Goal: Task Accomplishment & Management: Manage account settings

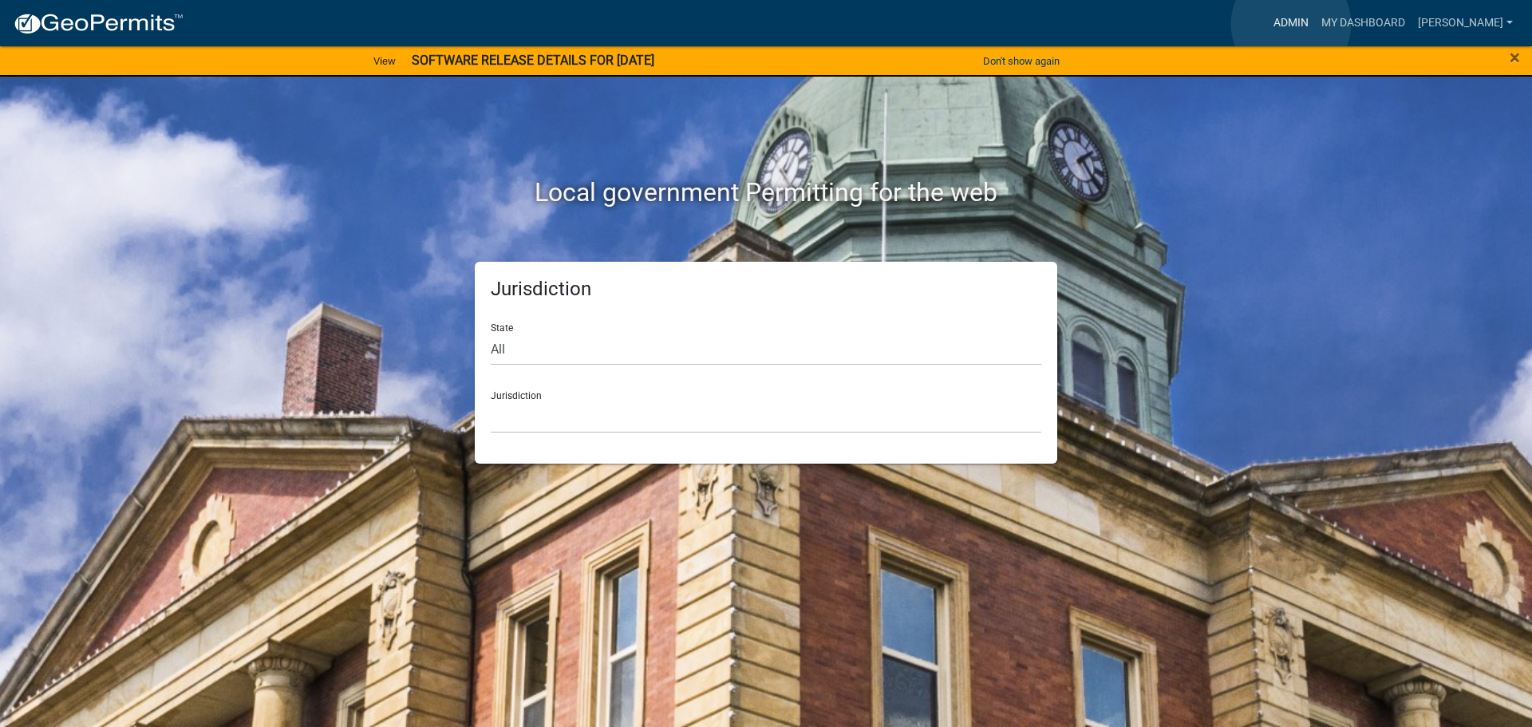
click at [1291, 24] on link "Admin" at bounding box center [1291, 23] width 48 height 30
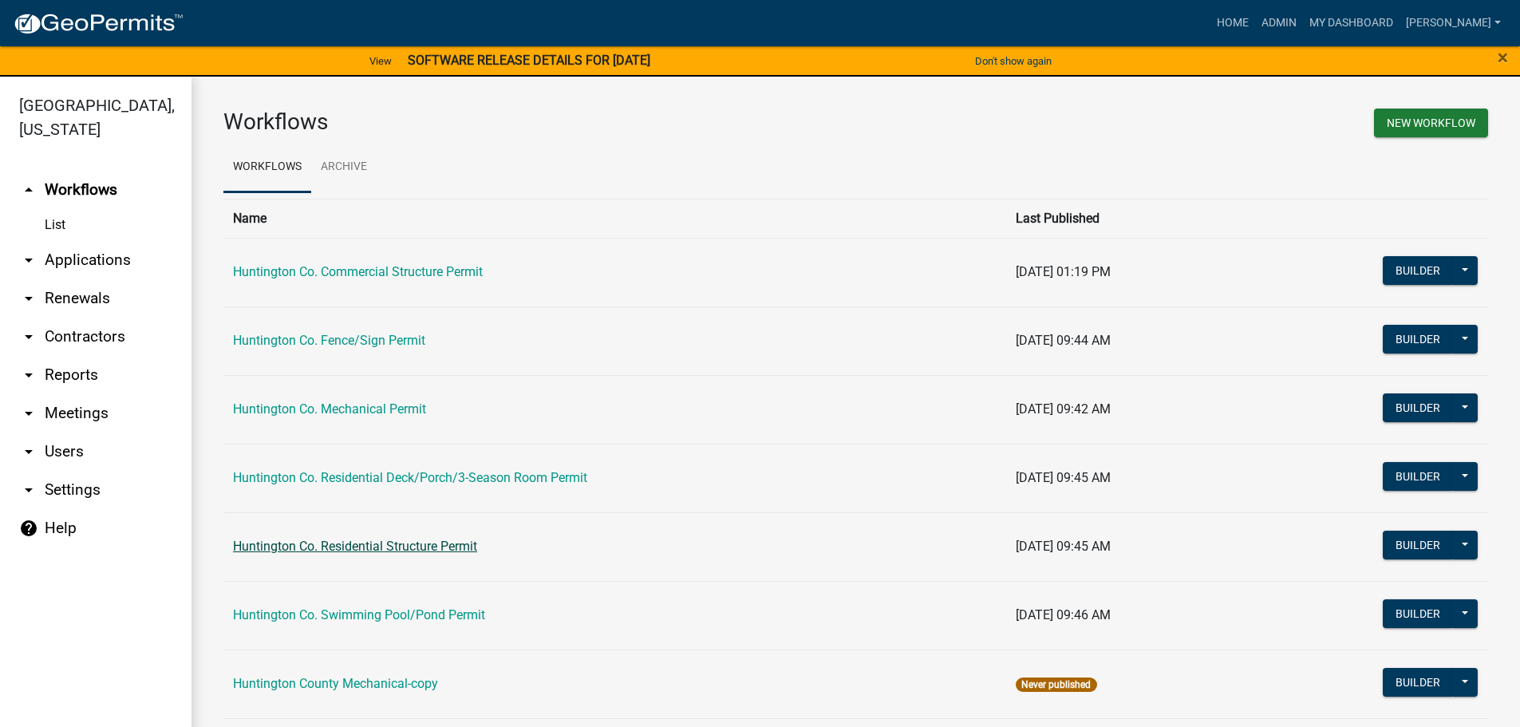
click at [374, 543] on link "Huntington Co. Residential Structure Permit" at bounding box center [355, 545] width 244 height 15
click at [374, 543] on main "Workflows New Workflow Workflows Archive Name Last Published Huntington Co. Com…" at bounding box center [855, 411] width 1328 height 669
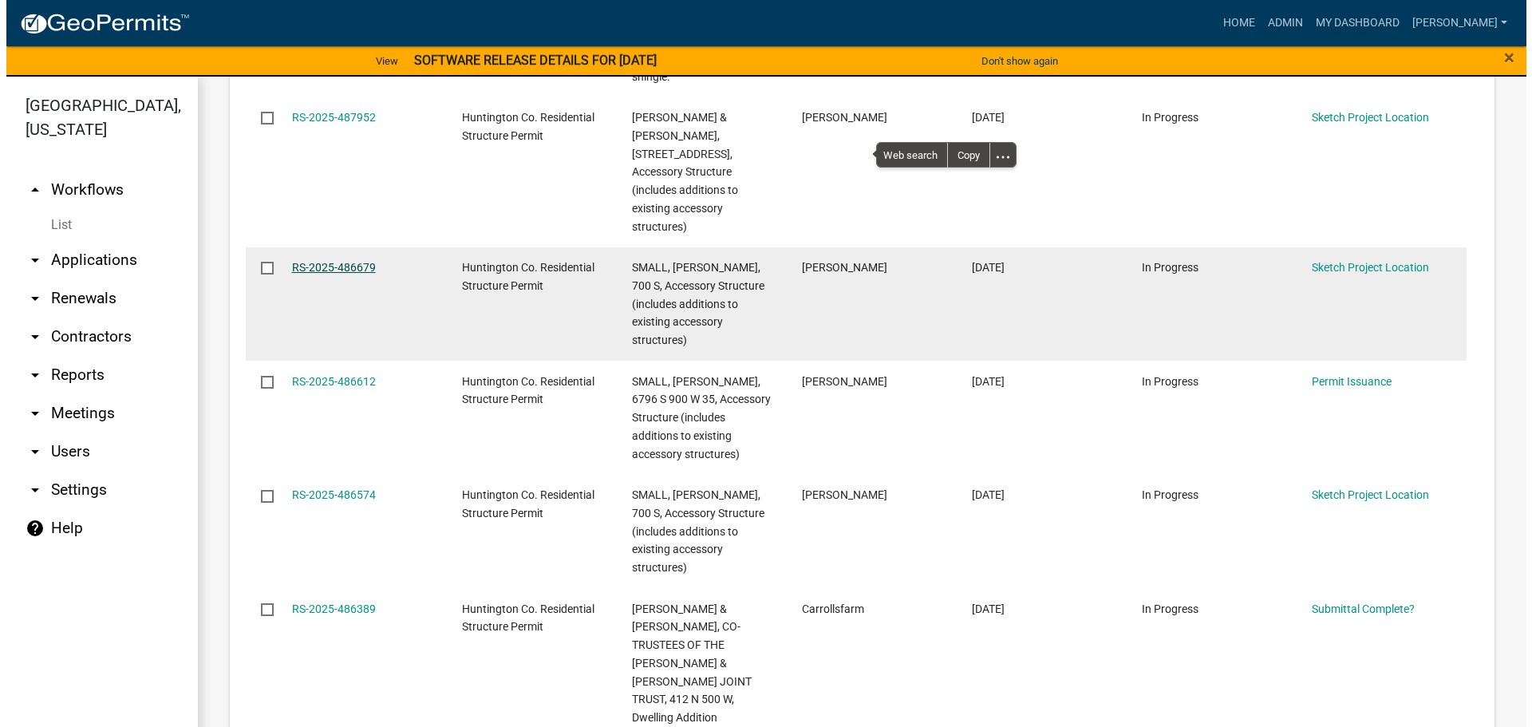
scroll to position [2478, 0]
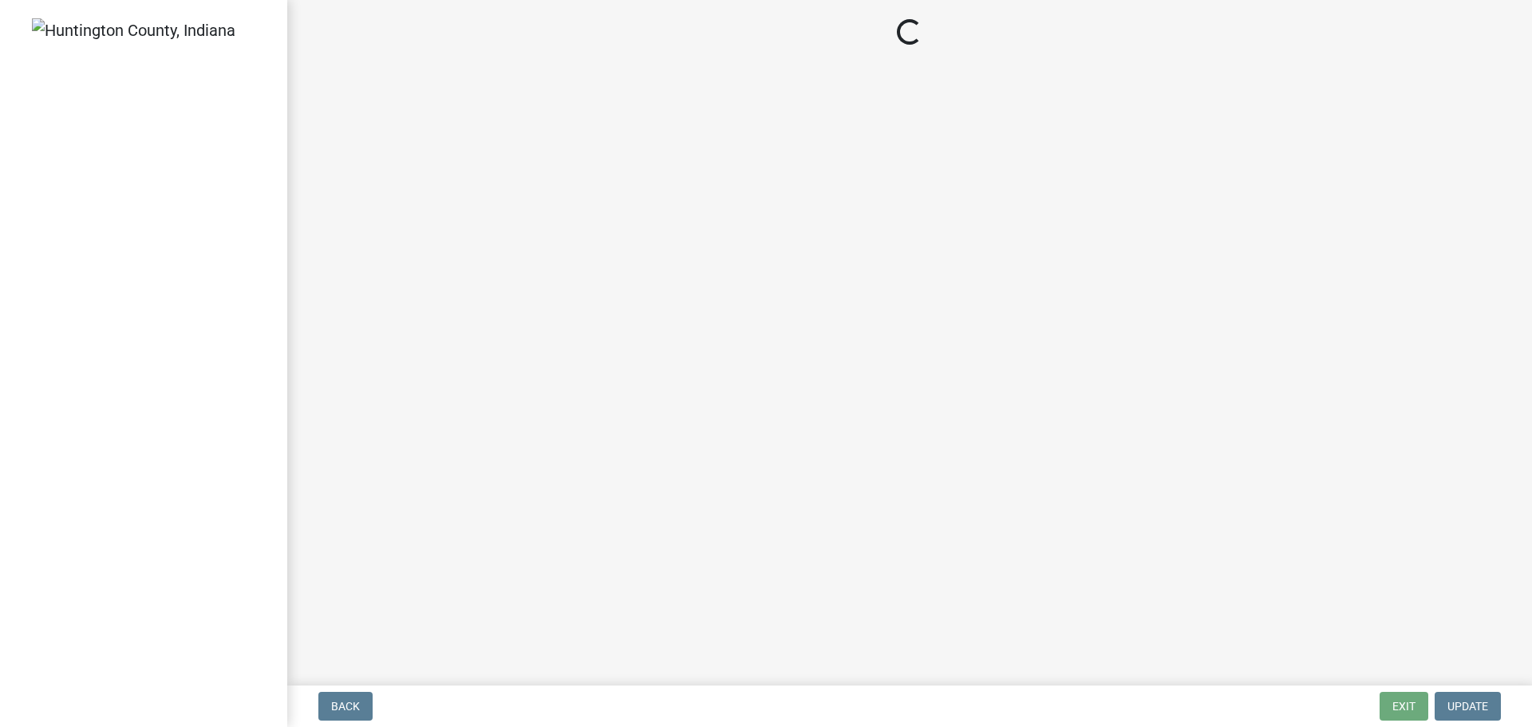
select select "2b50337a-1d1c-4f6e-b6b1-3d95564f7ff5"
select select "674b3438-44d1-433f-a18e-9a900d807566"
select select "d625d8e2-c016-4fa4-b697-cc01dbb75373"
select select "220652cf-f23d-4527-9188-e71e6281c1f5"
select select "5ad78b45-2880-474c-97ef-2440aa75ee84"
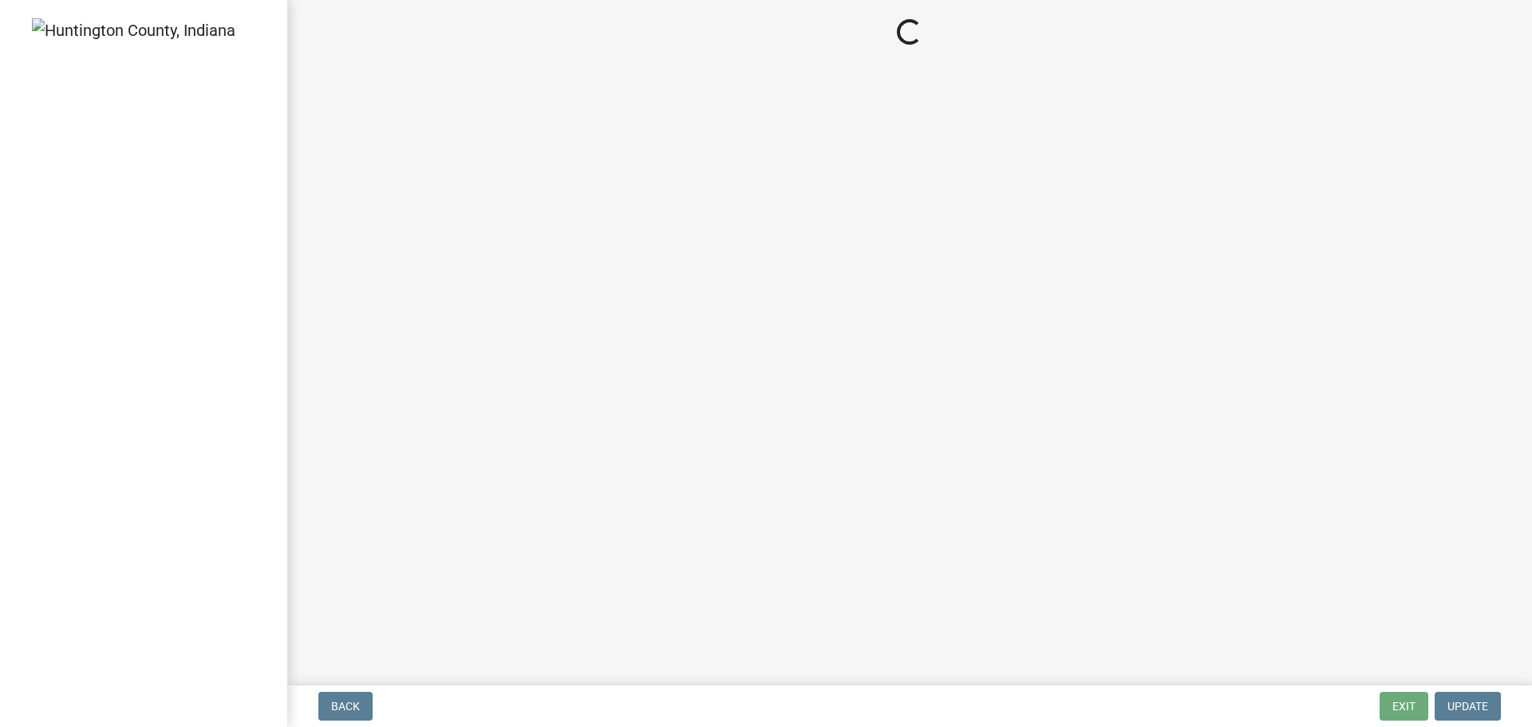
select select "aa299abd-59e4-4841-82bd-632f03f187ef"
select select "9e74a6a9-aab6-4f66-baa2-3887132858ab"
select select "2e3dc70a-2c9a-4f22-9c15-1edd7b30ca7c"
select select "d6bfa9ee-3bd9-4f2b-bea1-0bf2a35e48f8"
select select "e1967740-c41b-4de5-b294-b9bc371f9c7c"
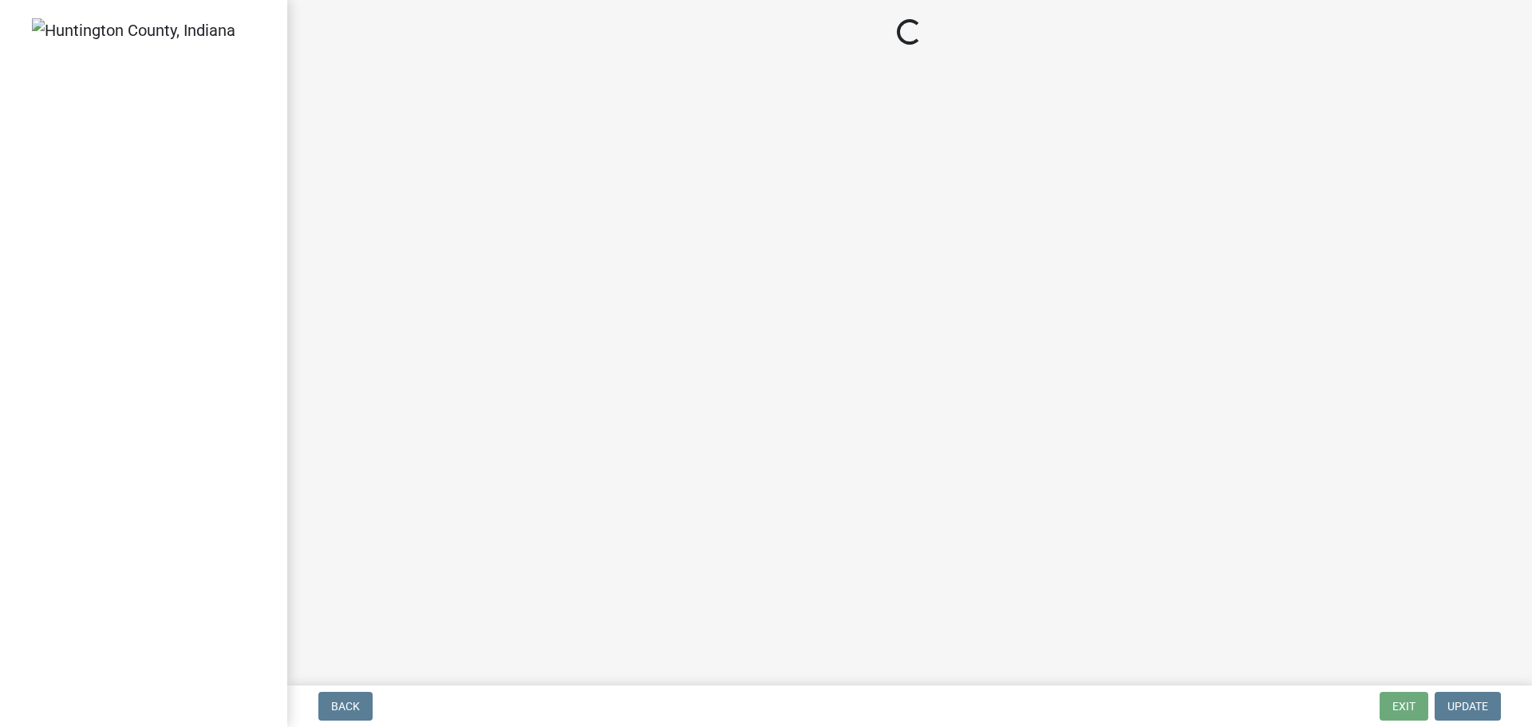
select select "4095ee07-1040-41d6-85c6-c6be8bf6c85e"
select select "8a221e35-0723-466a-8087-0c500dac9f31"
select select "a533f136-47b9-4377-857f-add42c7a7ee1"
select select "9c752027-c06c-4742-a6b8-c7e893534c80"
select select "87ff1e7d-2299-4b95-8987-75dfcfb00e9e"
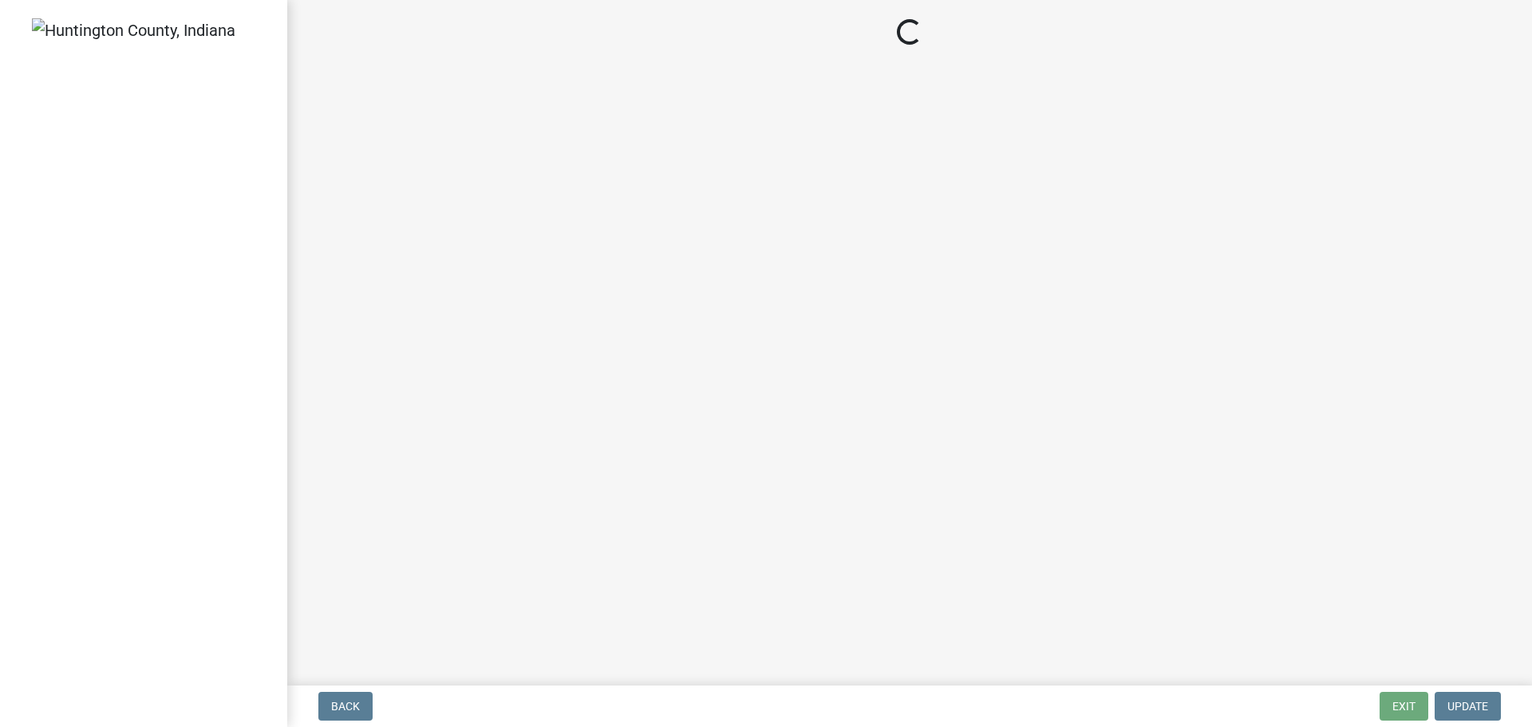
select select "dab9127f-4f14-4b54-93cb-019292fe7c15"
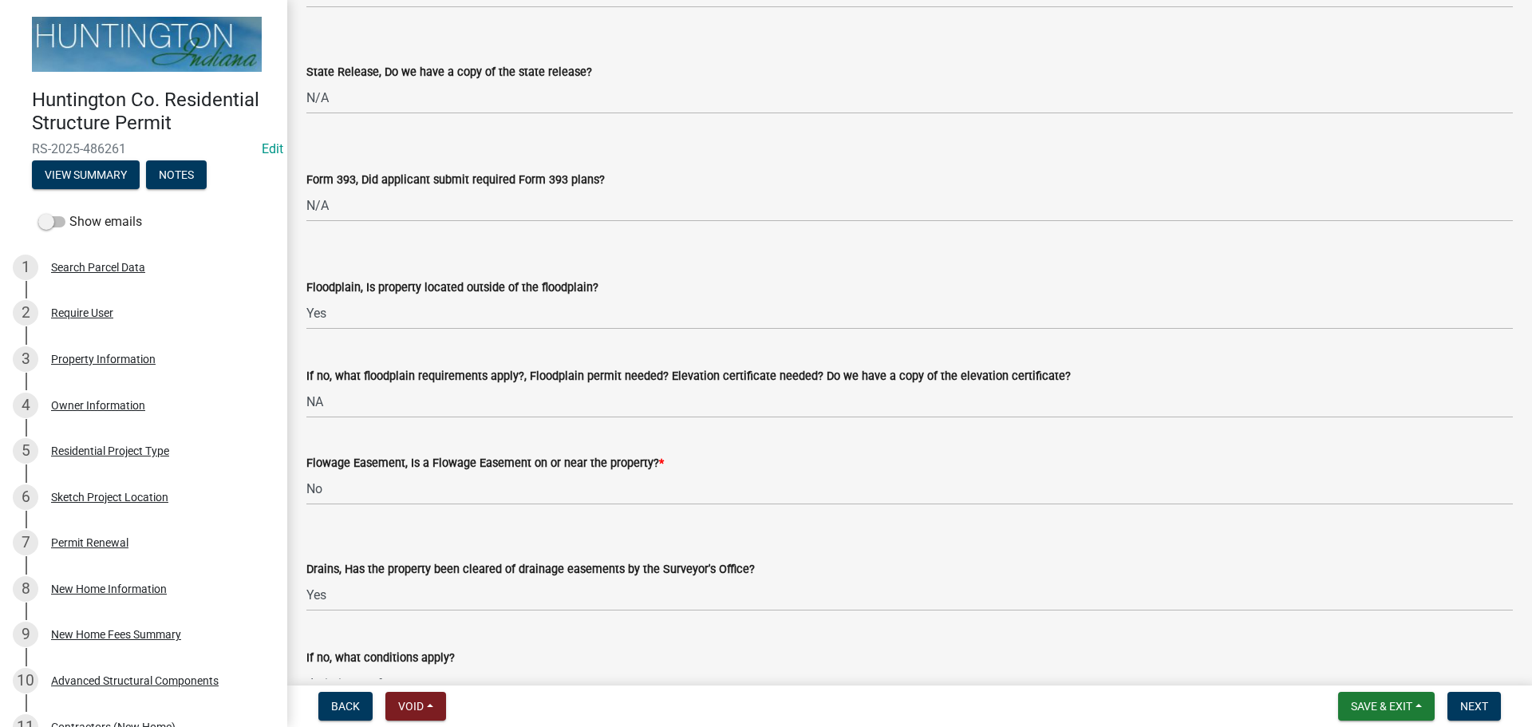
scroll to position [1755, 0]
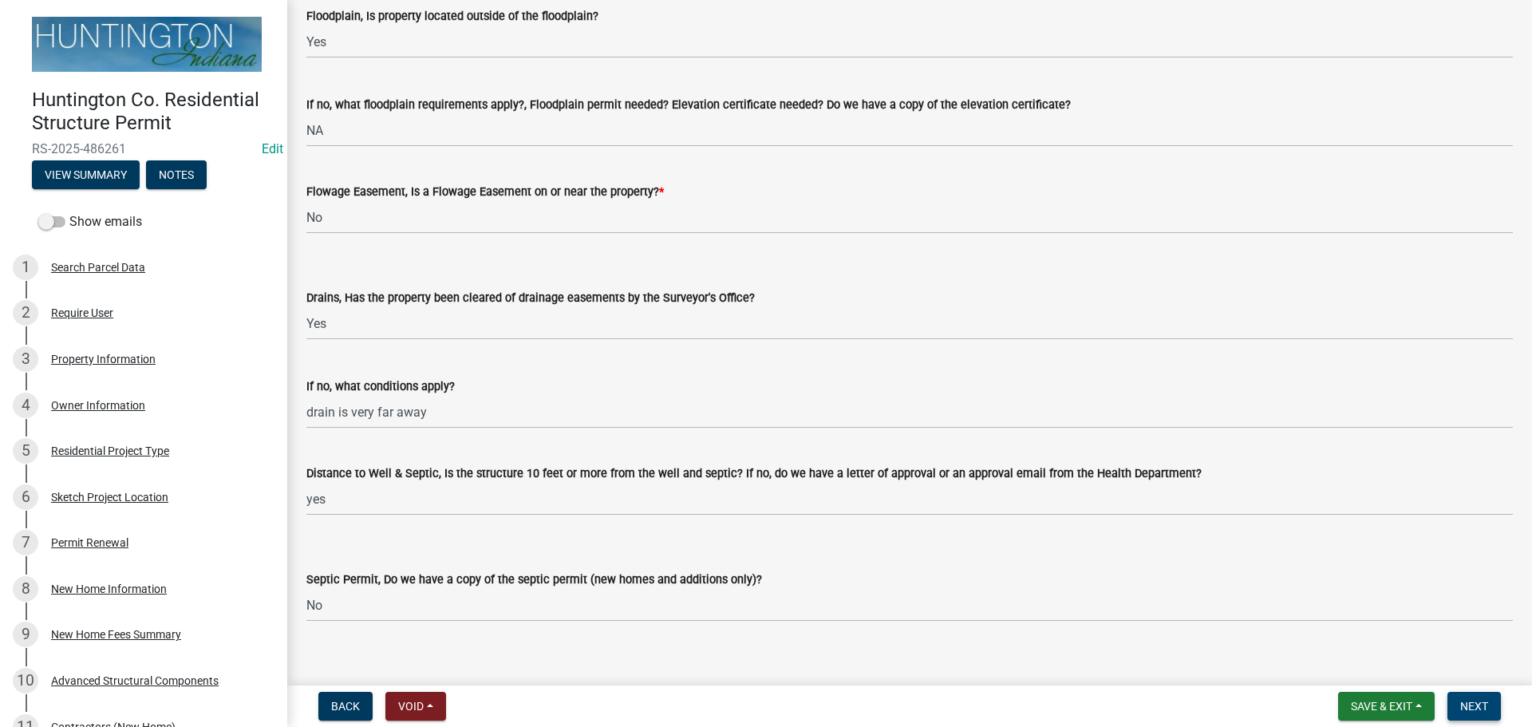
click at [1481, 701] on span "Next" at bounding box center [1474, 706] width 28 height 13
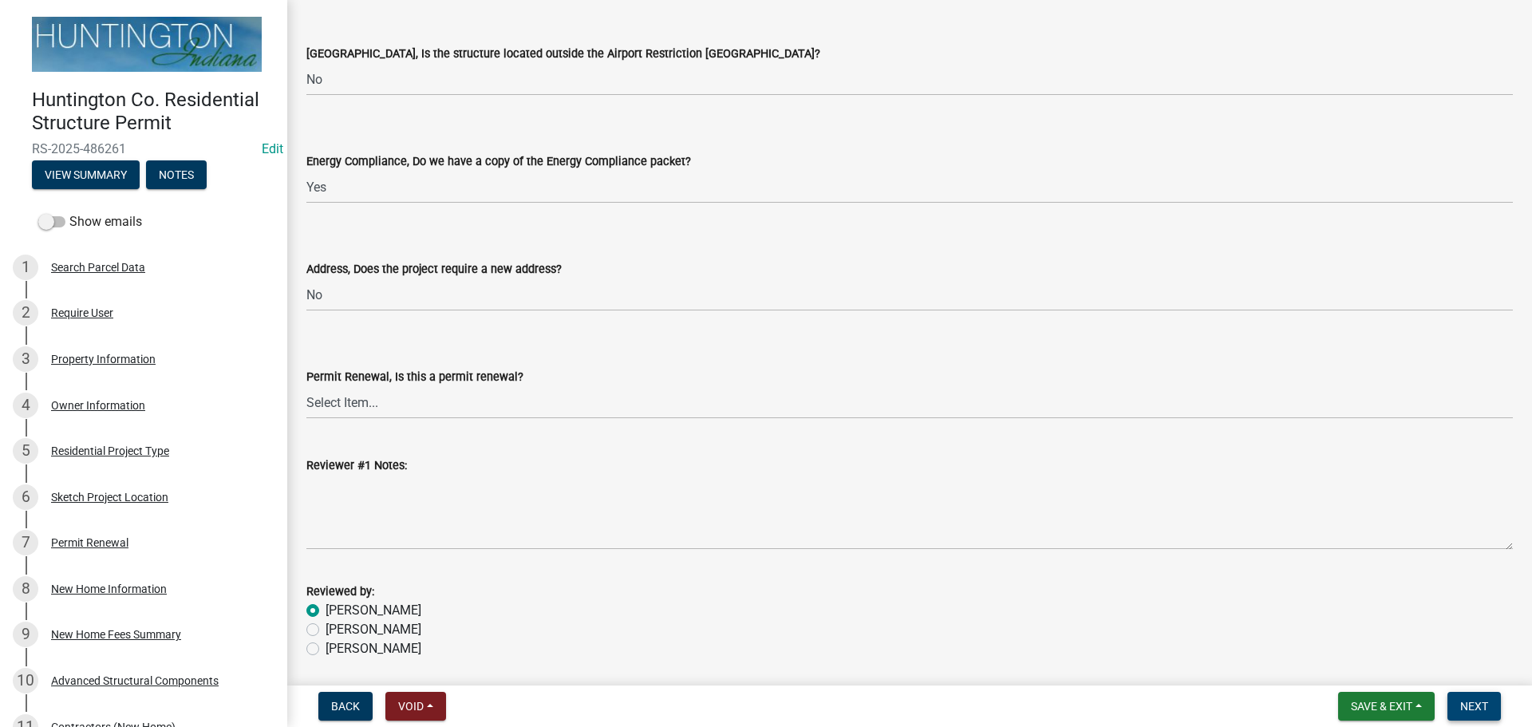
scroll to position [3109, 0]
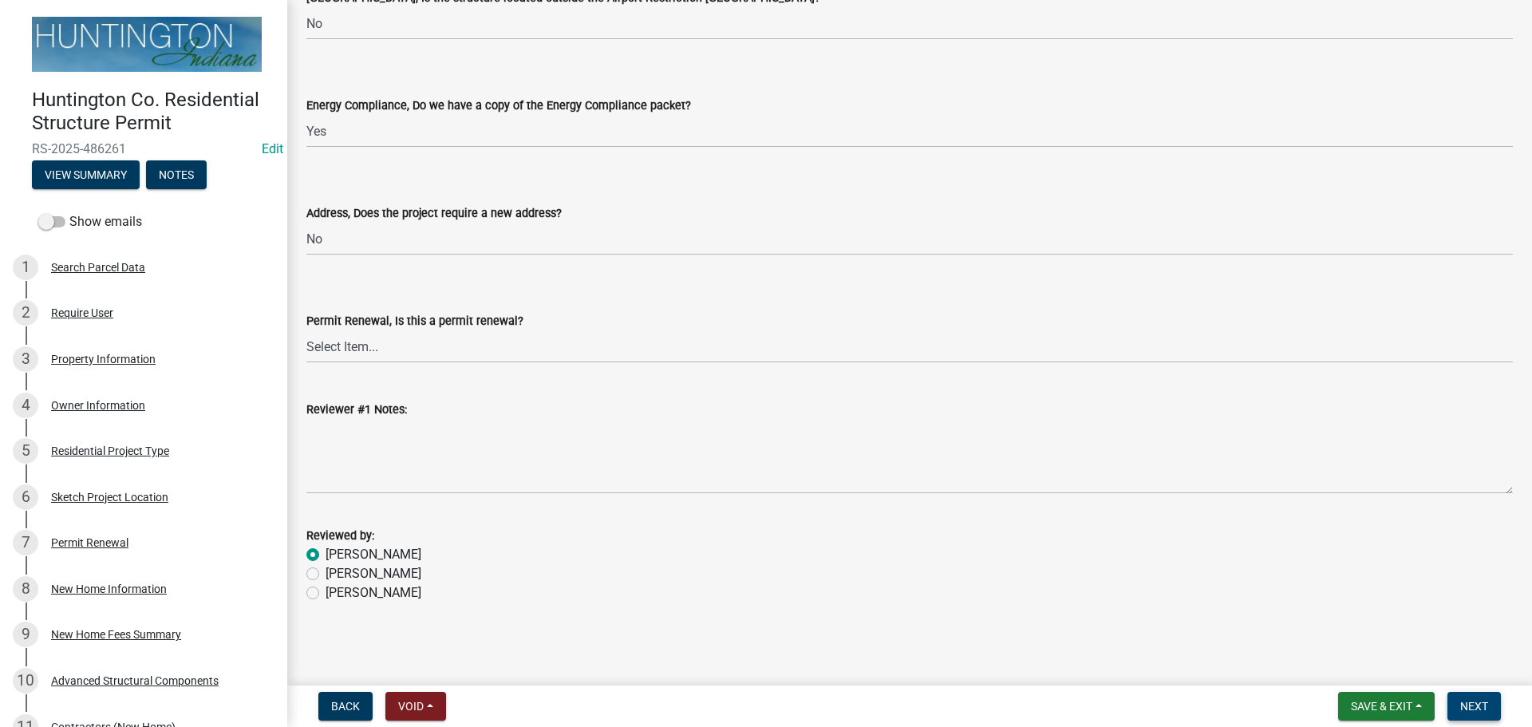
click at [1461, 698] on button "Next" at bounding box center [1473, 706] width 53 height 29
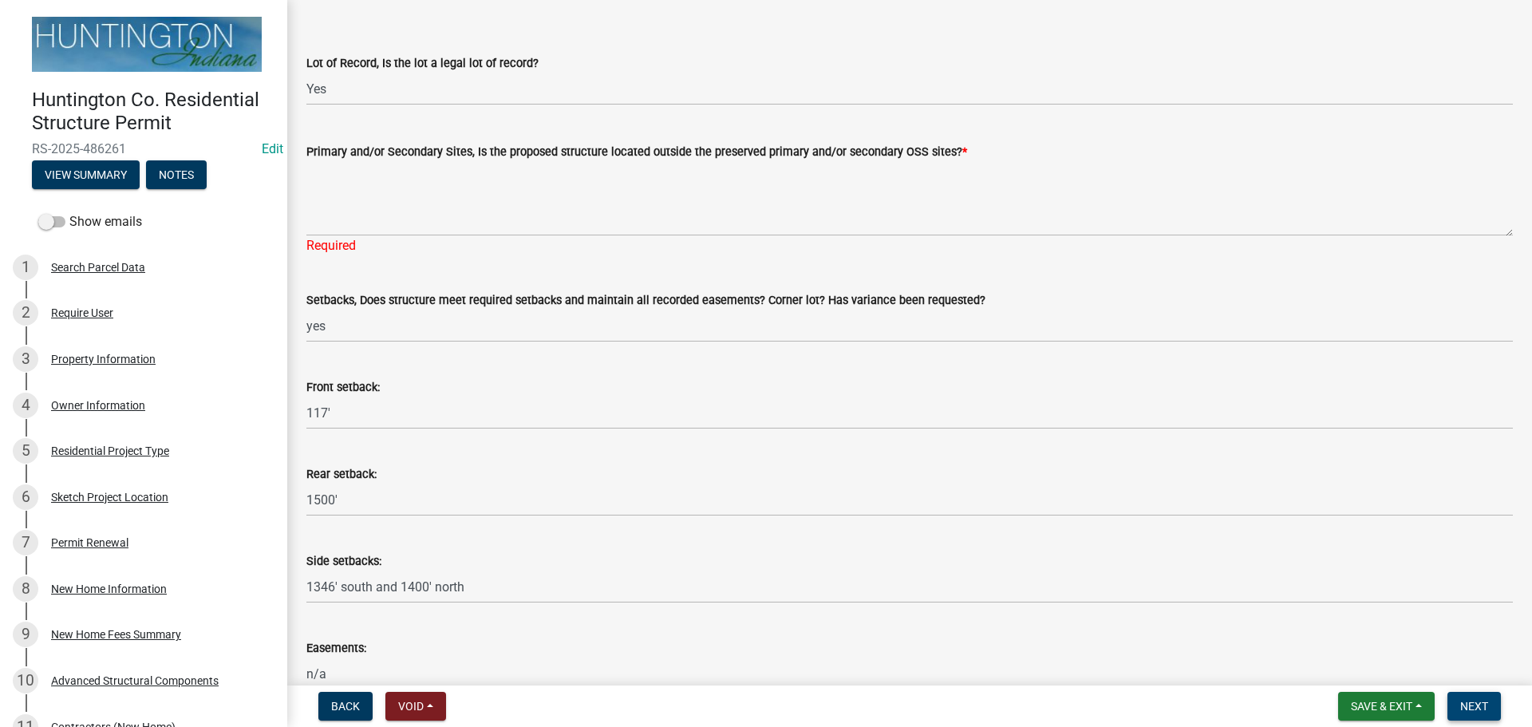
scroll to position [158, 0]
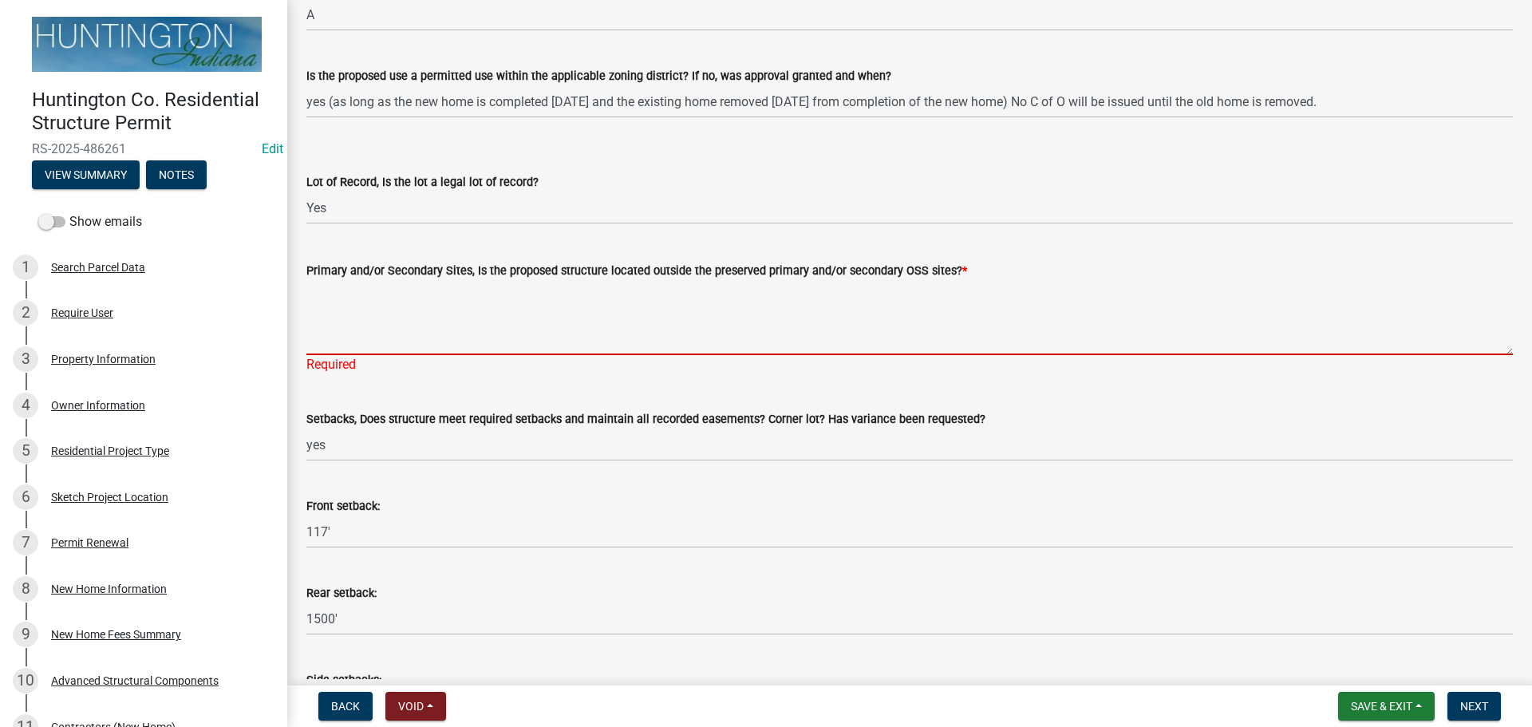
click at [361, 337] on textarea "Primary and/or Secondary Sites, Is the proposed structure located outside the p…" at bounding box center [909, 317] width 1206 height 75
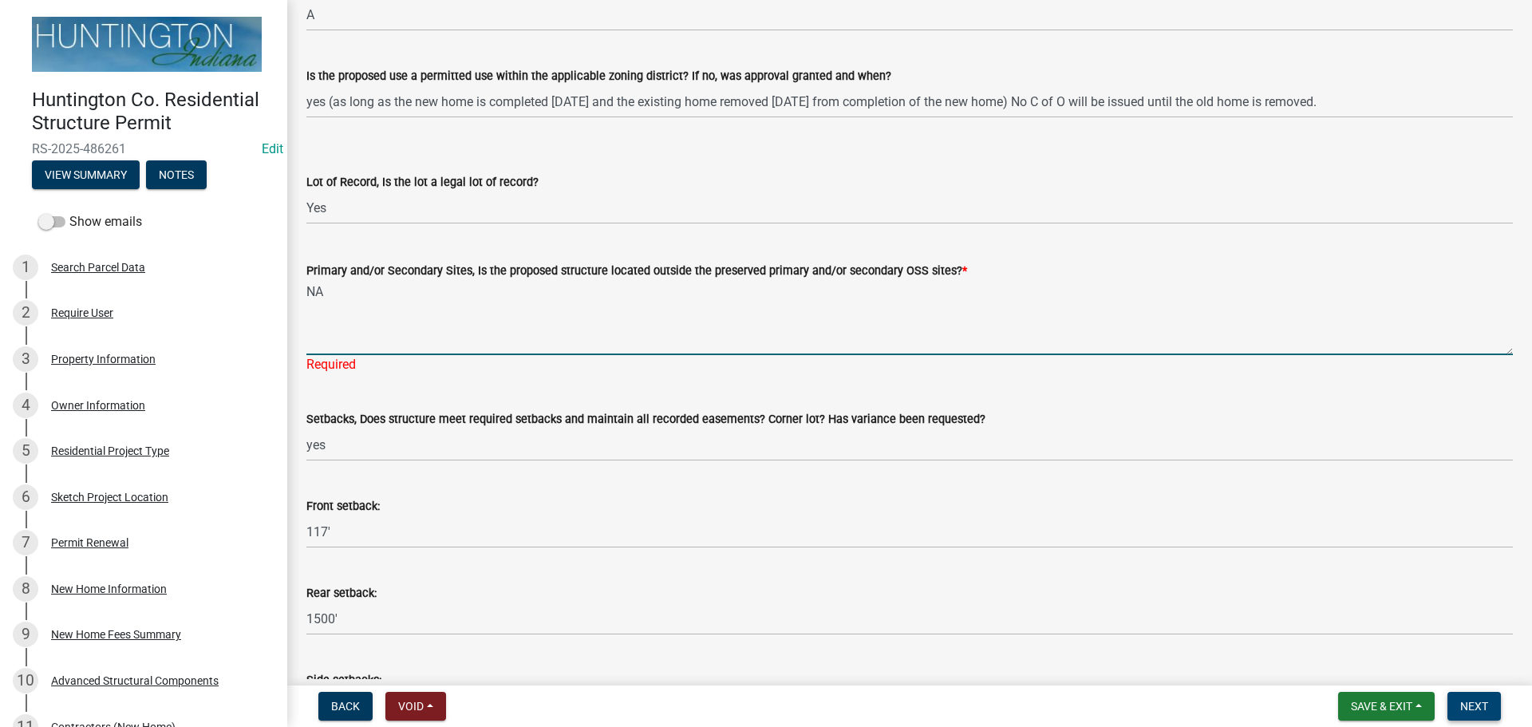
type textarea "NA"
click at [1457, 704] on button "Next" at bounding box center [1473, 706] width 53 height 29
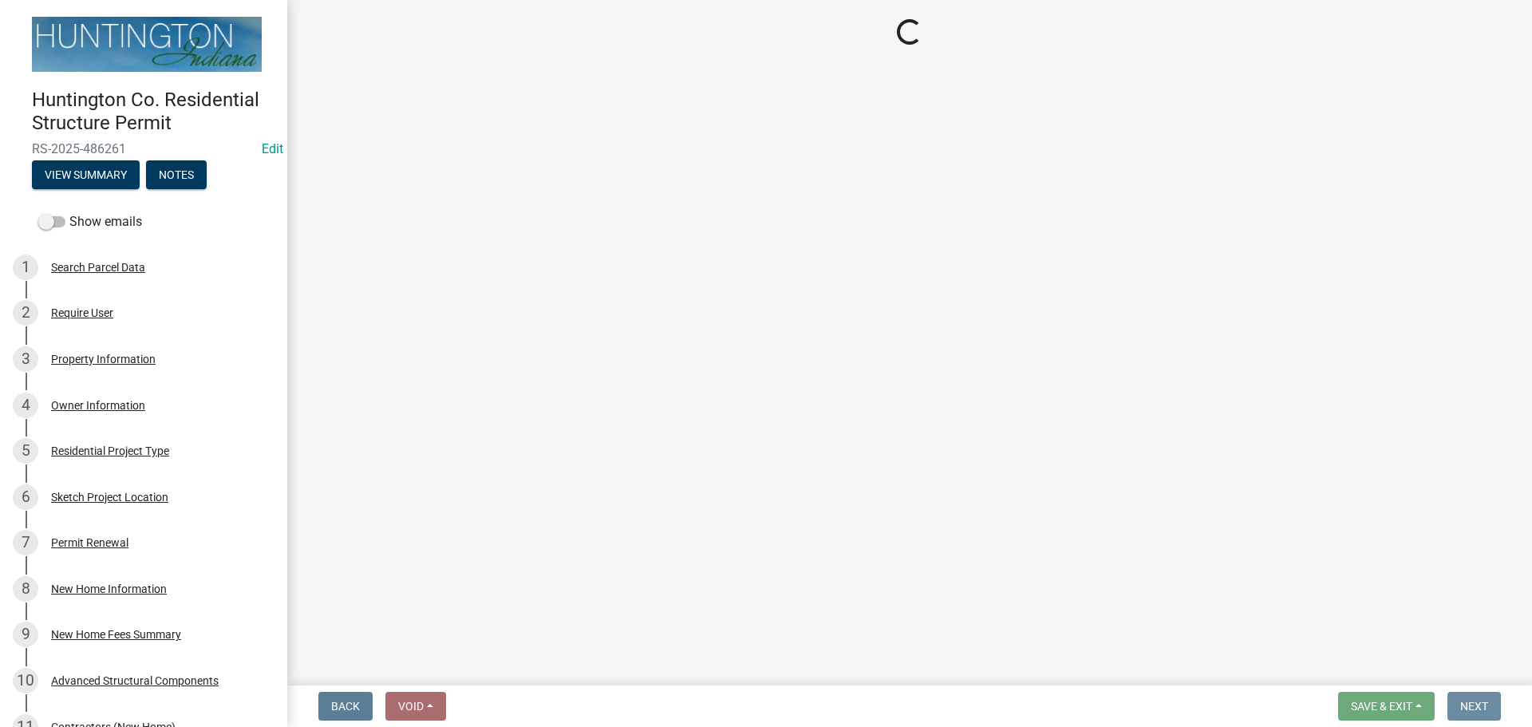
scroll to position [0, 0]
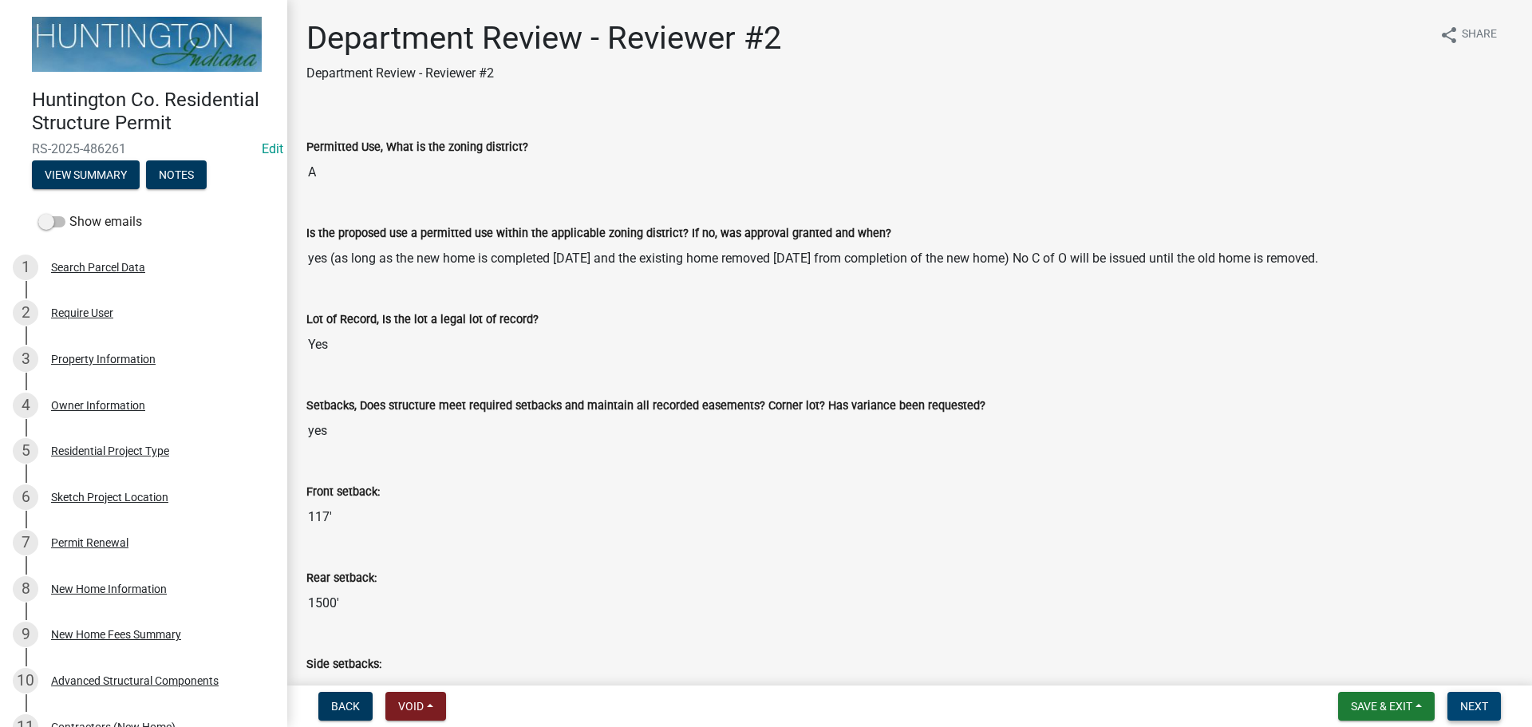
click at [1462, 703] on span "Next" at bounding box center [1474, 706] width 28 height 13
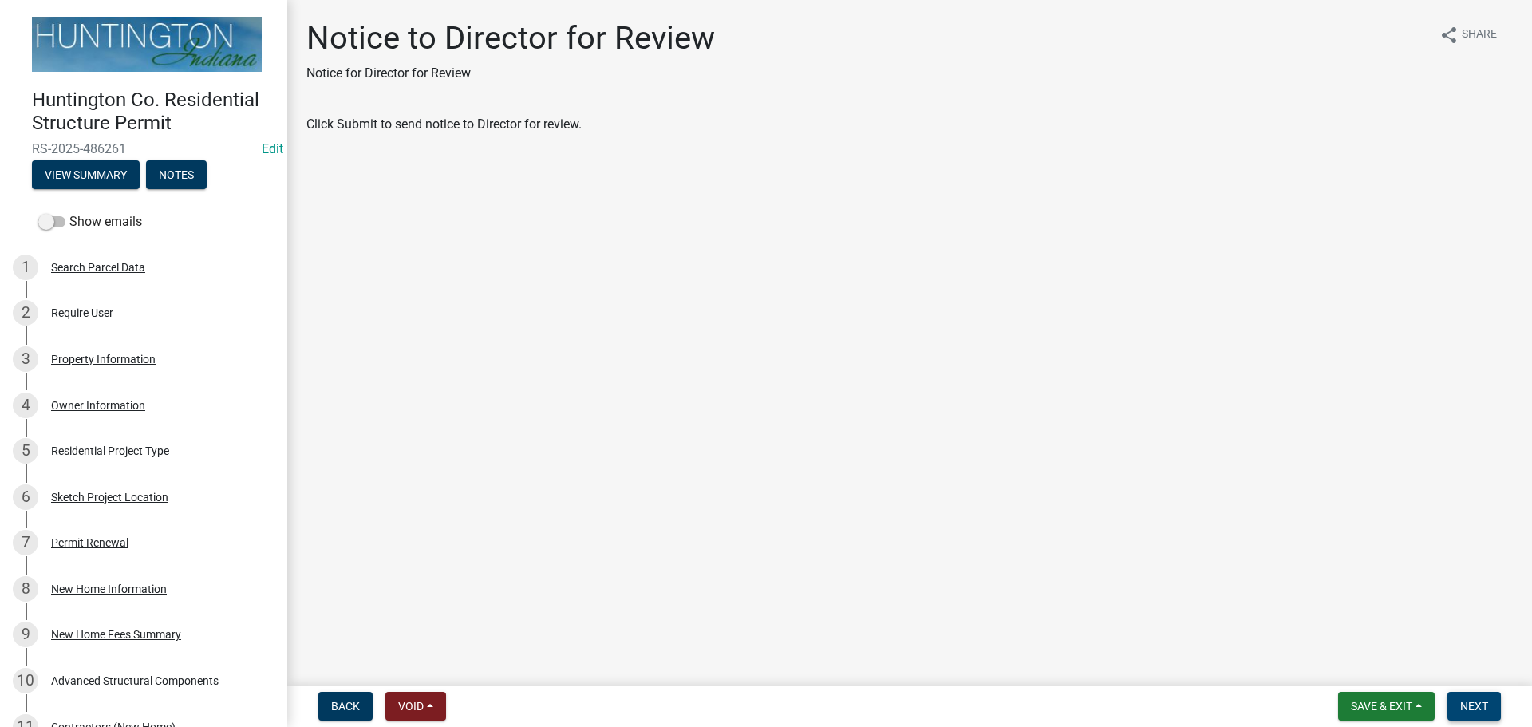
click at [1477, 698] on button "Next" at bounding box center [1473, 706] width 53 height 29
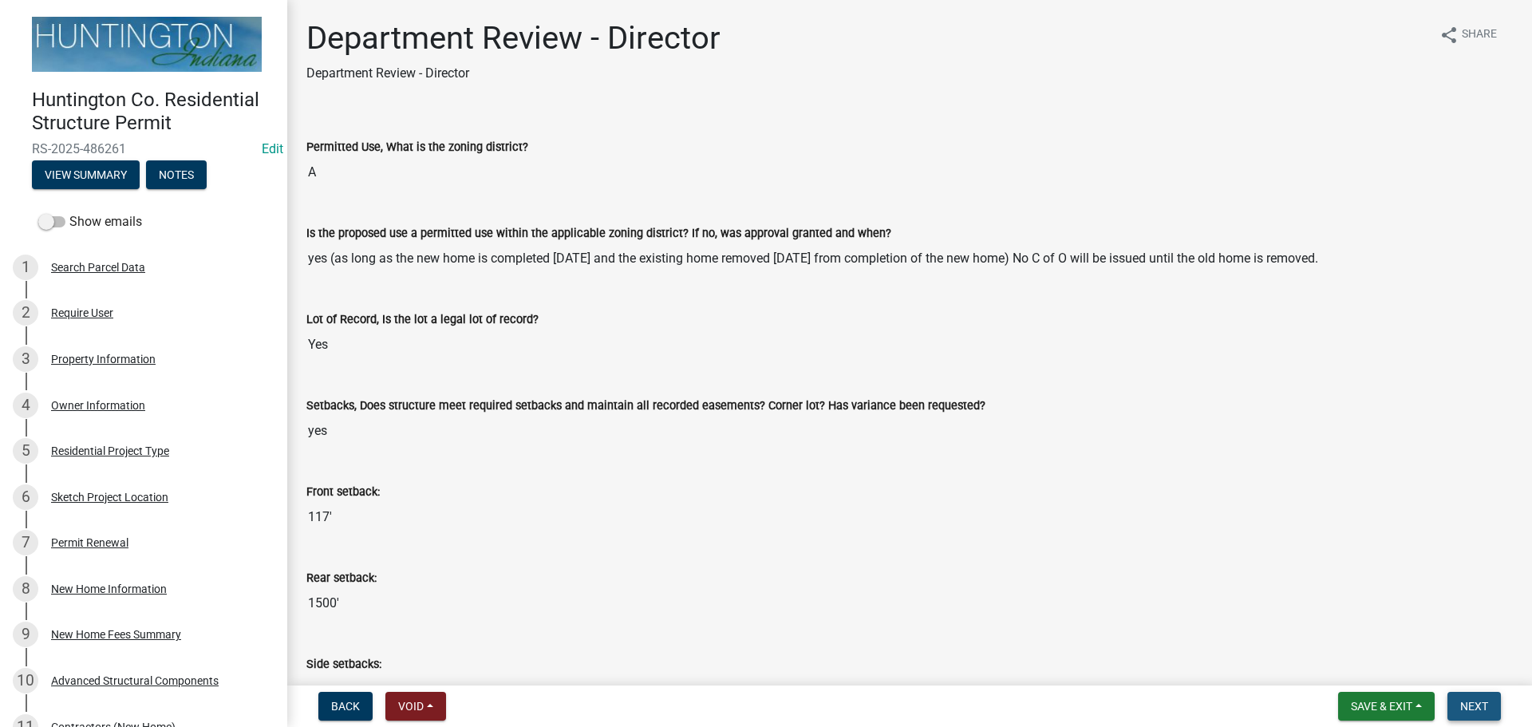
click at [1479, 702] on span "Next" at bounding box center [1474, 706] width 28 height 13
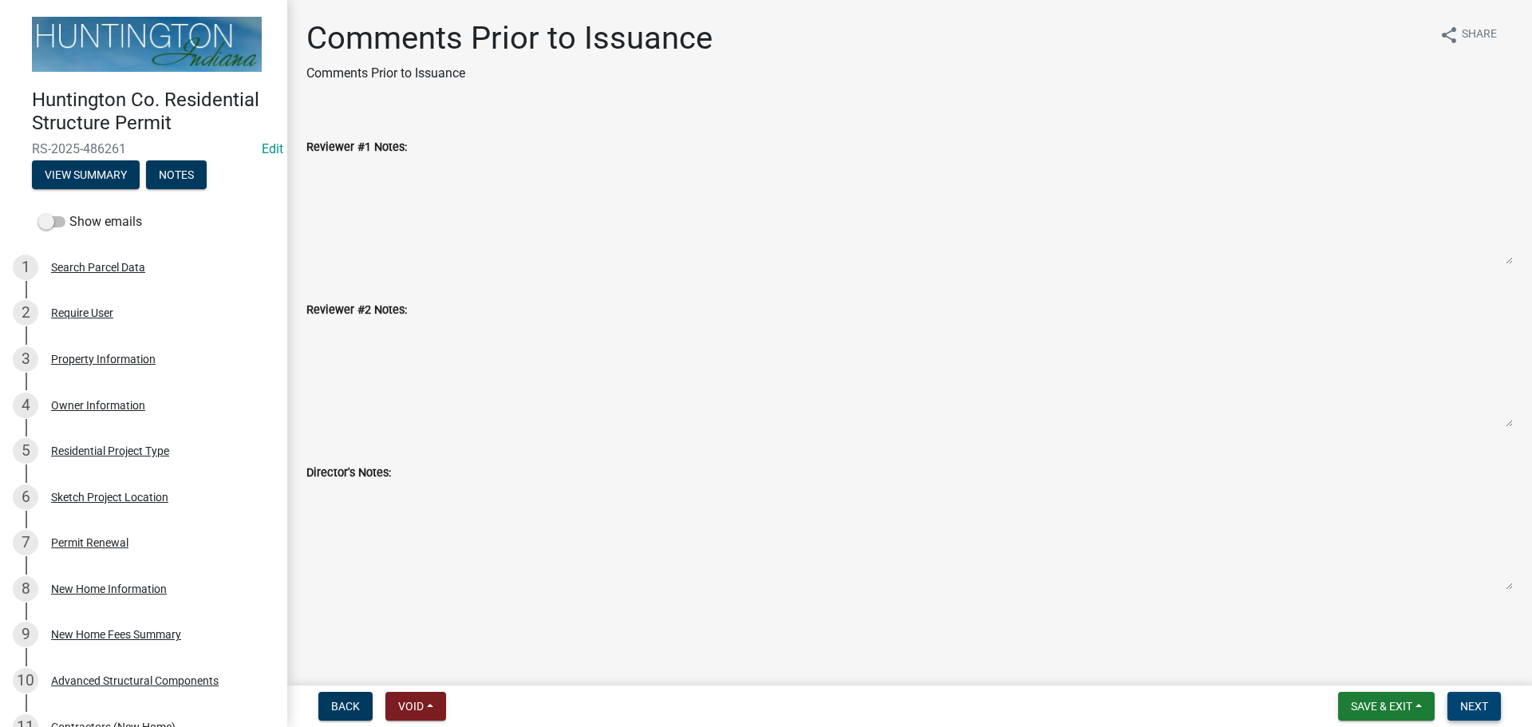
click at [1479, 702] on span "Next" at bounding box center [1474, 706] width 28 height 13
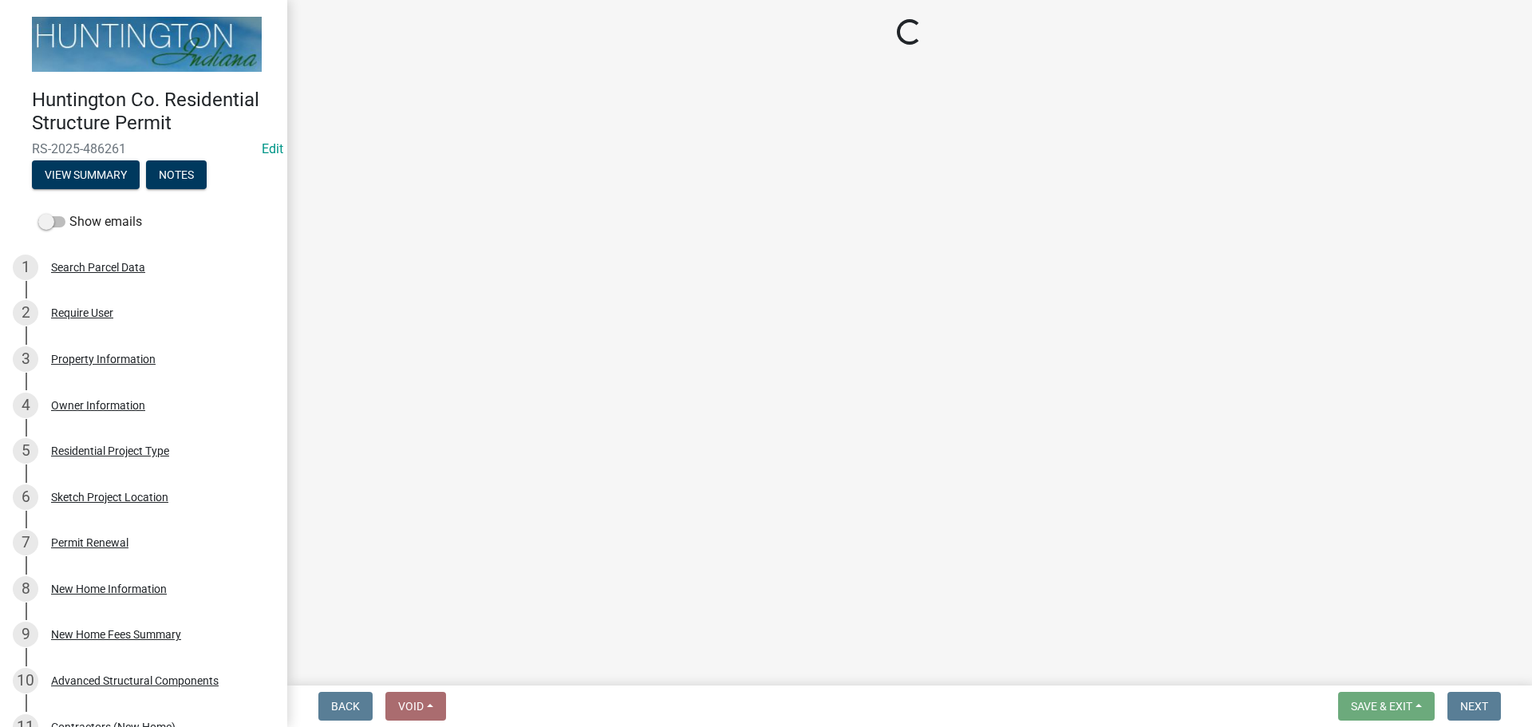
select select "3: 3"
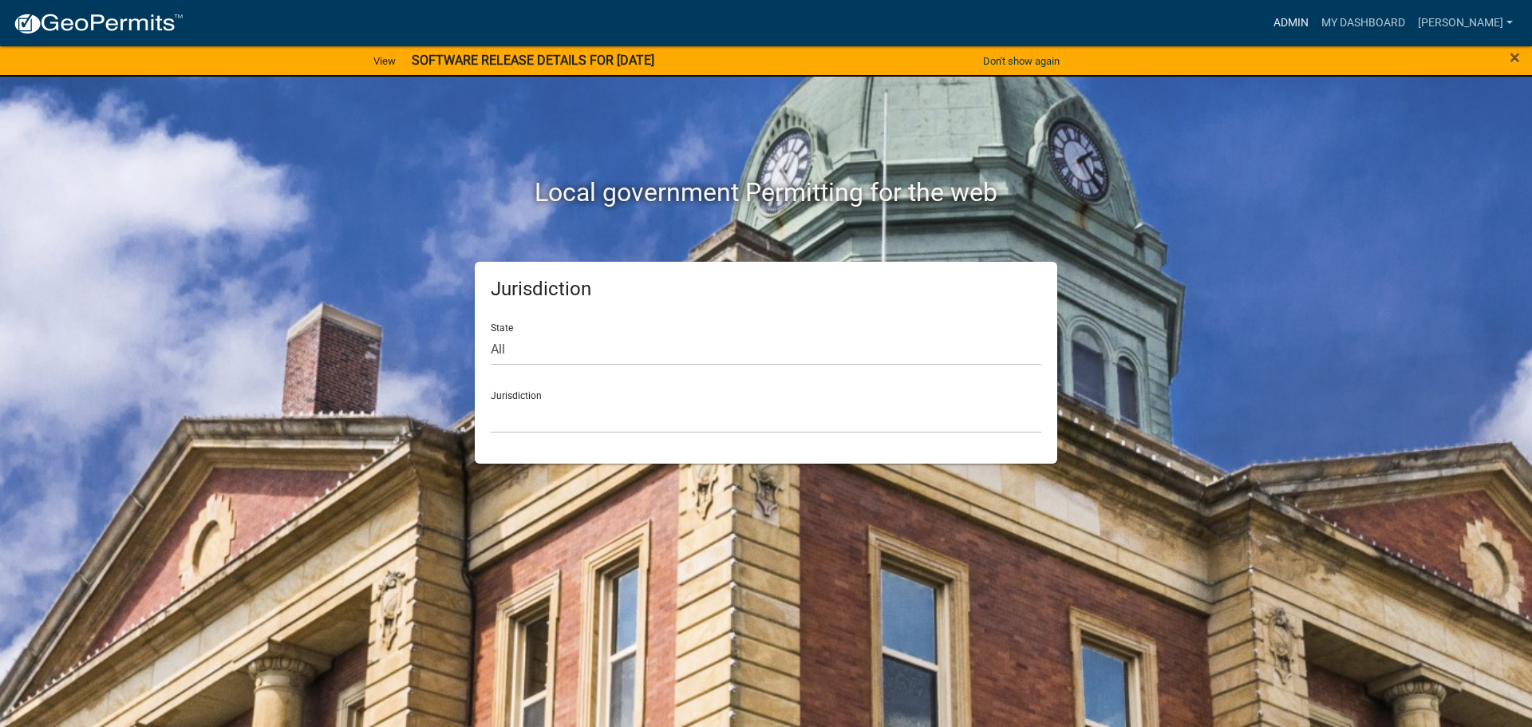
click at [1290, 18] on link "Admin" at bounding box center [1291, 23] width 48 height 30
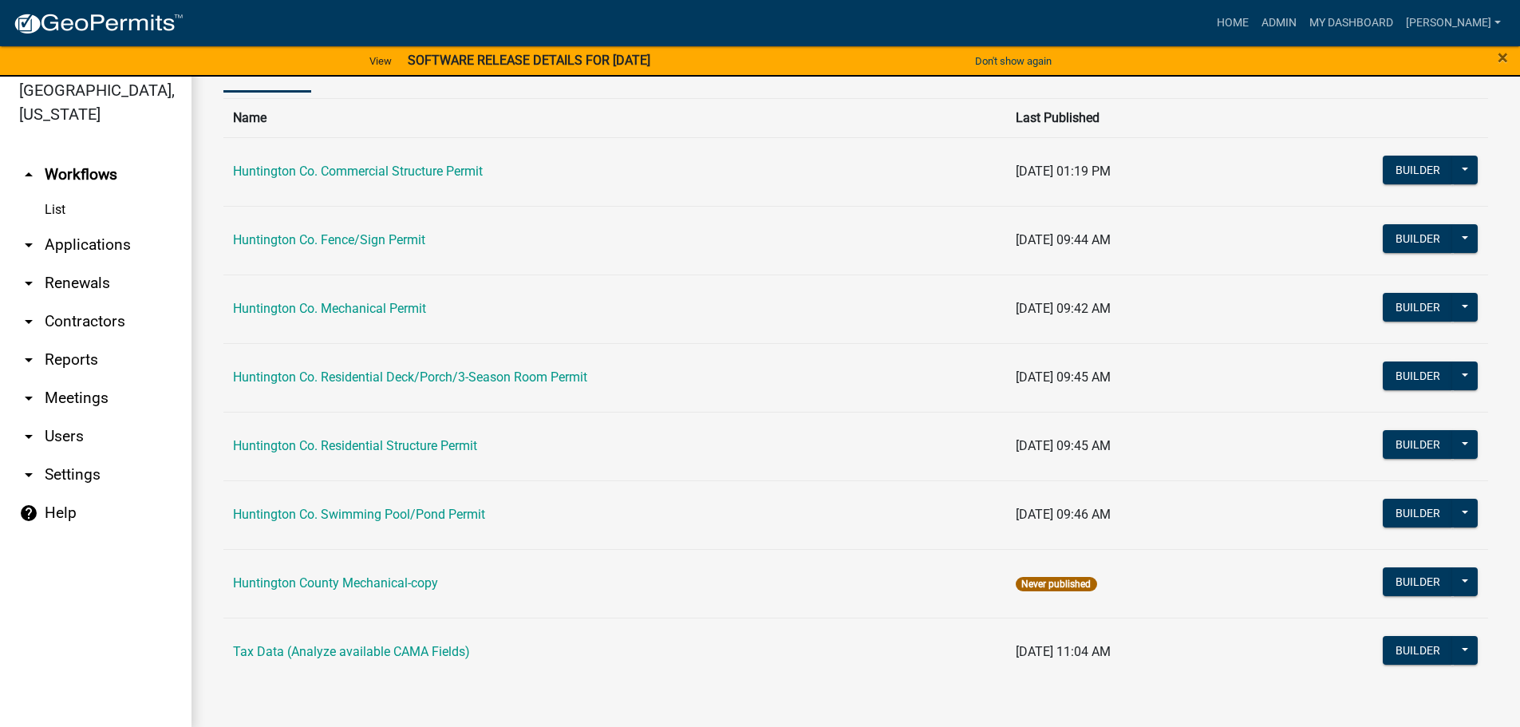
scroll to position [19, 0]
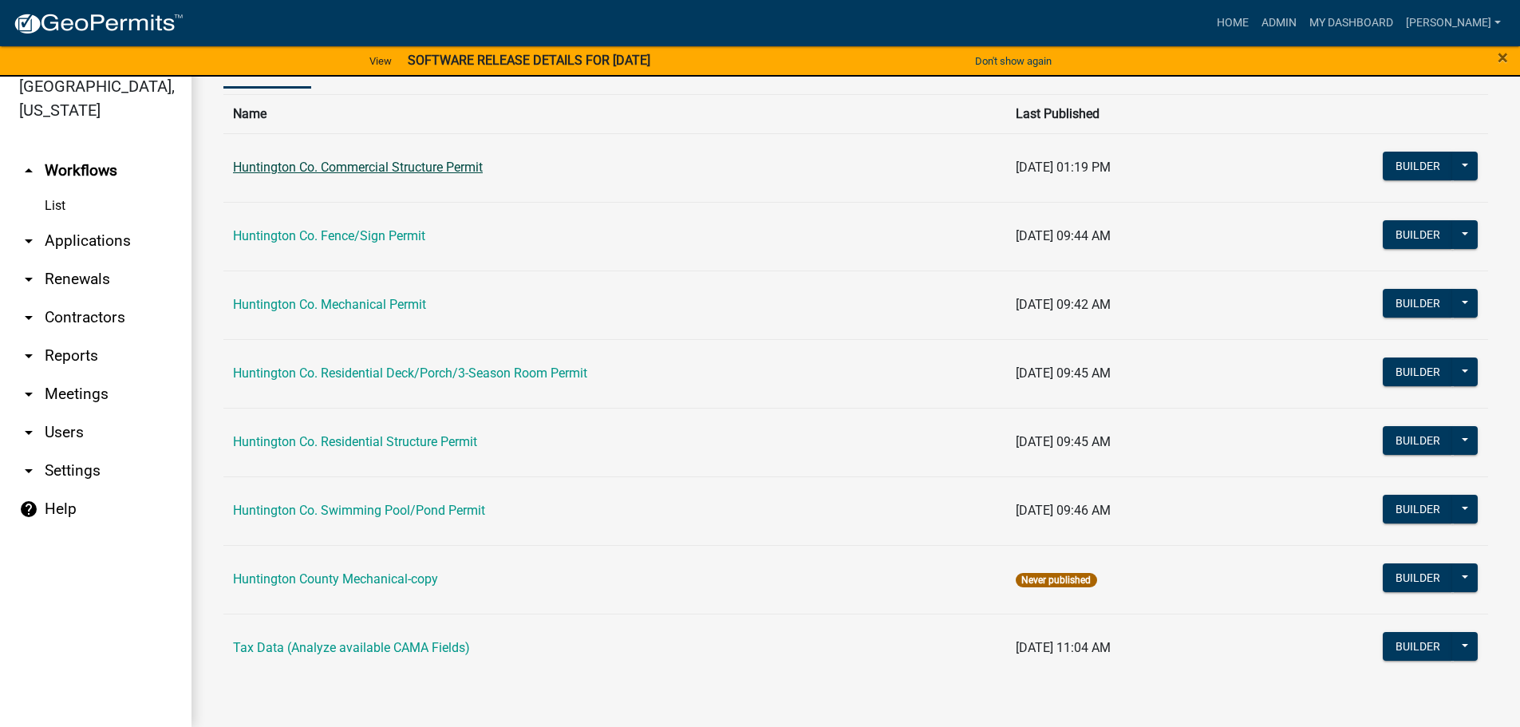
click at [416, 165] on link "Huntington Co. Commercial Structure Permit" at bounding box center [358, 167] width 250 height 15
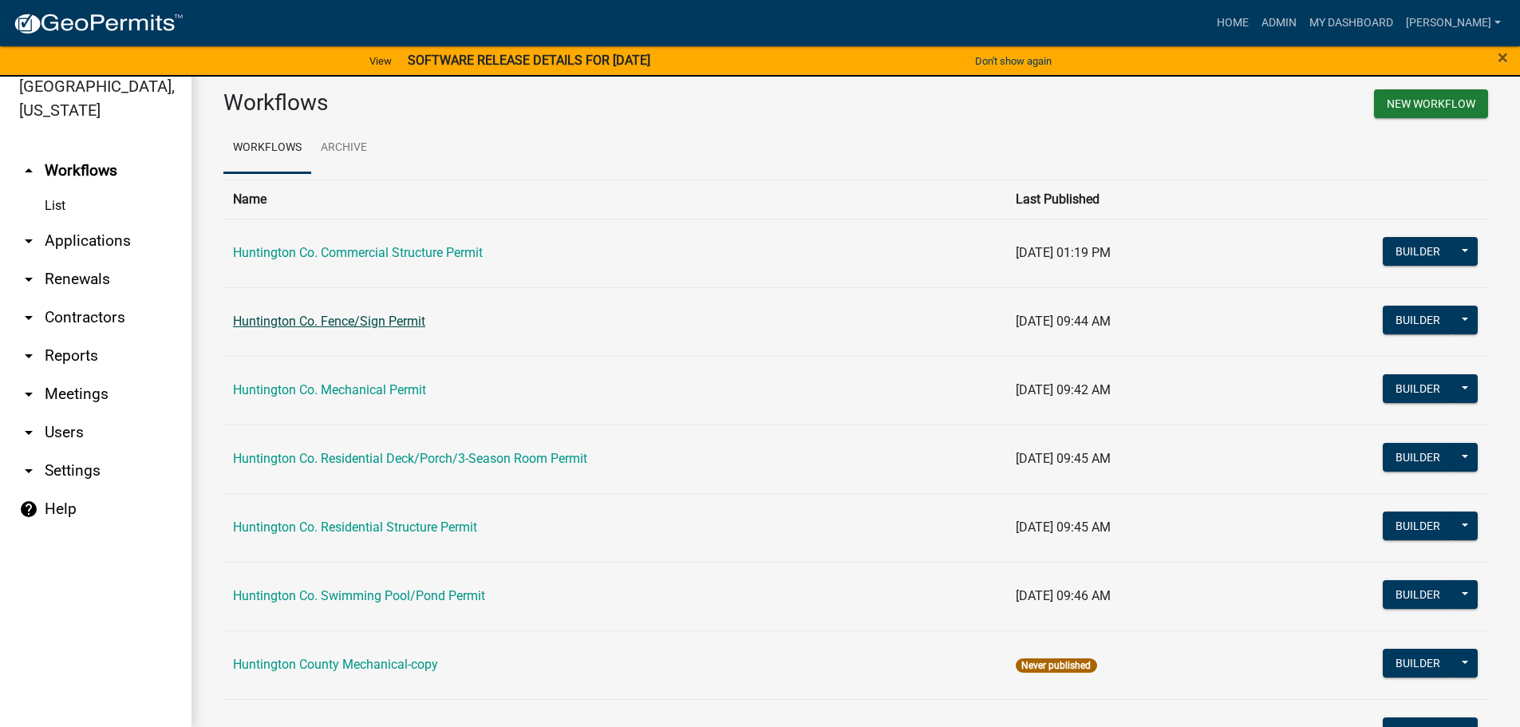
click at [357, 317] on link "Huntington Co. Fence/Sign Permit" at bounding box center [329, 321] width 192 height 15
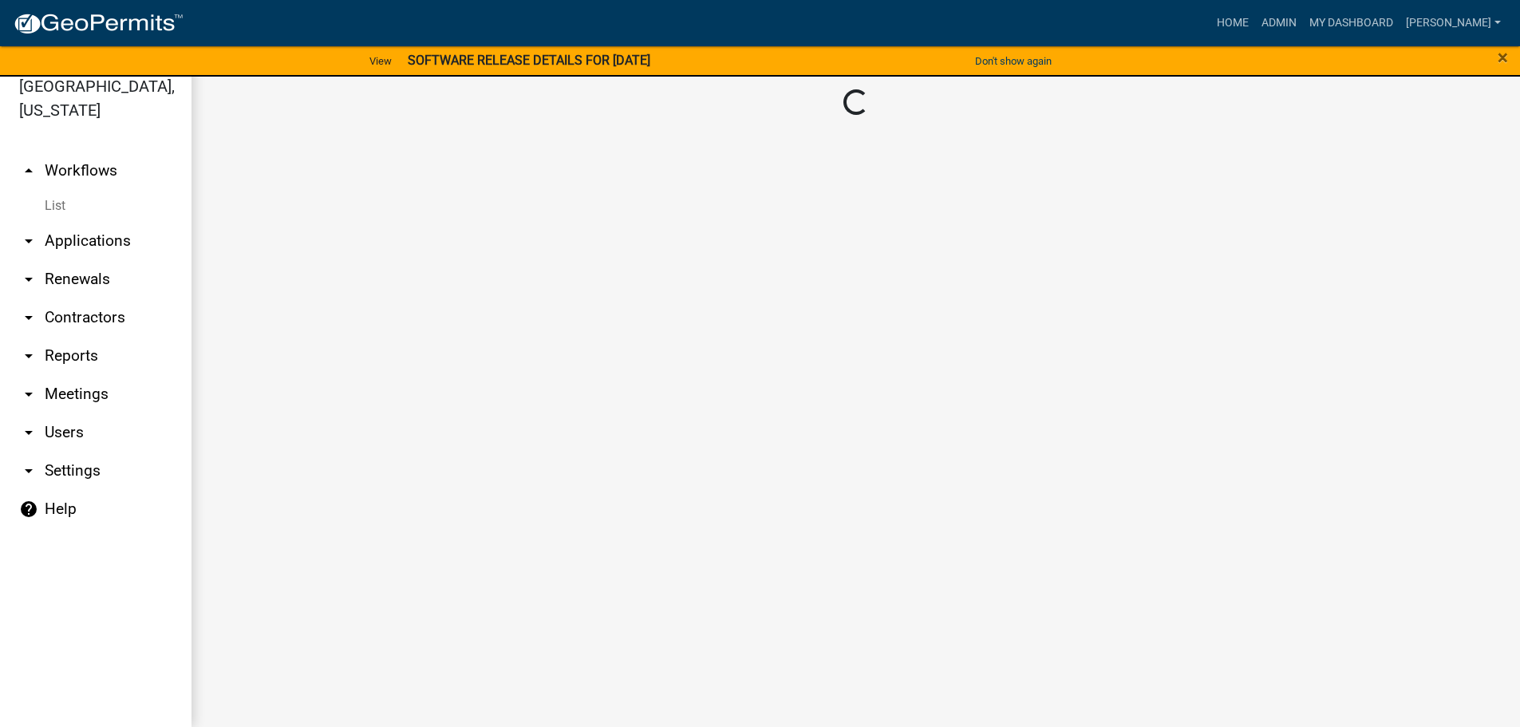
click at [357, 317] on main "Loading..." at bounding box center [855, 391] width 1328 height 669
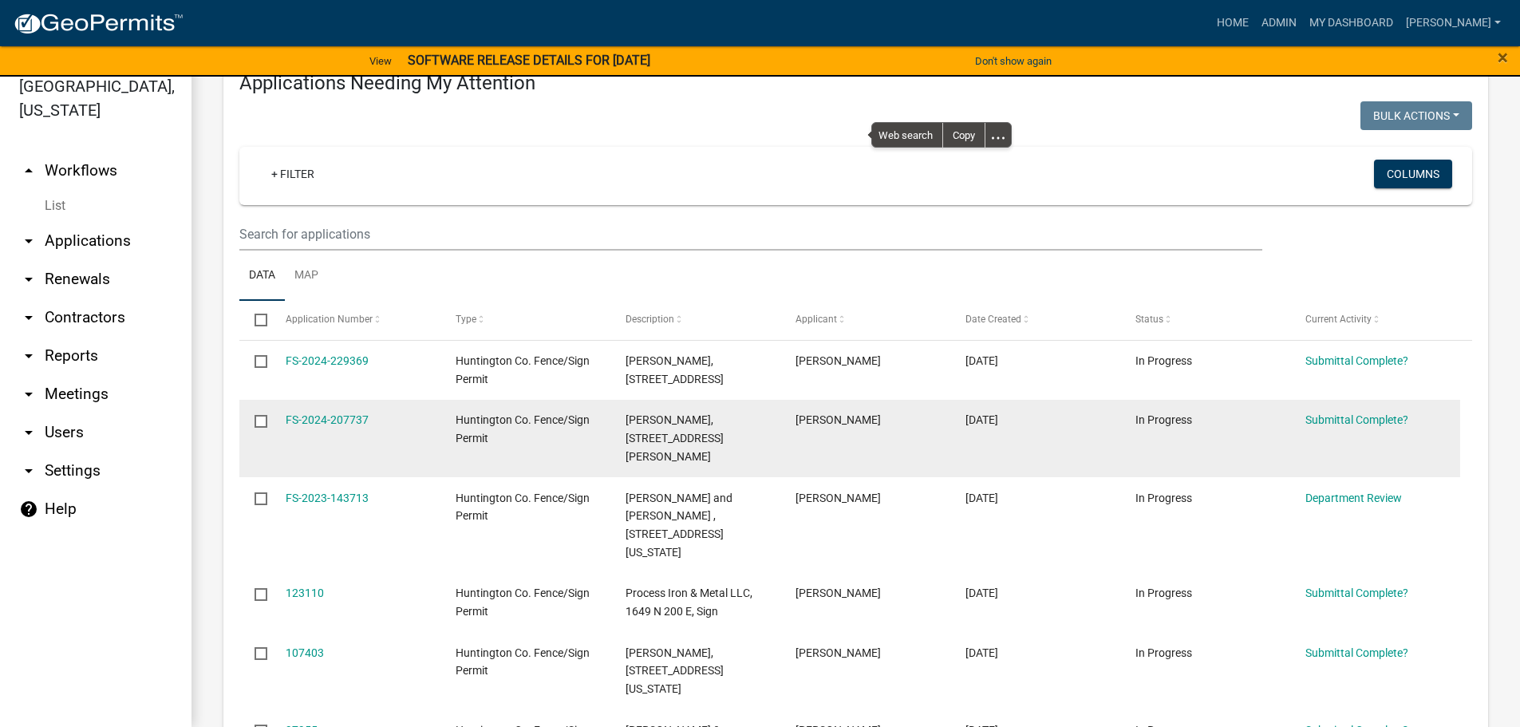
scroll to position [160, 0]
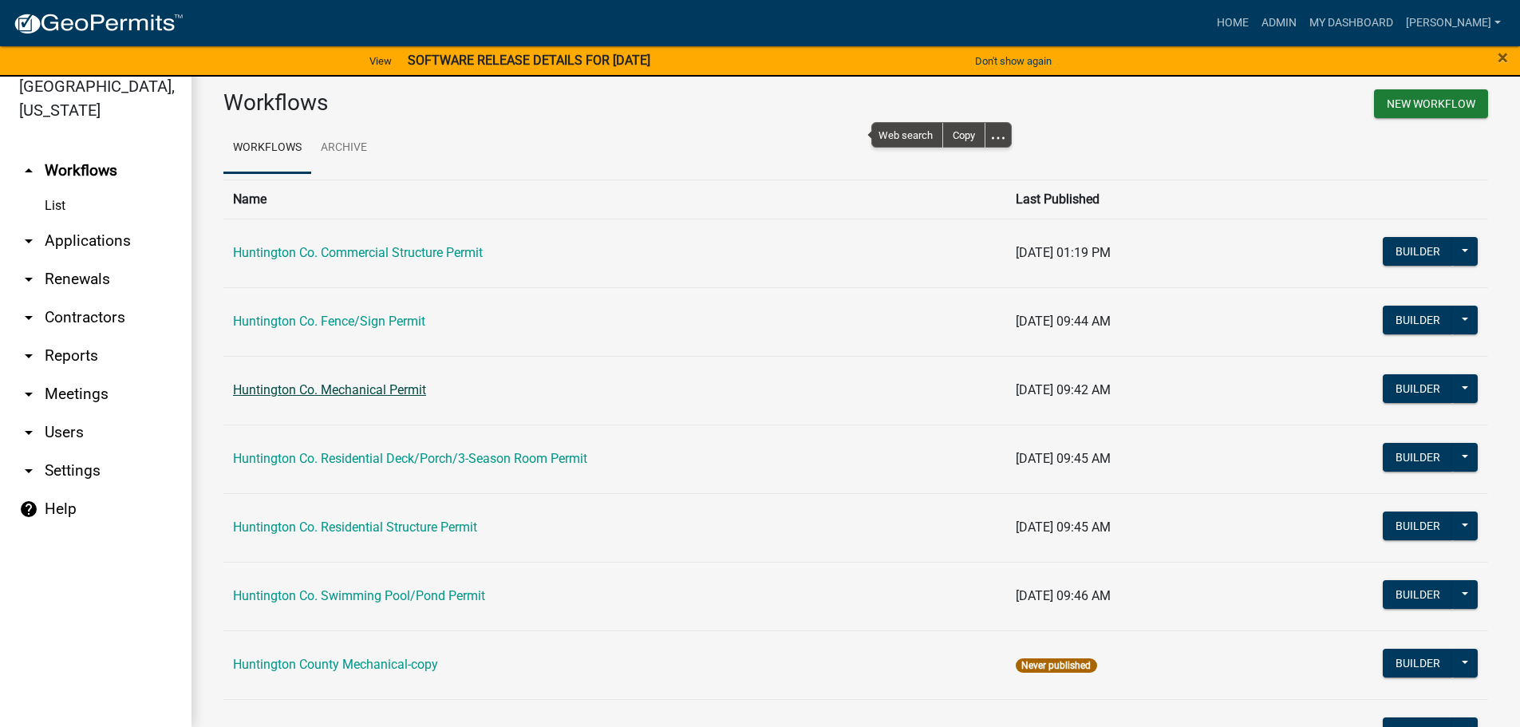
click at [349, 384] on link "Huntington Co. Mechanical Permit" at bounding box center [329, 389] width 193 height 15
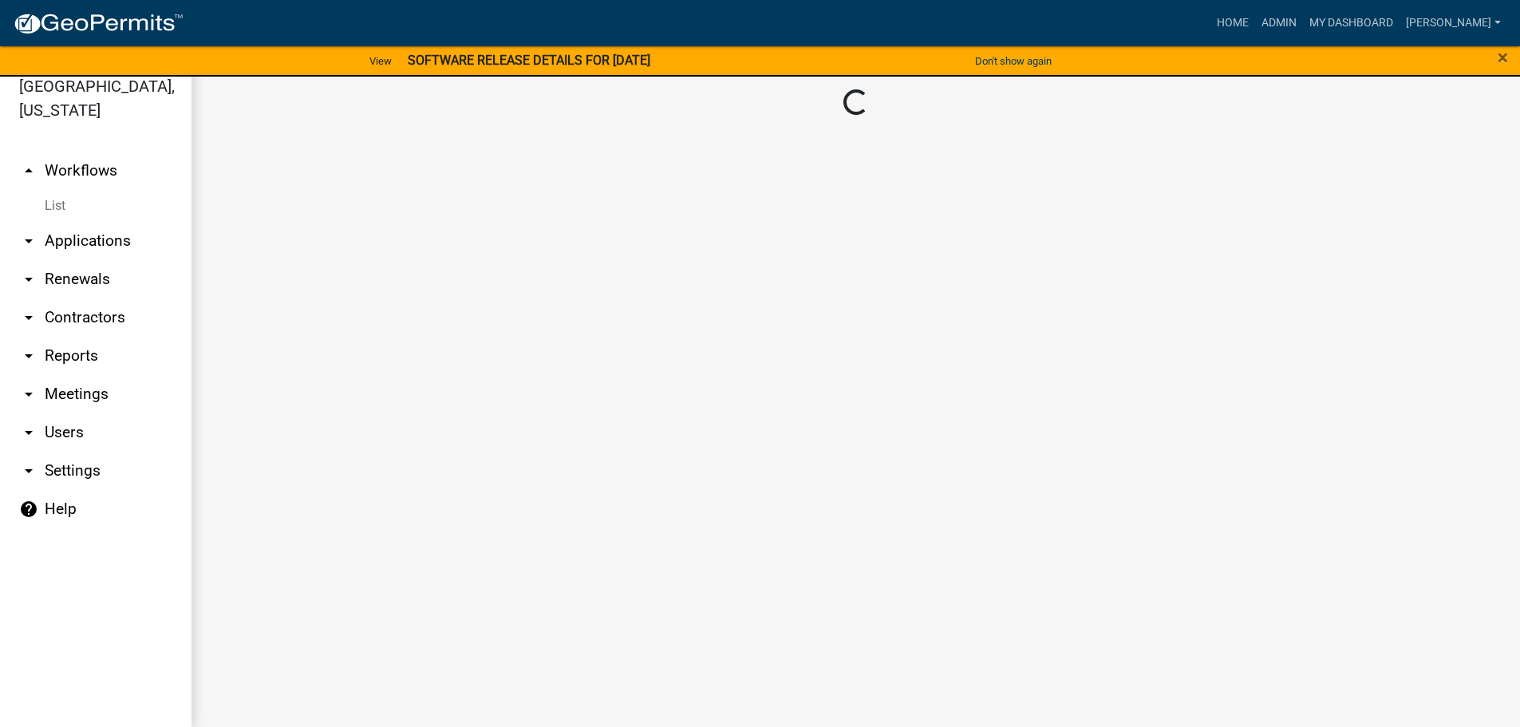
click at [349, 384] on main "Loading..." at bounding box center [855, 391] width 1328 height 669
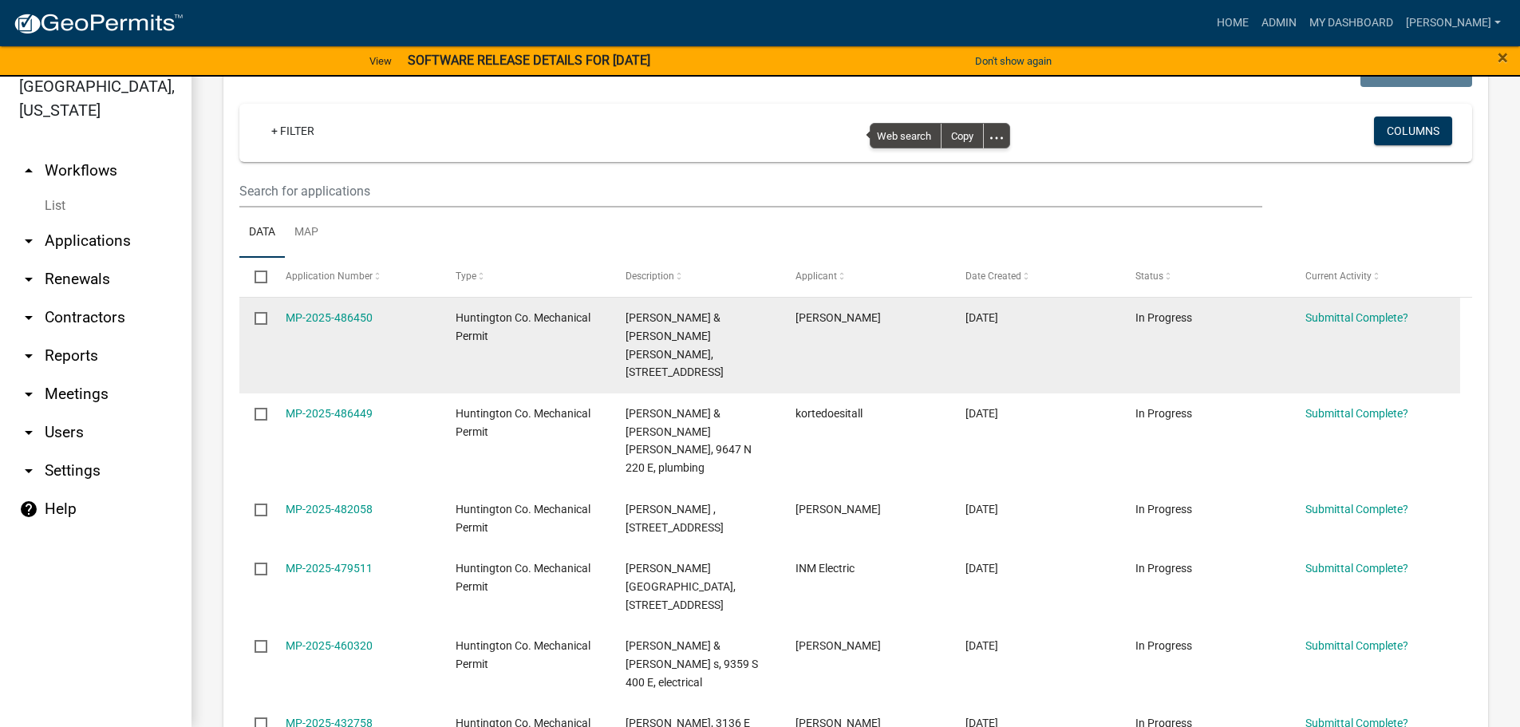
scroll to position [239, 0]
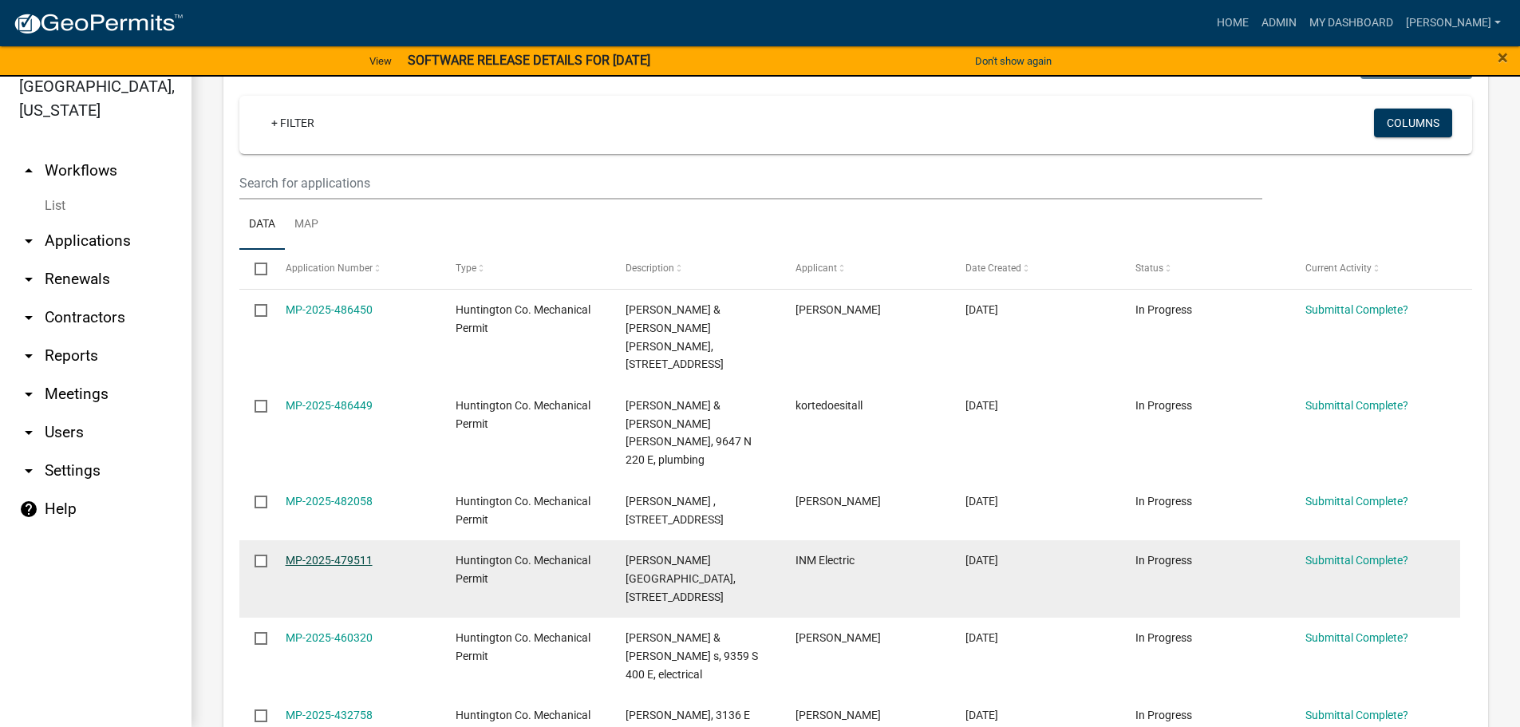
click at [325, 554] on link "MP-2025-479511" at bounding box center [329, 560] width 87 height 13
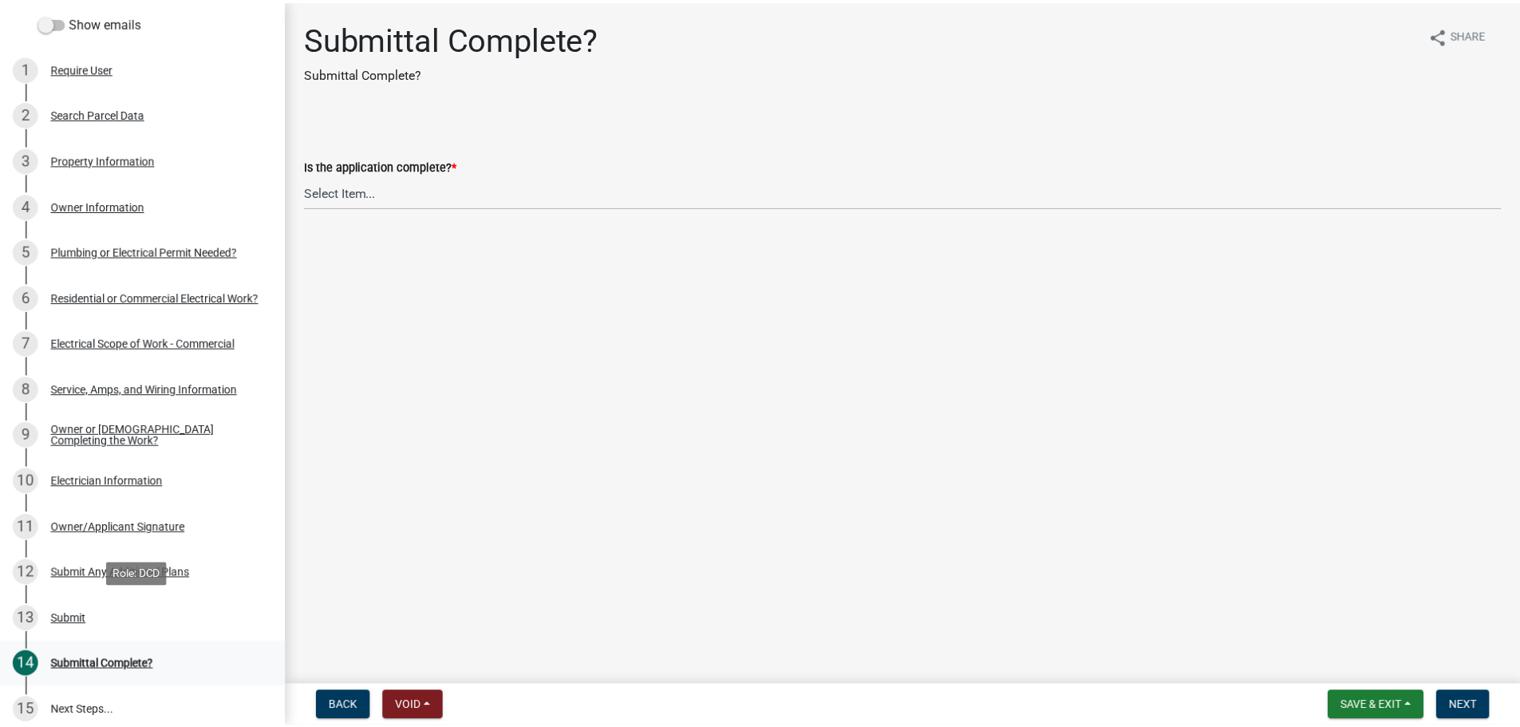
scroll to position [192, 0]
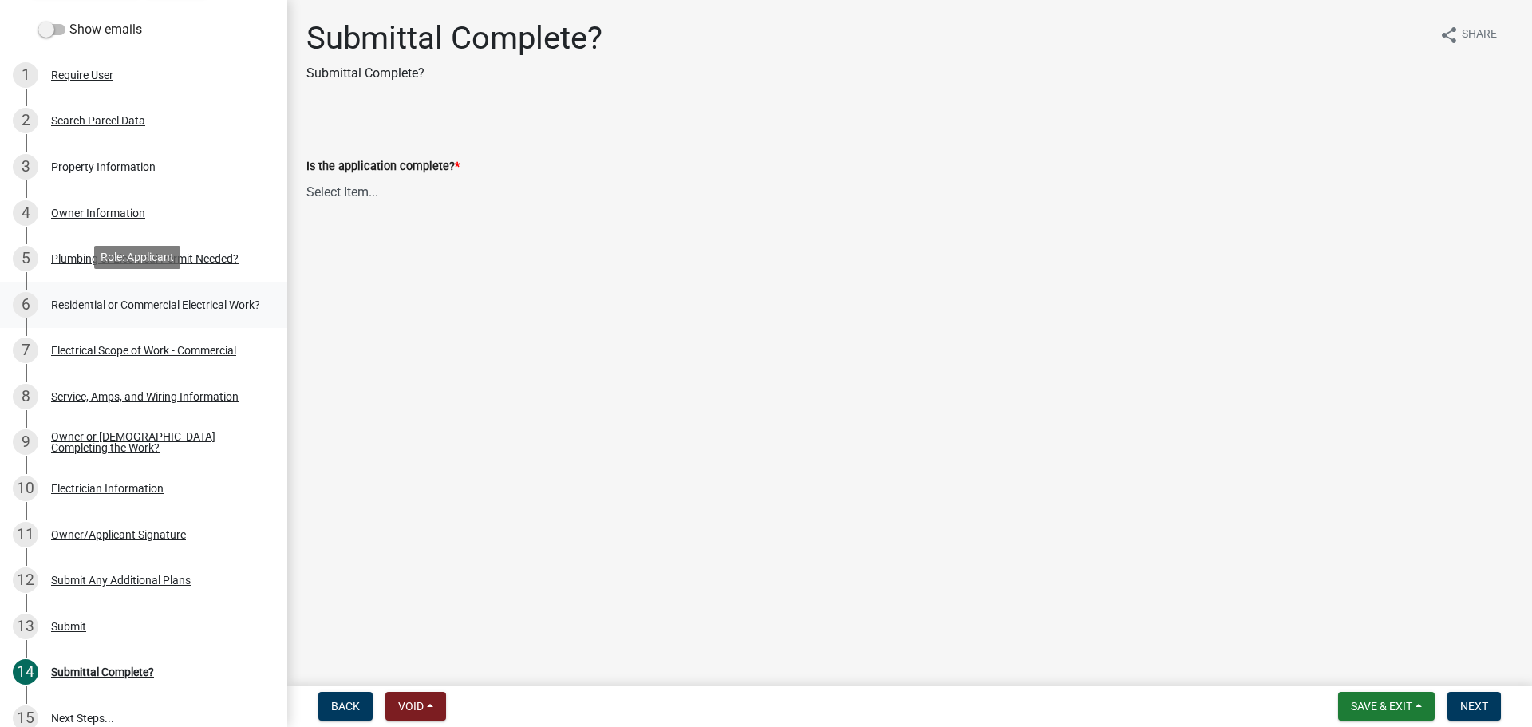
click at [148, 299] on div "Residential or Commercial Electrical Work?" at bounding box center [155, 304] width 209 height 11
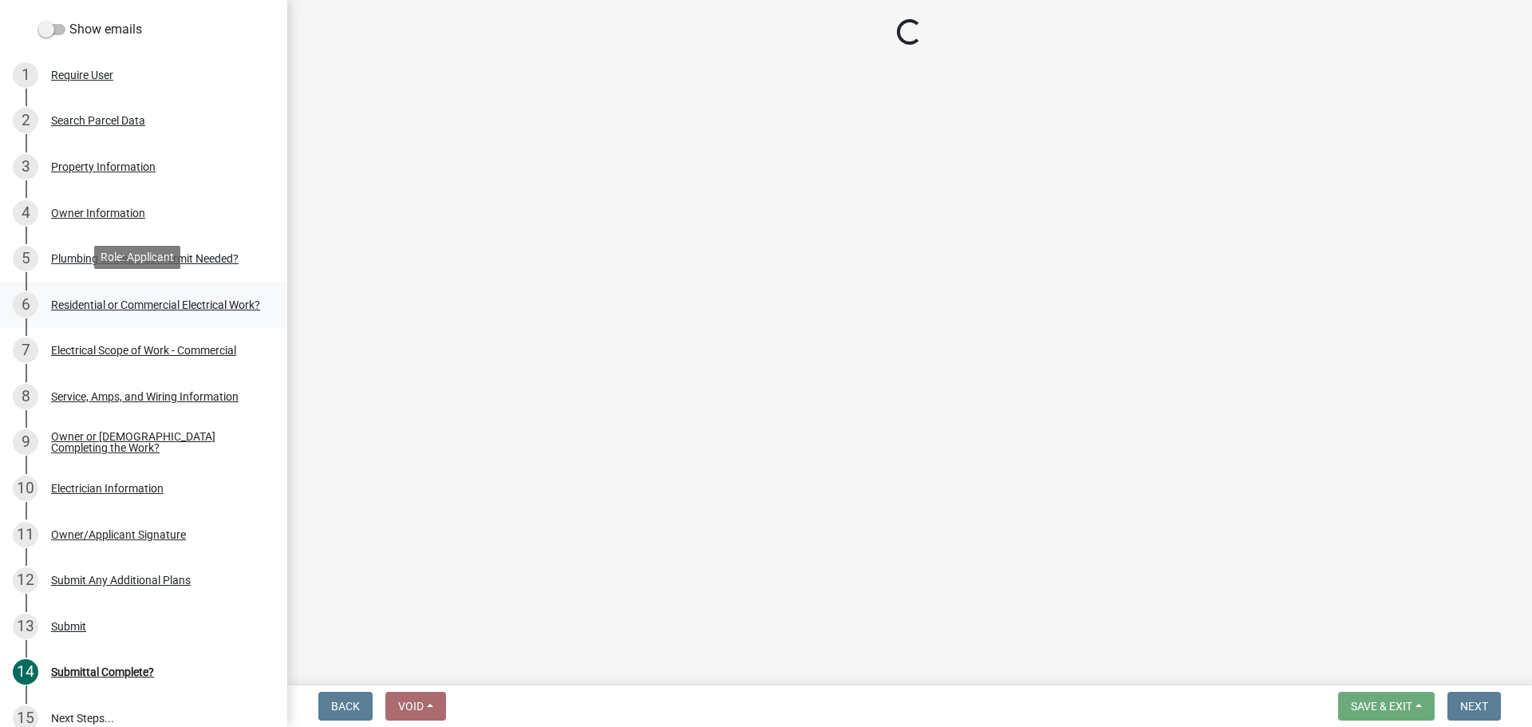
select select "ea69b0e1-ef46-40d1-a0af-9c0a682068b3"
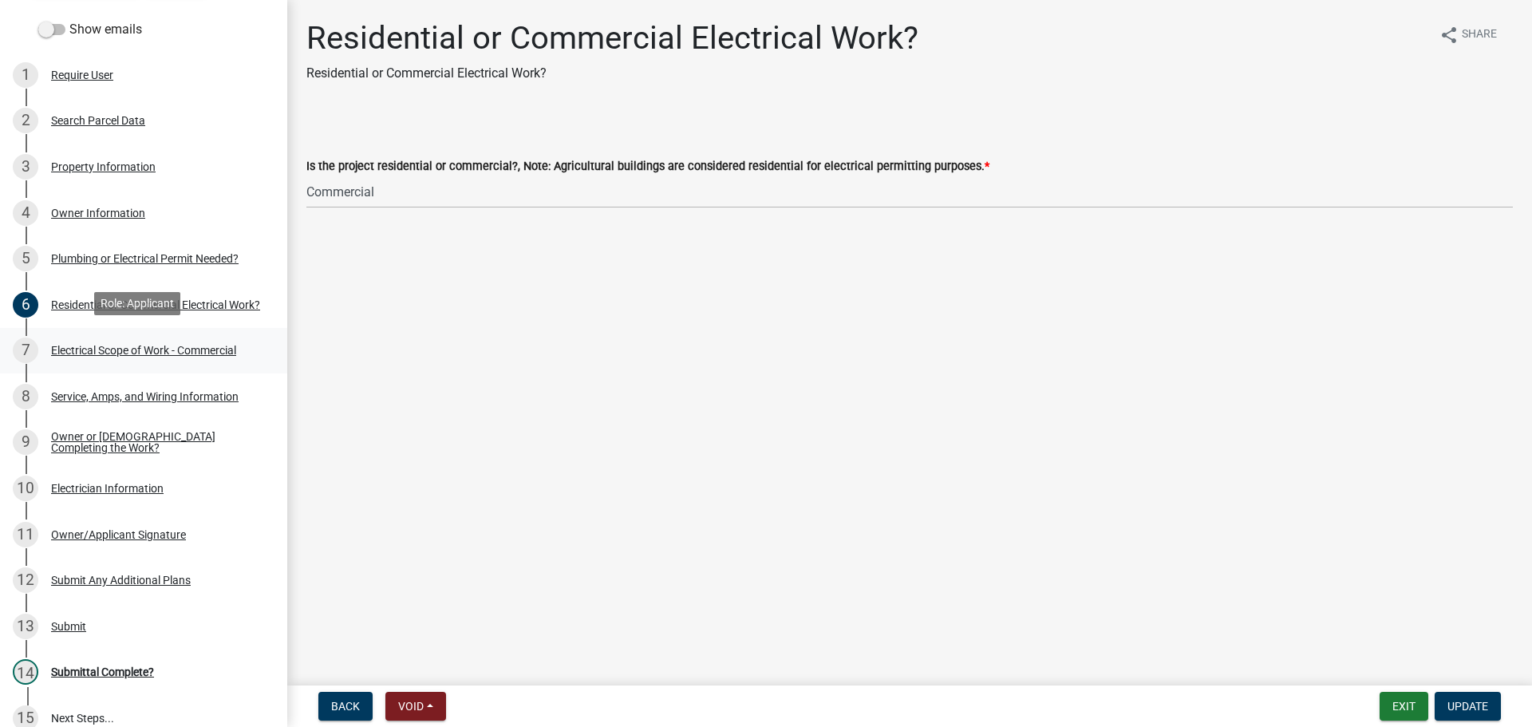
click at [130, 352] on div "Electrical Scope of Work - Commercial" at bounding box center [143, 350] width 185 height 11
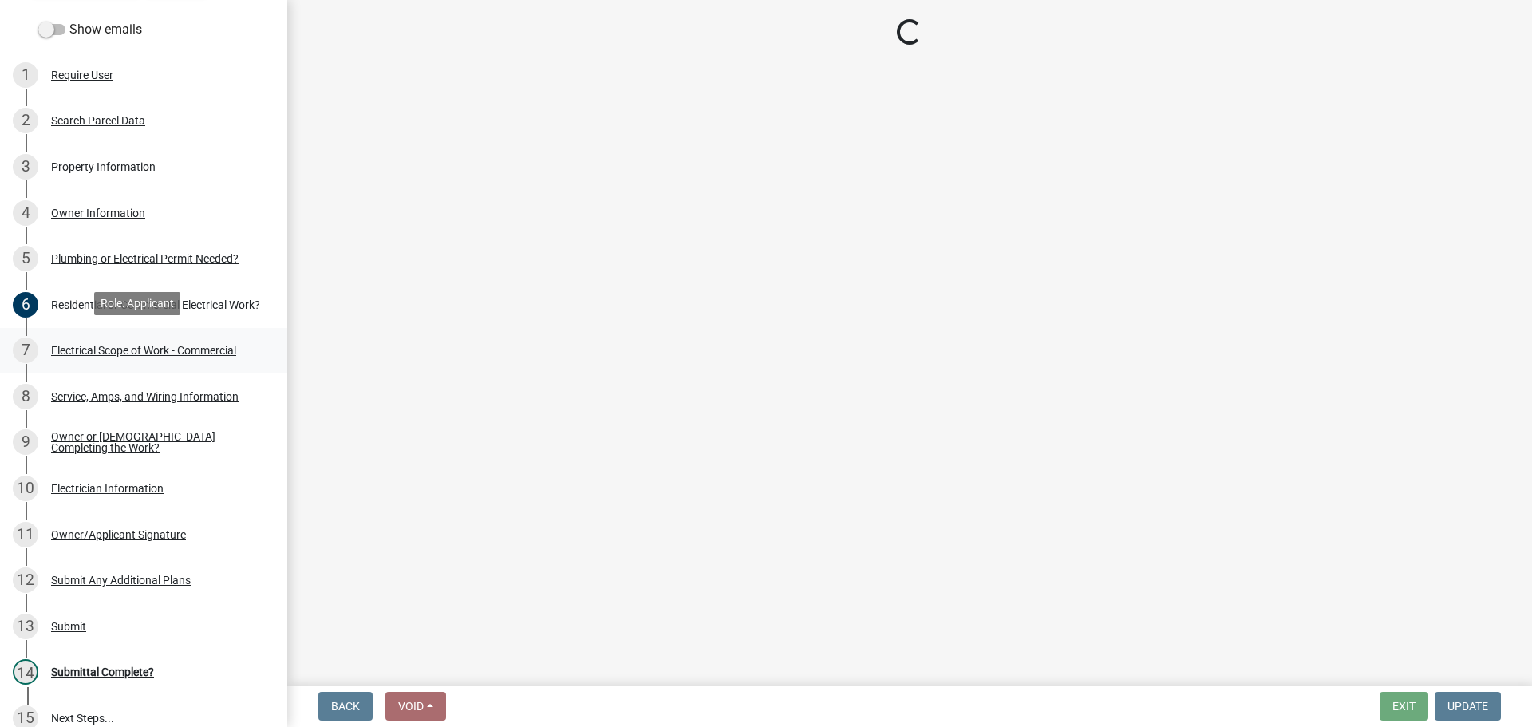
select select "f2154ae2-3361-4e05-b2e3-f70d250a4fa3"
select select "8767b890-8089-49b2-9c50-c59e39a70d63"
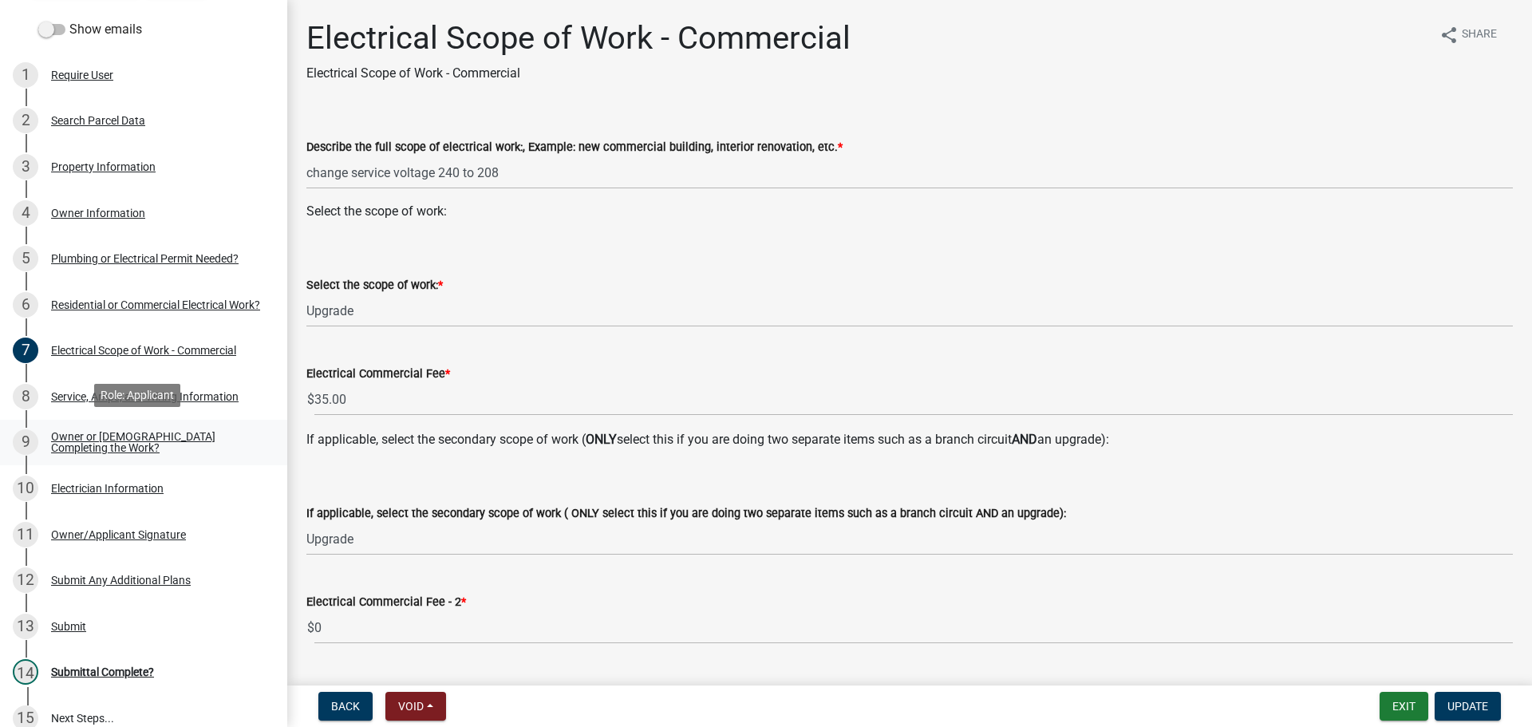
click at [132, 432] on div "Owner or Contractor Completing the Work?" at bounding box center [156, 442] width 211 height 22
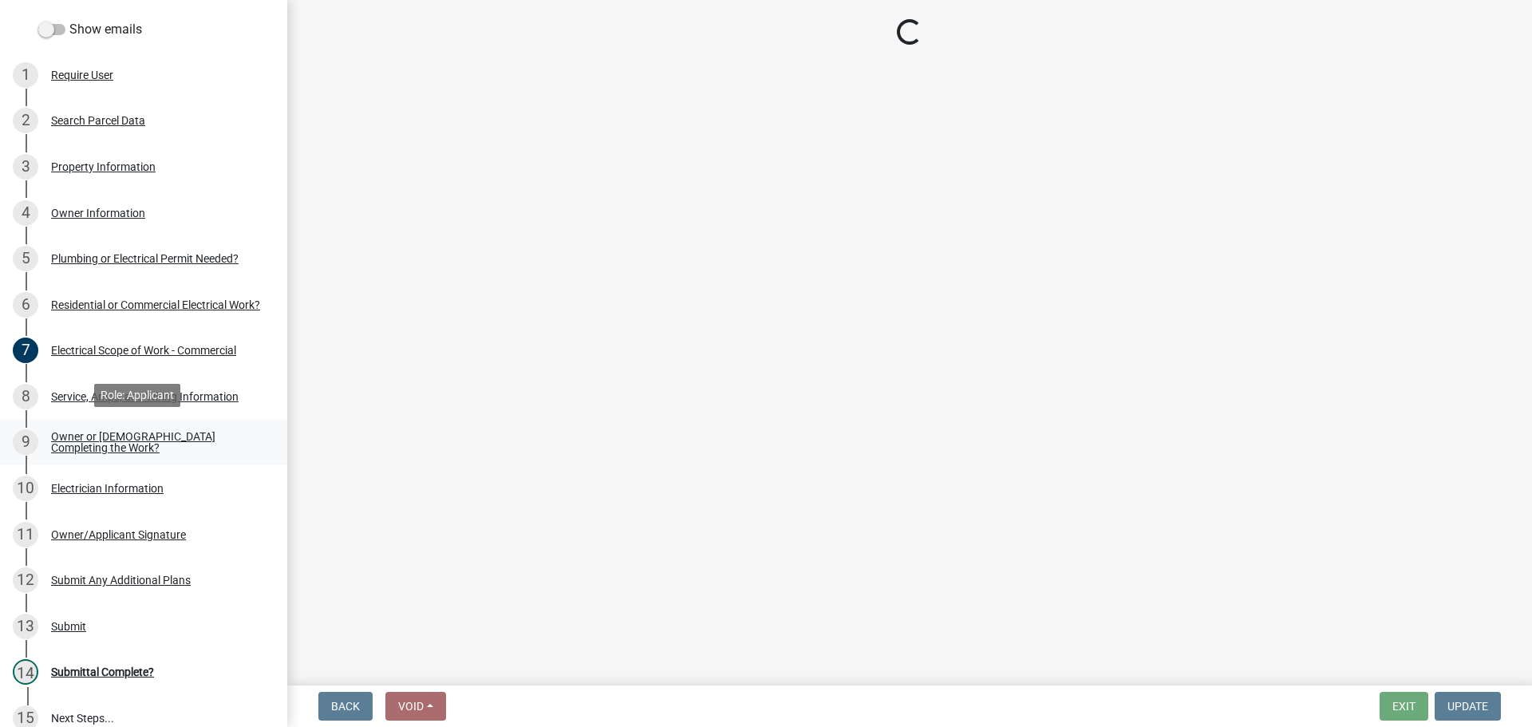
select select "408e0cf4-d53f-4268-b860-e8792218a171"
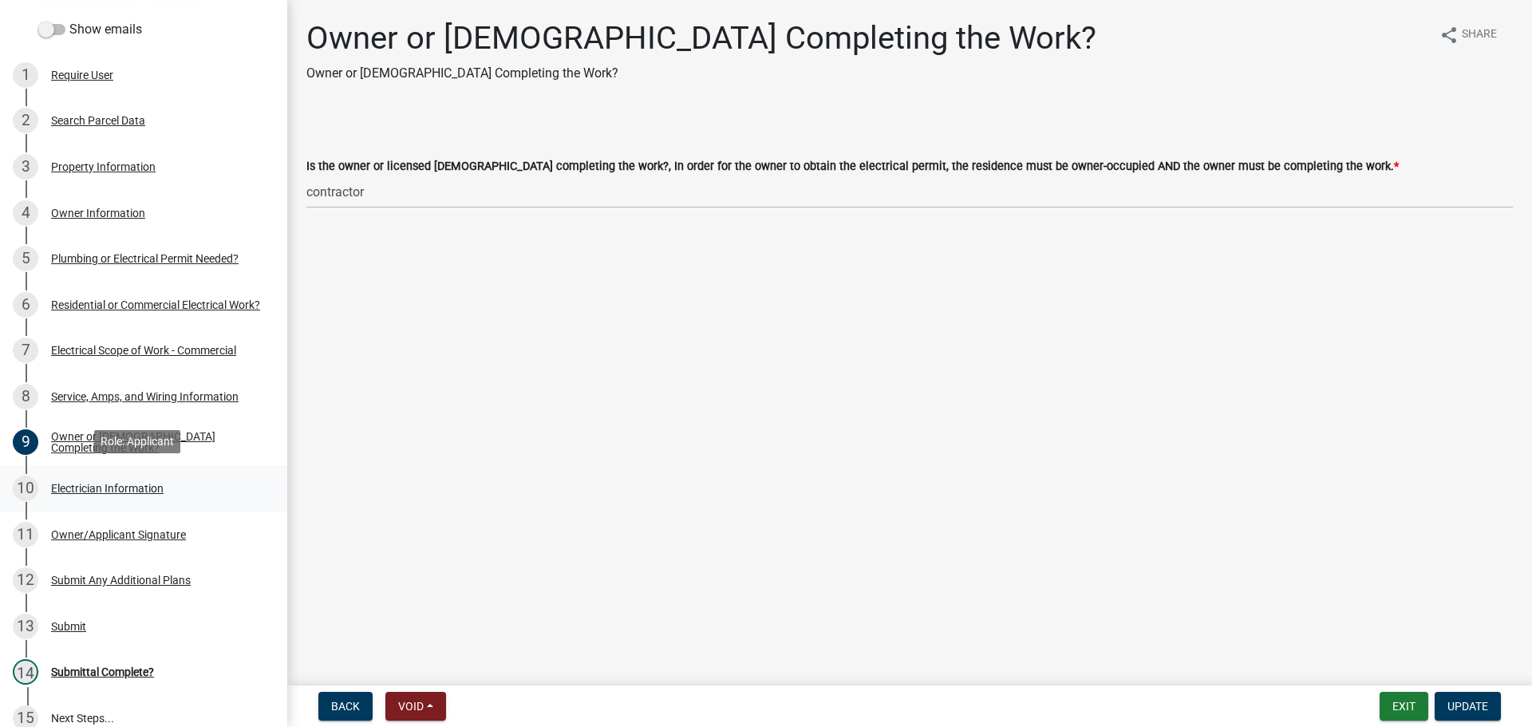
click at [113, 484] on div "Electrician Information" at bounding box center [107, 488] width 112 height 11
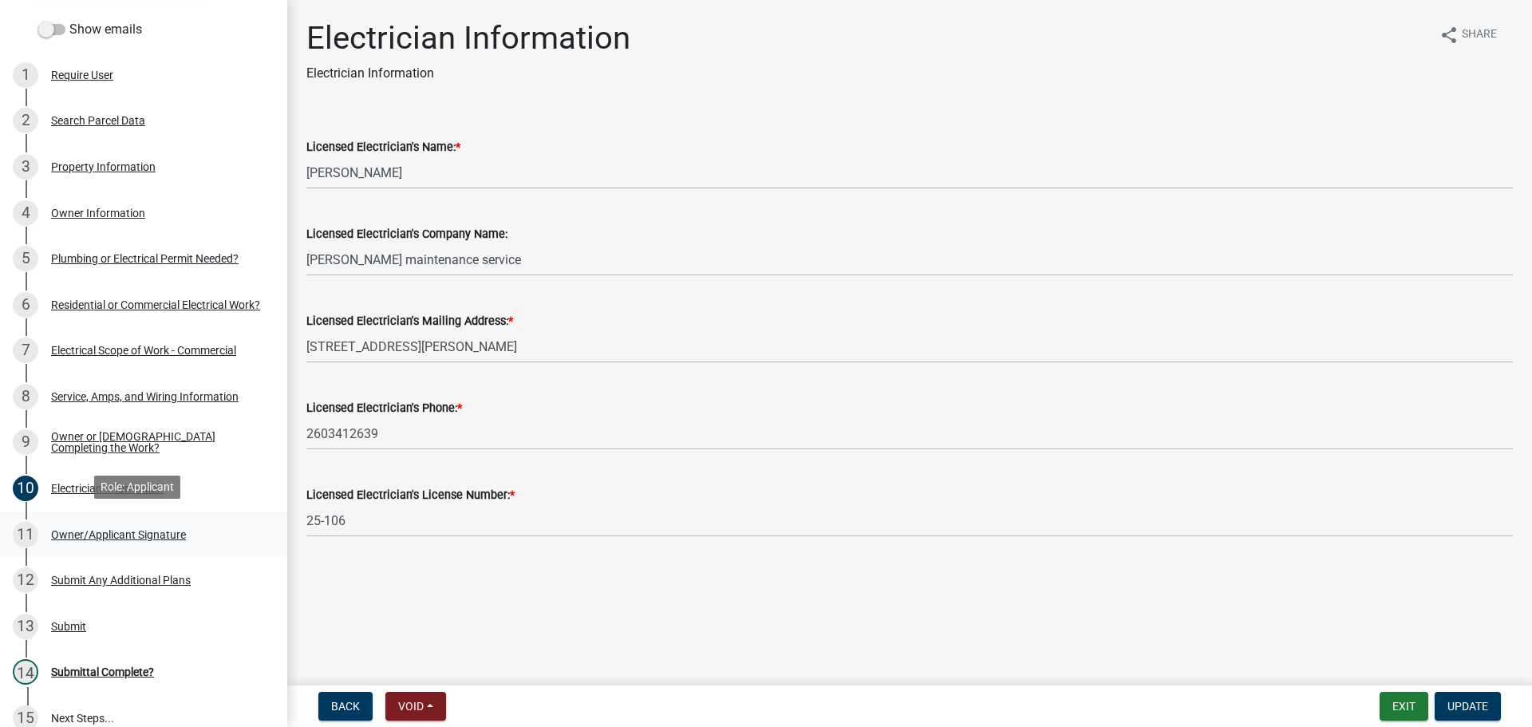
click at [95, 529] on div "Owner/Applicant Signature" at bounding box center [118, 534] width 135 height 11
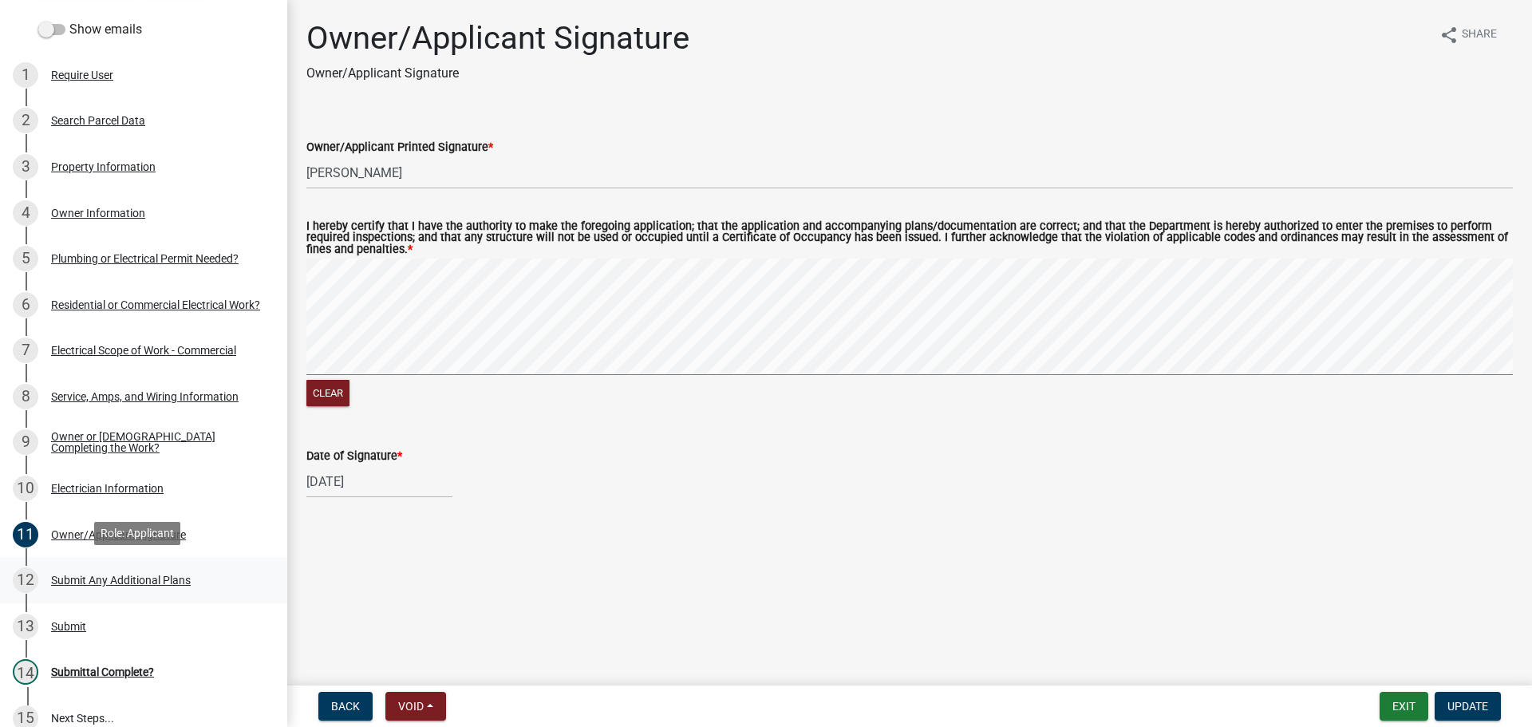
click at [112, 574] on div "Submit Any Additional Plans" at bounding box center [121, 579] width 140 height 11
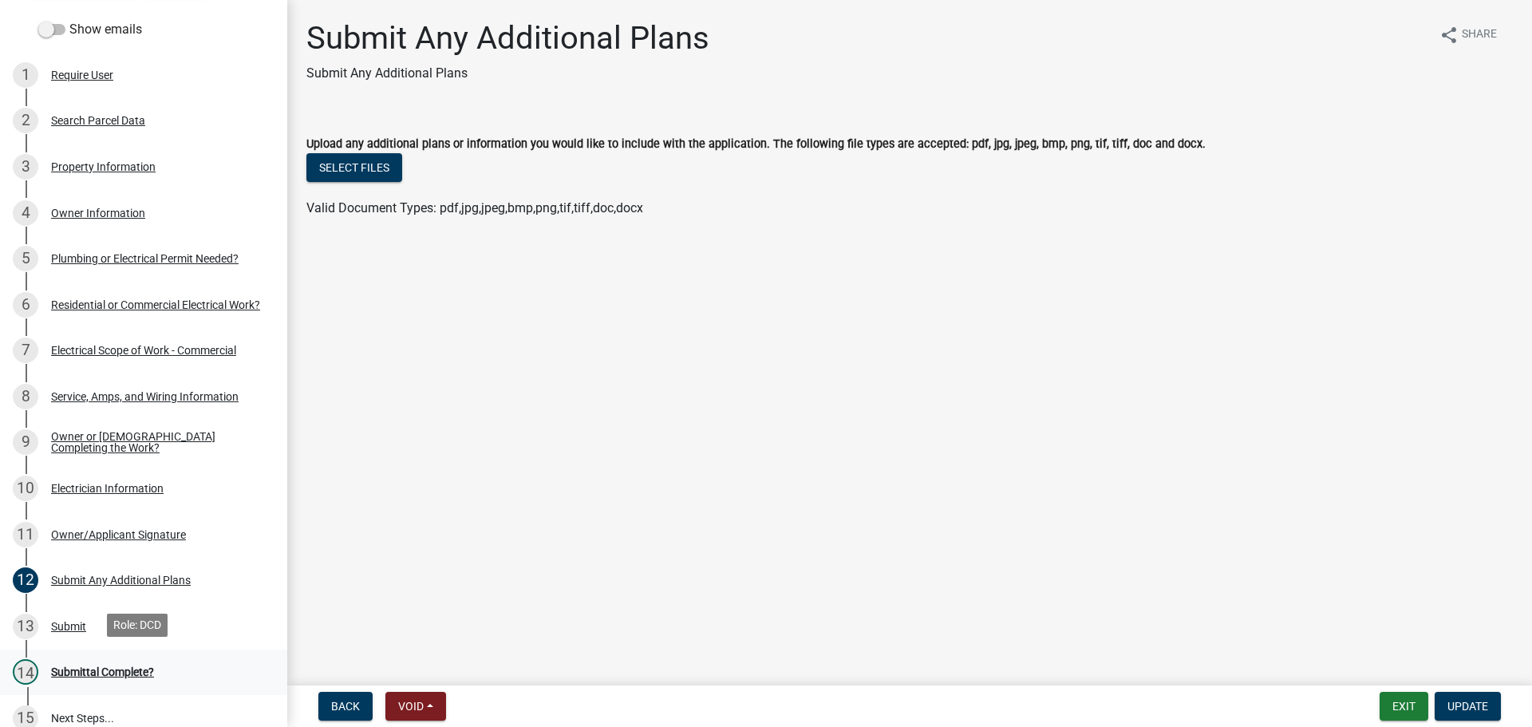
click at [117, 666] on div "Submittal Complete?" at bounding box center [102, 671] width 103 height 11
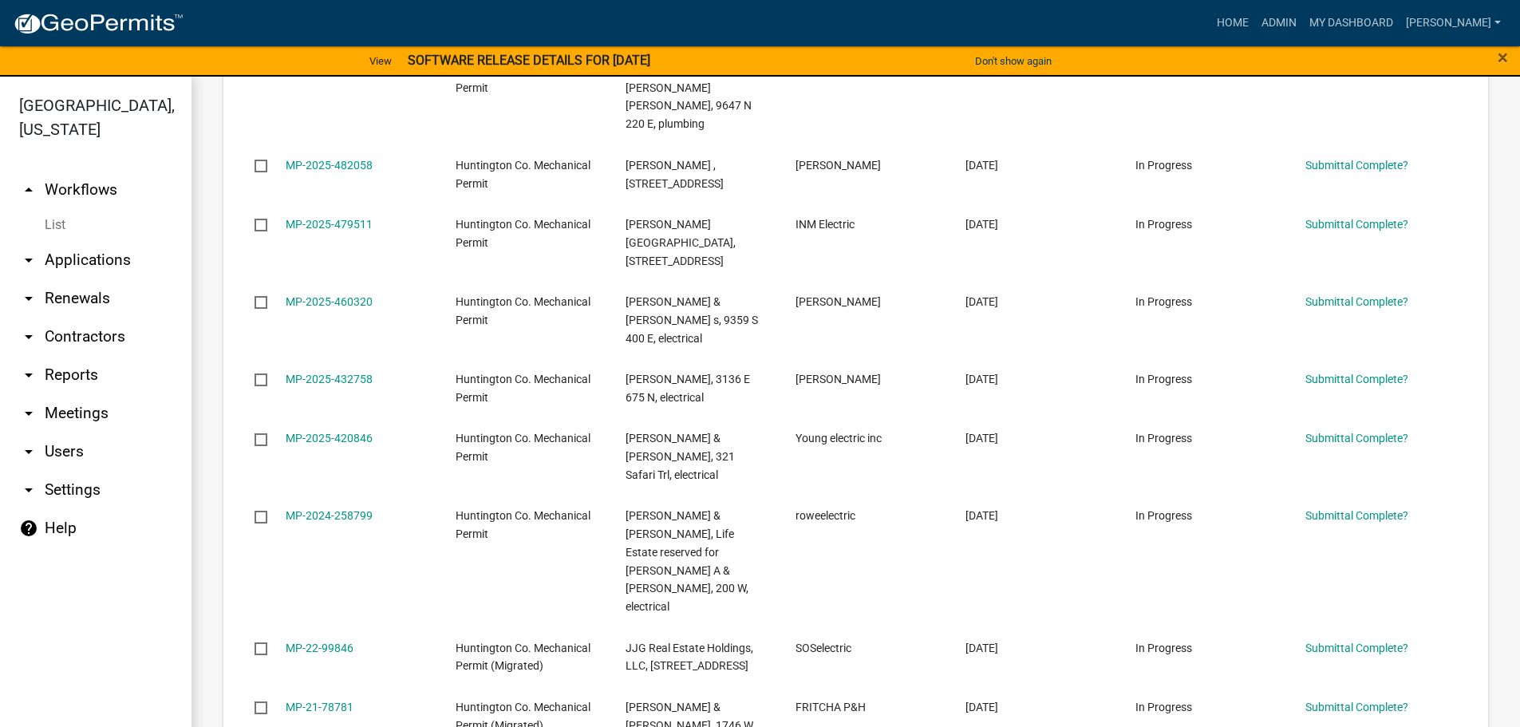
scroll to position [479, 0]
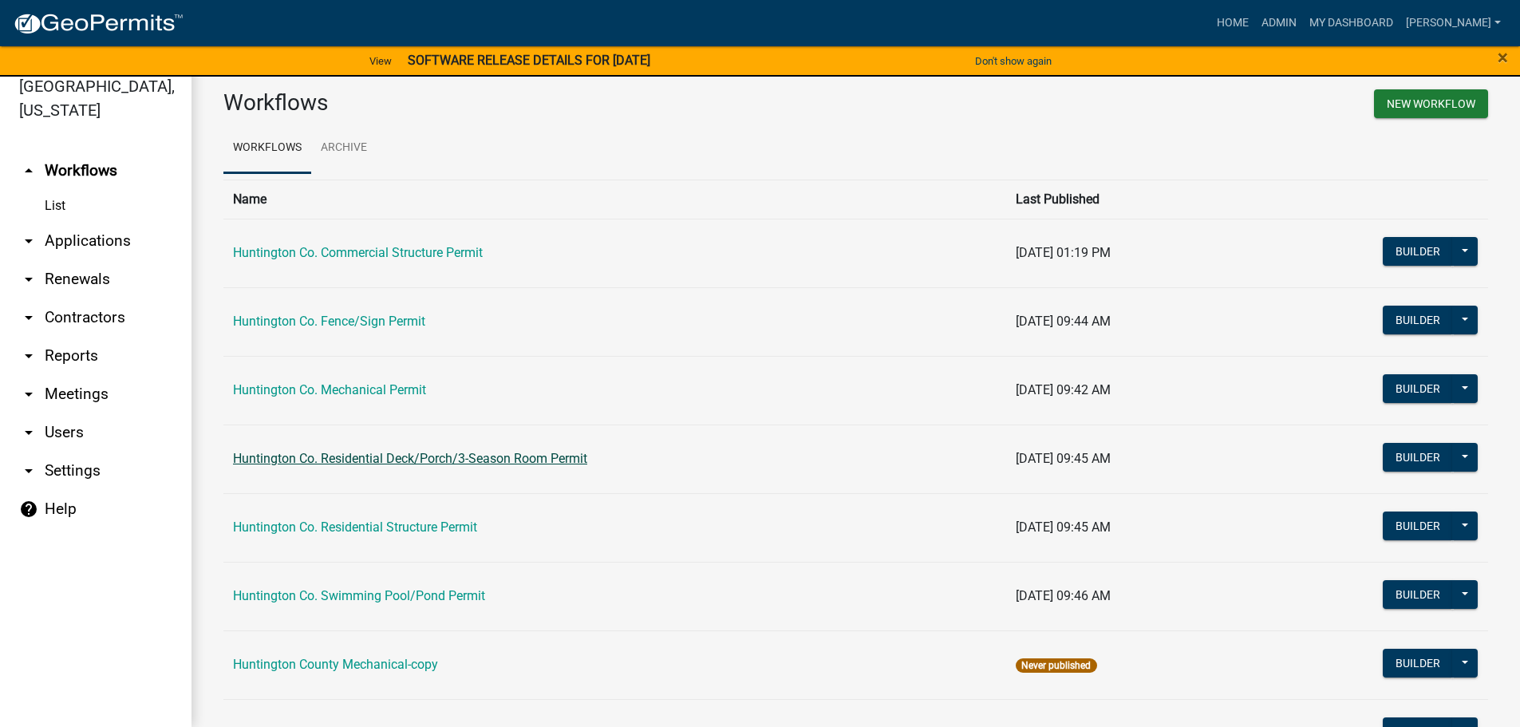
click at [386, 457] on link "Huntington Co. Residential Deck/Porch/3-Season Room Permit" at bounding box center [410, 458] width 354 height 15
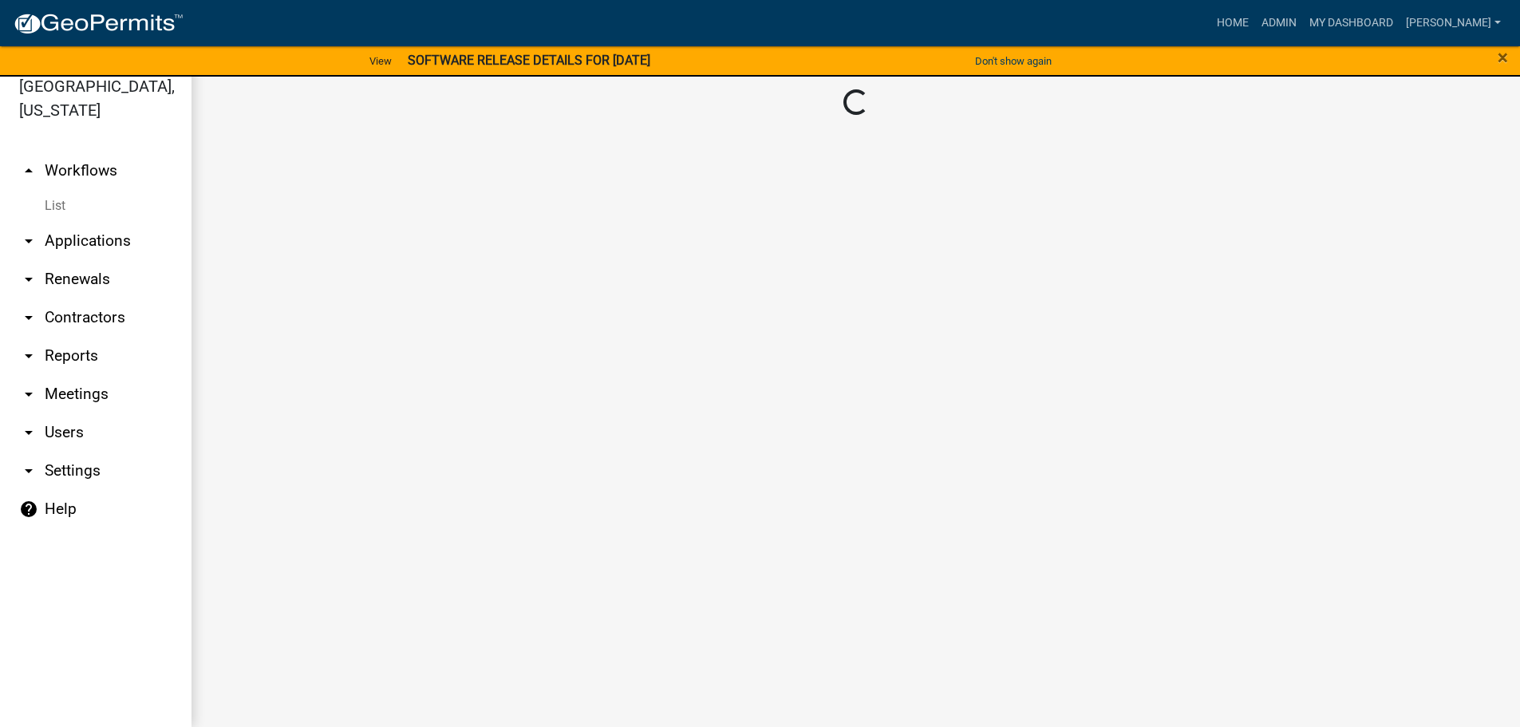
click at [386, 457] on main "Loading..." at bounding box center [855, 391] width 1328 height 669
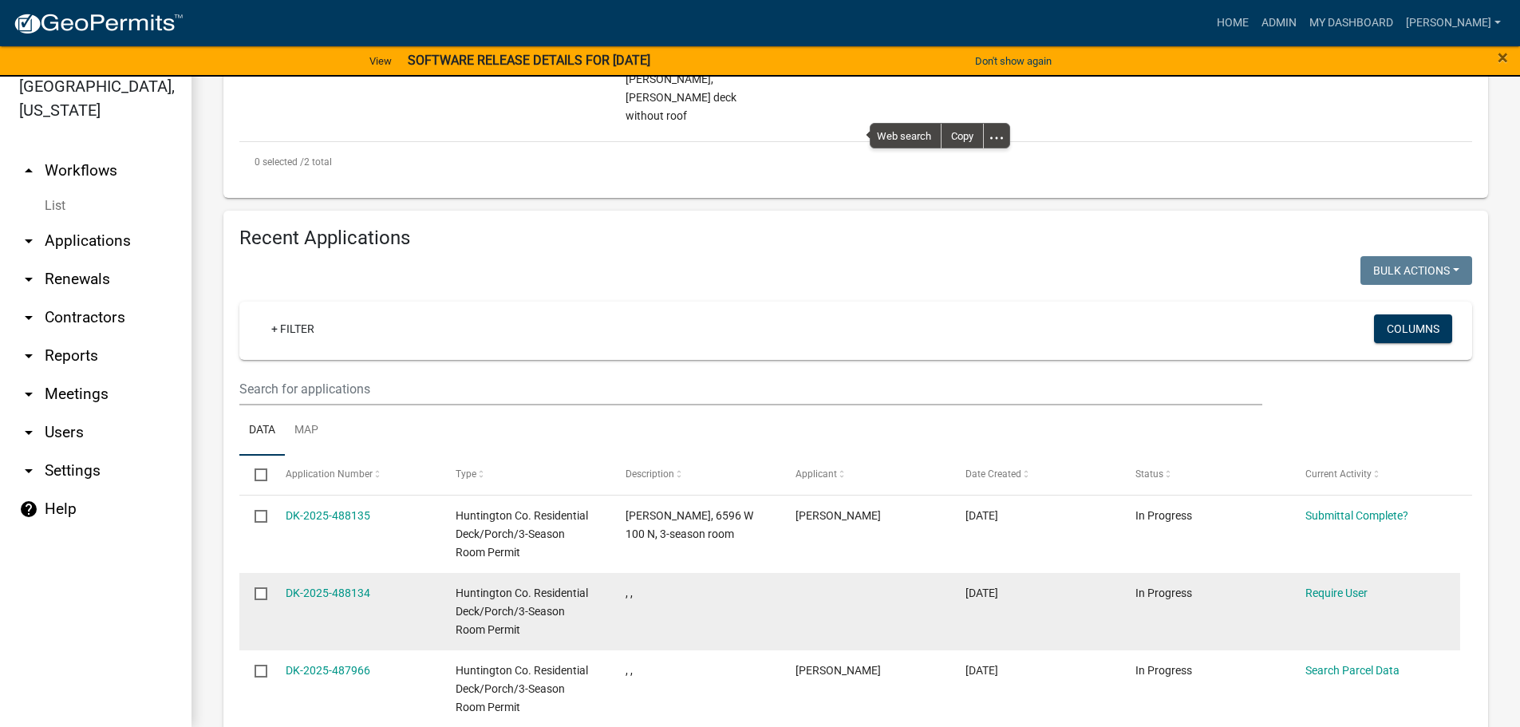
scroll to position [718, 0]
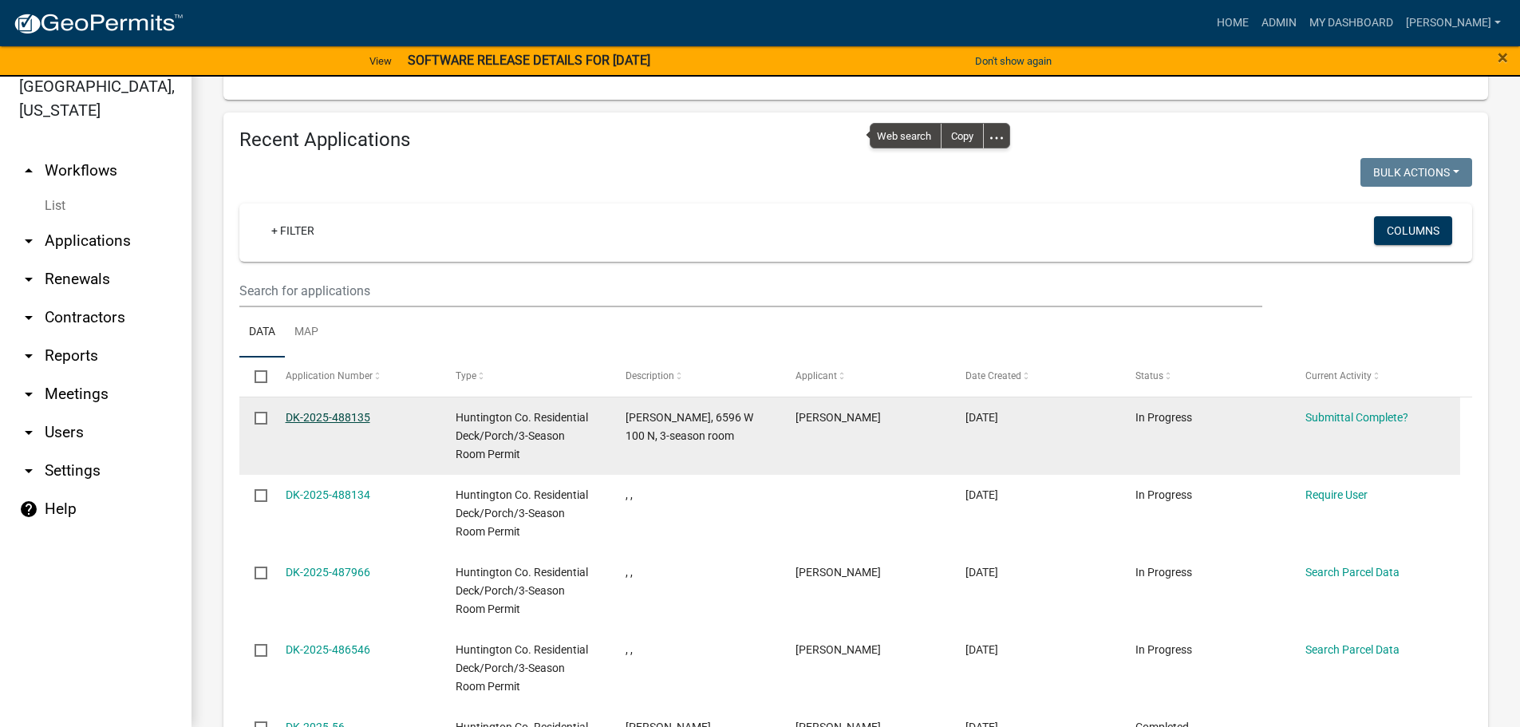
click at [317, 411] on link "DK-2025-488135" at bounding box center [328, 417] width 85 height 13
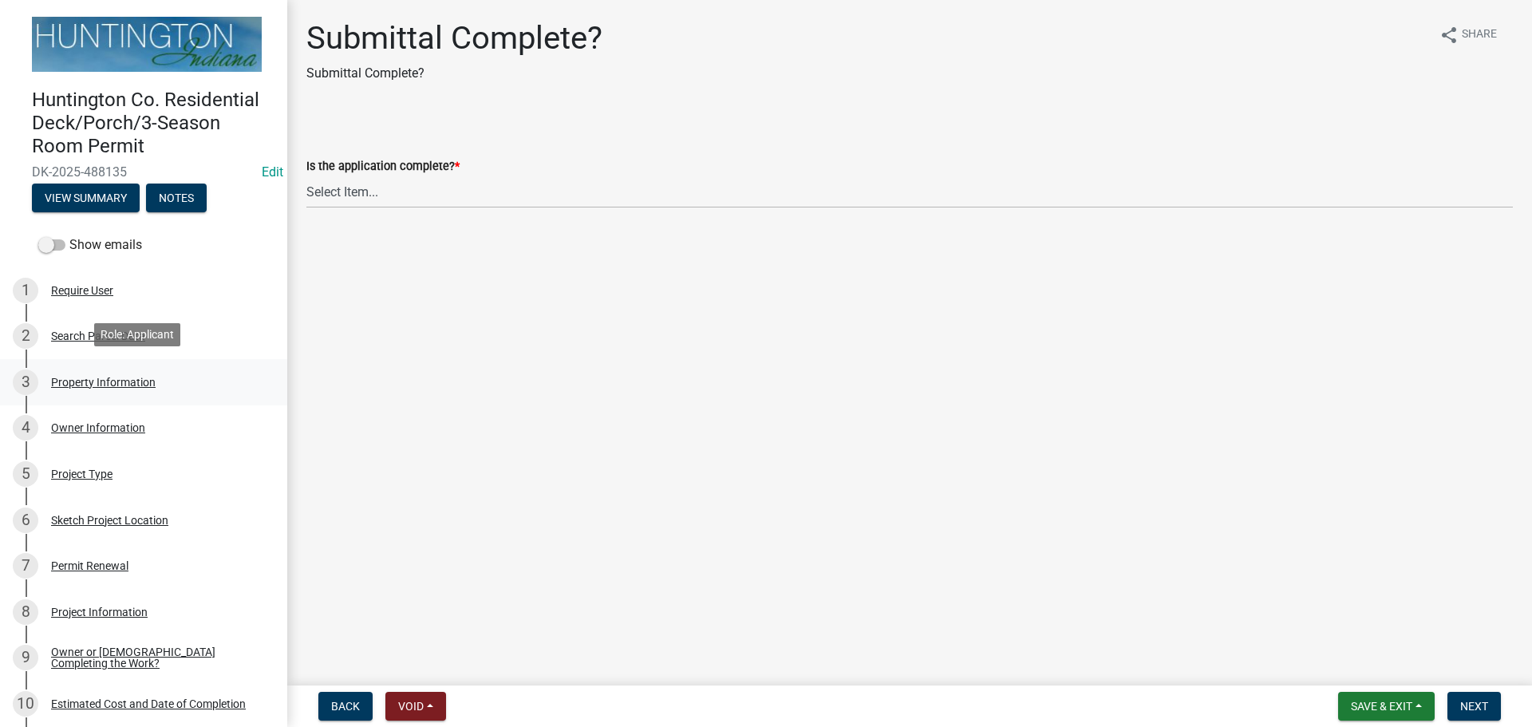
click at [105, 377] on div "Property Information" at bounding box center [103, 382] width 105 height 11
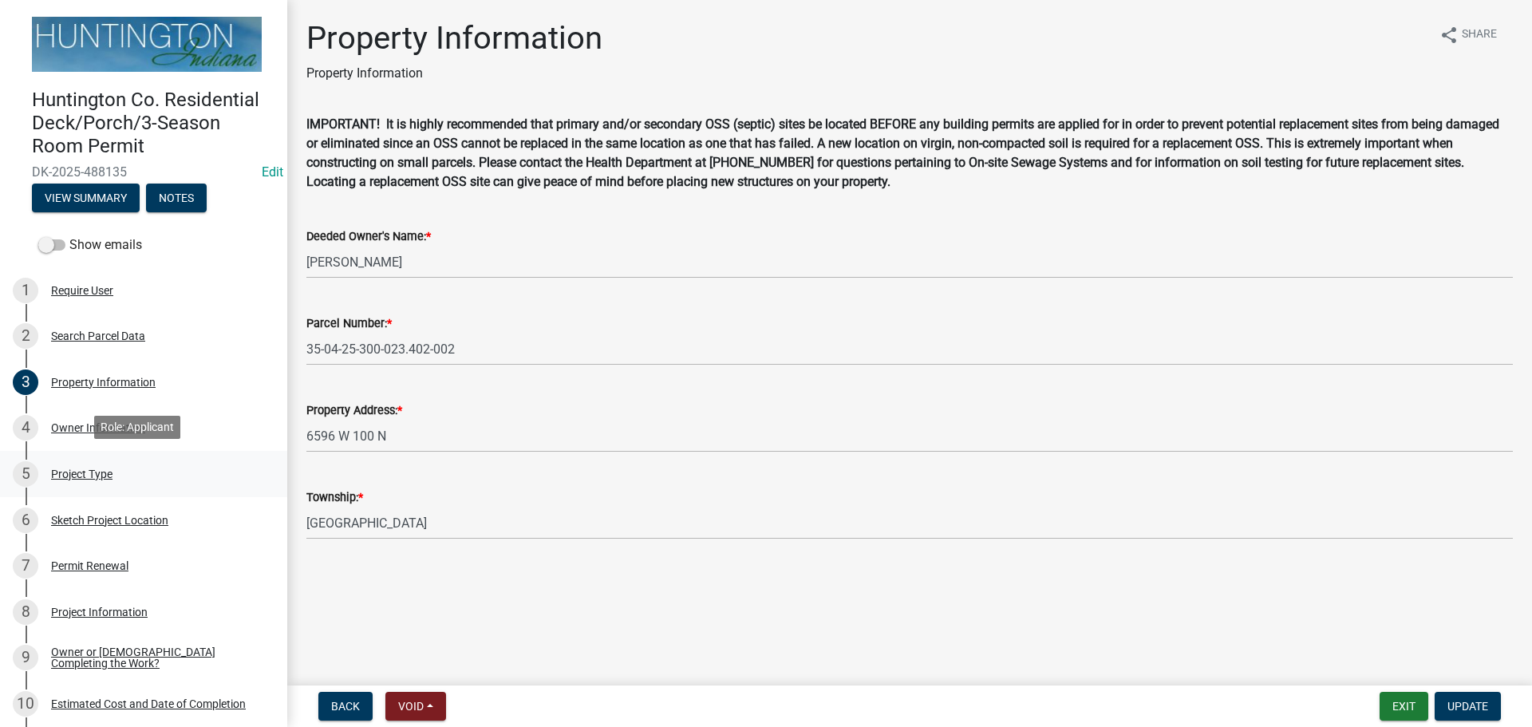
click at [97, 468] on div "Project Type" at bounding box center [81, 473] width 61 height 11
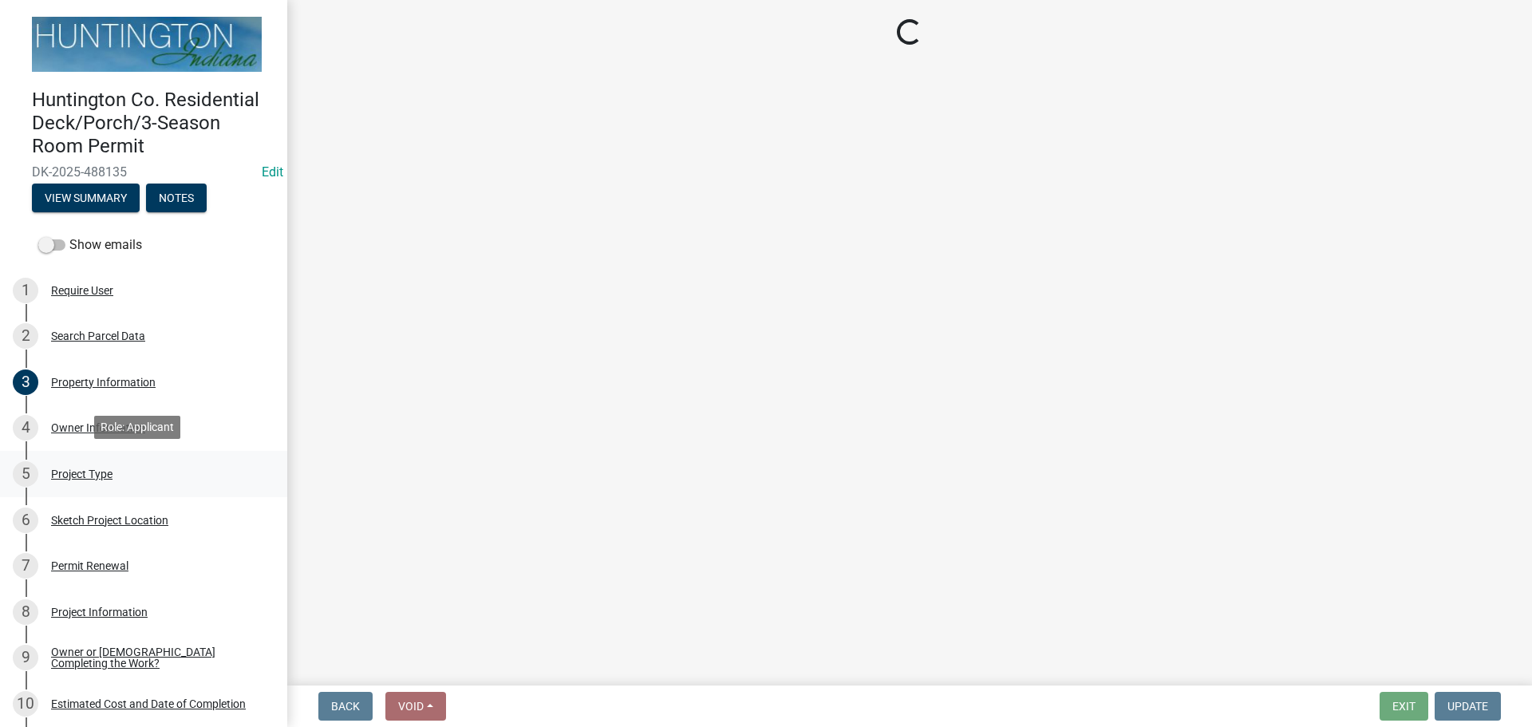
select select "72a4bca8-851b-4e9c-90f4-5d37d71449af"
select select "974be428-3fb2-44e5-8e9f-39d0bd83e453"
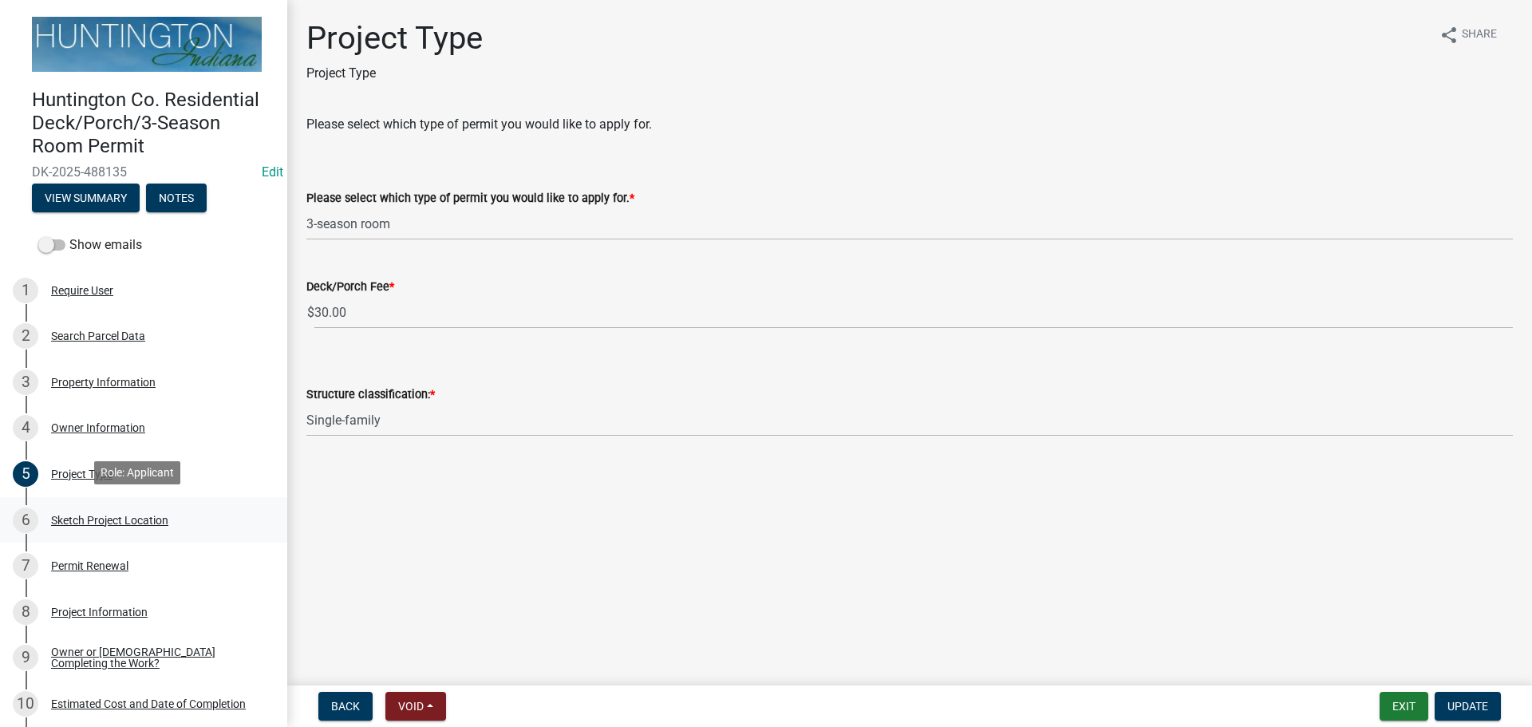
click at [126, 523] on div "Sketch Project Location" at bounding box center [109, 520] width 117 height 11
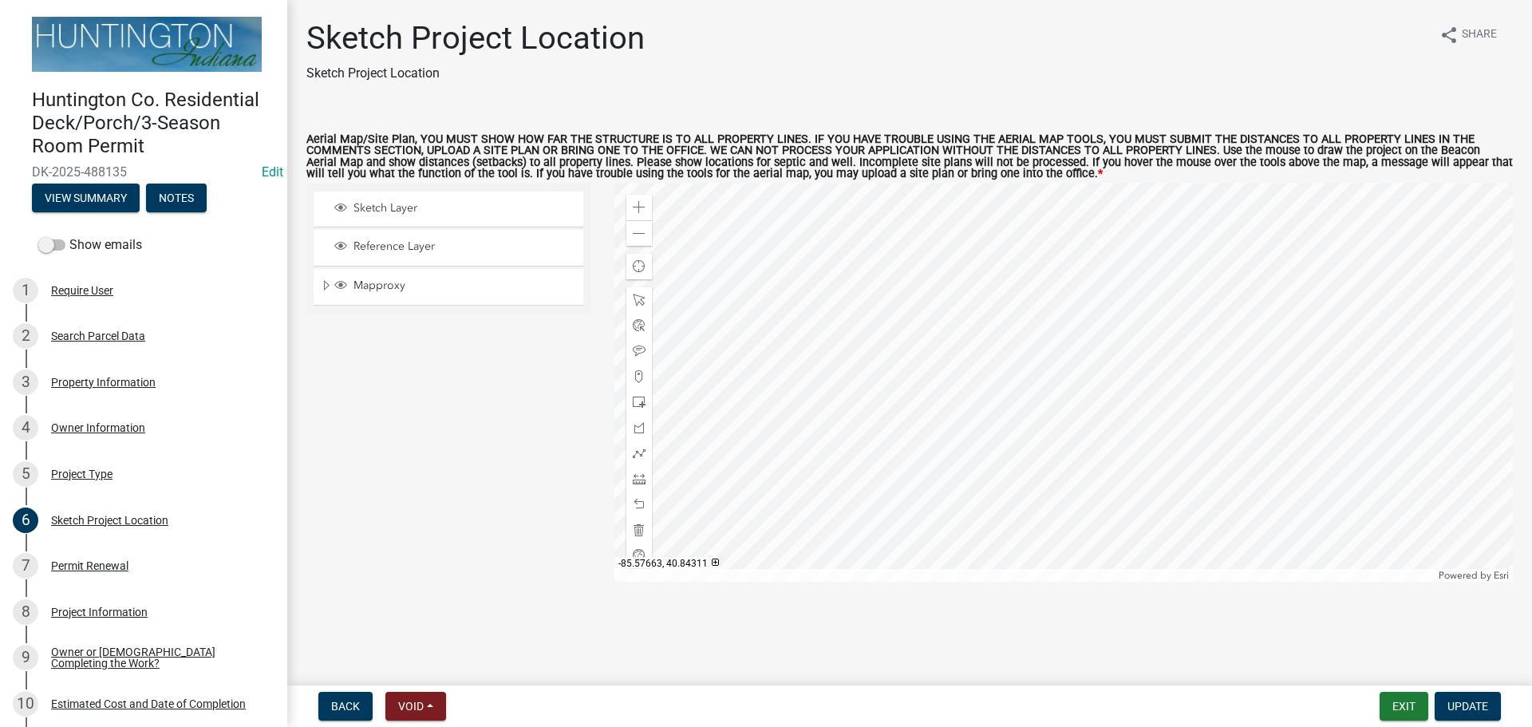
click at [948, 439] on div at bounding box center [1063, 382] width 899 height 399
click at [921, 372] on div at bounding box center [1063, 382] width 899 height 399
click at [82, 471] on div "Project Type" at bounding box center [81, 473] width 61 height 11
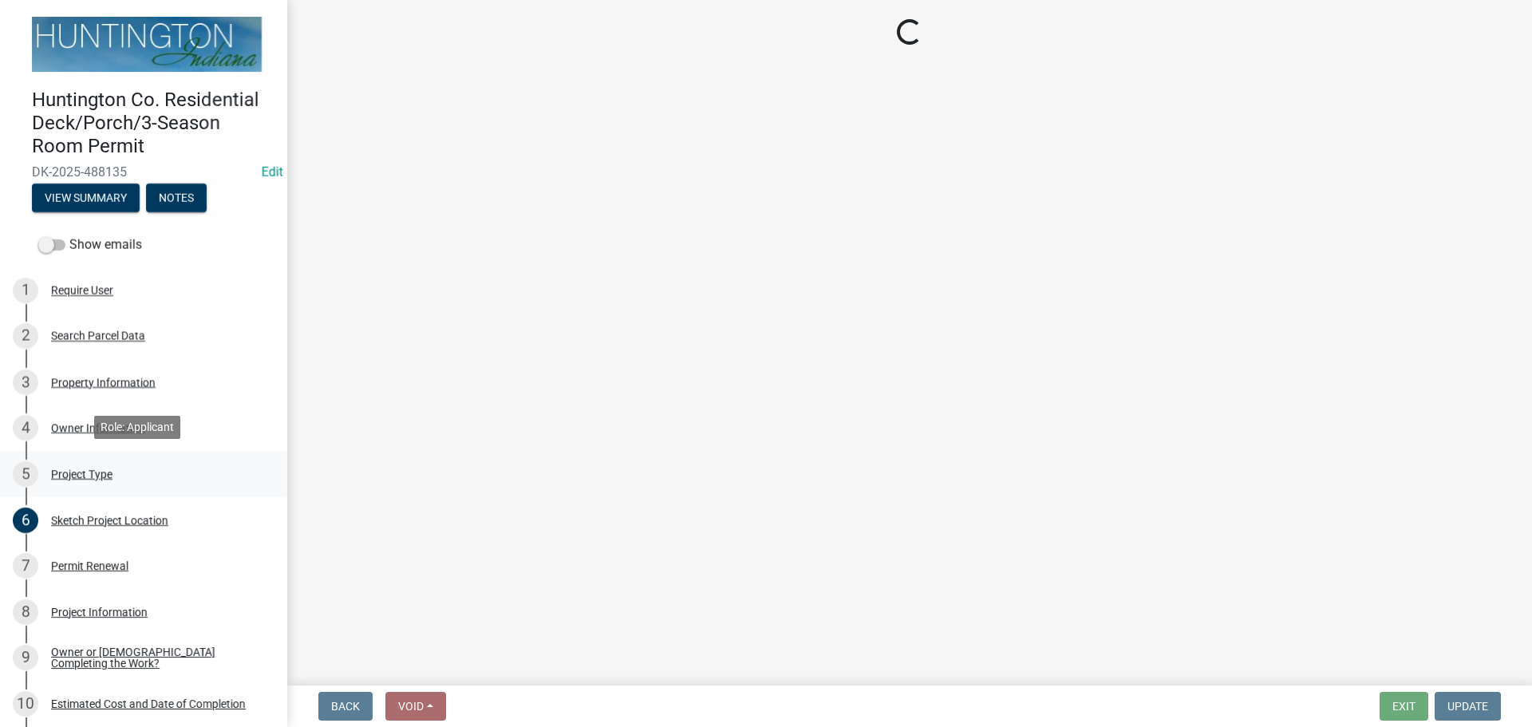
select select "72a4bca8-851b-4e9c-90f4-5d37d71449af"
select select "974be428-3fb2-44e5-8e9f-39d0bd83e453"
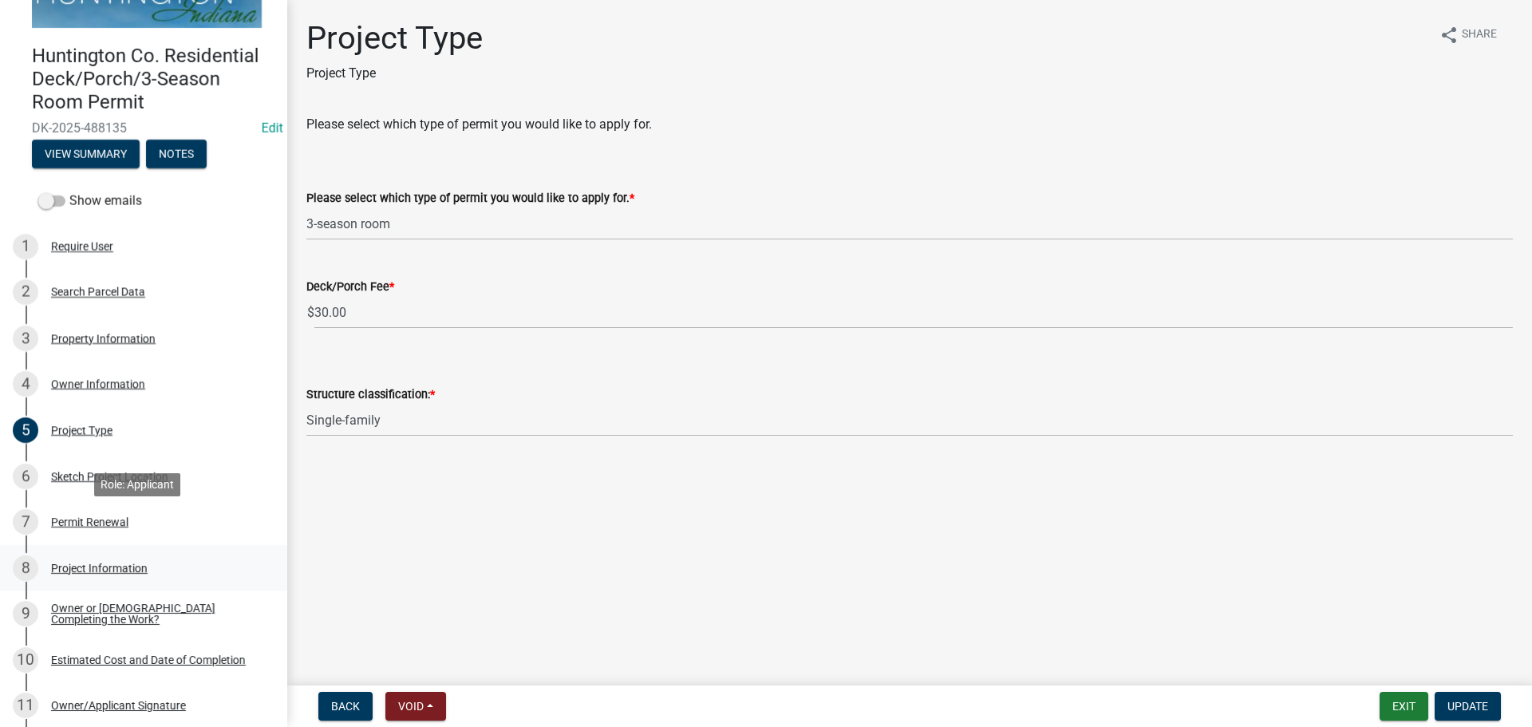
scroll to position [80, 0]
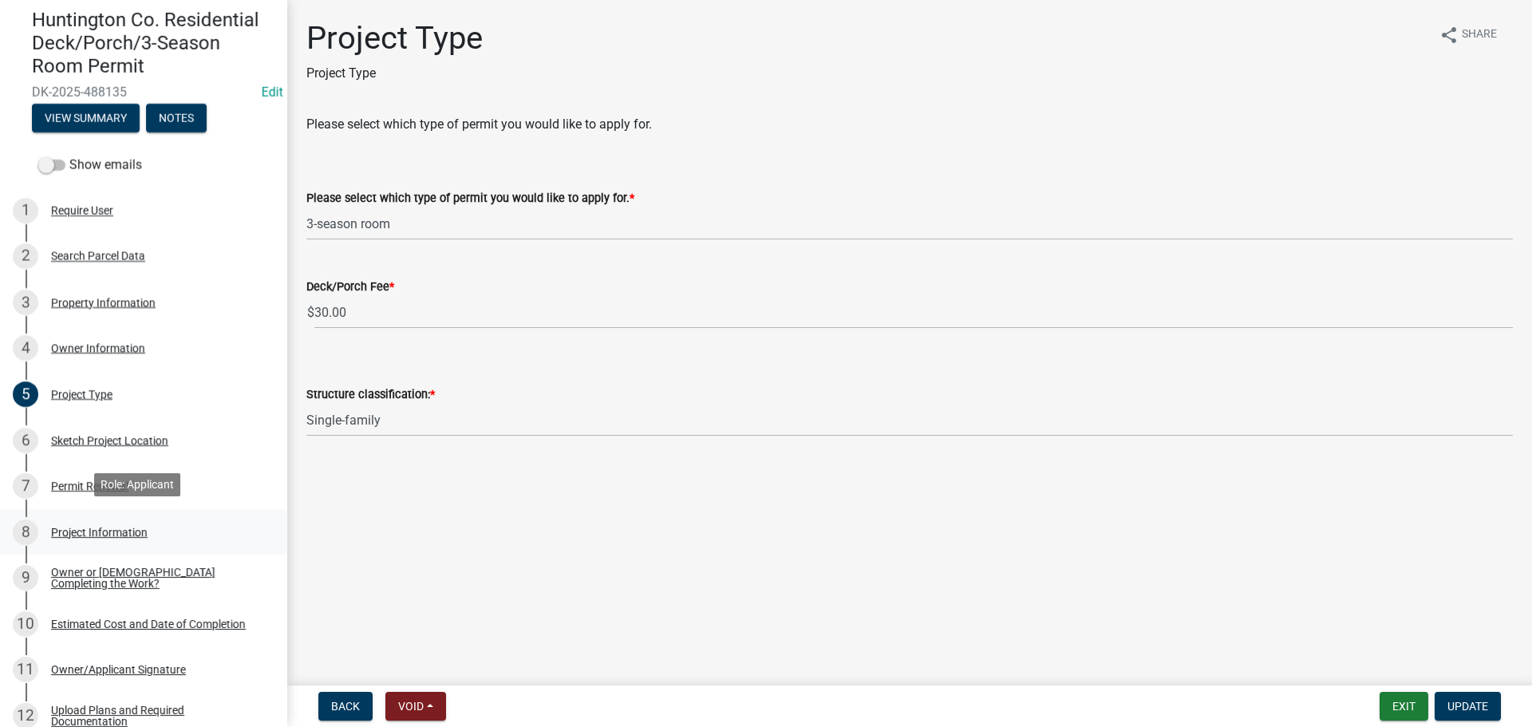
click at [104, 530] on div "Project Information" at bounding box center [99, 531] width 97 height 11
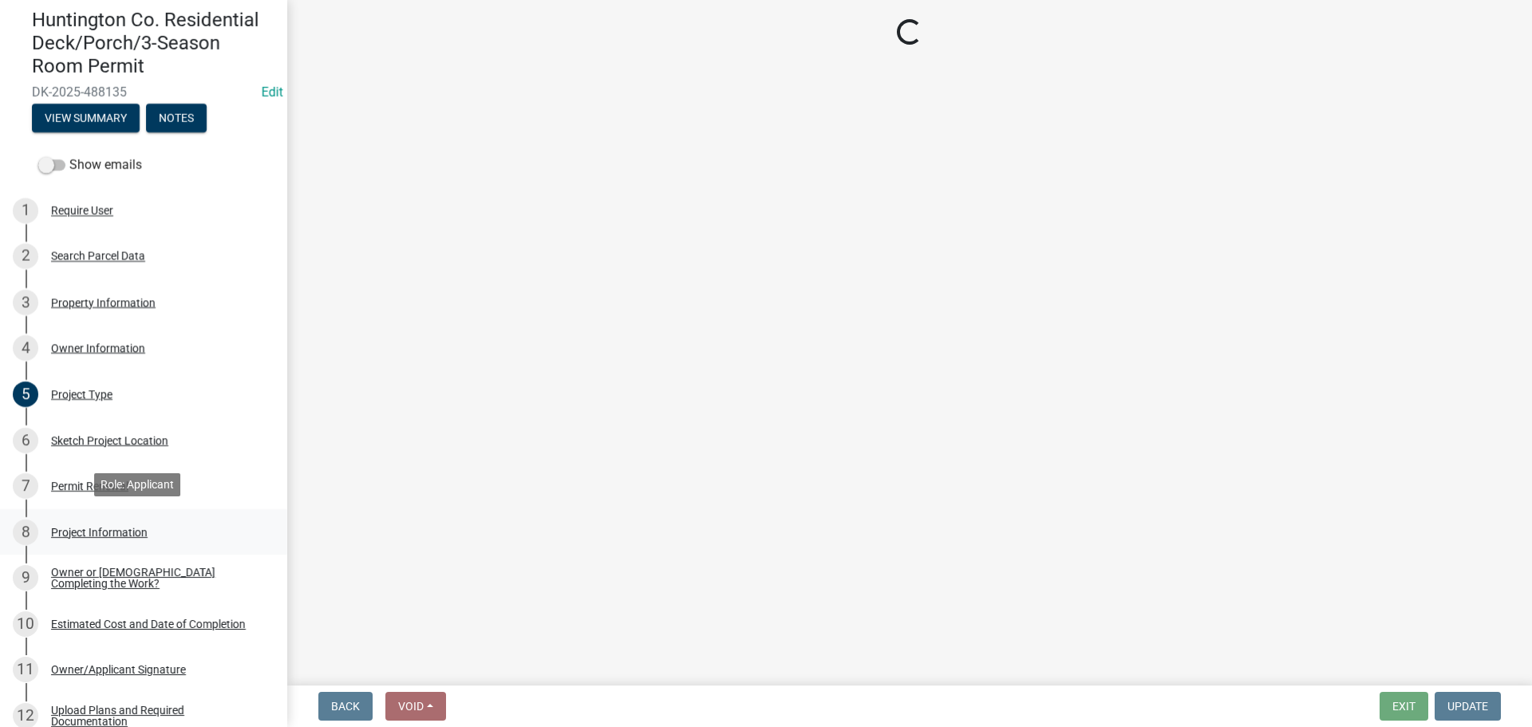
select select "6e2b1b11-d5c8-46f5-9916-d0d3971548a4"
select select "fec0150a-b2e8-4a38-90fa-f28c390ef04e"
select select "1063ee6f-db78-4fdb-a811-2a247dae4963"
select select "3b472ab7-4fb1-430d-807b-0e58f6b99fcb"
select select "1d3d796e-739a-4d8d-82e4-aa6b0c220e16"
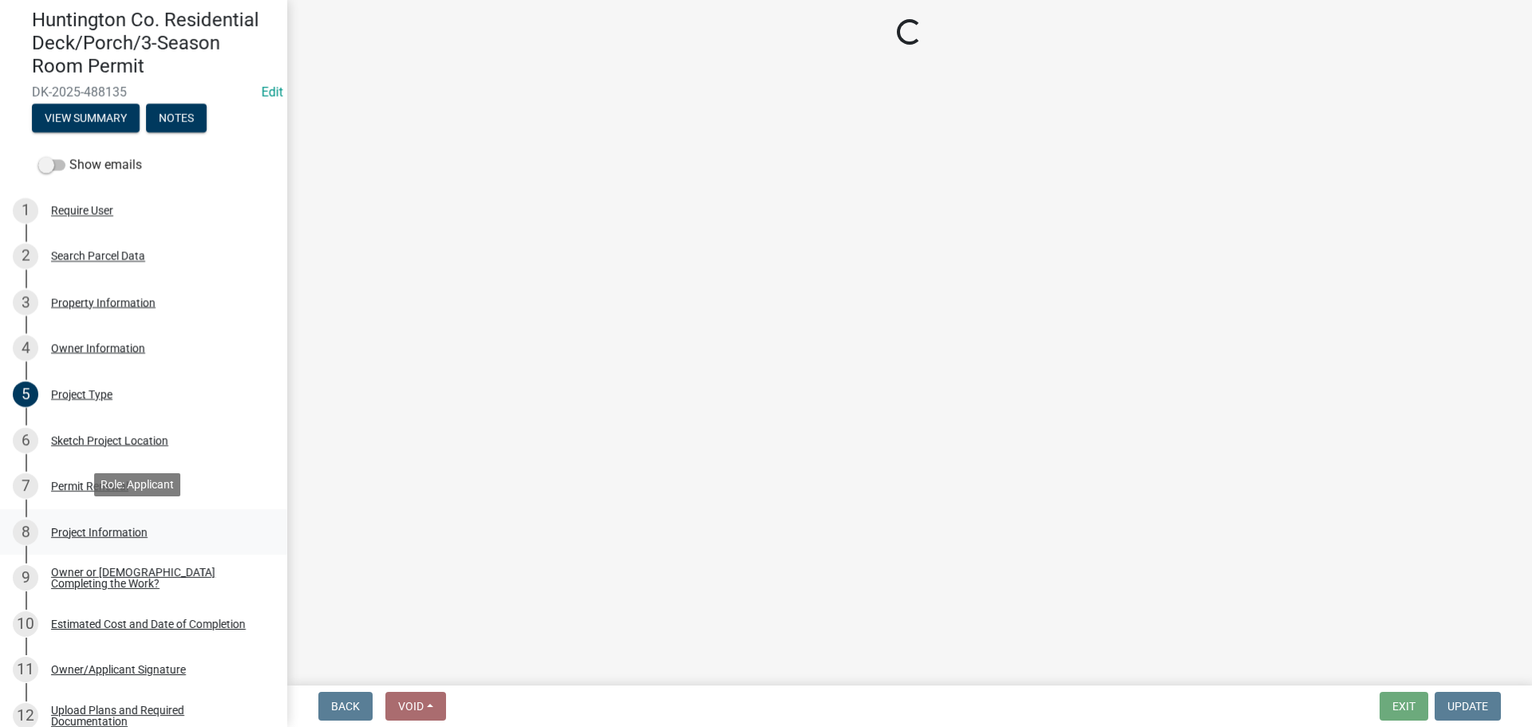
select select "54b2561f-7f95-4f13-92ca-232fb940fb55"
select select "5d94bfeb-bbdb-4df1-80b3-951fe4ef2bc2"
select select "a7e385a0-0cd1-4372-aa45-c651bc497d77"
select select "f8accff7-e311-4f10-943d-020d44278482"
select select "4f126b2c-65fe-4a49-b0a4-9268999a9cdb"
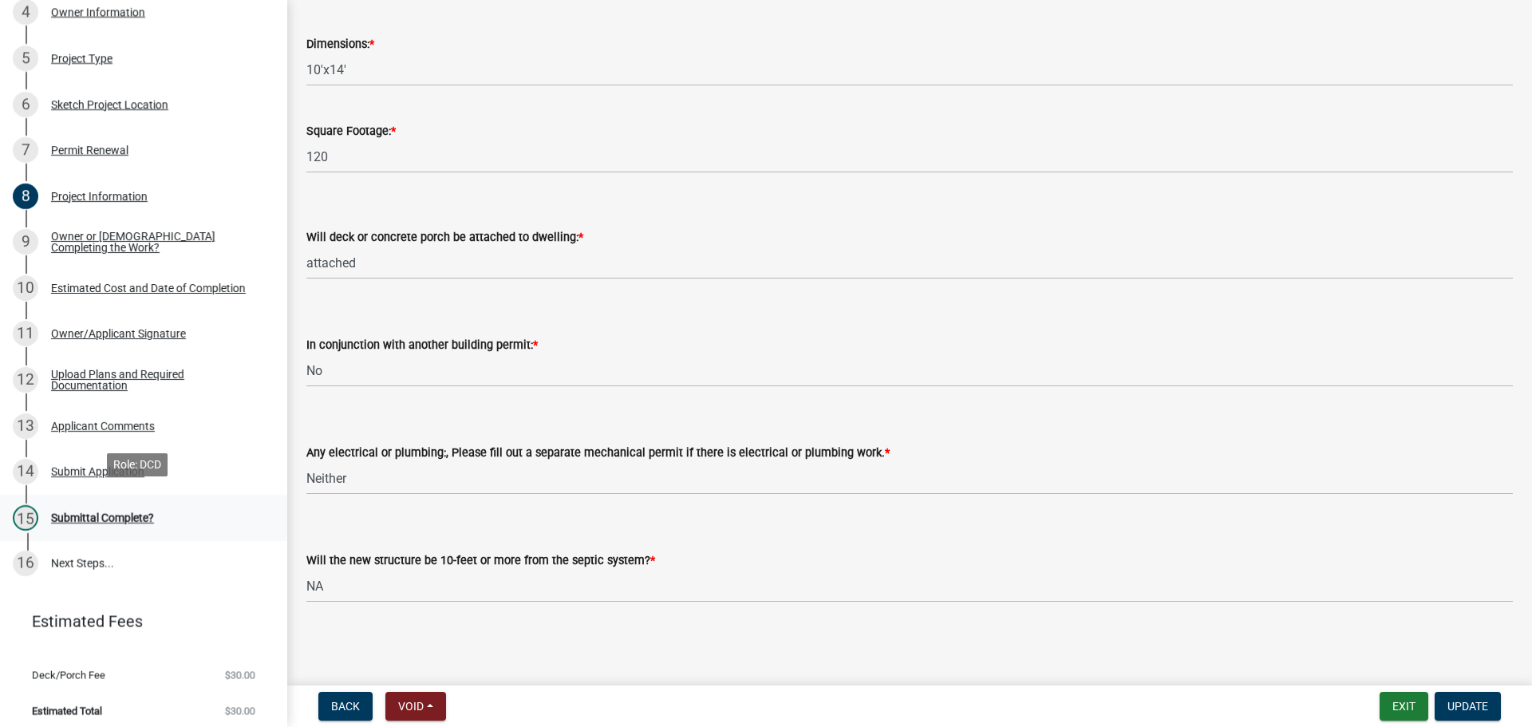
scroll to position [421, 0]
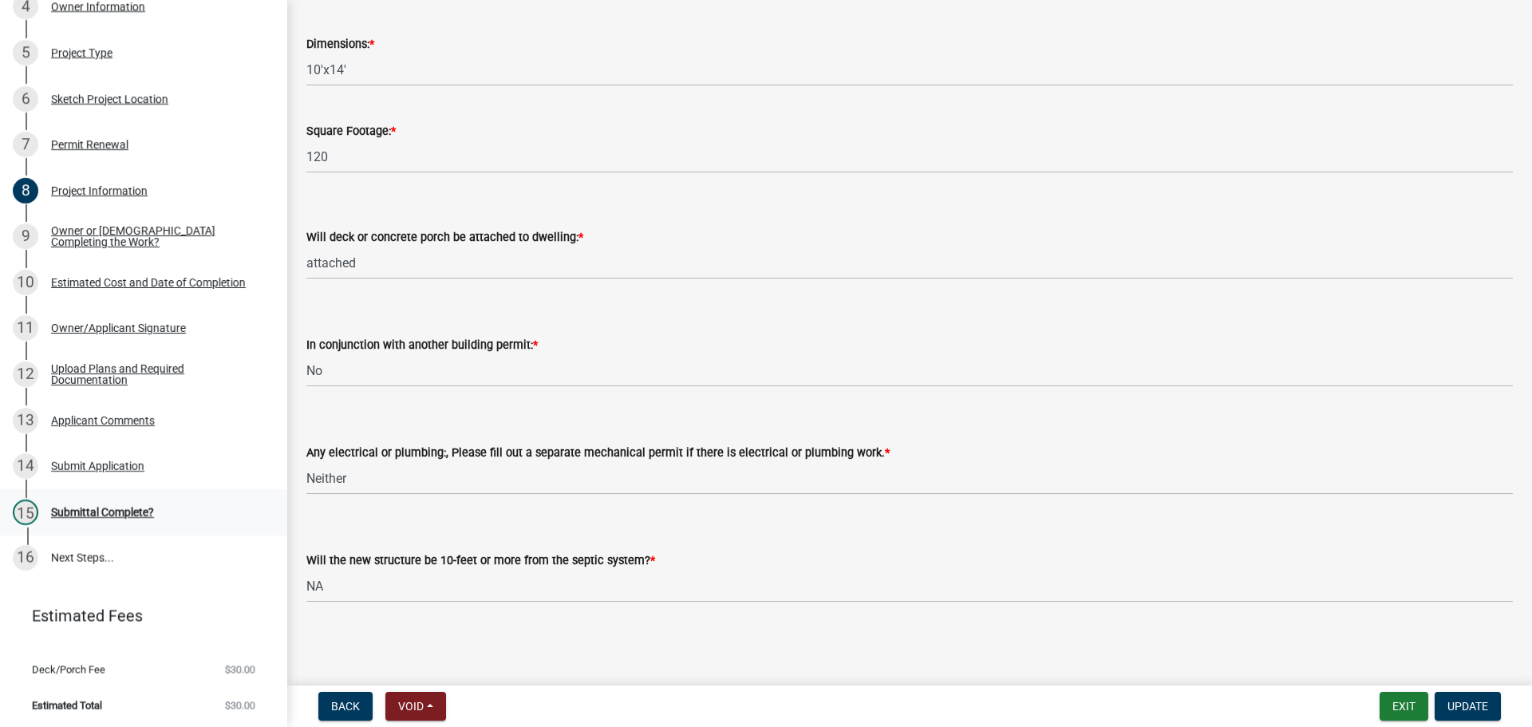
click at [112, 507] on div "Submittal Complete?" at bounding box center [102, 512] width 103 height 11
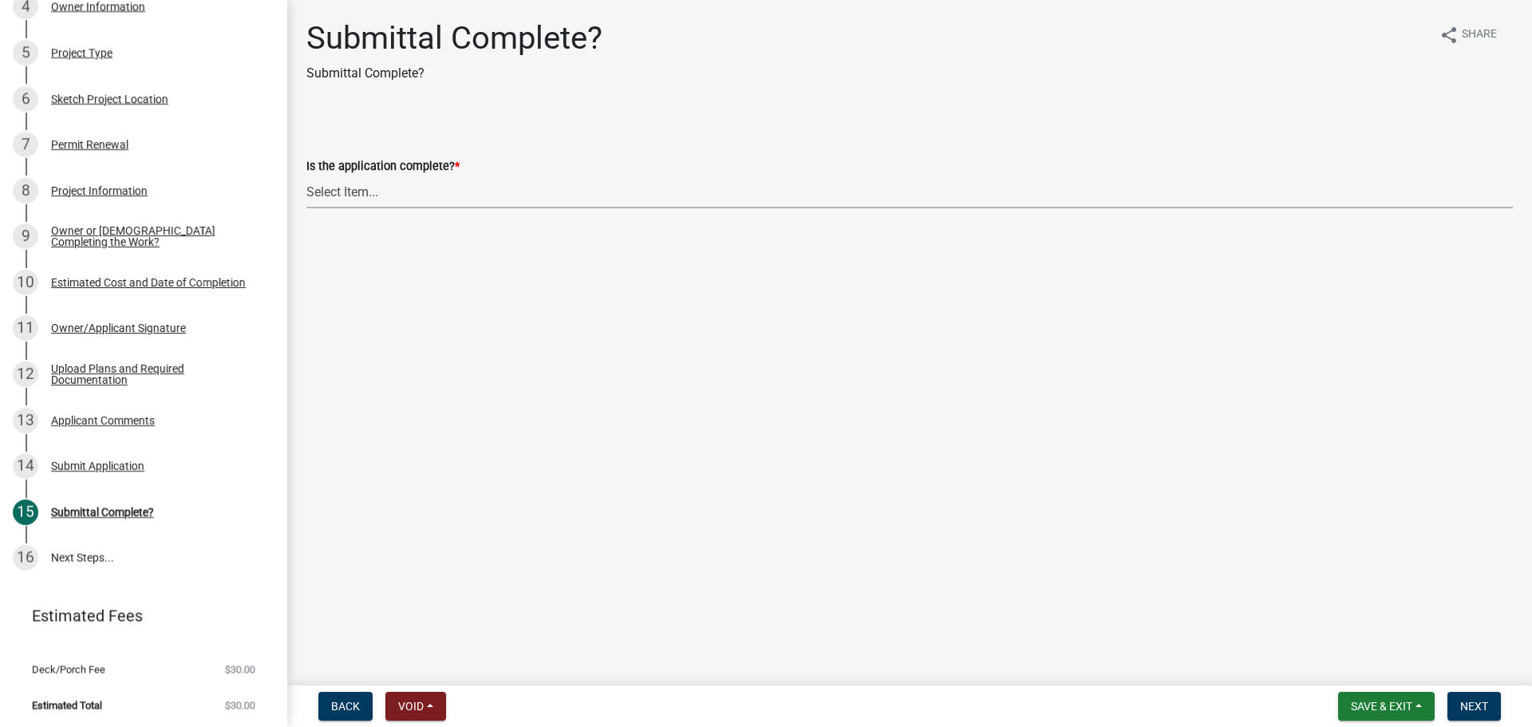
click at [336, 185] on select "Select Item... Yes No" at bounding box center [909, 191] width 1206 height 33
click at [306, 175] on select "Select Item... Yes No" at bounding box center [909, 191] width 1206 height 33
select select "66582fed-d1d1-4813-a7fe-59cc5b471393"
click at [97, 322] on div "Owner/Applicant Signature" at bounding box center [118, 327] width 135 height 11
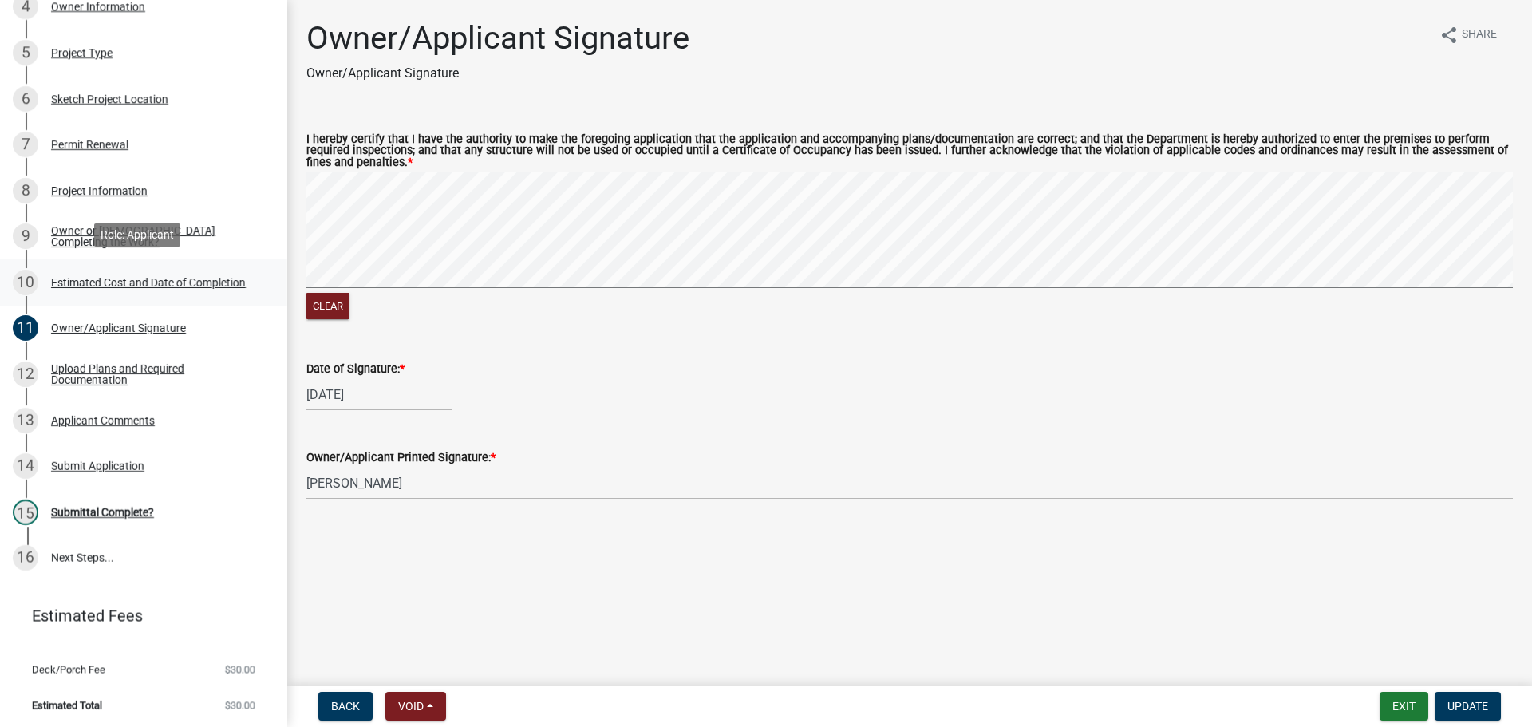
click at [80, 285] on div "Estimated Cost and Date of Completion" at bounding box center [148, 282] width 195 height 11
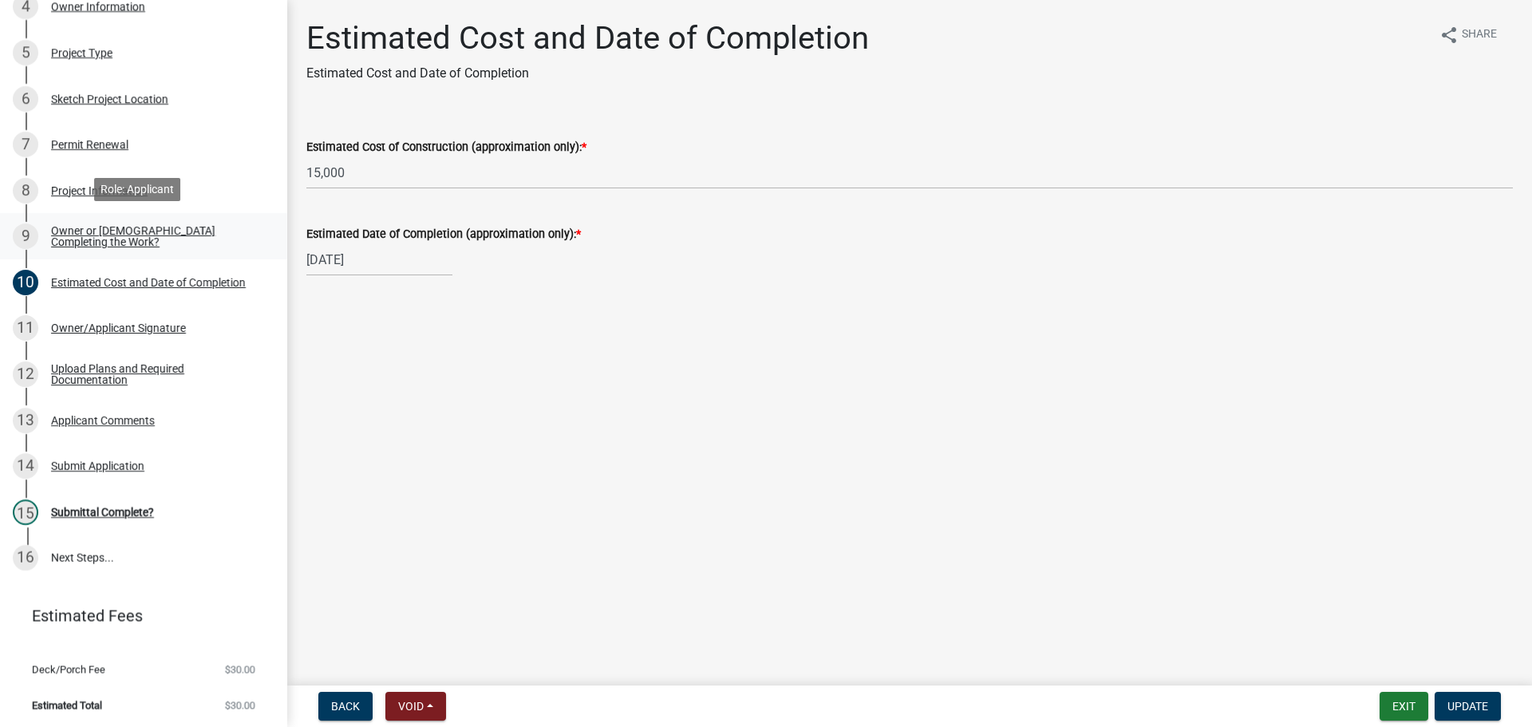
click at [84, 231] on div "Owner or Contractor Completing the Work?" at bounding box center [156, 236] width 211 height 22
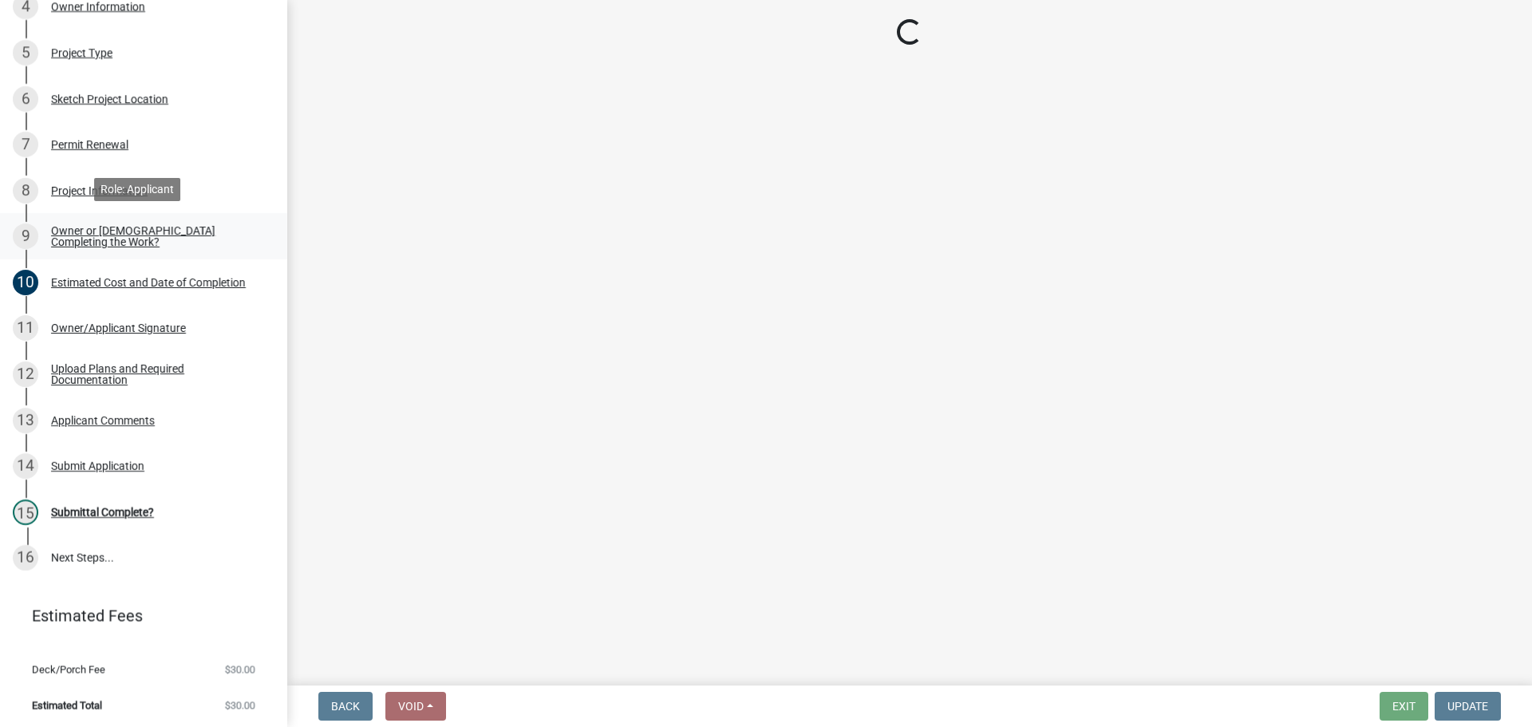
select select "1f935bf6-95f2-4274-836d-939ffca8e77c"
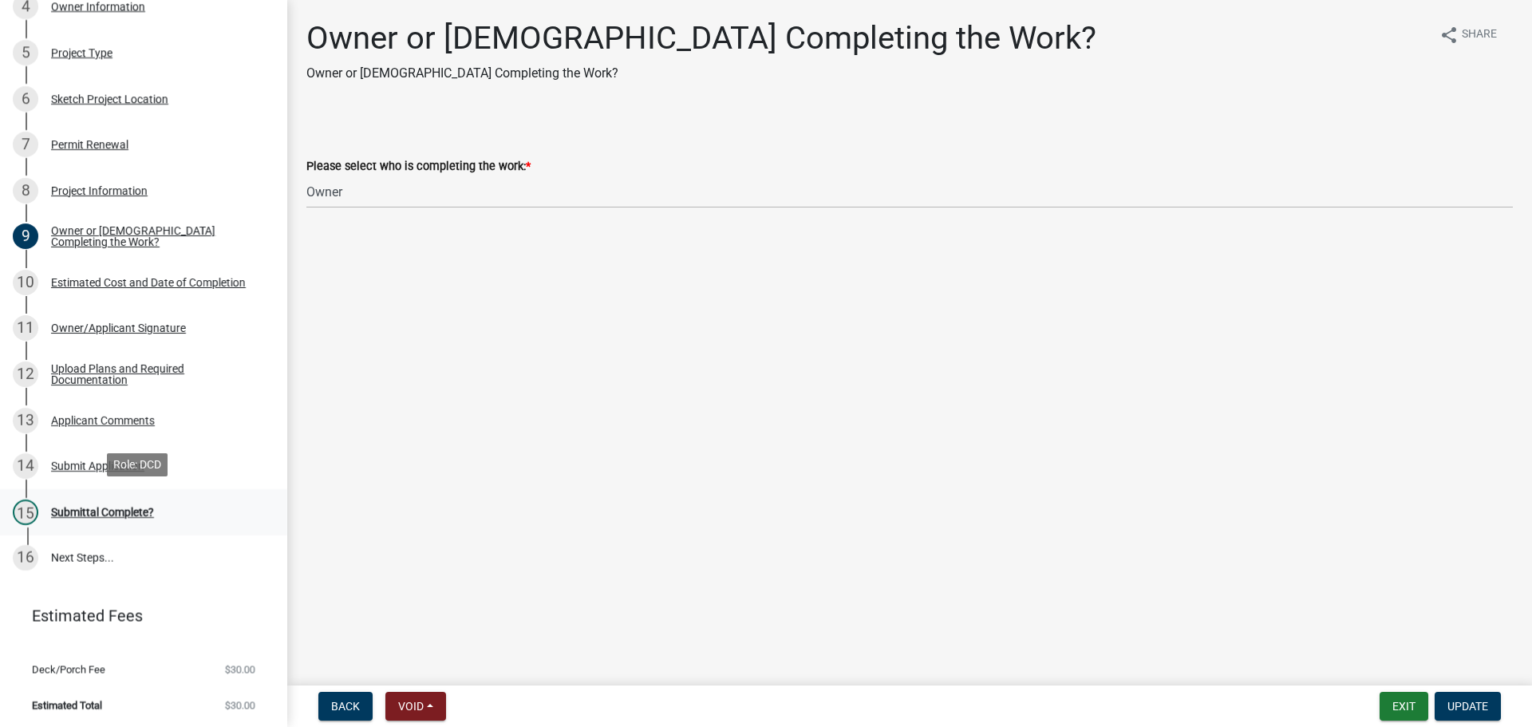
click at [69, 512] on div "Submittal Complete?" at bounding box center [102, 512] width 103 height 11
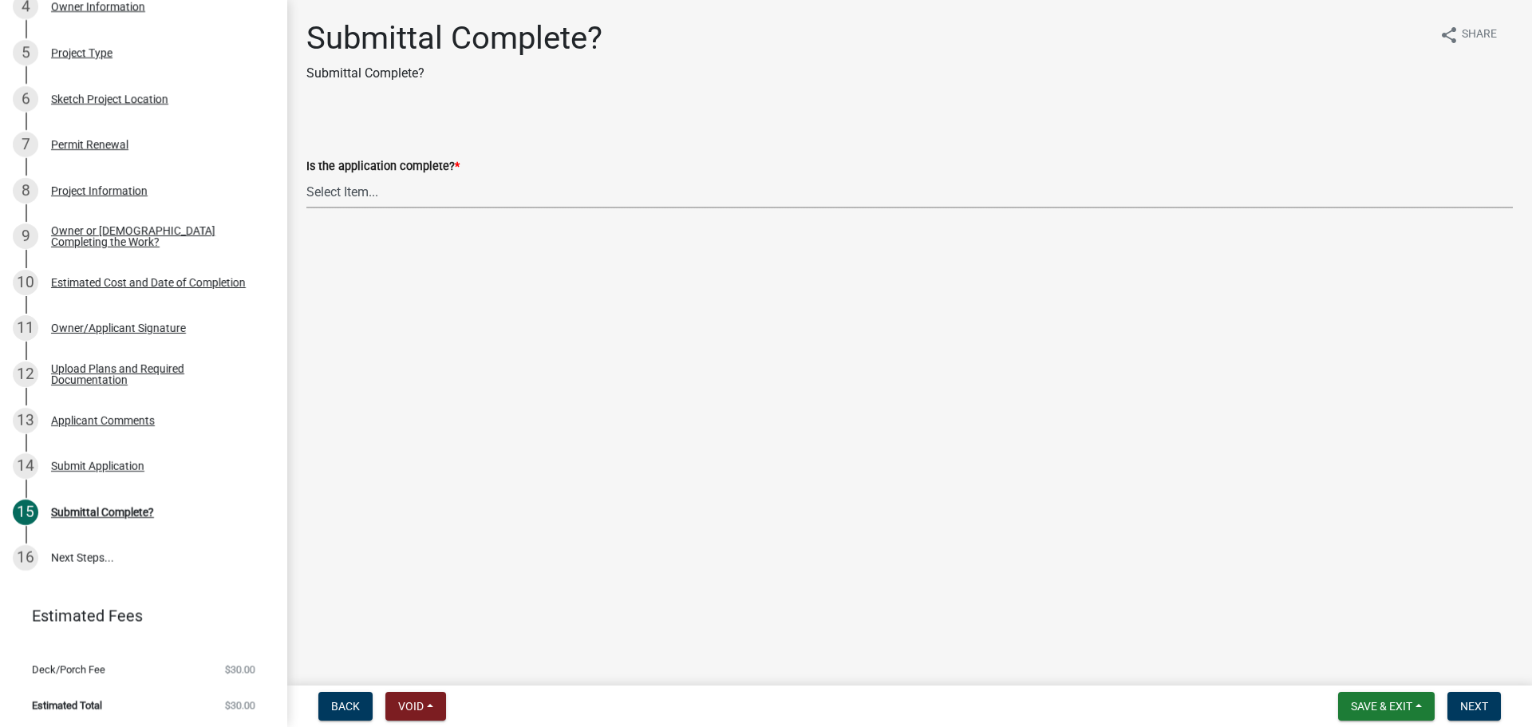
click at [360, 185] on select "Select Item... Yes No" at bounding box center [909, 191] width 1206 height 33
click at [306, 175] on select "Select Item... Yes No" at bounding box center [909, 191] width 1206 height 33
select select "66582fed-d1d1-4813-a7fe-59cc5b471393"
click at [1473, 700] on span "Next" at bounding box center [1474, 706] width 28 height 13
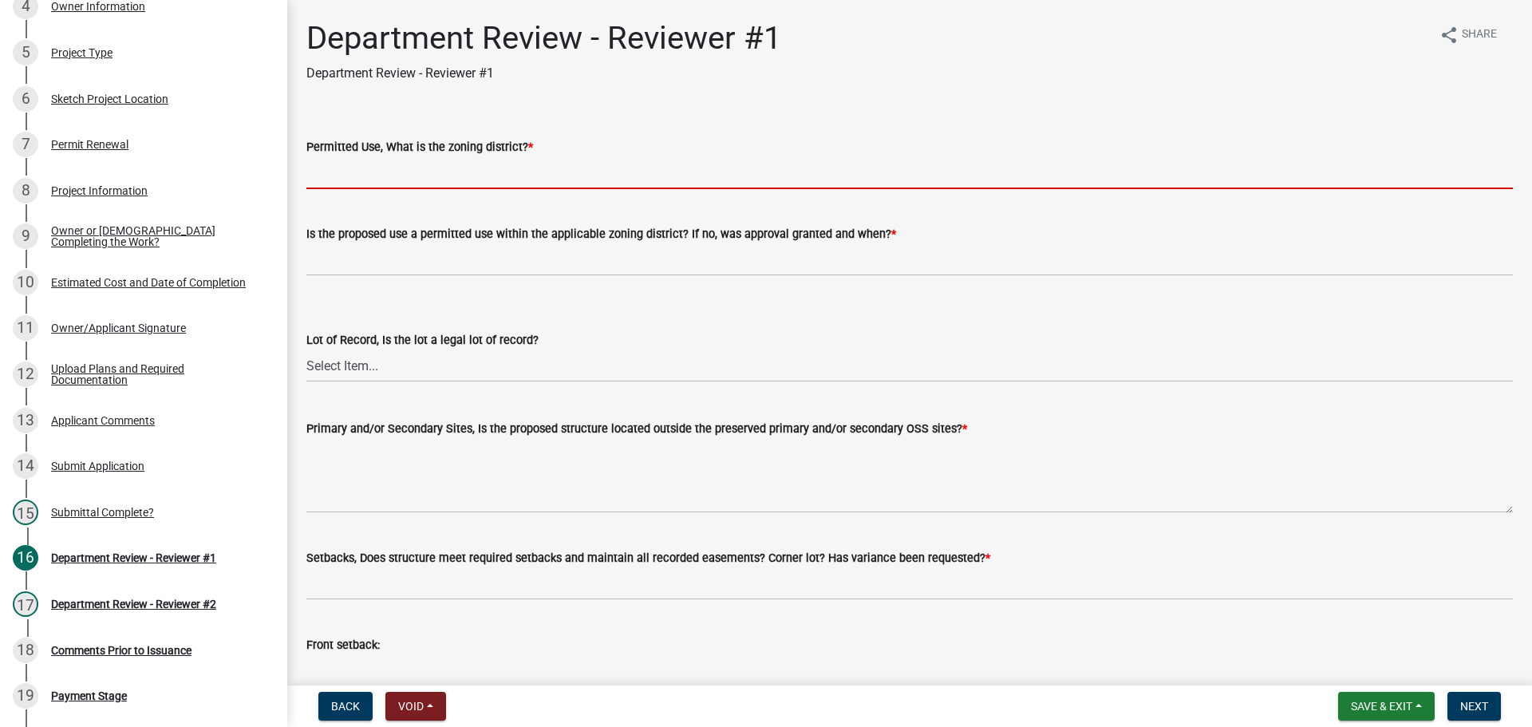
click at [349, 168] on input "Permitted Use, What is the zoning district? *" at bounding box center [909, 172] width 1206 height 33
type input "A"
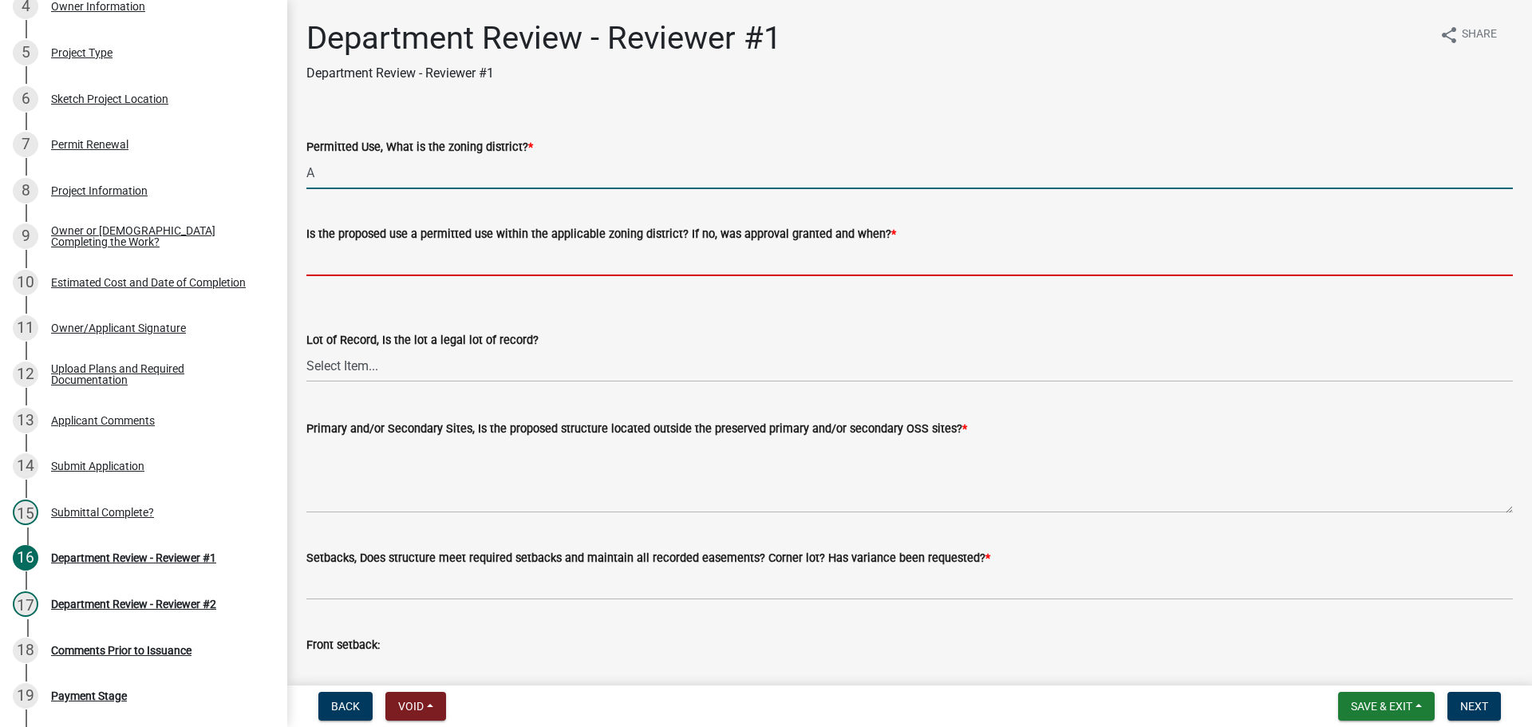
drag, startPoint x: 378, startPoint y: 254, endPoint x: 380, endPoint y: 266, distance: 12.1
click at [378, 254] on input "Is the proposed use a permitted use within the applicable zoning district? If n…" at bounding box center [909, 259] width 1206 height 33
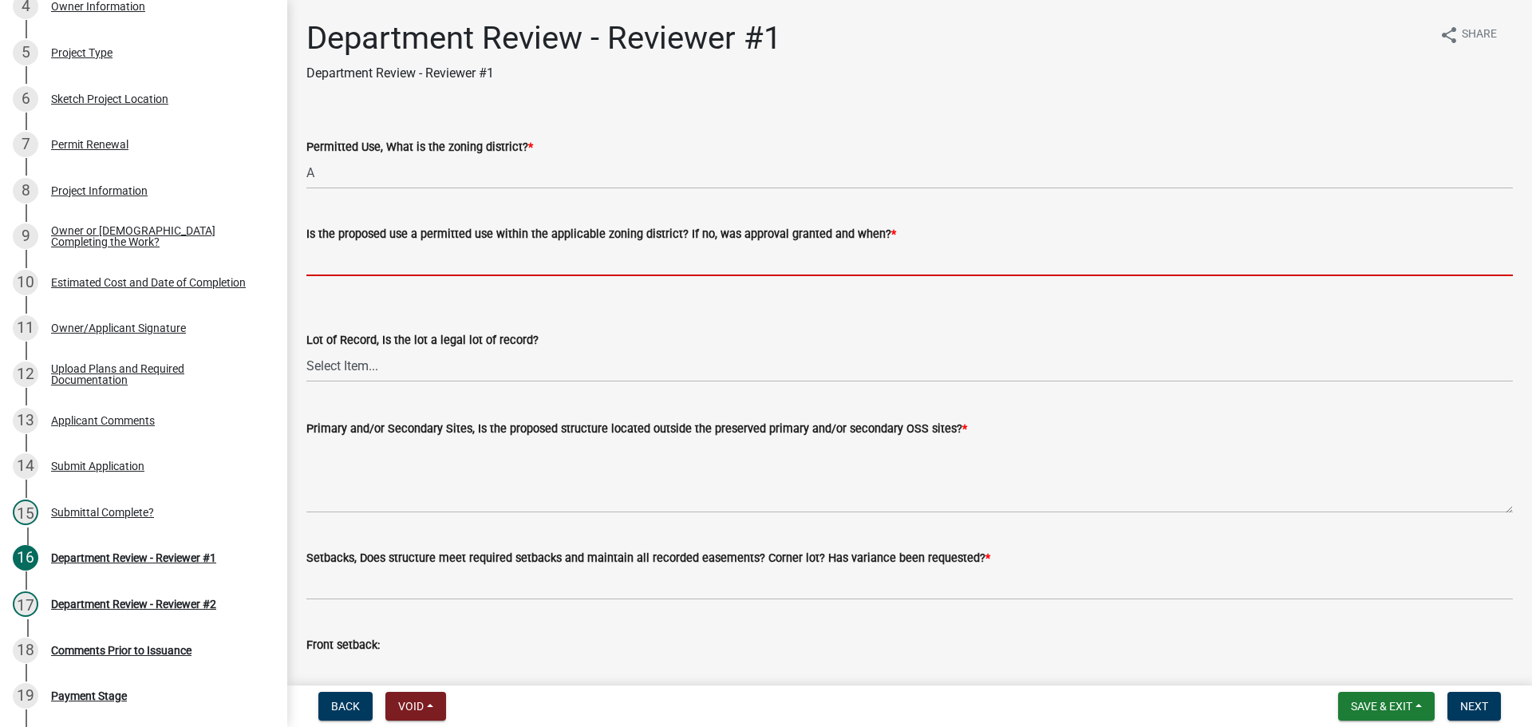
type input "Yes"
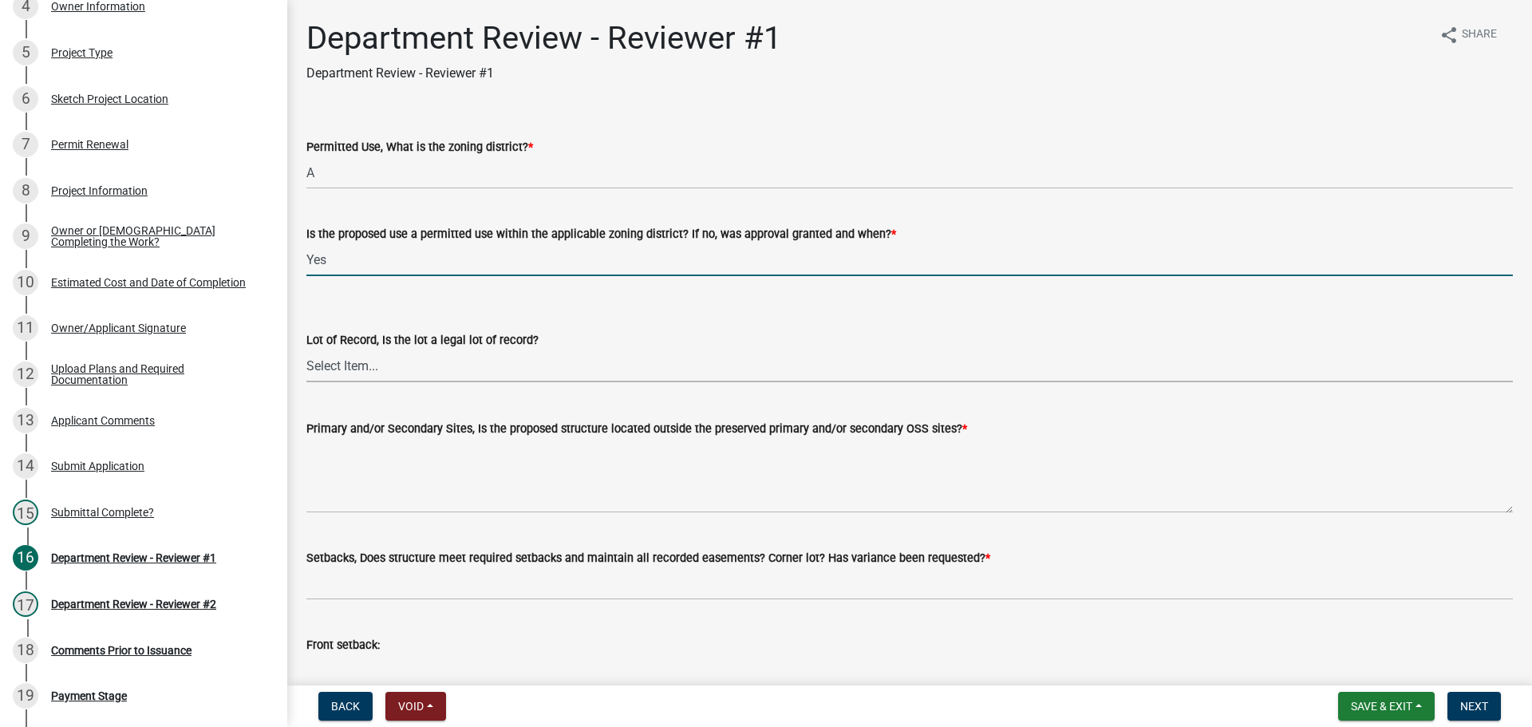
click at [378, 357] on select "Select Item... Yes No" at bounding box center [909, 365] width 1206 height 33
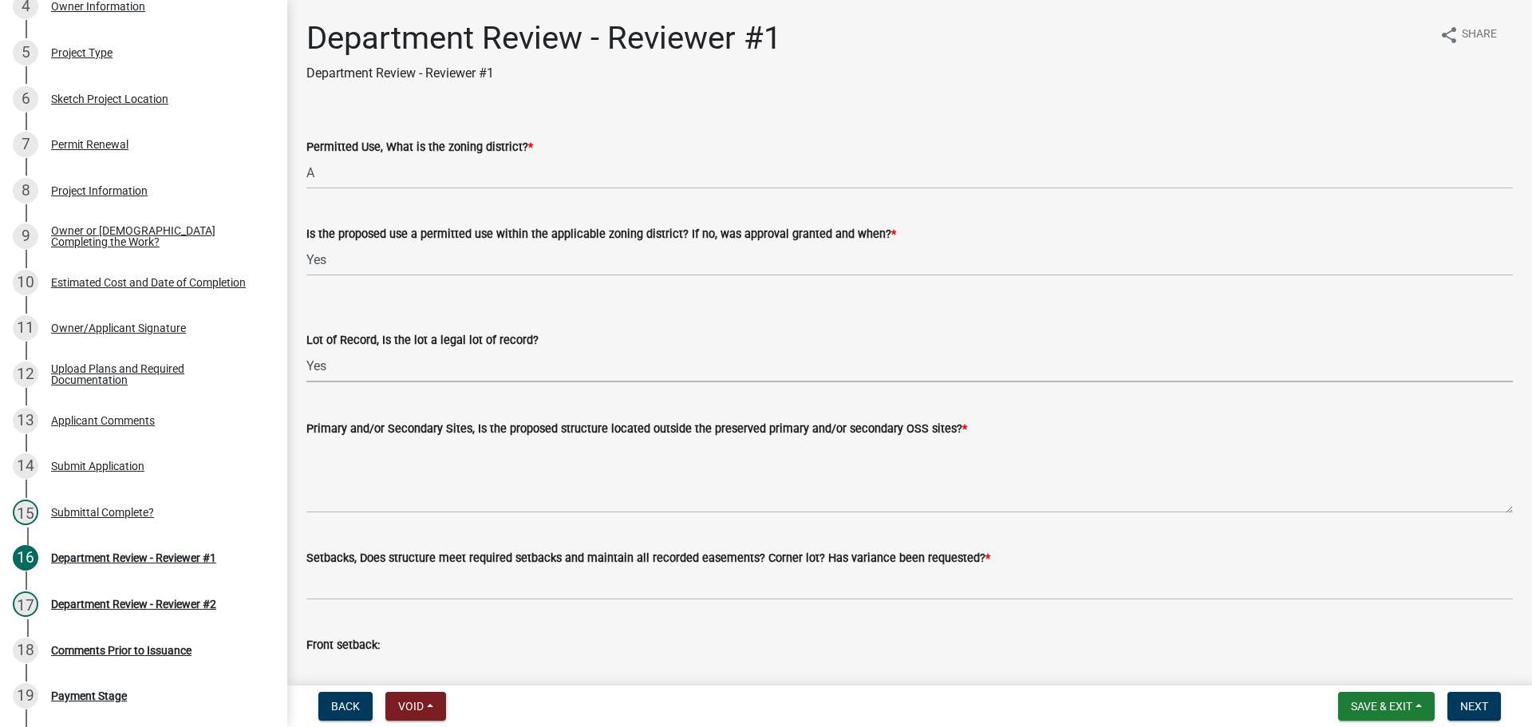
click at [306, 349] on select "Select Item... Yes No" at bounding box center [909, 365] width 1206 height 33
select select "ef275397-06f9-49fc-9e48-d49d3fc80a10"
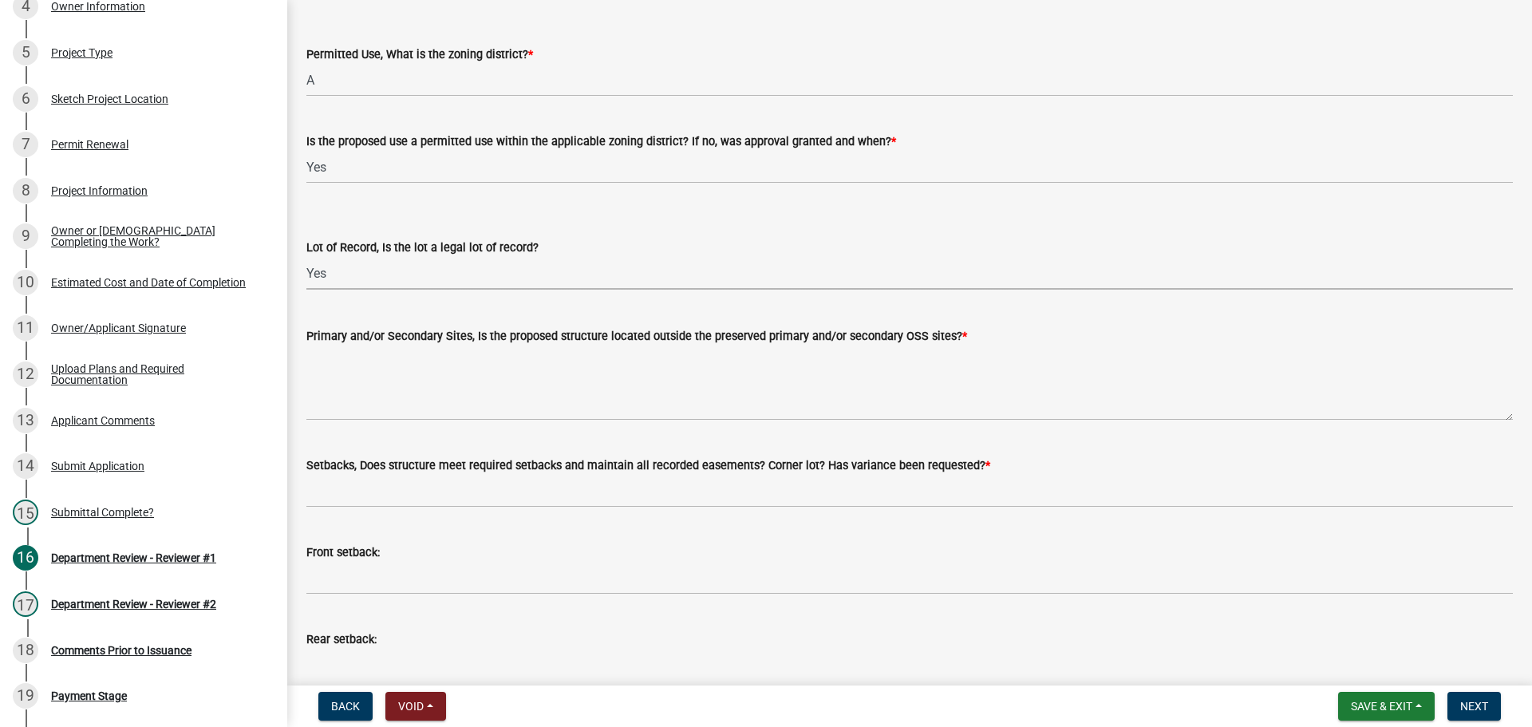
scroll to position [239, 0]
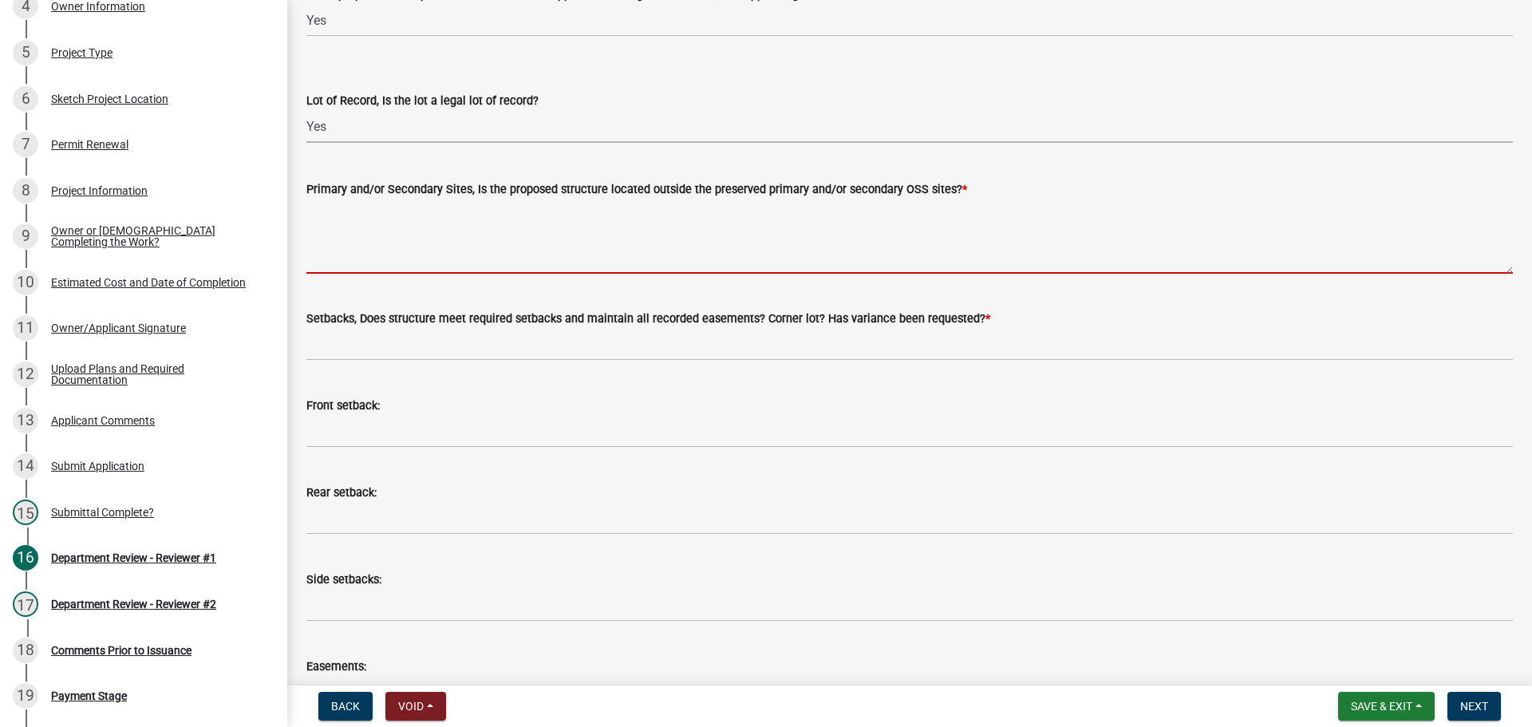
click at [339, 261] on textarea "Primary and/or Secondary Sites, Is the proposed structure located outside the p…" at bounding box center [909, 236] width 1206 height 75
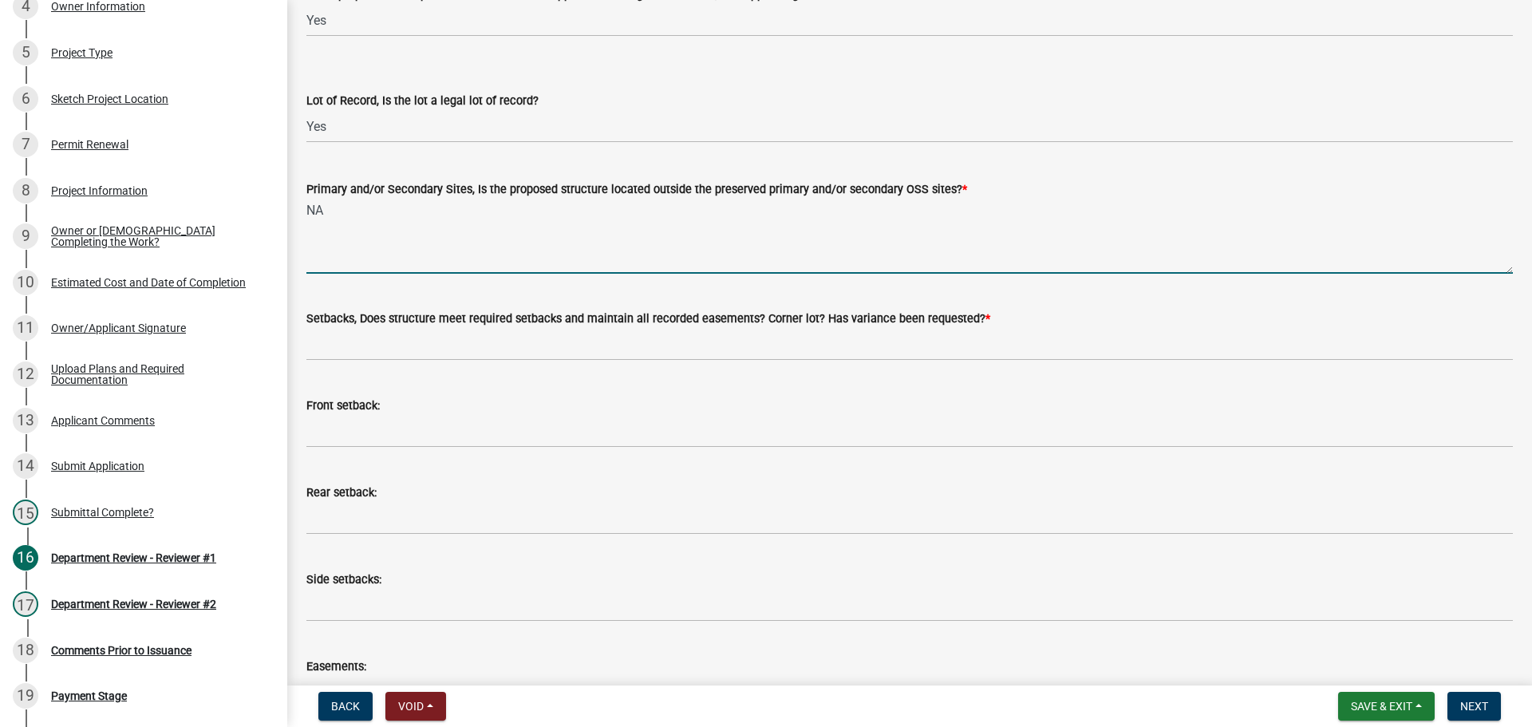
type textarea "NA"
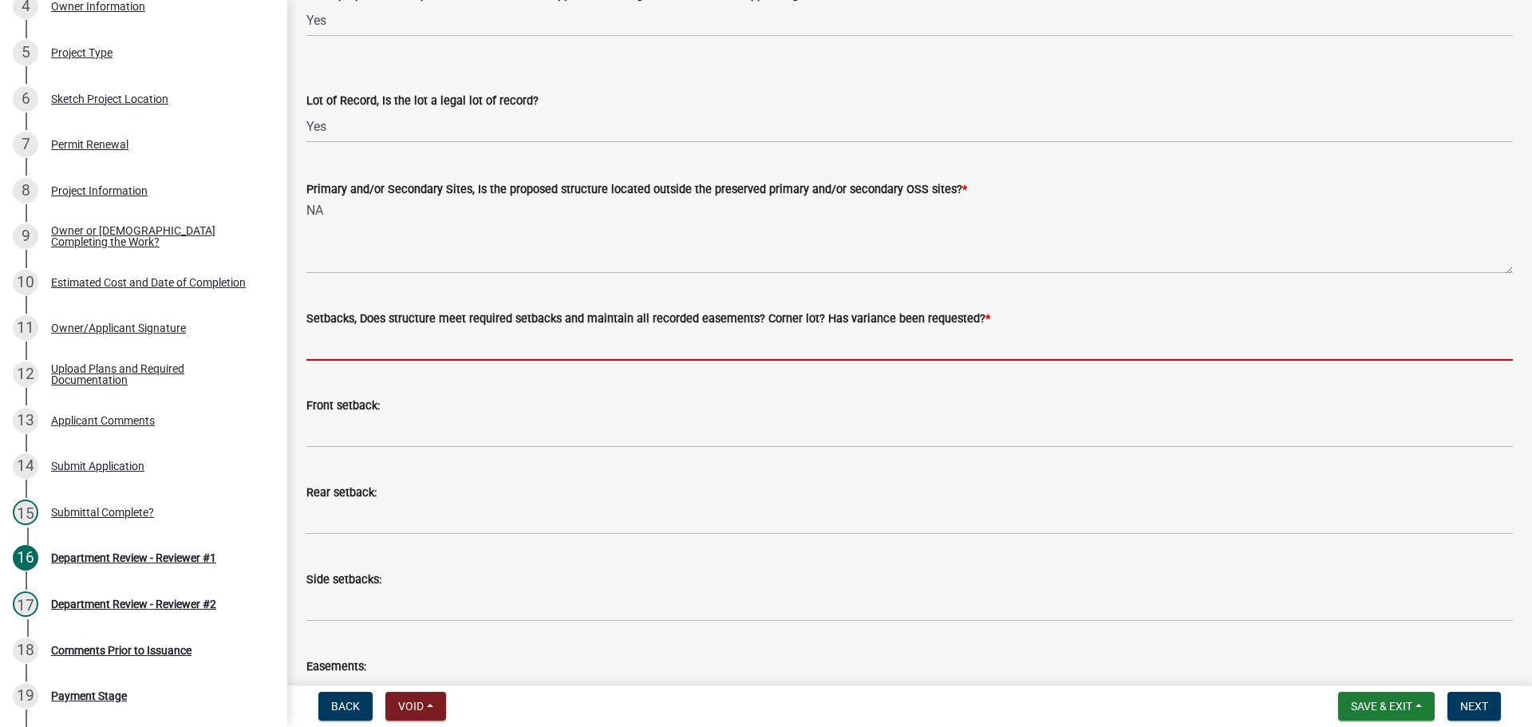
click at [377, 345] on input "Setbacks, Does structure meet required setbacks and maintain all recorded easem…" at bounding box center [909, 344] width 1206 height 33
type input "yes"
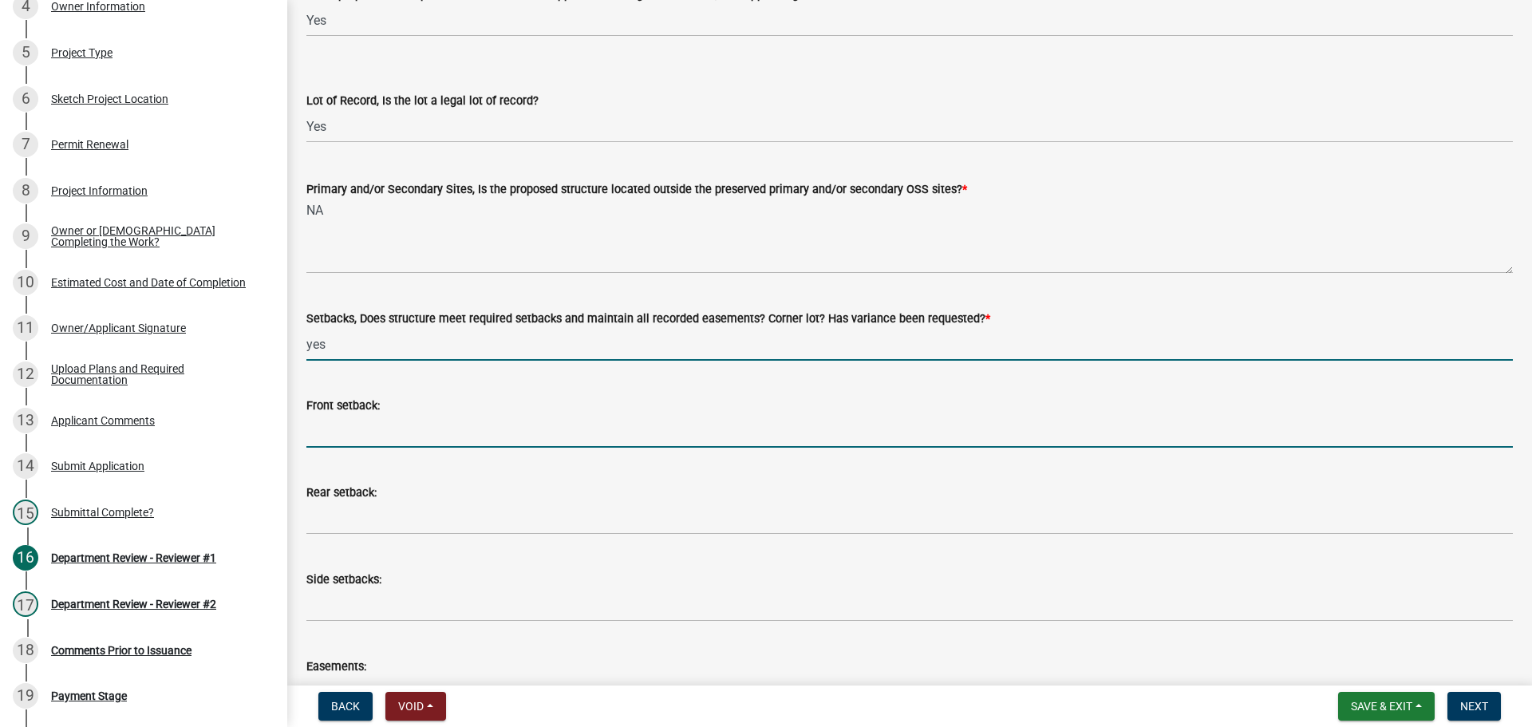
click at [360, 441] on input "Front setback:" at bounding box center [909, 431] width 1206 height 33
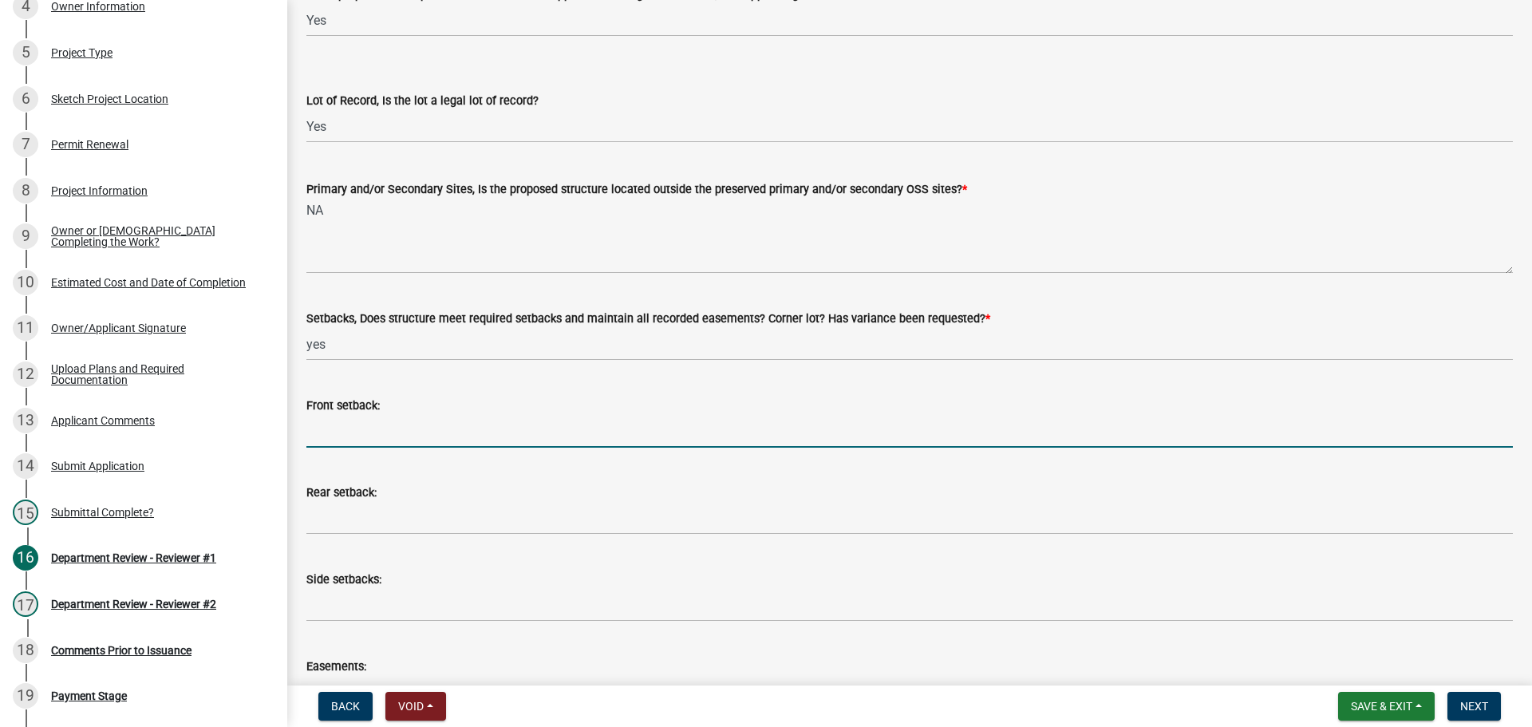
type input "NA"
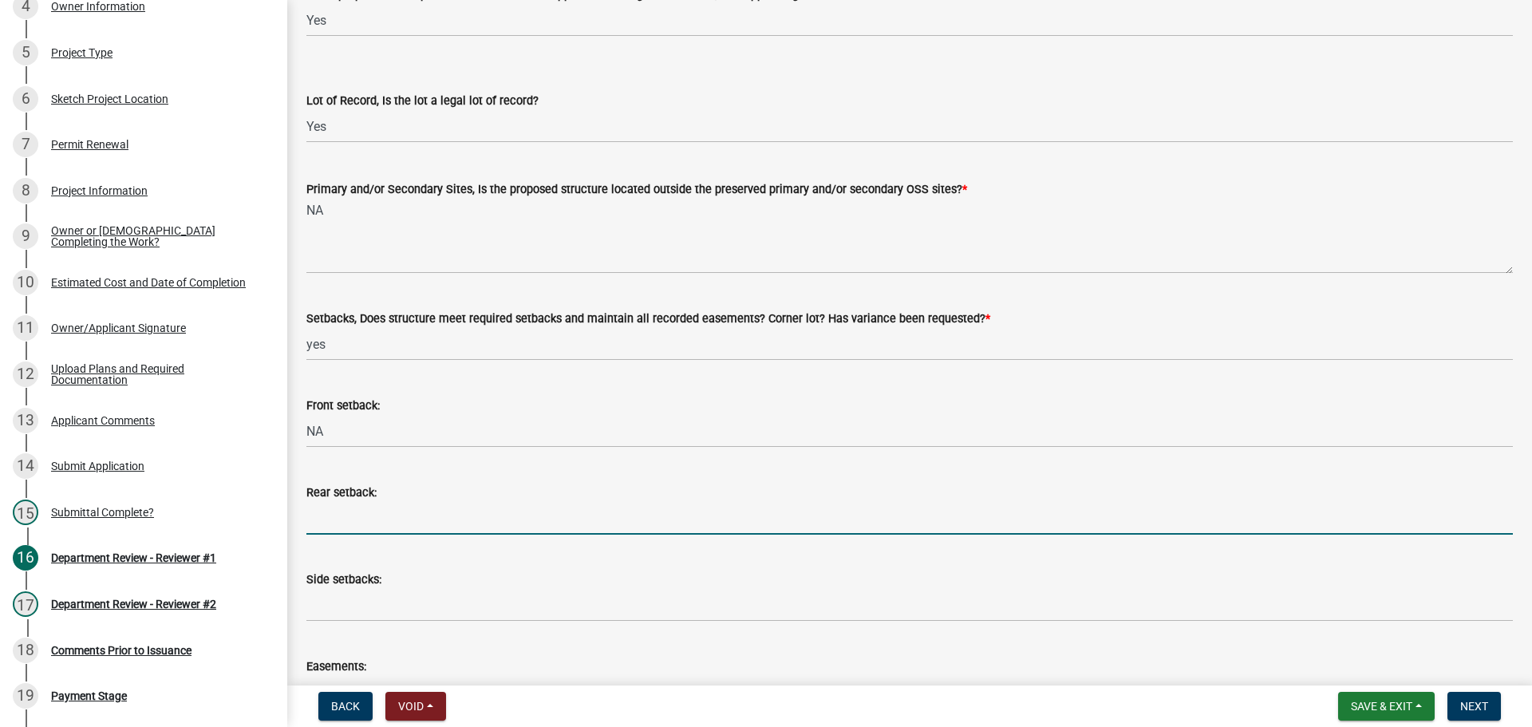
drag, startPoint x: 377, startPoint y: 519, endPoint x: 366, endPoint y: 515, distance: 11.6
click at [377, 519] on input "Rear setback:" at bounding box center [909, 518] width 1206 height 33
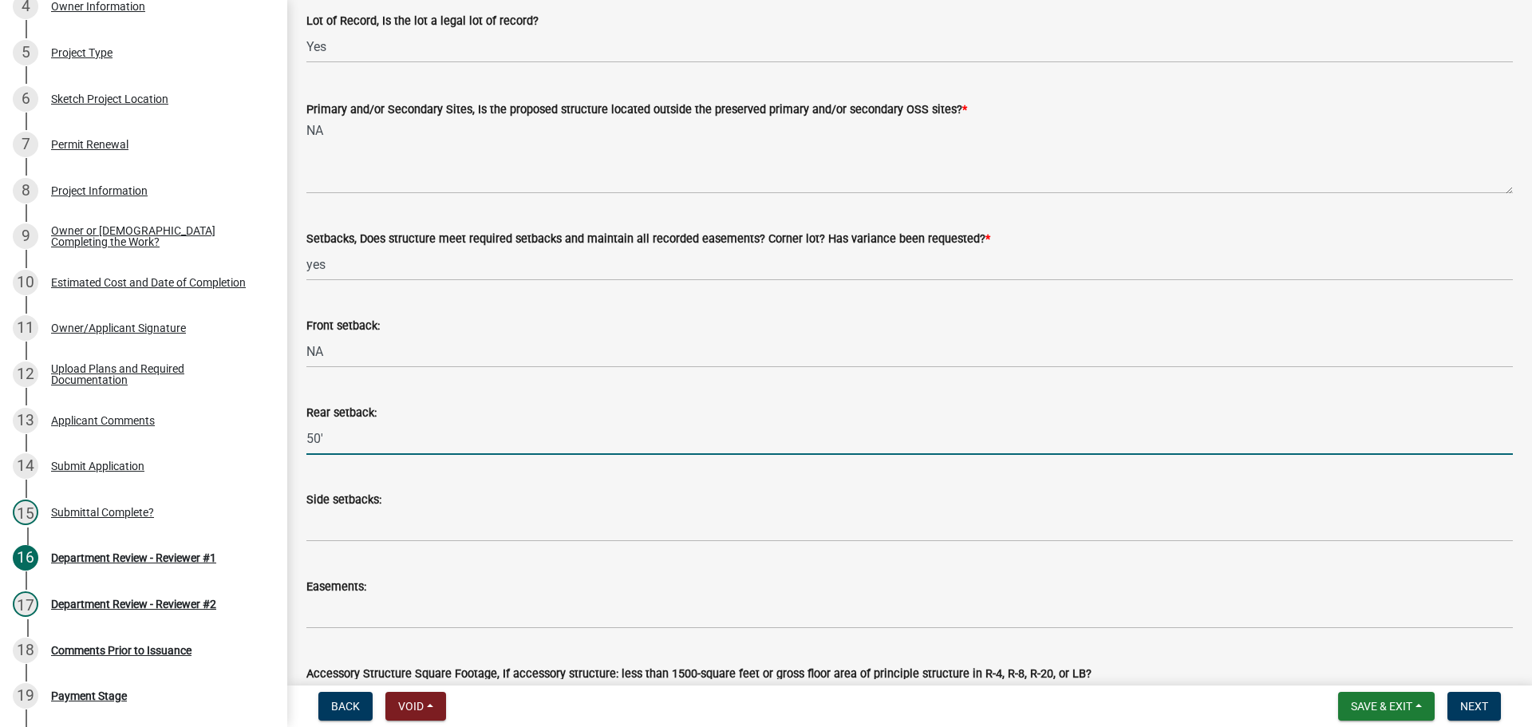
type input "50'"
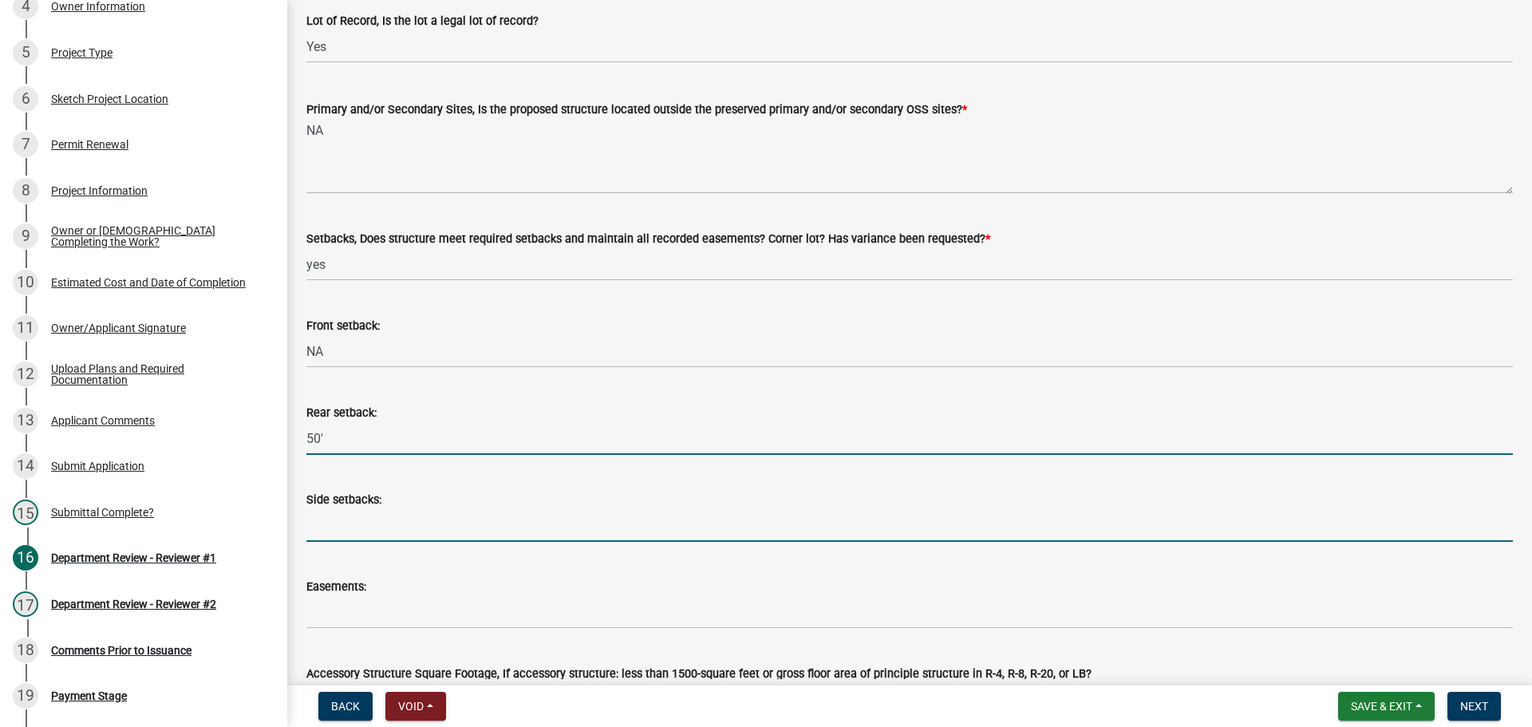
click at [342, 541] on input "Side setbacks:" at bounding box center [909, 525] width 1206 height 33
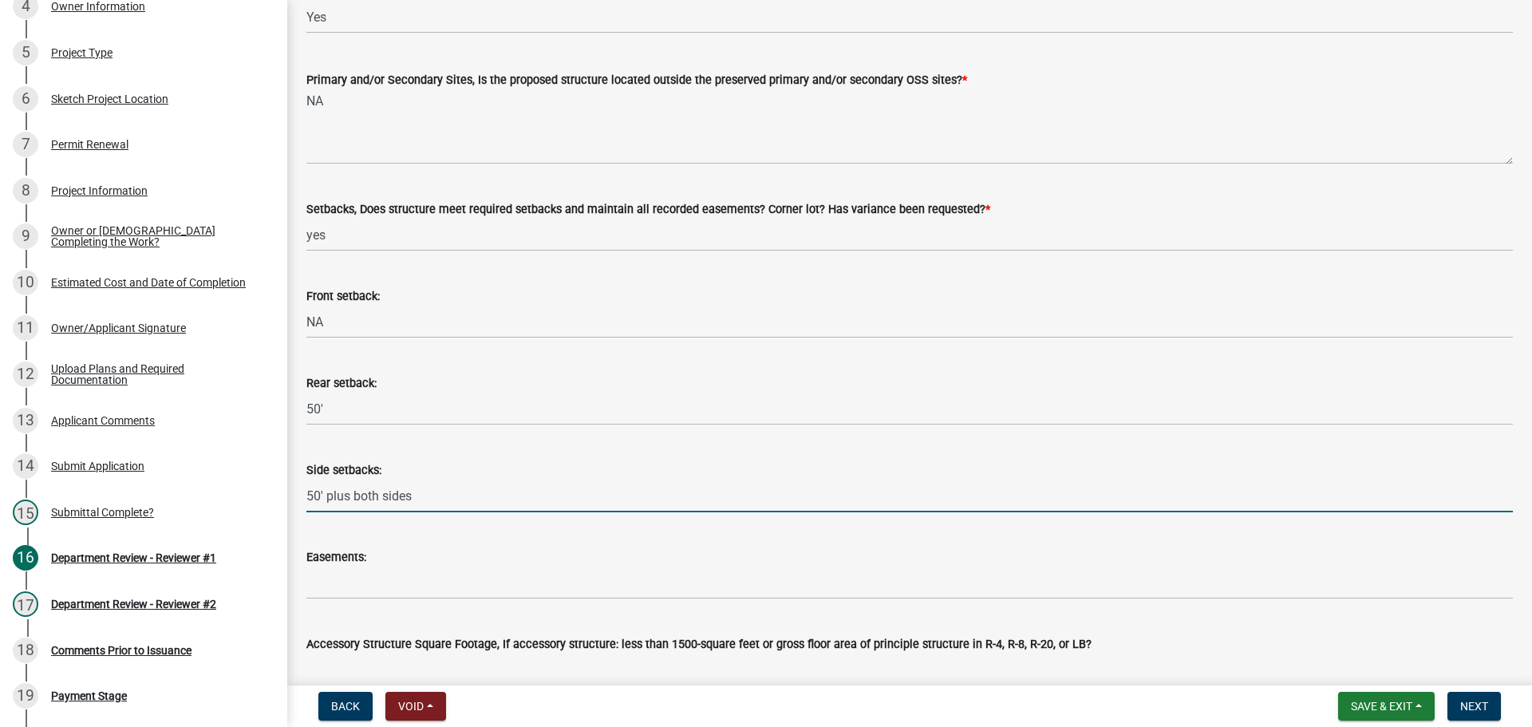
scroll to position [399, 0]
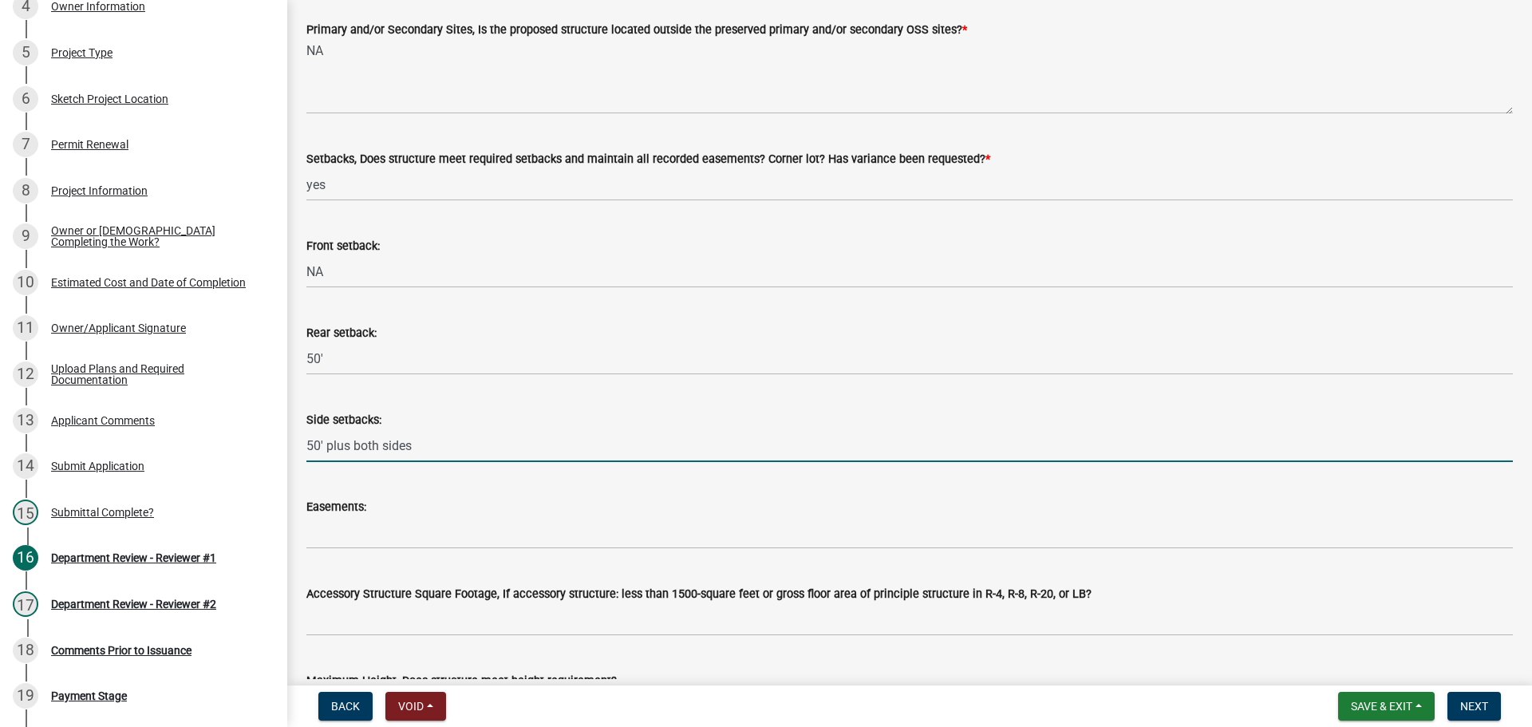
type input "50' plus both sides"
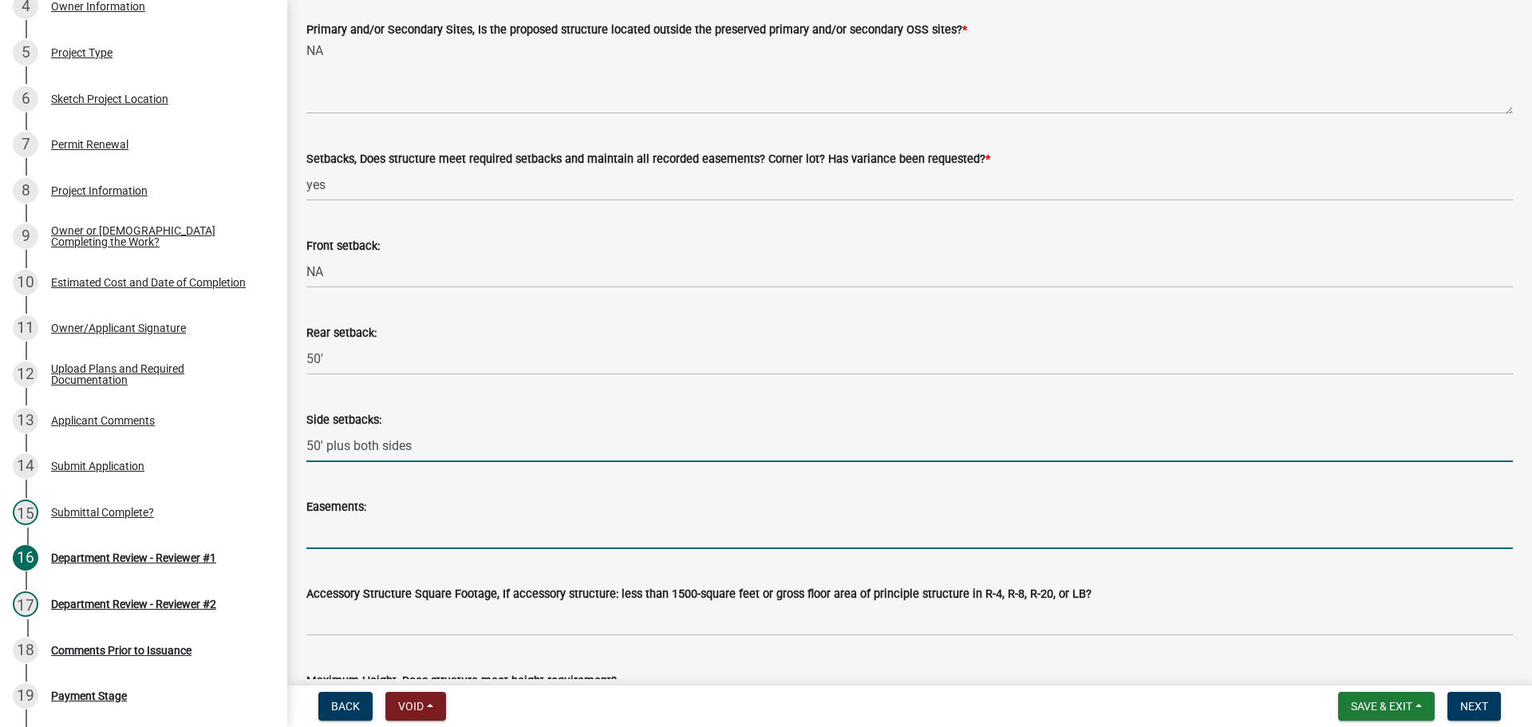
click at [340, 542] on input "Easements:" at bounding box center [909, 532] width 1206 height 33
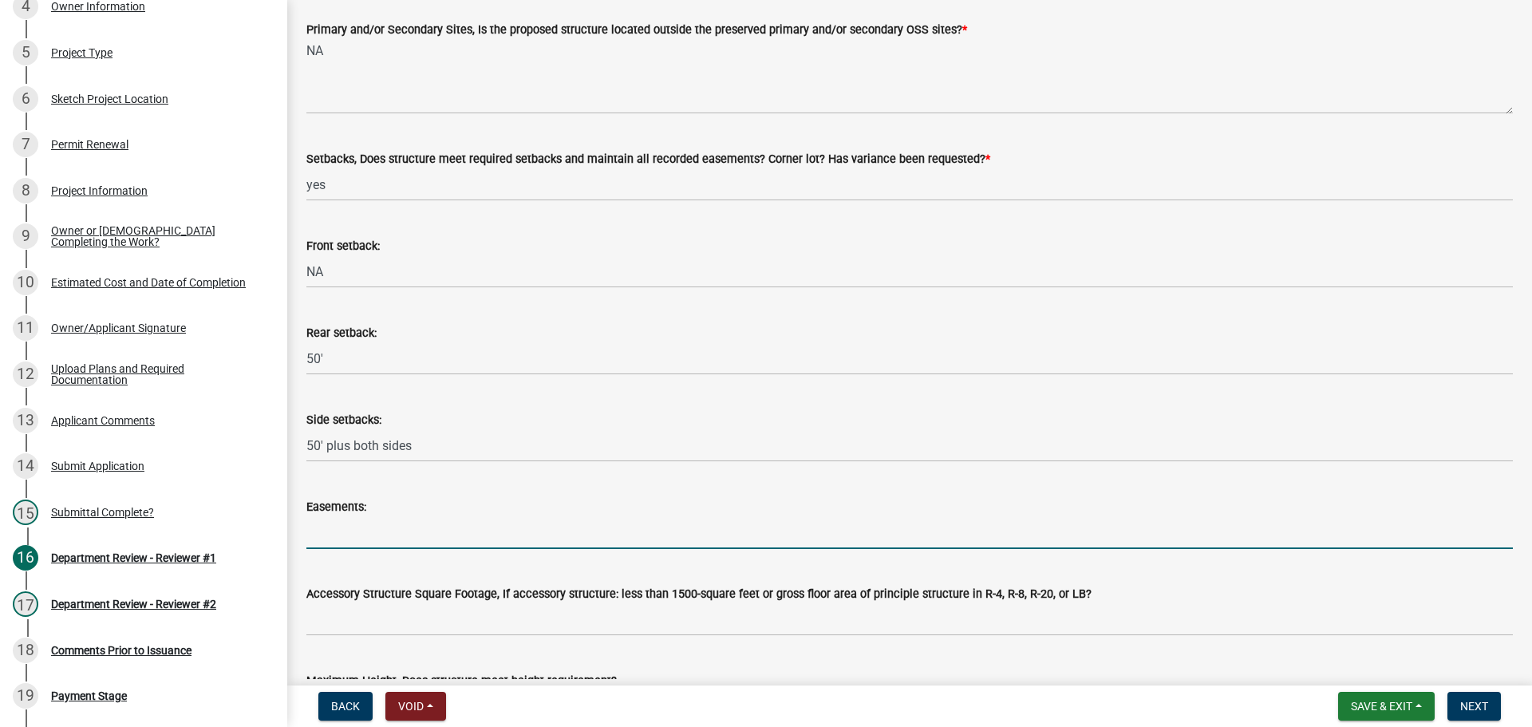
type input "NA"
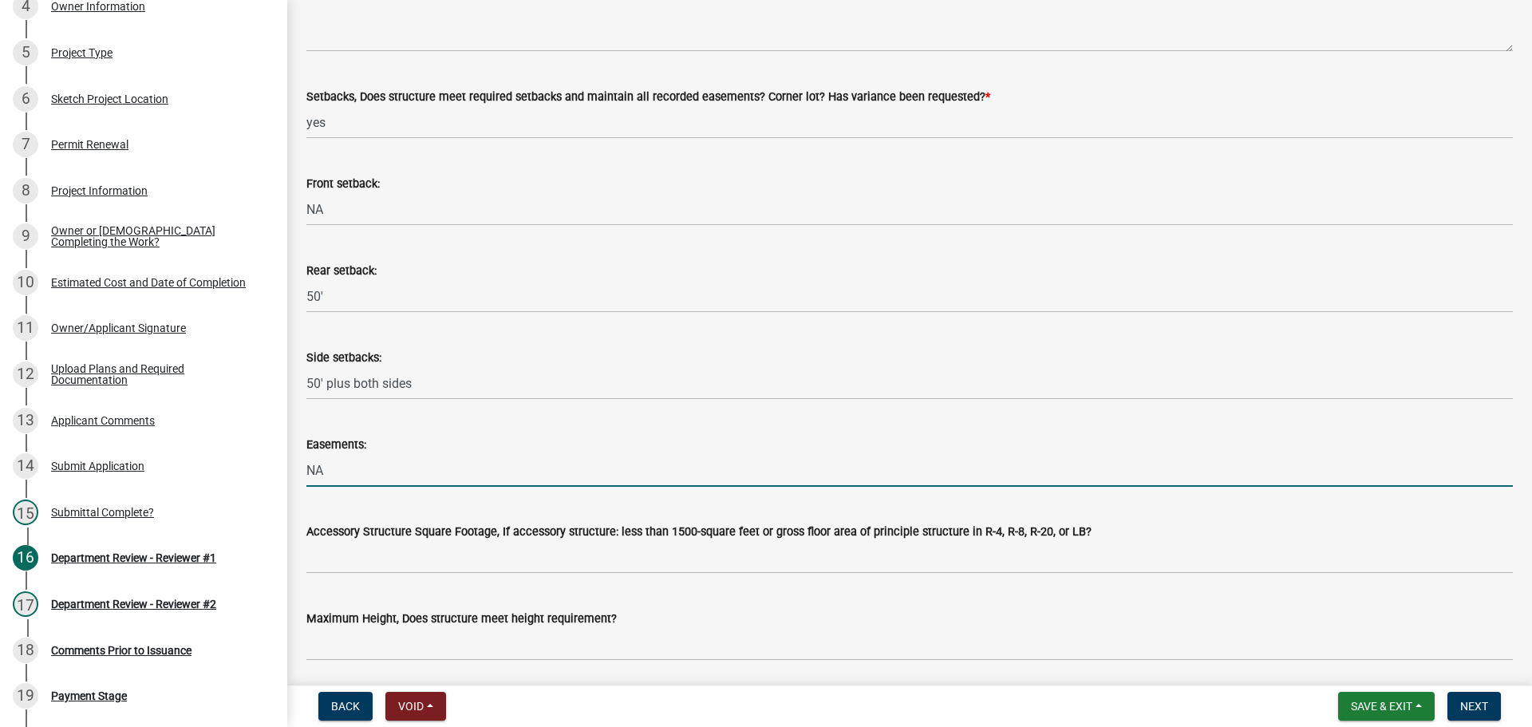
scroll to position [558, 0]
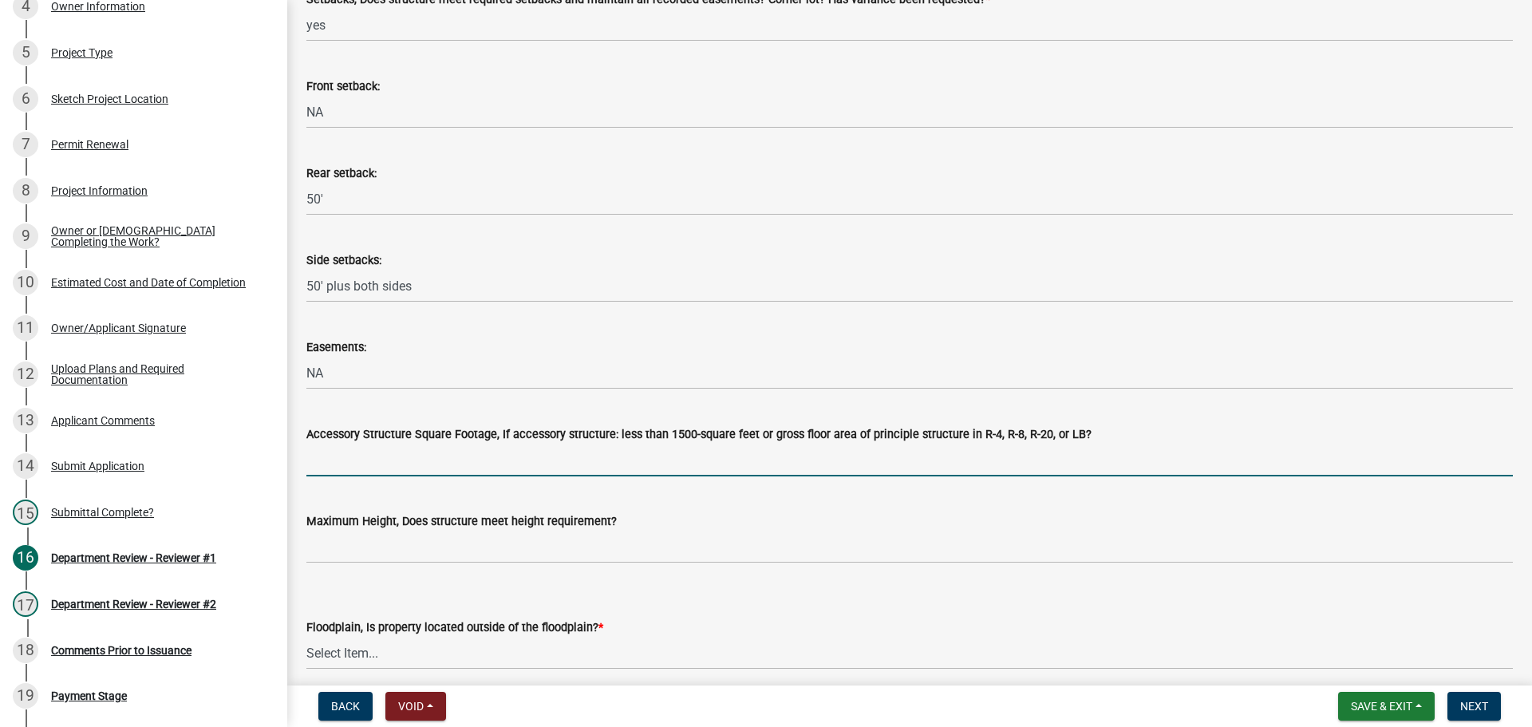
click at [342, 468] on input "Accessory Structure Square Footage, If accessory structure: less than 1500-squa…" at bounding box center [909, 460] width 1206 height 33
type input "NA"
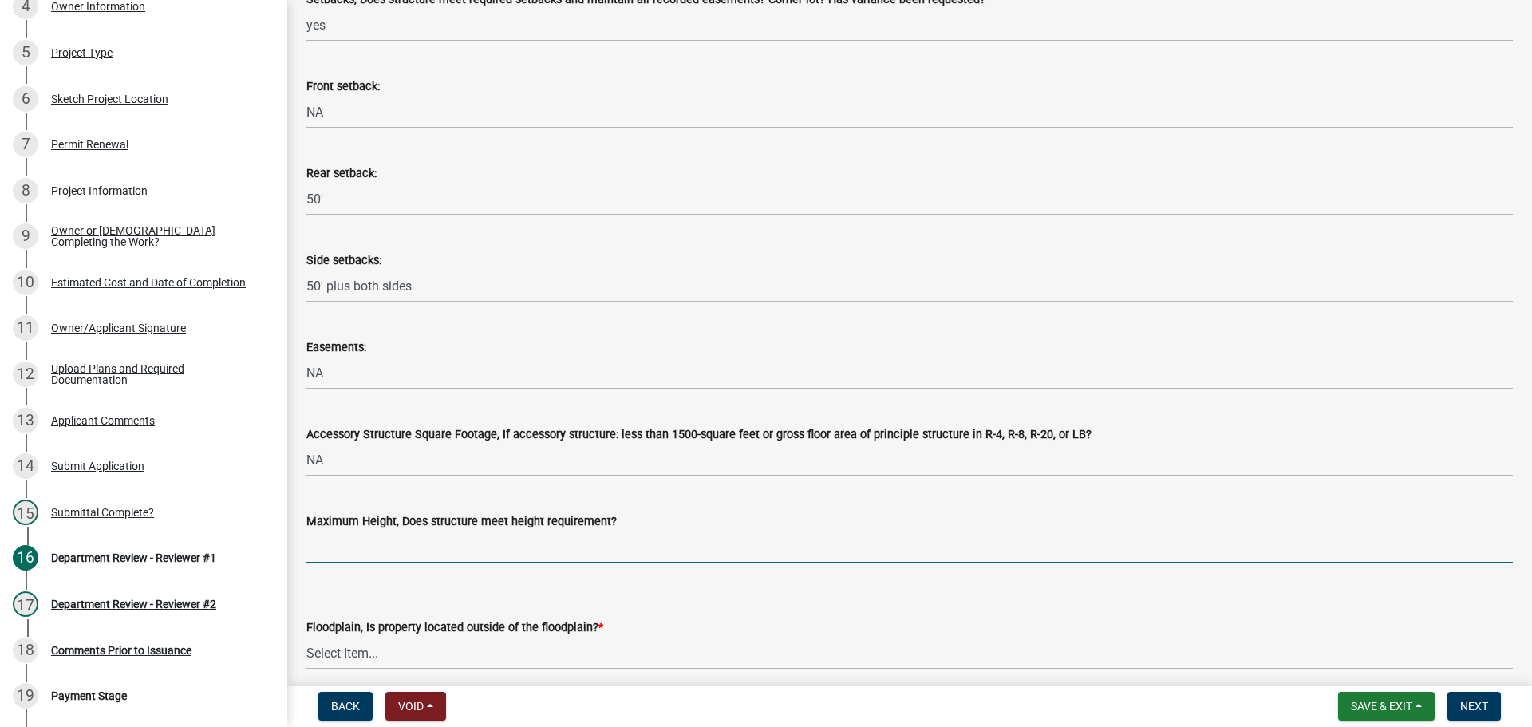
click at [365, 550] on input "Maximum Height, Does structure meet height requirement?" at bounding box center [909, 546] width 1206 height 33
type input "NA"
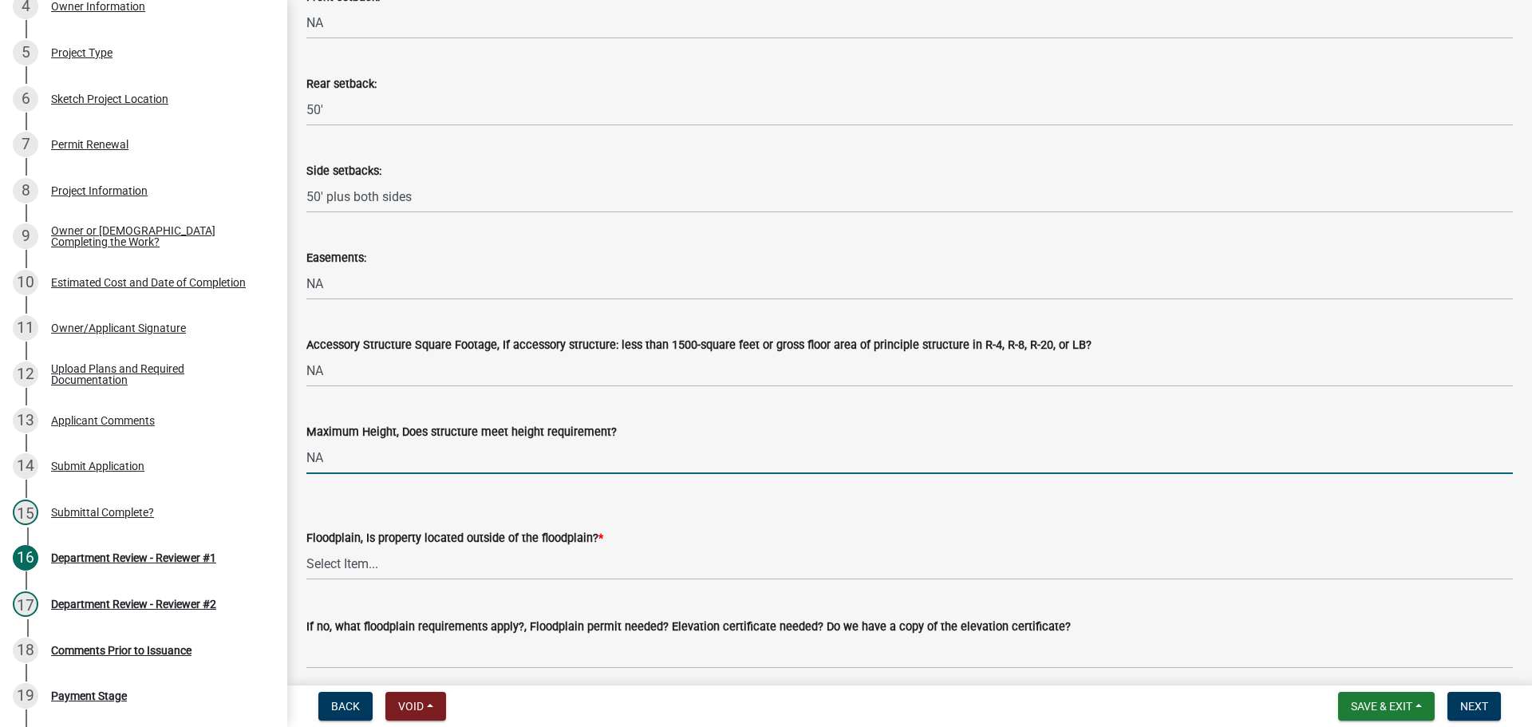
scroll to position [798, 0]
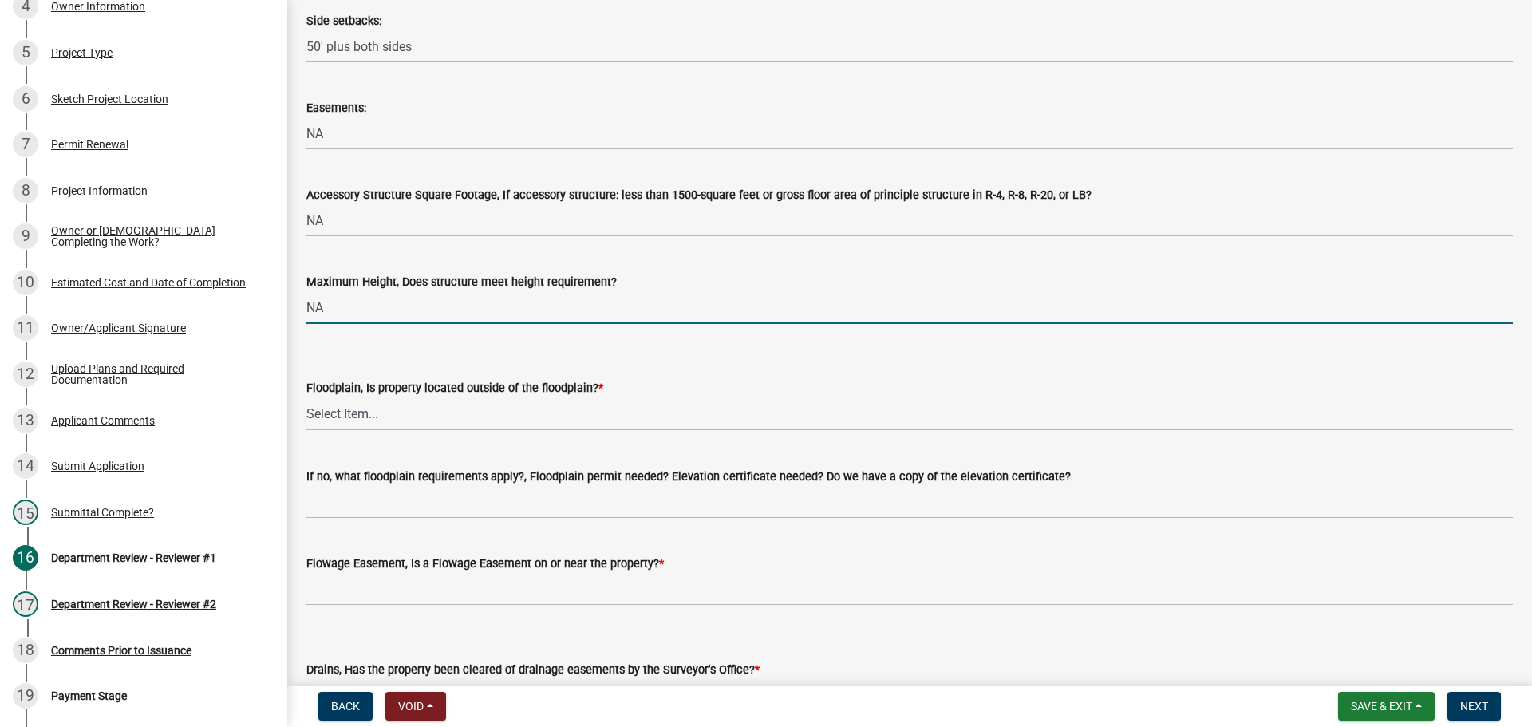
click at [365, 419] on select "Select Item... Yes No" at bounding box center [909, 413] width 1206 height 33
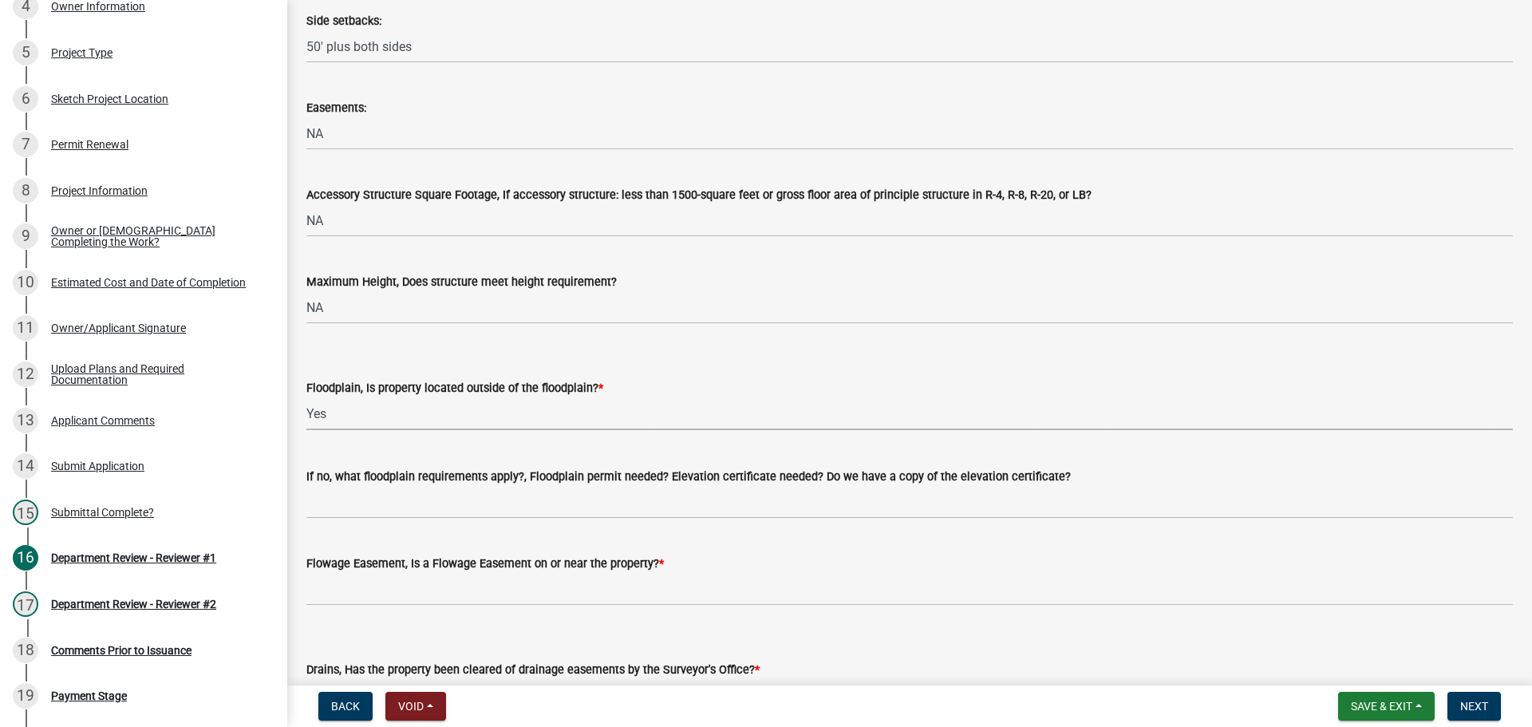
click at [306, 397] on select "Select Item... Yes No" at bounding box center [909, 413] width 1206 height 33
select select "4d344b6b-263e-4955-821e-df439c2abf80"
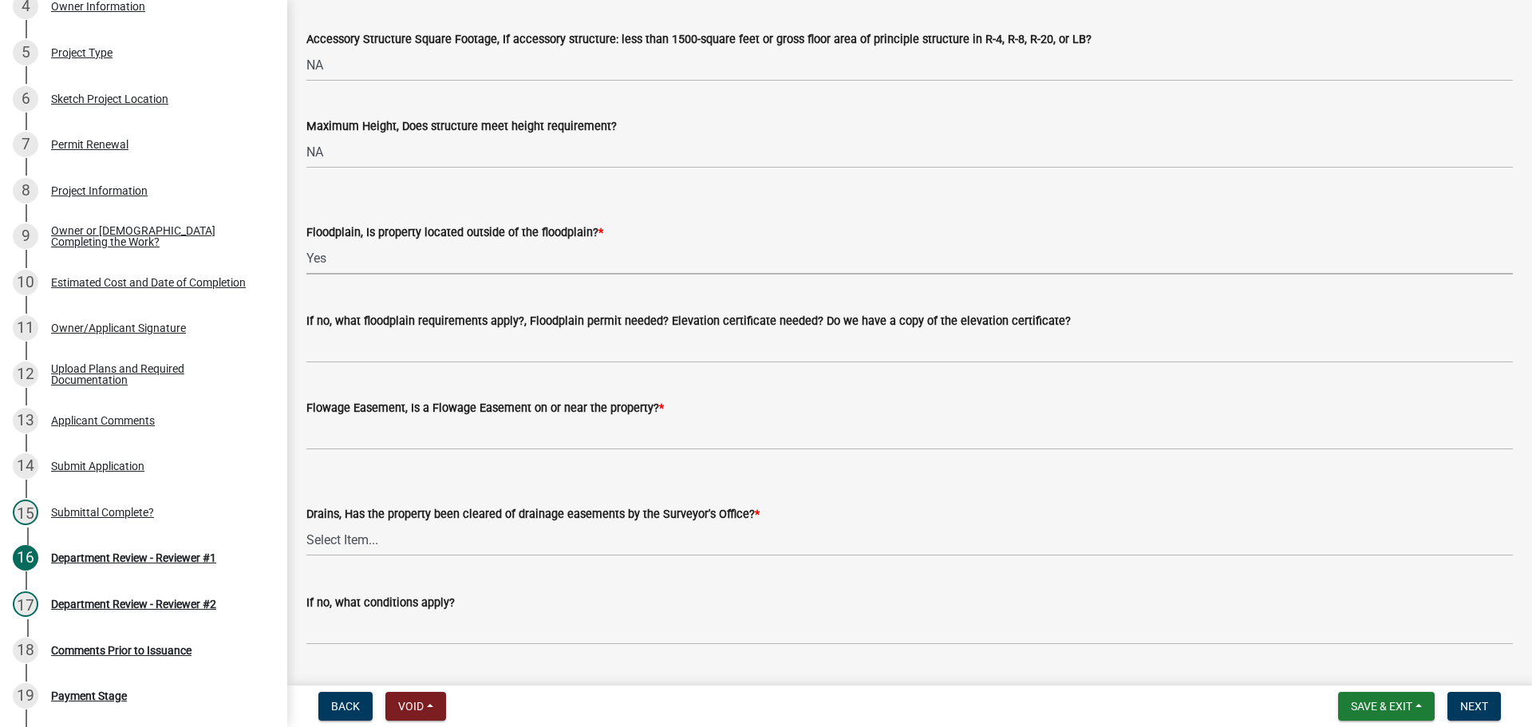
scroll to position [957, 0]
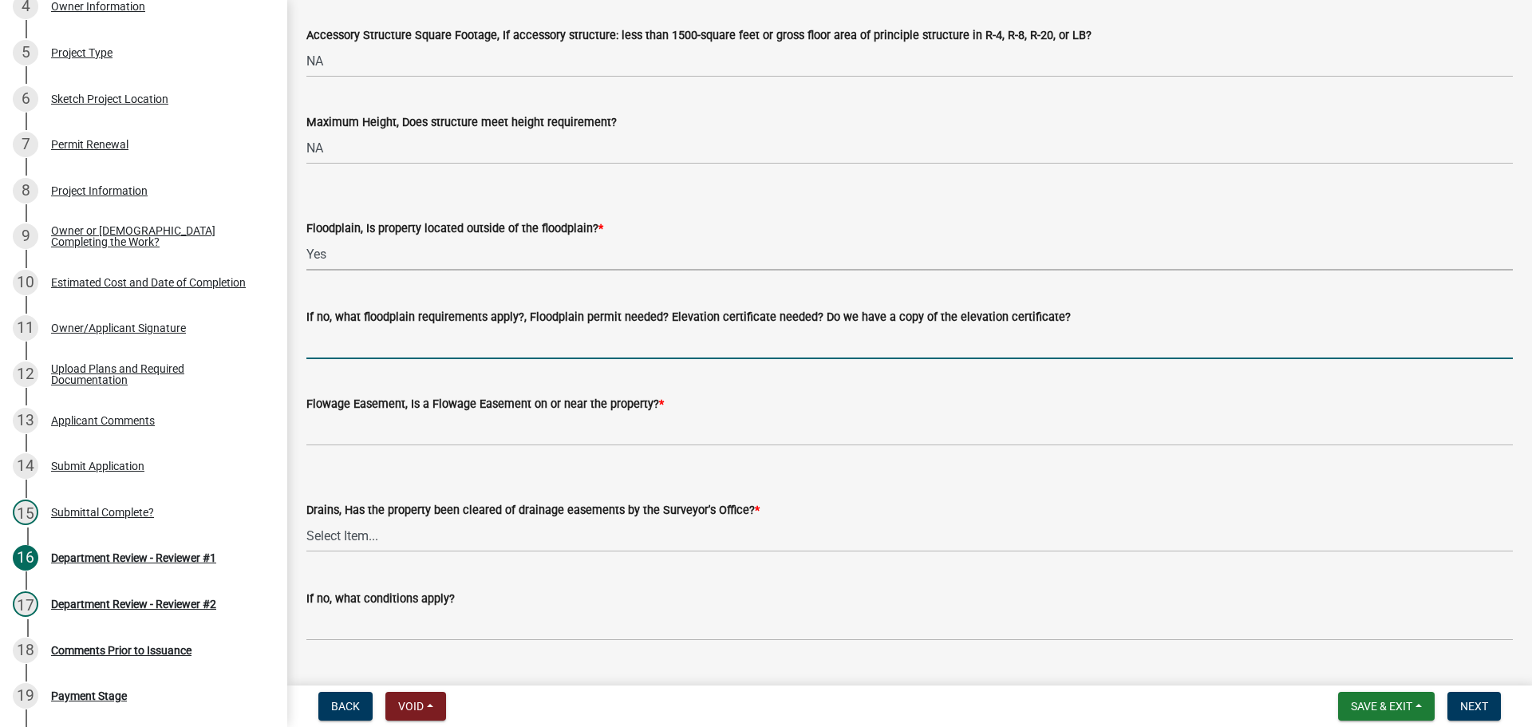
click at [357, 344] on input "If no, what floodplain requirements apply?, Floodplain permit needed? Elevation…" at bounding box center [909, 342] width 1206 height 33
type input "NA"
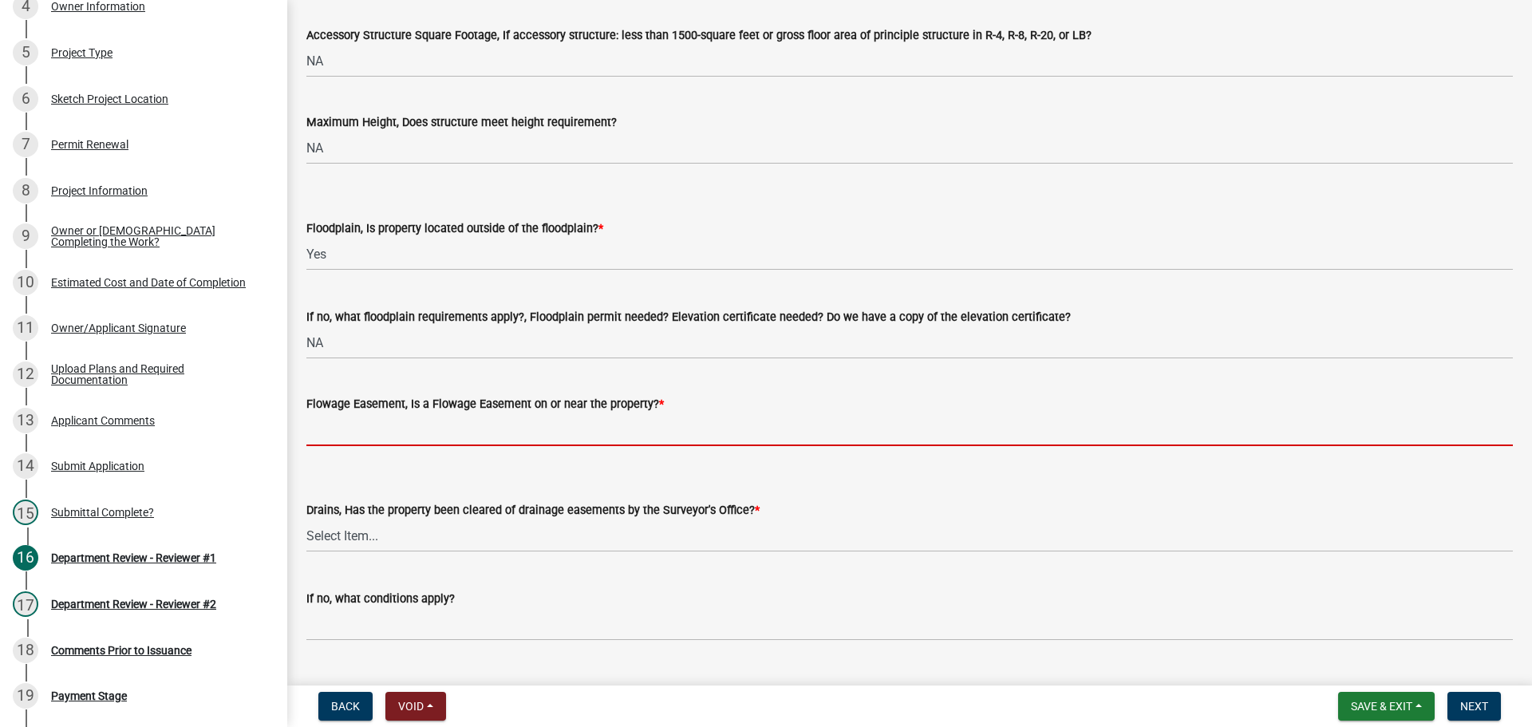
click at [343, 433] on input "Flowage Easement, Is a Flowage Easement on or near the property? *" at bounding box center [909, 429] width 1206 height 33
type input "No"
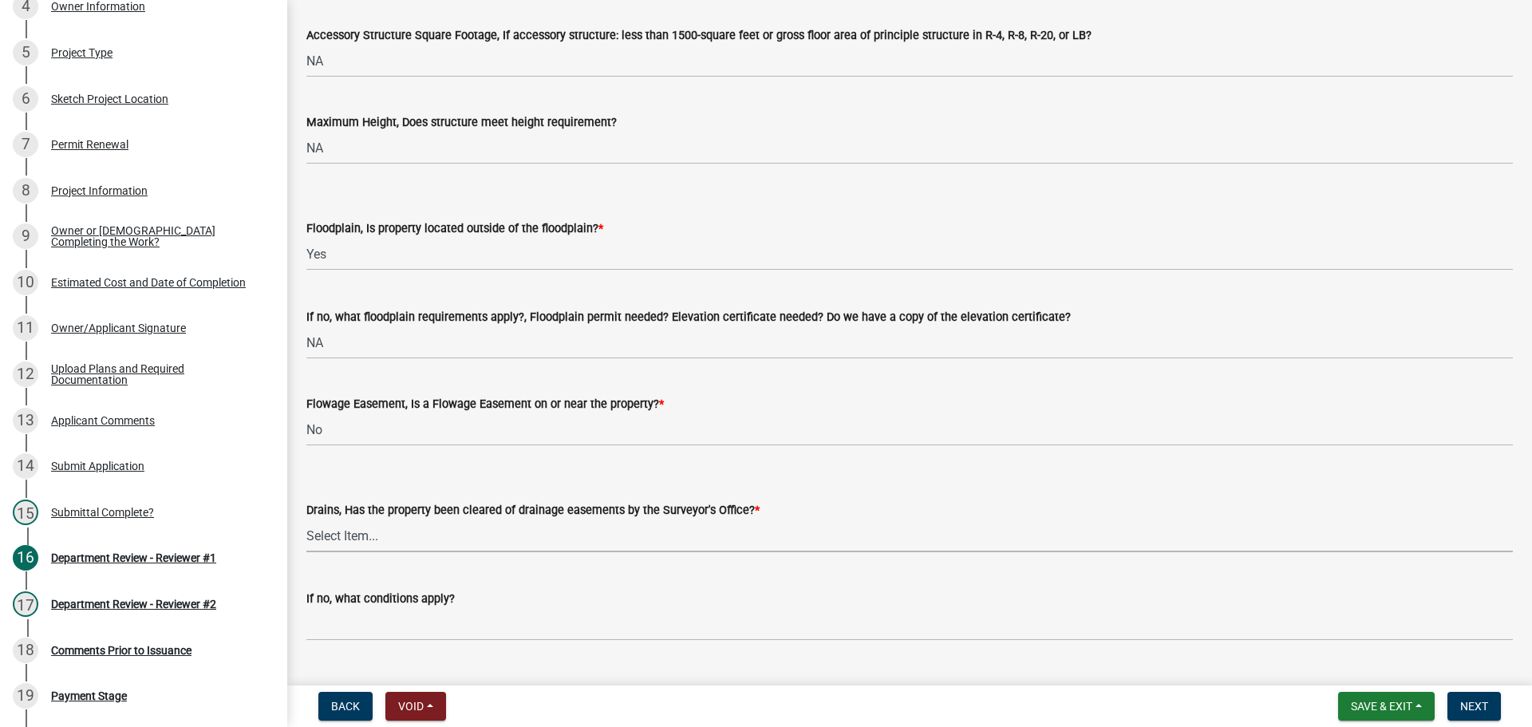
click at [350, 527] on select "Select Item... Yes No" at bounding box center [909, 535] width 1206 height 33
click at [306, 519] on select "Select Item... Yes No" at bounding box center [909, 535] width 1206 height 33
select select "3435a8d9-7fe8-426c-a79c-bec098f274c8"
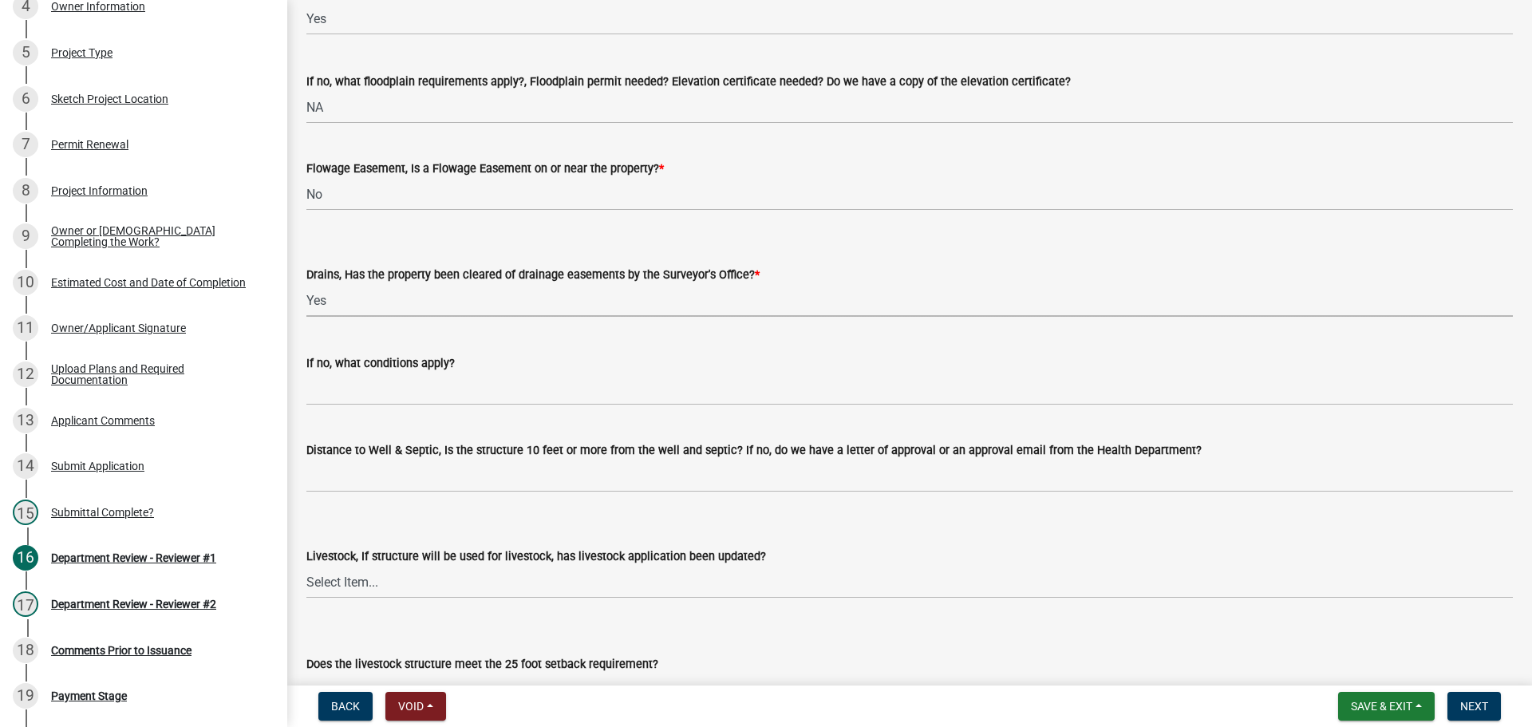
scroll to position [1197, 0]
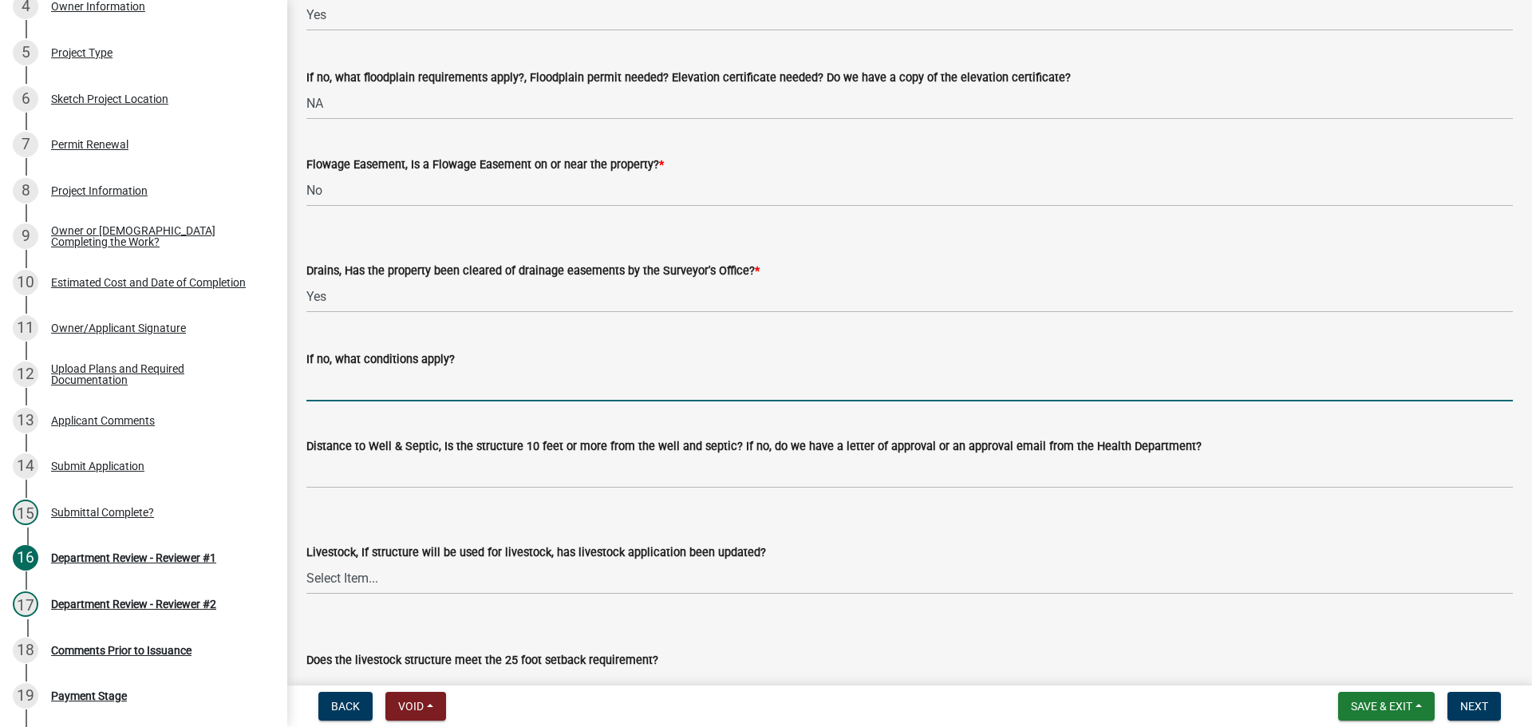
click at [349, 384] on input "If no, what conditions apply?" at bounding box center [909, 385] width 1206 height 33
type input "NA"
click at [352, 490] on wm-data-entity-input "Distance to Well & Septic, Is the structure 10 feet or more from the well and s…" at bounding box center [909, 457] width 1206 height 87
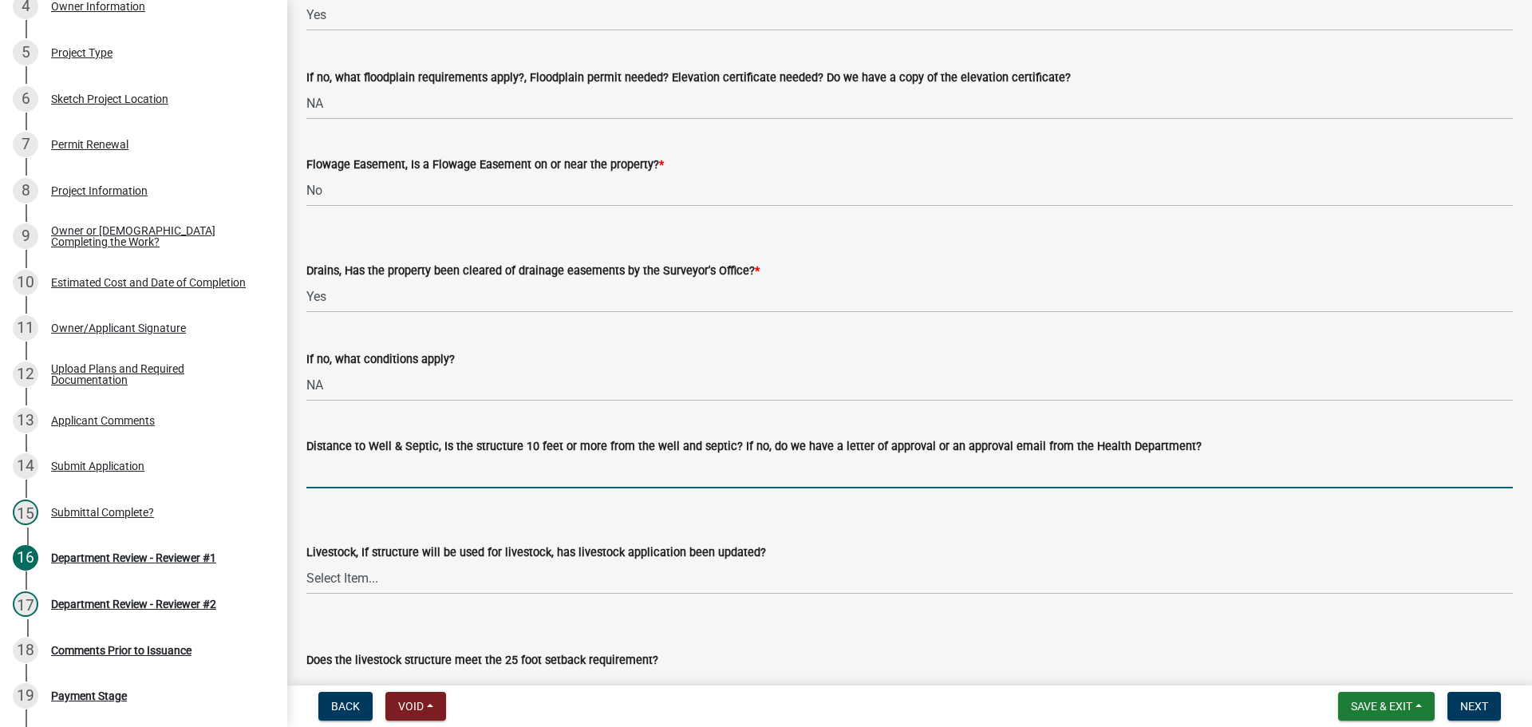
click at [353, 483] on input "Distance to Well & Septic, Is the structure 10 feet or more from the well and s…" at bounding box center [909, 471] width 1206 height 33
type input "yes per applicant"
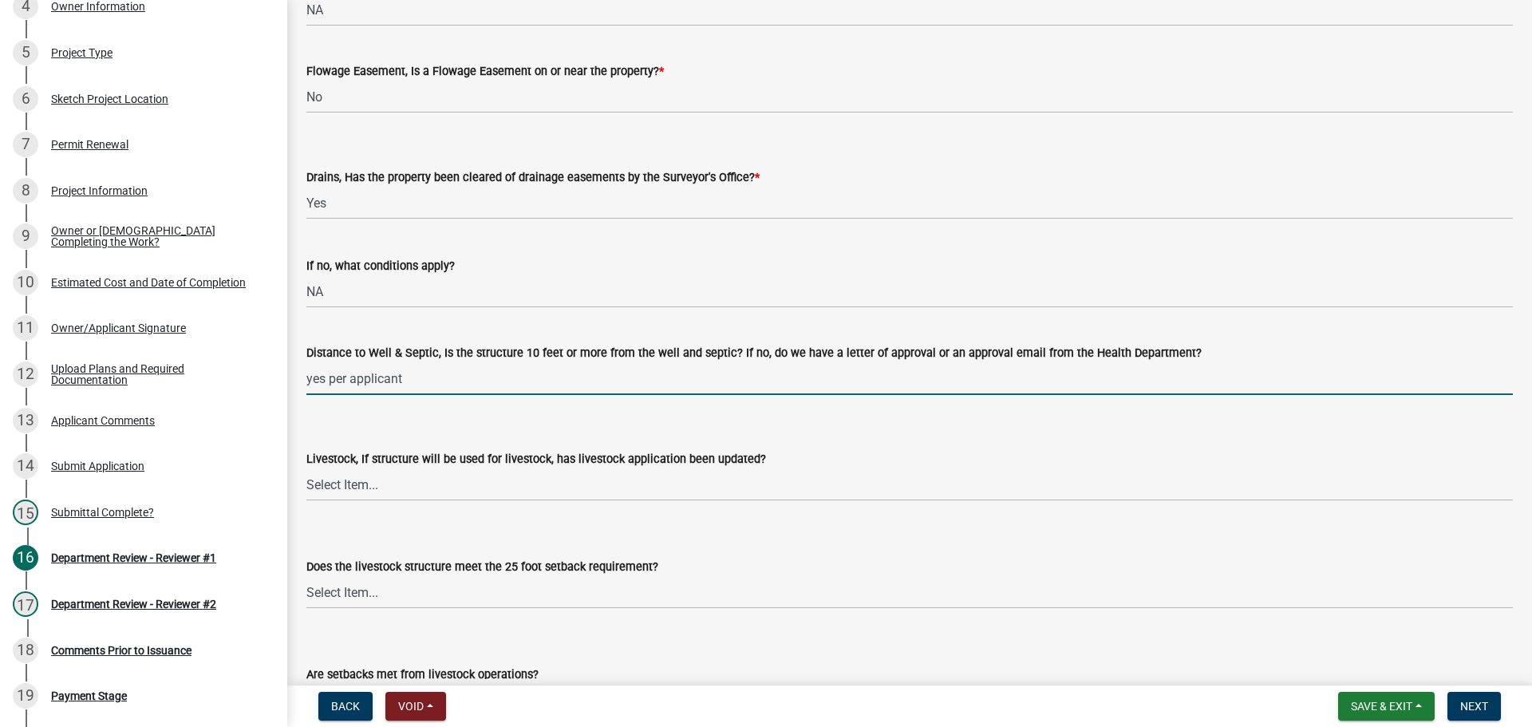
scroll to position [1436, 0]
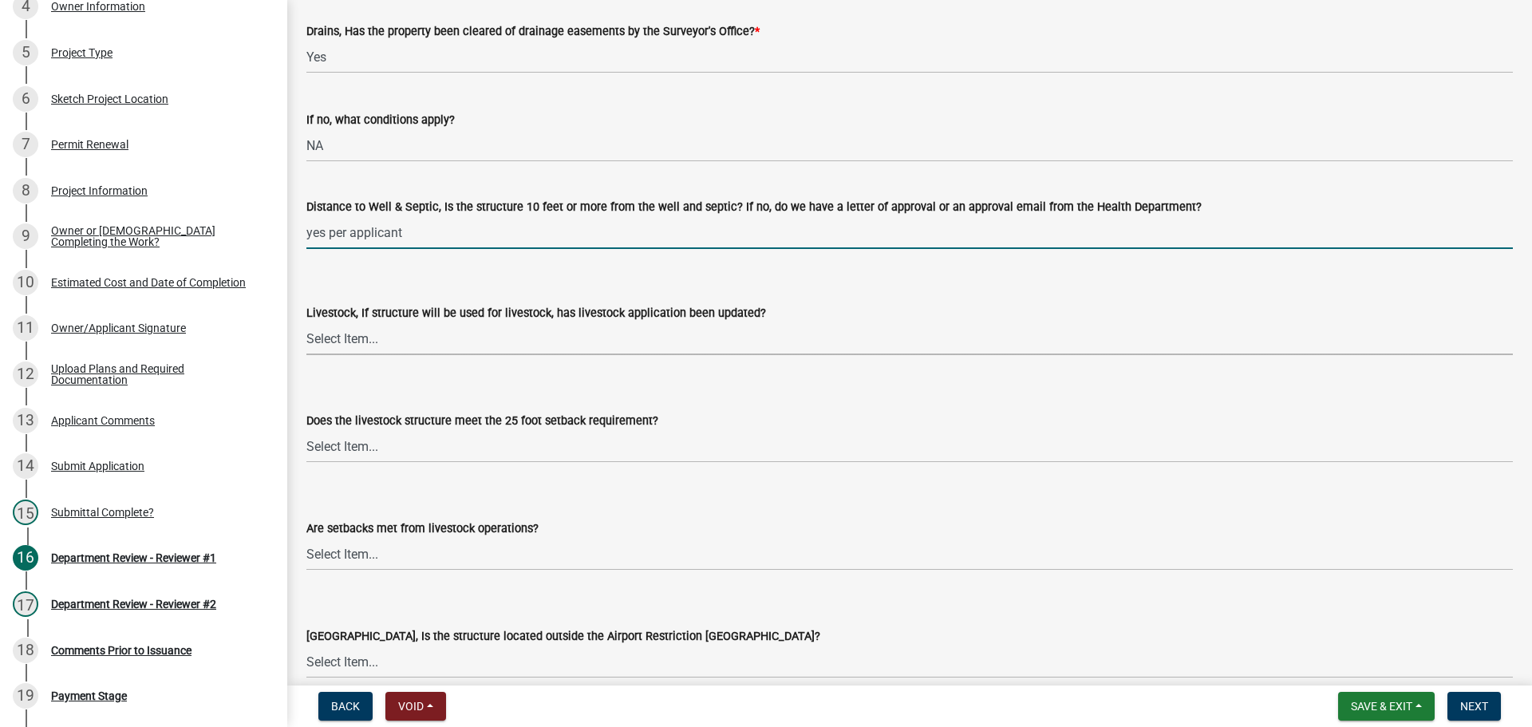
click at [354, 338] on select "Select Item... Yes No N/A" at bounding box center [909, 338] width 1206 height 33
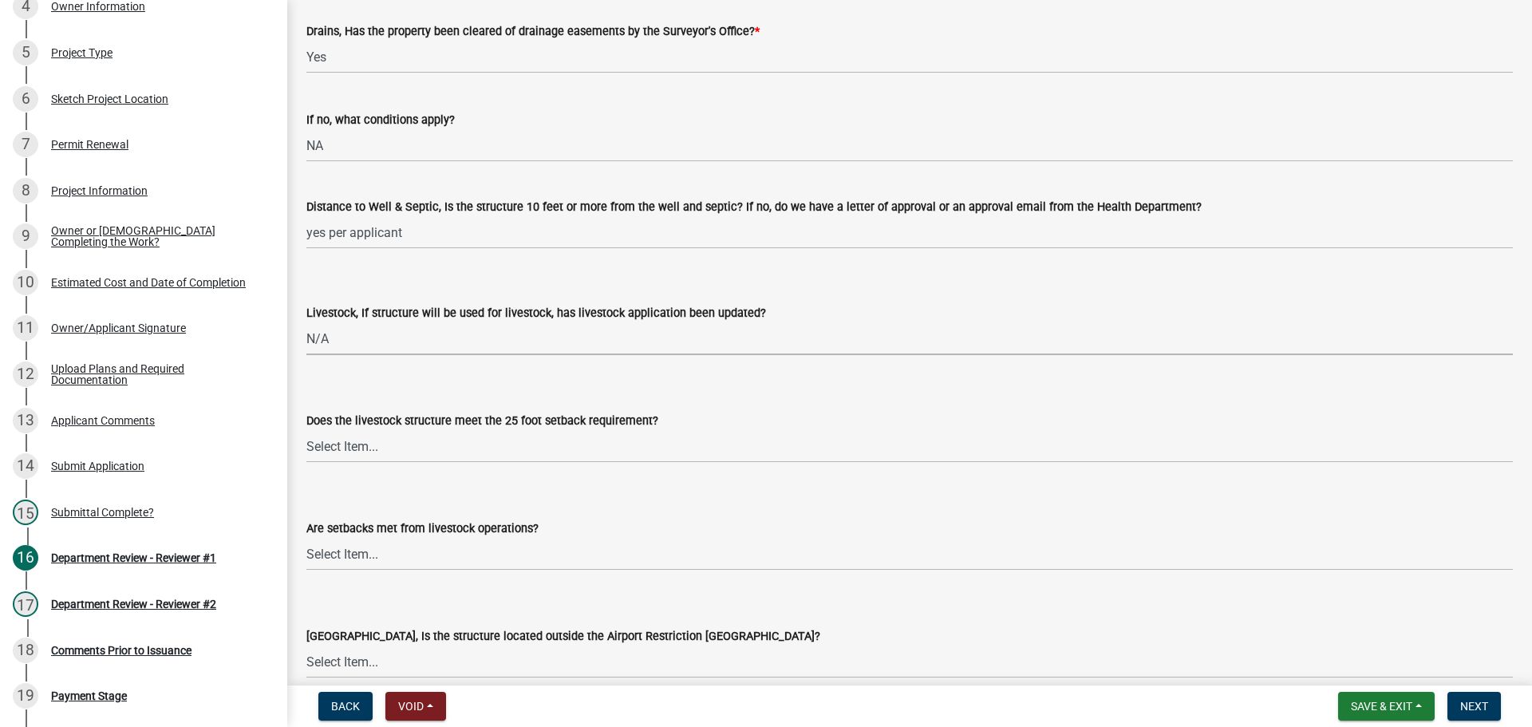
click at [306, 322] on select "Select Item... Yes No N/A" at bounding box center [909, 338] width 1206 height 33
select select "eaf3e748-0c34-4172-8b01-65cdd0471d39"
click at [340, 446] on select "Select Item... Yes No N/A" at bounding box center [909, 446] width 1206 height 33
click at [306, 430] on select "Select Item... Yes No N/A" at bounding box center [909, 446] width 1206 height 33
select select "97f70f7f-d8ff-42c1-b3fa-bd81516e2135"
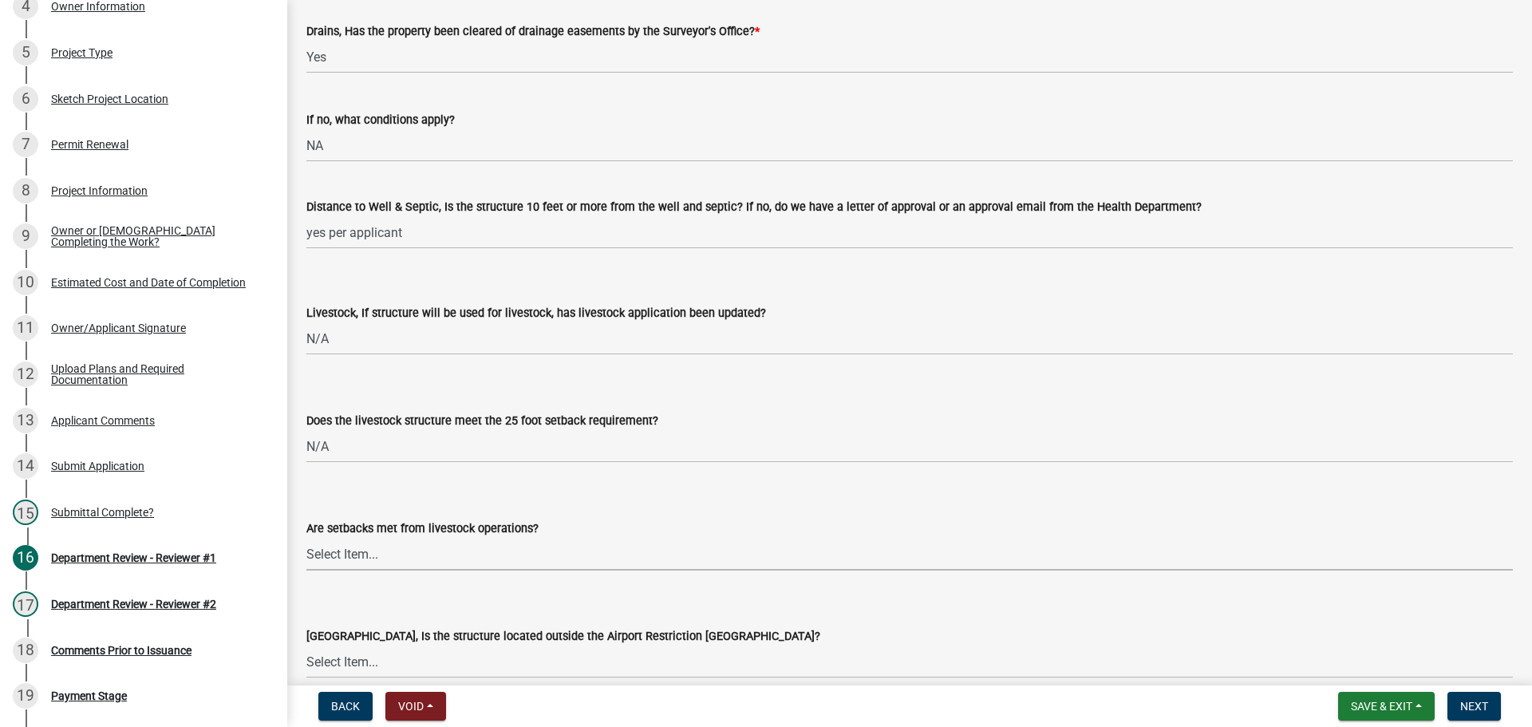
click at [337, 553] on select "Select Item... Yes No" at bounding box center [909, 554] width 1206 height 33
click at [306, 538] on select "Select Item... Yes No" at bounding box center [909, 554] width 1206 height 33
select select "bcfbae84-cc48-4e96-a608-95d4b3afbd10"
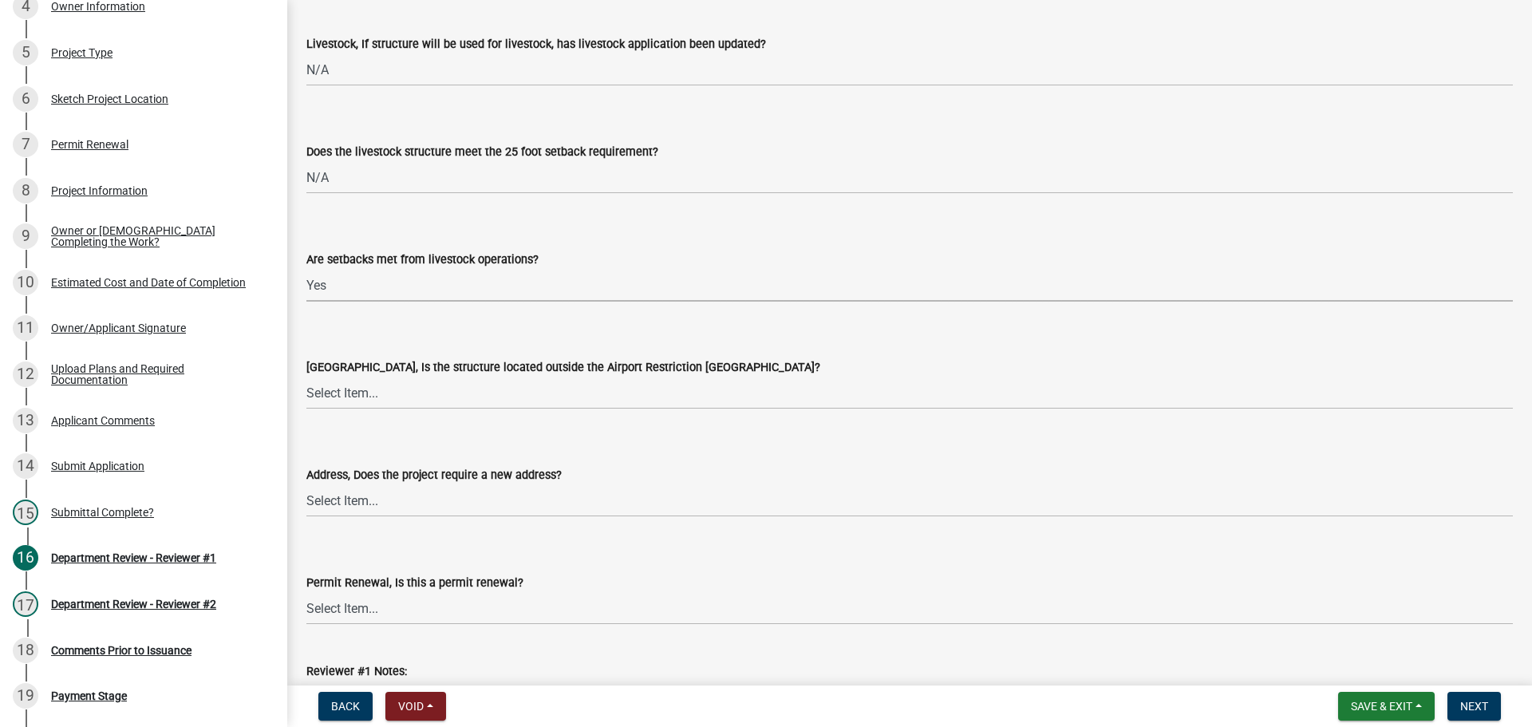
scroll to position [1755, 0]
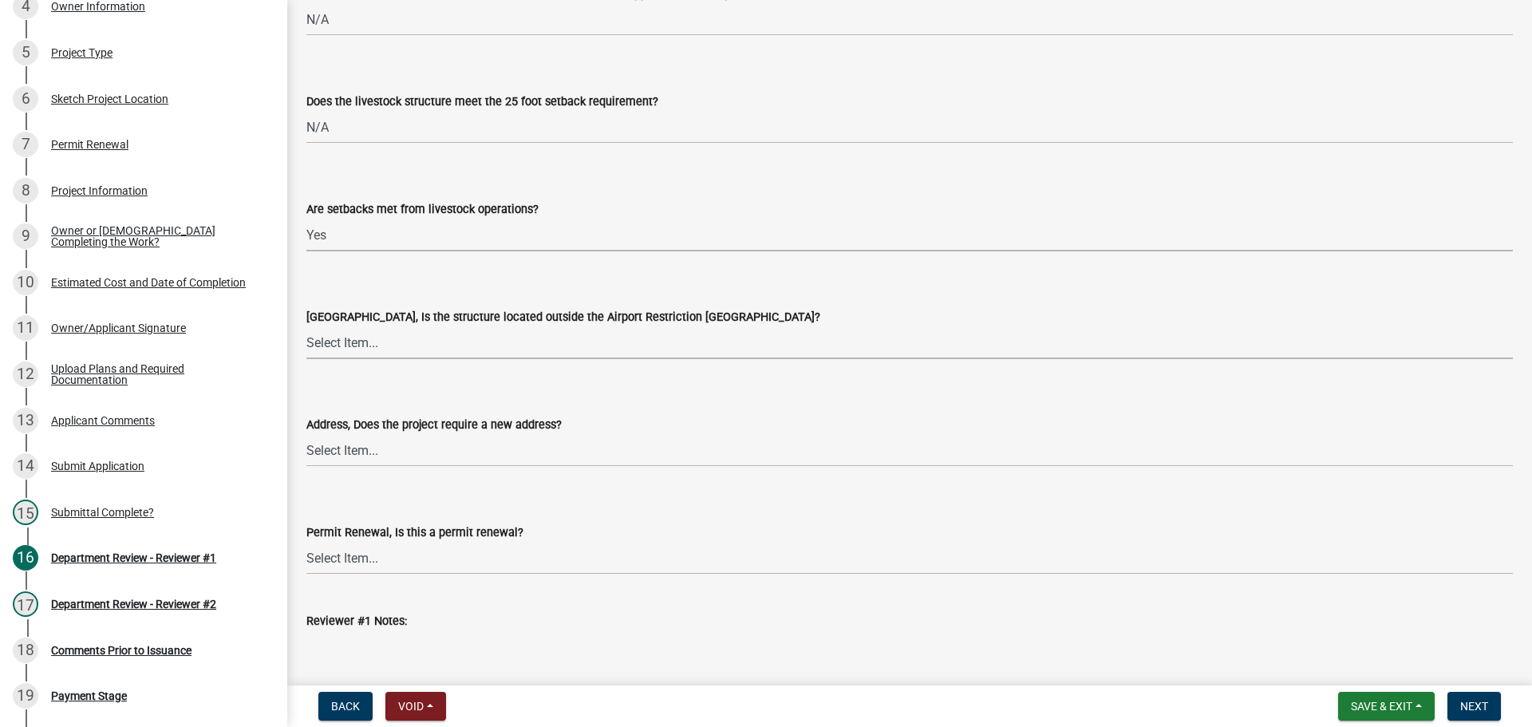
click at [332, 347] on select "Select Item... Yes No" at bounding box center [909, 342] width 1206 height 33
click at [306, 326] on select "Select Item... Yes No" at bounding box center [909, 342] width 1206 height 33
select select "0a18fa03-91a8-4574-a853-f13f36fc951a"
click at [332, 445] on select "Select Item... Yes No" at bounding box center [909, 450] width 1206 height 33
click at [306, 434] on select "Select Item... Yes No" at bounding box center [909, 450] width 1206 height 33
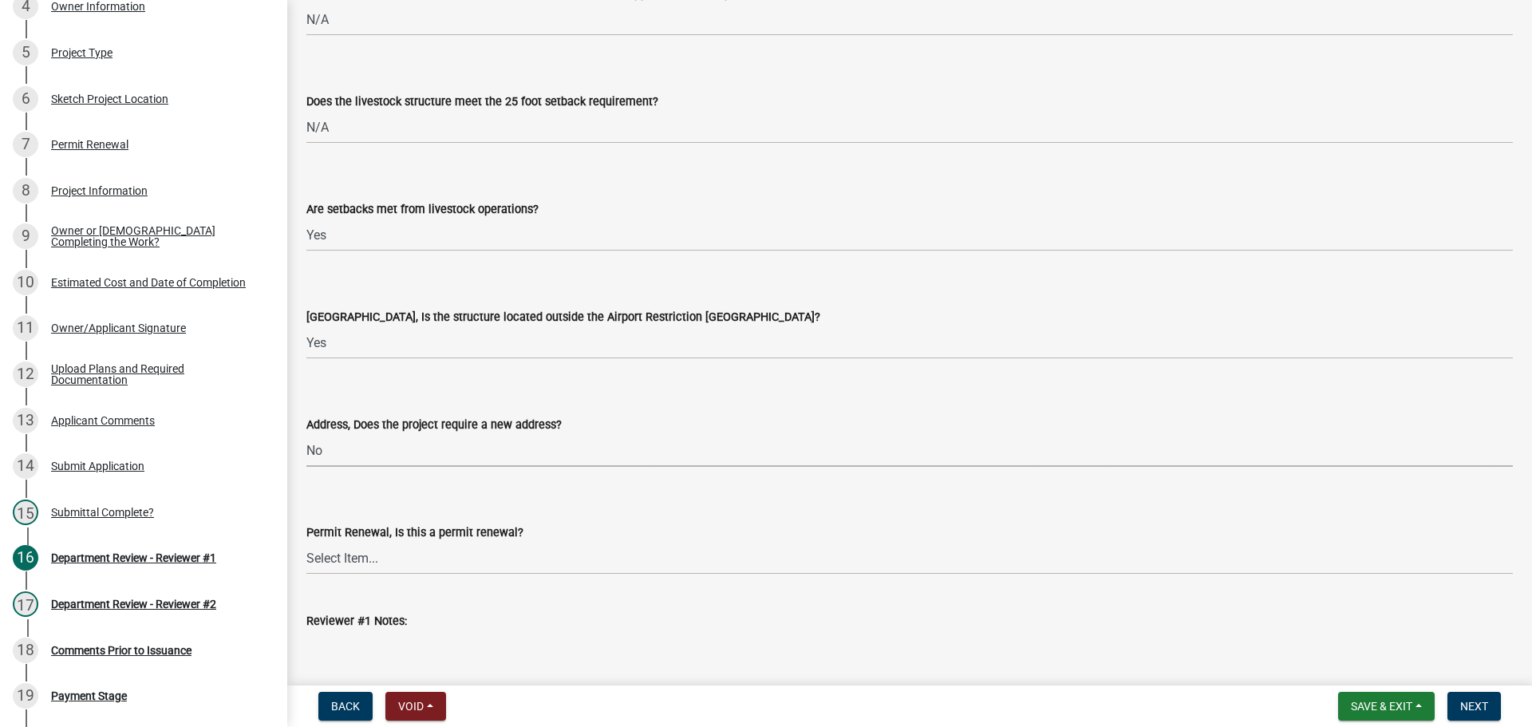
select select "cc1b4594-f27a-40d9-bda8-9112ff5e7b5c"
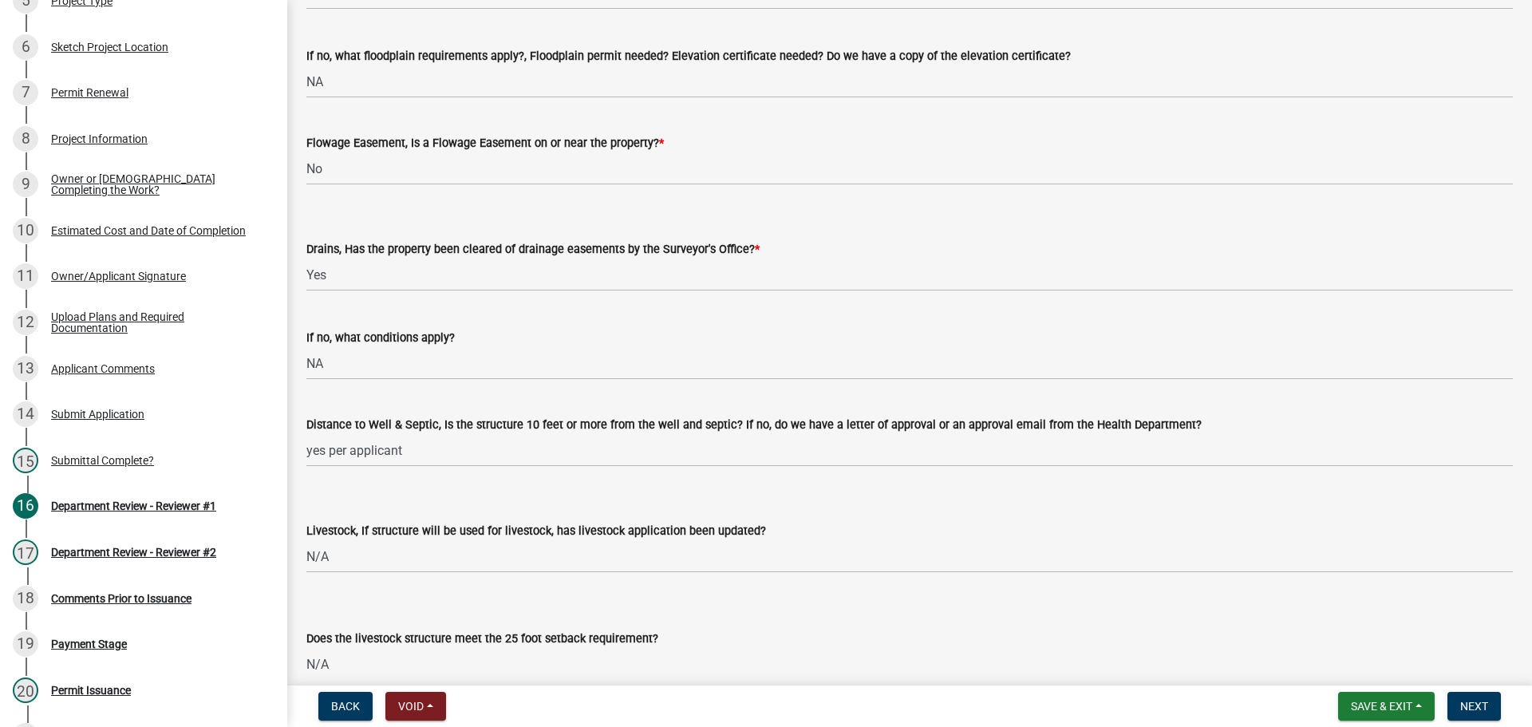
scroll to position [501, 0]
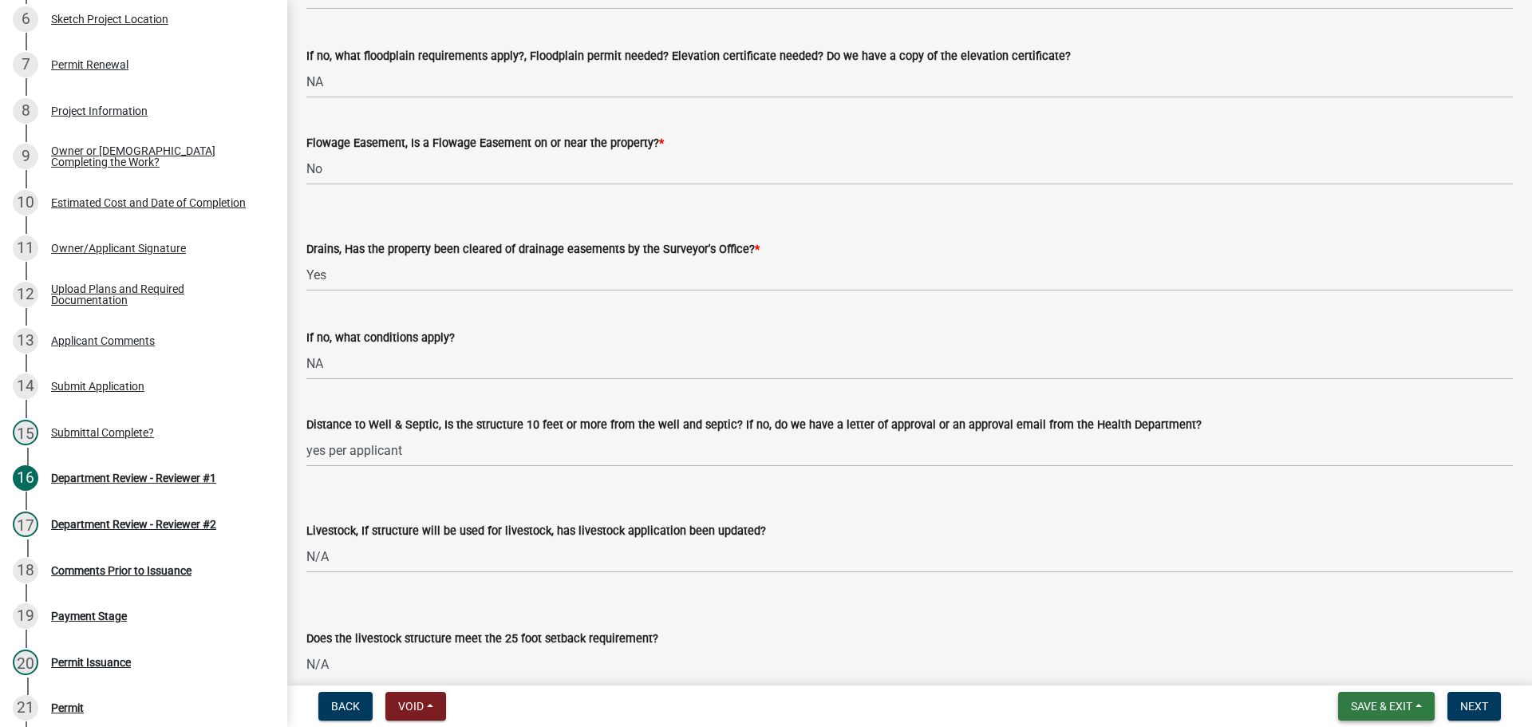
click at [1362, 700] on span "Save & Exit" at bounding box center [1381, 706] width 61 height 13
click at [1332, 621] on button "Save" at bounding box center [1371, 626] width 128 height 38
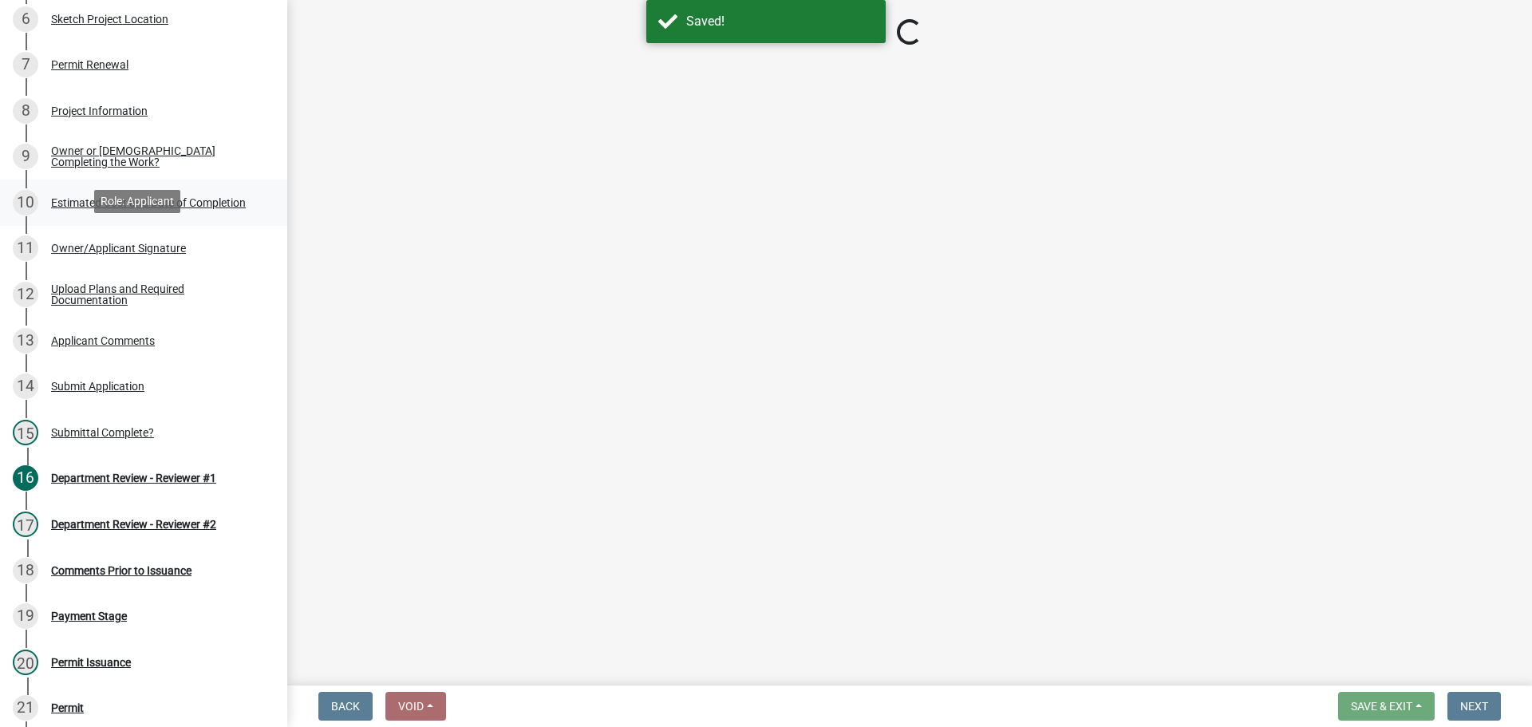
select select "ef275397-06f9-49fc-9e48-d49d3fc80a10"
select select "4d344b6b-263e-4955-821e-df439c2abf80"
select select "3435a8d9-7fe8-426c-a79c-bec098f274c8"
select select "eaf3e748-0c34-4172-8b01-65cdd0471d39"
select select "97f70f7f-d8ff-42c1-b3fa-bd81516e2135"
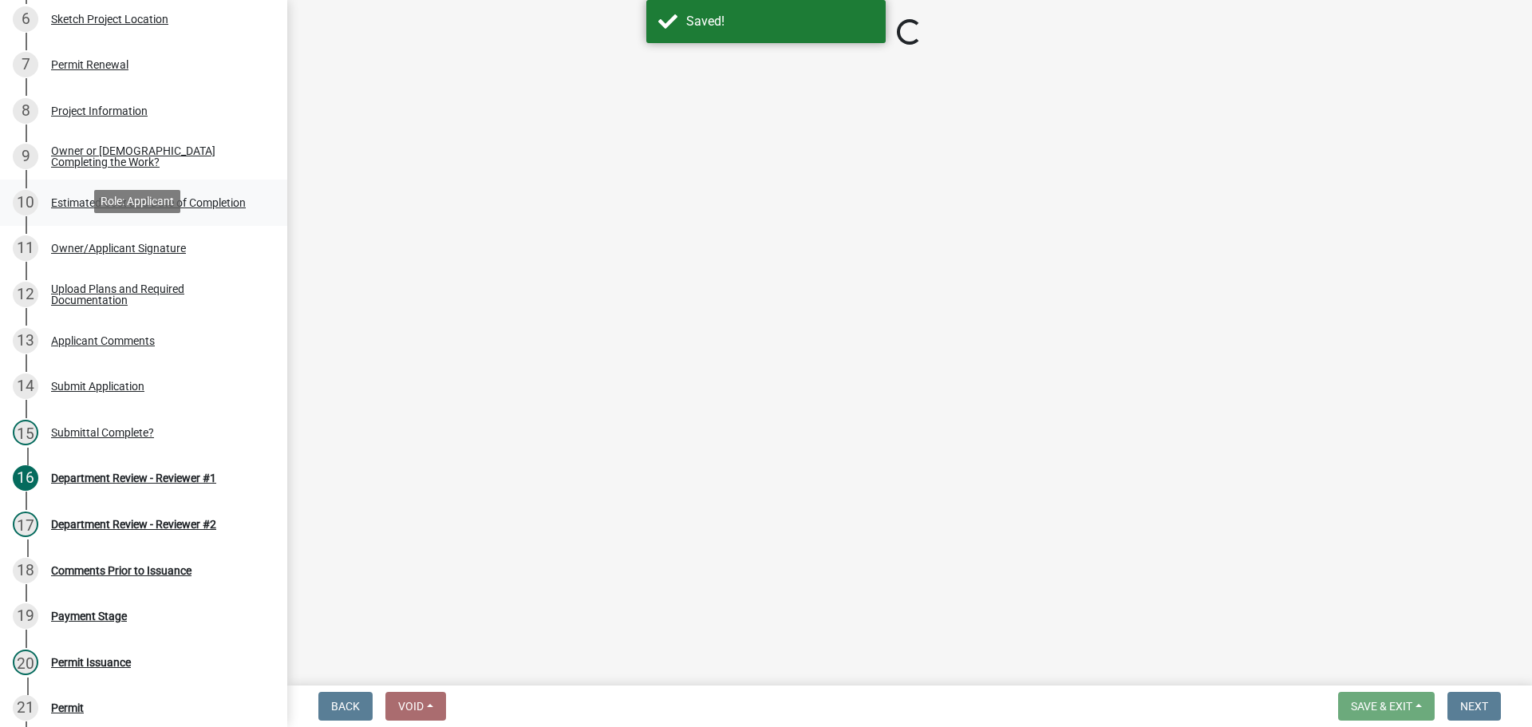
select select "bcfbae84-cc48-4e96-a608-95d4b3afbd10"
select select "0a18fa03-91a8-4574-a853-f13f36fc951a"
select select "cc1b4594-f27a-40d9-bda8-9112ff5e7b5c"
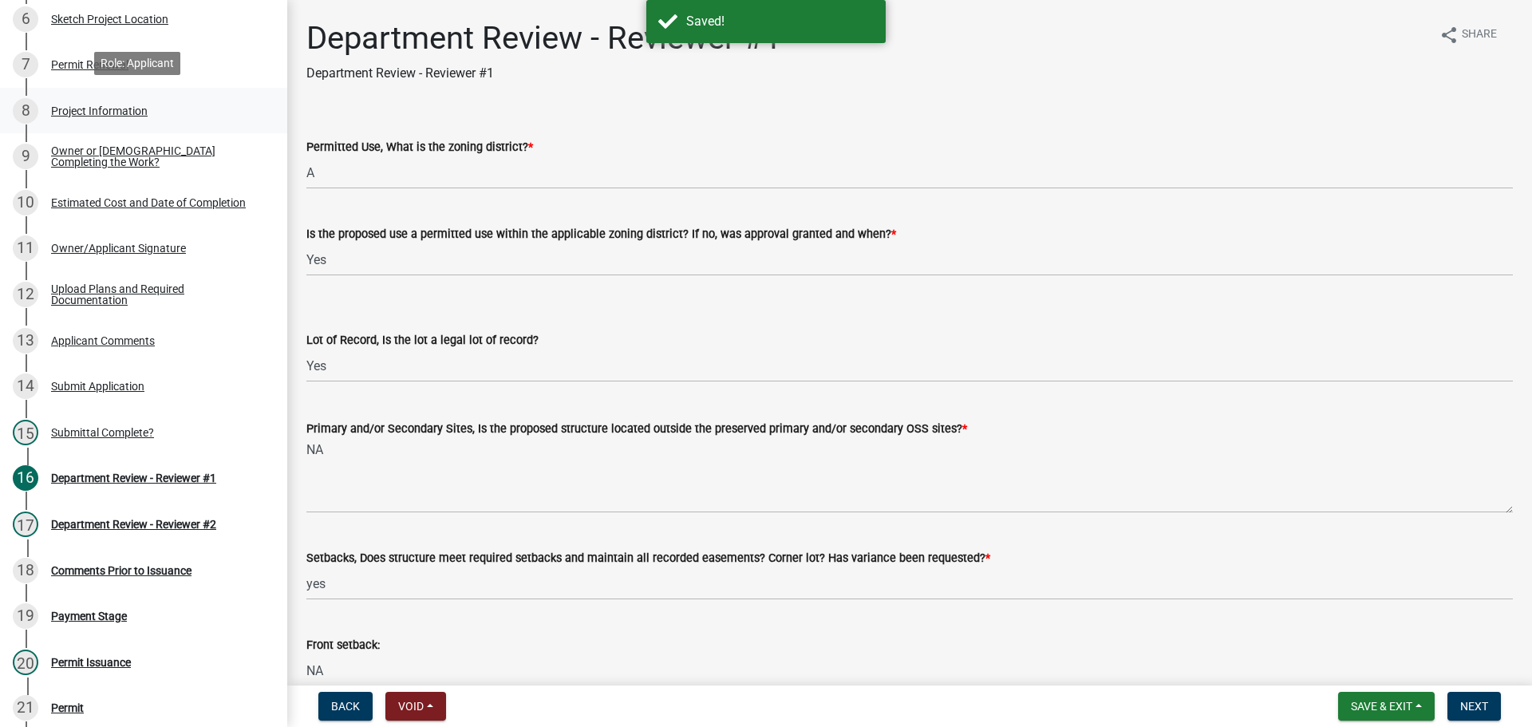
click at [90, 105] on div "Project Information" at bounding box center [99, 110] width 97 height 11
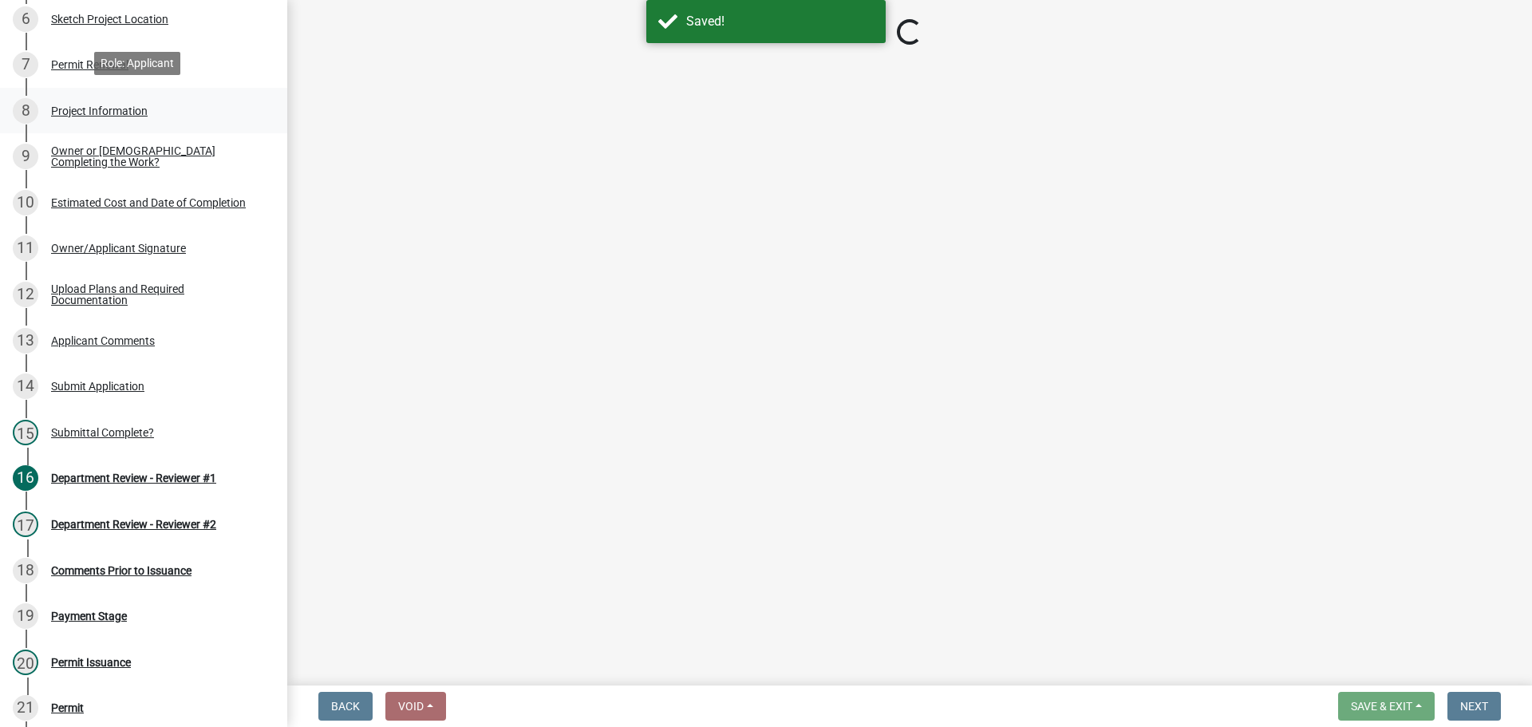
click at [90, 105] on div "Project Information" at bounding box center [99, 110] width 97 height 11
select select "6e2b1b11-d5c8-46f5-9916-d0d3971548a4"
select select "fec0150a-b2e8-4a38-90fa-f28c390ef04e"
select select "1063ee6f-db78-4fdb-a811-2a247dae4963"
select select "3b472ab7-4fb1-430d-807b-0e58f6b99fcb"
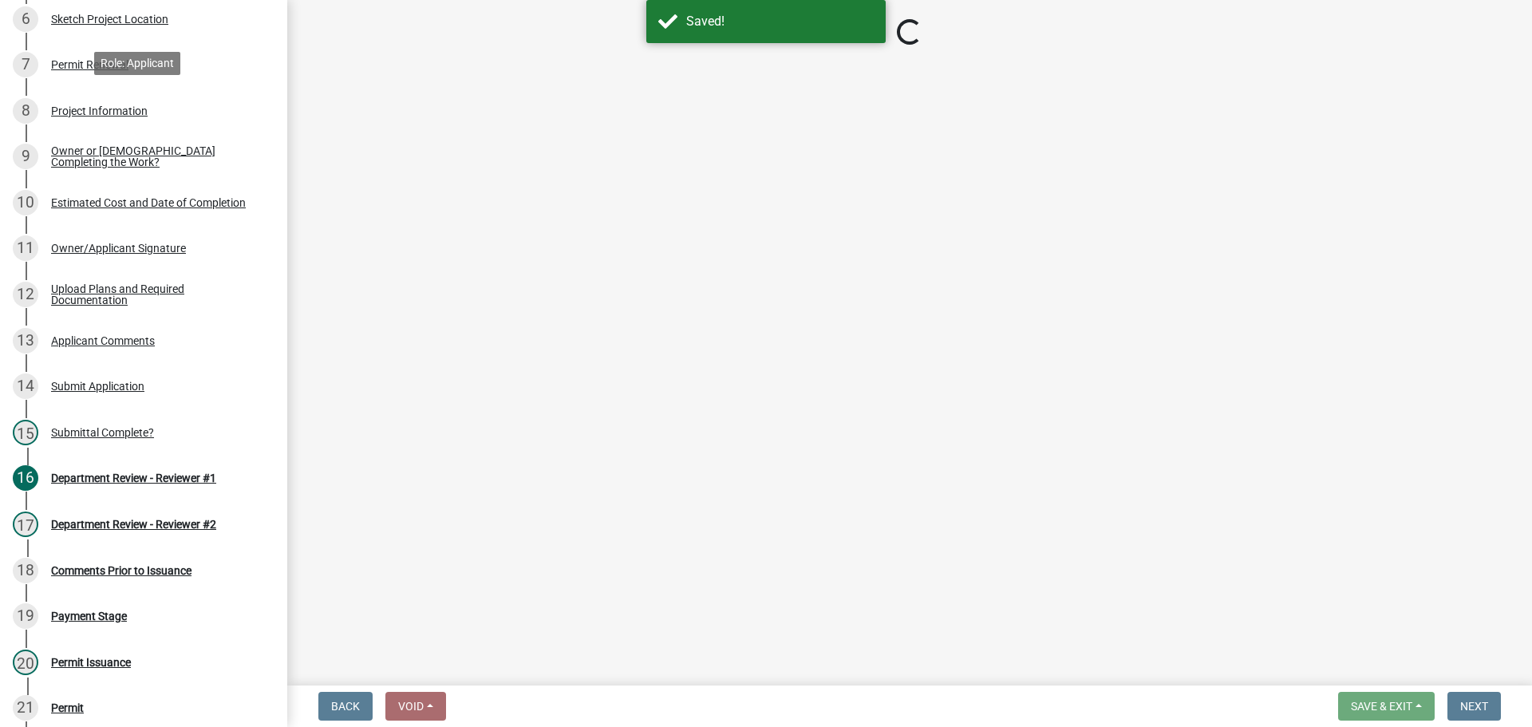
select select "1d3d796e-739a-4d8d-82e4-aa6b0c220e16"
select select "54b2561f-7f95-4f13-92ca-232fb940fb55"
select select "5d94bfeb-bbdb-4df1-80b3-951fe4ef2bc2"
select select "a7e385a0-0cd1-4372-aa45-c651bc497d77"
select select "f8accff7-e311-4f10-943d-020d44278482"
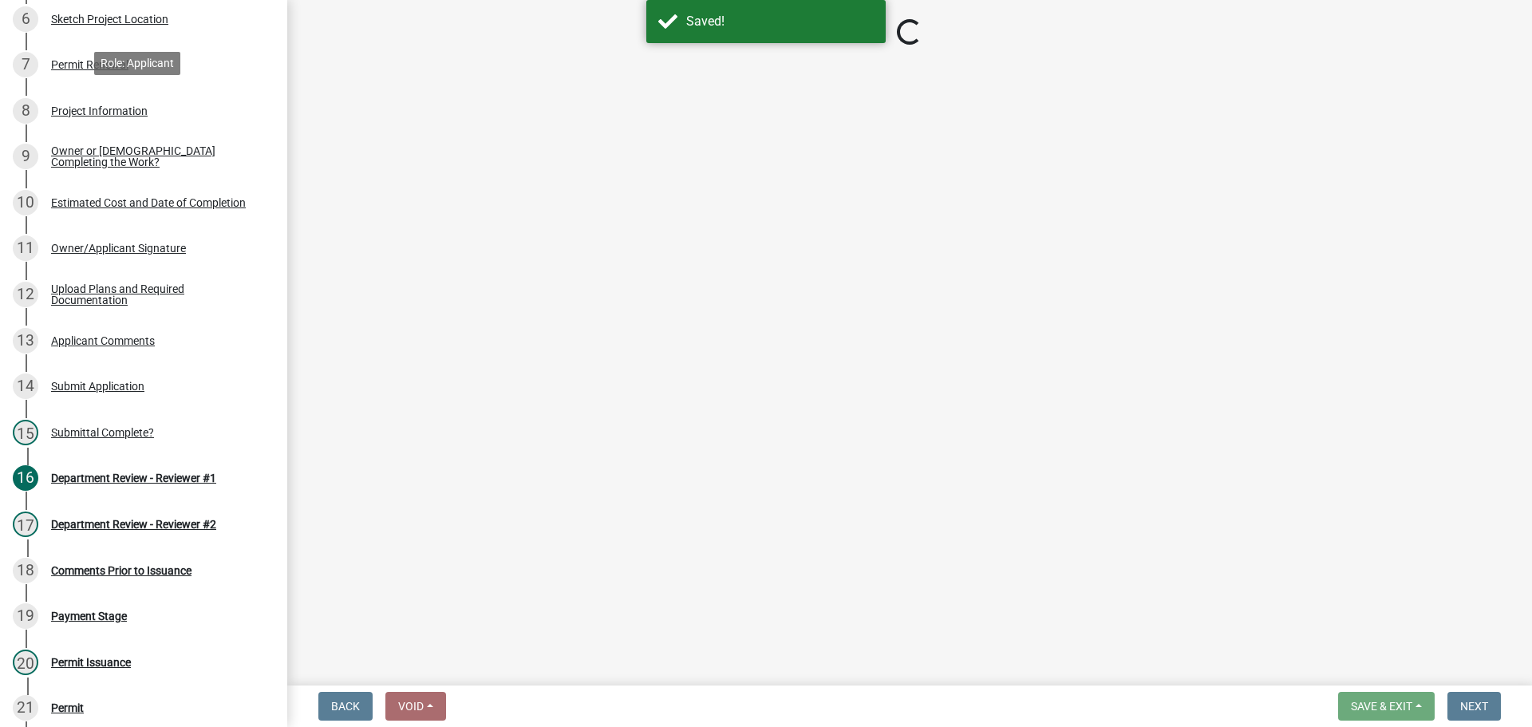
select select "4f126b2c-65fe-4a49-b0a4-9268999a9cdb"
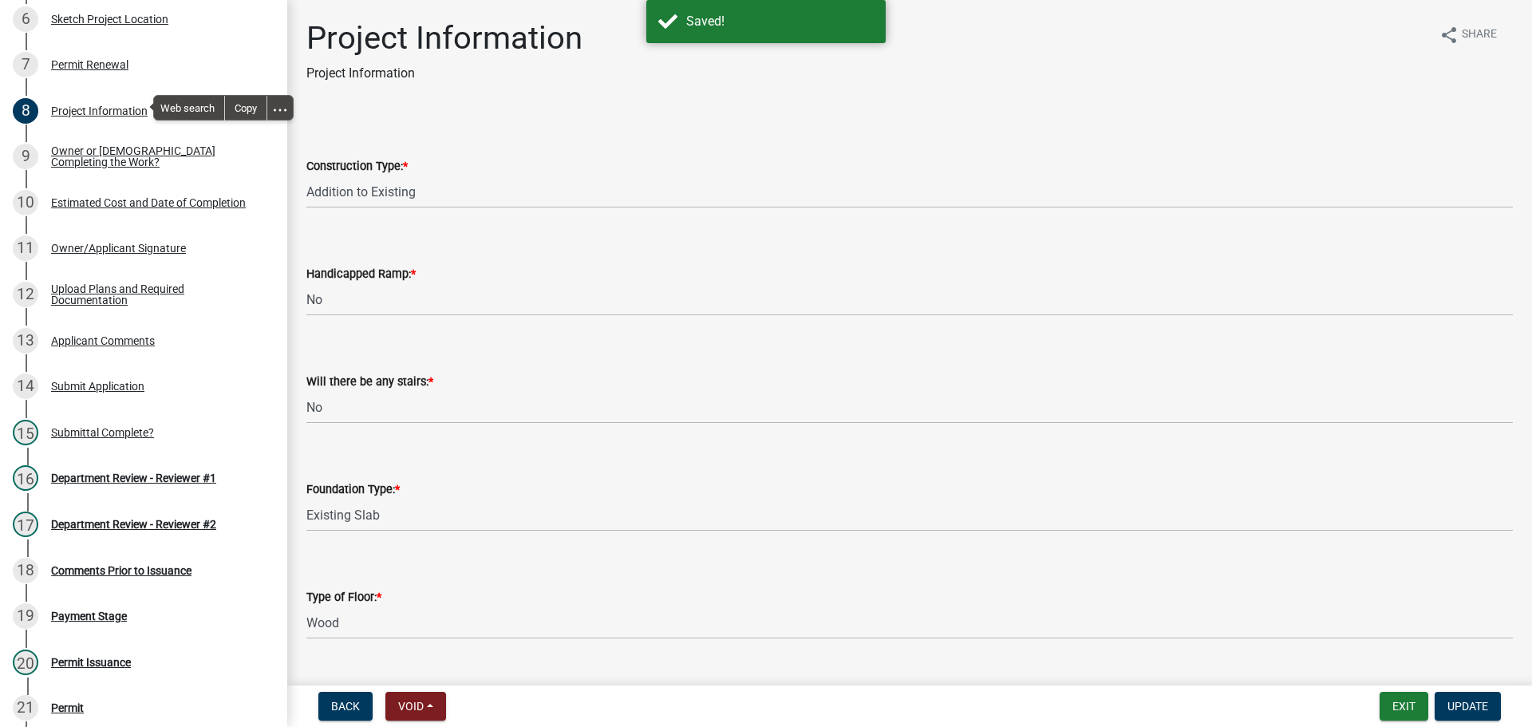
select select "6e2b1b11-d5c8-46f5-9916-d0d3971548a4"
select select "fec0150a-b2e8-4a38-90fa-f28c390ef04e"
select select "1063ee6f-db78-4fdb-a811-2a247dae4963"
select select "3b472ab7-4fb1-430d-807b-0e58f6b99fcb"
select select "1d3d796e-739a-4d8d-82e4-aa6b0c220e16"
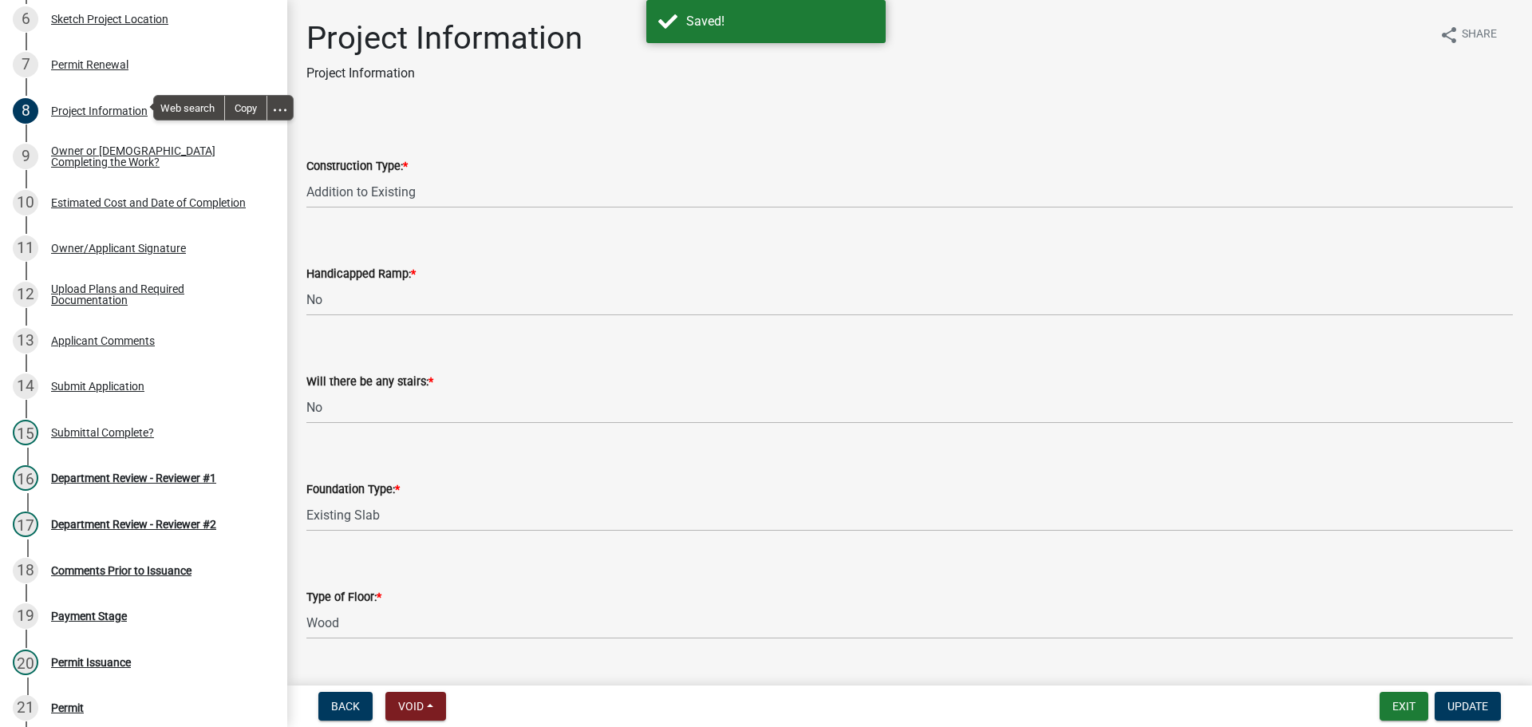
select select "54b2561f-7f95-4f13-92ca-232fb940fb55"
select select "5d94bfeb-bbdb-4df1-80b3-951fe4ef2bc2"
select select "a7e385a0-0cd1-4372-aa45-c651bc497d77"
select select "f8accff7-e311-4f10-943d-020d44278482"
select select "4f126b2c-65fe-4a49-b0a4-9268999a9cdb"
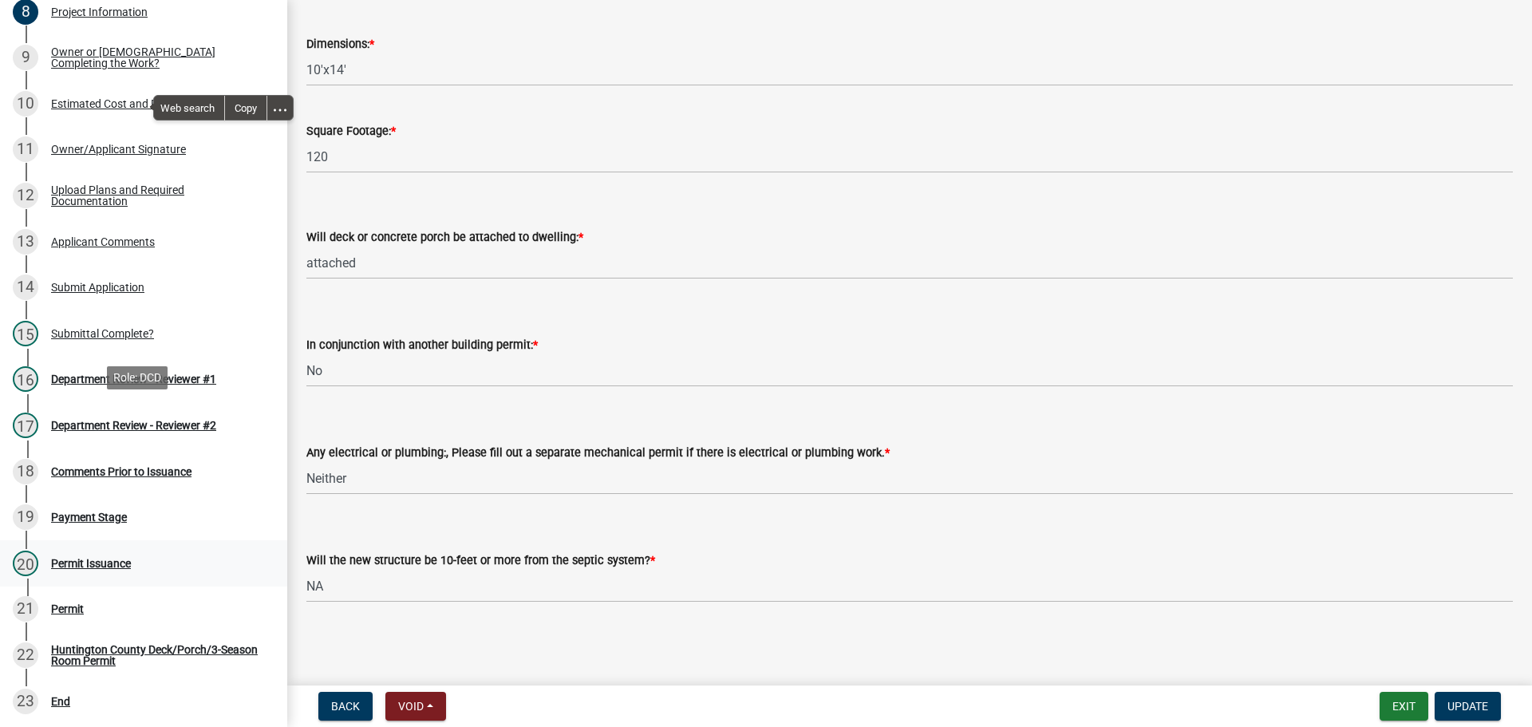
scroll to position [743, 0]
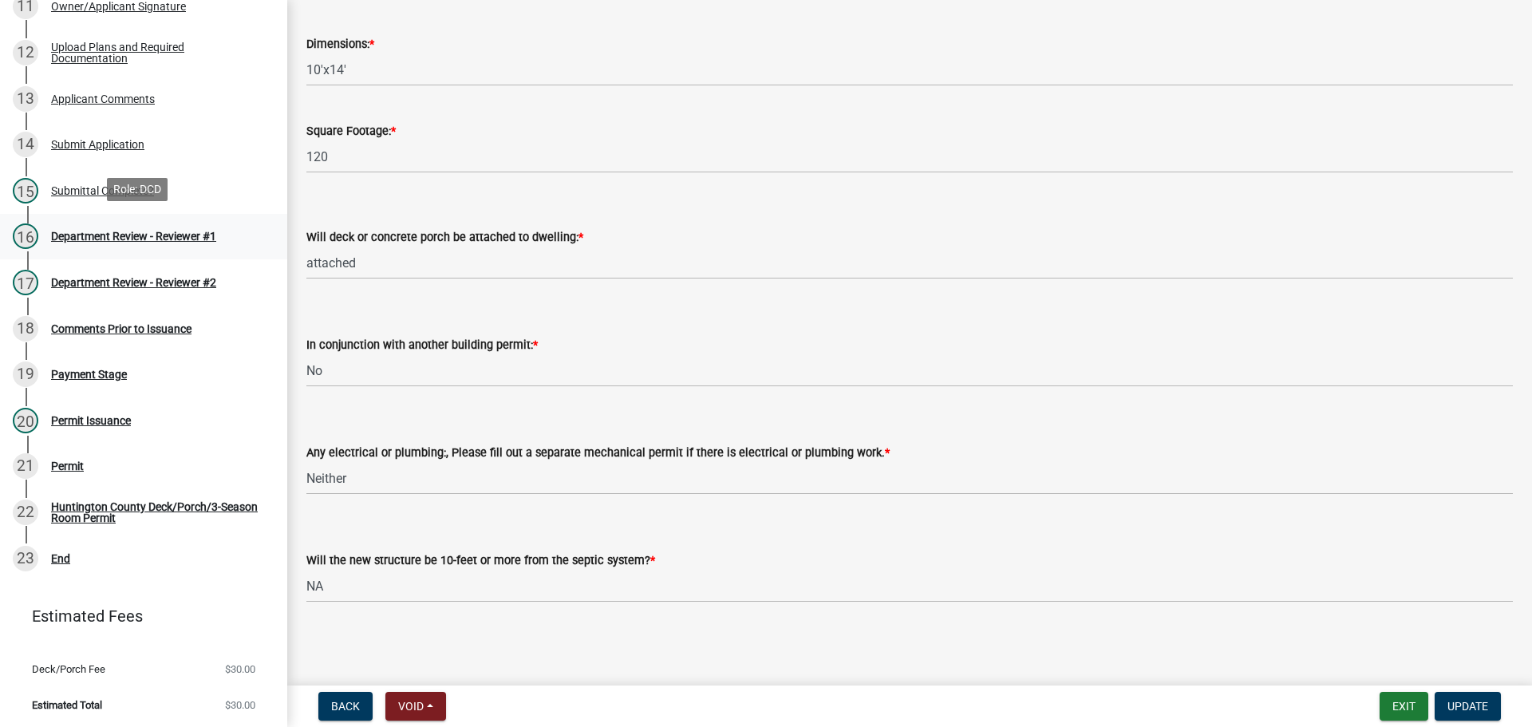
click at [89, 235] on div "Department Review - Reviewer #1" at bounding box center [133, 236] width 165 height 11
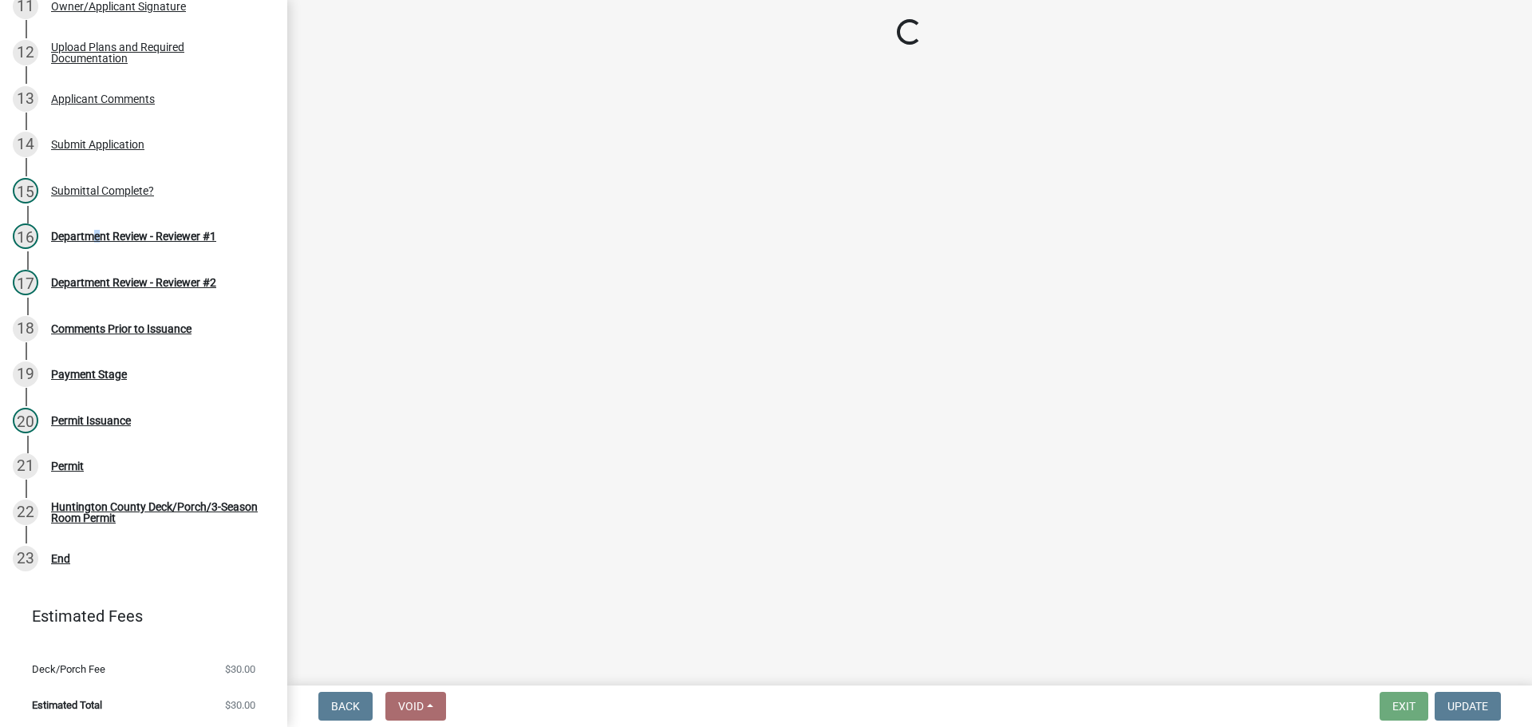
select select "ef275397-06f9-49fc-9e48-d49d3fc80a10"
select select "4d344b6b-263e-4955-821e-df439c2abf80"
select select "3435a8d9-7fe8-426c-a79c-bec098f274c8"
select select "eaf3e748-0c34-4172-8b01-65cdd0471d39"
select select "97f70f7f-d8ff-42c1-b3fa-bd81516e2135"
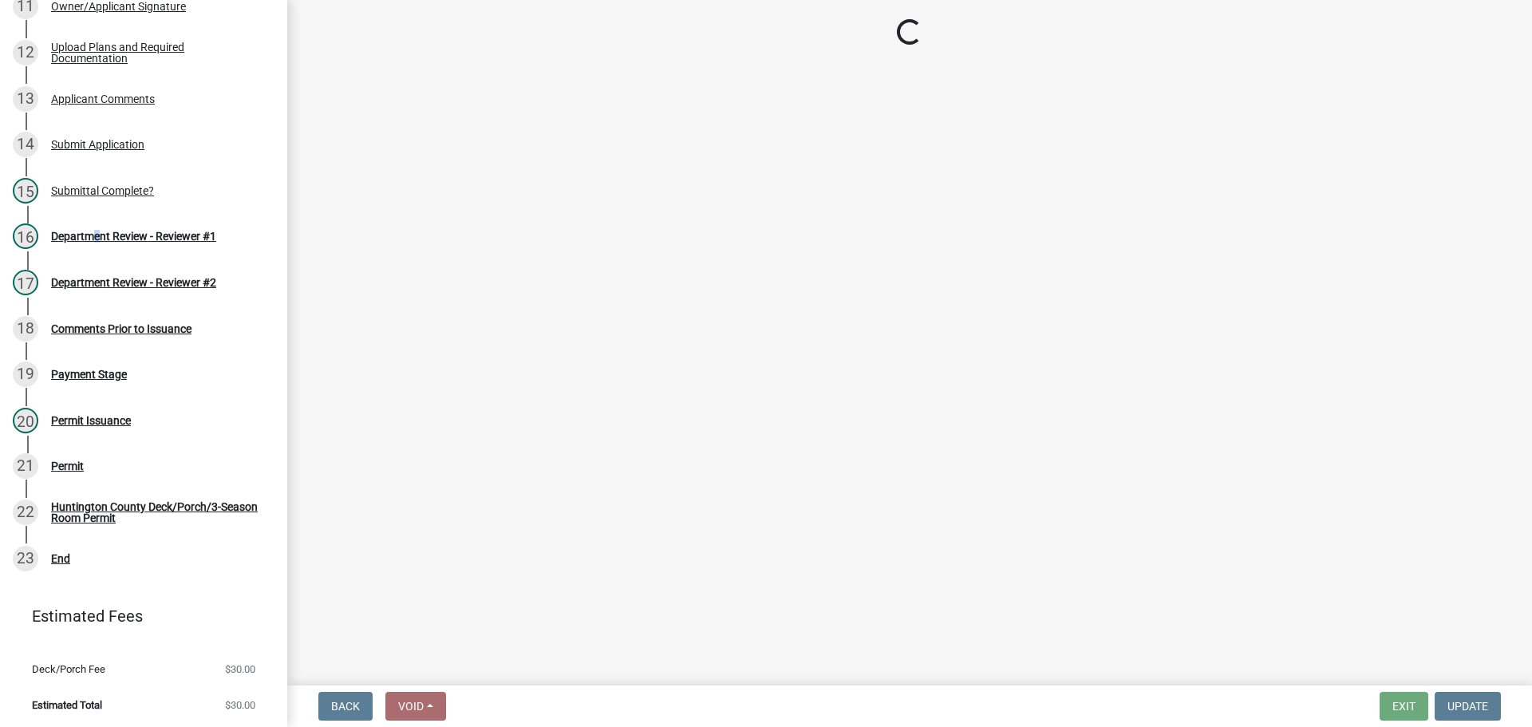
select select "bcfbae84-cc48-4e96-a608-95d4b3afbd10"
select select "0a18fa03-91a8-4574-a853-f13f36fc951a"
select select "cc1b4594-f27a-40d9-bda8-9112ff5e7b5c"
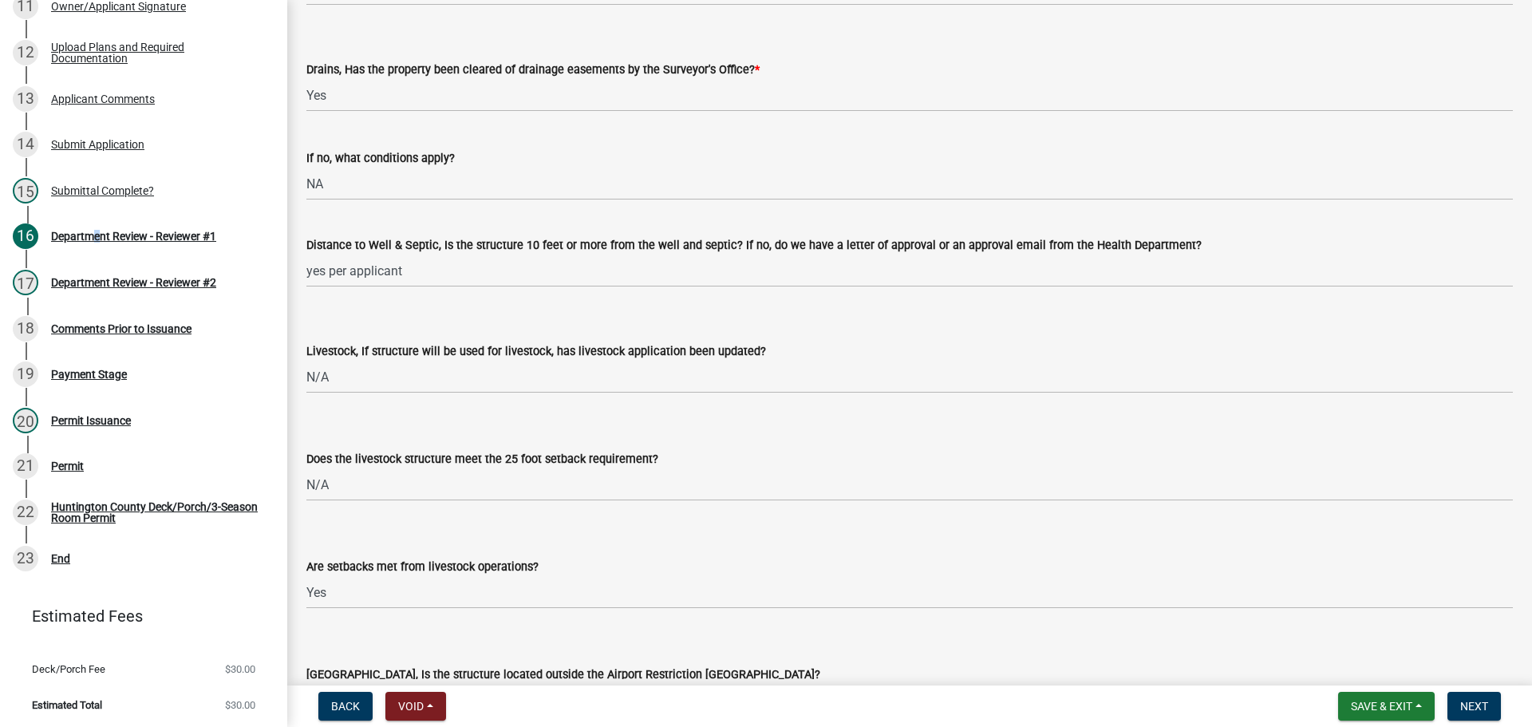
scroll to position [1595, 0]
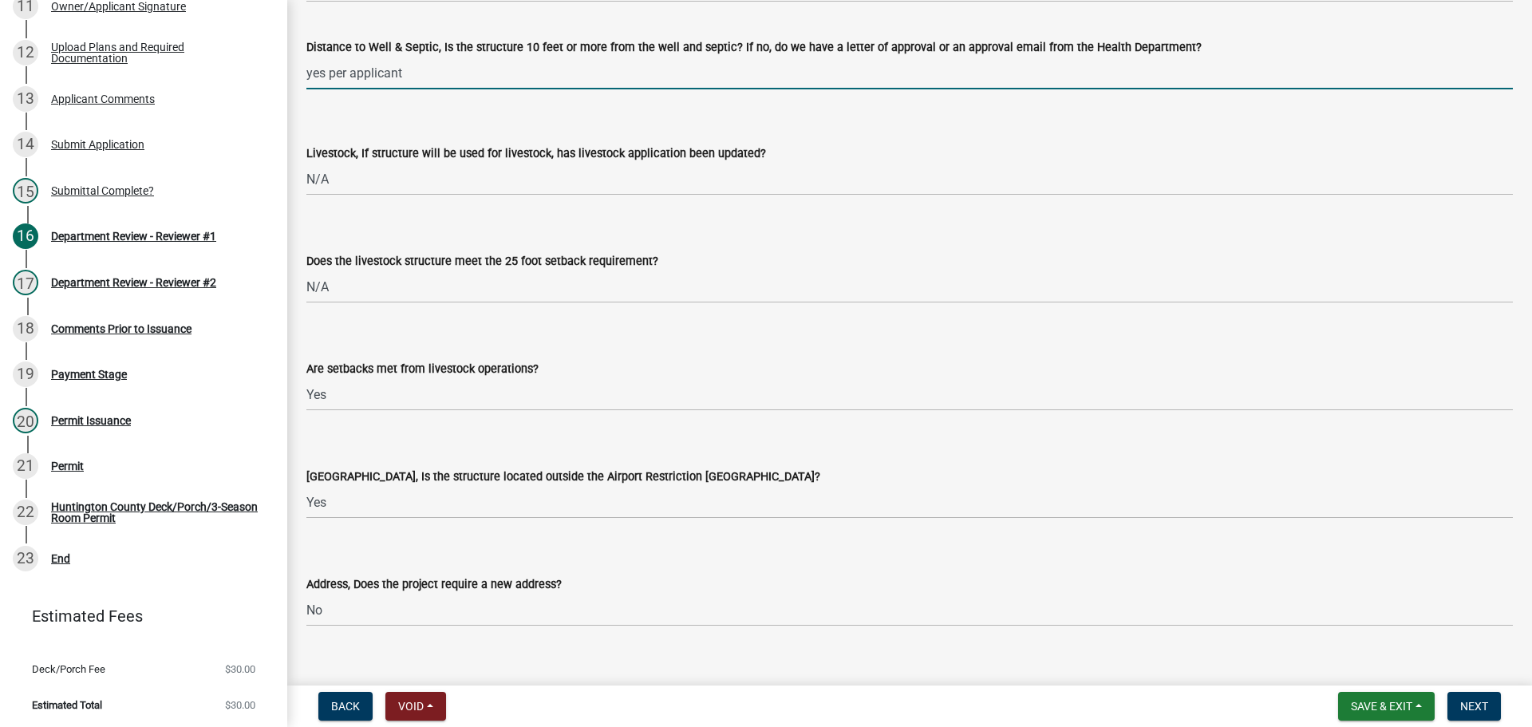
click at [425, 77] on input "yes per applicant" at bounding box center [909, 73] width 1206 height 33
type input "y"
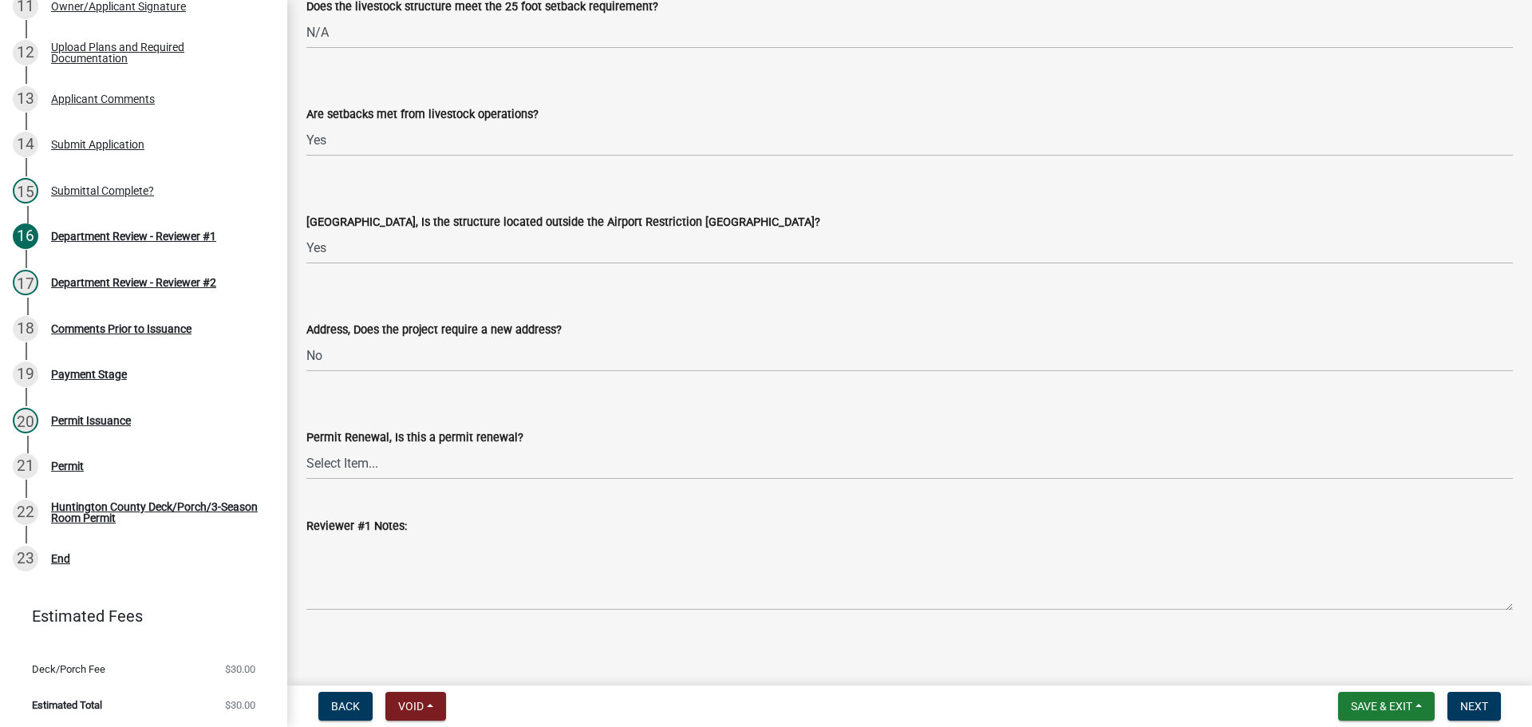
scroll to position [1856, 0]
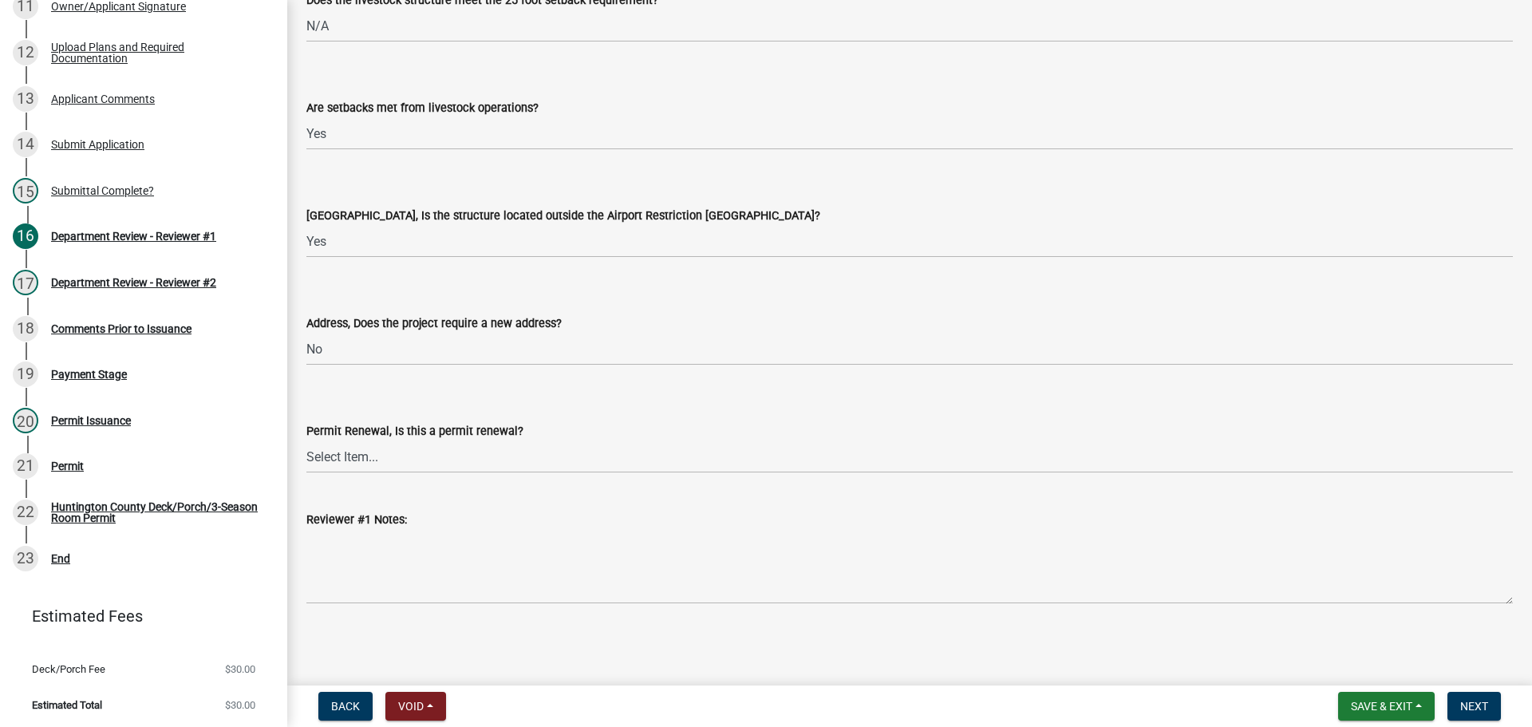
type input "check with applicant (they put NA on application)"
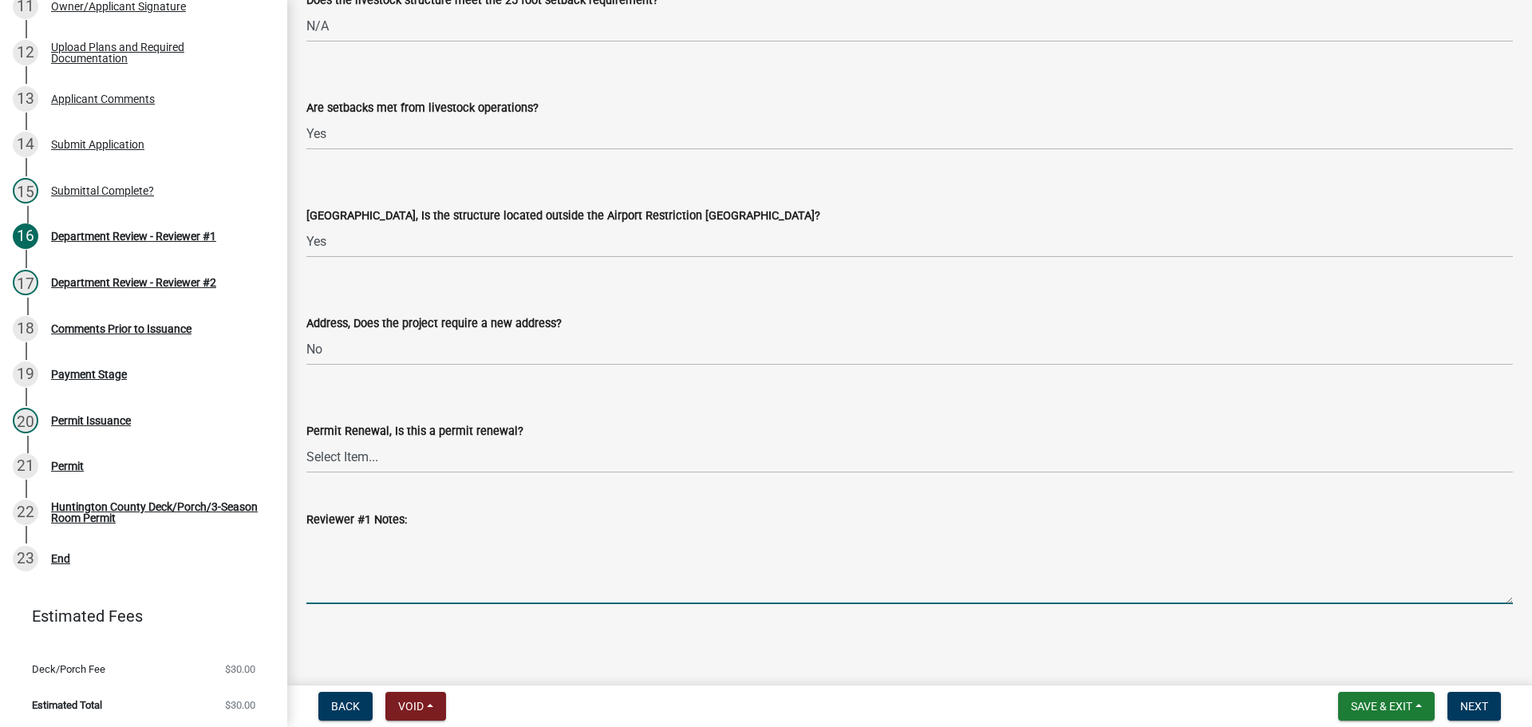
click at [342, 552] on textarea "Reviewer #1 Notes:" at bounding box center [909, 566] width 1206 height 75
type textarea "Please let owner know the room needs to be at least 10' from the septic system."
click at [1486, 704] on span "Next" at bounding box center [1474, 706] width 28 height 13
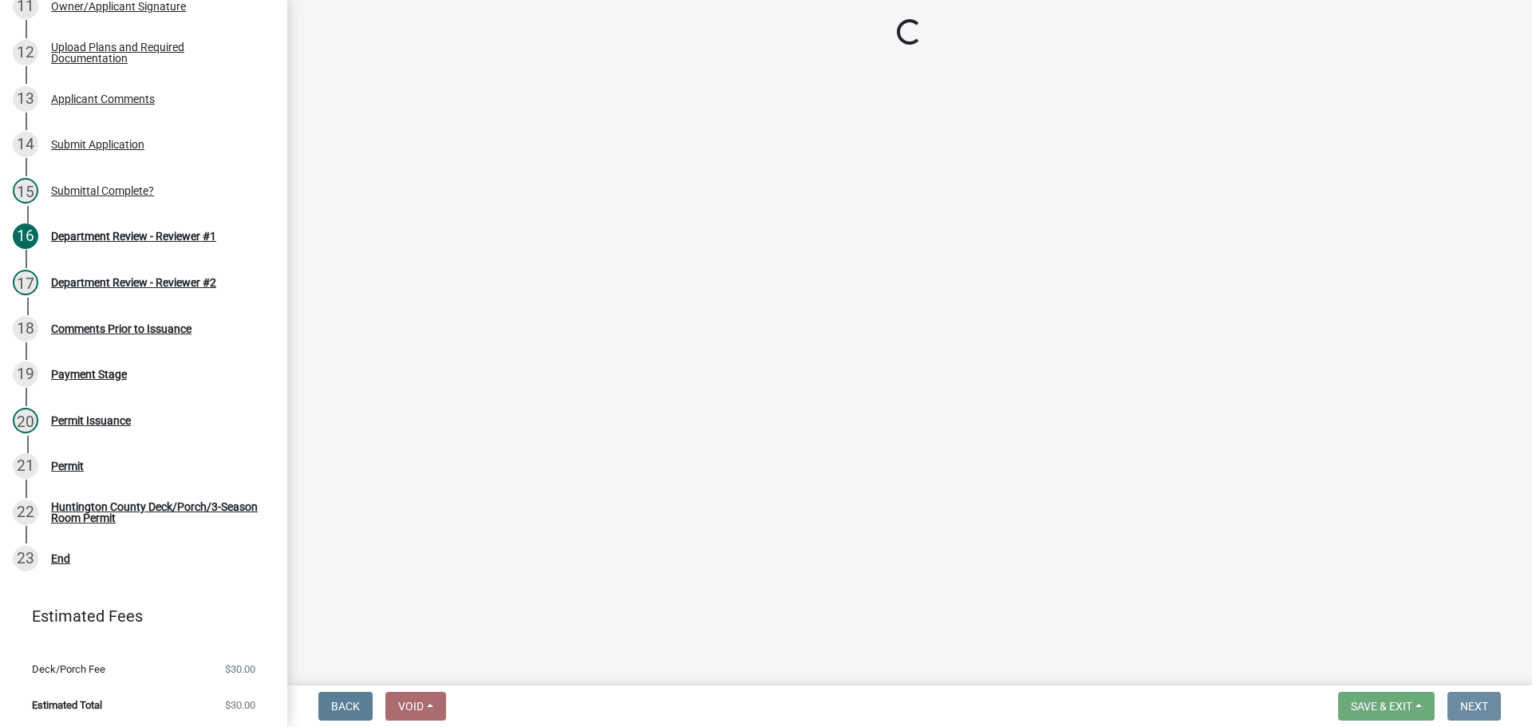
scroll to position [0, 0]
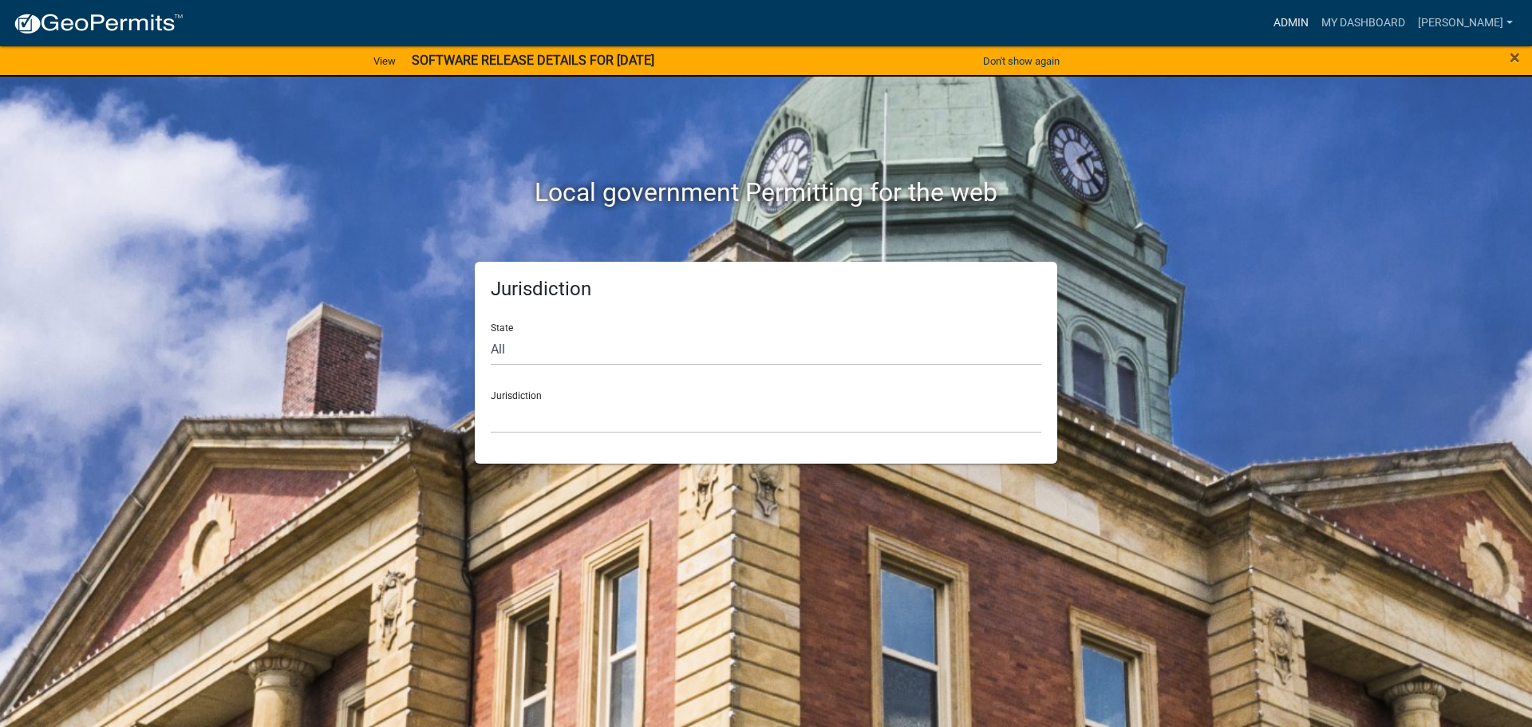
click at [1285, 16] on link "Admin" at bounding box center [1291, 23] width 48 height 30
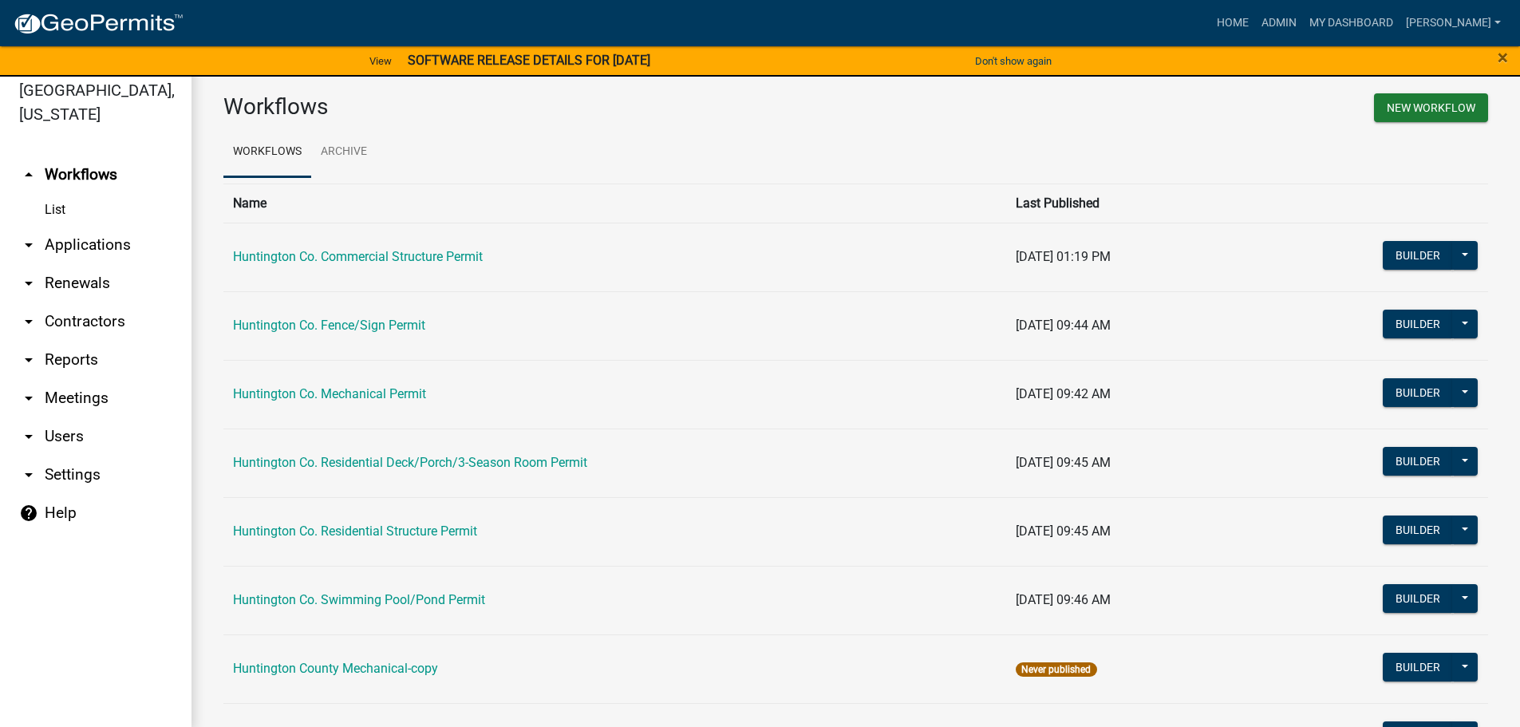
scroll to position [19, 0]
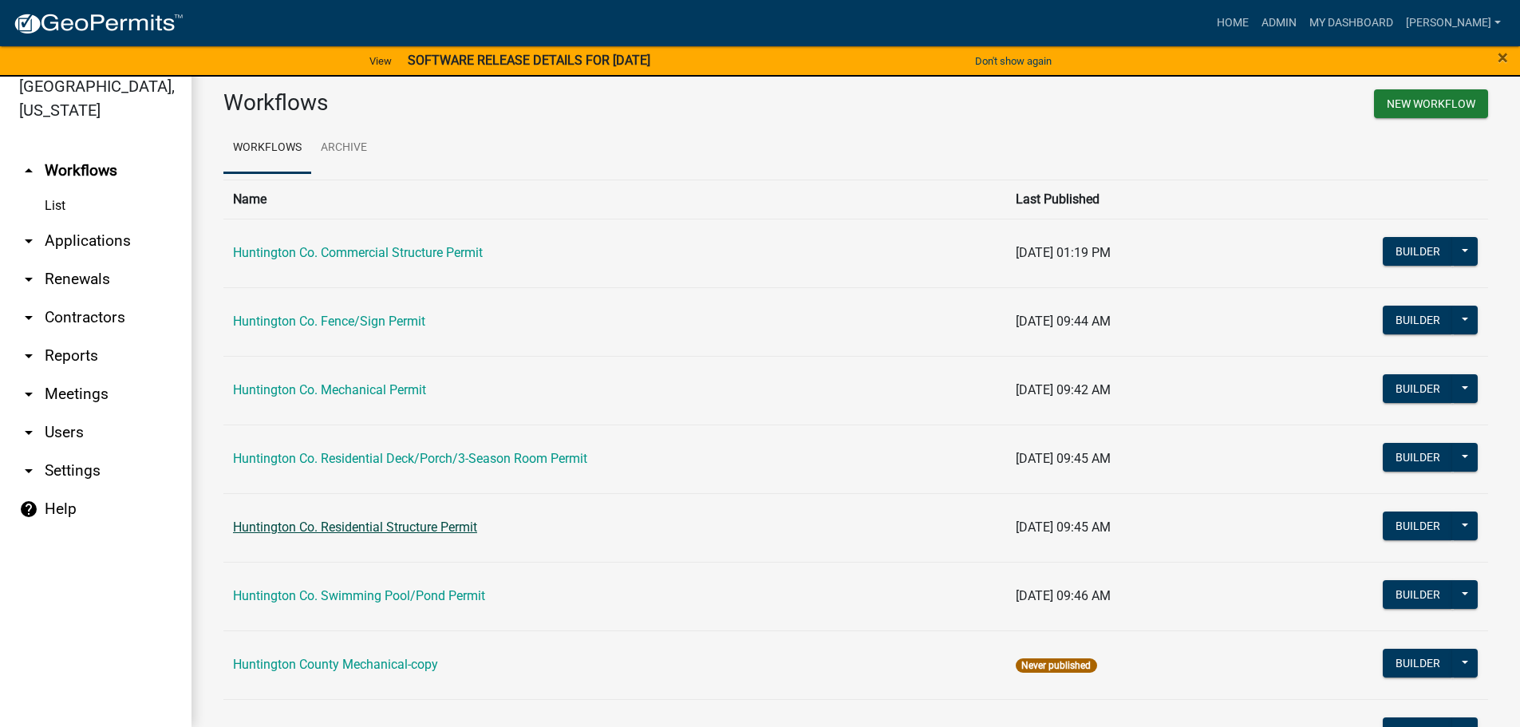
click at [314, 527] on link "Huntington Co. Residential Structure Permit" at bounding box center [355, 526] width 244 height 15
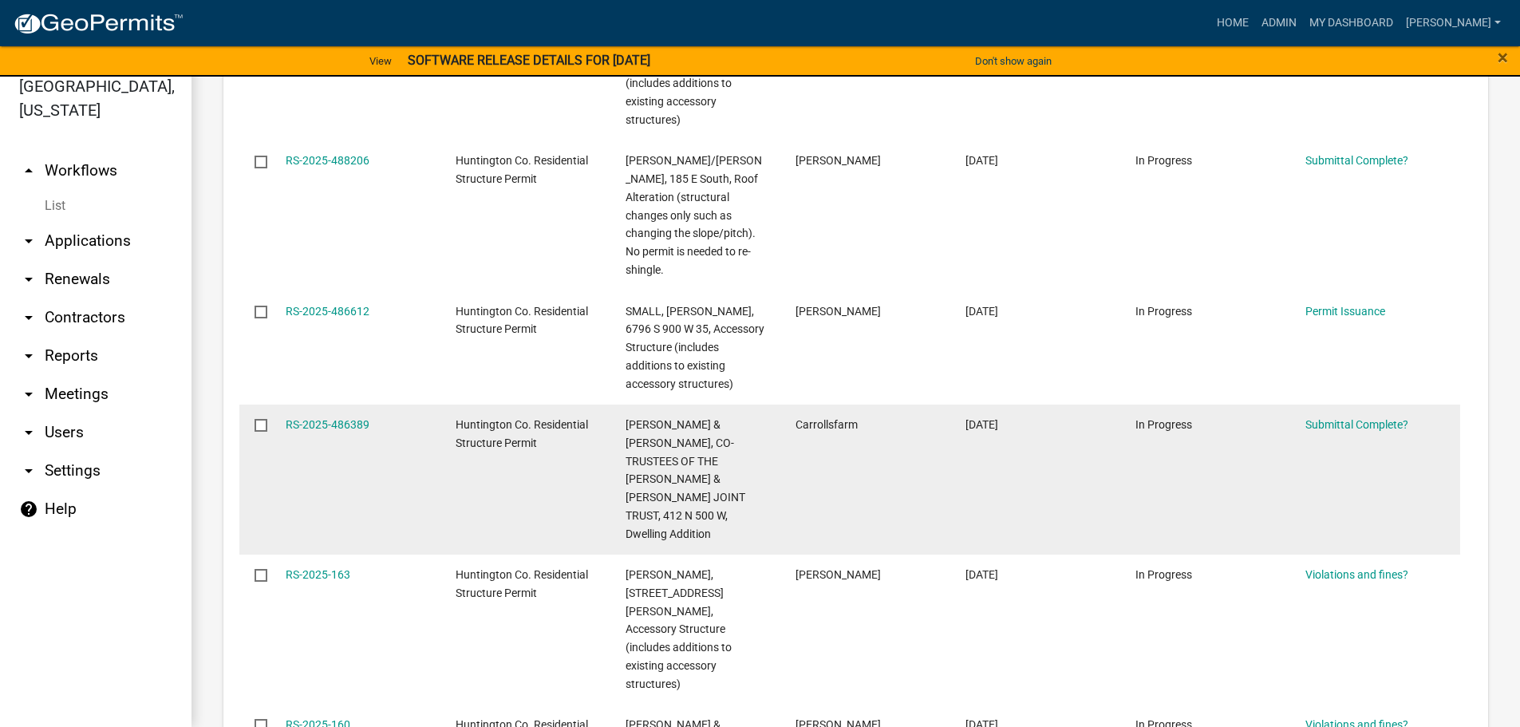
scroll to position [484, 0]
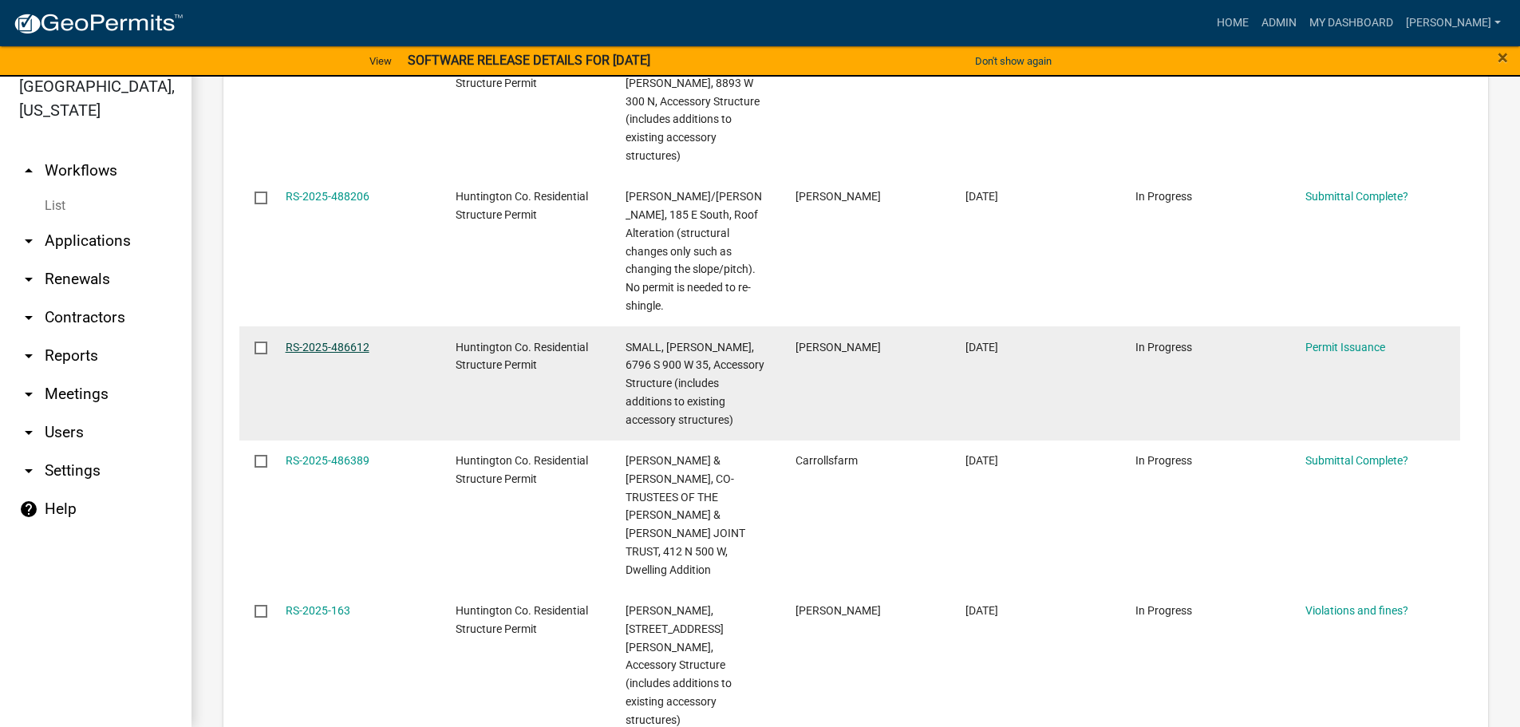
click at [314, 341] on link "RS-2025-486612" at bounding box center [328, 347] width 84 height 13
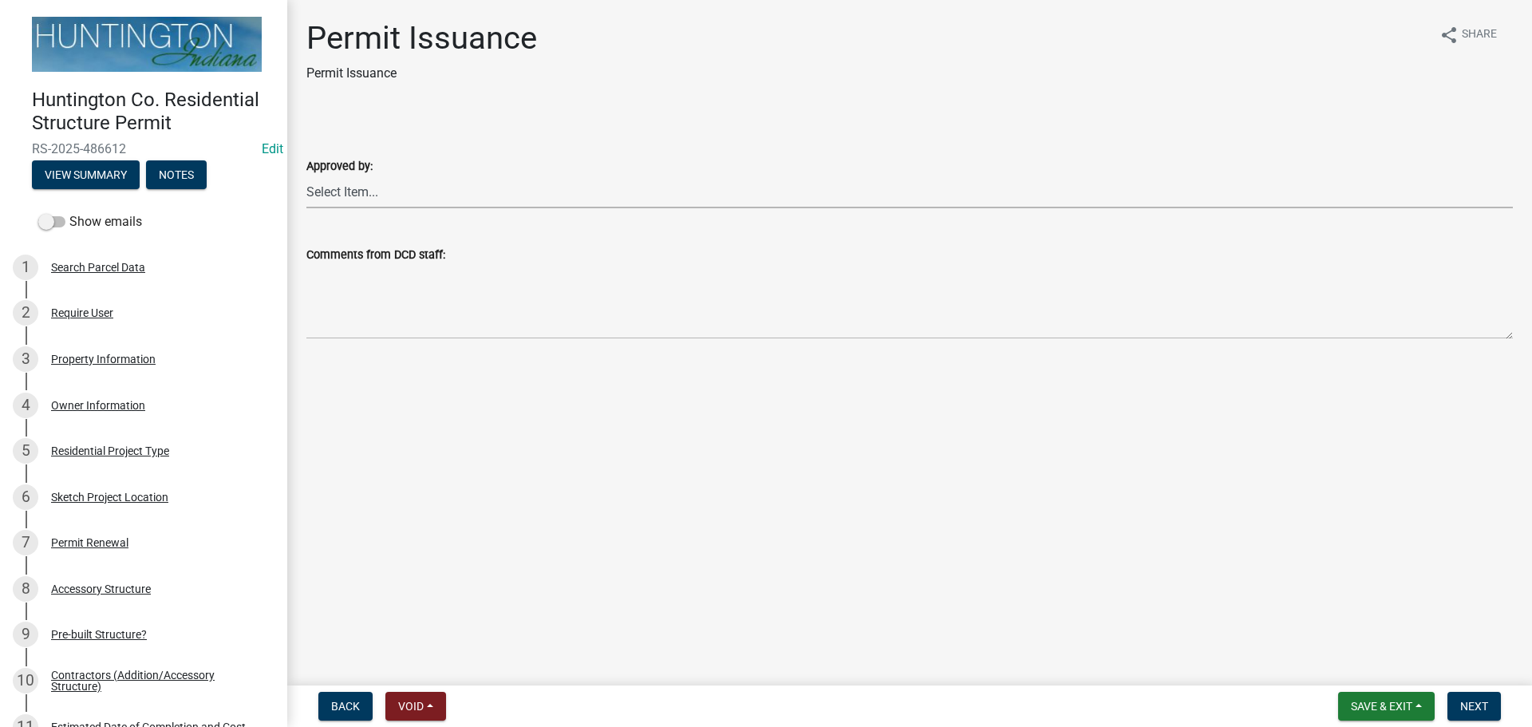
click at [318, 193] on select "Select Item... Kim Hostetler Greg Ricker Jessica Beal Laci Langston" at bounding box center [909, 191] width 1206 height 33
click at [306, 175] on select "Select Item... Kim Hostetler Greg Ricker Jessica Beal Laci Langston" at bounding box center [909, 191] width 1206 height 33
select select "79f7349e-a8fb-40cd-ba5c-eff19aaff10a"
click at [1480, 703] on span "Next" at bounding box center [1474, 706] width 28 height 13
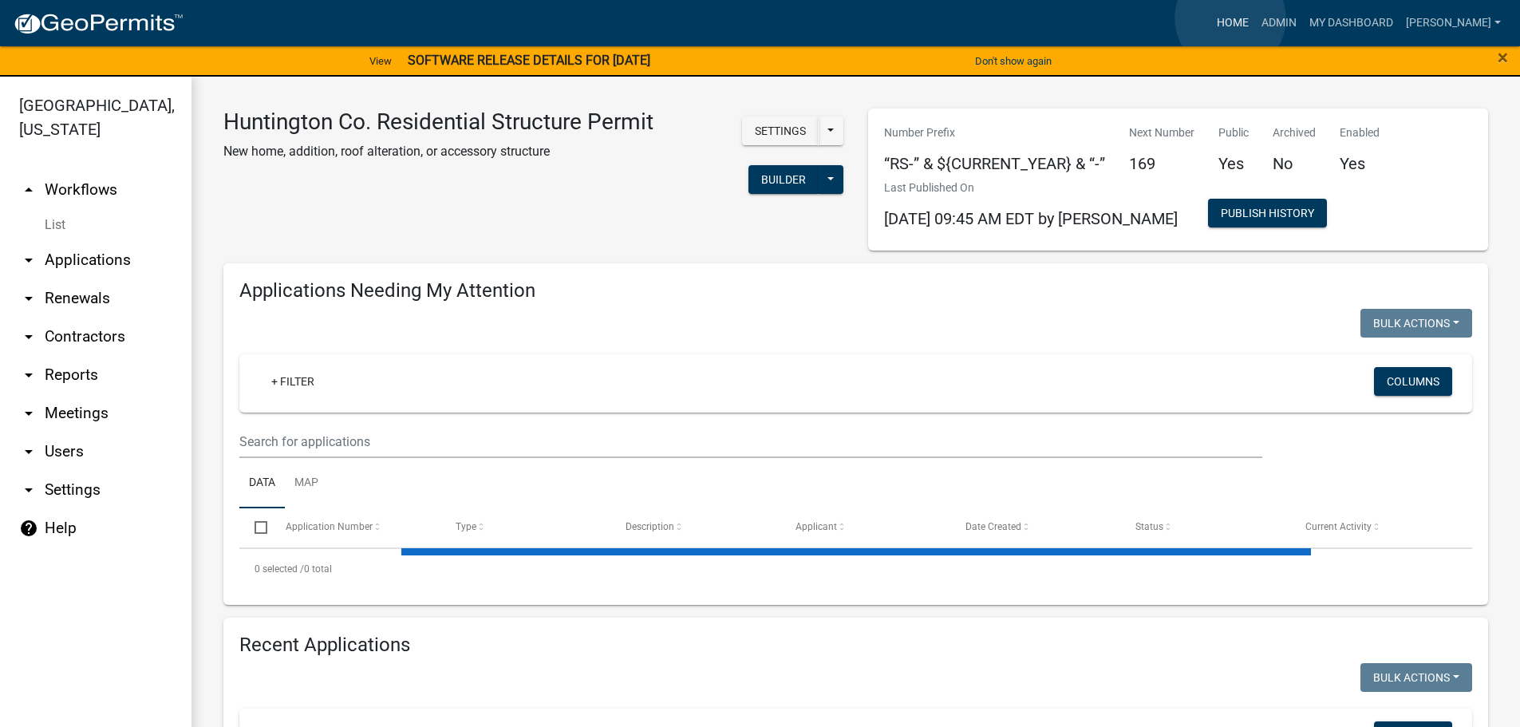
click at [1230, 18] on link "Home" at bounding box center [1232, 23] width 45 height 30
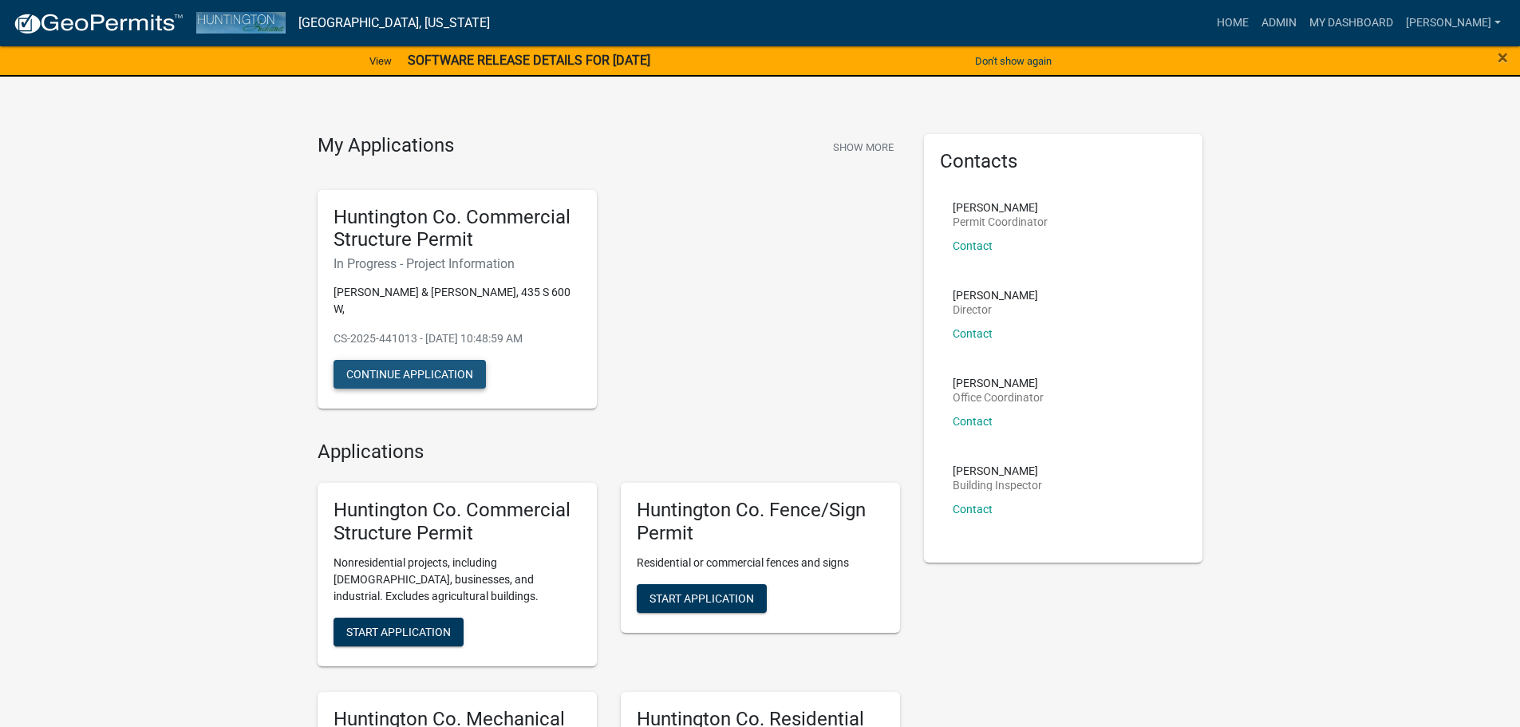
click at [401, 360] on button "Continue Application" at bounding box center [409, 374] width 152 height 29
click at [1230, 22] on link "Home" at bounding box center [1232, 23] width 45 height 30
click at [1274, 20] on link "Admin" at bounding box center [1279, 23] width 48 height 30
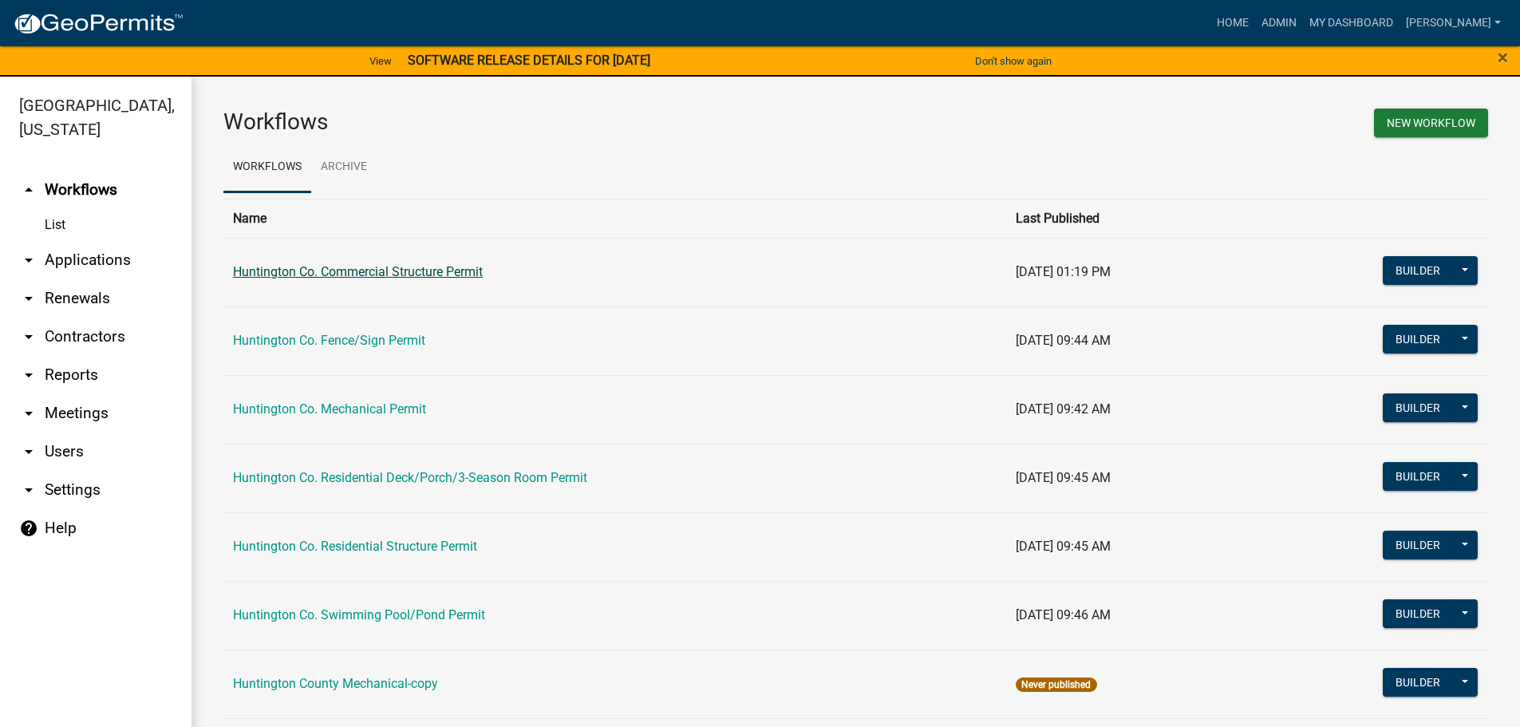
click at [428, 269] on link "Huntington Co. Commercial Structure Permit" at bounding box center [358, 271] width 250 height 15
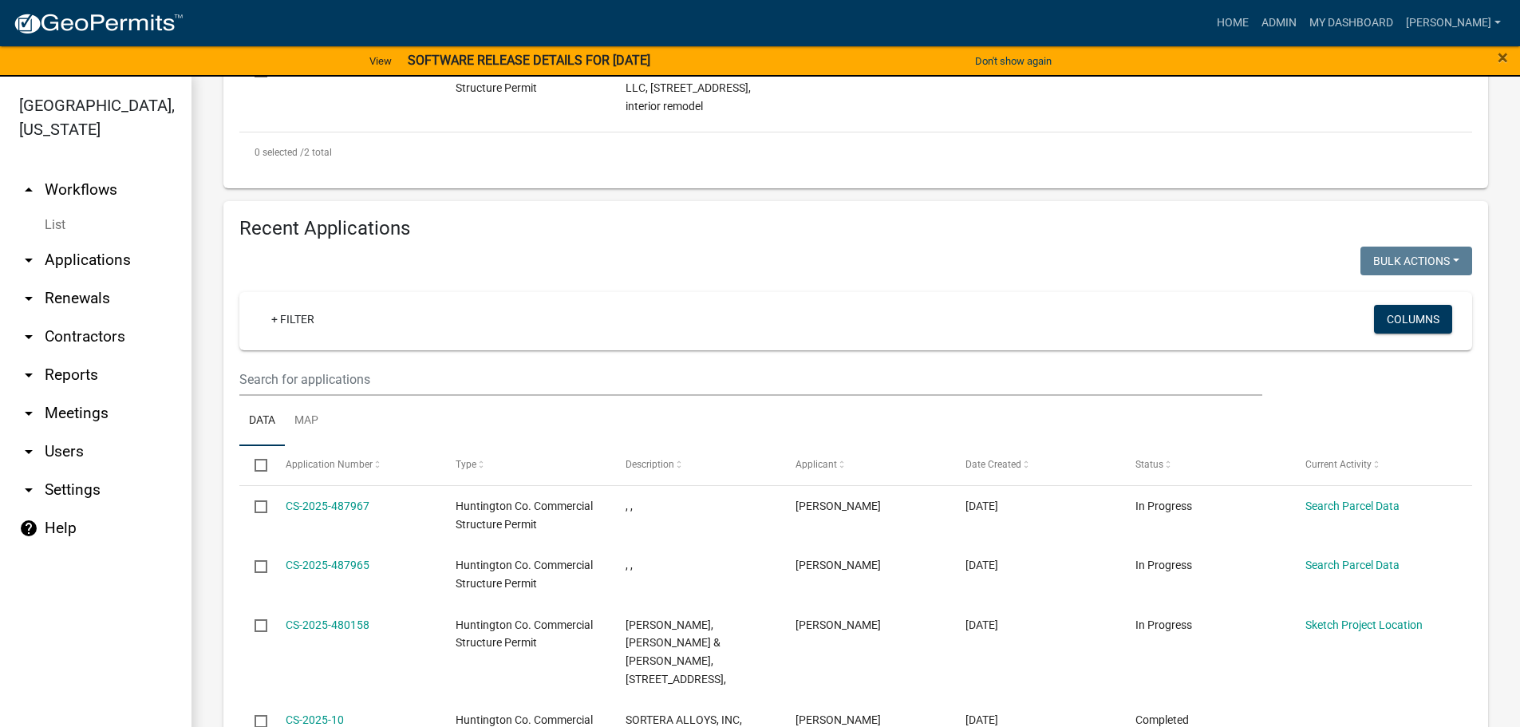
scroll to position [424, 0]
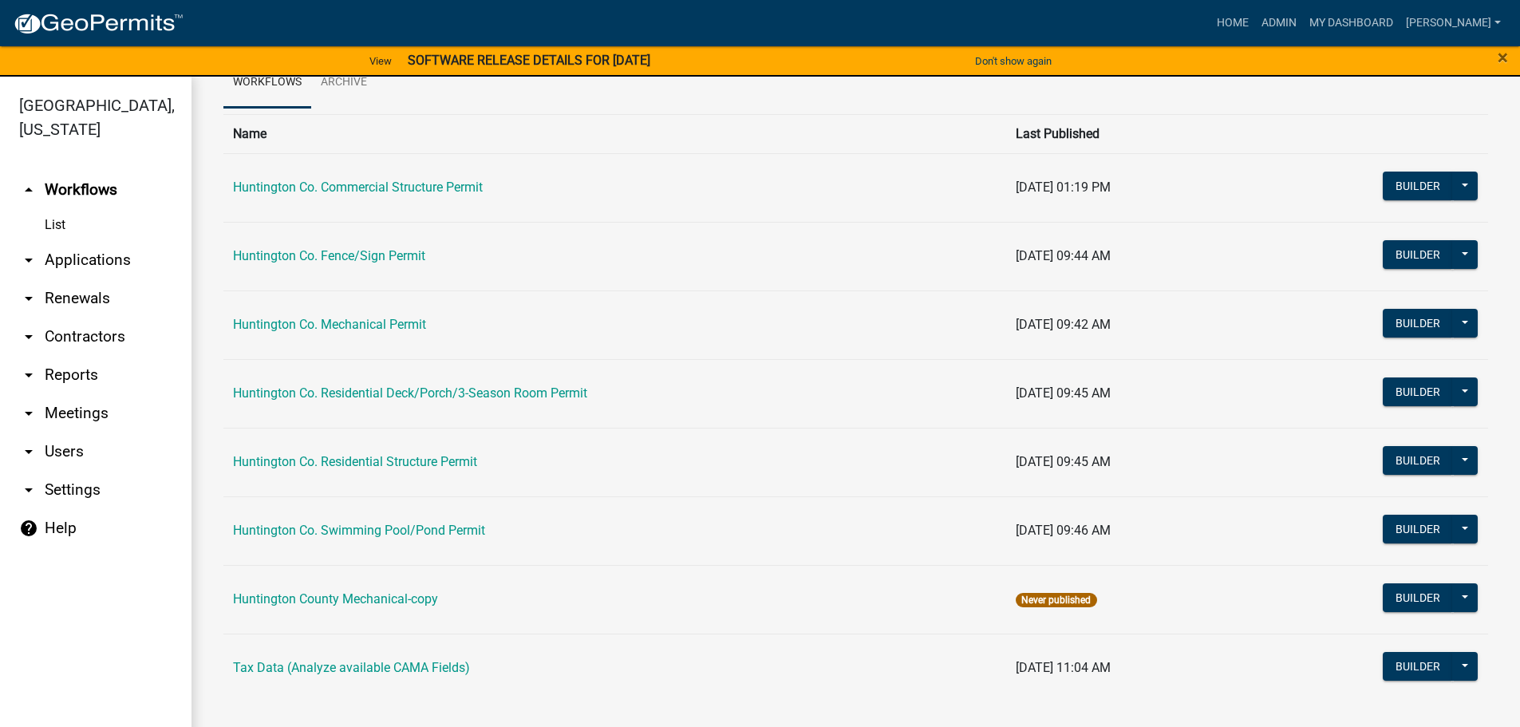
scroll to position [85, 0]
click at [408, 456] on link "Huntington Co. Residential Structure Permit" at bounding box center [355, 460] width 244 height 15
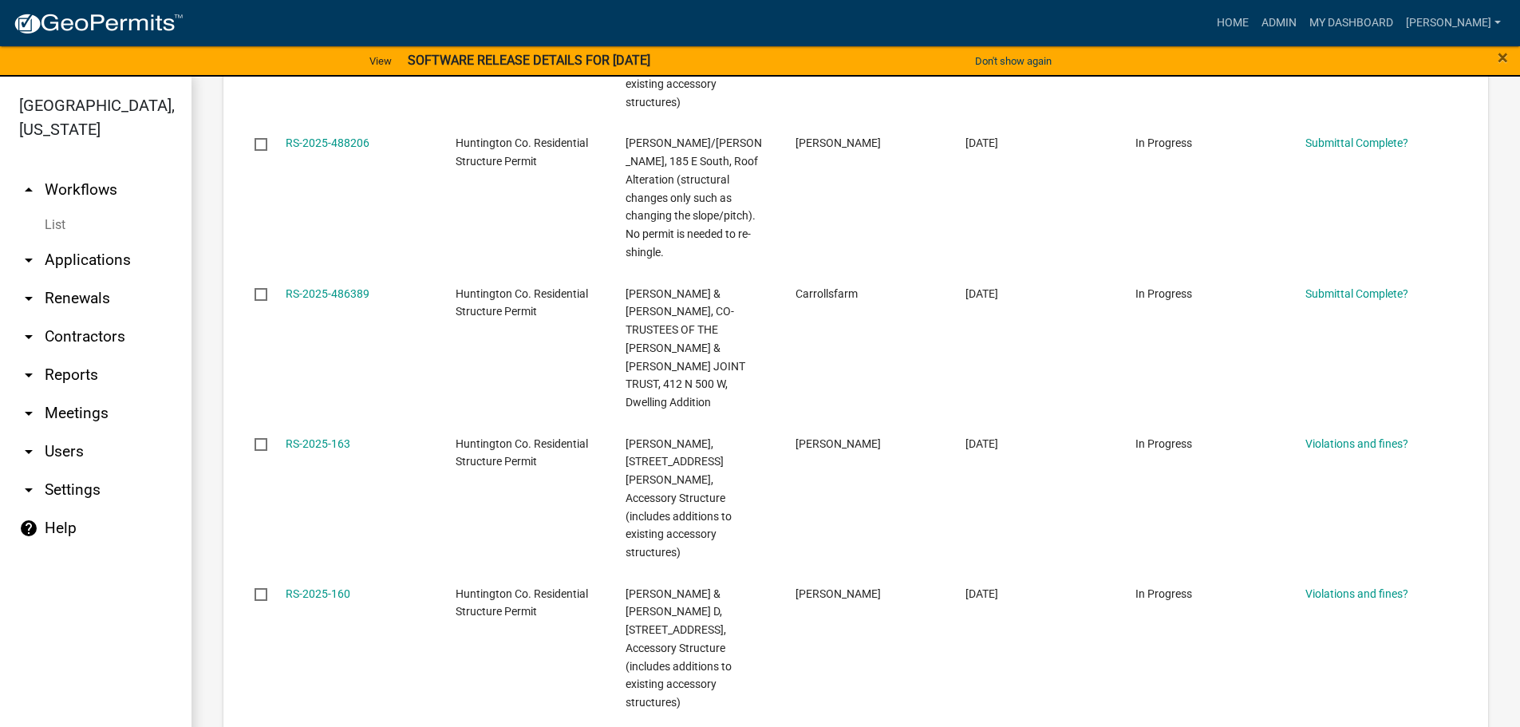
scroll to position [558, 0]
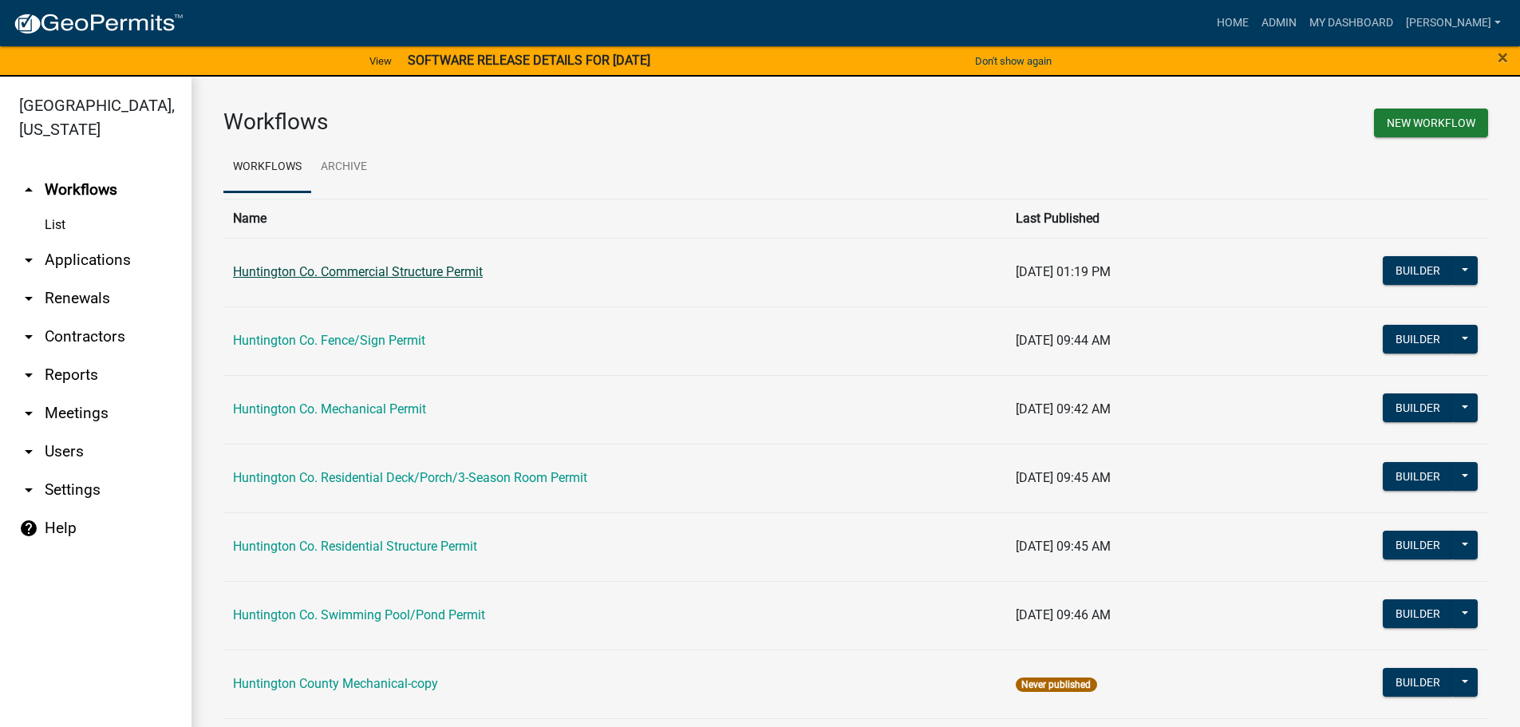
click at [373, 274] on link "Huntington Co. Commercial Structure Permit" at bounding box center [358, 271] width 250 height 15
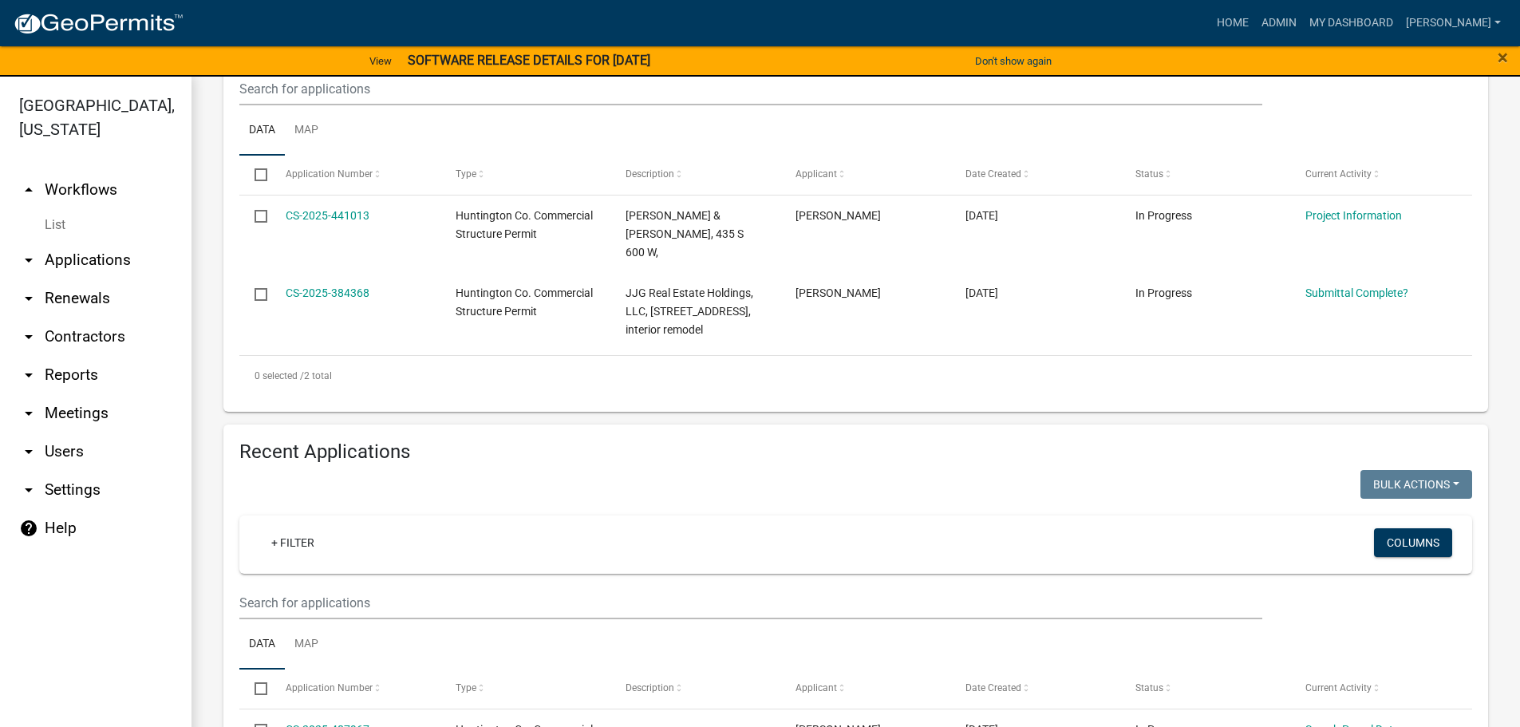
scroll to position [558, 0]
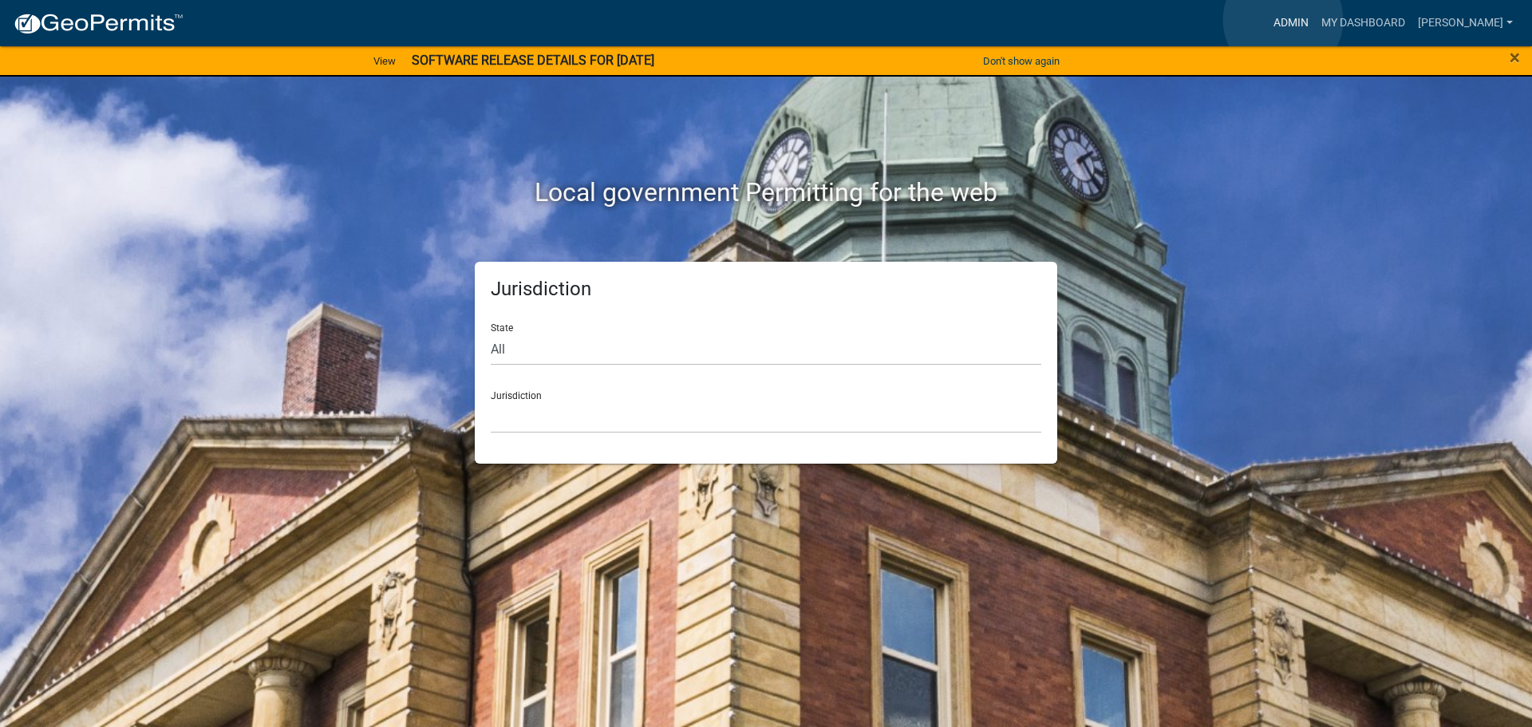
click at [1283, 20] on link "Admin" at bounding box center [1291, 23] width 48 height 30
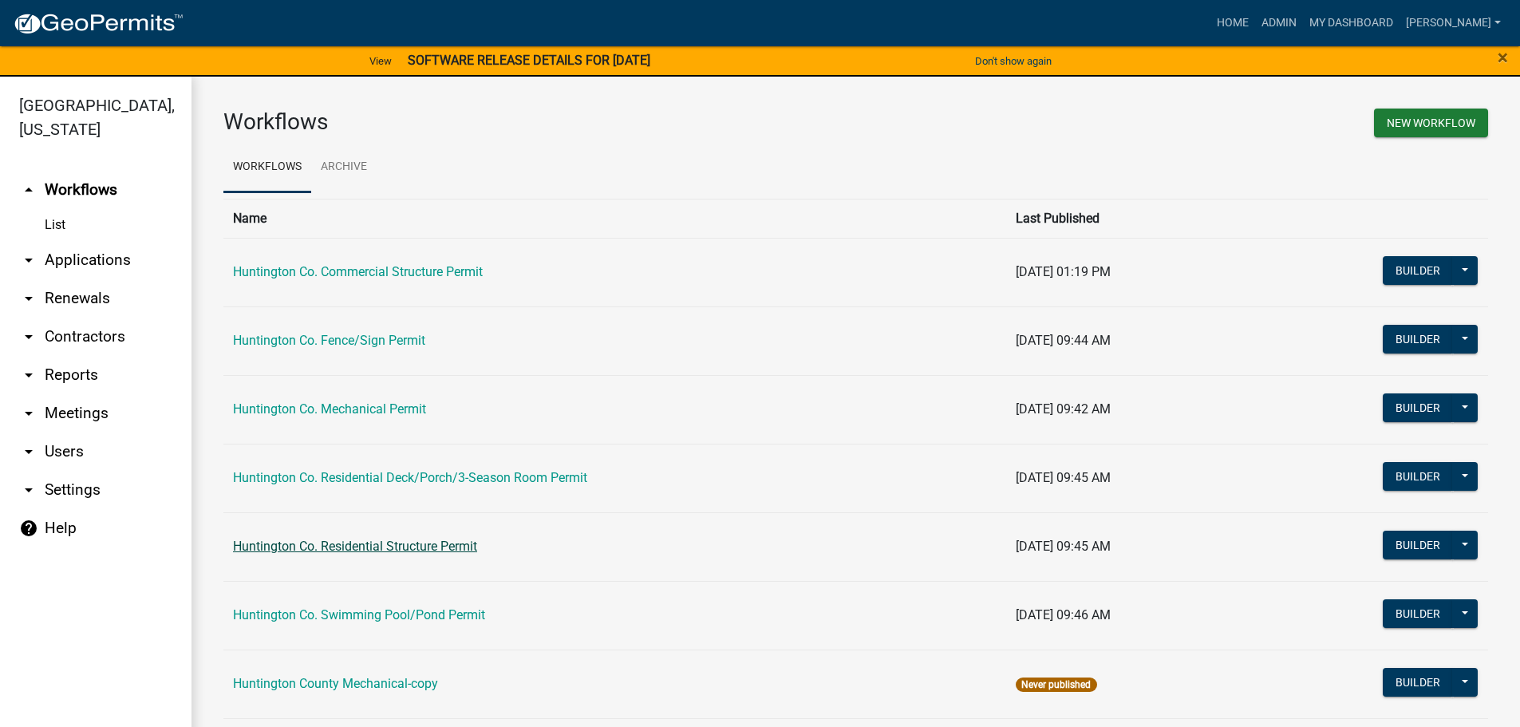
click at [368, 550] on link "Huntington Co. Residential Structure Permit" at bounding box center [355, 545] width 244 height 15
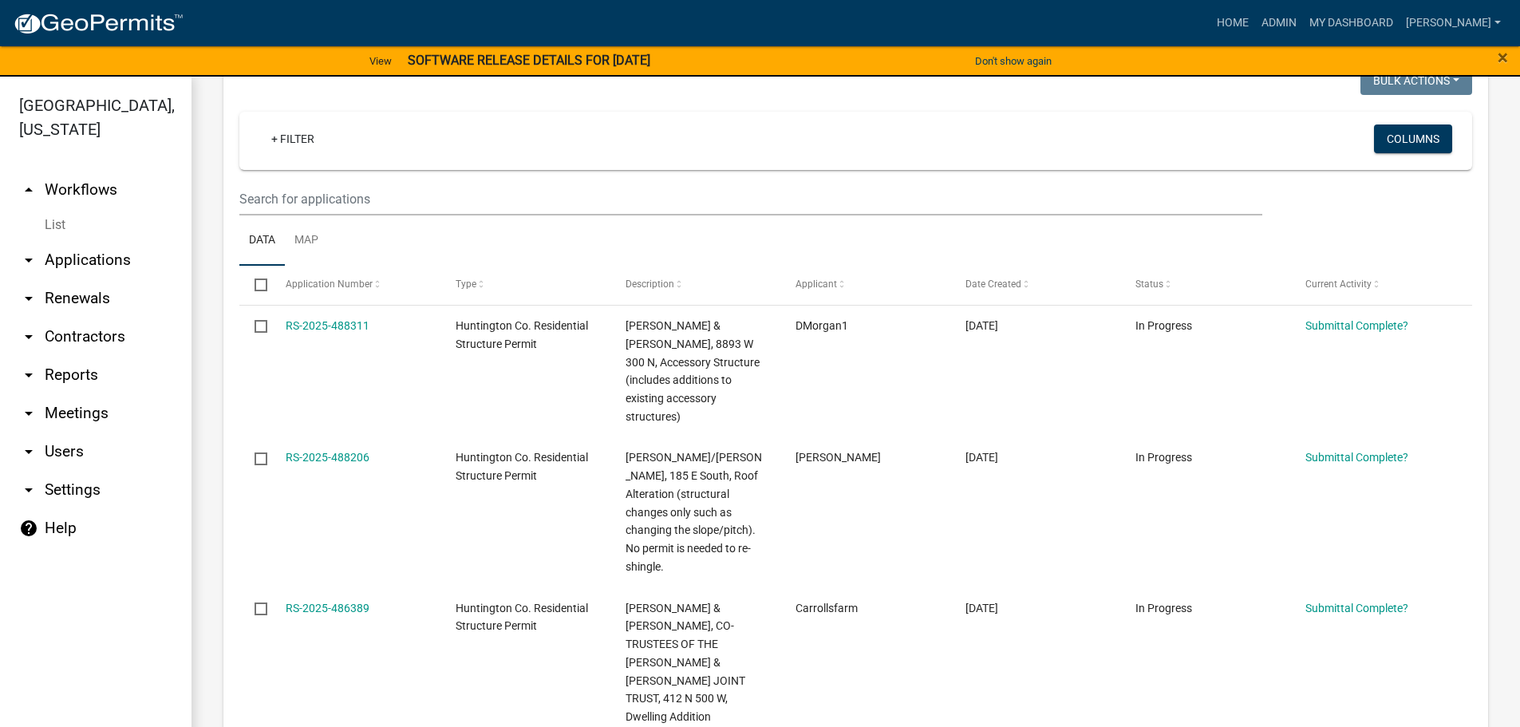
scroll to position [160, 0]
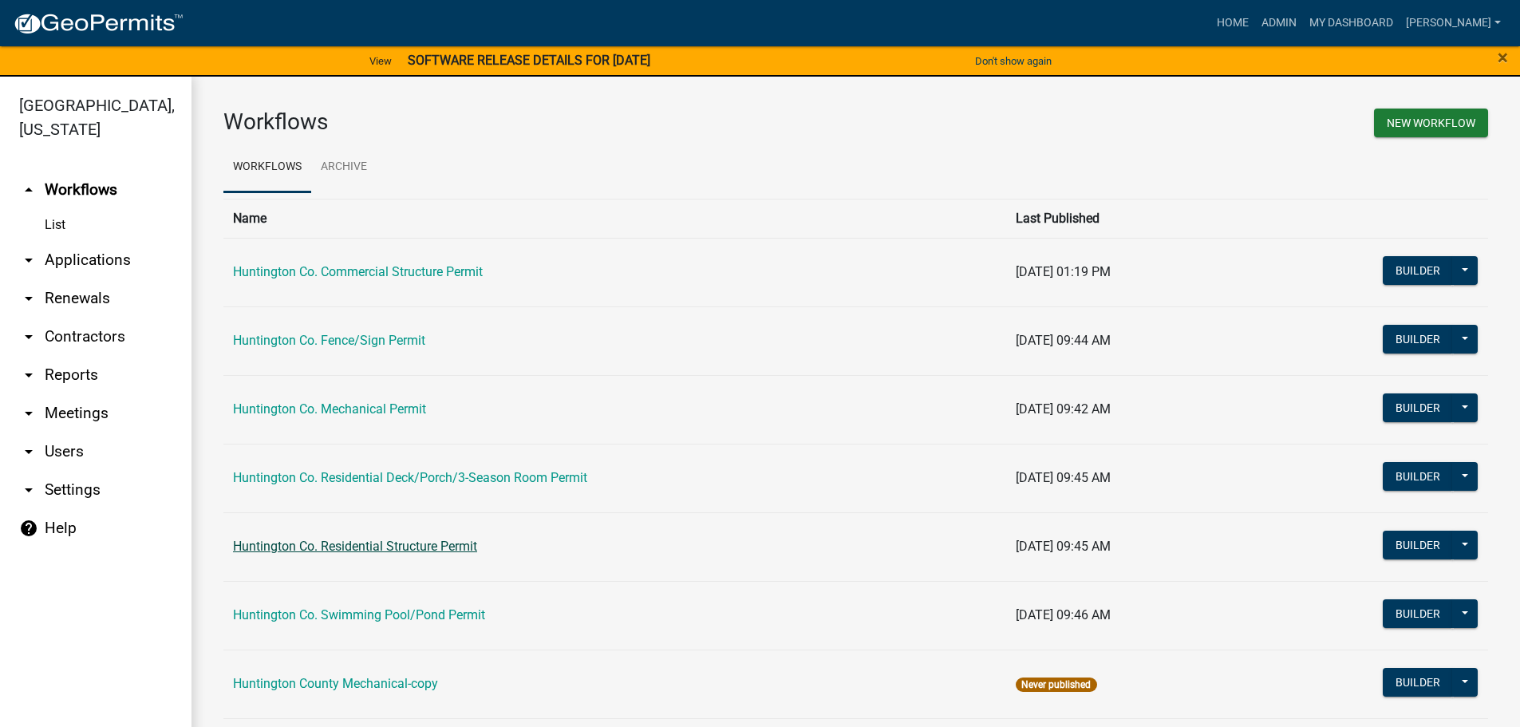
click at [377, 542] on link "Huntington Co. Residential Structure Permit" at bounding box center [355, 545] width 244 height 15
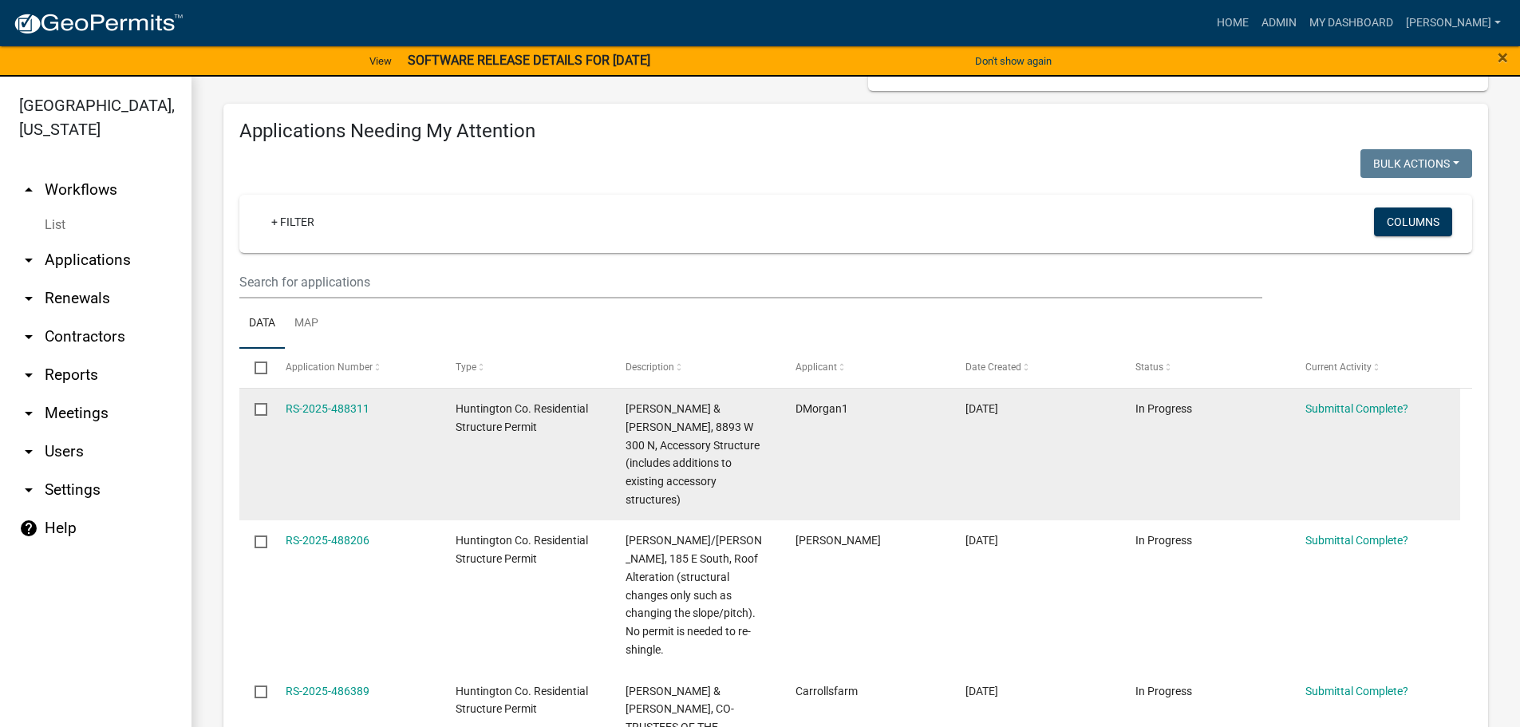
scroll to position [558, 0]
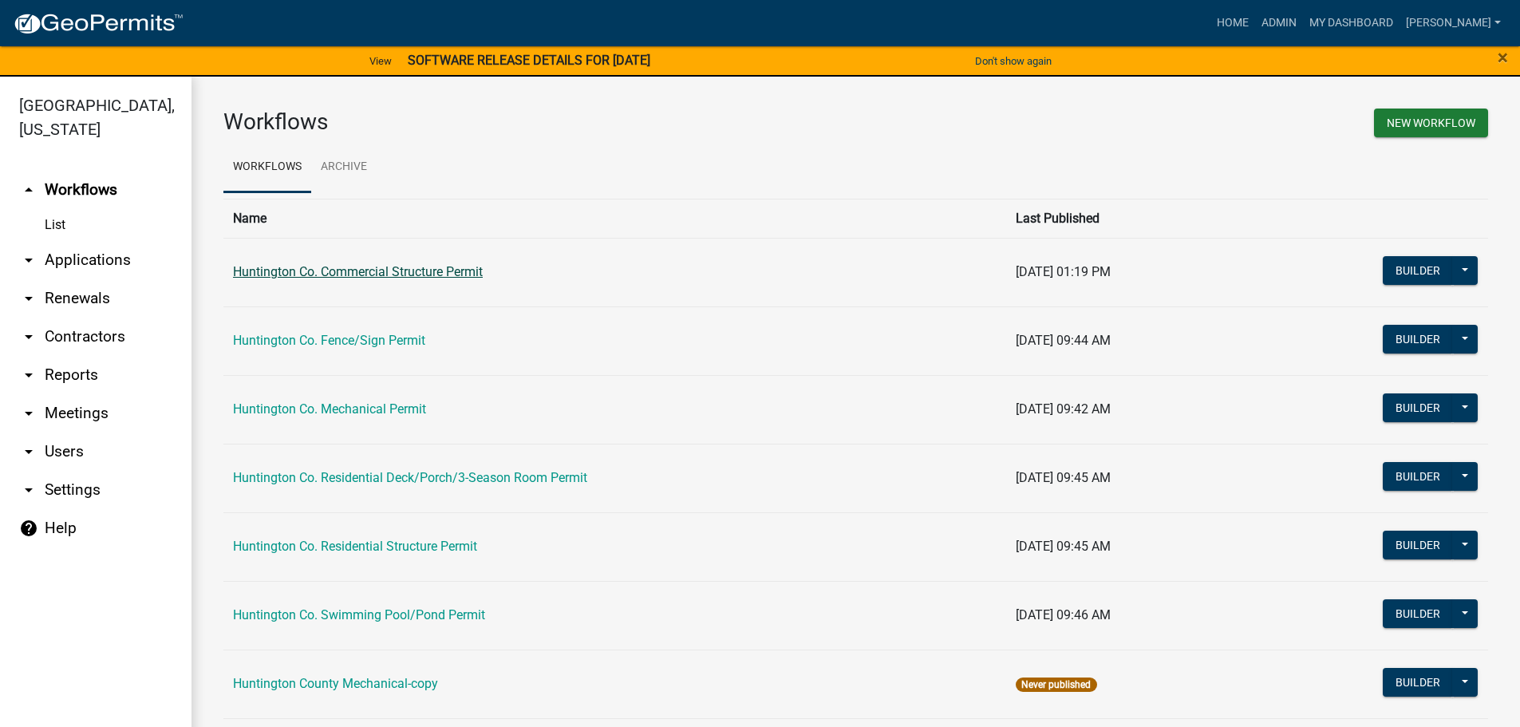
click at [404, 265] on link "Huntington Co. Commercial Structure Permit" at bounding box center [358, 271] width 250 height 15
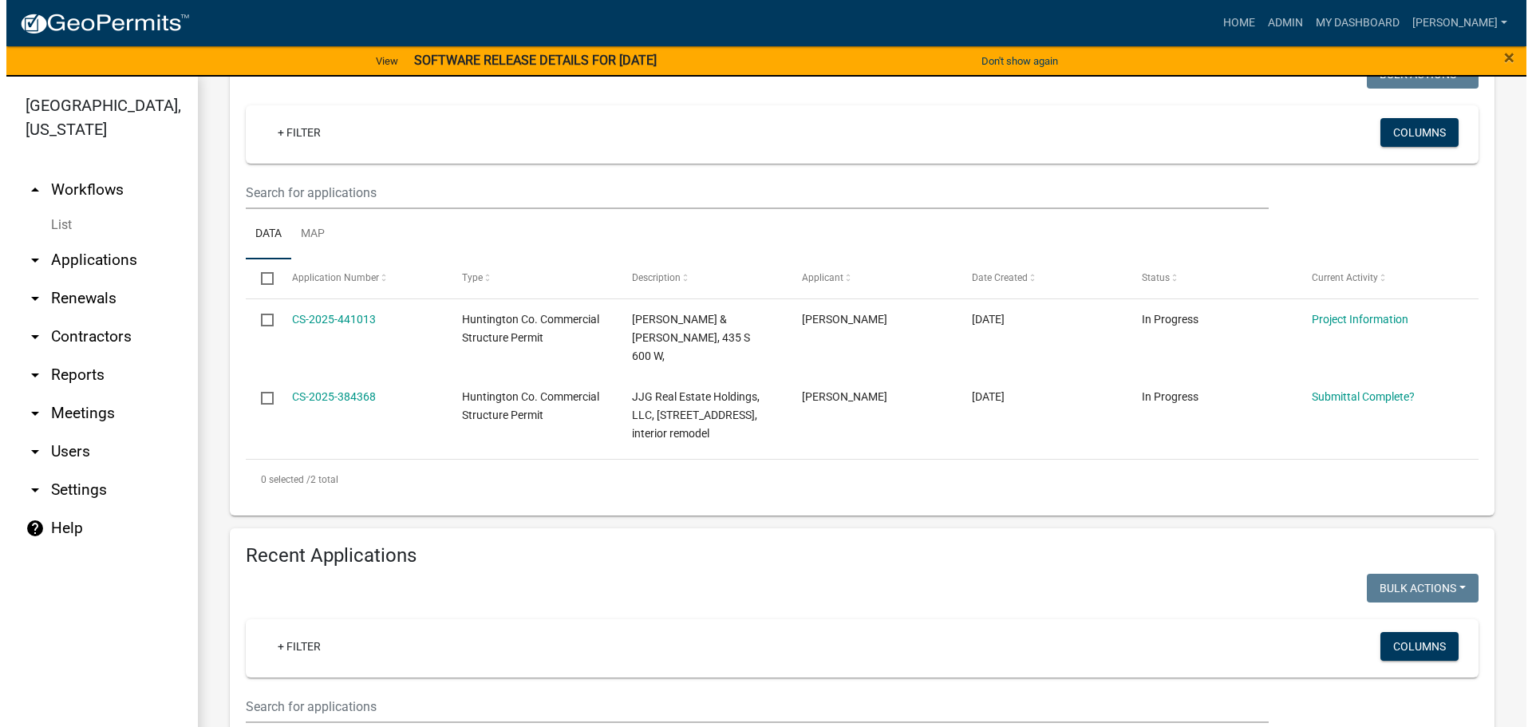
scroll to position [239, 0]
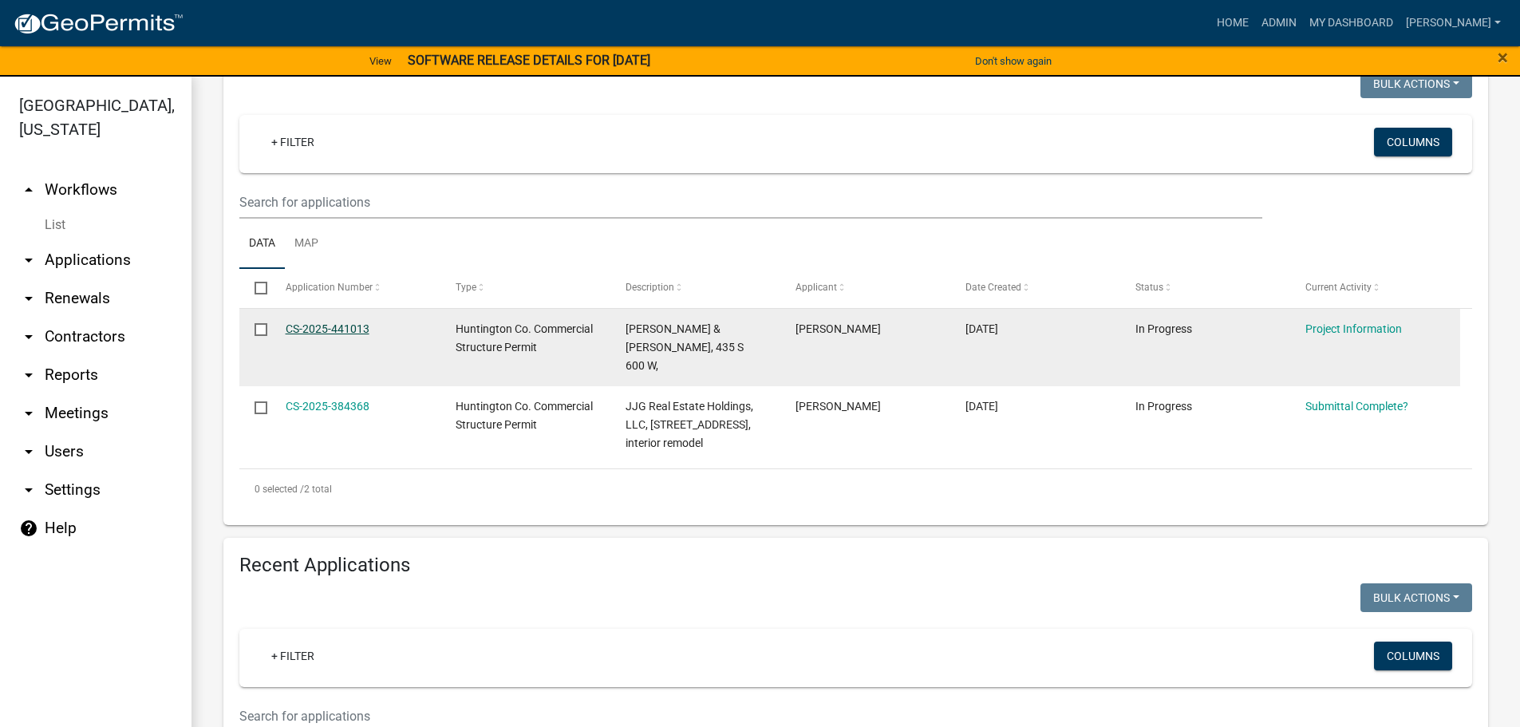
click at [314, 328] on link "CS-2025-441013" at bounding box center [328, 328] width 84 height 13
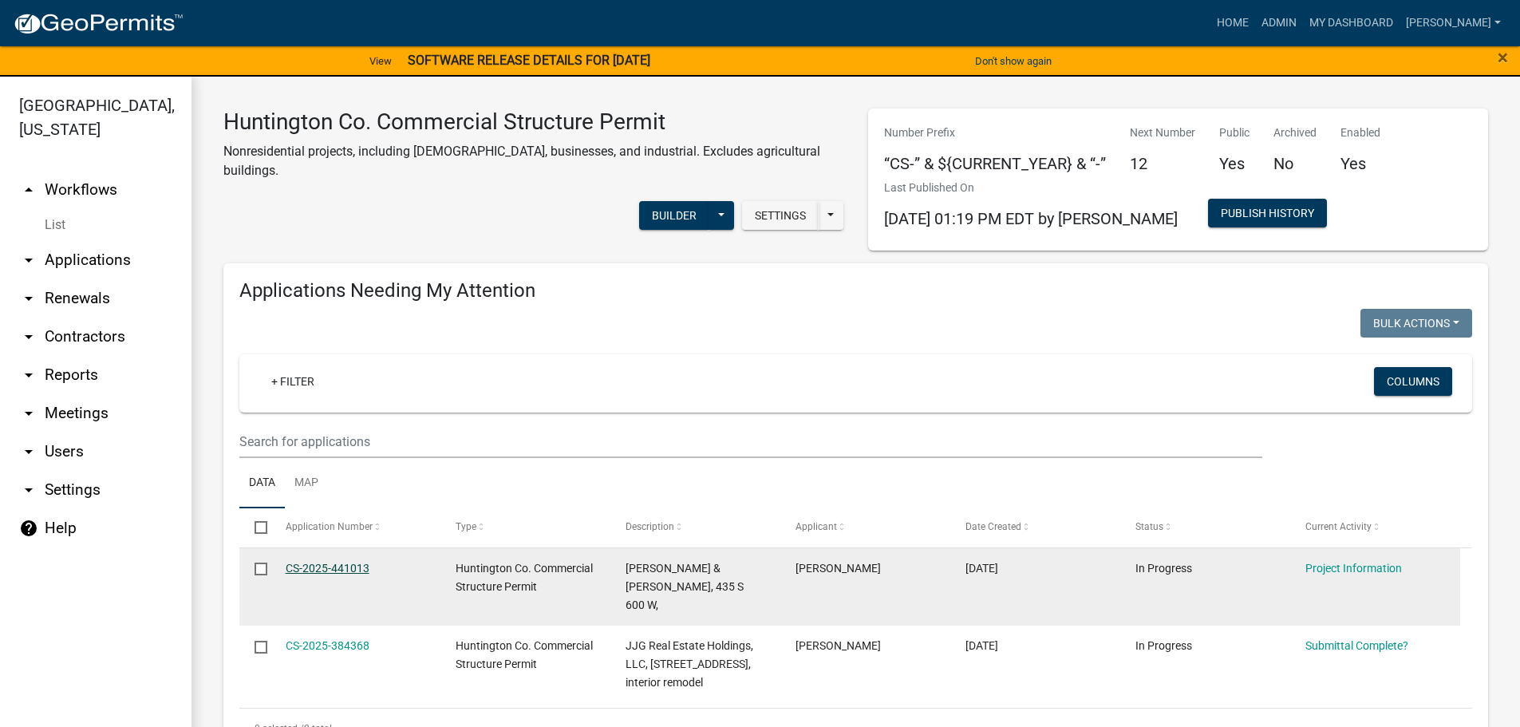
click at [338, 565] on link "CS-2025-441013" at bounding box center [328, 568] width 84 height 13
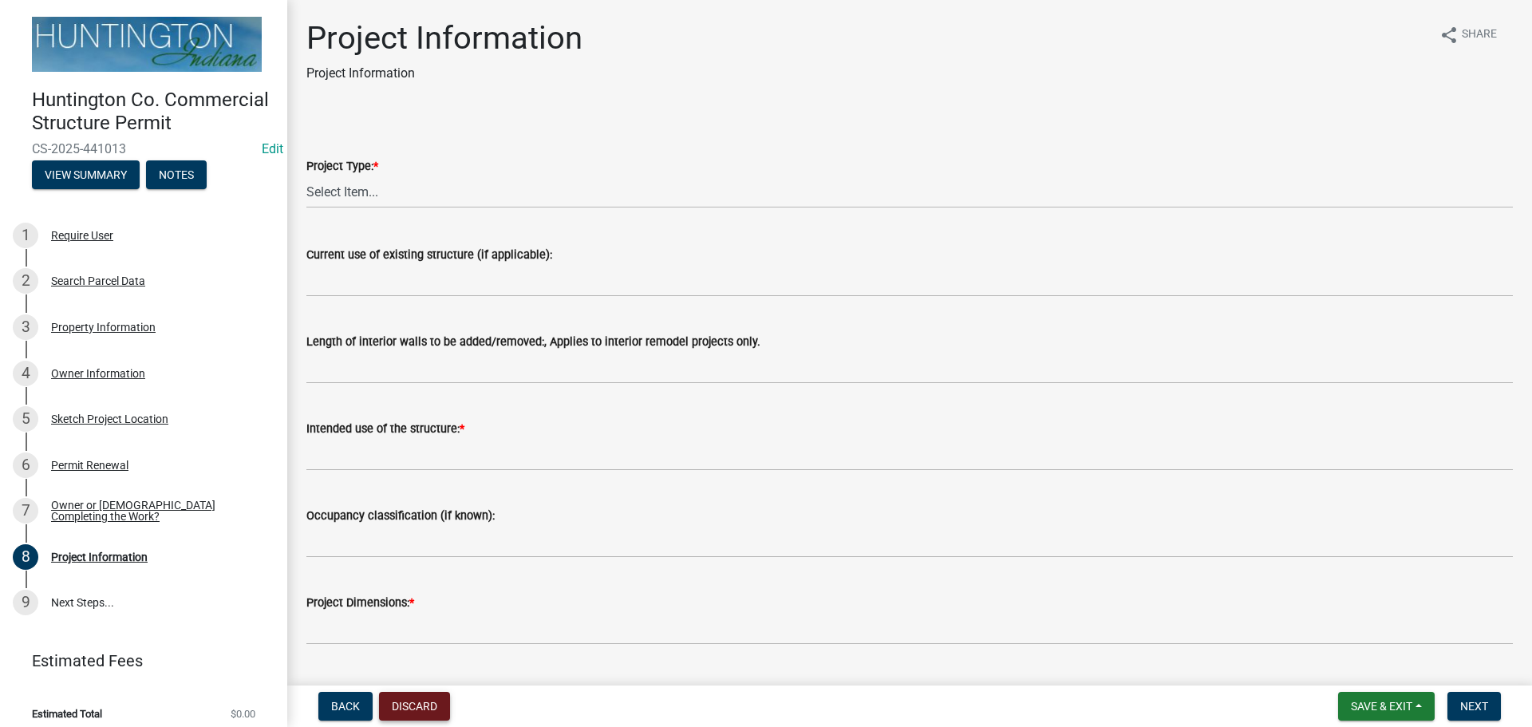
click at [400, 708] on button "Discard" at bounding box center [414, 706] width 71 height 29
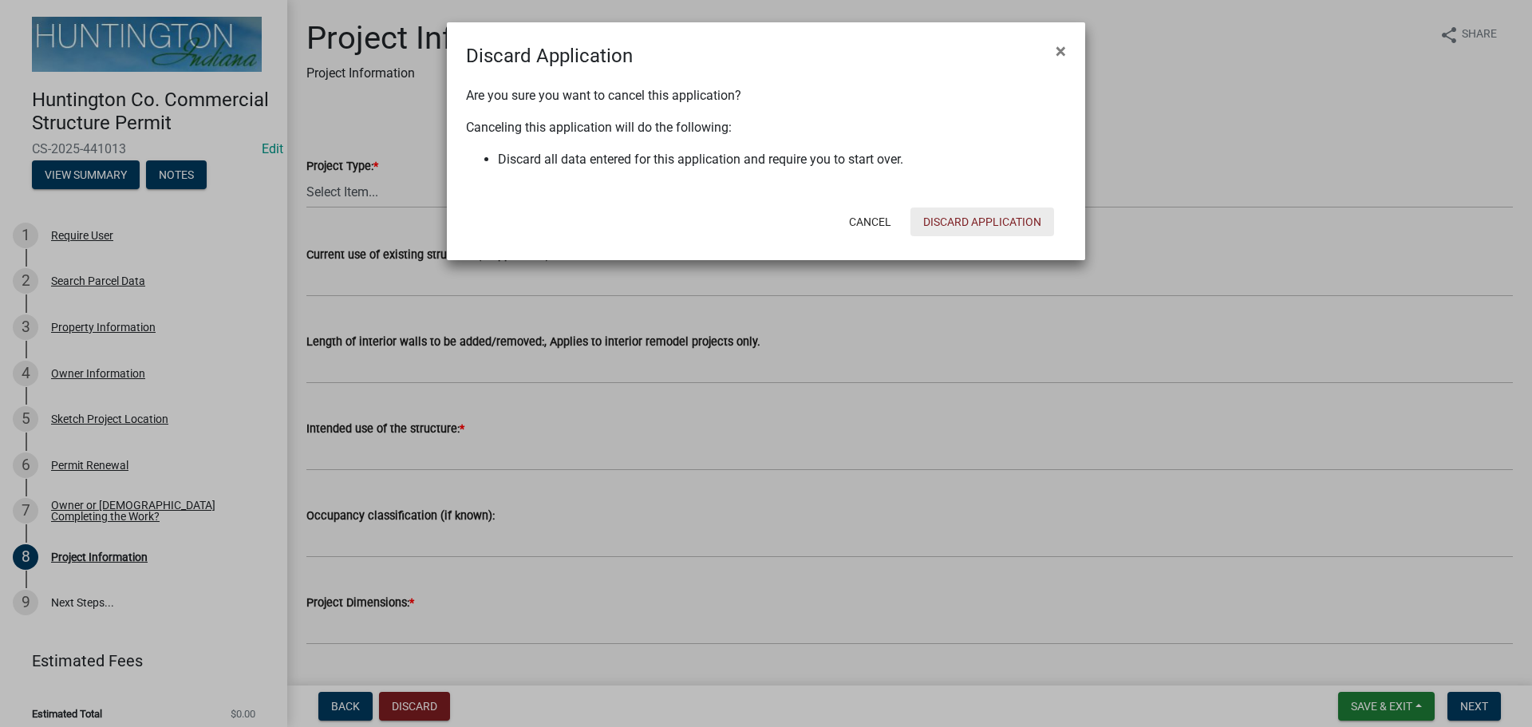
click at [965, 220] on button "Discard Application" at bounding box center [982, 221] width 144 height 29
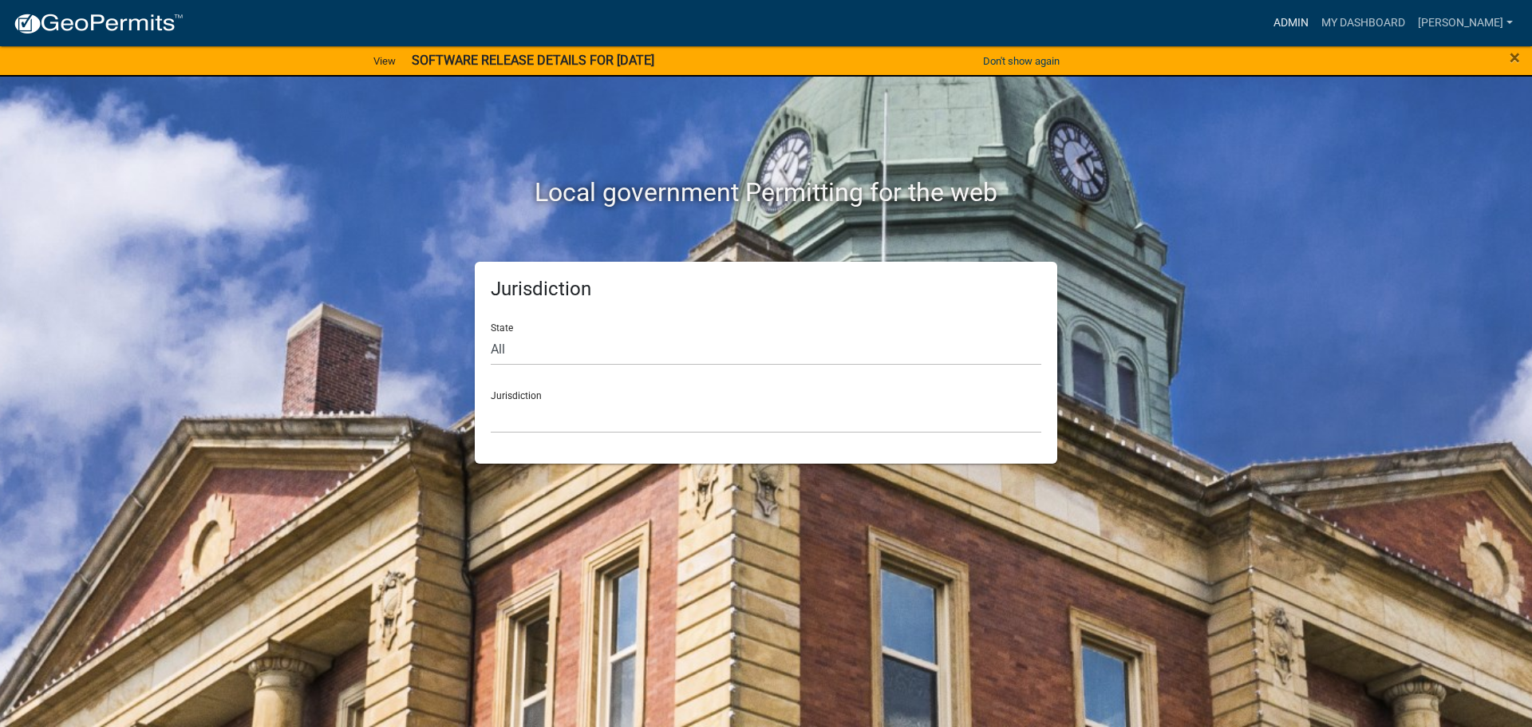
drag, startPoint x: 1279, startPoint y: 25, endPoint x: 1260, endPoint y: 40, distance: 24.4
click at [1278, 25] on link "Admin" at bounding box center [1291, 23] width 48 height 30
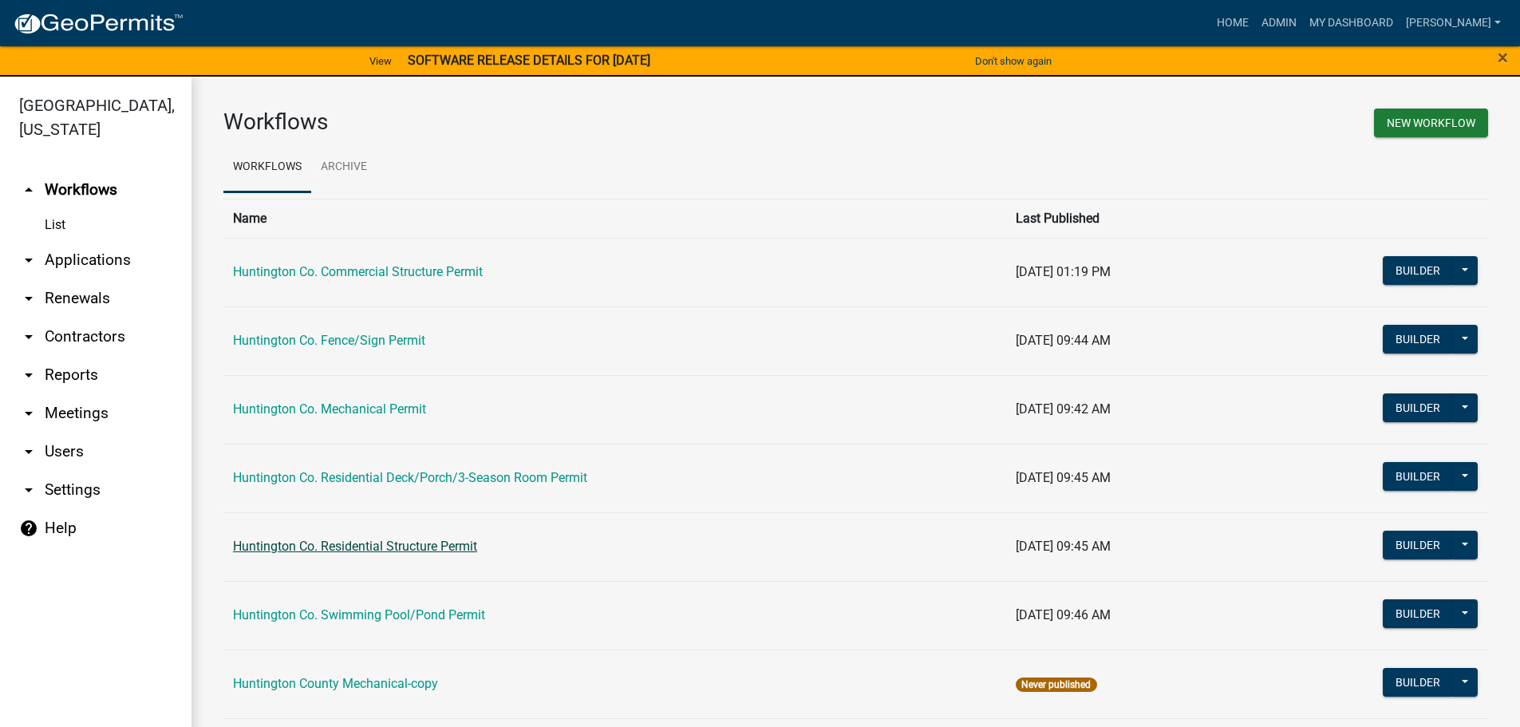
click at [388, 544] on link "Huntington Co. Residential Structure Permit" at bounding box center [355, 545] width 244 height 15
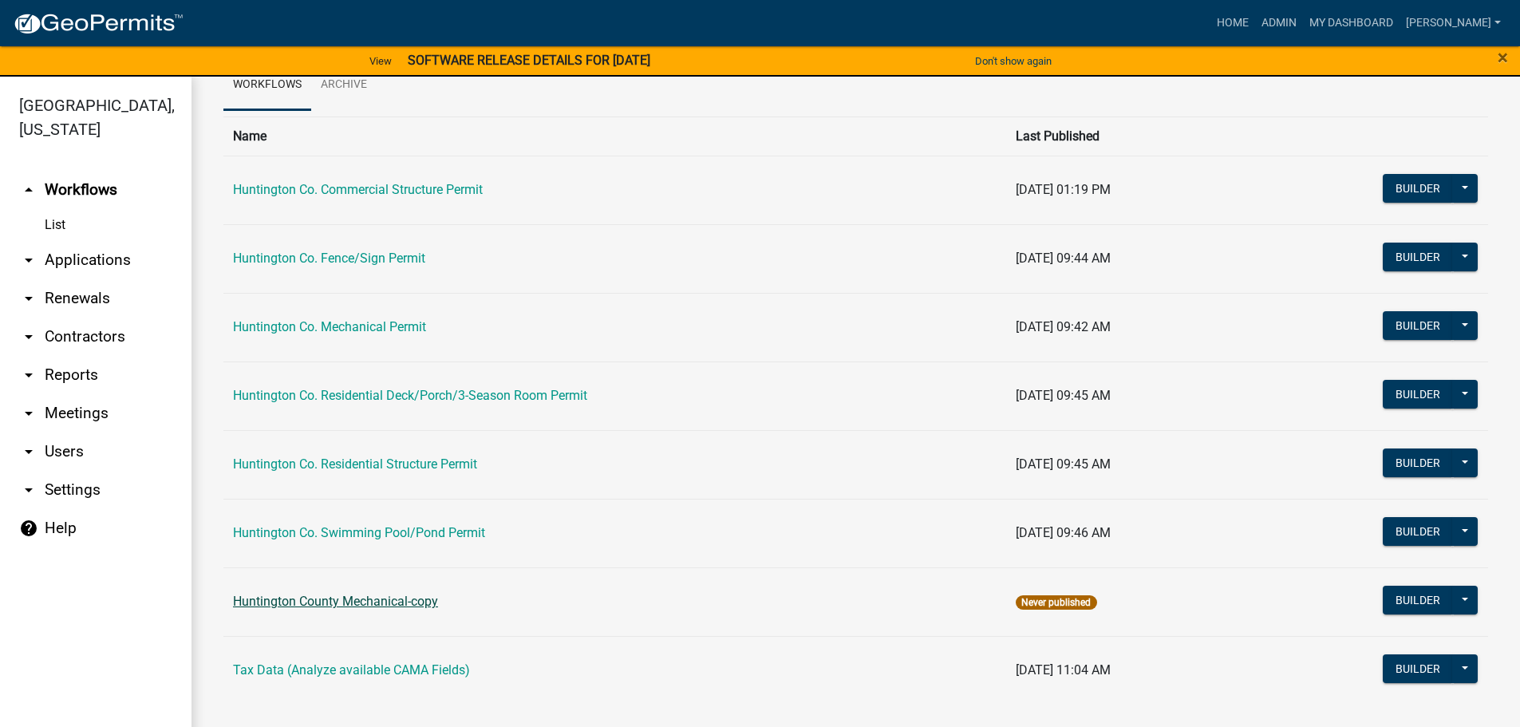
scroll to position [85, 0]
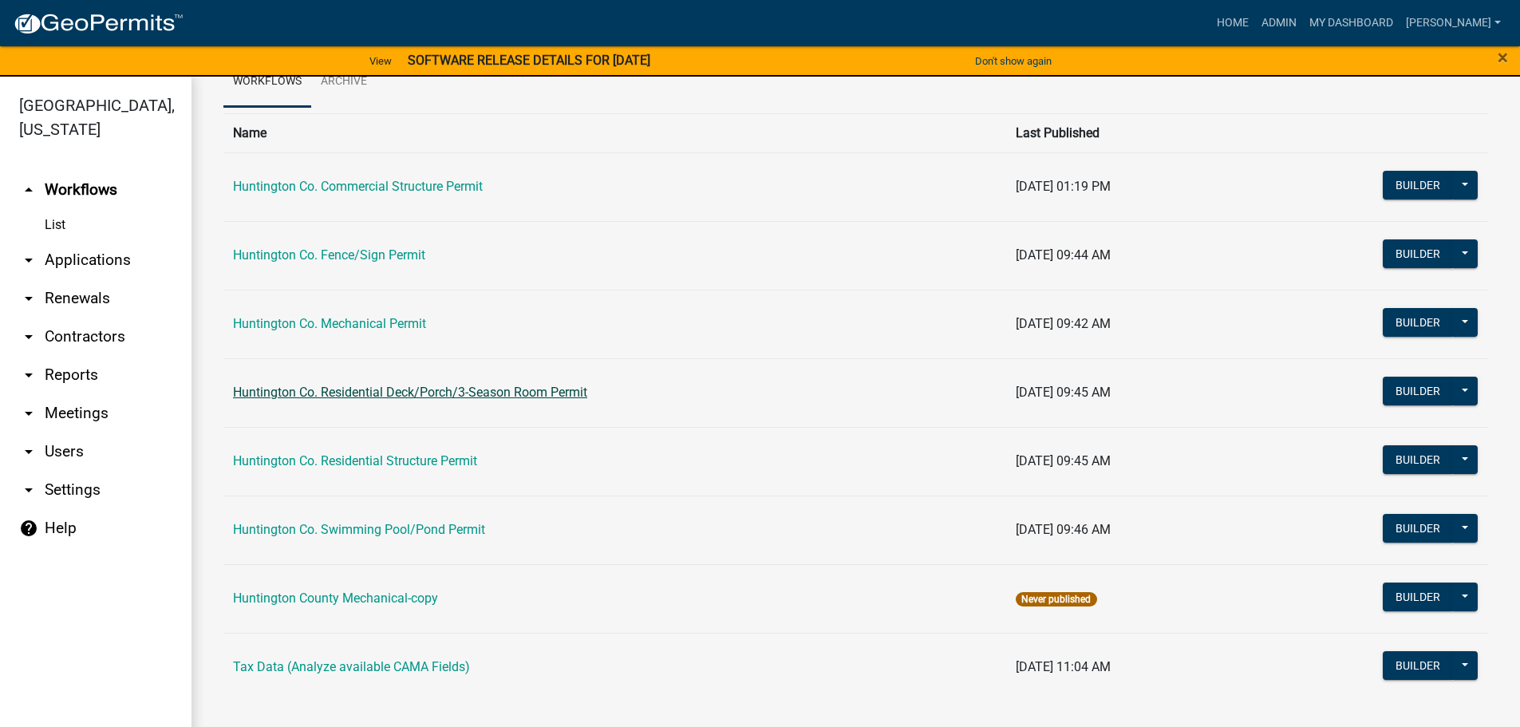
click at [423, 385] on link "Huntington Co. Residential Deck/Porch/3-Season Room Permit" at bounding box center [410, 391] width 354 height 15
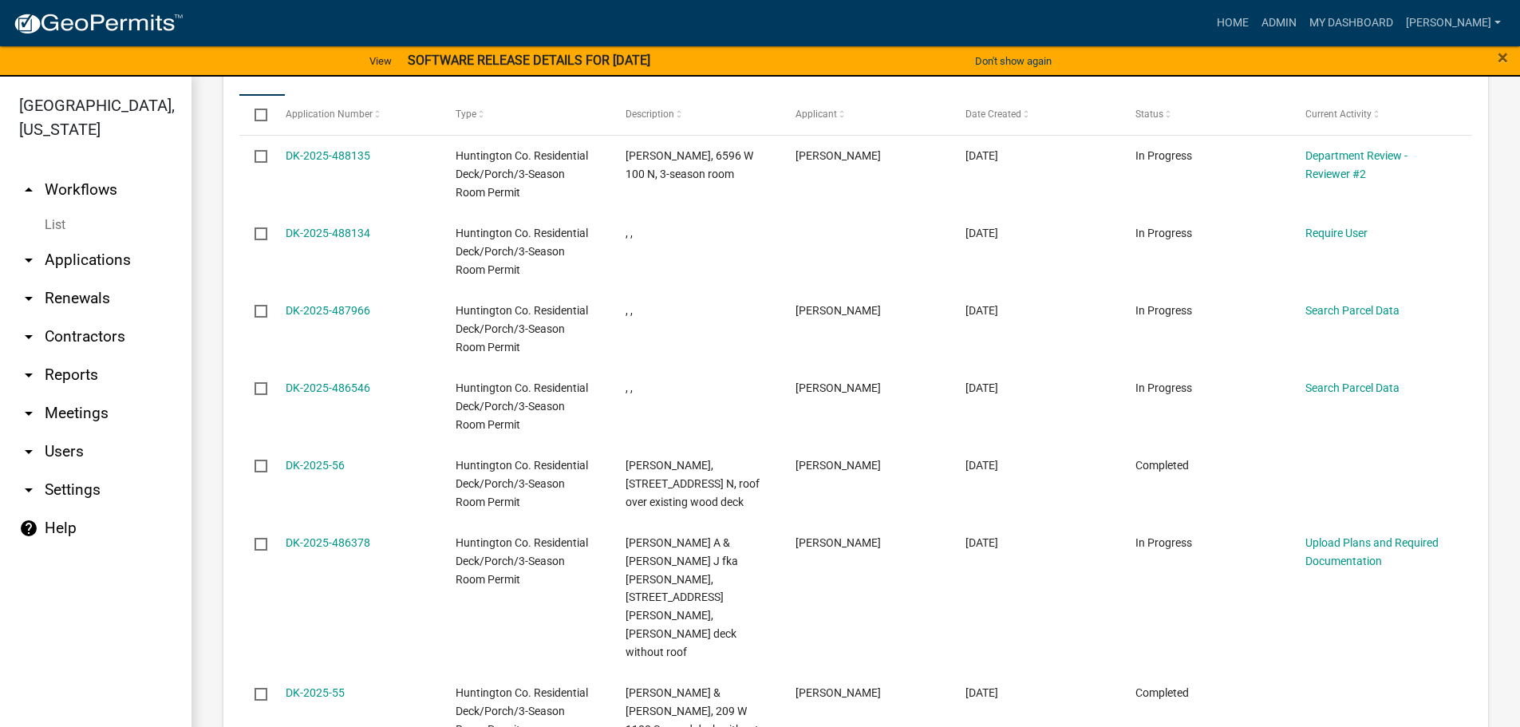
scroll to position [1117, 0]
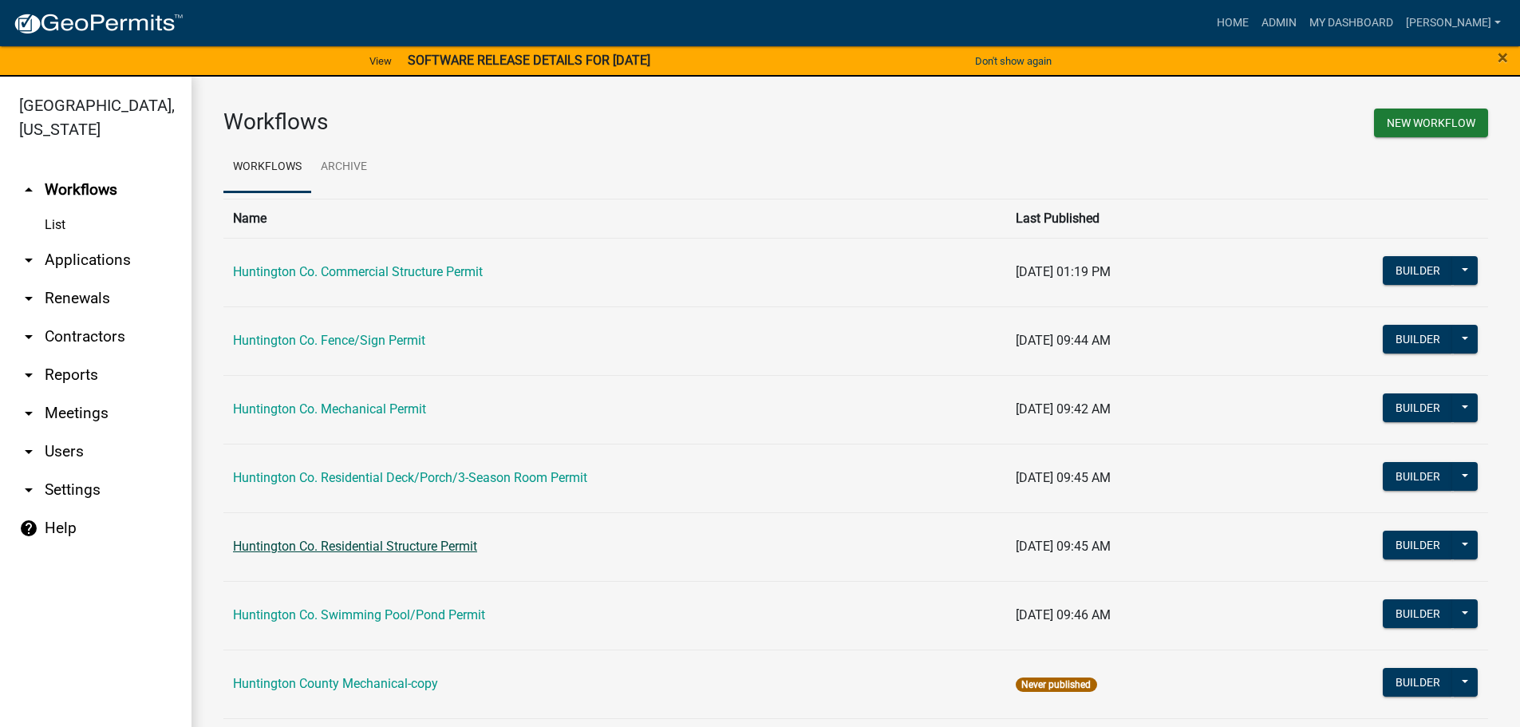
click at [398, 538] on link "Huntington Co. Residential Structure Permit" at bounding box center [355, 545] width 244 height 15
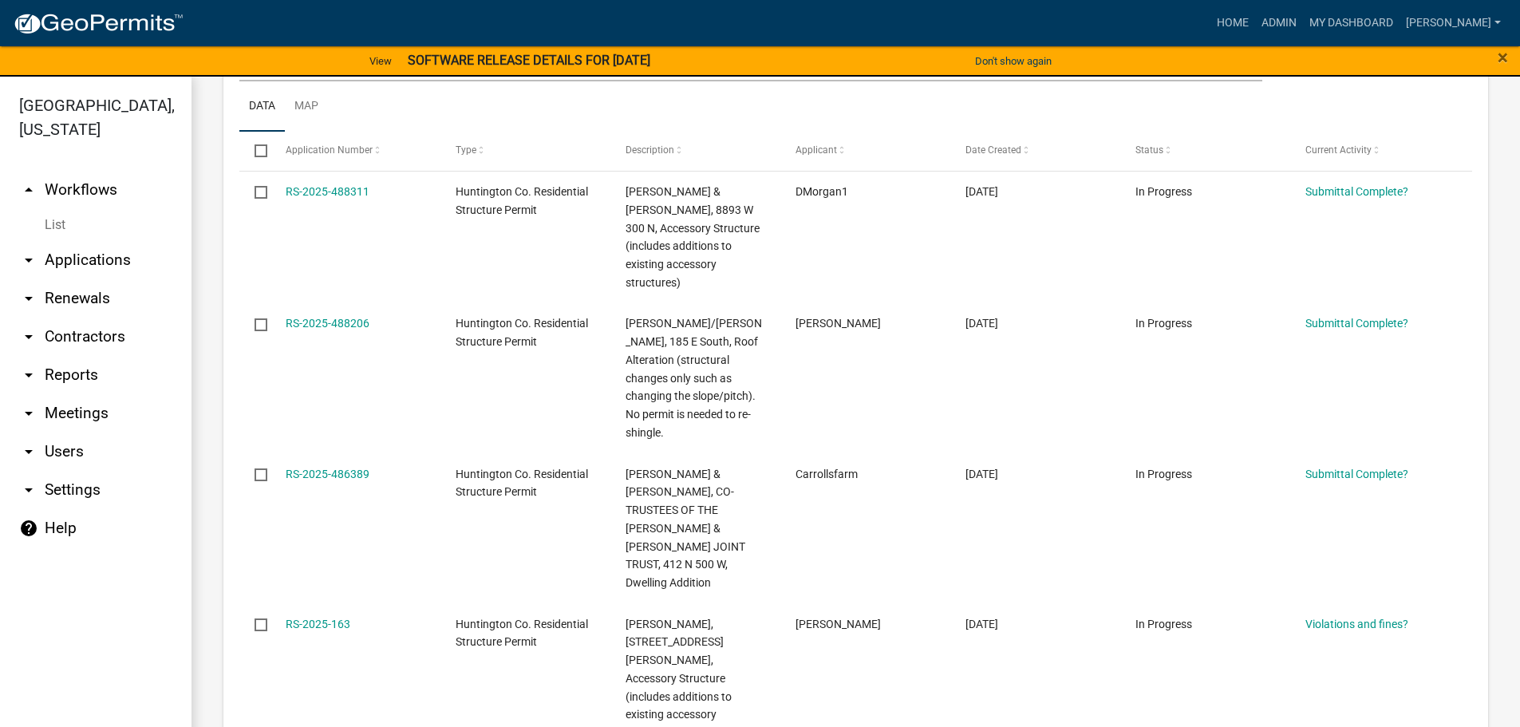
scroll to position [404, 0]
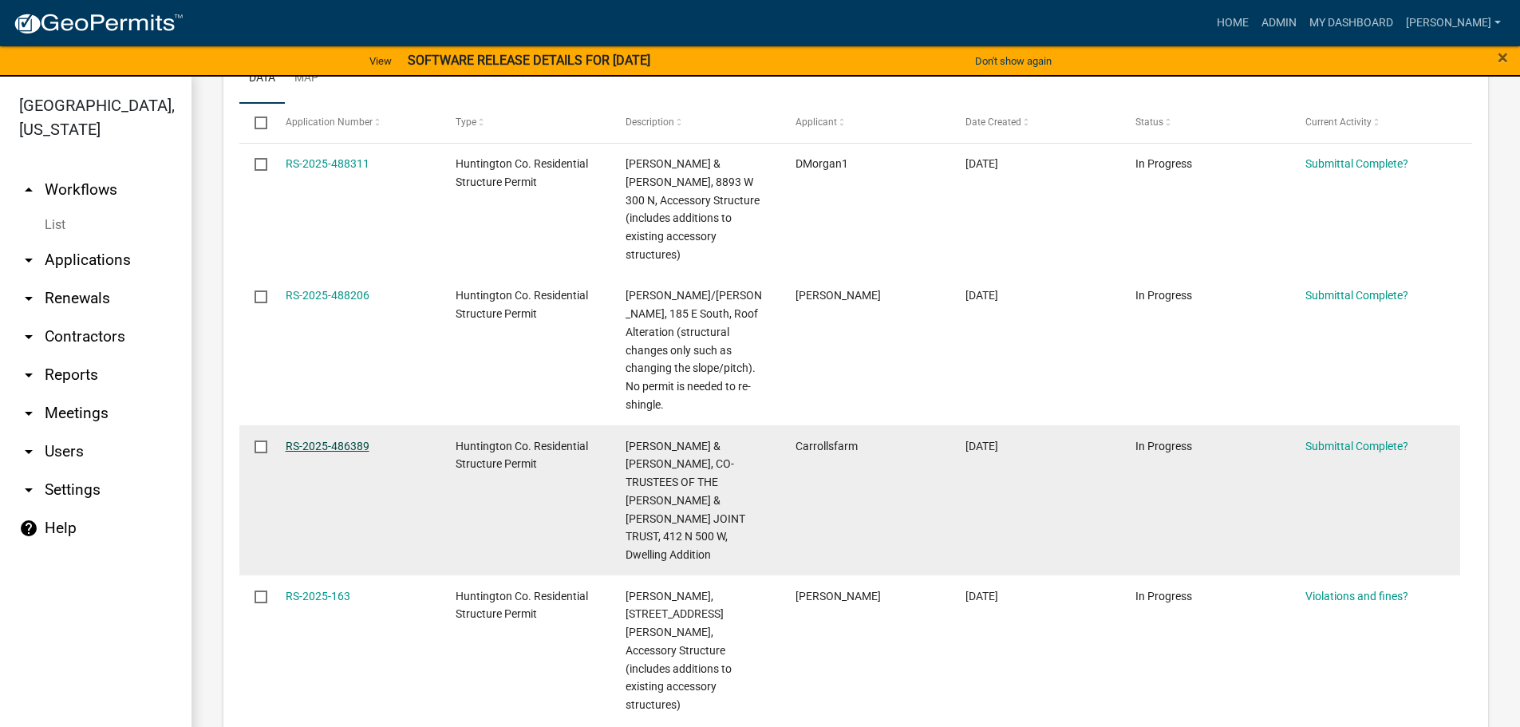
click at [298, 440] on link "RS-2025-486389" at bounding box center [328, 446] width 84 height 13
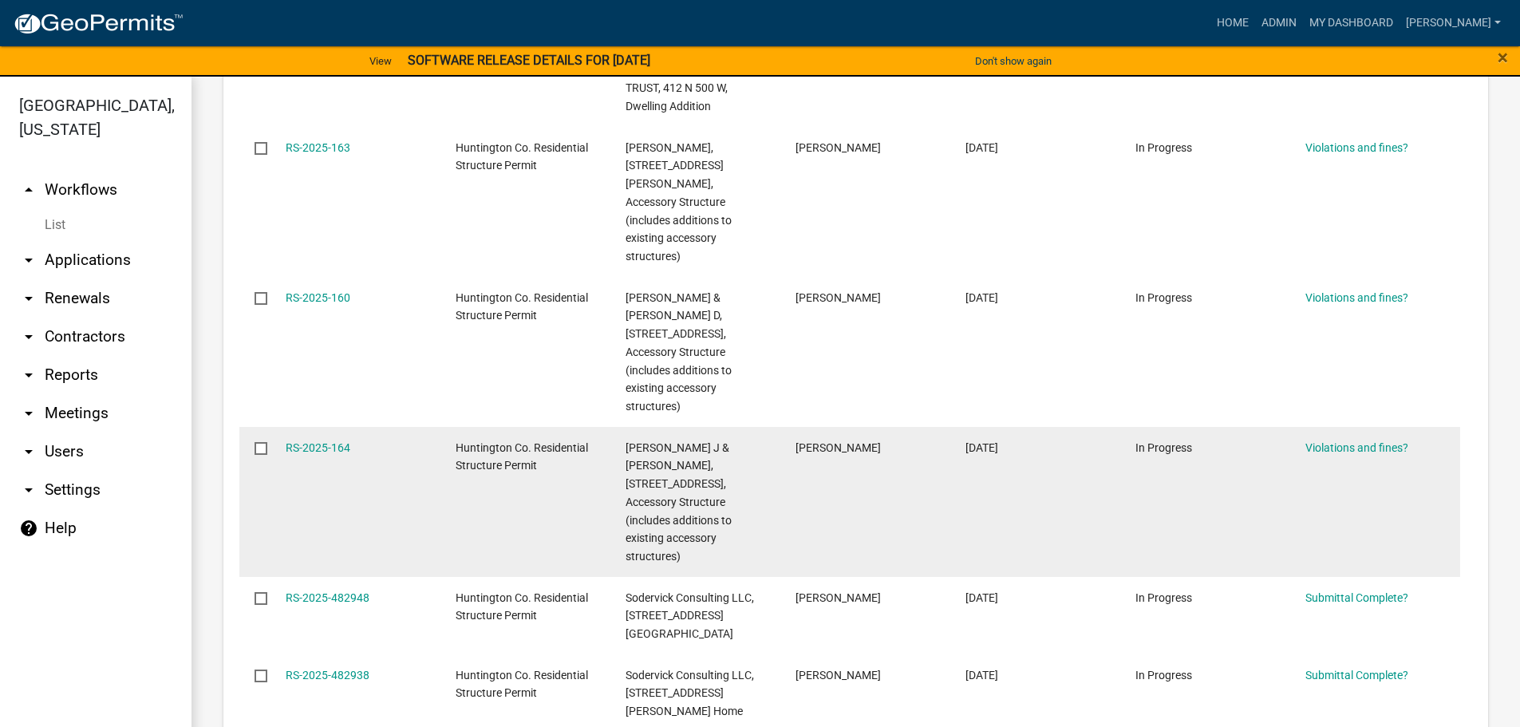
scroll to position [1037, 0]
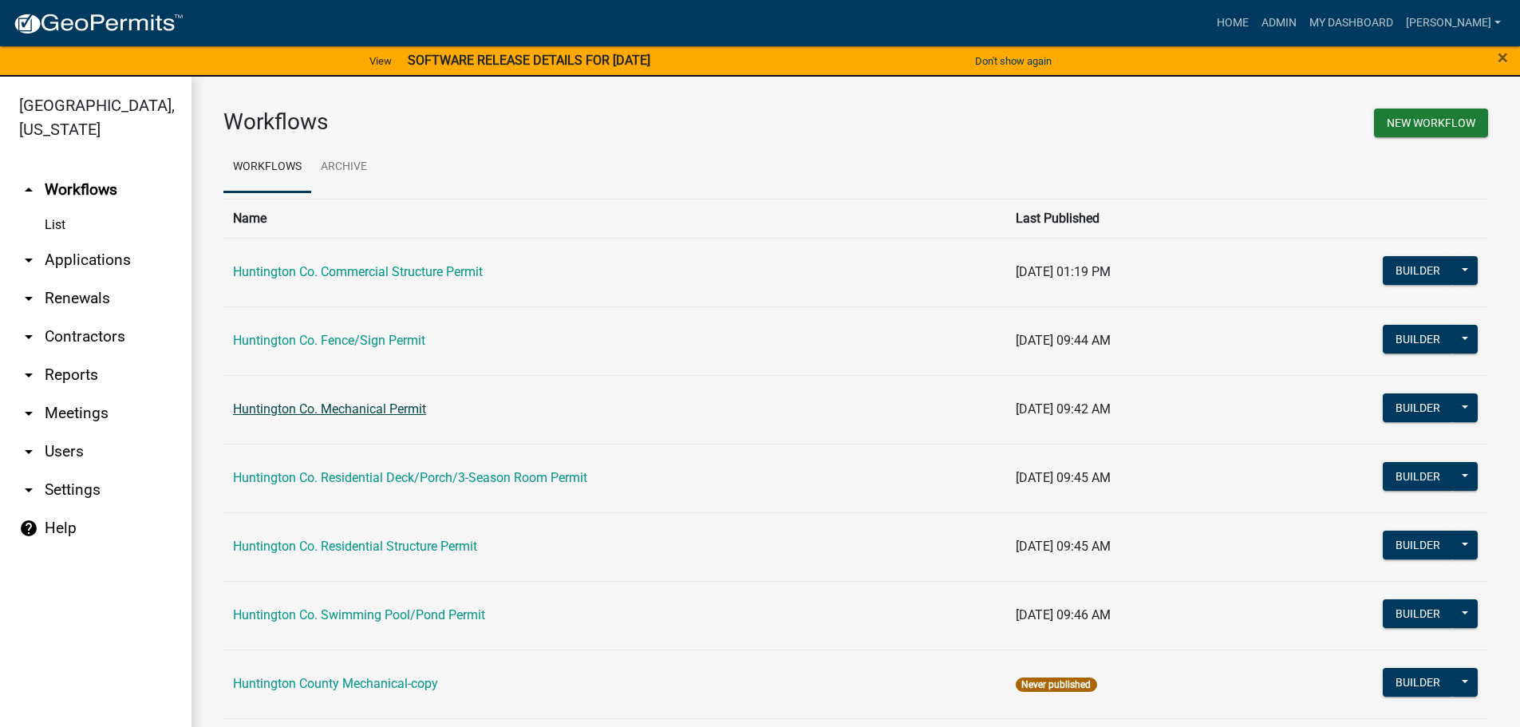
click at [309, 404] on link "Huntington Co. Mechanical Permit" at bounding box center [329, 408] width 193 height 15
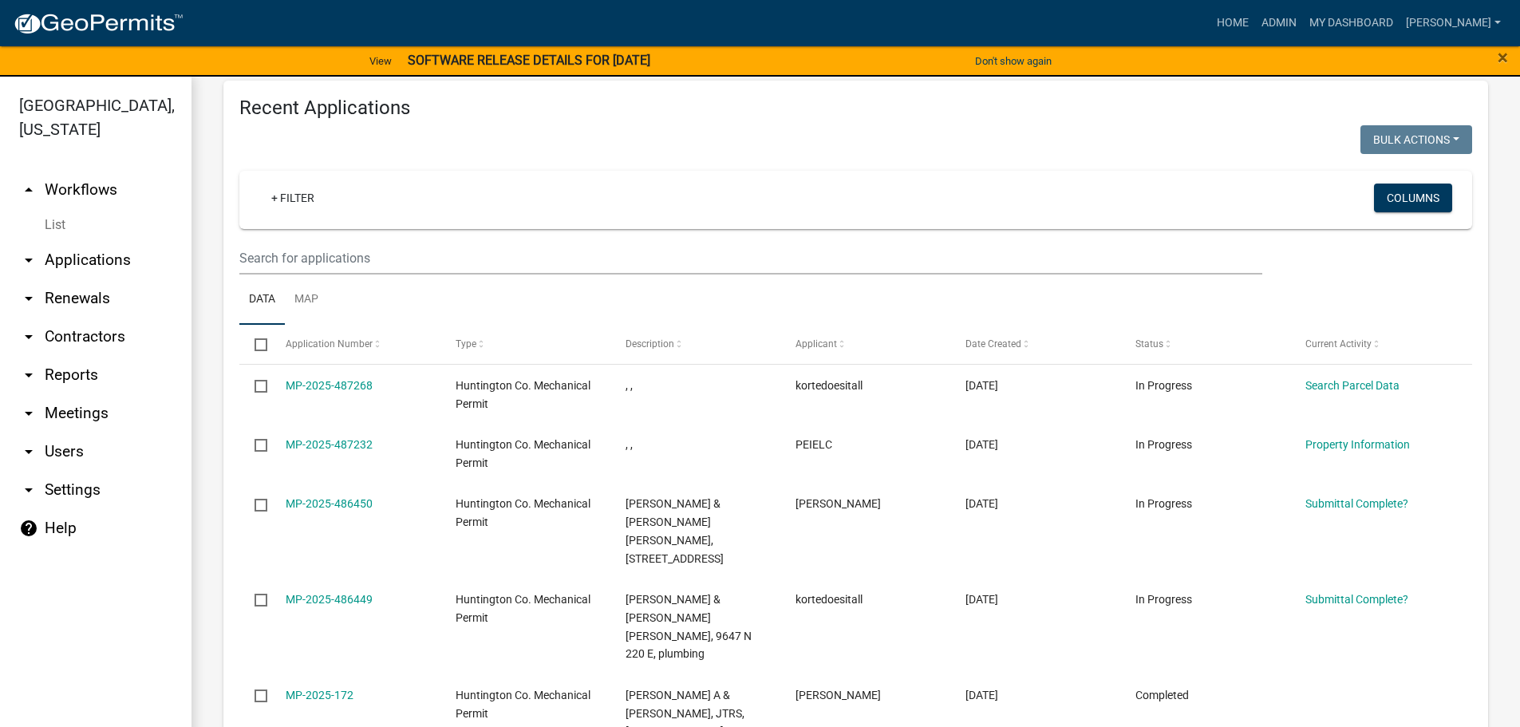
scroll to position [1344, 0]
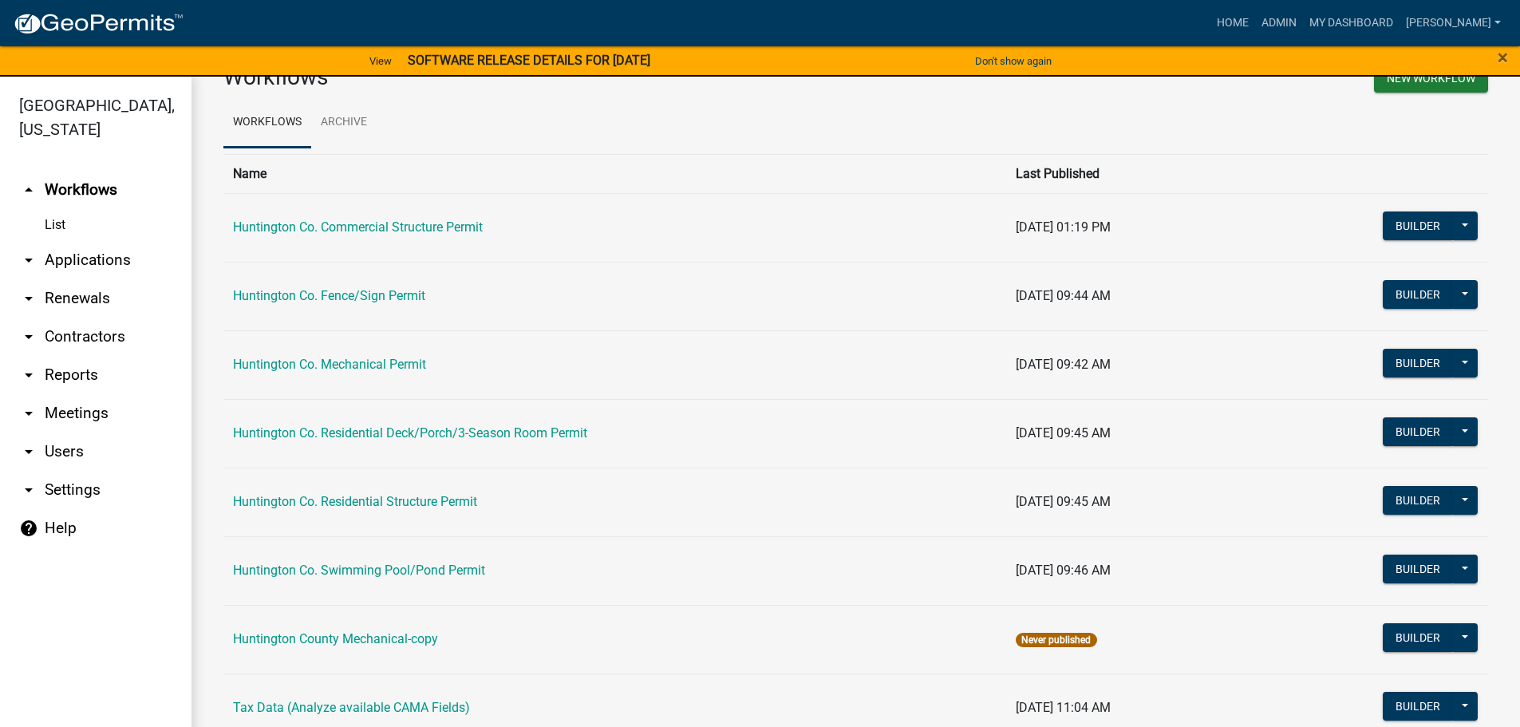
scroll to position [85, 0]
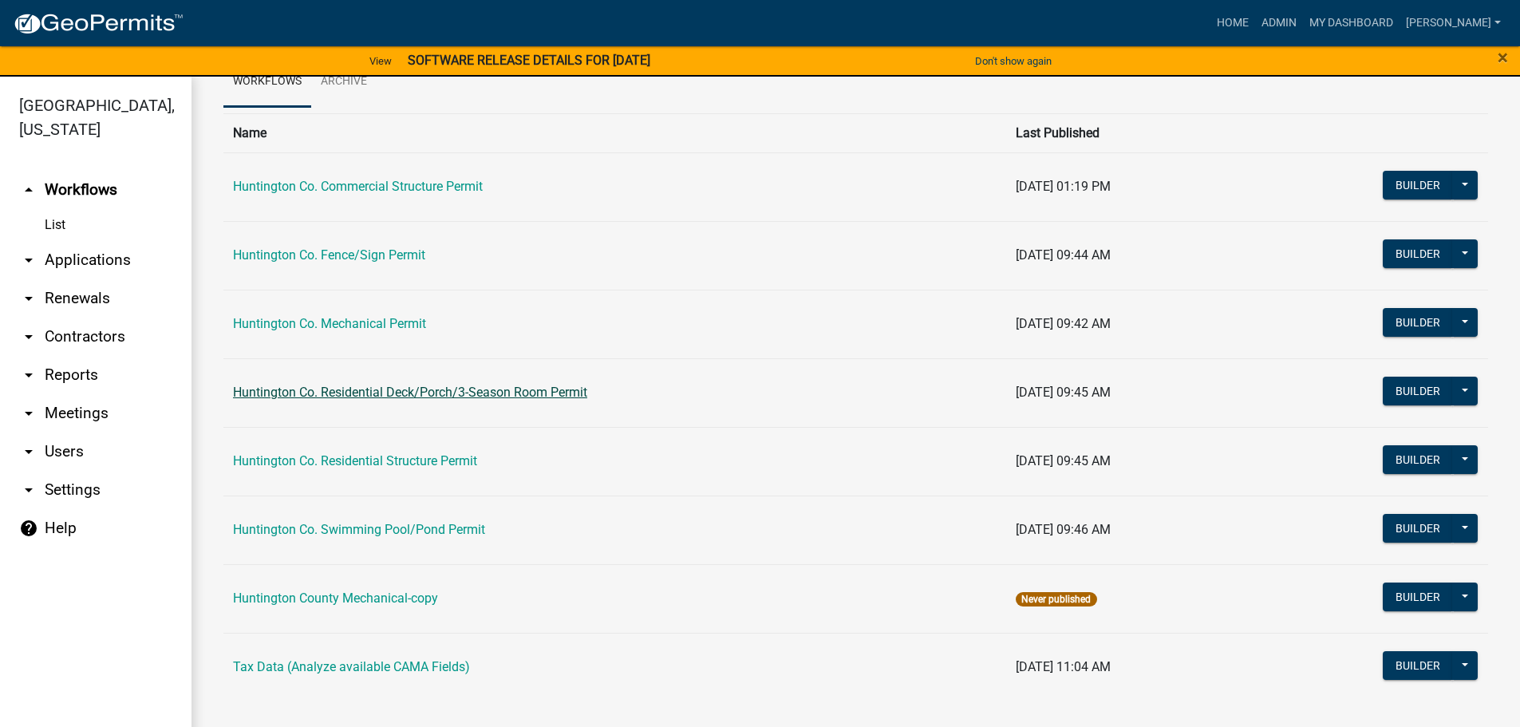
click at [441, 396] on link "Huntington Co. Residential Deck/Porch/3-Season Room Permit" at bounding box center [410, 391] width 354 height 15
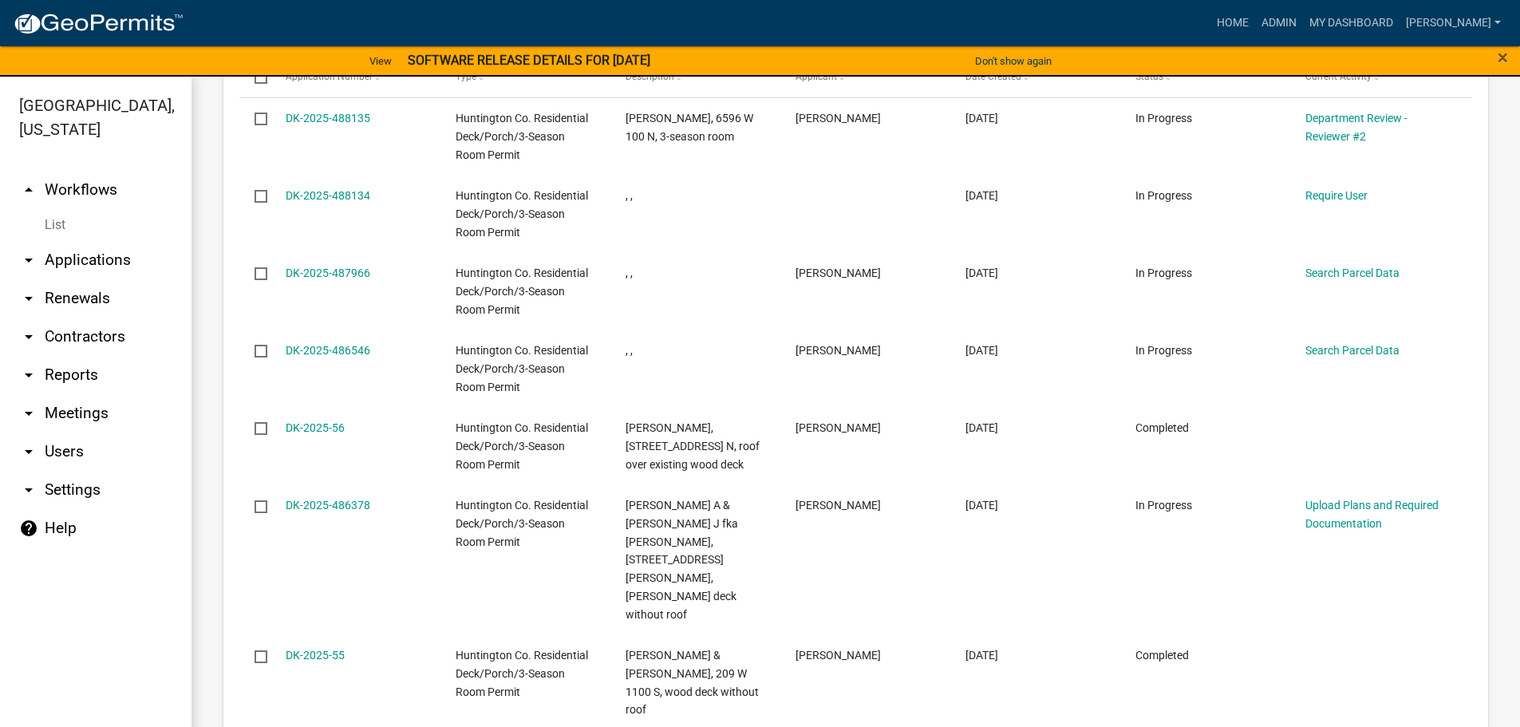
scroll to position [1037, 0]
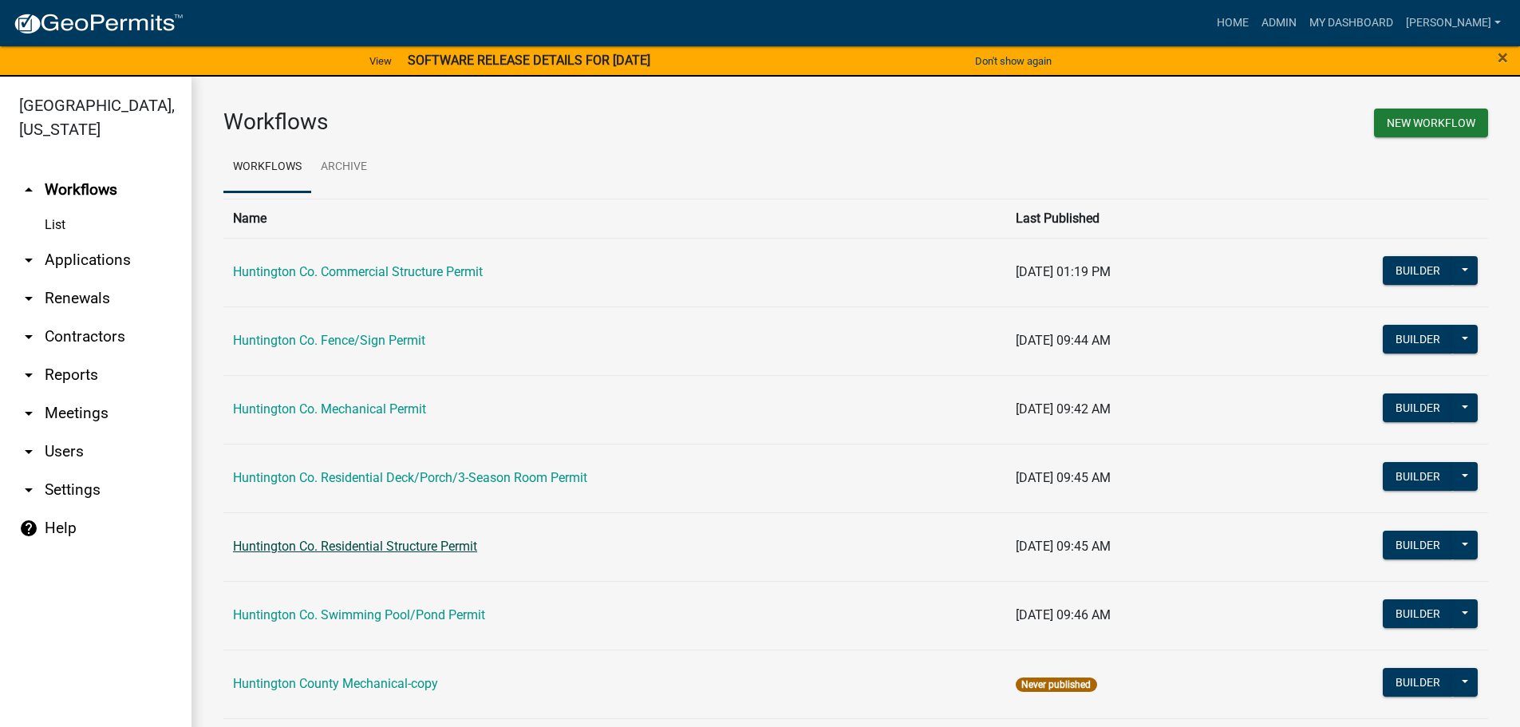
click at [378, 542] on link "Huntington Co. Residential Structure Permit" at bounding box center [355, 545] width 244 height 15
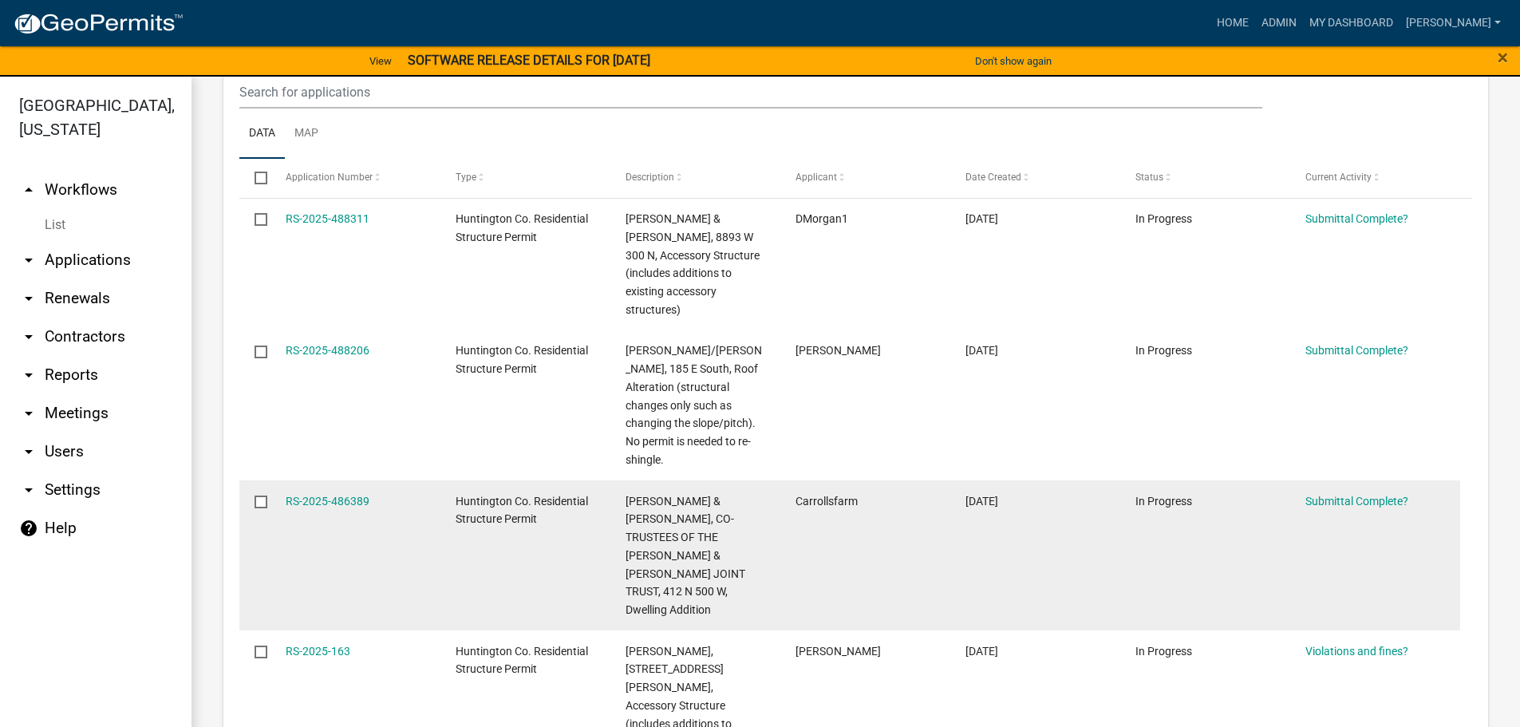
scroll to position [399, 0]
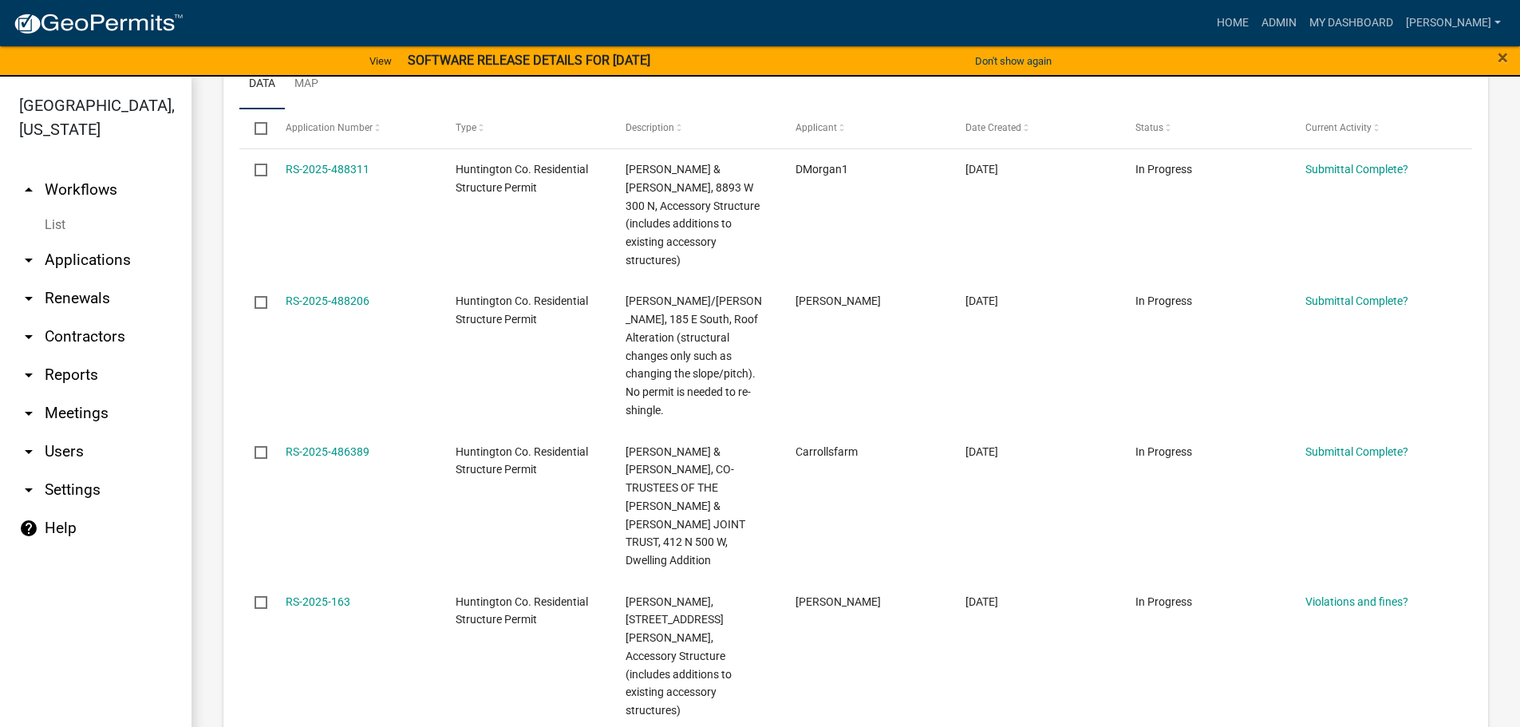
click at [70, 257] on link "arrow_drop_down Applications" at bounding box center [95, 260] width 191 height 38
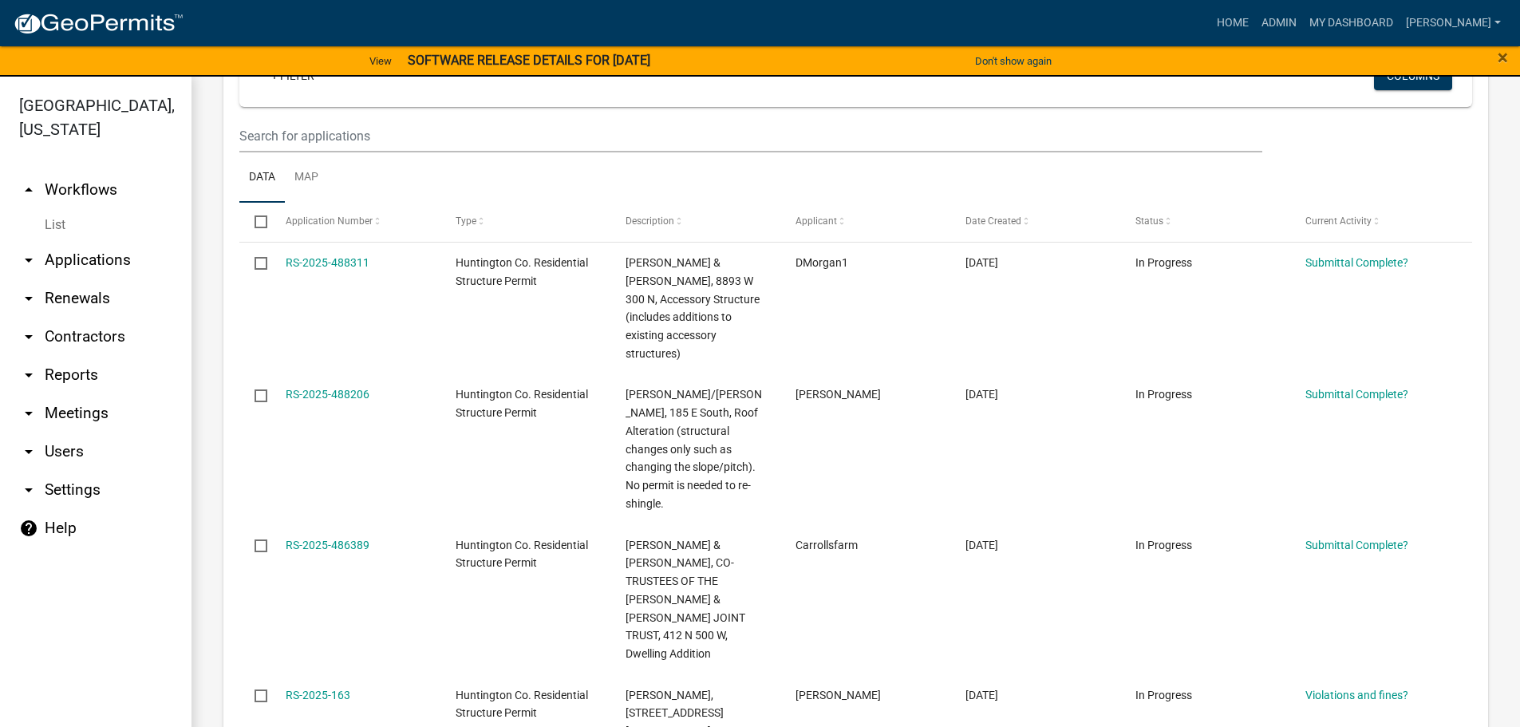
scroll to position [239, 0]
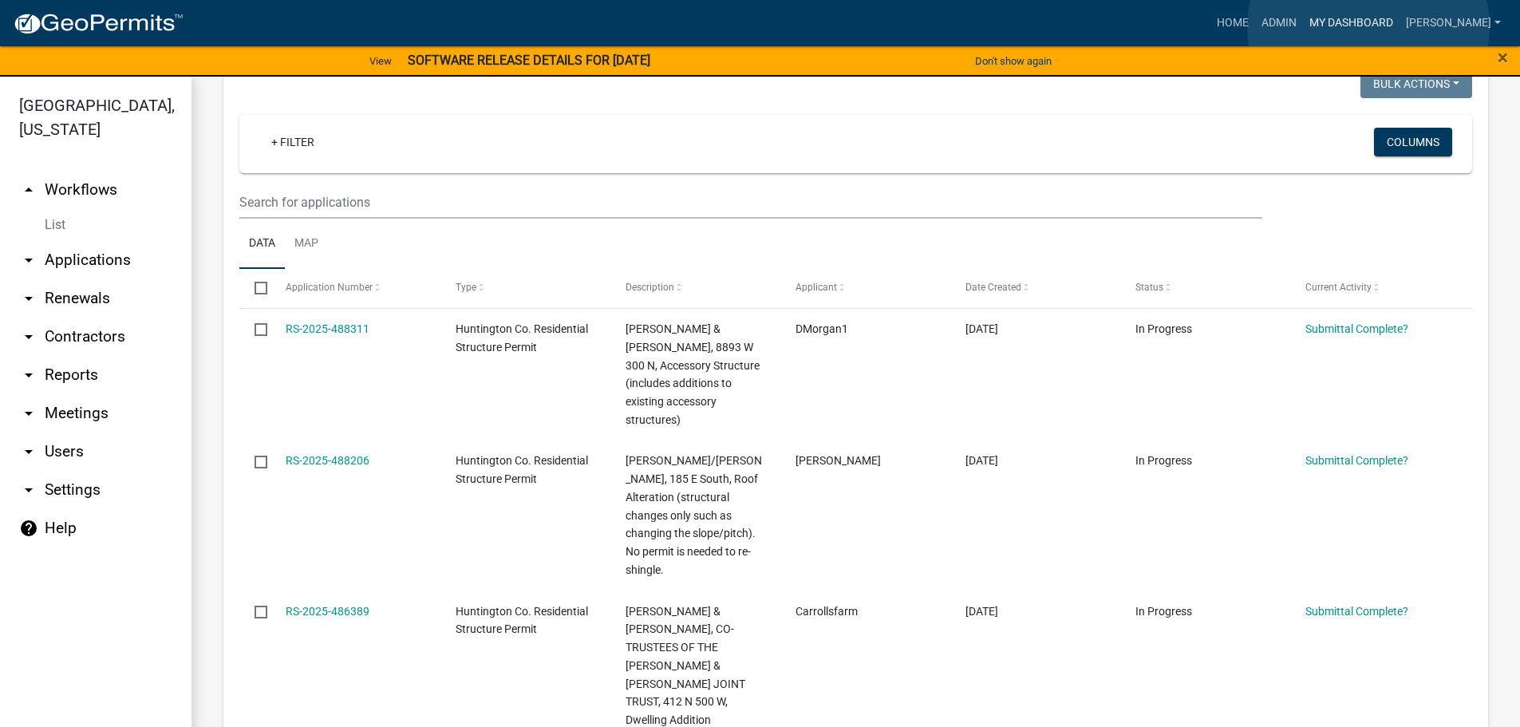
click at [1368, 26] on link "My Dashboard" at bounding box center [1351, 23] width 97 height 30
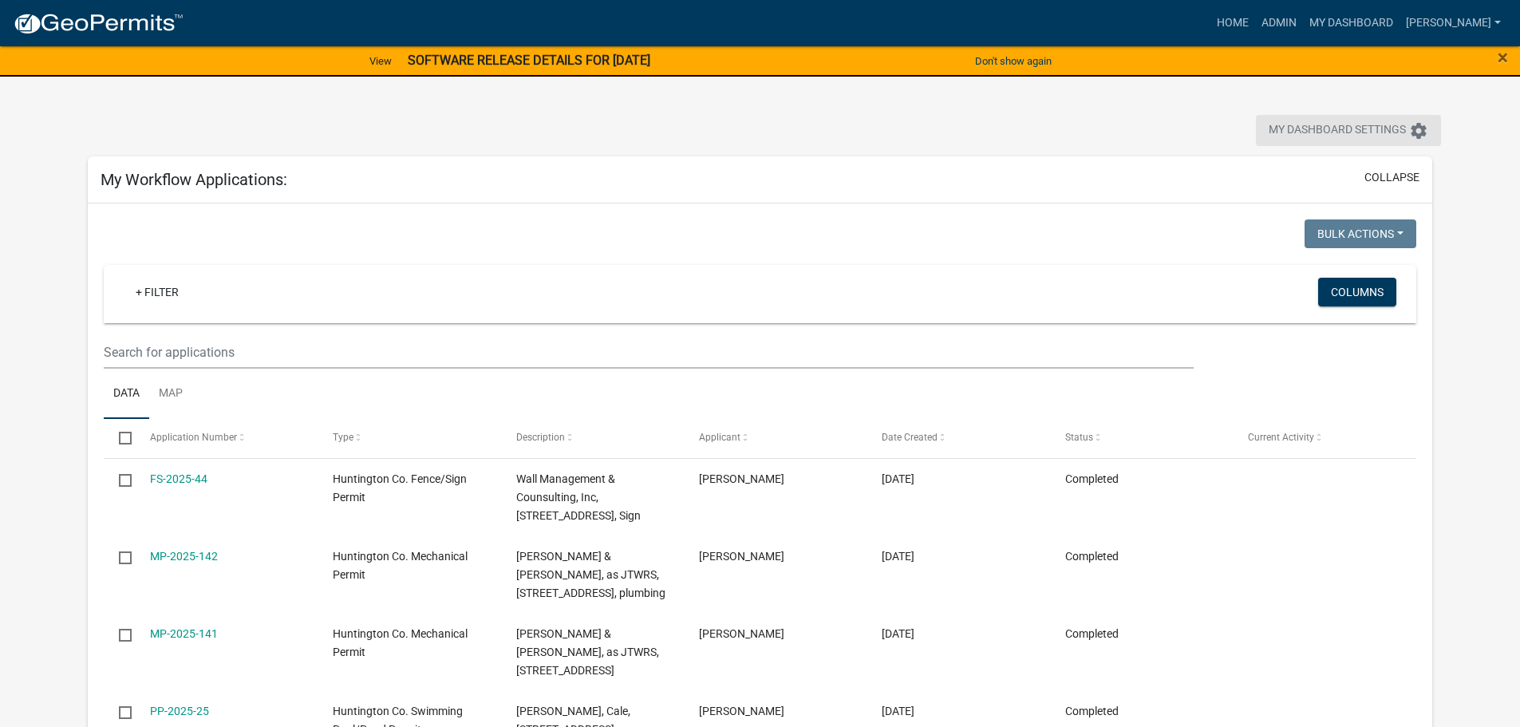
click at [1394, 133] on span "My Dashboard Settings" at bounding box center [1336, 130] width 137 height 19
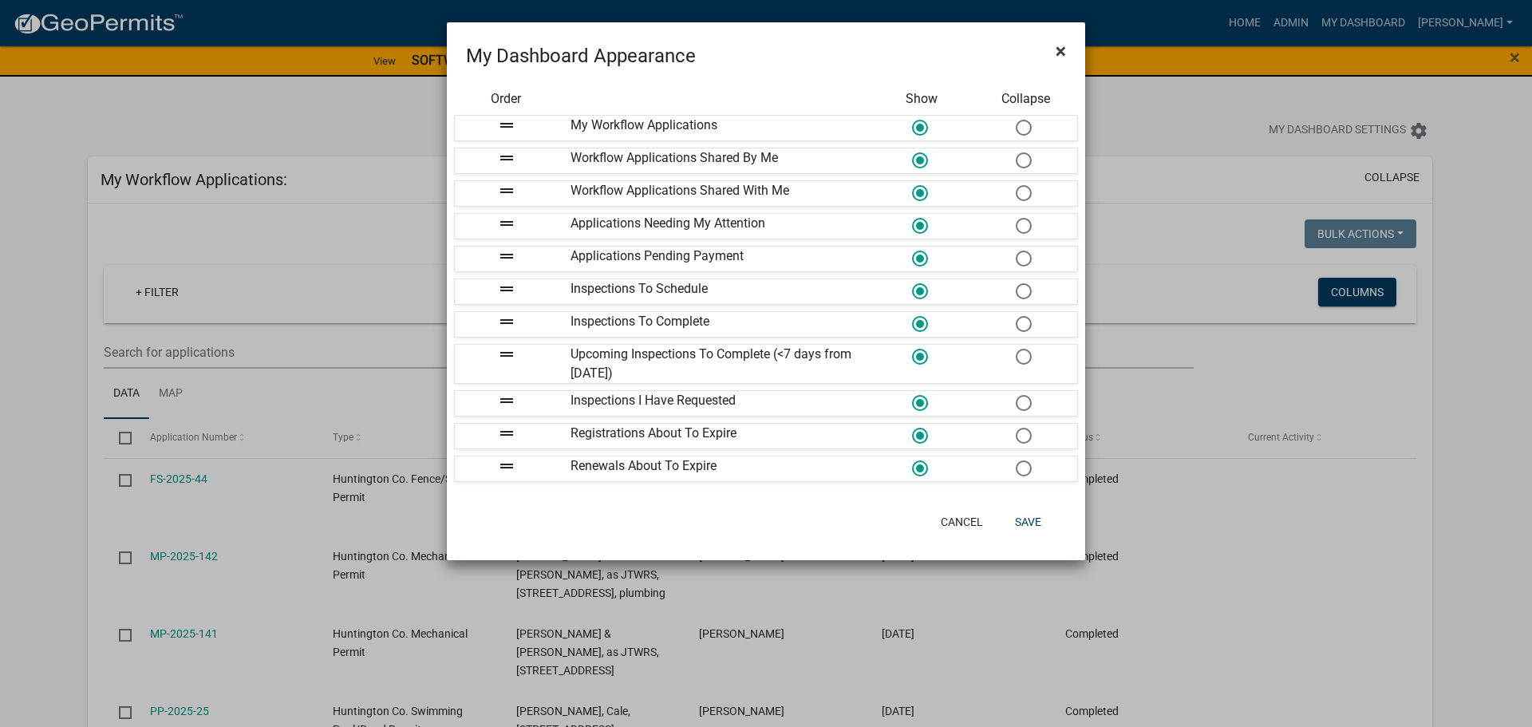
click at [1059, 51] on span "×" at bounding box center [1060, 51] width 10 height 22
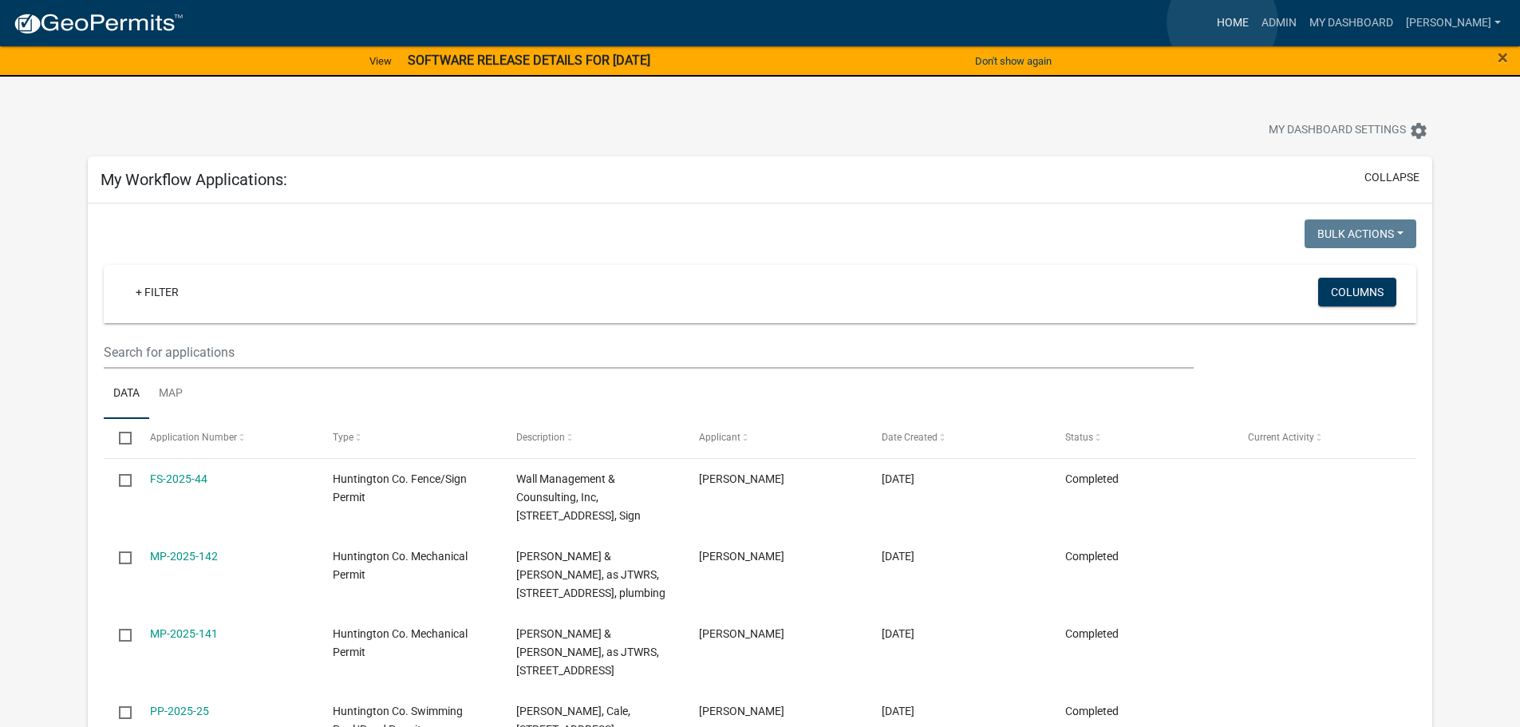
click at [1222, 22] on link "Home" at bounding box center [1232, 23] width 45 height 30
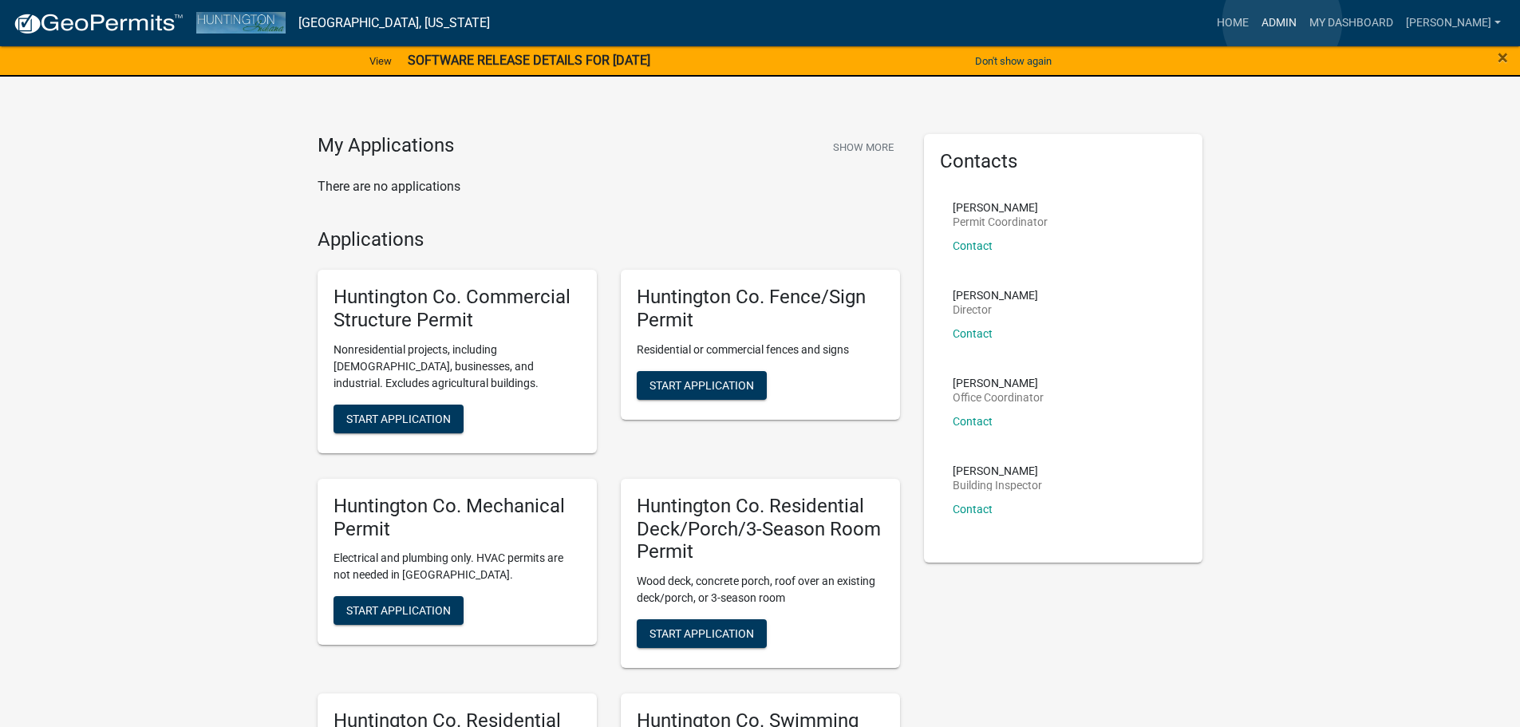
click at [1282, 22] on link "Admin" at bounding box center [1279, 23] width 48 height 30
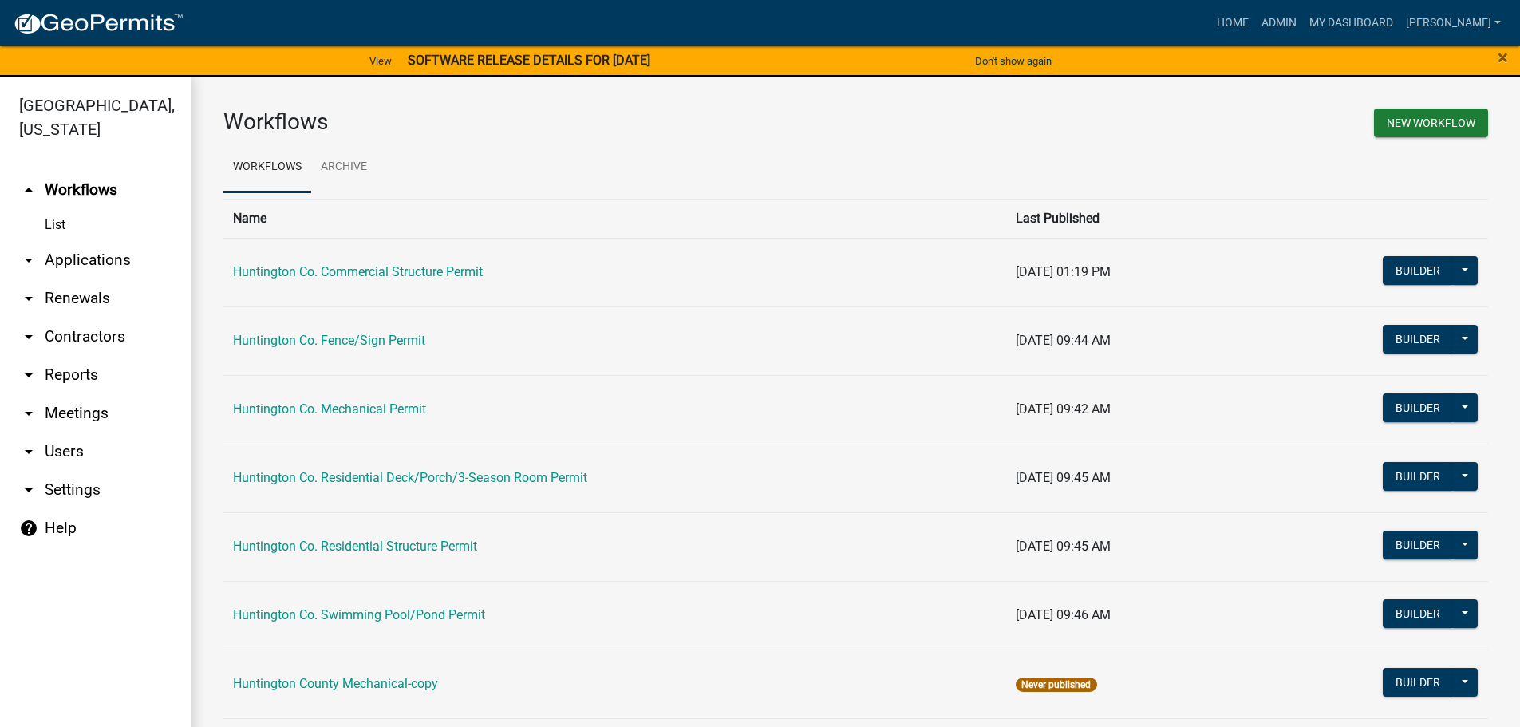
click at [57, 223] on link "List" at bounding box center [95, 225] width 191 height 32
click at [59, 223] on link "List" at bounding box center [95, 225] width 191 height 32
click at [361, 271] on link "Huntington Co. Commercial Structure Permit" at bounding box center [358, 271] width 250 height 15
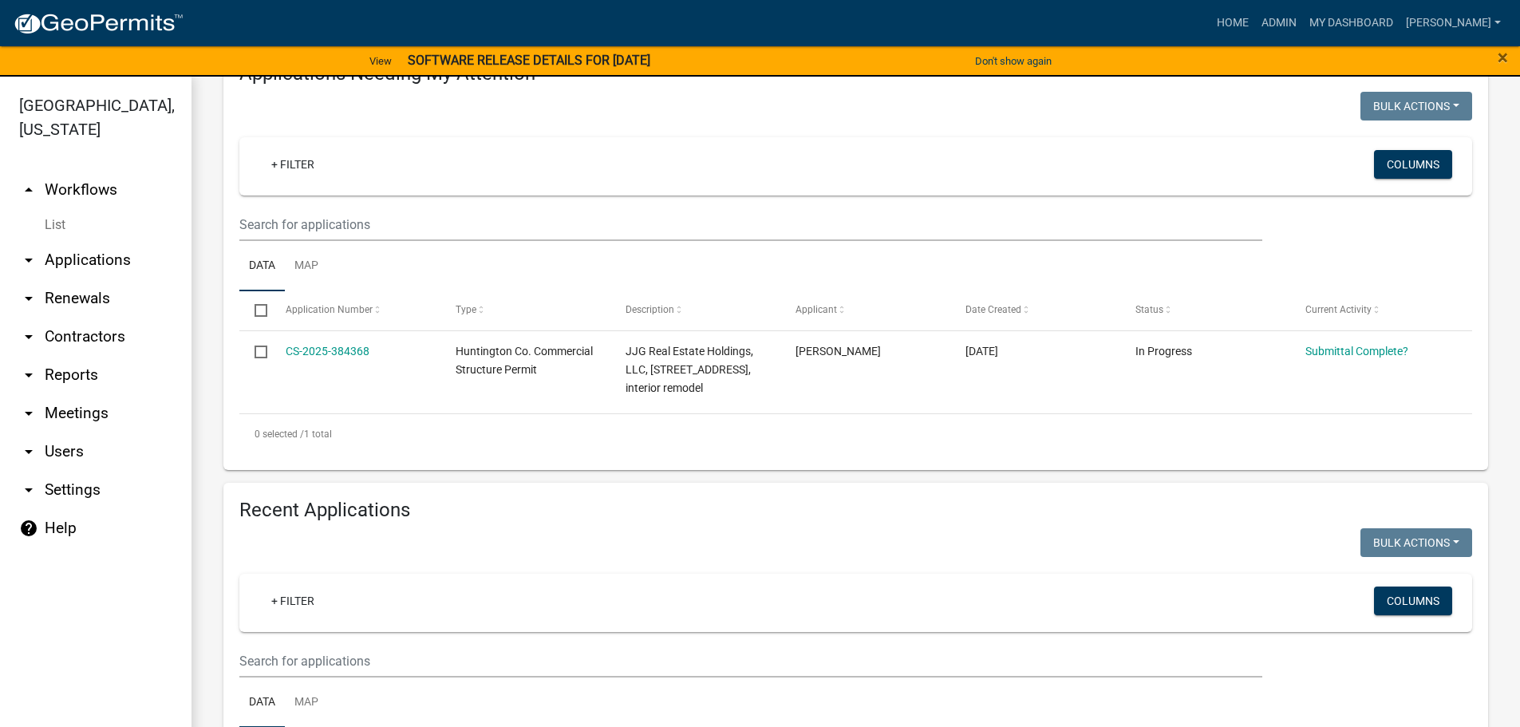
scroll to position [205, 0]
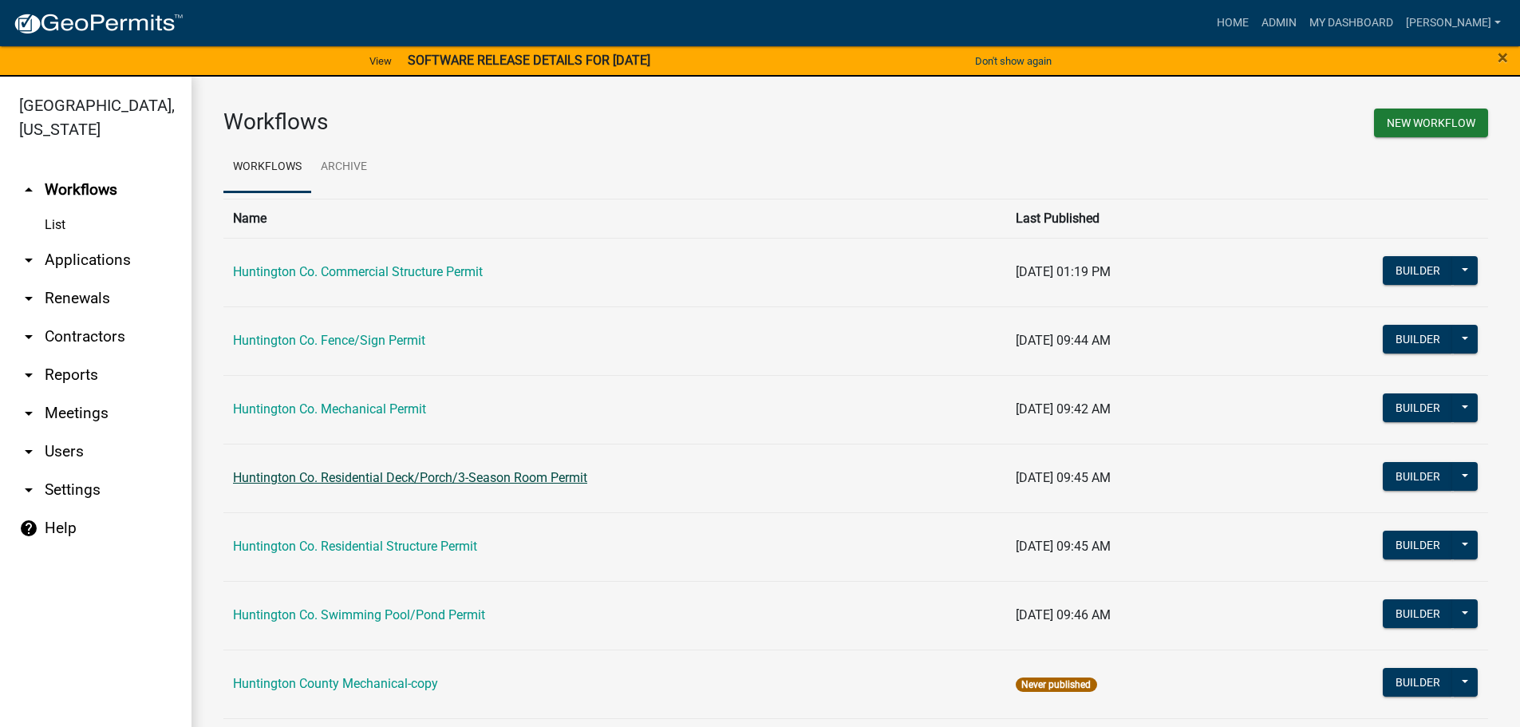
click at [369, 480] on link "Huntington Co. Residential Deck/Porch/3-Season Room Permit" at bounding box center [410, 477] width 354 height 15
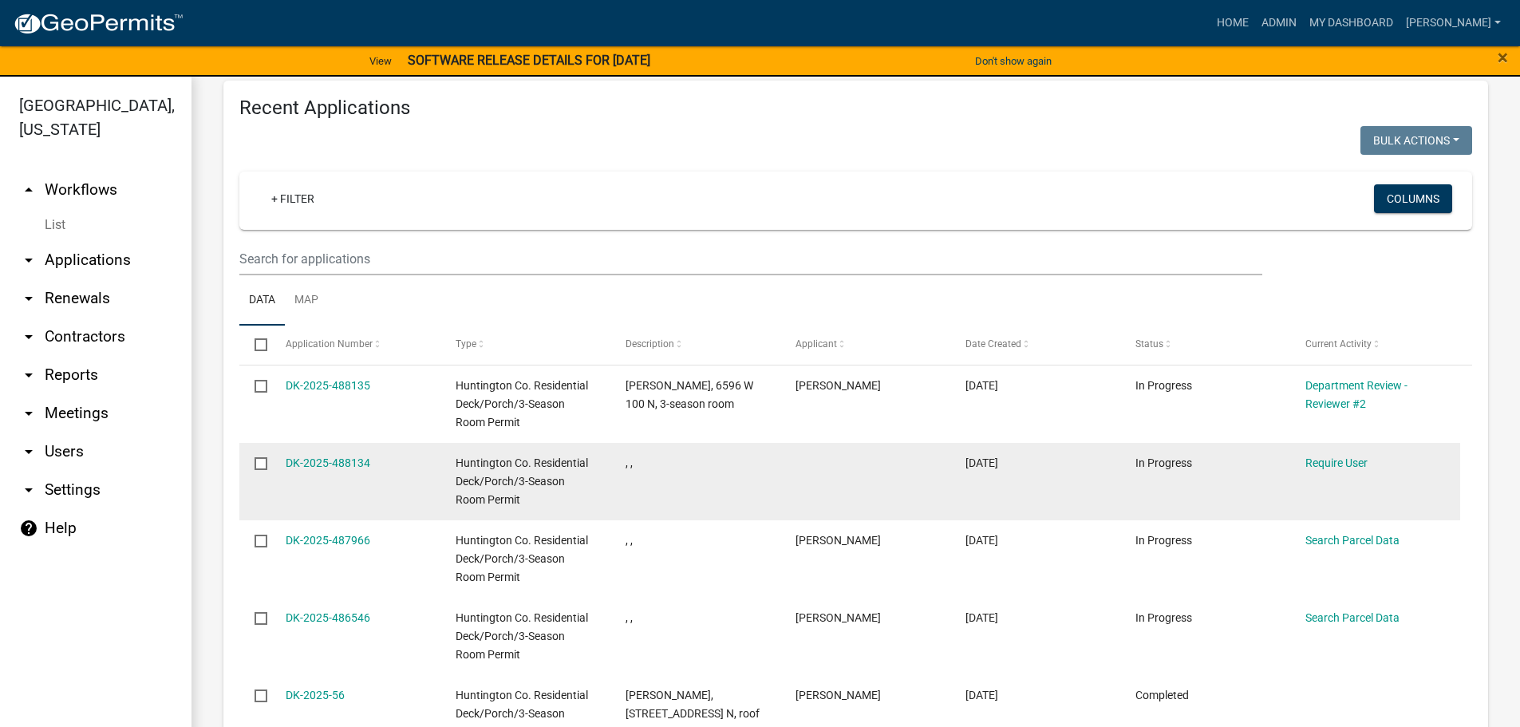
scroll to position [798, 0]
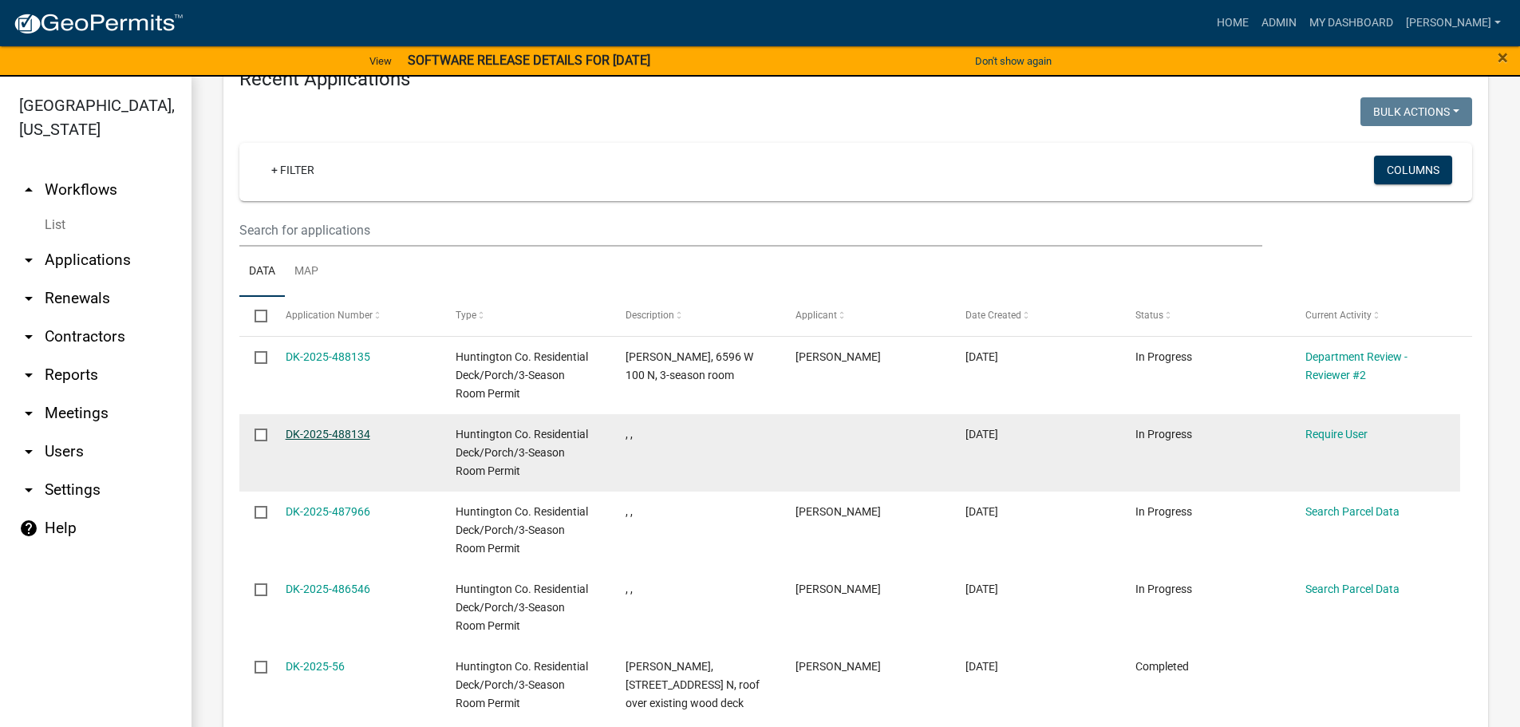
click at [323, 428] on link "DK-2025-488134" at bounding box center [328, 434] width 85 height 13
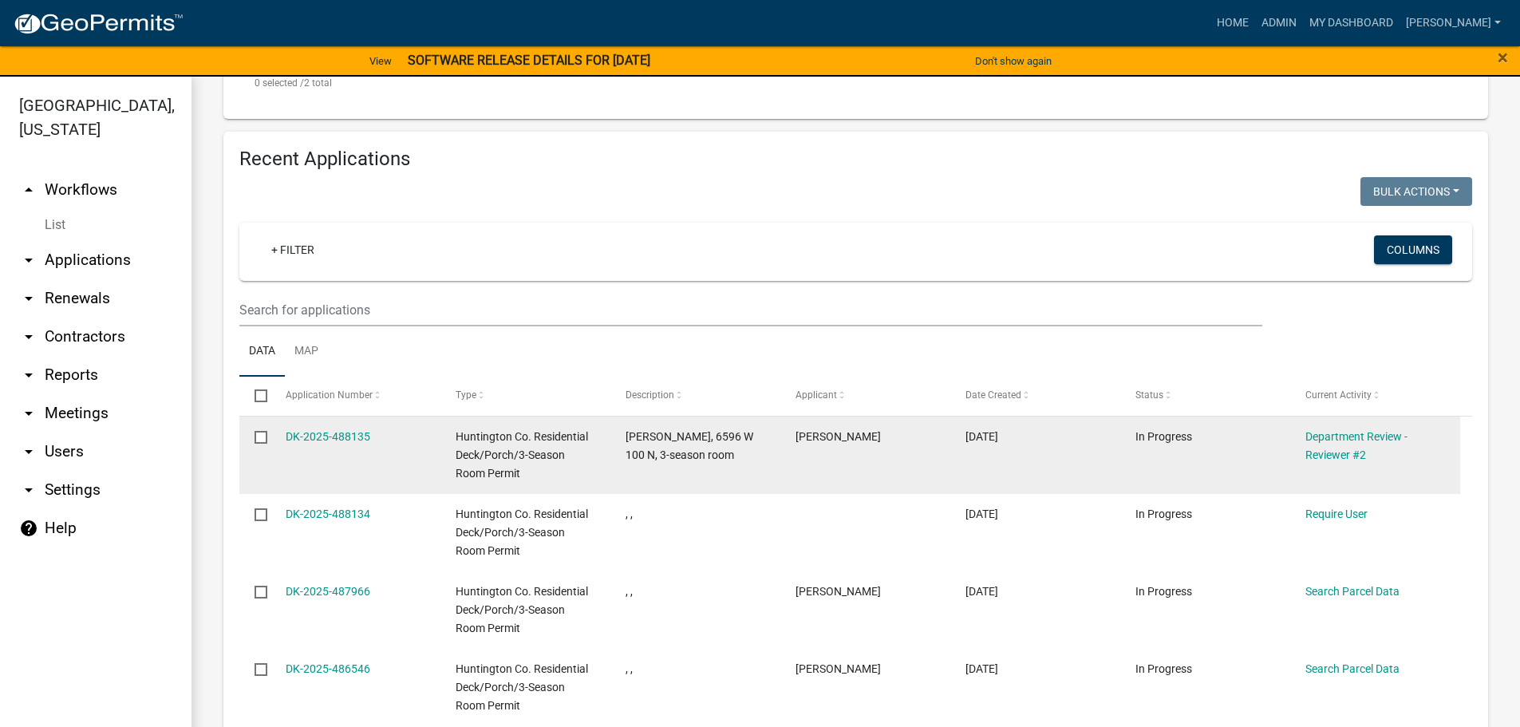
scroll to position [798, 0]
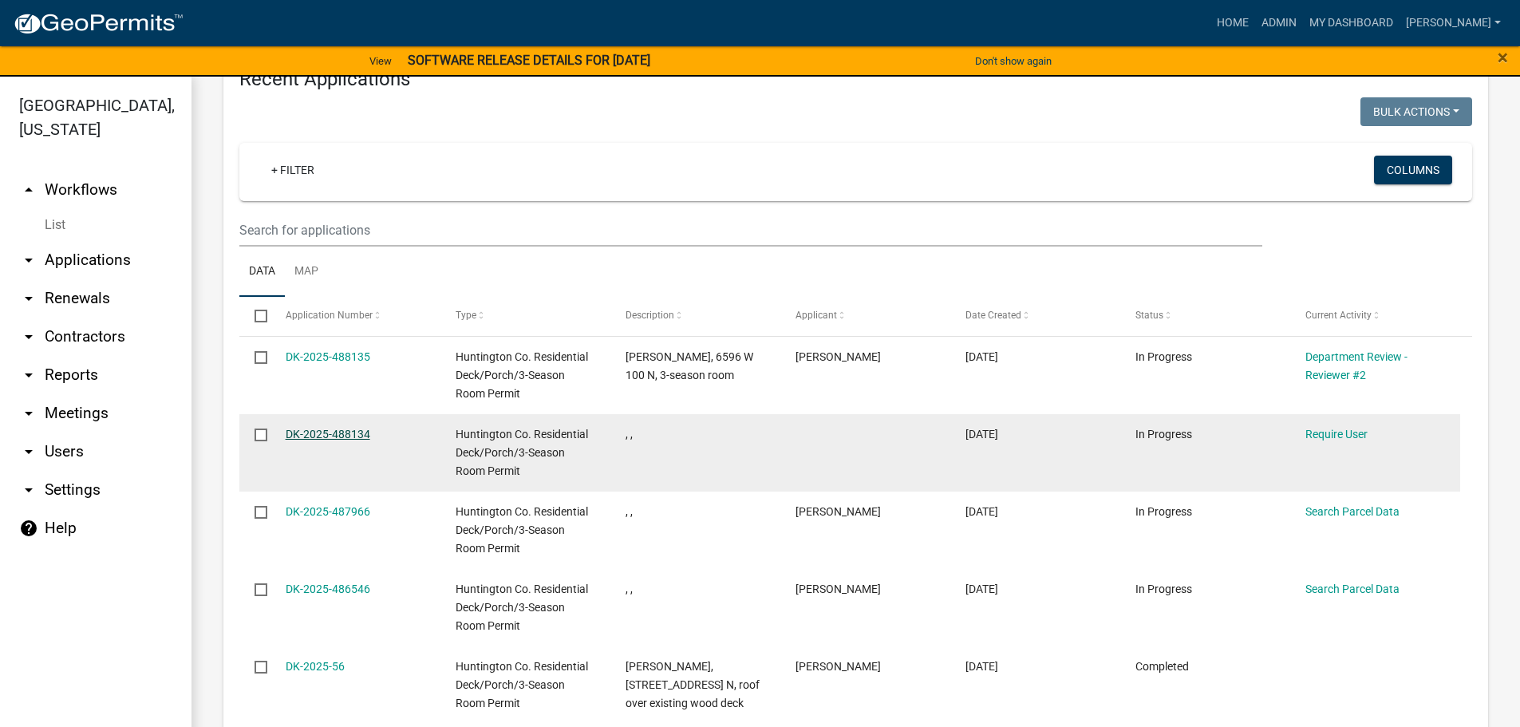
click at [325, 428] on link "DK-2025-488134" at bounding box center [328, 434] width 85 height 13
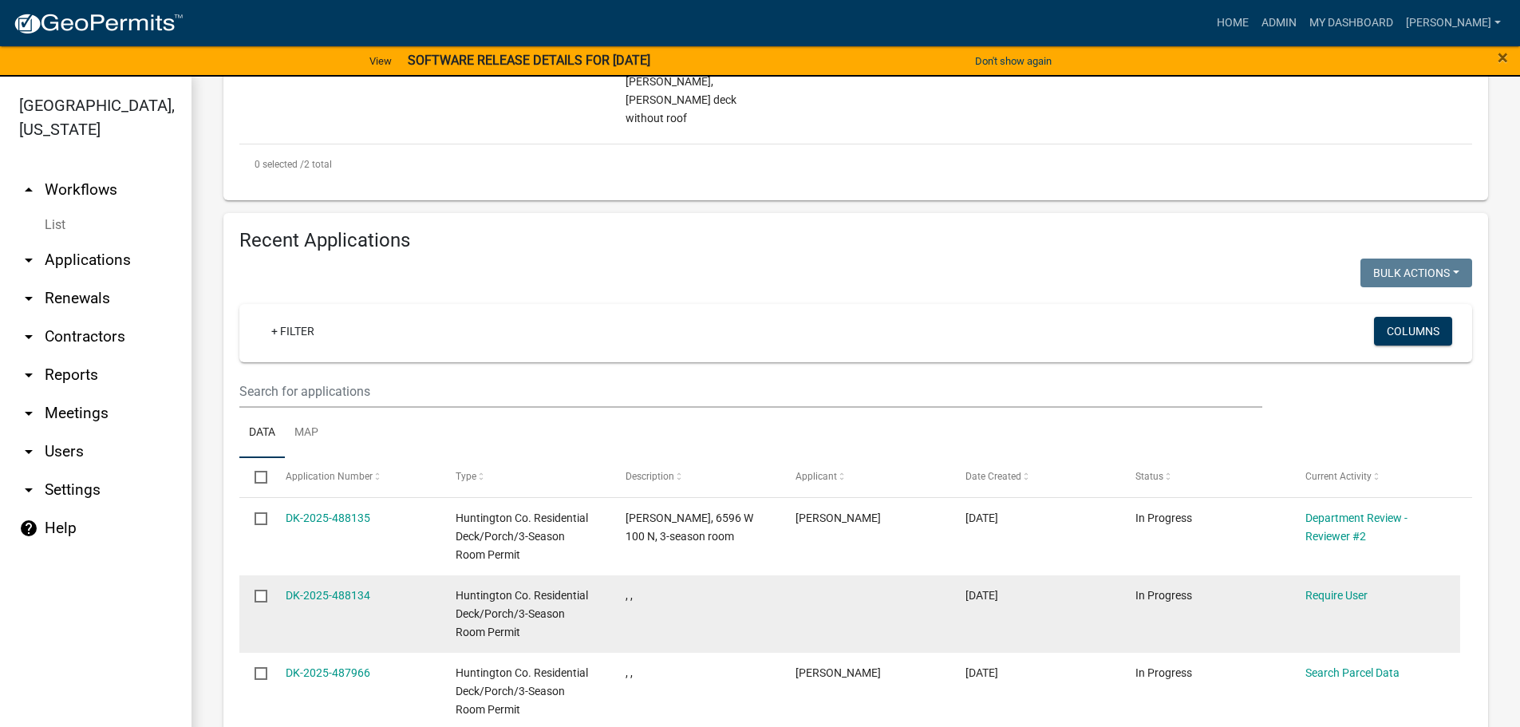
scroll to position [798, 0]
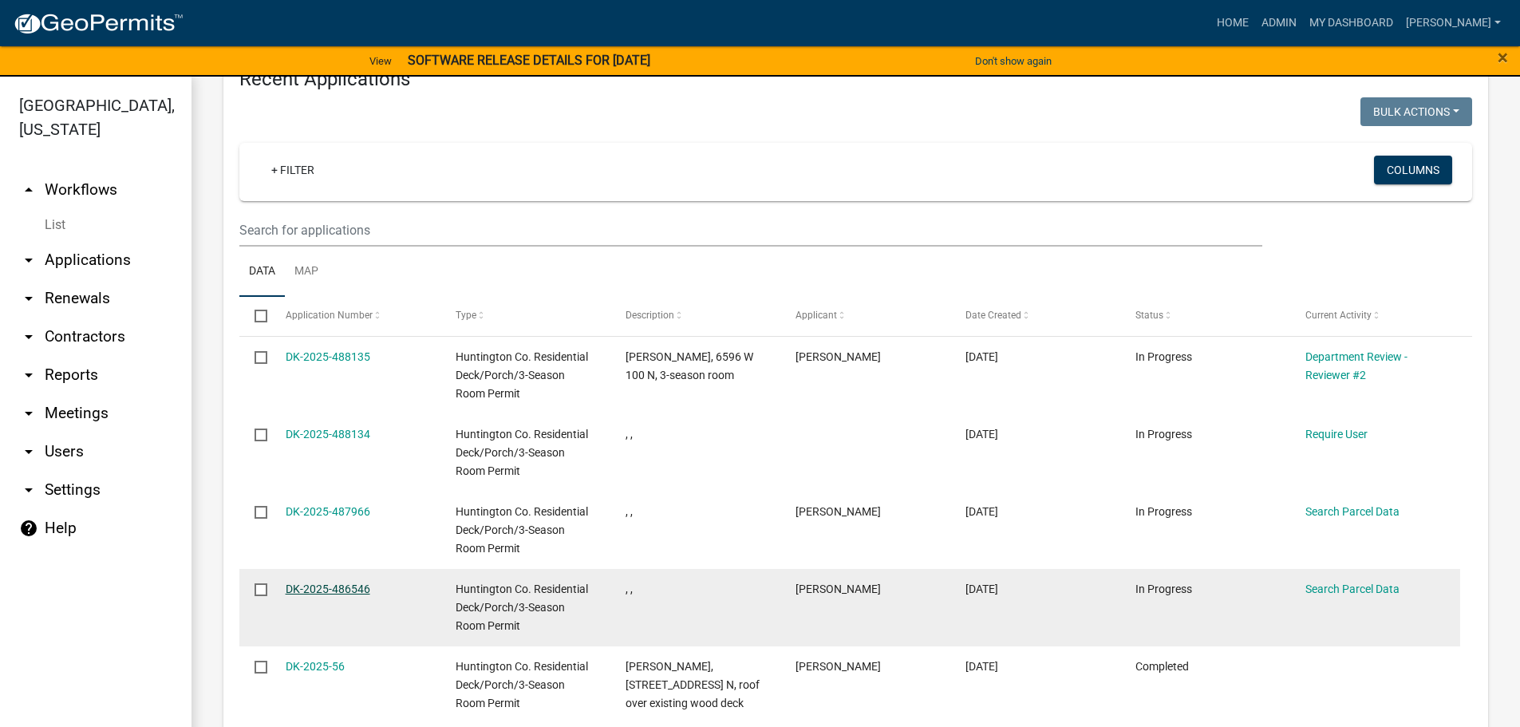
click at [310, 582] on link "DK-2025-486546" at bounding box center [328, 588] width 85 height 13
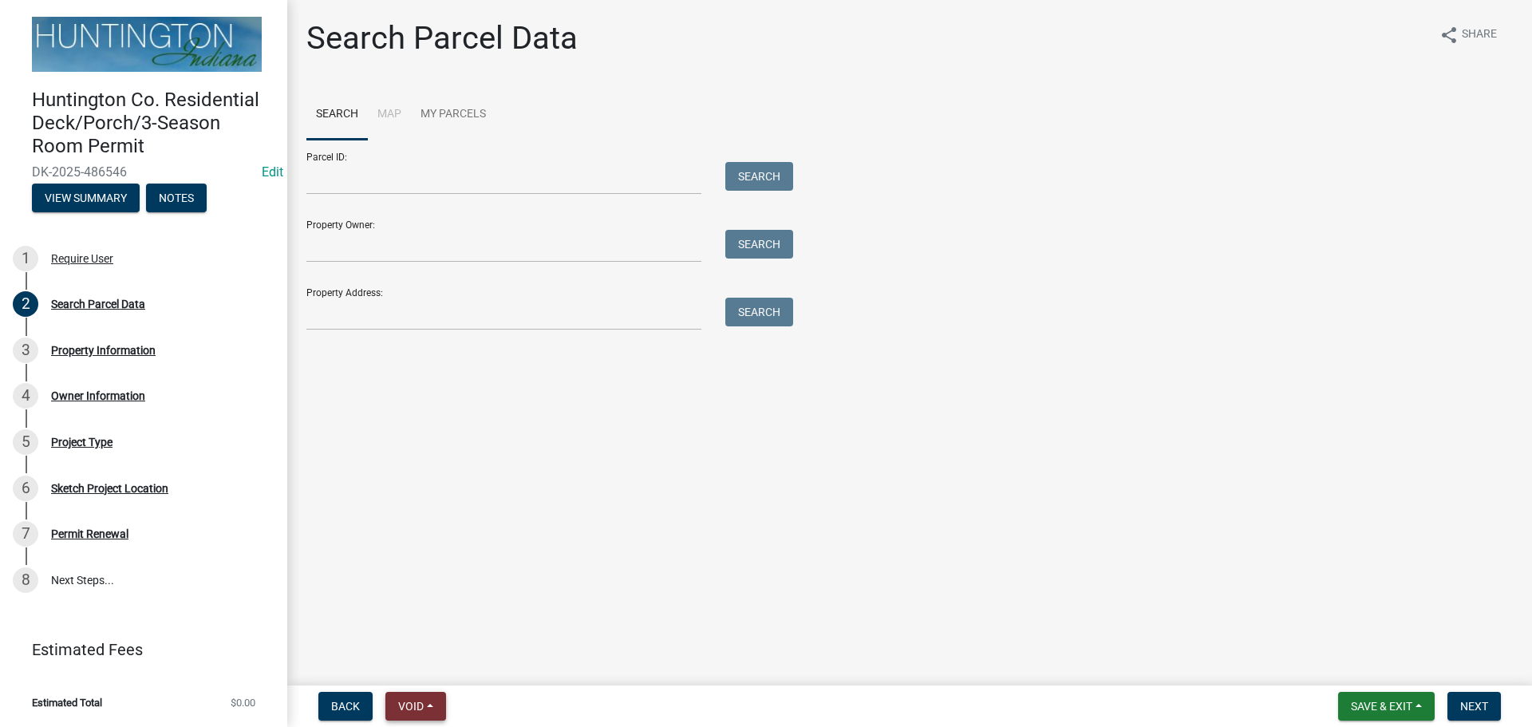
click at [424, 706] on span "Void" at bounding box center [411, 706] width 26 height 13
click at [436, 664] on button "Void" at bounding box center [449, 664] width 128 height 38
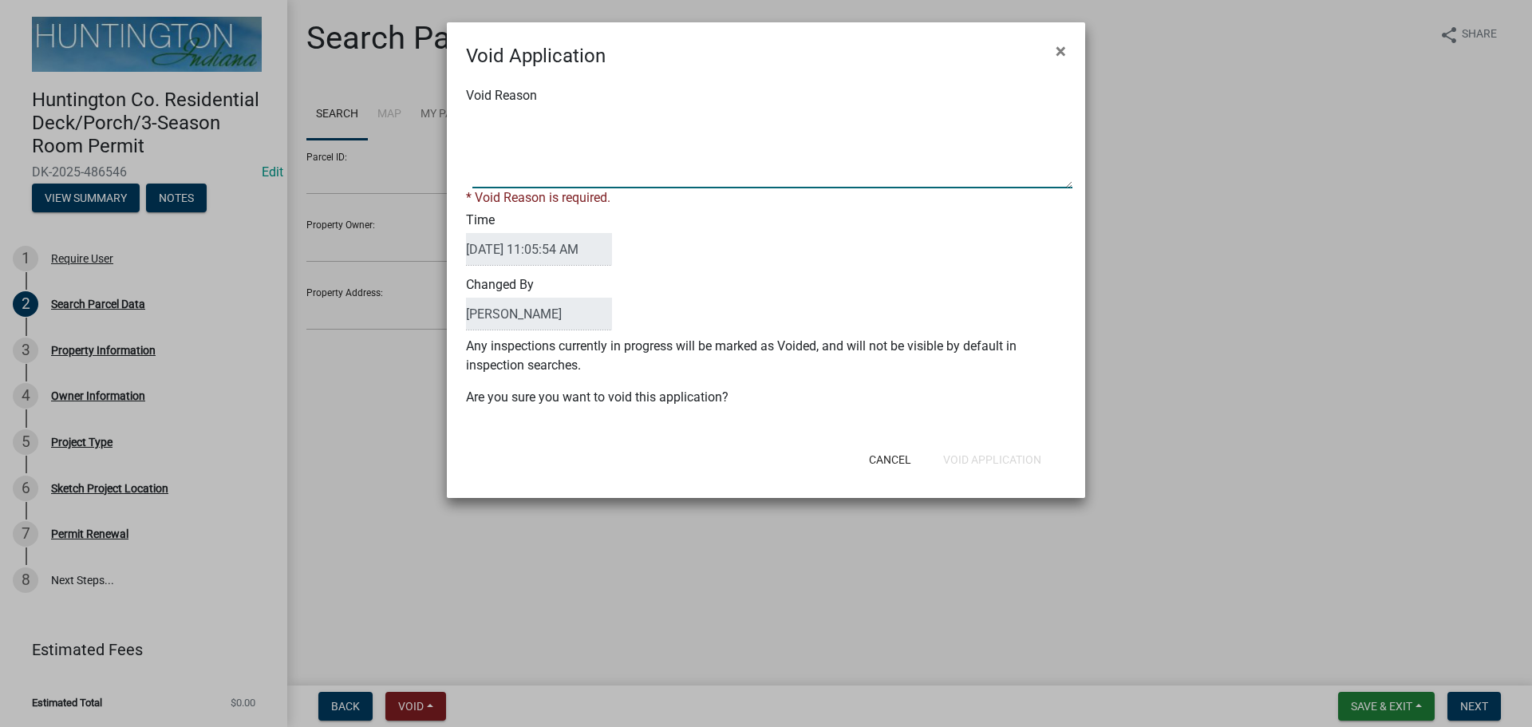
click at [489, 170] on textarea "Void Reason" at bounding box center [772, 148] width 600 height 80
type textarea "duplicate"
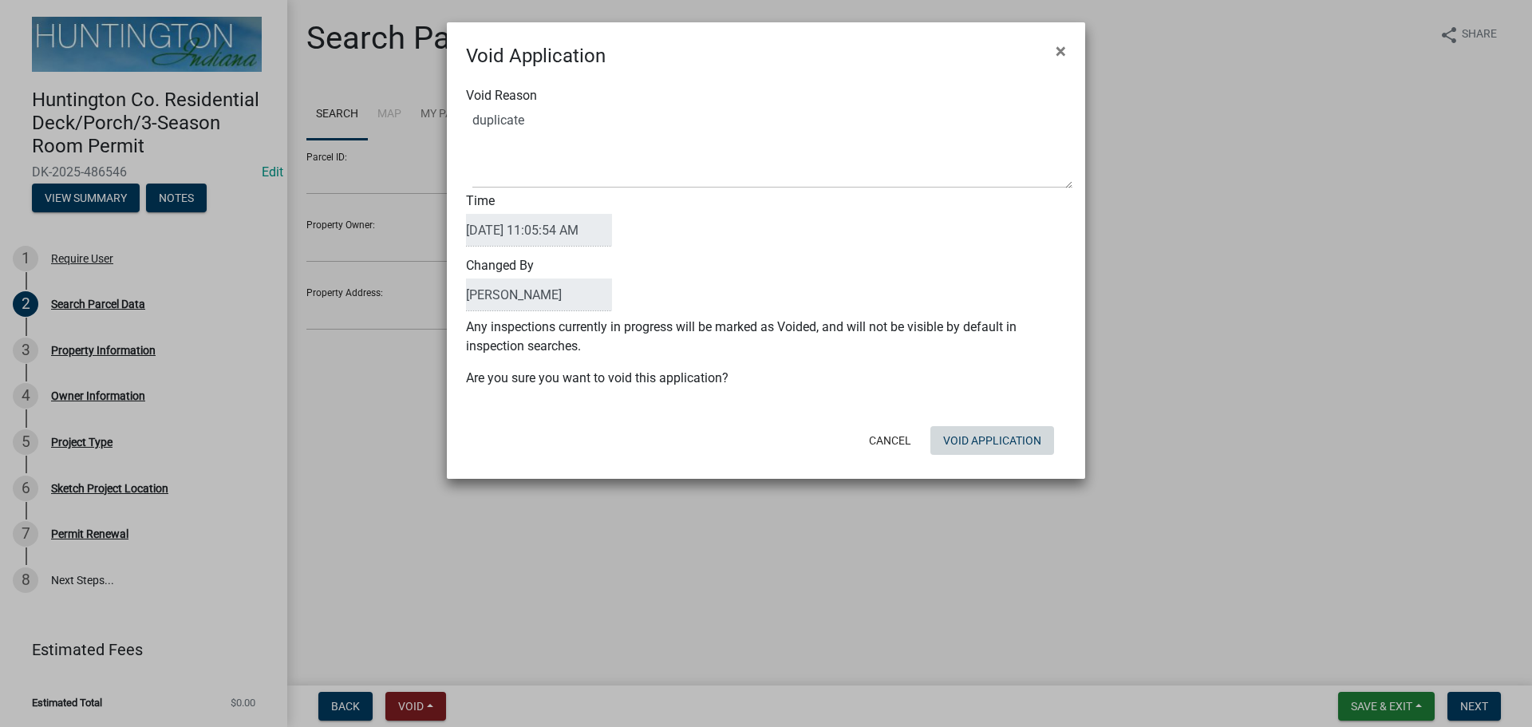
click at [983, 463] on form "Void Application × Void Reason Time 10/06/2025 11:05:54 AM Changed By Kim Hoste…" at bounding box center [766, 243] width 638 height 442
click at [994, 441] on button "Void Application" at bounding box center [992, 440] width 124 height 29
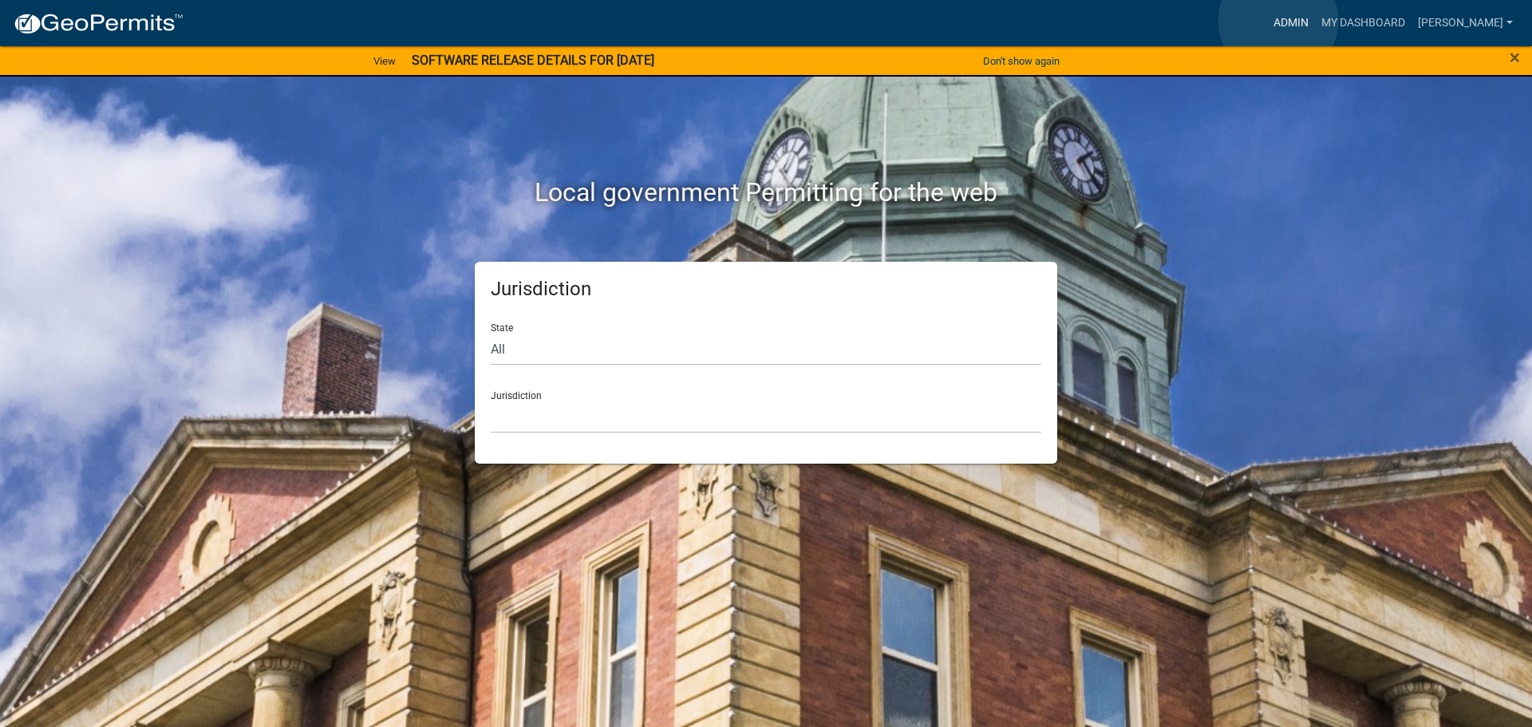
click at [1278, 20] on link "Admin" at bounding box center [1291, 23] width 48 height 30
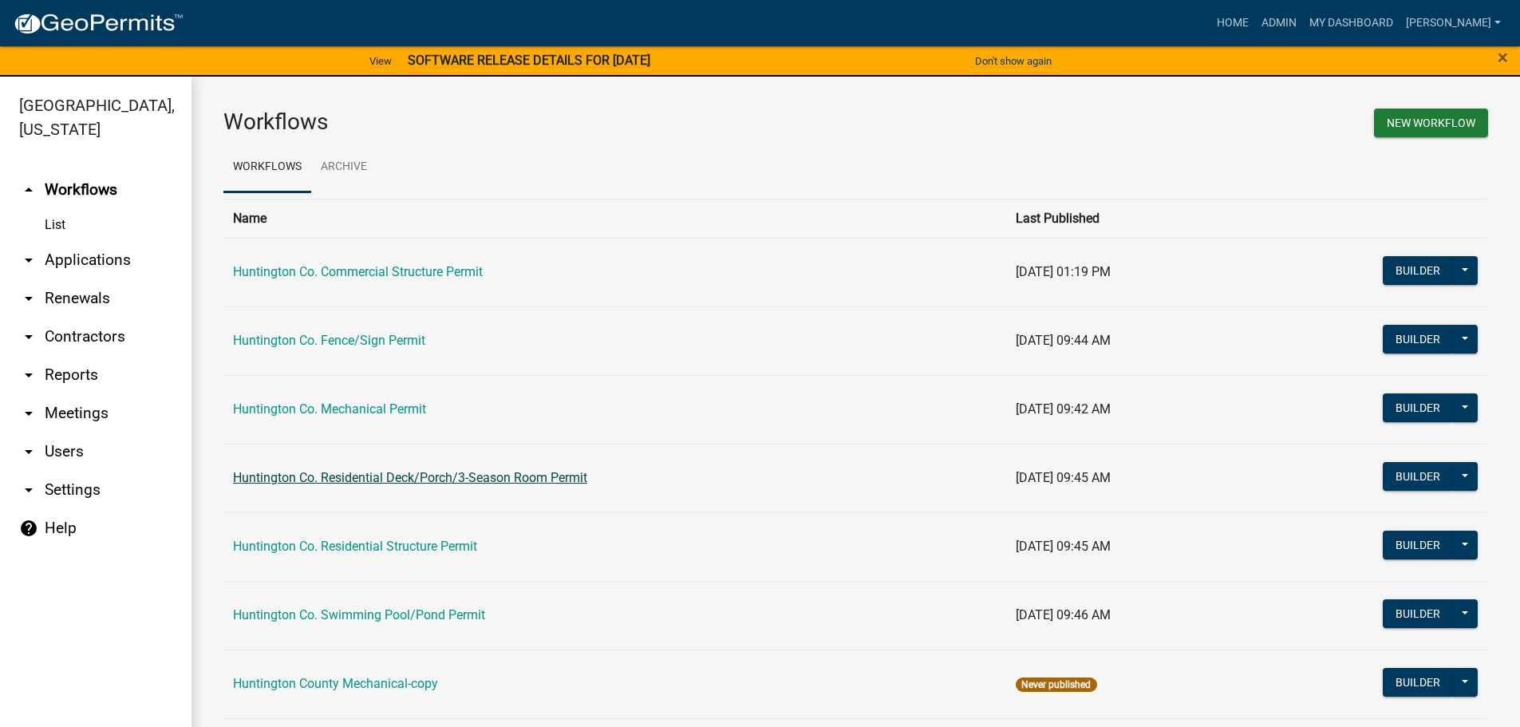
click at [351, 476] on link "Huntington Co. Residential Deck/Porch/3-Season Room Permit" at bounding box center [410, 477] width 354 height 15
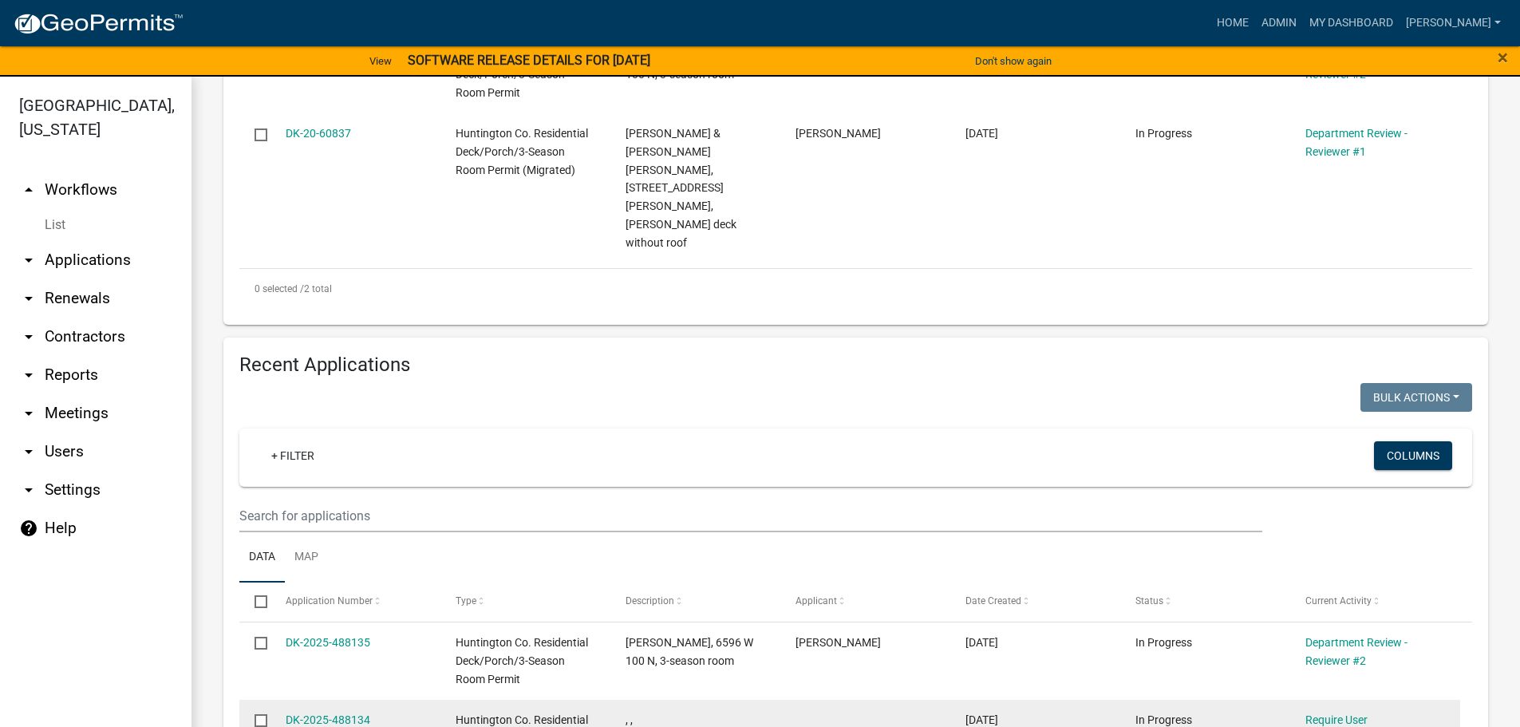
scroll to position [718, 0]
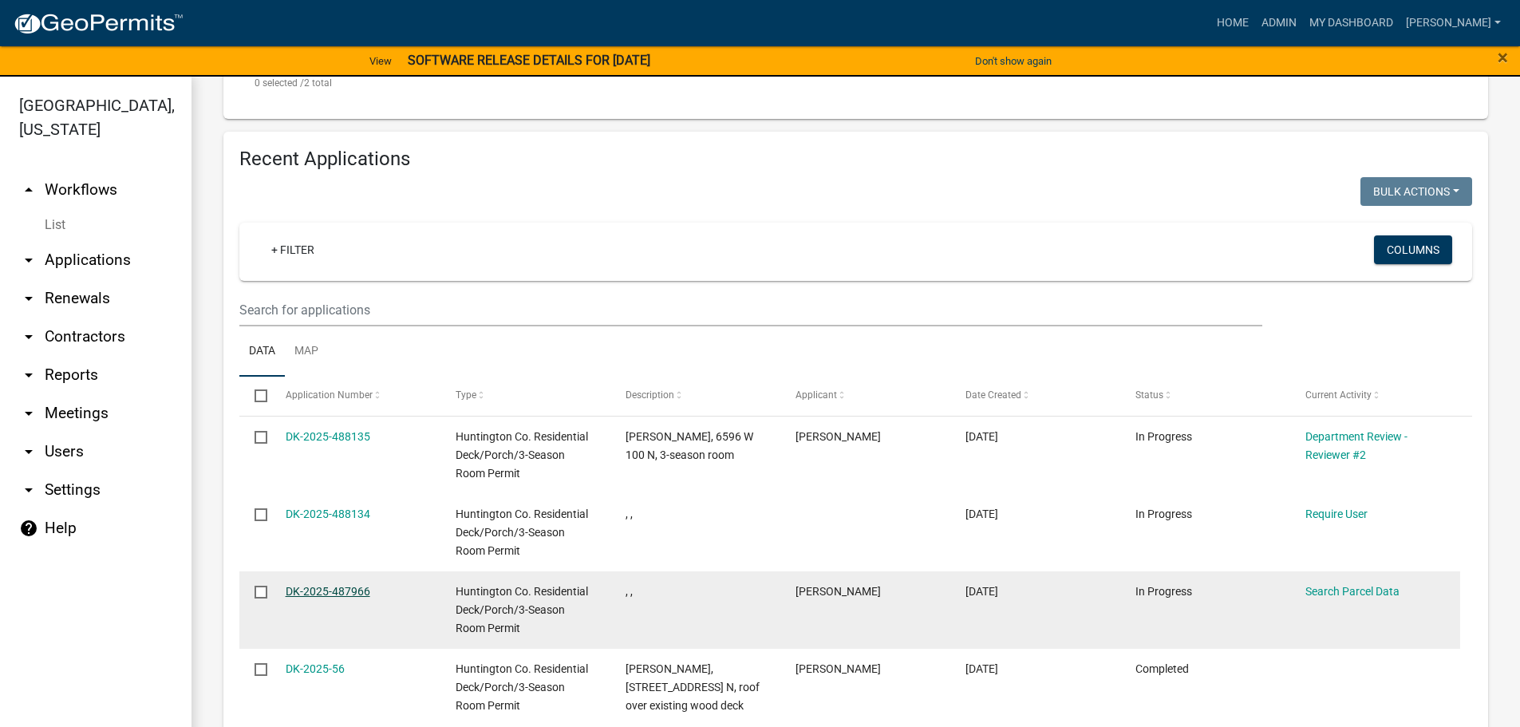
click at [316, 585] on link "DK-2025-487966" at bounding box center [328, 591] width 85 height 13
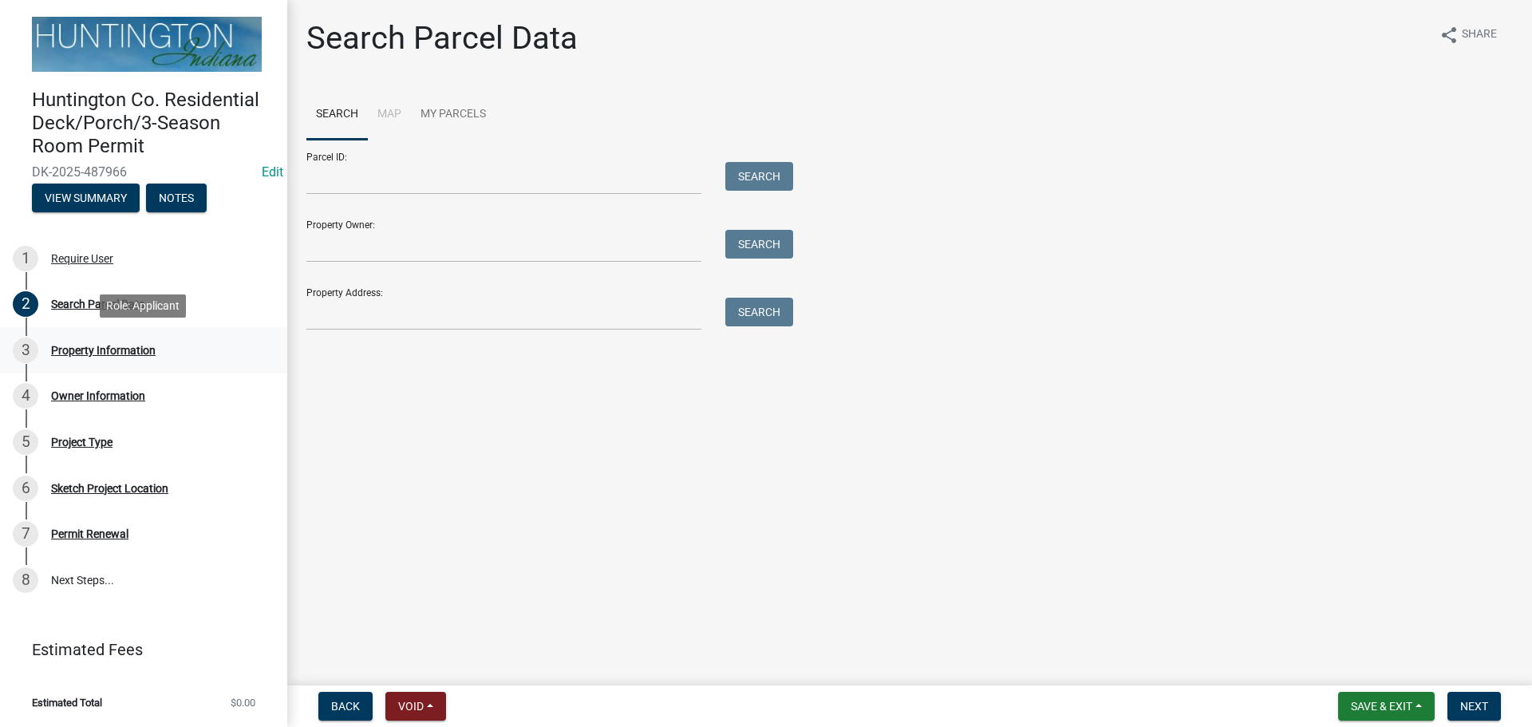
click at [110, 349] on div "Property Information" at bounding box center [103, 350] width 105 height 11
click at [105, 352] on div "Property Information" at bounding box center [103, 350] width 105 height 11
click at [414, 700] on span "Void" at bounding box center [411, 706] width 26 height 13
click at [445, 661] on button "Void" at bounding box center [449, 664] width 128 height 38
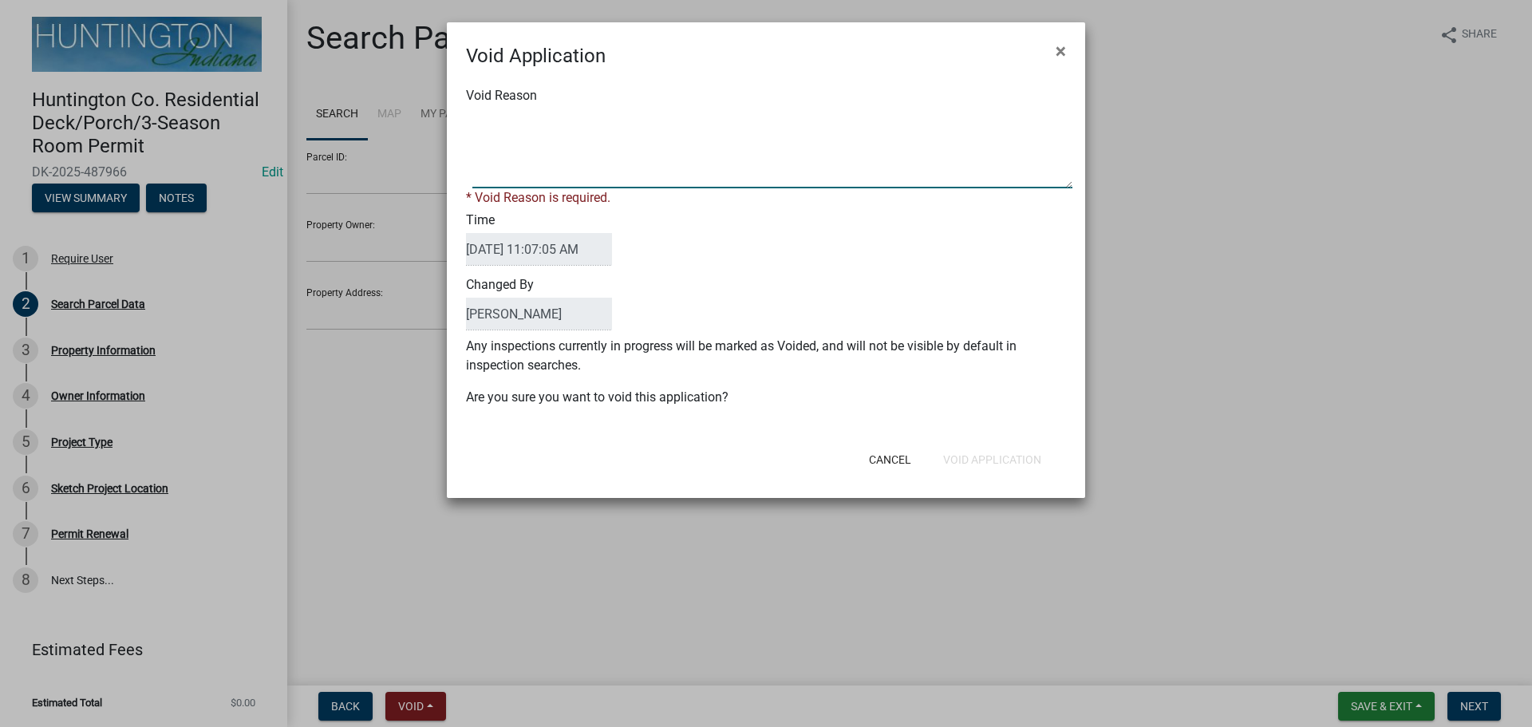
click at [522, 151] on textarea "Void Reason" at bounding box center [772, 148] width 600 height 80
type textarea "duplicate"
click at [973, 459] on div "Cancel Void Application" at bounding box center [869, 459] width 393 height 41
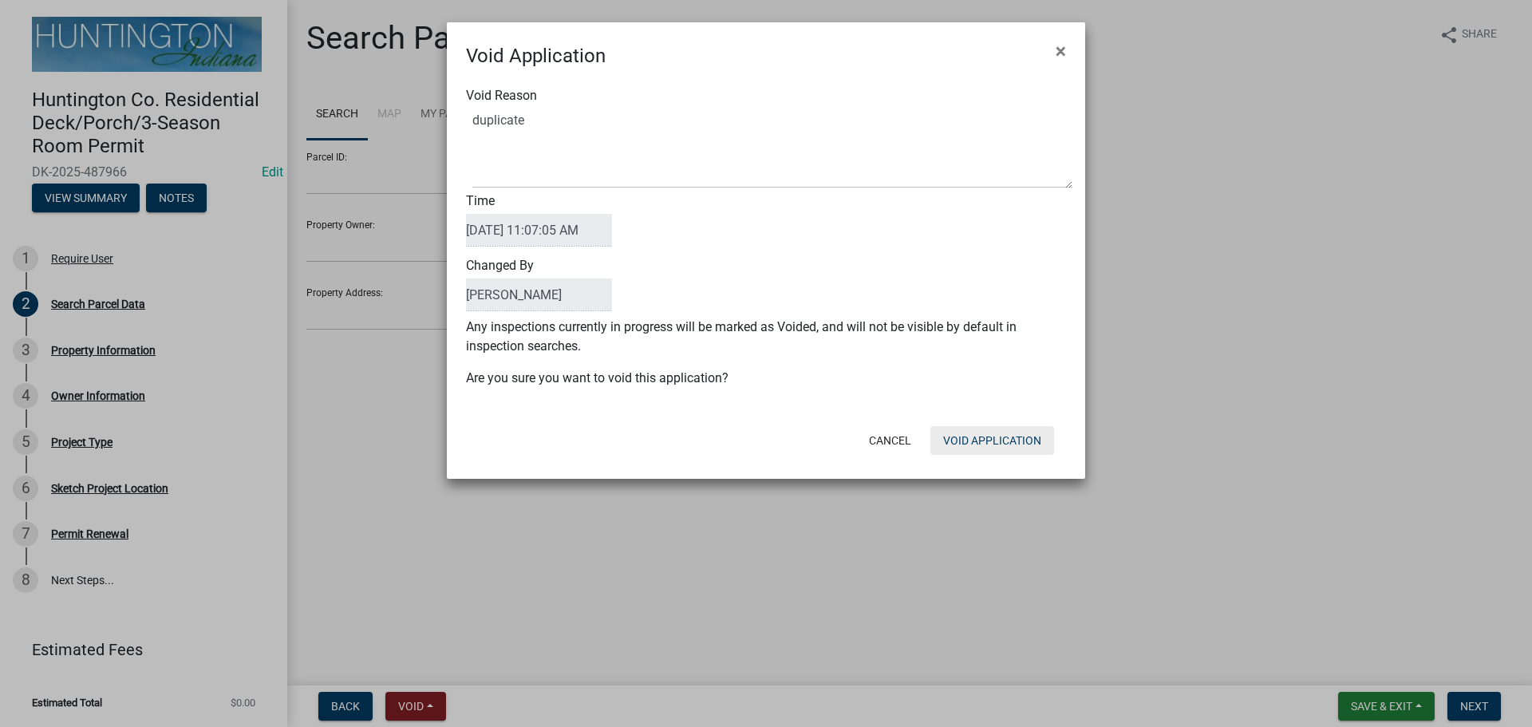
click at [990, 442] on button "Void Application" at bounding box center [992, 440] width 124 height 29
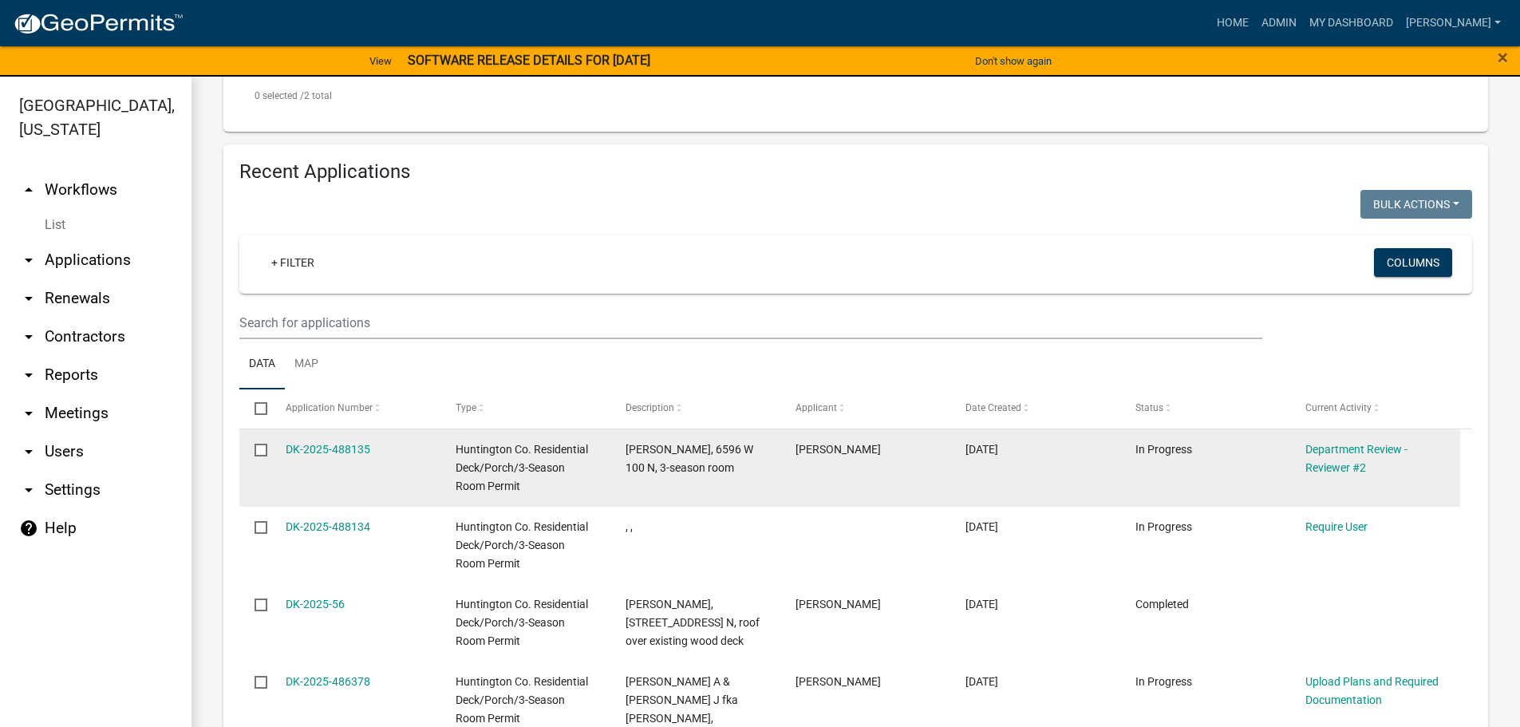
scroll to position [718, 0]
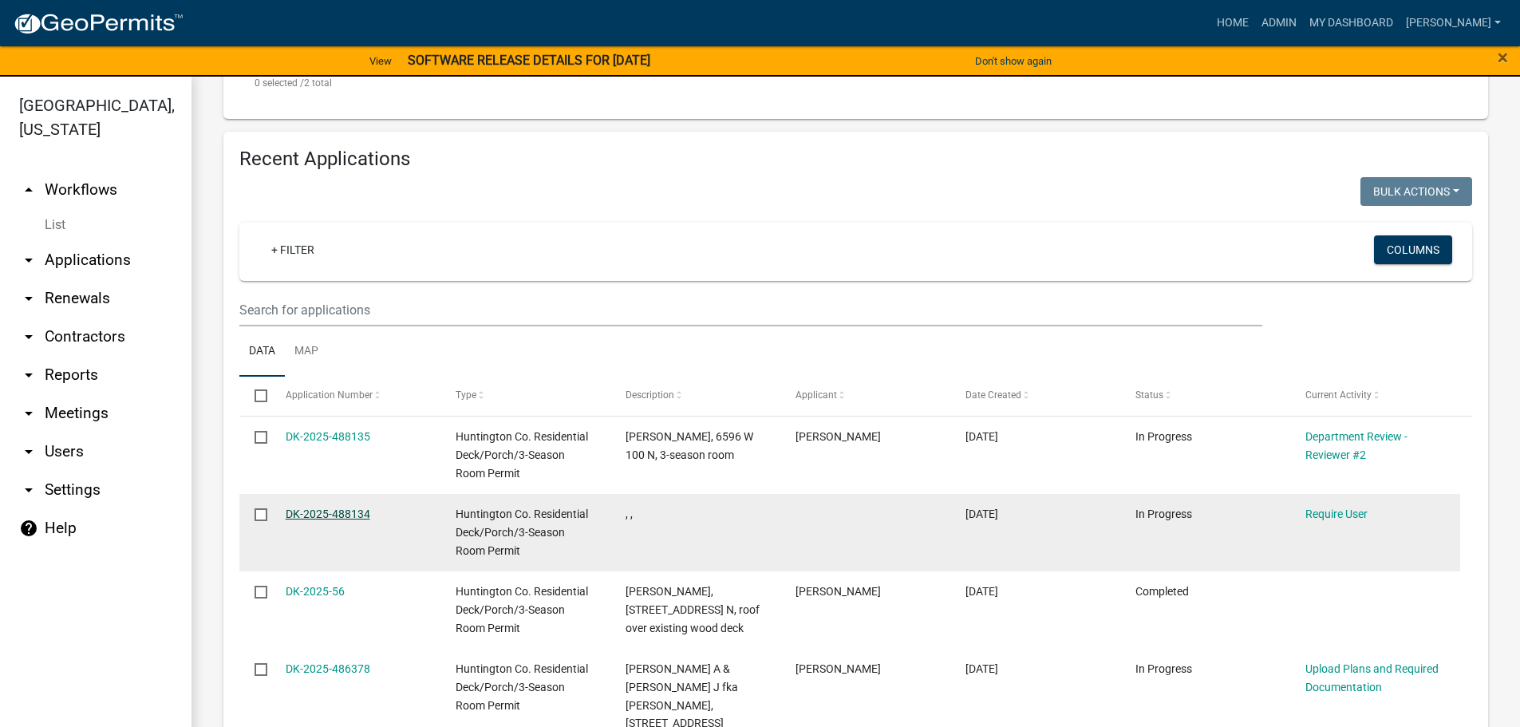
click at [331, 507] on link "DK-2025-488134" at bounding box center [328, 513] width 85 height 13
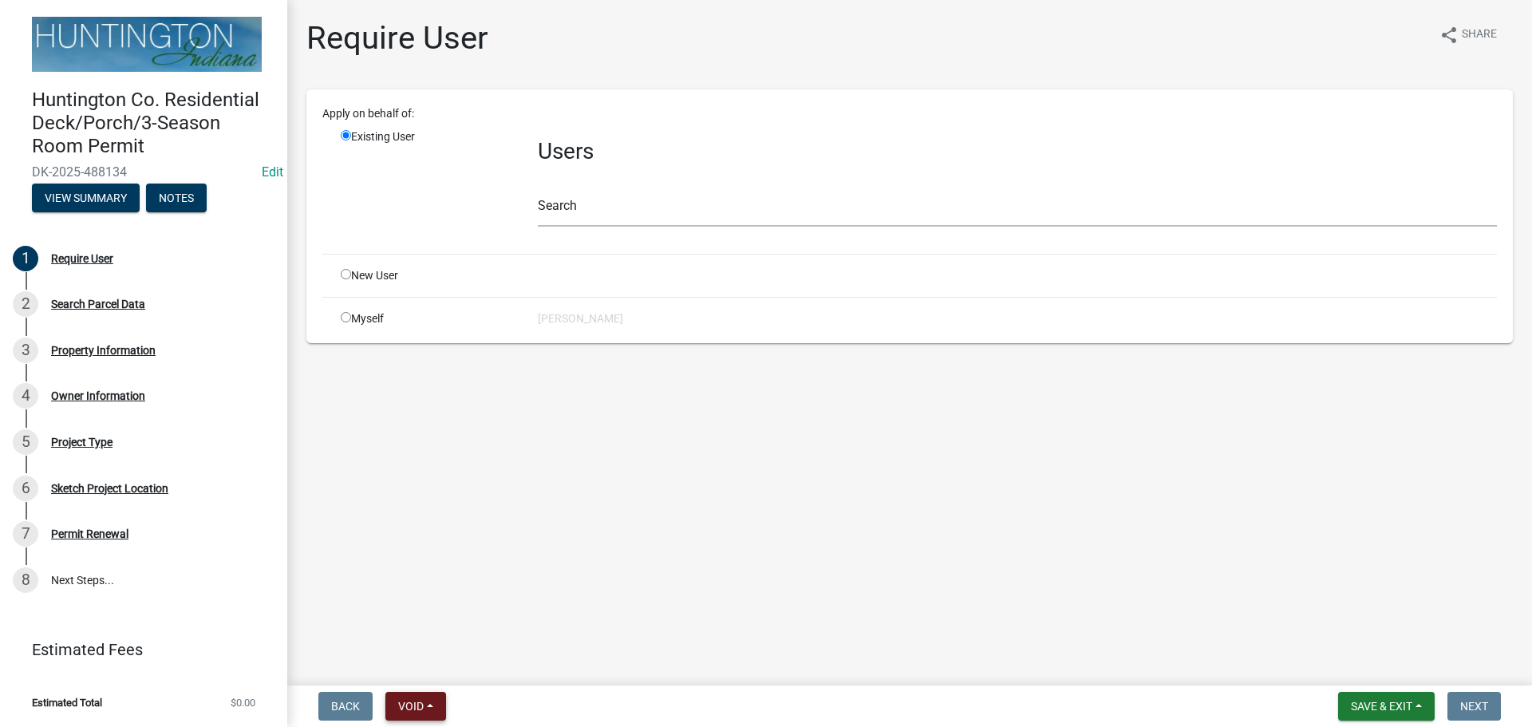
click at [424, 708] on span "Void" at bounding box center [411, 706] width 26 height 13
click at [428, 663] on button "Void" at bounding box center [449, 664] width 128 height 38
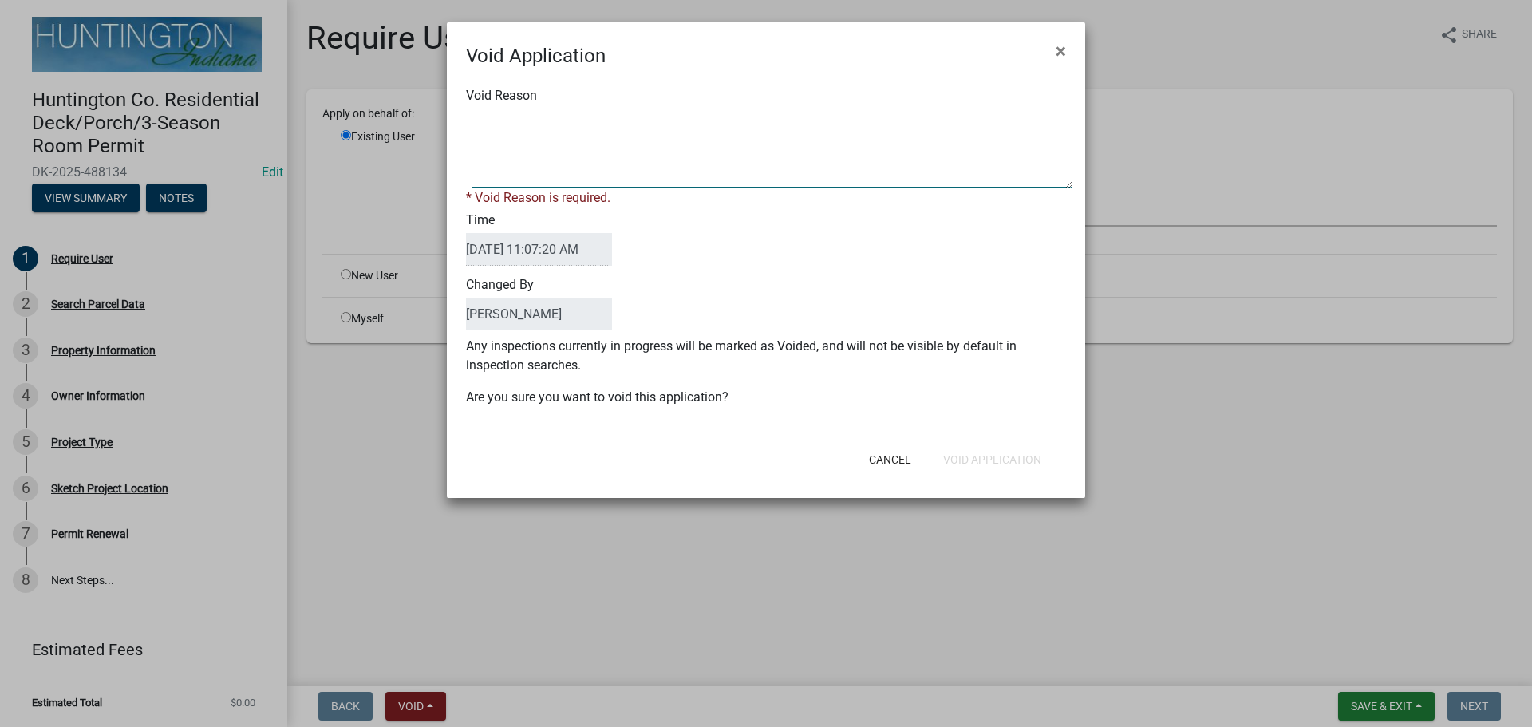
click at [533, 162] on textarea "Void Reason" at bounding box center [772, 148] width 600 height 80
type textarea "duplicate"
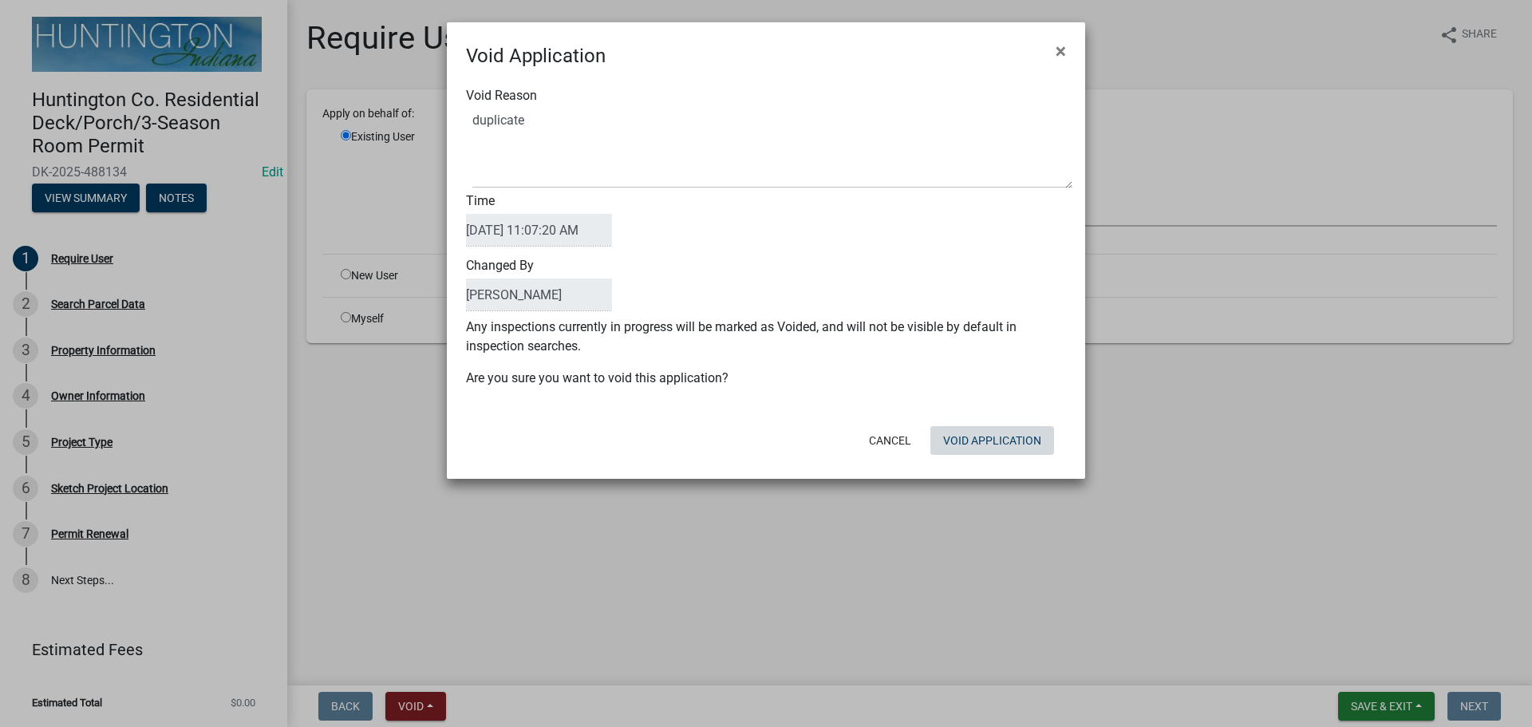
click at [960, 456] on div "Cancel Void Application" at bounding box center [869, 440] width 393 height 41
click at [977, 444] on button "Void Application" at bounding box center [992, 440] width 124 height 29
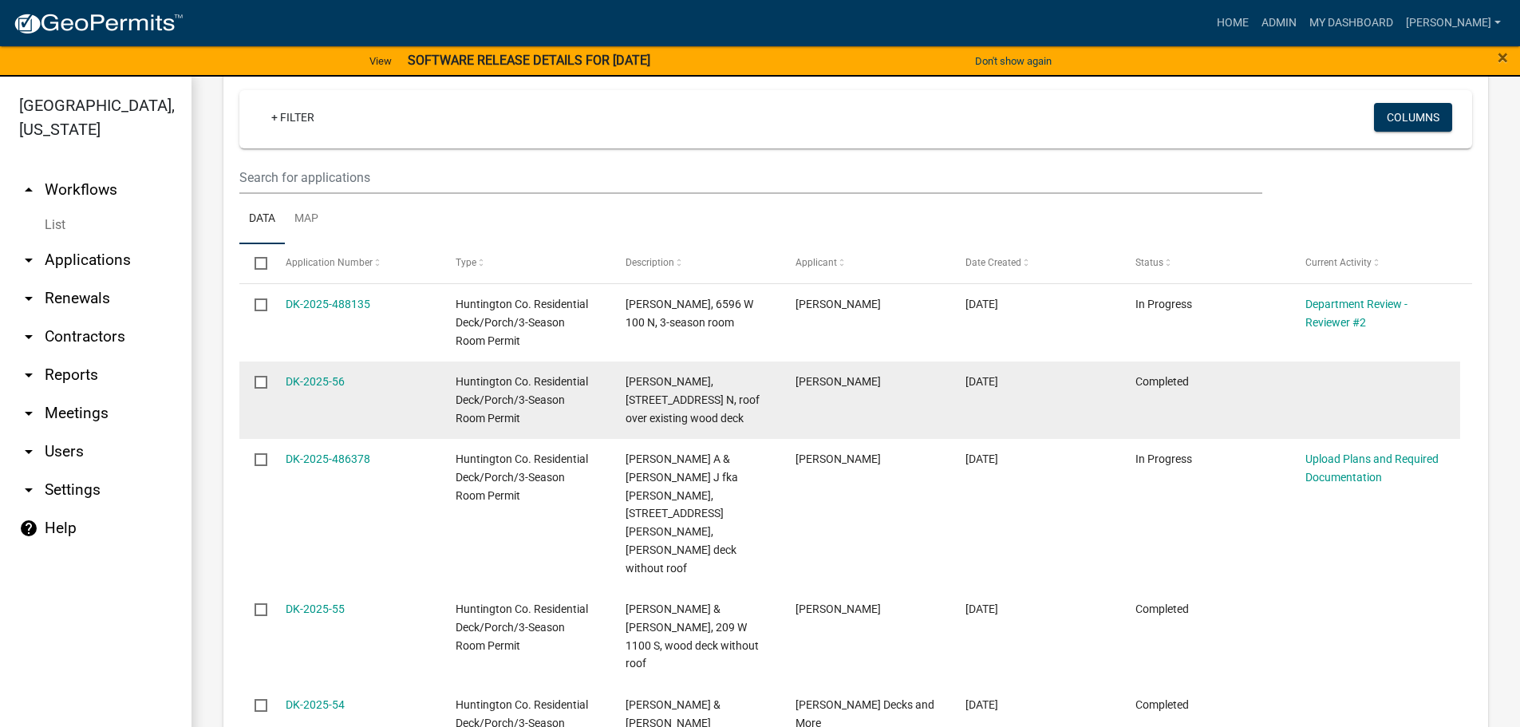
scroll to position [877, 0]
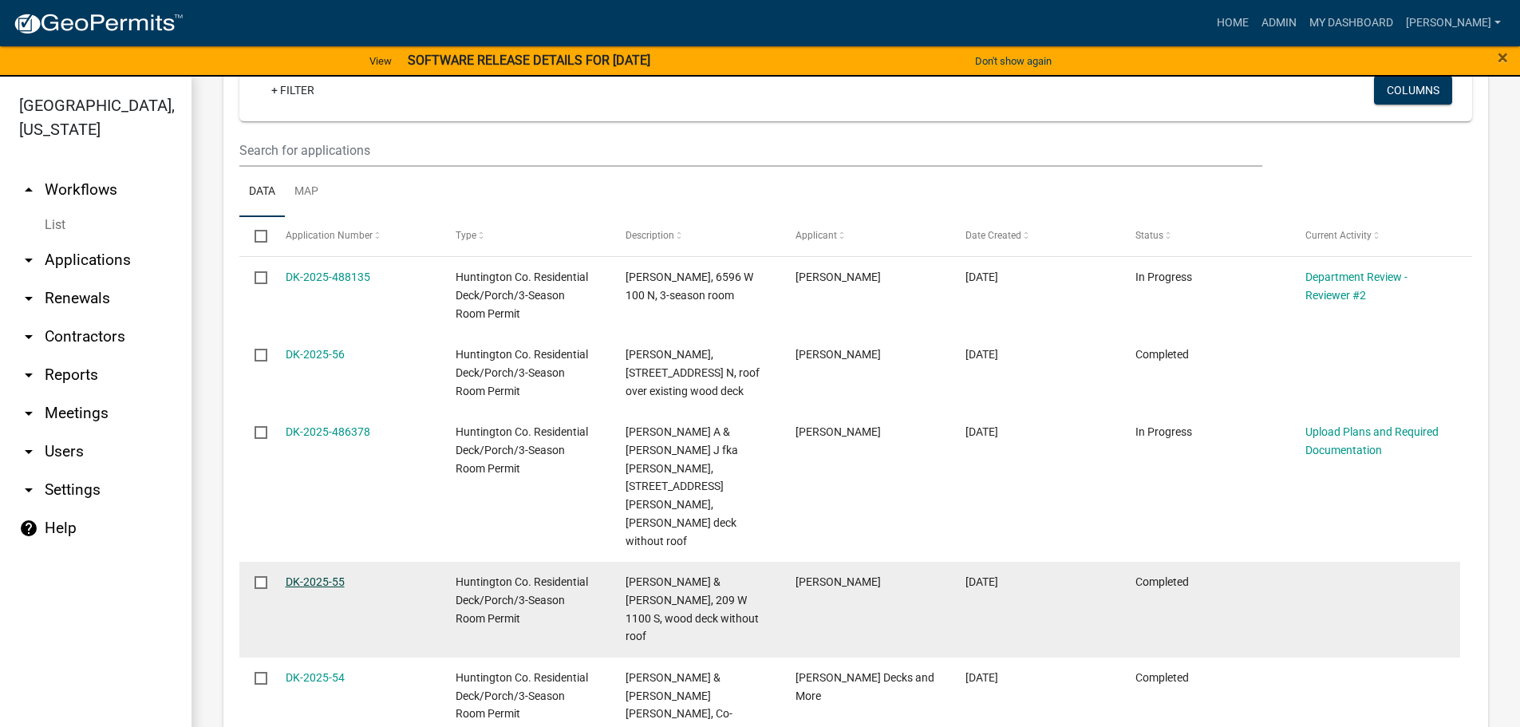
click at [316, 575] on link "DK-2025-55" at bounding box center [315, 581] width 59 height 13
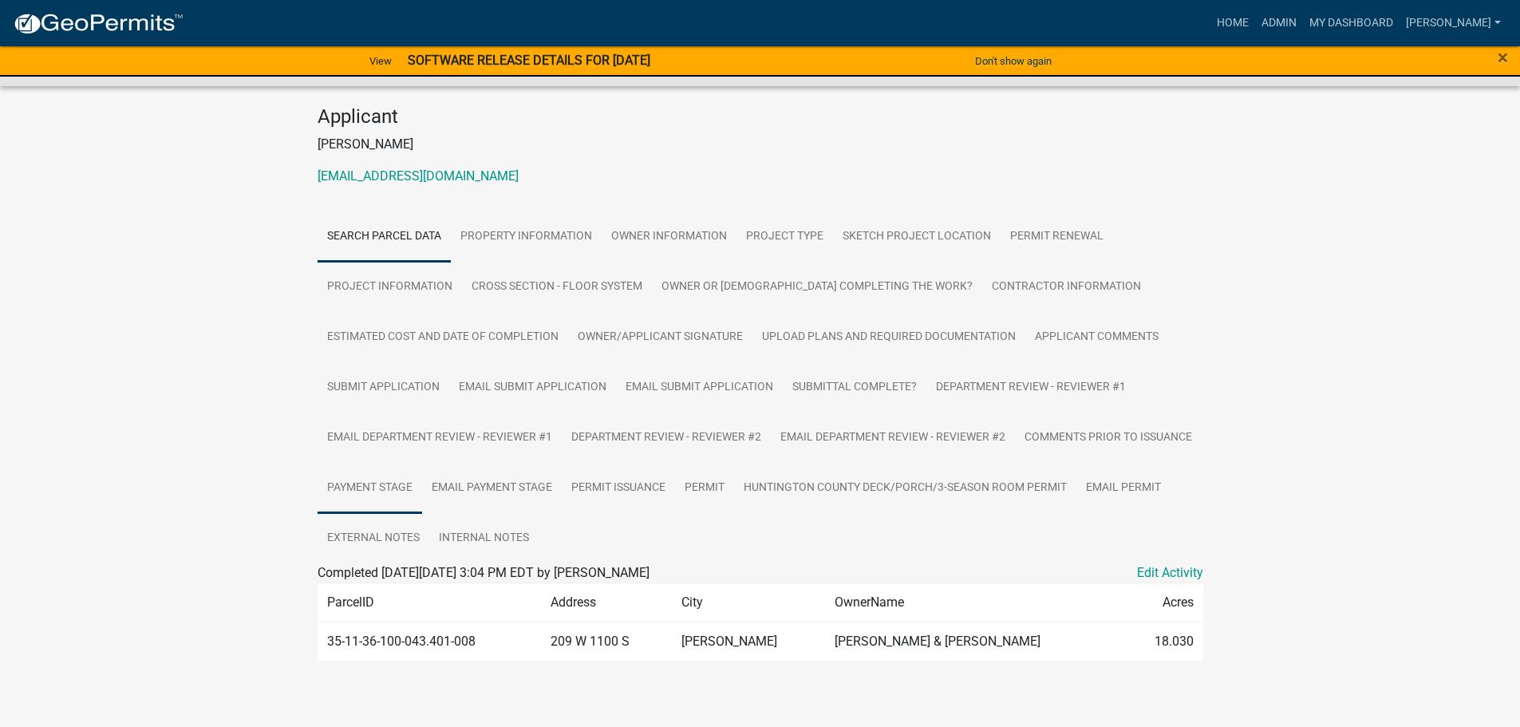
scroll to position [175, 0]
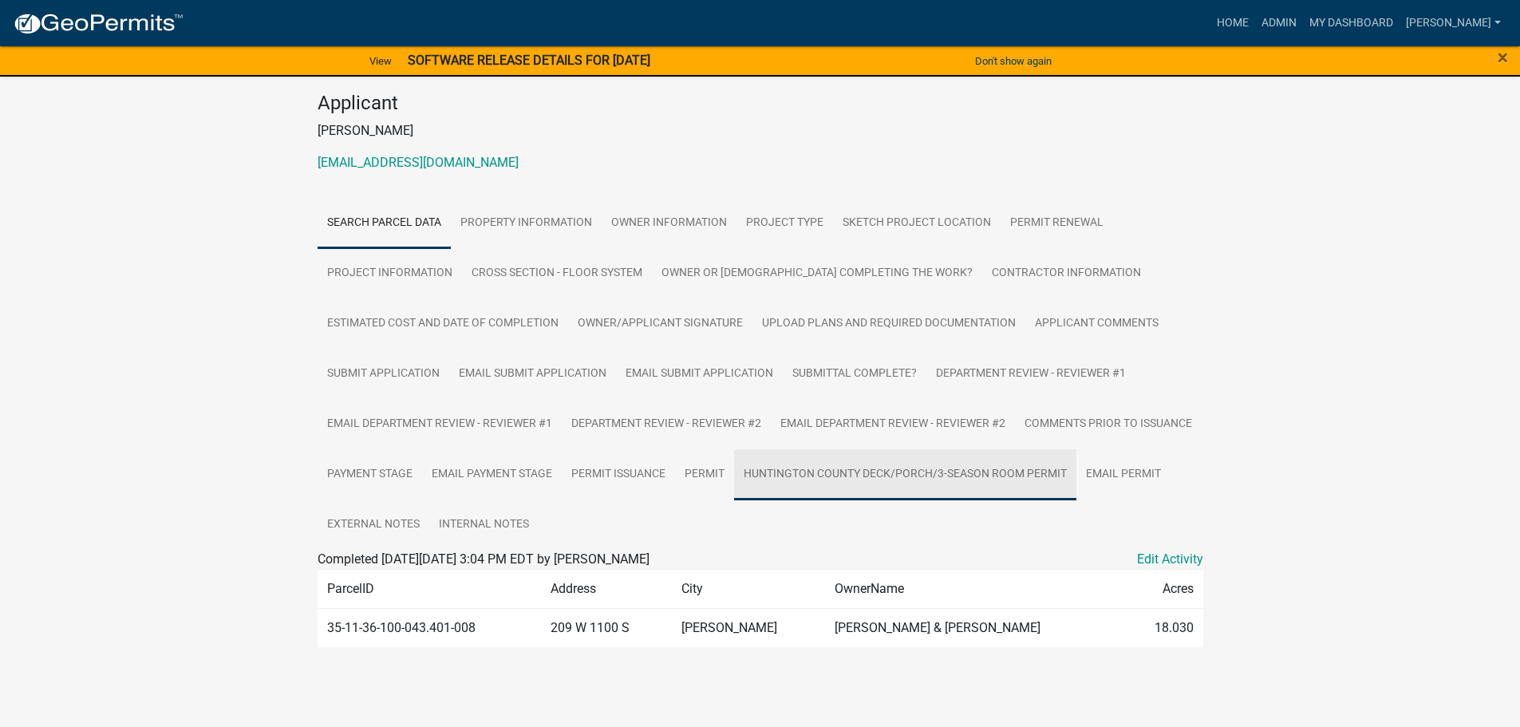
click at [734, 500] on link "Huntington County Deck/Porch/3-Season Room Permit" at bounding box center [905, 474] width 342 height 51
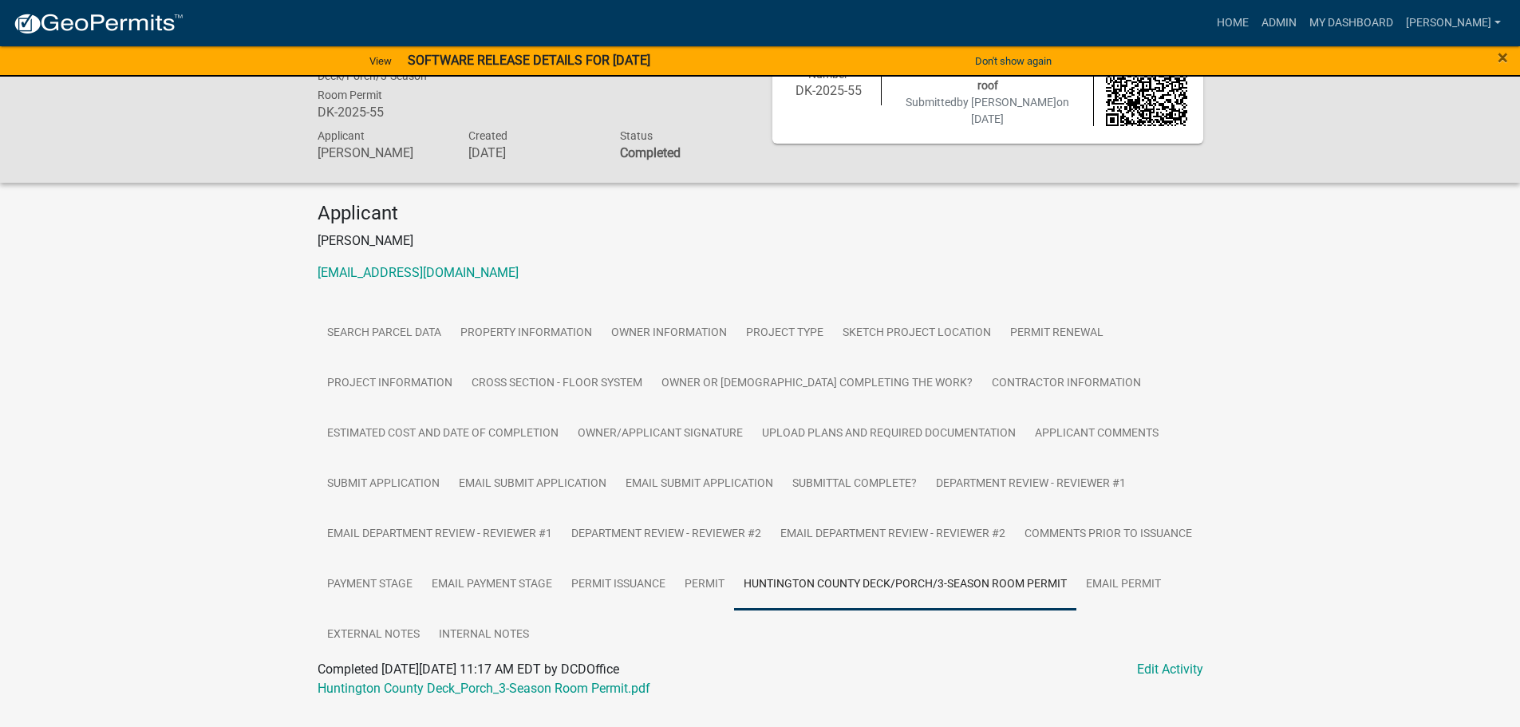
scroll to position [103, 0]
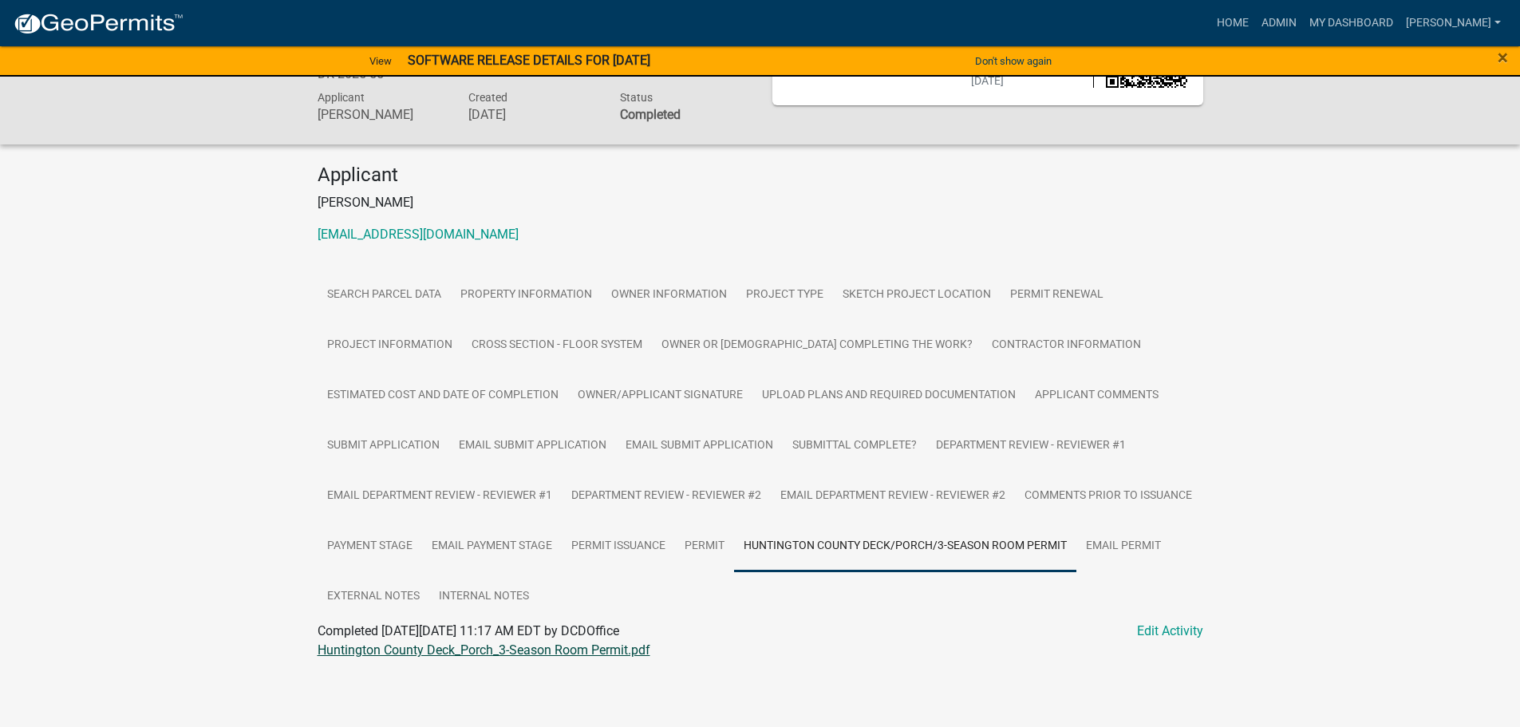
click at [499, 650] on link "Huntington County Deck_Porch_3-Season Room Permit.pdf" at bounding box center [483, 649] width 333 height 15
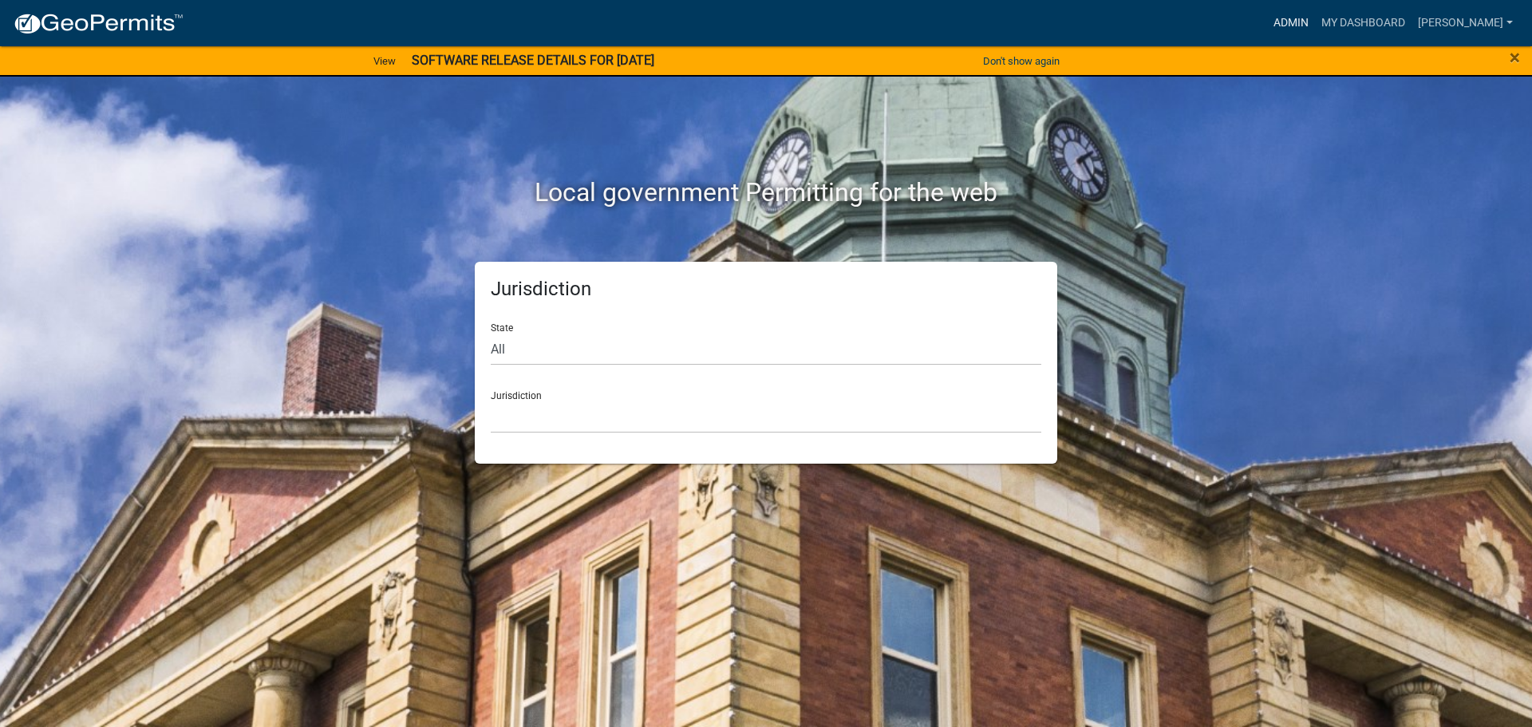
click at [1287, 19] on link "Admin" at bounding box center [1291, 23] width 48 height 30
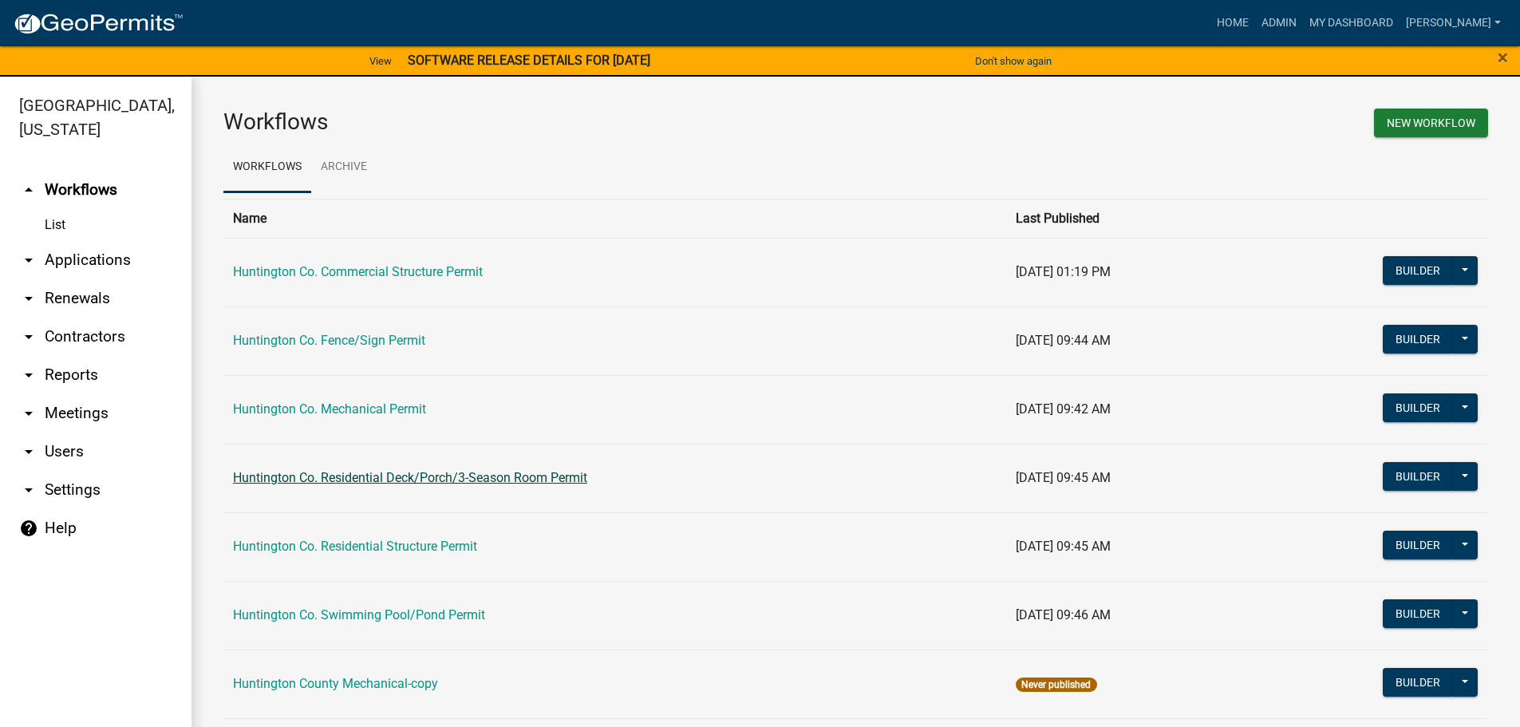
click at [461, 479] on link "Huntington Co. Residential Deck/Porch/3-Season Room Permit" at bounding box center [410, 477] width 354 height 15
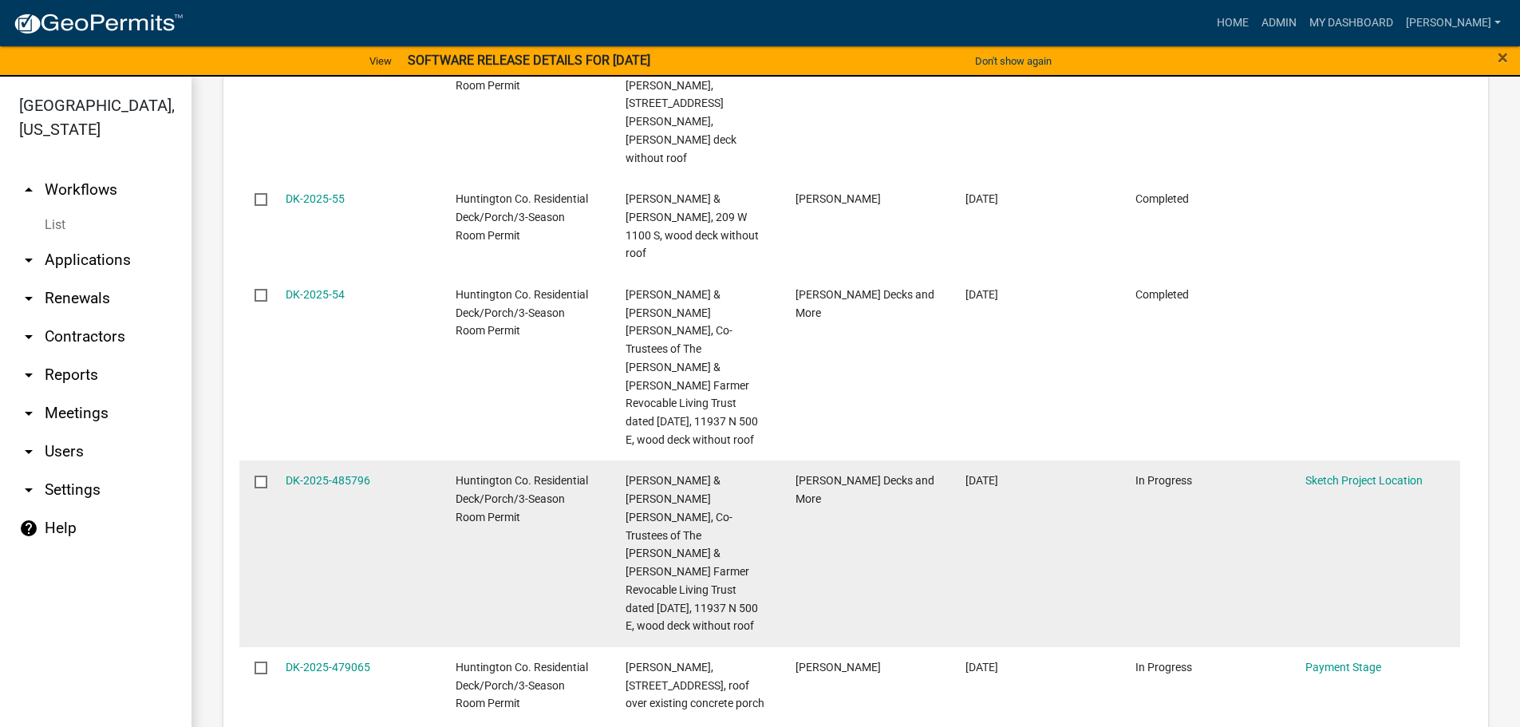
scroll to position [1276, 0]
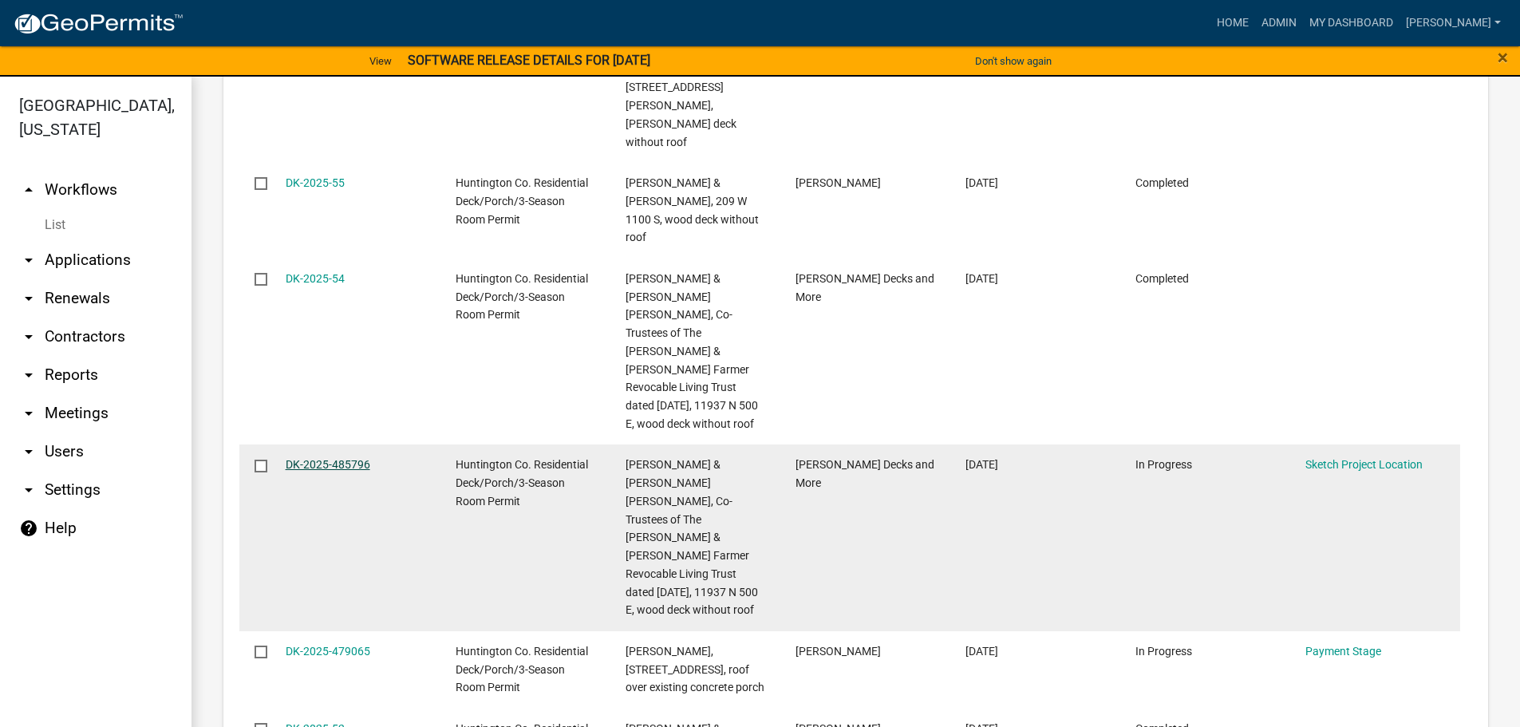
click at [327, 458] on link "DK-2025-485796" at bounding box center [328, 464] width 85 height 13
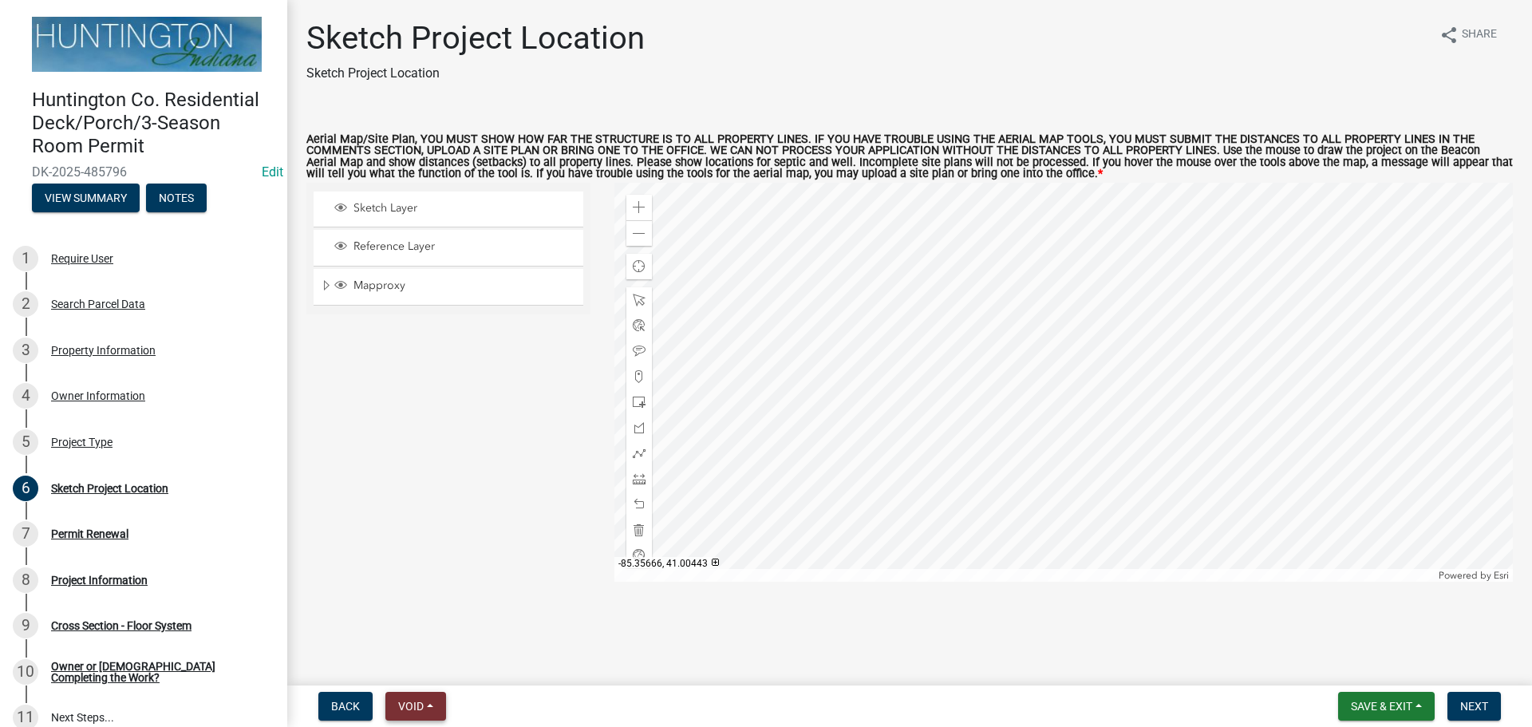
click at [408, 704] on span "Void" at bounding box center [411, 706] width 26 height 13
click at [430, 662] on button "Void" at bounding box center [449, 664] width 128 height 38
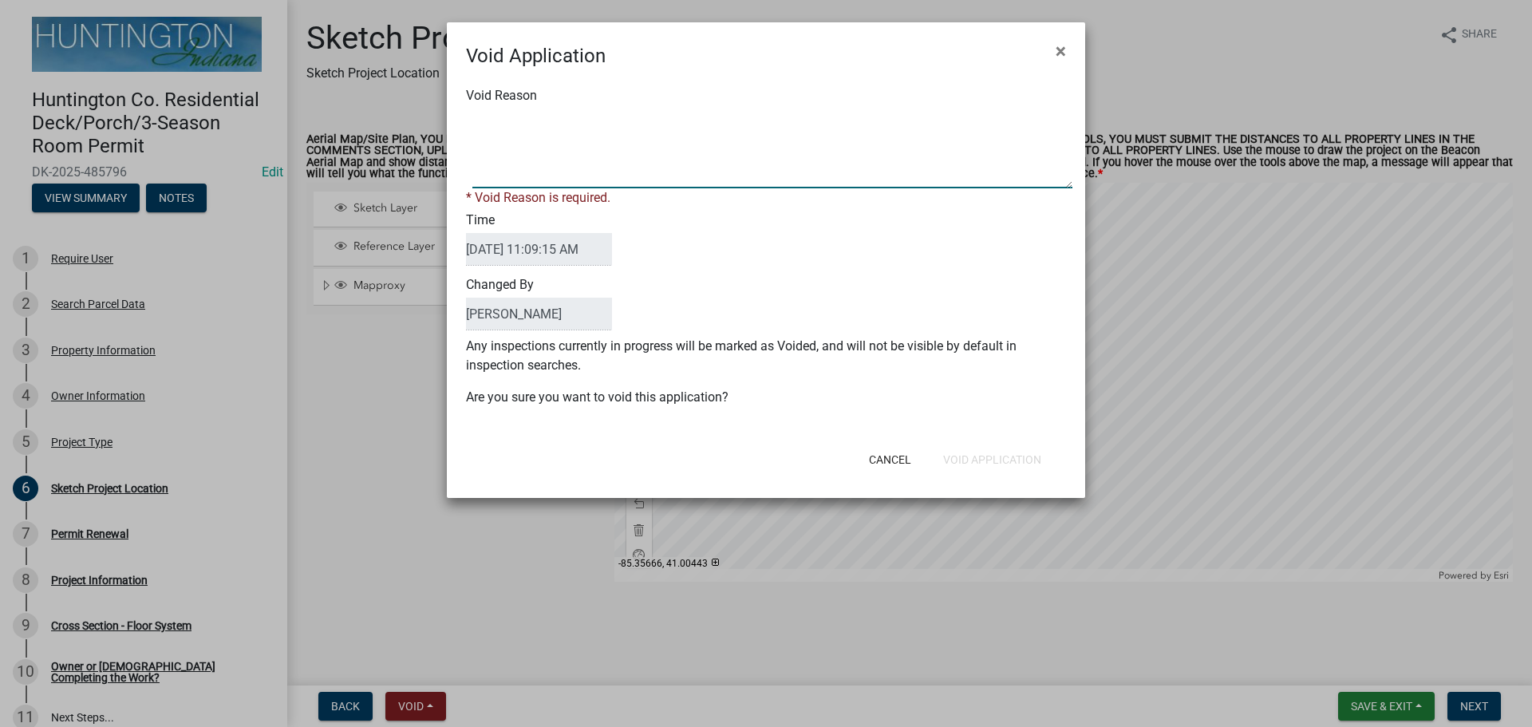
drag, startPoint x: 536, startPoint y: 141, endPoint x: 533, endPoint y: 126, distance: 15.5
click at [533, 126] on textarea "Void Reason" at bounding box center [772, 148] width 600 height 80
type textarea "duplicate"
click at [996, 448] on button "Void Application" at bounding box center [992, 459] width 124 height 29
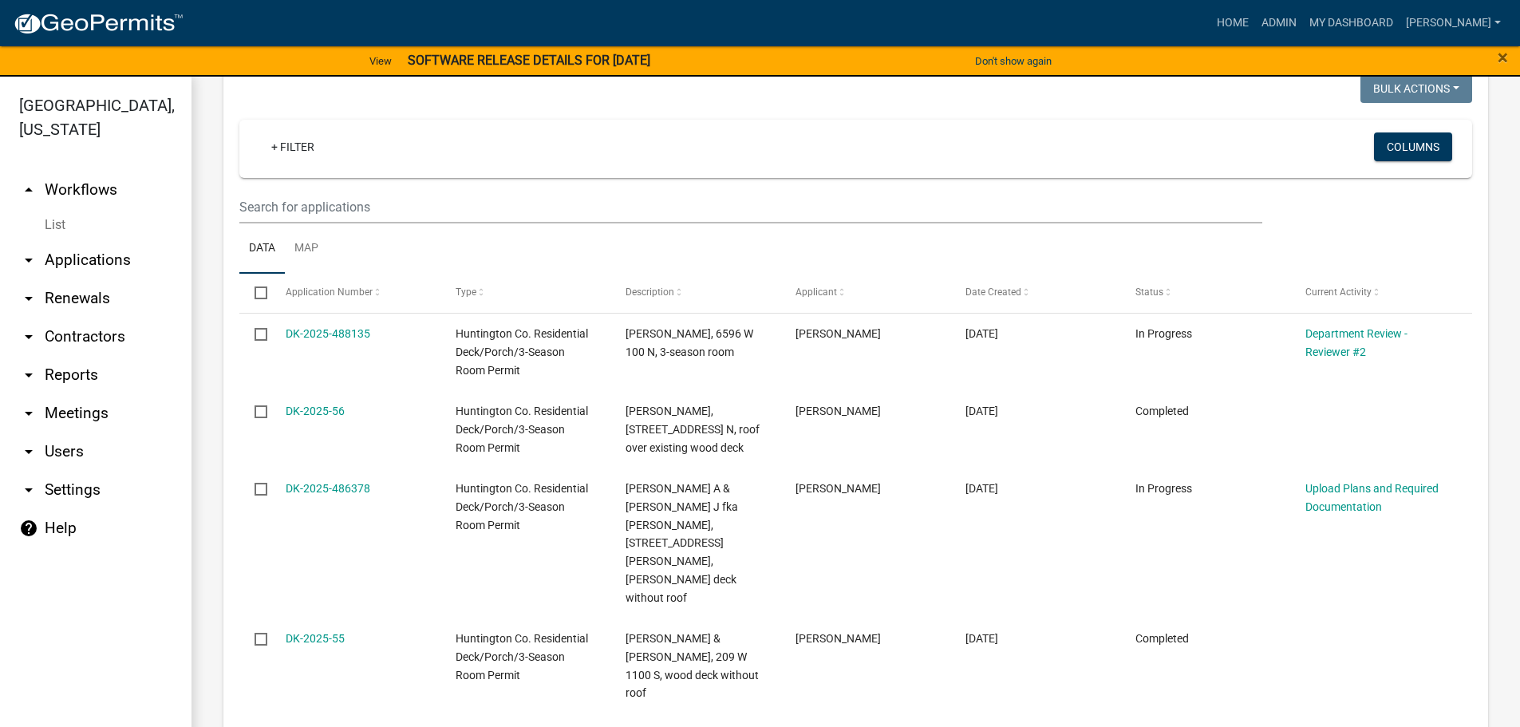
scroll to position [812, 0]
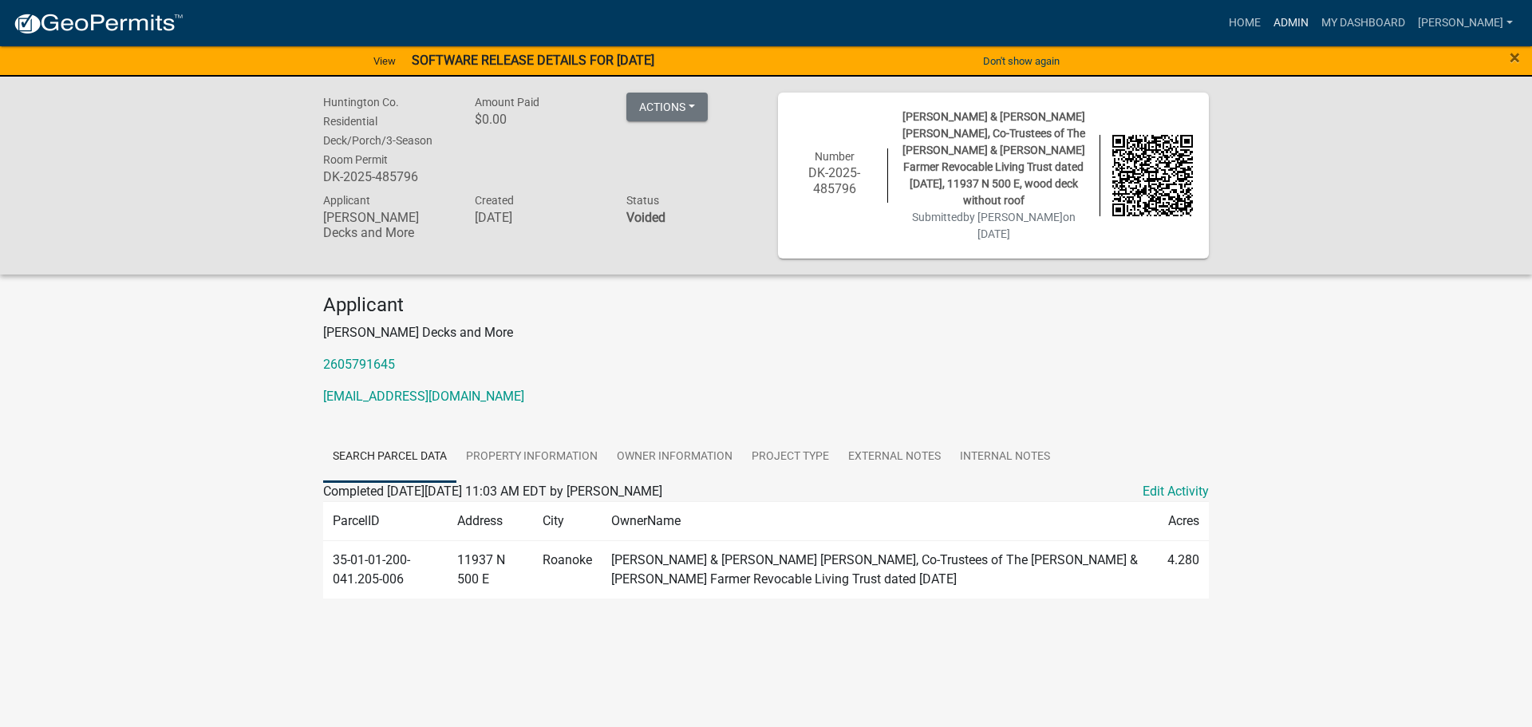
click at [1290, 19] on link "Admin" at bounding box center [1291, 23] width 48 height 30
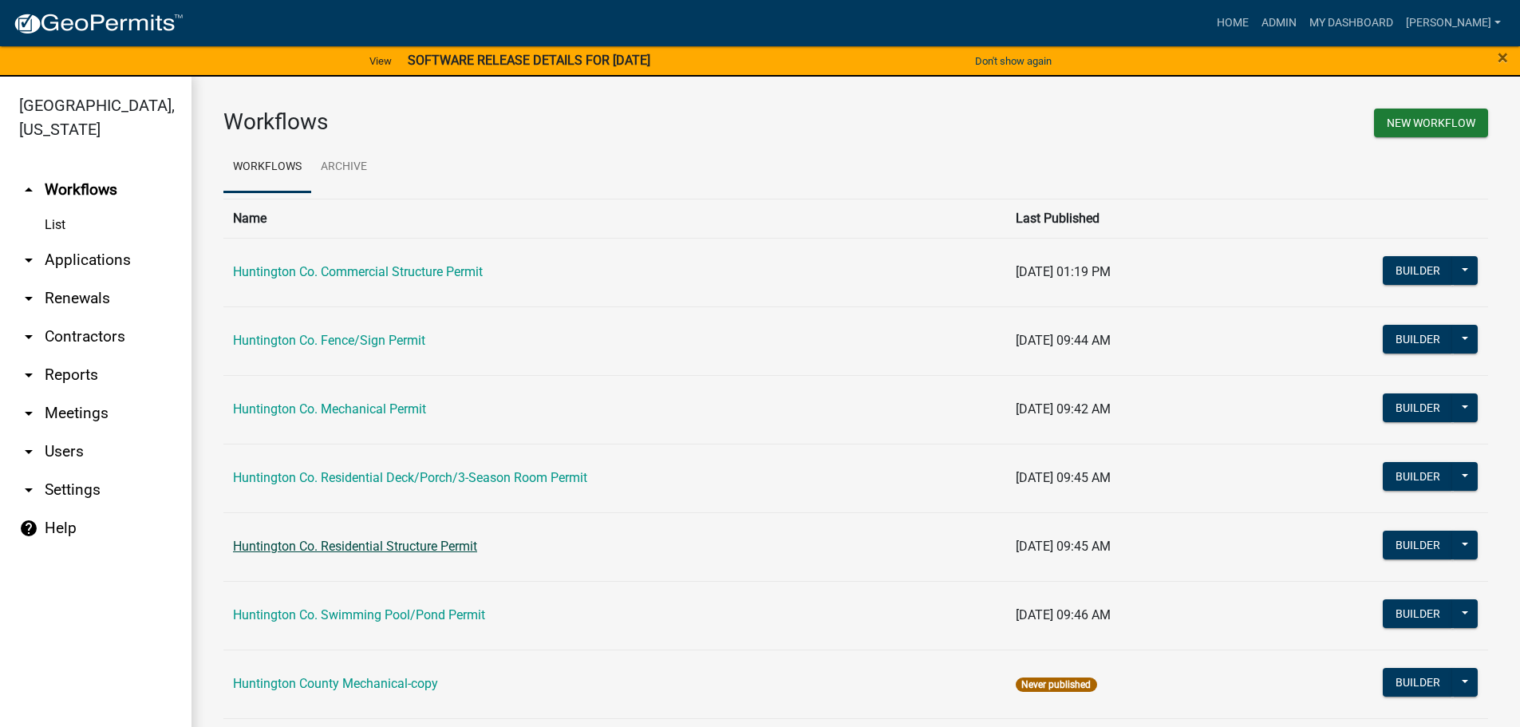
click at [460, 544] on link "Huntington Co. Residential Structure Permit" at bounding box center [355, 545] width 244 height 15
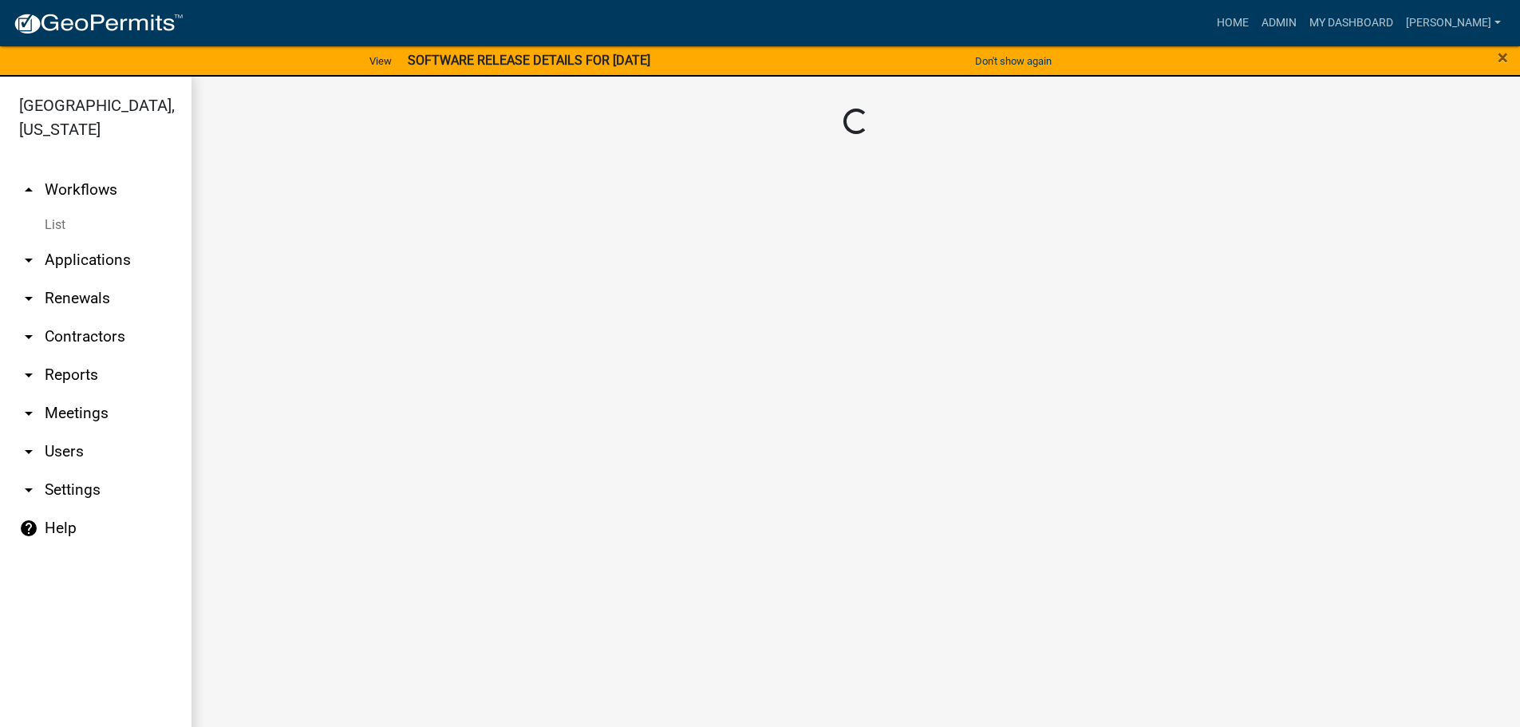
click at [460, 544] on main "Loading..." at bounding box center [855, 411] width 1328 height 669
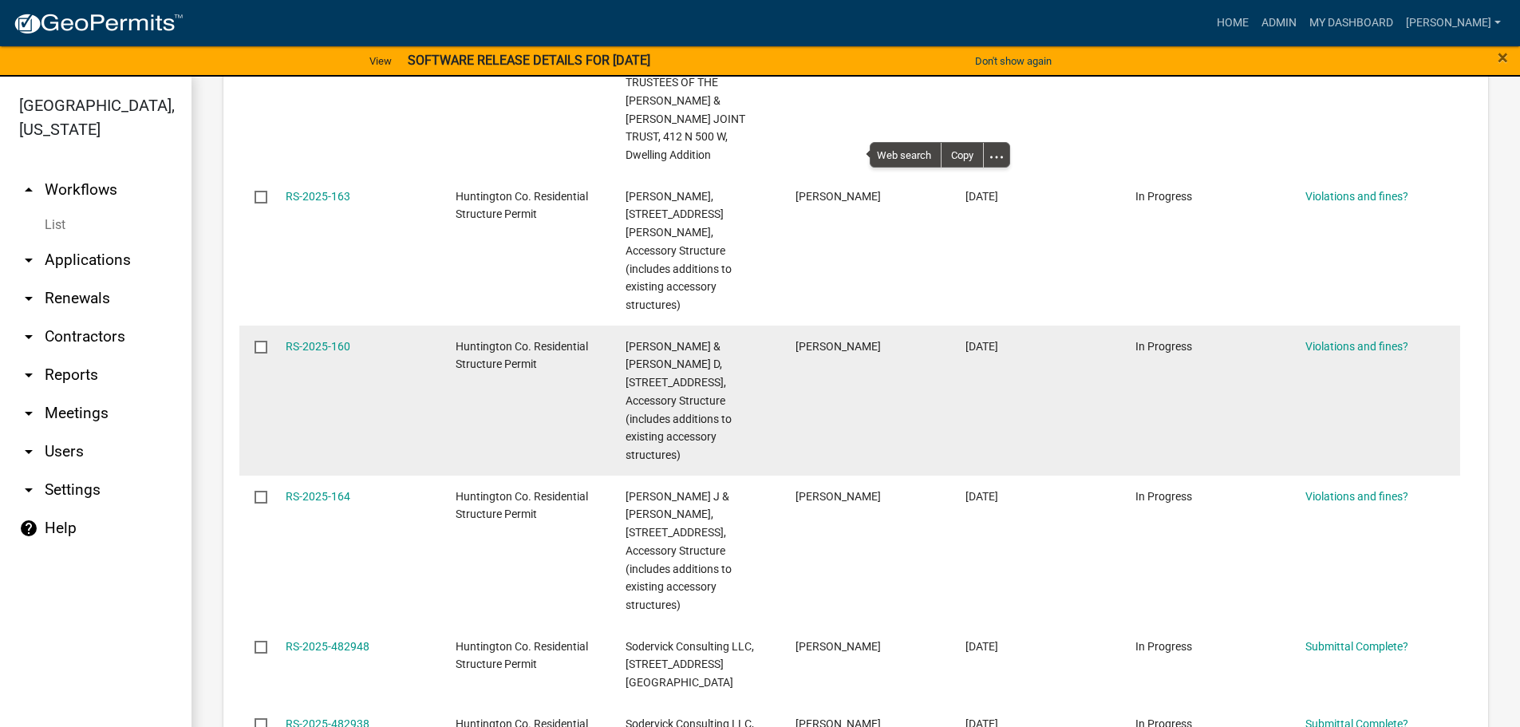
scroll to position [803, 0]
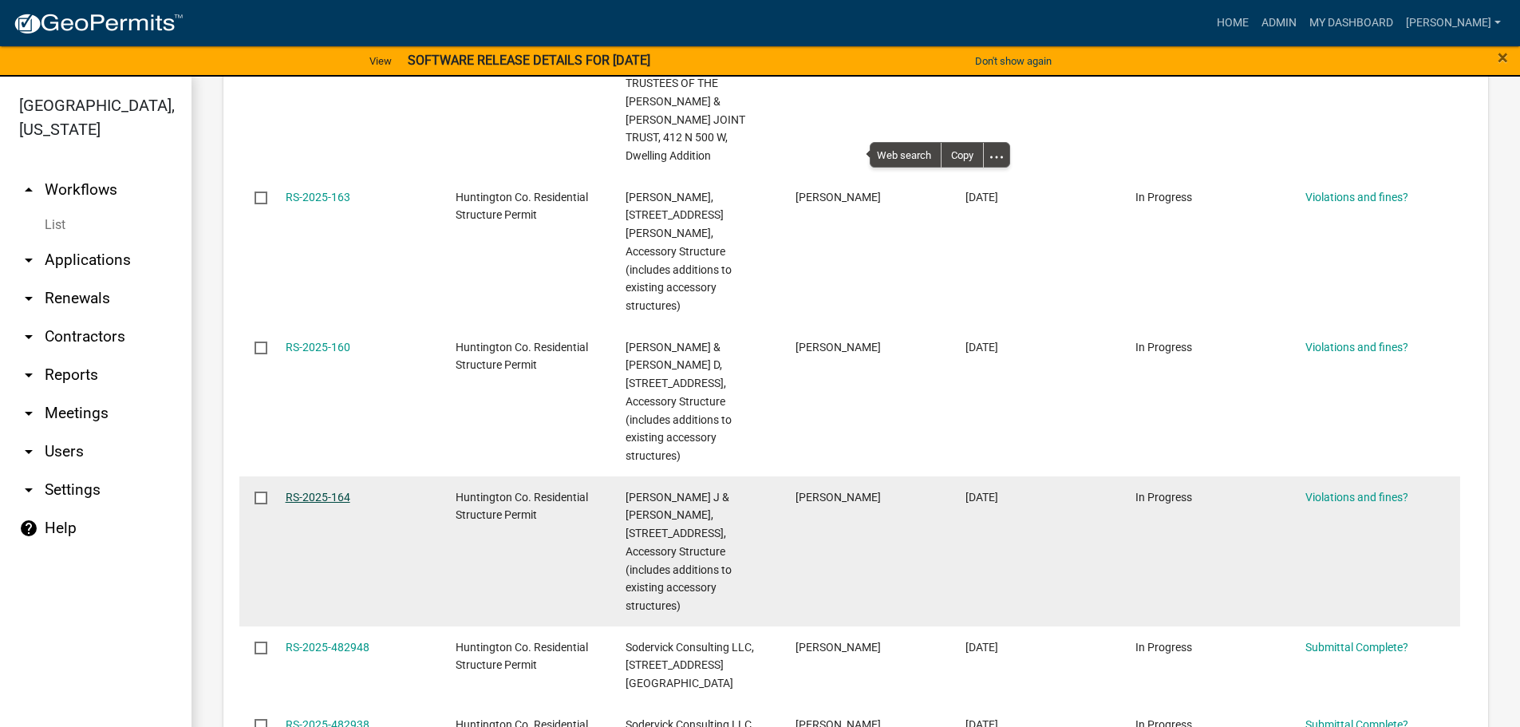
click at [317, 491] on link "RS-2025-164" at bounding box center [318, 497] width 65 height 13
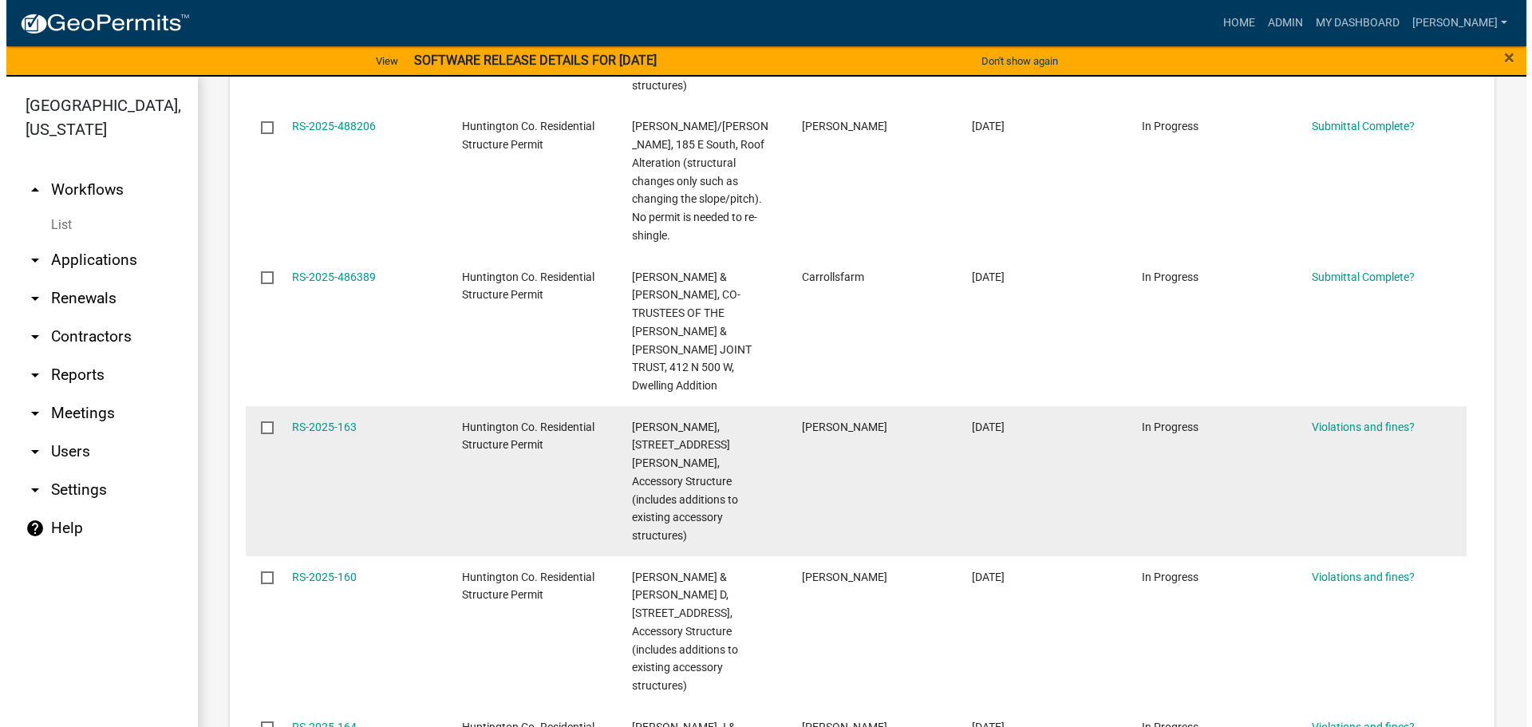
scroll to position [558, 0]
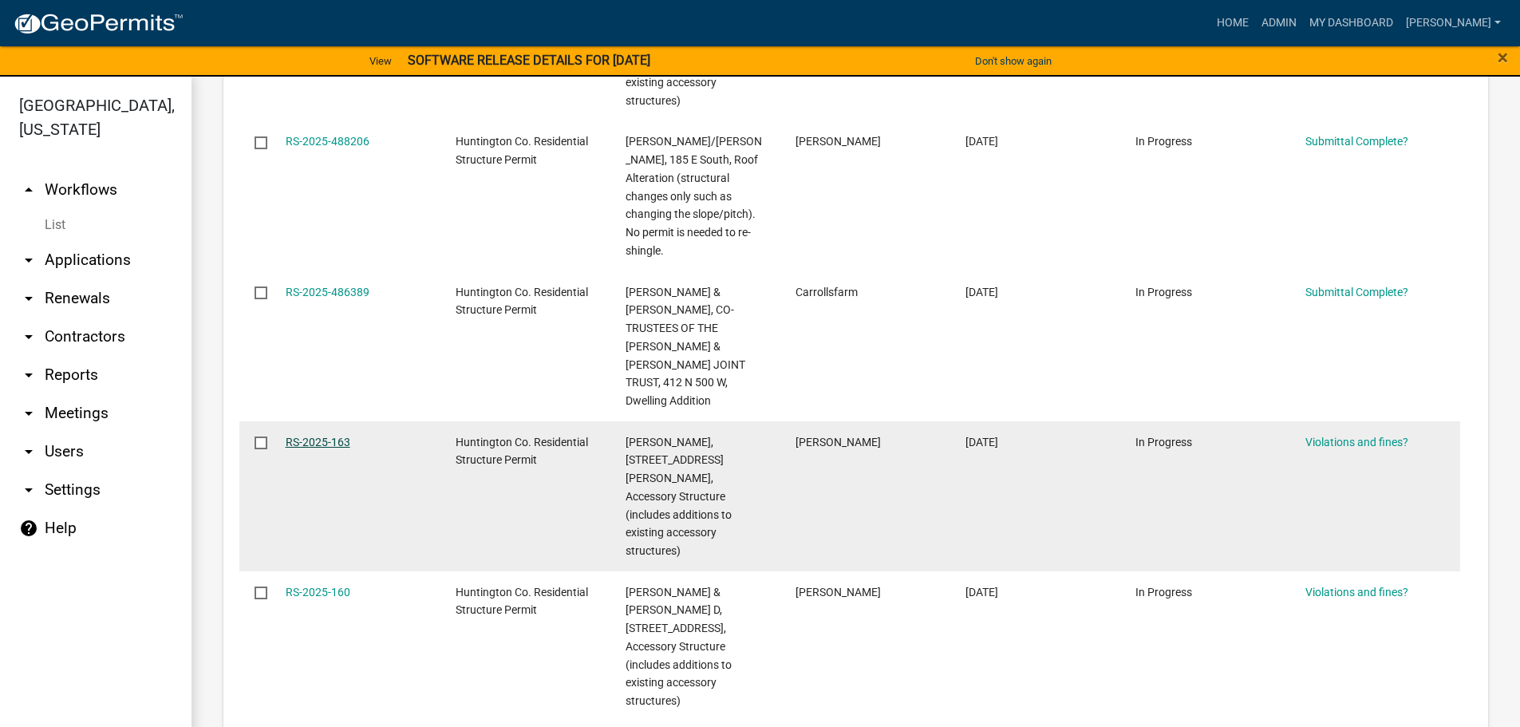
click at [309, 436] on link "RS-2025-163" at bounding box center [318, 442] width 65 height 13
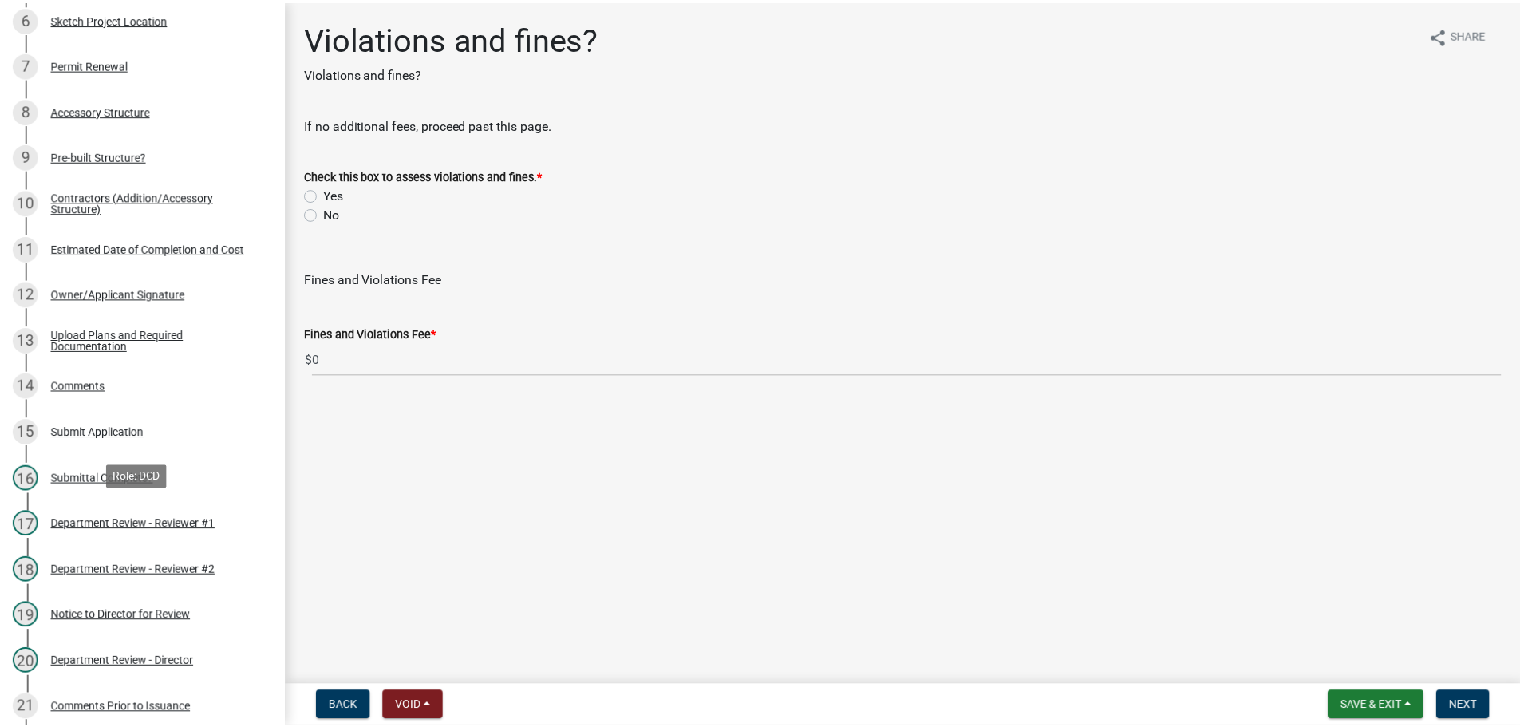
scroll to position [877, 0]
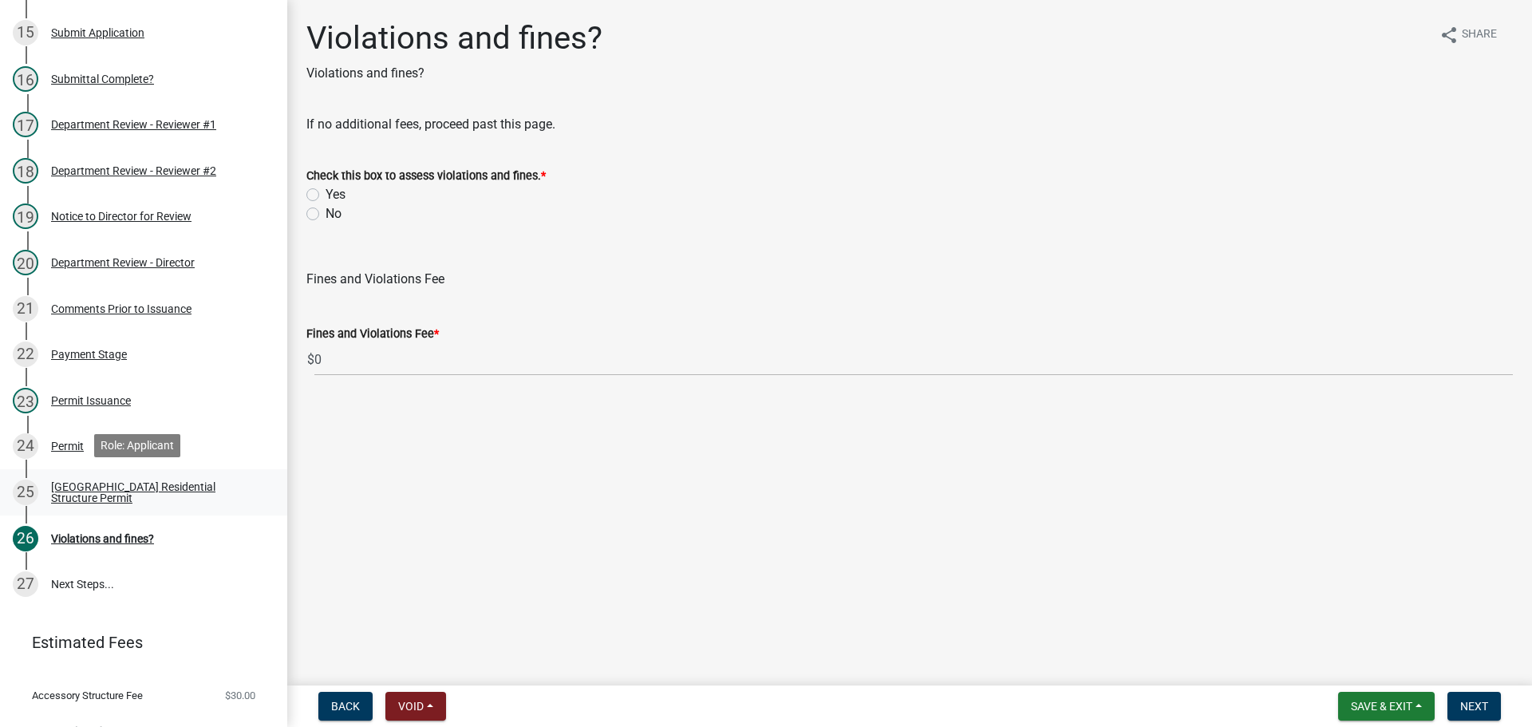
click at [128, 488] on div "[GEOGRAPHIC_DATA] Residential Structure Permit" at bounding box center [156, 492] width 211 height 22
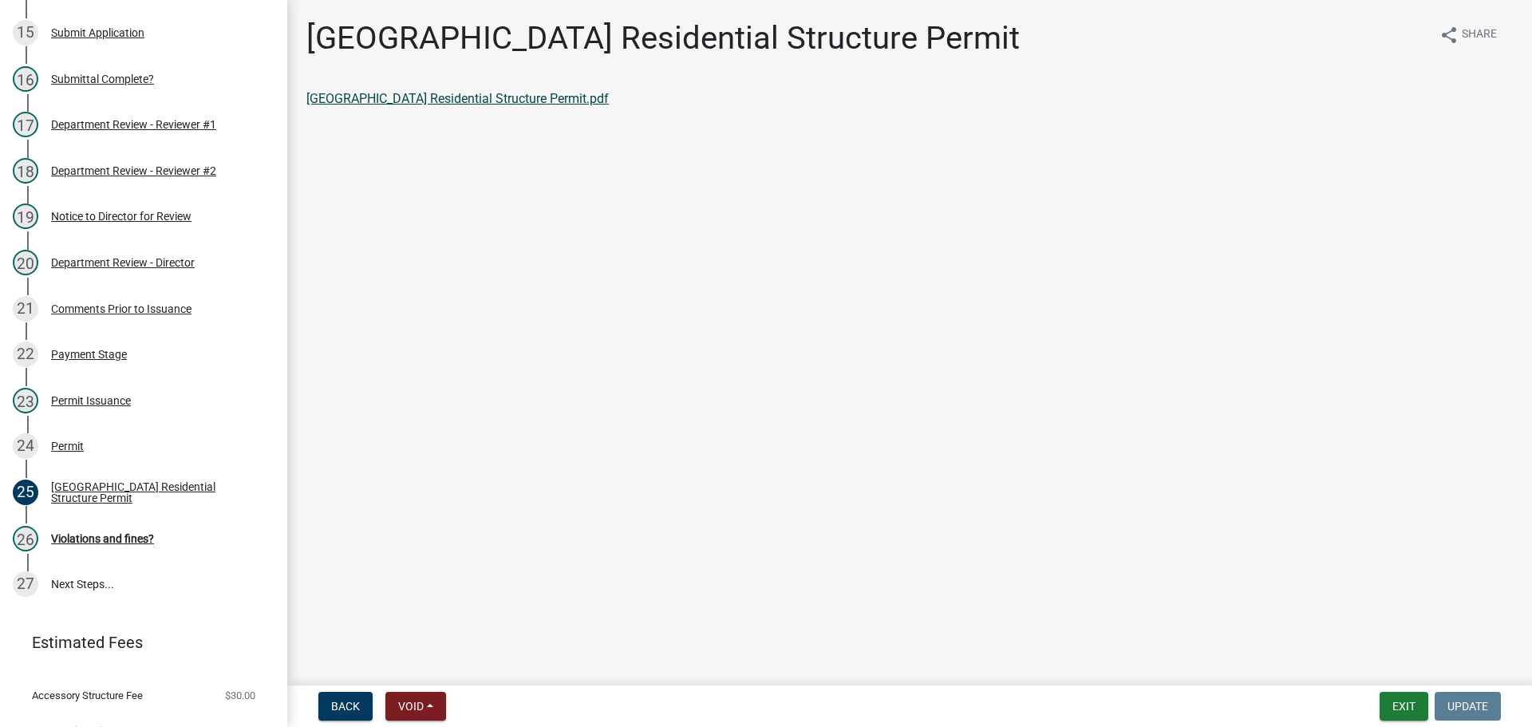
click at [497, 100] on link "Huntington County Residential Structure Permit.pdf" at bounding box center [457, 98] width 302 height 15
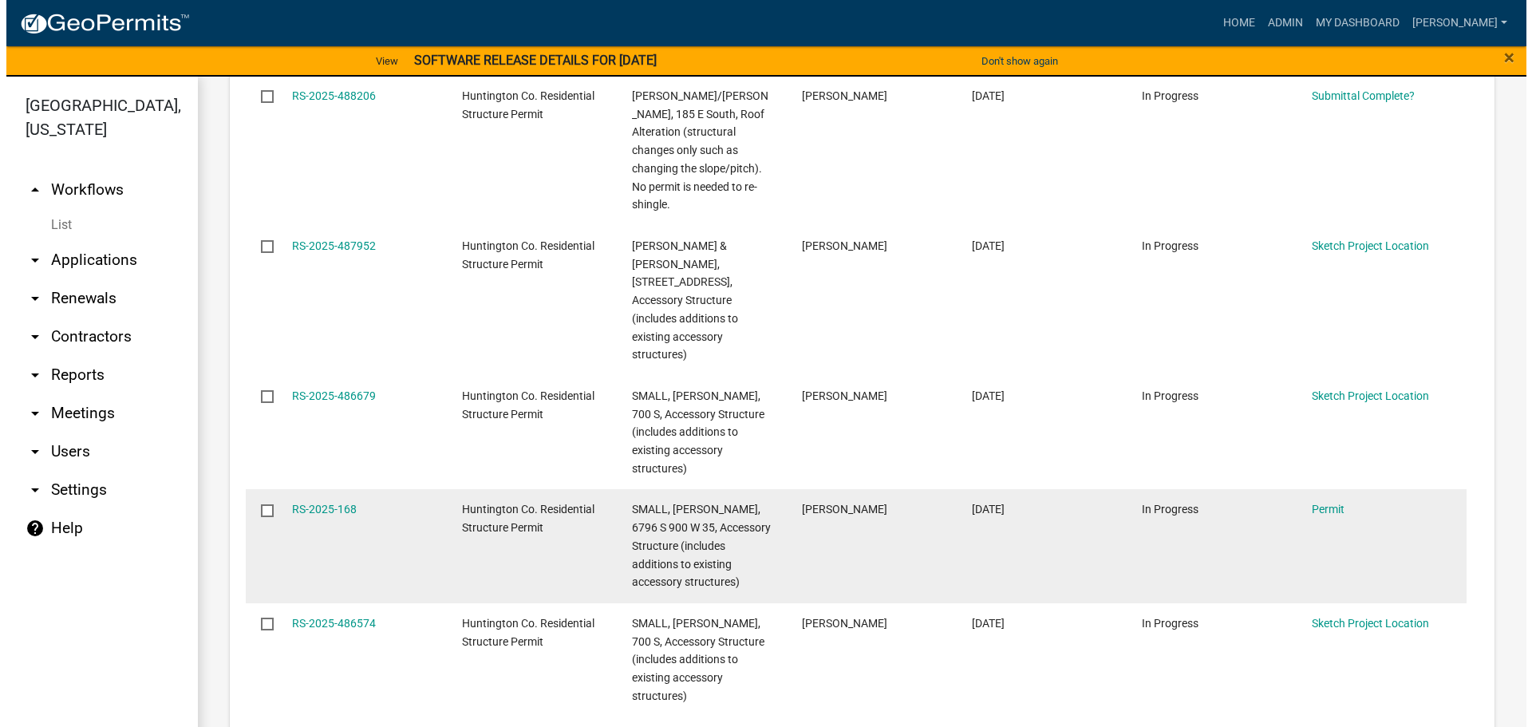
scroll to position [2234, 0]
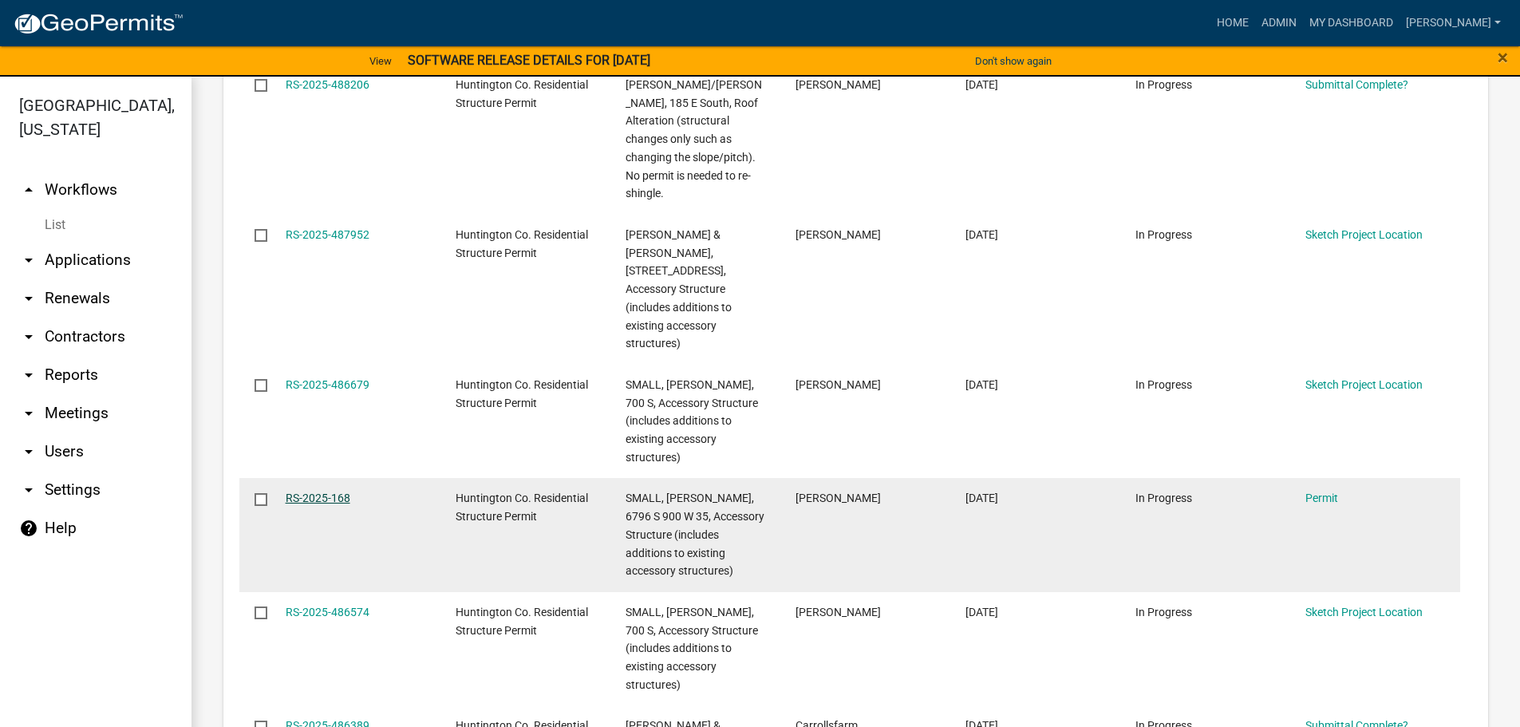
click at [318, 491] on link "RS-2025-168" at bounding box center [318, 497] width 65 height 13
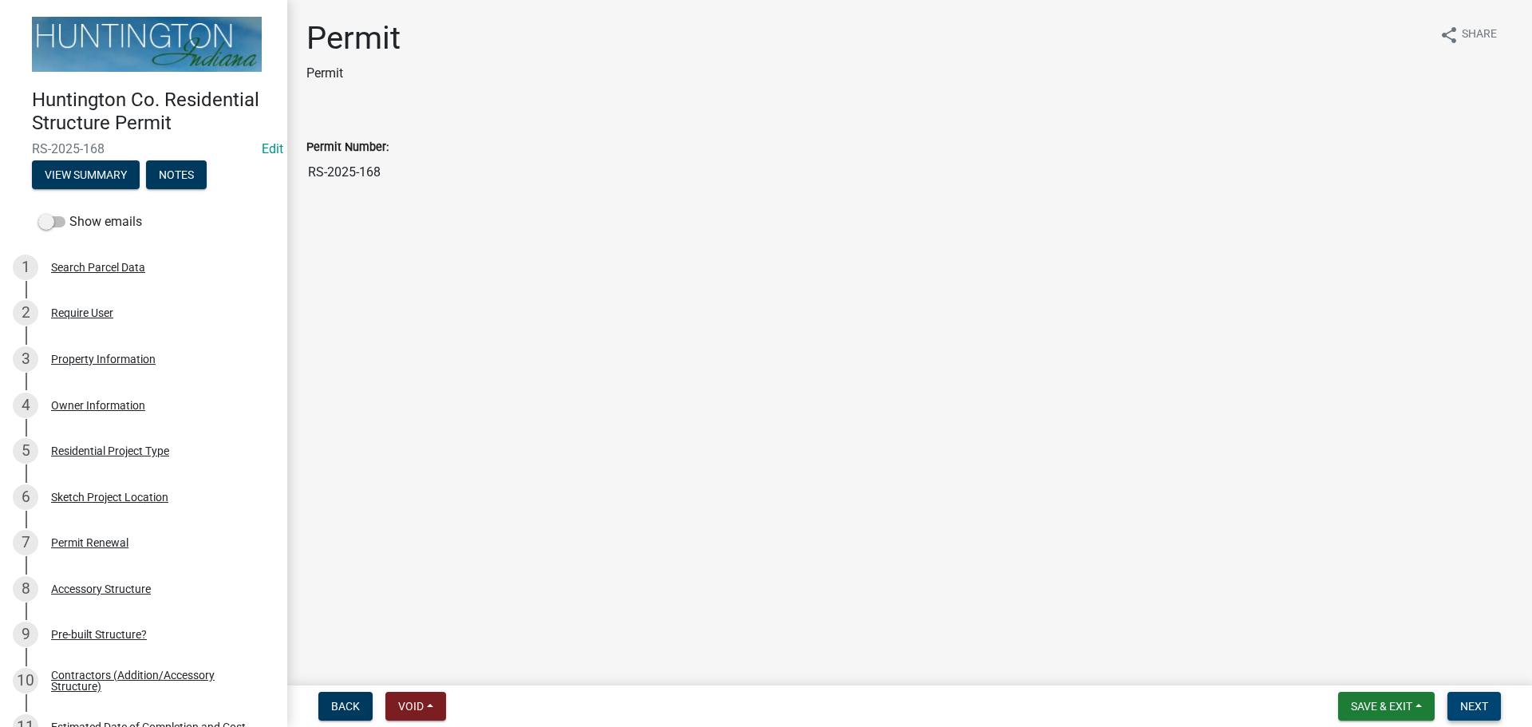
click at [1495, 703] on button "Next" at bounding box center [1473, 706] width 53 height 29
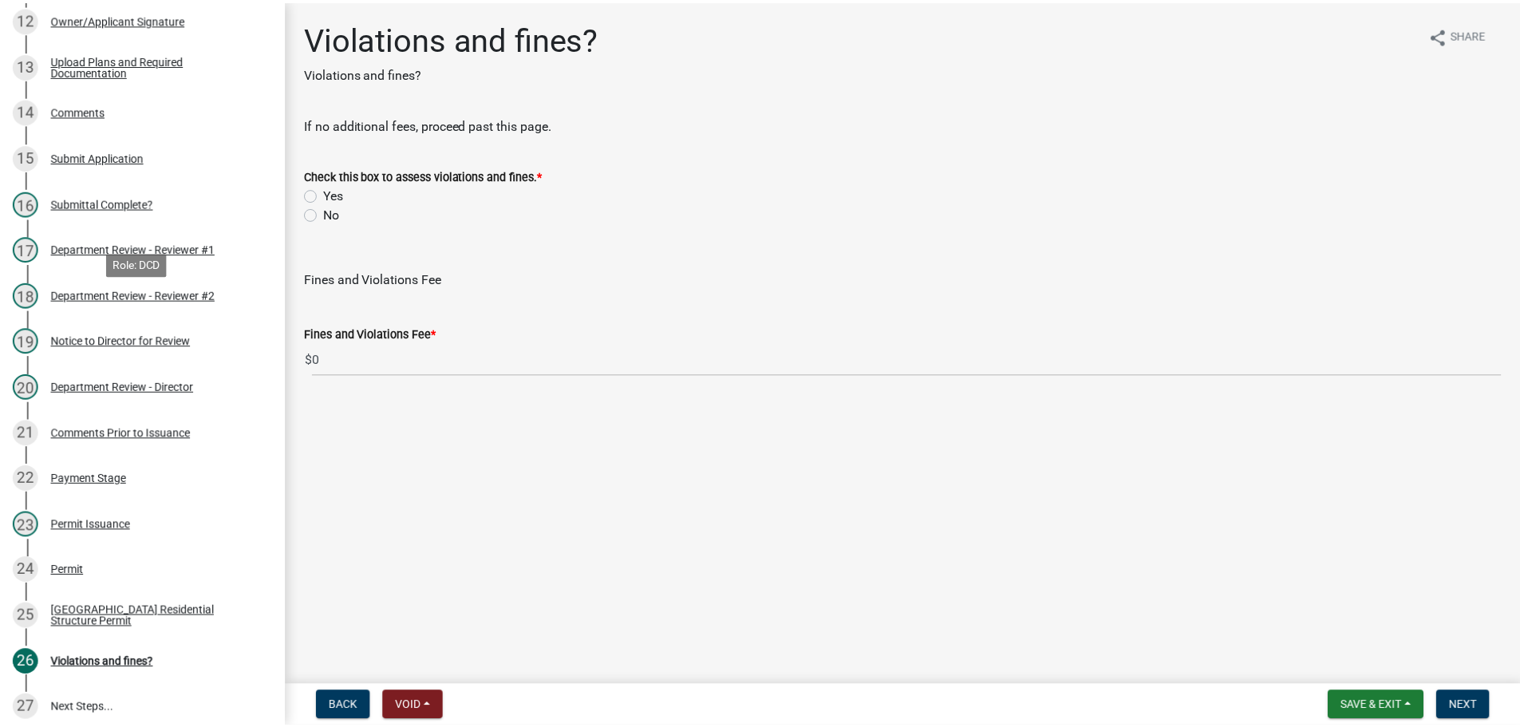
scroll to position [798, 0]
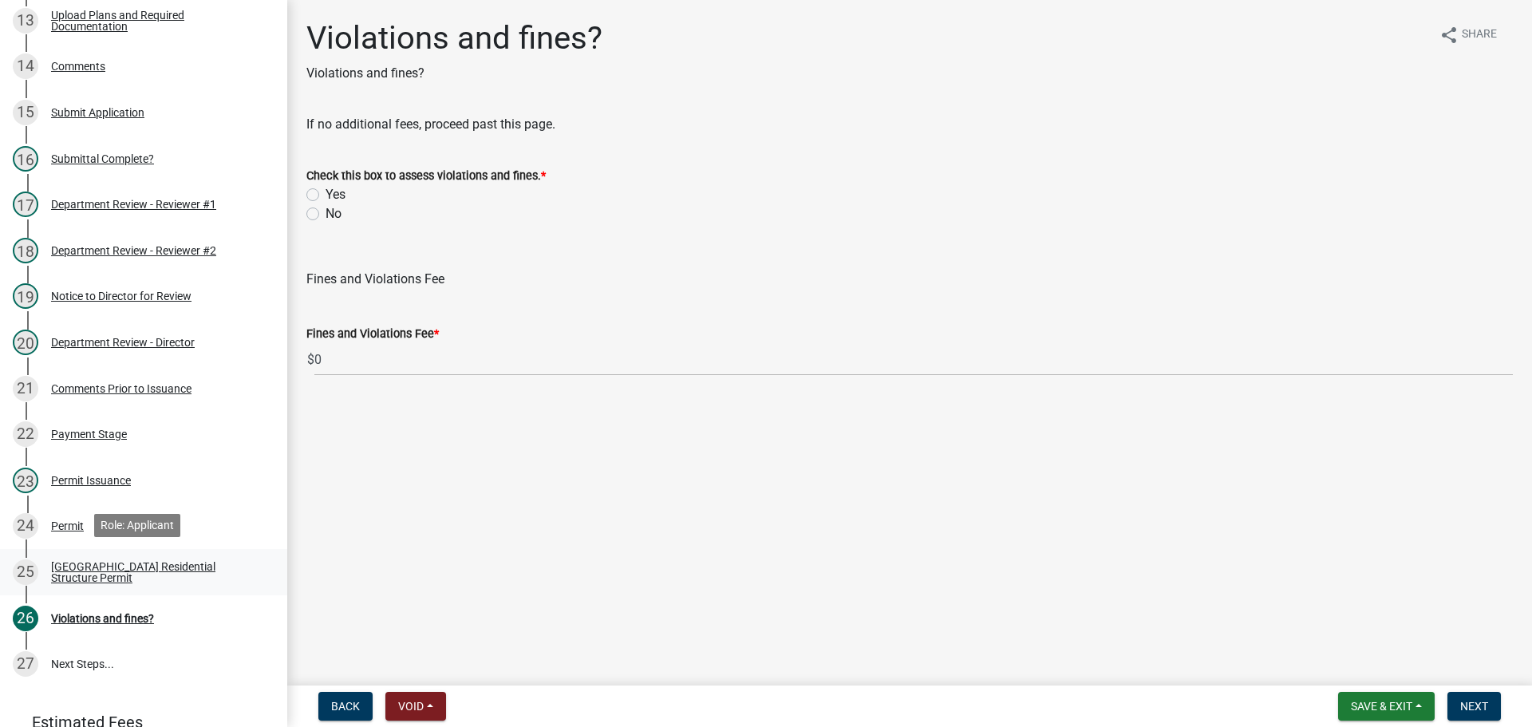
click at [104, 569] on div "[GEOGRAPHIC_DATA] Residential Structure Permit" at bounding box center [156, 572] width 211 height 22
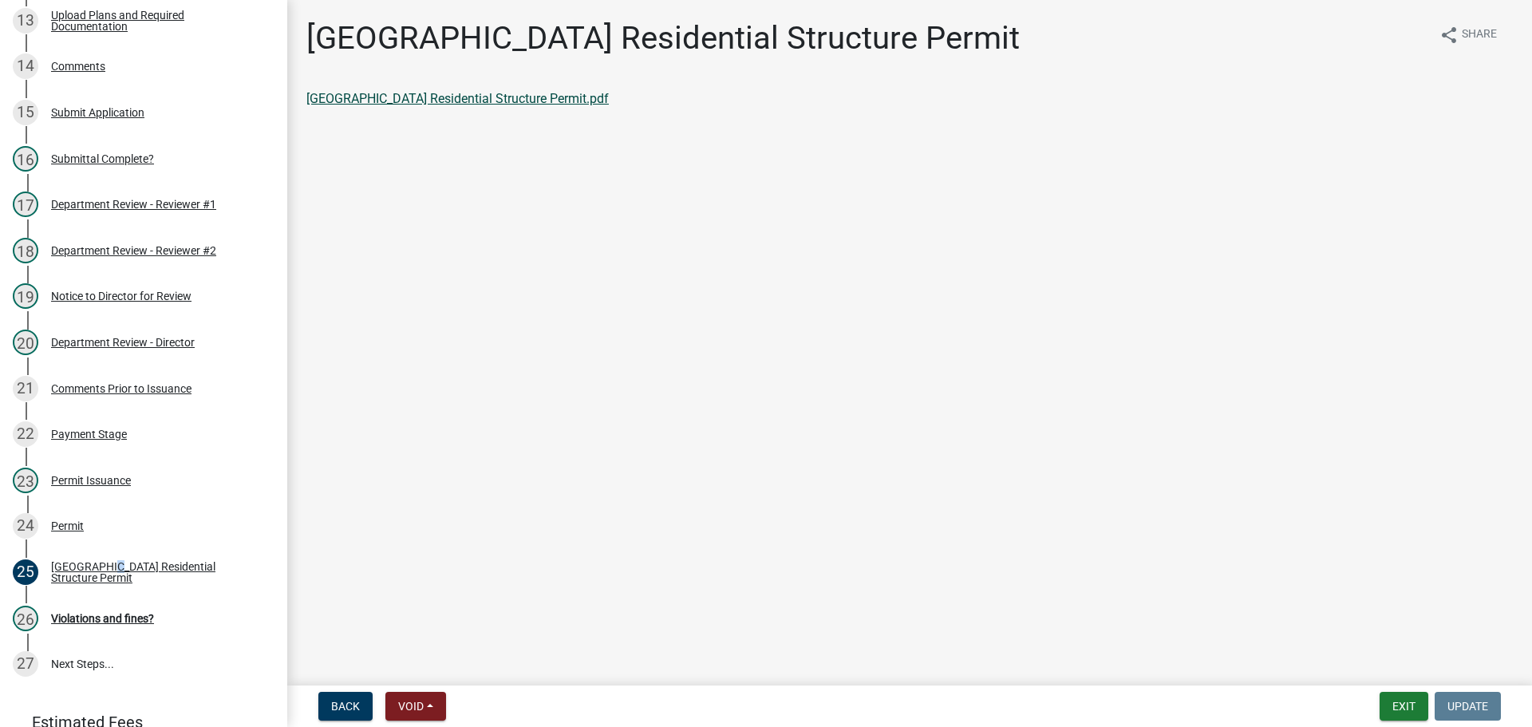
click at [466, 94] on link "Huntington County Residential Structure Permit.pdf" at bounding box center [457, 98] width 302 height 15
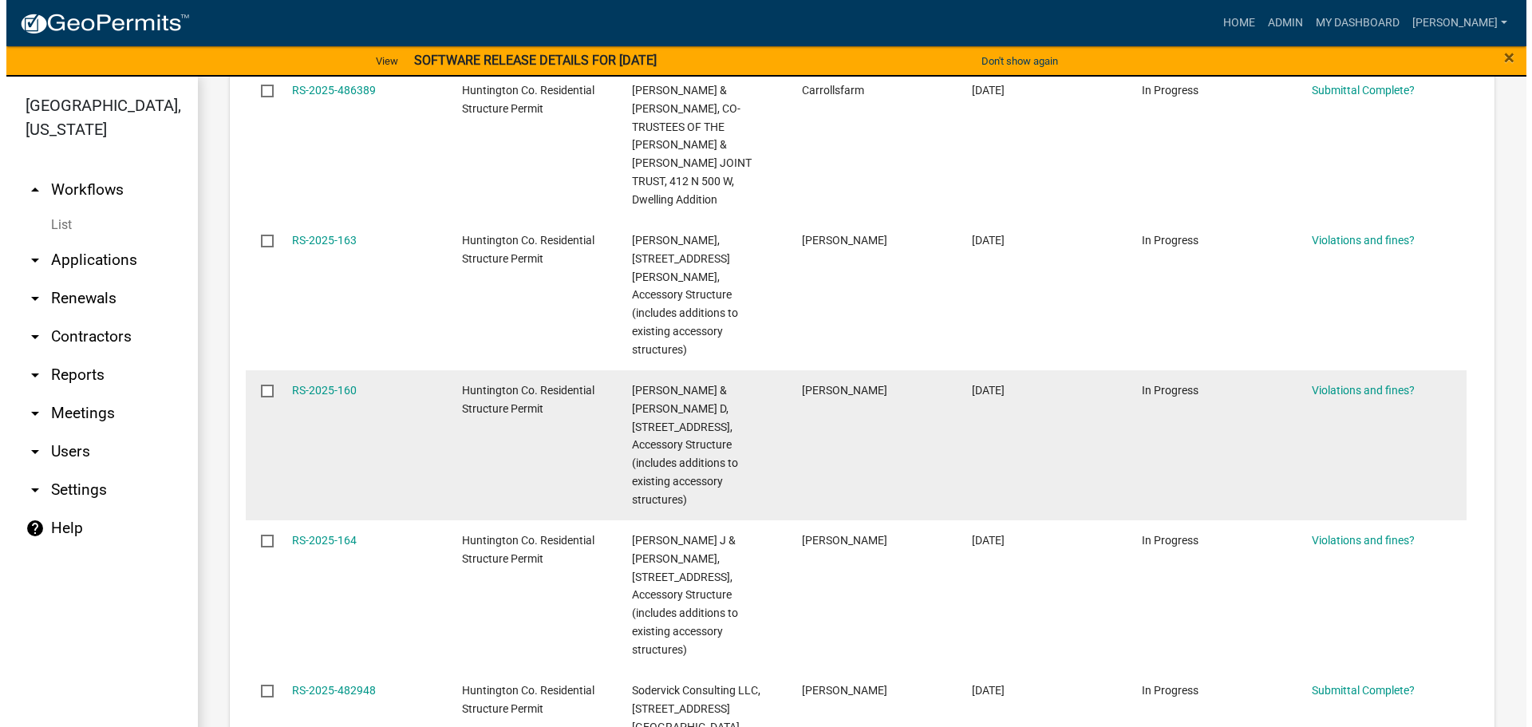
scroll to position [1117, 0]
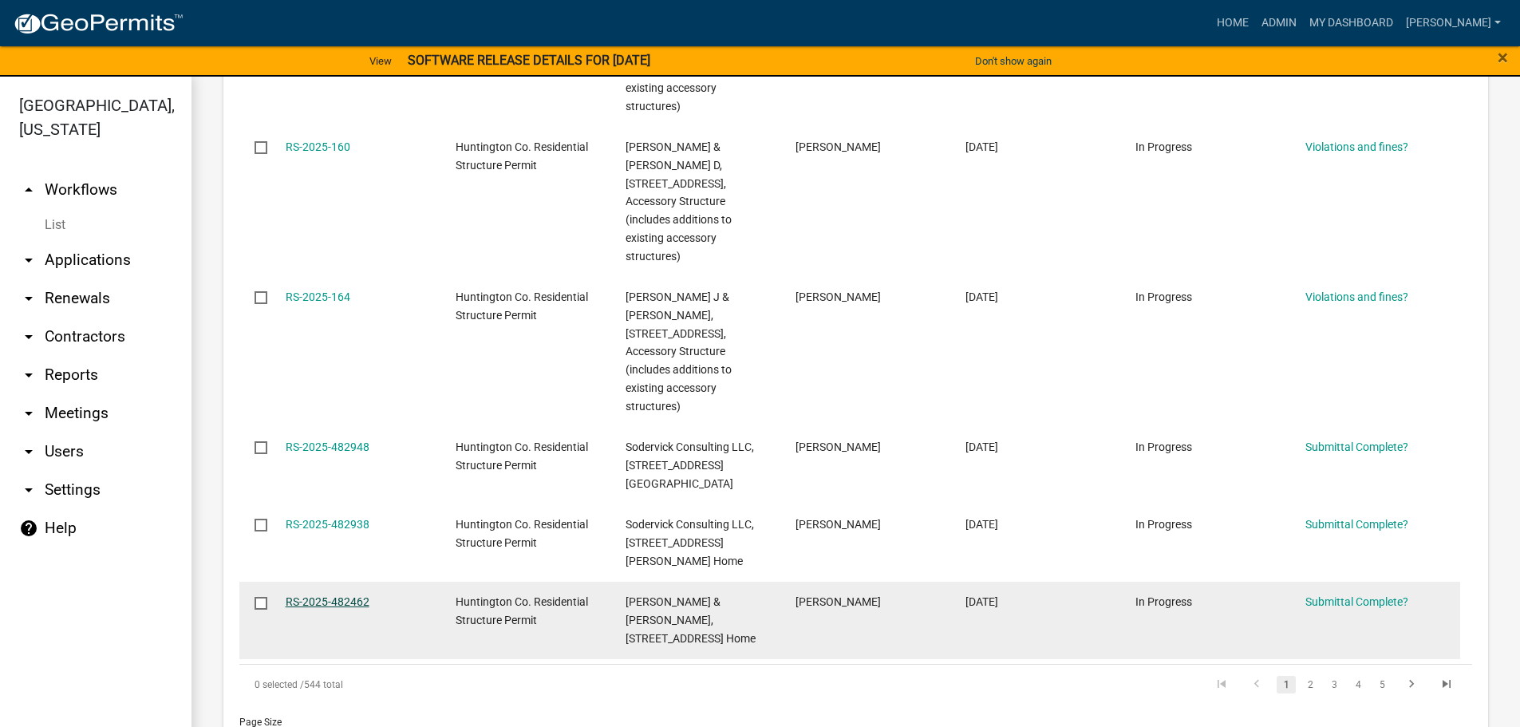
click at [325, 595] on link "RS-2025-482462" at bounding box center [328, 601] width 84 height 13
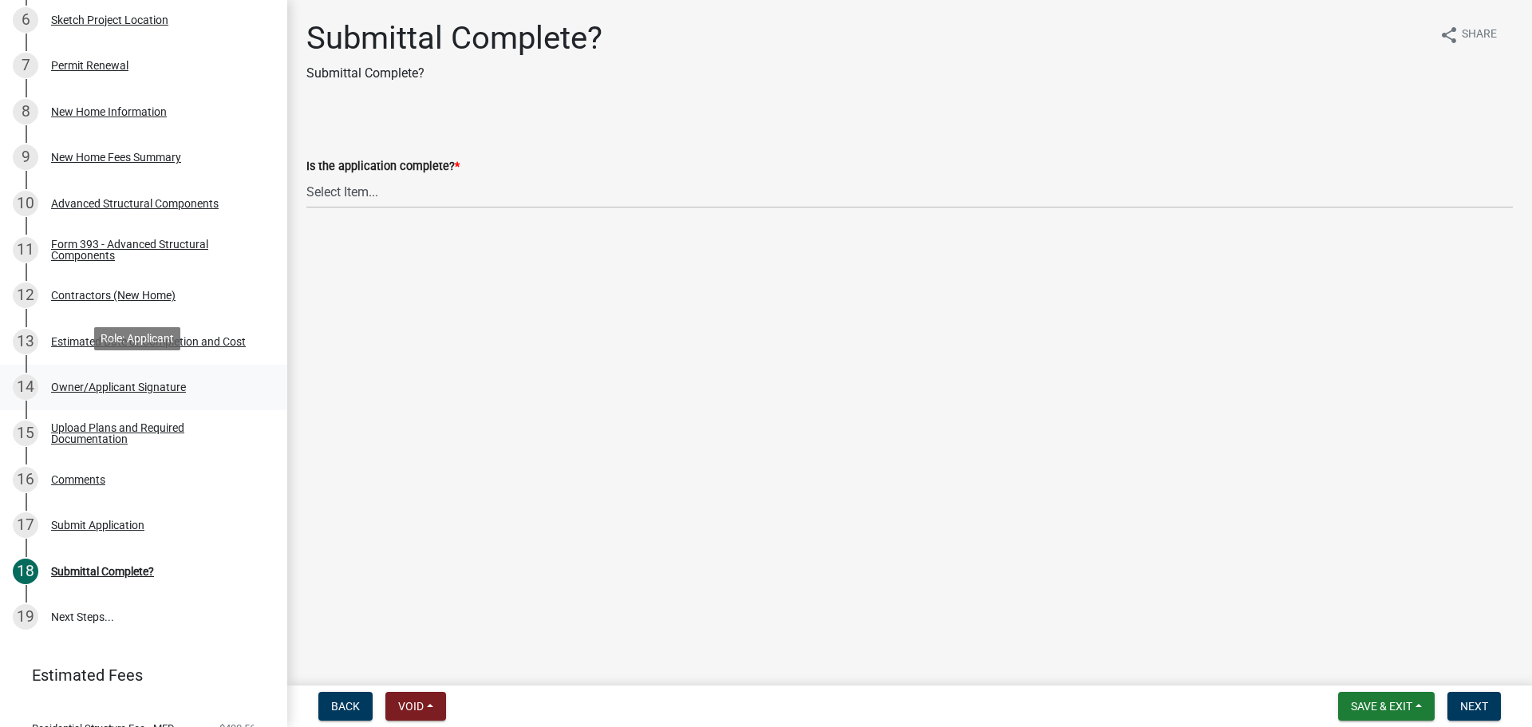
scroll to position [479, 0]
click at [88, 428] on div "Upload Plans and Required Documentation" at bounding box center [156, 431] width 211 height 22
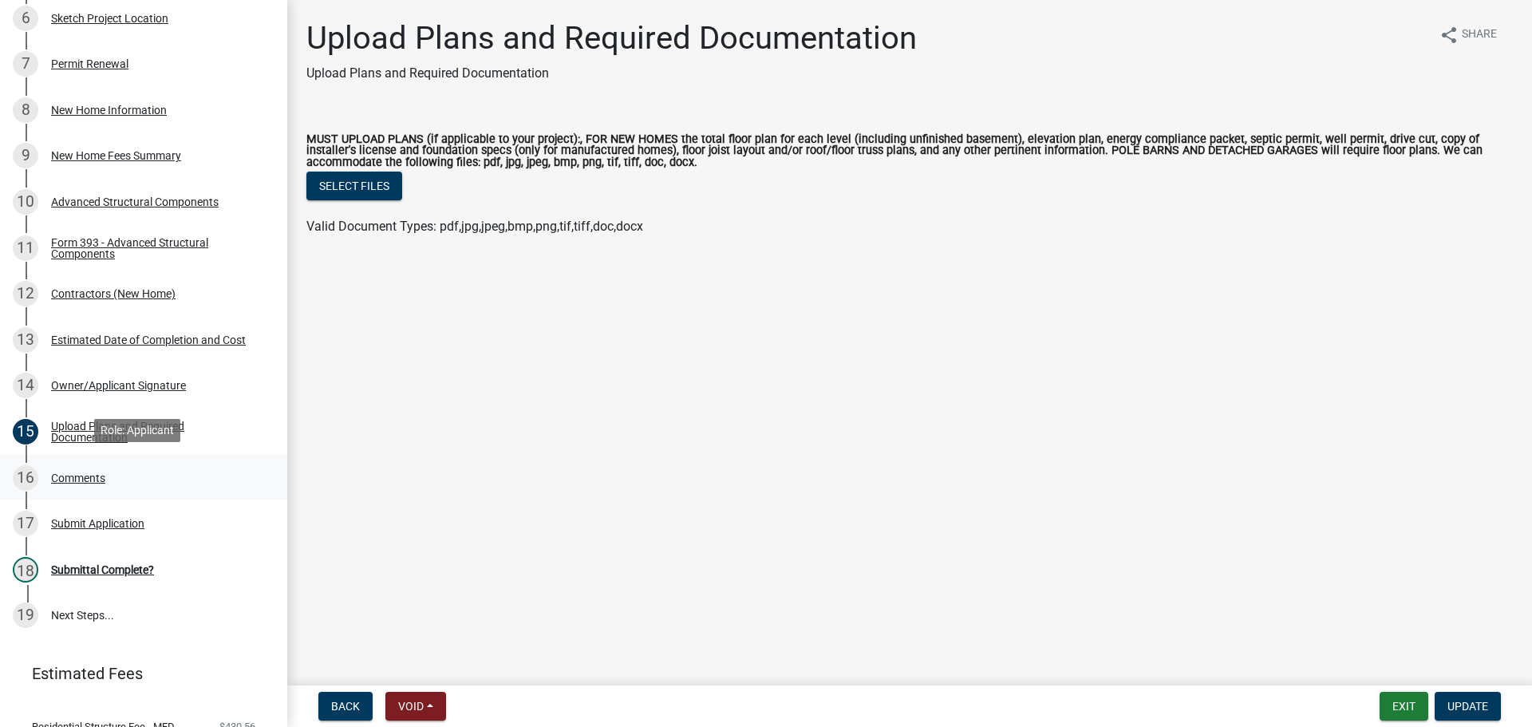
click at [93, 474] on div "Comments" at bounding box center [78, 477] width 54 height 11
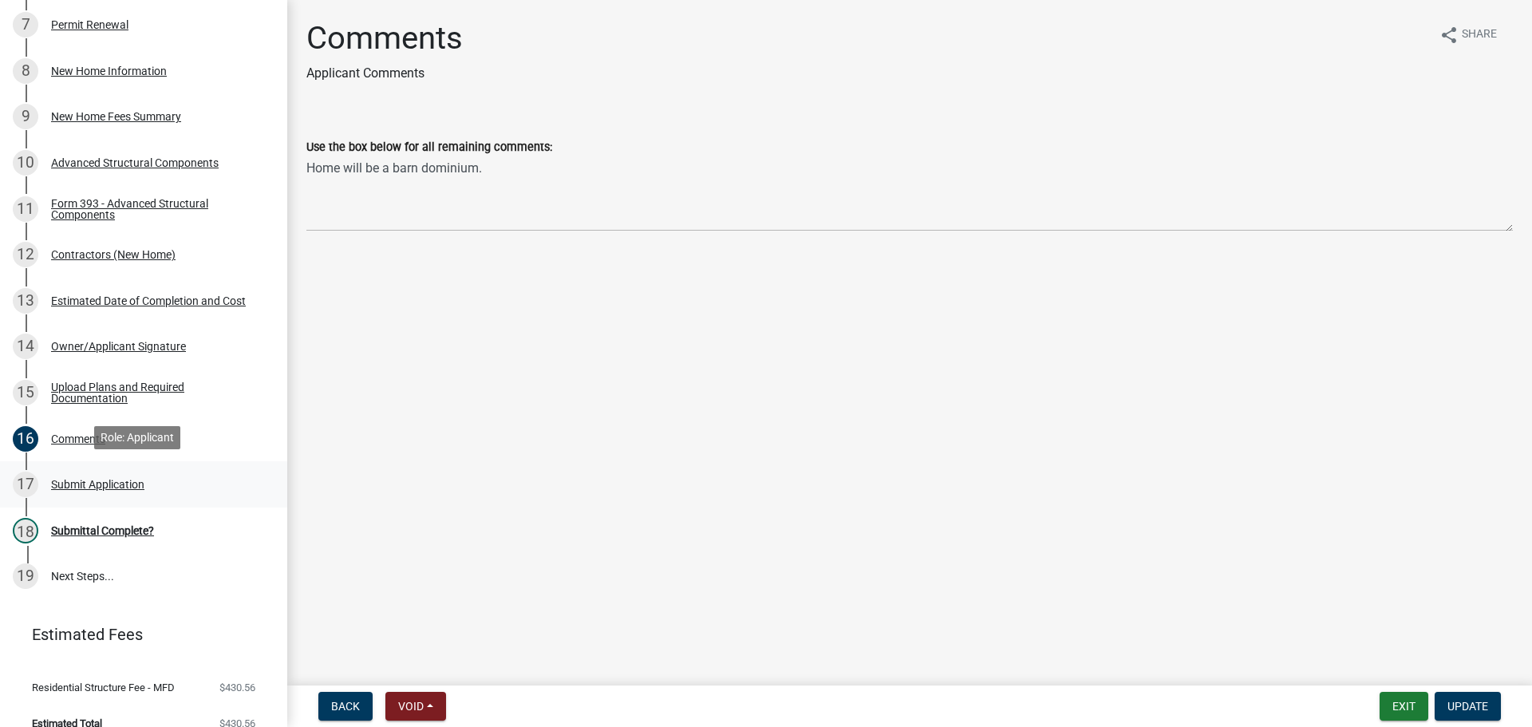
scroll to position [536, 0]
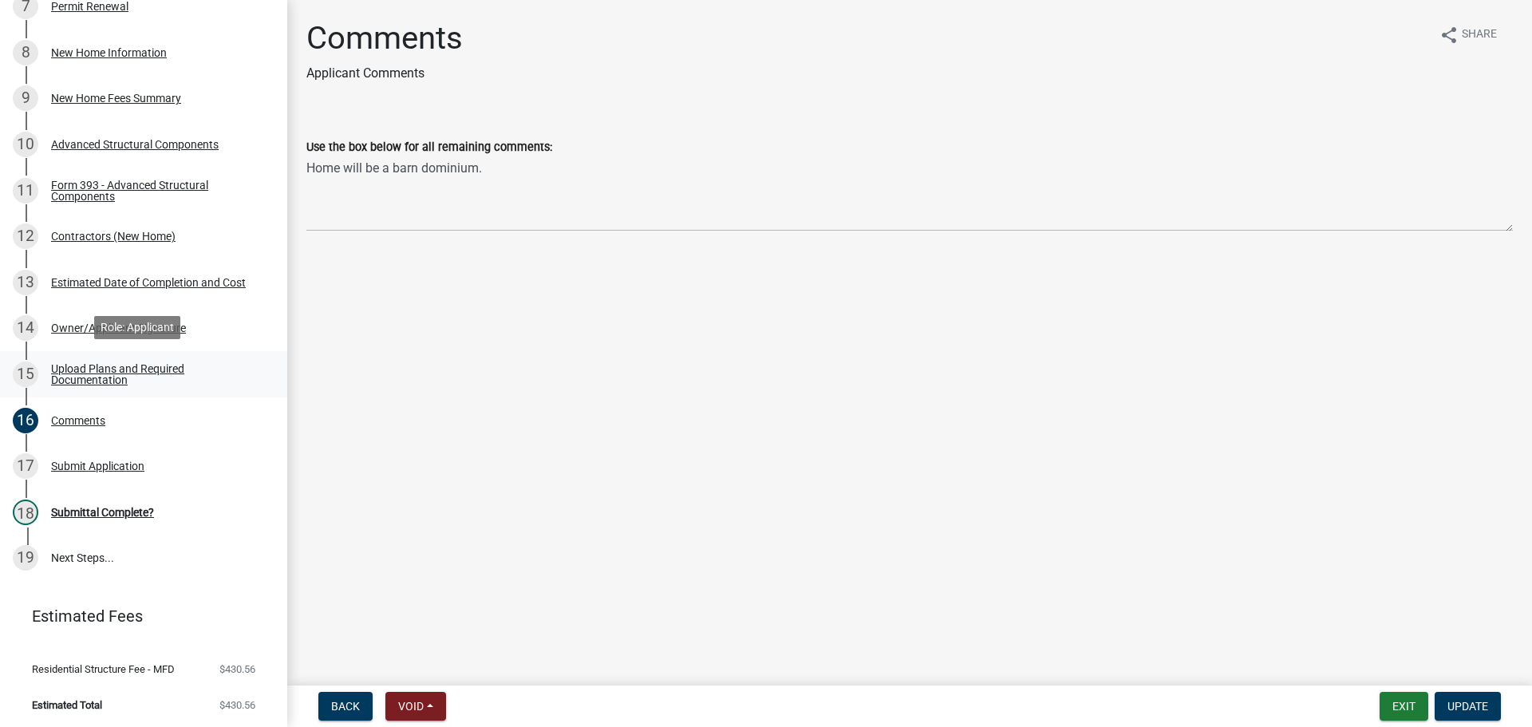
click at [101, 366] on div "Upload Plans and Required Documentation" at bounding box center [156, 374] width 211 height 22
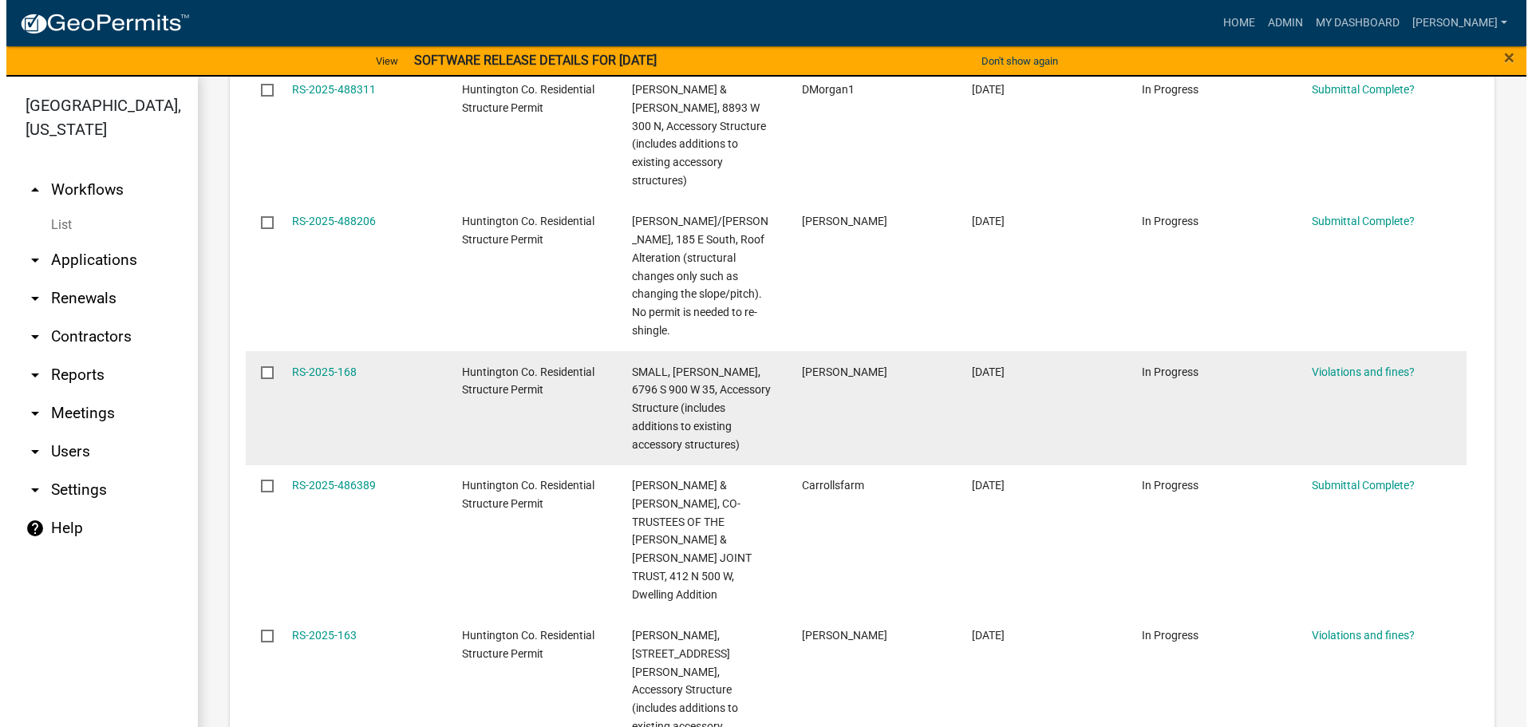
scroll to position [558, 0]
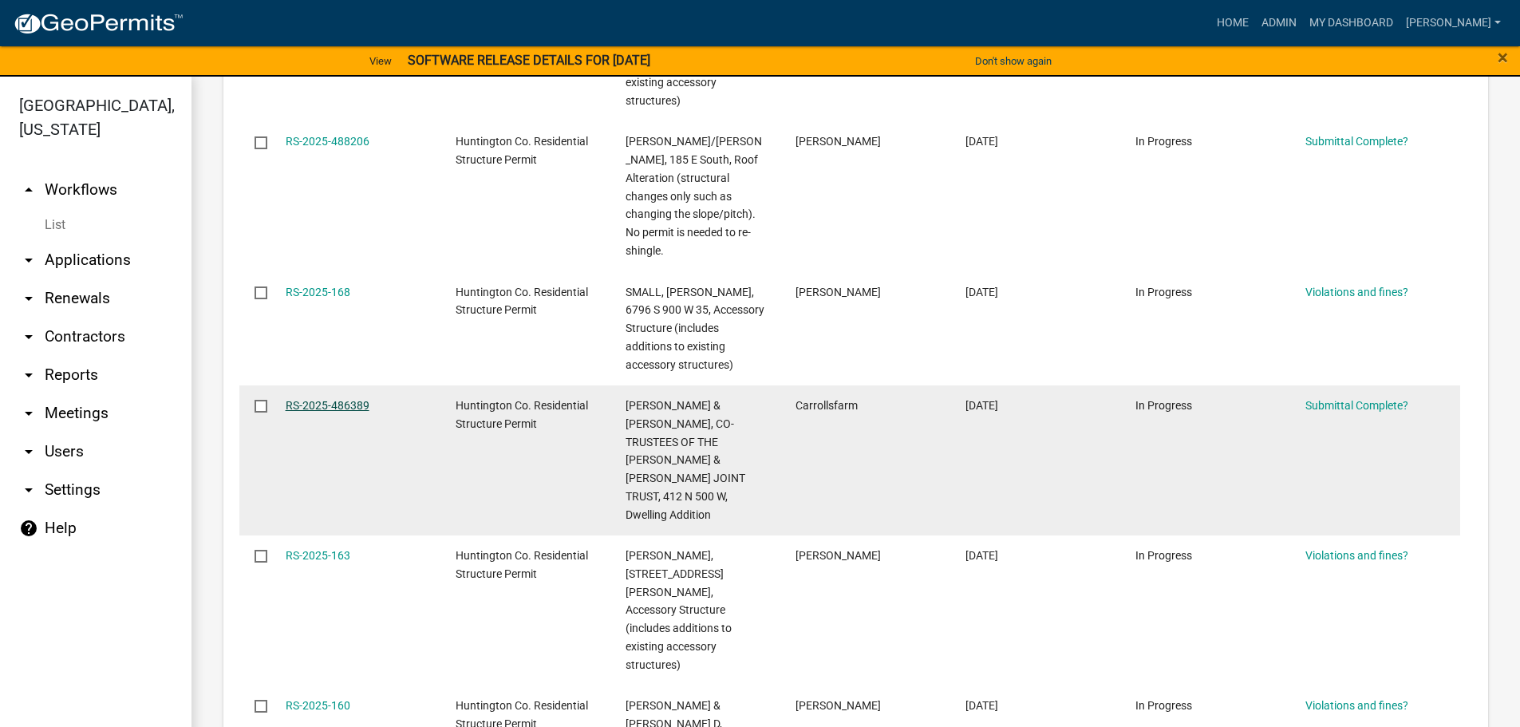
click at [310, 399] on link "RS-2025-486389" at bounding box center [328, 405] width 84 height 13
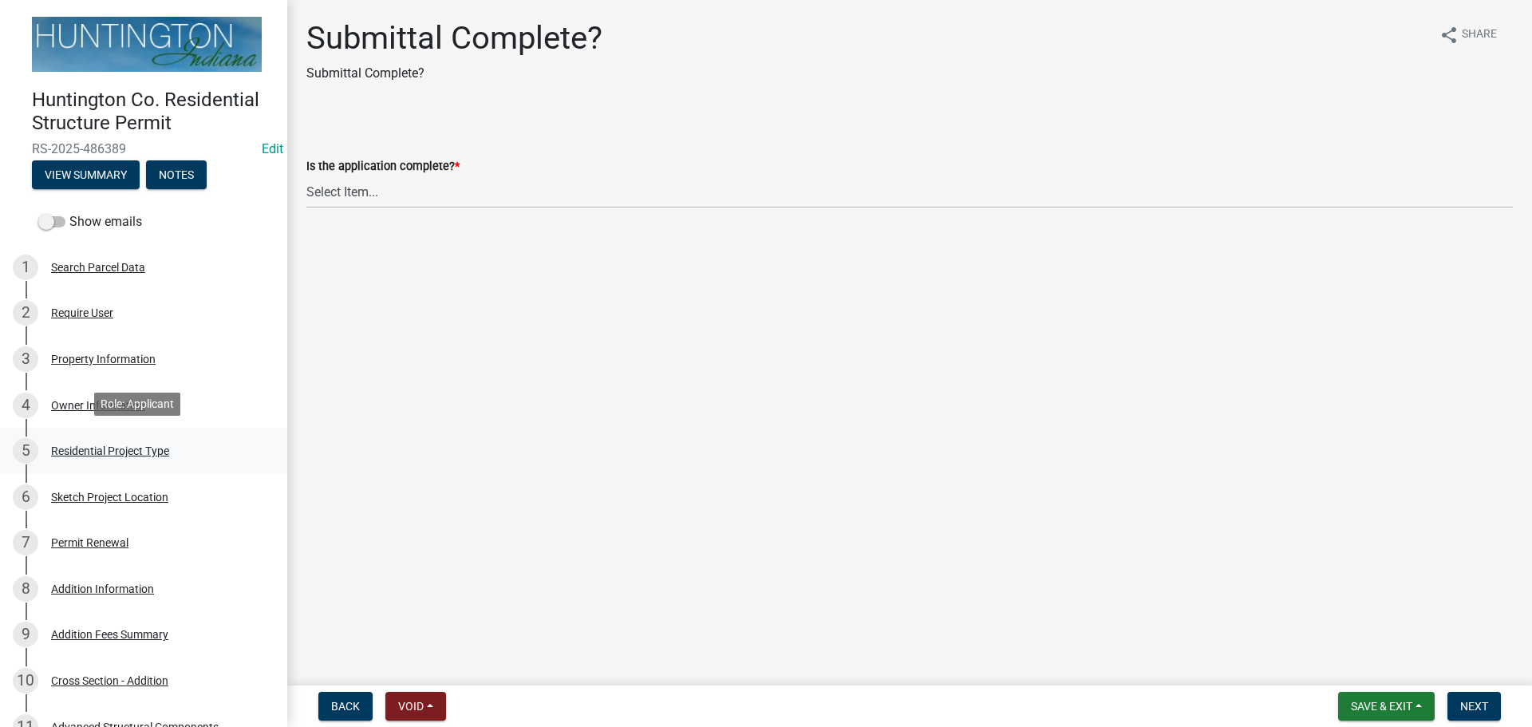
click at [98, 445] on div "Residential Project Type" at bounding box center [110, 450] width 118 height 11
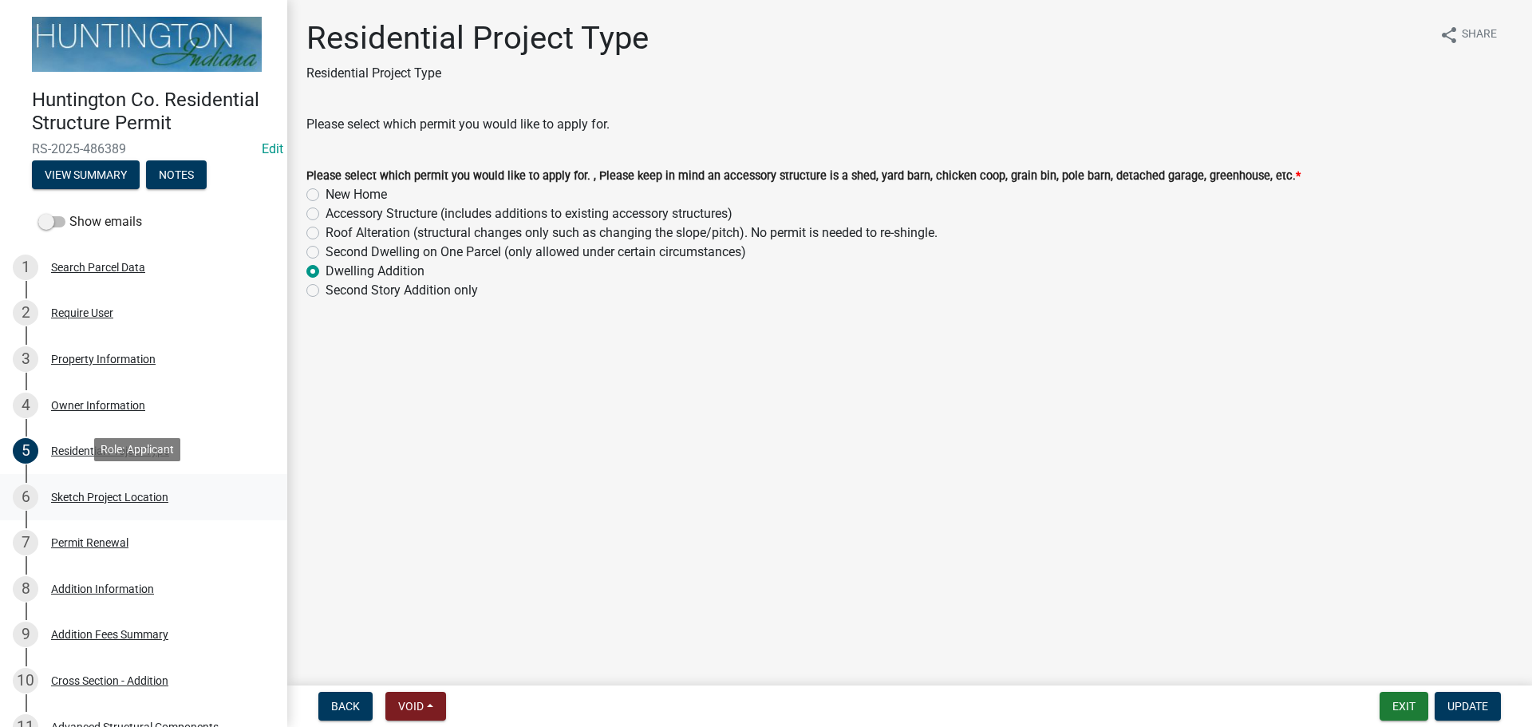
click at [98, 491] on div "Sketch Project Location" at bounding box center [109, 496] width 117 height 11
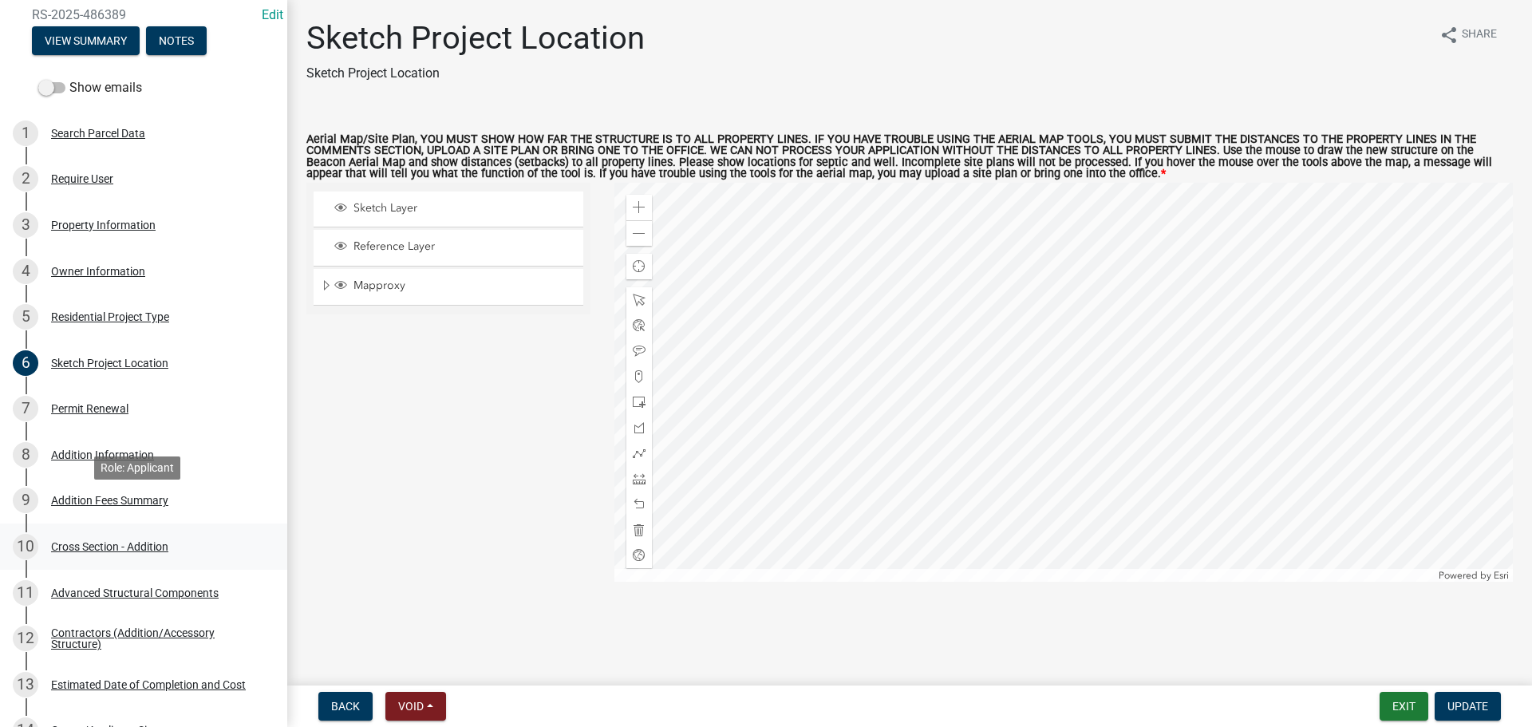
scroll to position [160, 0]
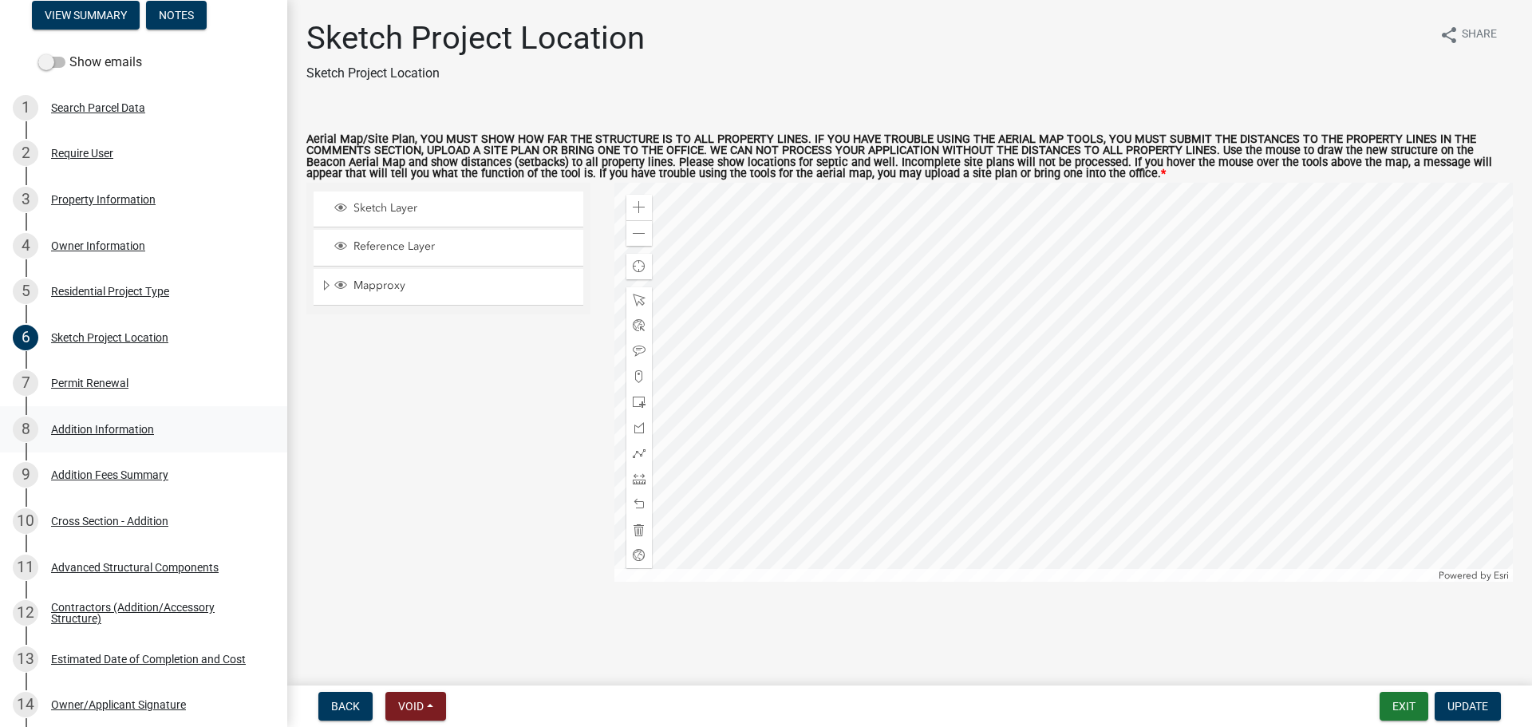
click at [120, 427] on div "Addition Information" at bounding box center [102, 429] width 103 height 11
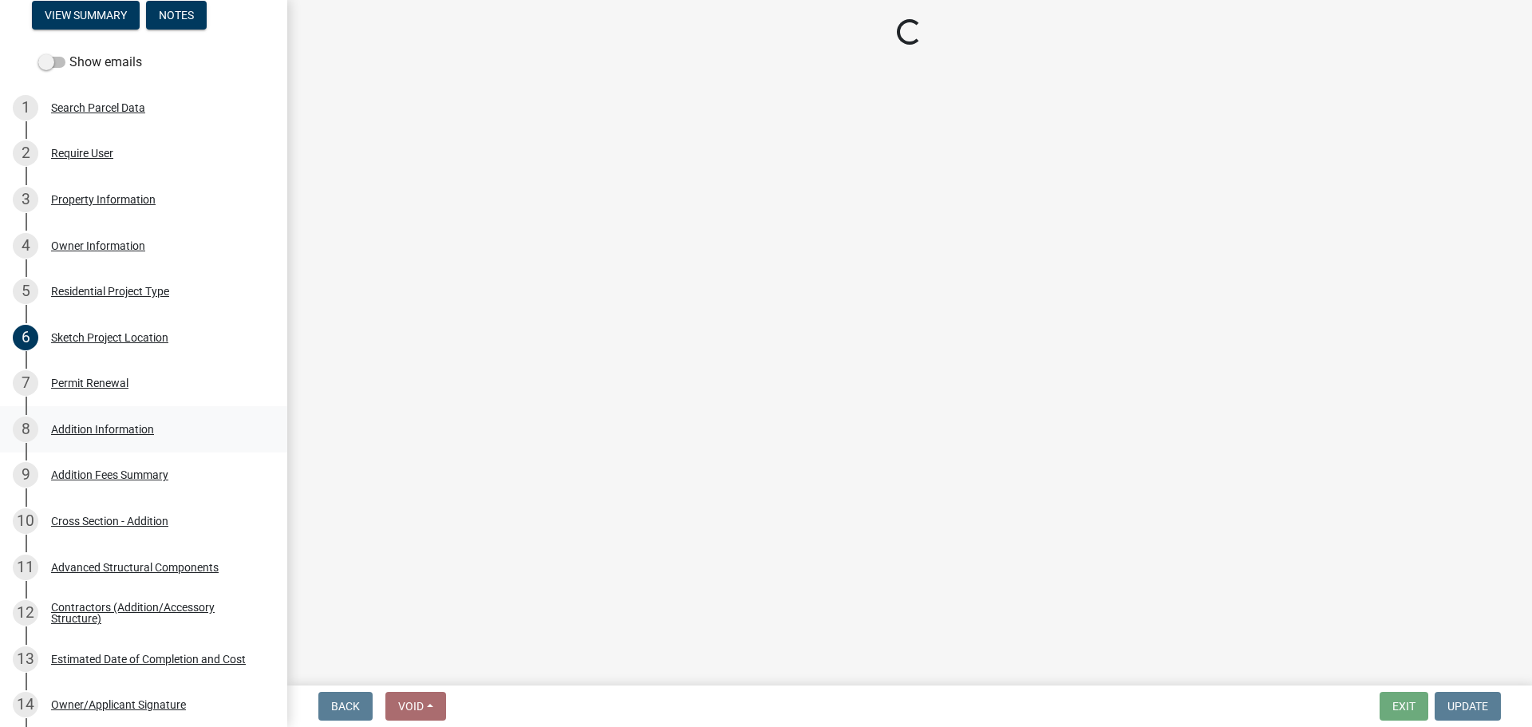
select select "08b53334-7c23-4147-8643-17c340f4b7b0"
select select "0d69502e-7684-42b5-b05f-33ce7dfc794a"
select select "1ed15bd7-a0cf-452a-a007-7eee043dbdd2"
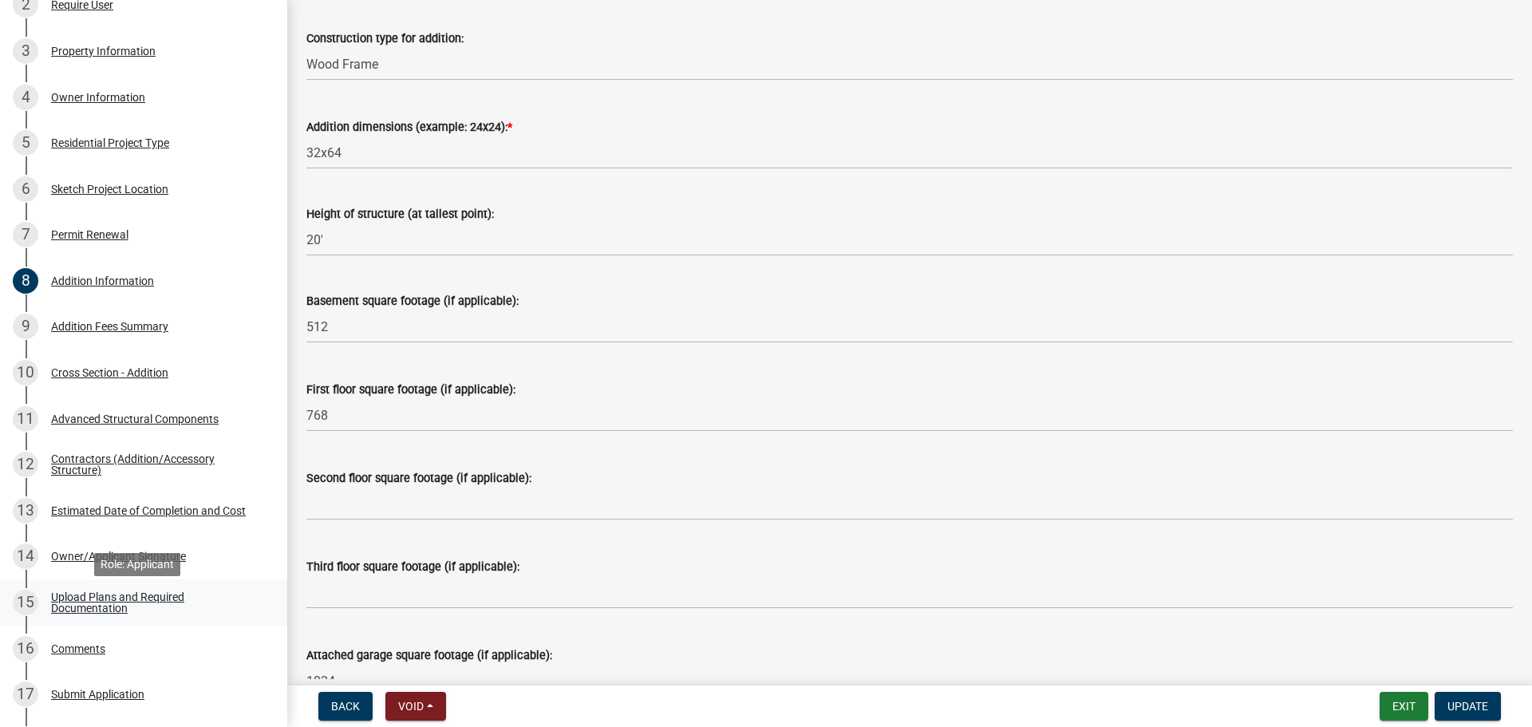
scroll to position [319, 0]
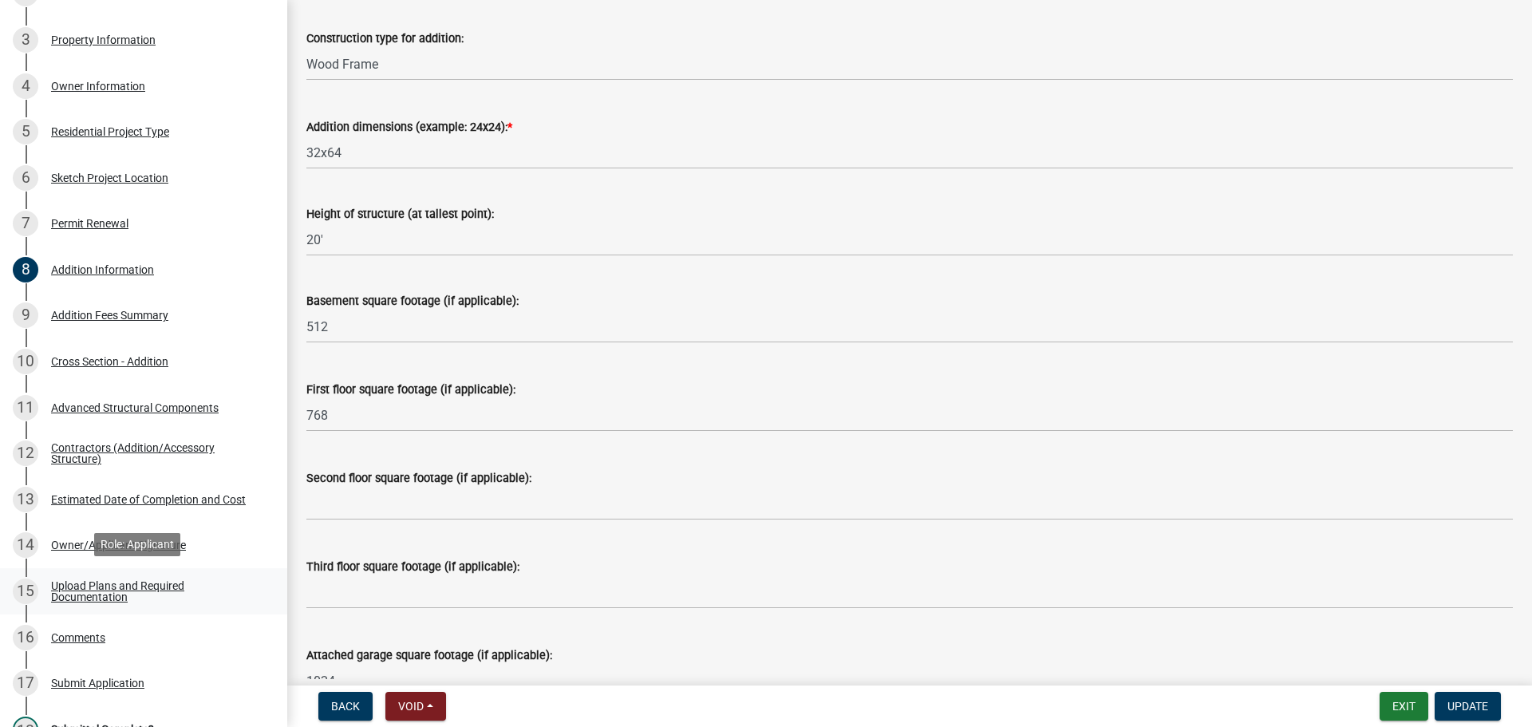
click at [89, 587] on div "Upload Plans and Required Documentation" at bounding box center [156, 591] width 211 height 22
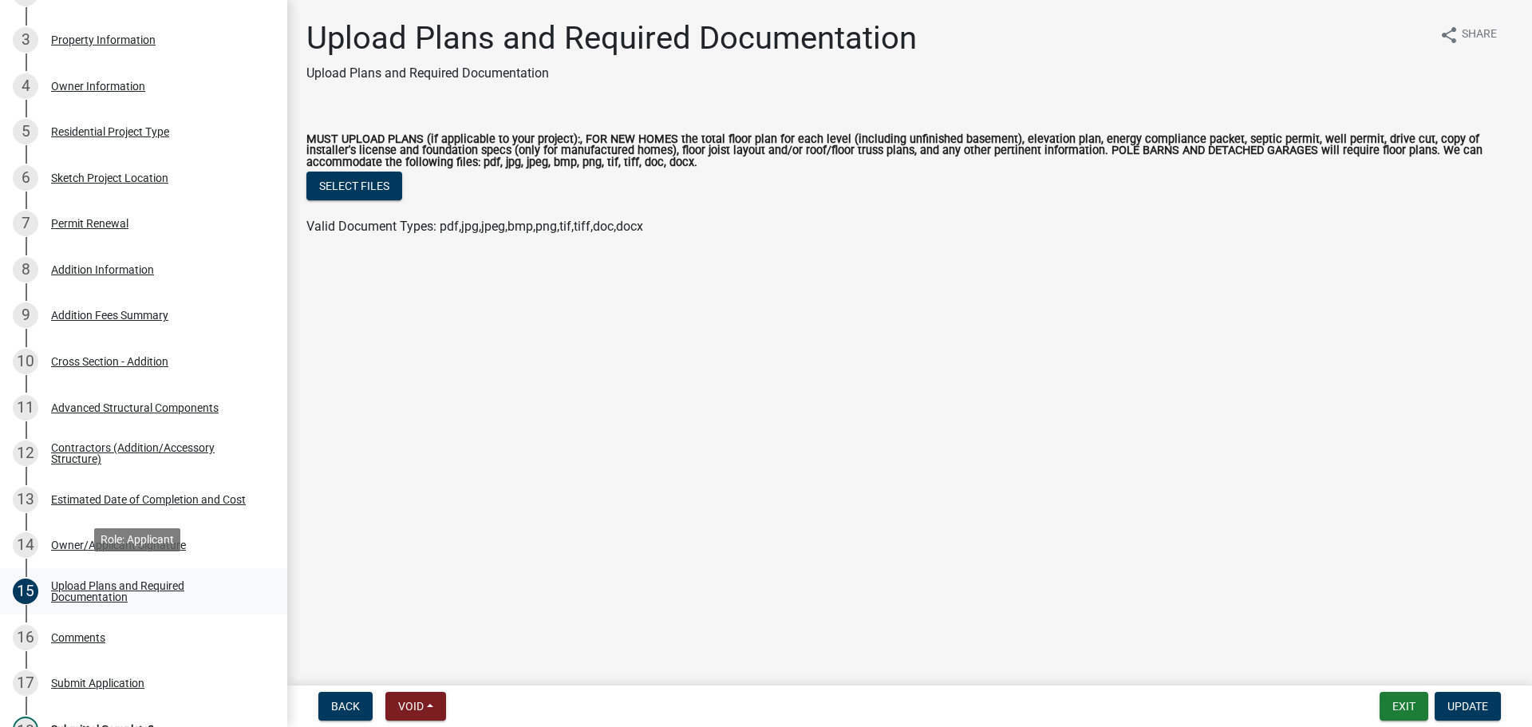
scroll to position [399, 0]
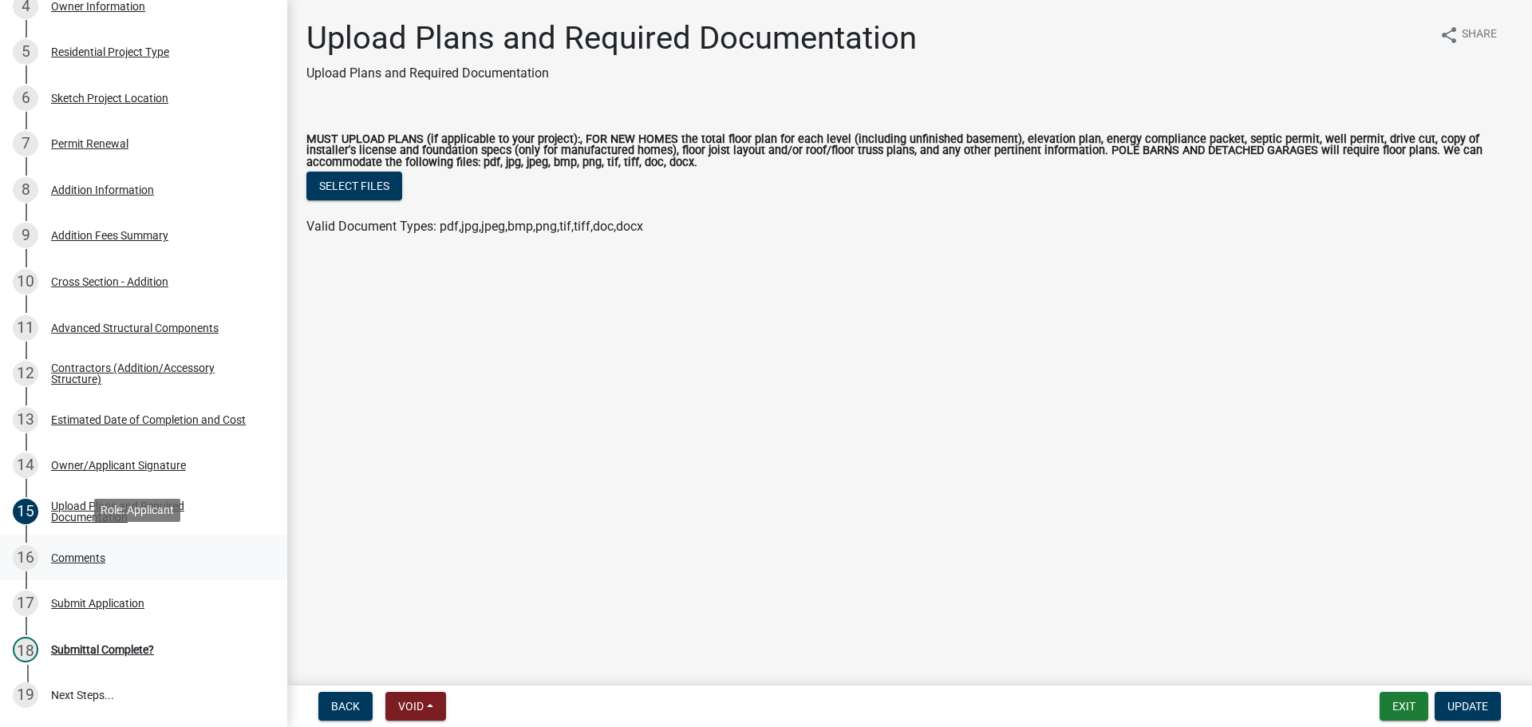
click at [85, 553] on div "Comments" at bounding box center [78, 557] width 54 height 11
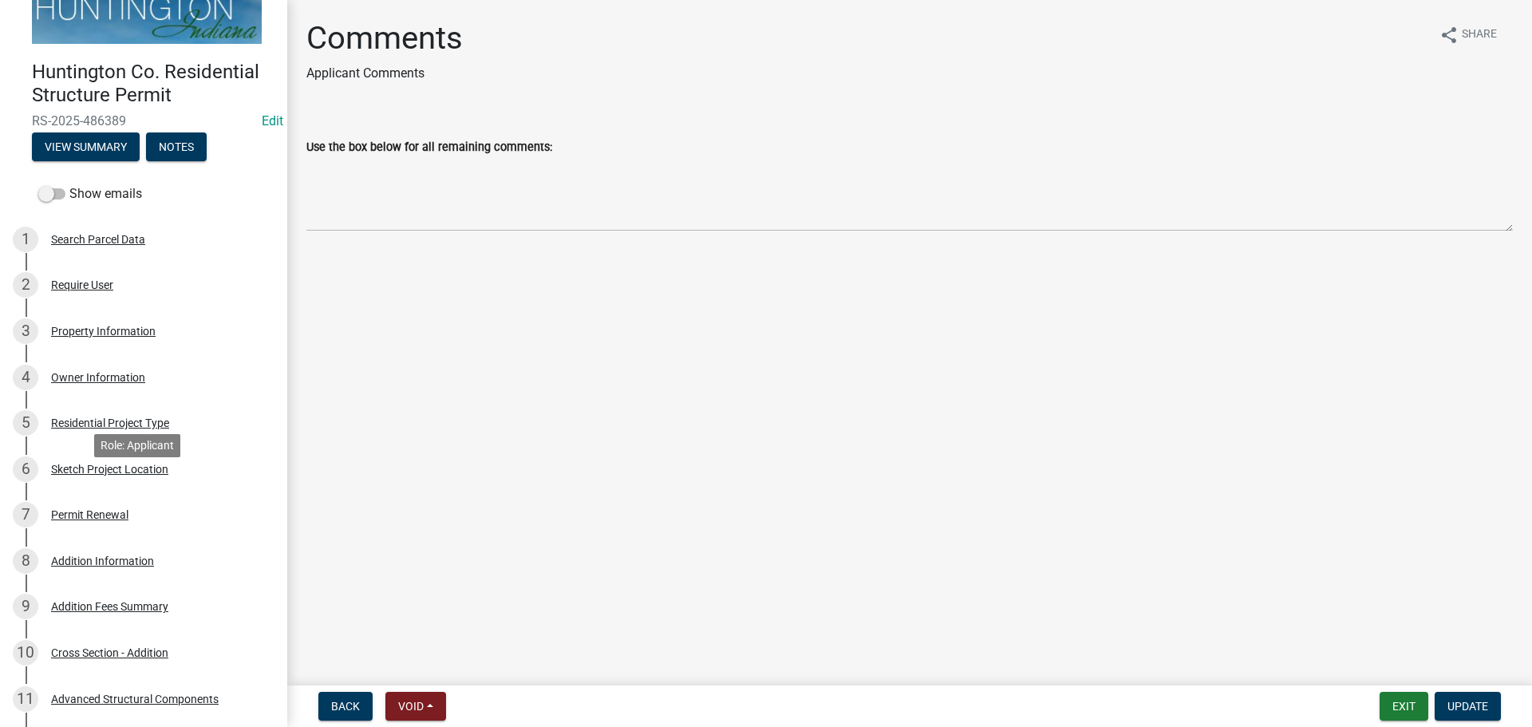
scroll to position [0, 0]
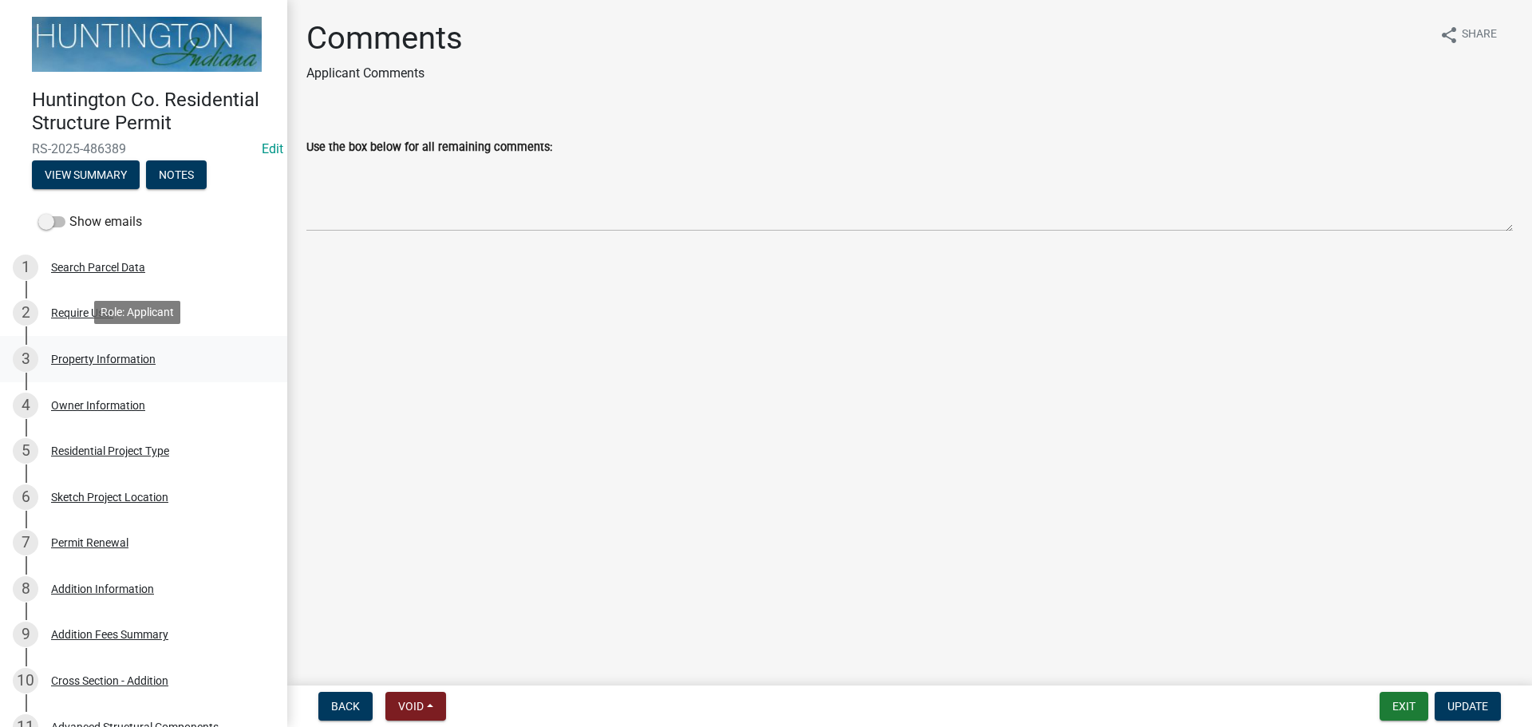
click at [90, 353] on div "Property Information" at bounding box center [103, 358] width 105 height 11
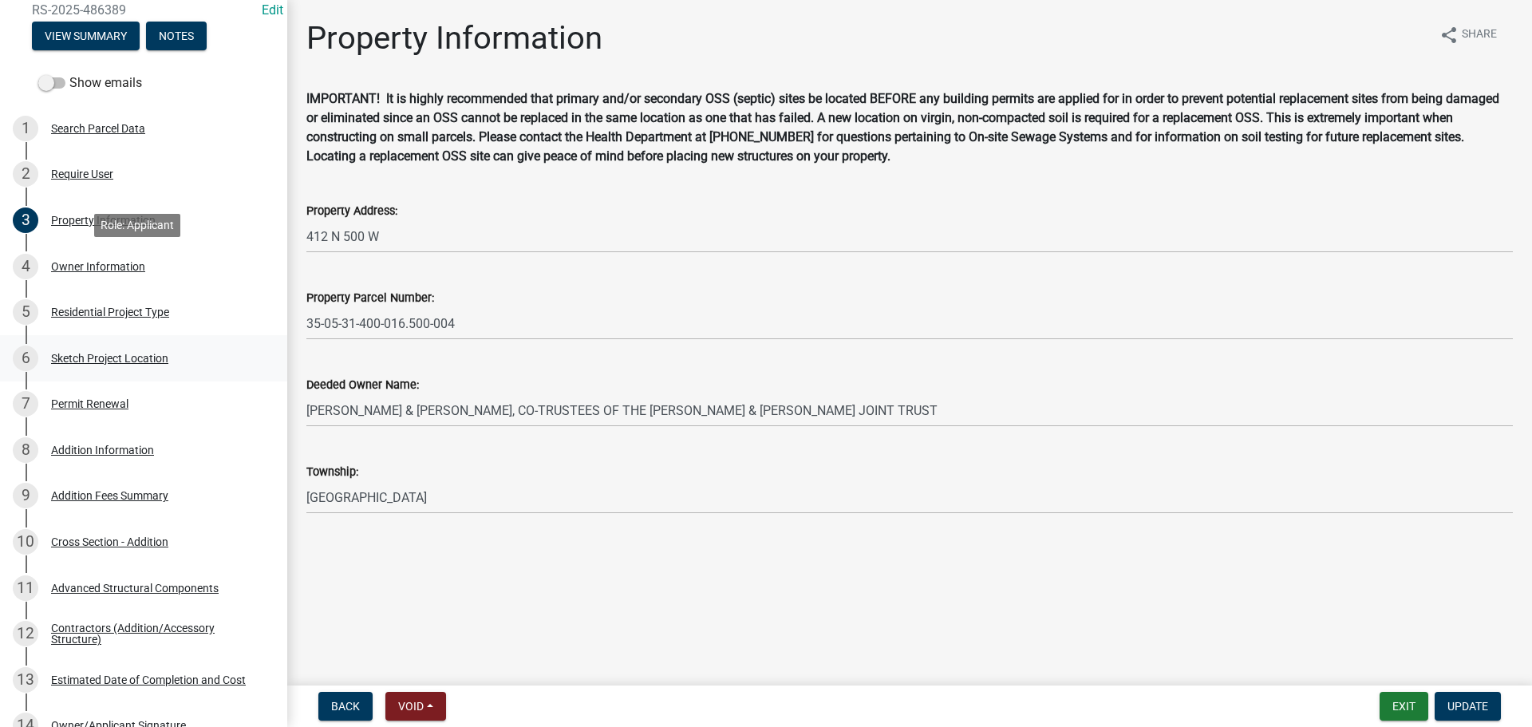
scroll to position [239, 0]
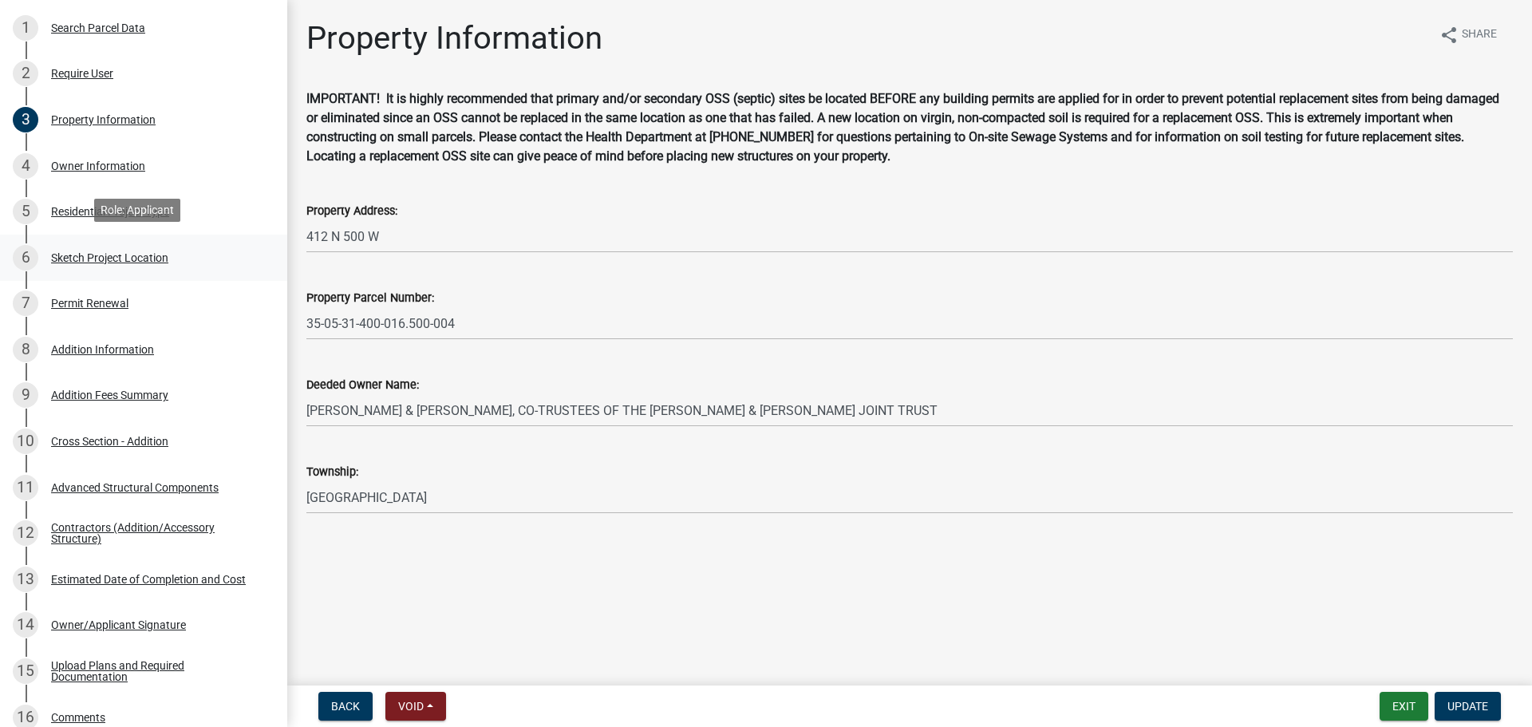
click at [101, 253] on div "Sketch Project Location" at bounding box center [109, 257] width 117 height 11
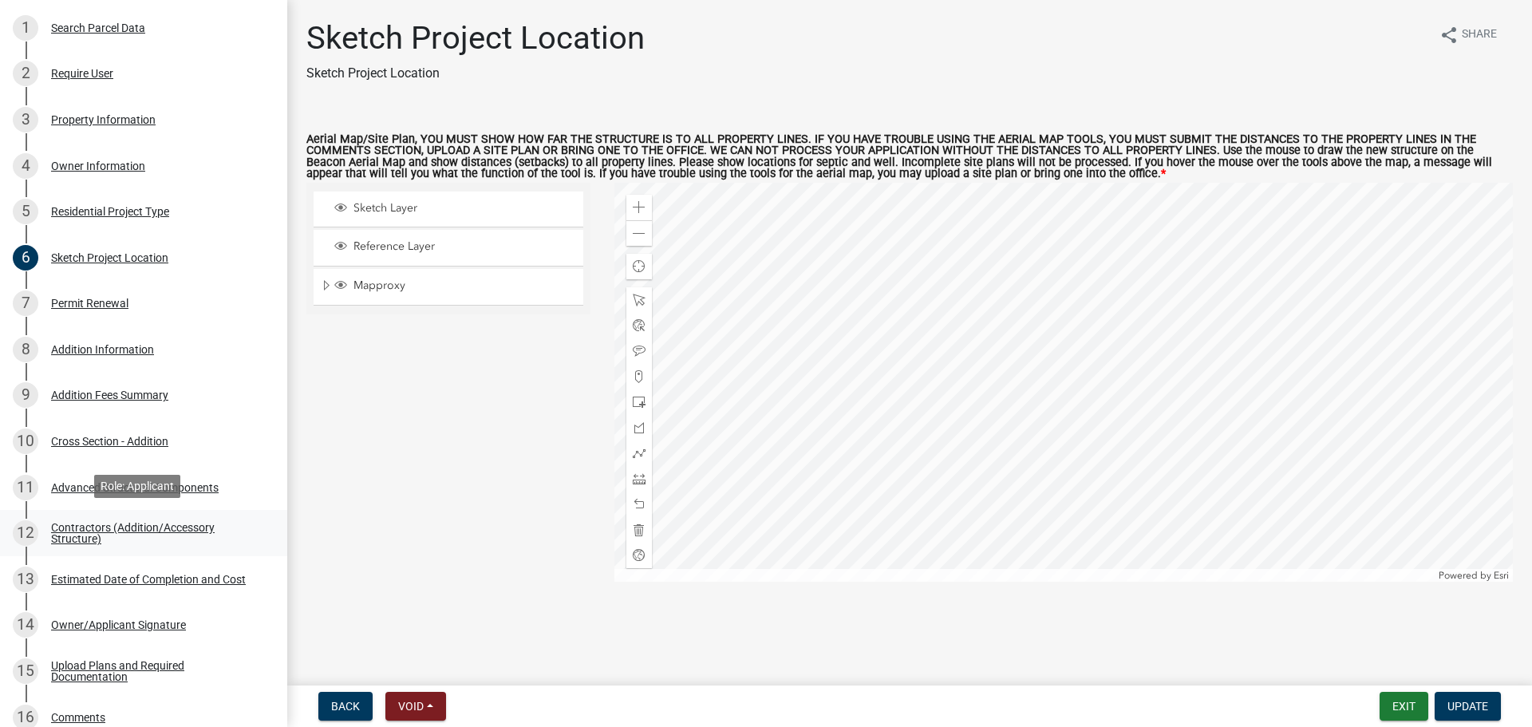
click at [99, 526] on div "Contractors (Addition/Accessory Structure)" at bounding box center [156, 533] width 211 height 22
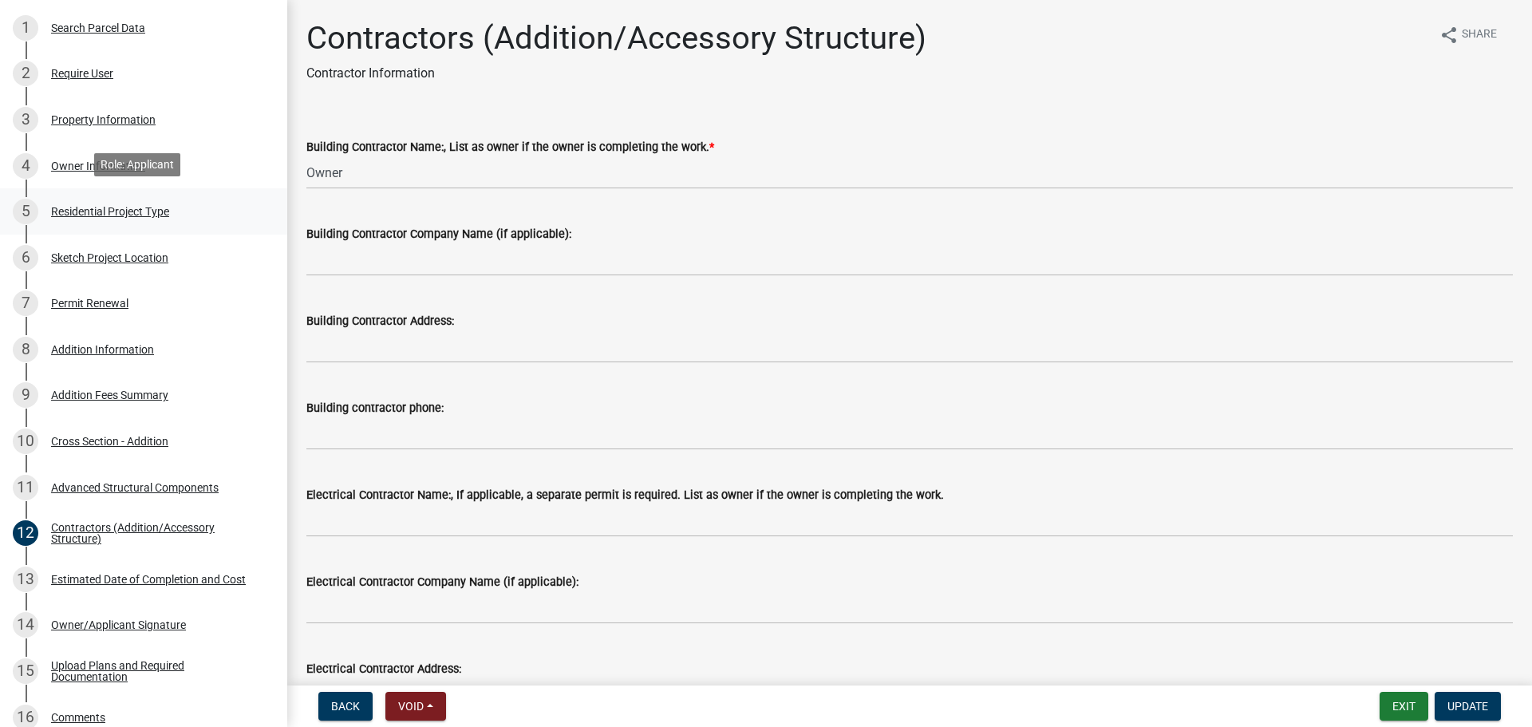
click at [92, 206] on div "Residential Project Type" at bounding box center [110, 211] width 118 height 11
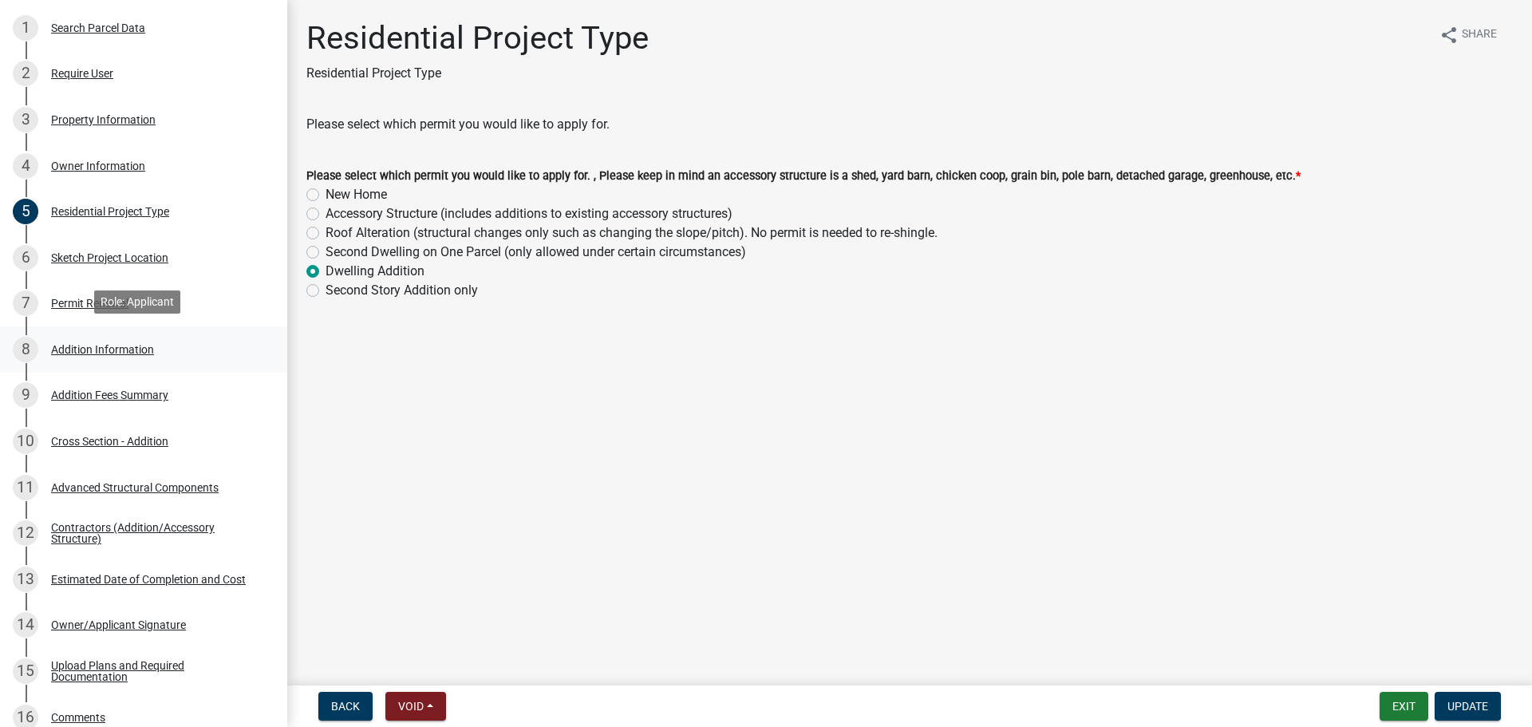
click at [97, 350] on div "Addition Information" at bounding box center [102, 349] width 103 height 11
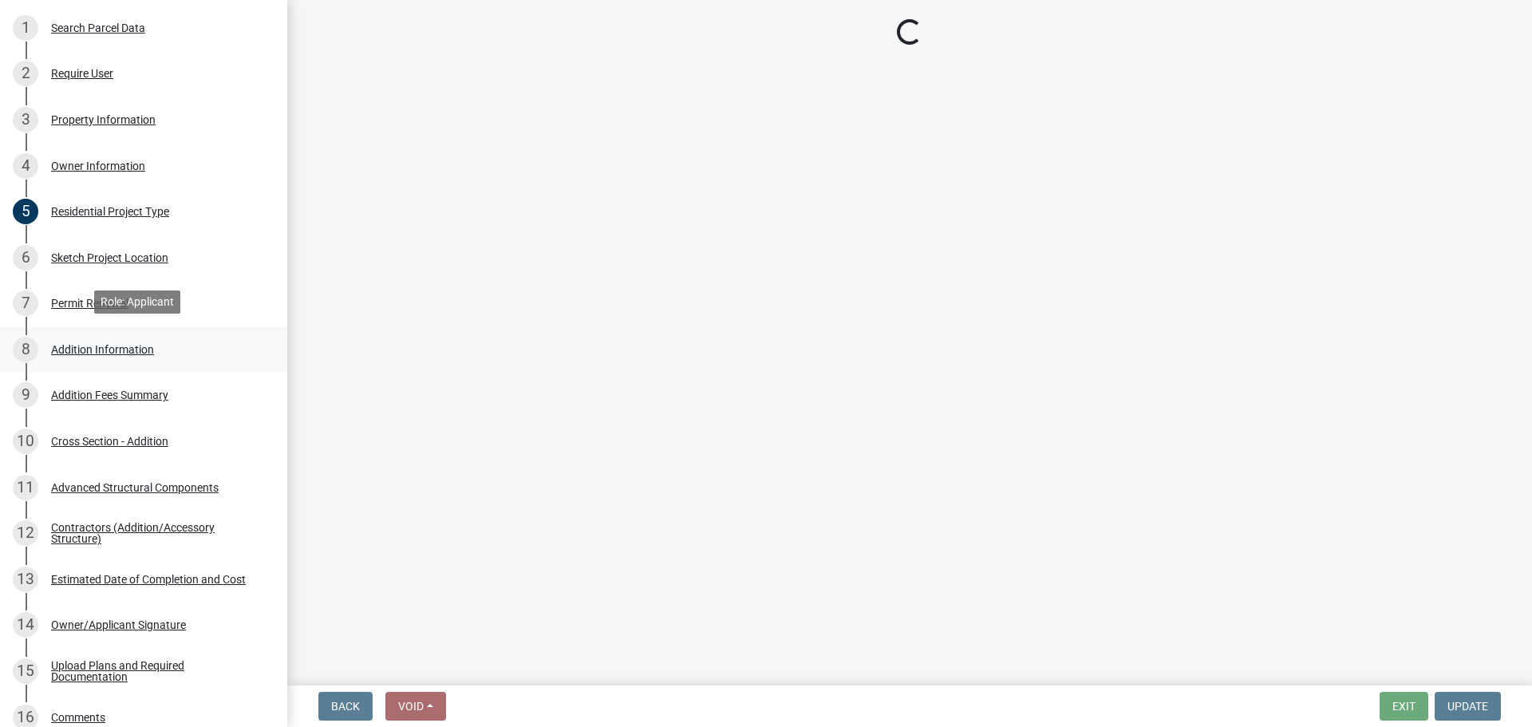
select select "08b53334-7c23-4147-8643-17c340f4b7b0"
select select "0d69502e-7684-42b5-b05f-33ce7dfc794a"
select select "1ed15bd7-a0cf-452a-a007-7eee043dbdd2"
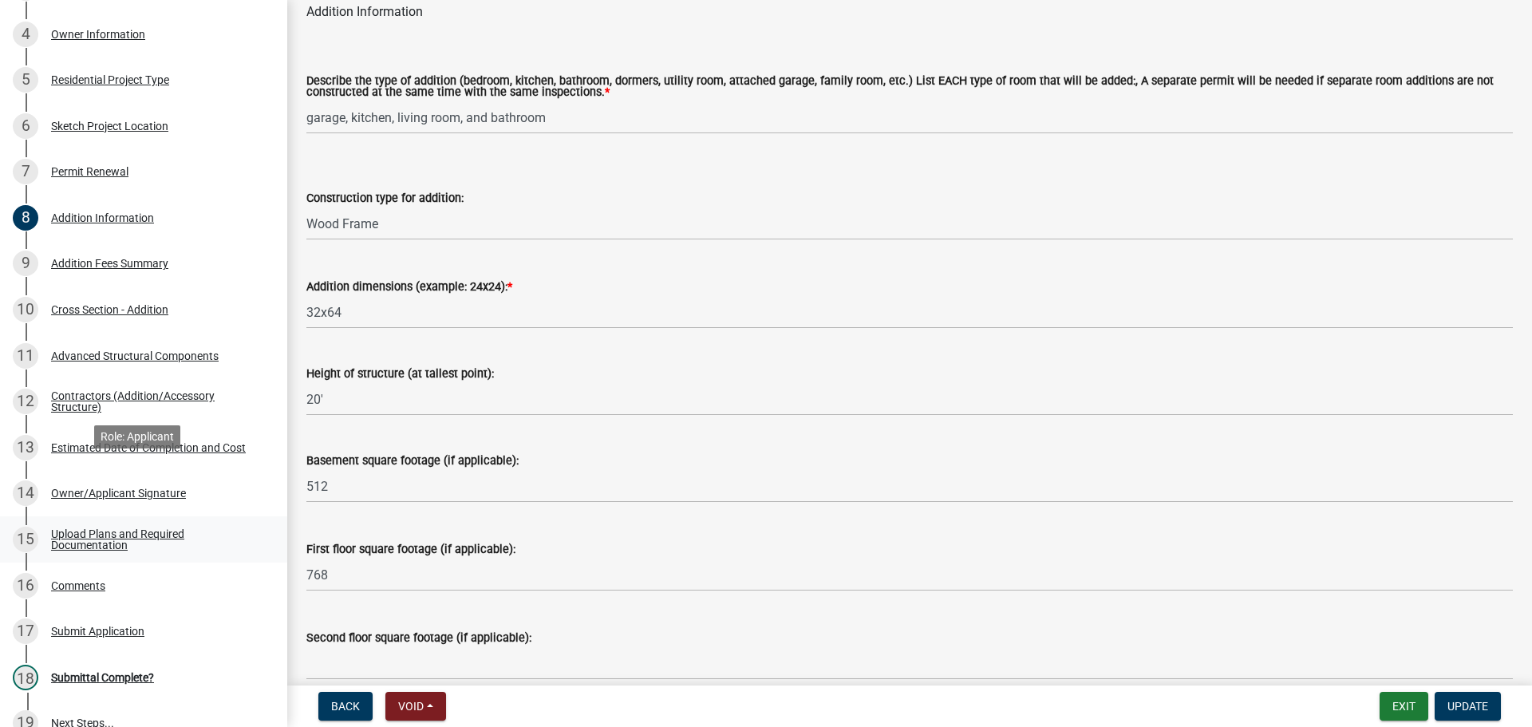
scroll to position [399, 0]
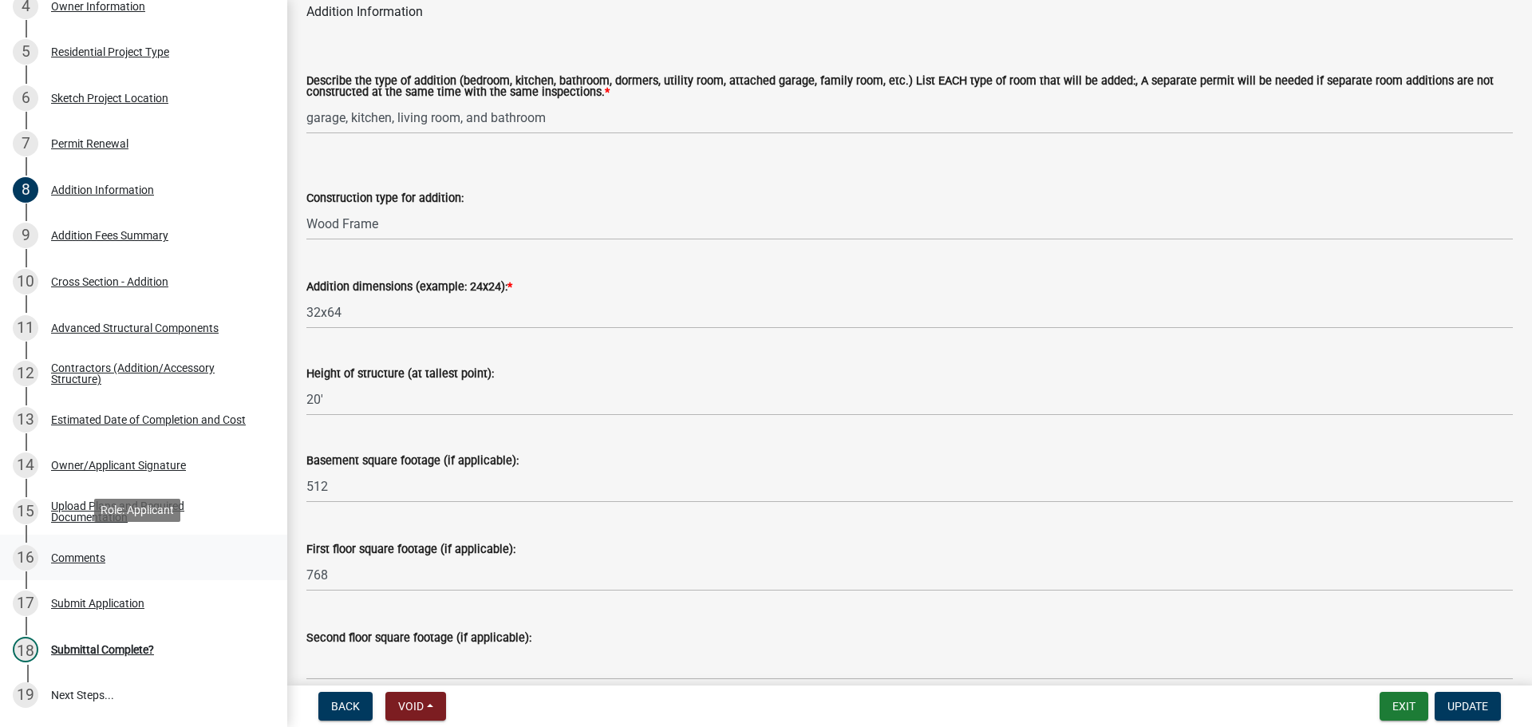
click at [81, 552] on div "Comments" at bounding box center [78, 557] width 54 height 11
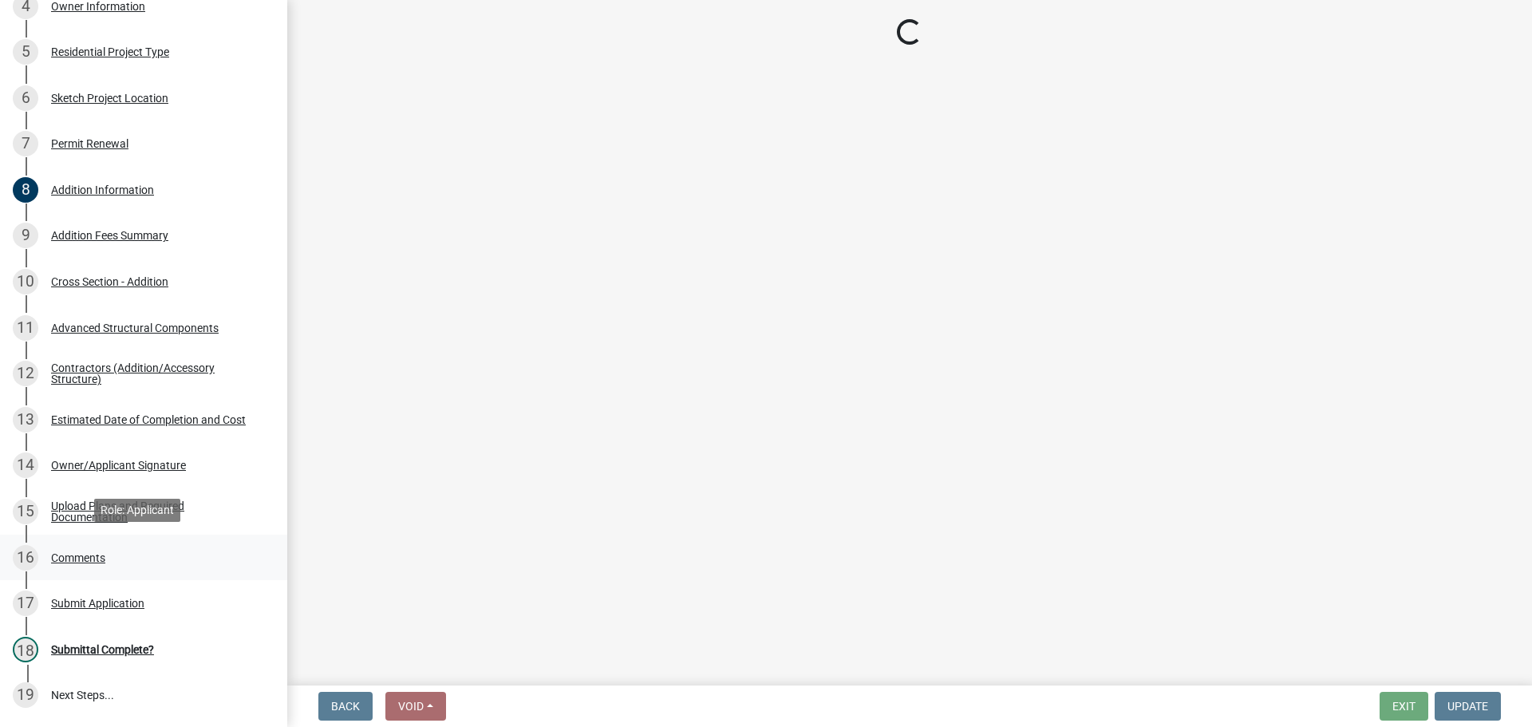
scroll to position [0, 0]
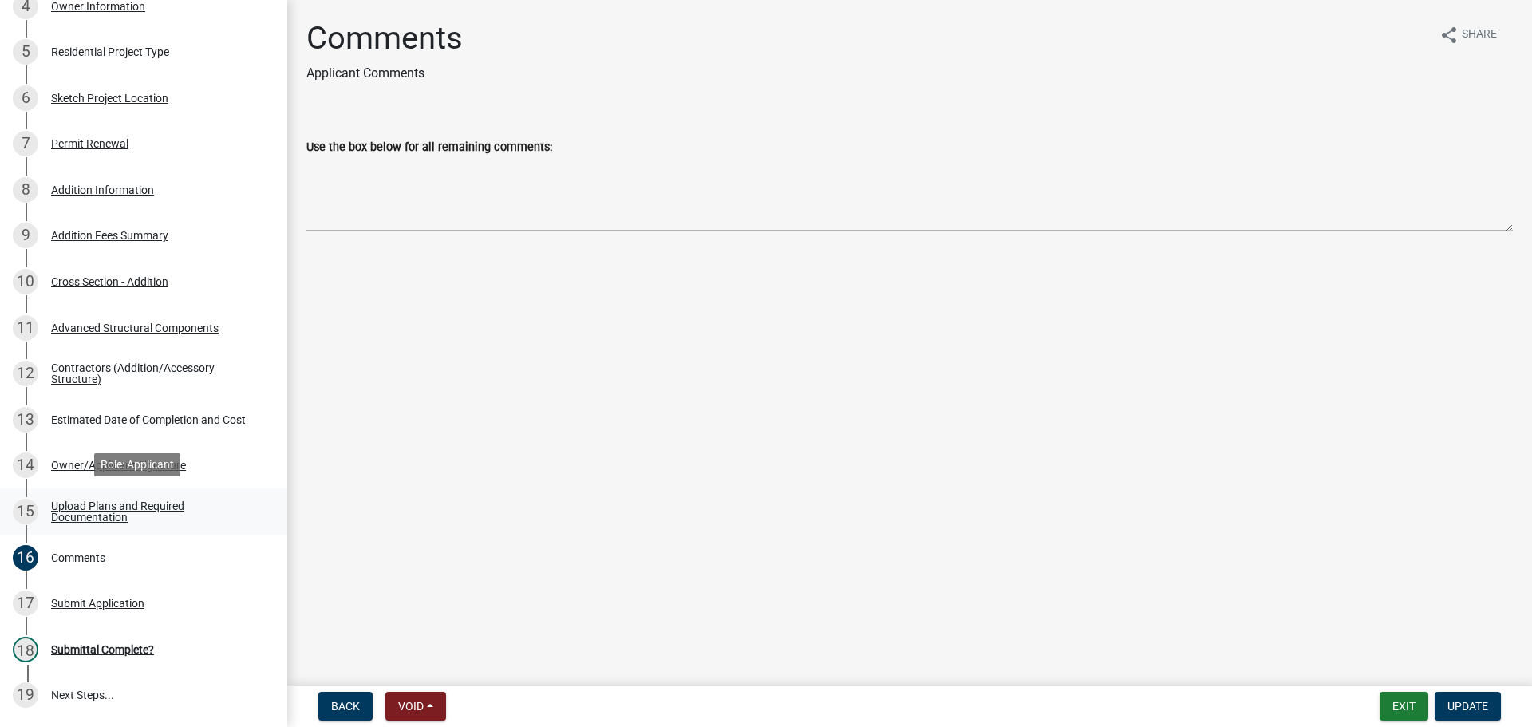
click at [106, 502] on div "Upload Plans and Required Documentation" at bounding box center [156, 511] width 211 height 22
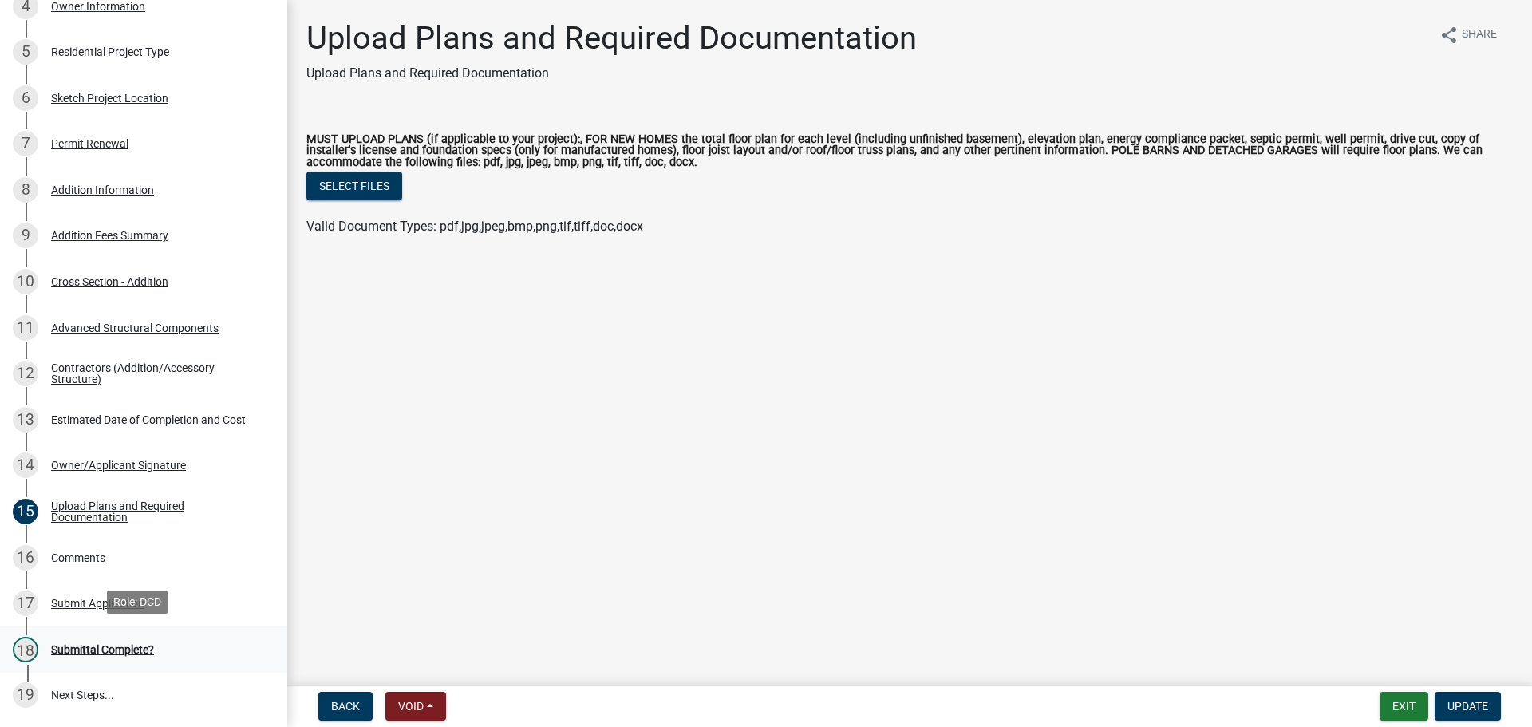
click at [101, 644] on div "Submittal Complete?" at bounding box center [102, 649] width 103 height 11
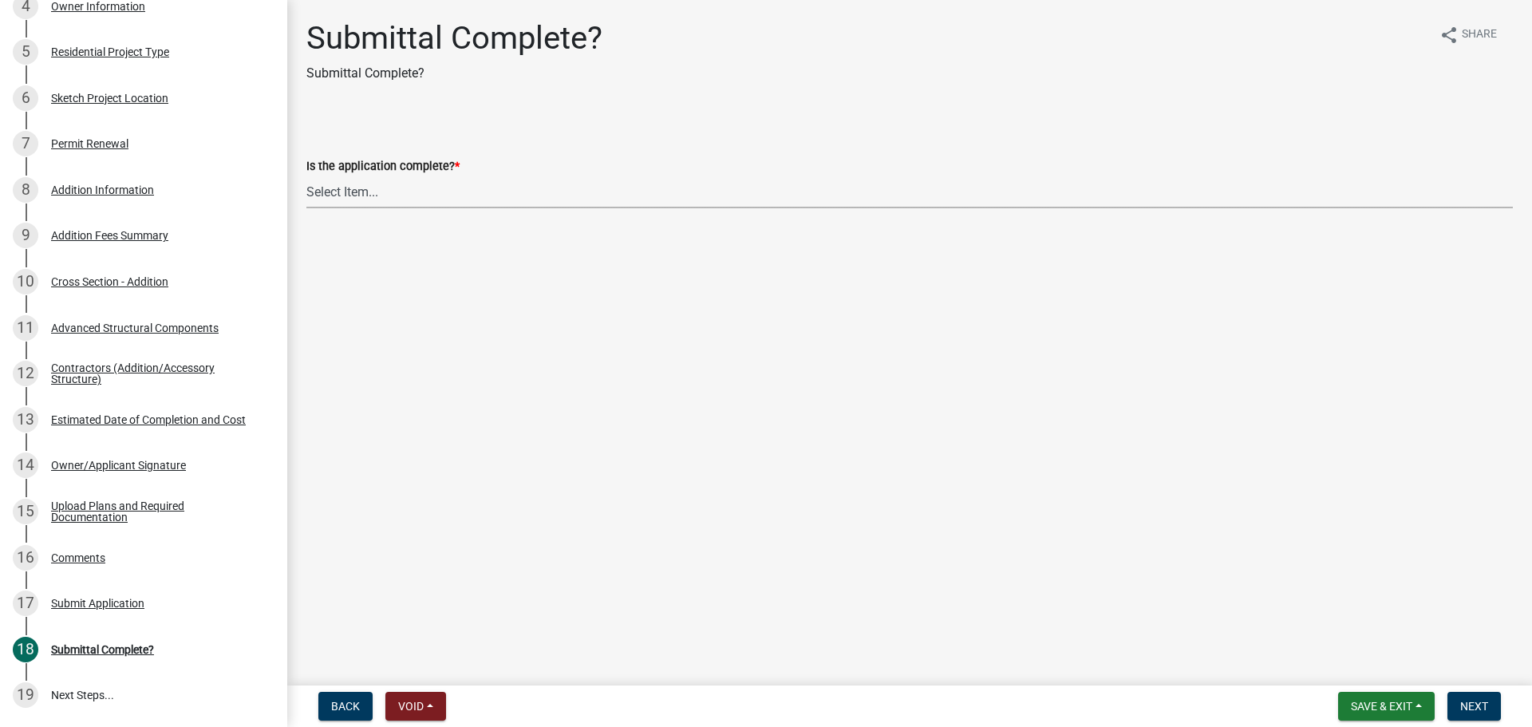
click at [328, 193] on select "Select Item... Yes No" at bounding box center [909, 191] width 1206 height 33
click at [306, 175] on select "Select Item... Yes No" at bounding box center [909, 191] width 1206 height 33
select select "315ce2df-ff16-4327-84fc-1d1503341e6e"
click at [1489, 707] on button "Next" at bounding box center [1473, 706] width 53 height 29
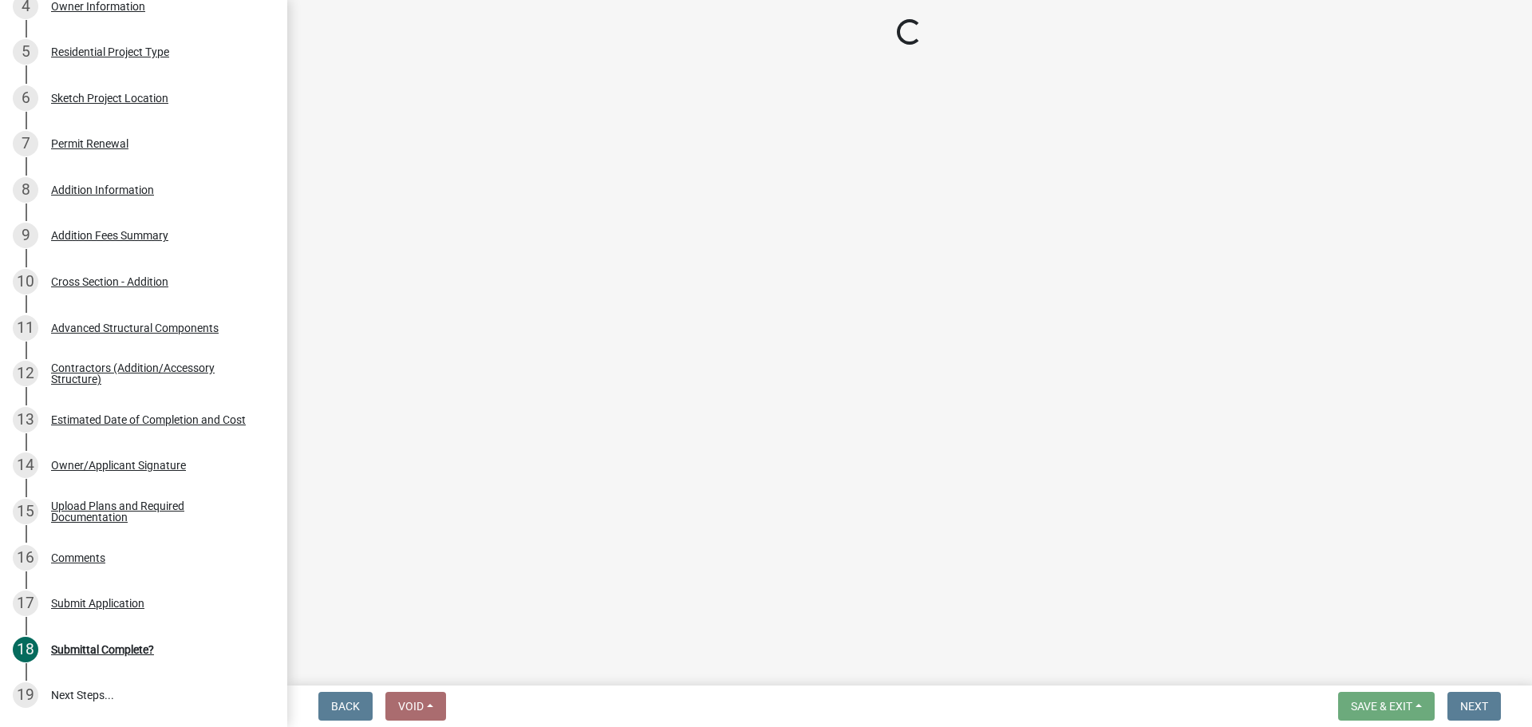
scroll to position [996, 0]
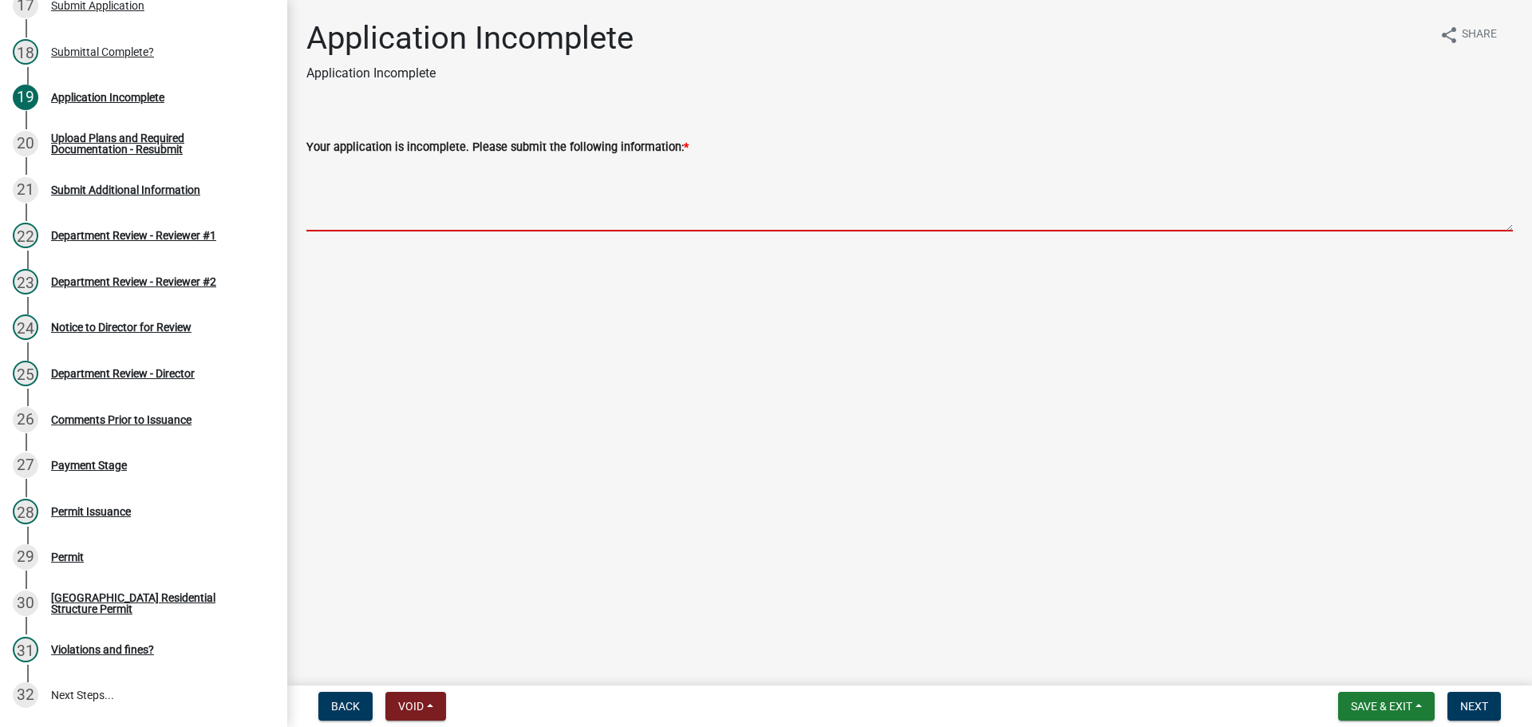
click at [373, 203] on textarea "Your application is incomplete. Please submit the following information: *" at bounding box center [909, 193] width 1206 height 75
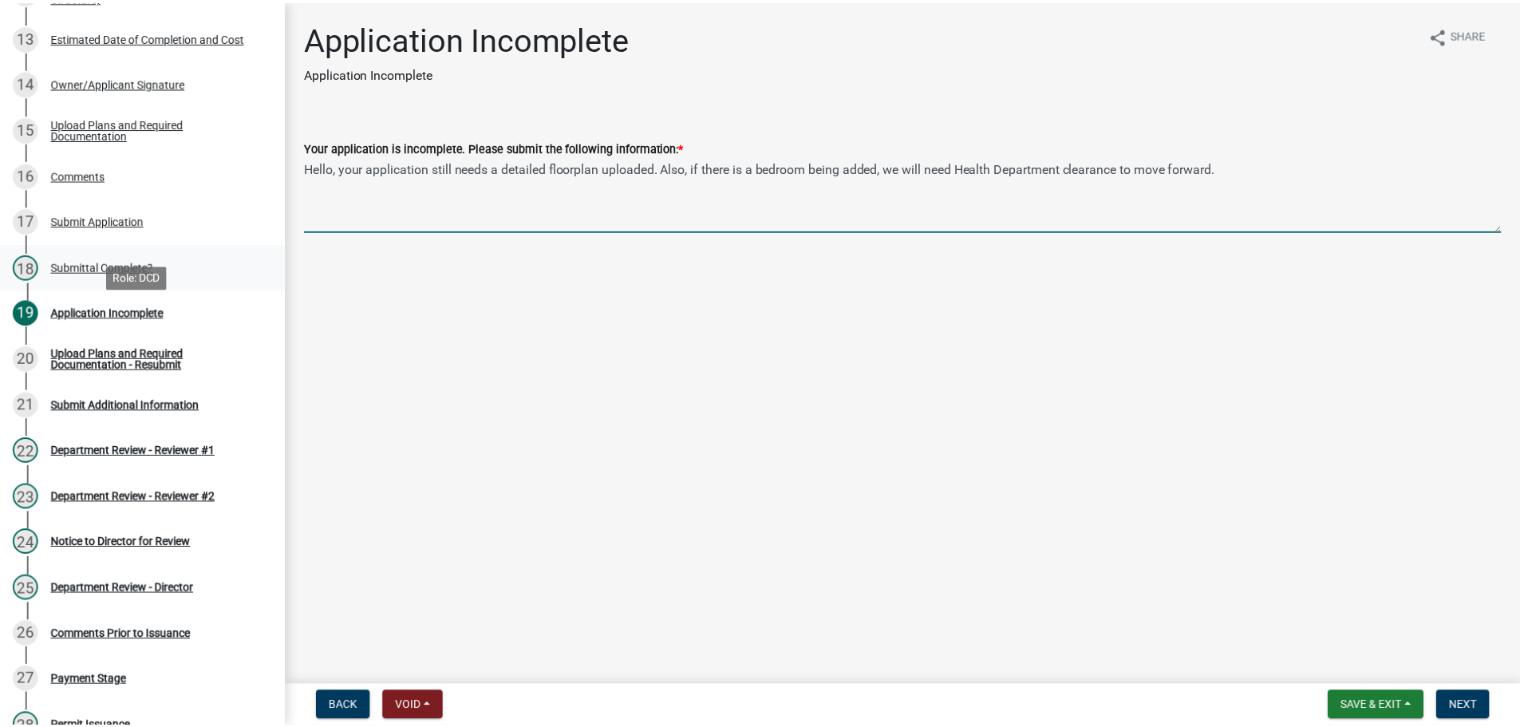
scroll to position [757, 0]
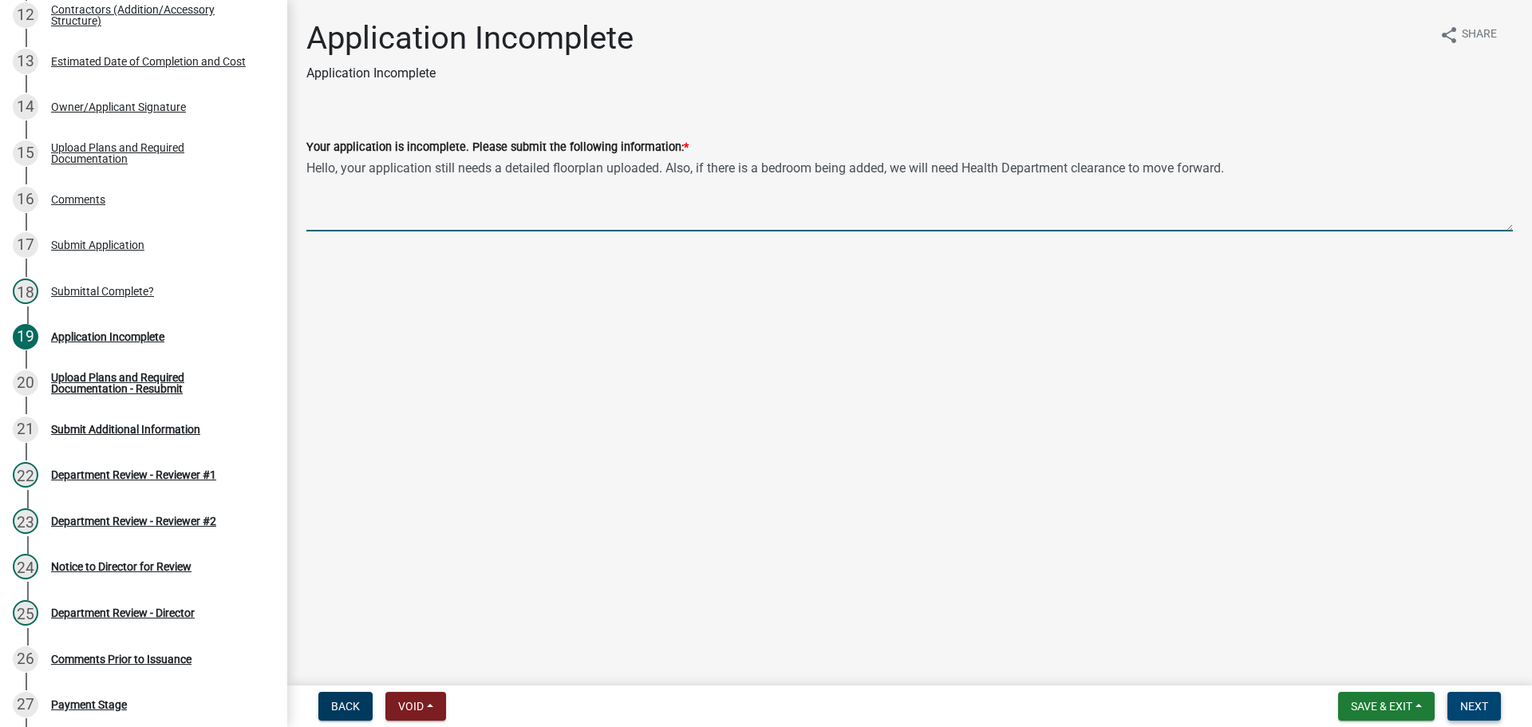
type textarea "Hello, your application still needs a detailed floorplan uploaded. Also, if the…"
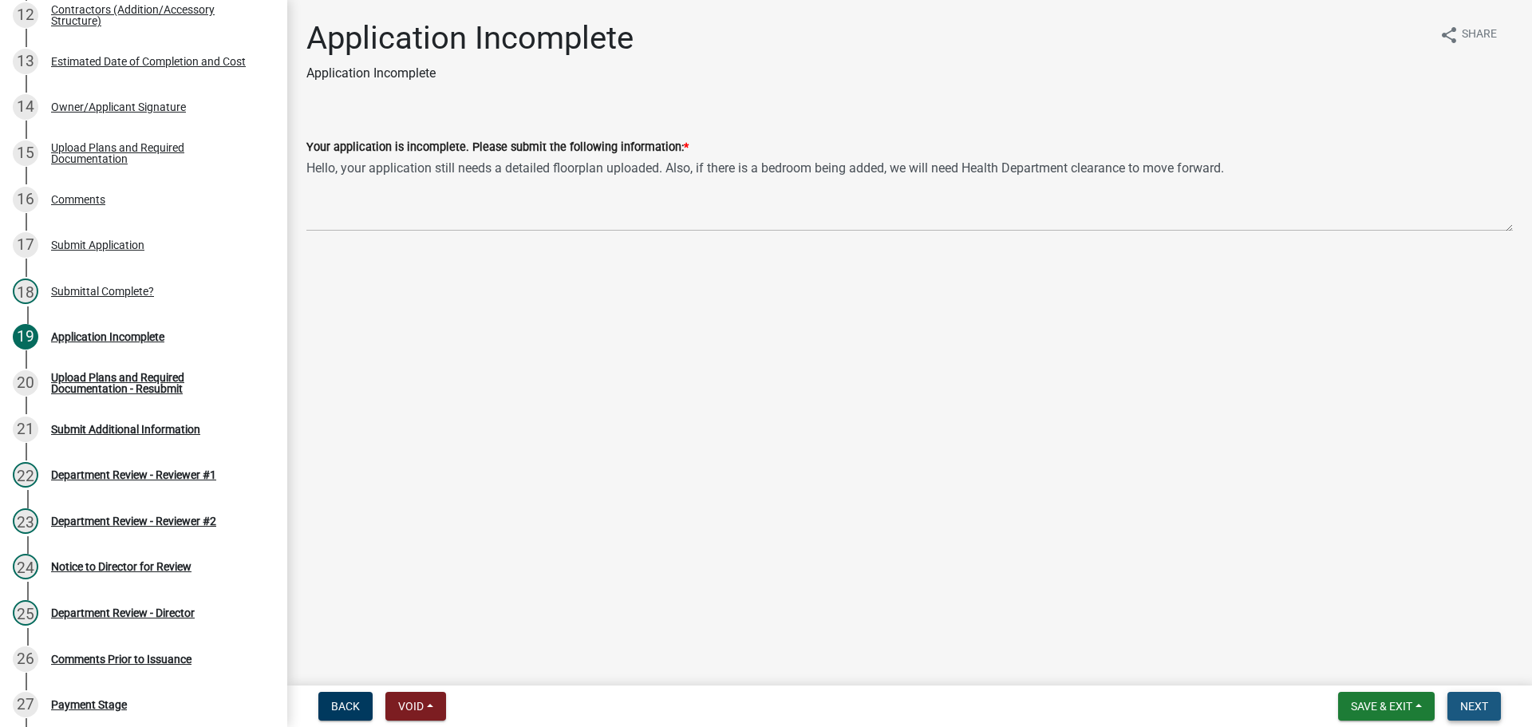
click at [1489, 702] on button "Next" at bounding box center [1473, 706] width 53 height 29
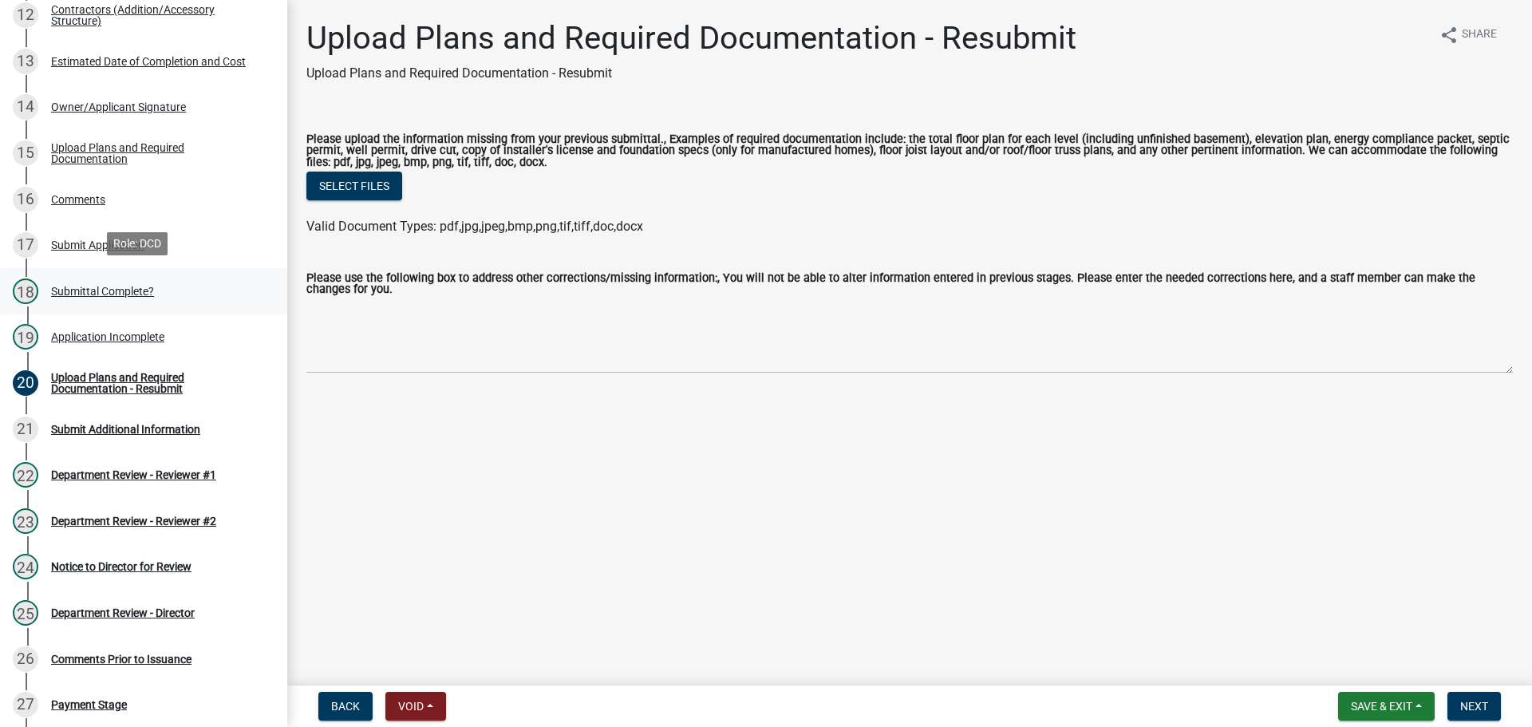
click at [101, 290] on div "Submittal Complete?" at bounding box center [102, 291] width 103 height 11
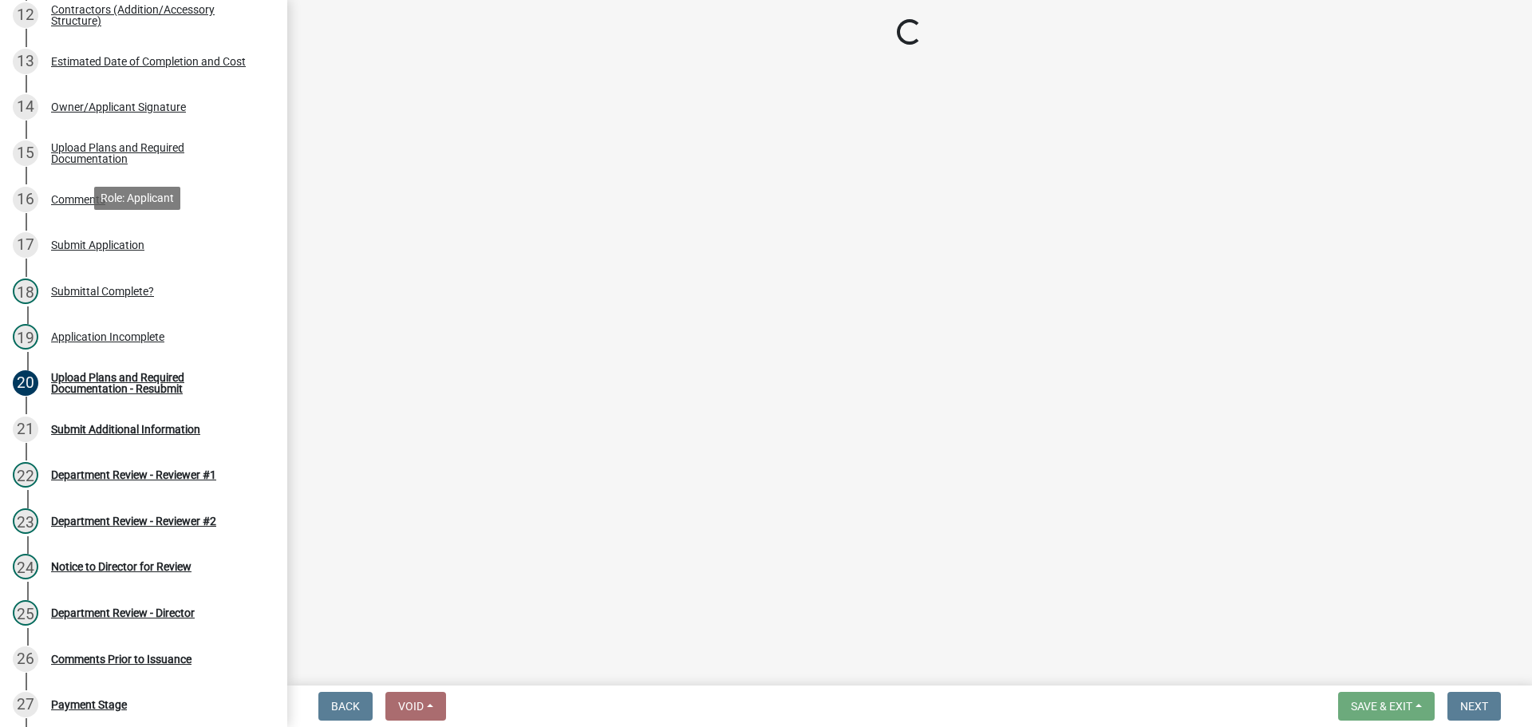
select select "315ce2df-ff16-4327-84fc-1d1503341e6e"
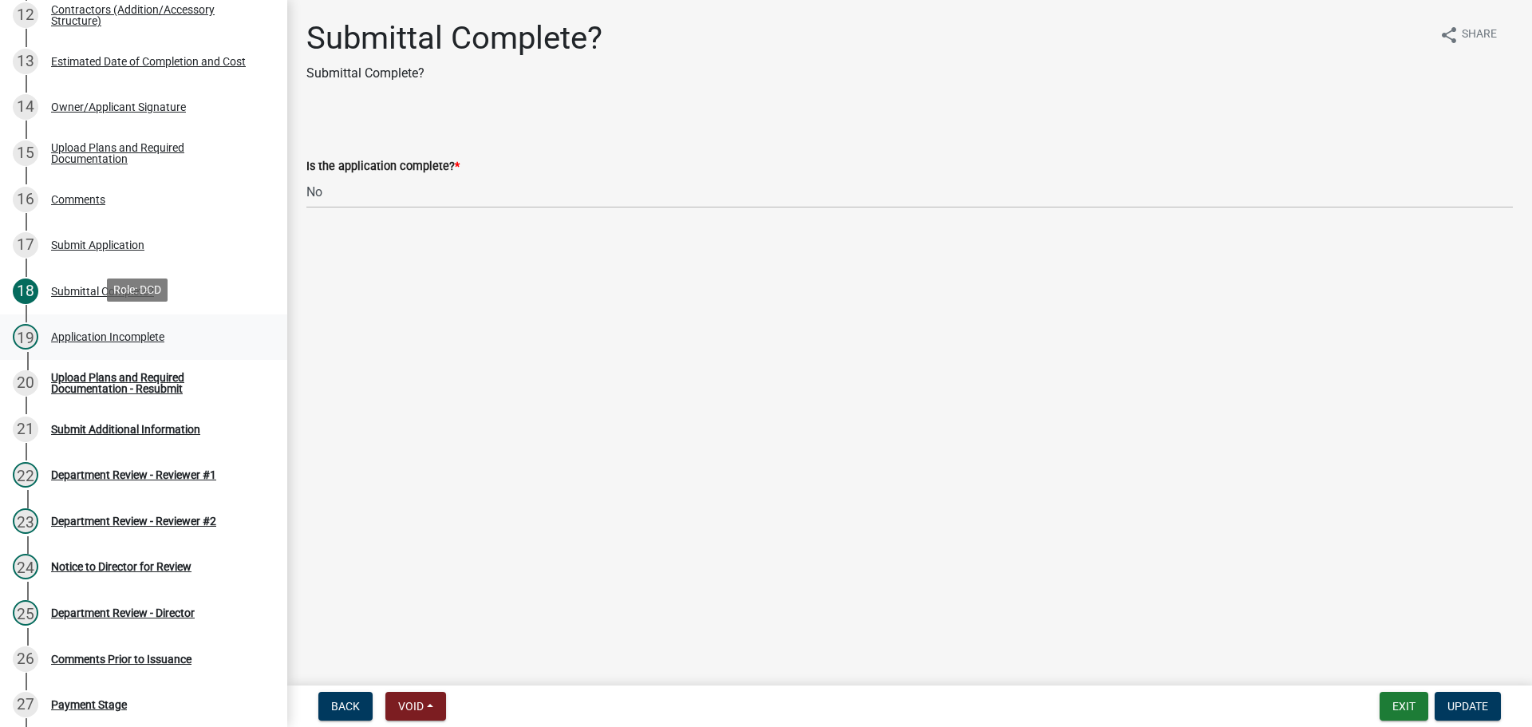
click at [119, 333] on div "Application Incomplete" at bounding box center [107, 336] width 113 height 11
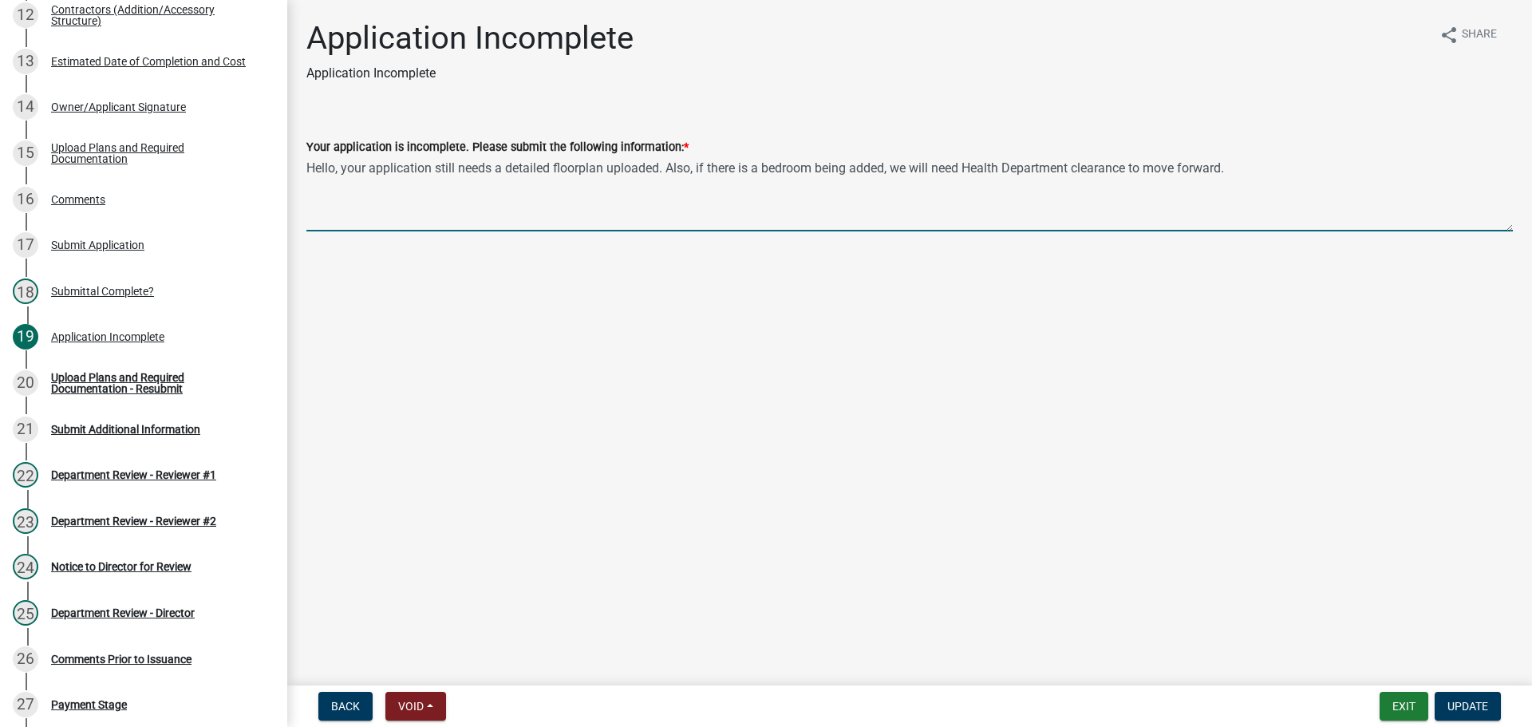
click at [1254, 178] on textarea "Hello, your application still needs a detailed floorplan uploaded. Also, if the…" at bounding box center [909, 193] width 1206 height 75
type textarea "Hello, your application still needs a detailed floorplan uploaded along with th…"
click at [1476, 708] on span "Update" at bounding box center [1467, 706] width 41 height 13
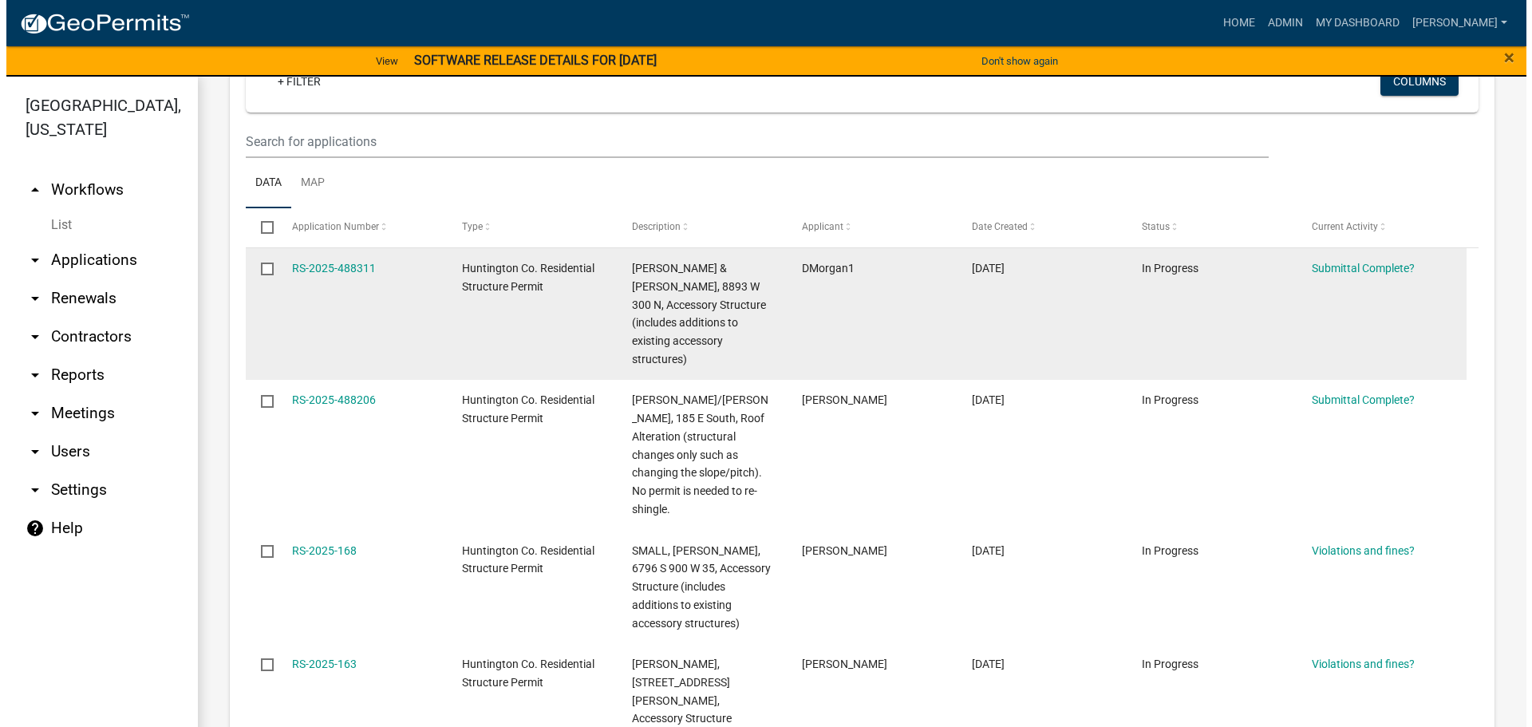
scroll to position [319, 0]
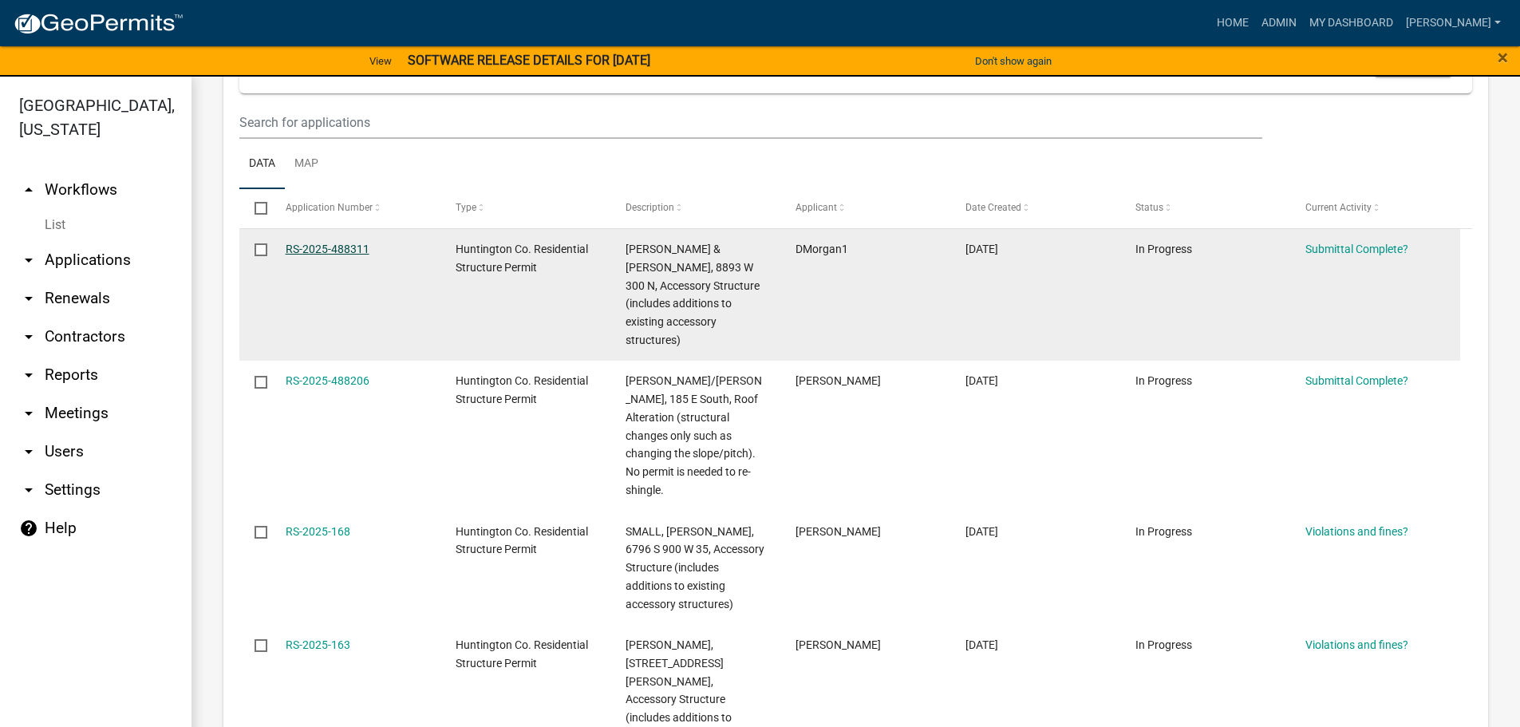
click at [314, 253] on link "RS-2025-488311" at bounding box center [328, 249] width 84 height 13
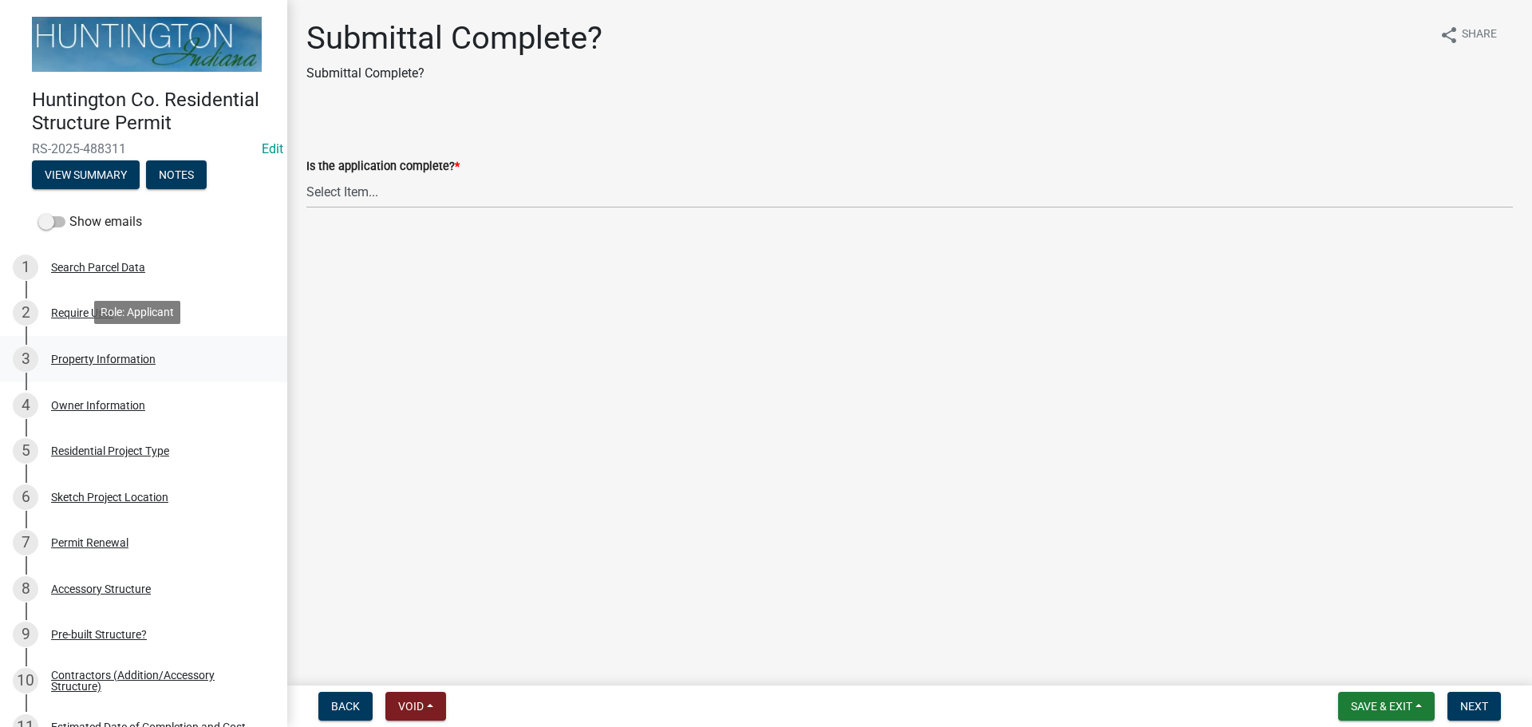
click at [85, 354] on div "Property Information" at bounding box center [103, 358] width 105 height 11
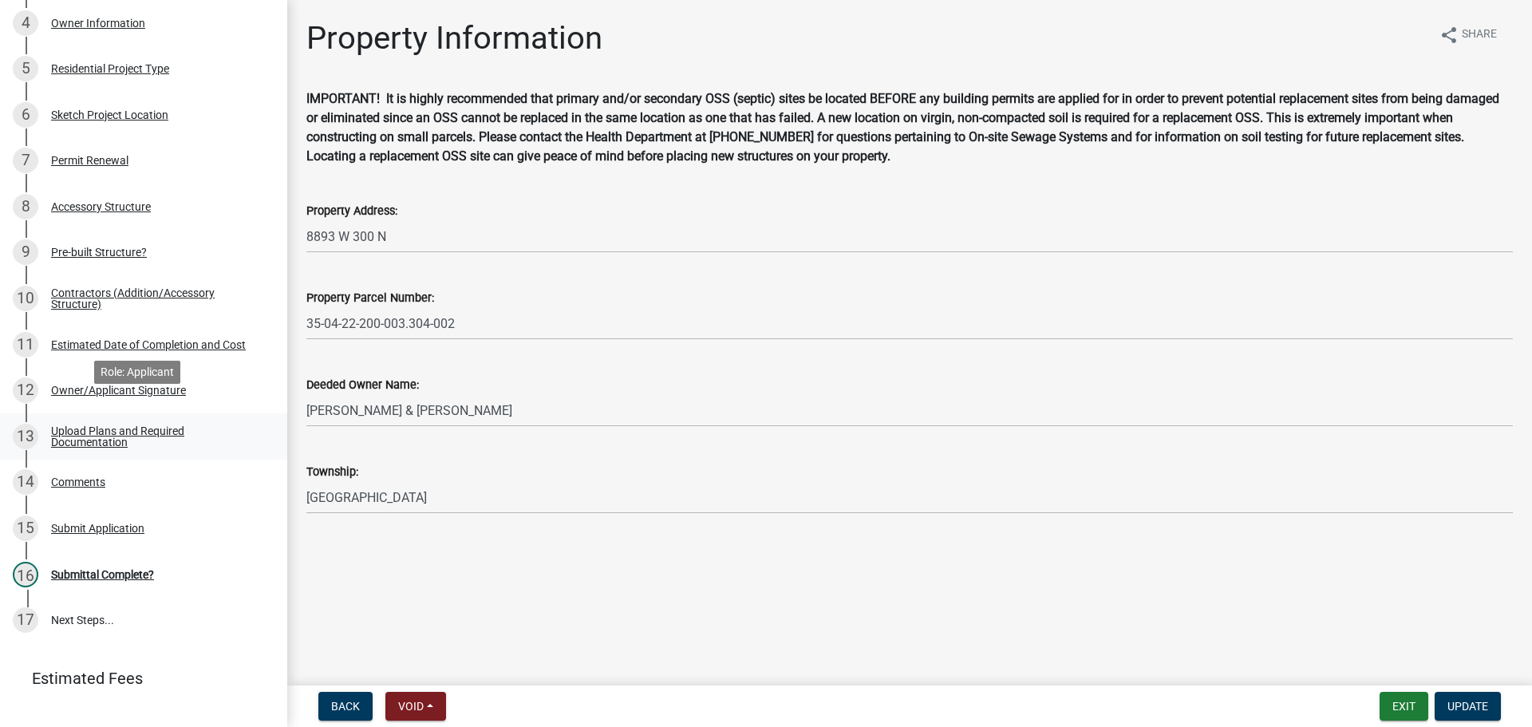
scroll to position [399, 0]
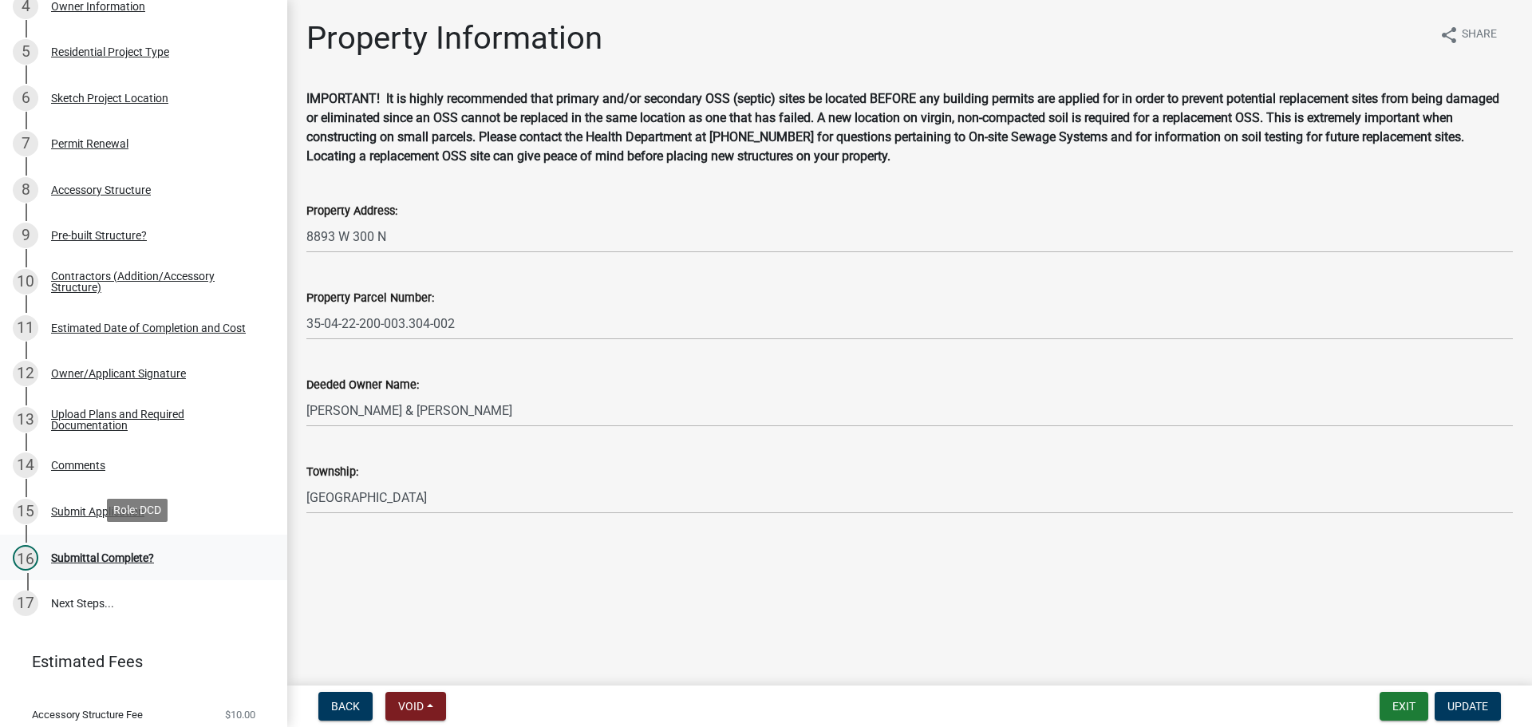
click at [96, 553] on div "Submittal Complete?" at bounding box center [102, 557] width 103 height 11
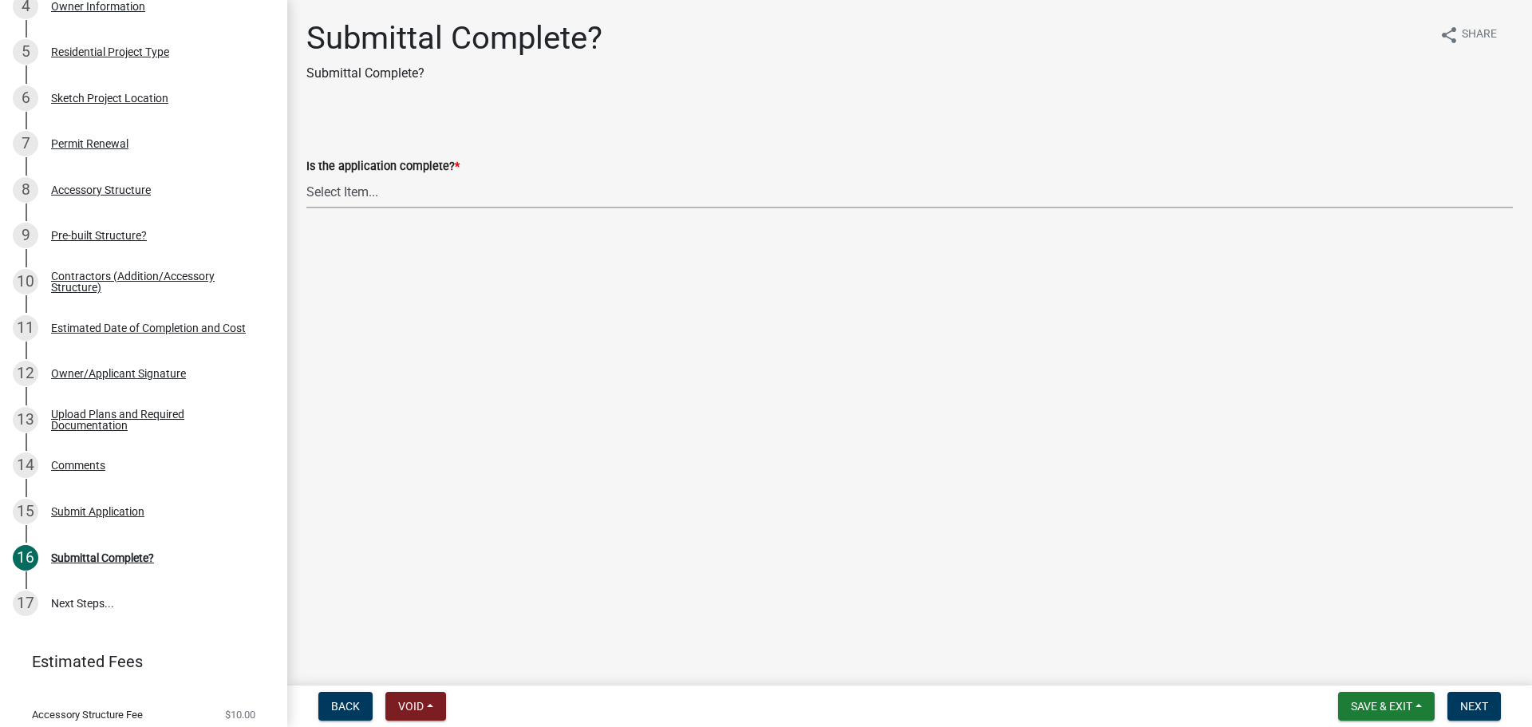
click at [348, 191] on select "Select Item... Yes No" at bounding box center [909, 191] width 1206 height 33
click at [306, 175] on select "Select Item... Yes No" at bounding box center [909, 191] width 1206 height 33
select select "7990632e-f909-4443-8832-e8f1fe700ef3"
click at [1486, 703] on span "Next" at bounding box center [1474, 706] width 28 height 13
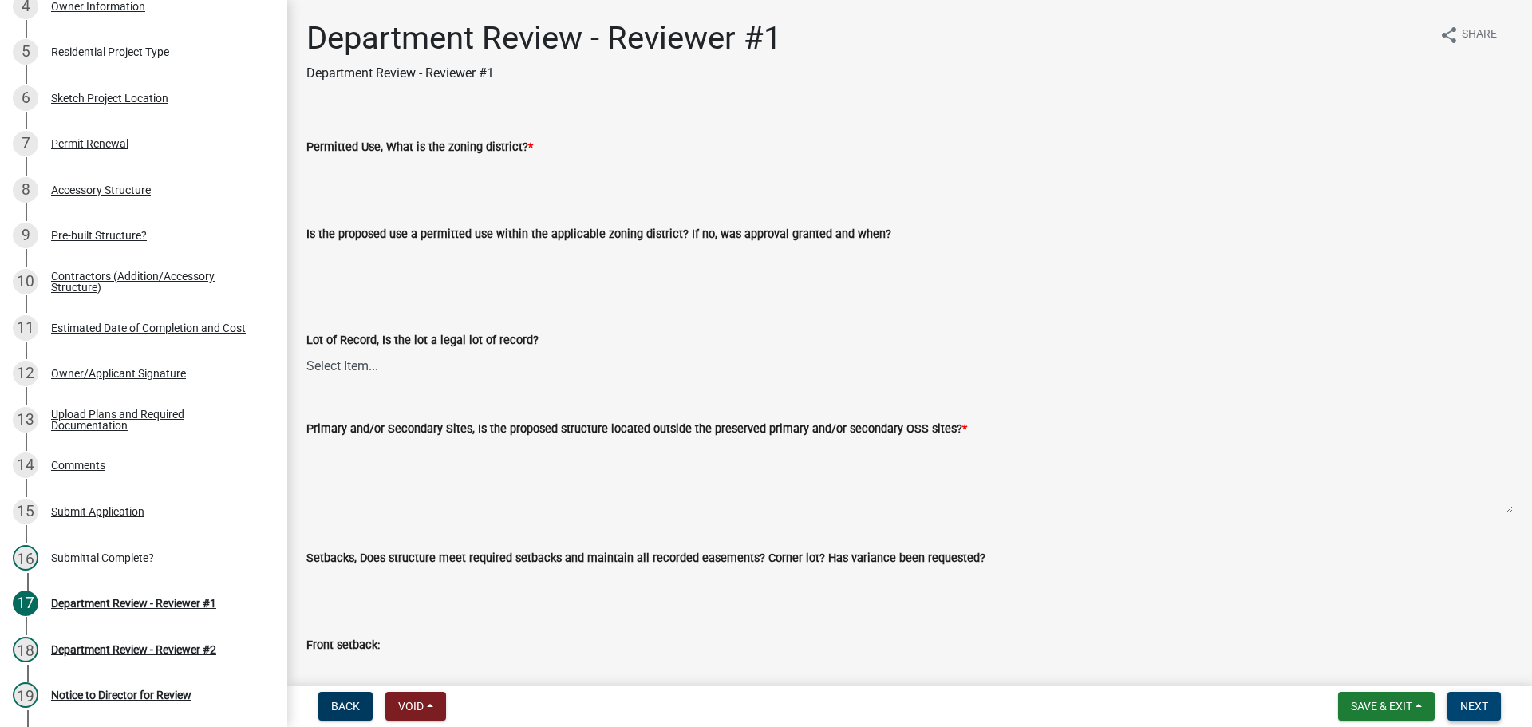
scroll to position [812, 0]
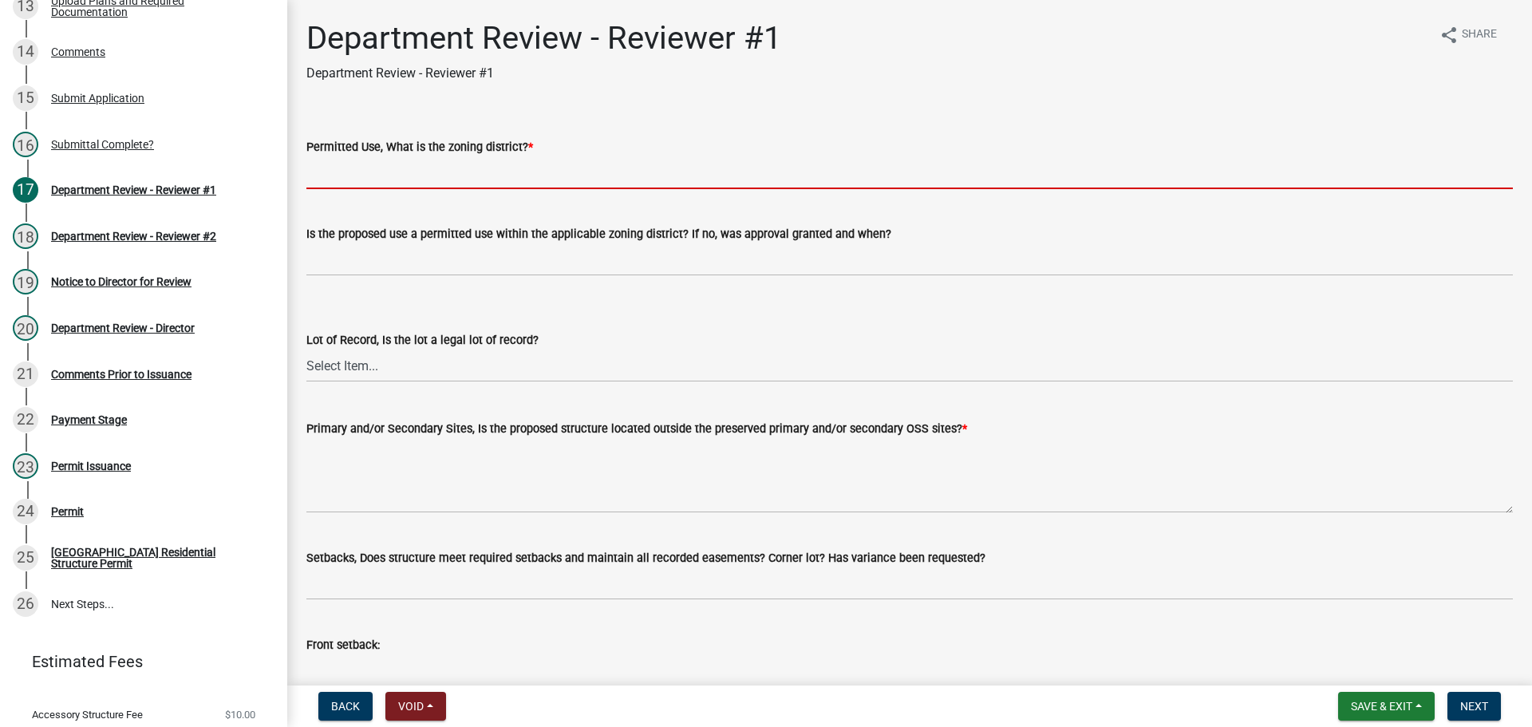
click at [341, 168] on input "Permitted Use, What is the zoning district? *" at bounding box center [909, 172] width 1206 height 33
type input "A"
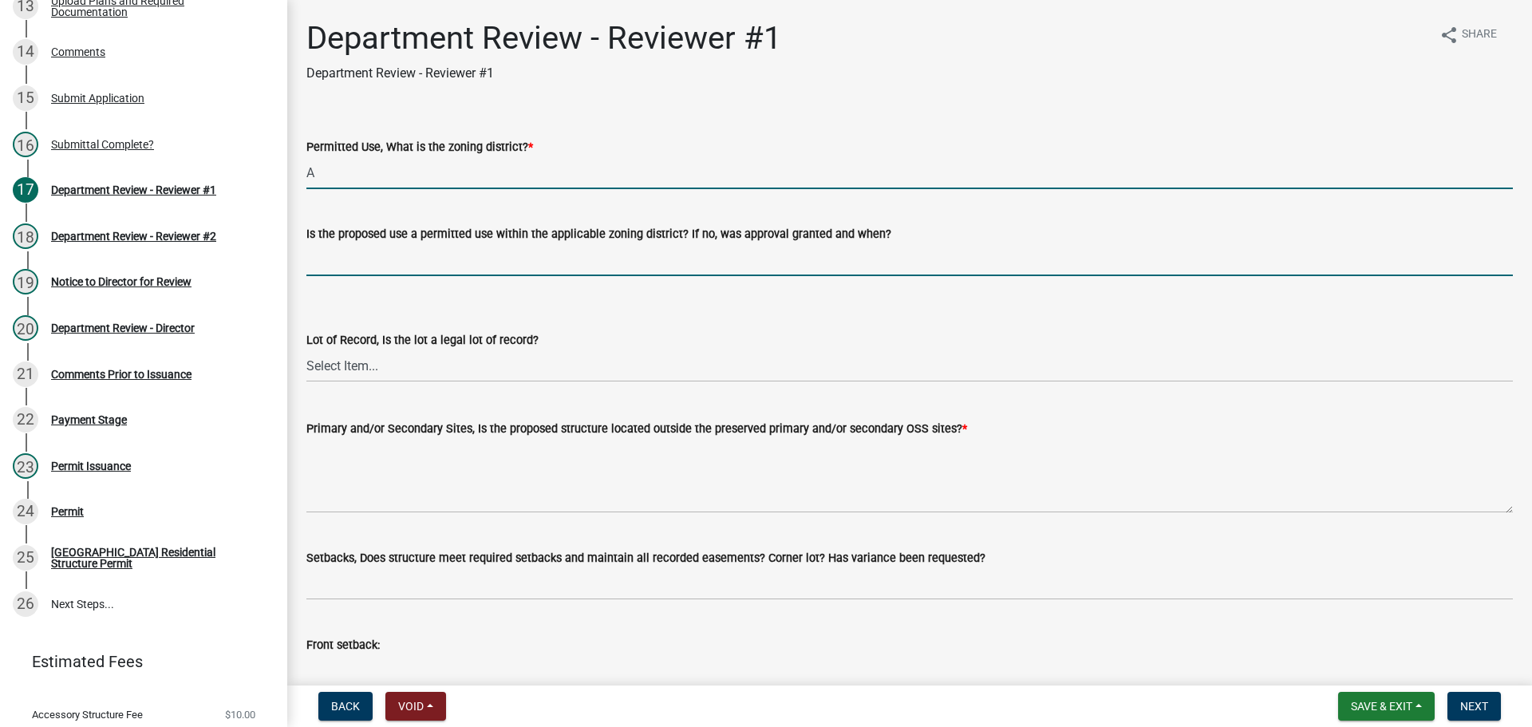
click at [355, 265] on input "Is the proposed use a permitted use within the applicable zoning district? If n…" at bounding box center [909, 259] width 1206 height 33
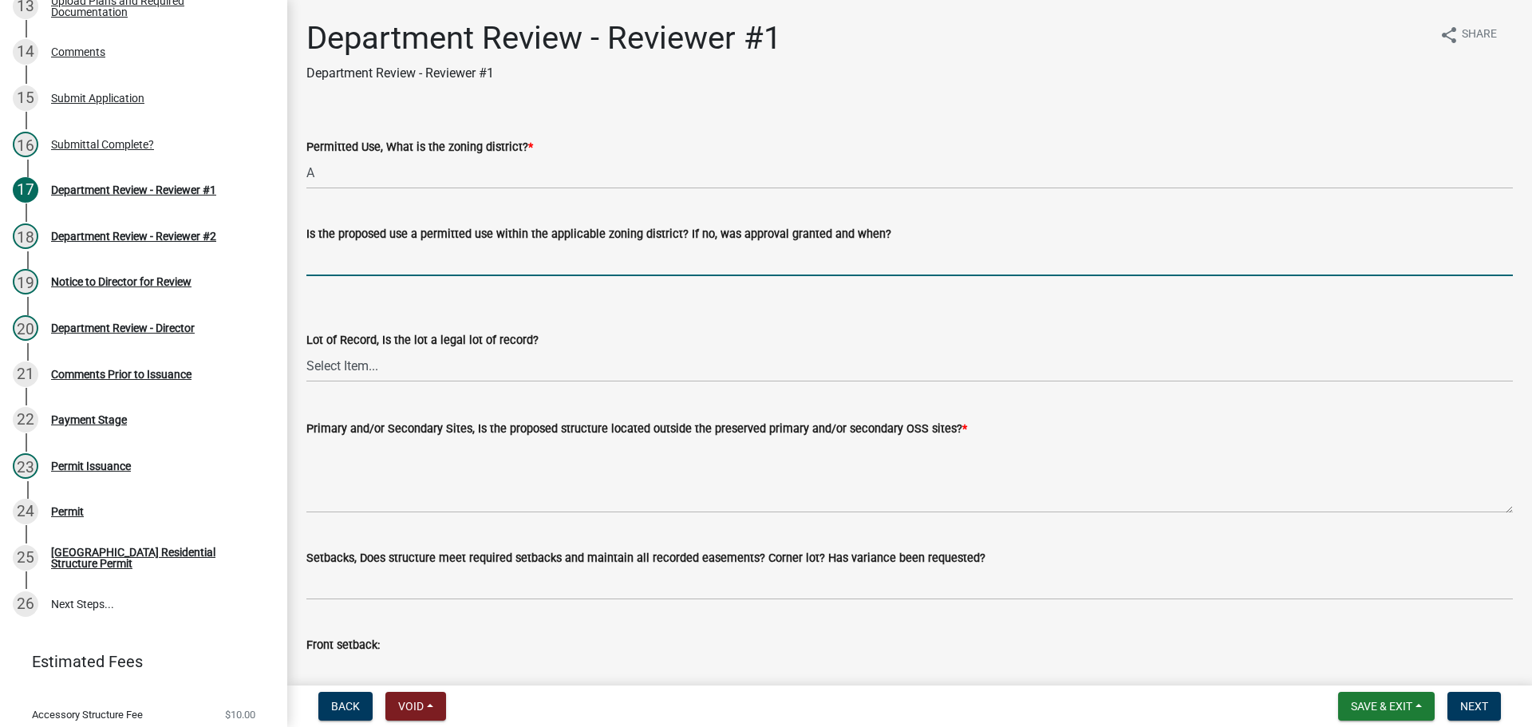
type input "yes"
click at [362, 365] on select "Select Item... Yes No" at bounding box center [909, 365] width 1206 height 33
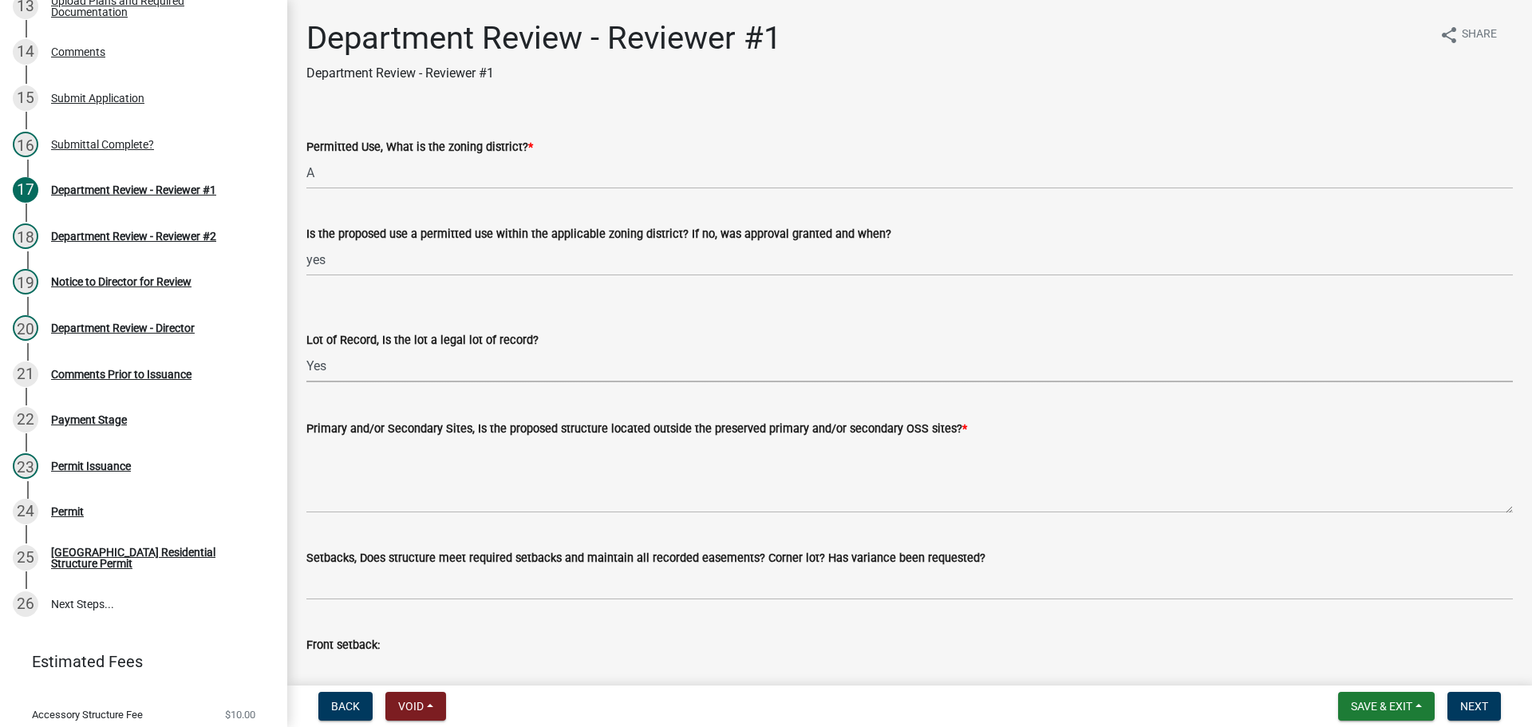
click at [306, 349] on select "Select Item... Yes No" at bounding box center [909, 365] width 1206 height 33
select select "2b50337a-1d1c-4f6e-b6b1-3d95564f7ff5"
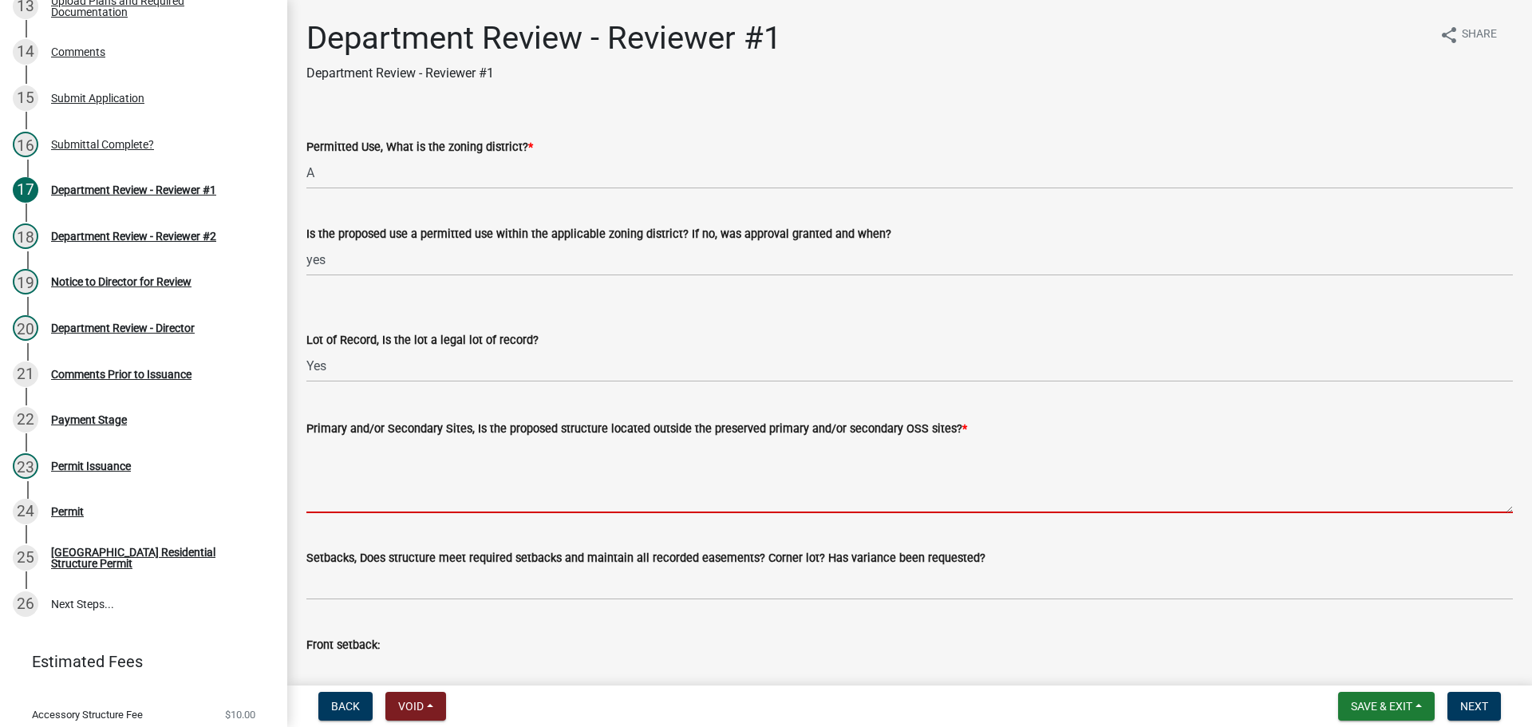
click at [366, 482] on textarea "Primary and/or Secondary Sites, Is the proposed structure located outside the p…" at bounding box center [909, 475] width 1206 height 75
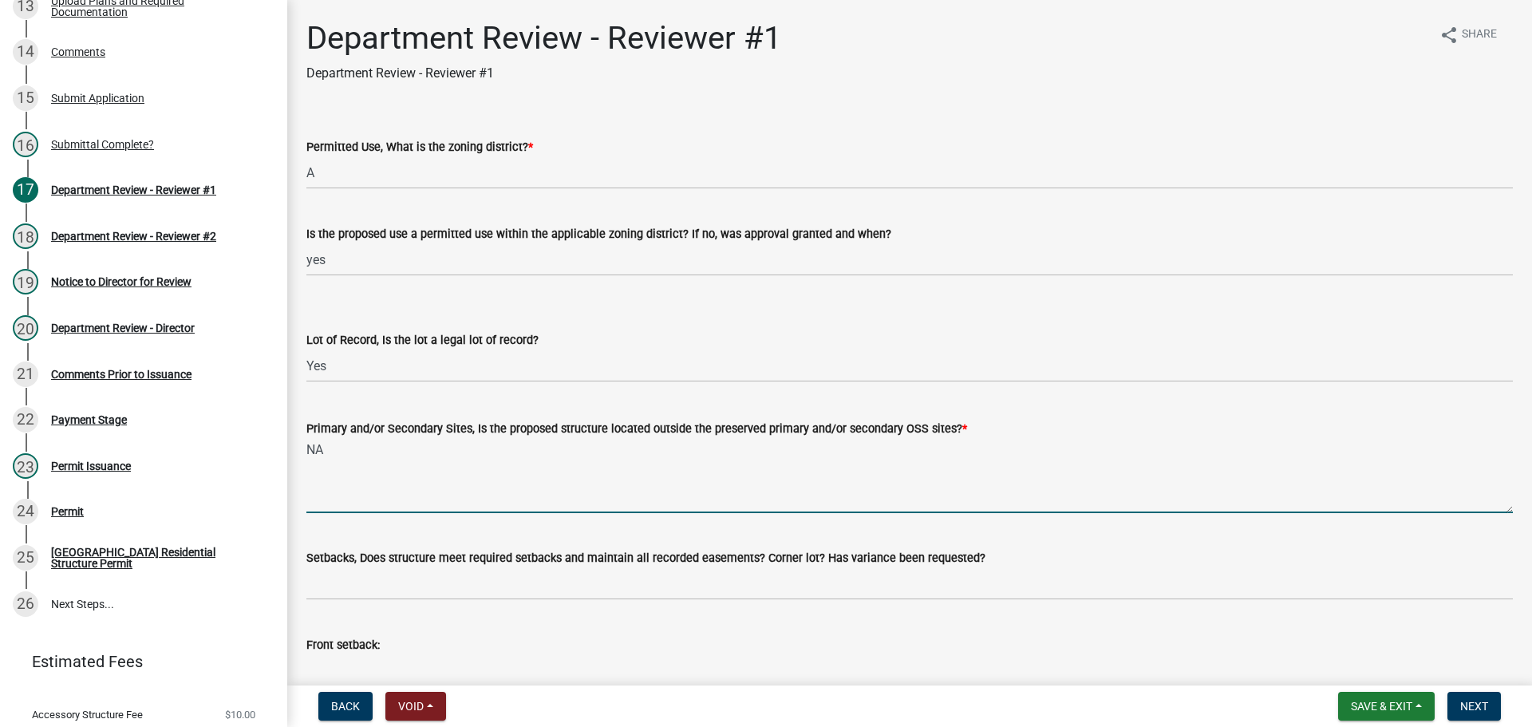
type textarea "NA"
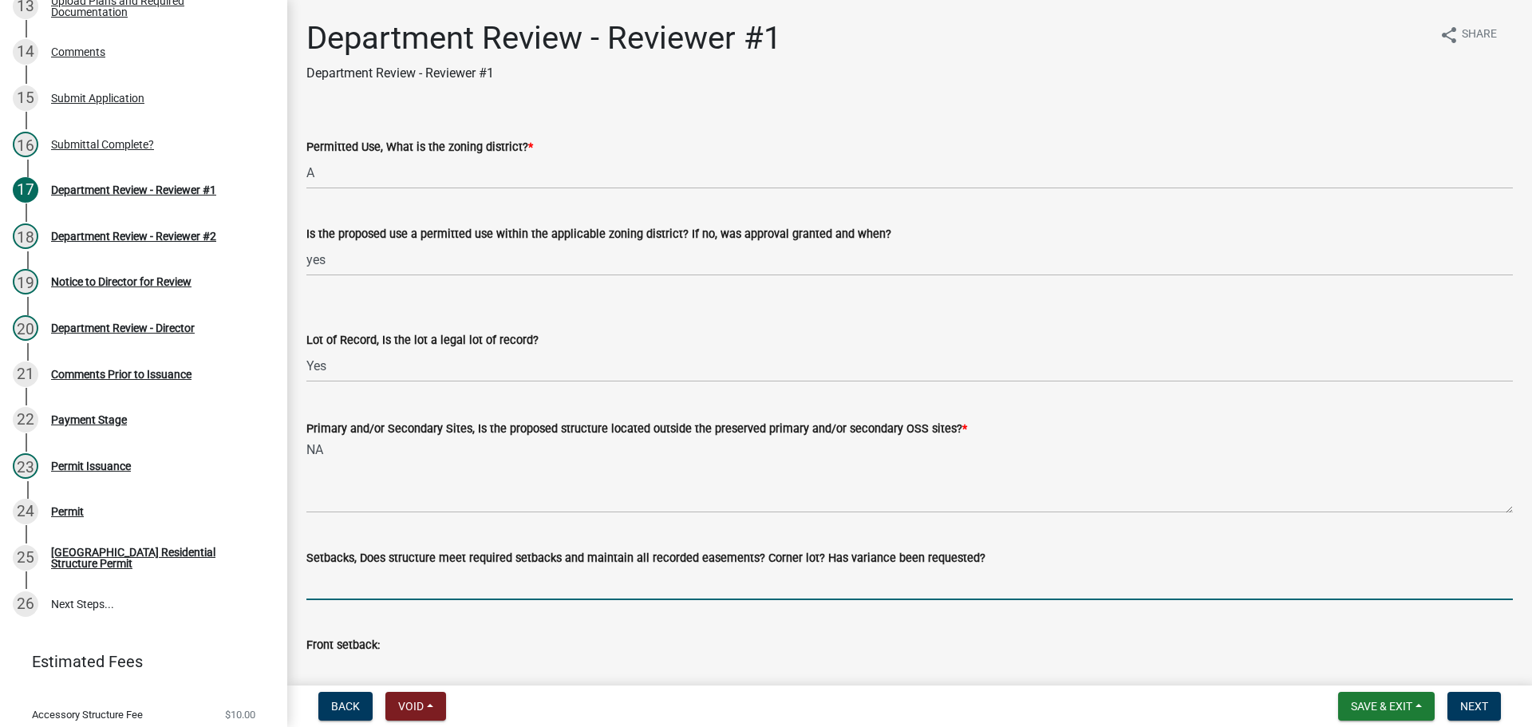
click at [337, 583] on input "Setbacks, Does structure meet required setbacks and maintain all recorded easem…" at bounding box center [909, 583] width 1206 height 33
type input "yes"
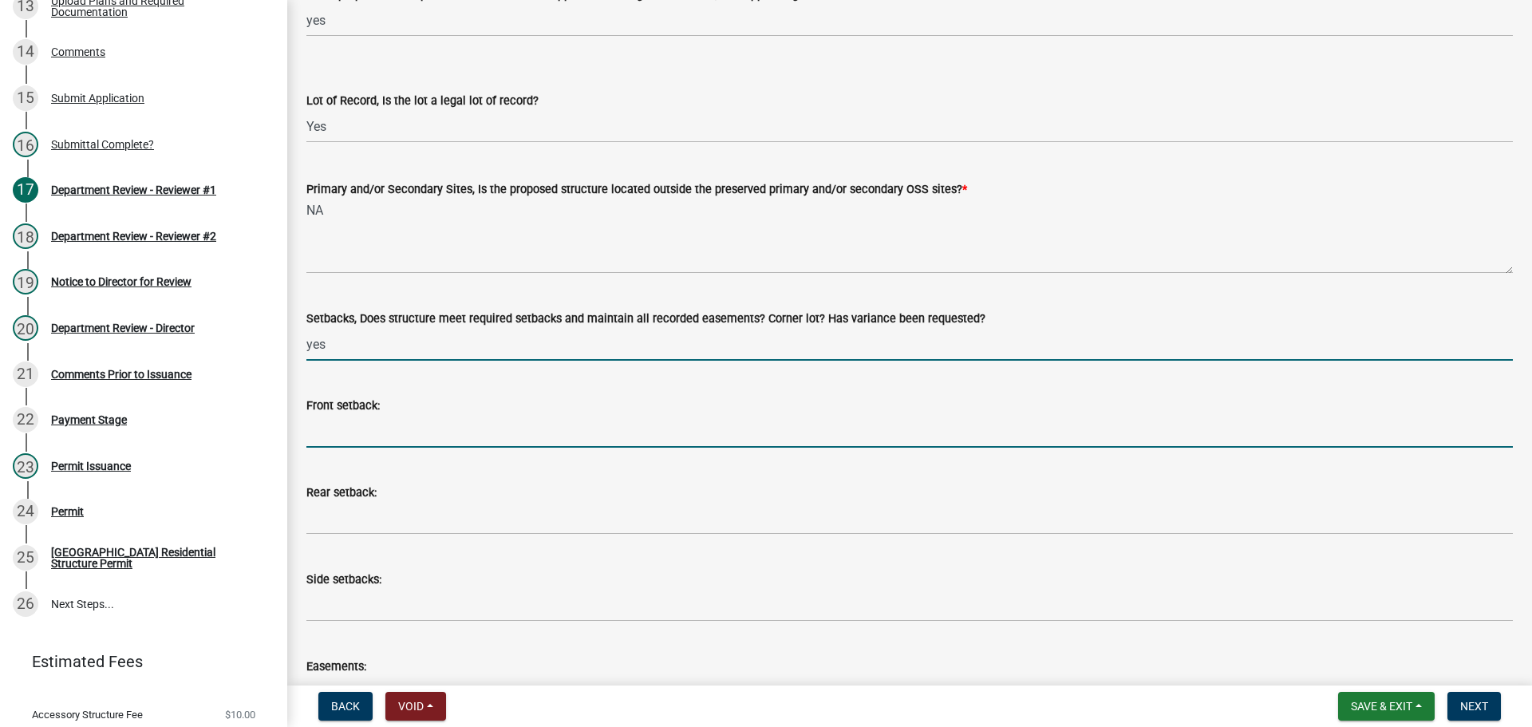
click at [327, 440] on input "Front setback:" at bounding box center [909, 431] width 1206 height 33
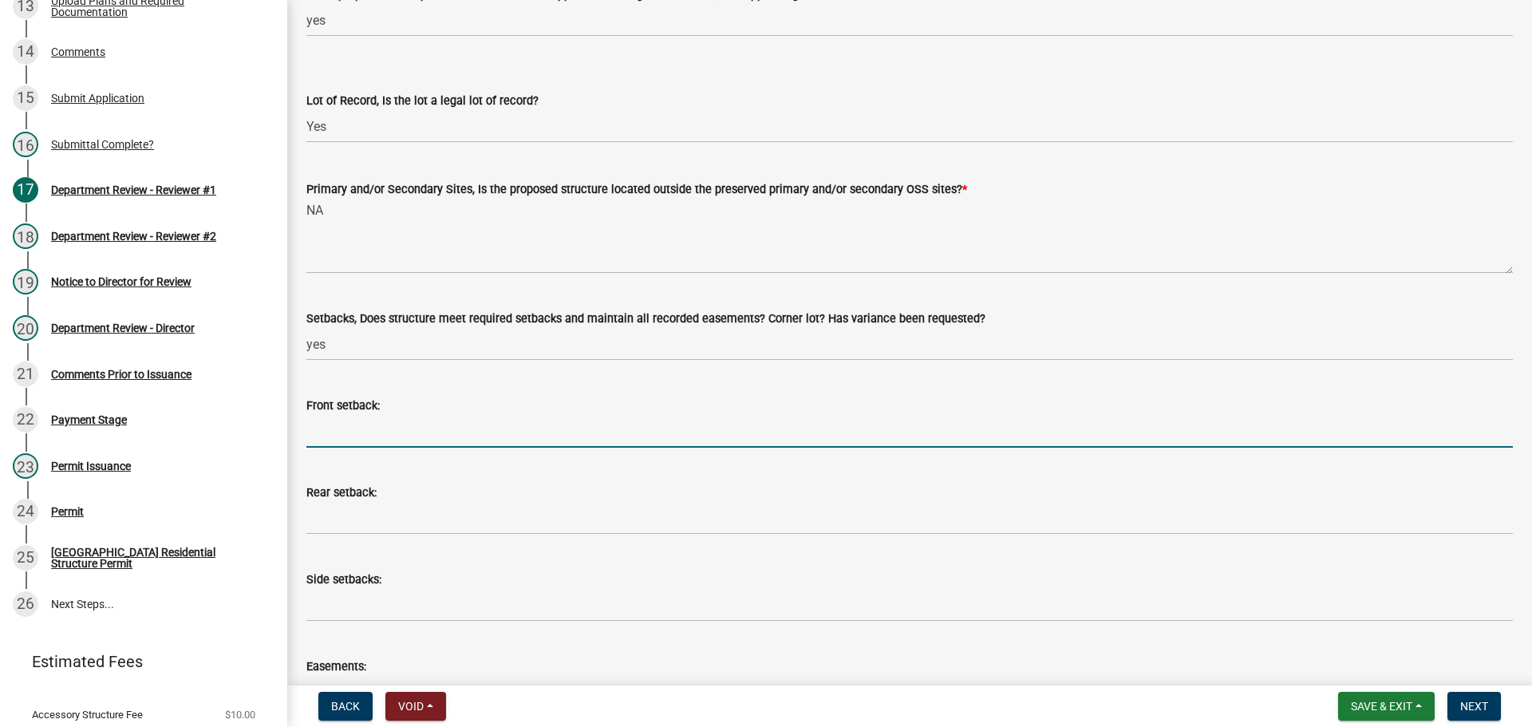
type input "NA"
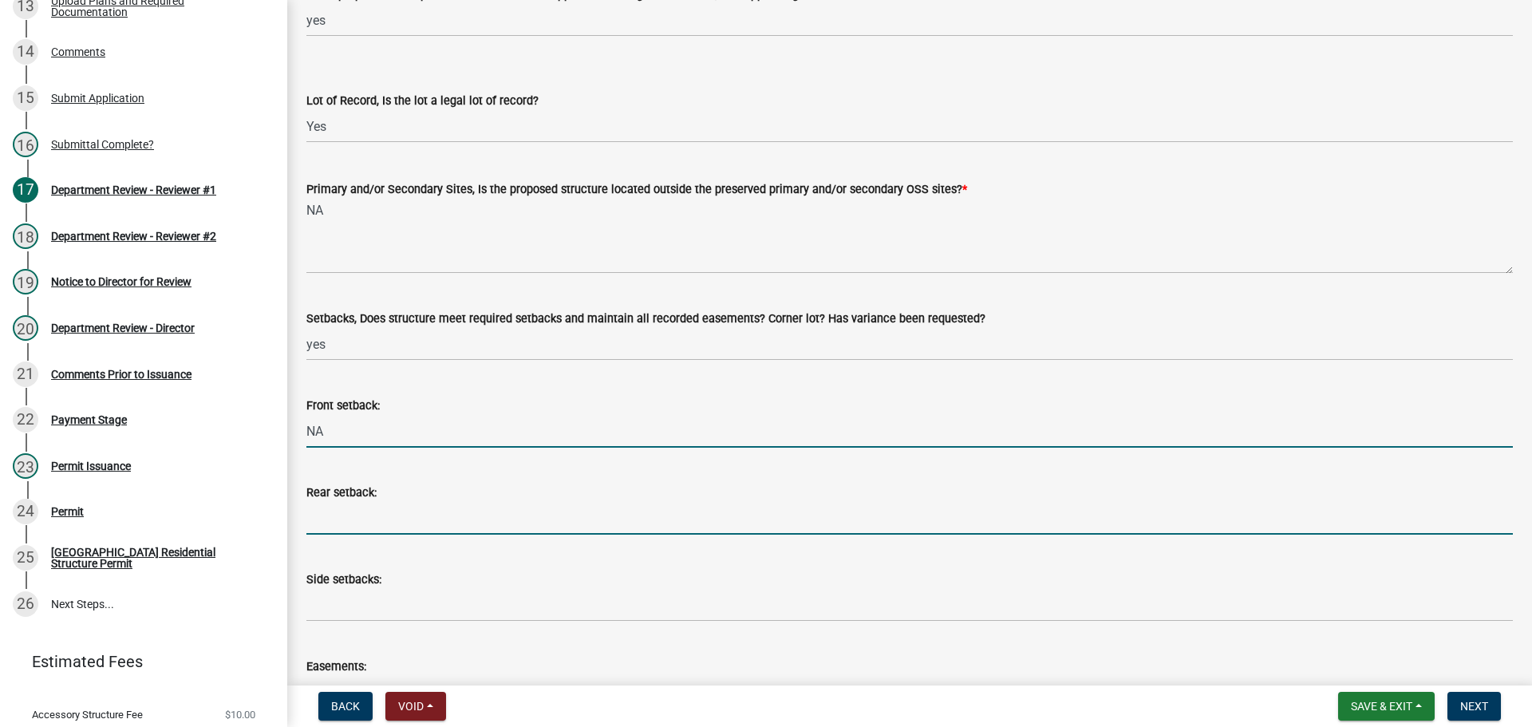
click at [325, 516] on input "Rear setback:" at bounding box center [909, 518] width 1206 height 33
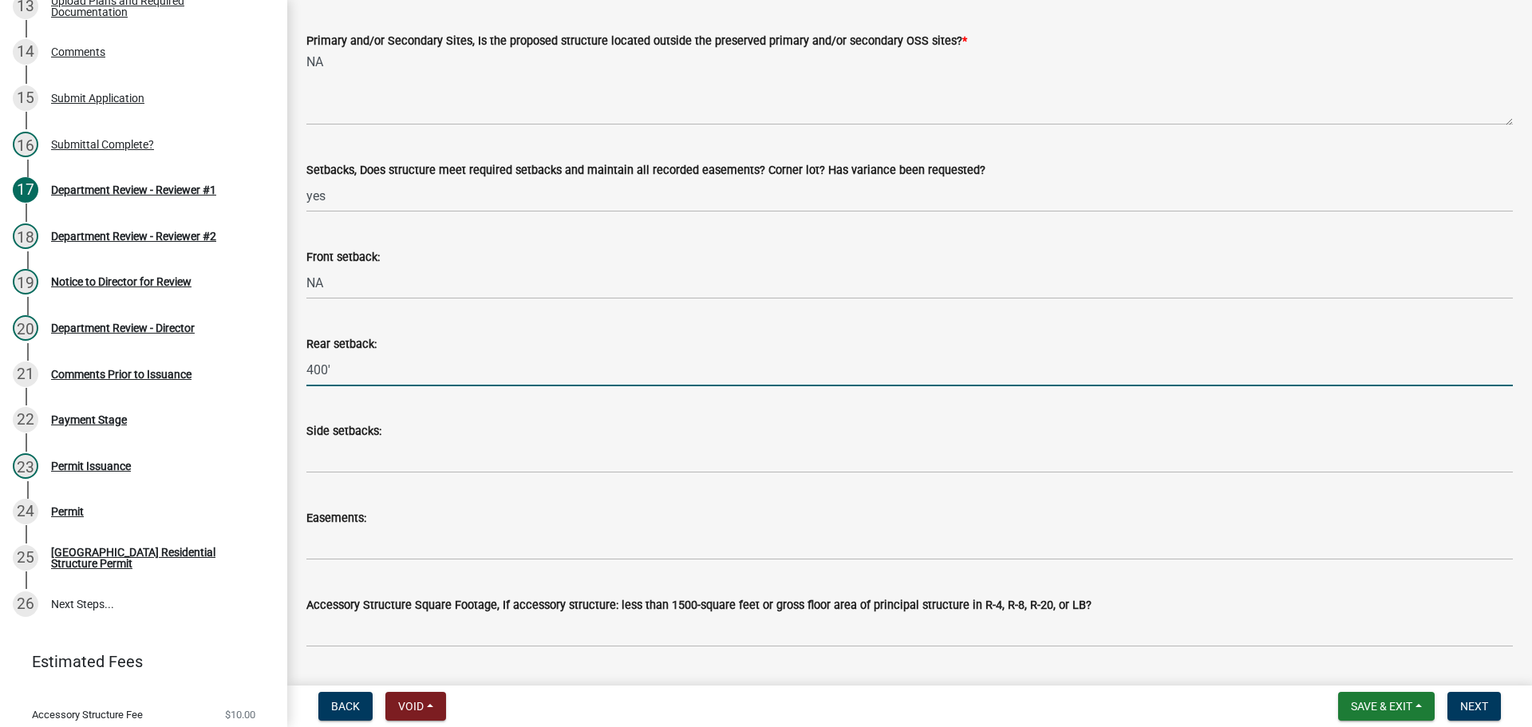
scroll to position [399, 0]
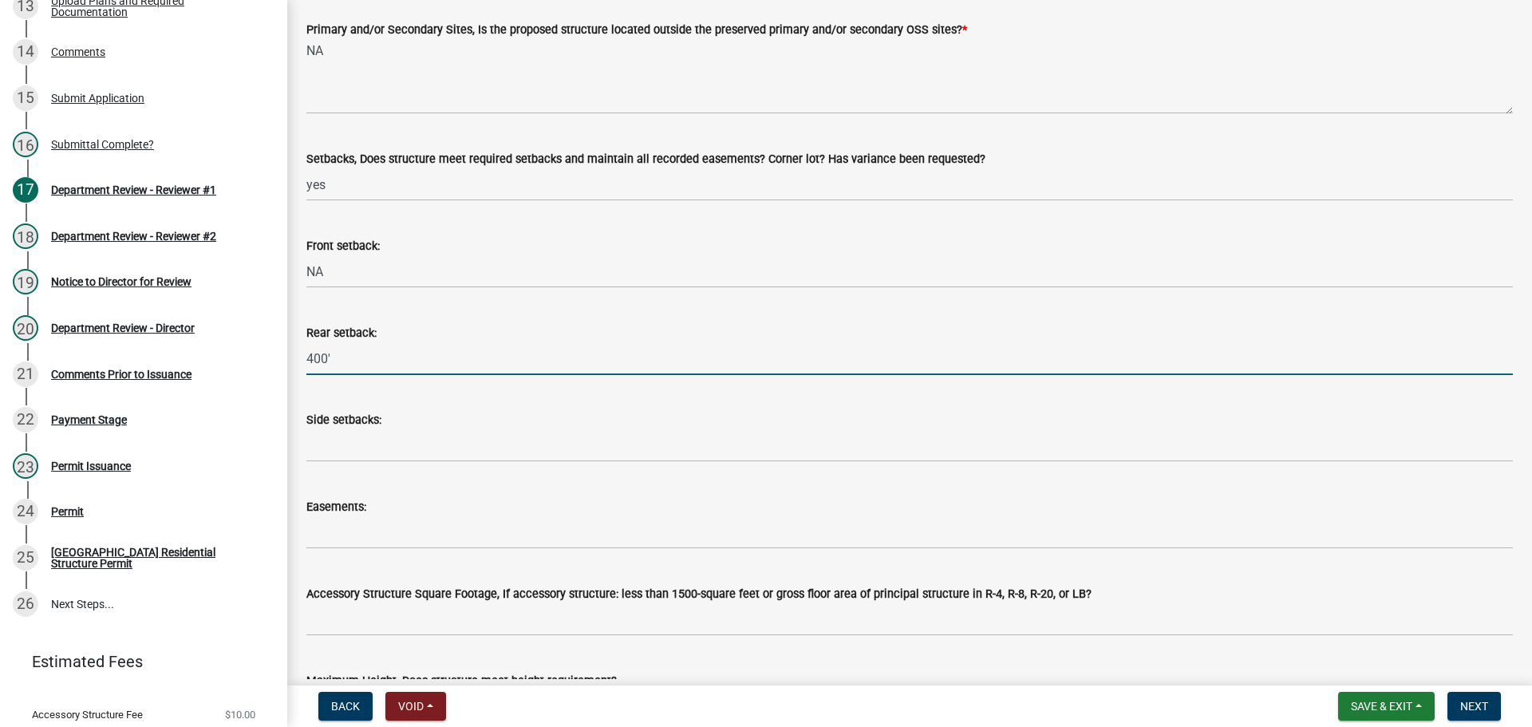
type input "400'"
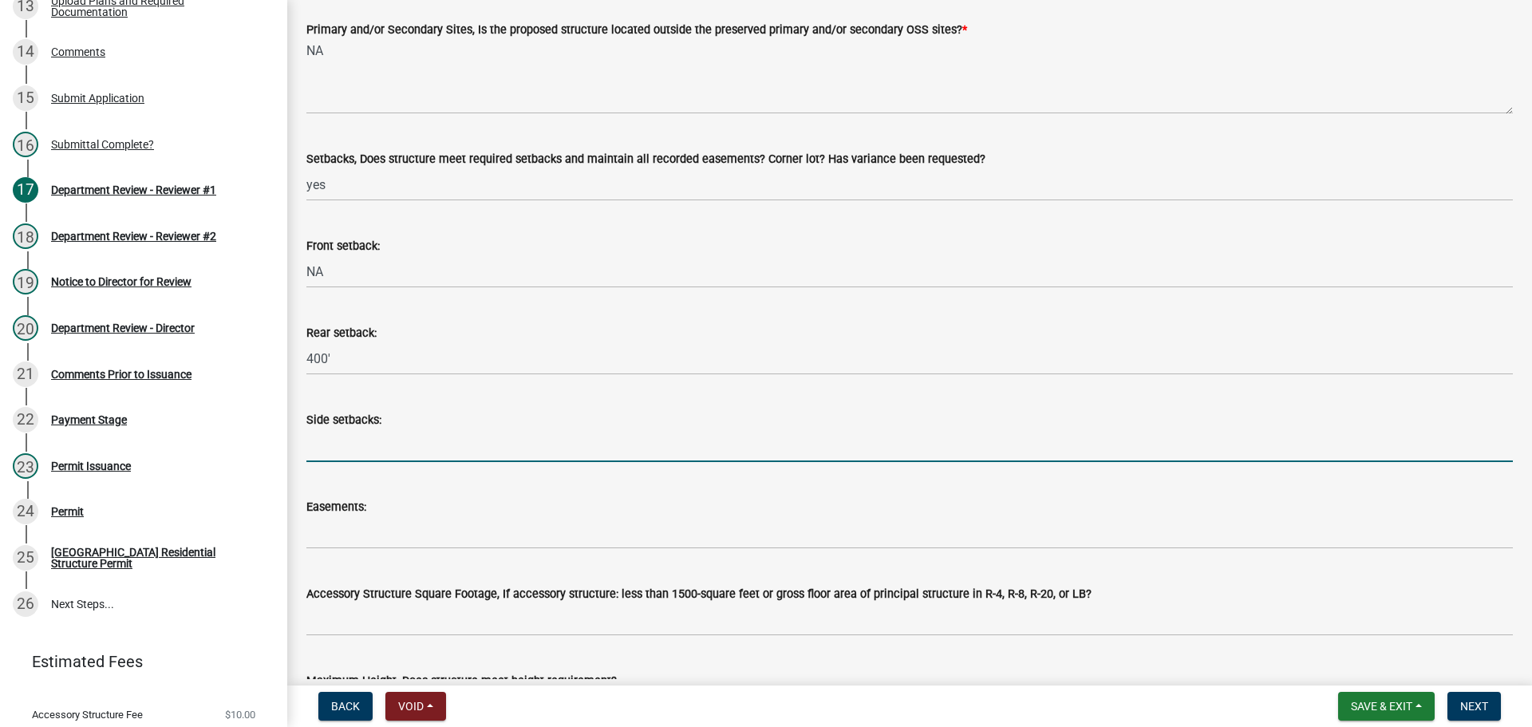
click at [327, 450] on input "Side setbacks:" at bounding box center [909, 445] width 1206 height 33
type input "25' east and 100' west"
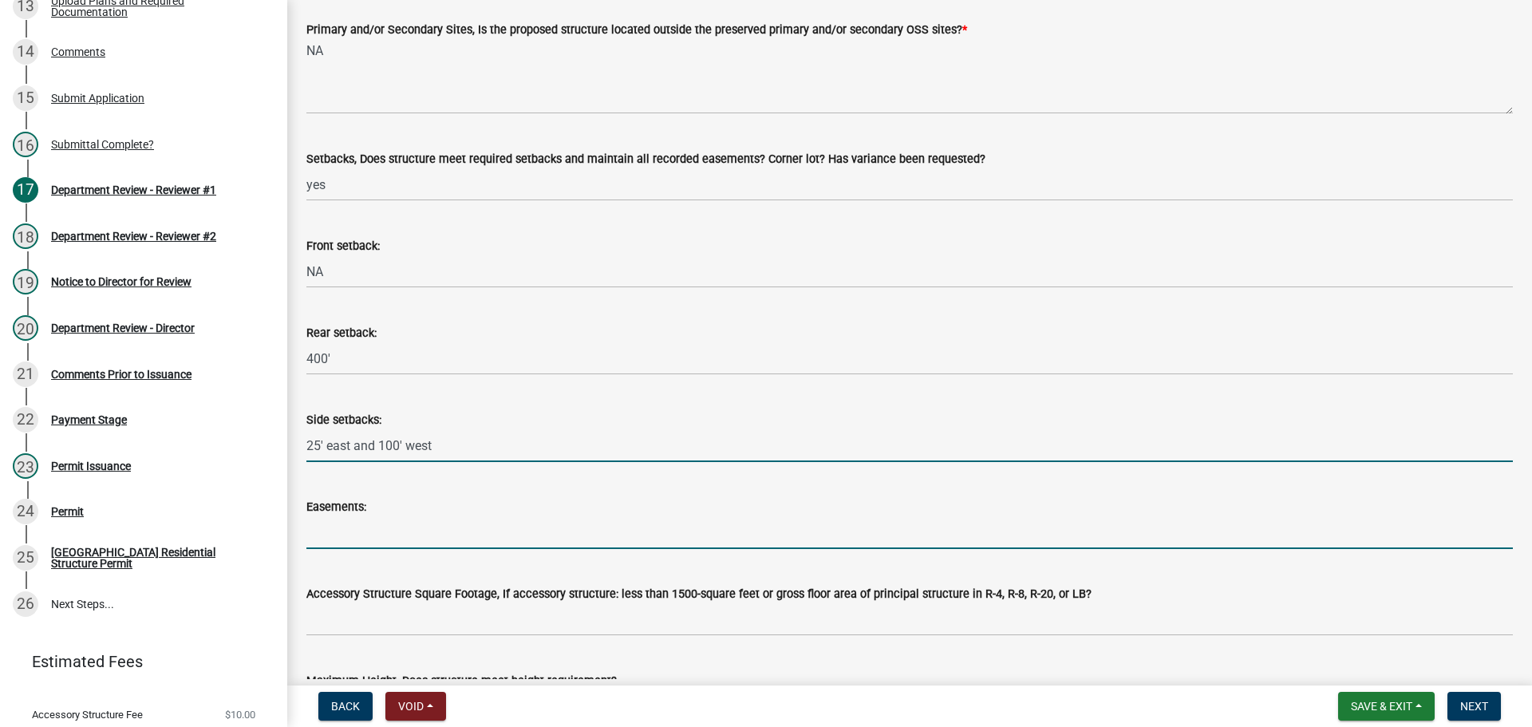
click at [360, 533] on input "Easements:" at bounding box center [909, 532] width 1206 height 33
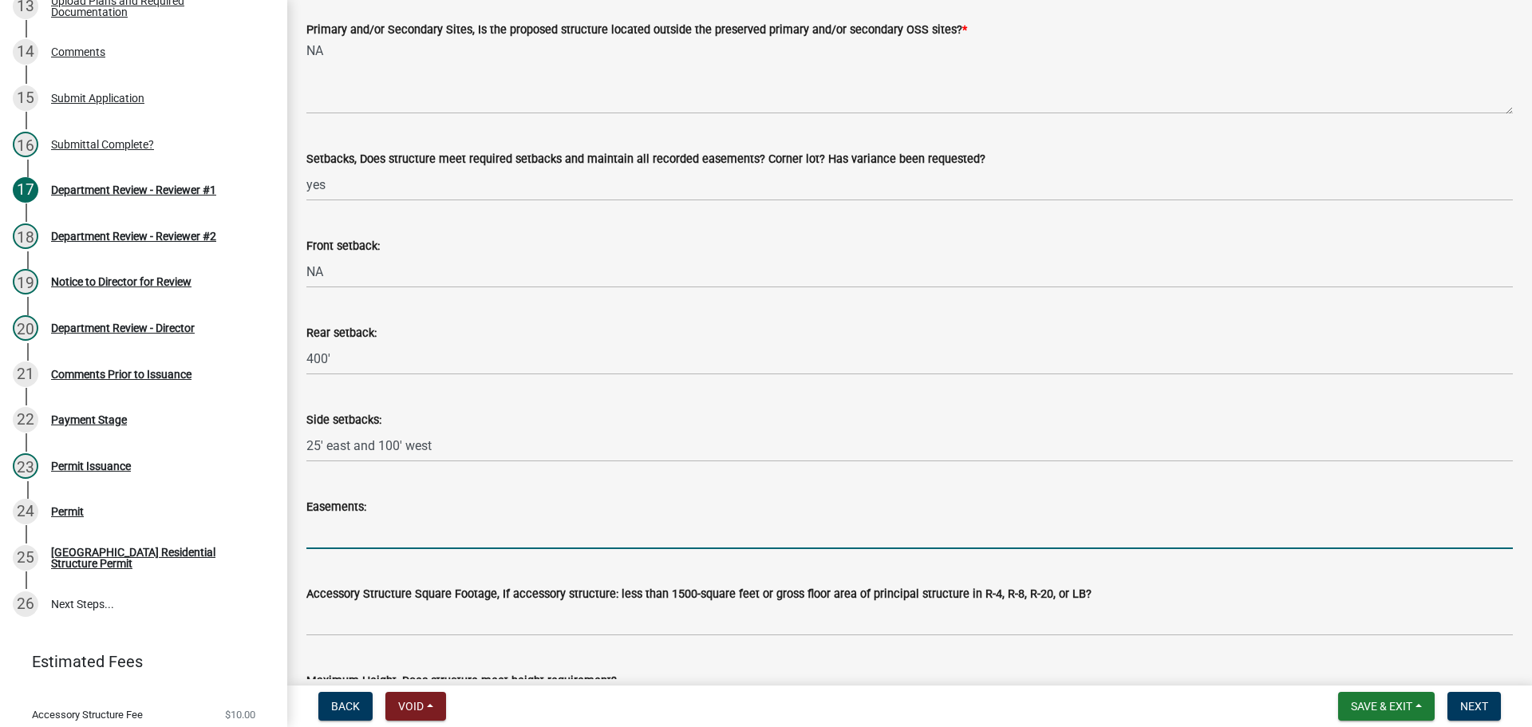
type input "n/a"
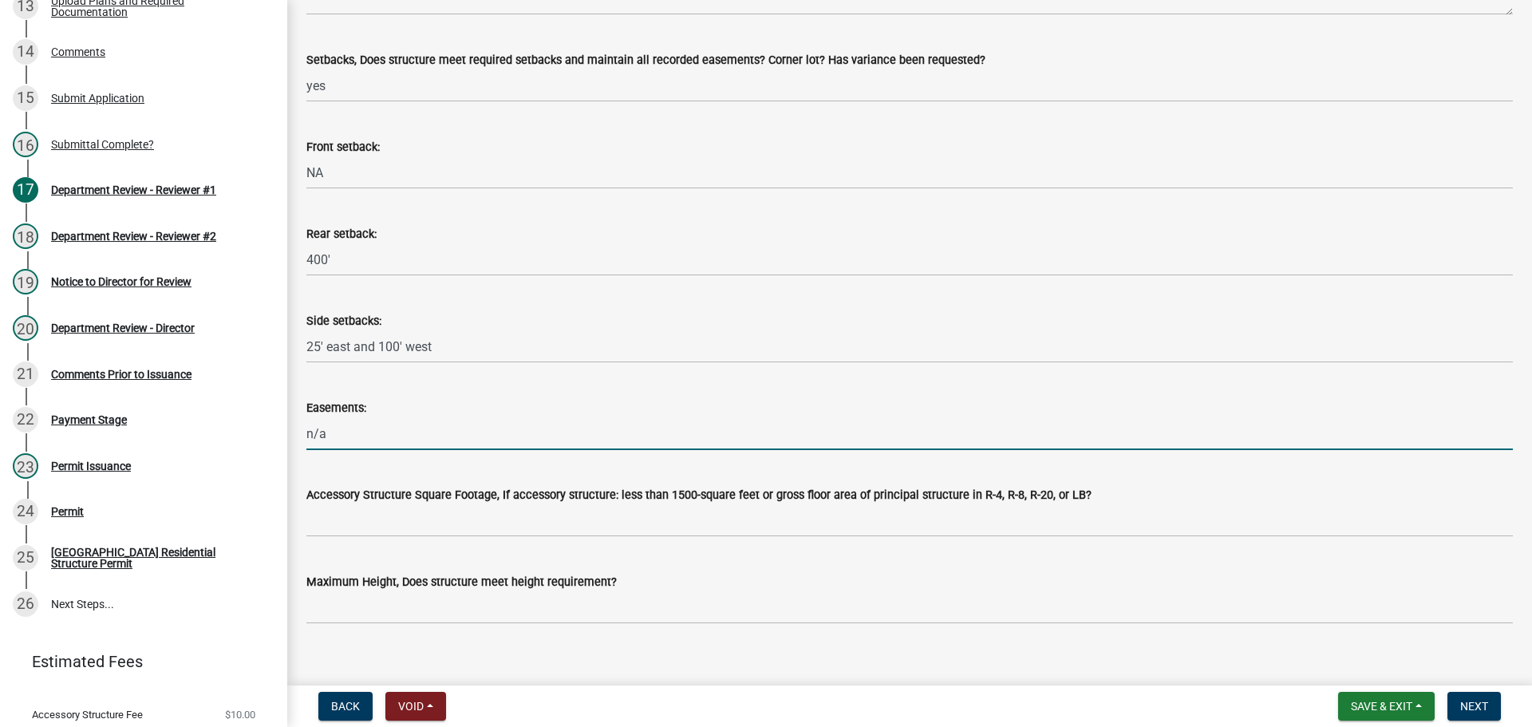
scroll to position [718, 0]
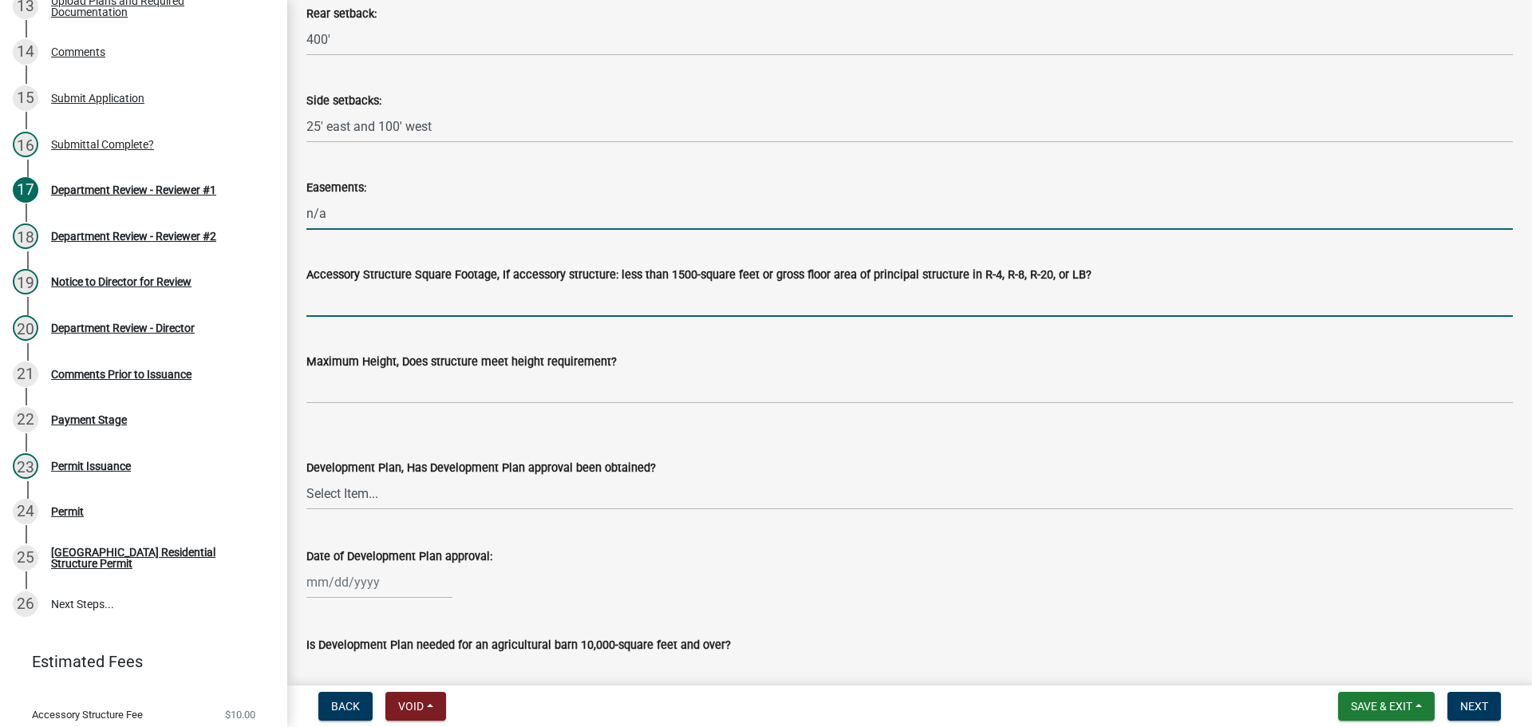
click at [380, 294] on input "Accessory Structure Square Footage, If accessory structure: less than 1500-squa…" at bounding box center [909, 300] width 1206 height 33
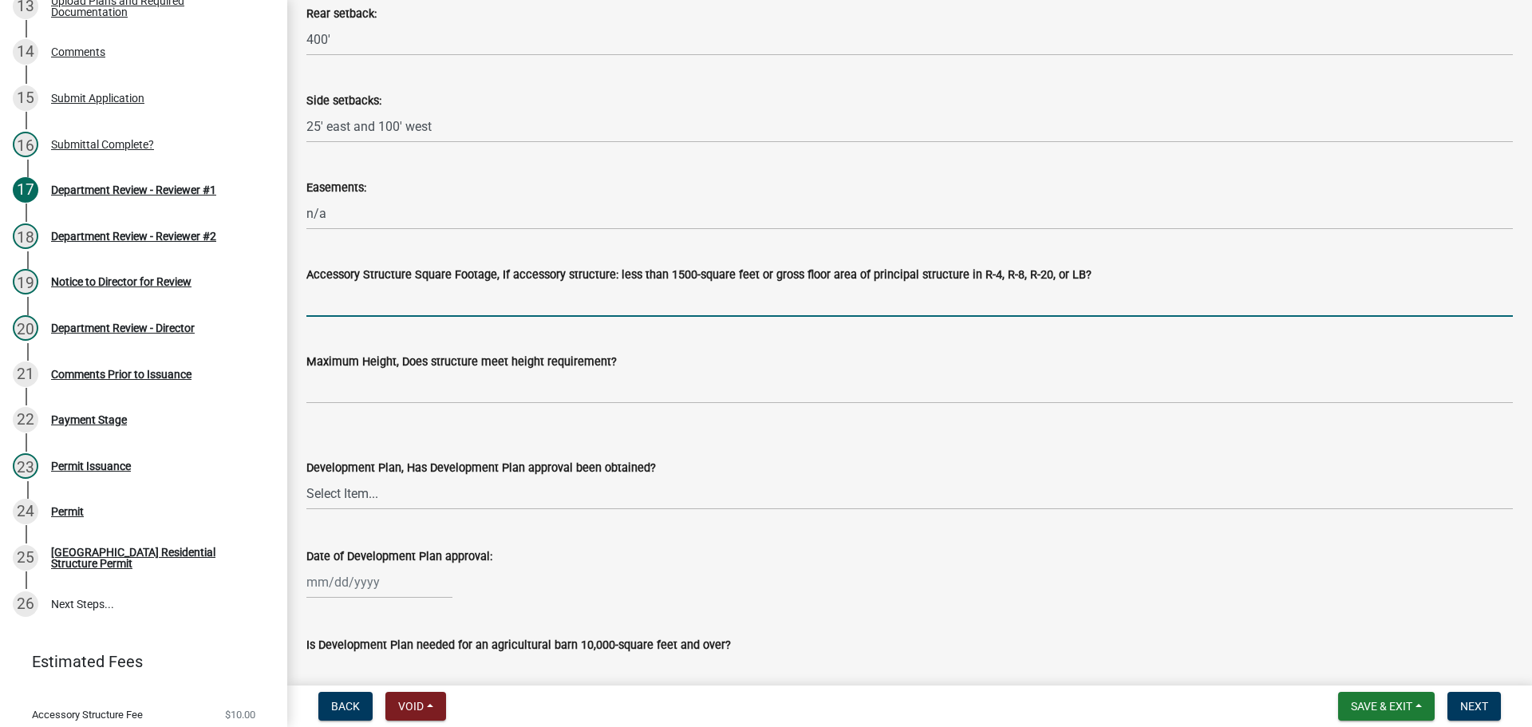
type input "NA"
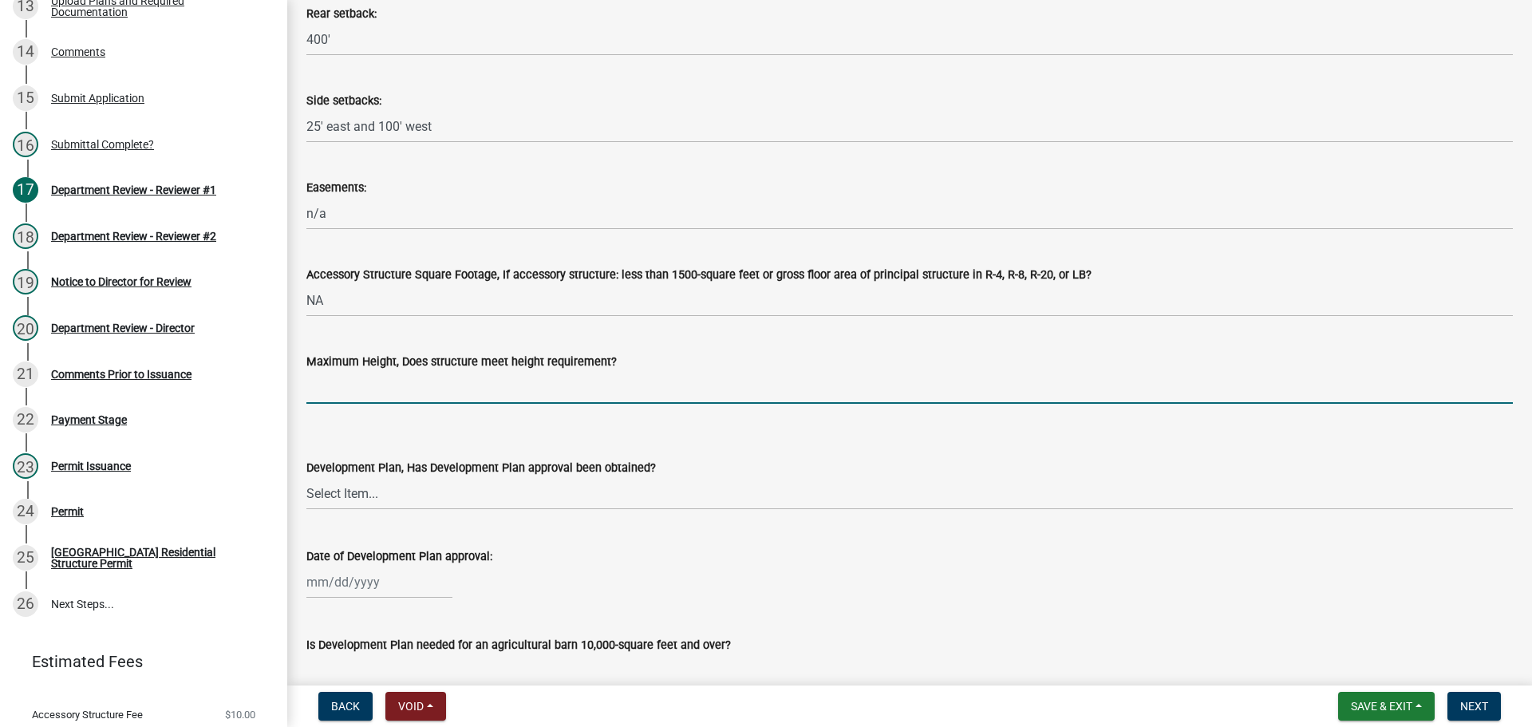
click at [380, 388] on input "Maximum Height, Does structure meet height requirement?" at bounding box center [909, 387] width 1206 height 33
type input "yes"
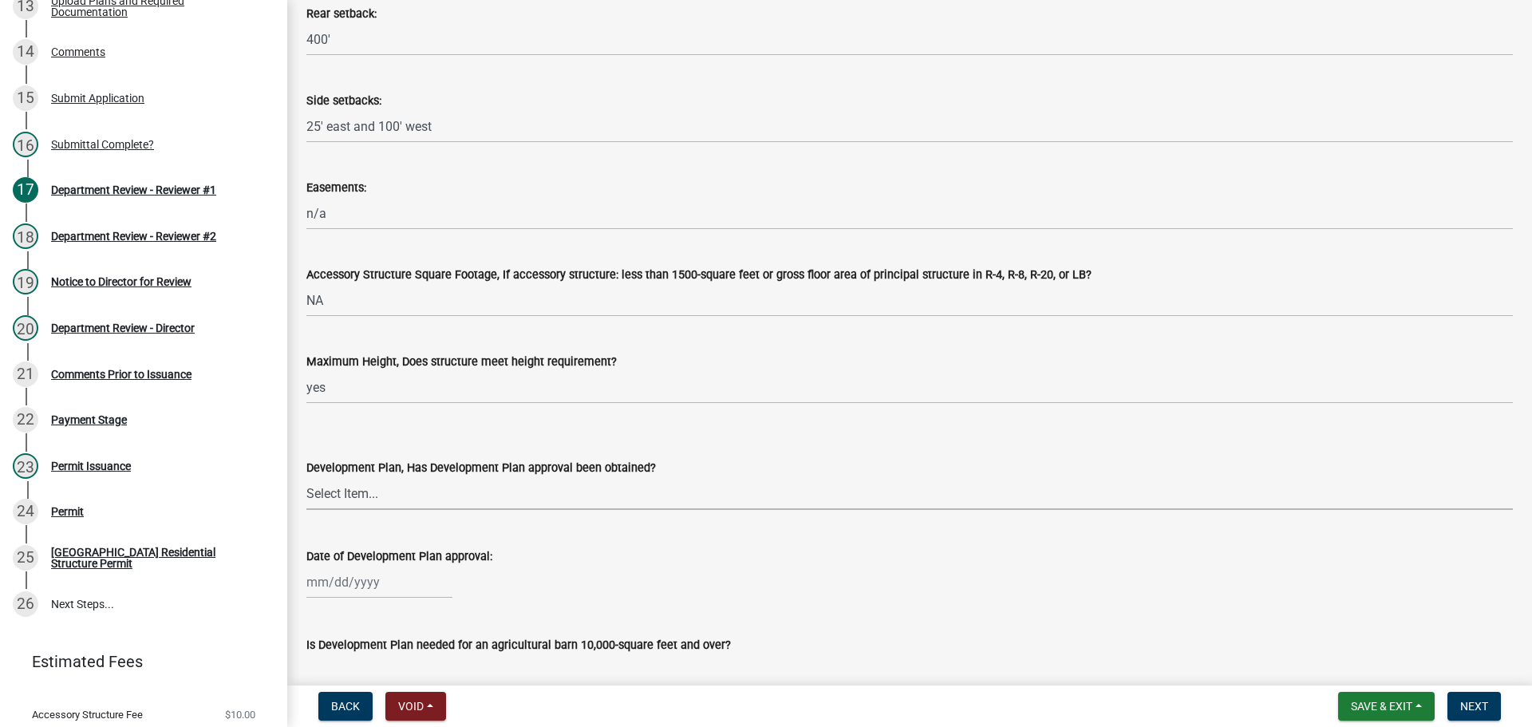
click at [337, 491] on select "Select Item... Yes No N/A" at bounding box center [909, 493] width 1206 height 33
click at [306, 477] on select "Select Item... Yes No N/A" at bounding box center [909, 493] width 1206 height 33
select select "674b3438-44d1-433f-a18e-9a900d807566"
select select "10"
select select "2025"
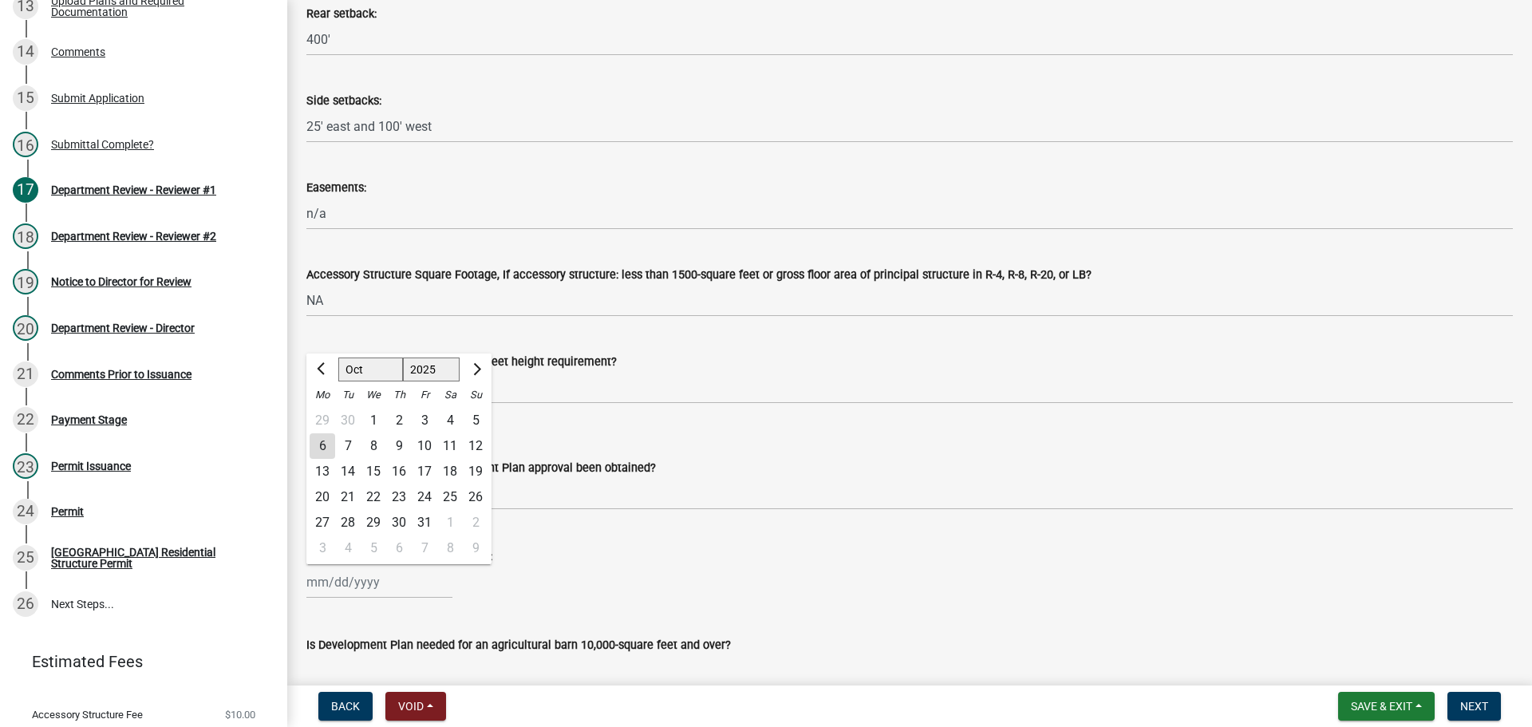
drag, startPoint x: 327, startPoint y: 574, endPoint x: 331, endPoint y: 612, distance: 37.7
click at [327, 575] on div "Jan Feb Mar Apr May Jun Jul Aug Sep Oct Nov Dec 1525 1526 1527 1528 1529 1530 1…" at bounding box center [379, 582] width 146 height 33
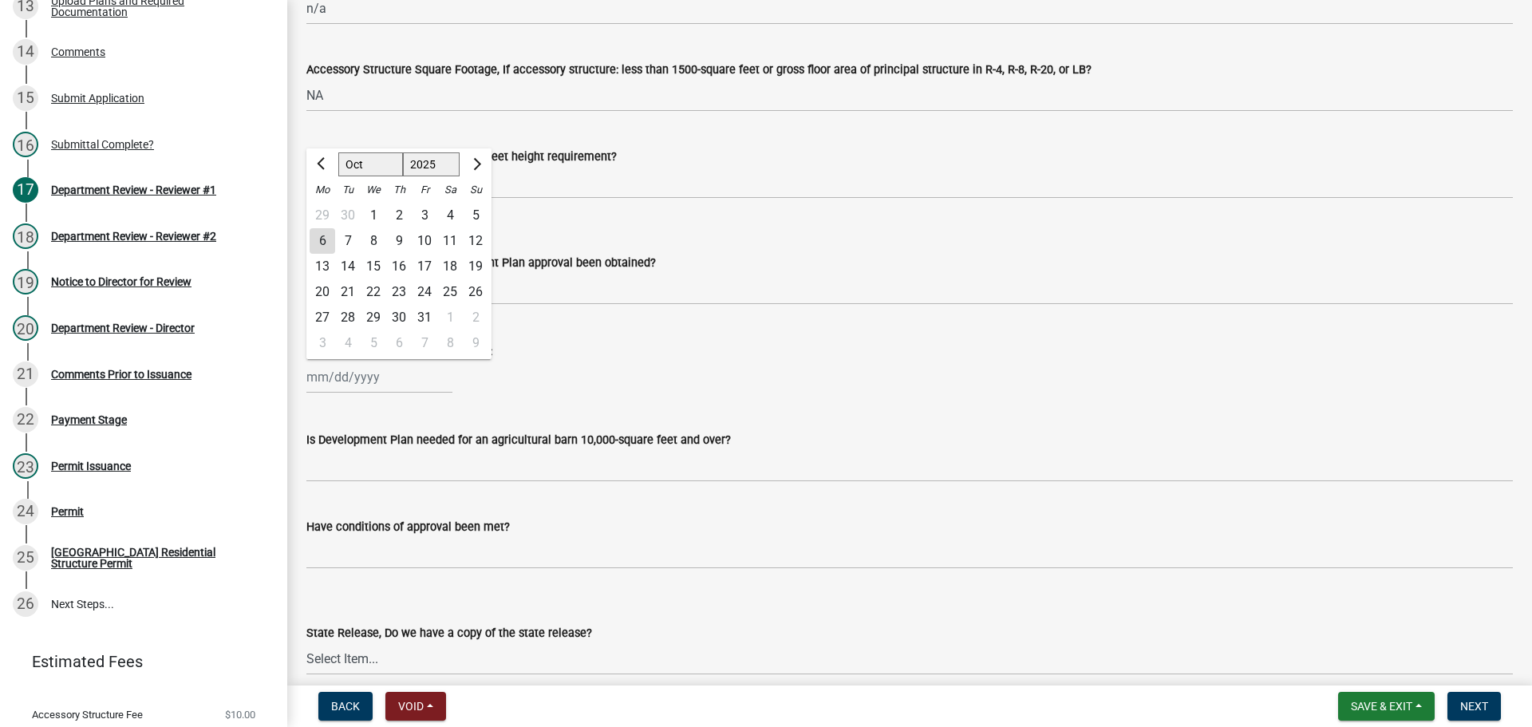
scroll to position [1037, 0]
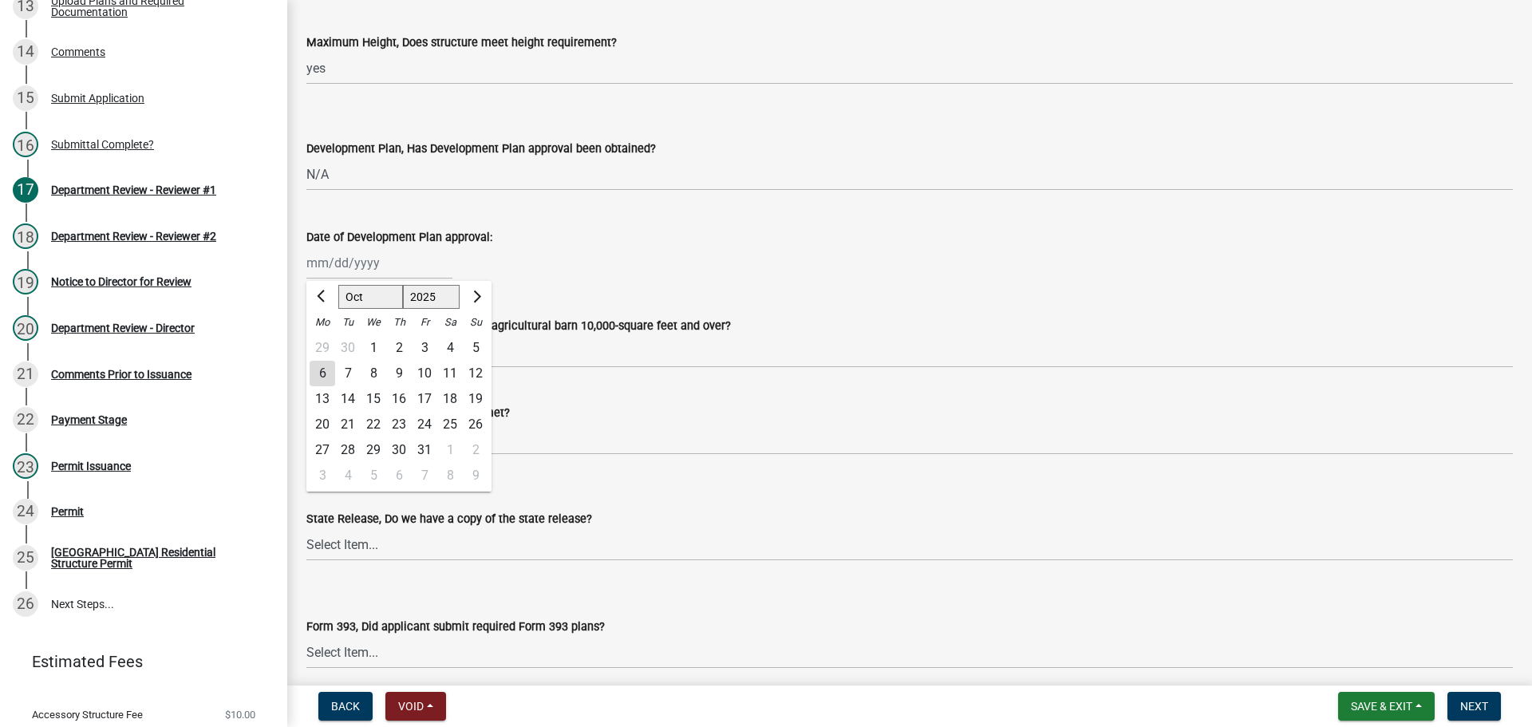
drag, startPoint x: 720, startPoint y: 251, endPoint x: 266, endPoint y: 392, distance: 475.1
click at [721, 254] on div "Jan Feb Mar Apr May Jun Jul Aug Sep Oct Nov Dec 1525 1526 1527 1528 1529 1530 1…" at bounding box center [909, 262] width 1206 height 33
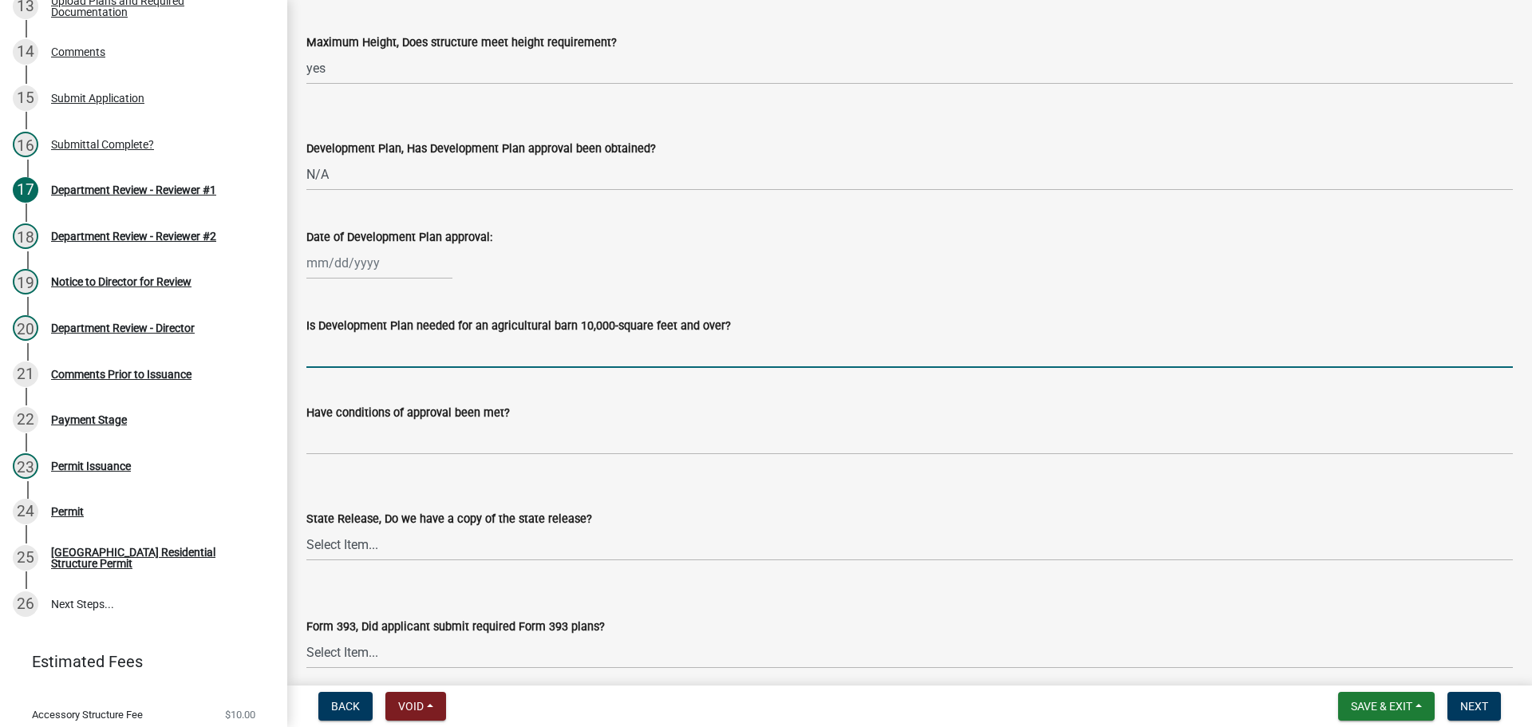
drag, startPoint x: 347, startPoint y: 352, endPoint x: 347, endPoint y: 365, distance: 13.6
click at [347, 352] on input "Is Development Plan needed for an agricultural barn 10,000-square feet and over?" at bounding box center [909, 351] width 1206 height 33
type input "NA"
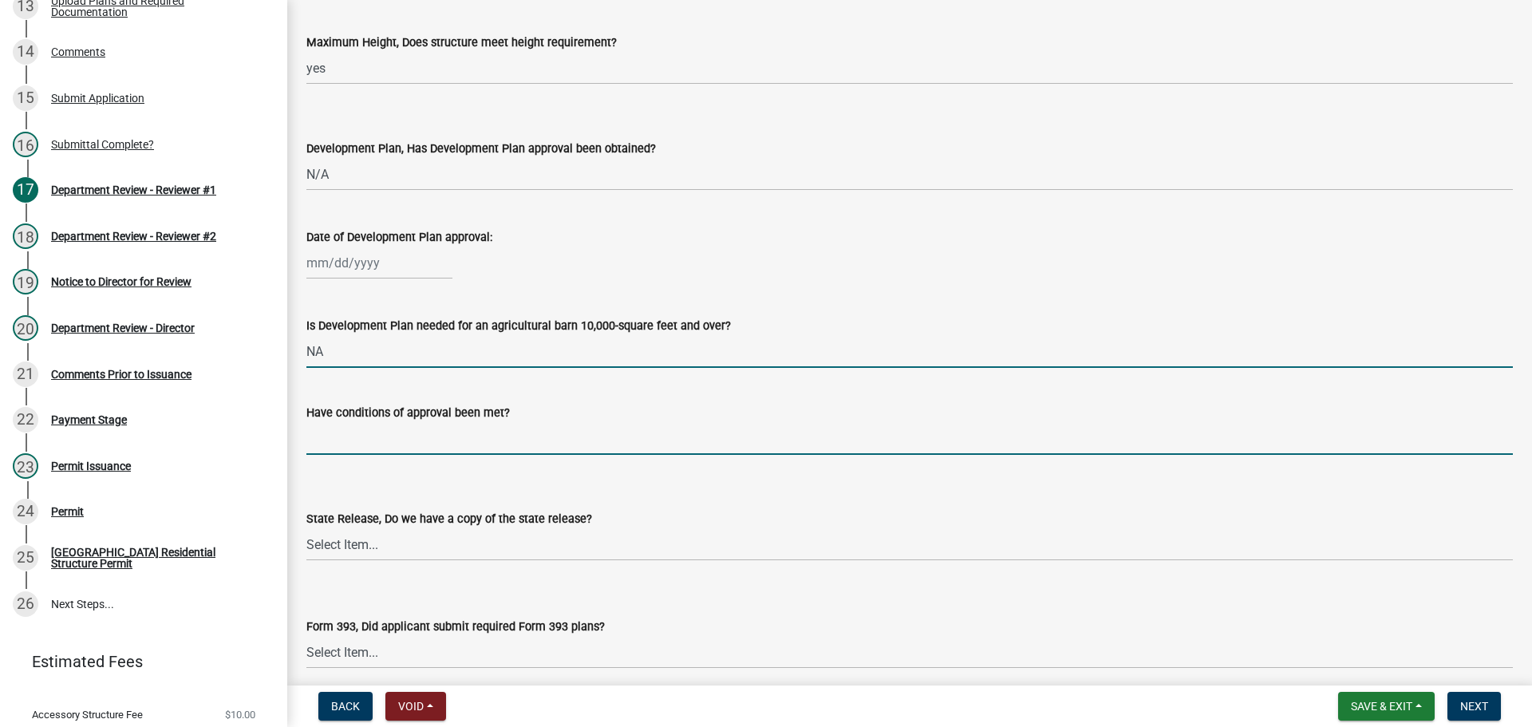
click at [345, 445] on input "Have conditions of approval been met?" at bounding box center [909, 438] width 1206 height 33
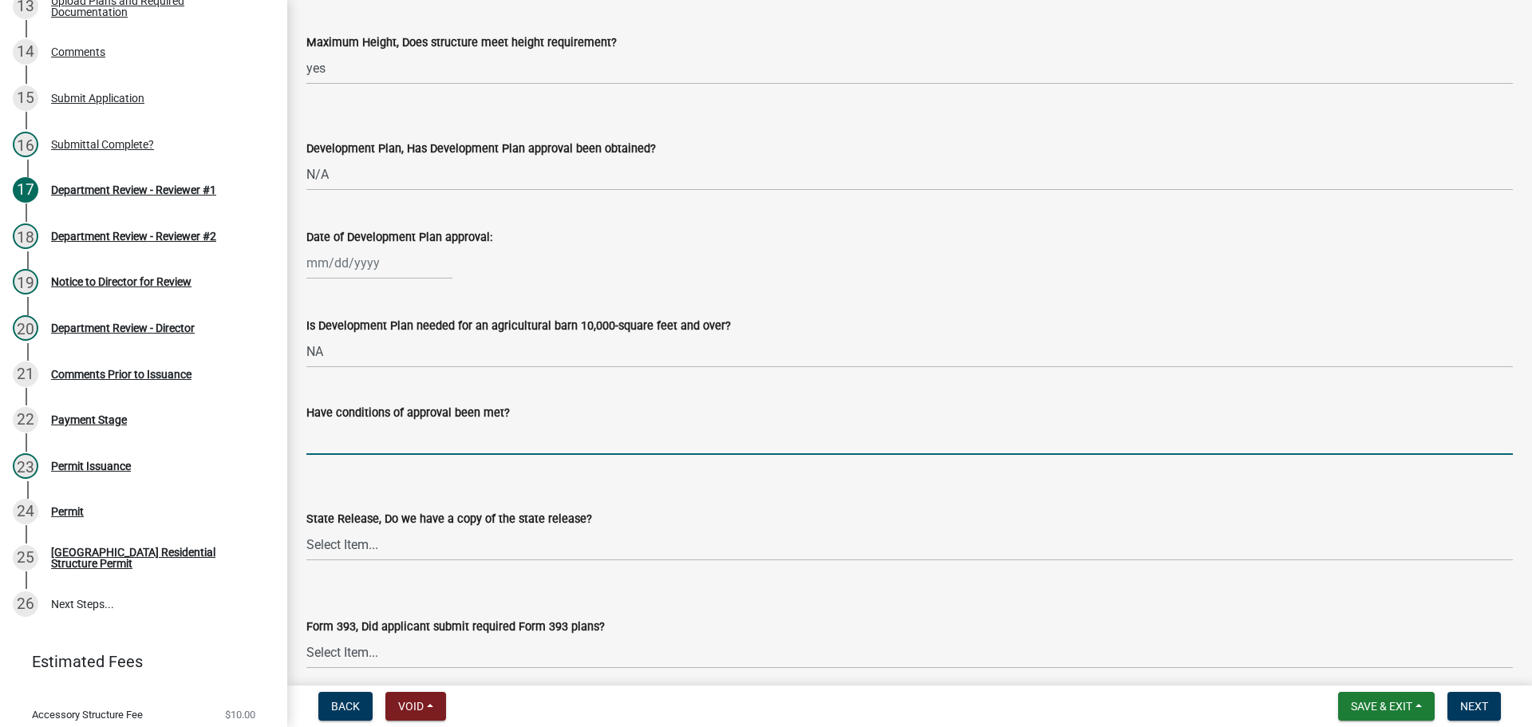
type input "NA"
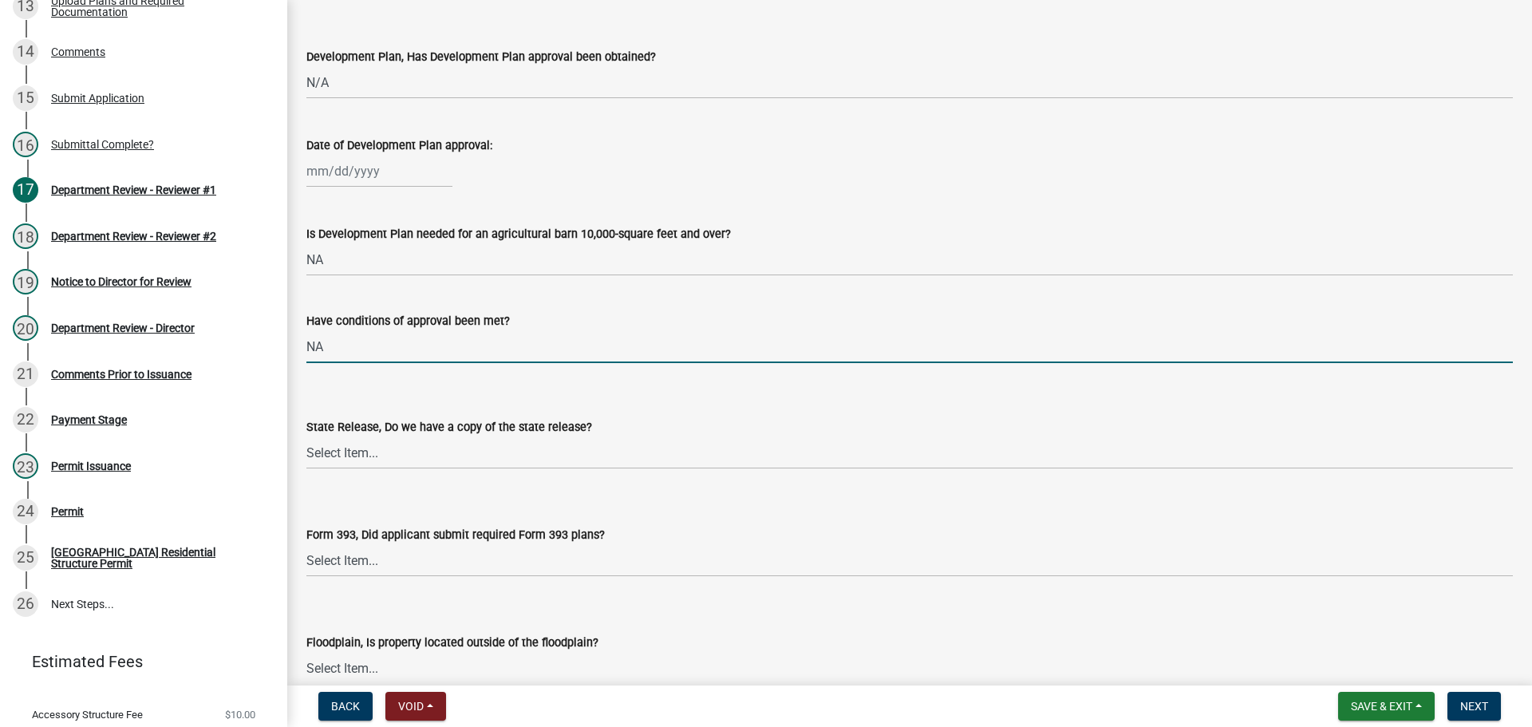
scroll to position [1276, 0]
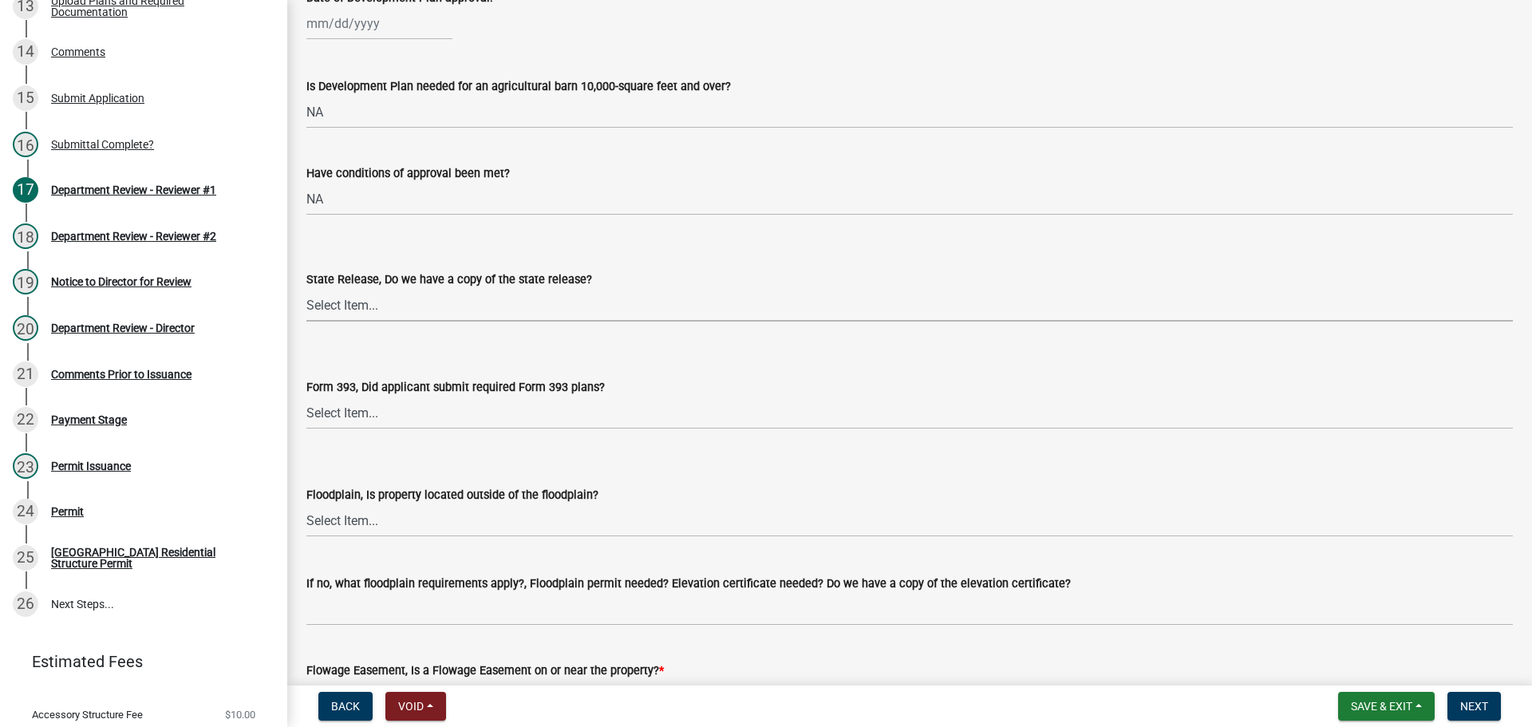
click at [333, 311] on select "Select Item... Yes No N/A" at bounding box center [909, 305] width 1206 height 33
click at [306, 289] on select "Select Item... Yes No N/A" at bounding box center [909, 305] width 1206 height 33
select select "d625d8e2-c016-4fa4-b697-cc01dbb75373"
click at [329, 411] on select "Select Item... Yes No N/A" at bounding box center [909, 412] width 1206 height 33
click at [306, 396] on select "Select Item... Yes No N/A" at bounding box center [909, 412] width 1206 height 33
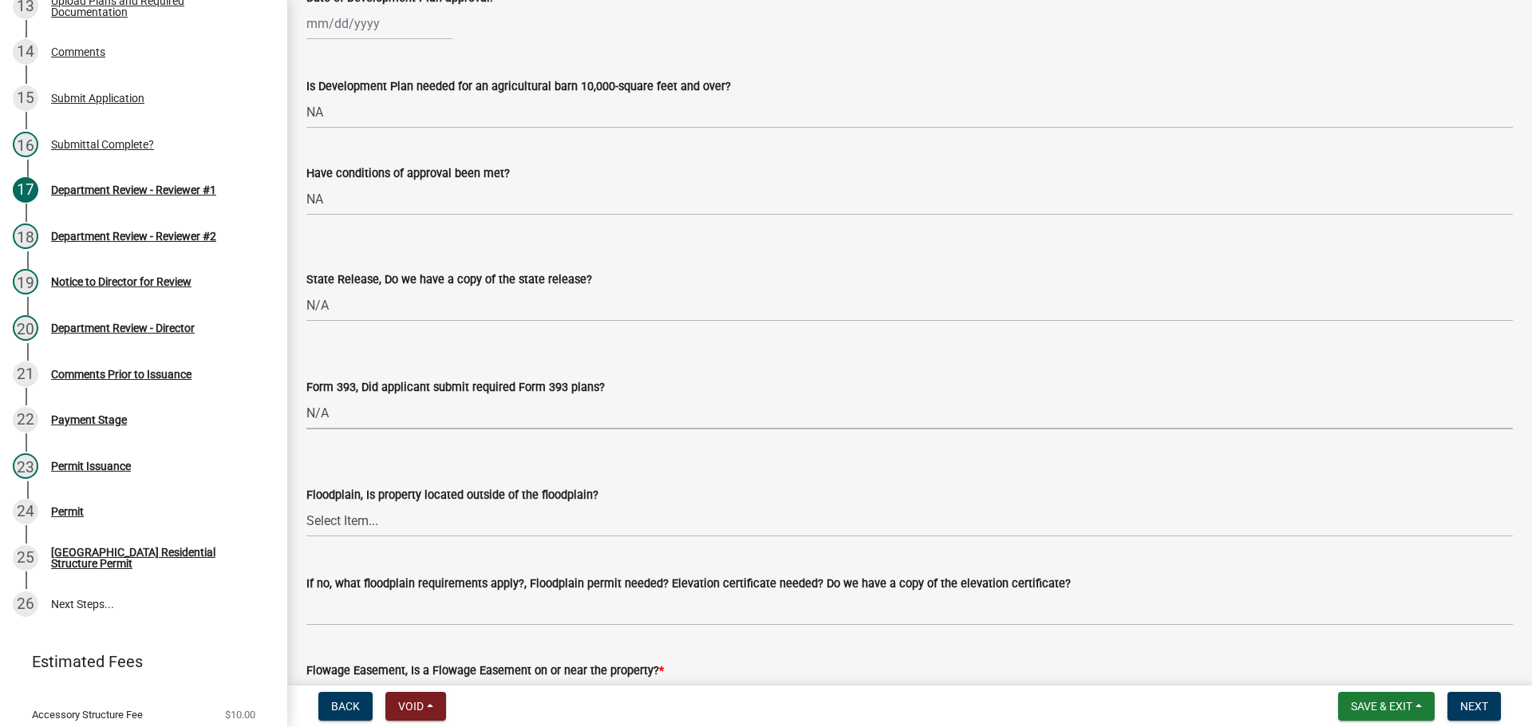
select select "220652cf-f23d-4527-9188-e71e6281c1f5"
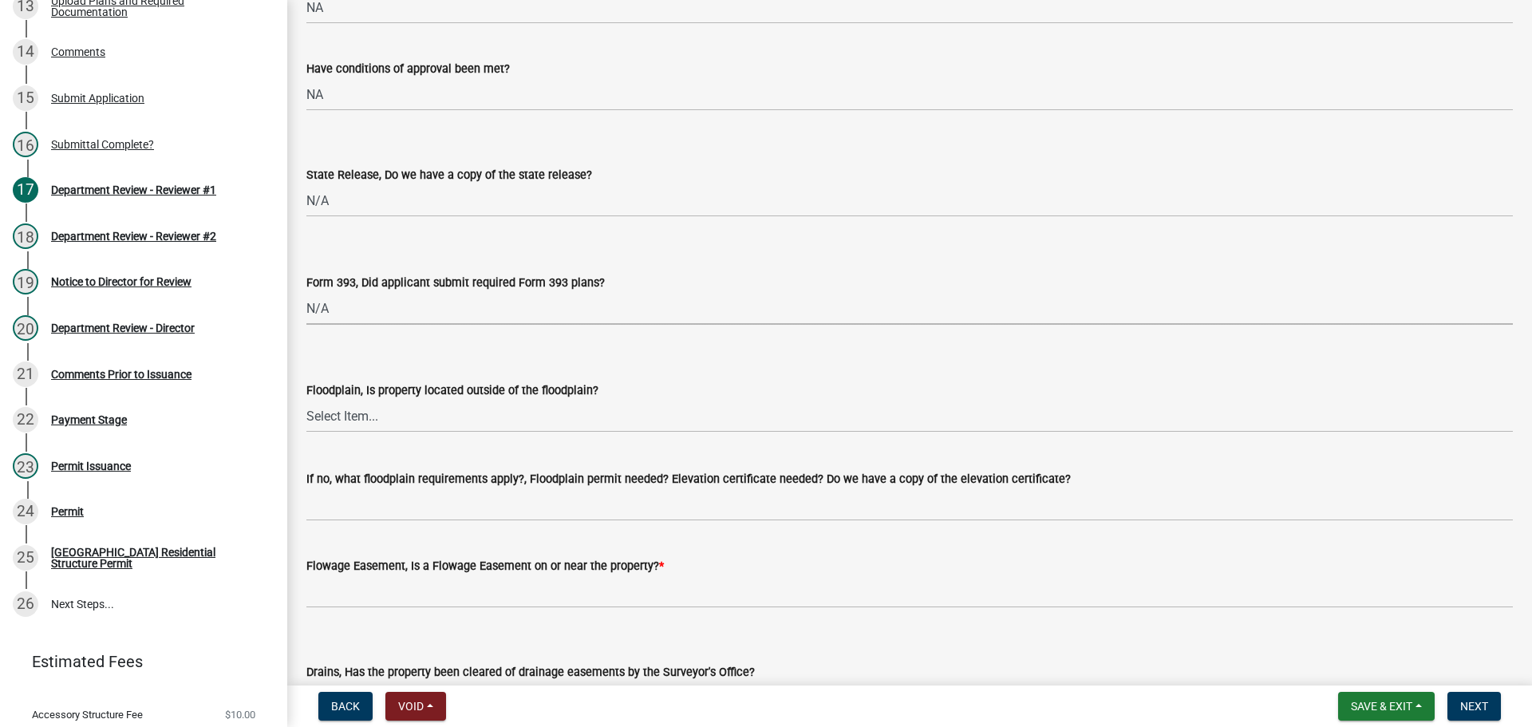
scroll to position [1516, 0]
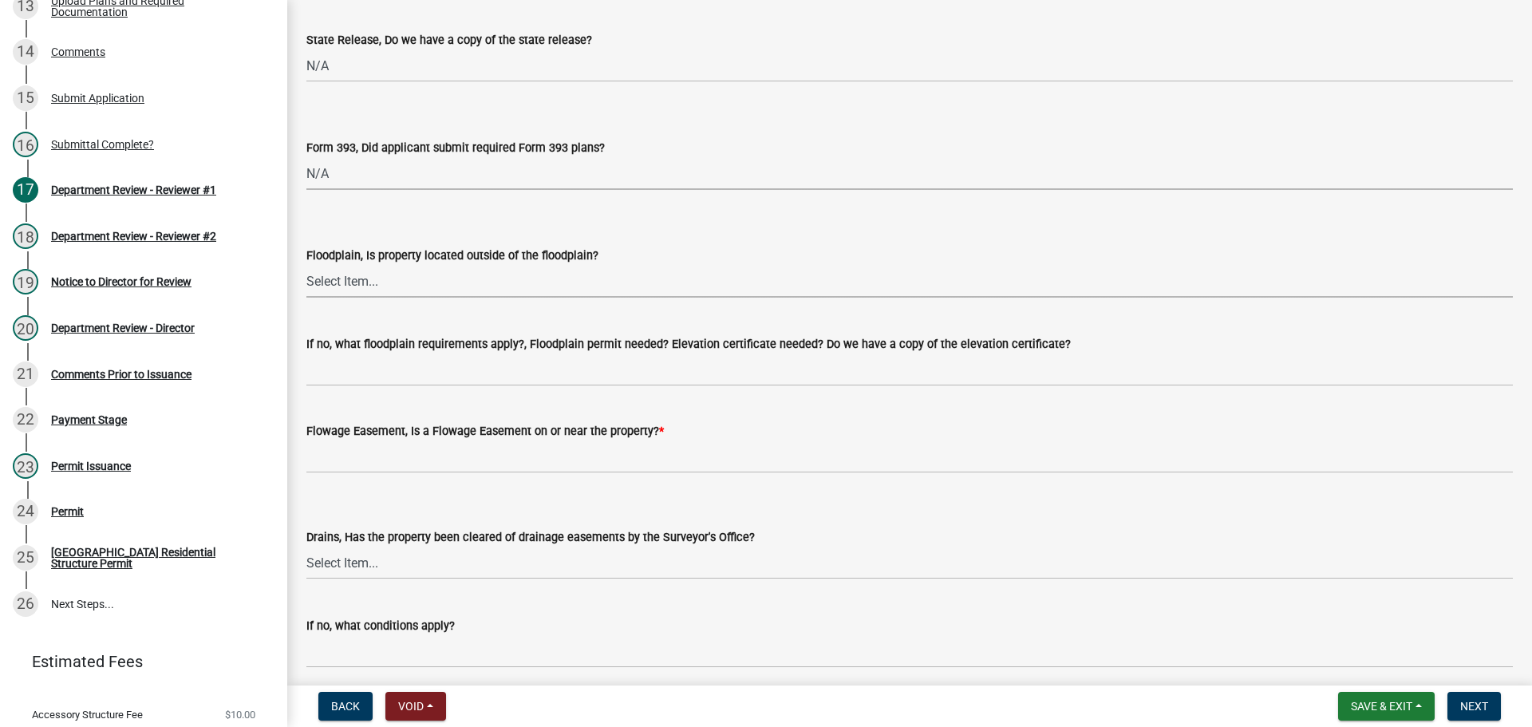
click at [344, 276] on select "Select Item... Yes No" at bounding box center [909, 281] width 1206 height 33
click at [306, 265] on select "Select Item... Yes No" at bounding box center [909, 281] width 1206 height 33
select select "5ad78b45-2880-474c-97ef-2440aa75ee84"
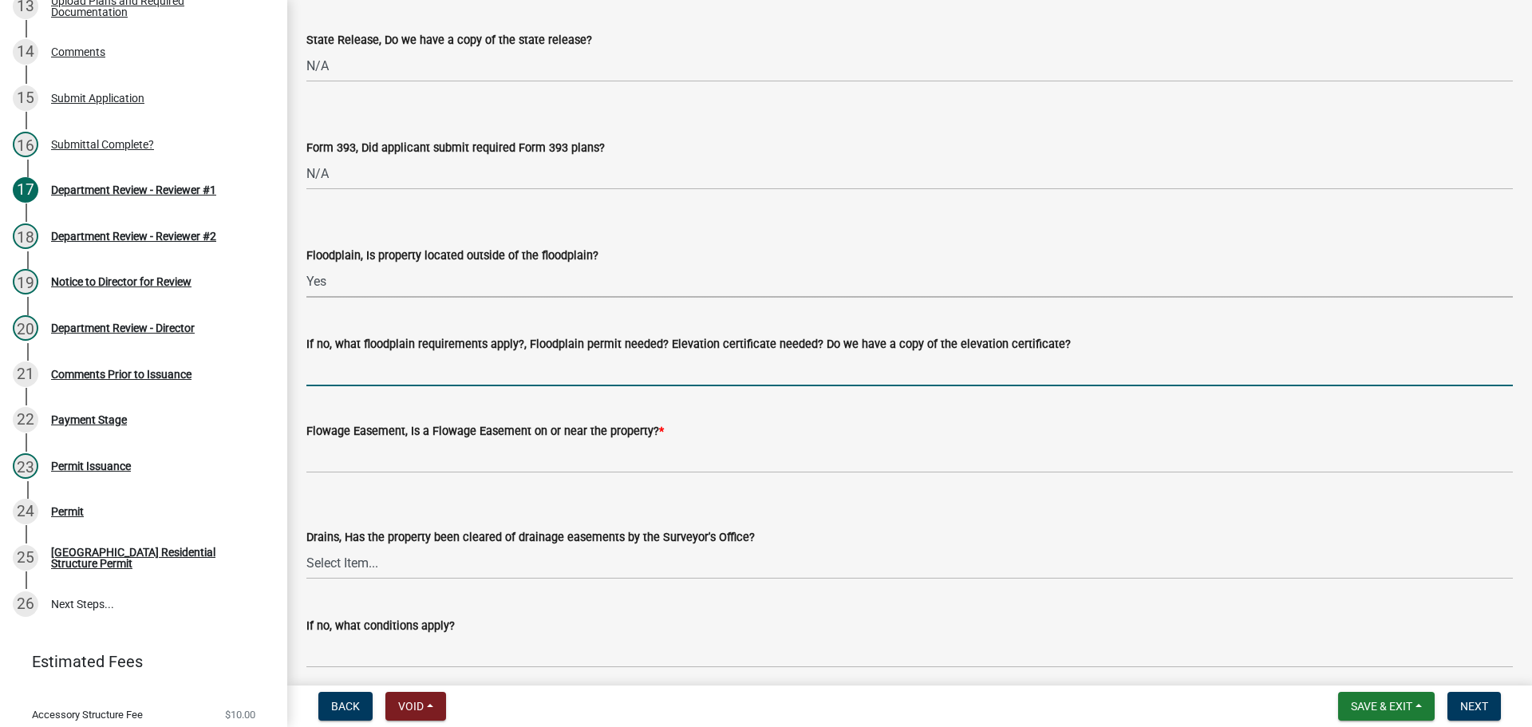
click at [335, 377] on input "If no, what floodplain requirements apply?, Floodplain permit needed? Elevation…" at bounding box center [909, 369] width 1206 height 33
type input "NA"
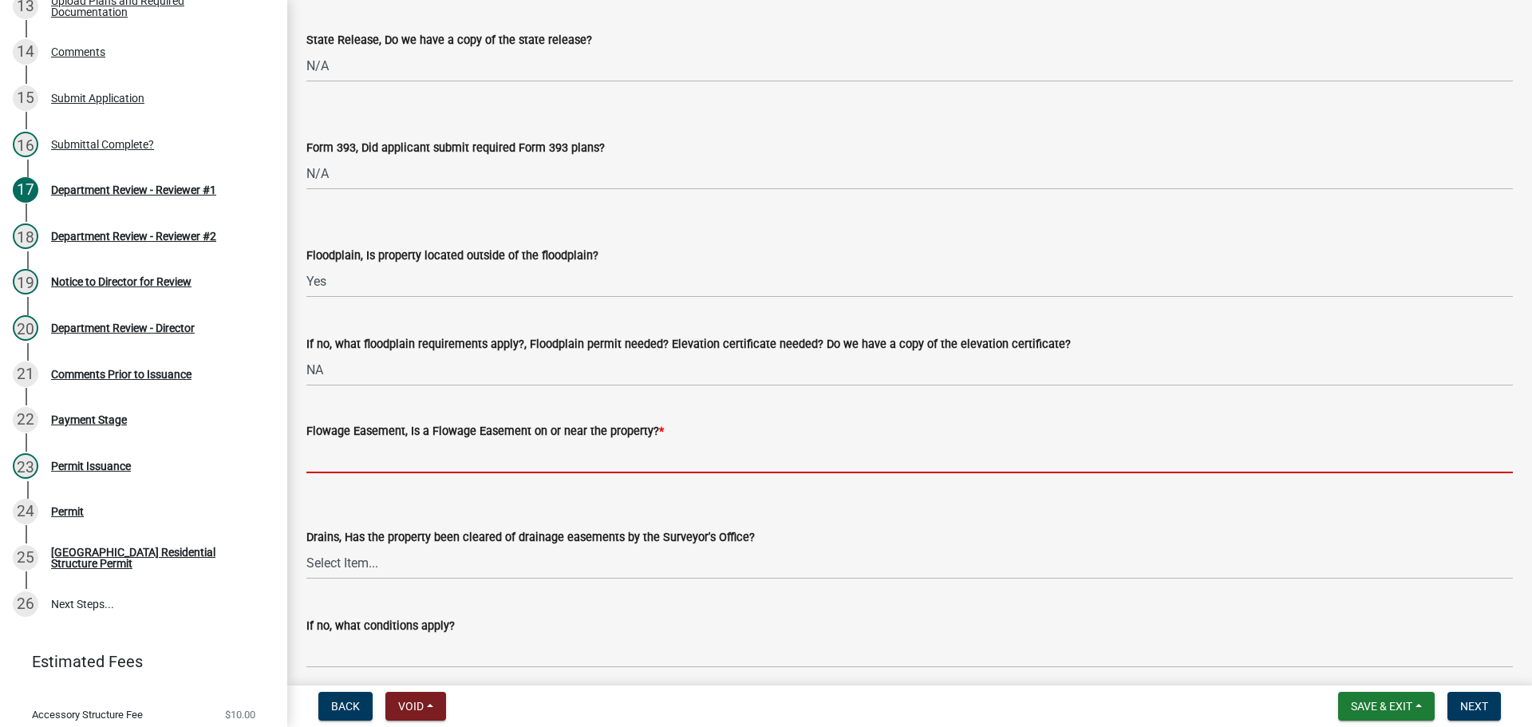
click at [341, 458] on input "Flowage Easement, Is a Flowage Easement on or near the property? *" at bounding box center [909, 456] width 1206 height 33
type input "No"
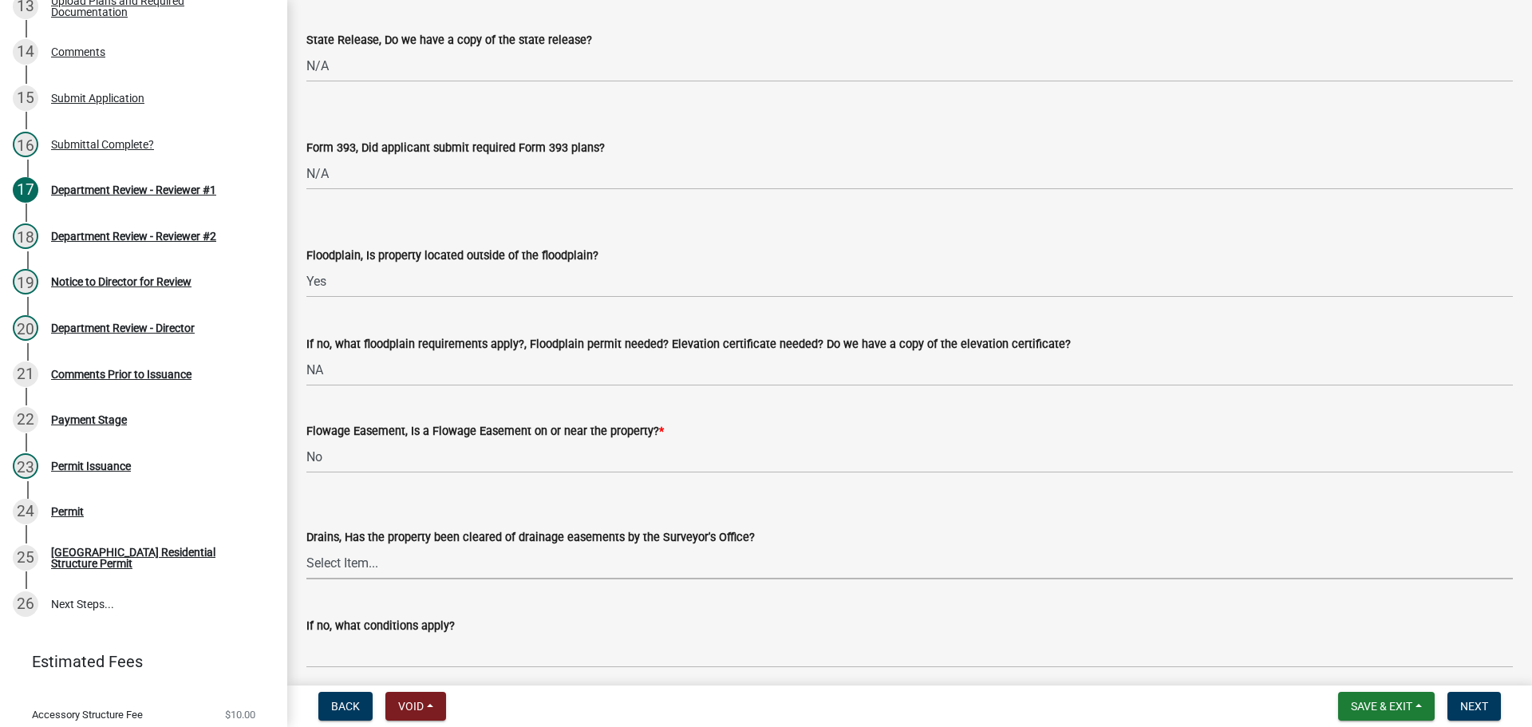
click at [356, 563] on select "Select Item... Yes No" at bounding box center [909, 562] width 1206 height 33
click at [306, 546] on select "Select Item... Yes No" at bounding box center [909, 562] width 1206 height 33
select select "aa299abd-59e4-4841-82bd-632f03f187ef"
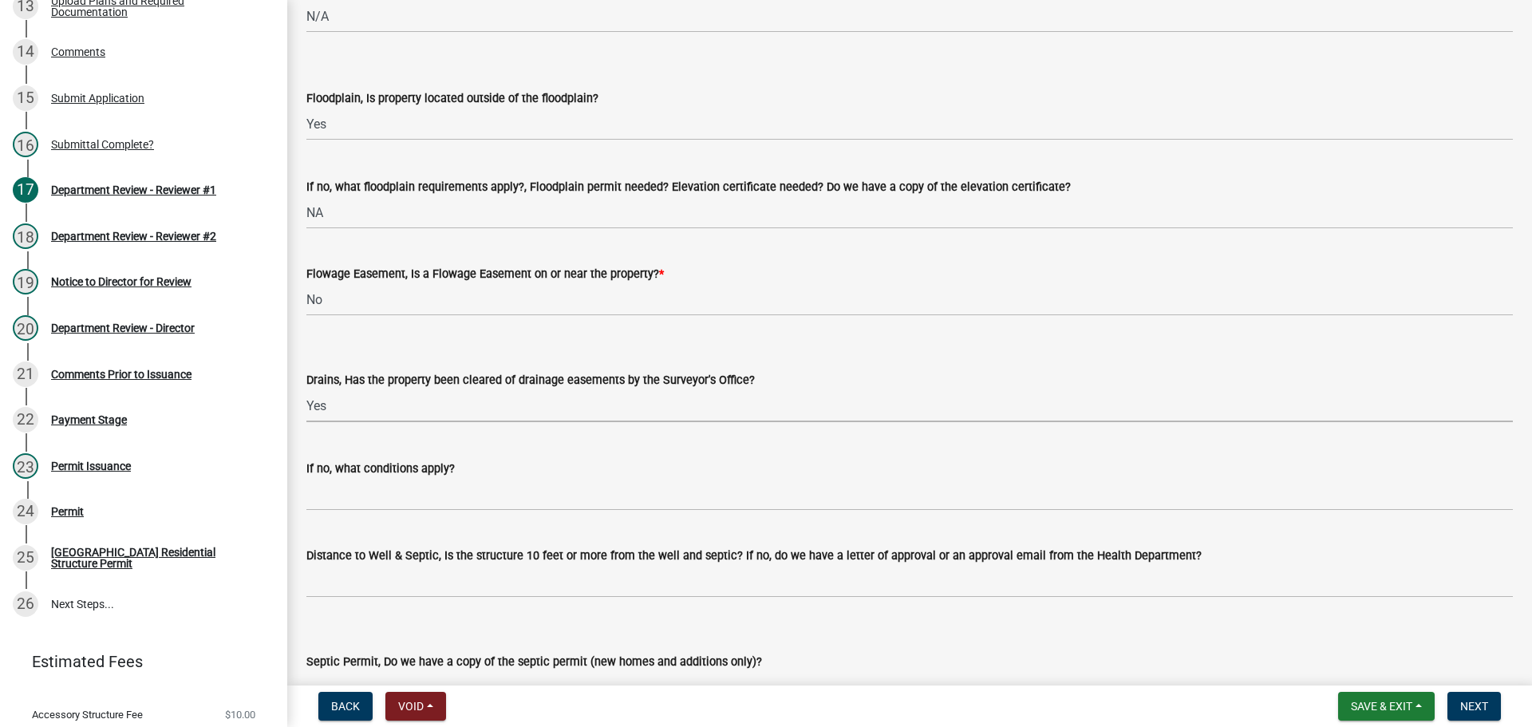
scroll to position [1915, 0]
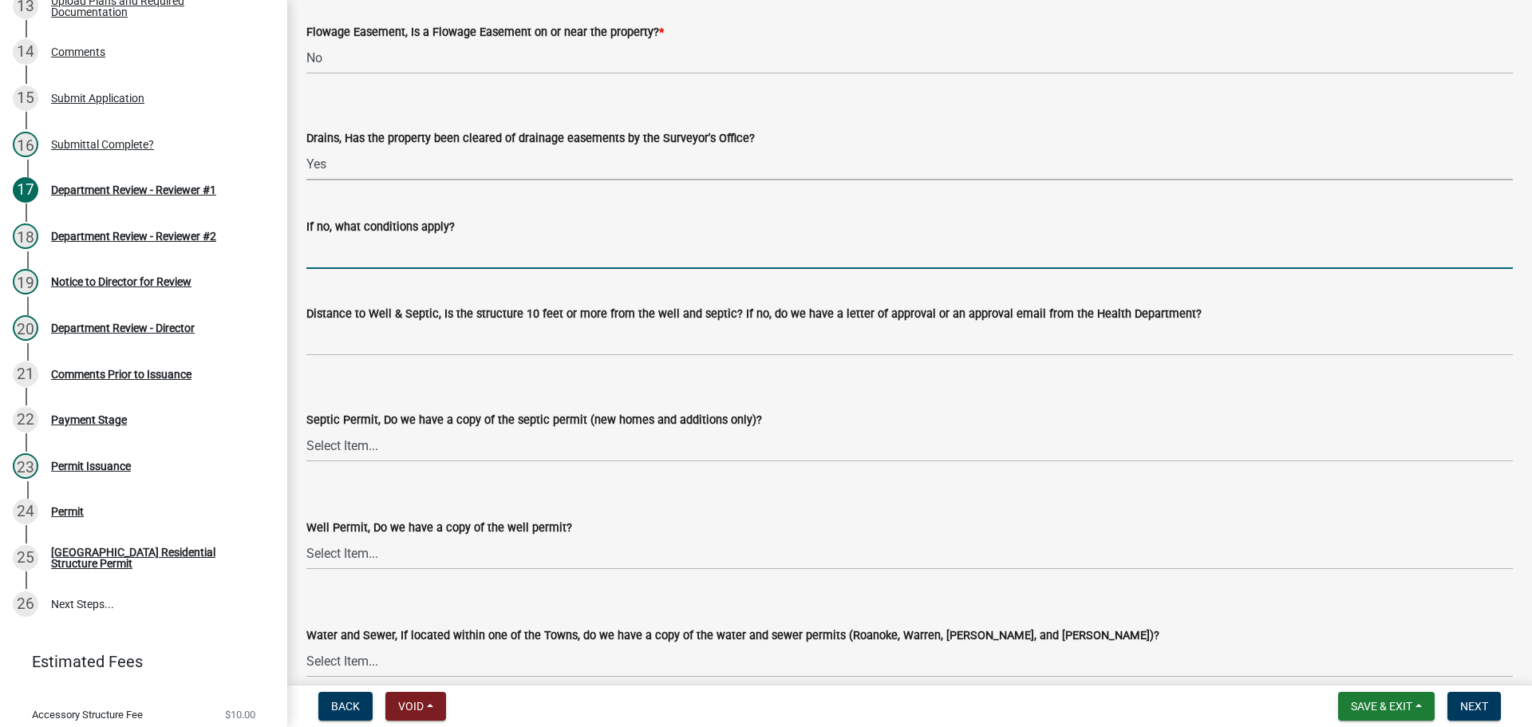
click at [362, 250] on input "If no, what conditions apply?" at bounding box center [909, 252] width 1206 height 33
type input "NA"
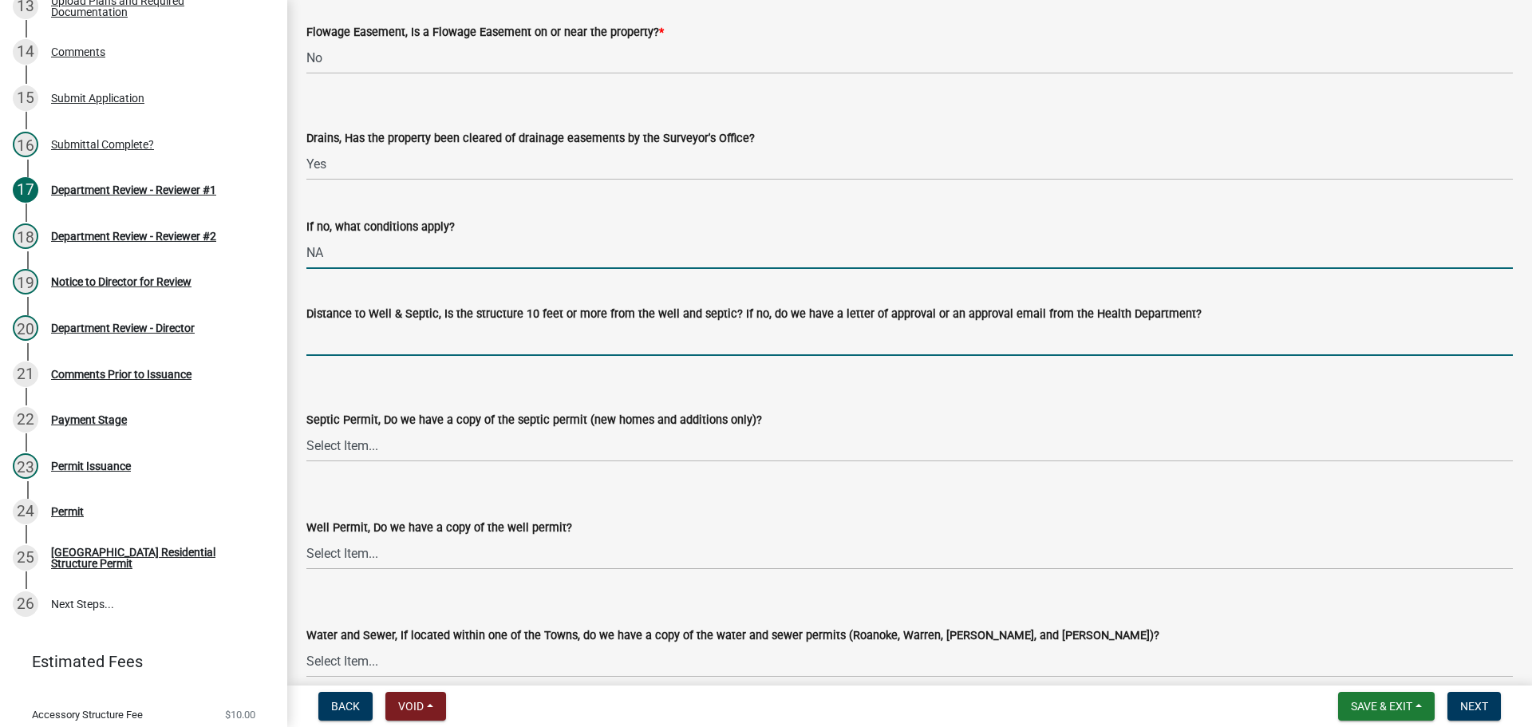
click at [361, 345] on input "Distance to Well & Septic, Is the structure 10 feet or more from the well and s…" at bounding box center [909, 339] width 1206 height 33
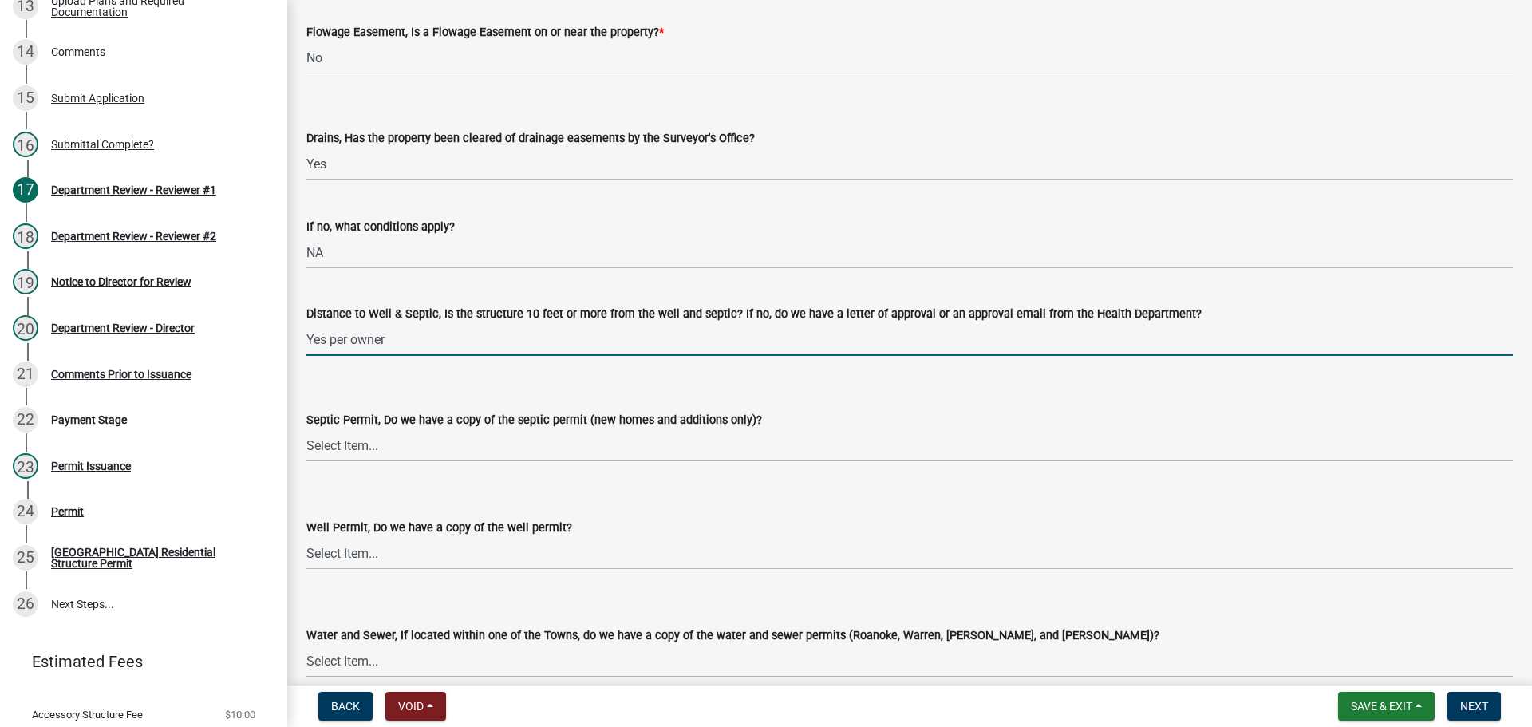
type input "Yes per owner"
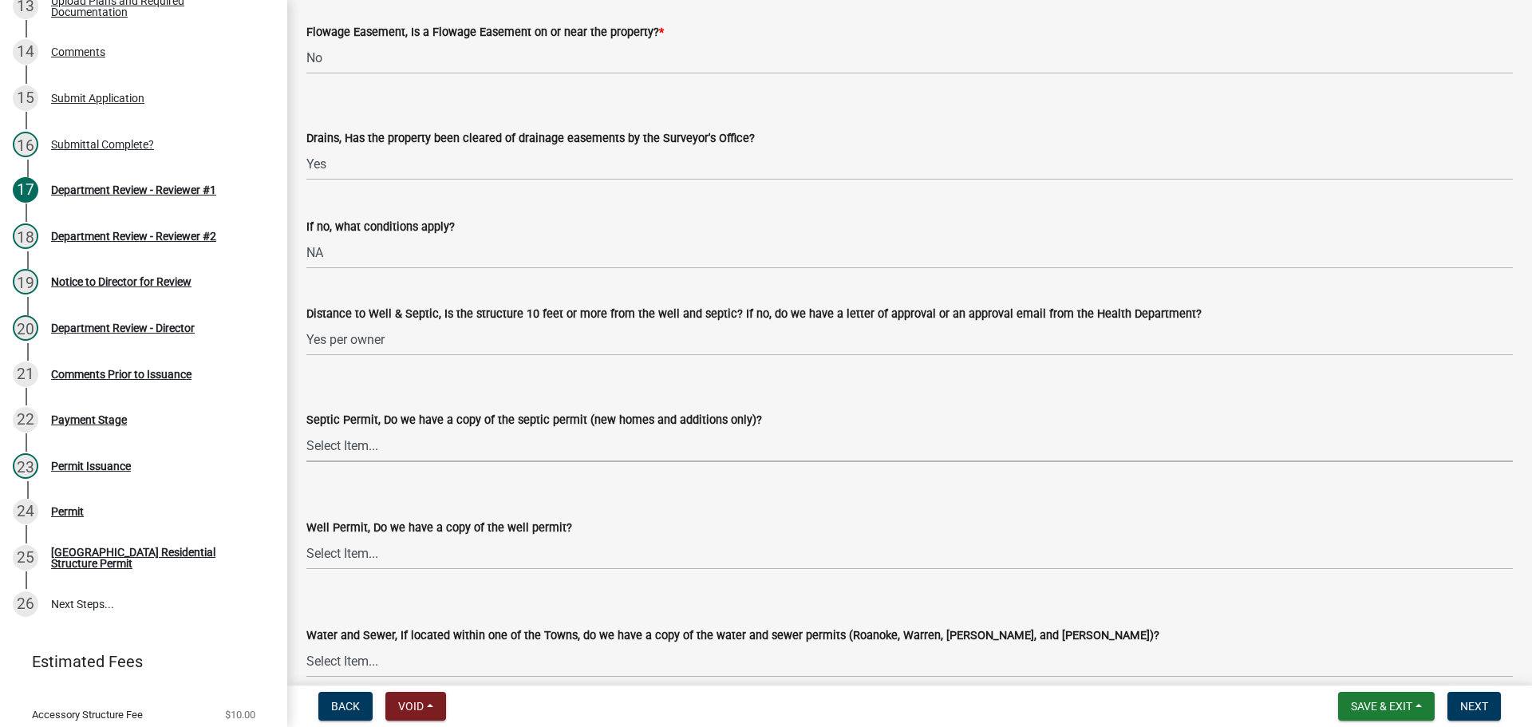
click at [369, 443] on select "Select Item... Yes No N/A" at bounding box center [909, 445] width 1206 height 33
click at [306, 429] on select "Select Item... Yes No N/A" at bounding box center [909, 445] width 1206 height 33
select select "9e915027-22d8-4398-b0f5-e3cf97d893e0"
click at [365, 550] on select "Select Item... Yes No N/A" at bounding box center [909, 553] width 1206 height 33
click at [306, 537] on select "Select Item... Yes No N/A" at bounding box center [909, 553] width 1206 height 33
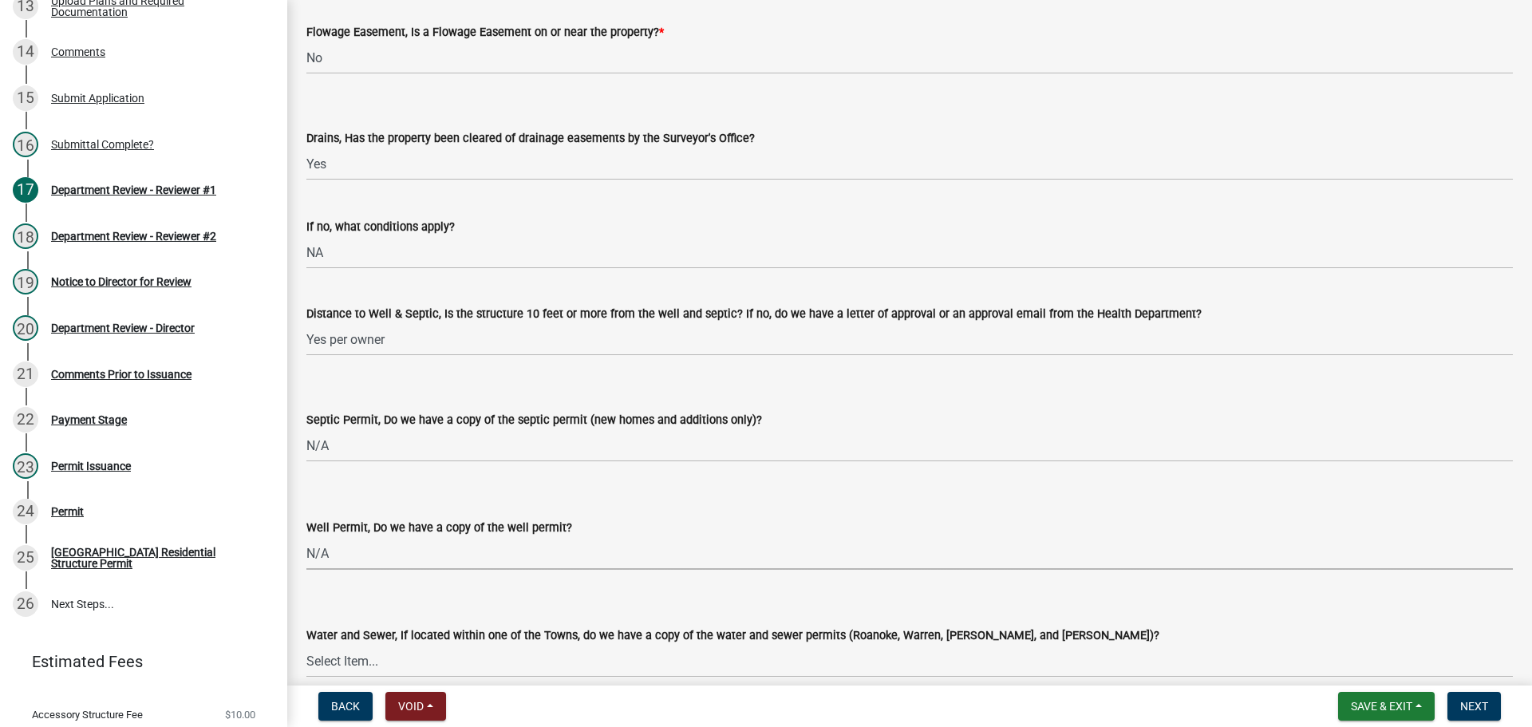
select select "2c91b07e-37d9-4ec5-b504-47058404e578"
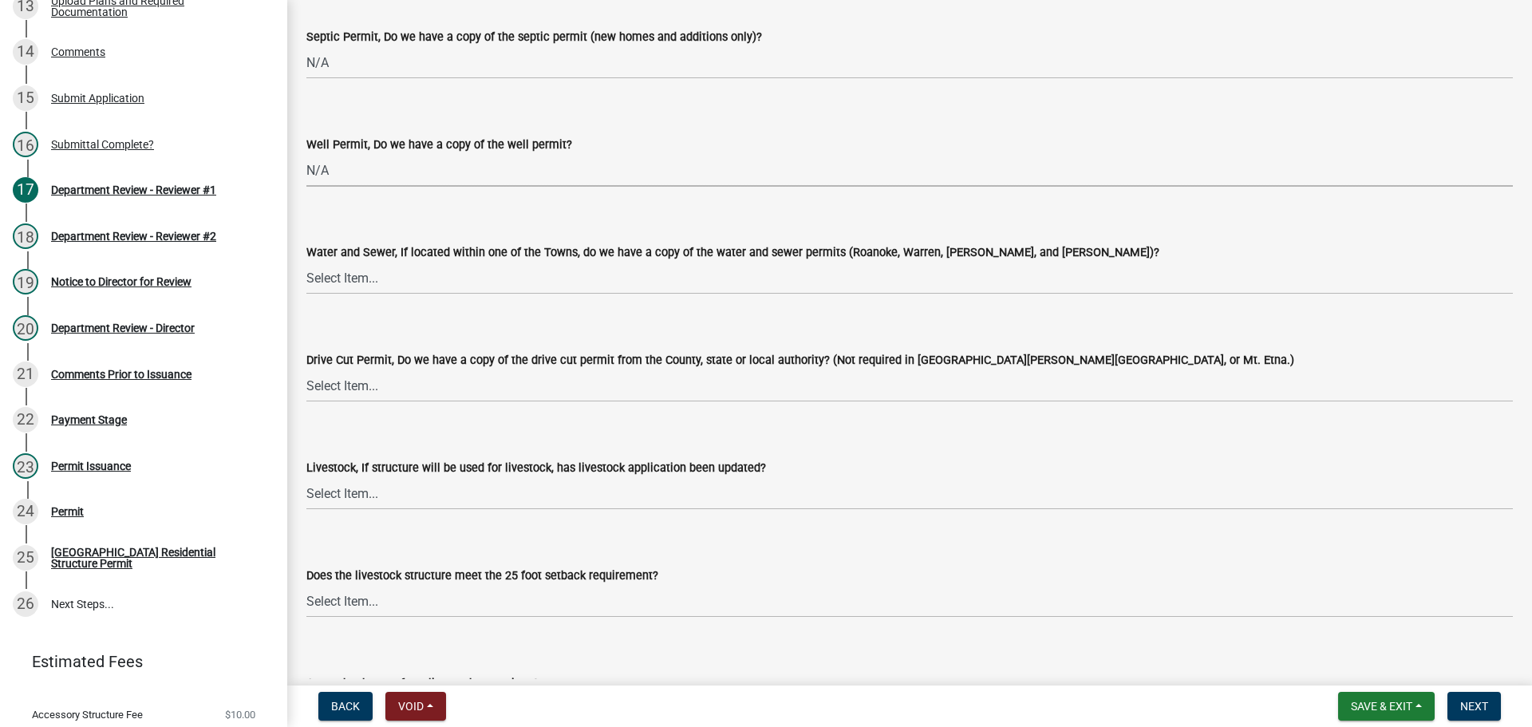
scroll to position [2313, 0]
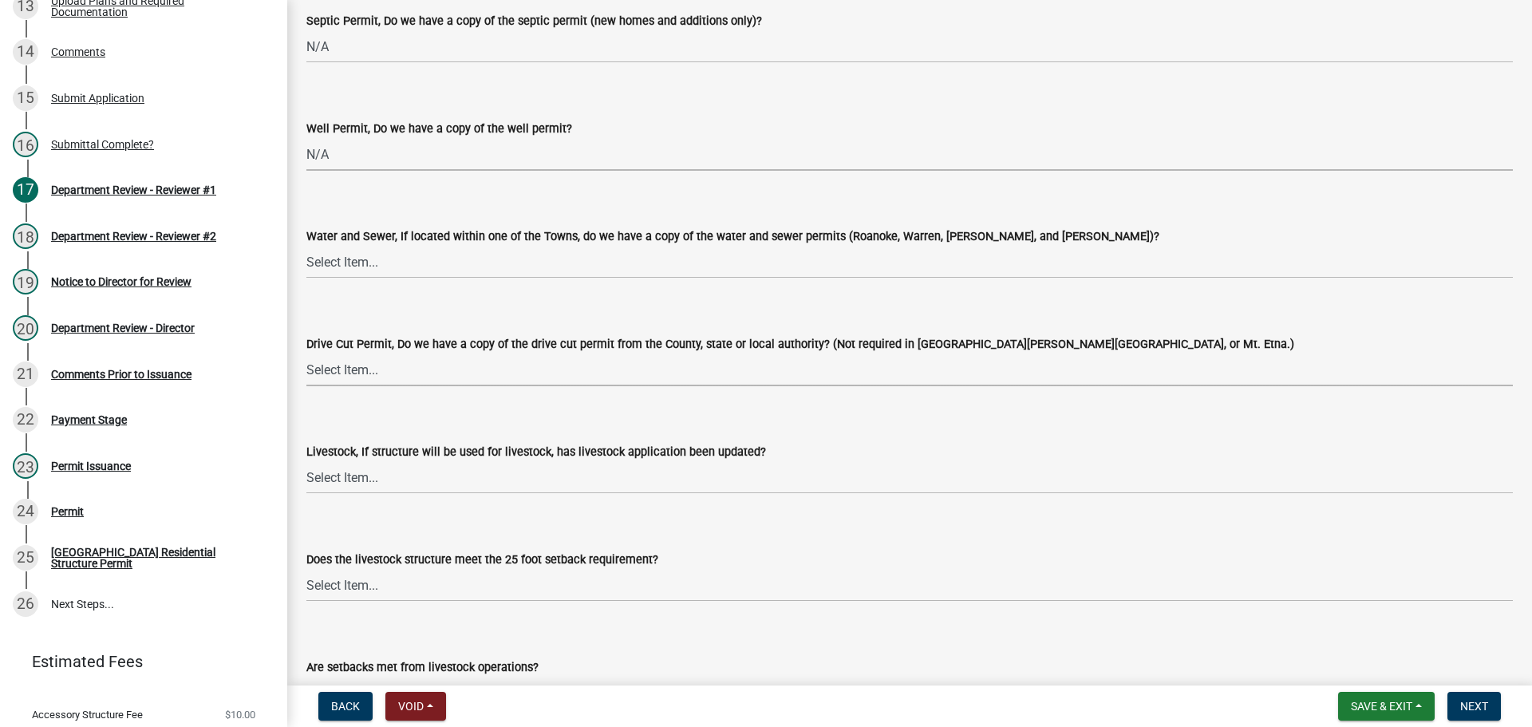
click at [354, 376] on select "Select Item... Yes No N/A" at bounding box center [909, 369] width 1206 height 33
click at [306, 353] on select "Select Item... Yes No N/A" at bounding box center [909, 369] width 1206 height 33
select select "e1967740-c41b-4de5-b294-b9bc371f9c7c"
drag, startPoint x: 342, startPoint y: 481, endPoint x: 341, endPoint y: 491, distance: 10.4
click at [341, 481] on select "Select Item... Yes No N/A" at bounding box center [909, 477] width 1206 height 33
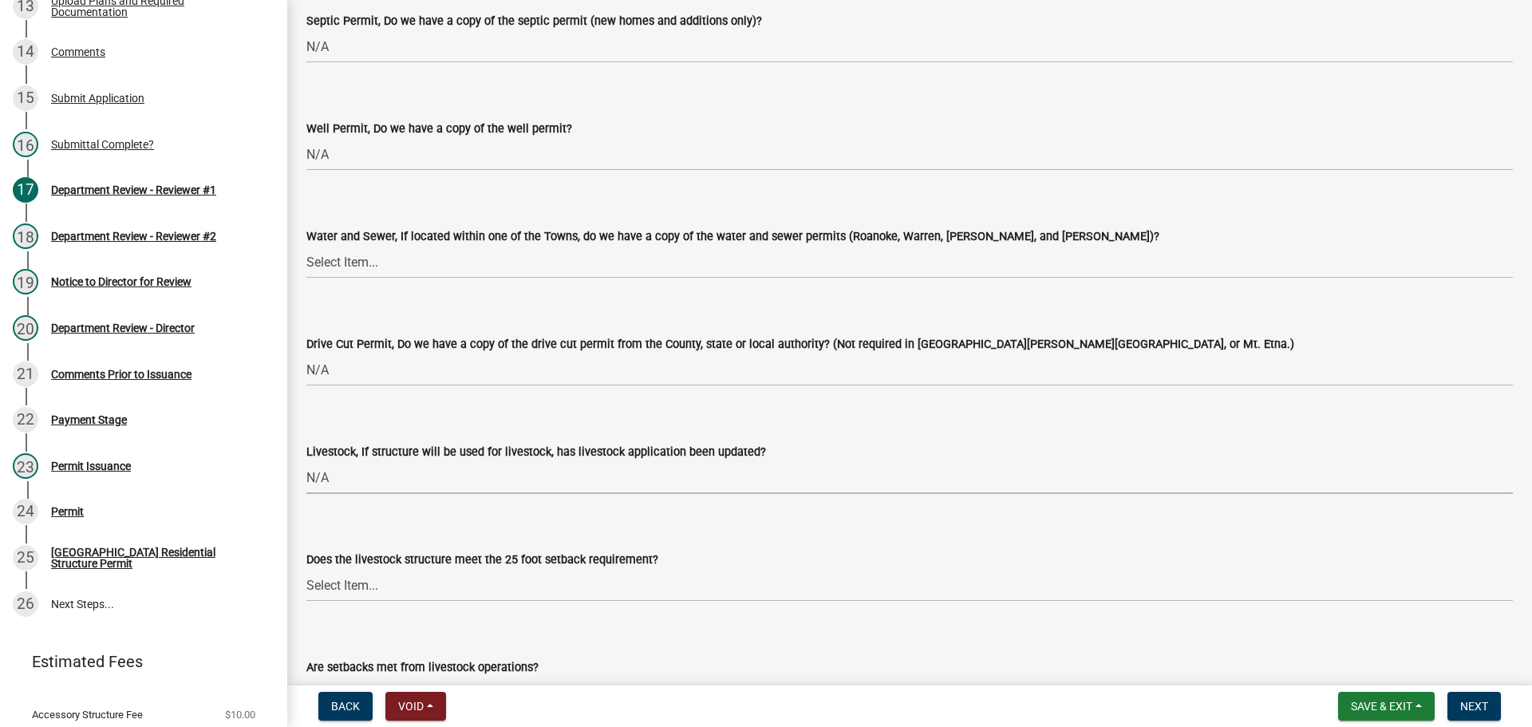
click at [306, 461] on select "Select Item... Yes No N/A" at bounding box center [909, 477] width 1206 height 33
select select "4095ee07-1040-41d6-85c6-c6be8bf6c85e"
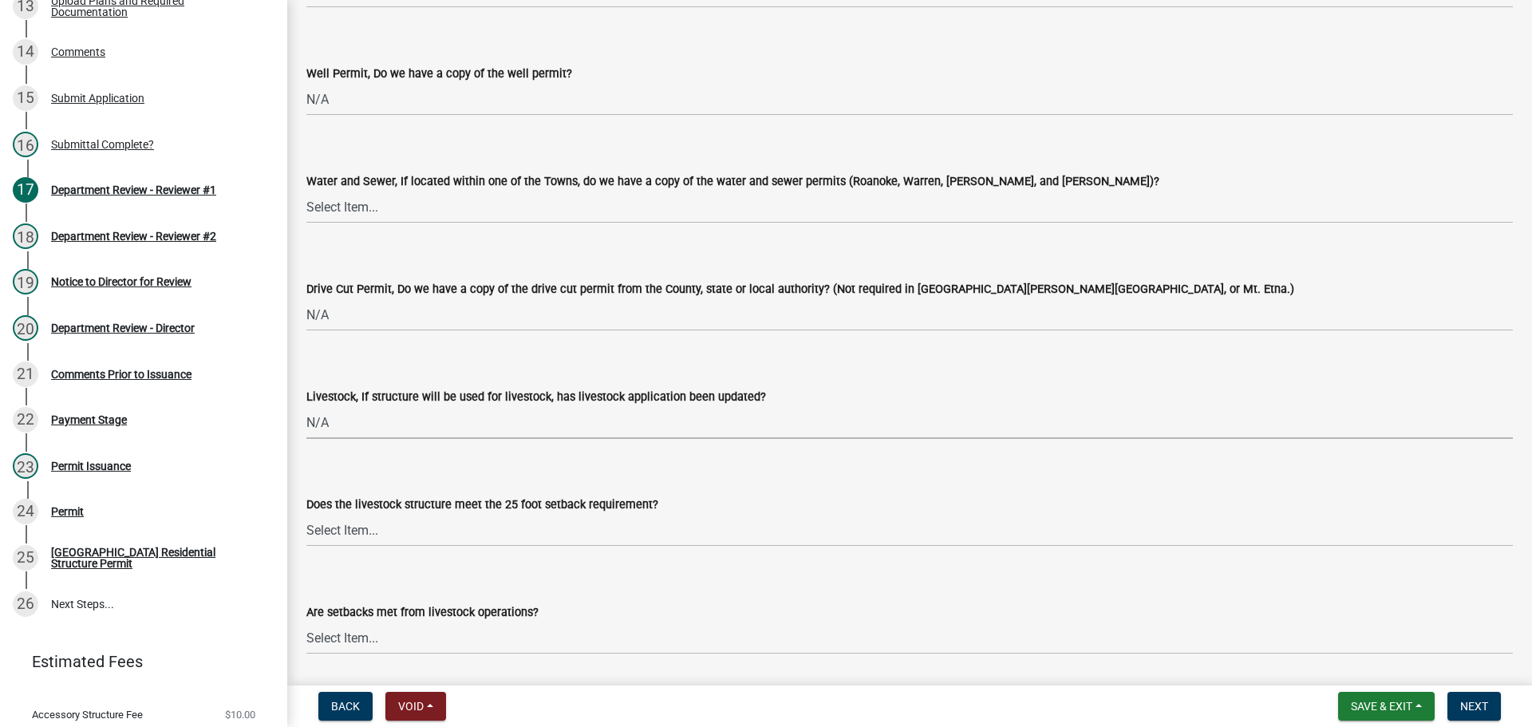
scroll to position [2393, 0]
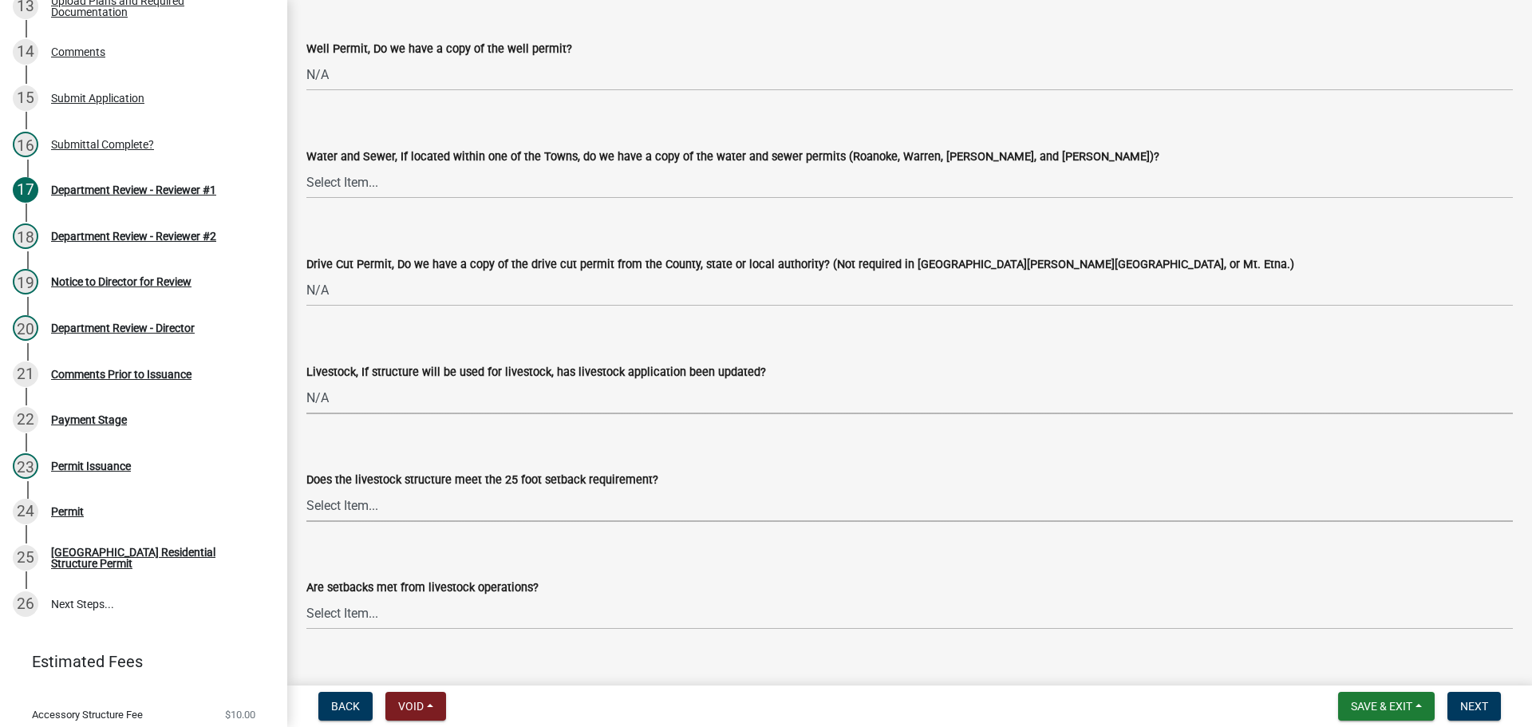
click at [368, 506] on select "Select Item... Yes No N/A" at bounding box center [909, 505] width 1206 height 33
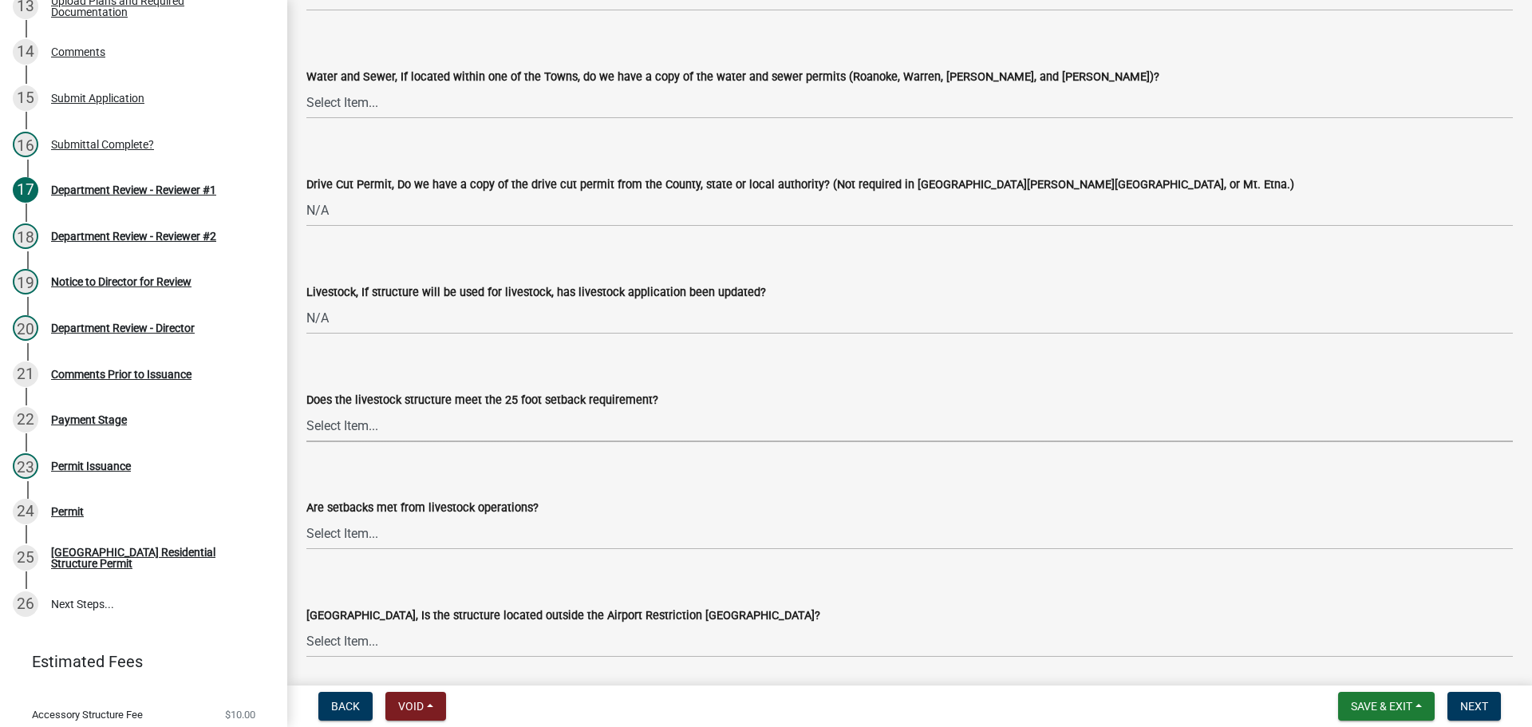
click at [351, 422] on select "Select Item... Yes No N/A" at bounding box center [909, 425] width 1206 height 33
click at [306, 409] on select "Select Item... Yes No N/A" at bounding box center [909, 425] width 1206 height 33
select select "87343147-211b-4763-93bb-8b2ee6155afc"
click at [345, 529] on select "Select Item... Yes No" at bounding box center [909, 533] width 1206 height 33
click at [306, 517] on select "Select Item... Yes No" at bounding box center [909, 533] width 1206 height 33
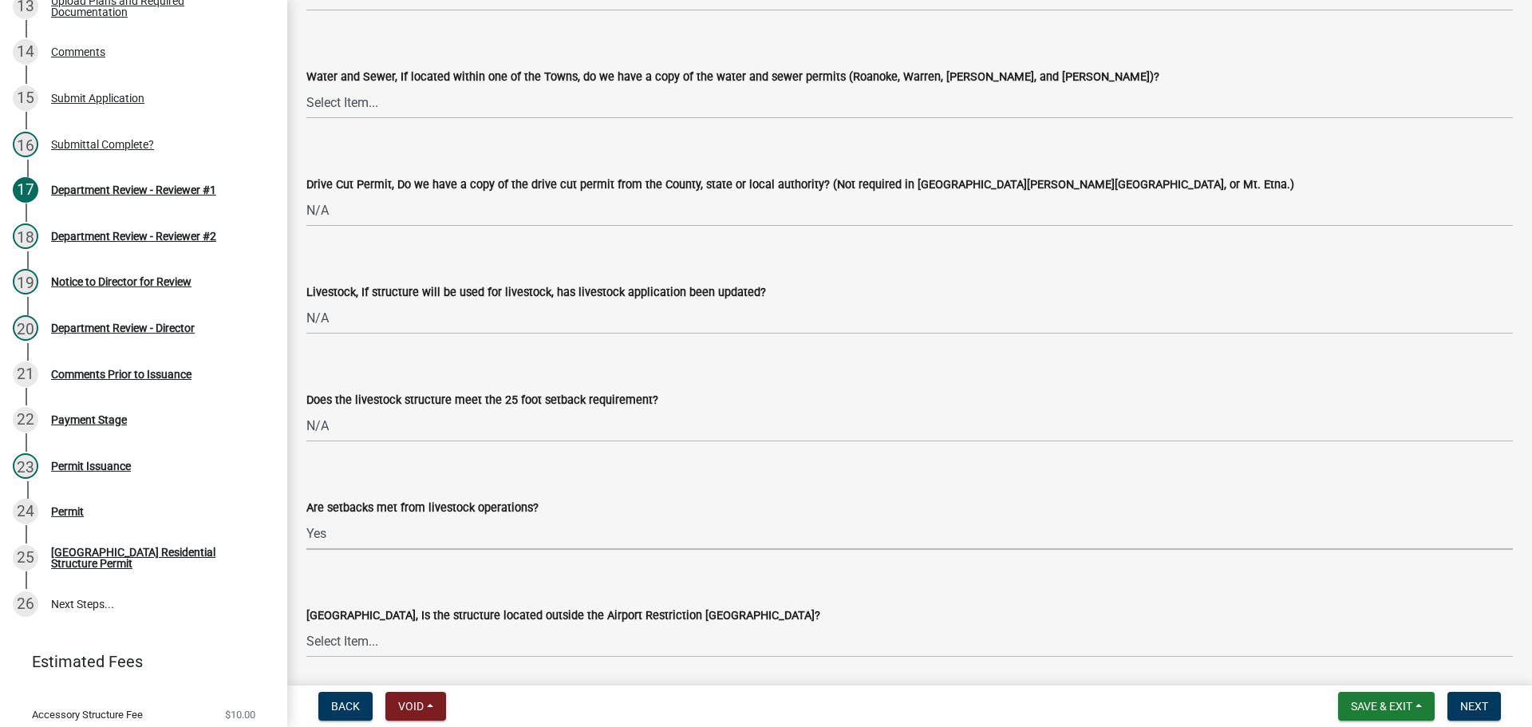
select select "a533f136-47b9-4377-857f-add42c7a7ee1"
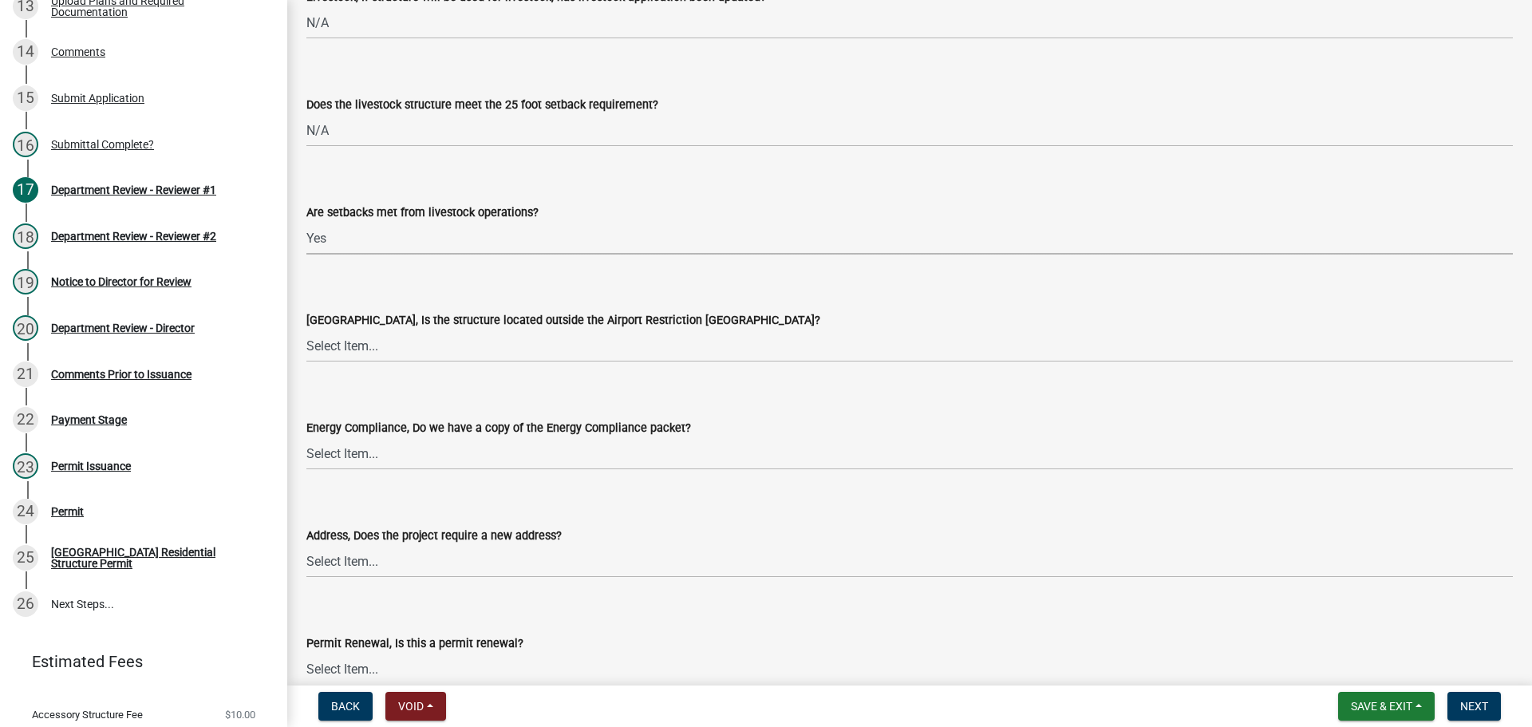
scroll to position [2792, 0]
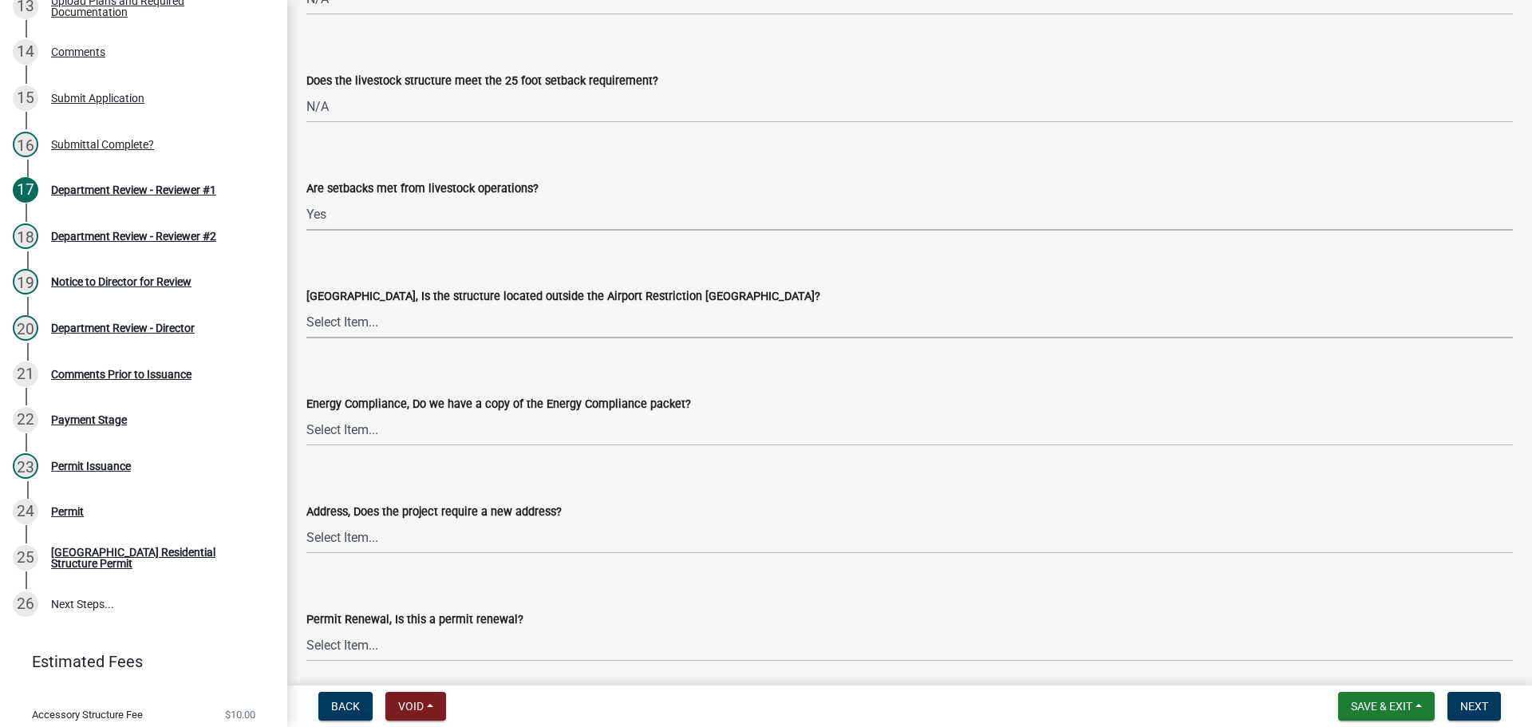
click at [351, 319] on select "Select Item... Yes No" at bounding box center [909, 322] width 1206 height 33
click at [306, 306] on select "Select Item... Yes No" at bounding box center [909, 322] width 1206 height 33
select select "3c66432b-8bb8-4124-90df-d6035d4b372c"
click at [333, 429] on select "Select Item... Yes No N/A" at bounding box center [909, 429] width 1206 height 33
click at [306, 413] on select "Select Item... Yes No N/A" at bounding box center [909, 429] width 1206 height 33
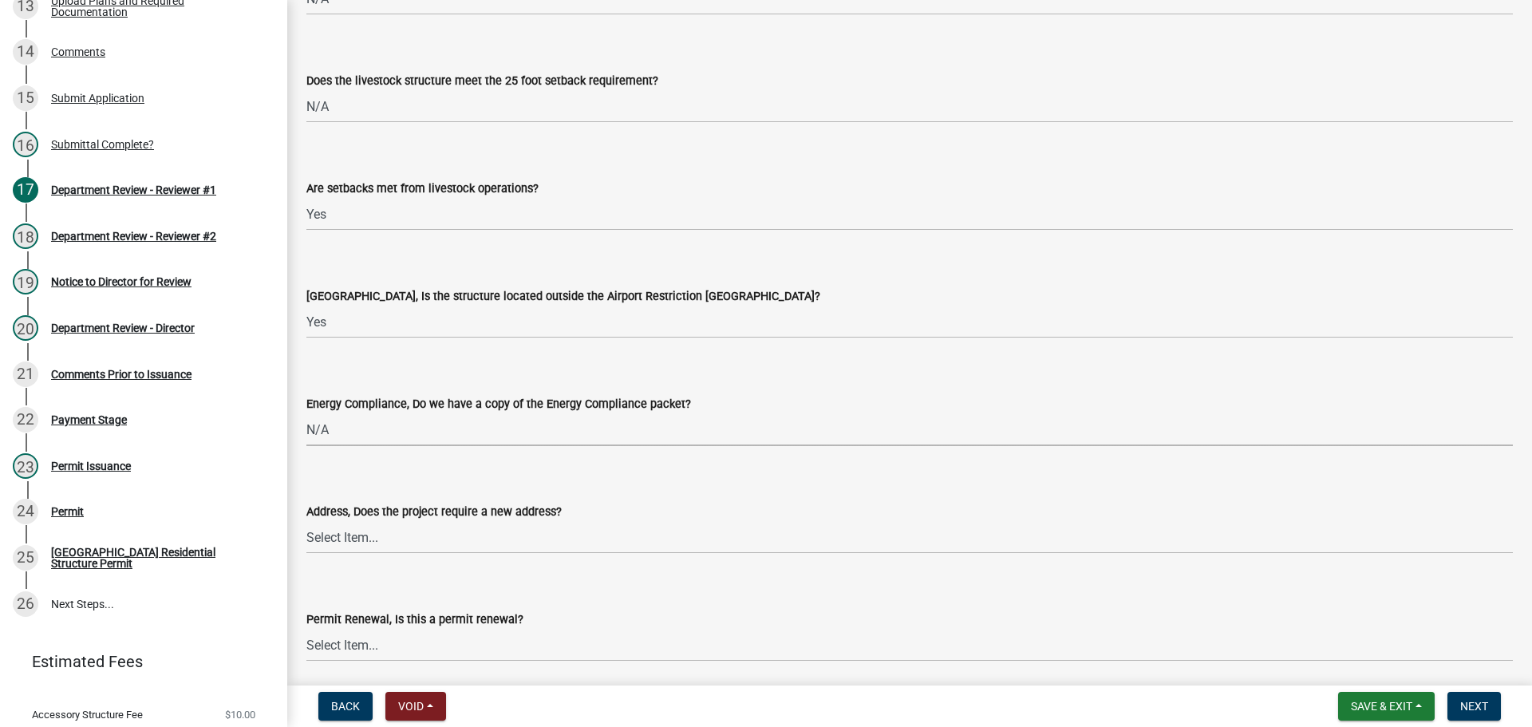
select select "eefb9dc7-f8b2-40a4-9773-3ac47aeffb04"
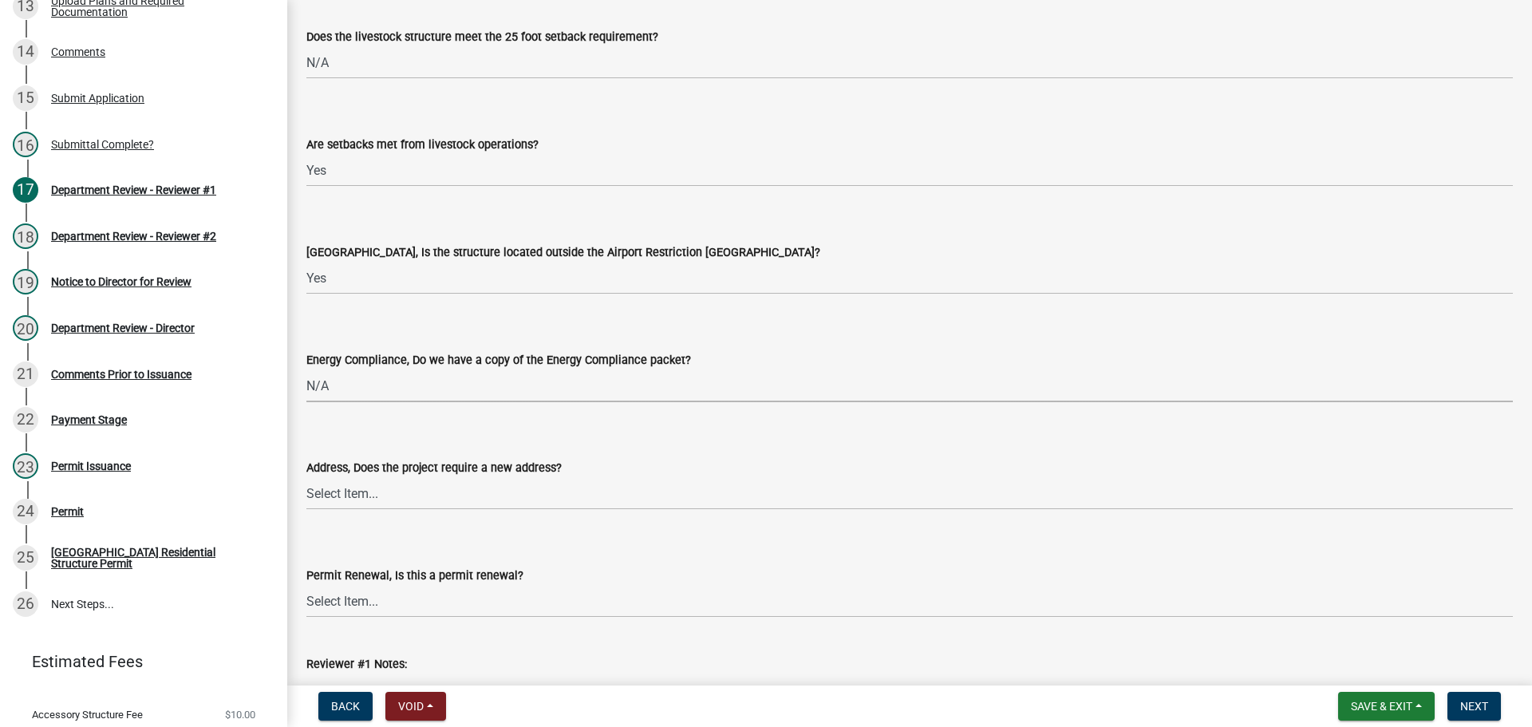
scroll to position [2872, 0]
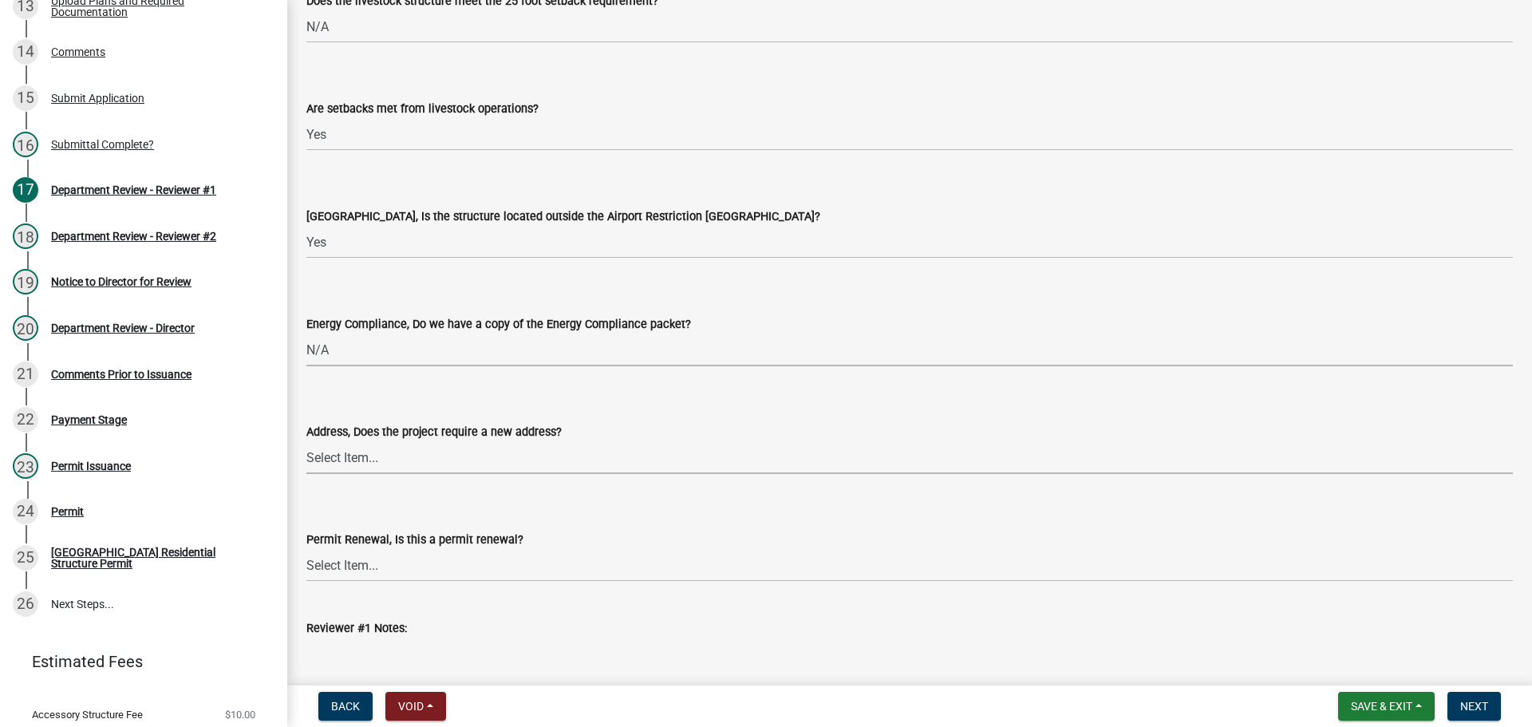
click at [352, 464] on select "Select Item... Yes No" at bounding box center [909, 457] width 1206 height 33
click at [306, 441] on select "Select Item... Yes No" at bounding box center [909, 457] width 1206 height 33
select select "dab9127f-4f14-4b54-93cb-019292fe7c15"
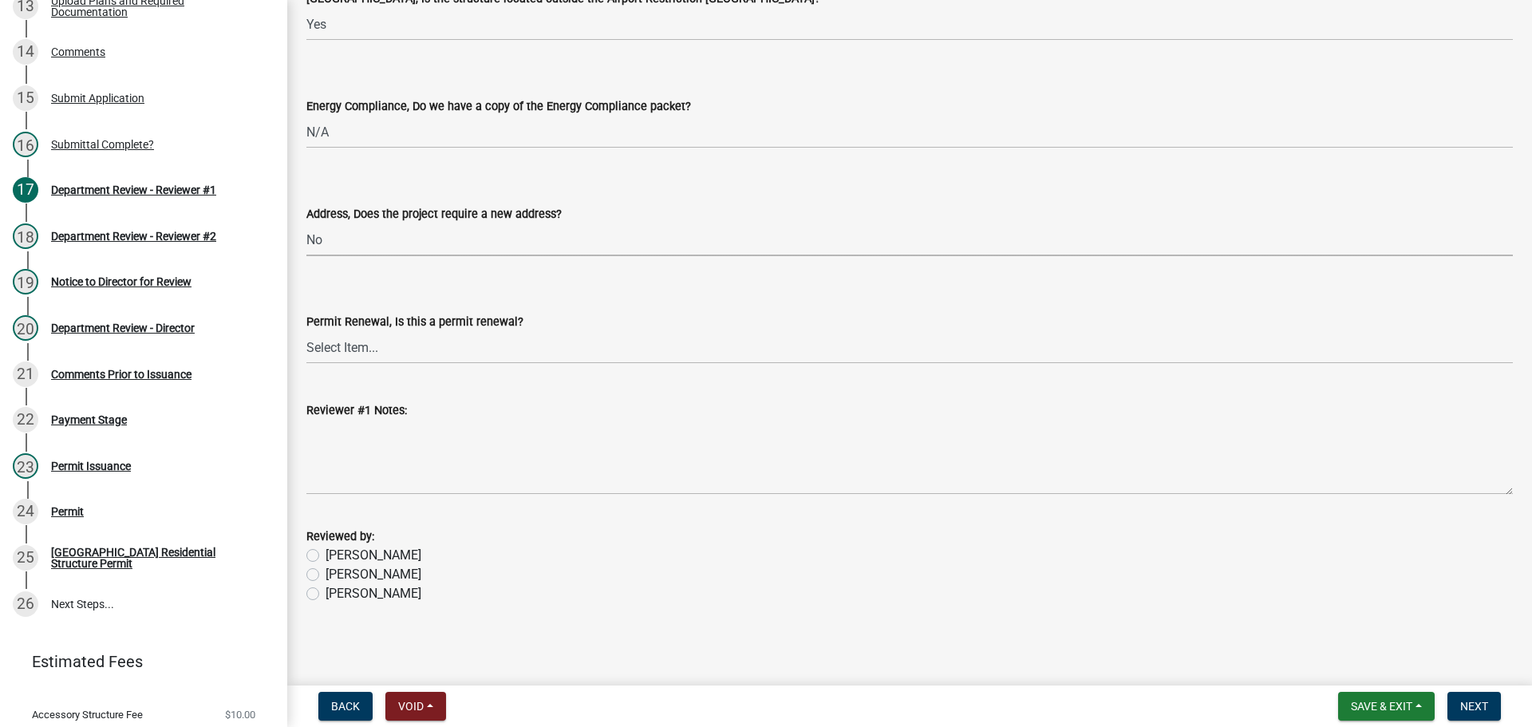
scroll to position [3090, 0]
click at [346, 346] on select "Select Item... Renewal" at bounding box center [909, 346] width 1206 height 33
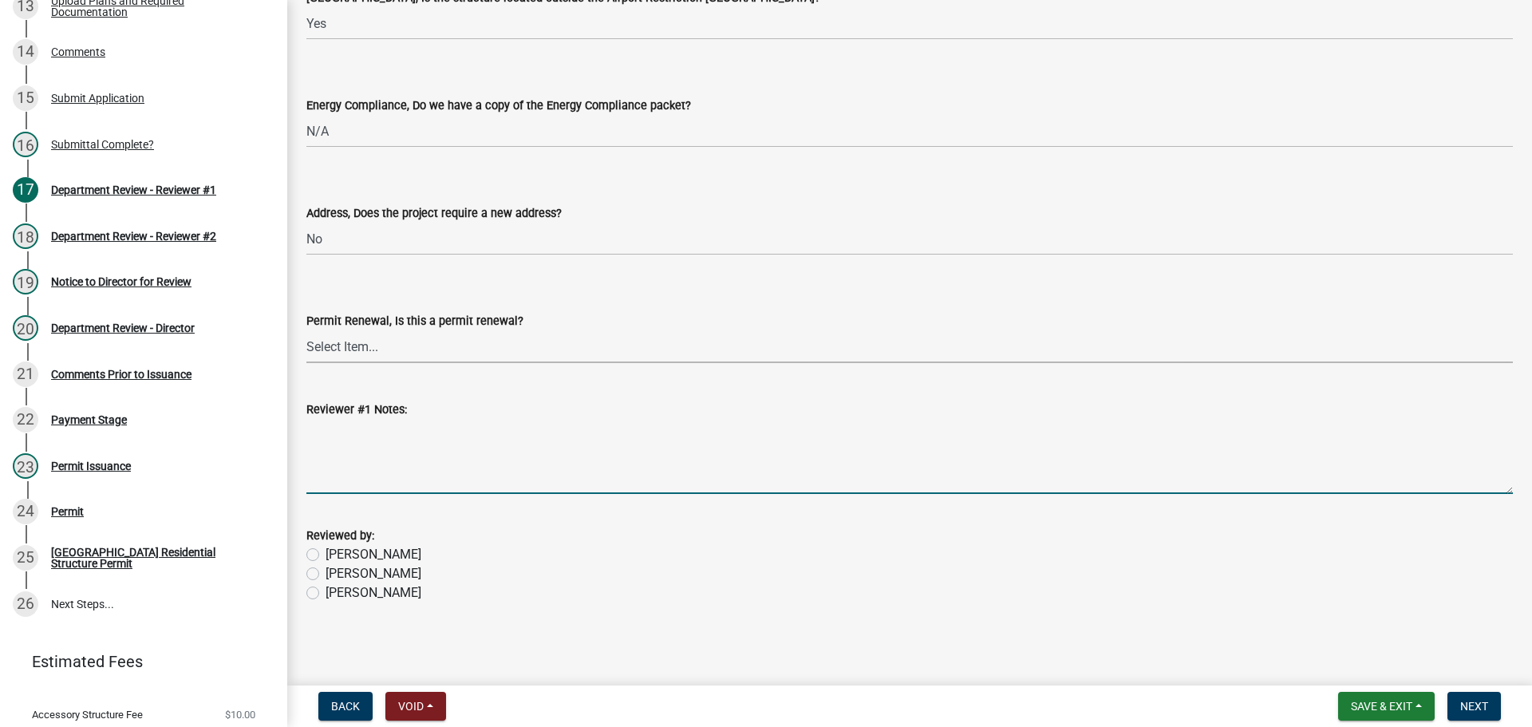
click at [571, 479] on textarea "Reviewer #1 Notes:" at bounding box center [909, 456] width 1206 height 75
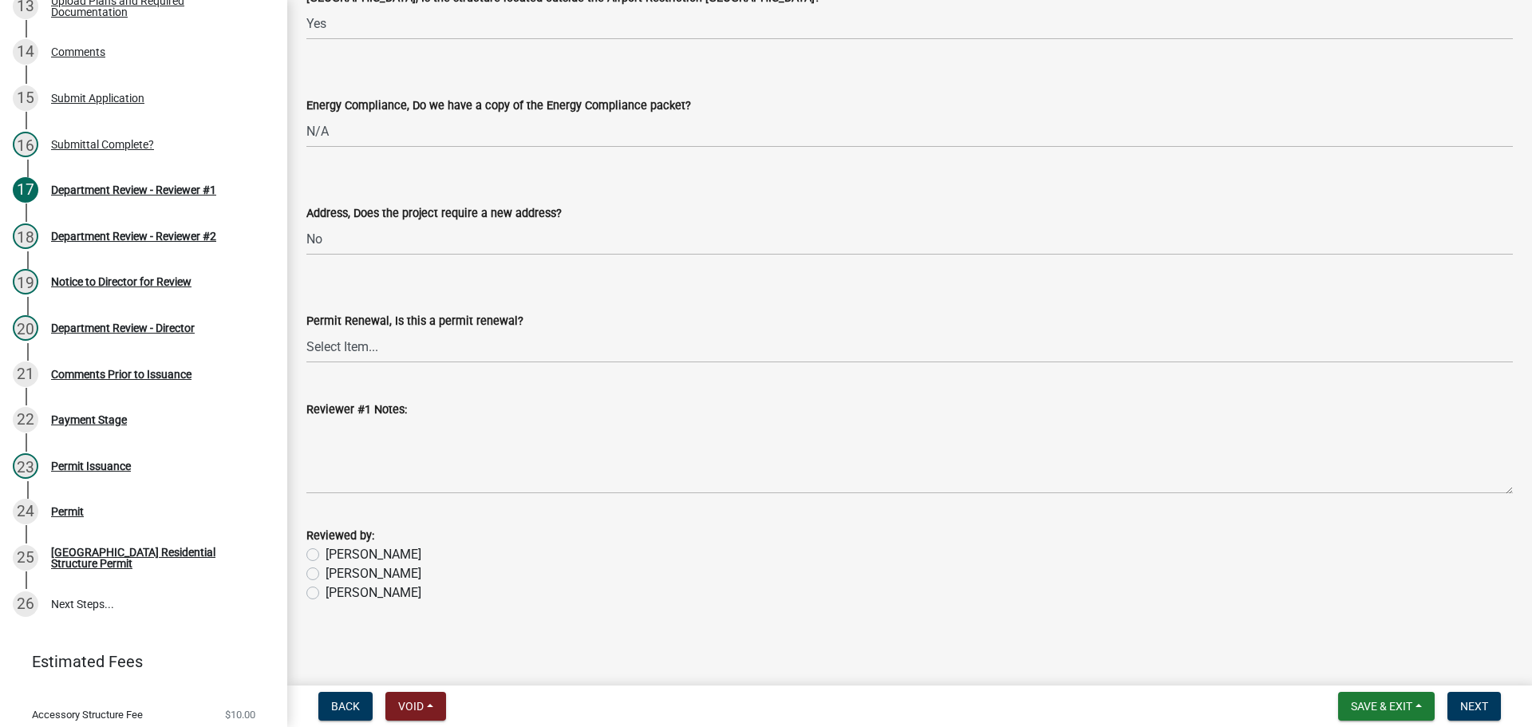
click at [325, 549] on label "Kim" at bounding box center [373, 554] width 96 height 19
click at [325, 549] on input "Kim" at bounding box center [330, 550] width 10 height 10
radio input "true"
click at [1483, 704] on span "Next" at bounding box center [1474, 706] width 28 height 13
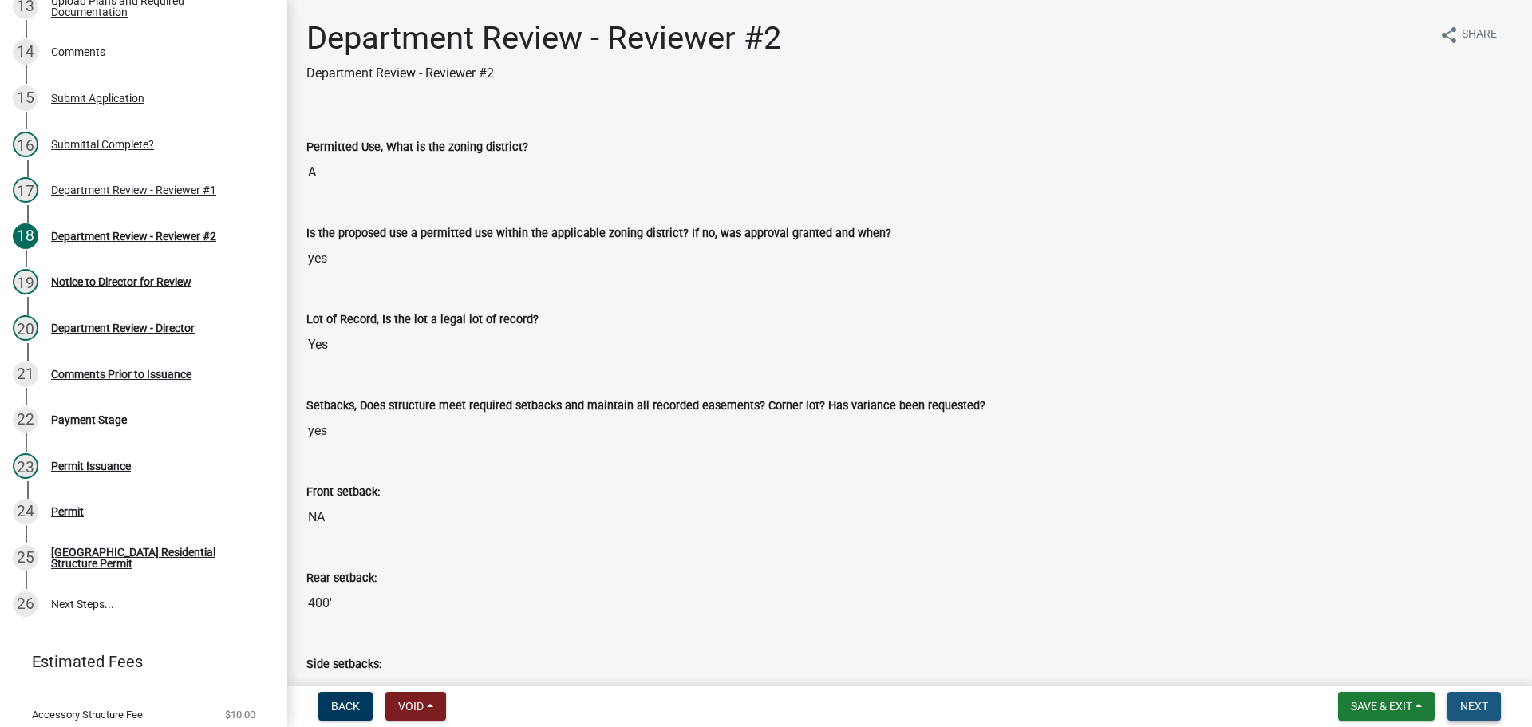
click at [1489, 701] on button "Next" at bounding box center [1473, 706] width 53 height 29
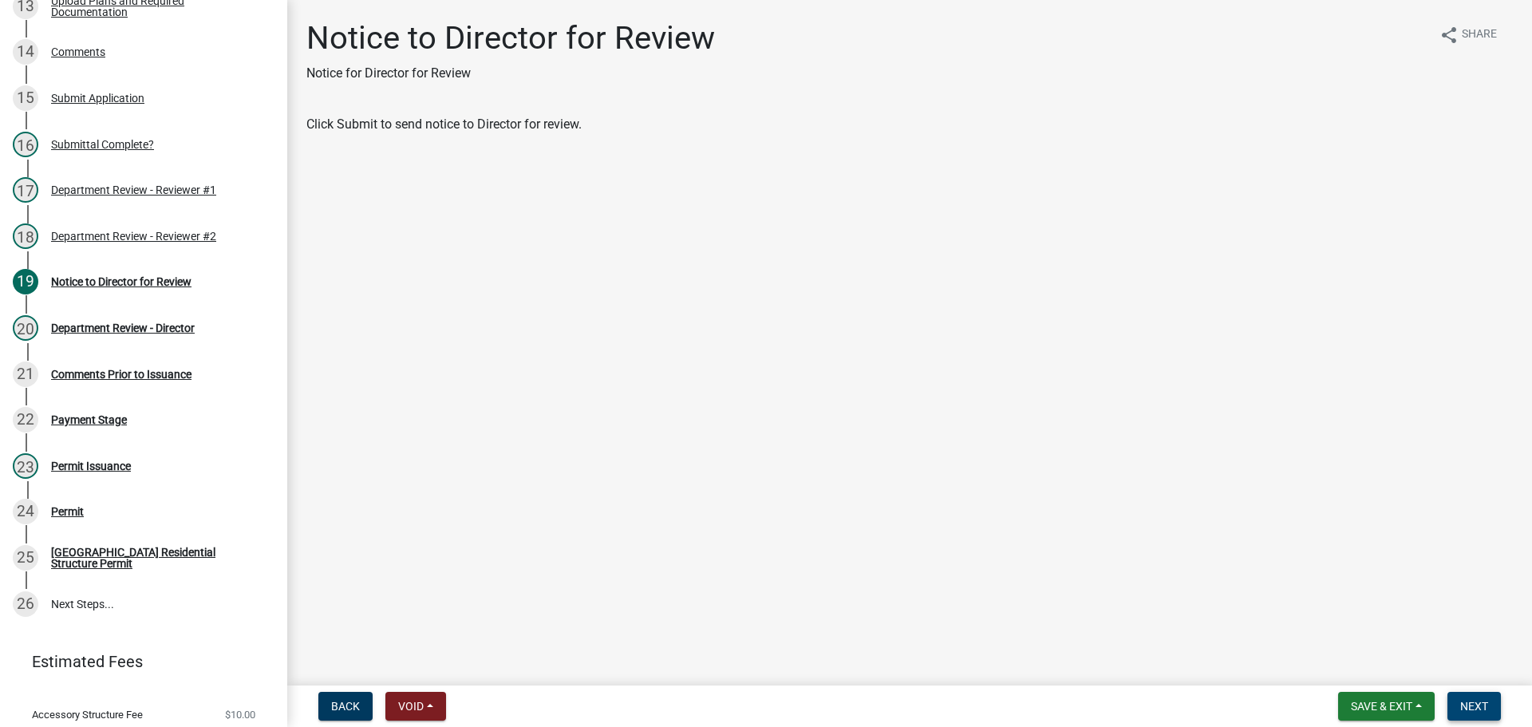
click at [1486, 705] on span "Next" at bounding box center [1474, 706] width 28 height 13
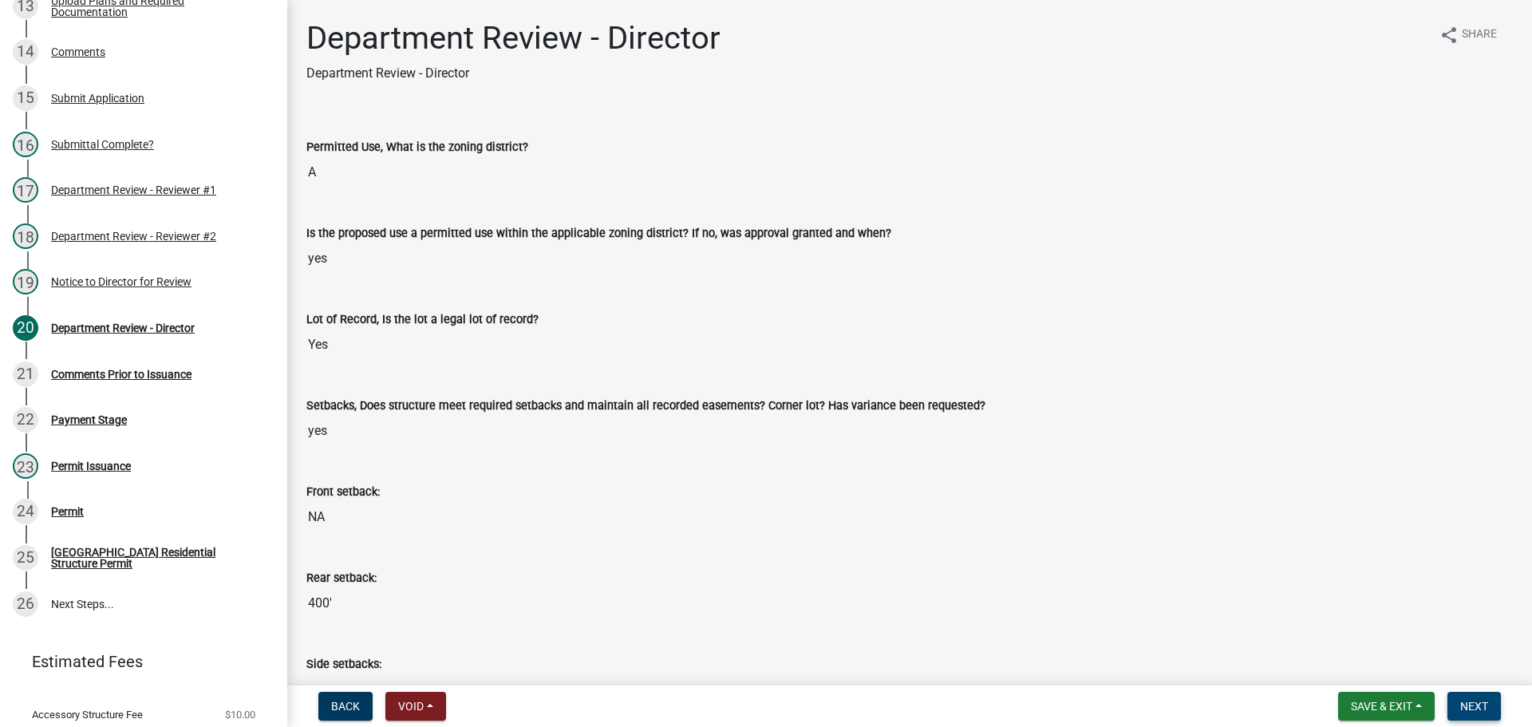
click at [1479, 697] on button "Next" at bounding box center [1473, 706] width 53 height 29
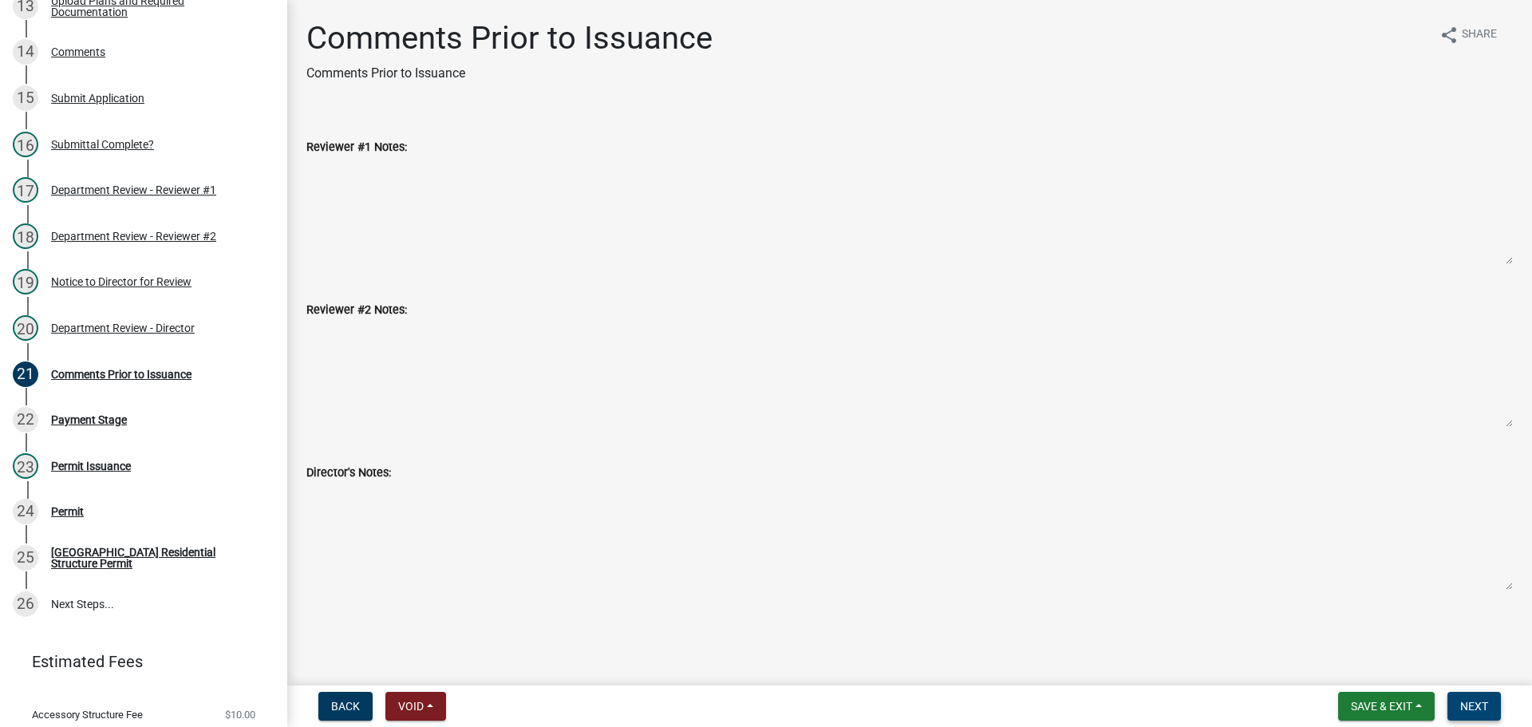
click at [1486, 704] on span "Next" at bounding box center [1474, 706] width 28 height 13
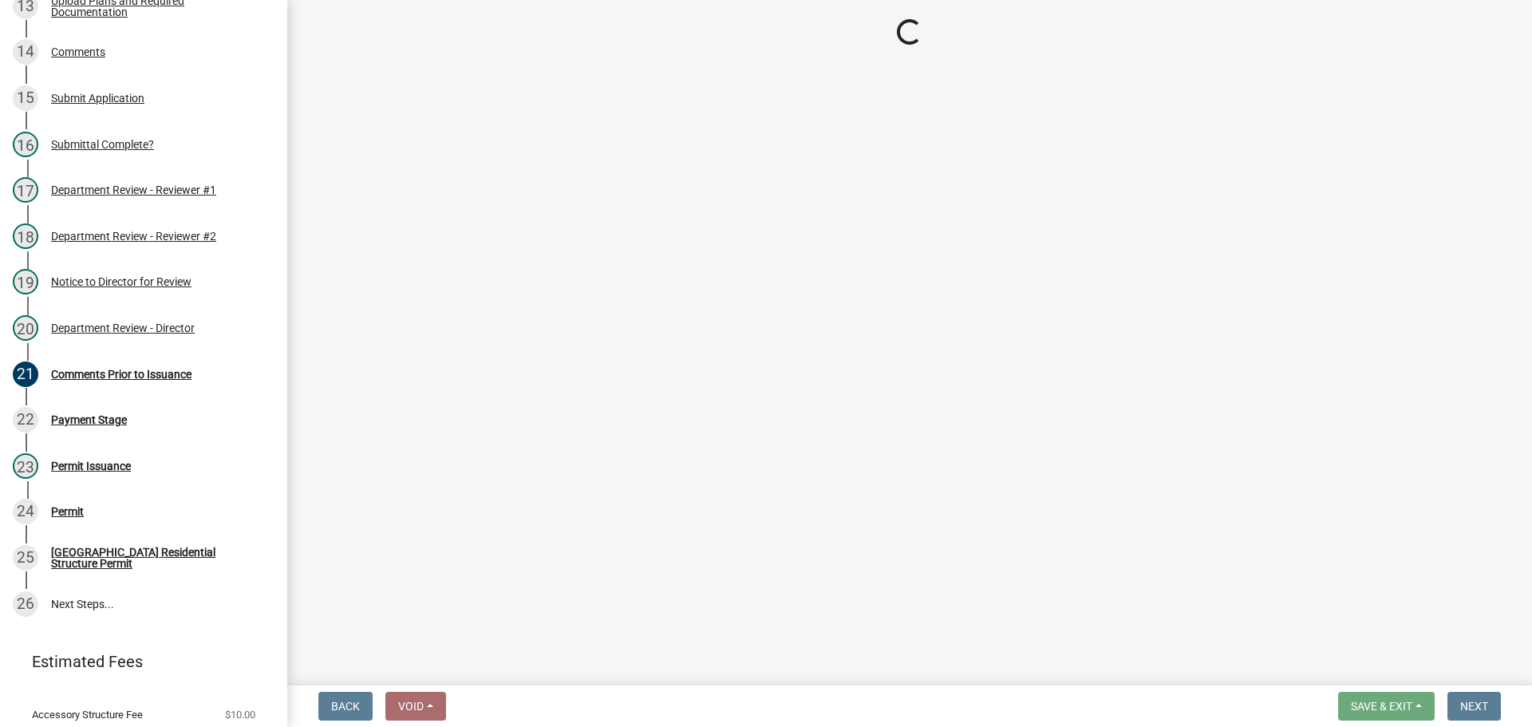
select select "3: 3"
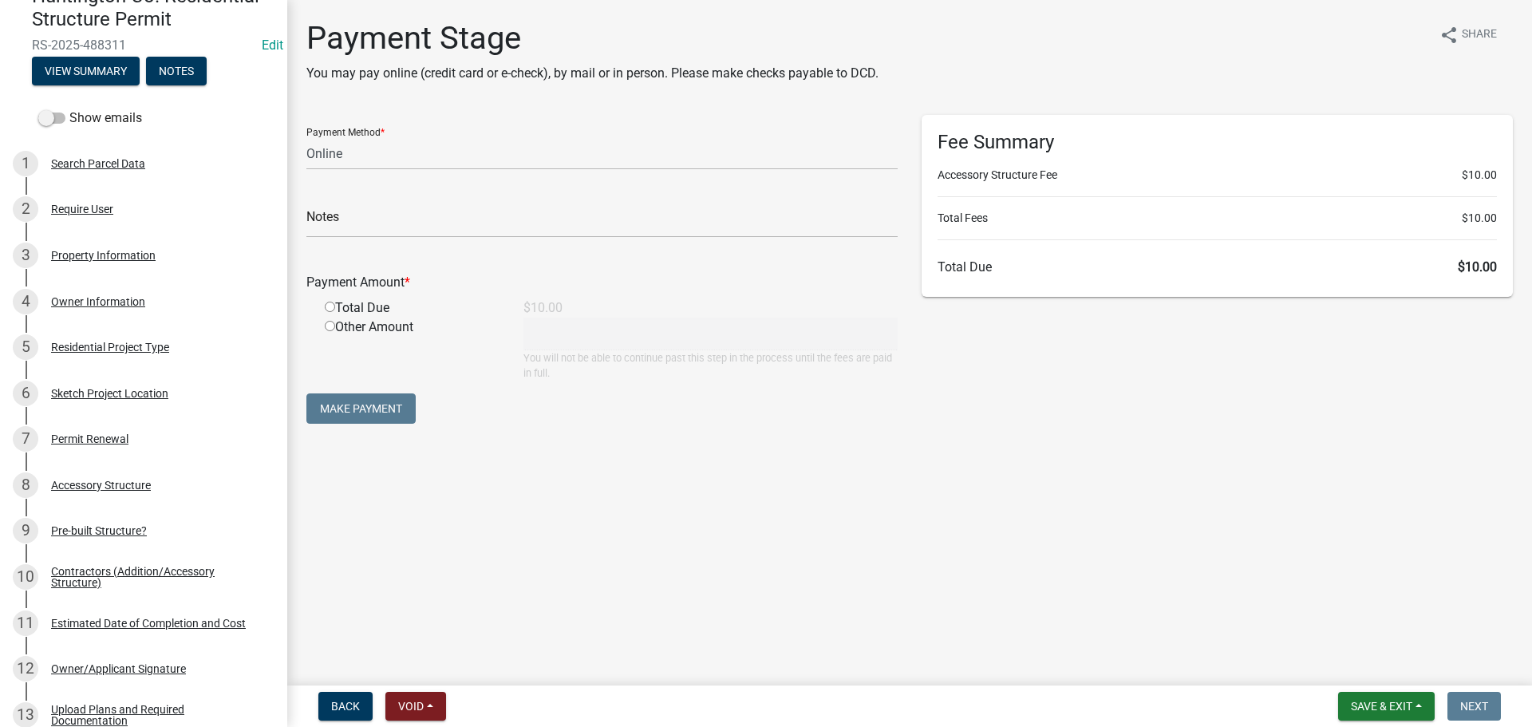
scroll to position [94, 0]
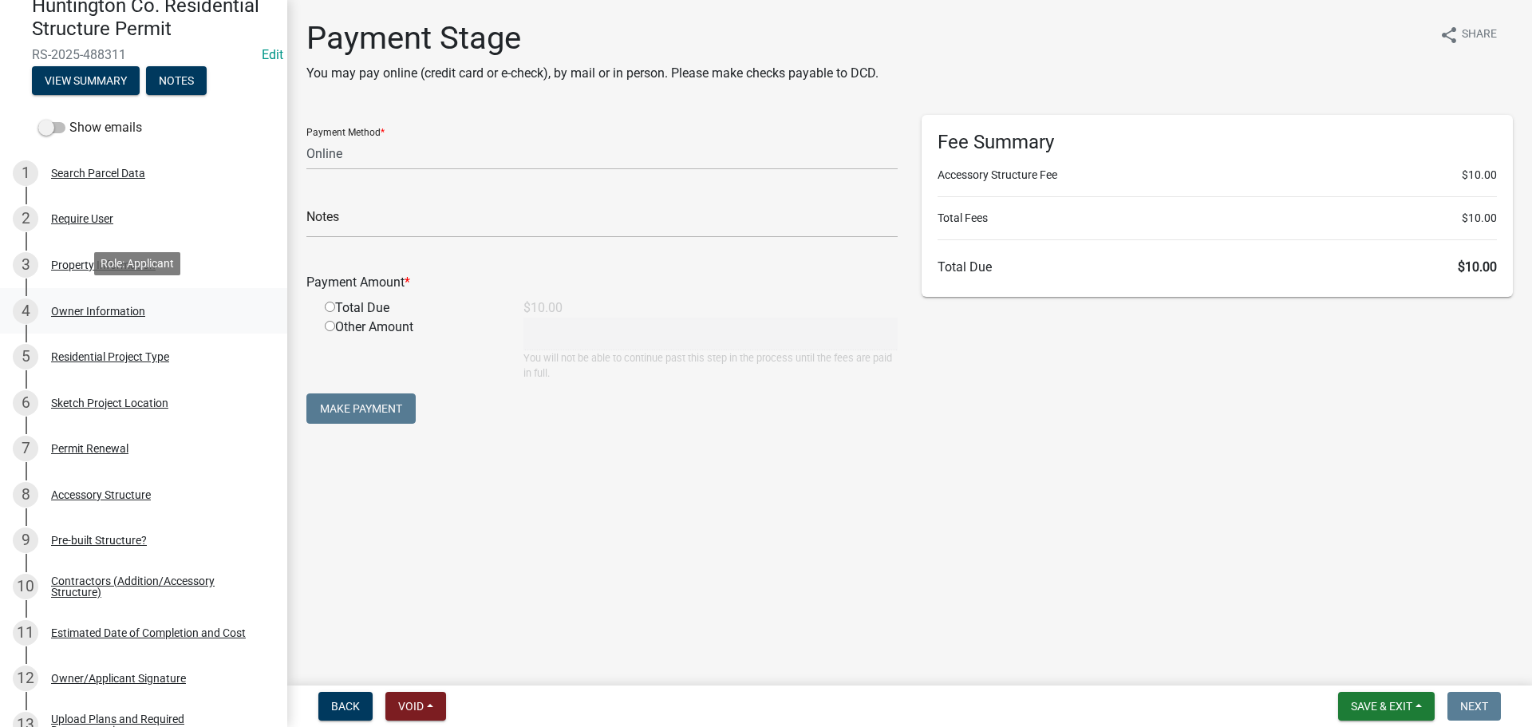
click at [105, 306] on div "Owner Information" at bounding box center [98, 311] width 94 height 11
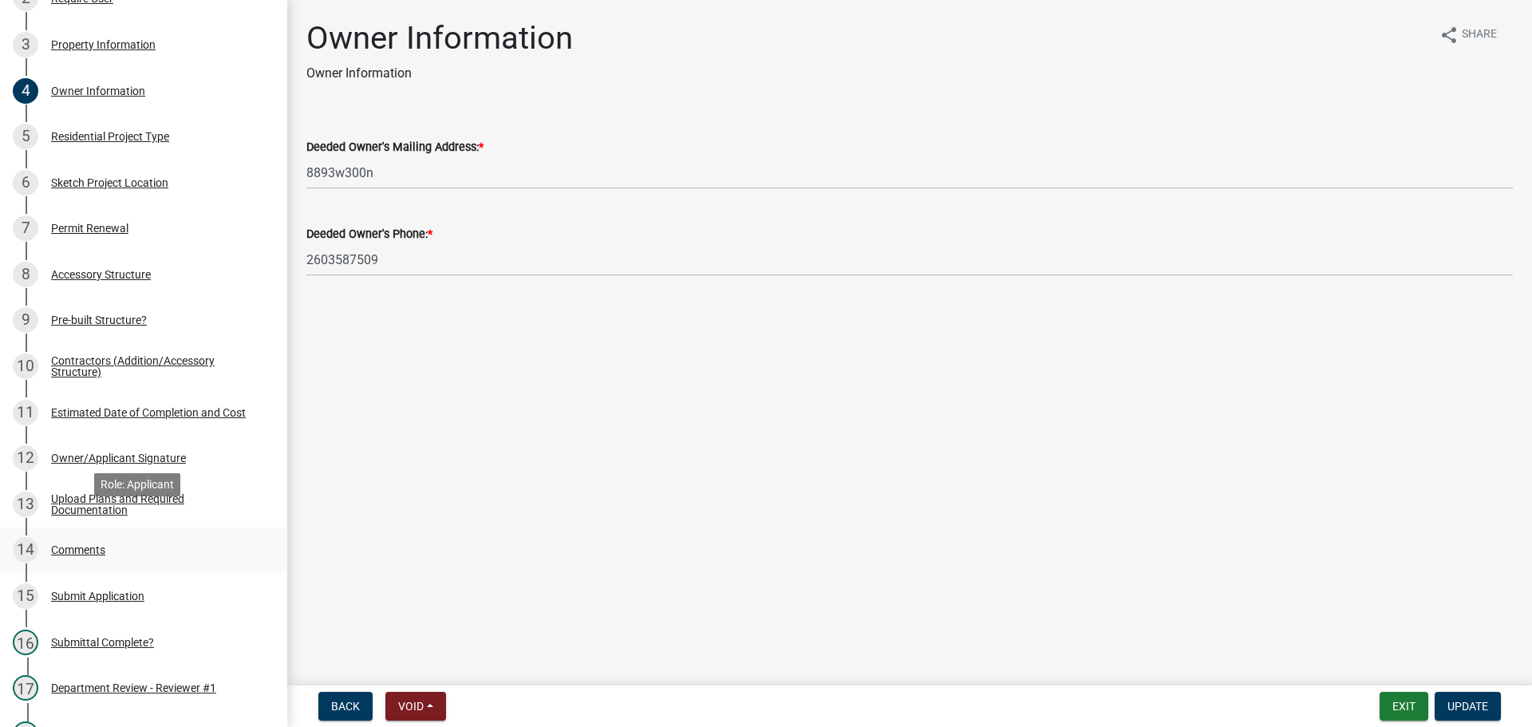
scroll to position [333, 0]
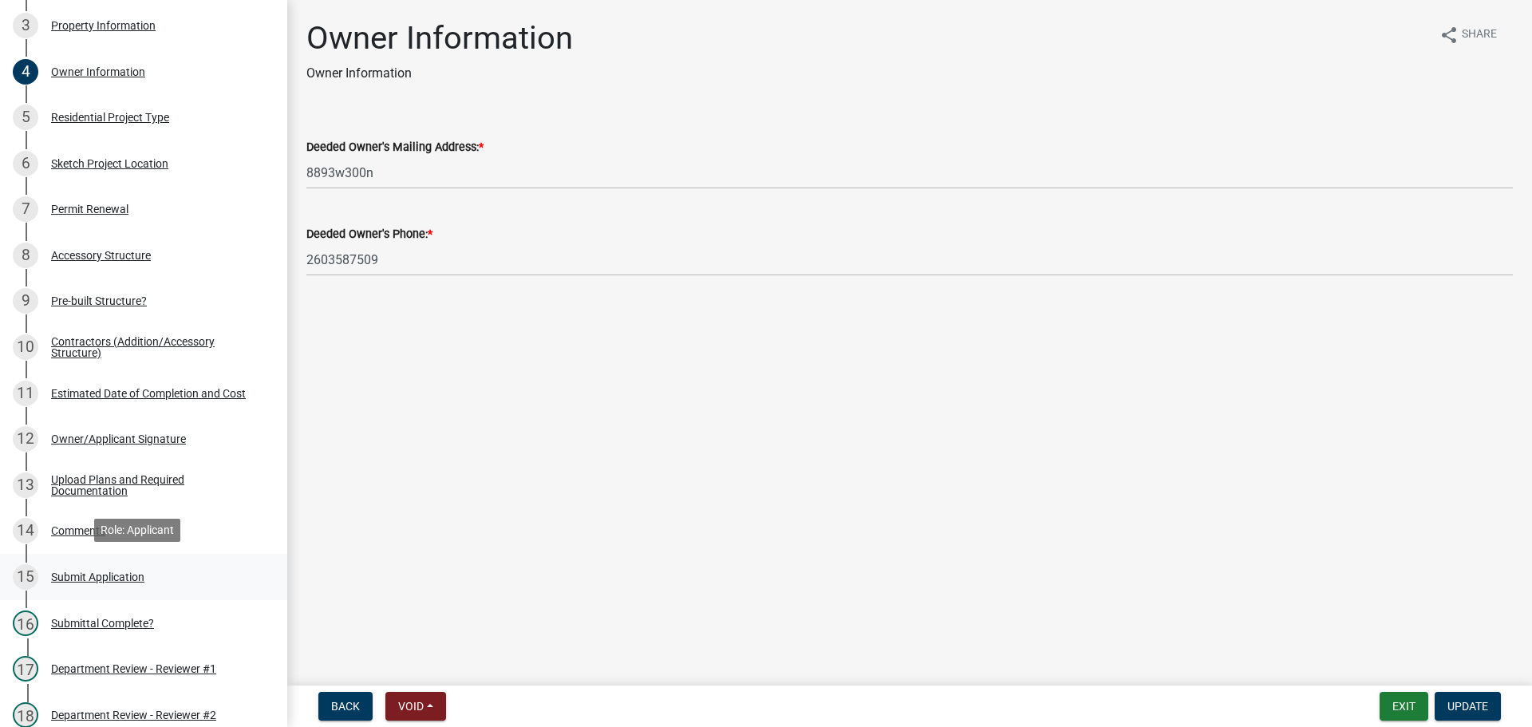
click at [97, 571] on div "Submit Application" at bounding box center [97, 576] width 93 height 11
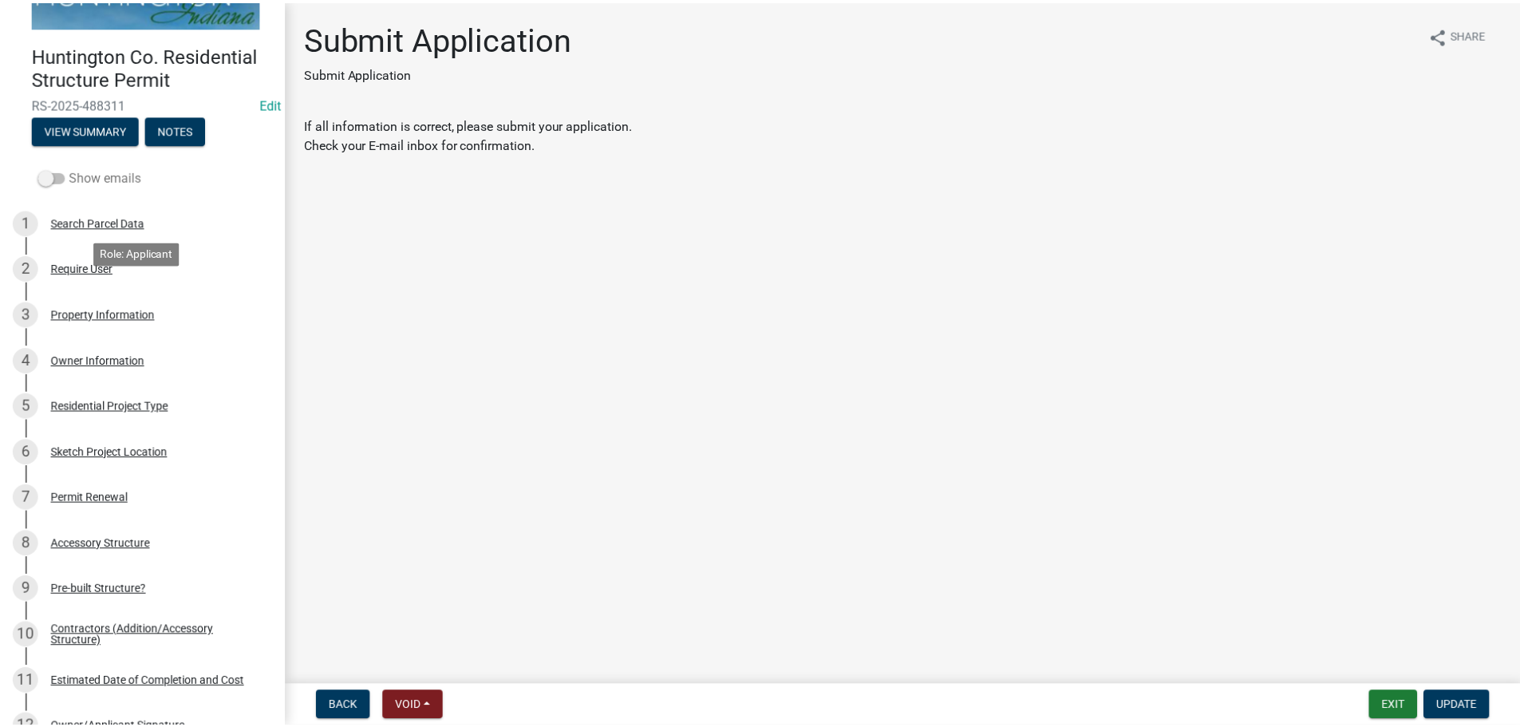
scroll to position [0, 0]
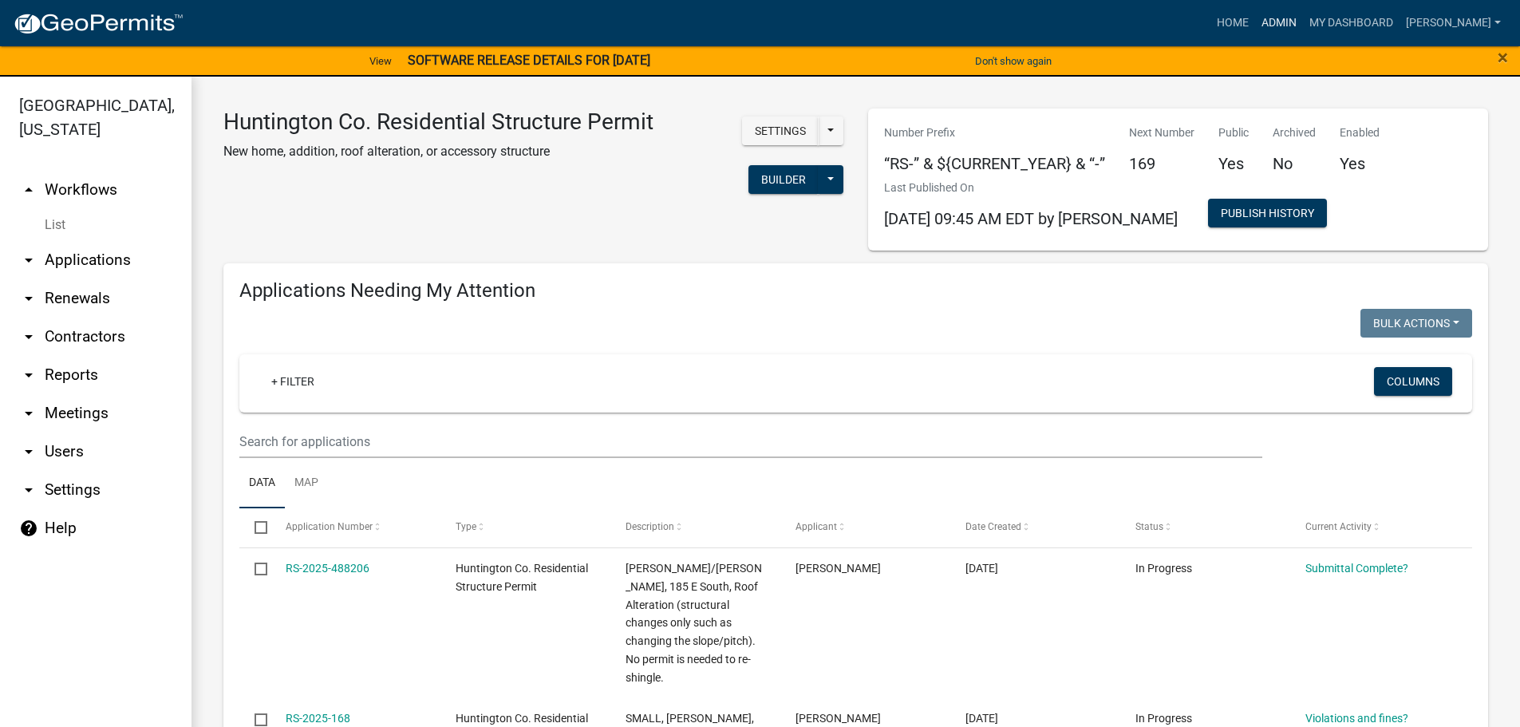
click at [1276, 26] on link "Admin" at bounding box center [1279, 23] width 48 height 30
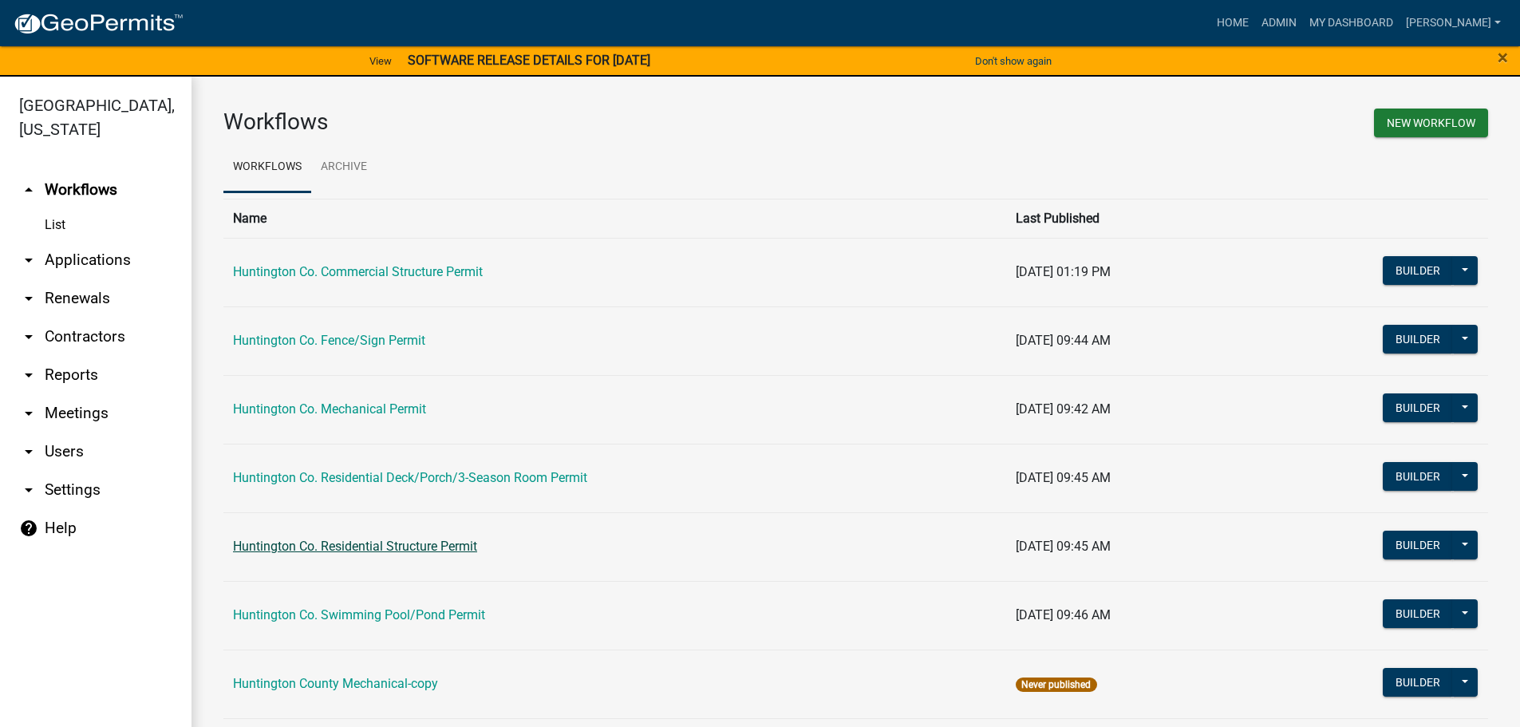
click at [369, 544] on link "Huntington Co. Residential Structure Permit" at bounding box center [355, 545] width 244 height 15
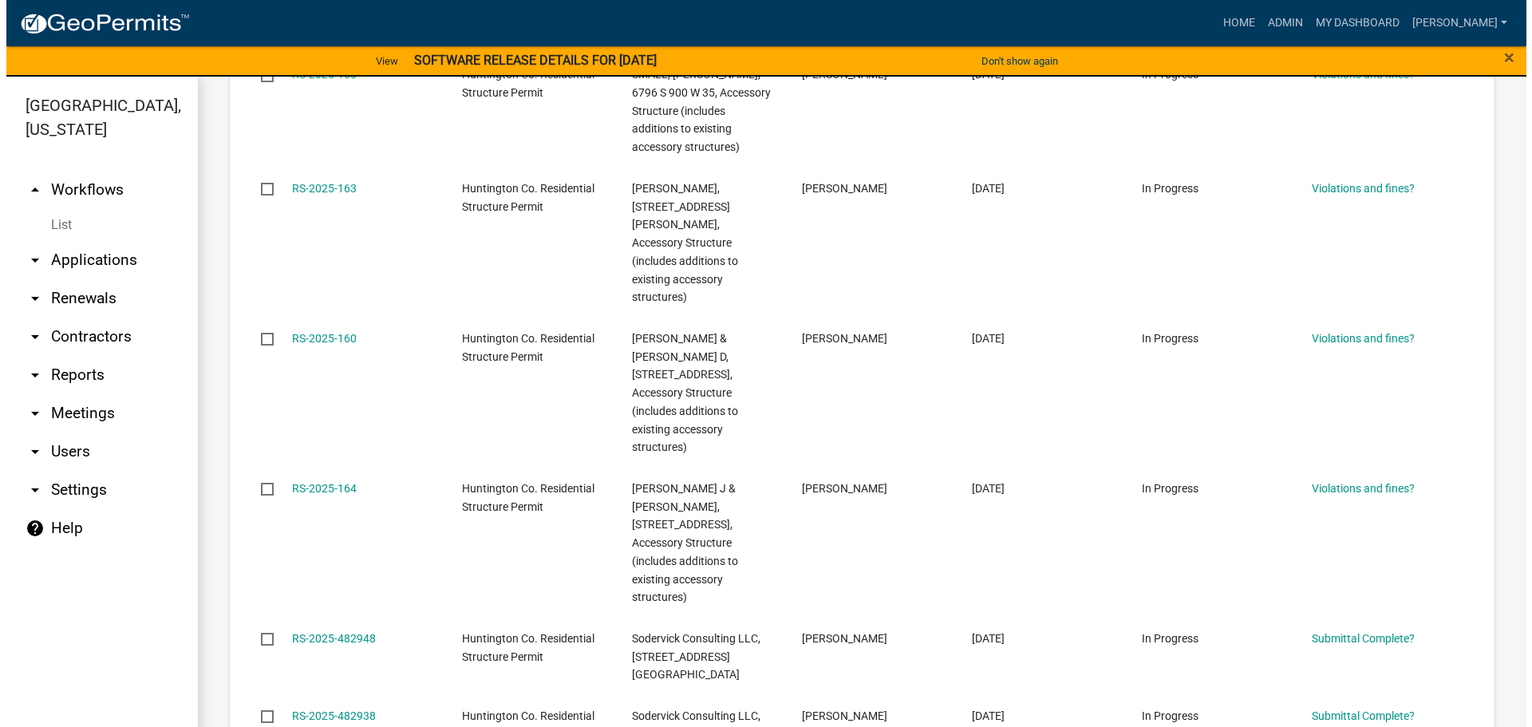
scroll to position [724, 0]
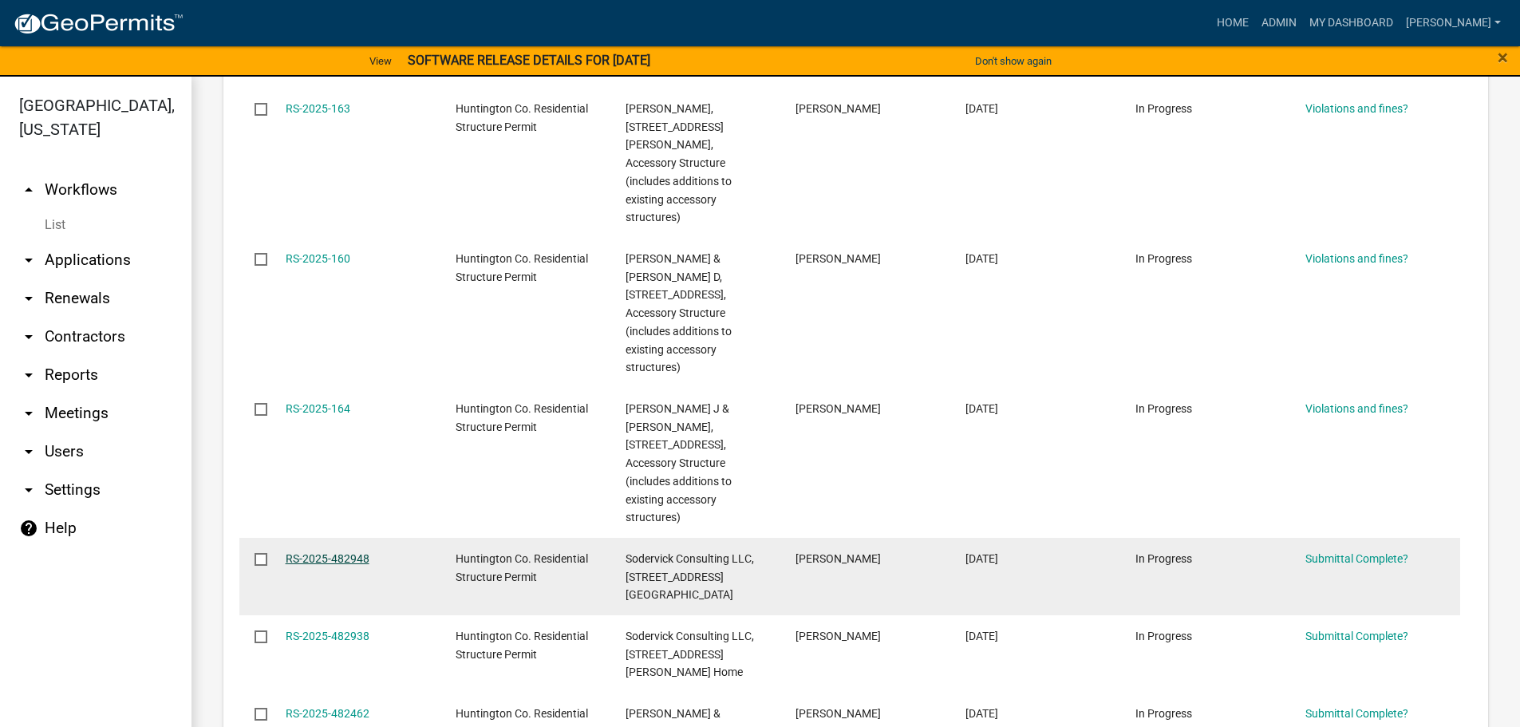
click at [347, 552] on link "RS-2025-482948" at bounding box center [328, 558] width 84 height 13
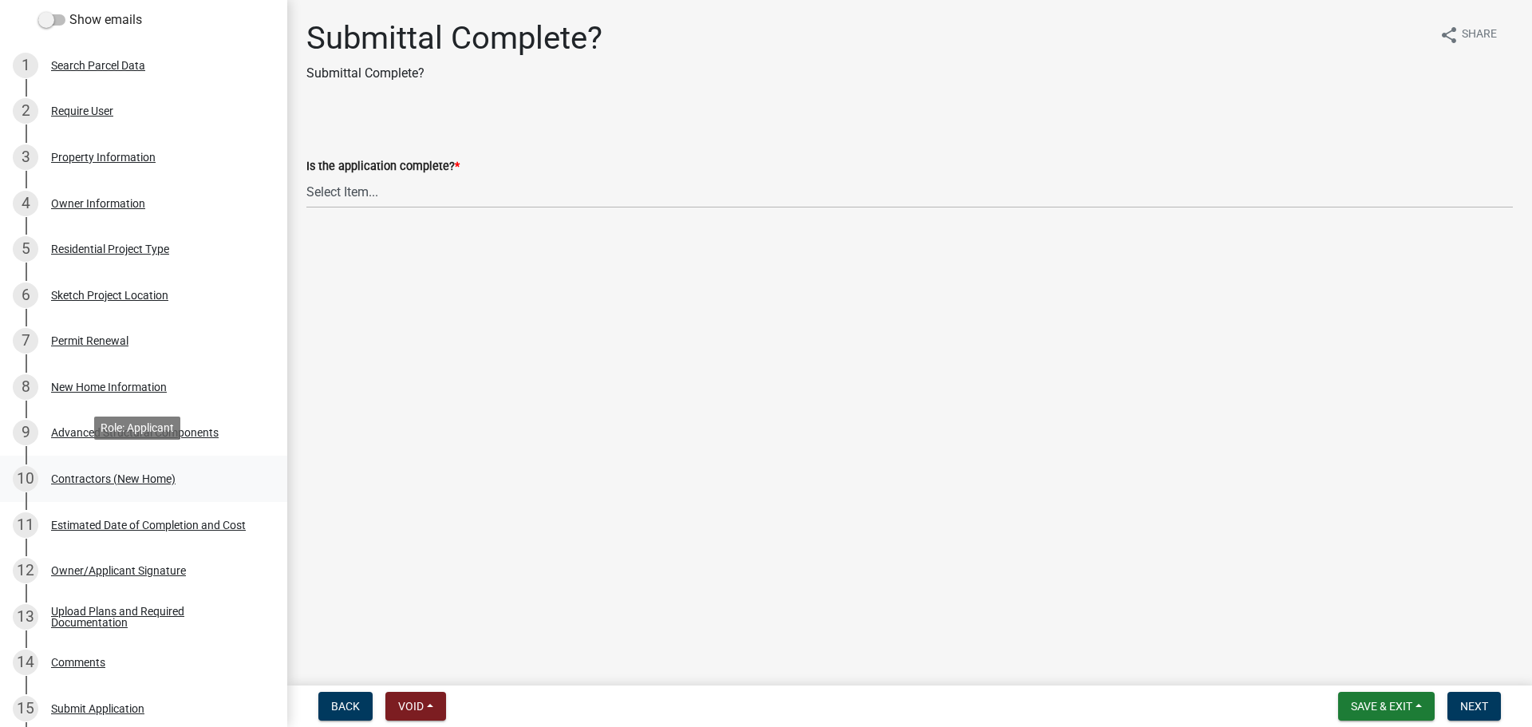
scroll to position [239, 0]
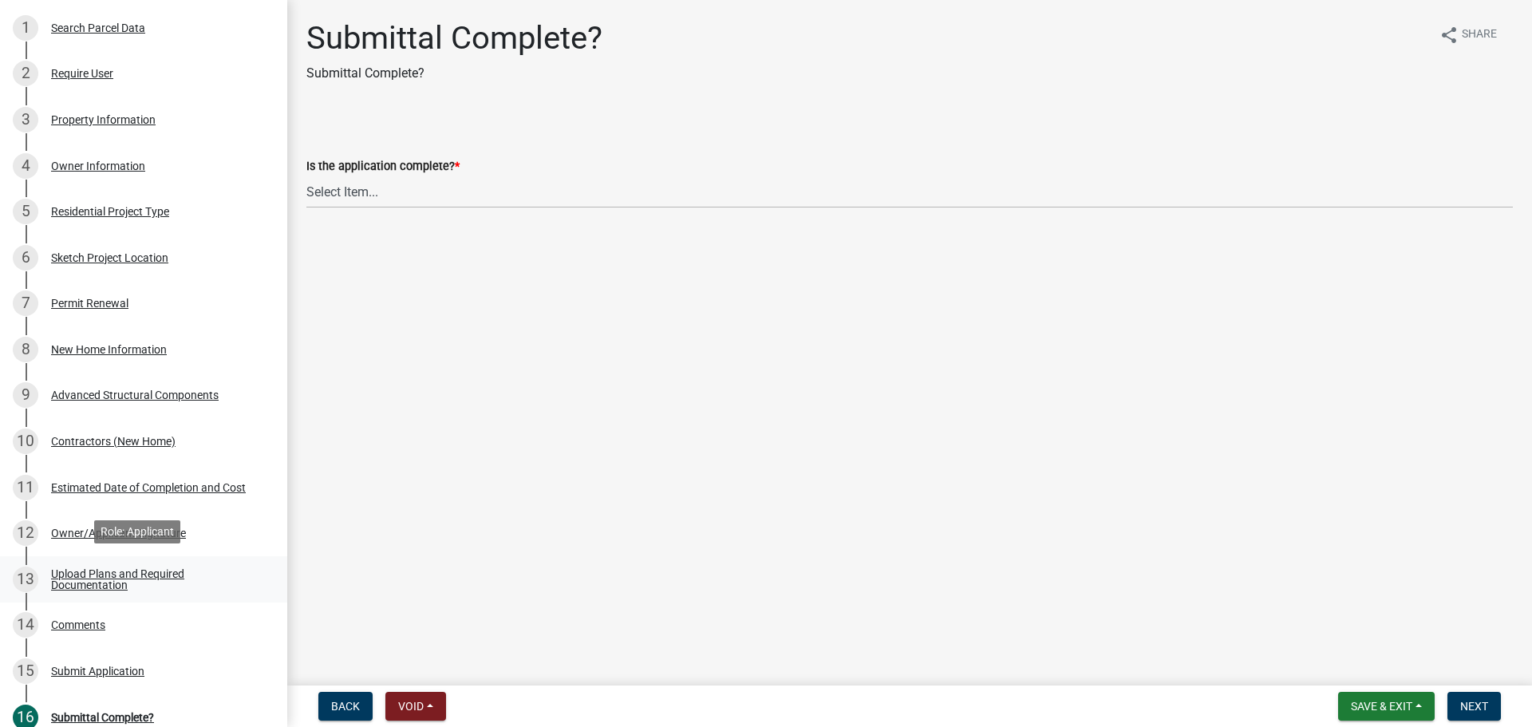
click at [97, 575] on div "Upload Plans and Required Documentation" at bounding box center [156, 579] width 211 height 22
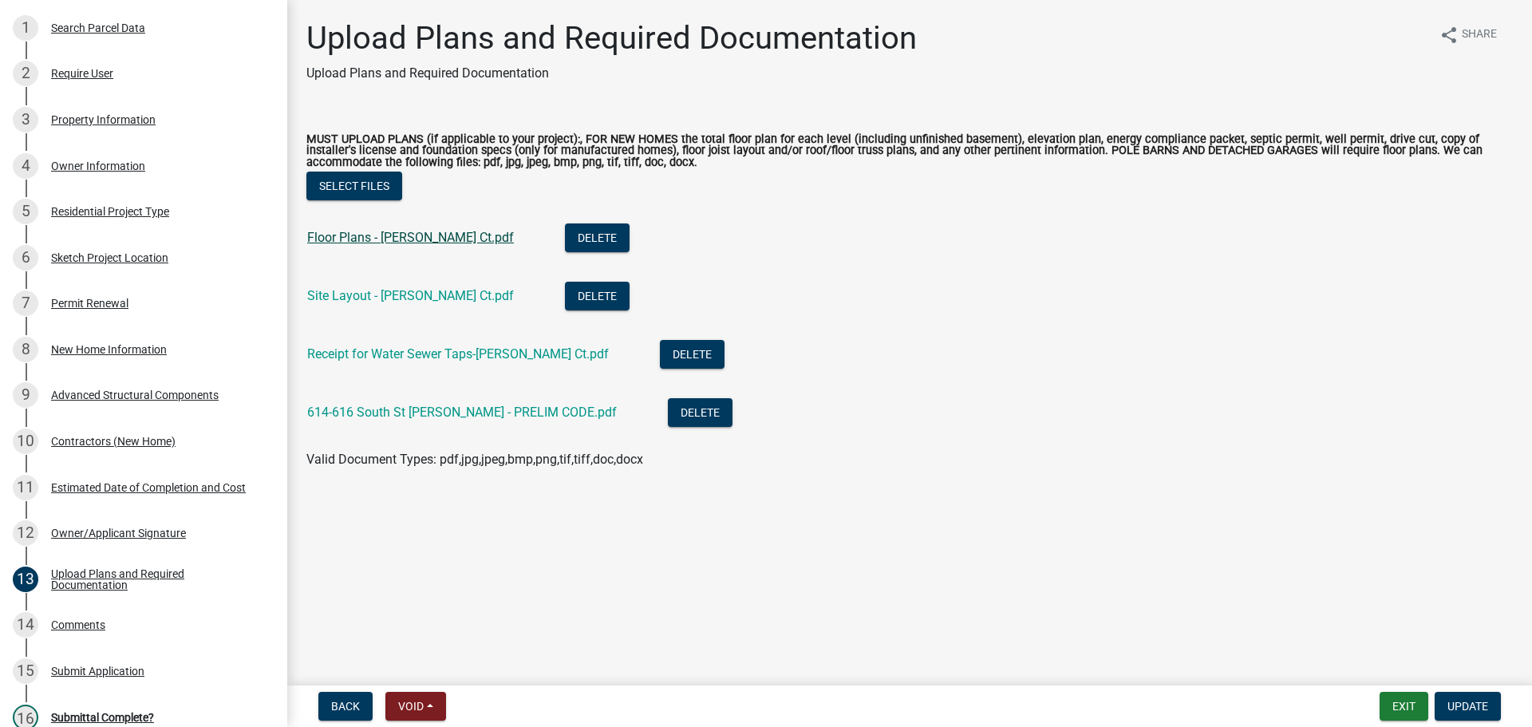
click at [381, 239] on link "Floor Plans - Gardner Ct.pdf" at bounding box center [410, 237] width 207 height 15
click at [370, 290] on link "Site Layout - Gardner Ct.pdf" at bounding box center [410, 295] width 207 height 15
click at [380, 357] on link "Receipt for Water Sewer Taps-Gardner Ct.pdf" at bounding box center [458, 353] width 302 height 15
click at [412, 411] on link "614-616 South St Markel - PRELIM CODE.pdf" at bounding box center [462, 411] width 310 height 15
click at [350, 299] on link "Site Layout - Gardner Ct.pdf" at bounding box center [410, 295] width 207 height 15
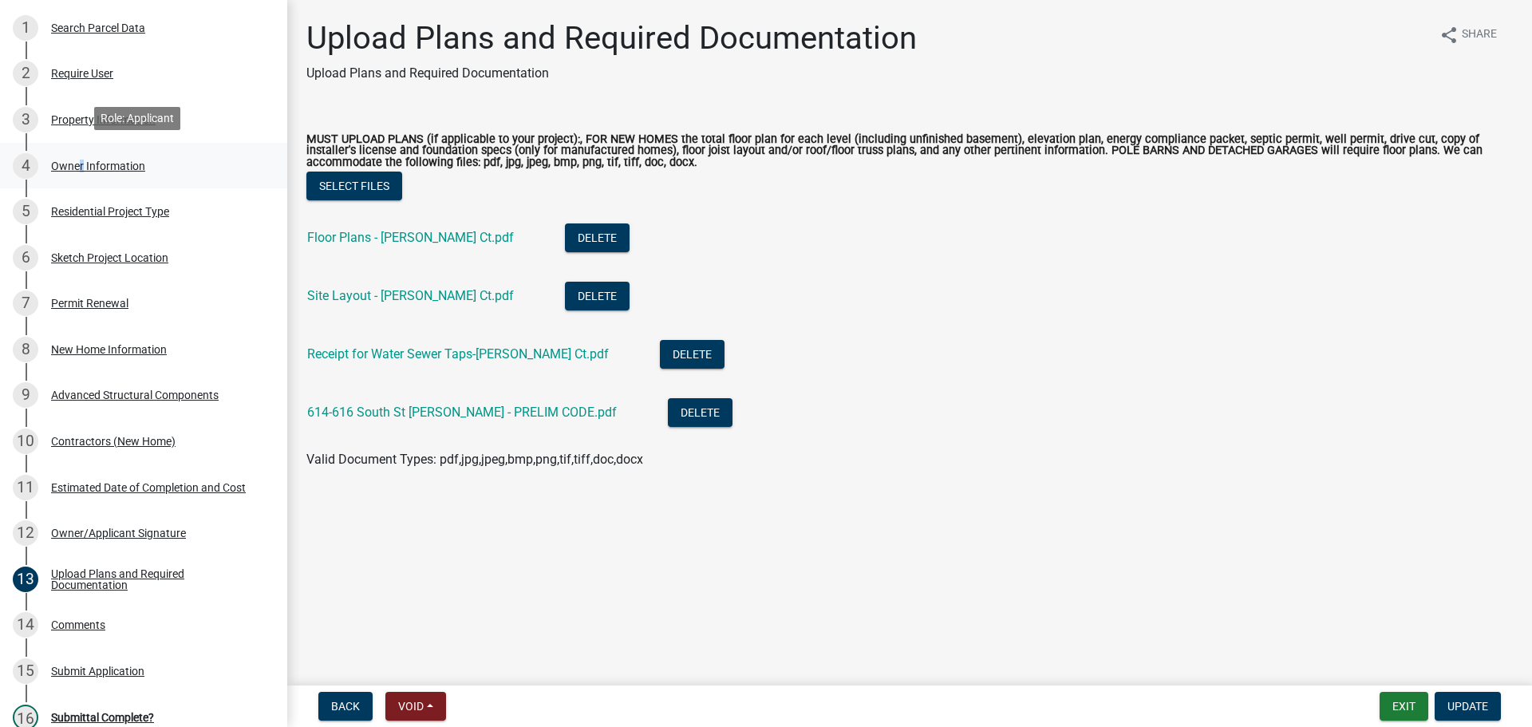
click at [77, 163] on div "Owner Information" at bounding box center [98, 165] width 94 height 11
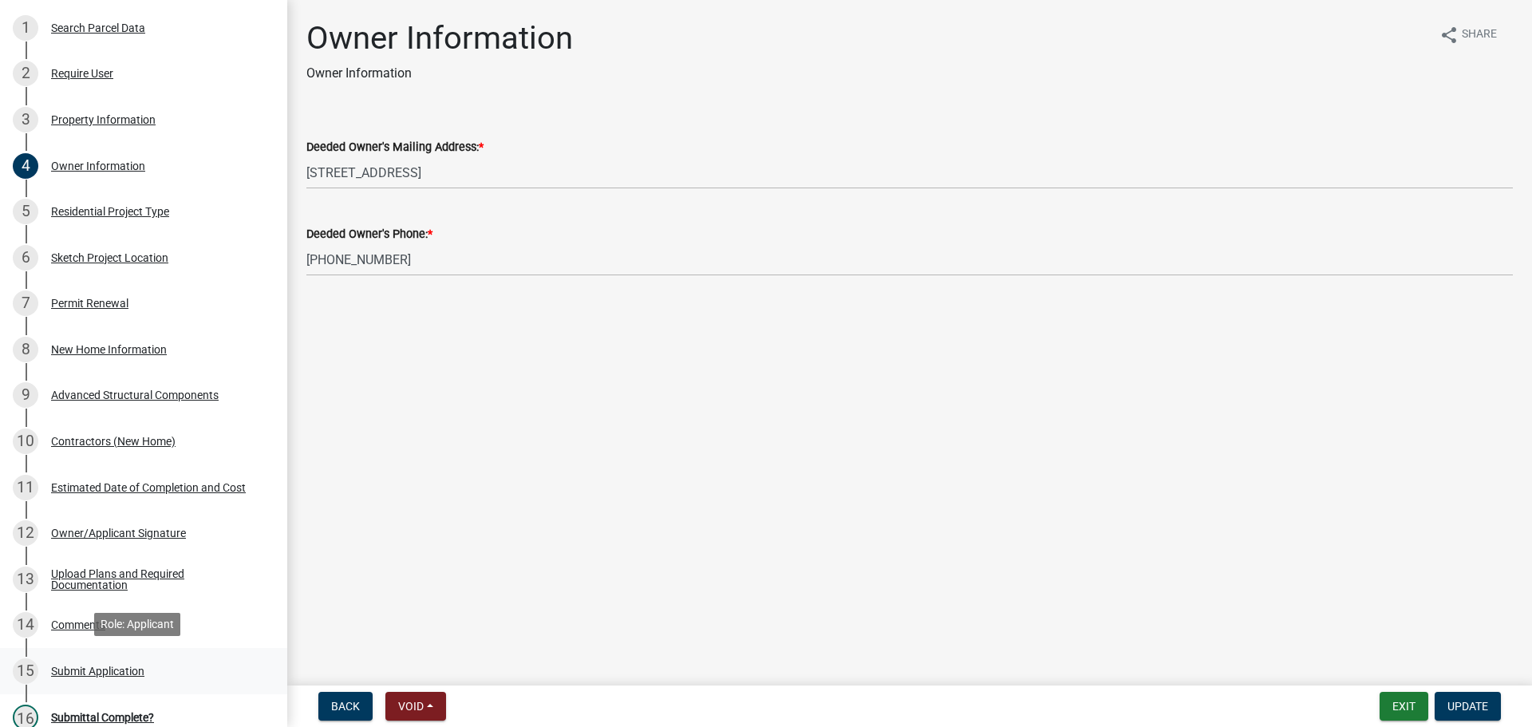
click at [107, 667] on div "Submit Application" at bounding box center [97, 670] width 93 height 11
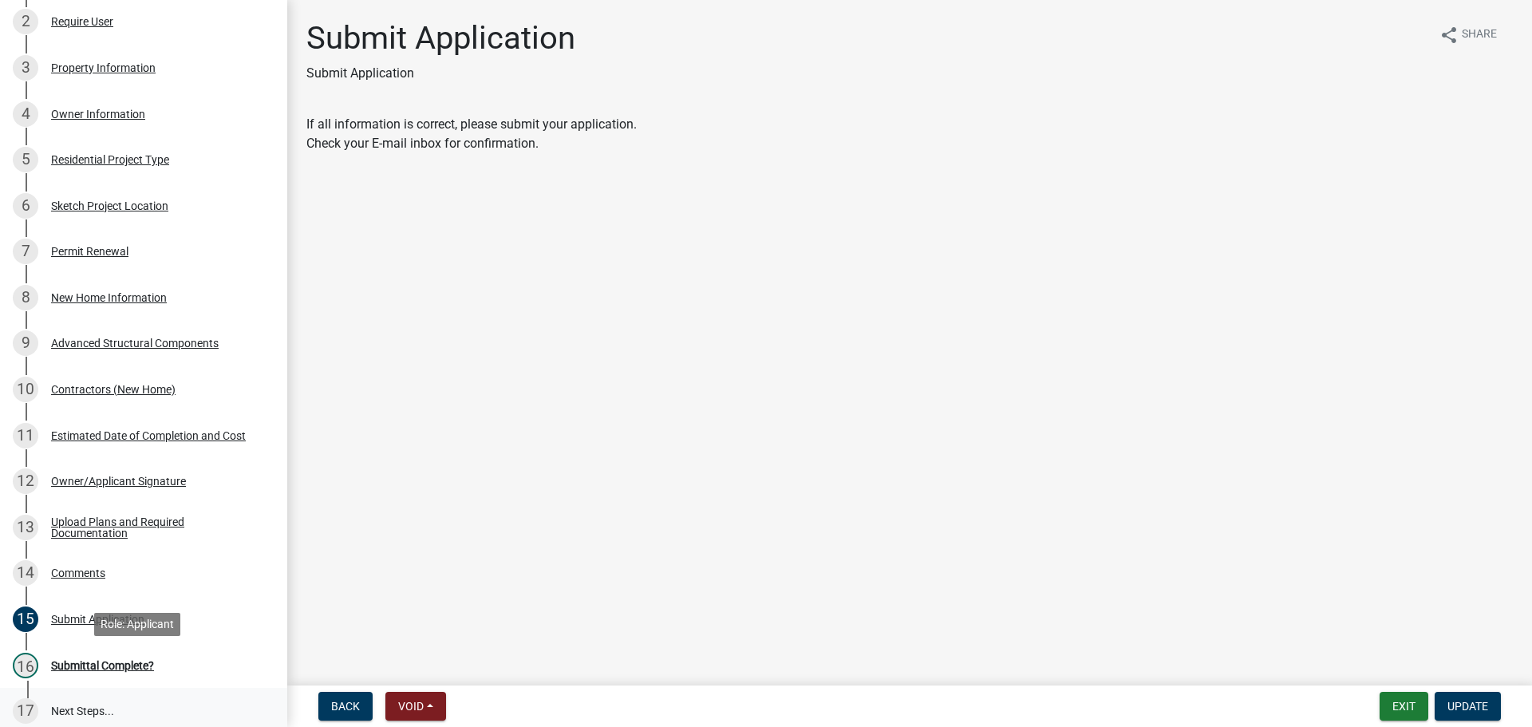
scroll to position [319, 0]
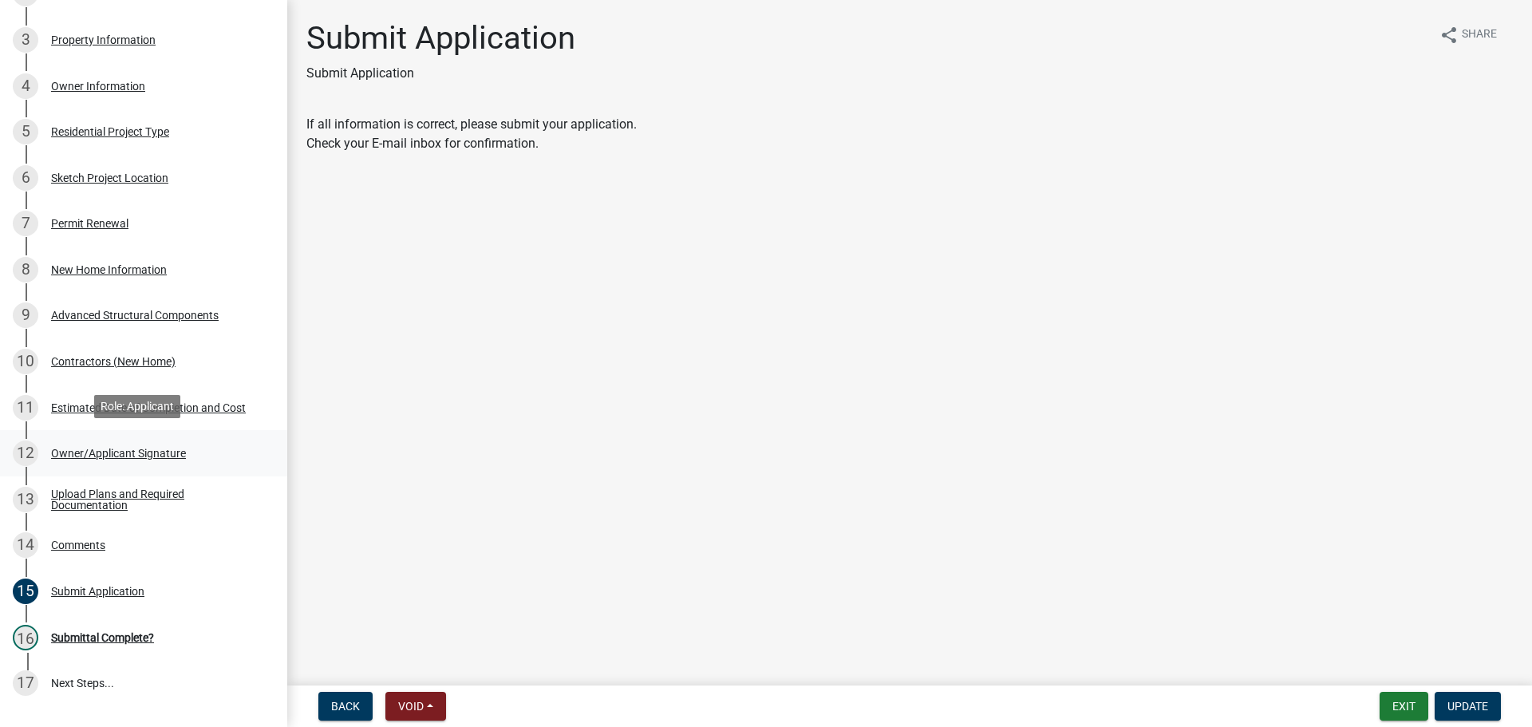
click at [99, 441] on div "12 Owner/Applicant Signature" at bounding box center [137, 453] width 249 height 26
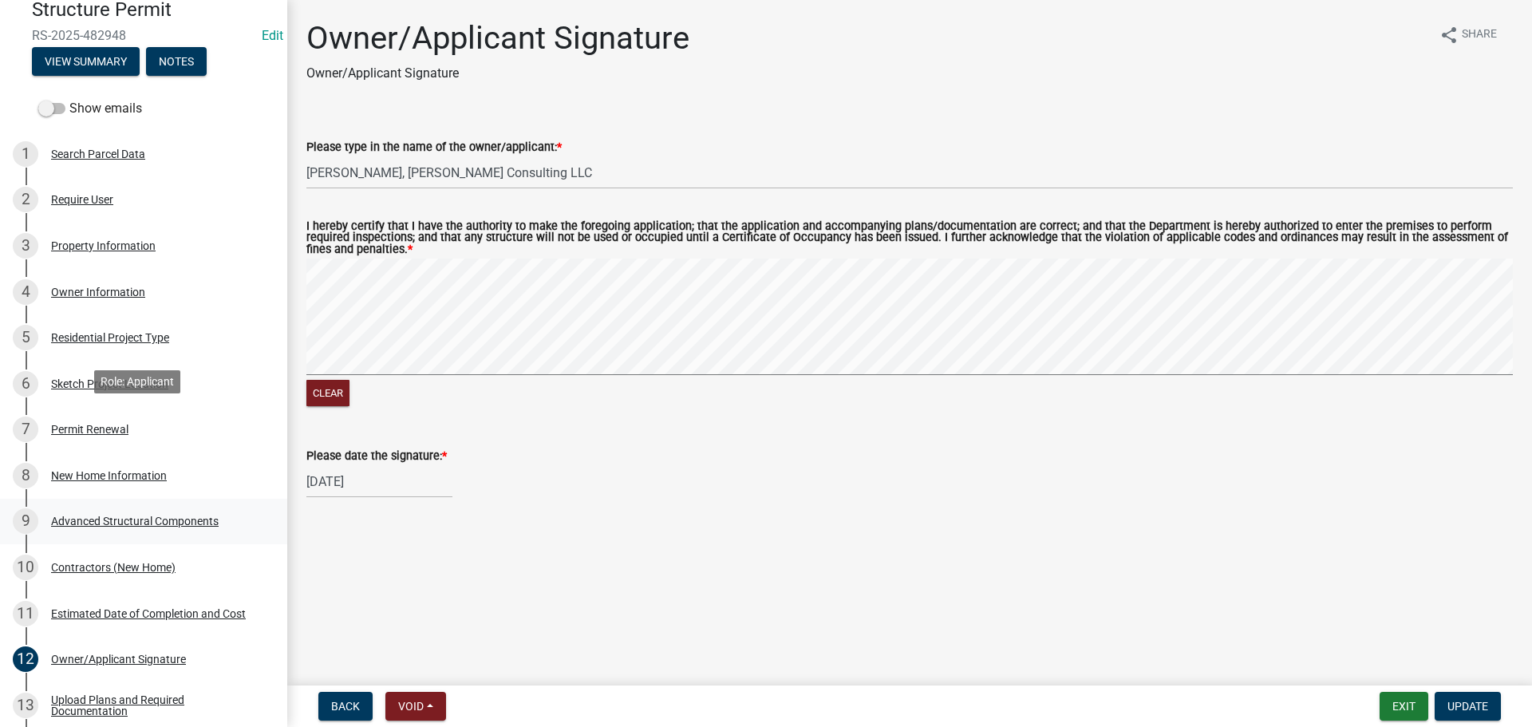
scroll to position [0, 0]
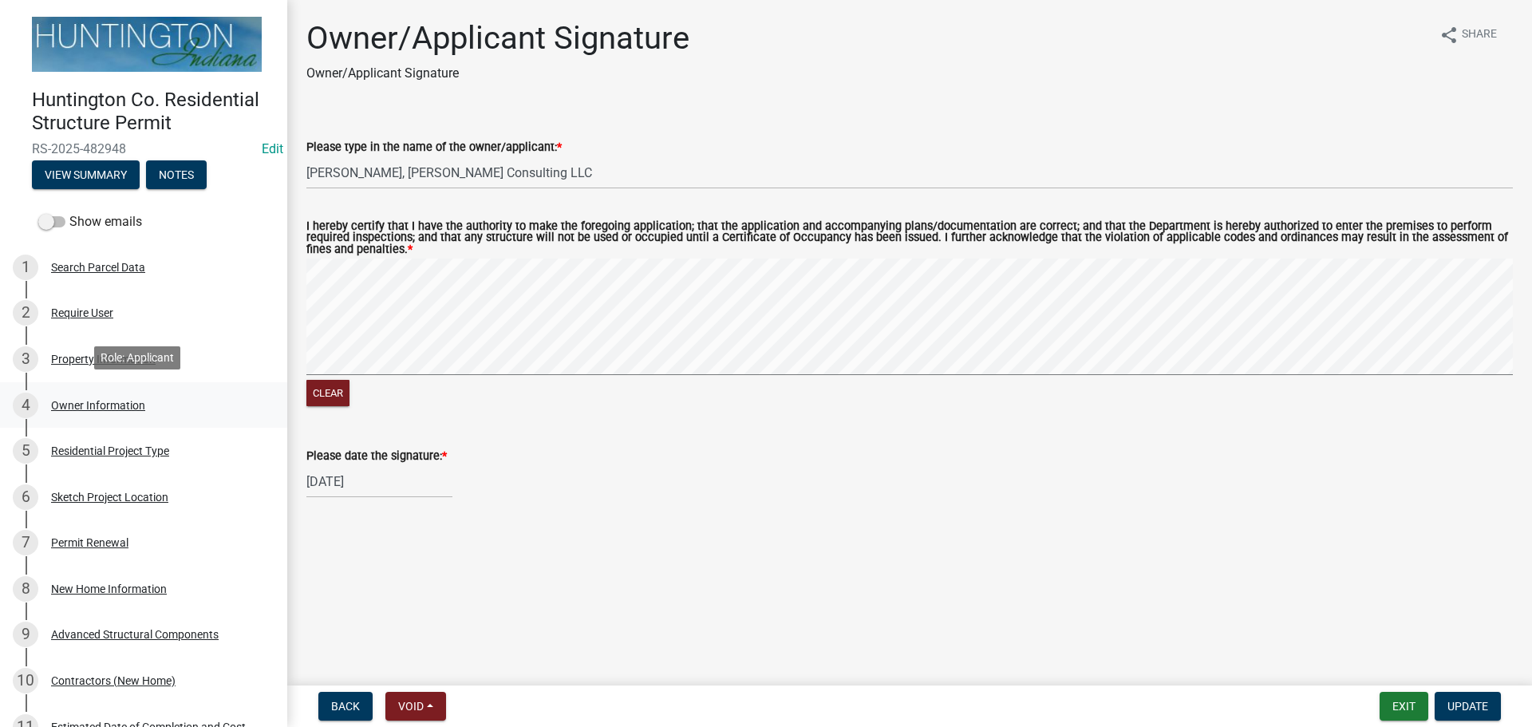
click at [96, 401] on div "Owner Information" at bounding box center [98, 405] width 94 height 11
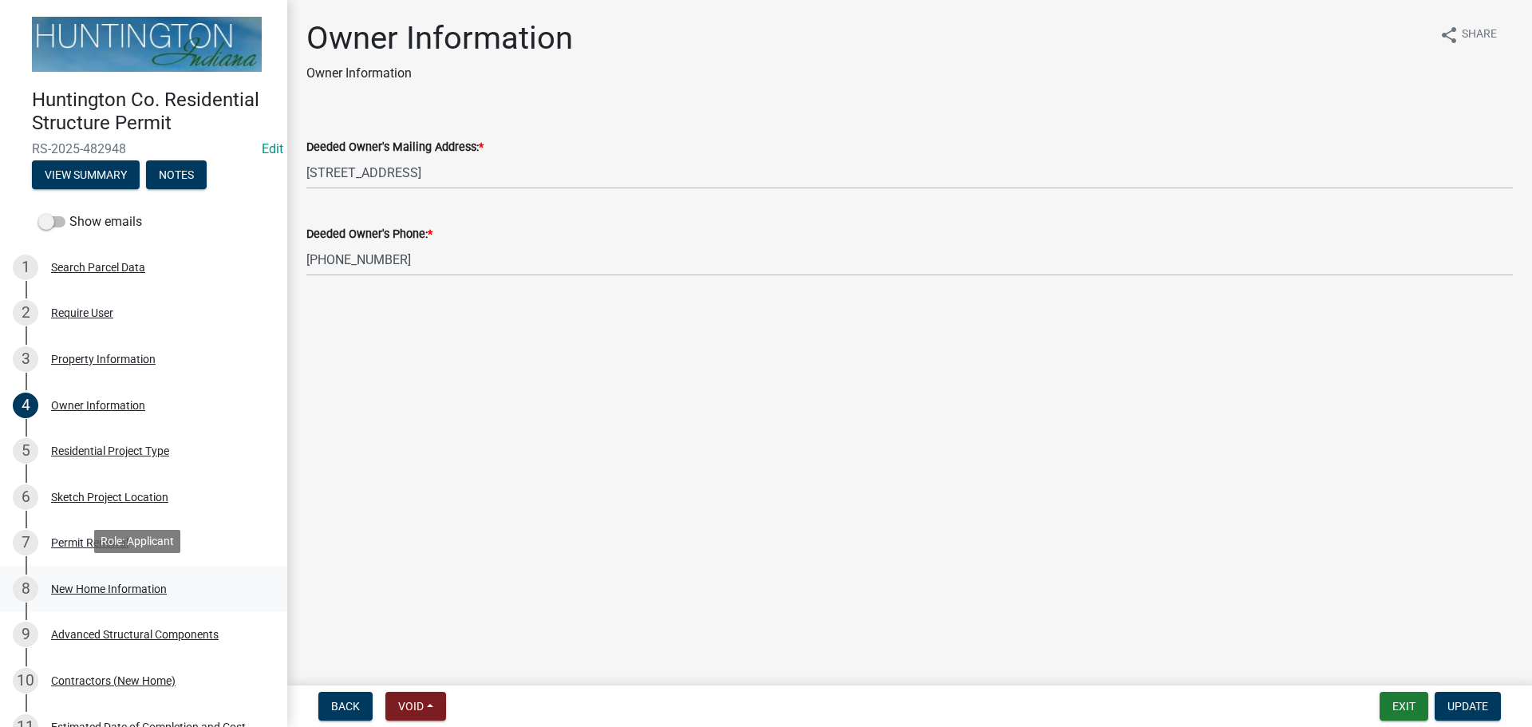
click at [107, 583] on div "New Home Information" at bounding box center [109, 588] width 116 height 11
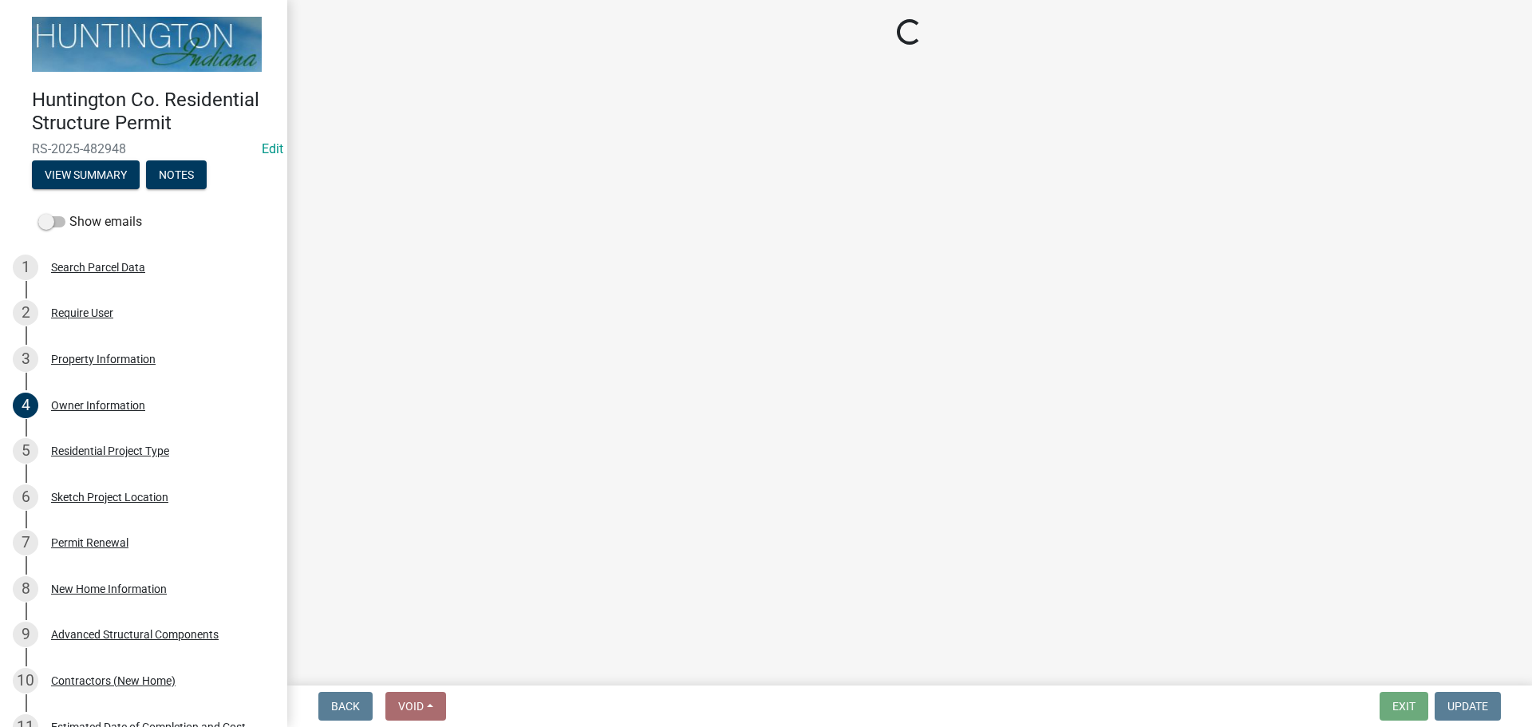
select select "14050589-8df9-4181-ba23-9b1d55dd5698"
select select "534643a5-49eb-4eef-b055-3574304c1da7"
select select "7ac50c75-bd19-4200-a472-7ff7759bf044"
select select "41a20be5-04ab-4379-9276-11703055c681"
select select "1a03a090-62e5-4356-9173-0798f8675804"
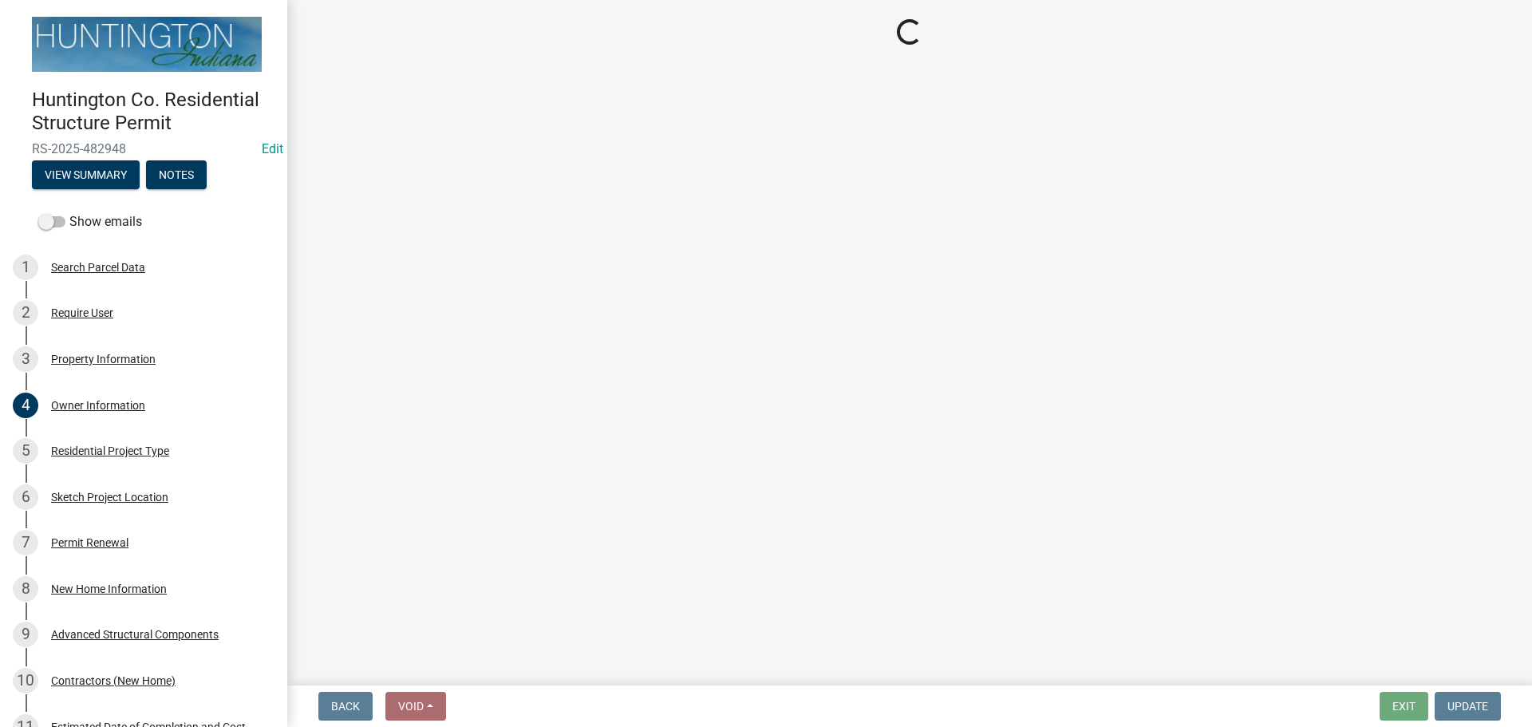
select select "3ae242a1-a008-4608-b145-635f7b242bc3"
select select "0af2c62b-a54b-41df-9440-7e06c81f5ee1"
select select "646e68f8-cb8e-4a5e-b6dd-3f1cf63f7a97"
select select "c6bca56a-65ef-4235-b2fa-5e9dc560a56e"
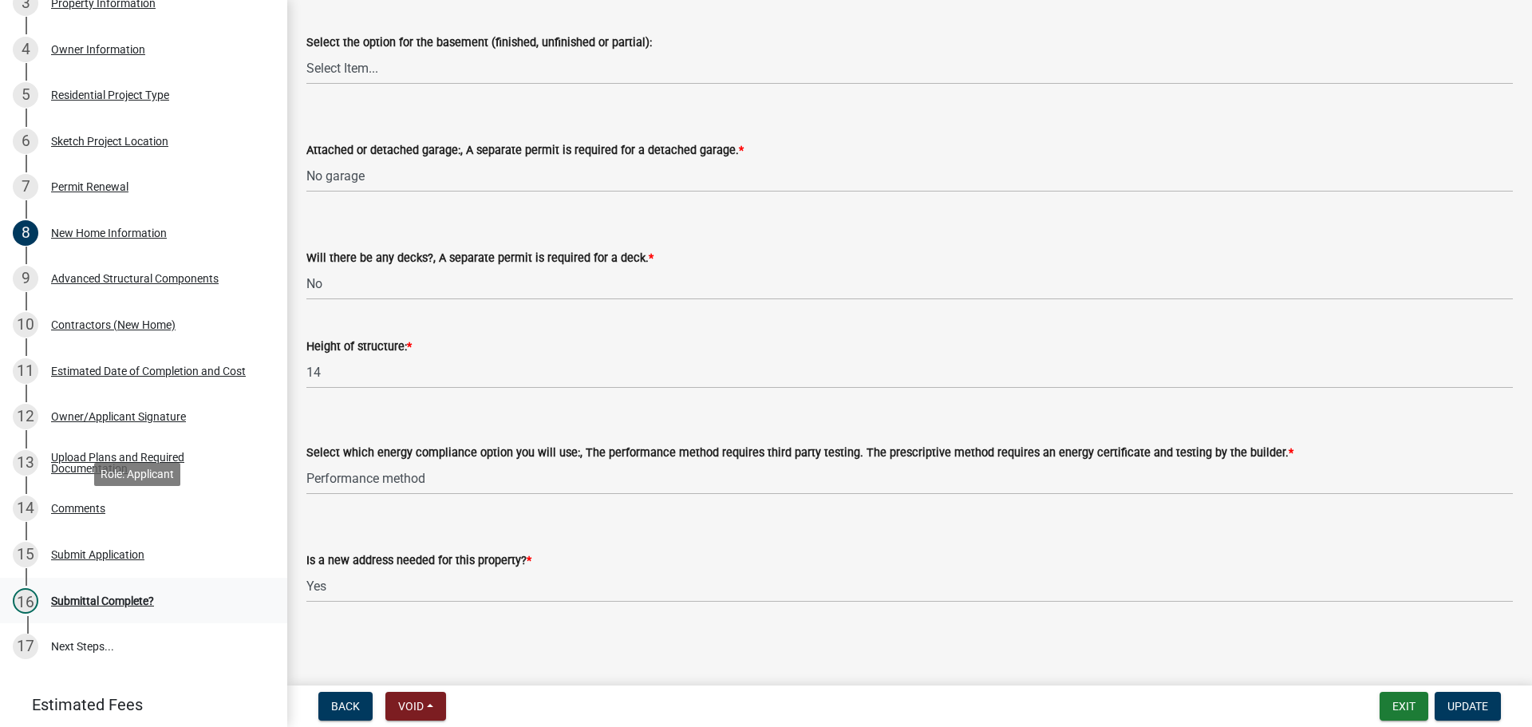
scroll to position [408, 0]
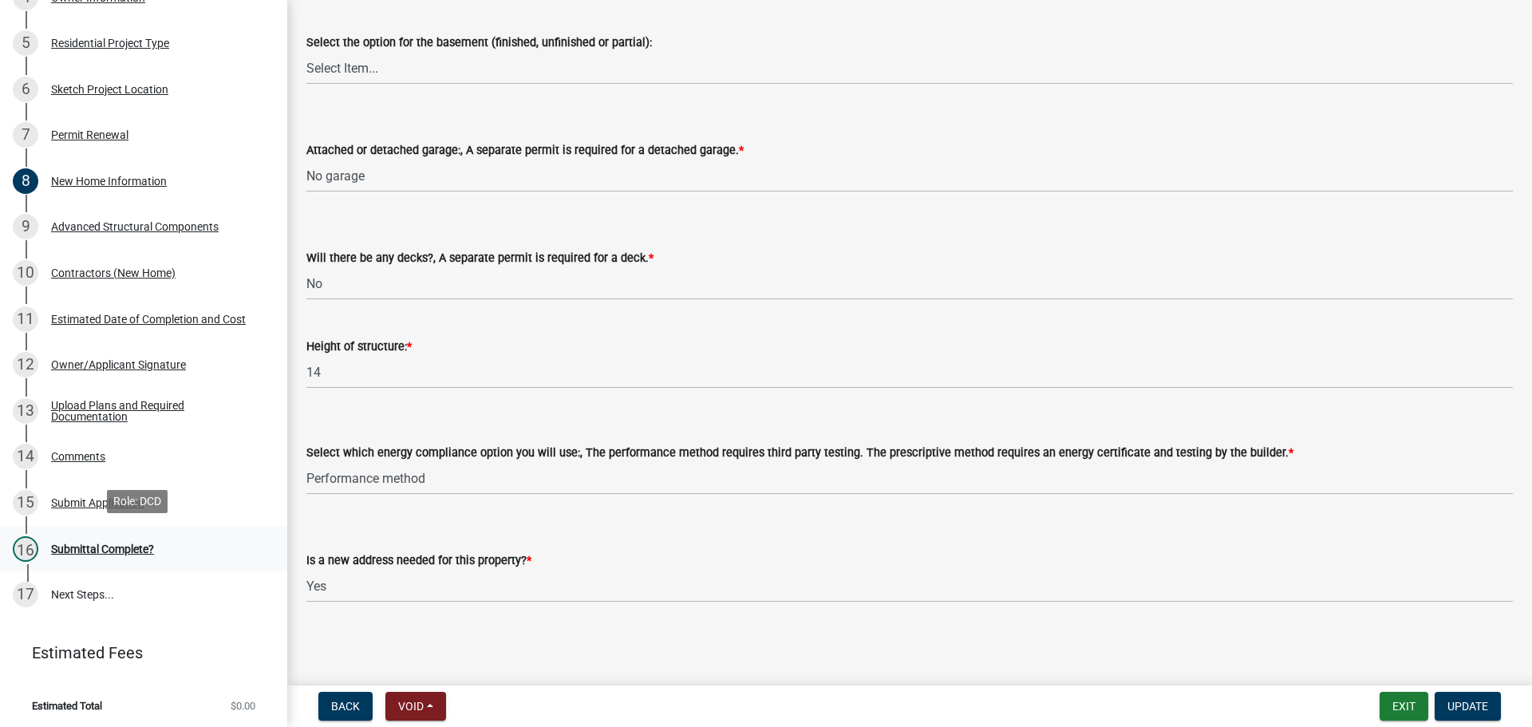
click at [128, 543] on div "Submittal Complete?" at bounding box center [102, 548] width 103 height 11
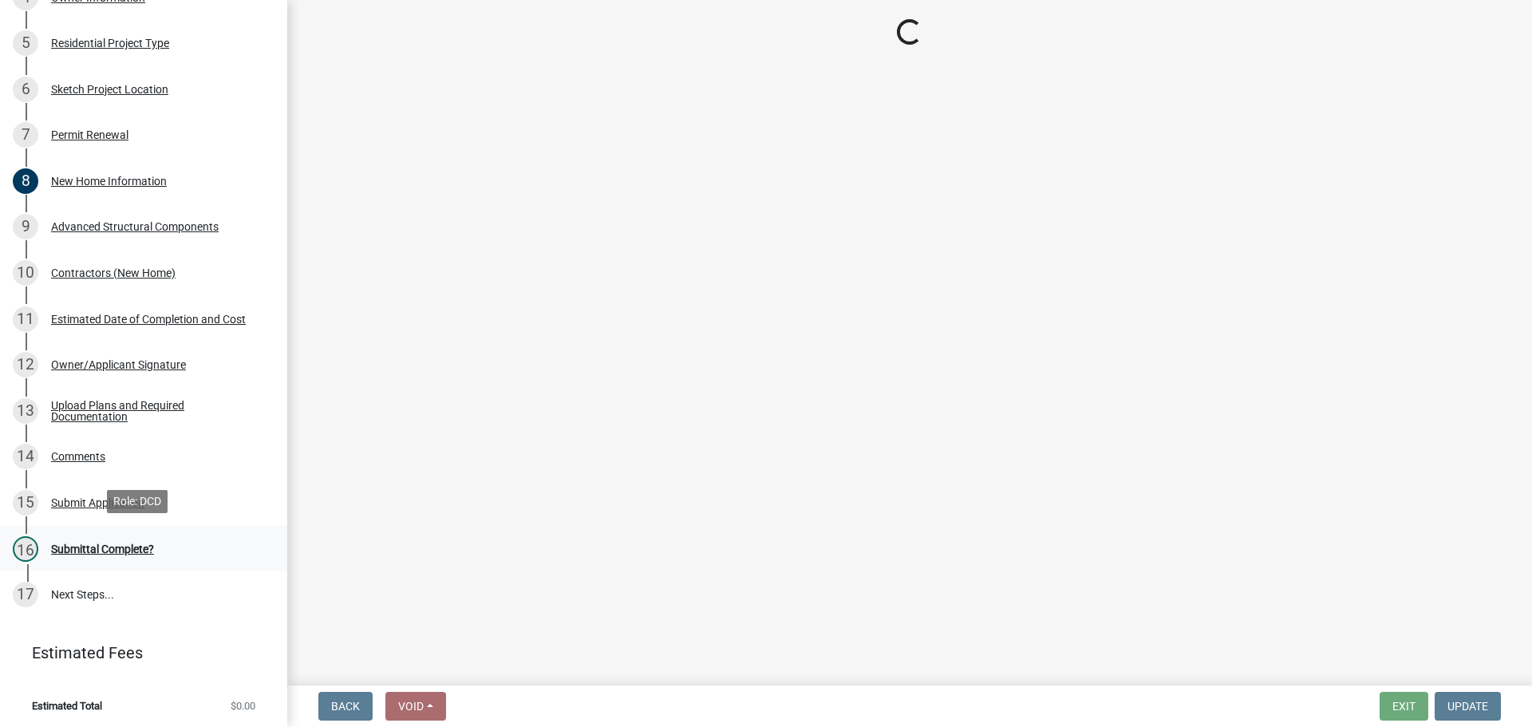
scroll to position [0, 0]
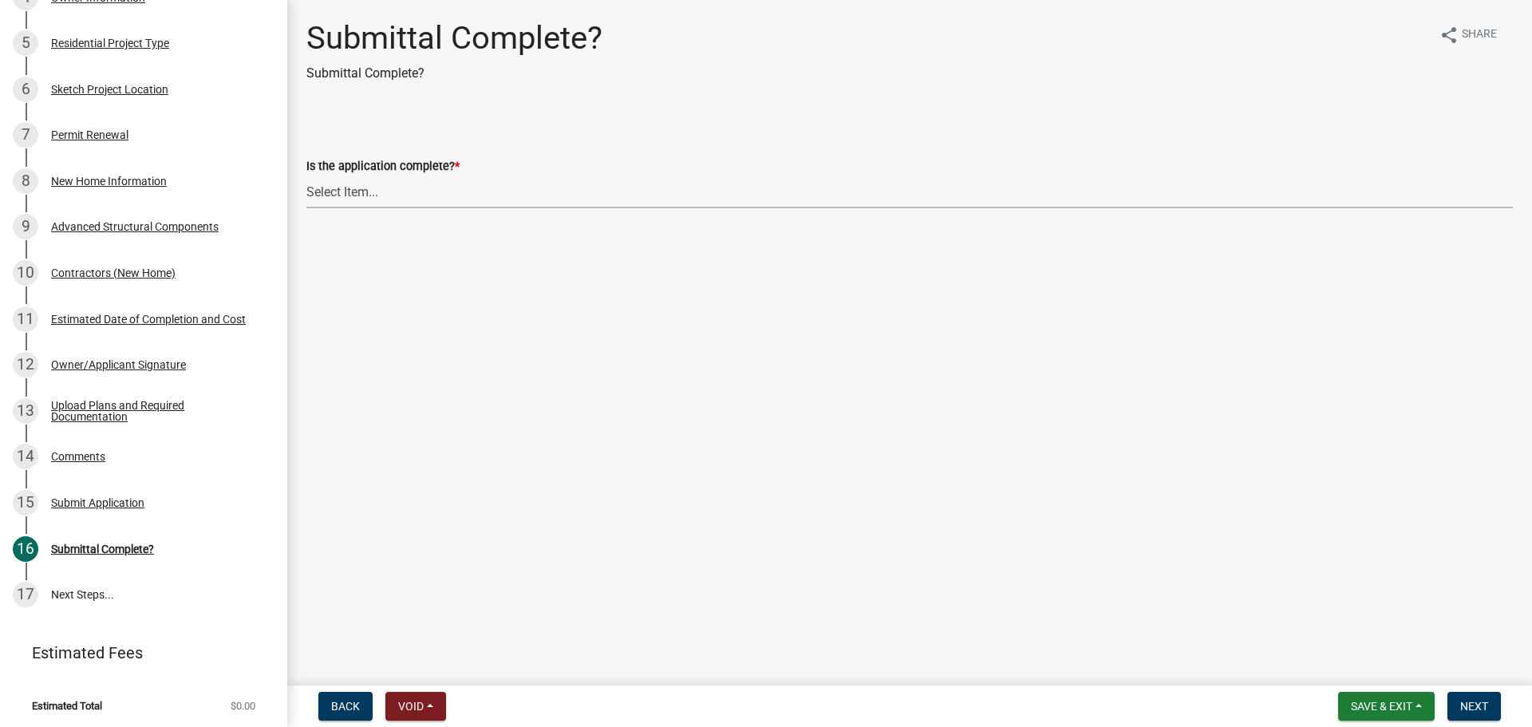
click at [340, 192] on select "Select Item... Yes No" at bounding box center [909, 191] width 1206 height 33
click at [306, 175] on select "Select Item... Yes No" at bounding box center [909, 191] width 1206 height 33
select select "7990632e-f909-4443-8832-e8f1fe700ef3"
click at [1487, 705] on span "Next" at bounding box center [1474, 706] width 28 height 13
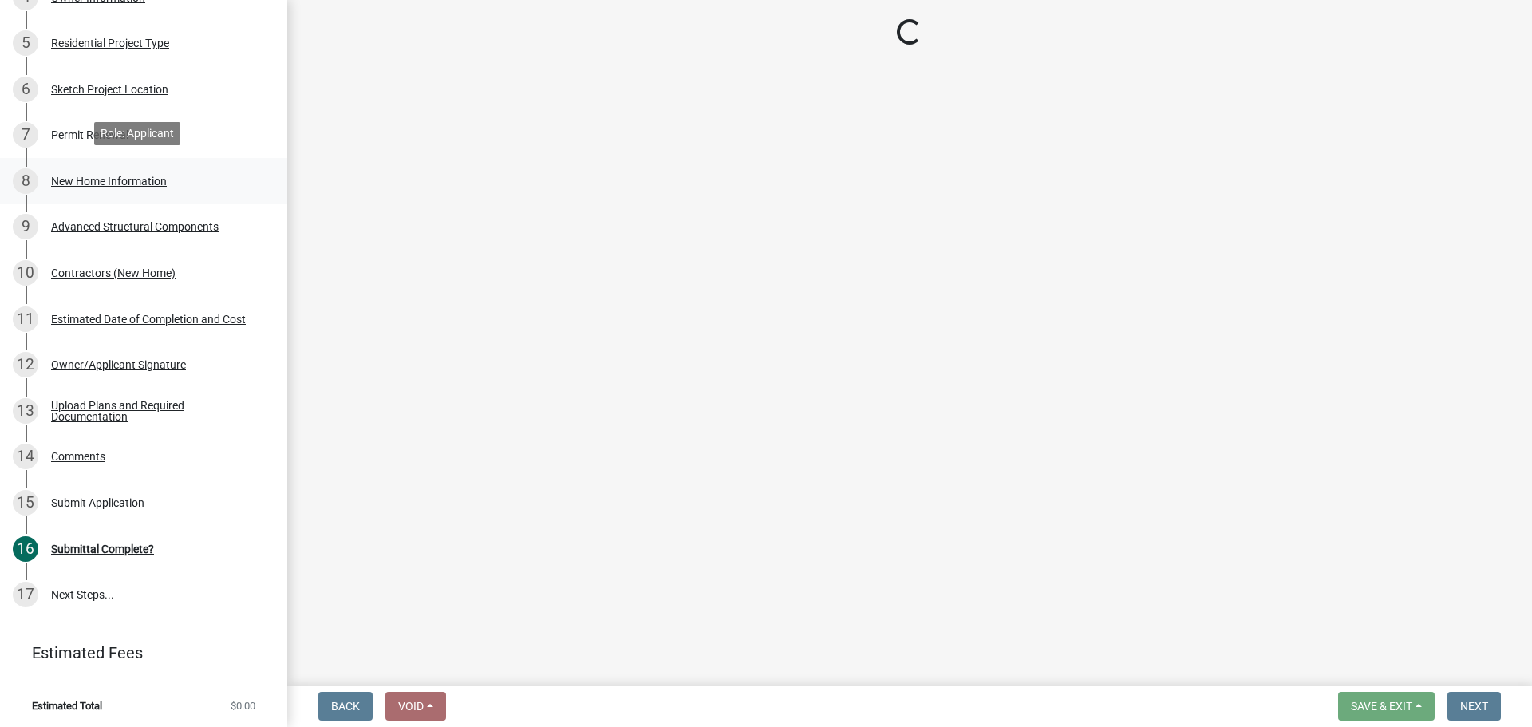
scroll to position [867, 0]
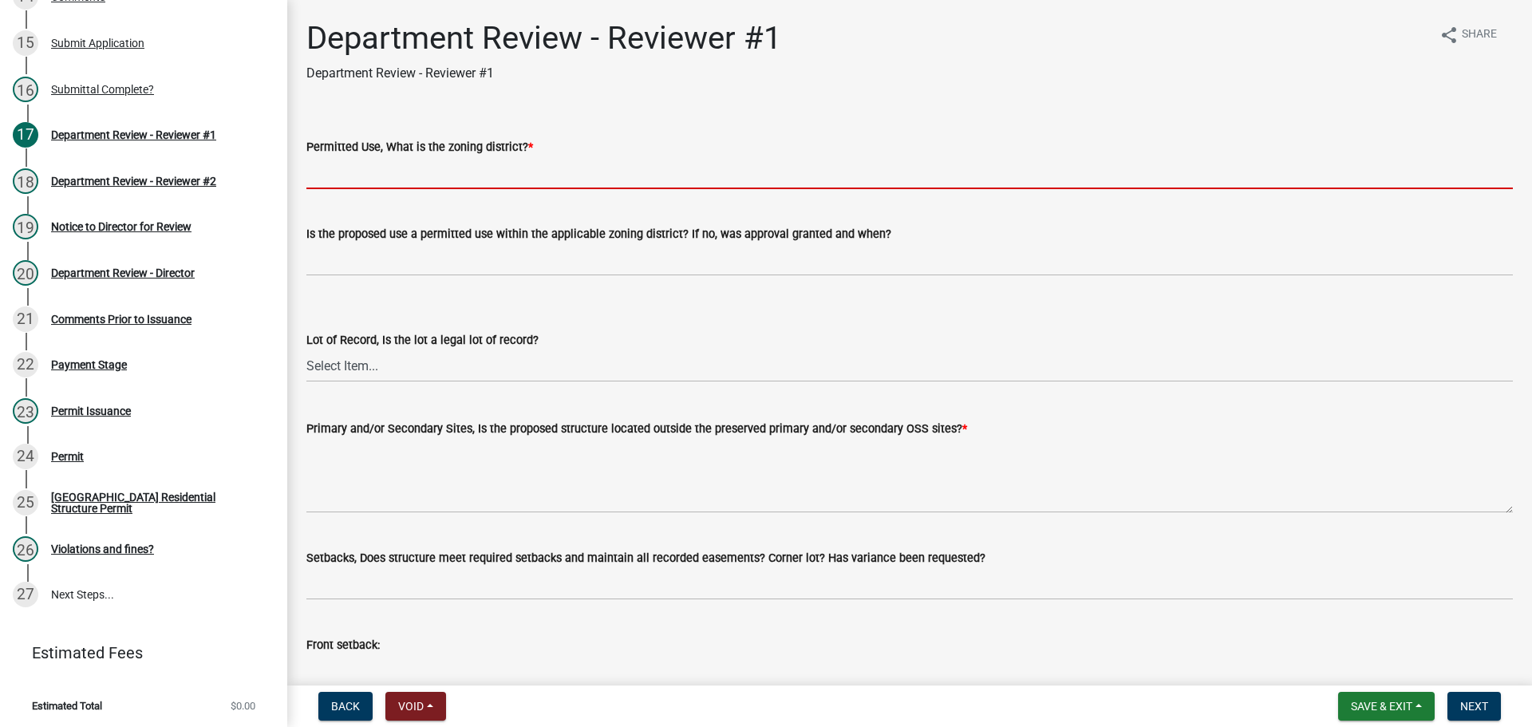
click at [377, 167] on input "Permitted Use, What is the zoning district? *" at bounding box center [909, 172] width 1206 height 33
type input "B"
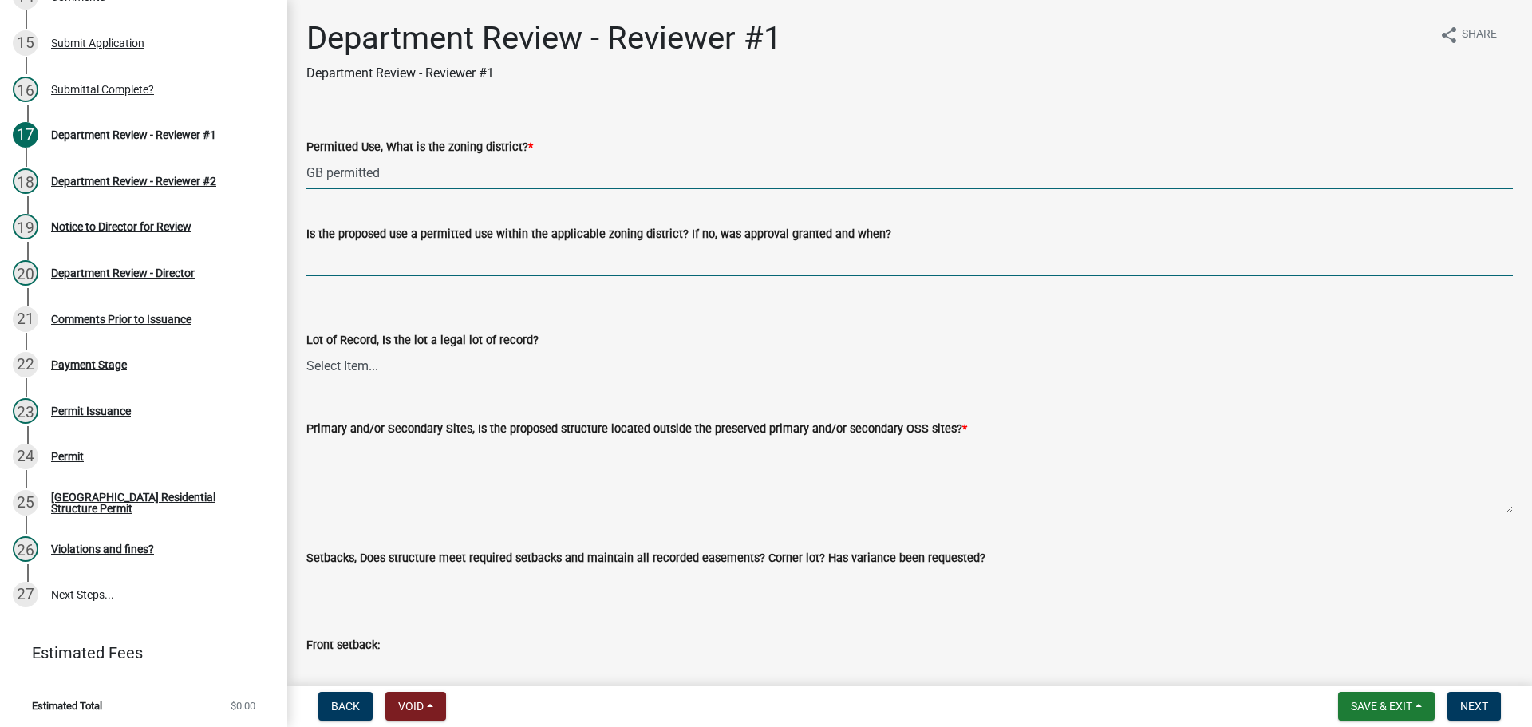
click at [436, 250] on input "Is the proposed use a permitted use within the applicable zoning district? If n…" at bounding box center [909, 259] width 1206 height 33
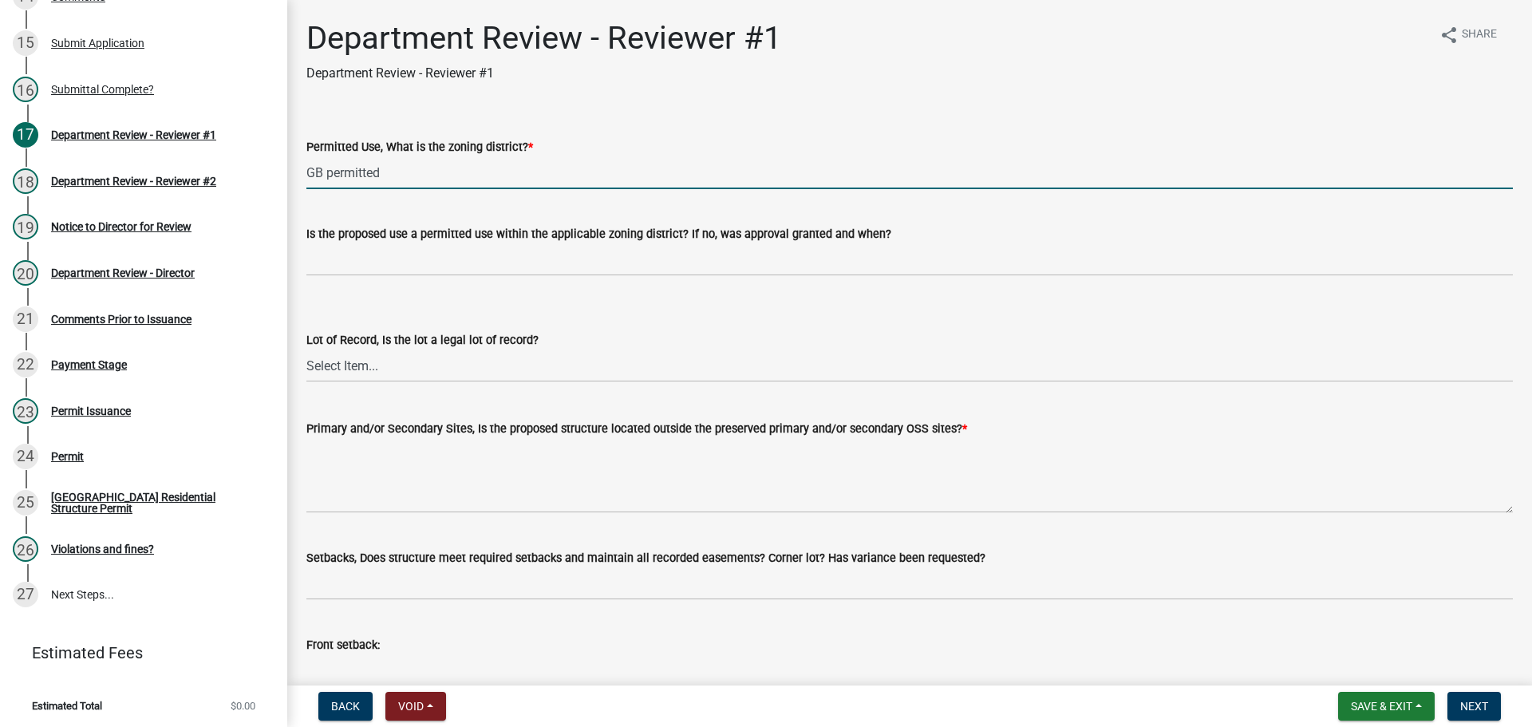
drag, startPoint x: 416, startPoint y: 175, endPoint x: 399, endPoint y: 160, distance: 22.1
click at [413, 173] on input "GB permitted" at bounding box center [909, 172] width 1206 height 33
type input "GB"
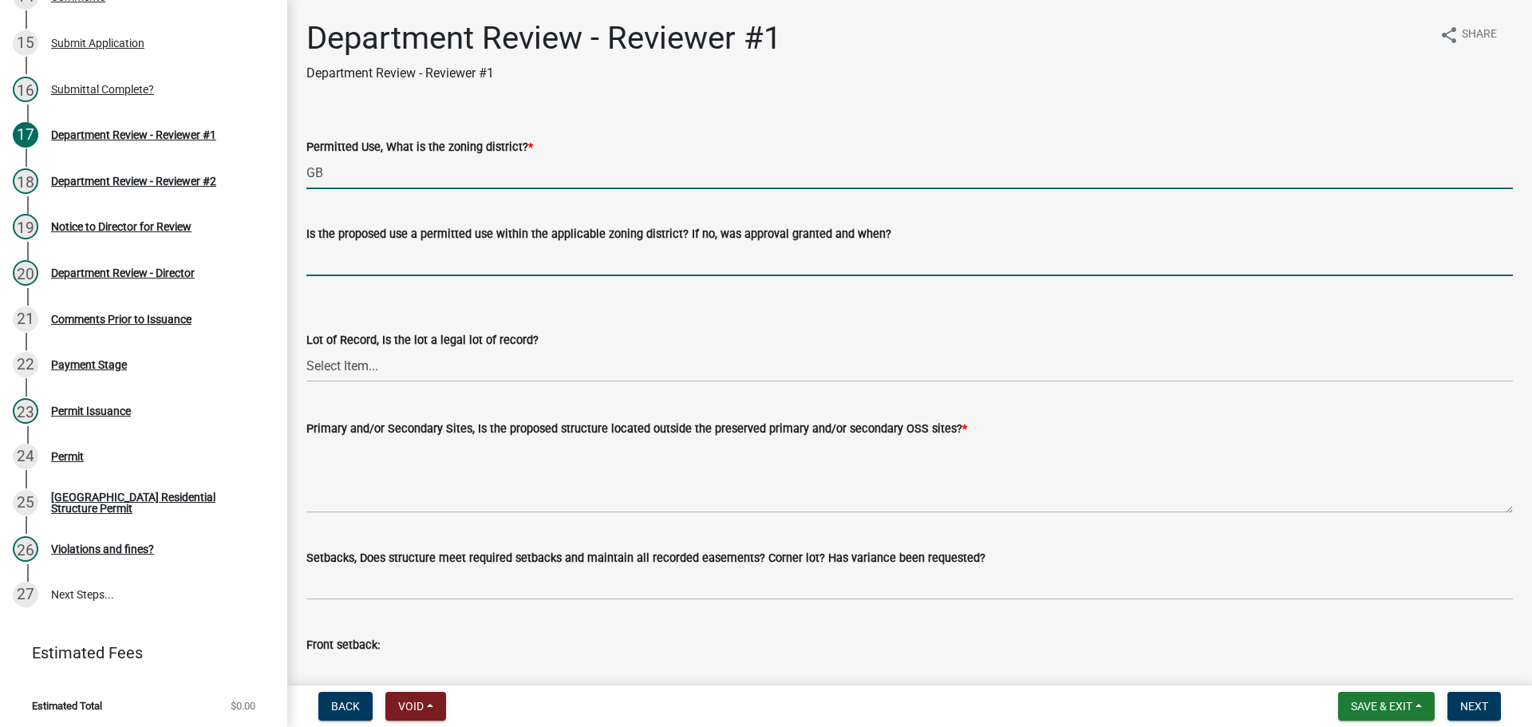
click at [392, 251] on input "Is the proposed use a permitted use within the applicable zoning district? If n…" at bounding box center [909, 259] width 1206 height 33
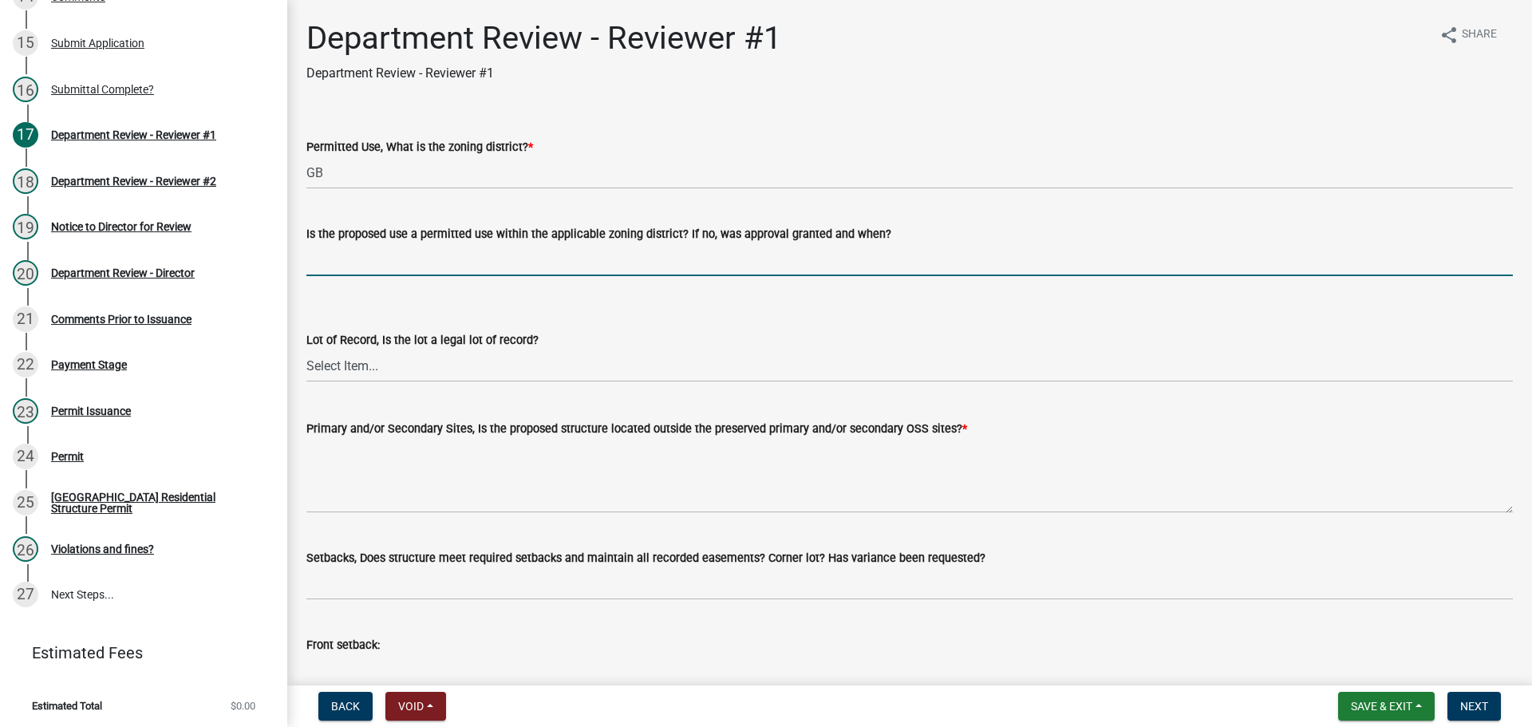
type input "yes"
click at [371, 372] on select "Select Item... Yes No" at bounding box center [909, 365] width 1206 height 33
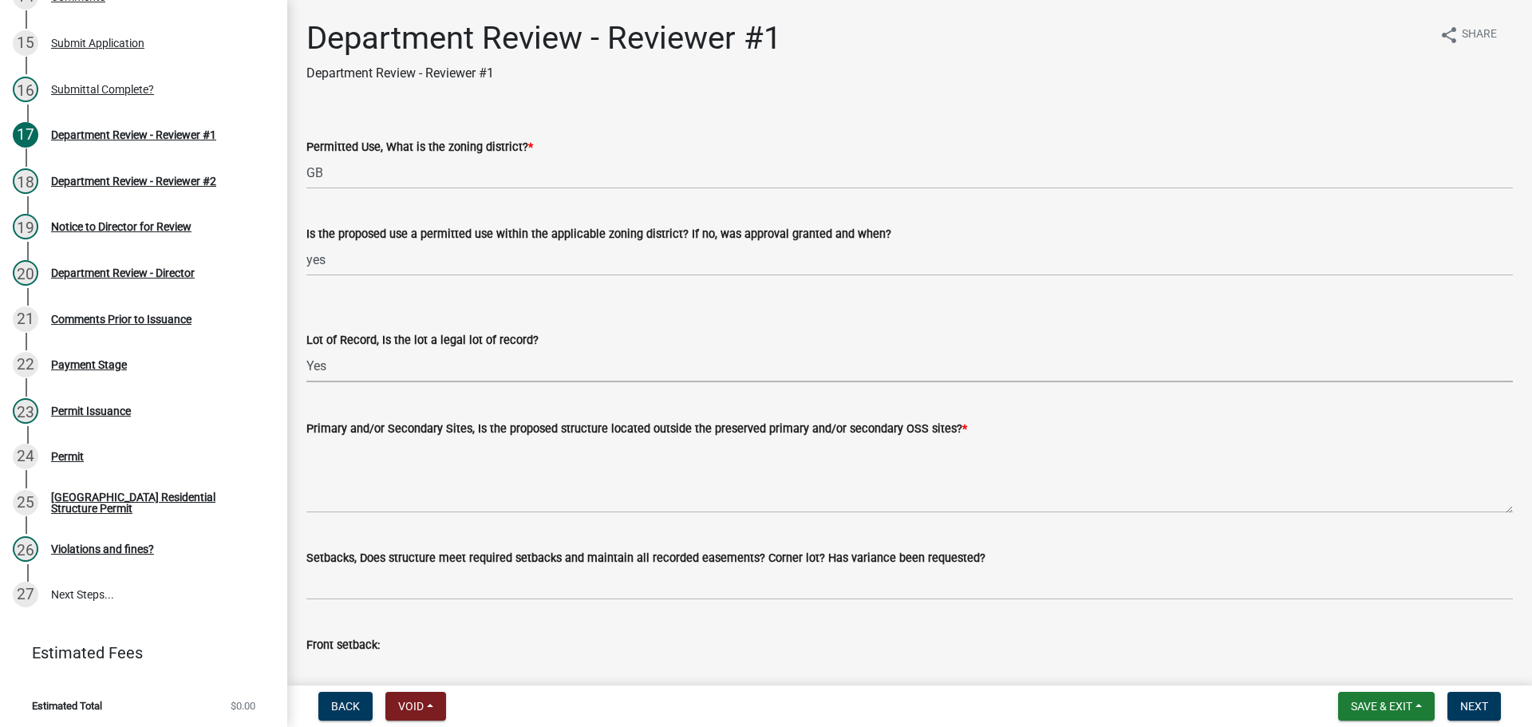
click at [306, 349] on select "Select Item... Yes No" at bounding box center [909, 365] width 1206 height 33
select select "2b50337a-1d1c-4f6e-b6b1-3d95564f7ff5"
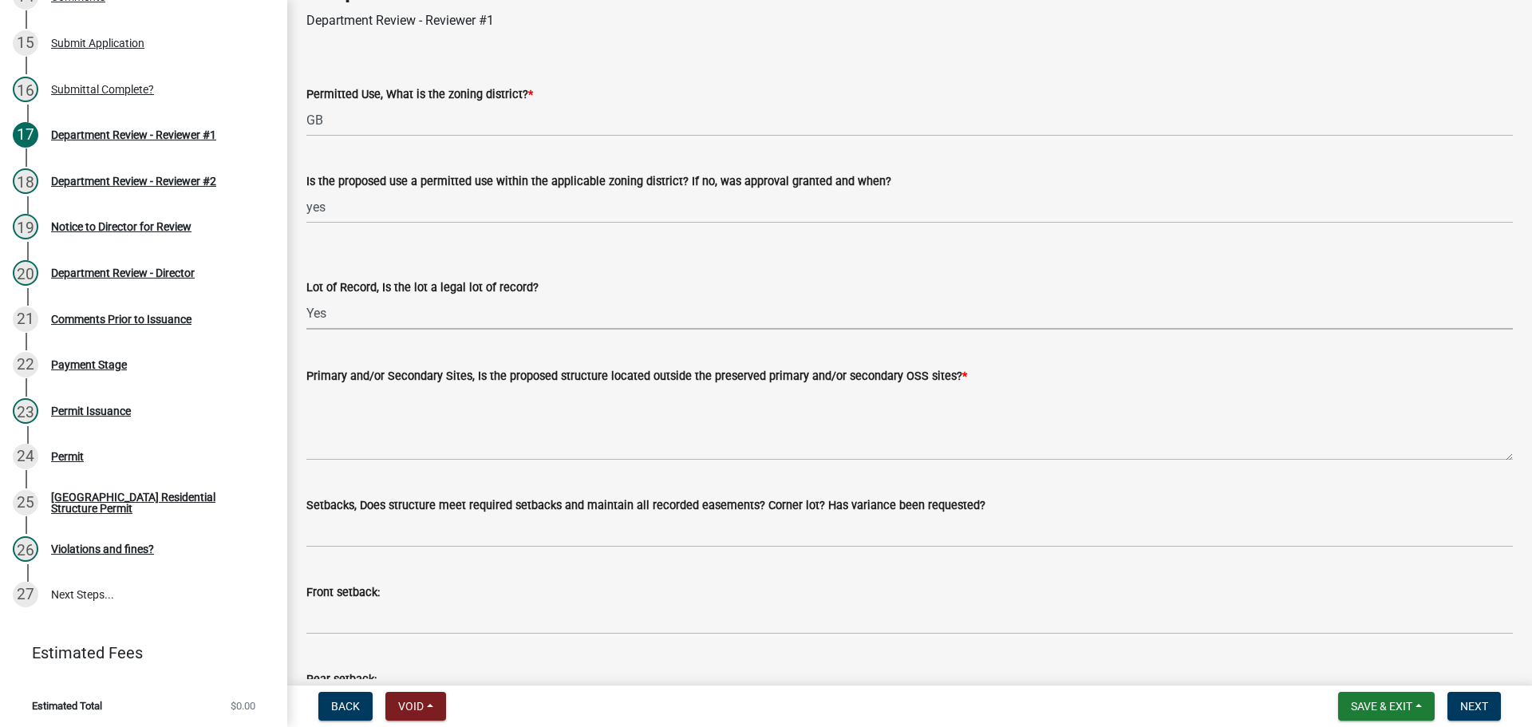
scroll to position [160, 0]
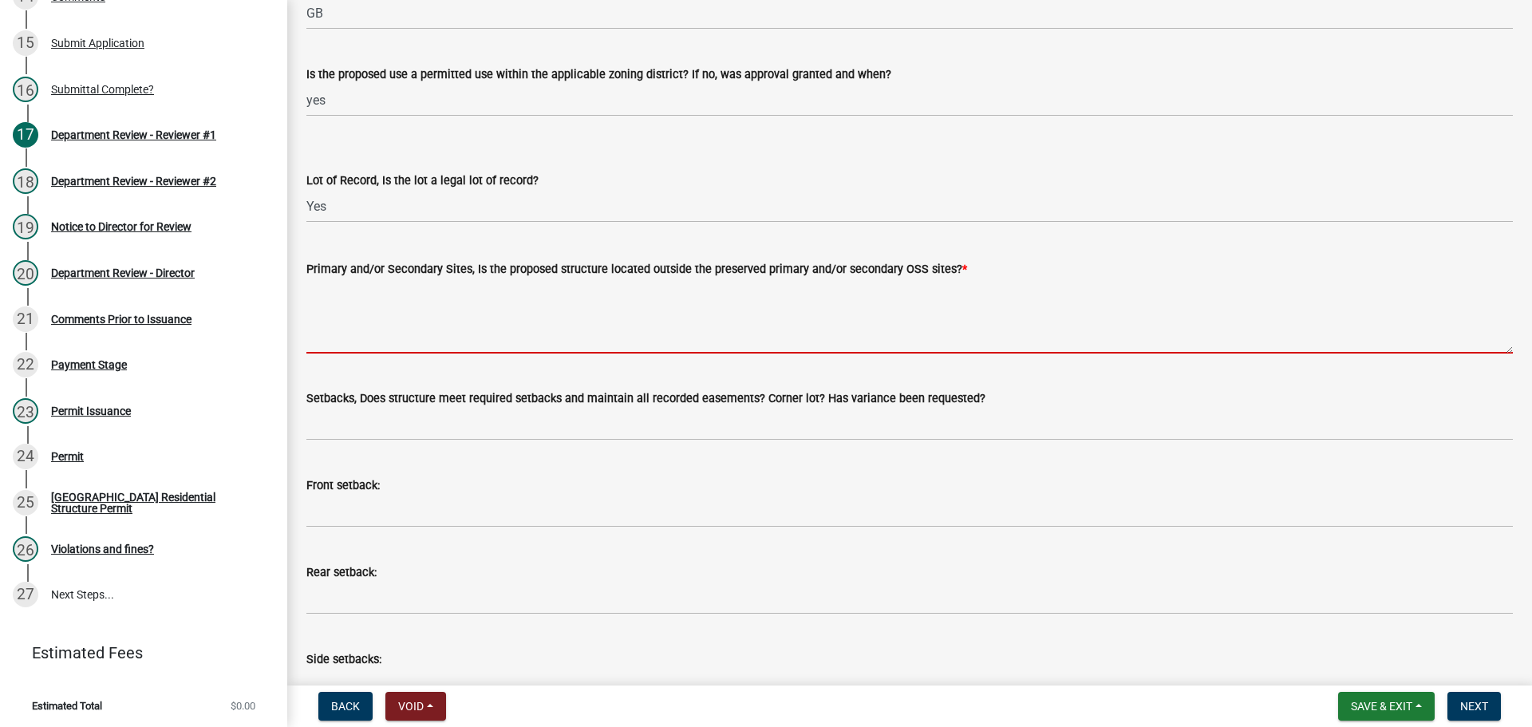
click at [389, 336] on textarea "Primary and/or Secondary Sites, Is the proposed structure located outside the p…" at bounding box center [909, 315] width 1206 height 75
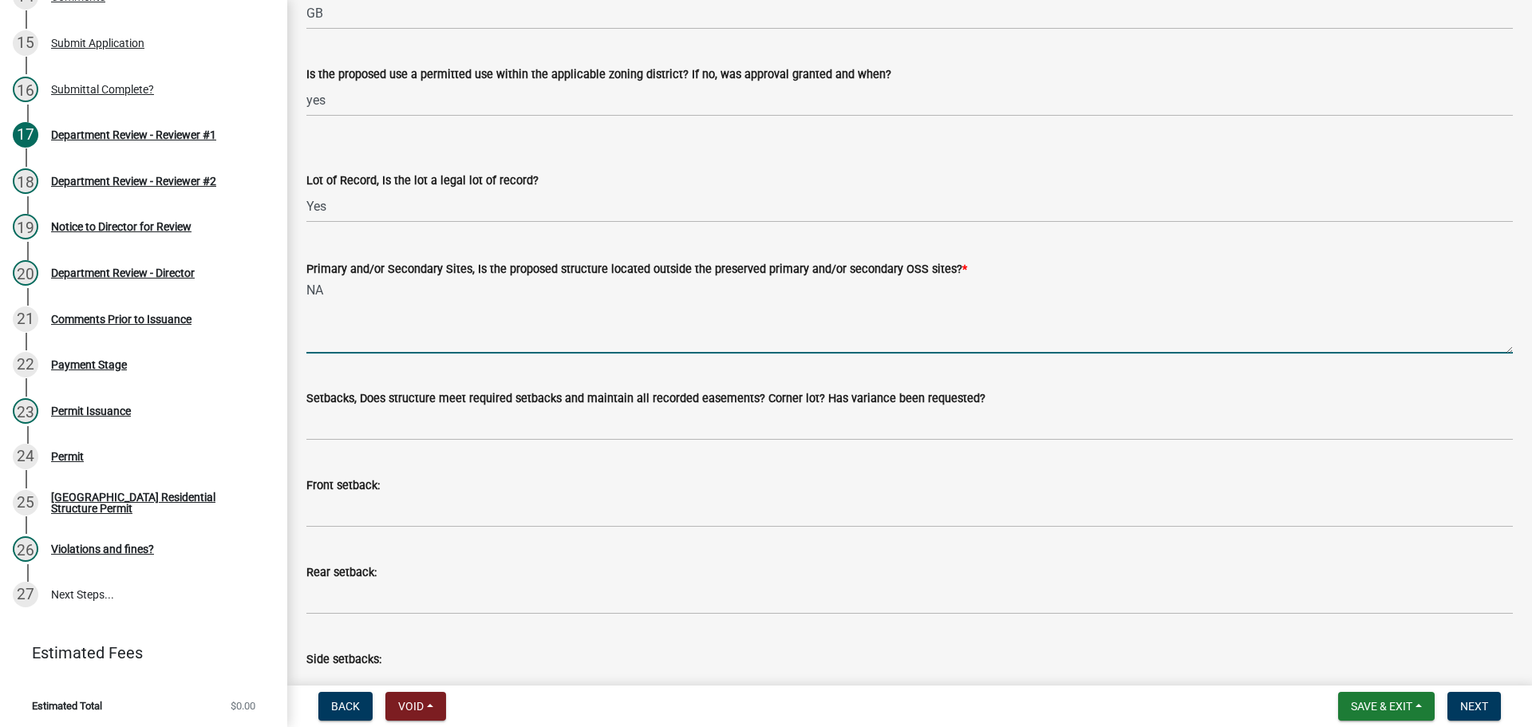
type textarea "NA"
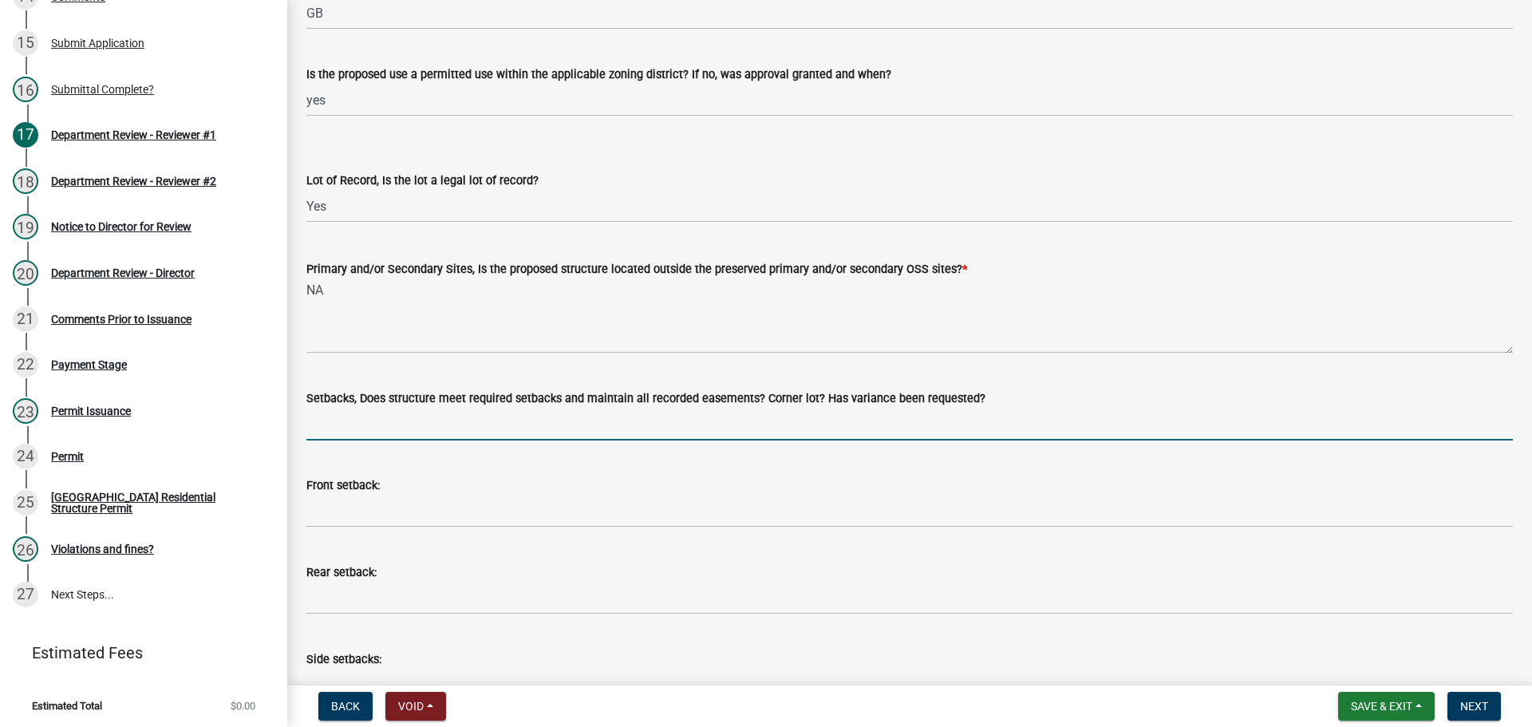
click at [384, 418] on input "Setbacks, Does structure meet required setbacks and maintain all recorded easem…" at bounding box center [909, 424] width 1206 height 33
type input "yes"
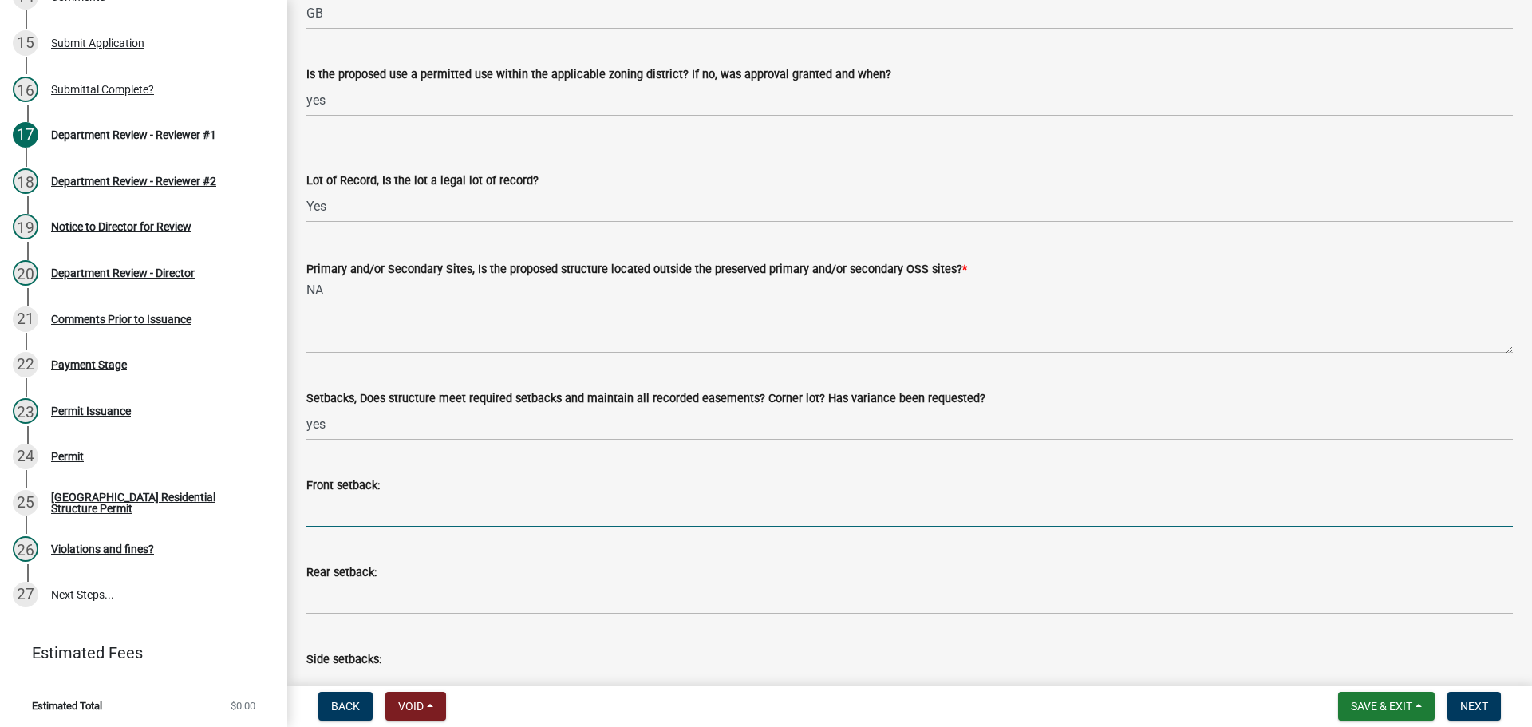
click at [380, 514] on input "Front setback:" at bounding box center [909, 511] width 1206 height 33
type input "25'"
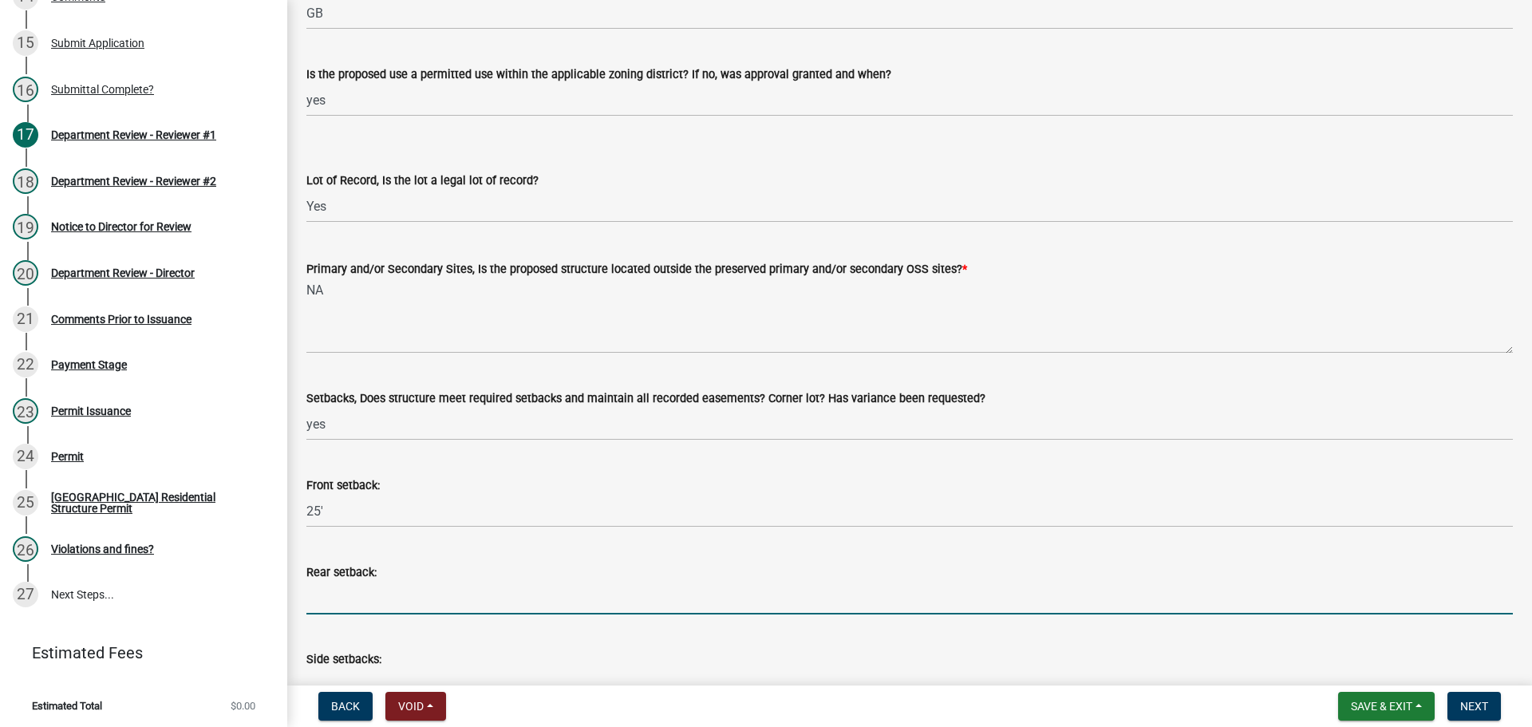
click at [340, 598] on input "Rear setback:" at bounding box center [909, 598] width 1206 height 33
type input "2"
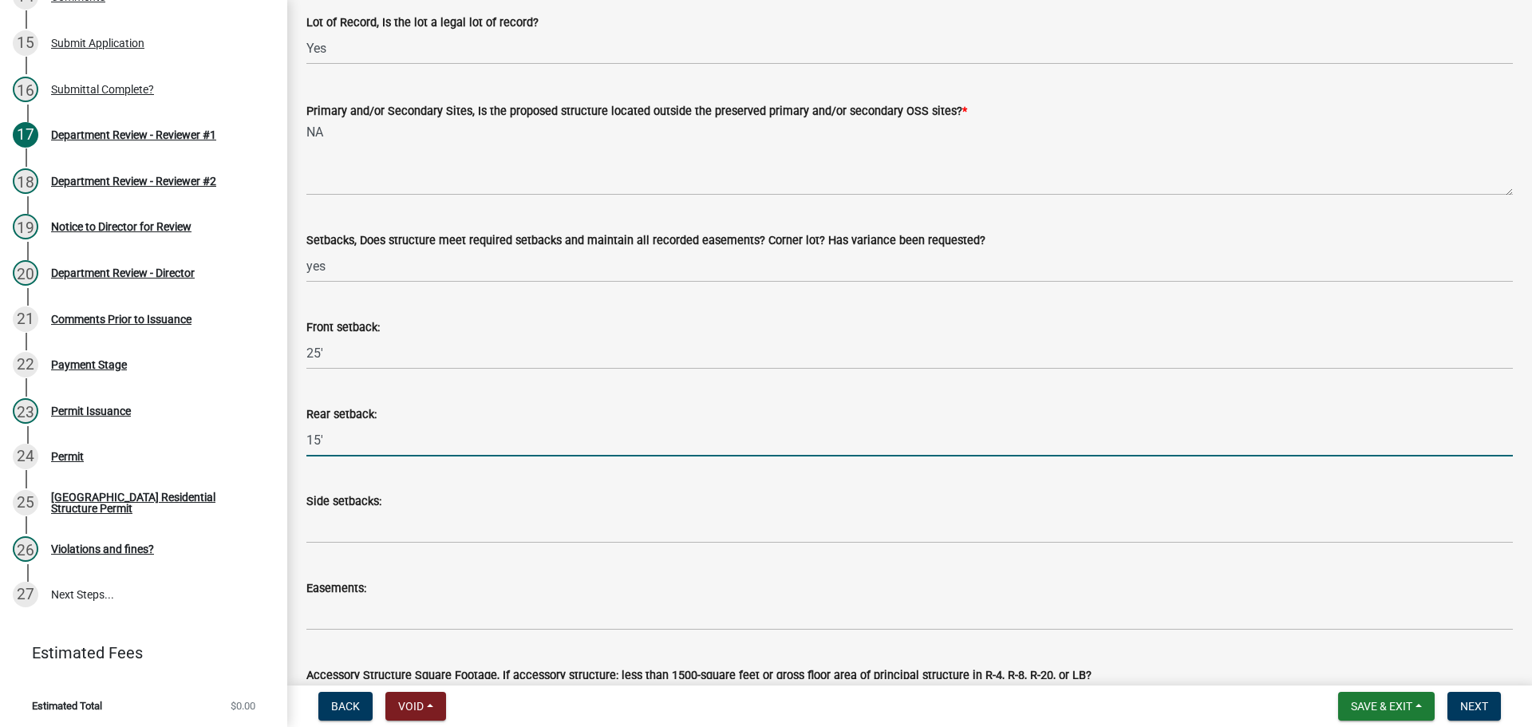
scroll to position [319, 0]
type input "15'"
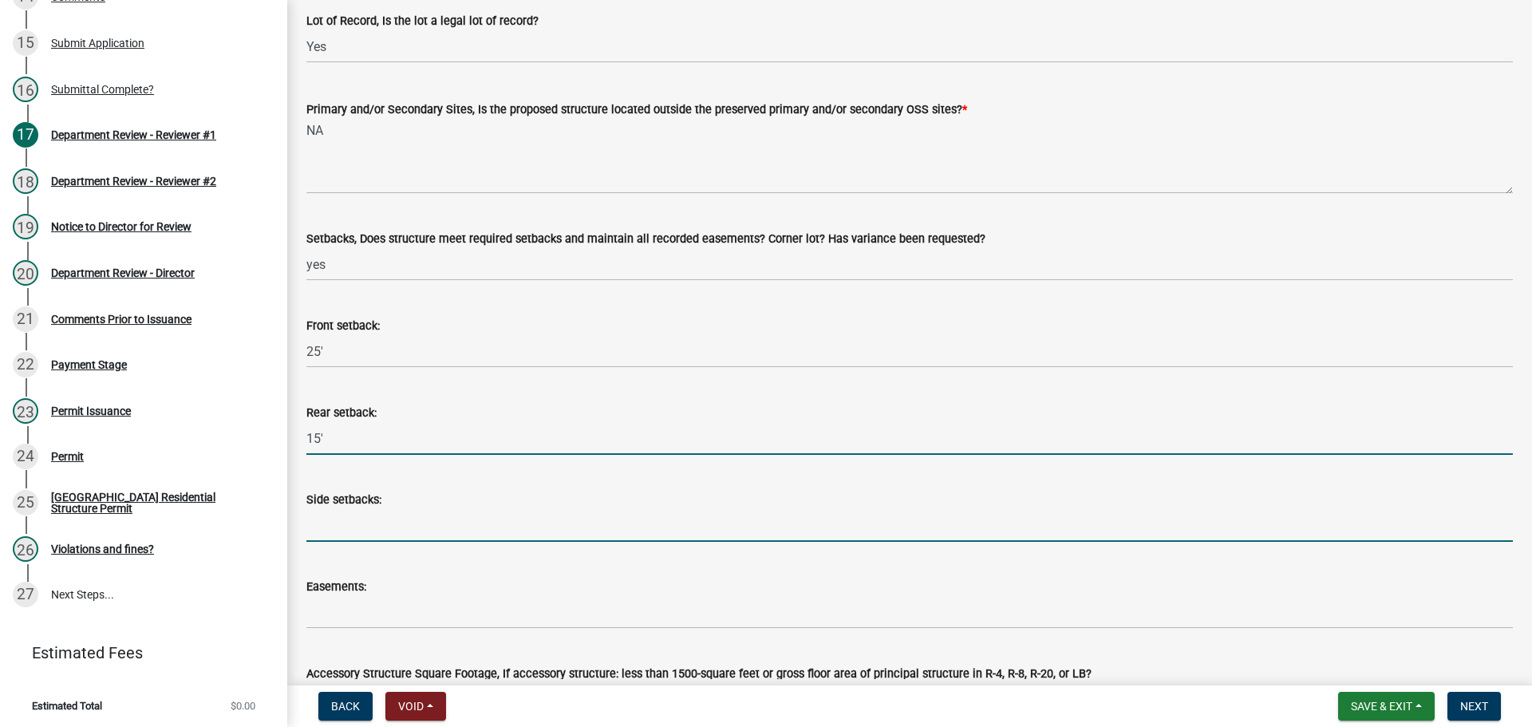
click at [321, 521] on input "Side setbacks:" at bounding box center [909, 525] width 1206 height 33
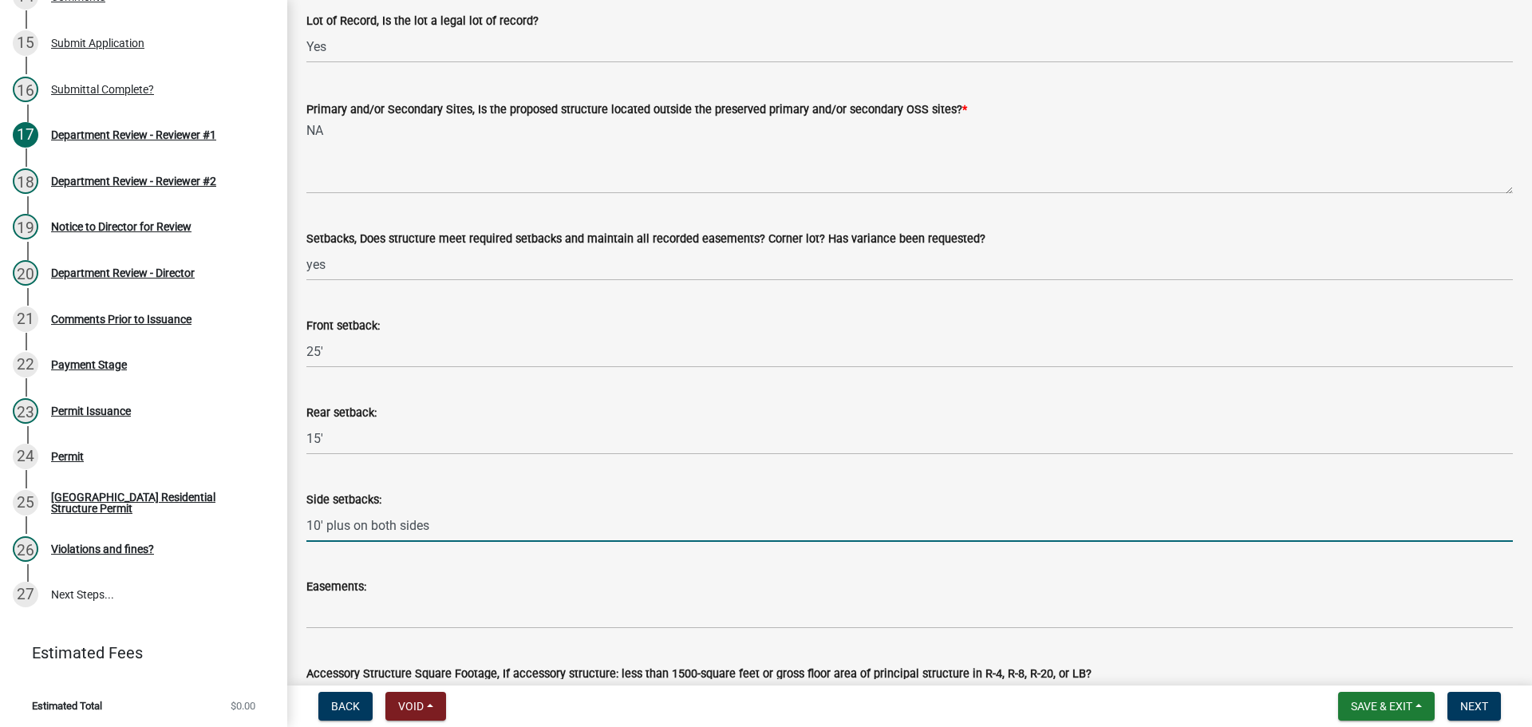
type input "10' plus on both sides"
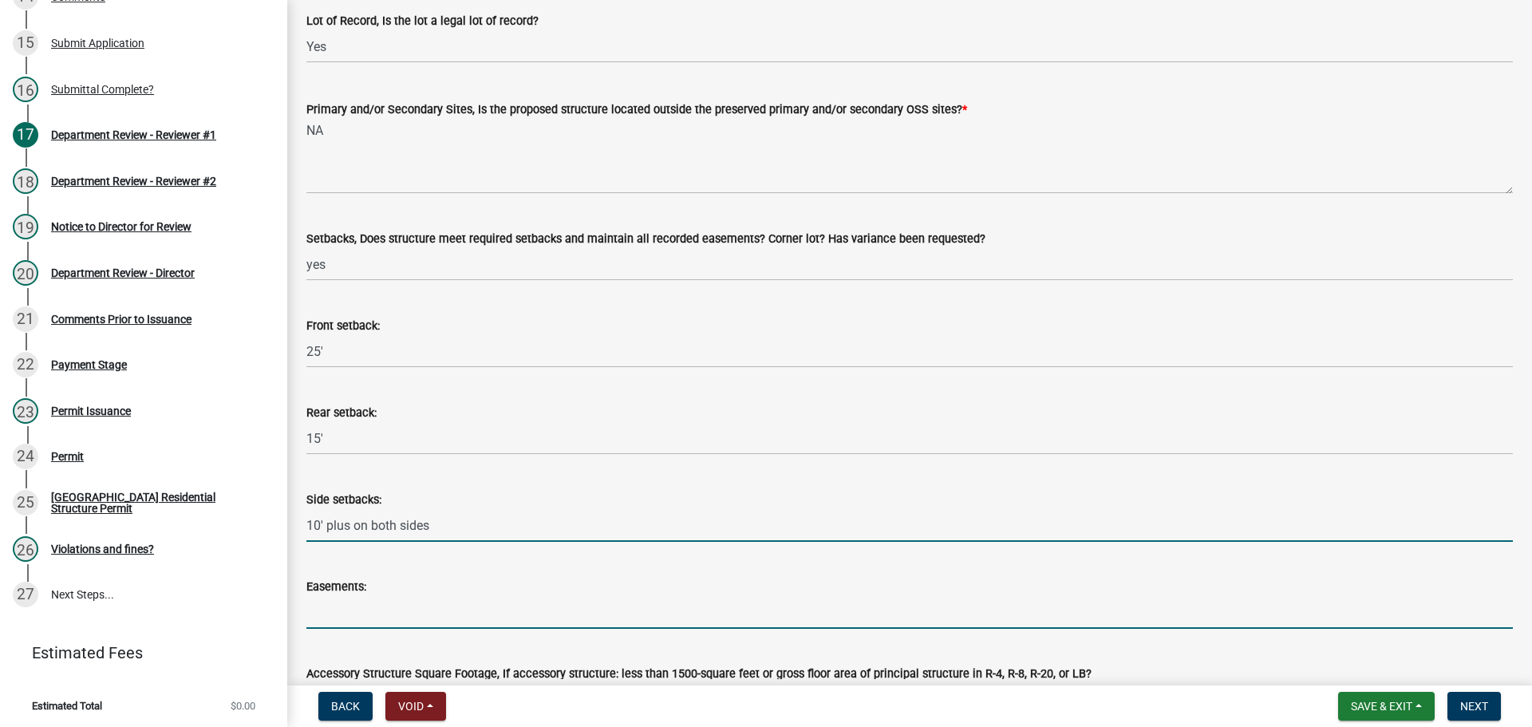
click at [341, 616] on input "Easements:" at bounding box center [909, 612] width 1206 height 33
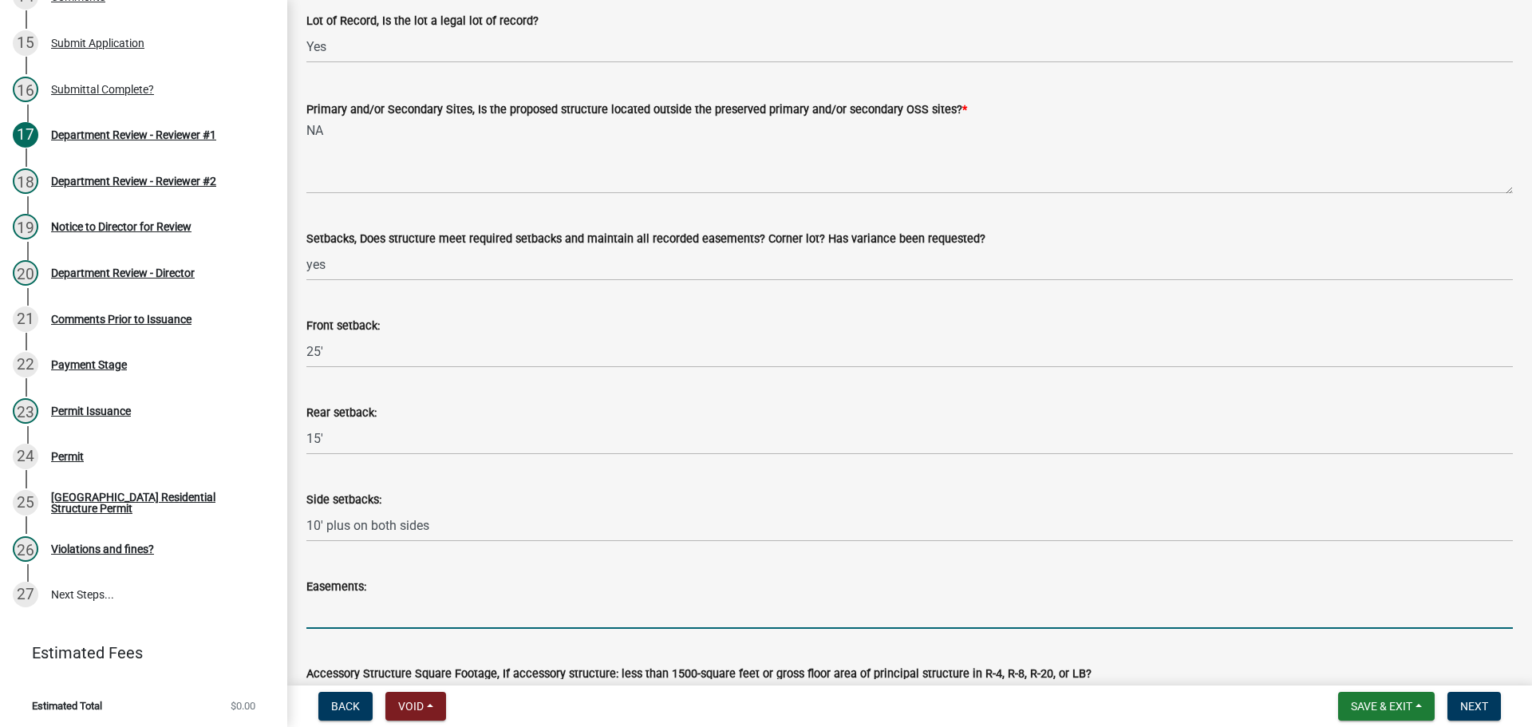
type input "n/a"
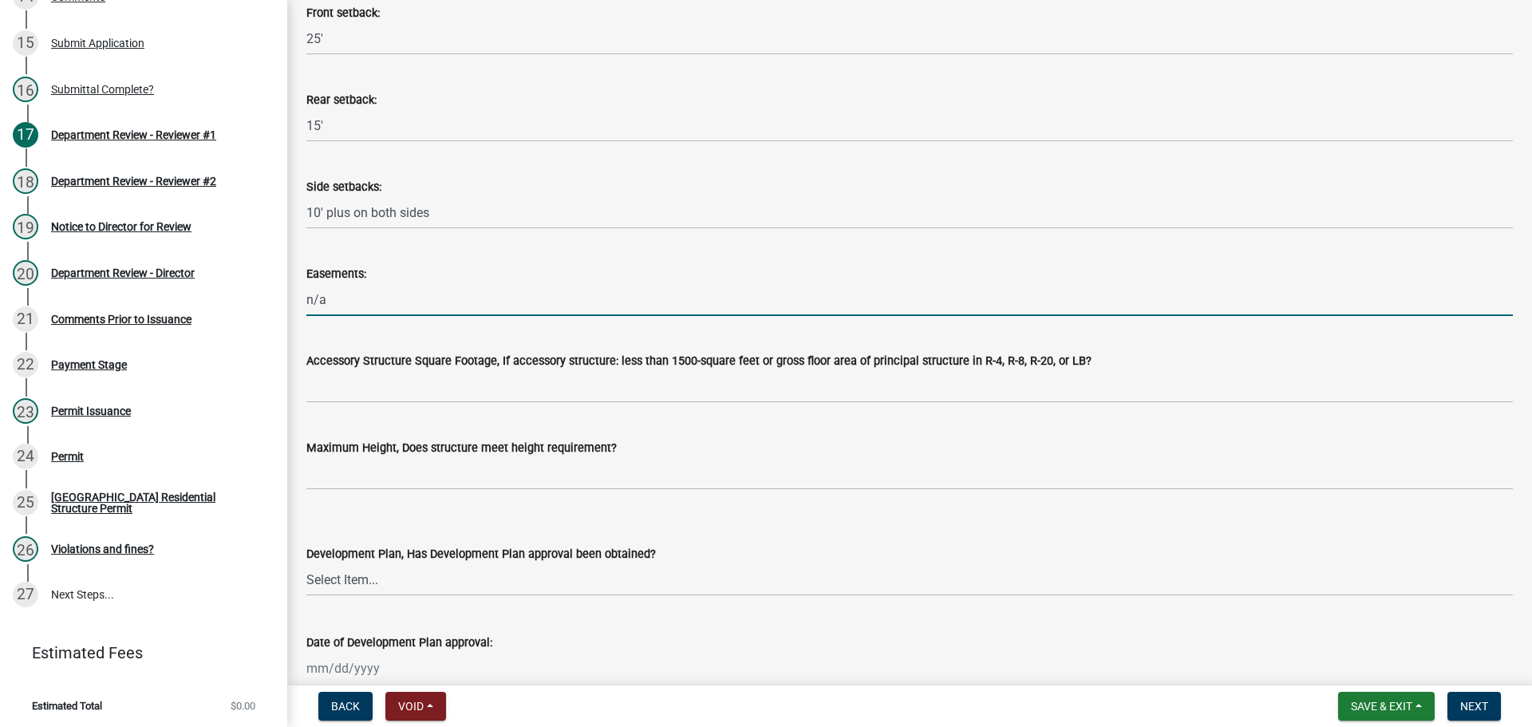
scroll to position [638, 0]
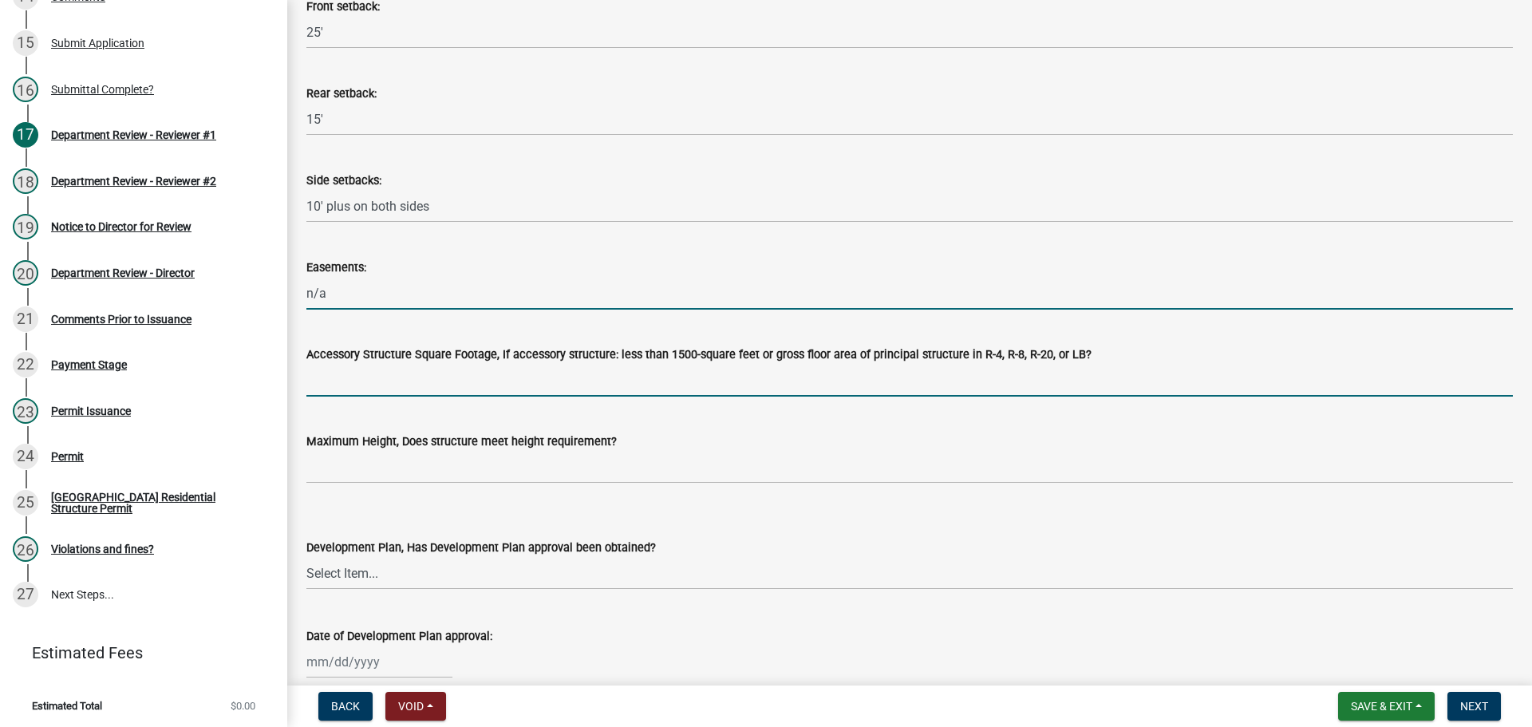
drag, startPoint x: 377, startPoint y: 387, endPoint x: 381, endPoint y: 402, distance: 15.5
click at [377, 387] on input "Accessory Structure Square Footage, If accessory structure: less than 1500-squa…" at bounding box center [909, 380] width 1206 height 33
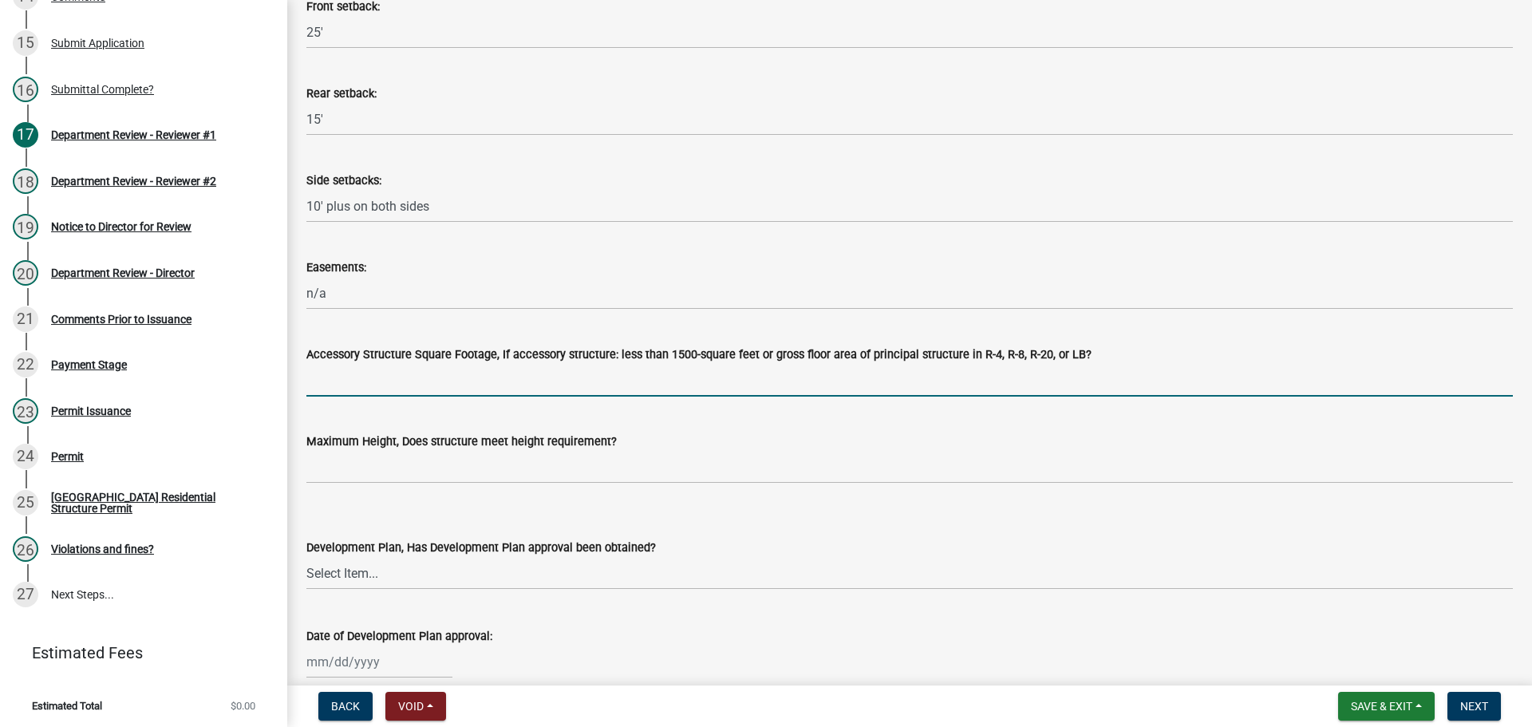
type input "NA"
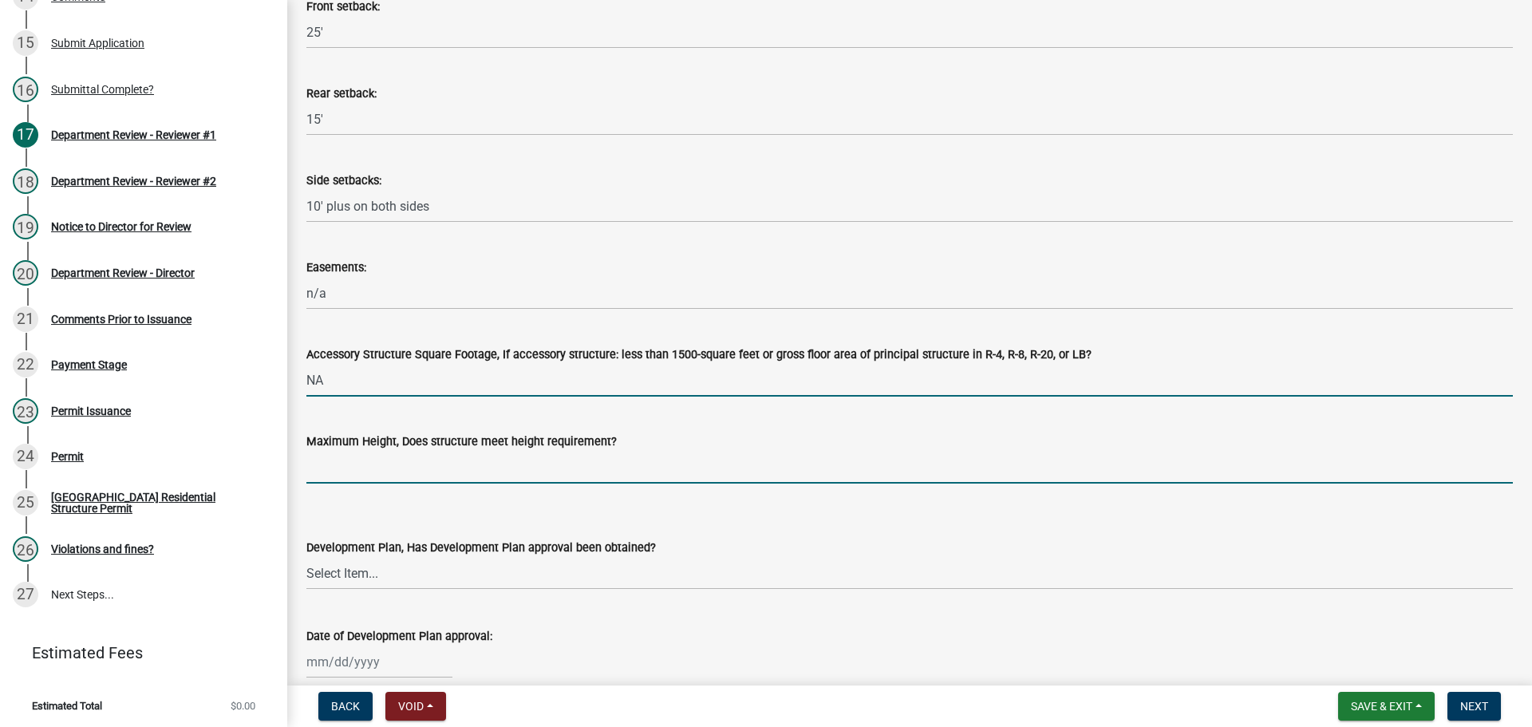
click at [369, 473] on input "Maximum Height, Does structure meet height requirement?" at bounding box center [909, 467] width 1206 height 33
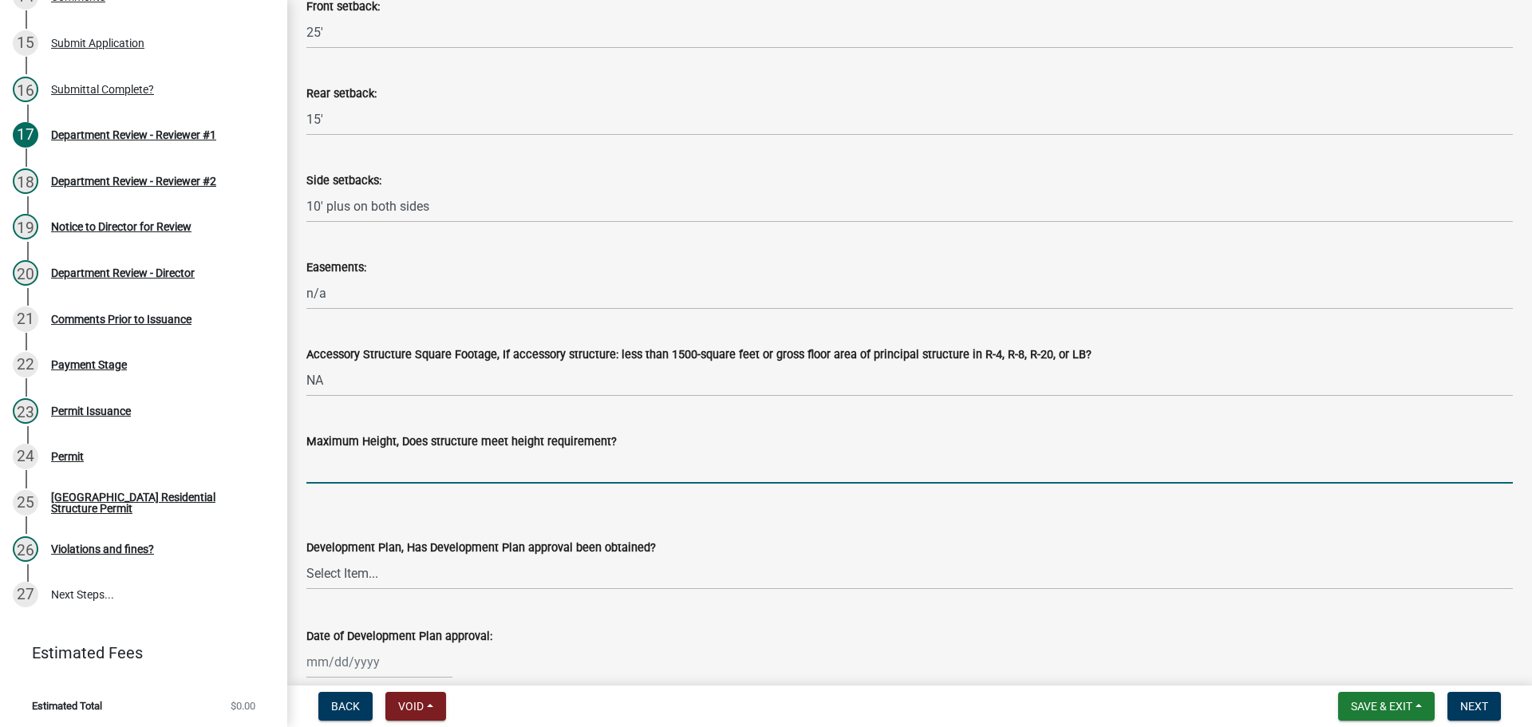
type input "yes"
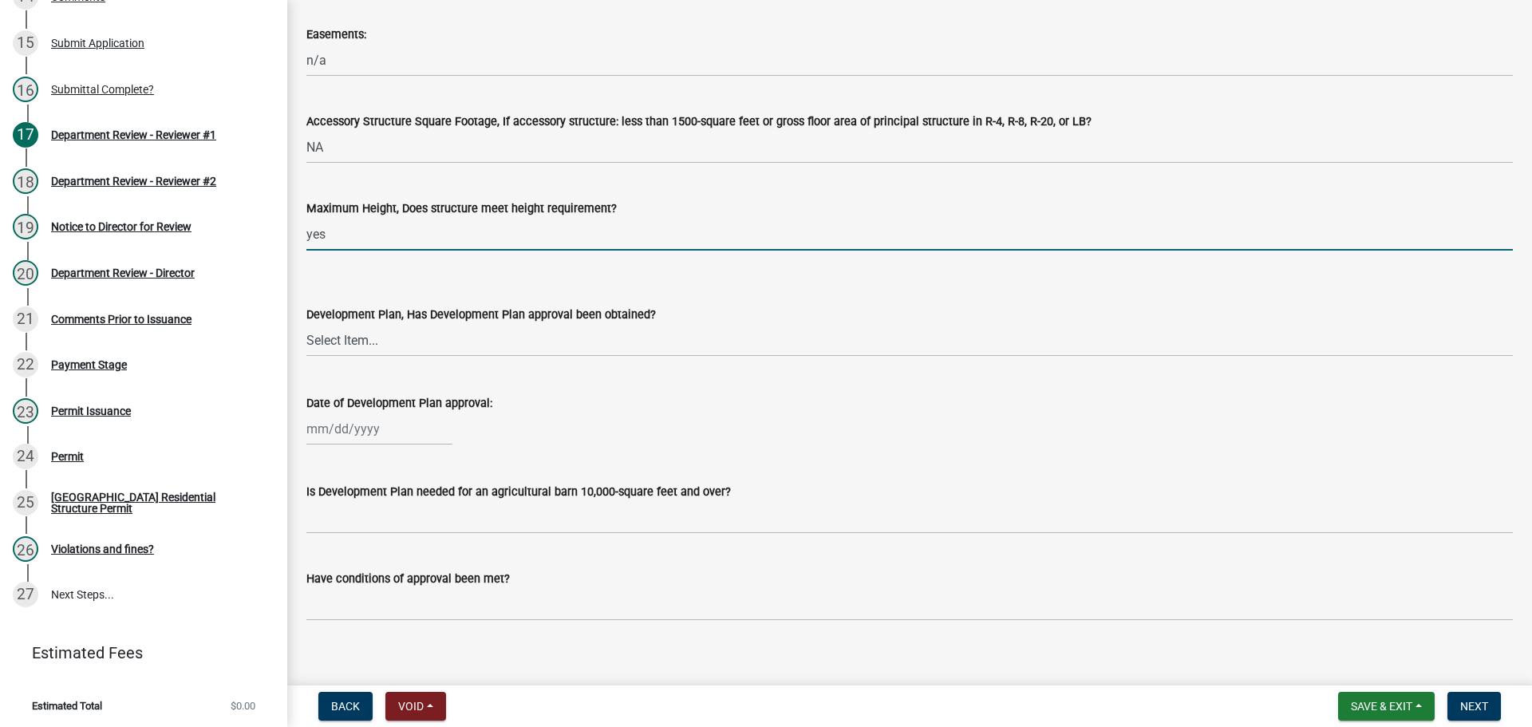
scroll to position [877, 0]
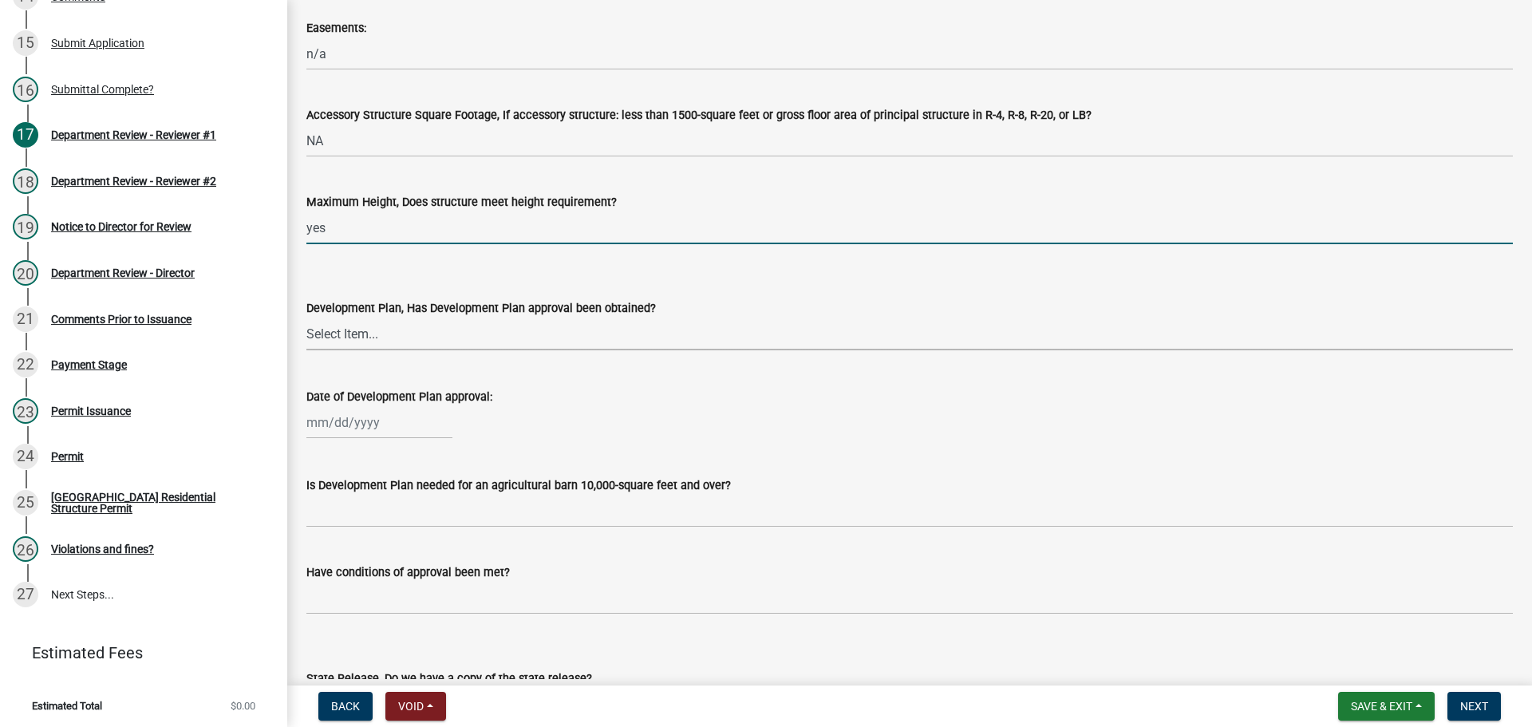
click at [325, 331] on select "Select Item... Yes No N/A" at bounding box center [909, 333] width 1206 height 33
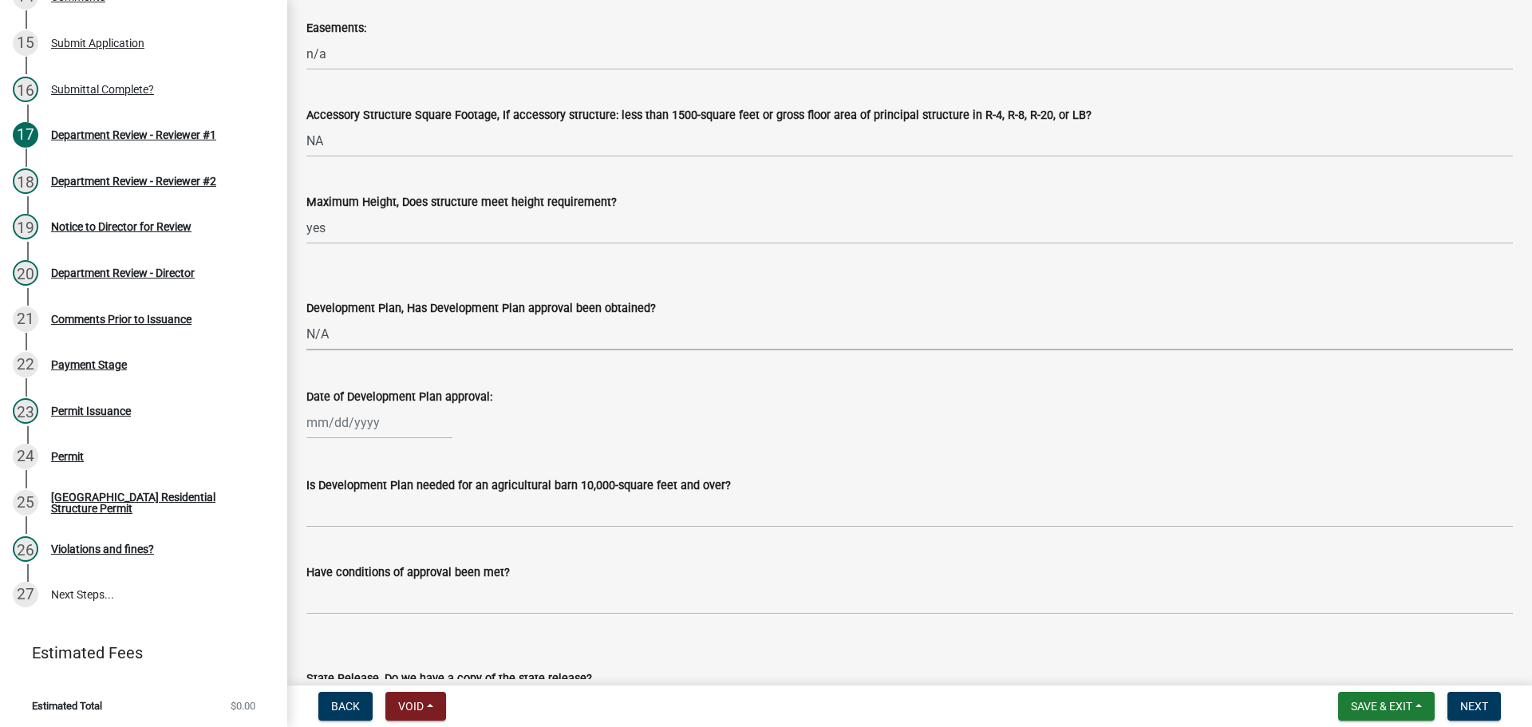
click at [306, 317] on select "Select Item... Yes No N/A" at bounding box center [909, 333] width 1206 height 33
select select "674b3438-44d1-433f-a18e-9a900d807566"
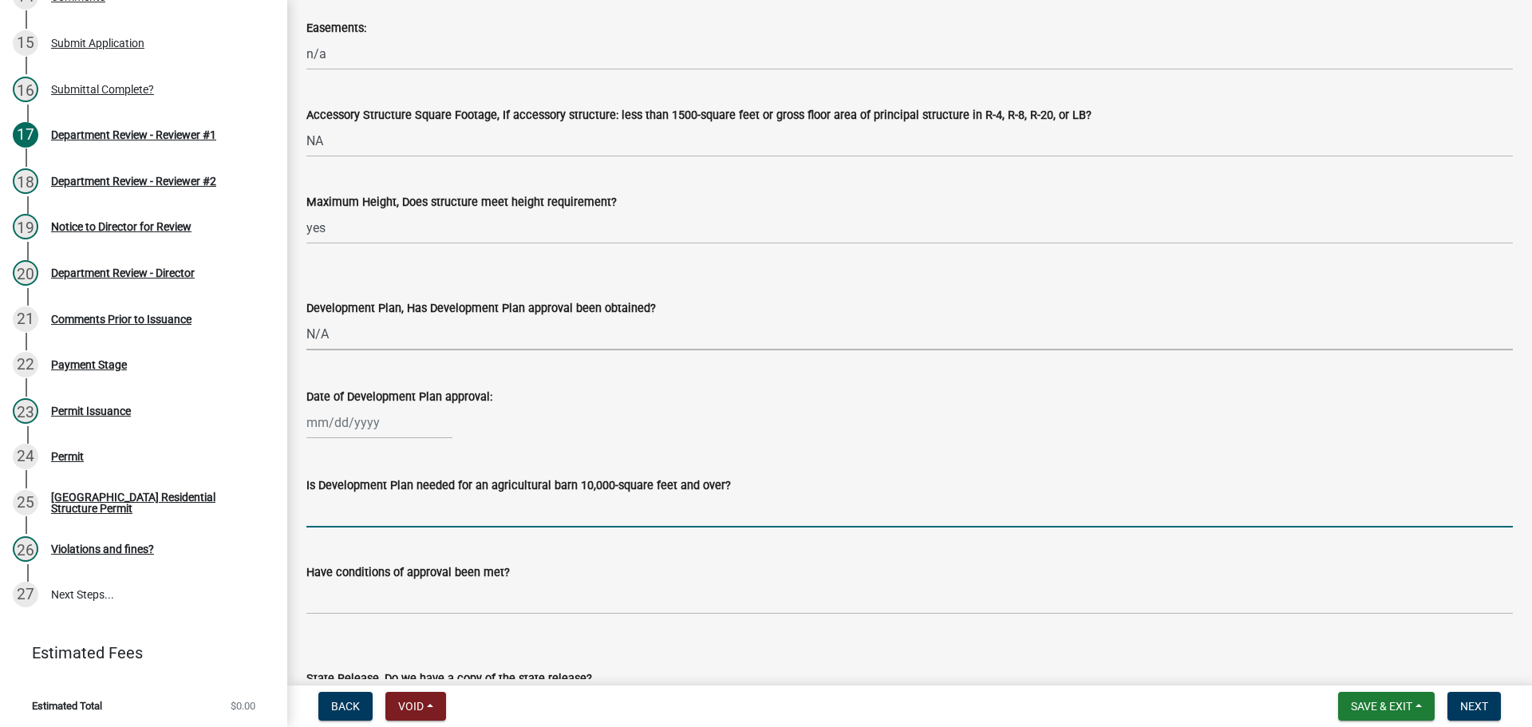
click at [337, 514] on input "Is Development Plan needed for an agricultural barn 10,000-square feet and over?" at bounding box center [909, 511] width 1206 height 33
type input "NA"
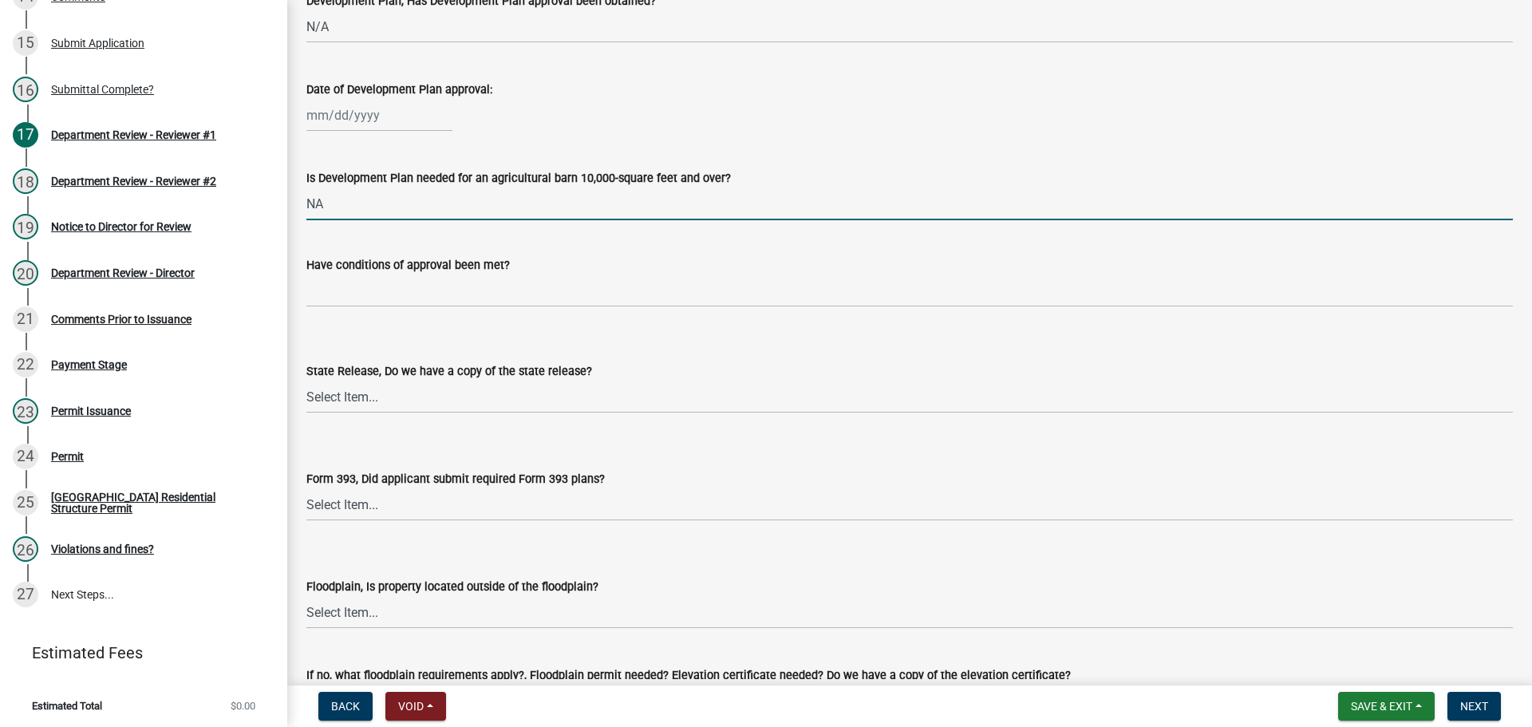
scroll to position [1197, 0]
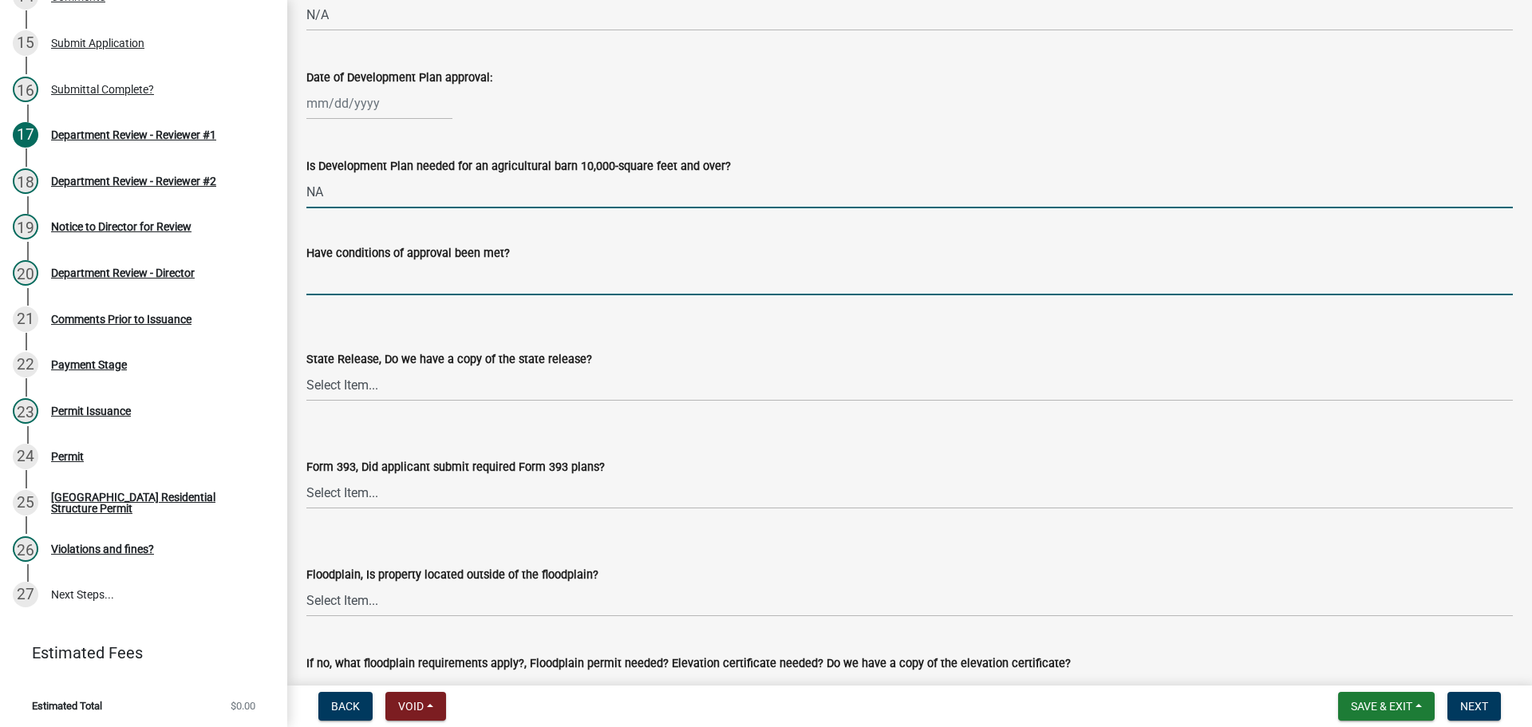
drag, startPoint x: 333, startPoint y: 286, endPoint x: 343, endPoint y: 306, distance: 21.8
click at [333, 286] on input "Have conditions of approval been met?" at bounding box center [909, 278] width 1206 height 33
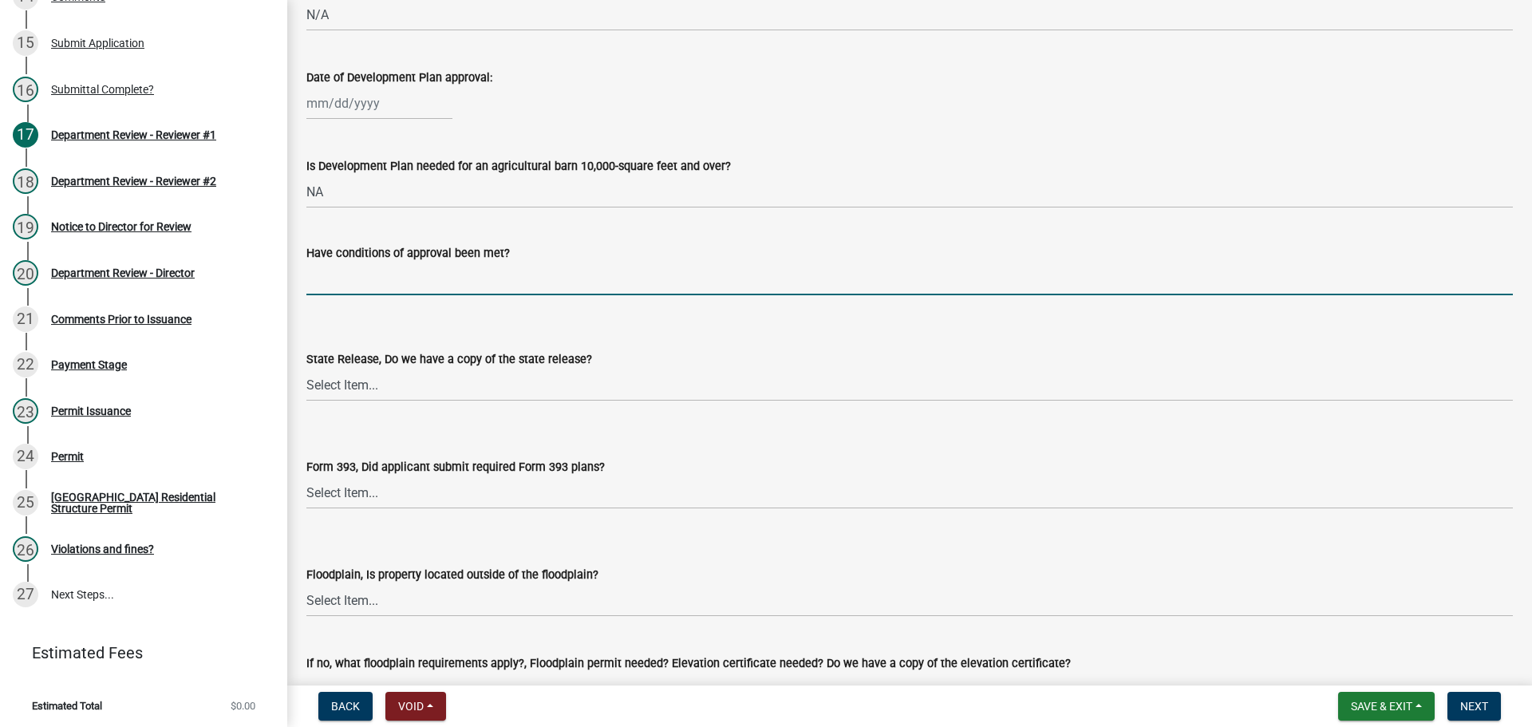
type input "NA"
click at [366, 385] on select "Select Item... Yes No N/A" at bounding box center [909, 385] width 1206 height 33
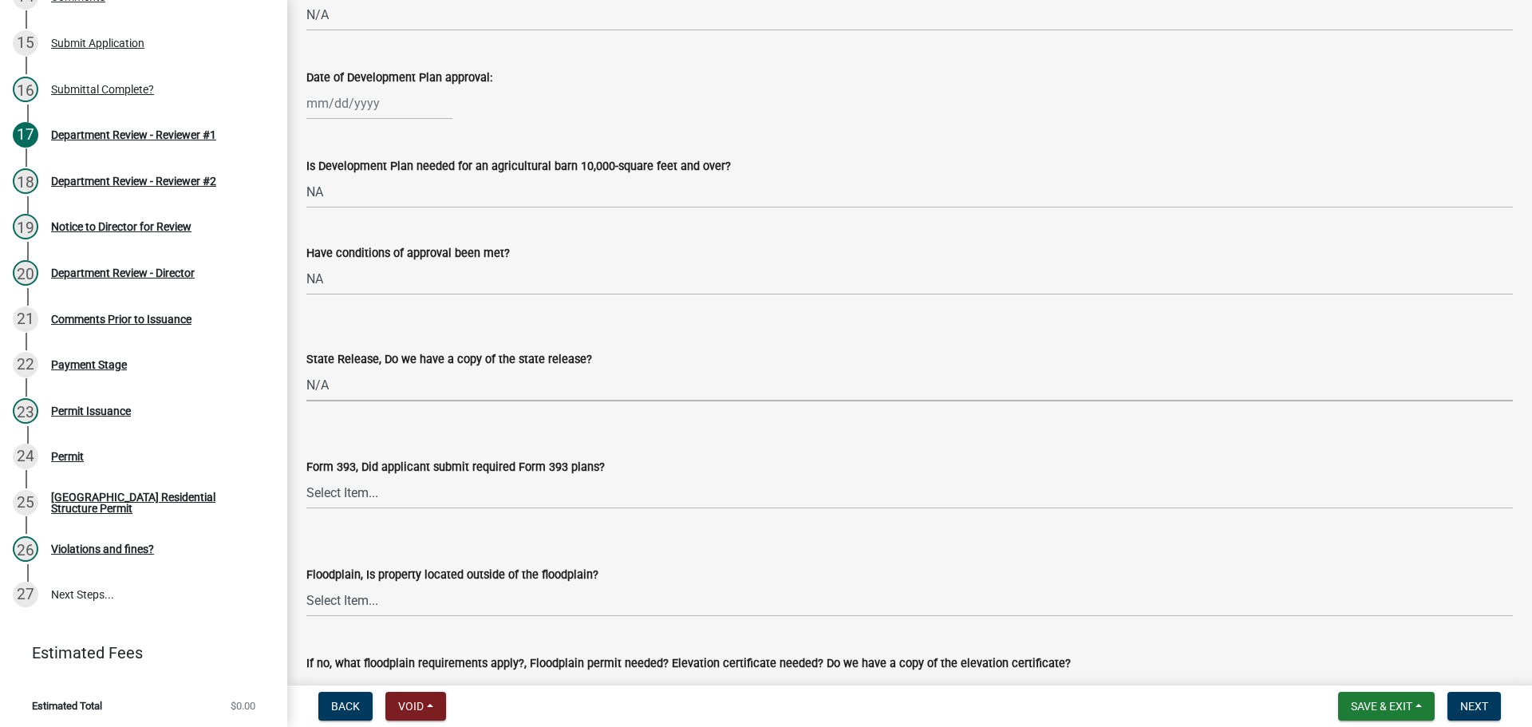
click at [306, 369] on select "Select Item... Yes No N/A" at bounding box center [909, 385] width 1206 height 33
select select "d625d8e2-c016-4fa4-b697-cc01dbb75373"
click at [340, 489] on select "Select Item... Yes No N/A" at bounding box center [909, 492] width 1206 height 33
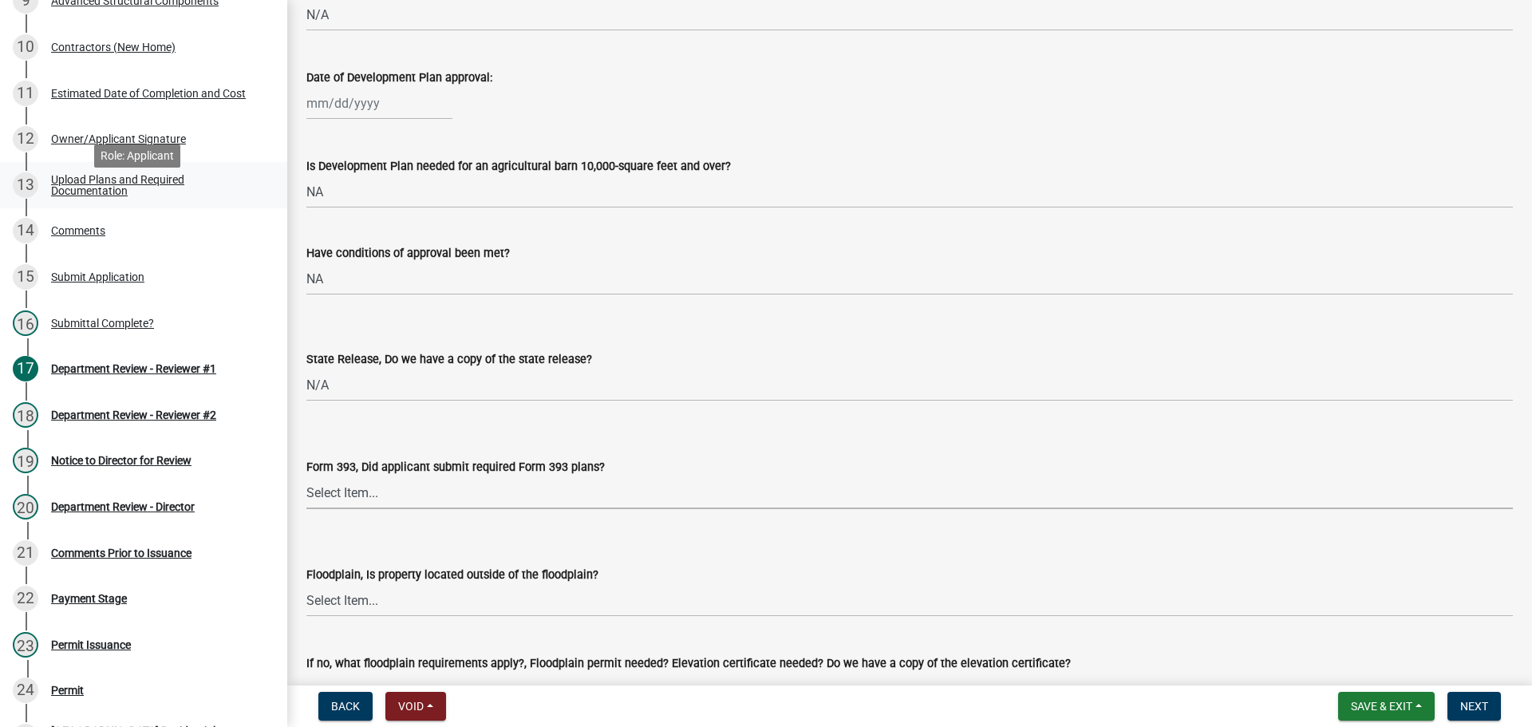
scroll to position [628, 0]
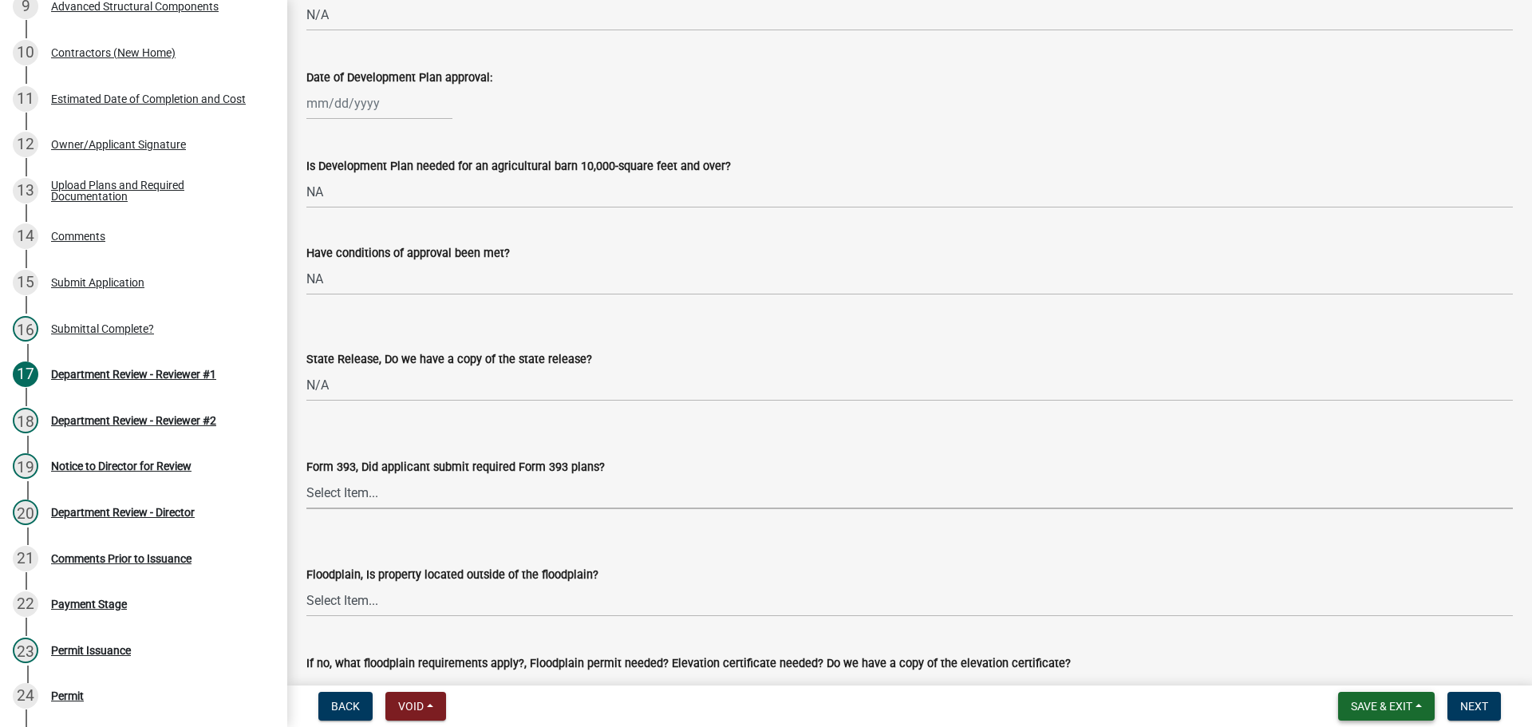
click at [1360, 702] on span "Save & Exit" at bounding box center [1381, 706] width 61 height 13
click at [1323, 626] on button "Save" at bounding box center [1371, 626] width 128 height 38
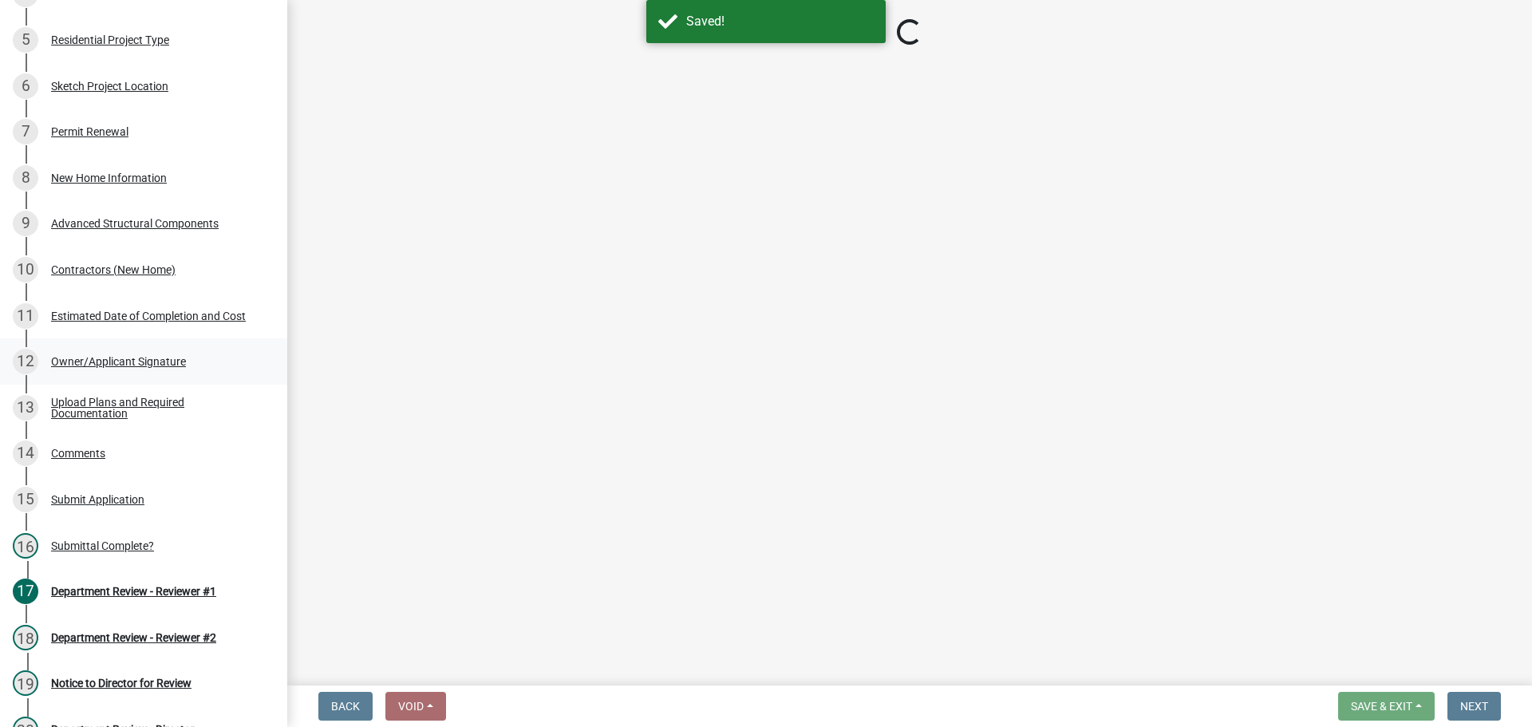
scroll to position [388, 0]
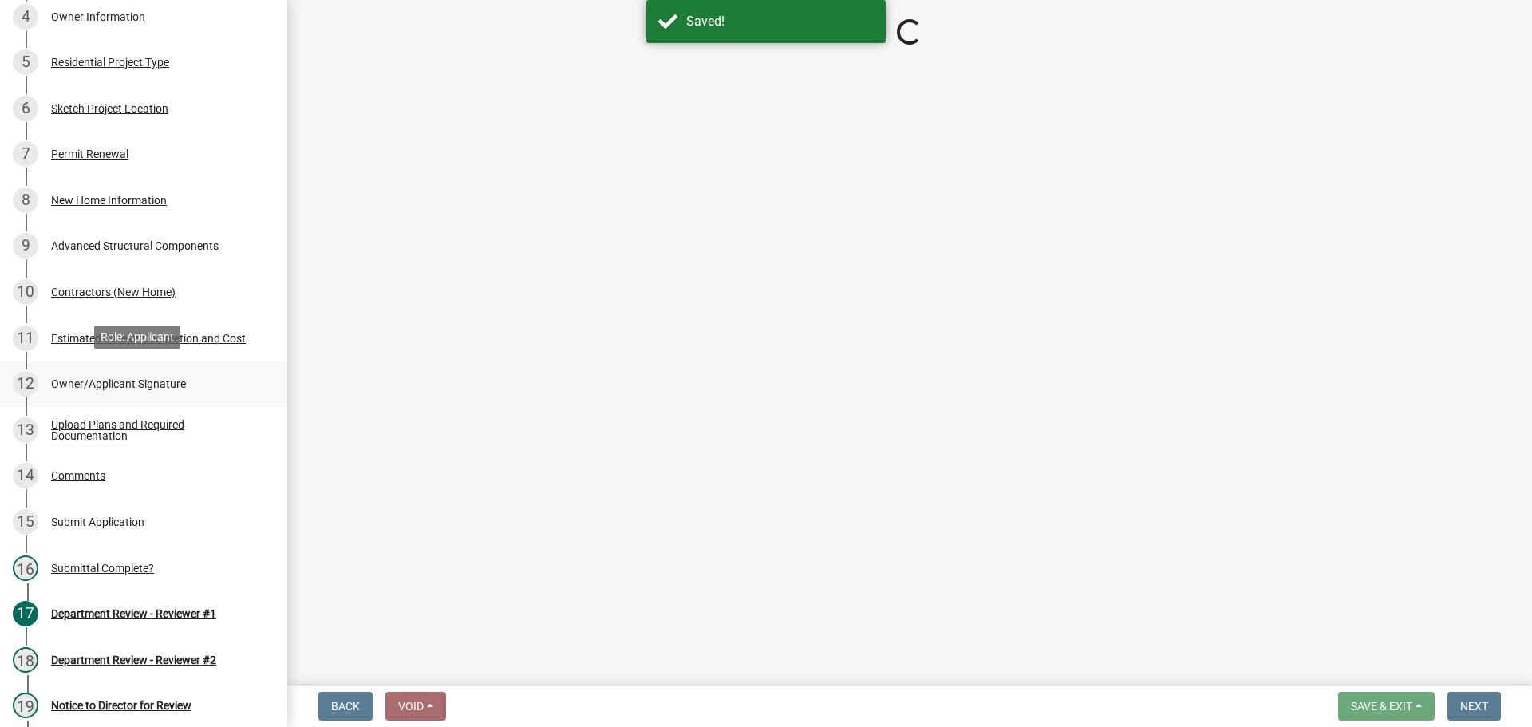
select select "2b50337a-1d1c-4f6e-b6b1-3d95564f7ff5"
select select "674b3438-44d1-433f-a18e-9a900d807566"
select select "d625d8e2-c016-4fa4-b697-cc01dbb75373"
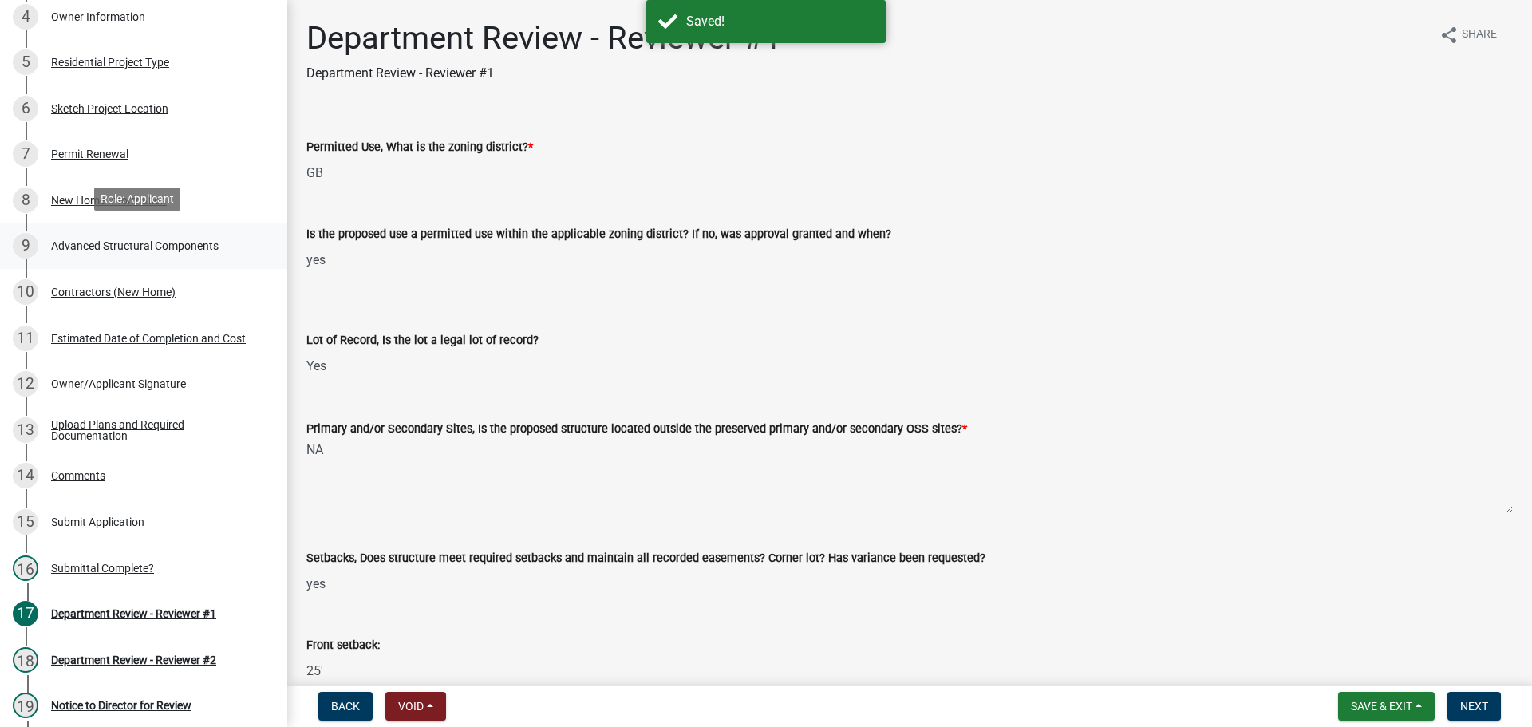
click at [102, 240] on div "Advanced Structural Components" at bounding box center [135, 245] width 168 height 11
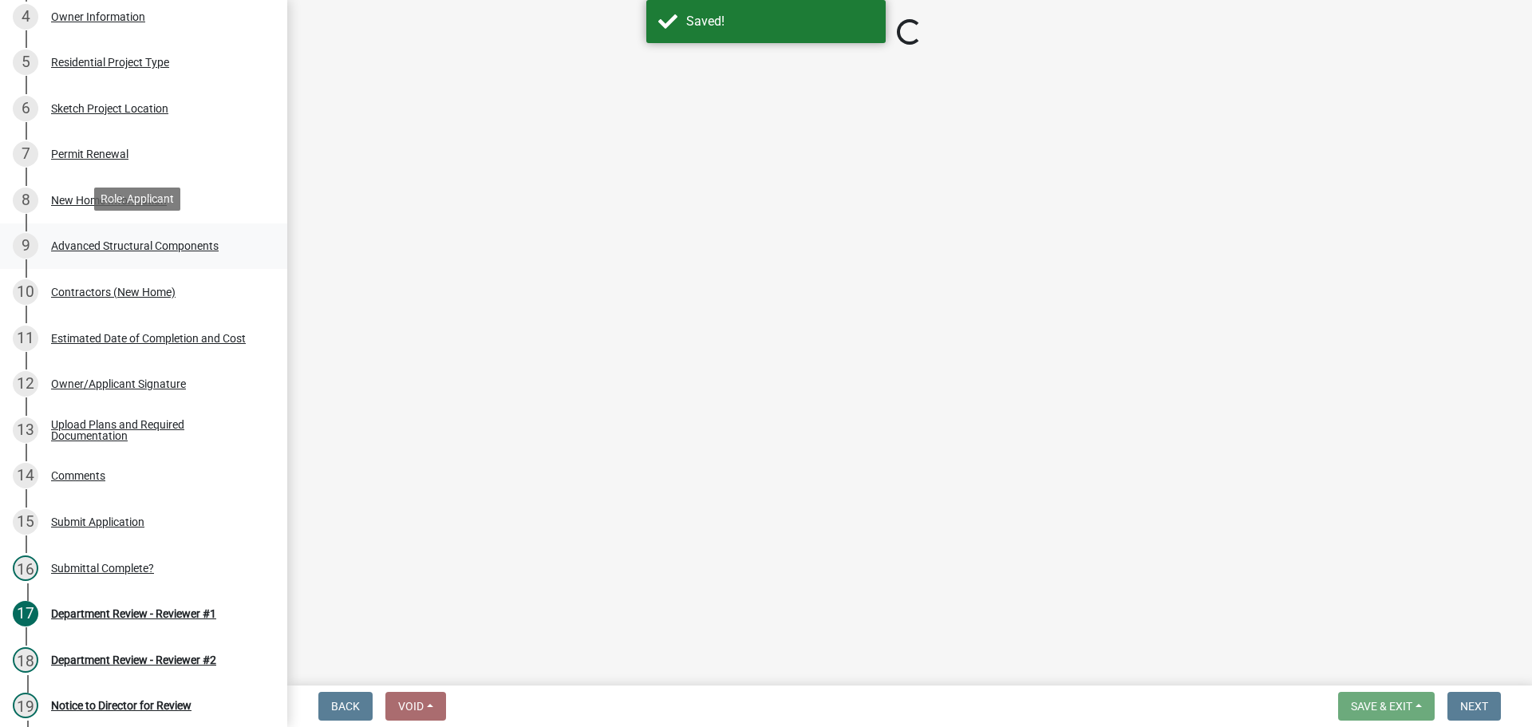
select select "969b3812-a697-4f96-8ebc-392571e88d14"
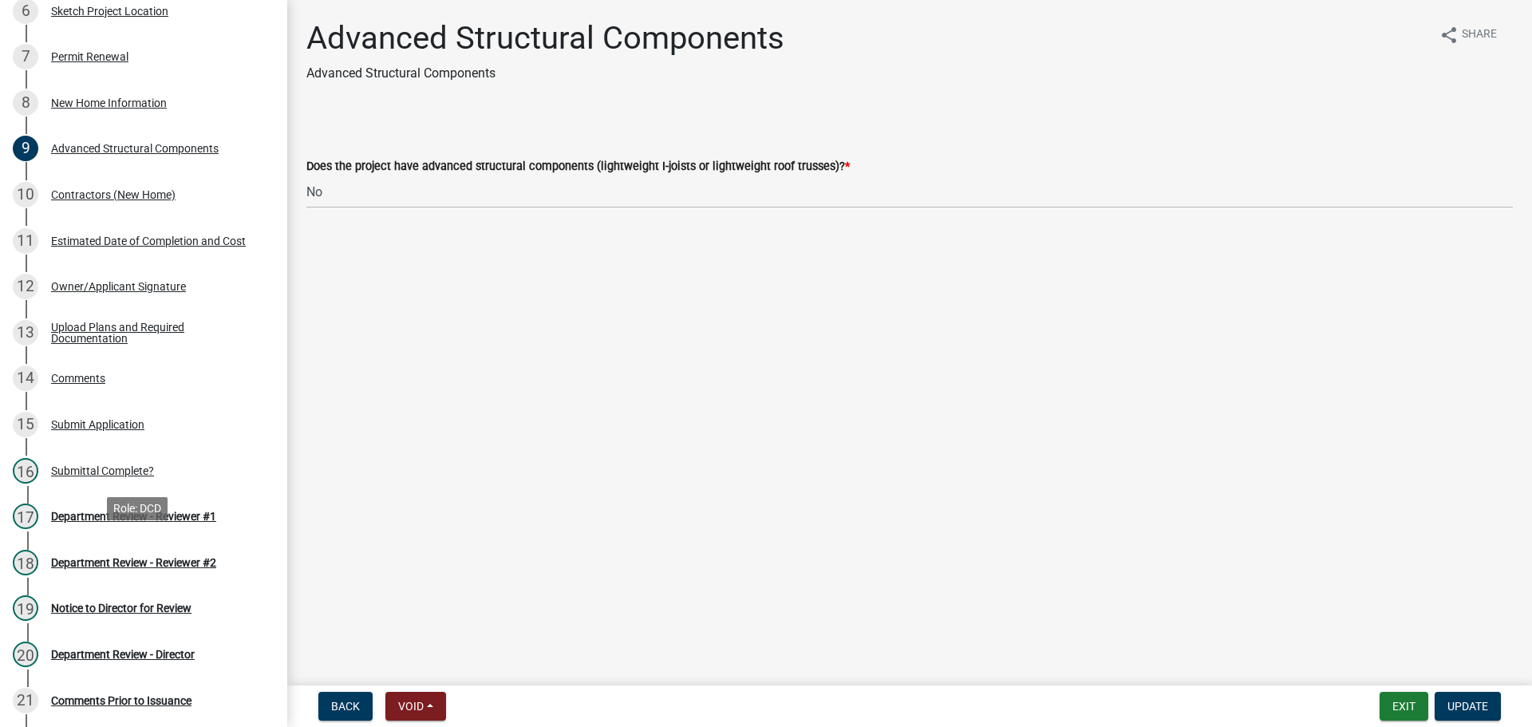
scroll to position [787, 0]
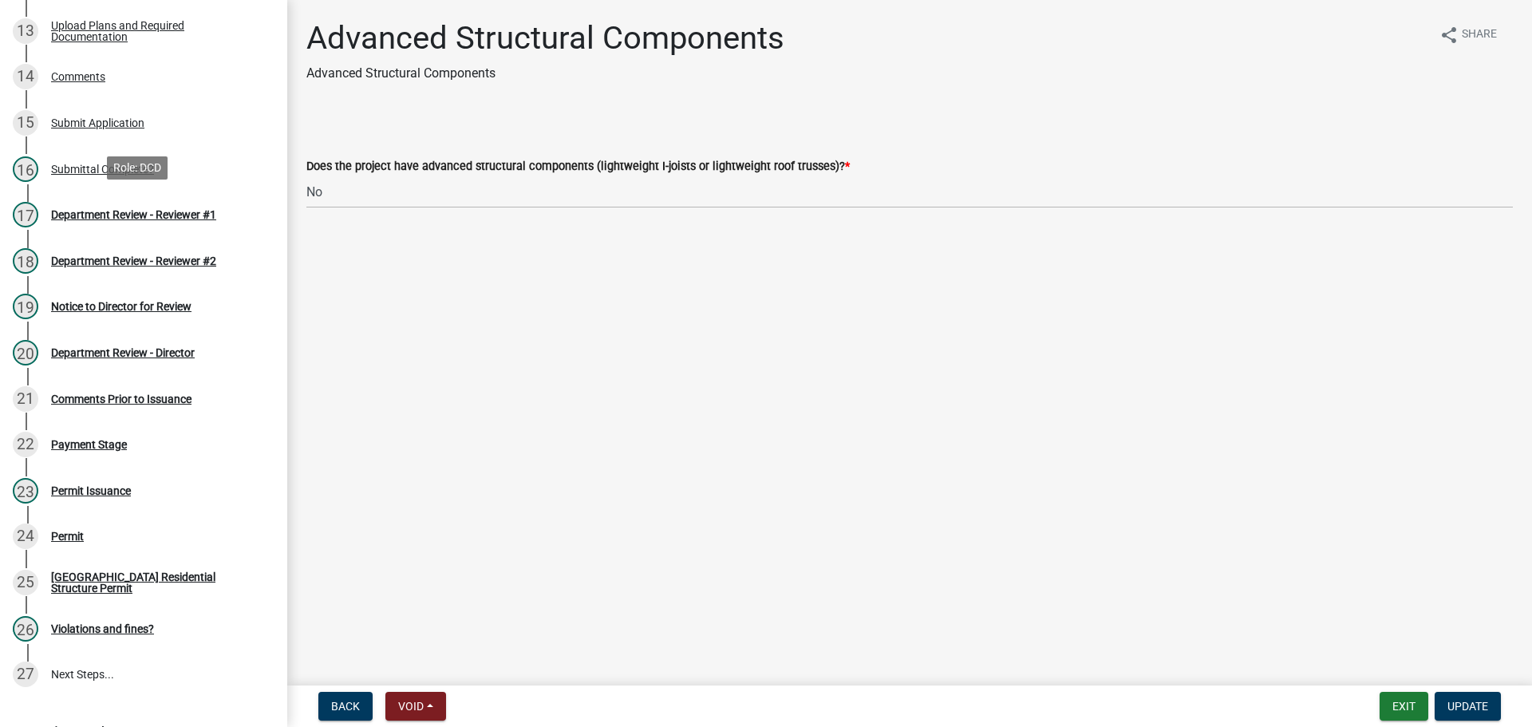
click at [146, 217] on div "Department Review - Reviewer #1" at bounding box center [133, 214] width 165 height 11
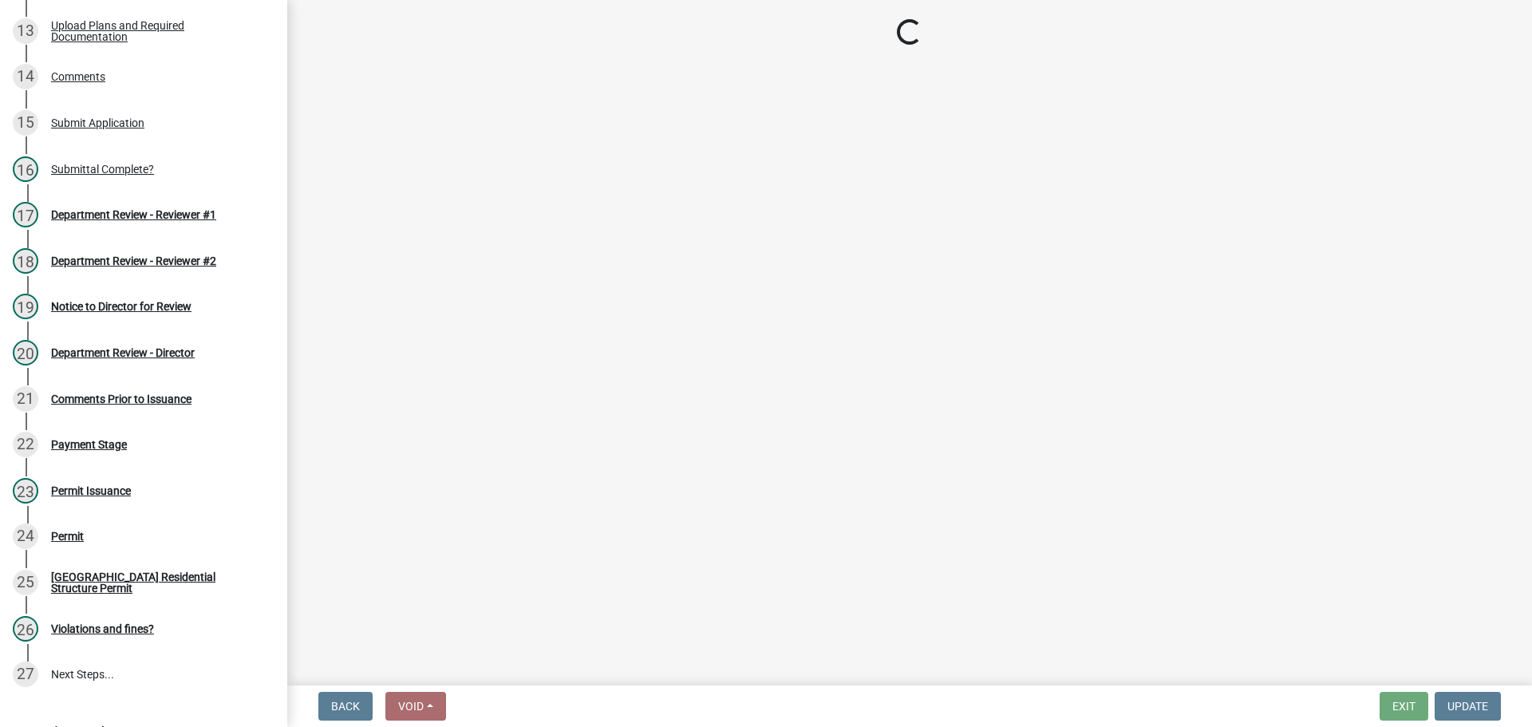
select select "2b50337a-1d1c-4f6e-b6b1-3d95564f7ff5"
select select "674b3438-44d1-433f-a18e-9a900d807566"
select select "d625d8e2-c016-4fa4-b697-cc01dbb75373"
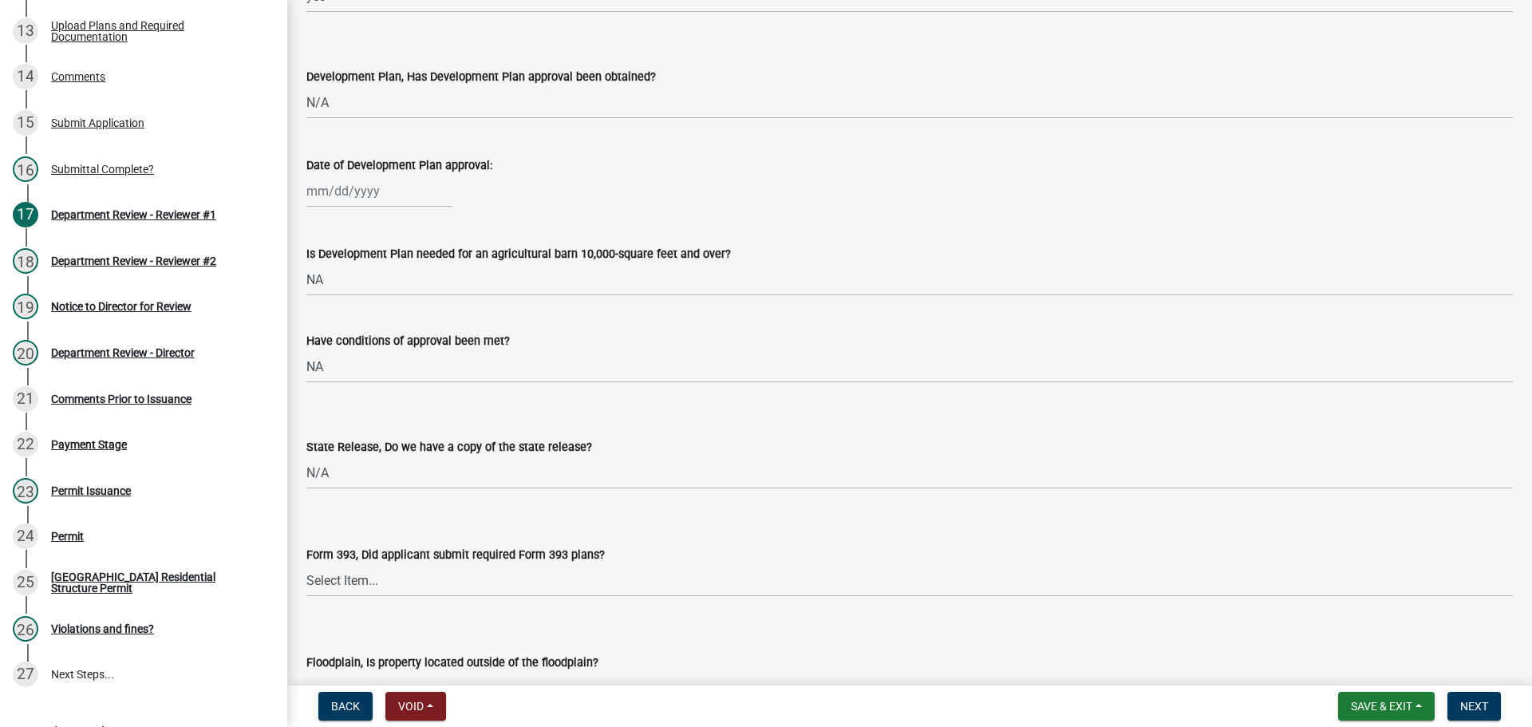
scroll to position [1117, 0]
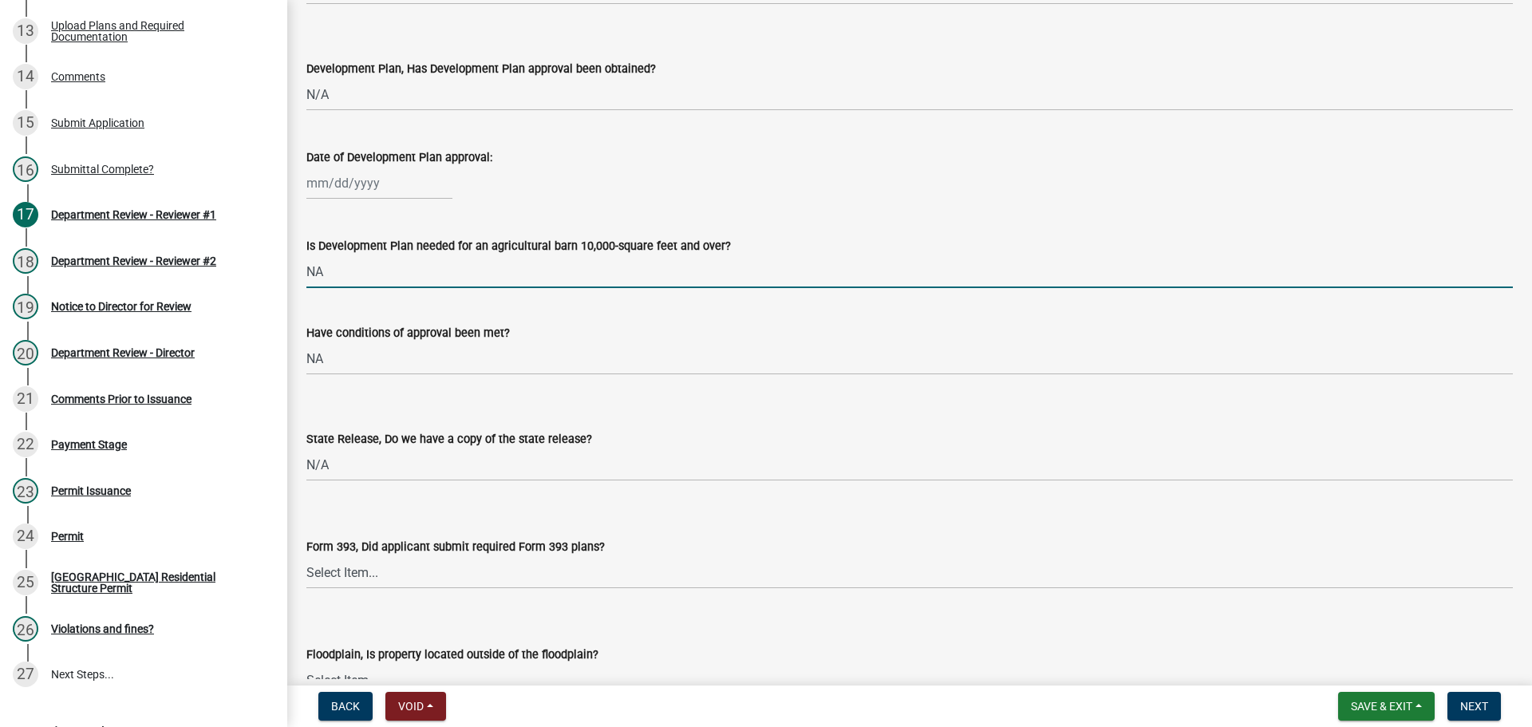
click at [329, 272] on input "NA" at bounding box center [909, 271] width 1206 height 33
click at [802, 460] on select "Select Item... Yes No N/A" at bounding box center [909, 464] width 1206 height 33
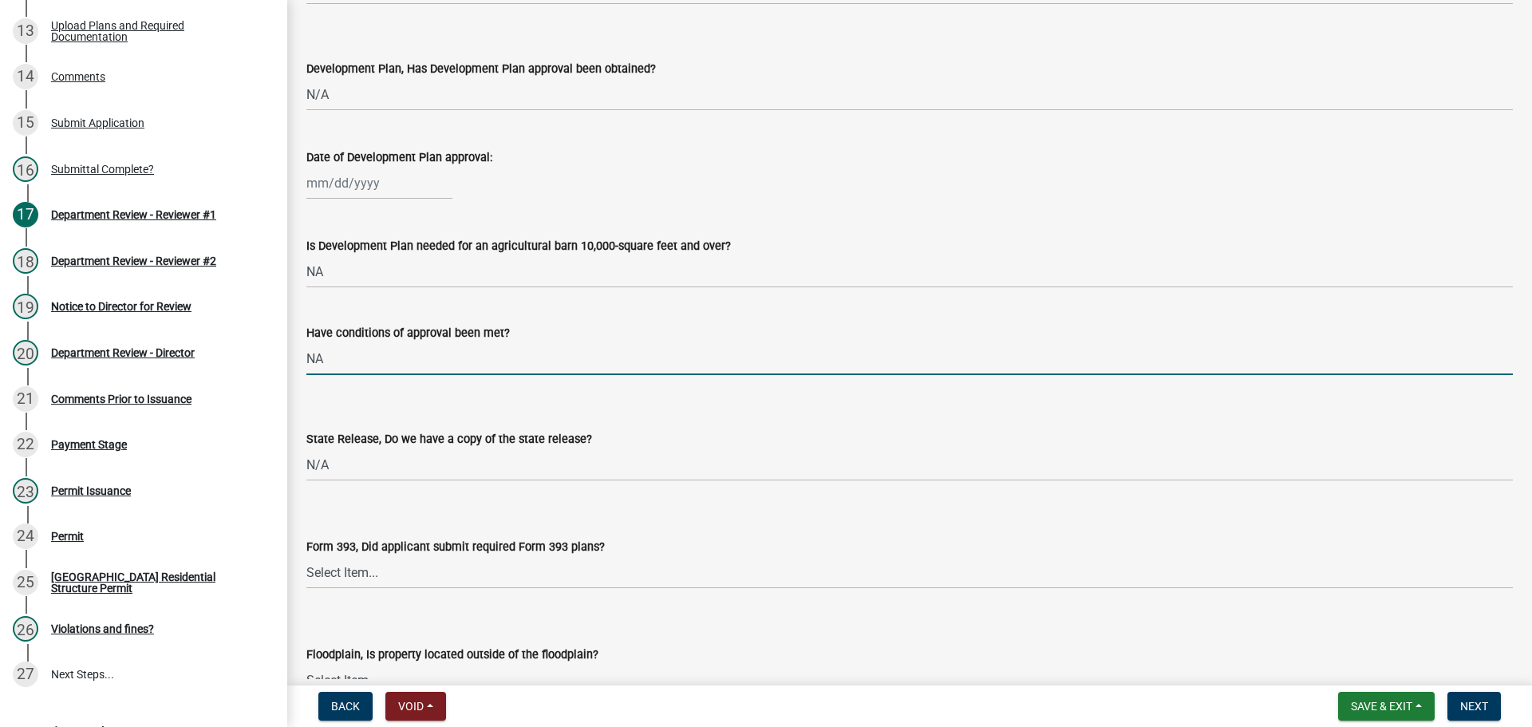
click at [655, 366] on input "NA" at bounding box center [909, 358] width 1206 height 33
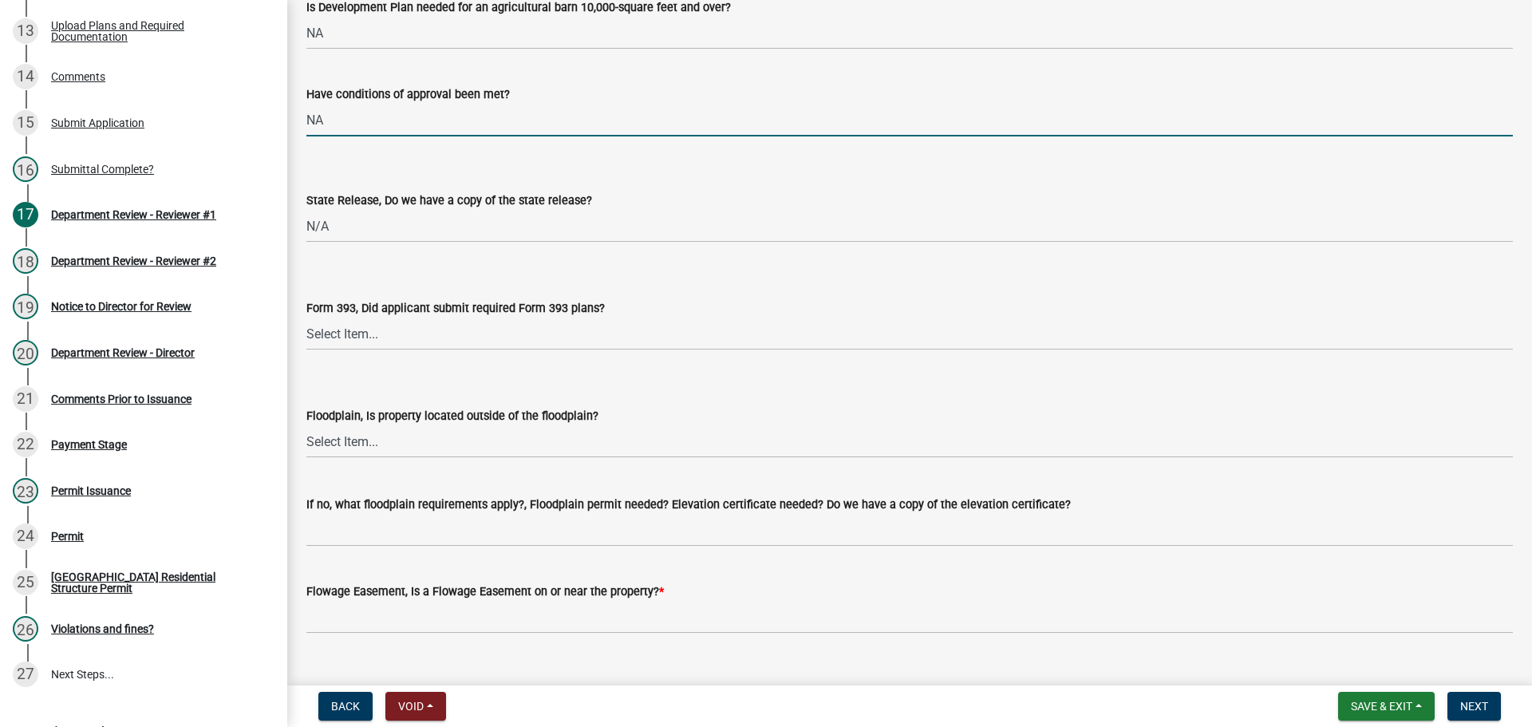
scroll to position [1356, 0]
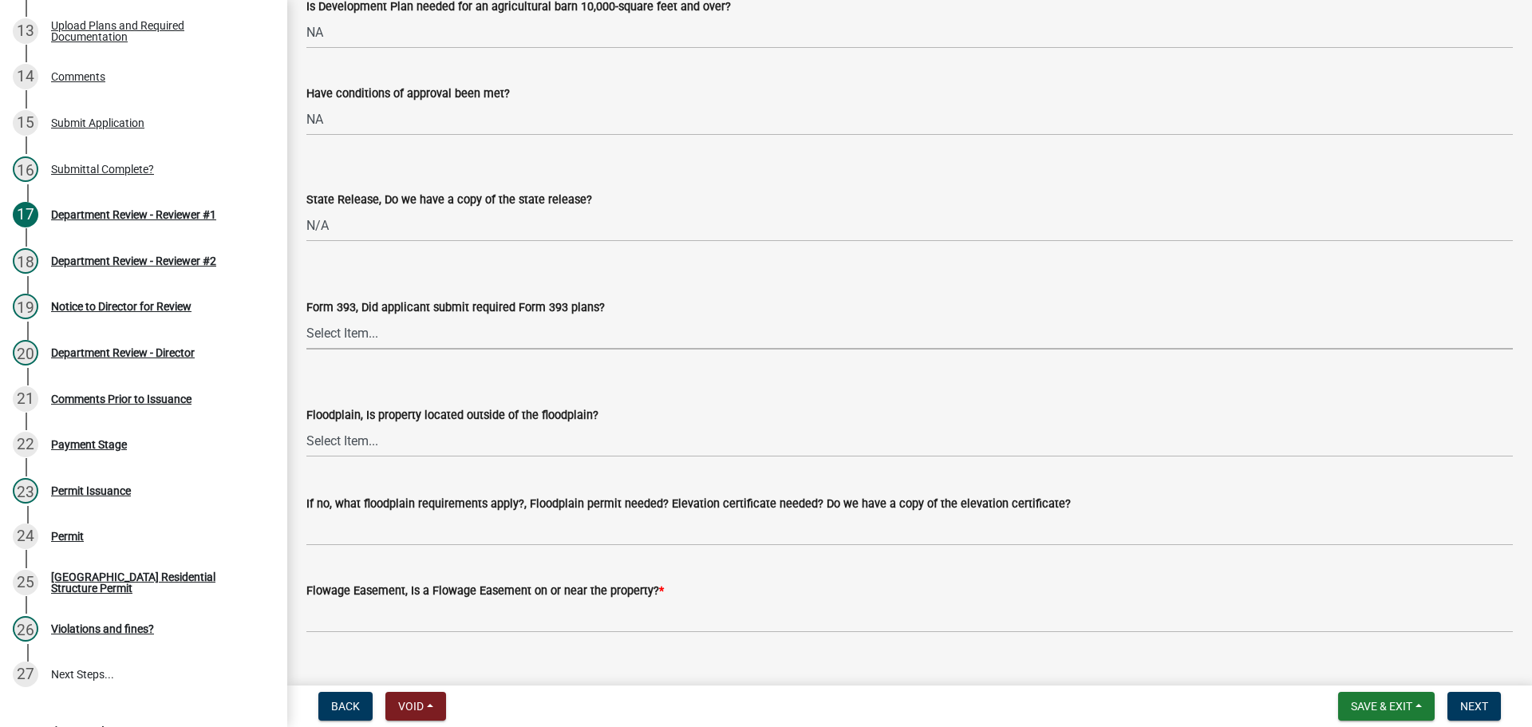
click at [320, 334] on select "Select Item... Yes No N/A" at bounding box center [909, 333] width 1206 height 33
click at [306, 317] on select "Select Item... Yes No N/A" at bounding box center [909, 333] width 1206 height 33
select select "220652cf-f23d-4527-9188-e71e6281c1f5"
click at [334, 440] on select "Select Item... Yes No" at bounding box center [909, 440] width 1206 height 33
click at [306, 424] on select "Select Item... Yes No" at bounding box center [909, 440] width 1206 height 33
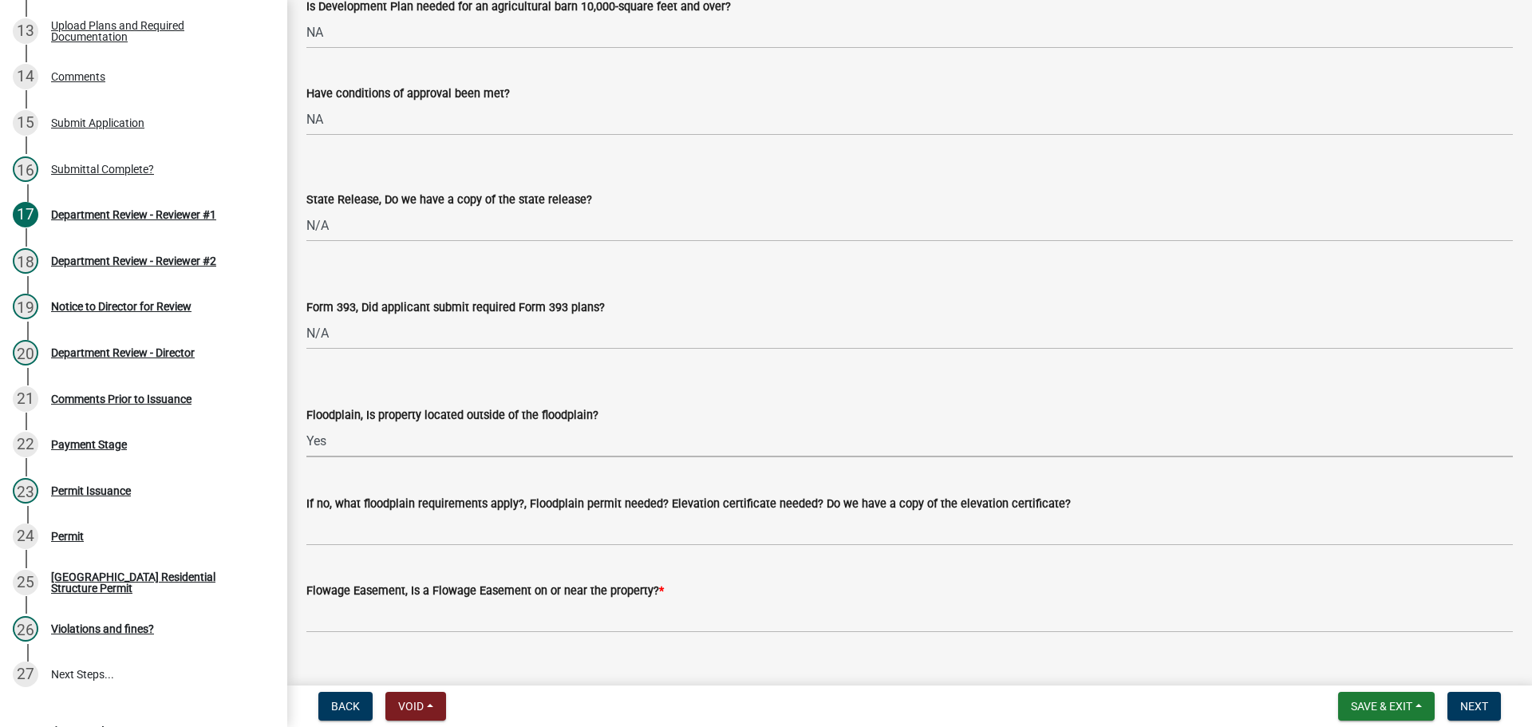
select select "5ad78b45-2880-474c-97ef-2440aa75ee84"
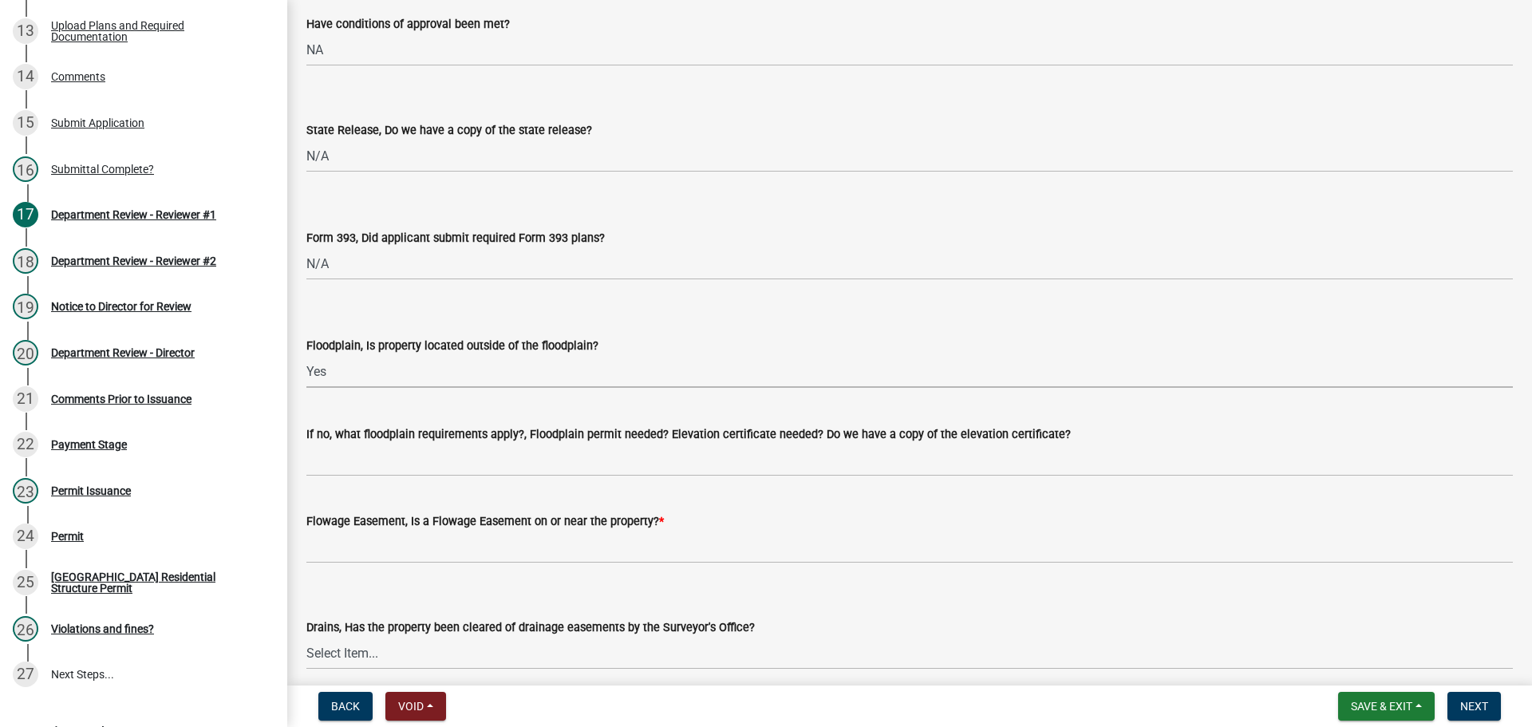
scroll to position [1516, 0]
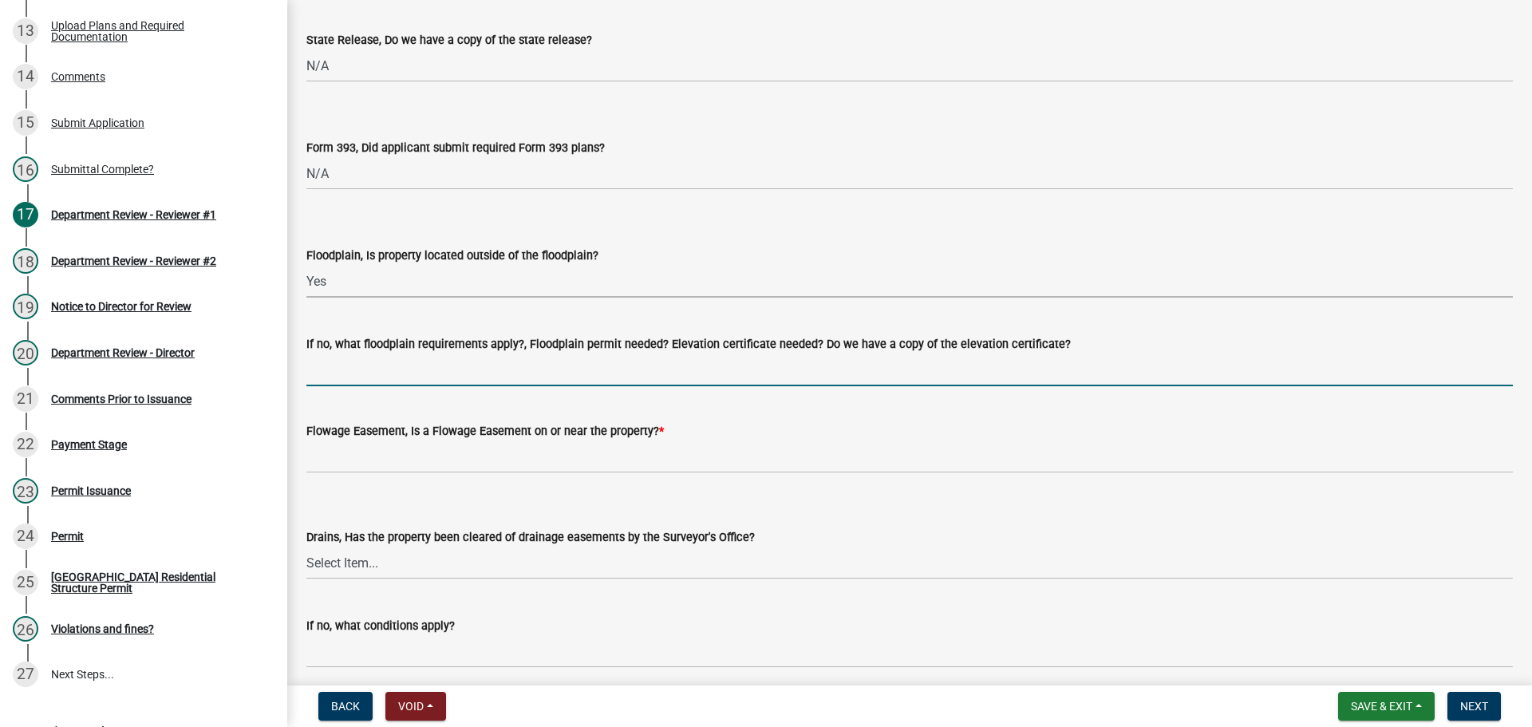
click at [350, 373] on input "If no, what floodplain requirements apply?, Floodplain permit needed? Elevation…" at bounding box center [909, 369] width 1206 height 33
type input "NA"
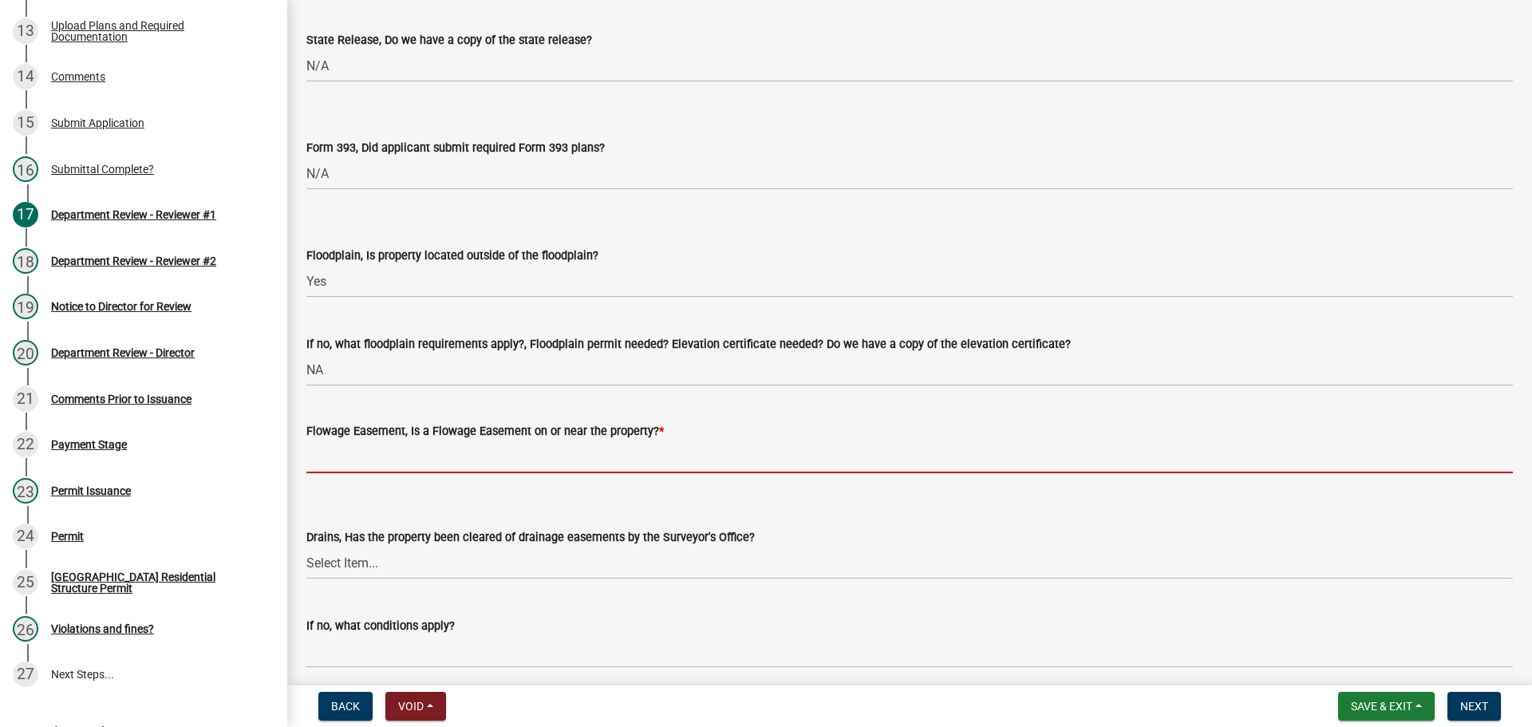
drag, startPoint x: 326, startPoint y: 451, endPoint x: 327, endPoint y: 469, distance: 18.4
click at [326, 451] on input "Flowage Easement, Is a Flowage Easement on or near the property? *" at bounding box center [909, 456] width 1206 height 33
type input "No"
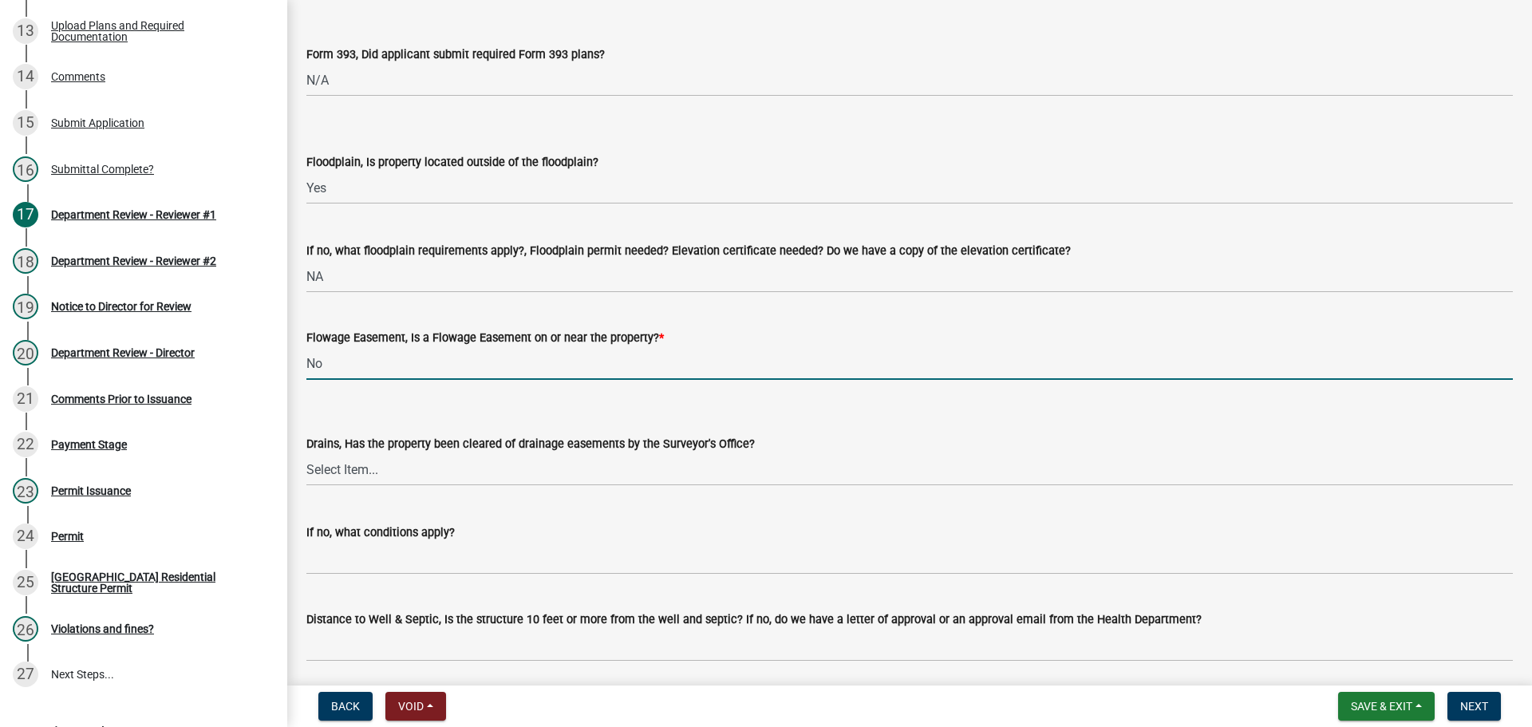
scroll to position [1755, 0]
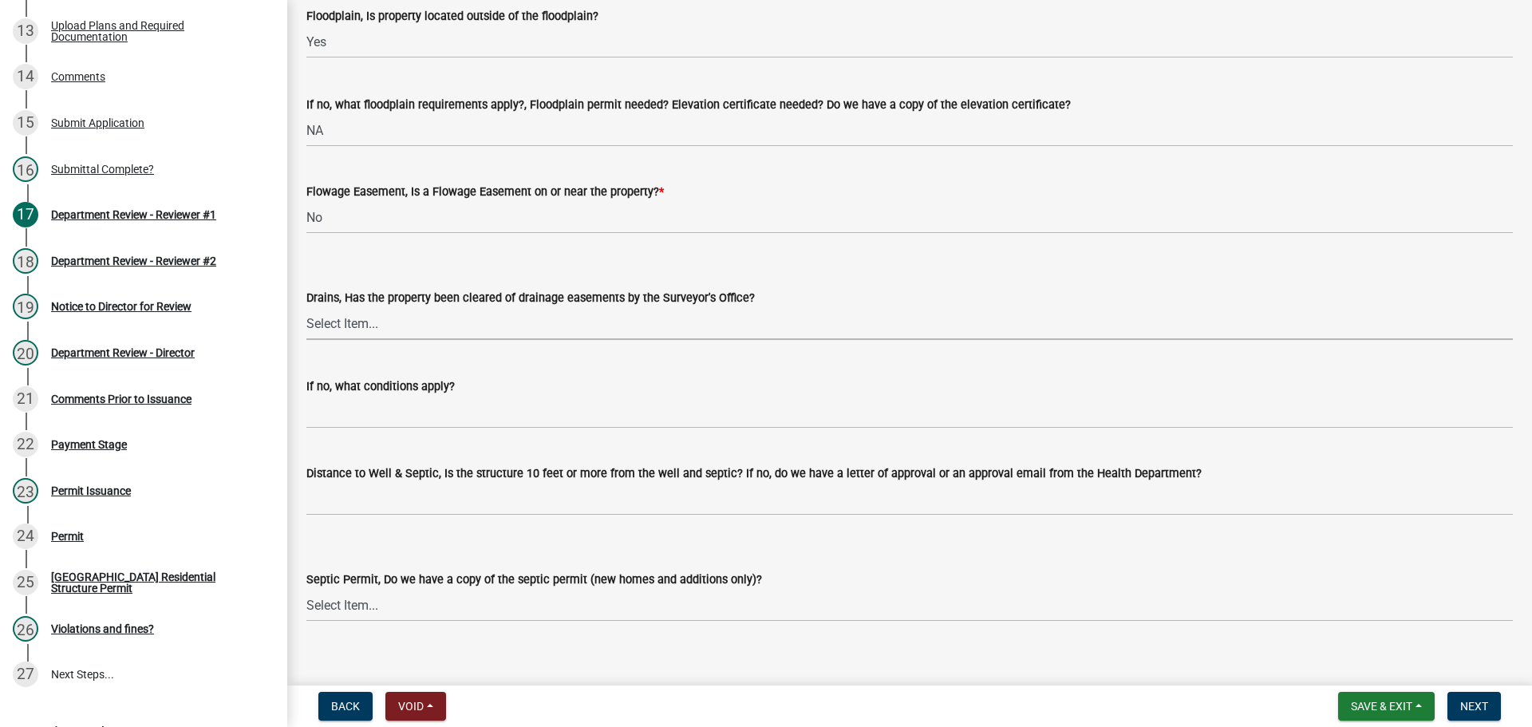
click at [350, 323] on select "Select Item... Yes No" at bounding box center [909, 323] width 1206 height 33
click at [306, 307] on select "Select Item... Yes No" at bounding box center [909, 323] width 1206 height 33
select select "aa299abd-59e4-4841-82bd-632f03f187ef"
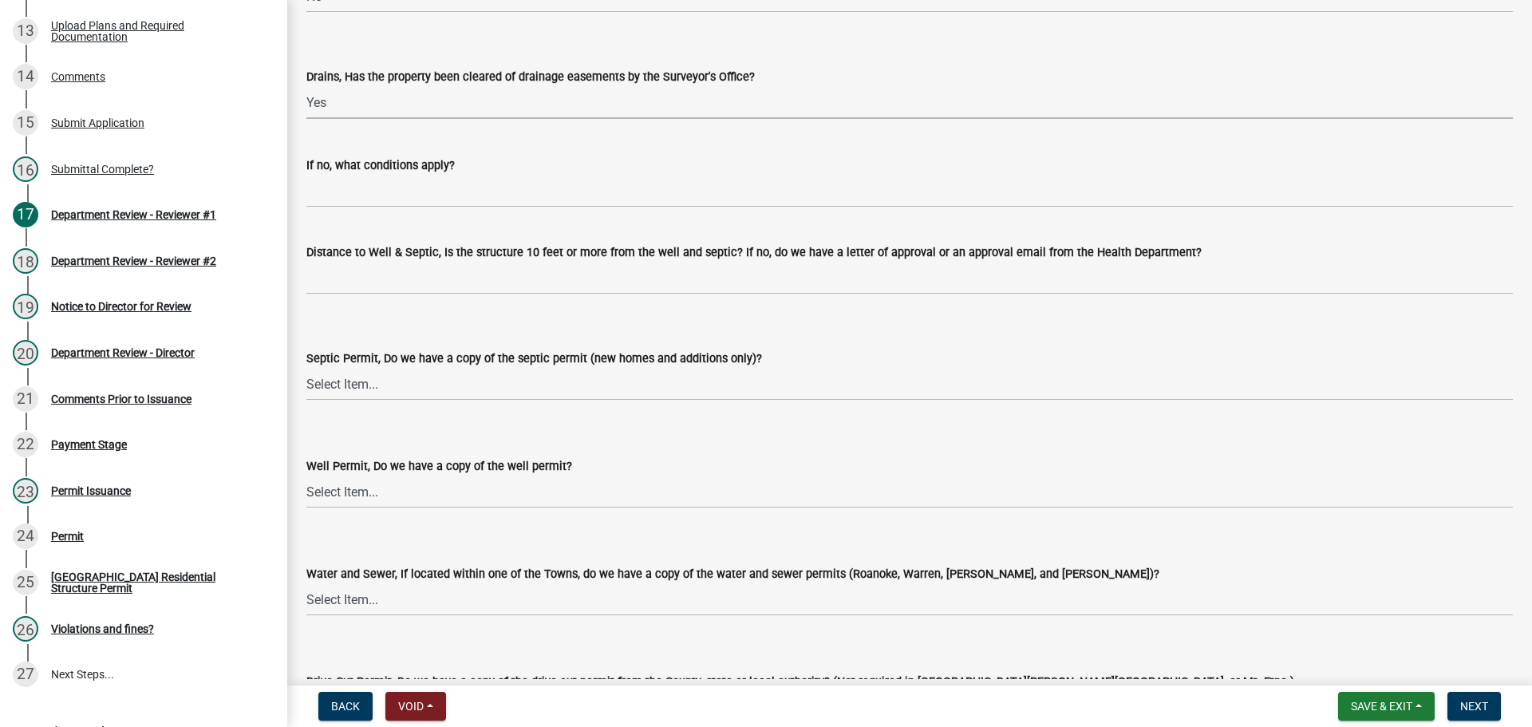
scroll to position [1994, 0]
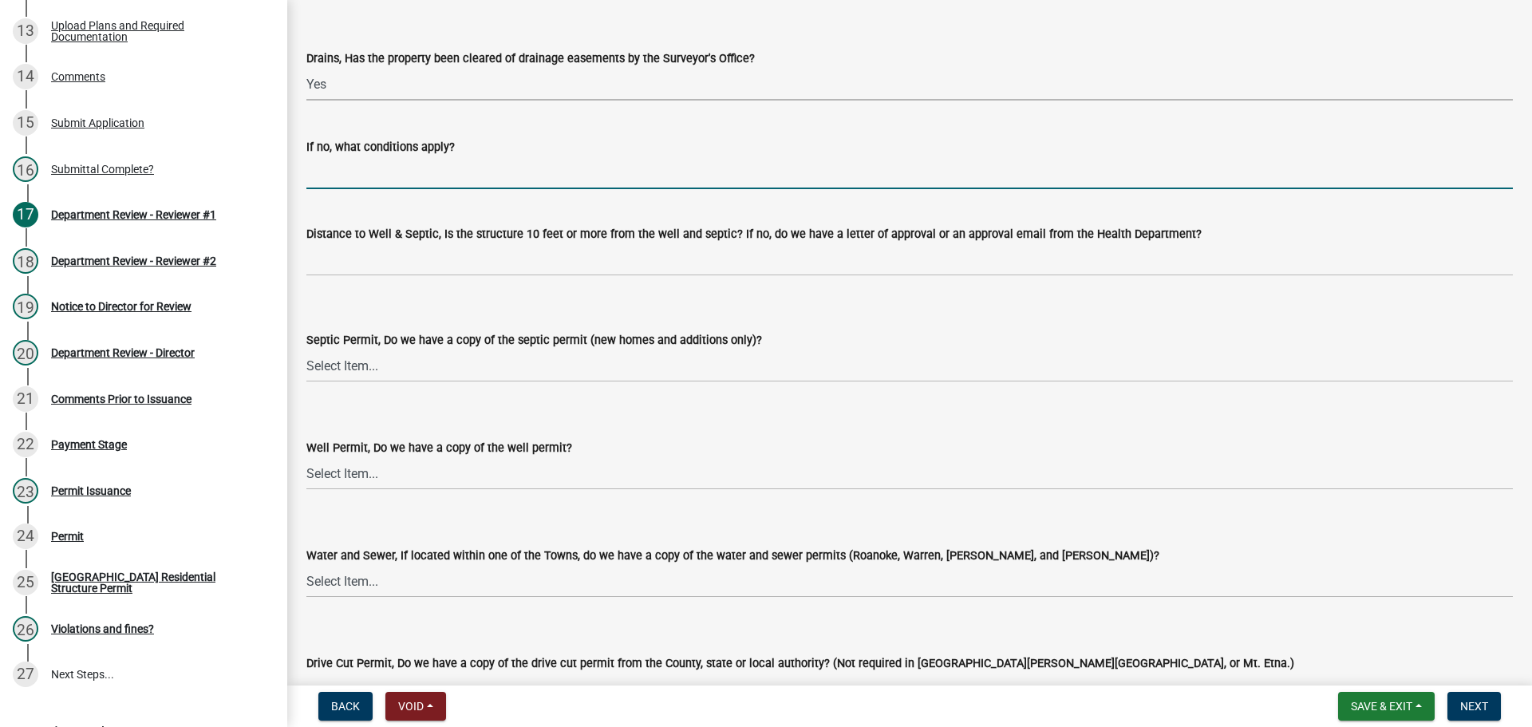
click at [349, 172] on input "If no, what conditions apply?" at bounding box center [909, 172] width 1206 height 33
type input "NA"
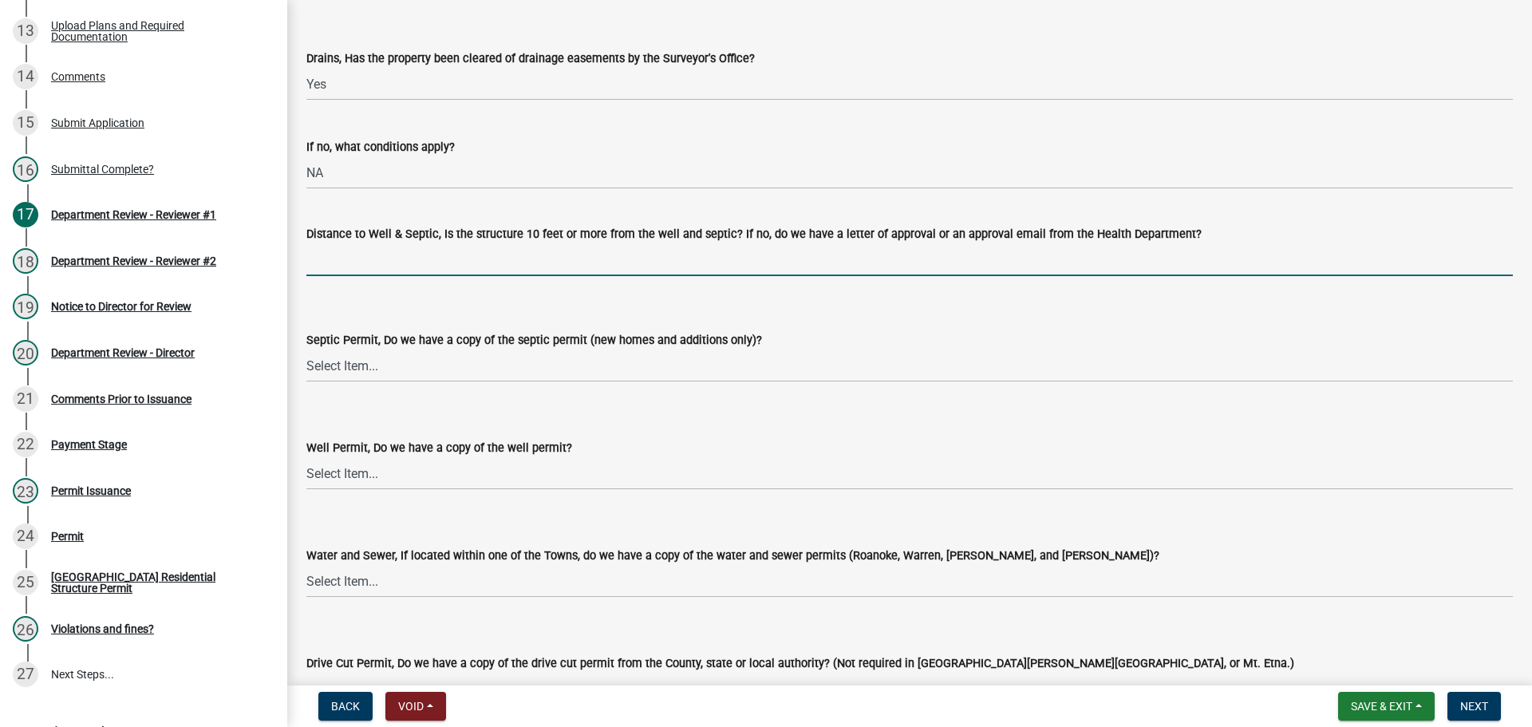
click at [360, 257] on input "Distance to Well & Septic, Is the structure 10 feet or more from the well and s…" at bounding box center [909, 259] width 1206 height 33
type input "NA"
drag, startPoint x: 680, startPoint y: 507, endPoint x: 625, endPoint y: 471, distance: 65.3
click at [680, 506] on div "Water and Sewer, If located within one of the Towns, do we have a copy of the w…" at bounding box center [909, 550] width 1206 height 93
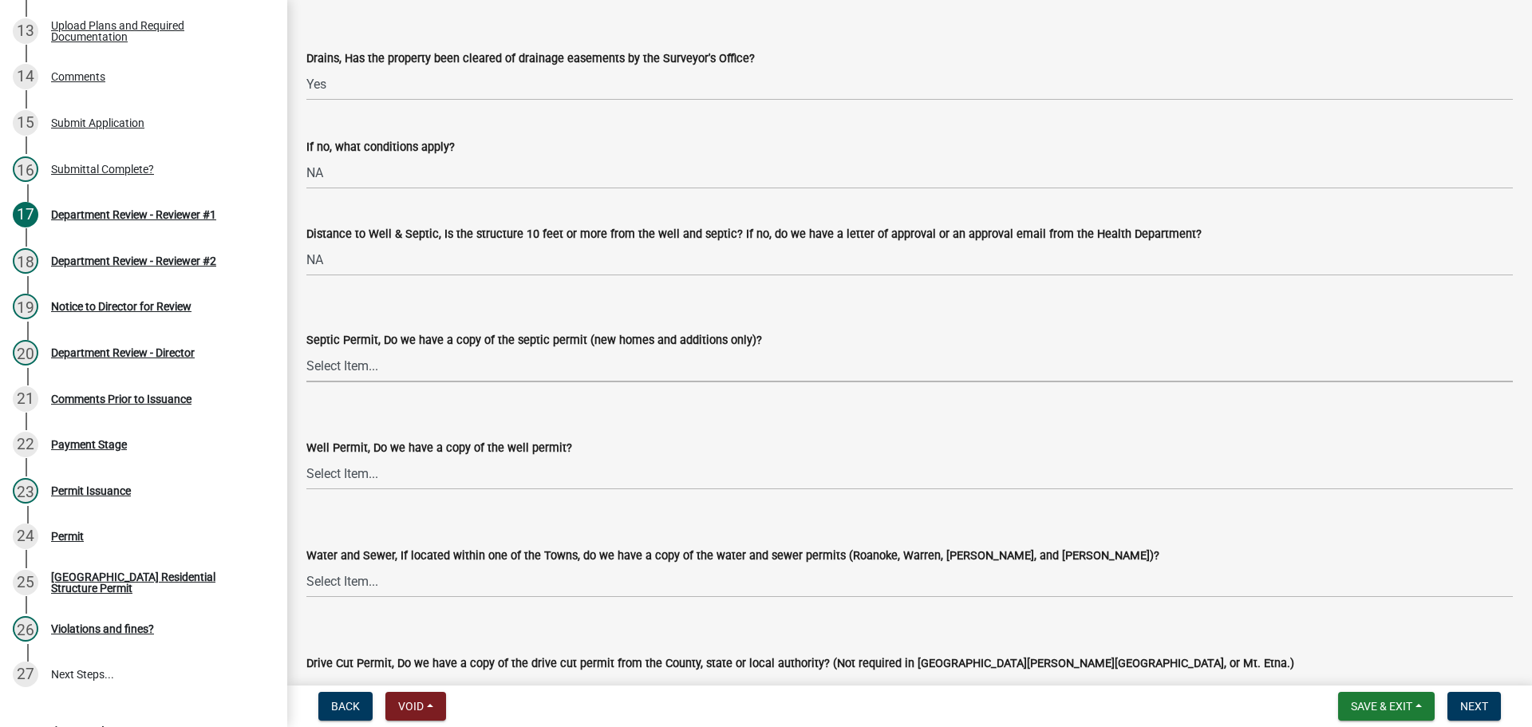
click at [353, 369] on select "Select Item... Yes No N/A" at bounding box center [909, 365] width 1206 height 33
click at [306, 349] on select "Select Item... Yes No N/A" at bounding box center [909, 365] width 1206 height 33
select select "9e915027-22d8-4398-b0f5-e3cf97d893e0"
click at [353, 473] on select "Select Item... Yes No N/A" at bounding box center [909, 473] width 1206 height 33
click at [306, 457] on select "Select Item... Yes No N/A" at bounding box center [909, 473] width 1206 height 33
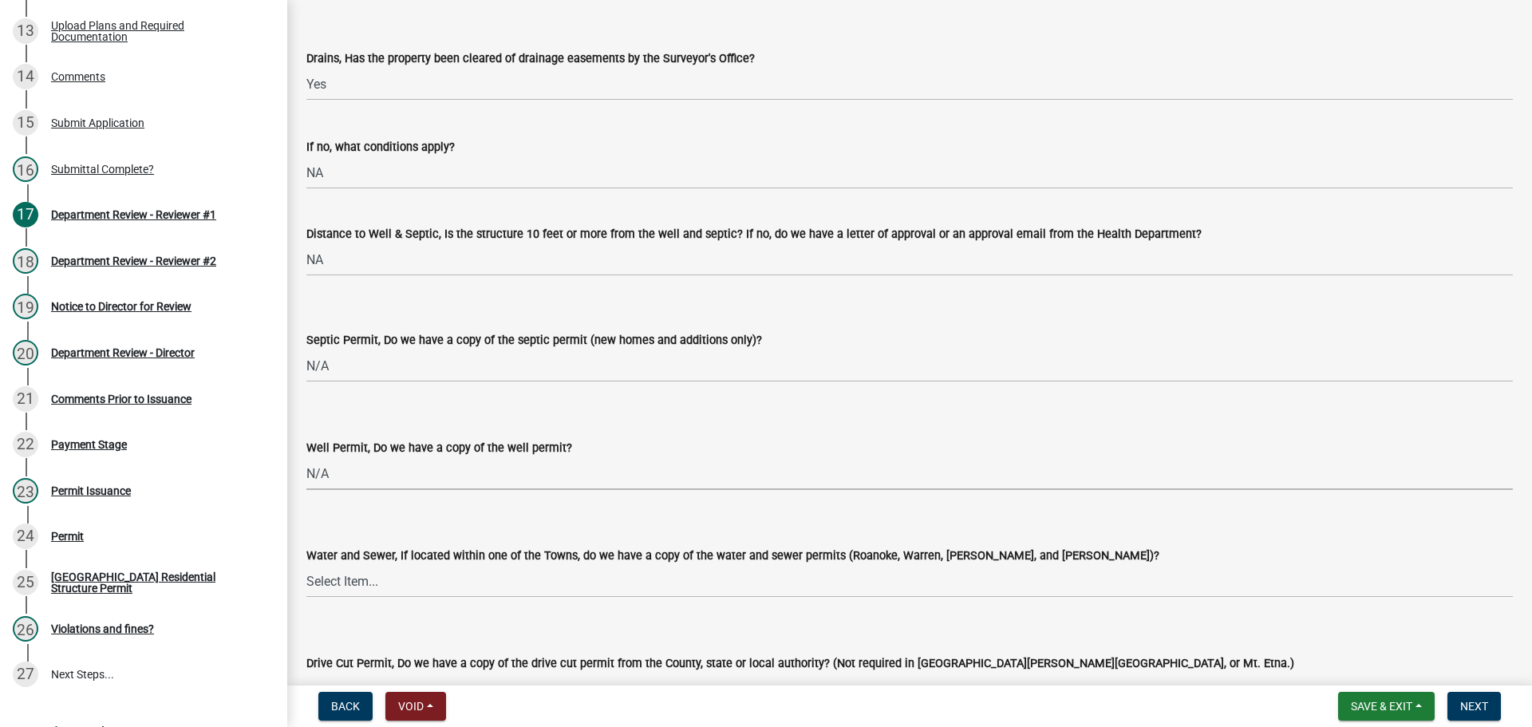
select select "2c91b07e-37d9-4ec5-b504-47058404e578"
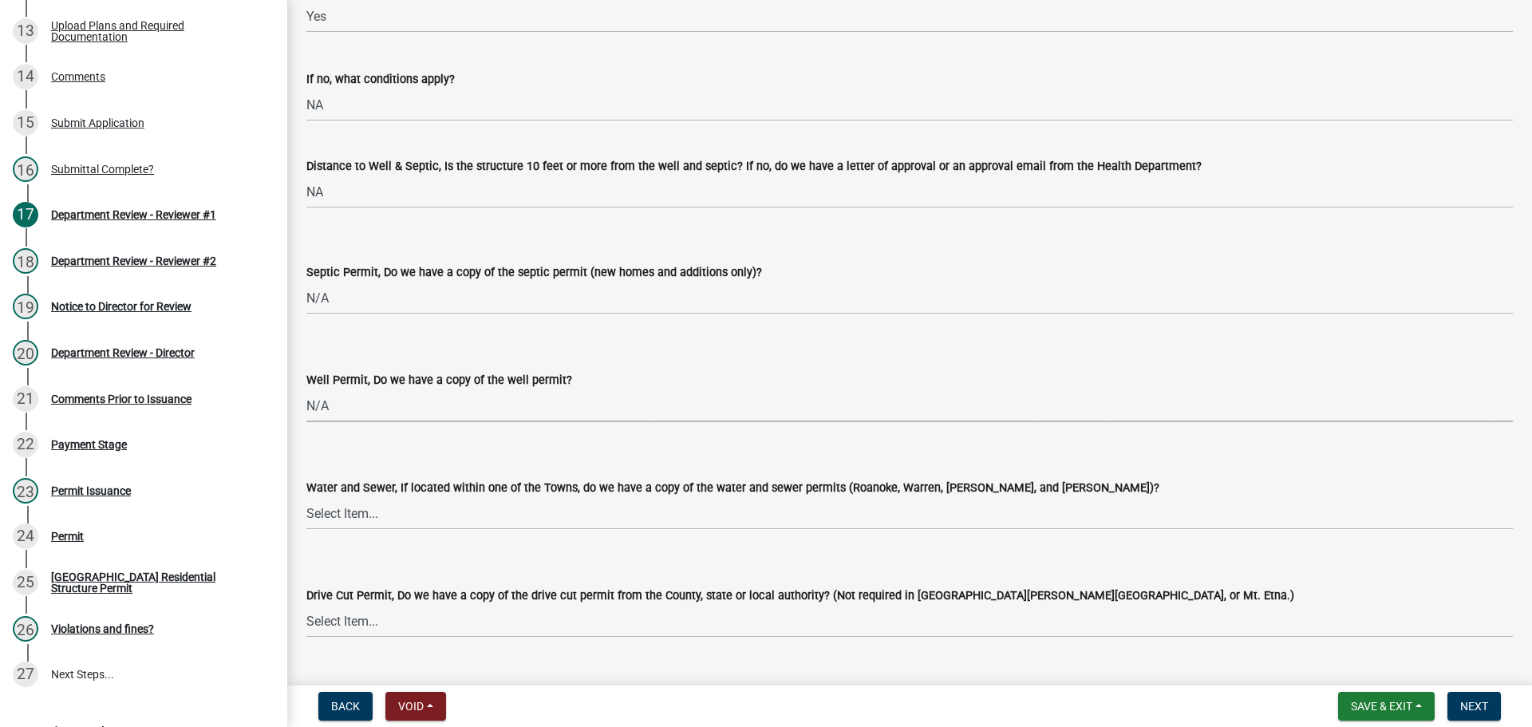
scroll to position [2154, 0]
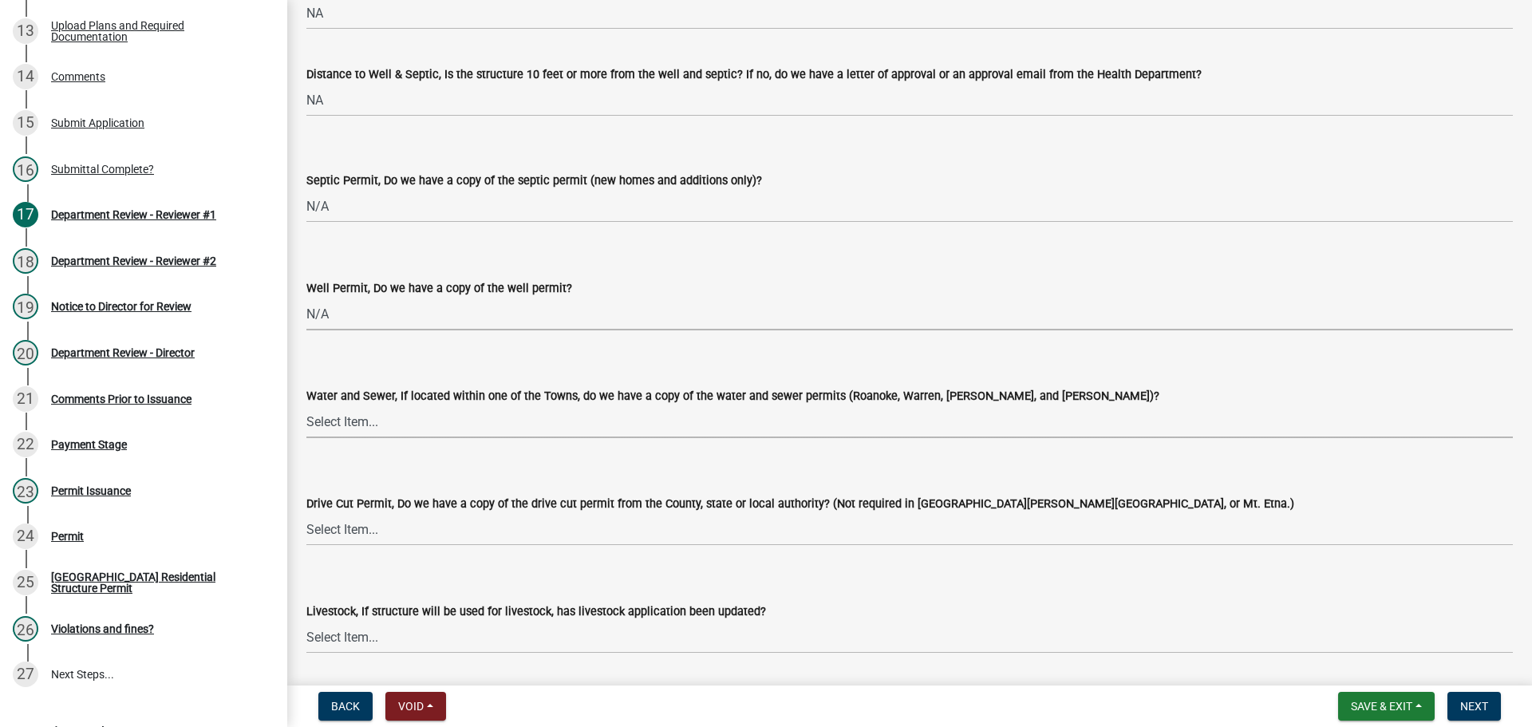
click at [380, 416] on select "Select Item... Yes No N/A" at bounding box center [909, 421] width 1206 height 33
click at [306, 405] on select "Select Item... Yes No N/A" at bounding box center [909, 421] width 1206 height 33
select select "2341efb4-e5fd-4b0b-bbc7-d9ad3179ad31"
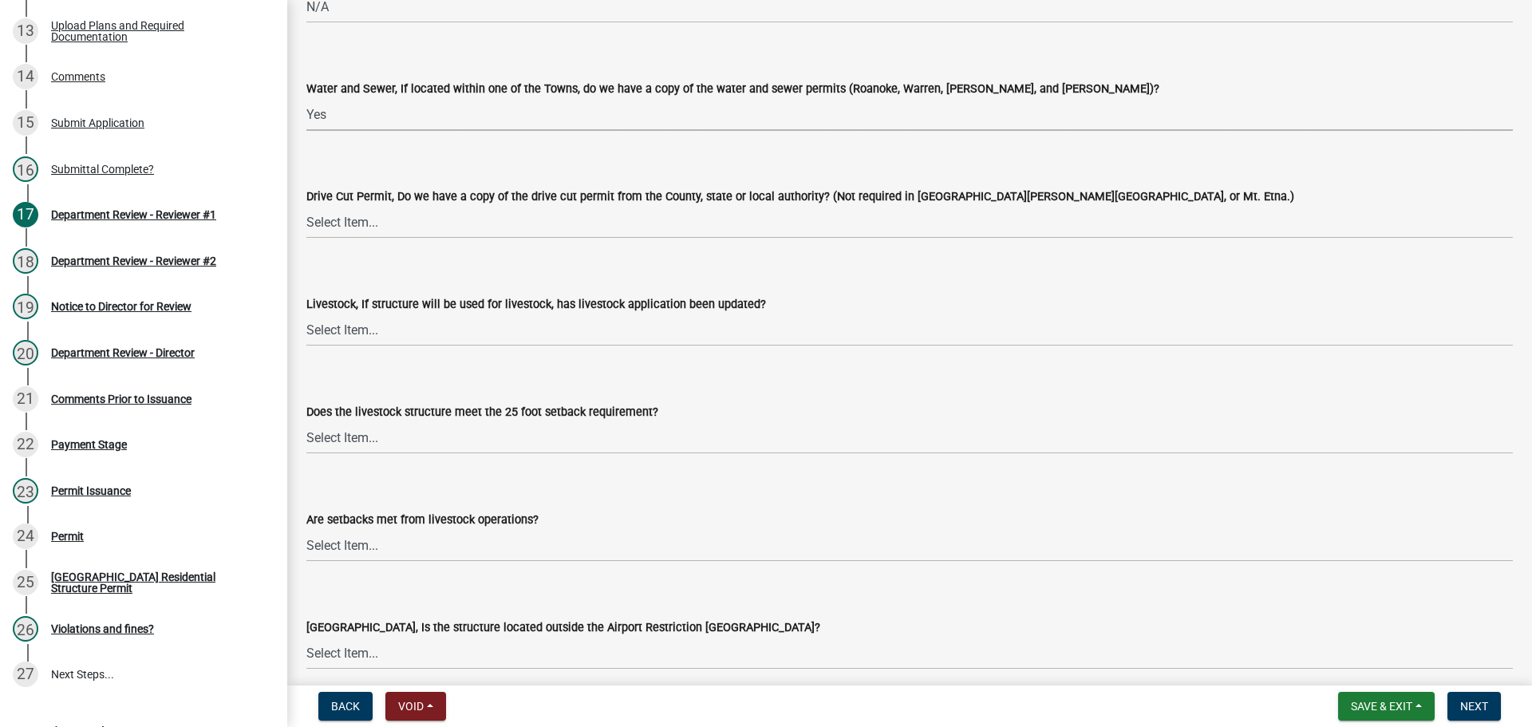
scroll to position [2473, 0]
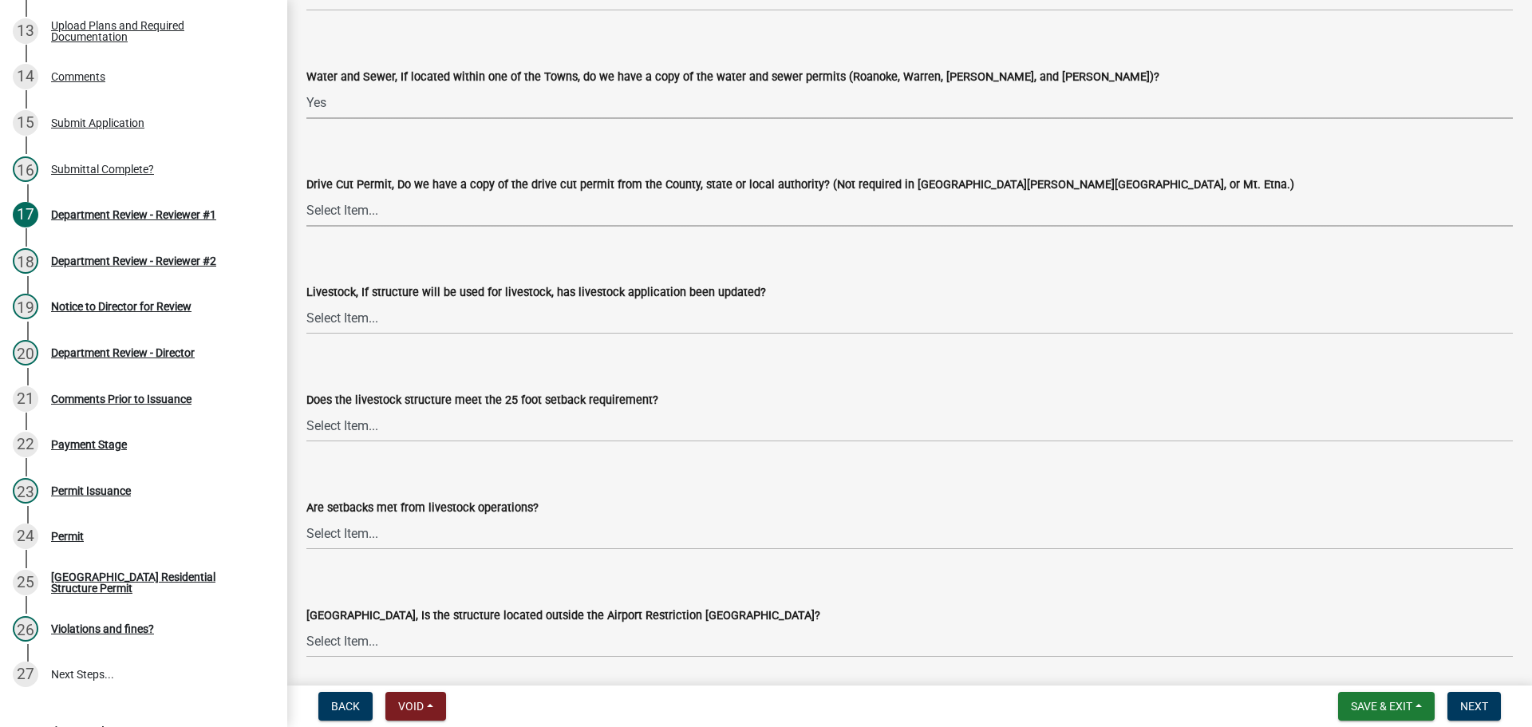
click at [377, 211] on select "Select Item... Yes No N/A" at bounding box center [909, 210] width 1206 height 33
click at [306, 194] on select "Select Item... Yes No N/A" at bounding box center [909, 210] width 1206 height 33
select select "e1967740-c41b-4de5-b294-b9bc371f9c7c"
click at [345, 319] on select "Select Item... Yes No N/A" at bounding box center [909, 318] width 1206 height 33
click at [306, 302] on select "Select Item... Yes No N/A" at bounding box center [909, 318] width 1206 height 33
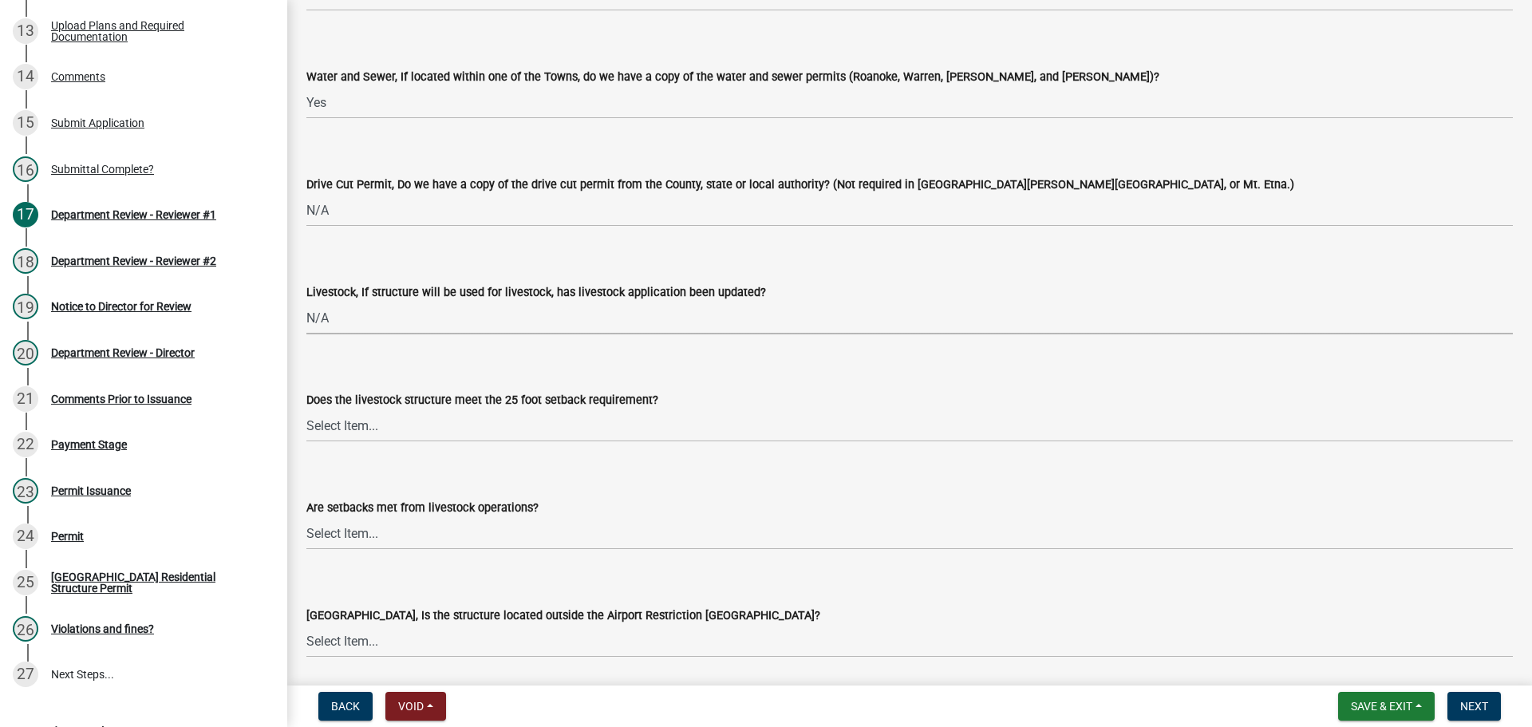
select select "4095ee07-1040-41d6-85c6-c6be8bf6c85e"
drag, startPoint x: 335, startPoint y: 435, endPoint x: 326, endPoint y: 441, distance: 10.9
click at [327, 440] on select "Select Item... Yes No N/A" at bounding box center [909, 425] width 1206 height 33
click at [306, 409] on select "Select Item... Yes No N/A" at bounding box center [909, 425] width 1206 height 33
select select "87343147-211b-4763-93bb-8b2ee6155afc"
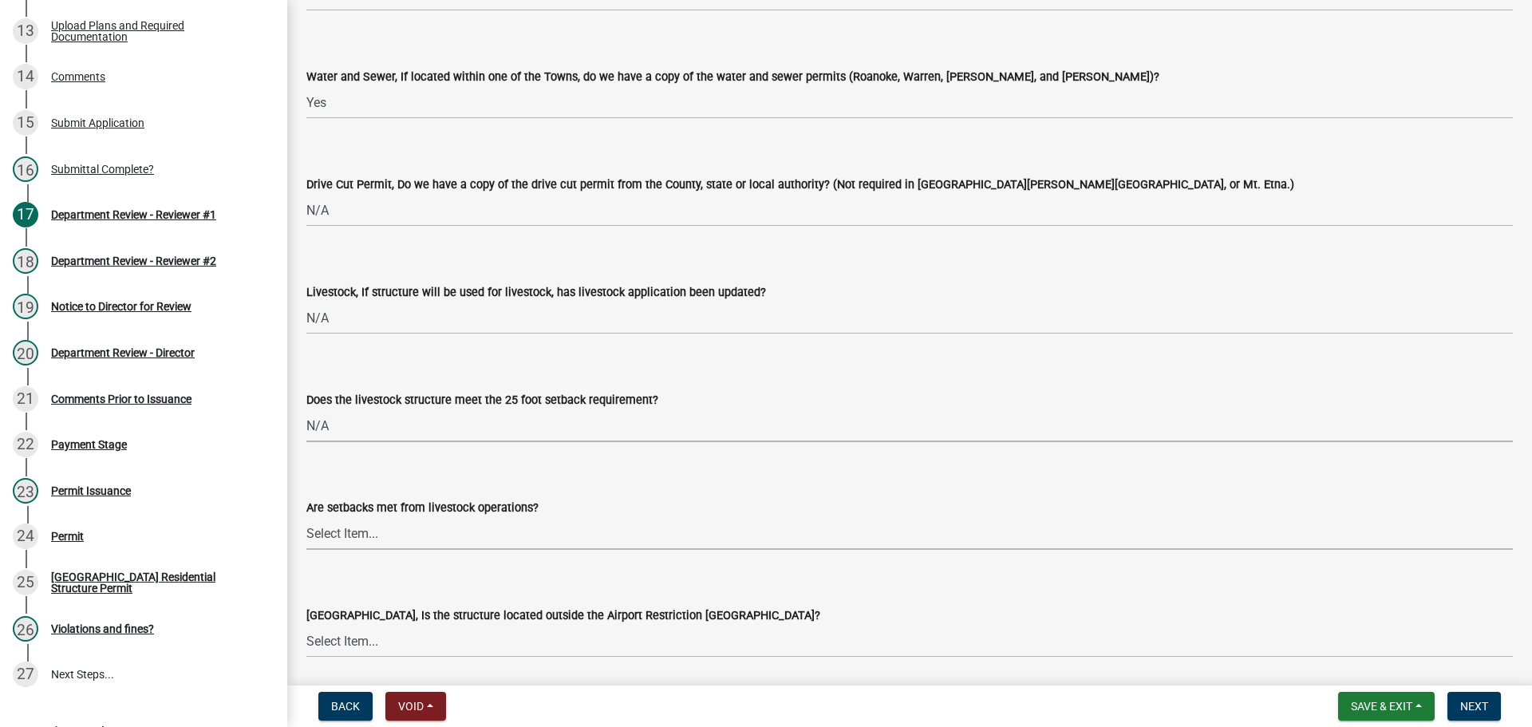
click at [329, 531] on select "Select Item... Yes No" at bounding box center [909, 533] width 1206 height 33
click at [306, 517] on select "Select Item... Yes No" at bounding box center [909, 533] width 1206 height 33
select select "a533f136-47b9-4377-857f-add42c7a7ee1"
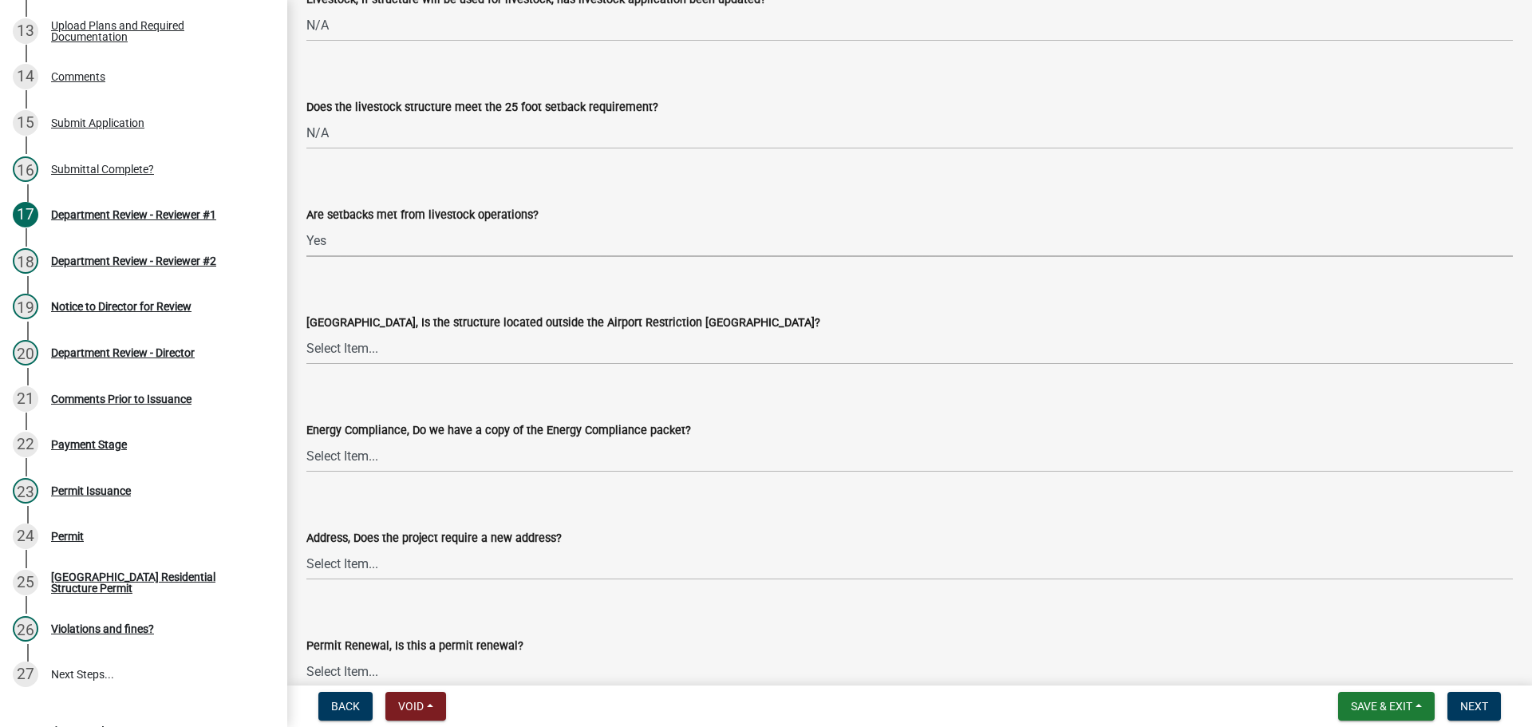
scroll to position [2792, 0]
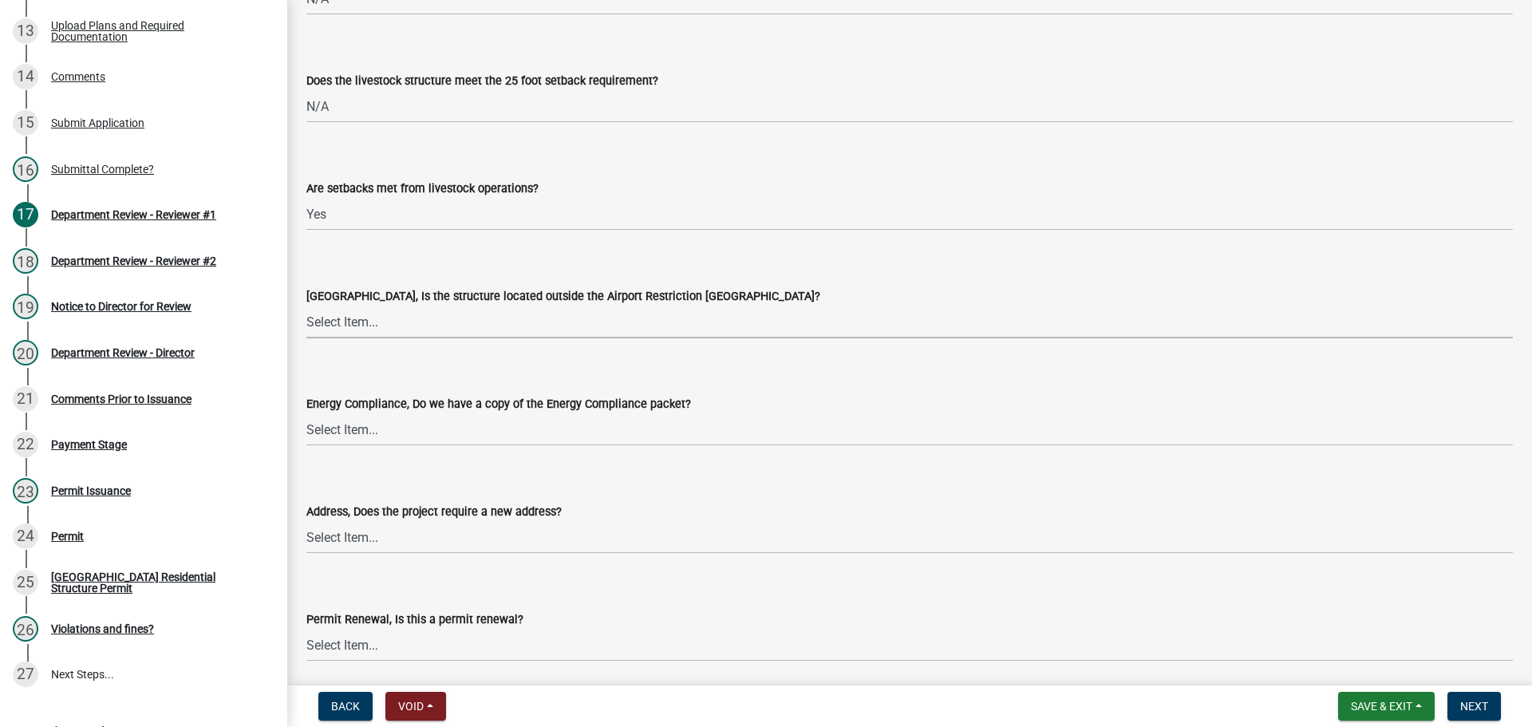
click at [341, 317] on select "Select Item... Yes No" at bounding box center [909, 322] width 1206 height 33
click at [306, 306] on select "Select Item... Yes No" at bounding box center [909, 322] width 1206 height 33
select select "3c66432b-8bb8-4124-90df-d6035d4b372c"
click at [337, 424] on select "Select Item... Yes No N/A" at bounding box center [909, 429] width 1206 height 33
click at [306, 413] on select "Select Item... Yes No N/A" at bounding box center [909, 429] width 1206 height 33
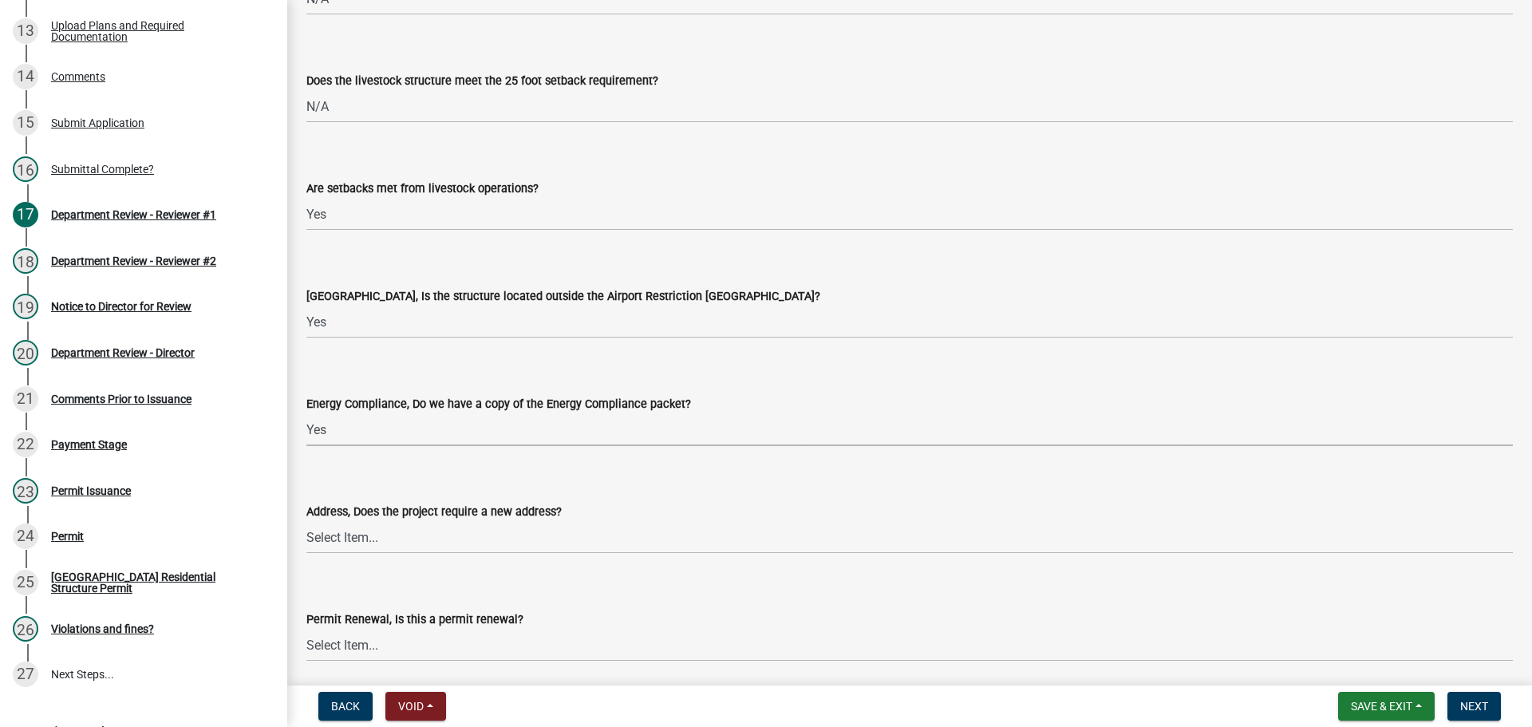
select select "87ff1e7d-2299-4b95-8987-75dfcfb00e9e"
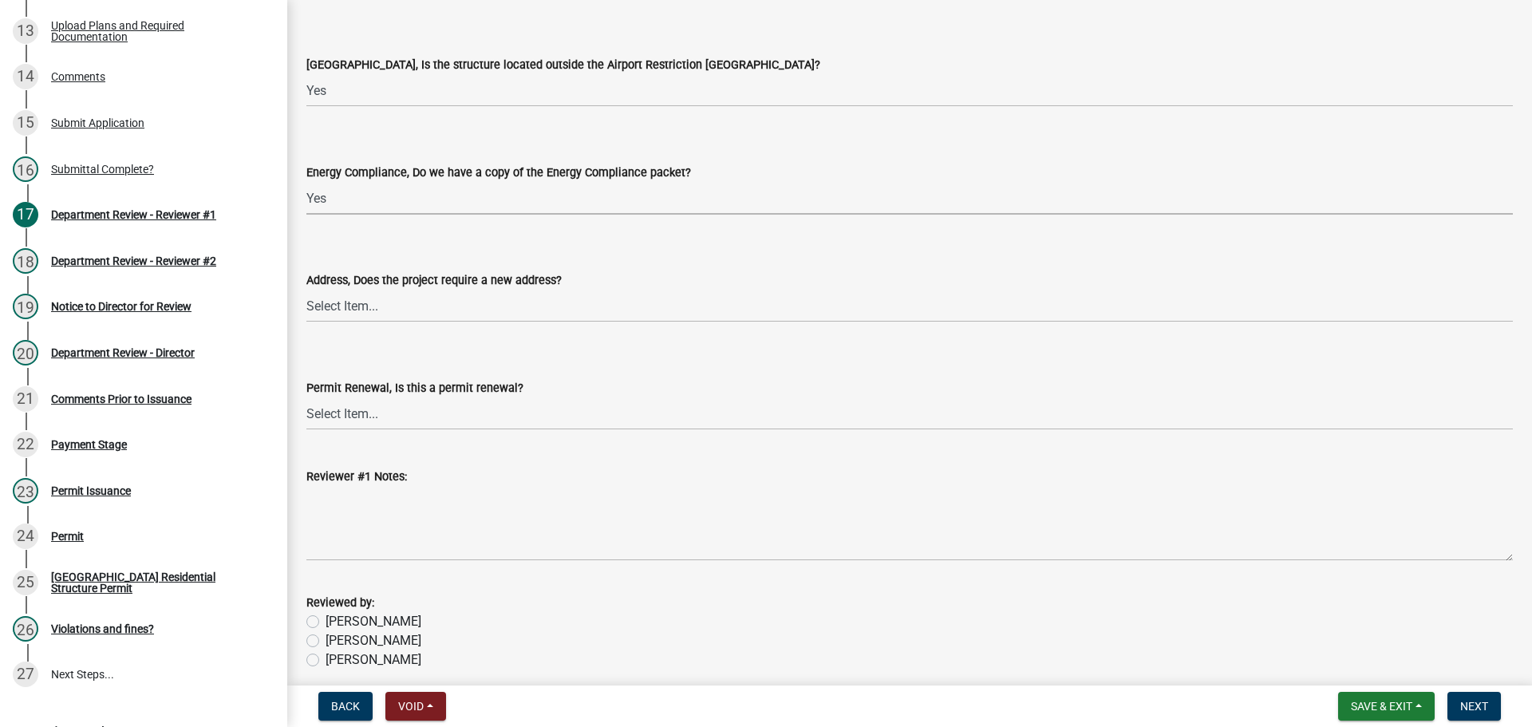
scroll to position [3031, 0]
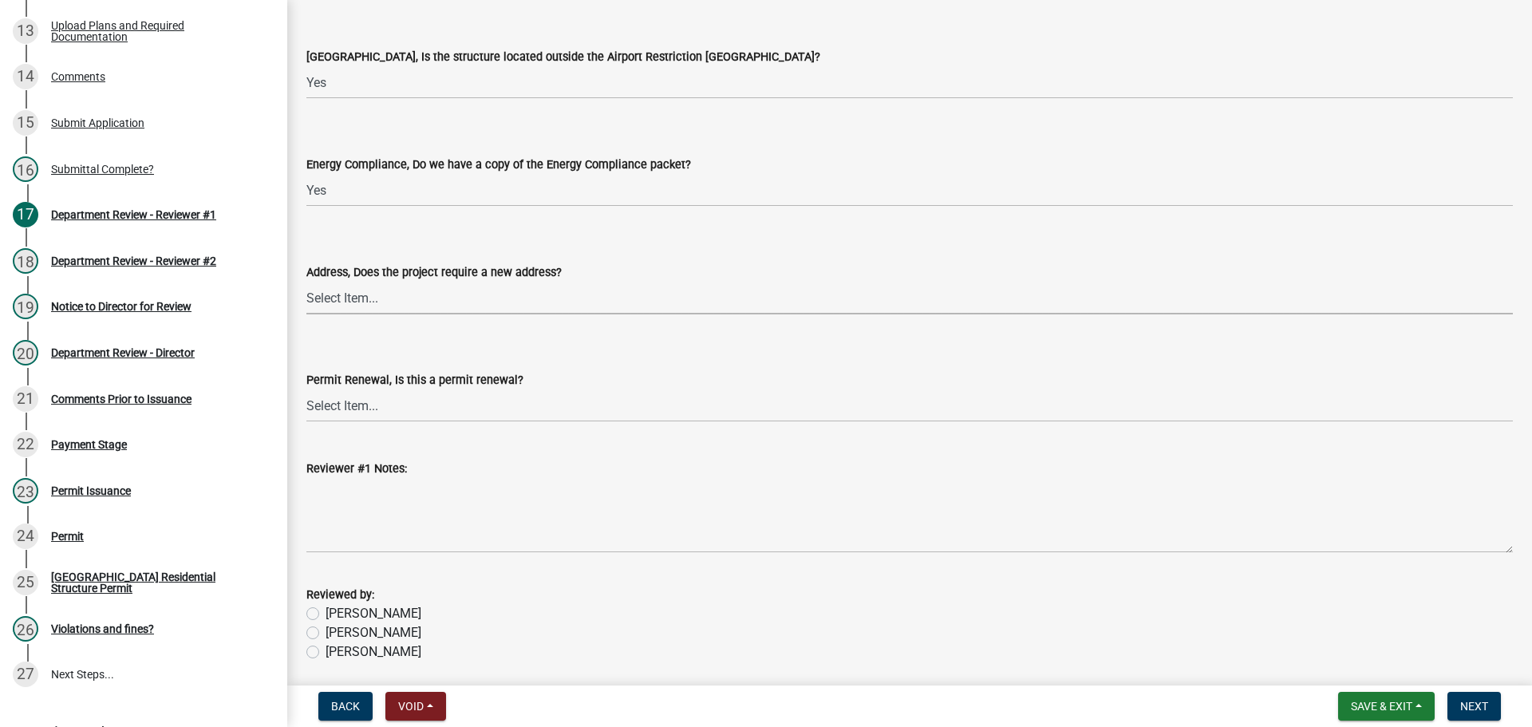
click at [360, 301] on select "Select Item... Yes No" at bounding box center [909, 298] width 1206 height 33
click at [306, 282] on select "Select Item... Yes No" at bounding box center [909, 298] width 1206 height 33
select select "dab9127f-4f14-4b54-93cb-019292fe7c15"
click at [325, 610] on label "Kim" at bounding box center [373, 613] width 96 height 19
click at [325, 610] on input "Kim" at bounding box center [330, 609] width 10 height 10
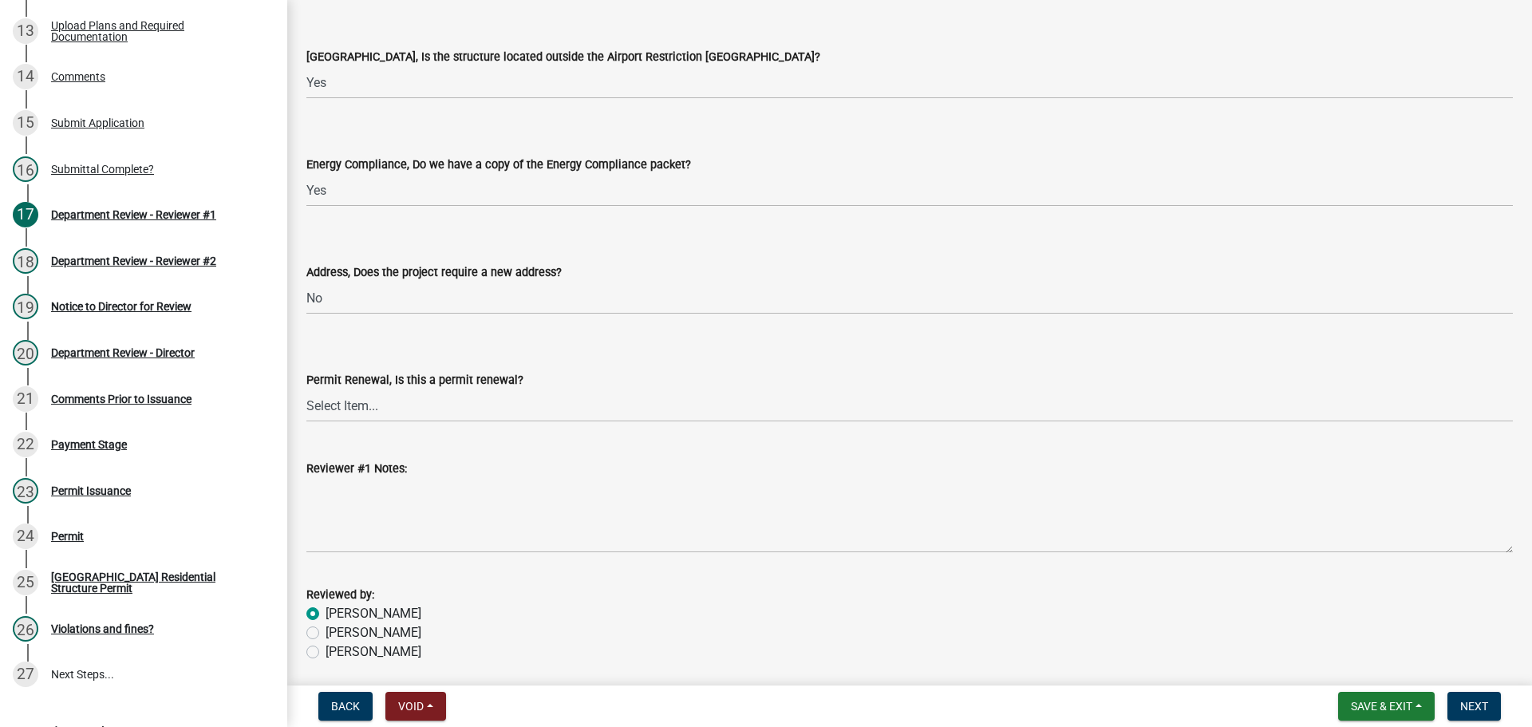
radio input "true"
click at [1460, 705] on button "Next" at bounding box center [1473, 706] width 53 height 29
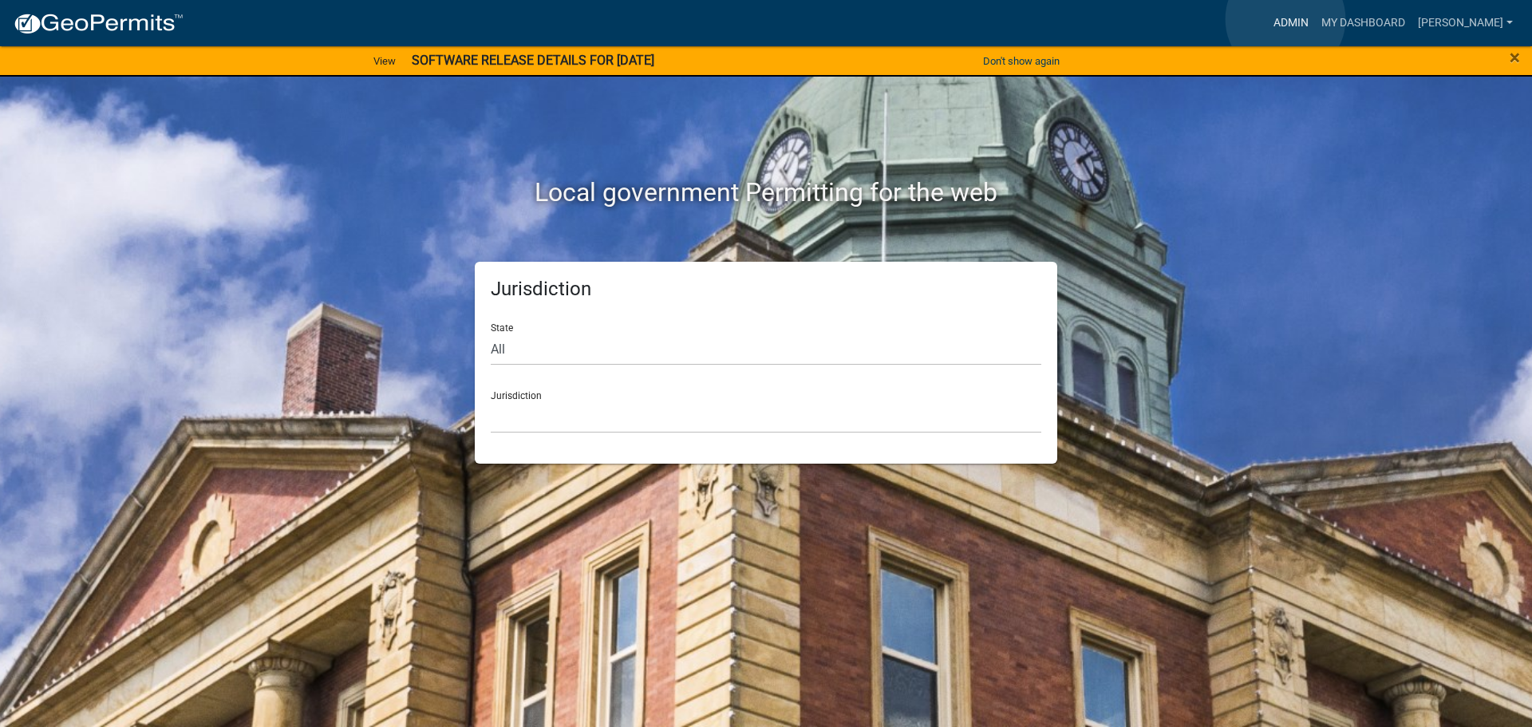
click at [1285, 19] on link "Admin" at bounding box center [1291, 23] width 48 height 30
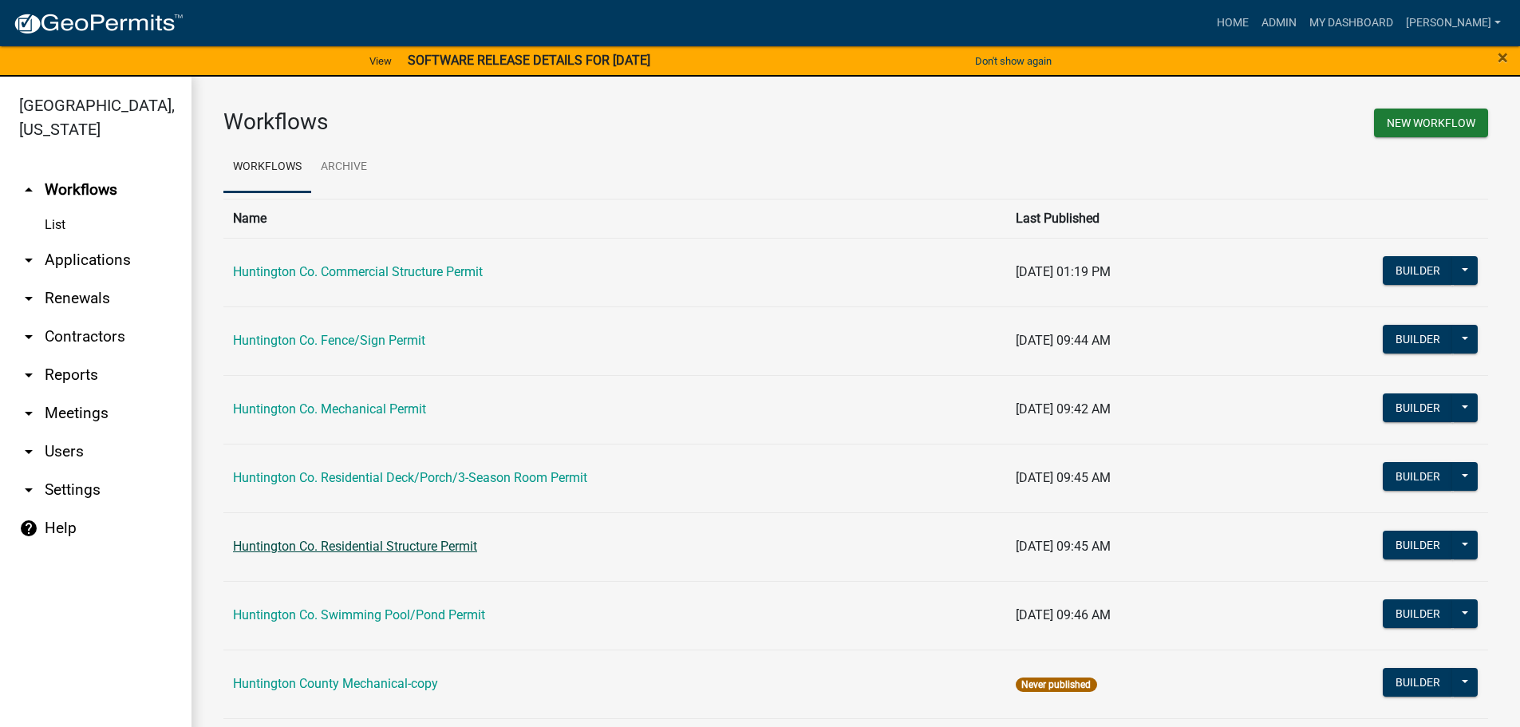
click at [404, 544] on link "Huntington Co. Residential Structure Permit" at bounding box center [355, 545] width 244 height 15
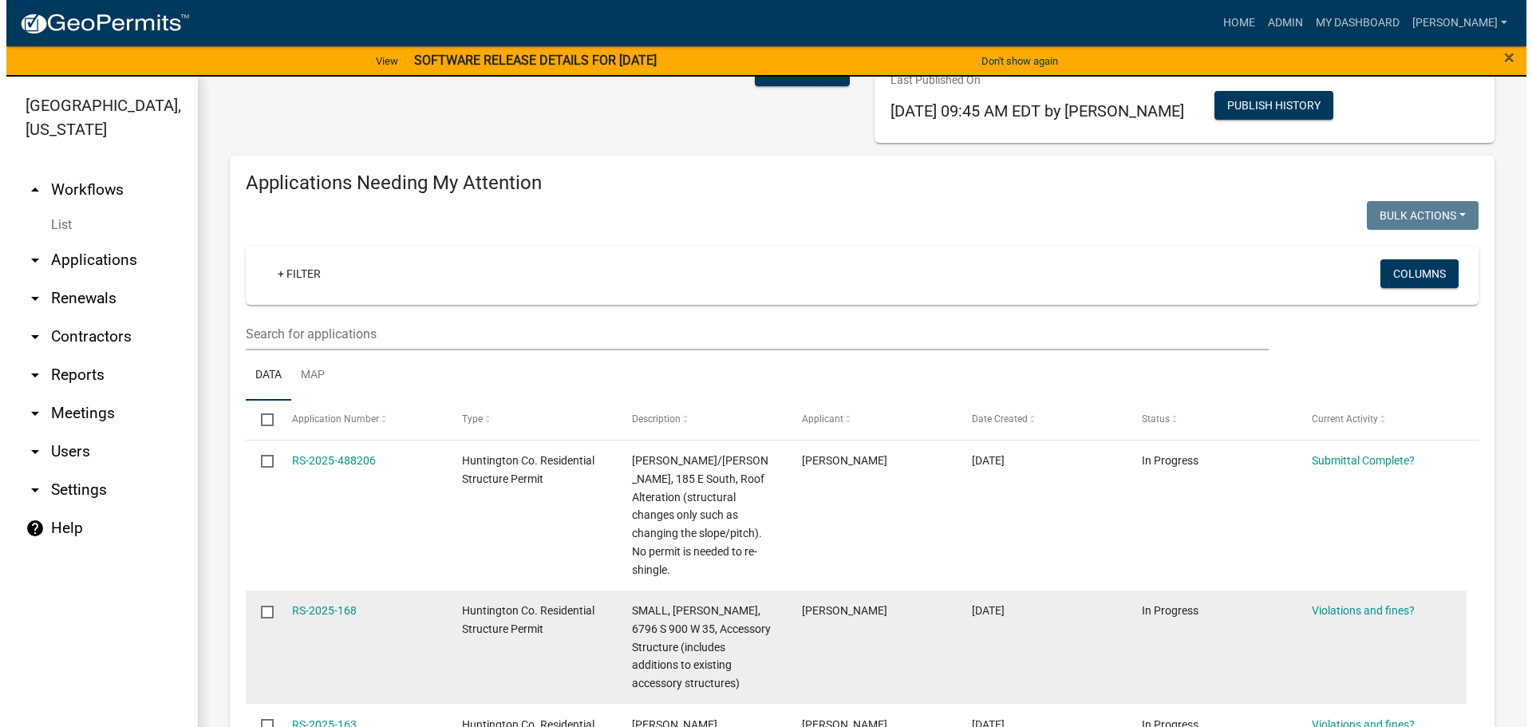
scroll to position [319, 0]
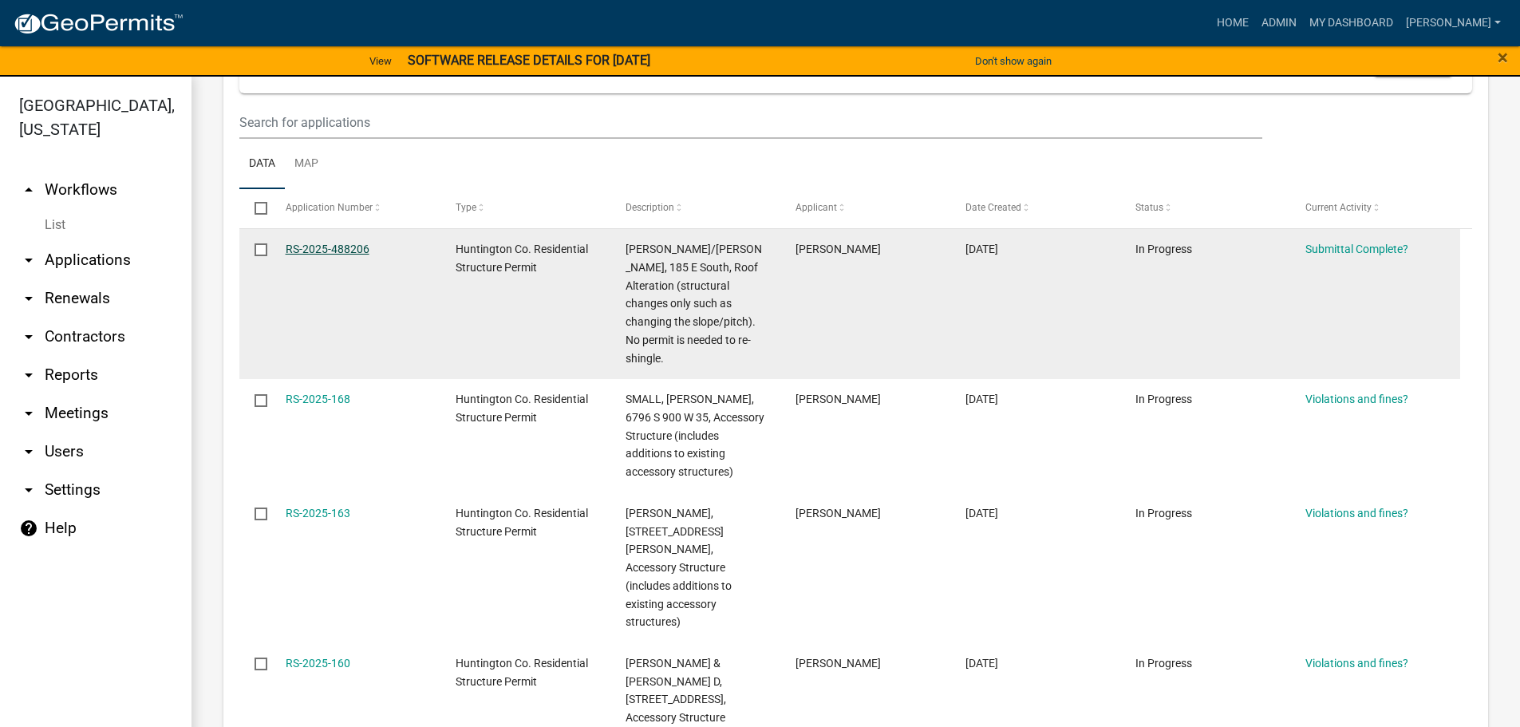
click at [325, 254] on link "RS-2025-488206" at bounding box center [328, 249] width 84 height 13
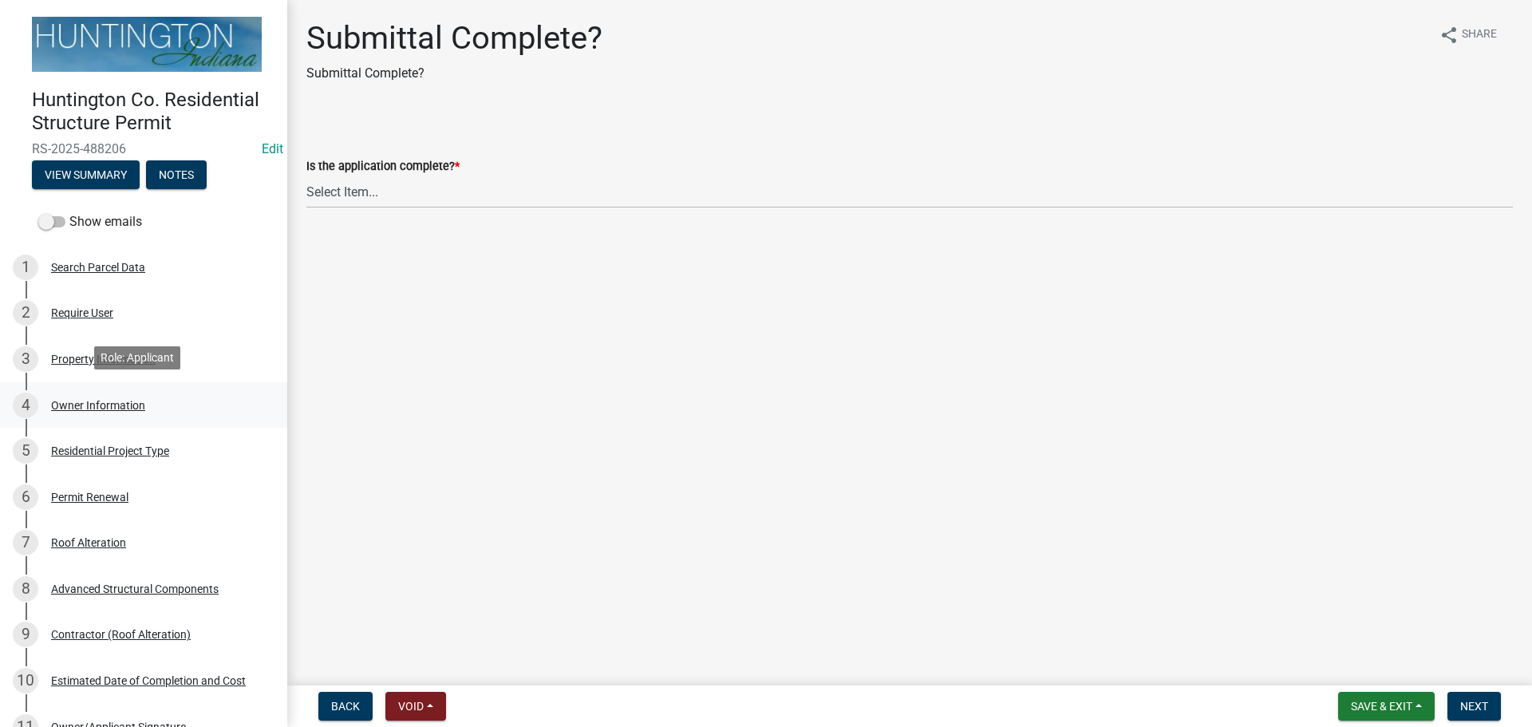
click at [87, 402] on div "Owner Information" at bounding box center [98, 405] width 94 height 11
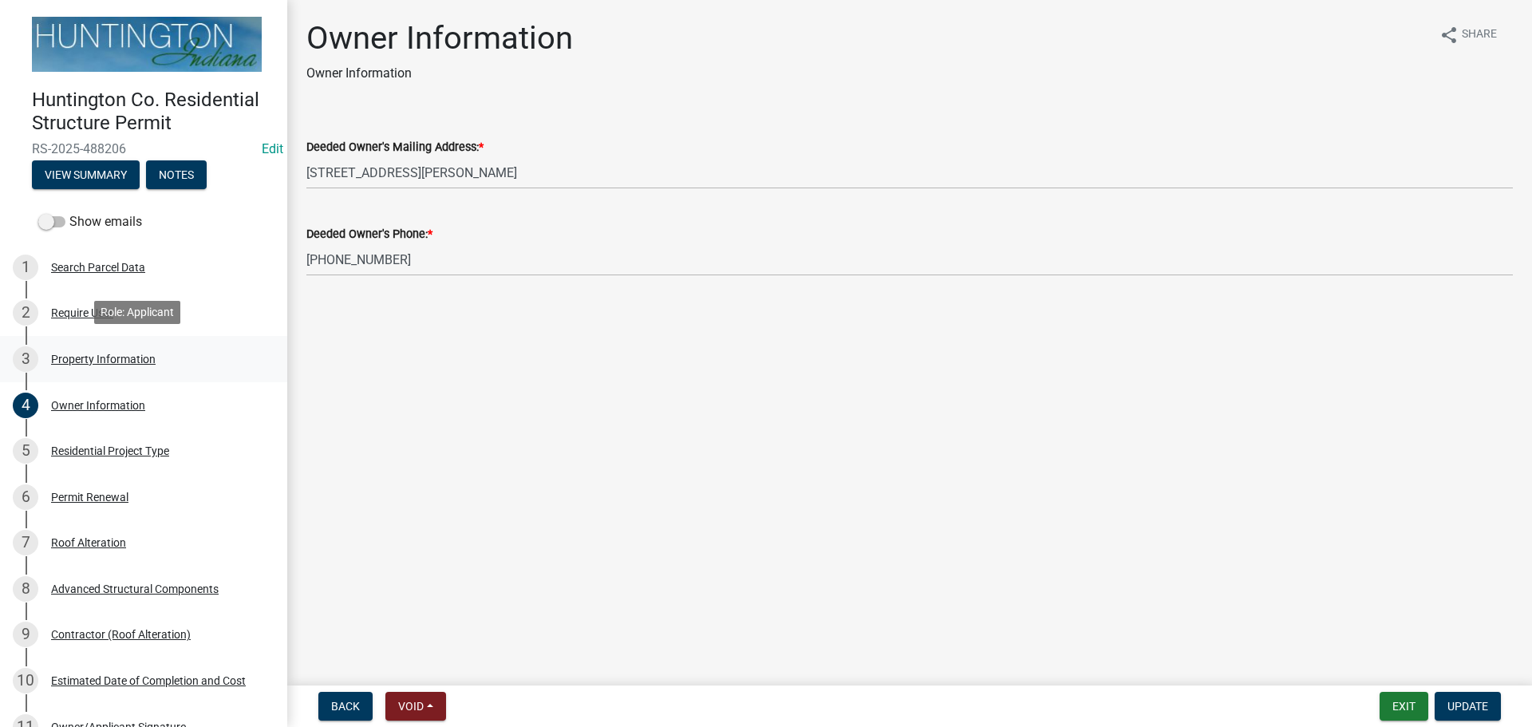
click at [87, 357] on div "Property Information" at bounding box center [103, 358] width 105 height 11
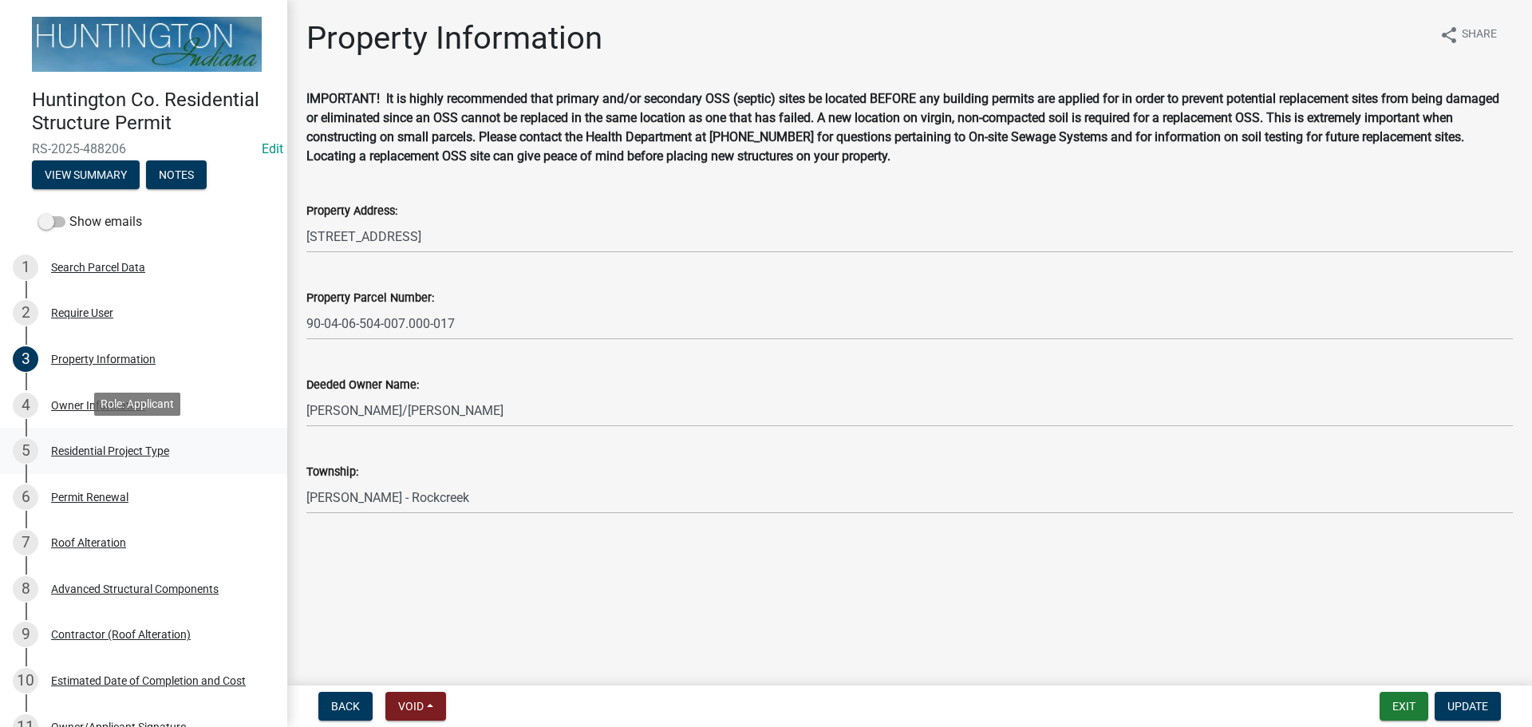
click at [80, 452] on div "Residential Project Type" at bounding box center [110, 450] width 118 height 11
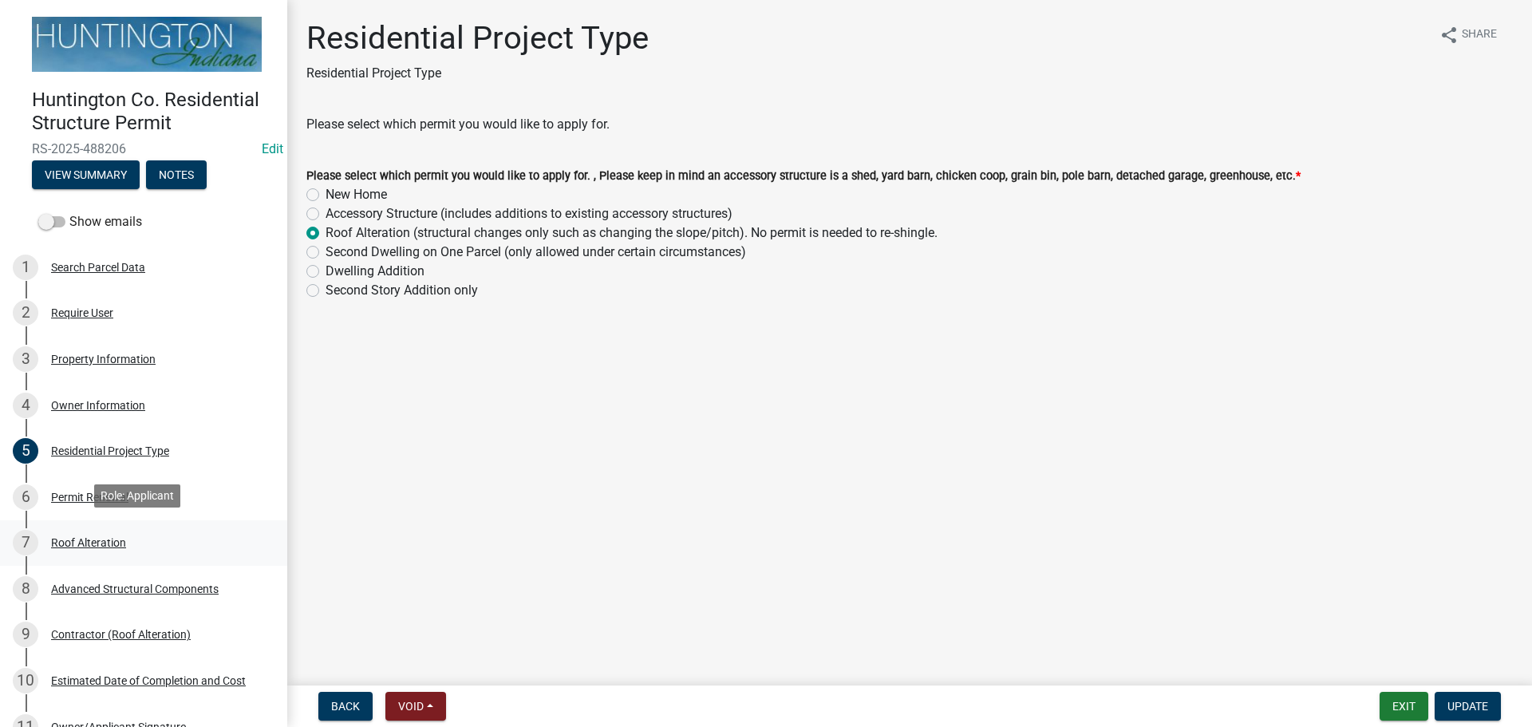
click at [116, 545] on div "Roof Alteration" at bounding box center [88, 542] width 75 height 11
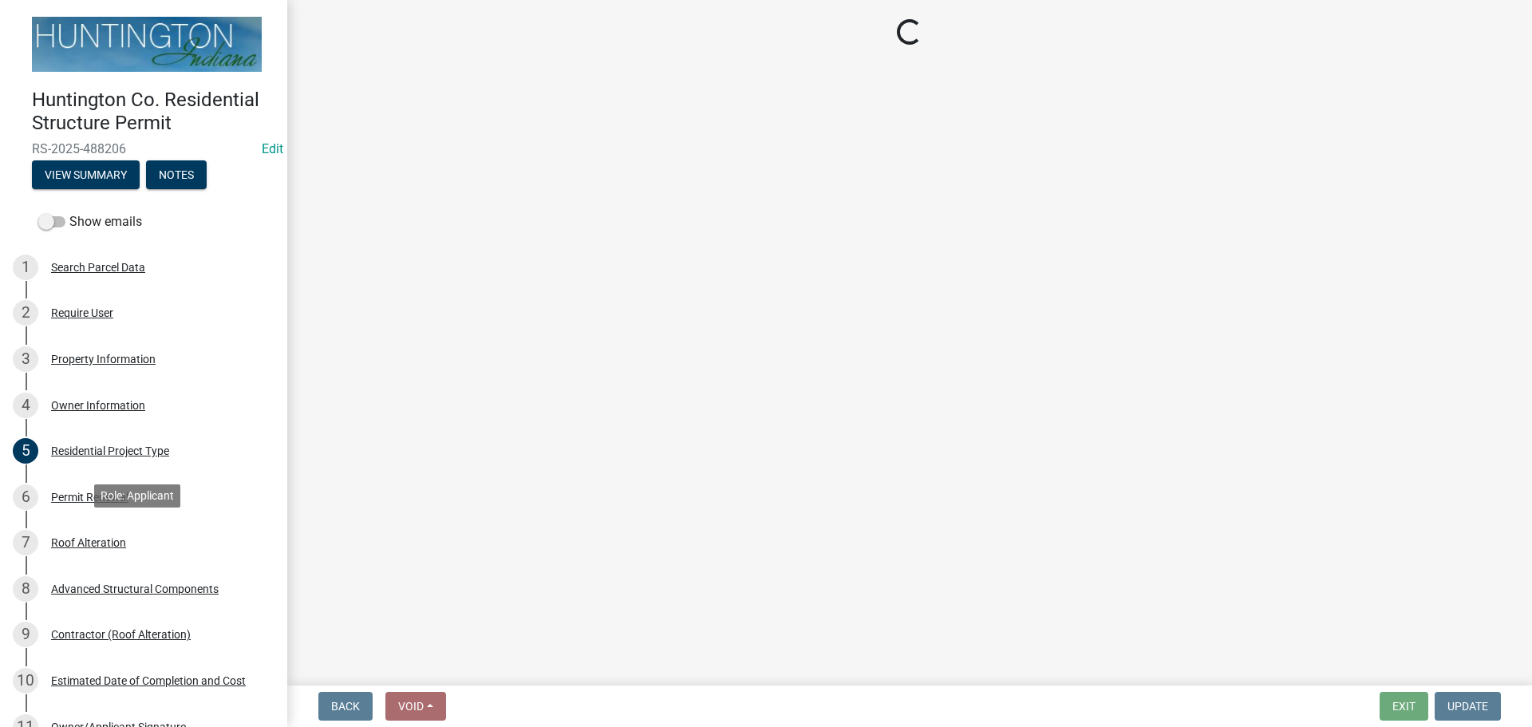
select select "a44a46e9-11ad-43d4-b49b-4ce3b3fe72a9"
select select "9b85ac4e-4b6a-471e-a3e6-93c4cd40030a"
select select "54c60b4b-13c3-46c1-ad08-1009289523a4"
select select "b5be666d-3f9d-4ac0-804f-6b55175ef125"
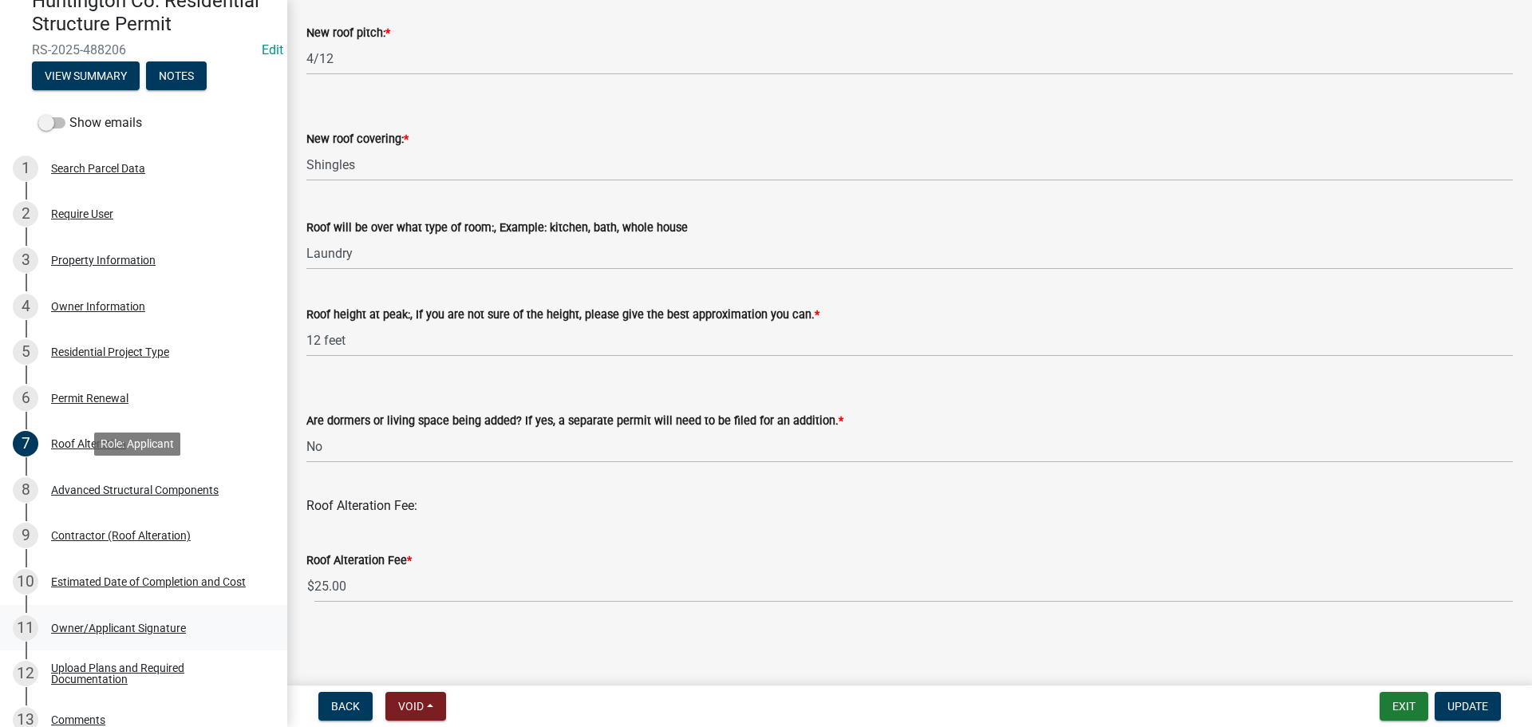
scroll to position [239, 0]
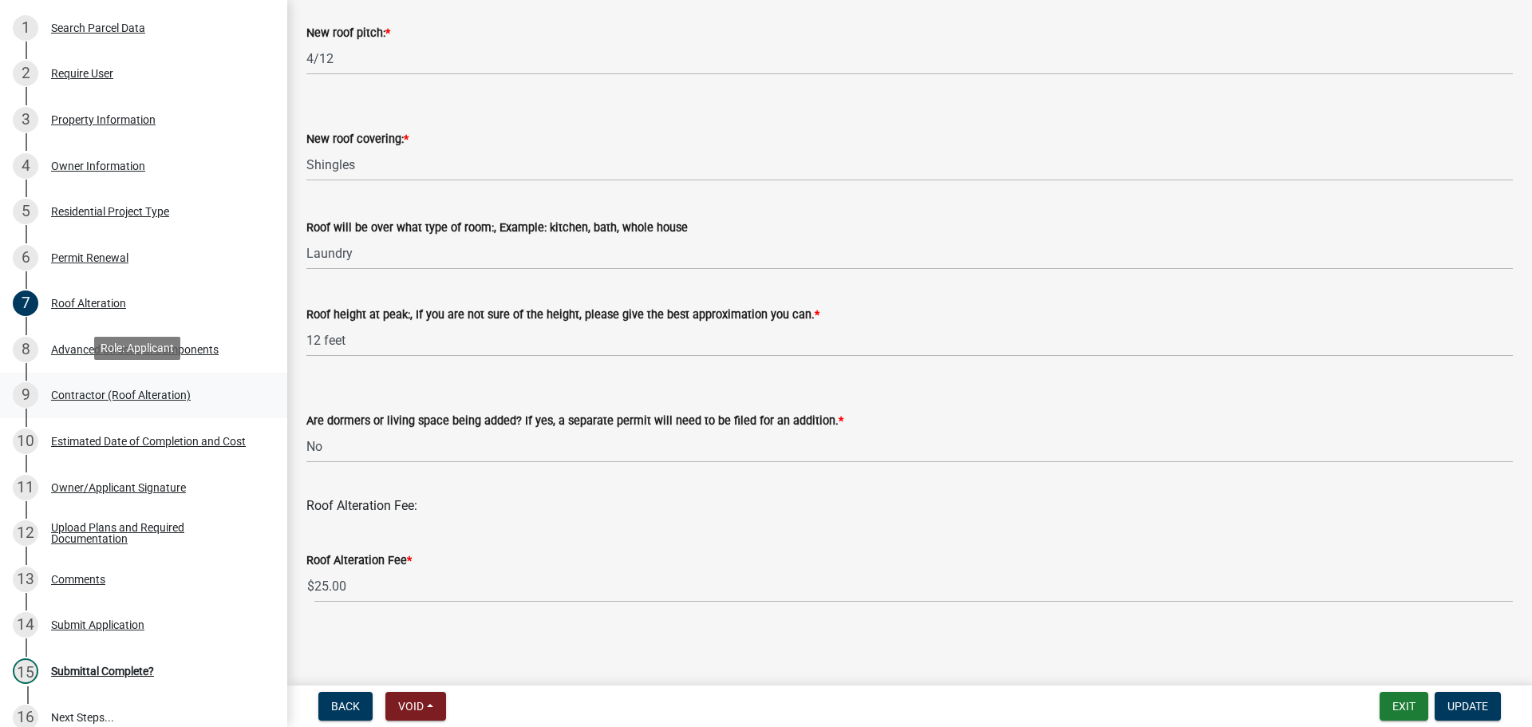
click at [82, 397] on div "Contractor (Roof Alteration)" at bounding box center [121, 394] width 140 height 11
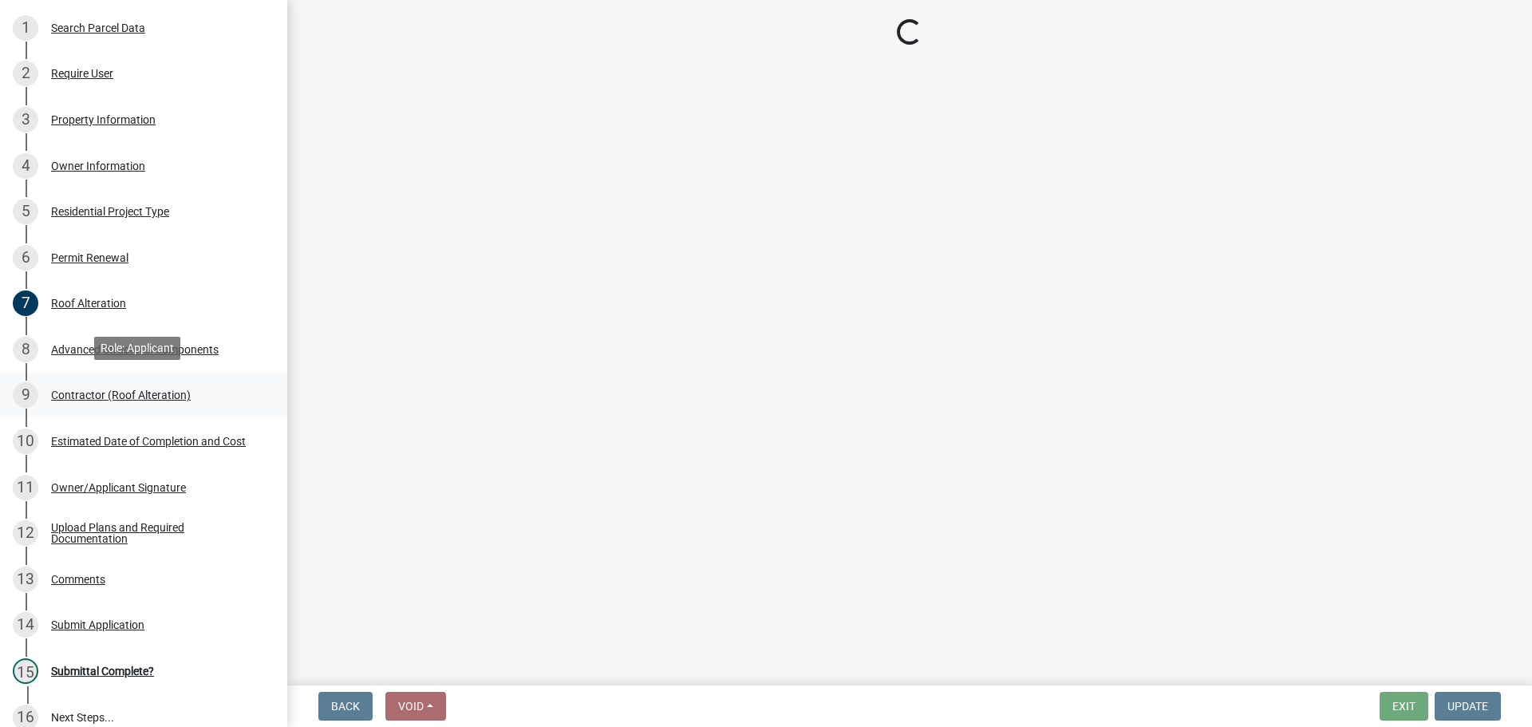
scroll to position [0, 0]
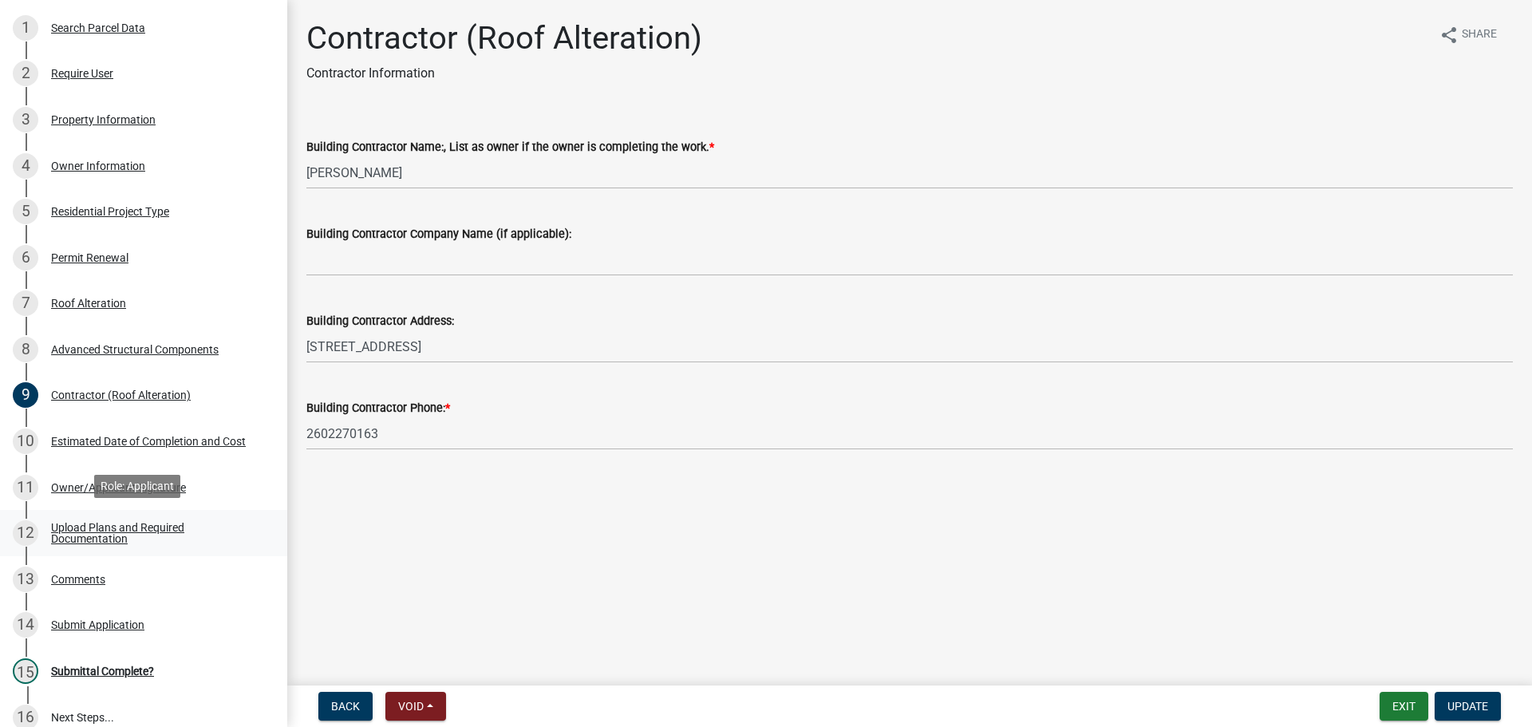
click at [105, 530] on div "Upload Plans and Required Documentation" at bounding box center [156, 533] width 211 height 22
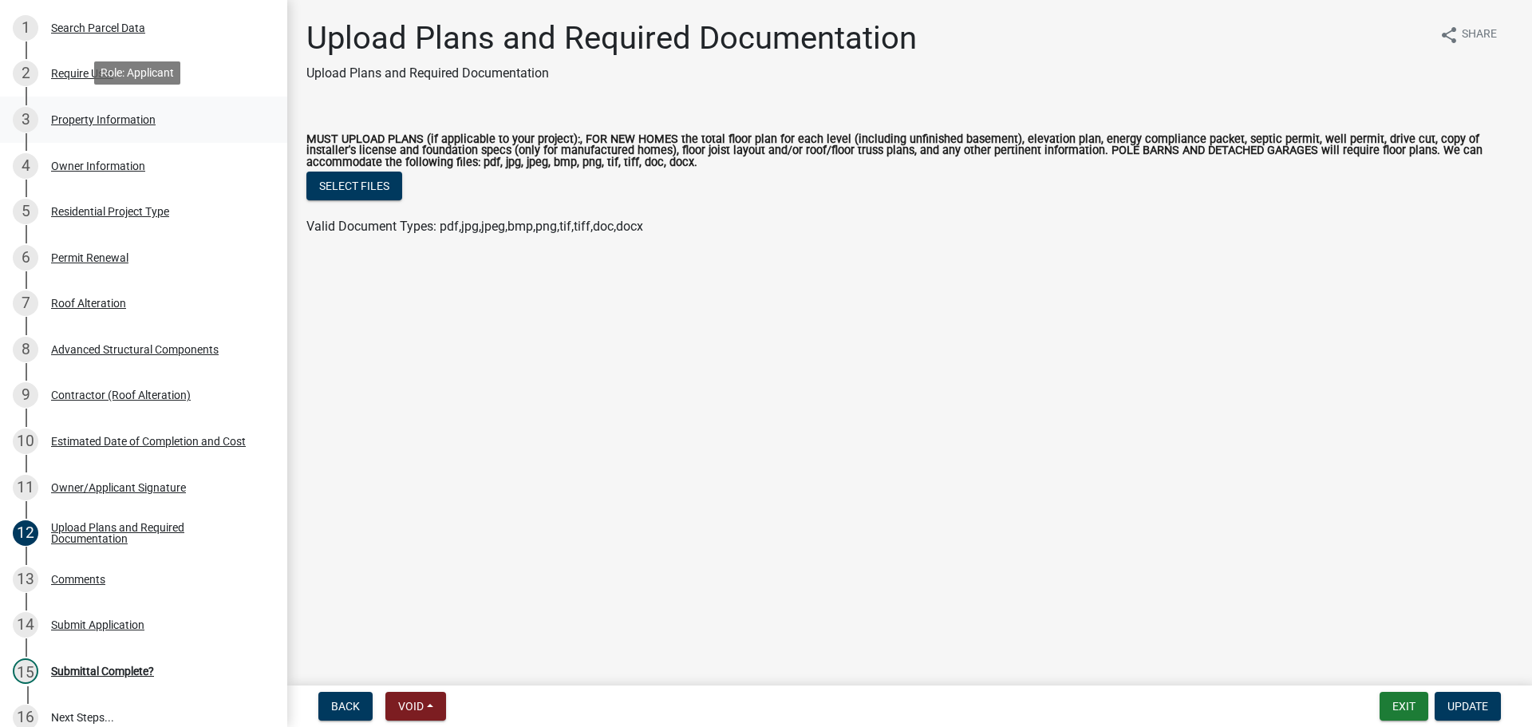
click at [102, 116] on div "Property Information" at bounding box center [103, 119] width 105 height 11
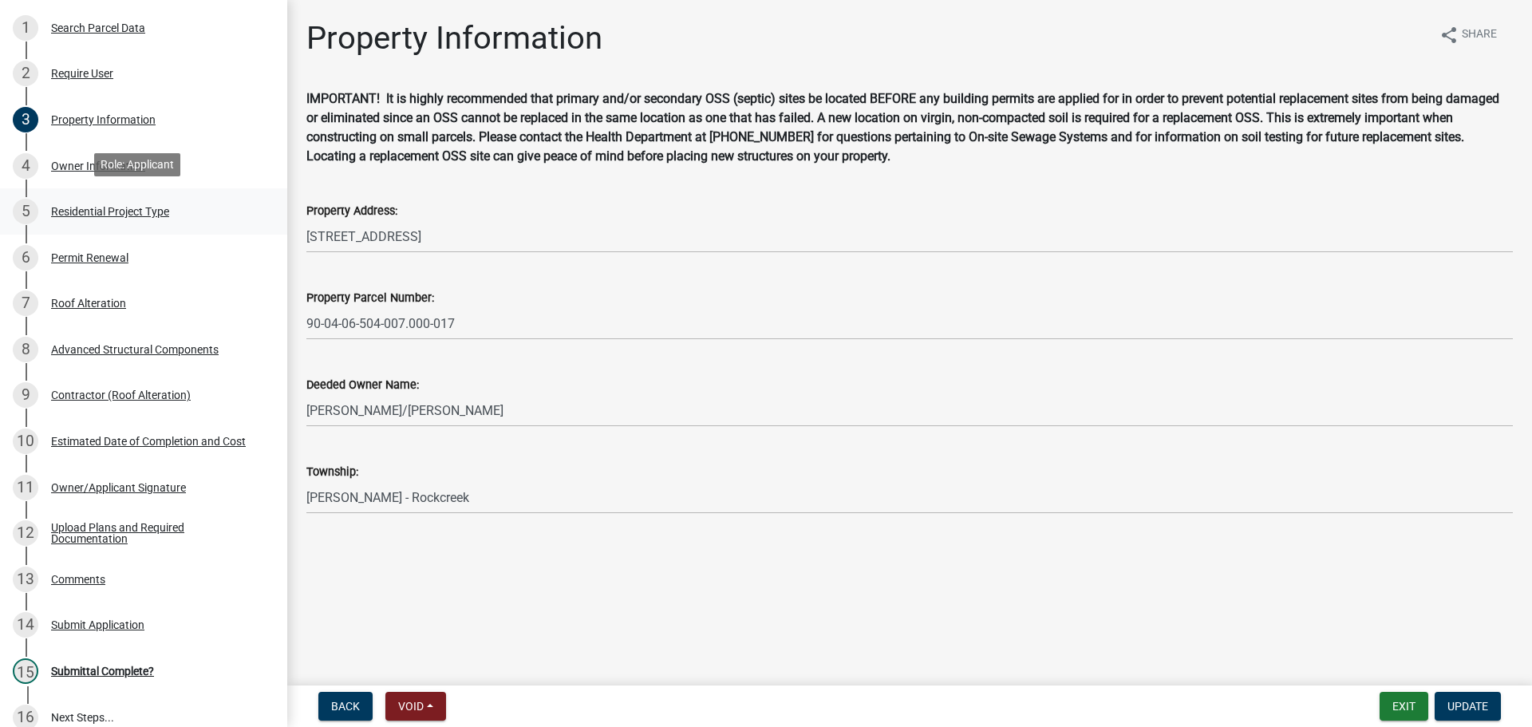
click at [76, 213] on div "Residential Project Type" at bounding box center [110, 211] width 118 height 11
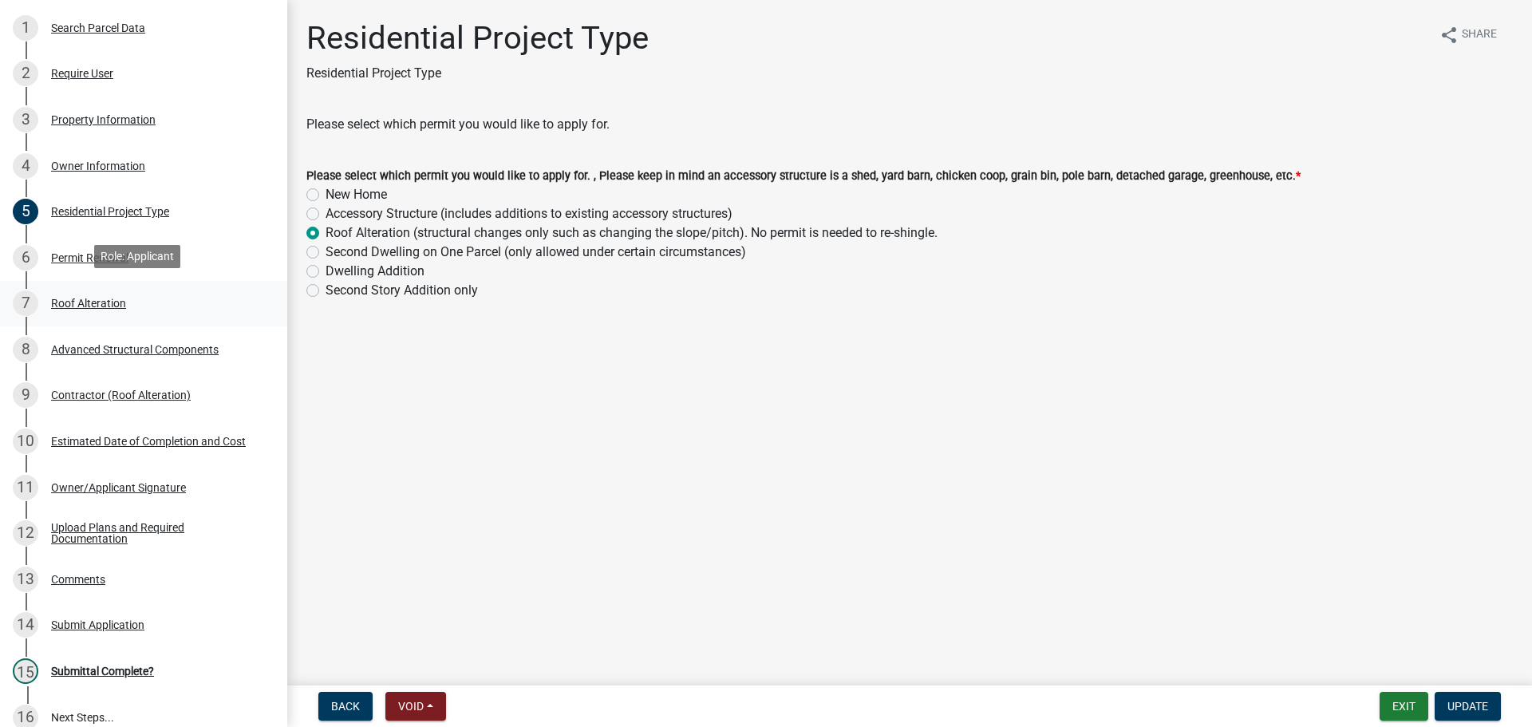
click at [87, 306] on div "Roof Alteration" at bounding box center [88, 303] width 75 height 11
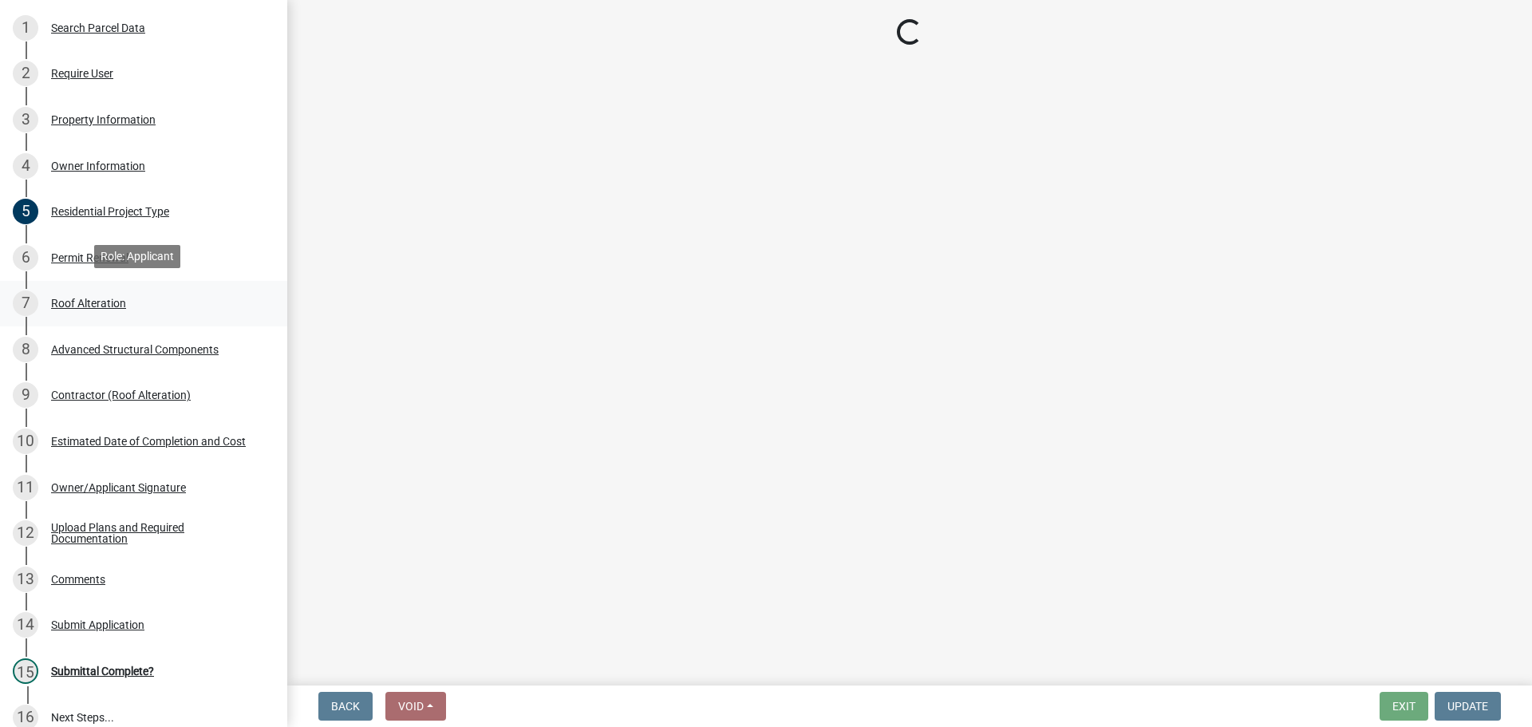
select select "a44a46e9-11ad-43d4-b49b-4ce3b3fe72a9"
select select "9b85ac4e-4b6a-471e-a3e6-93c4cd40030a"
select select "54c60b4b-13c3-46c1-ad08-1009289523a4"
select select "b5be666d-3f9d-4ac0-804f-6b55175ef125"
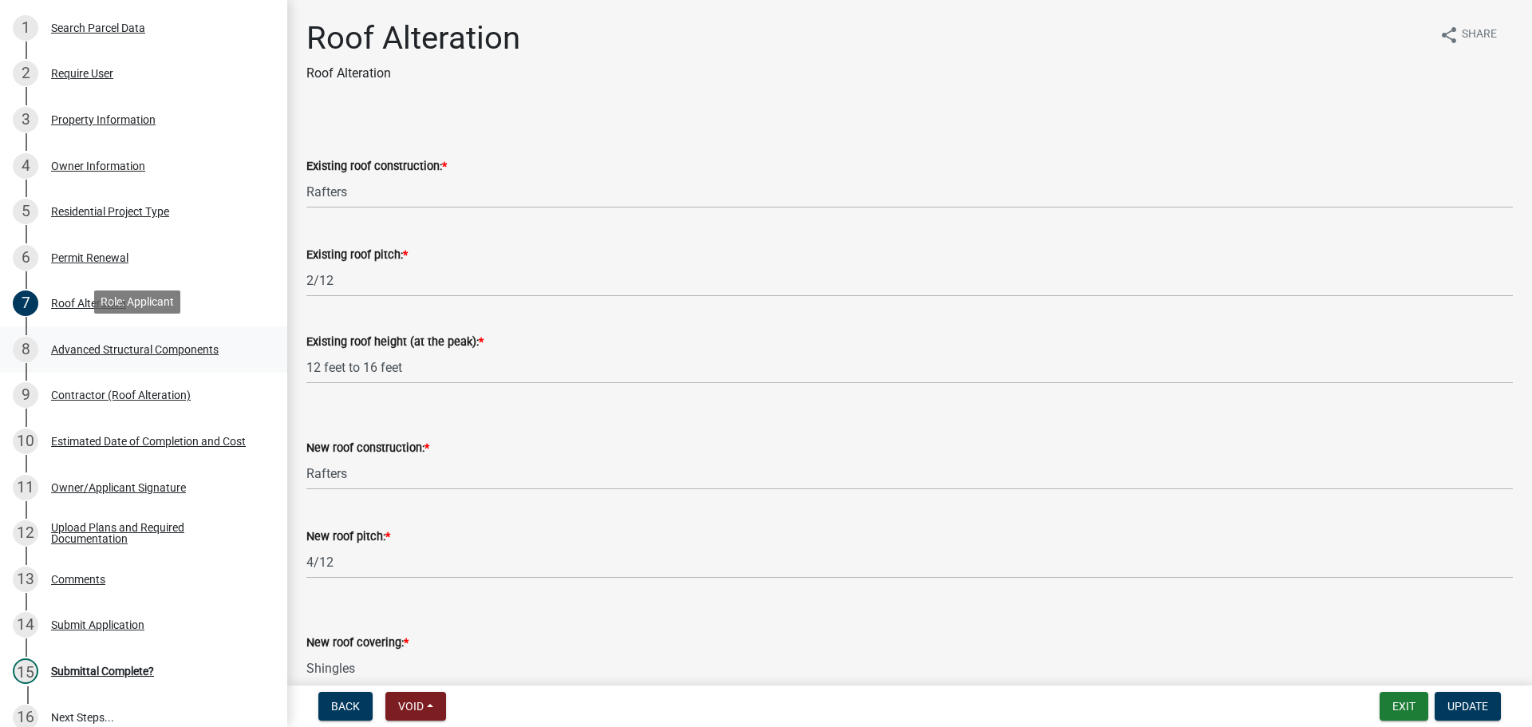
click at [91, 346] on div "Advanced Structural Components" at bounding box center [135, 349] width 168 height 11
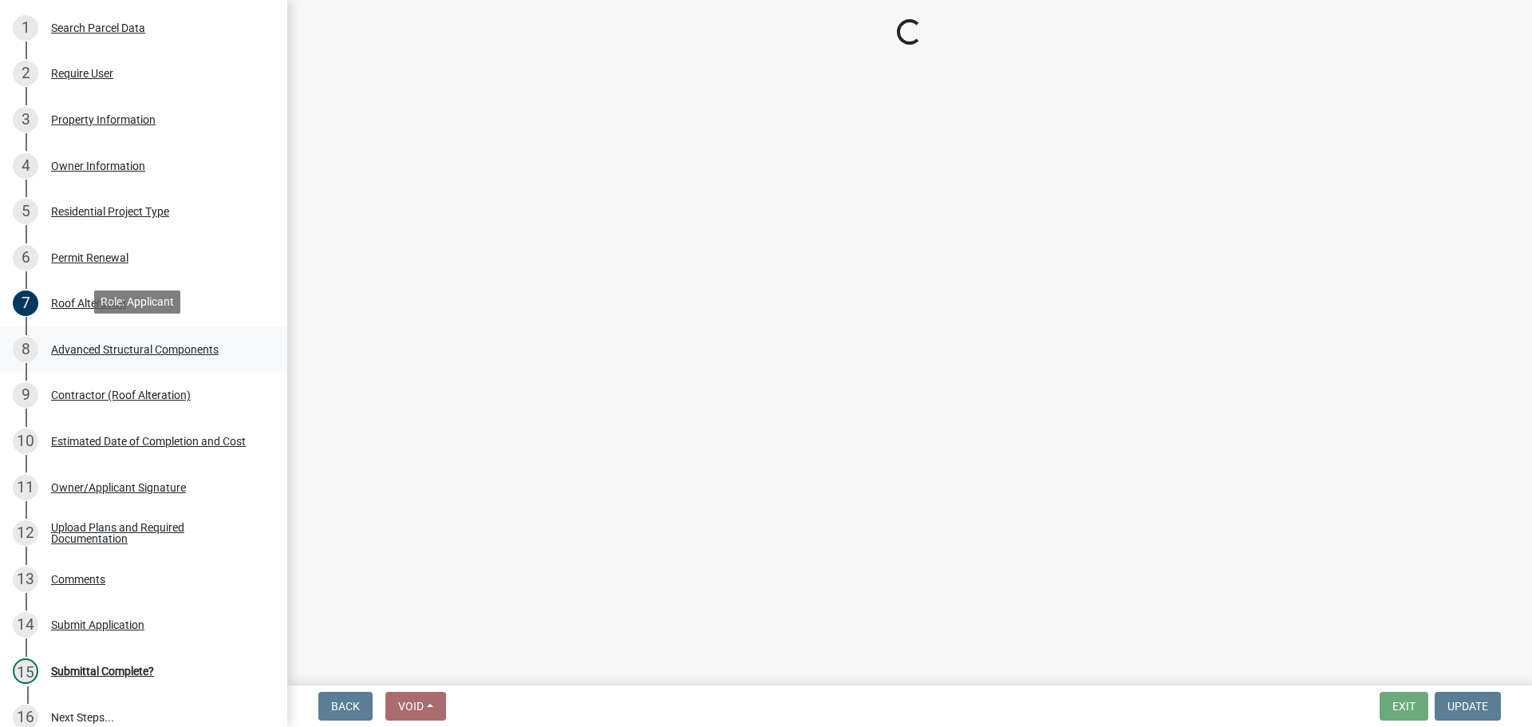
select select "969b3812-a697-4f96-8ebc-392571e88d14"
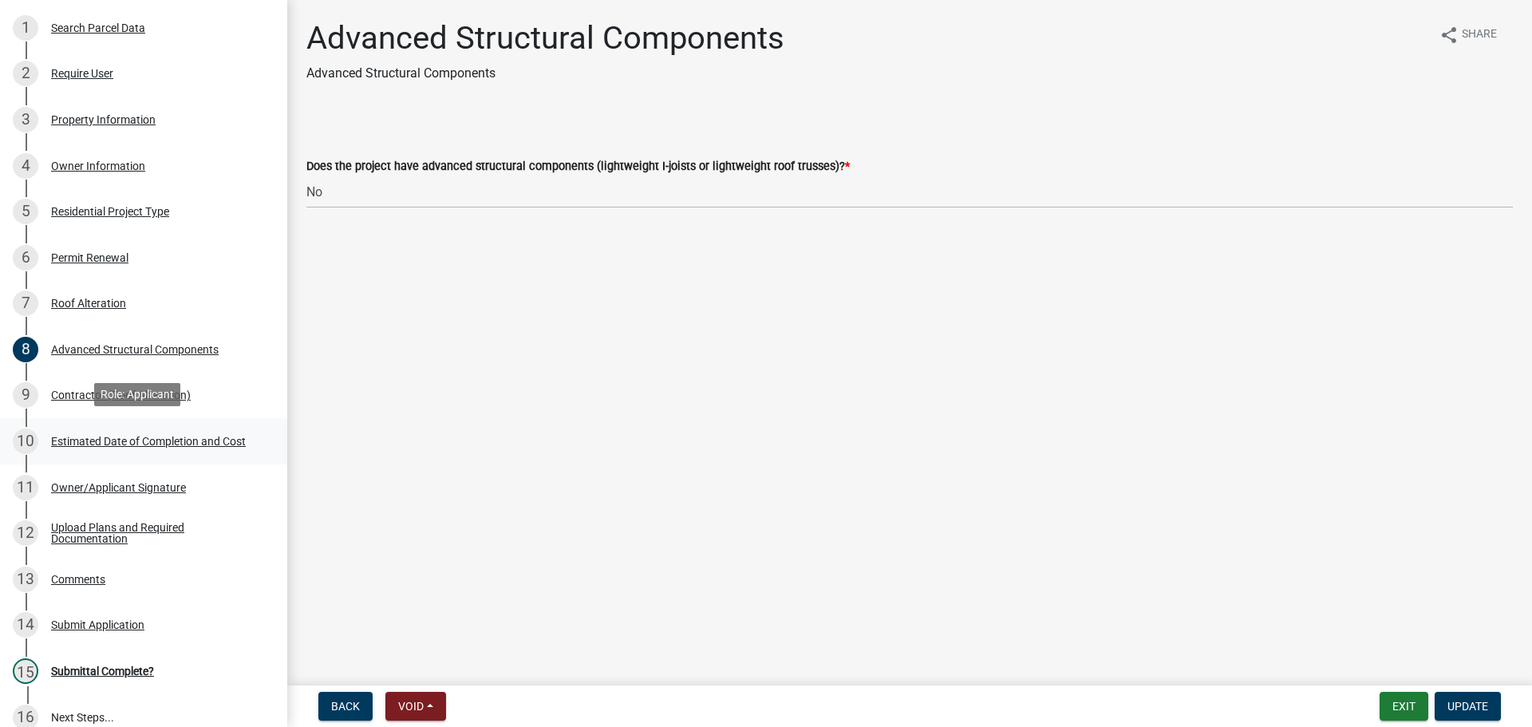
click at [102, 441] on div "Estimated Date of Completion and Cost" at bounding box center [148, 441] width 195 height 11
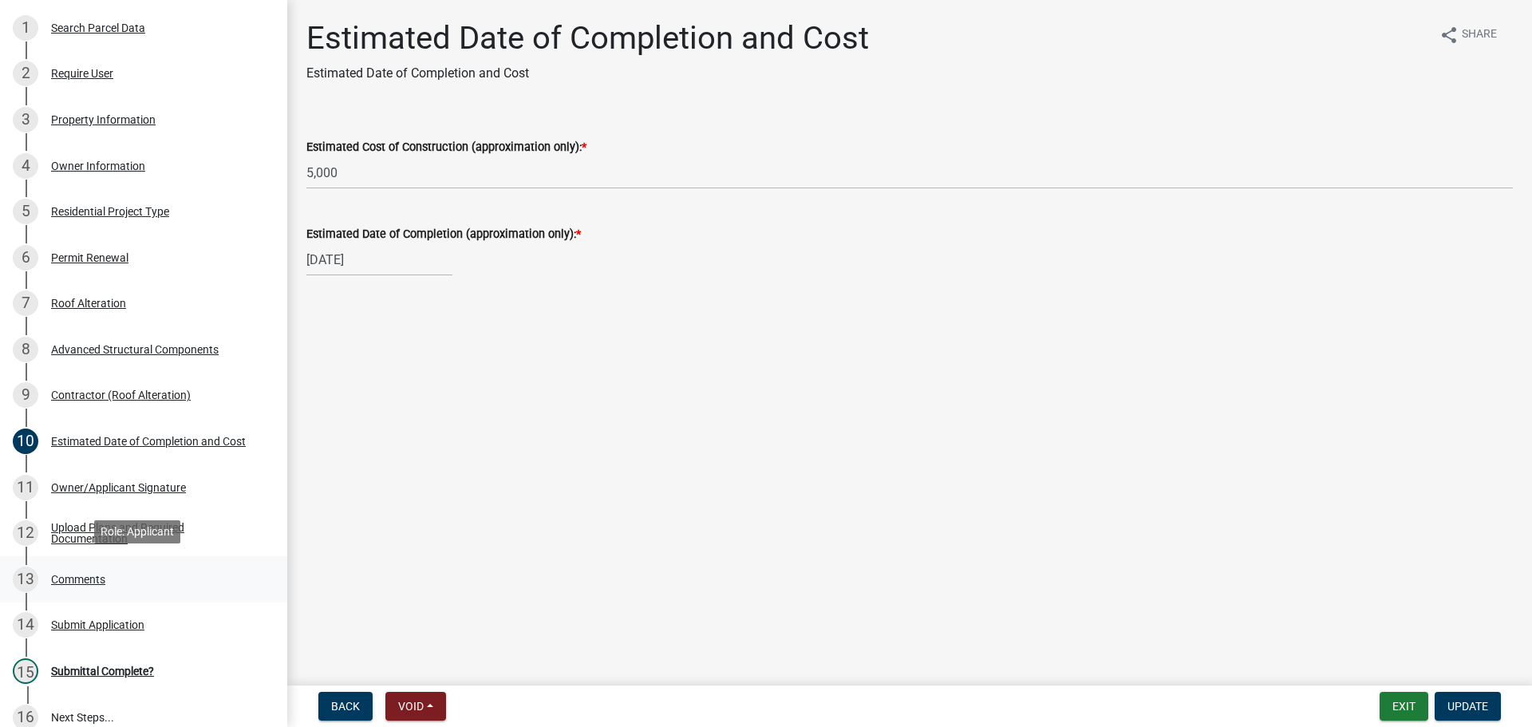
click at [75, 578] on div "Comments" at bounding box center [78, 579] width 54 height 11
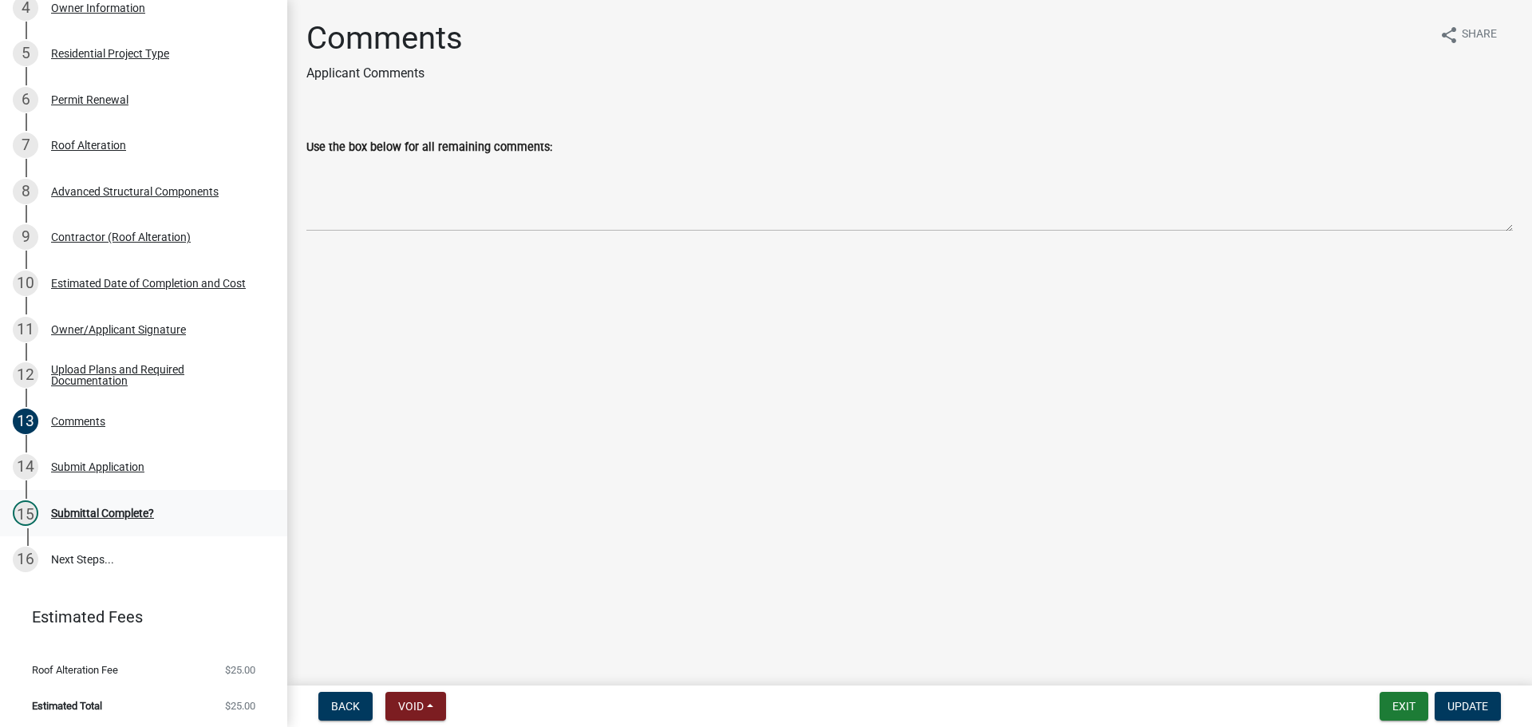
scroll to position [398, 0]
click at [101, 512] on div "Submittal Complete?" at bounding box center [102, 512] width 103 height 11
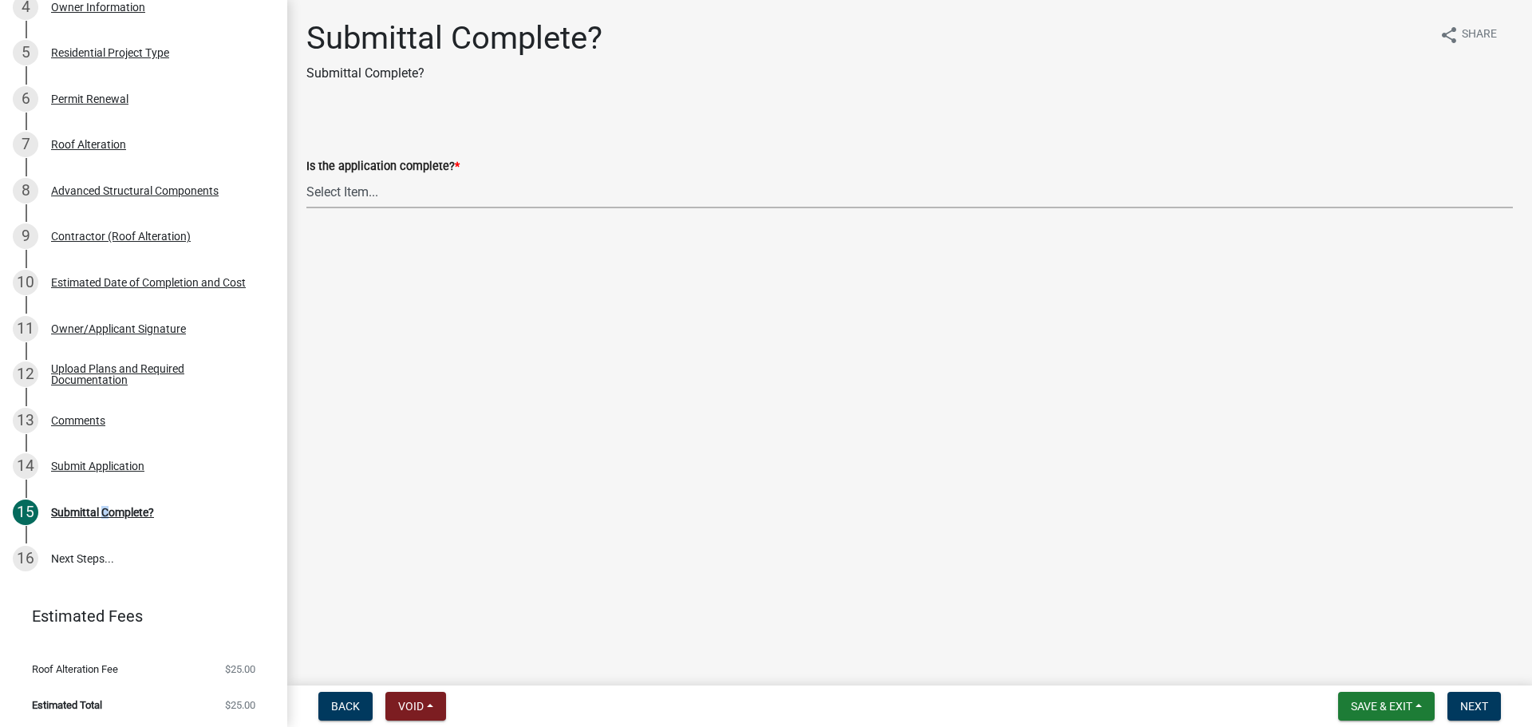
click at [334, 199] on select "Select Item... Yes No" at bounding box center [909, 191] width 1206 height 33
click at [306, 175] on select "Select Item... Yes No" at bounding box center [909, 191] width 1206 height 33
select select "7990632e-f909-4443-8832-e8f1fe700ef3"
click at [1470, 713] on button "Next" at bounding box center [1473, 706] width 53 height 29
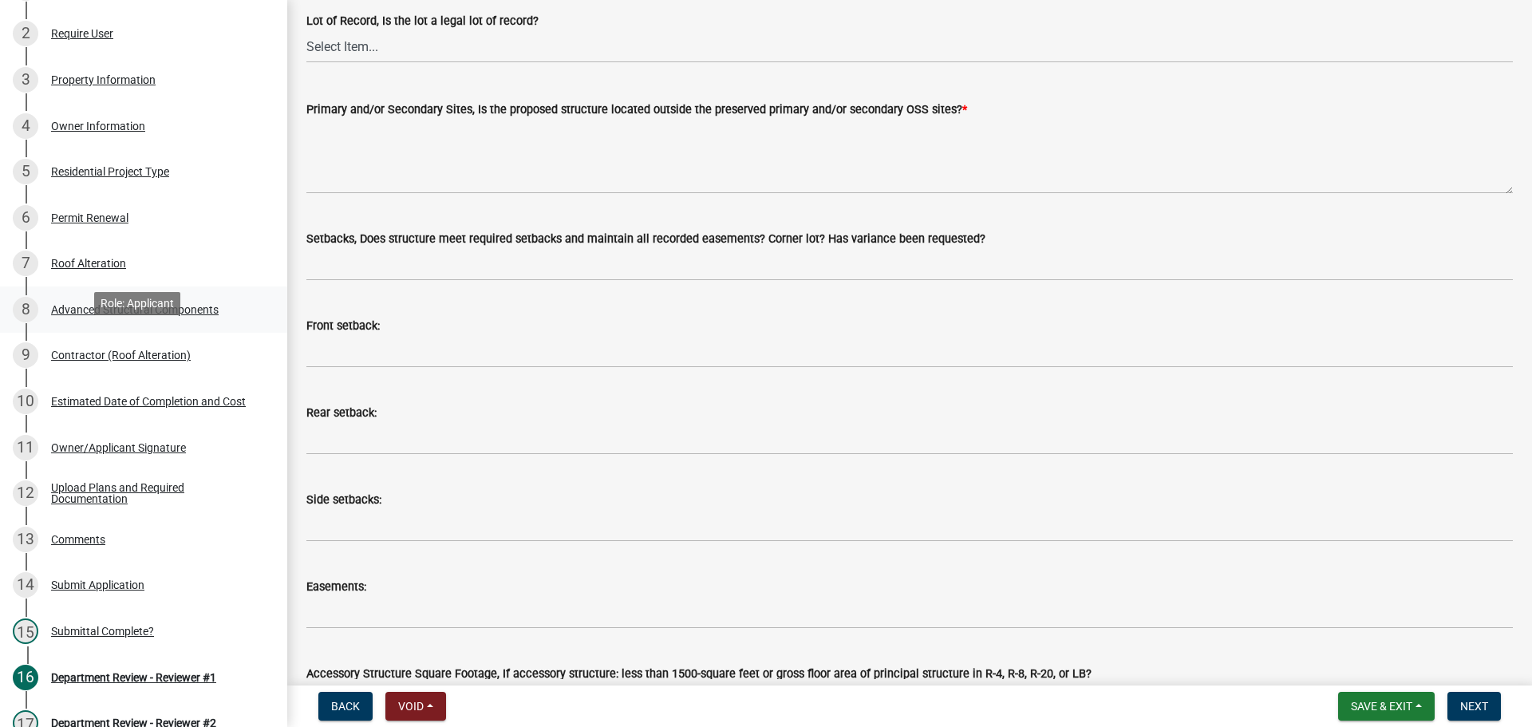
scroll to position [299, 0]
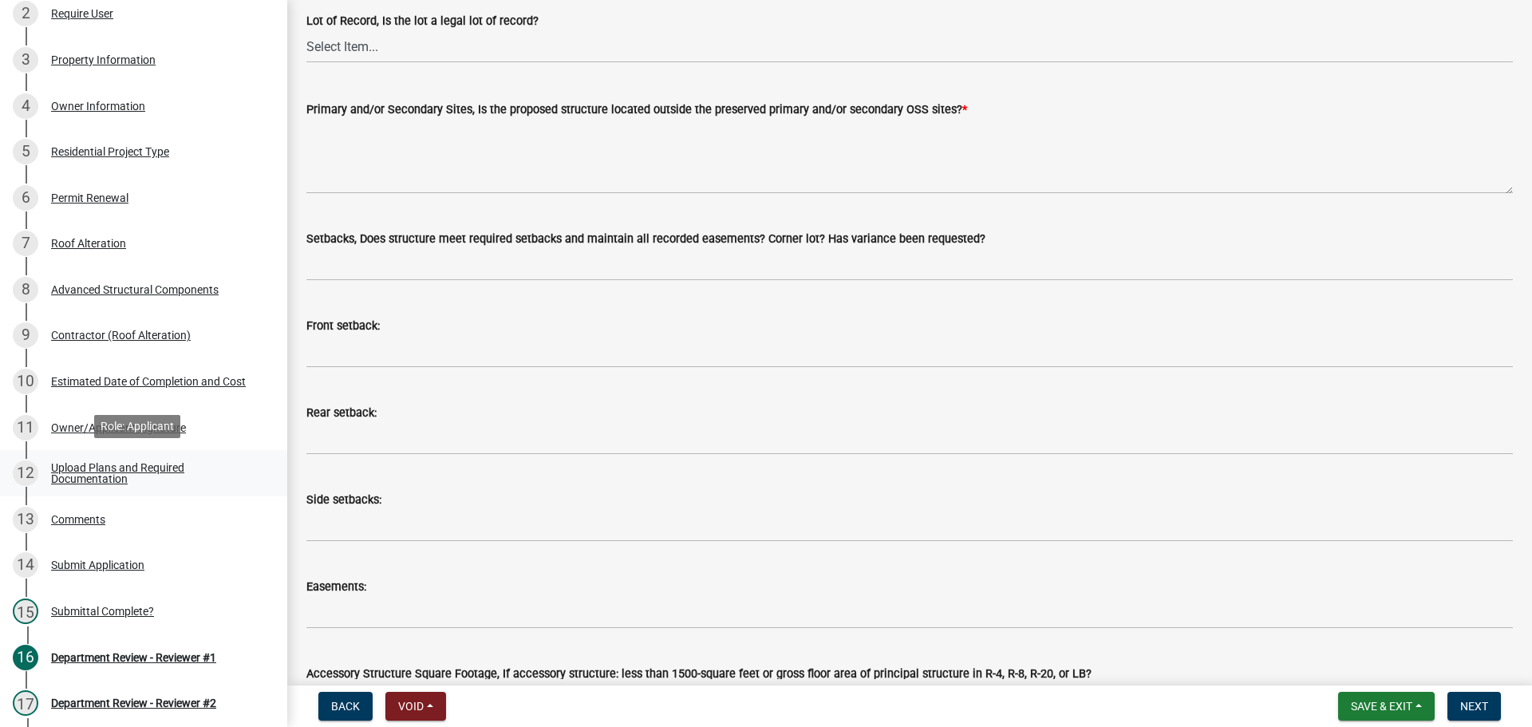
click at [110, 462] on div "Upload Plans and Required Documentation" at bounding box center [156, 473] width 211 height 22
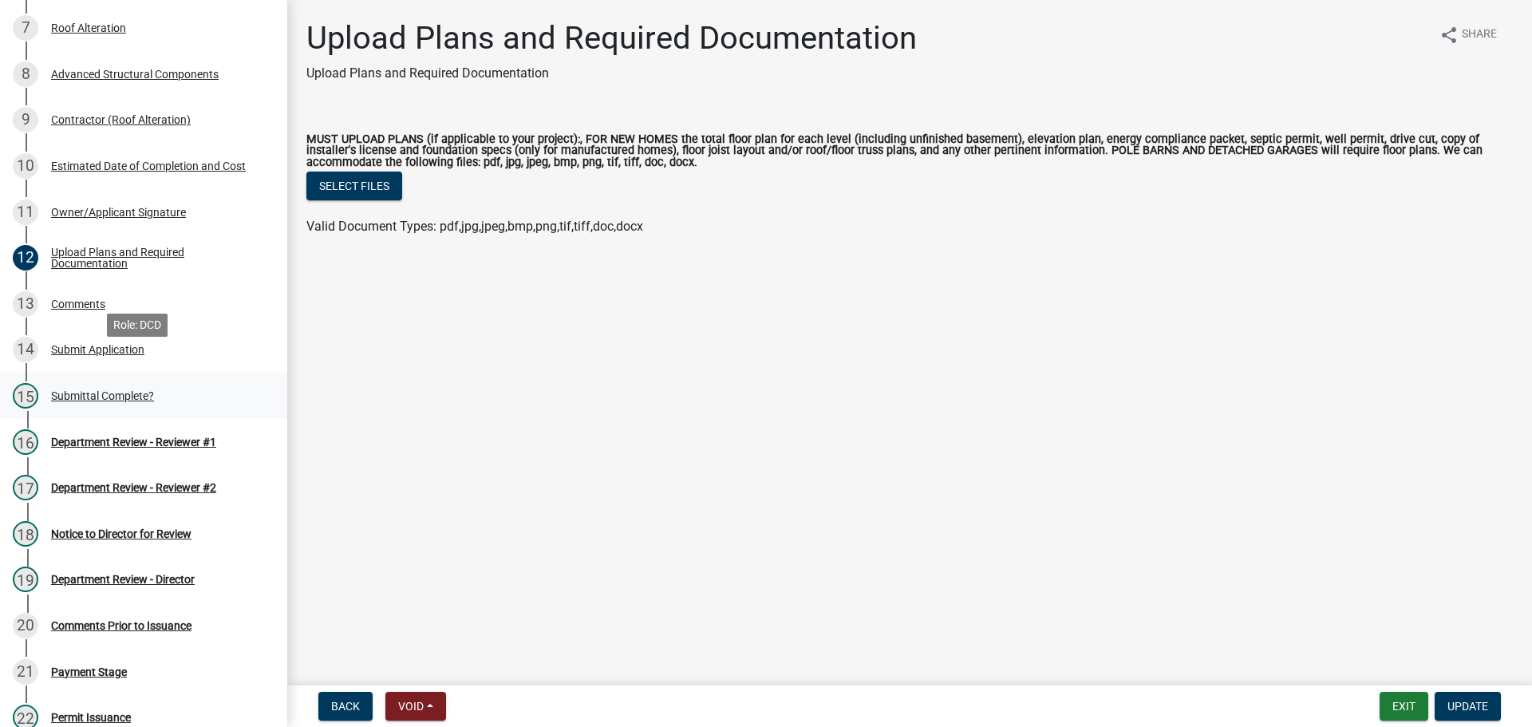
scroll to position [538, 0]
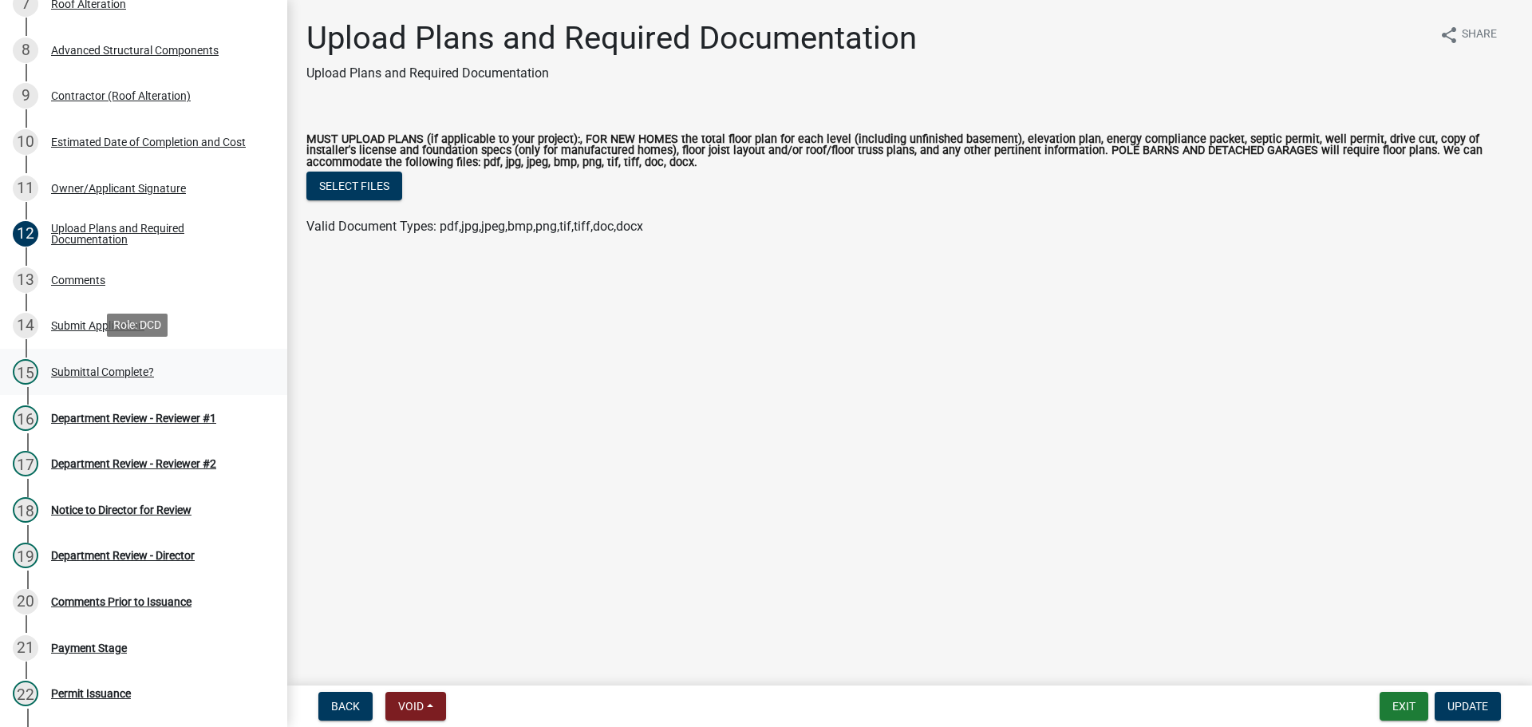
click at [110, 371] on div "Submittal Complete?" at bounding box center [102, 371] width 103 height 11
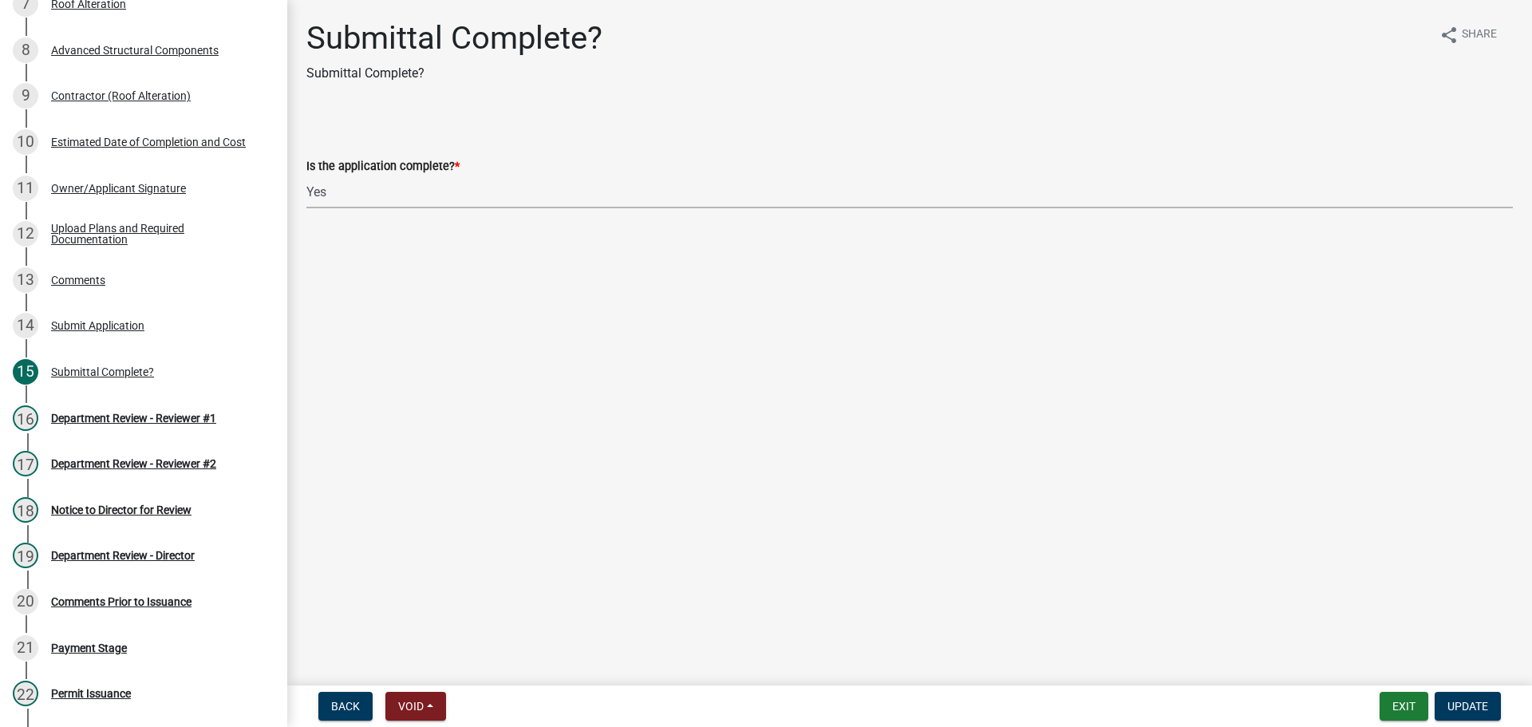
click at [373, 182] on select "Select Item... Yes No" at bounding box center [909, 191] width 1206 height 33
click at [306, 175] on select "Select Item... Yes No" at bounding box center [909, 191] width 1206 height 33
select select "315ce2df-ff16-4327-84fc-1d1503341e6e"
click at [1484, 701] on span "Update" at bounding box center [1467, 706] width 41 height 13
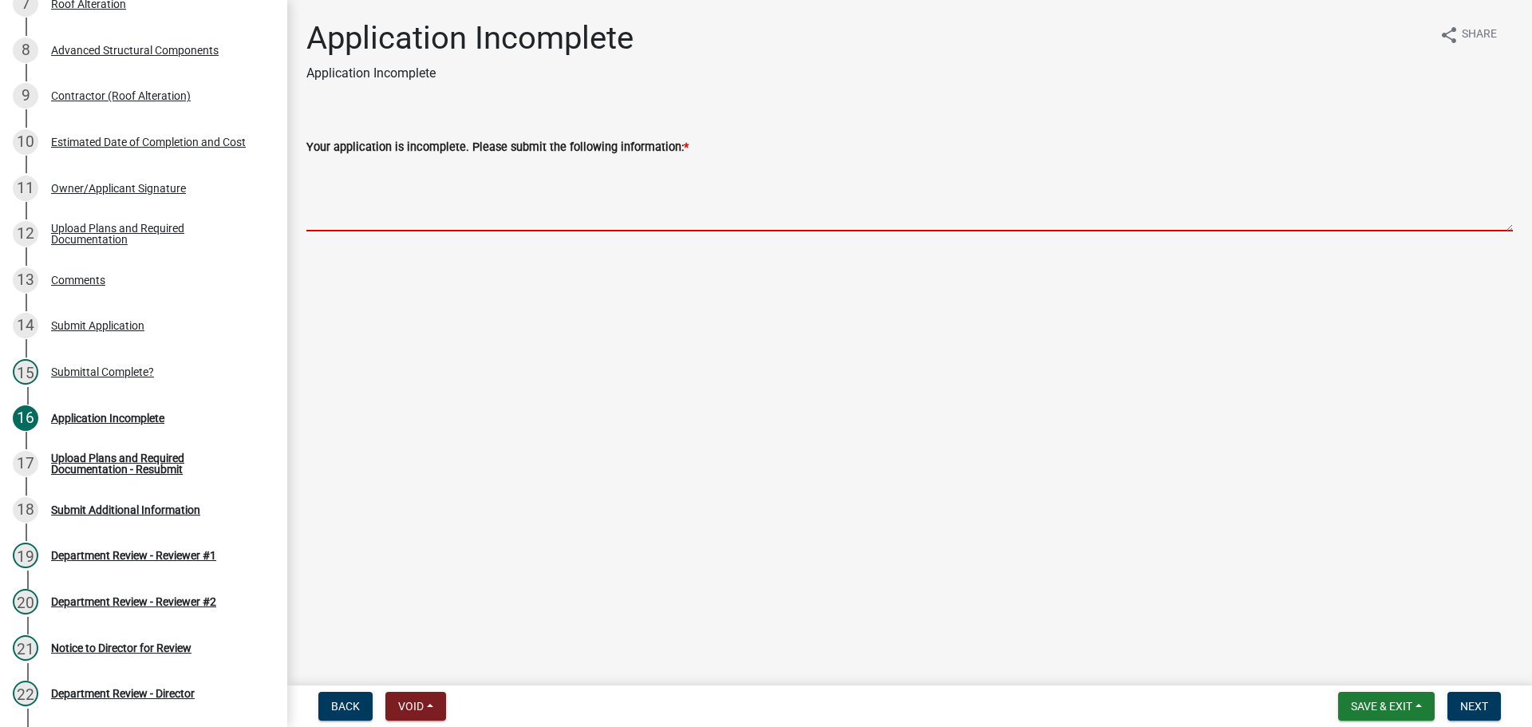
click at [359, 196] on textarea "Your application is incomplete. Please submit the following information: *" at bounding box center [909, 193] width 1206 height 75
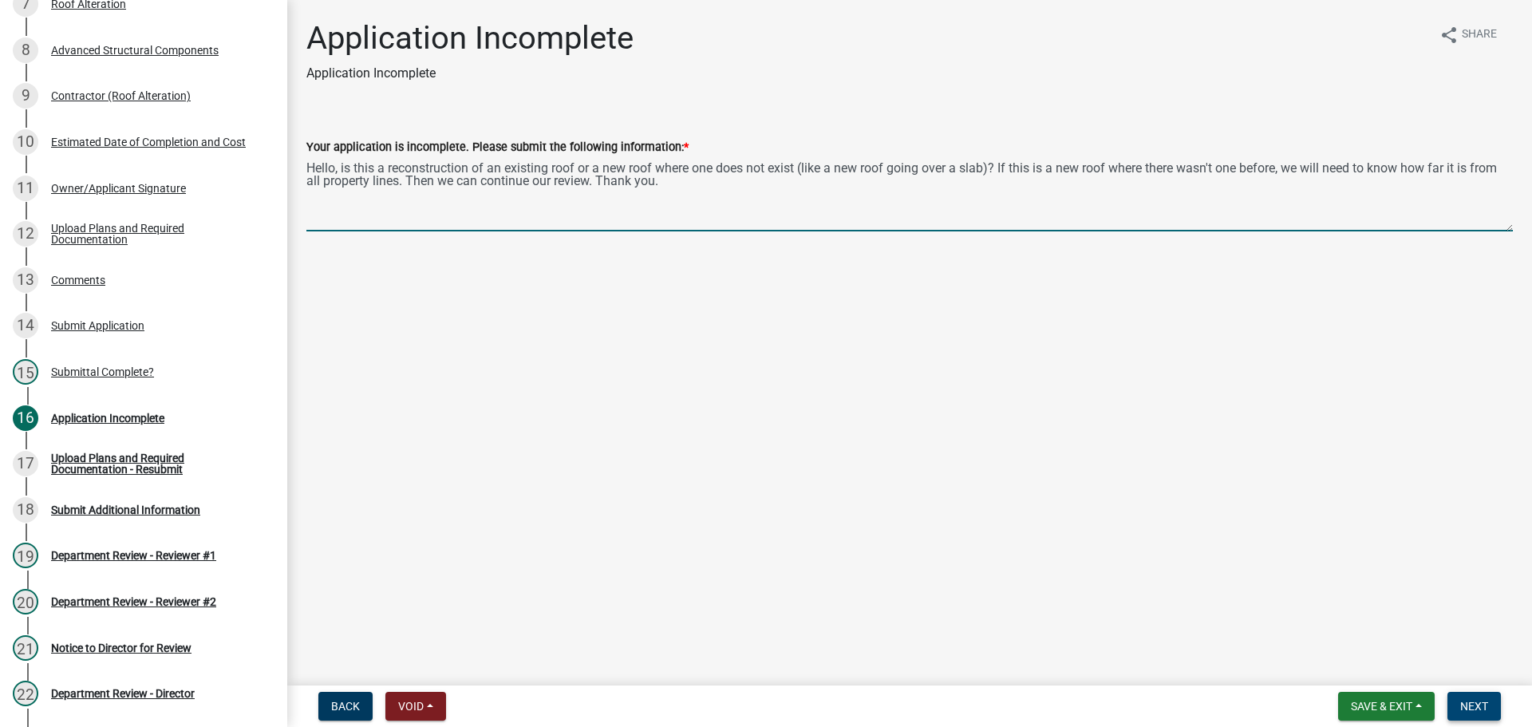
type textarea "Hello, is this a reconstruction of an existing roof or a new roof where one doe…"
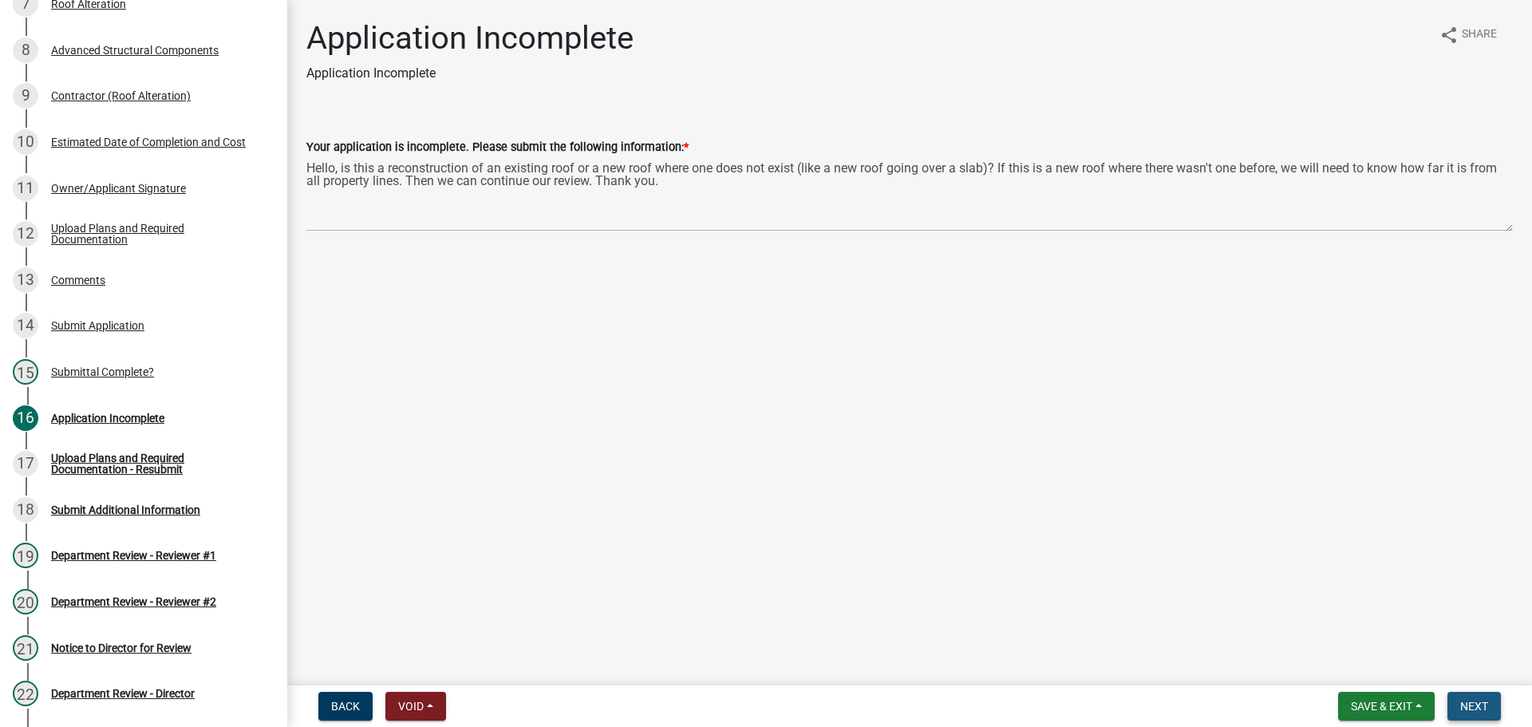
drag, startPoint x: 1471, startPoint y: 696, endPoint x: 1469, endPoint y: 661, distance: 36.0
click at [1471, 690] on nav "Back Void Withdraw Lock Expire Void Save & Exit Save Save & Exit Next" at bounding box center [909, 705] width 1244 height 41
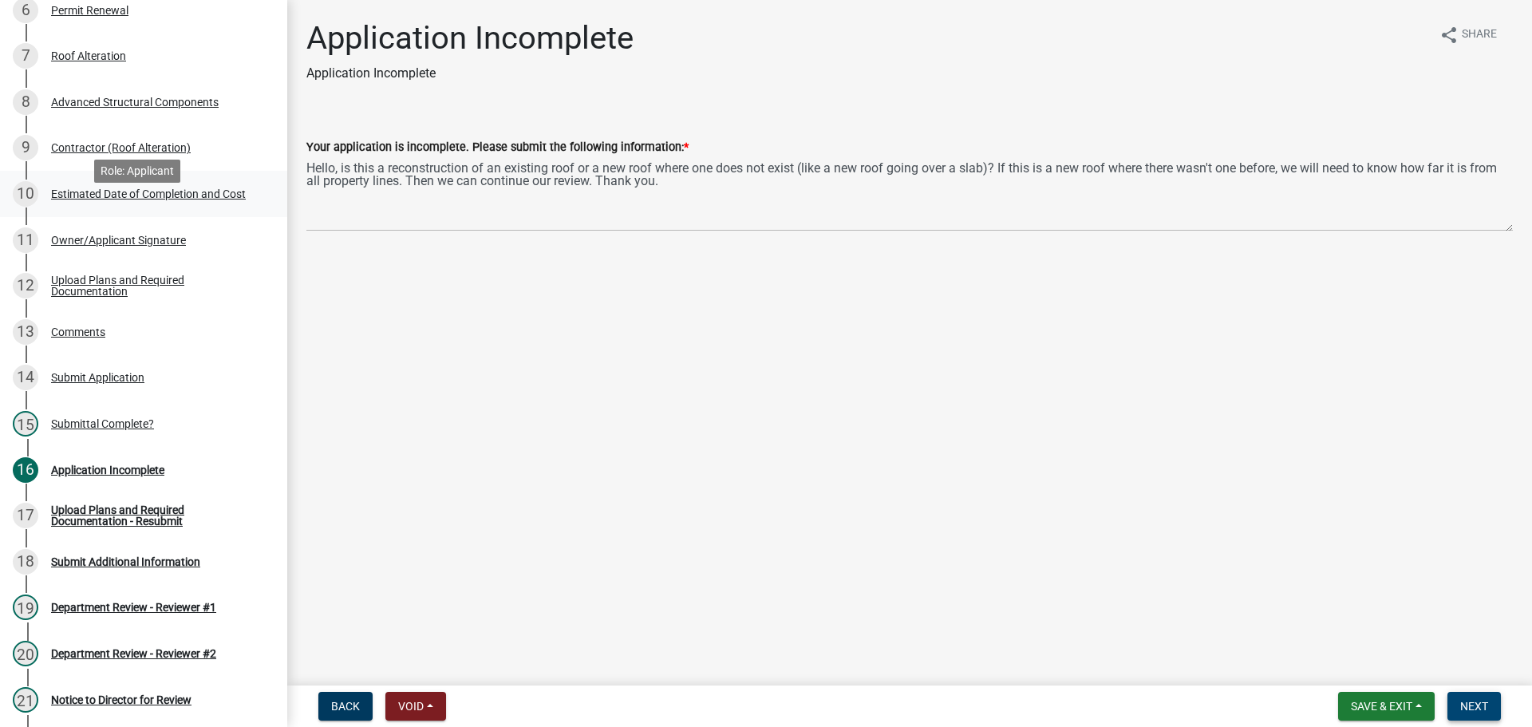
scroll to position [459, 0]
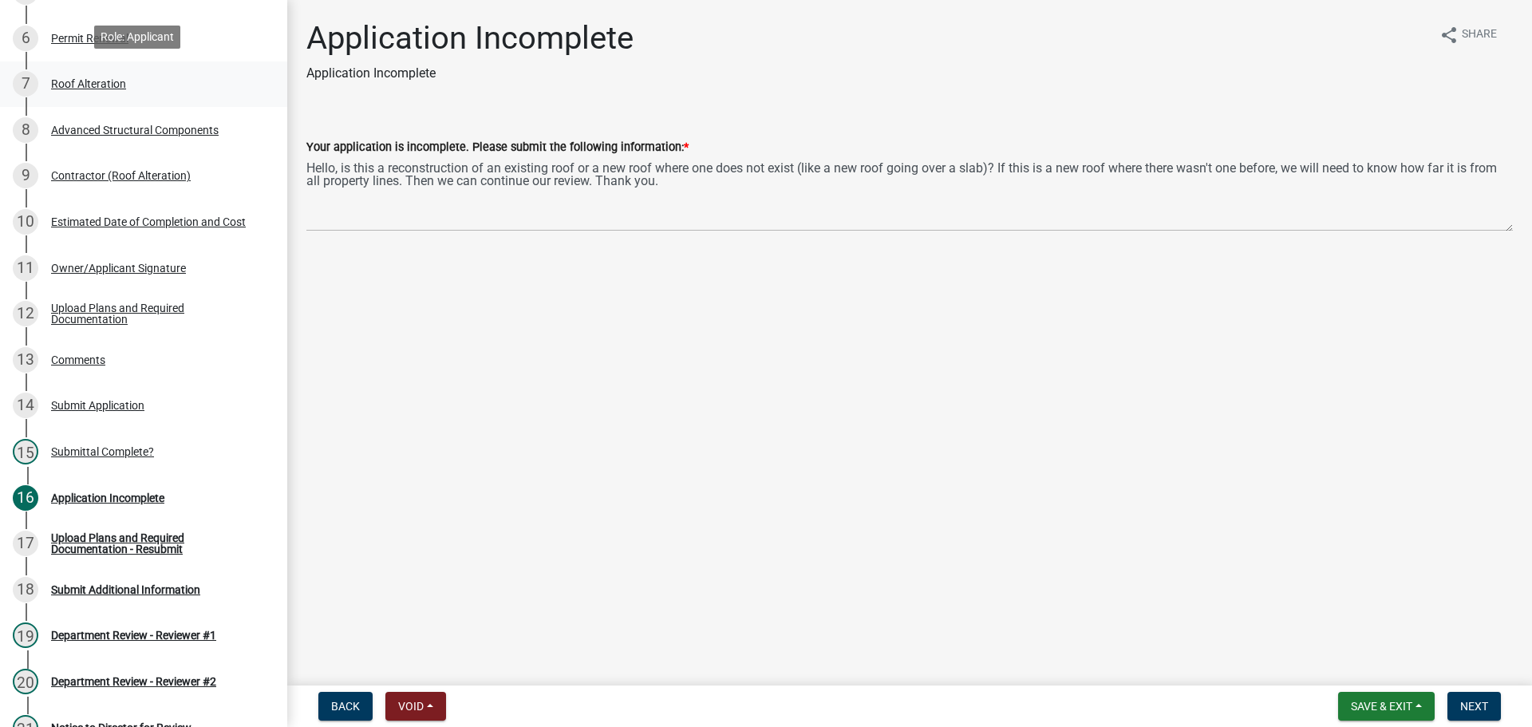
click at [89, 78] on div "Roof Alteration" at bounding box center [88, 83] width 75 height 11
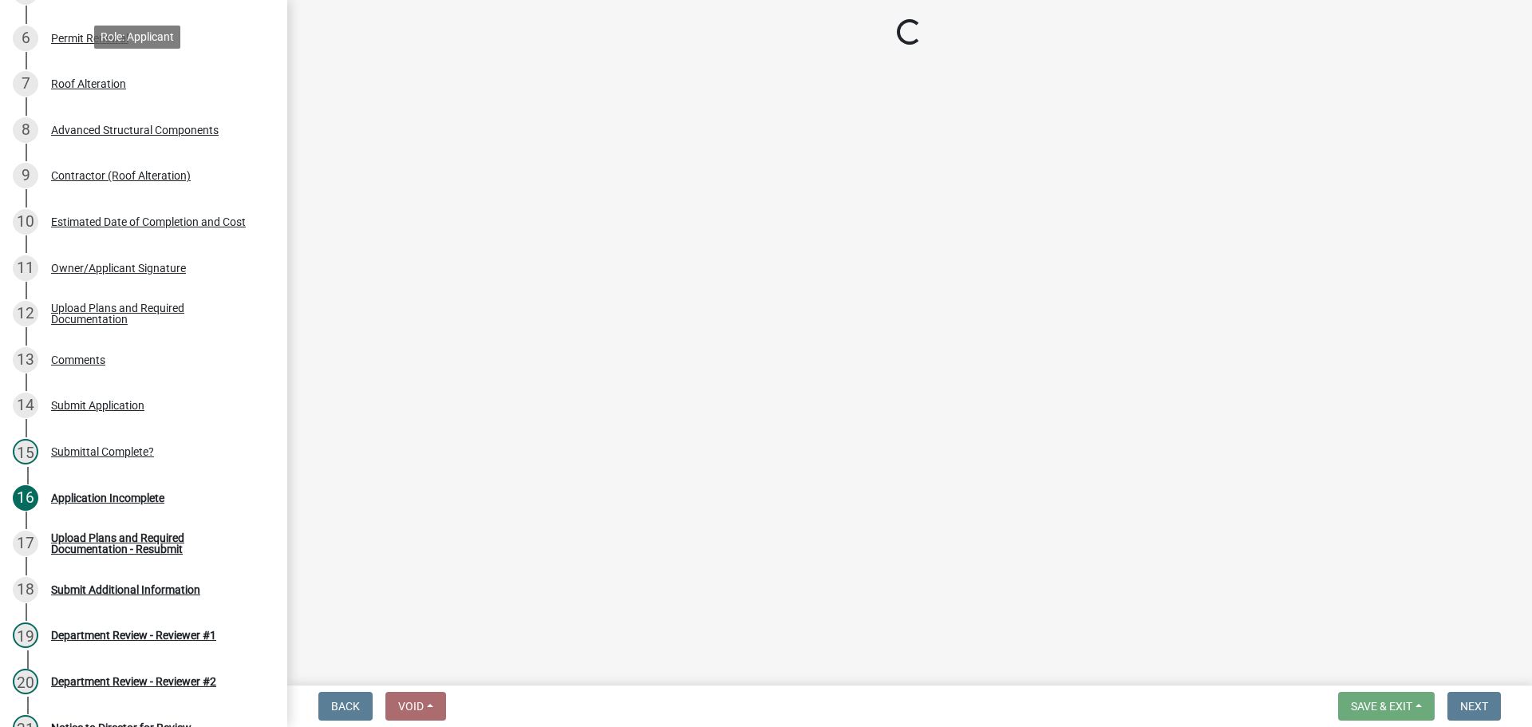
select select "a44a46e9-11ad-43d4-b49b-4ce3b3fe72a9"
select select "9b85ac4e-4b6a-471e-a3e6-93c4cd40030a"
select select "54c60b4b-13c3-46c1-ad08-1009289523a4"
select select "b5be666d-3f9d-4ac0-804f-6b55175ef125"
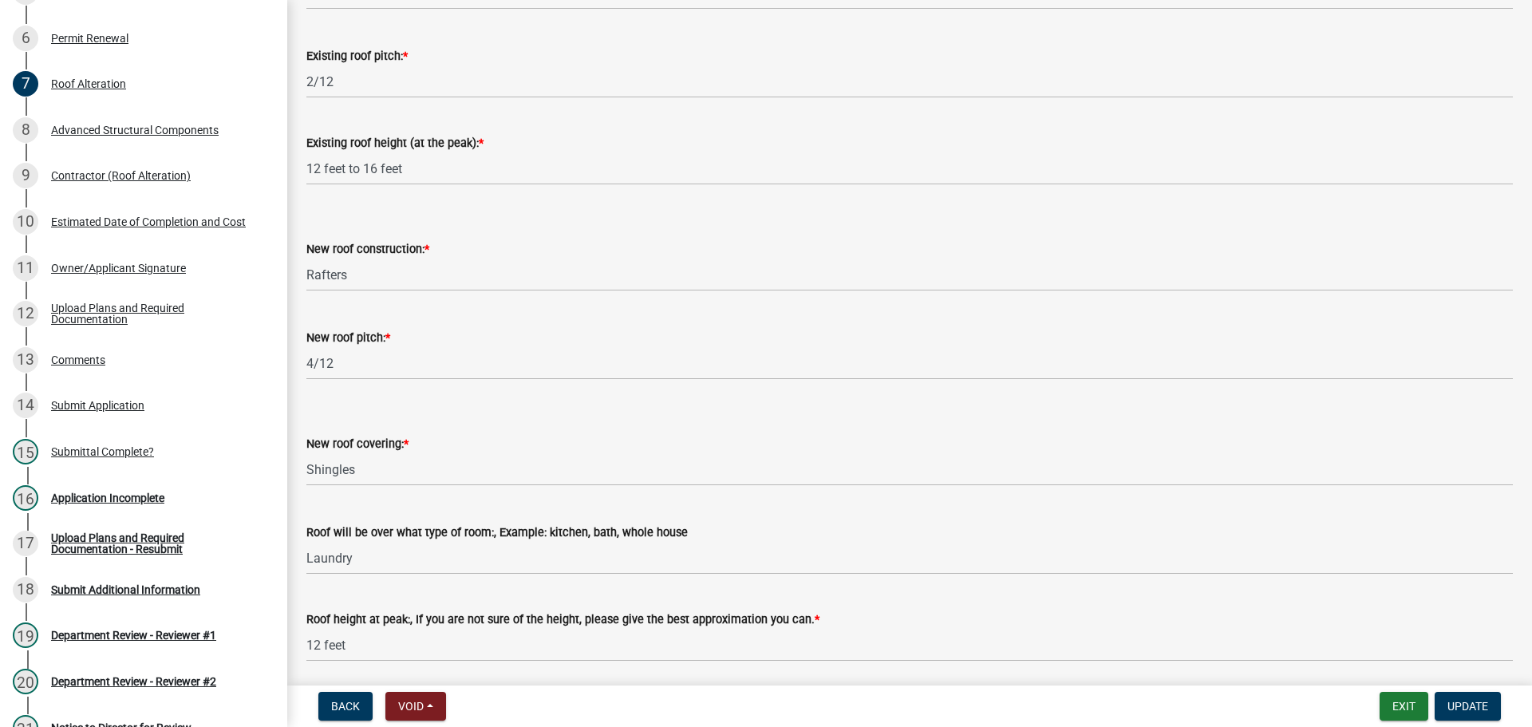
scroll to position [184, 0]
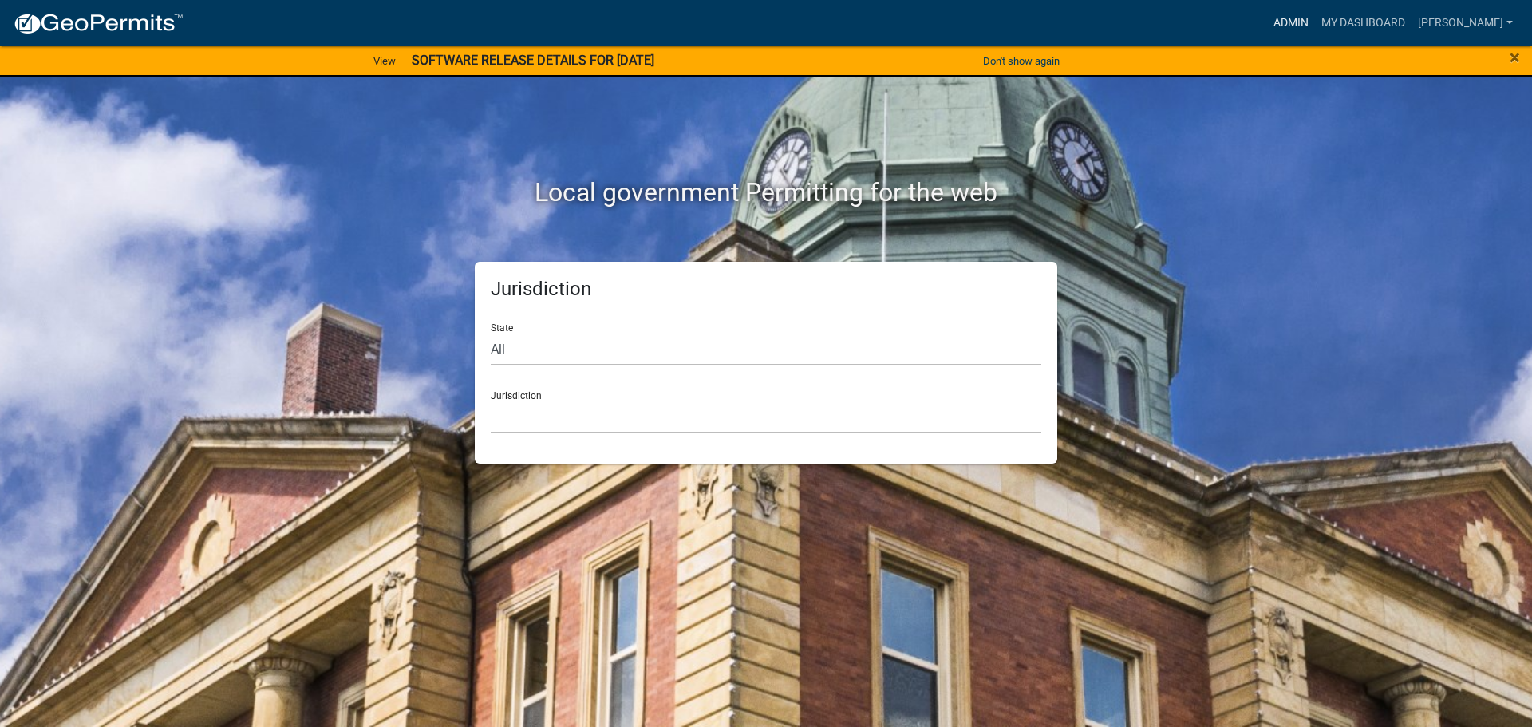
click at [1282, 22] on link "Admin" at bounding box center [1291, 23] width 48 height 30
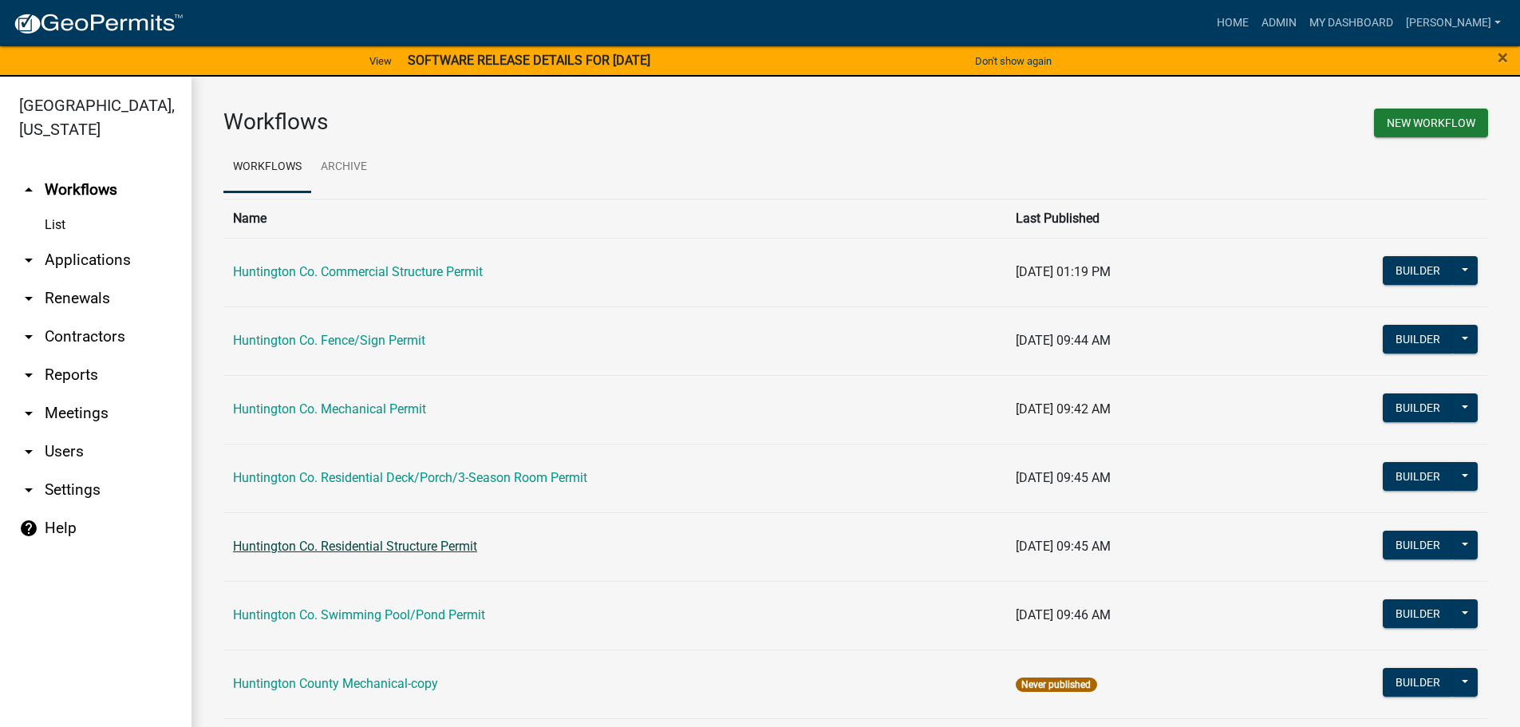
click at [356, 539] on link "Huntington Co. Residential Structure Permit" at bounding box center [355, 545] width 244 height 15
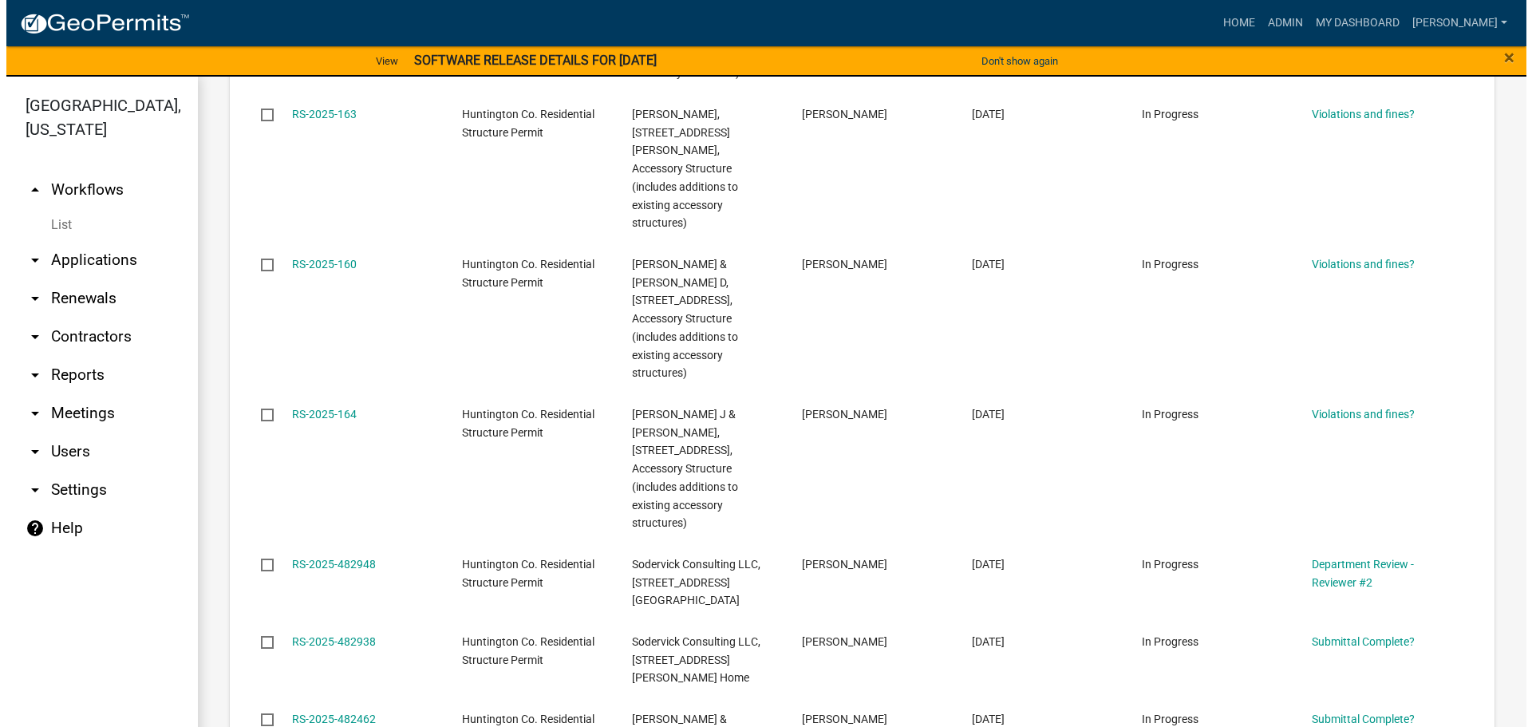
scroll to position [798, 0]
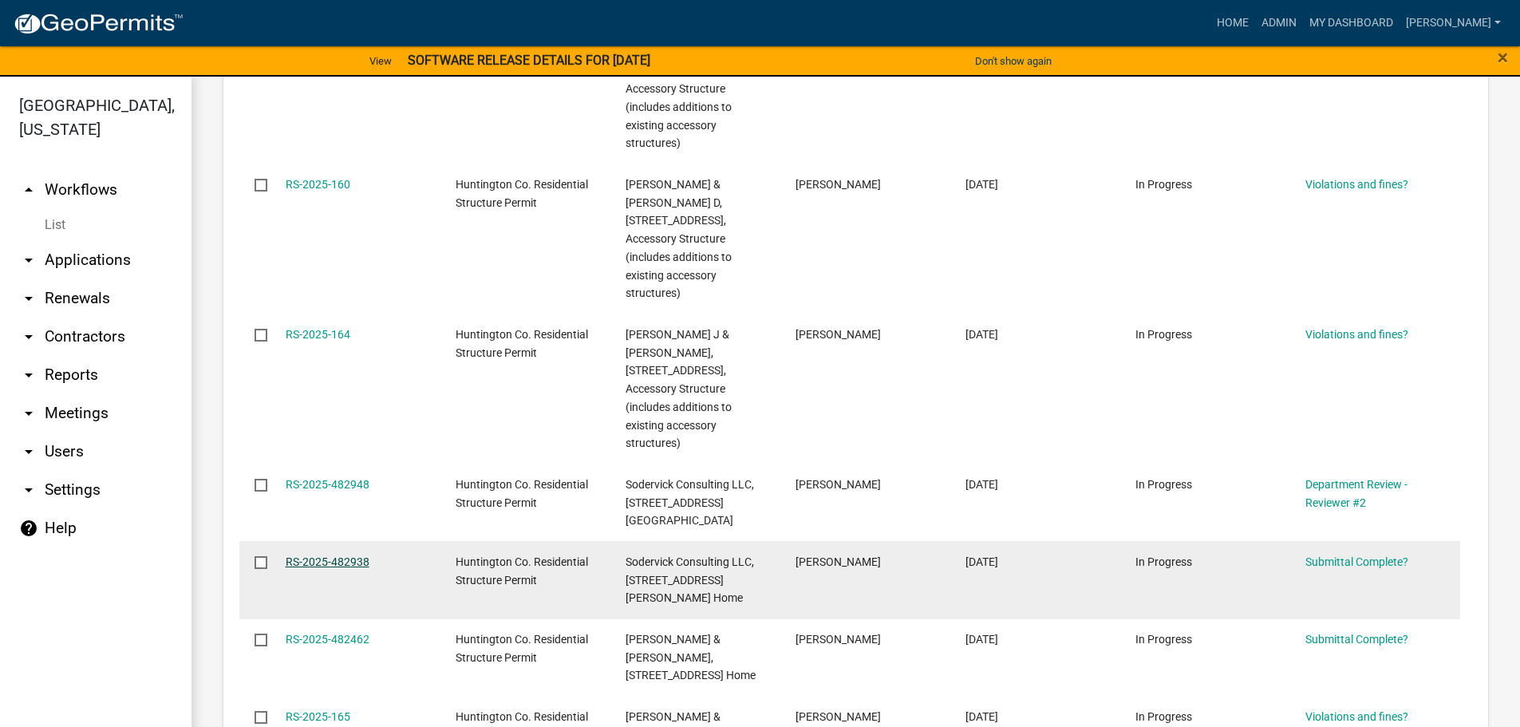
click at [314, 555] on link "RS-2025-482938" at bounding box center [328, 561] width 84 height 13
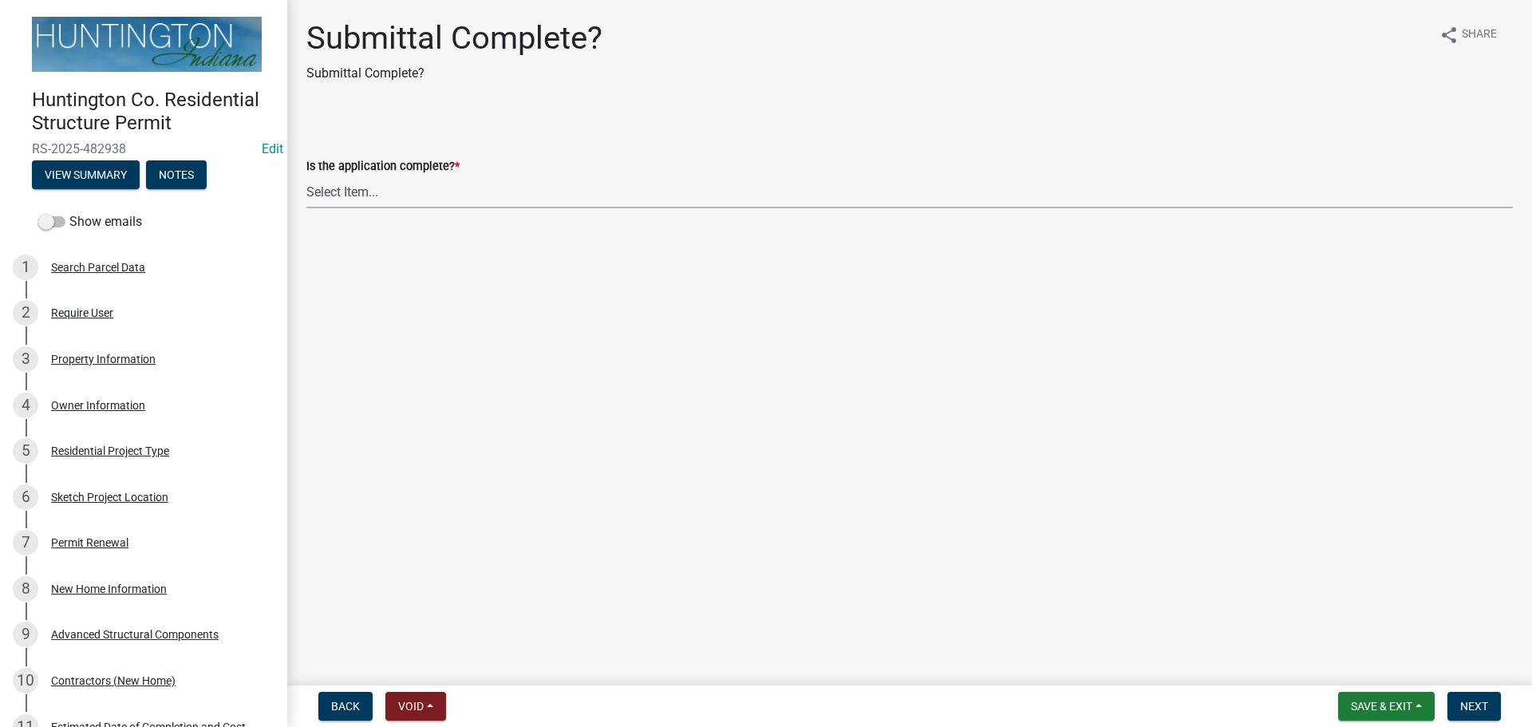
click at [356, 187] on select "Select Item... Yes No" at bounding box center [909, 191] width 1206 height 33
click at [306, 175] on select "Select Item... Yes No" at bounding box center [909, 191] width 1206 height 33
select select "7990632e-f909-4443-8832-e8f1fe700ef3"
click at [1477, 704] on span "Next" at bounding box center [1474, 706] width 28 height 13
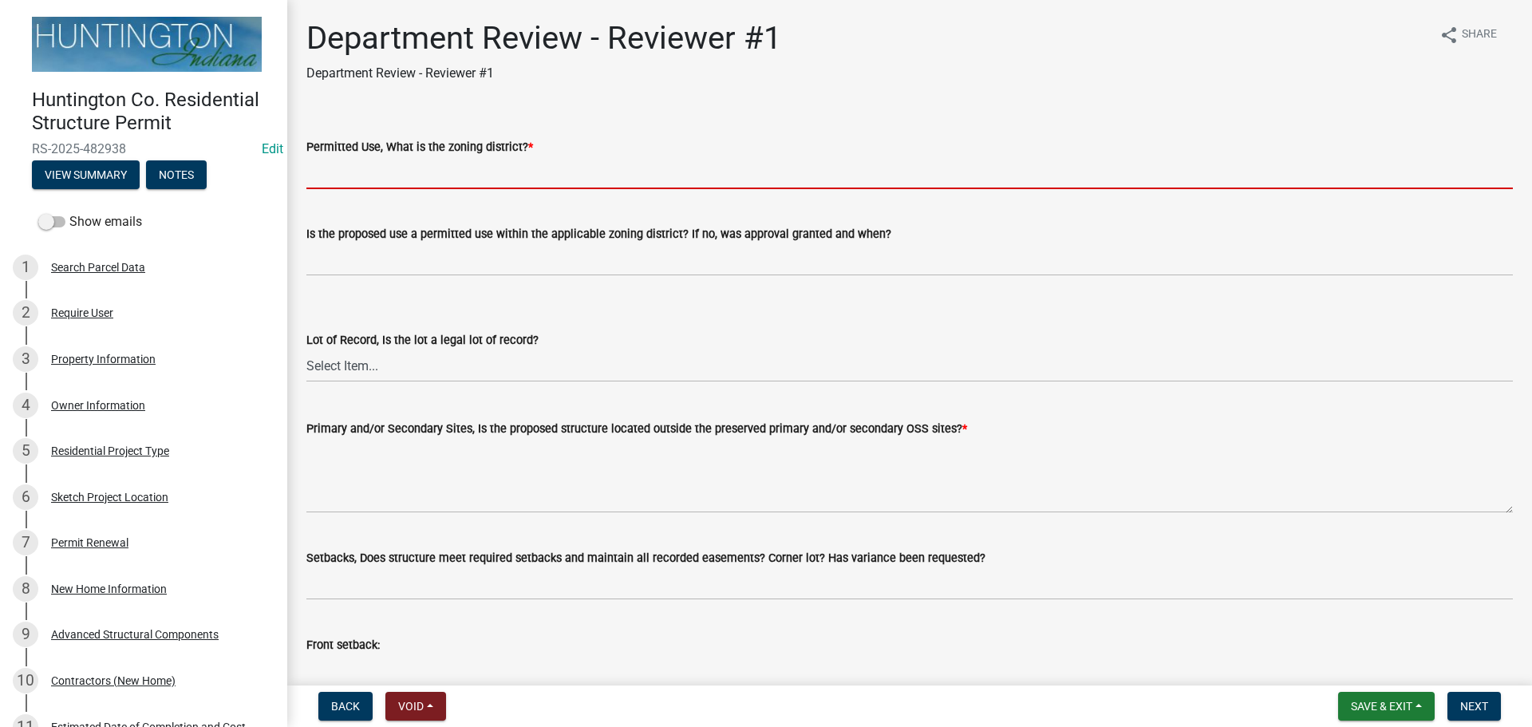
click at [357, 179] on input "Permitted Use, What is the zoning district? *" at bounding box center [909, 172] width 1206 height 33
type input "GB"
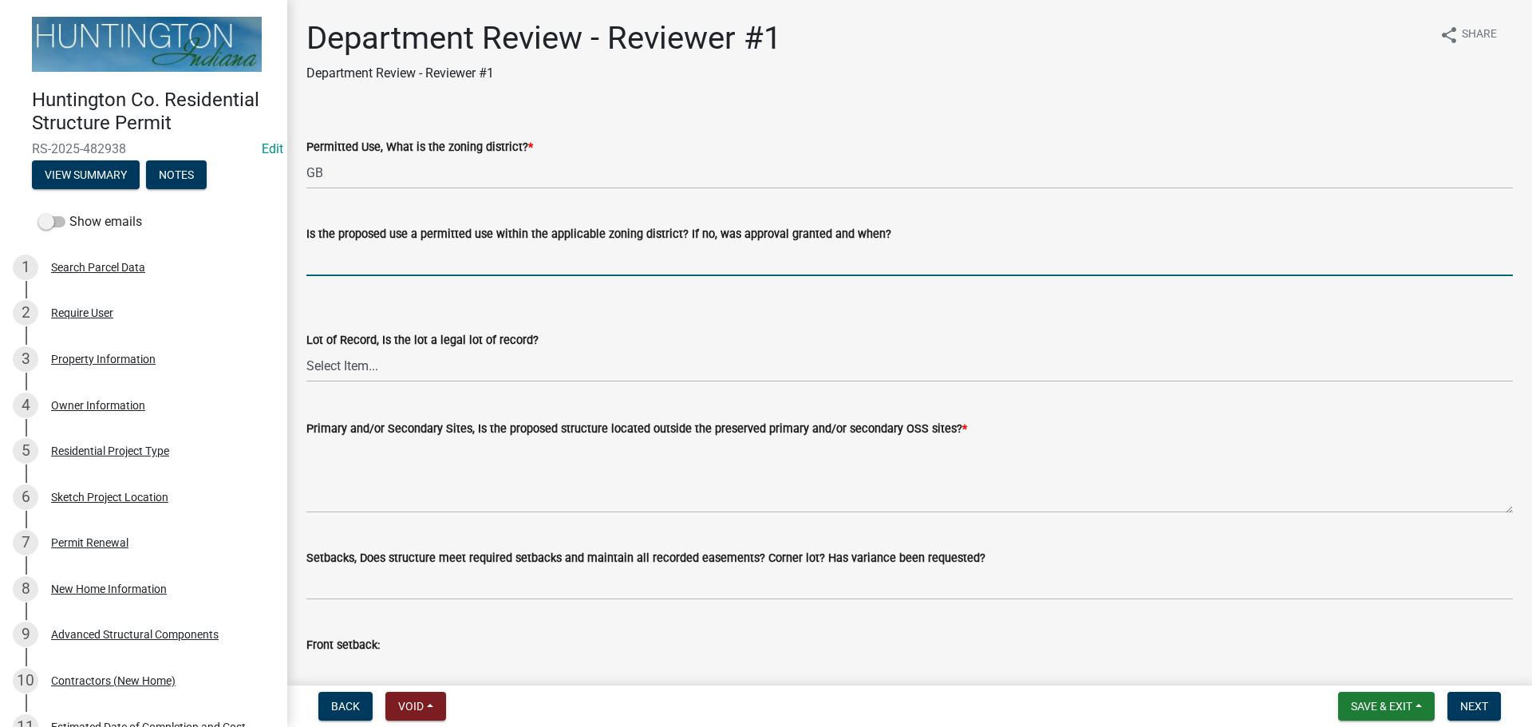
click at [358, 260] on input "Is the proposed use a permitted use within the applicable zoning district? If n…" at bounding box center [909, 259] width 1206 height 33
type input "yes"
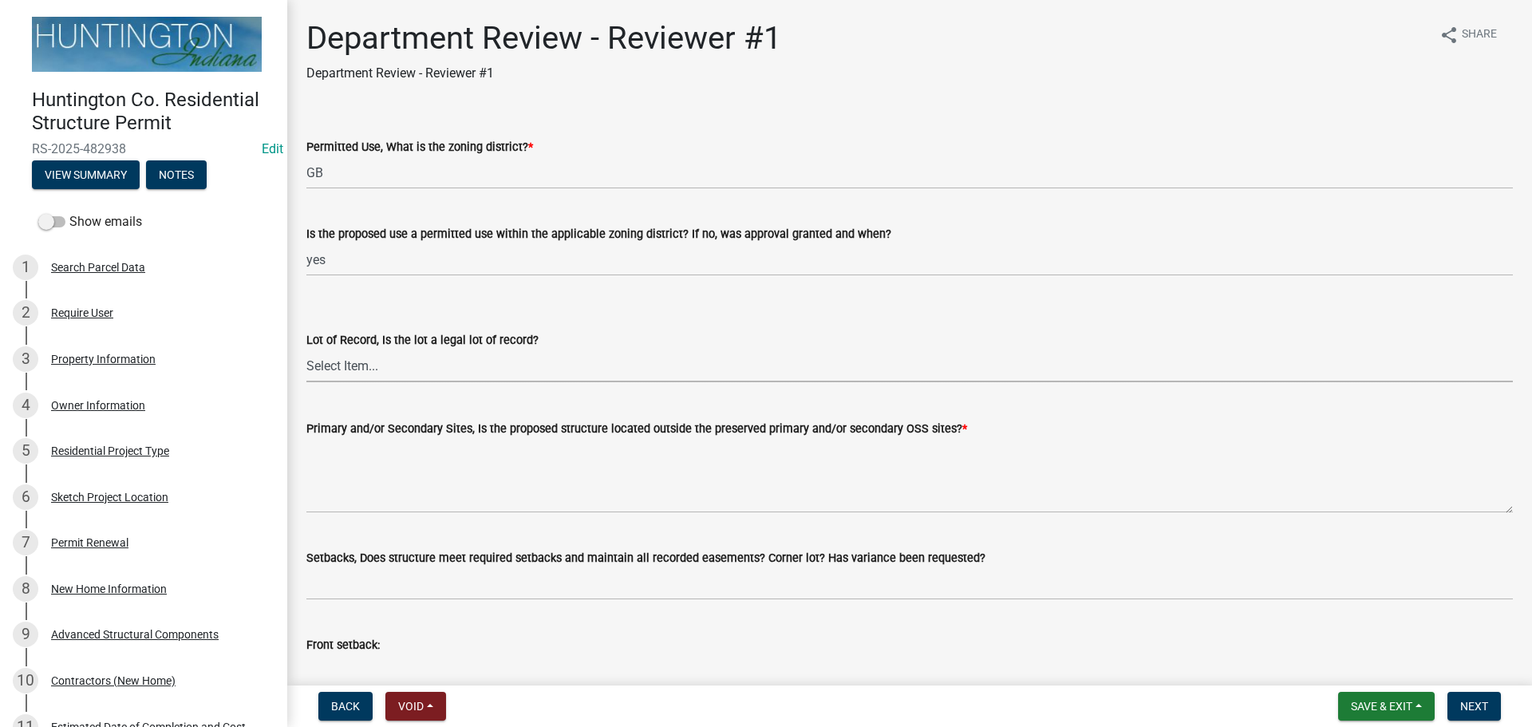
click at [357, 366] on select "Select Item... Yes No" at bounding box center [909, 365] width 1206 height 33
click at [306, 349] on select "Select Item... Yes No" at bounding box center [909, 365] width 1206 height 33
select select "2b50337a-1d1c-4f6e-b6b1-3d95564f7ff5"
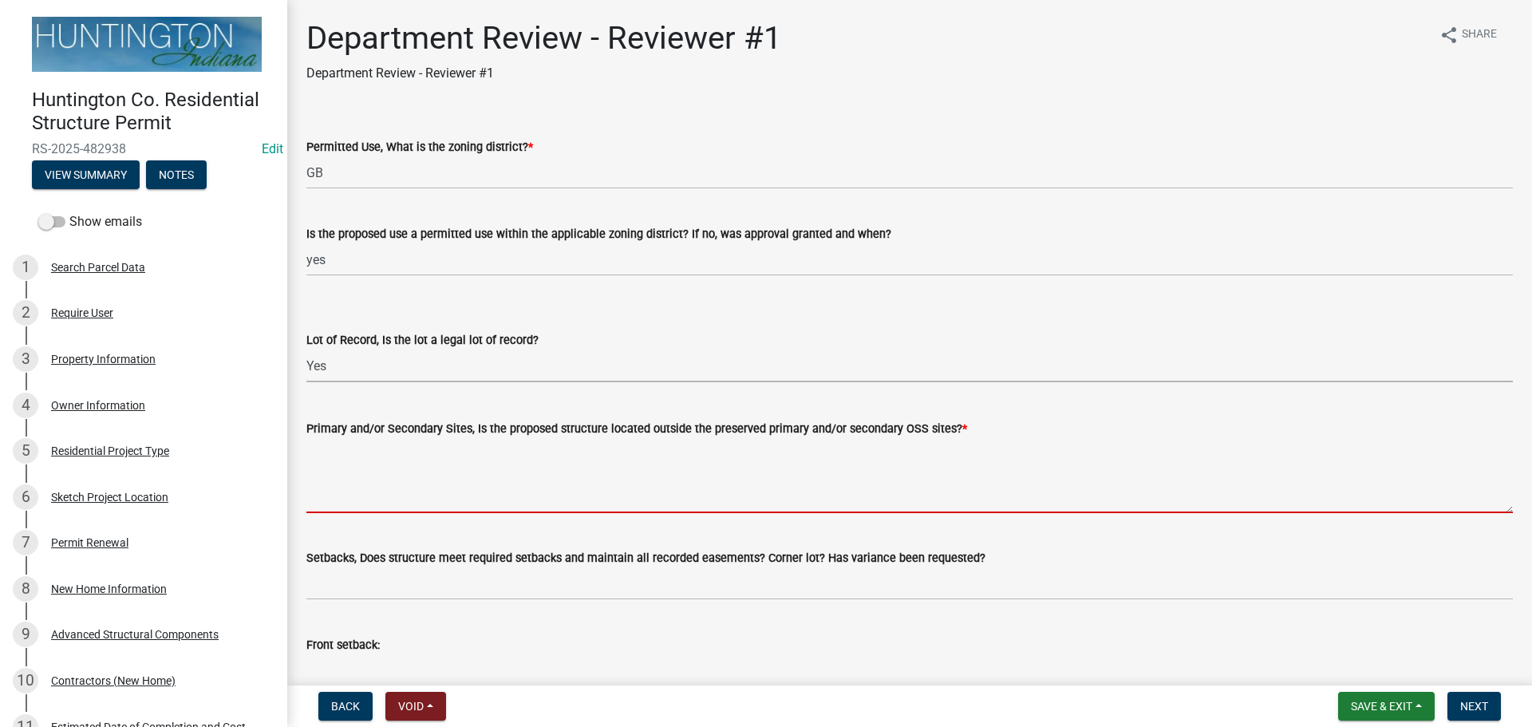
click at [343, 479] on textarea "Primary and/or Secondary Sites, Is the proposed structure located outside the p…" at bounding box center [909, 475] width 1206 height 75
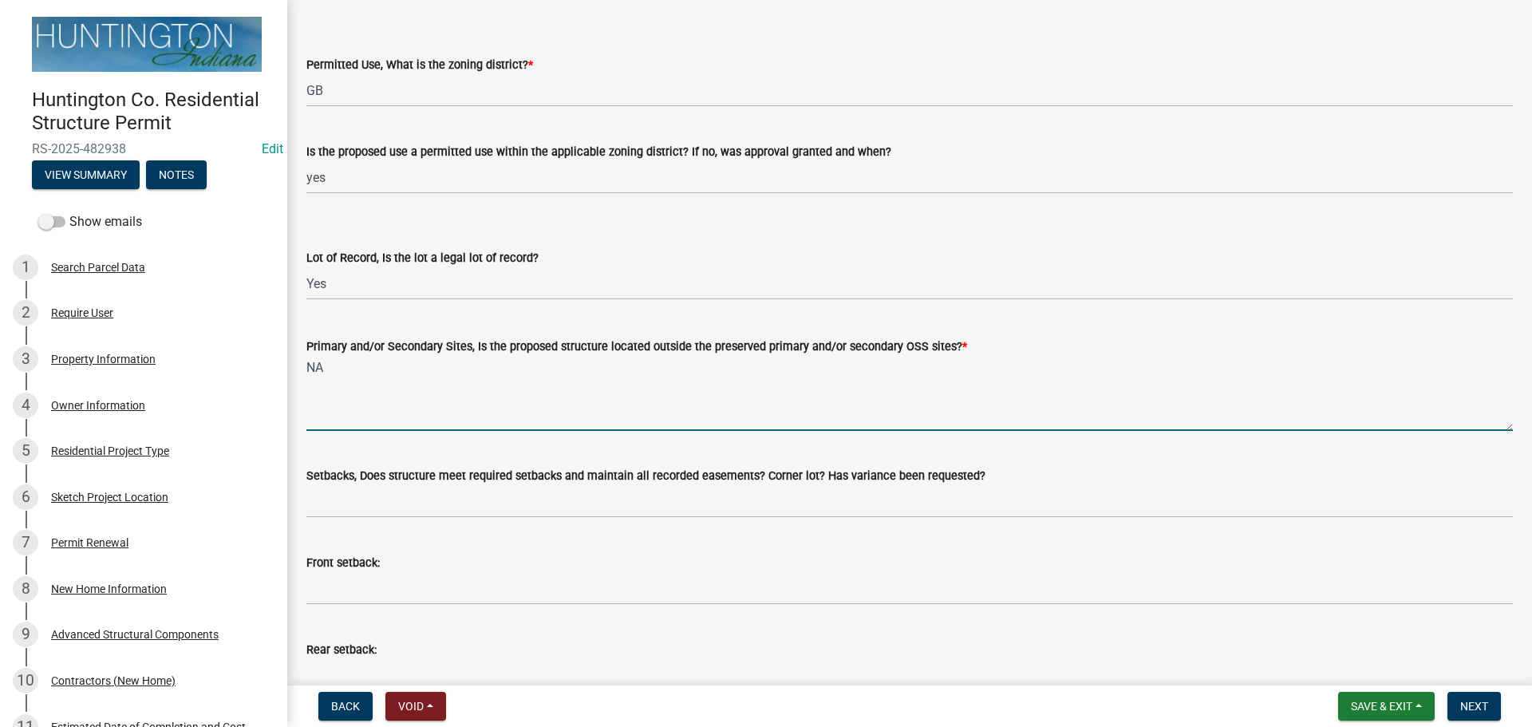
scroll to position [160, 0]
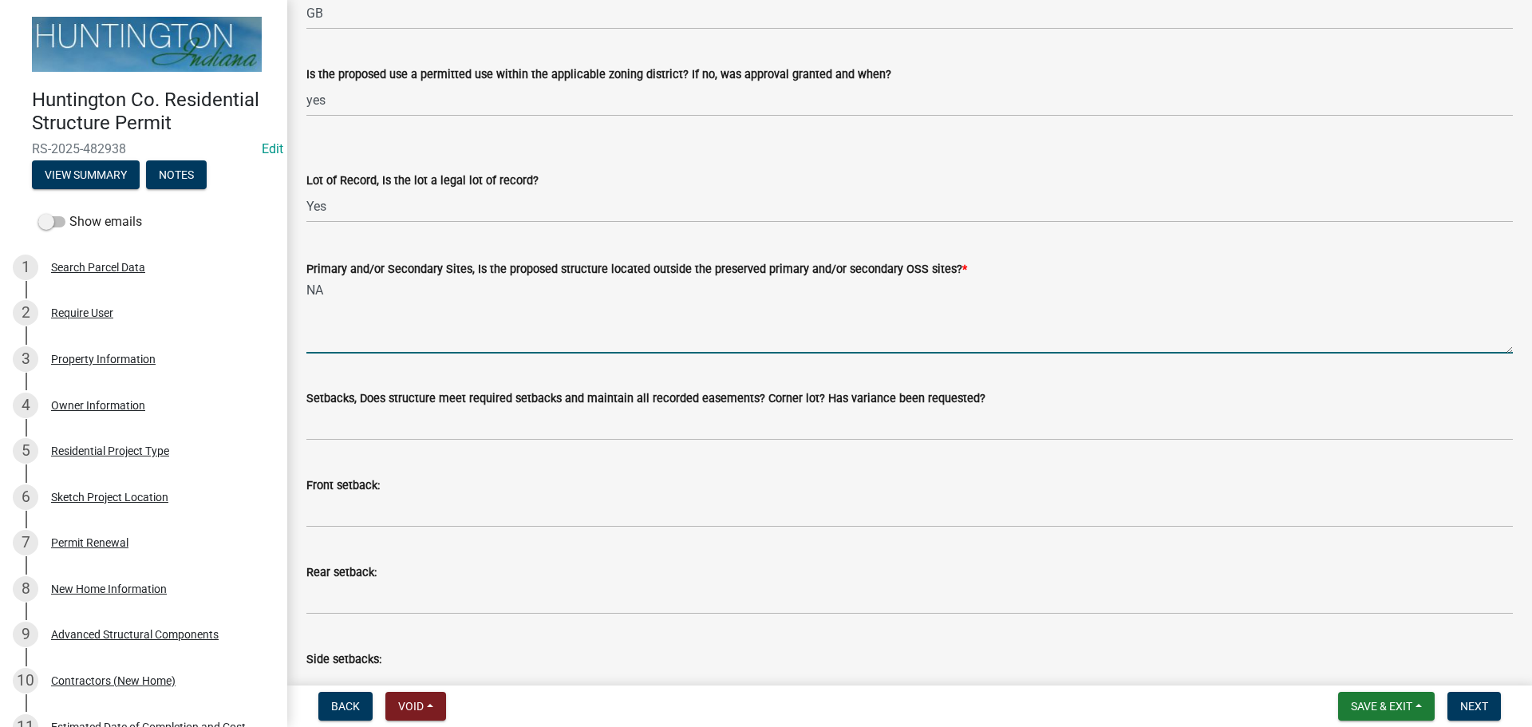
type textarea "NA"
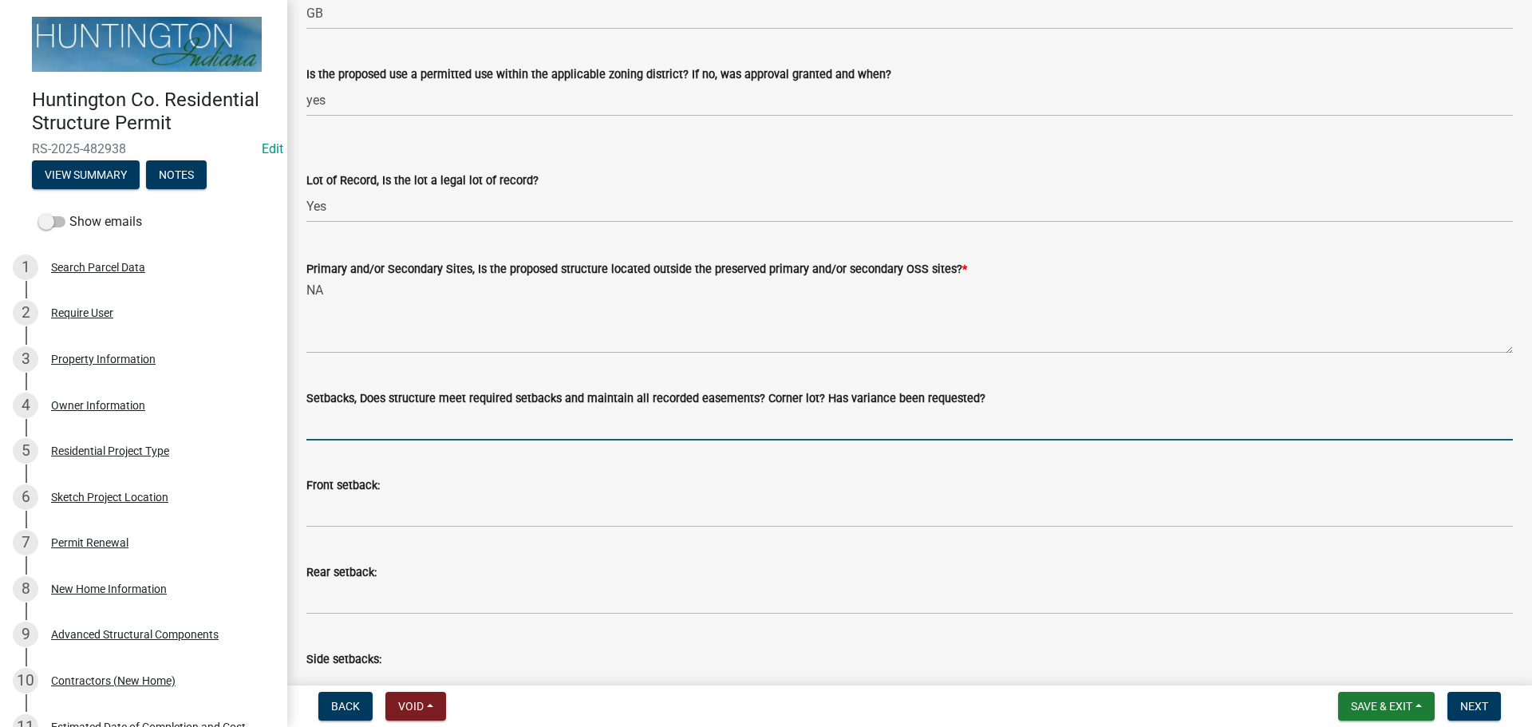
click at [382, 426] on input "Setbacks, Does structure meet required setbacks and maintain all recorded easem…" at bounding box center [909, 424] width 1206 height 33
type input "yes"
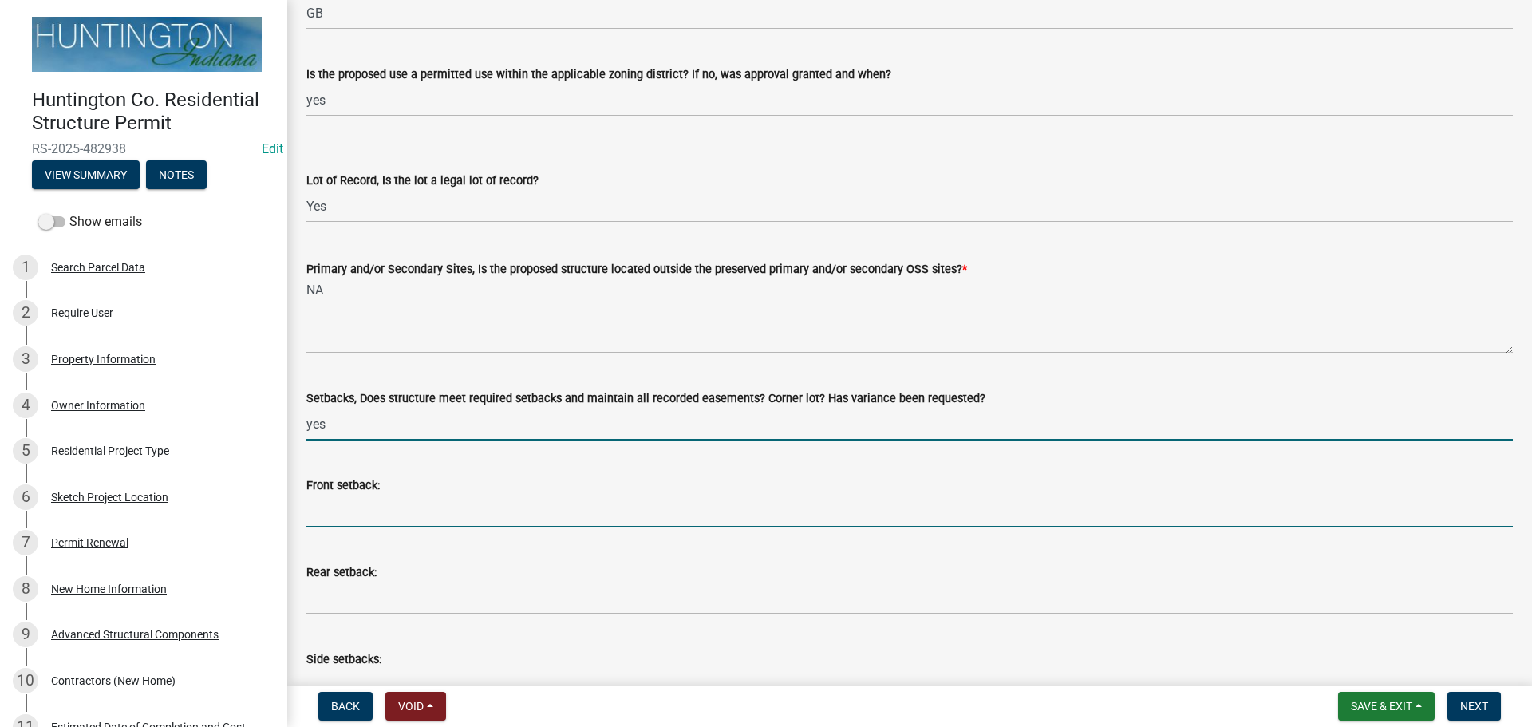
drag, startPoint x: 348, startPoint y: 519, endPoint x: 361, endPoint y: 525, distance: 13.9
click at [348, 519] on input "Front setback:" at bounding box center [909, 511] width 1206 height 33
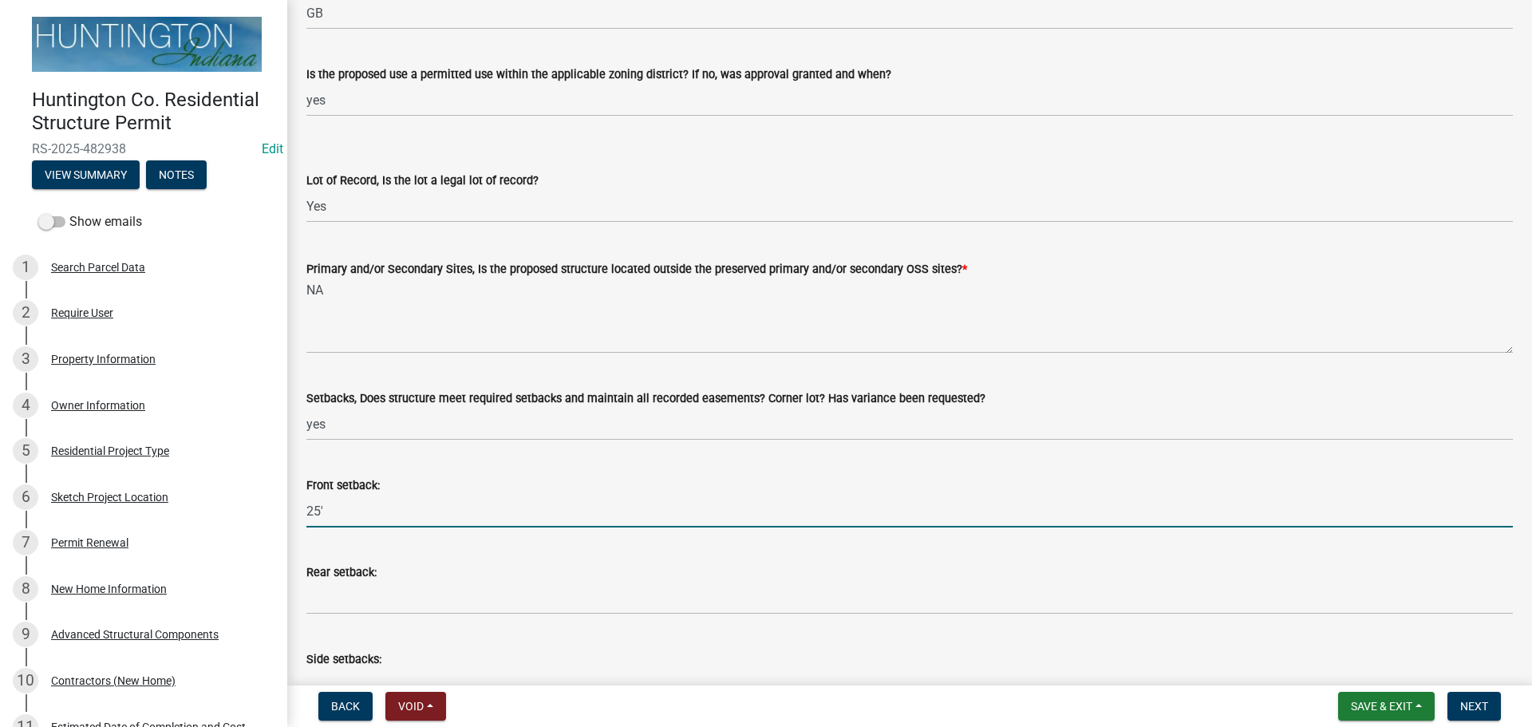
type input "25'"
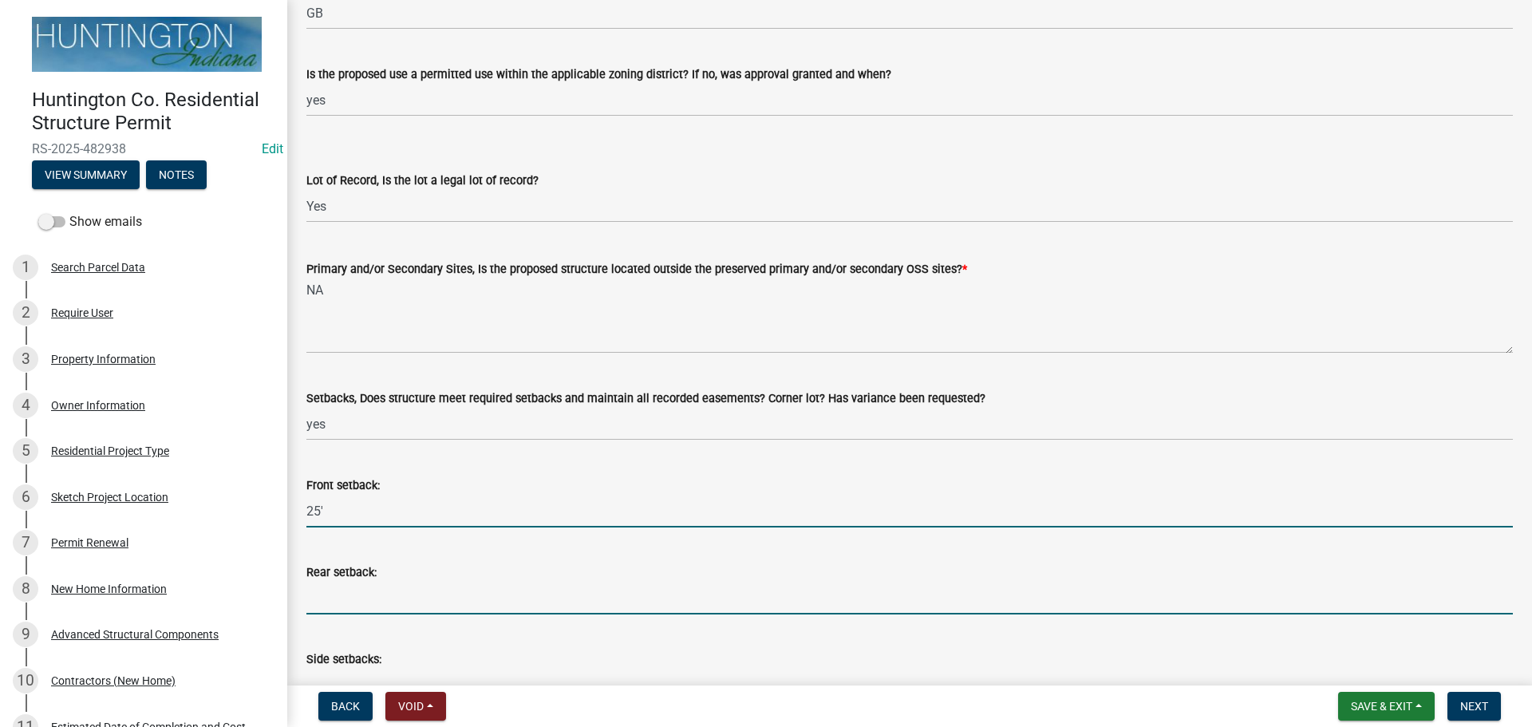
drag, startPoint x: 365, startPoint y: 609, endPoint x: 352, endPoint y: 606, distance: 13.0
click at [365, 609] on input "Rear setback:" at bounding box center [909, 598] width 1206 height 33
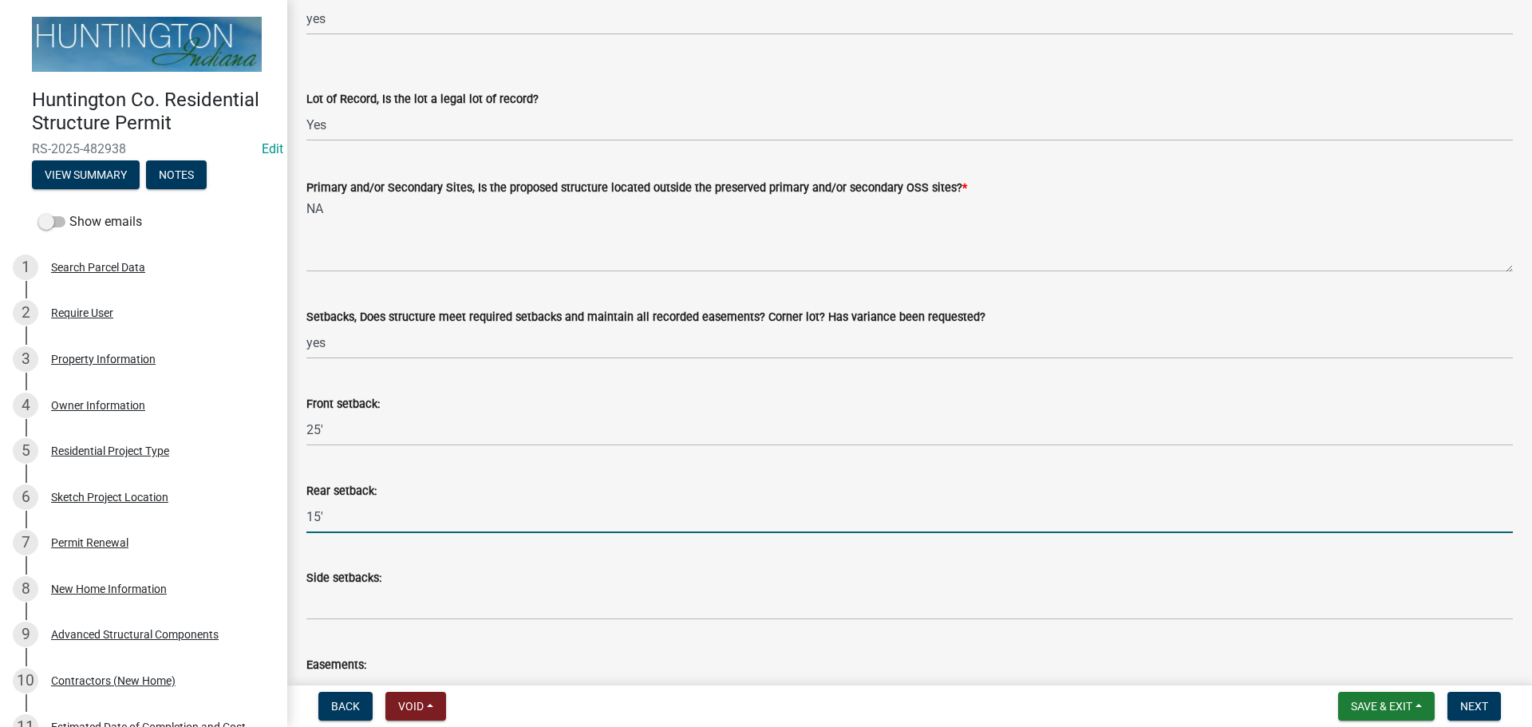
scroll to position [319, 0]
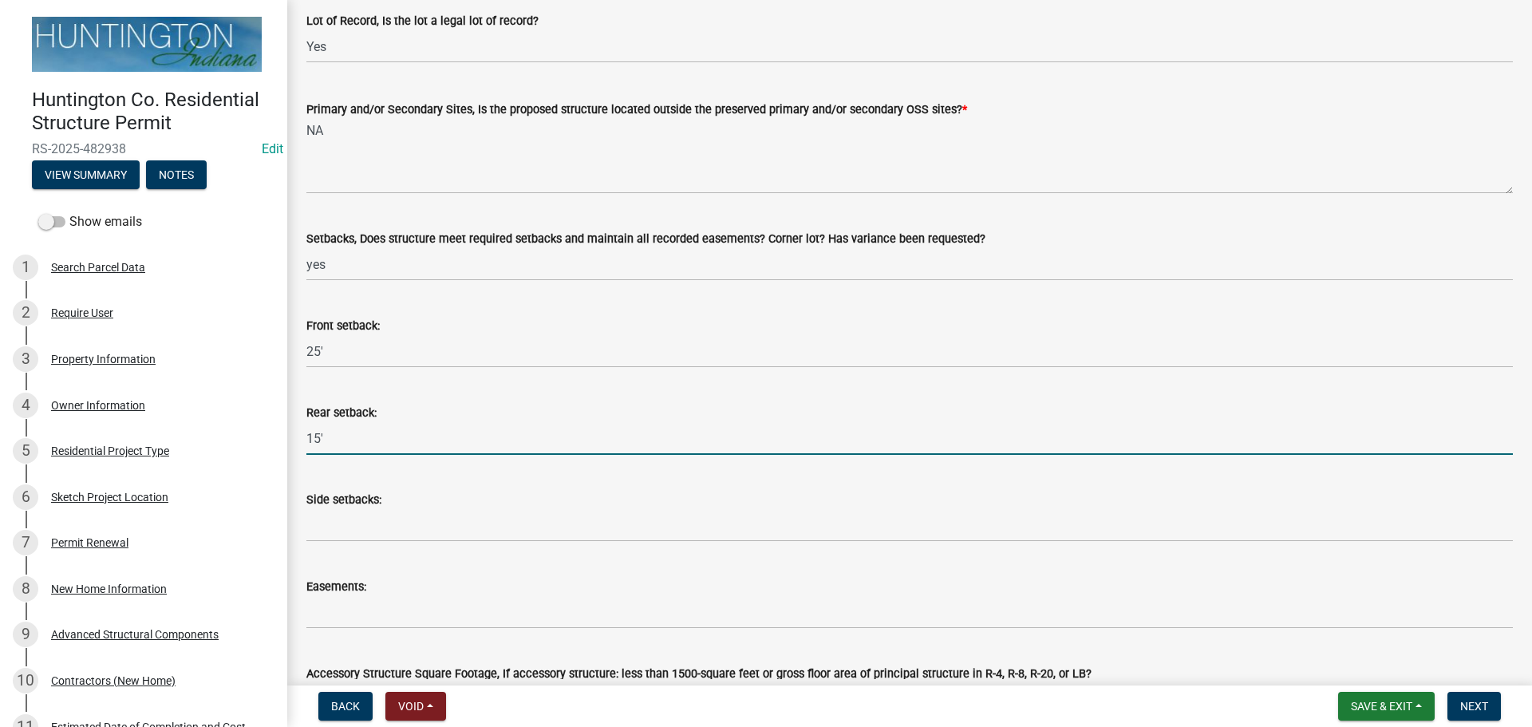
type input "15'"
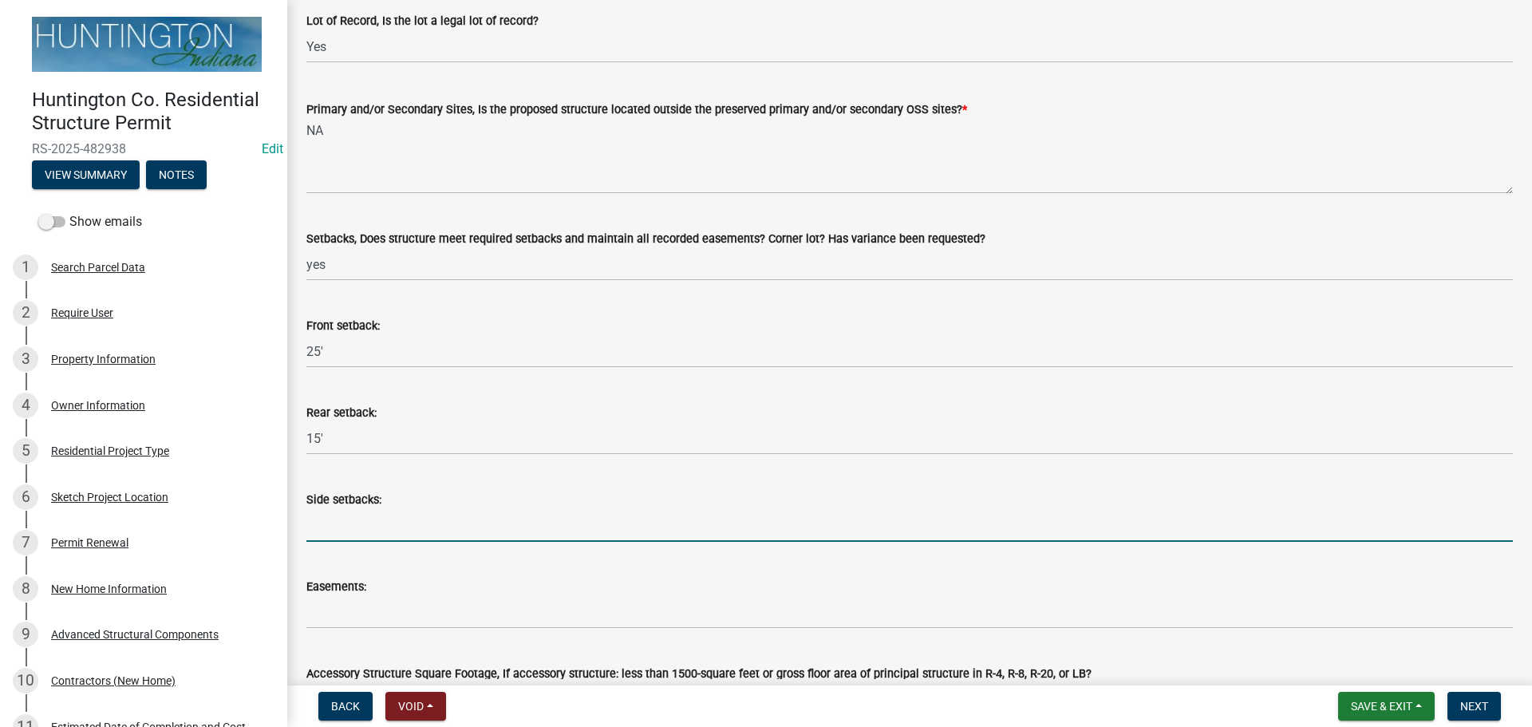
click at [352, 530] on input "Side setbacks:" at bounding box center [909, 525] width 1206 height 33
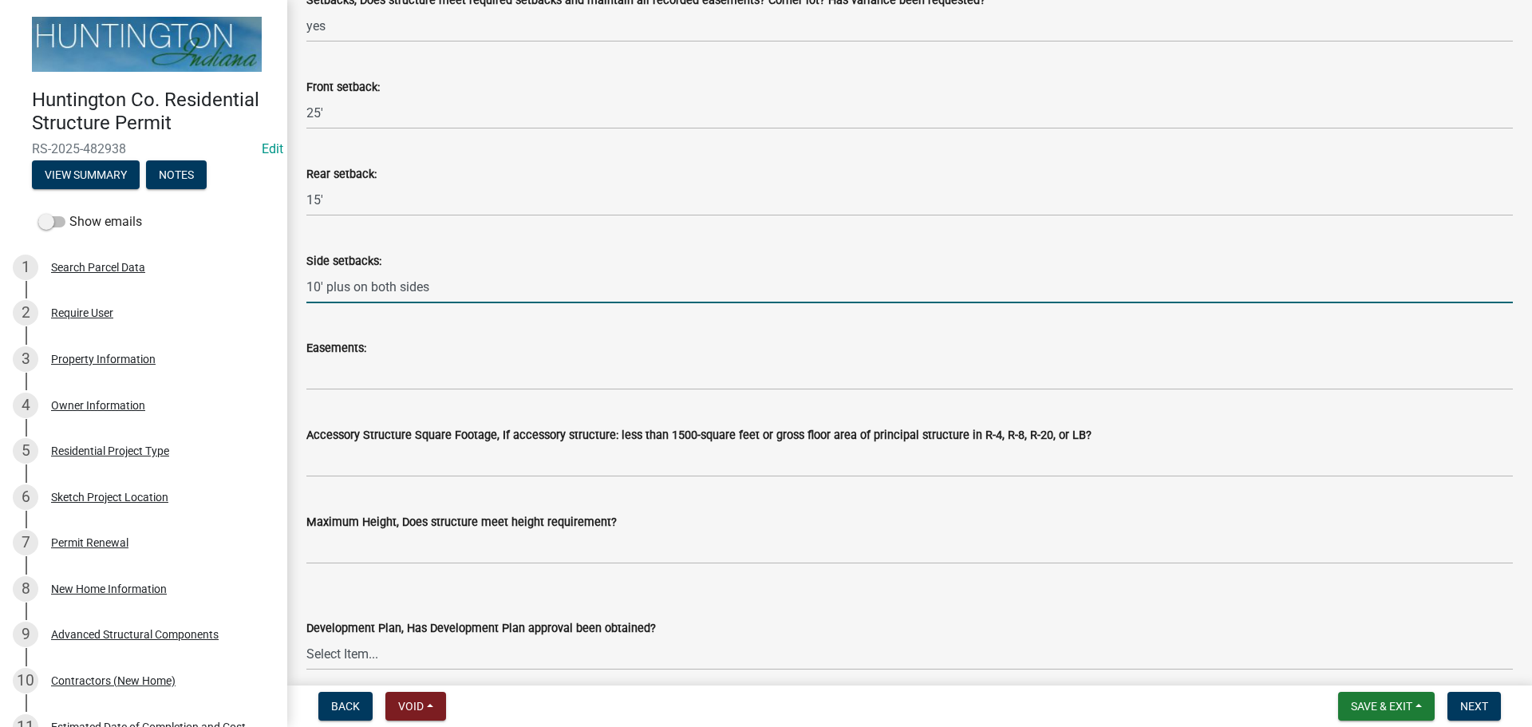
scroll to position [558, 0]
type input "10' plus on both sides"
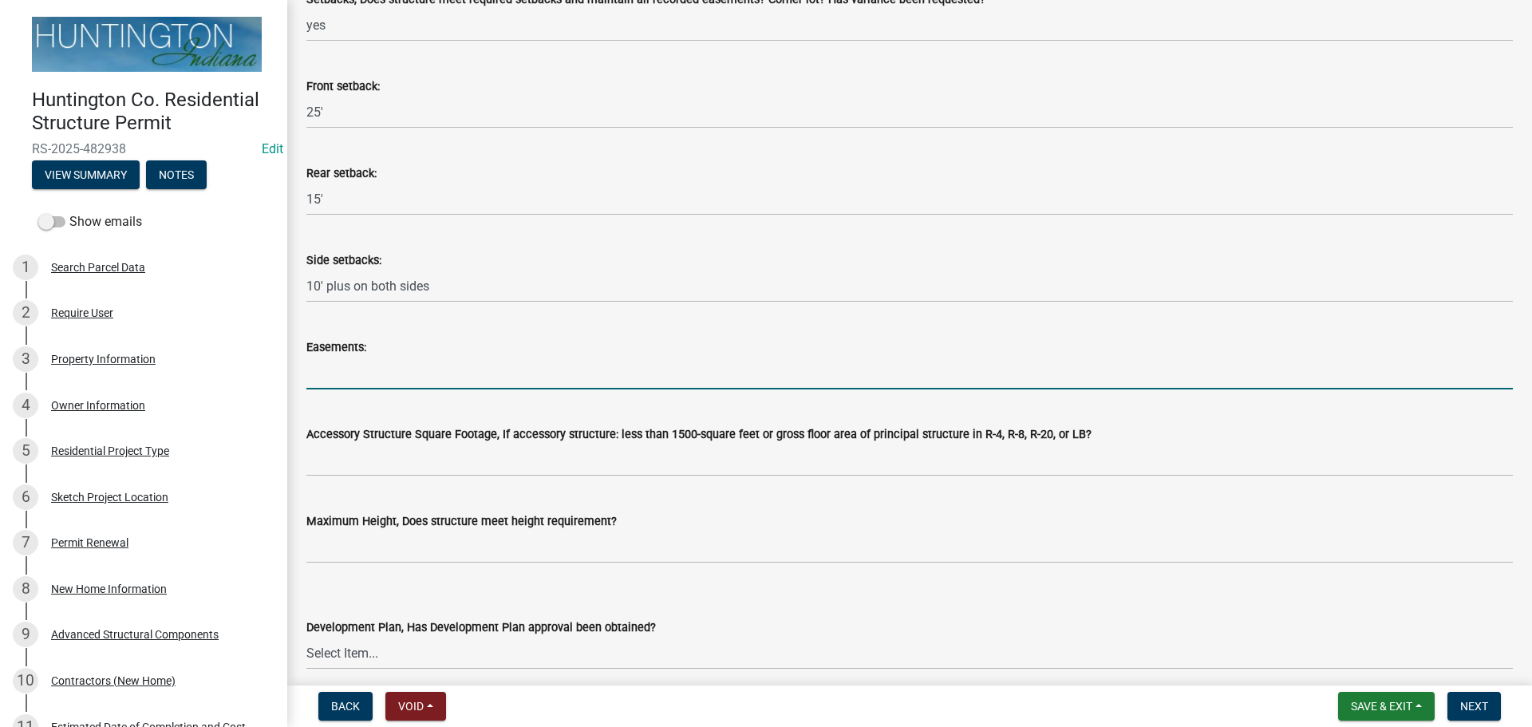
click at [396, 383] on input "Easements:" at bounding box center [909, 373] width 1206 height 33
type input "n/a"
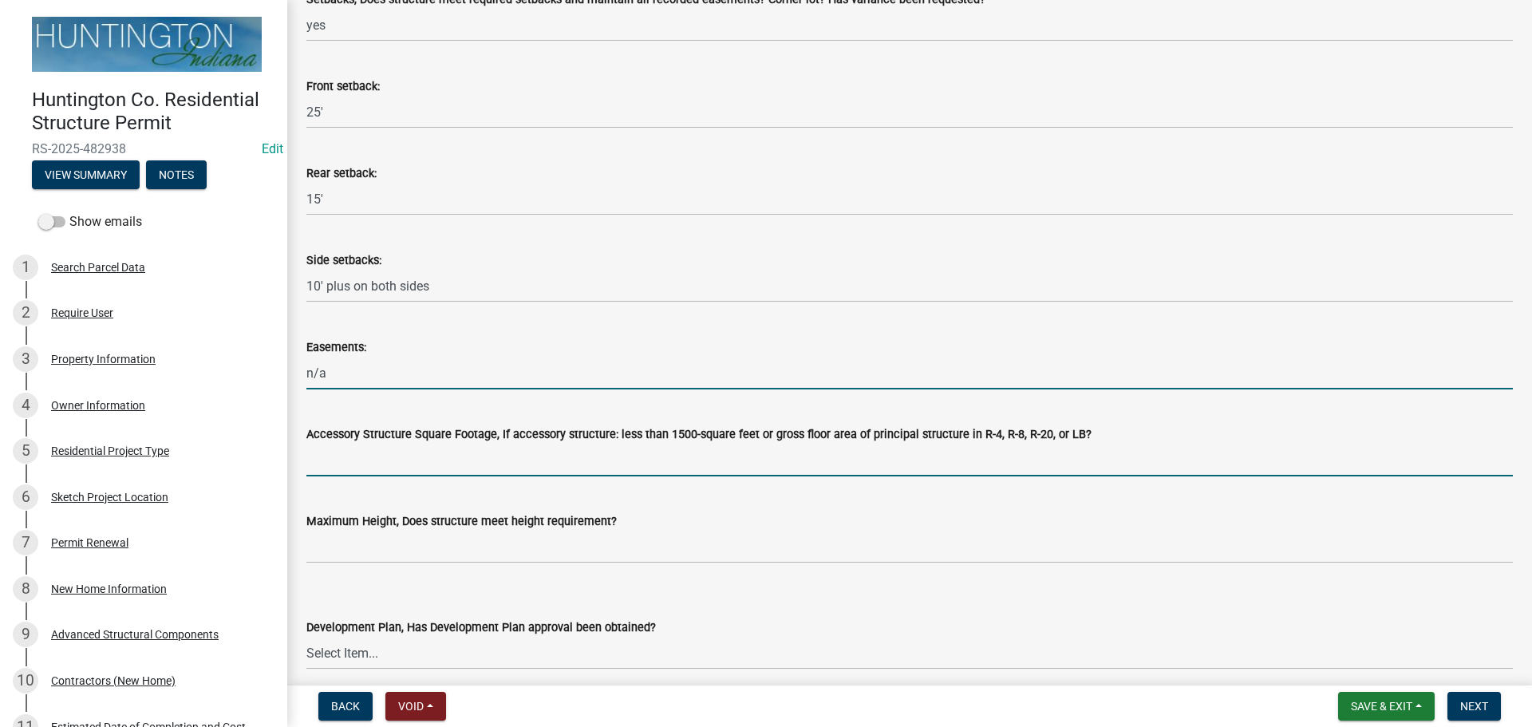
click at [338, 463] on input "Accessory Structure Square Footage, If accessory structure: less than 1500-squa…" at bounding box center [909, 460] width 1206 height 33
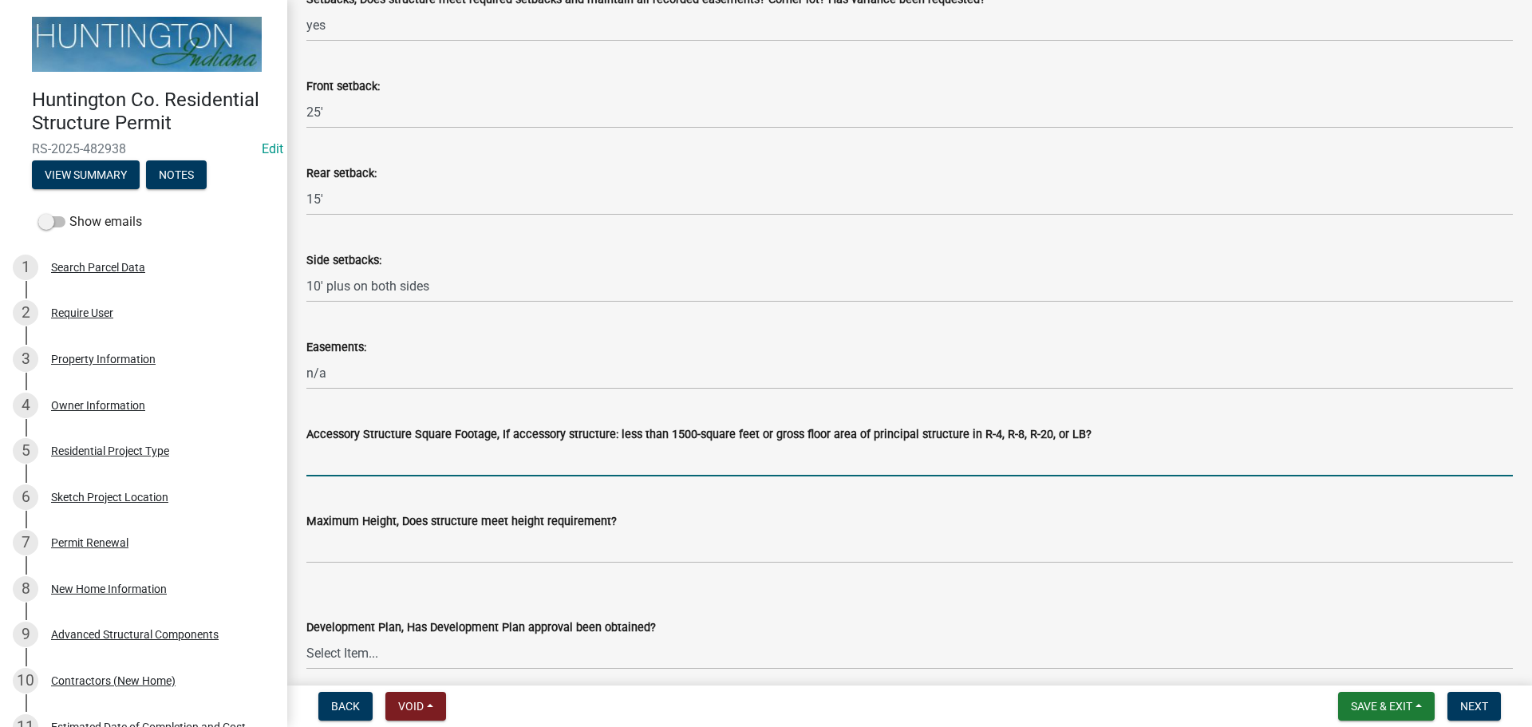
type input "NA"
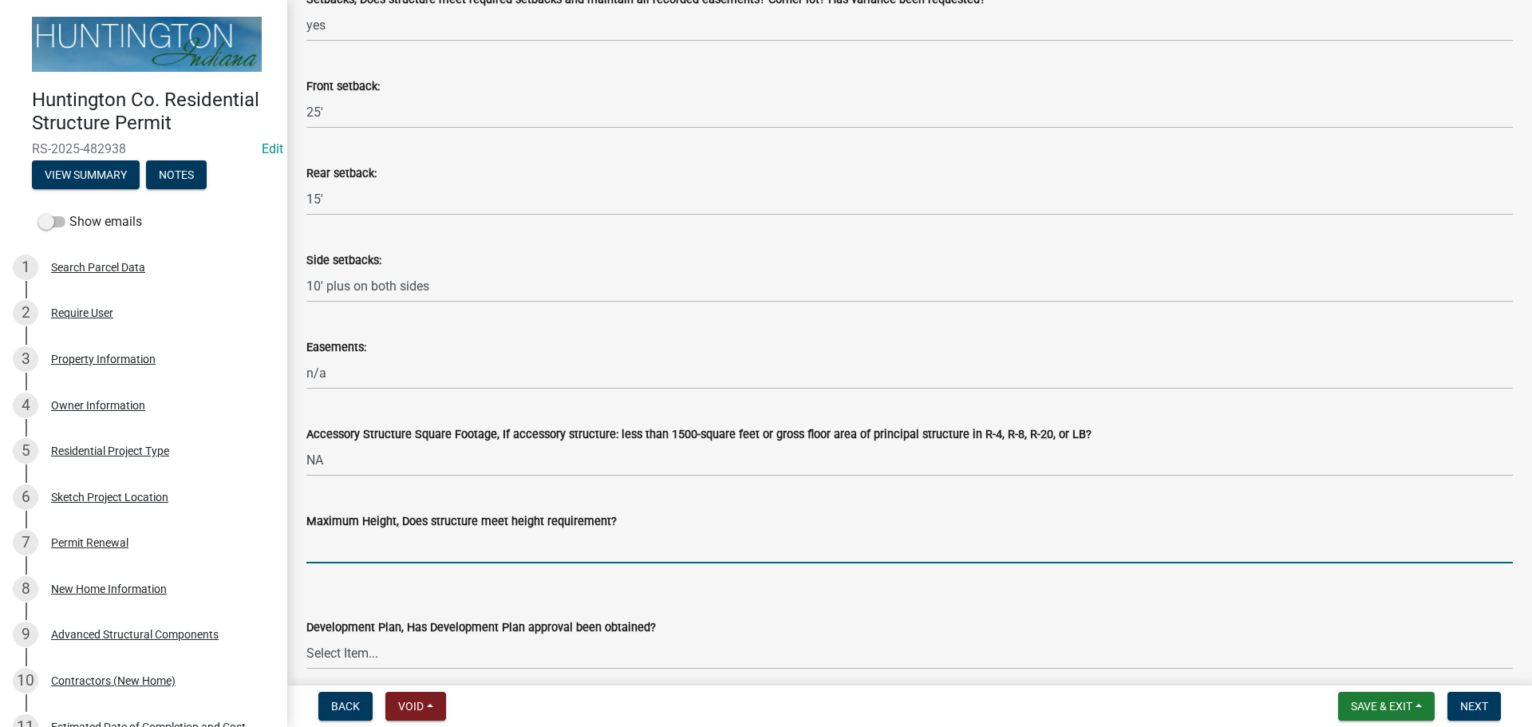
click at [361, 543] on input "Maximum Height, Does structure meet height requirement?" at bounding box center [909, 546] width 1206 height 33
type input "yes"
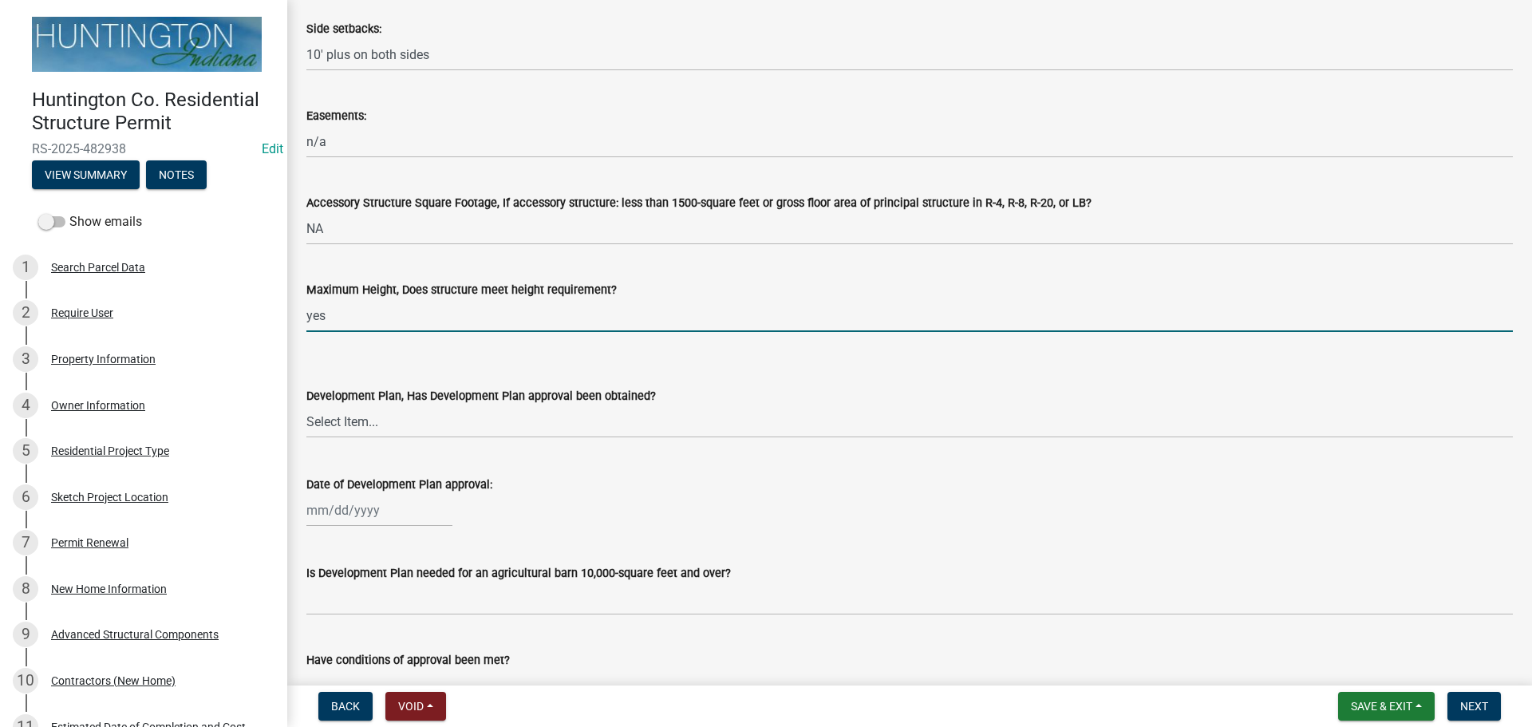
scroll to position [798, 0]
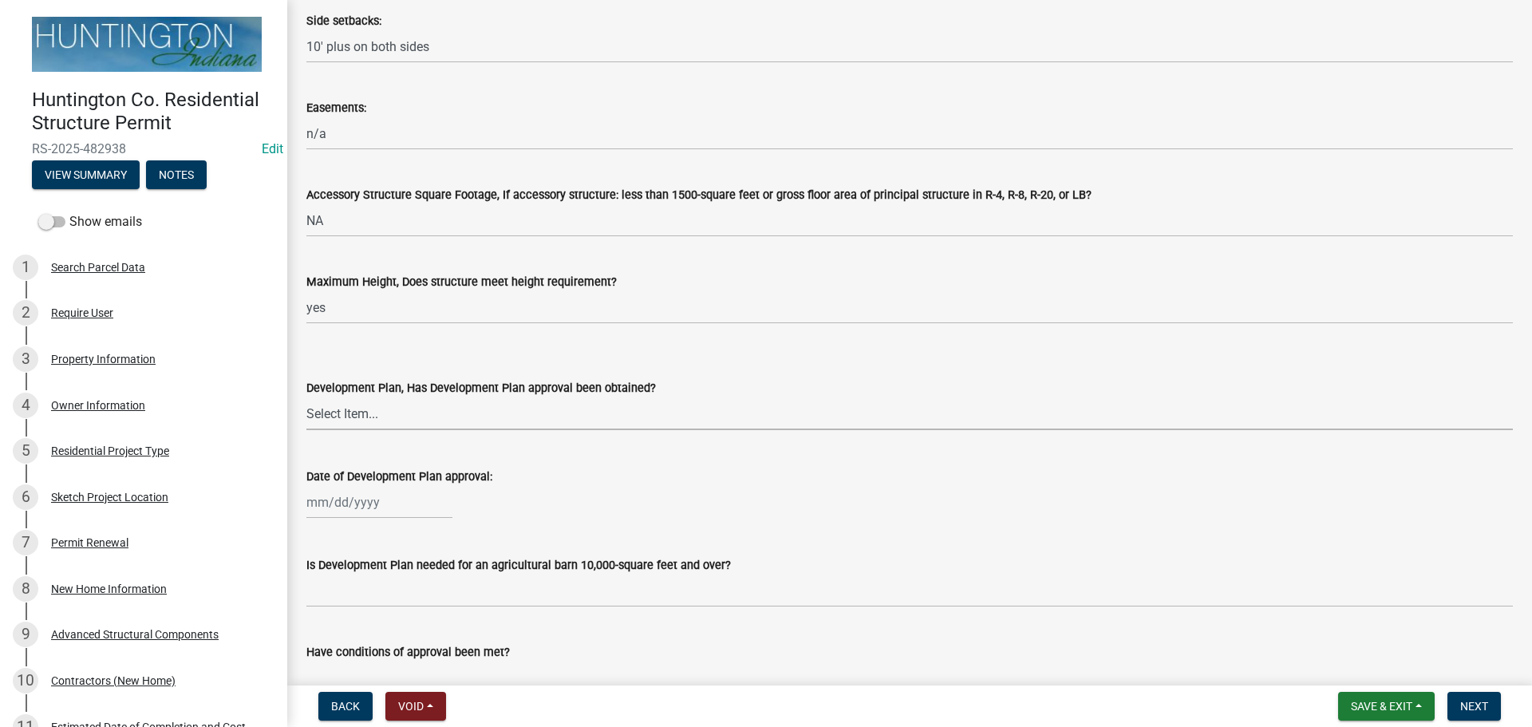
click at [401, 413] on select "Select Item... Yes No N/A" at bounding box center [909, 413] width 1206 height 33
click at [306, 397] on select "Select Item... Yes No N/A" at bounding box center [909, 413] width 1206 height 33
select select "674b3438-44d1-433f-a18e-9a900d807566"
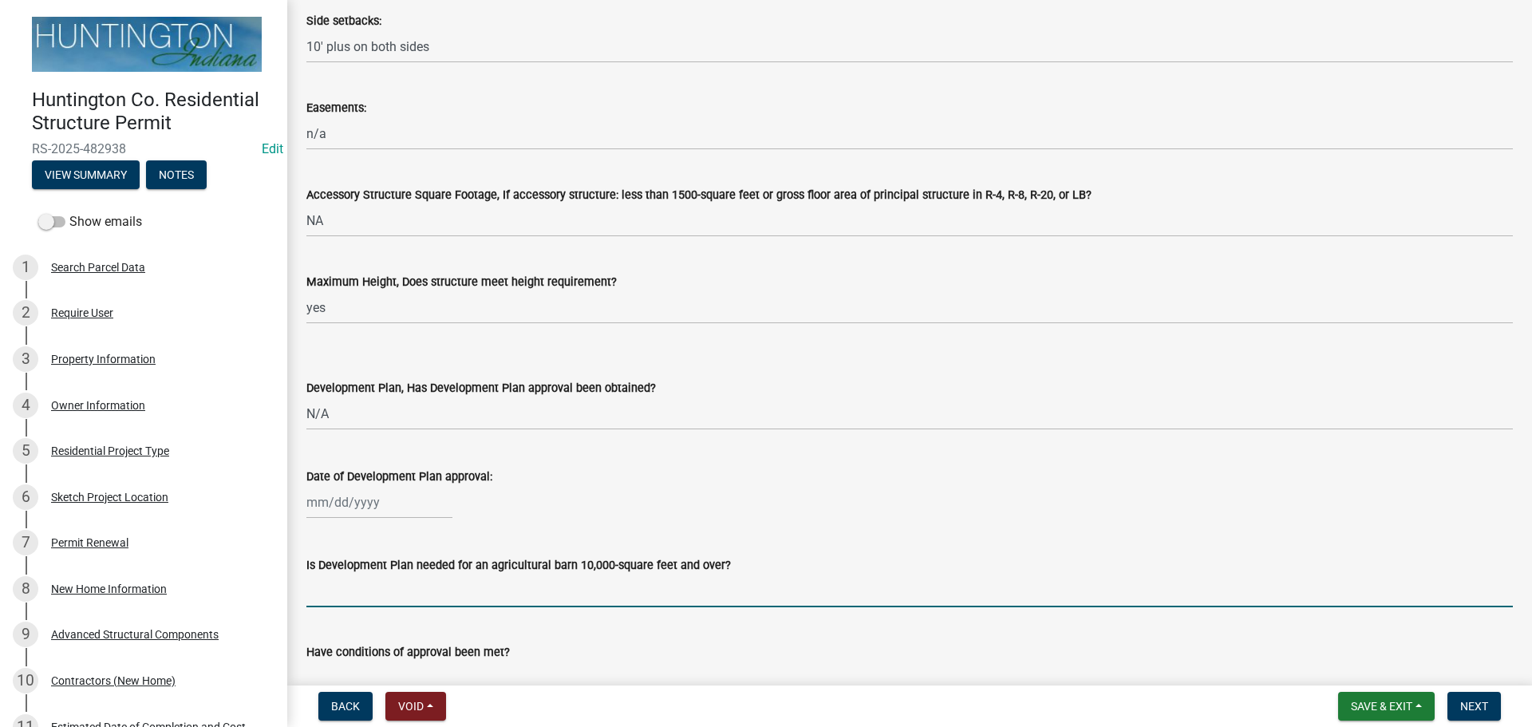
click at [341, 590] on input "Is Development Plan needed for an agricultural barn 10,000-square feet and over?" at bounding box center [909, 590] width 1206 height 33
type input "NA"
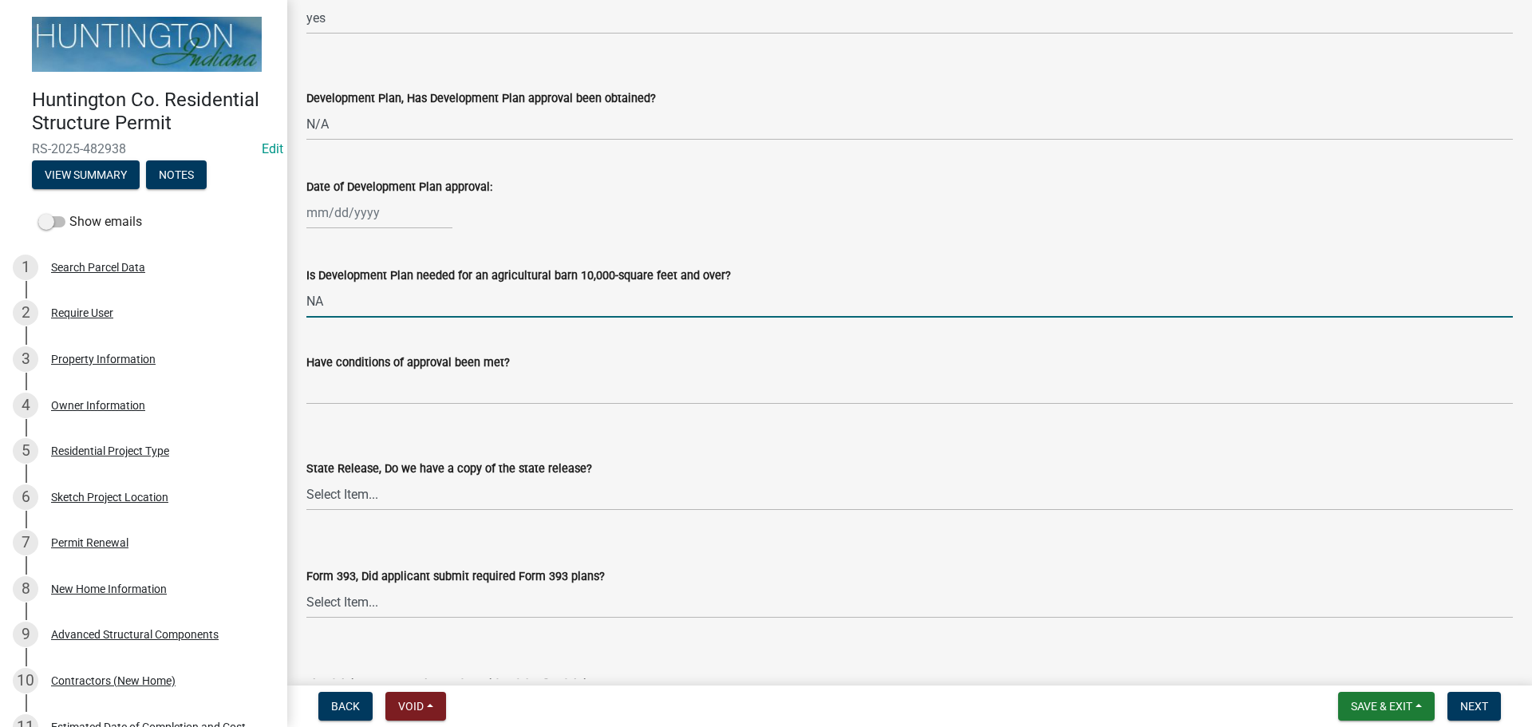
scroll to position [1117, 0]
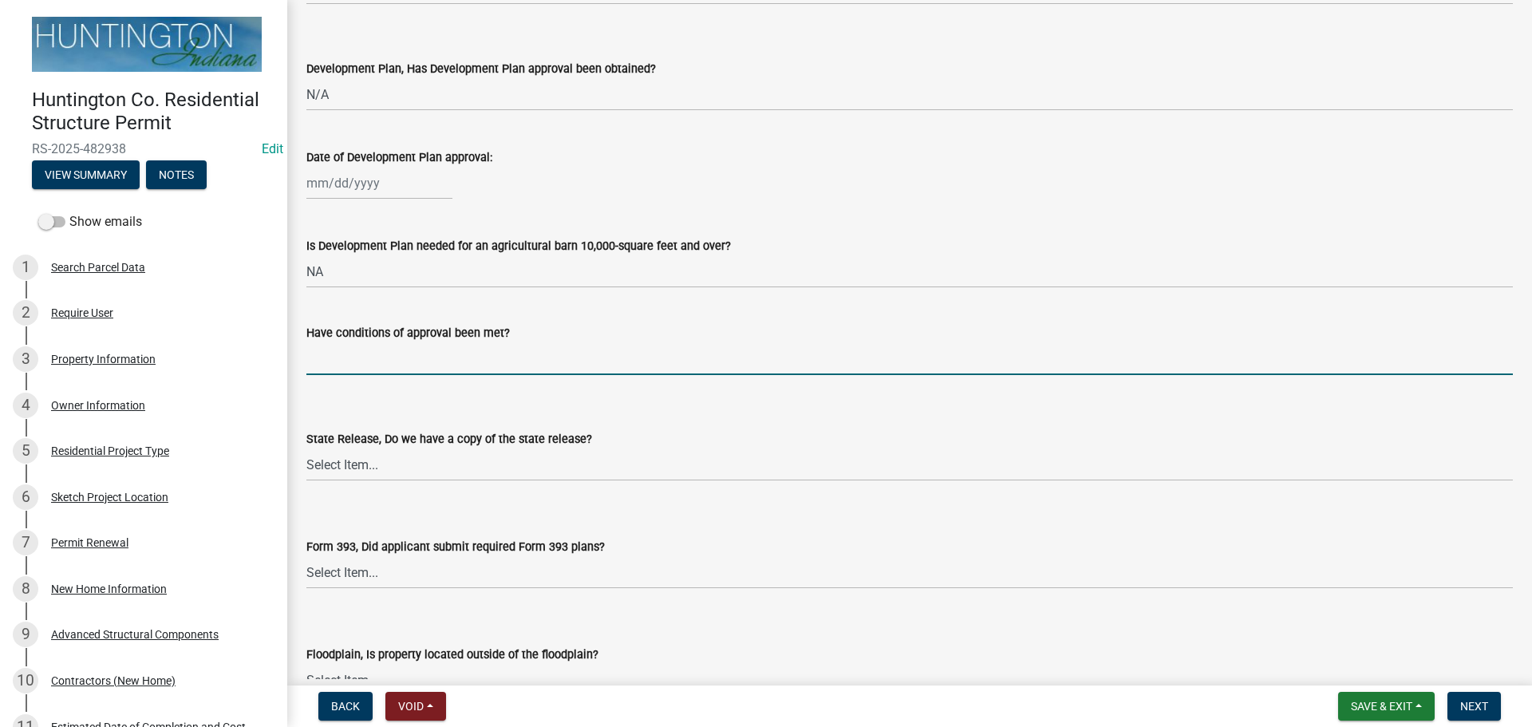
click at [333, 365] on input "Have conditions of approval been met?" at bounding box center [909, 358] width 1206 height 33
type input "n/a"
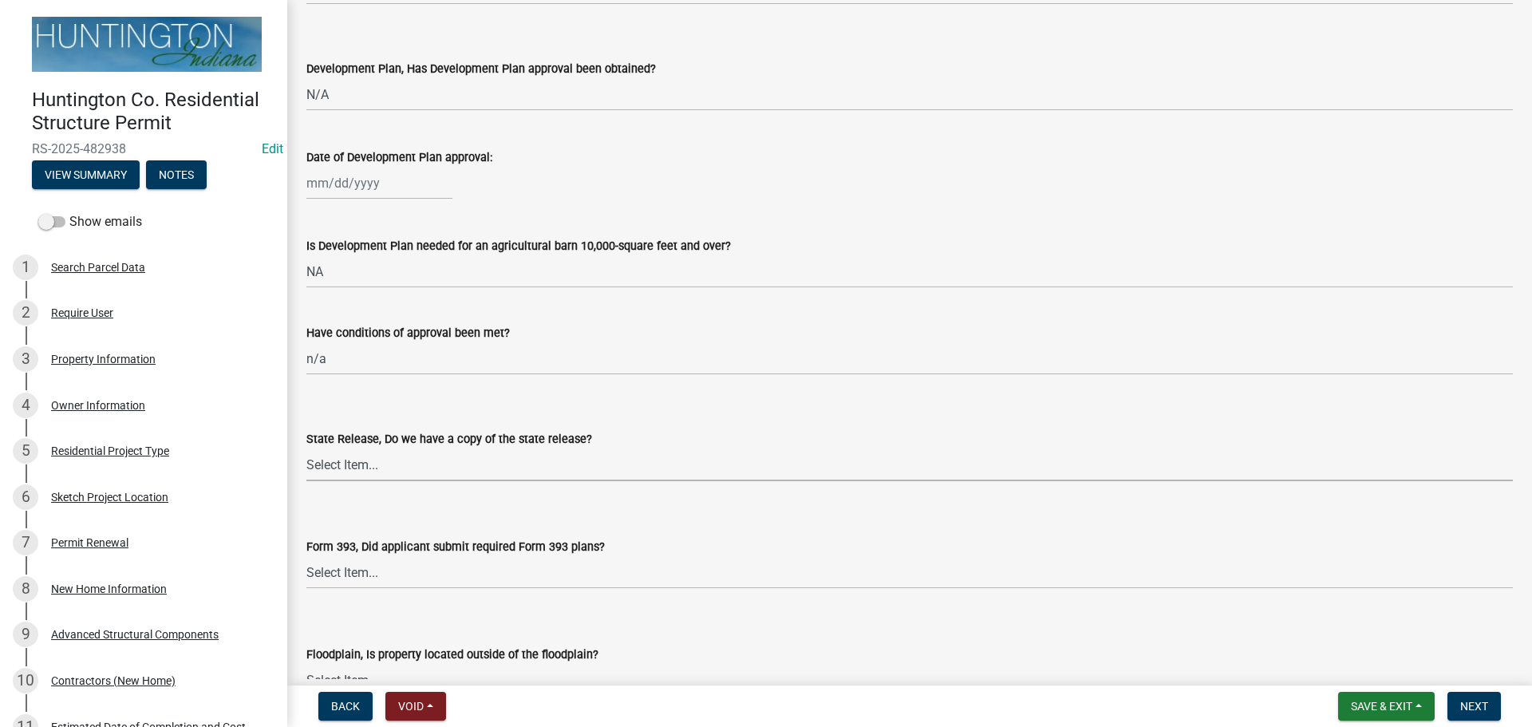
click at [369, 468] on select "Select Item... Yes No N/A" at bounding box center [909, 464] width 1206 height 33
click at [306, 448] on select "Select Item... Yes No N/A" at bounding box center [909, 464] width 1206 height 33
select select "d625d8e2-c016-4fa4-b697-cc01dbb75373"
click at [349, 562] on select "Select Item... Yes No N/A" at bounding box center [909, 572] width 1206 height 33
click at [306, 556] on select "Select Item... Yes No N/A" at bounding box center [909, 572] width 1206 height 33
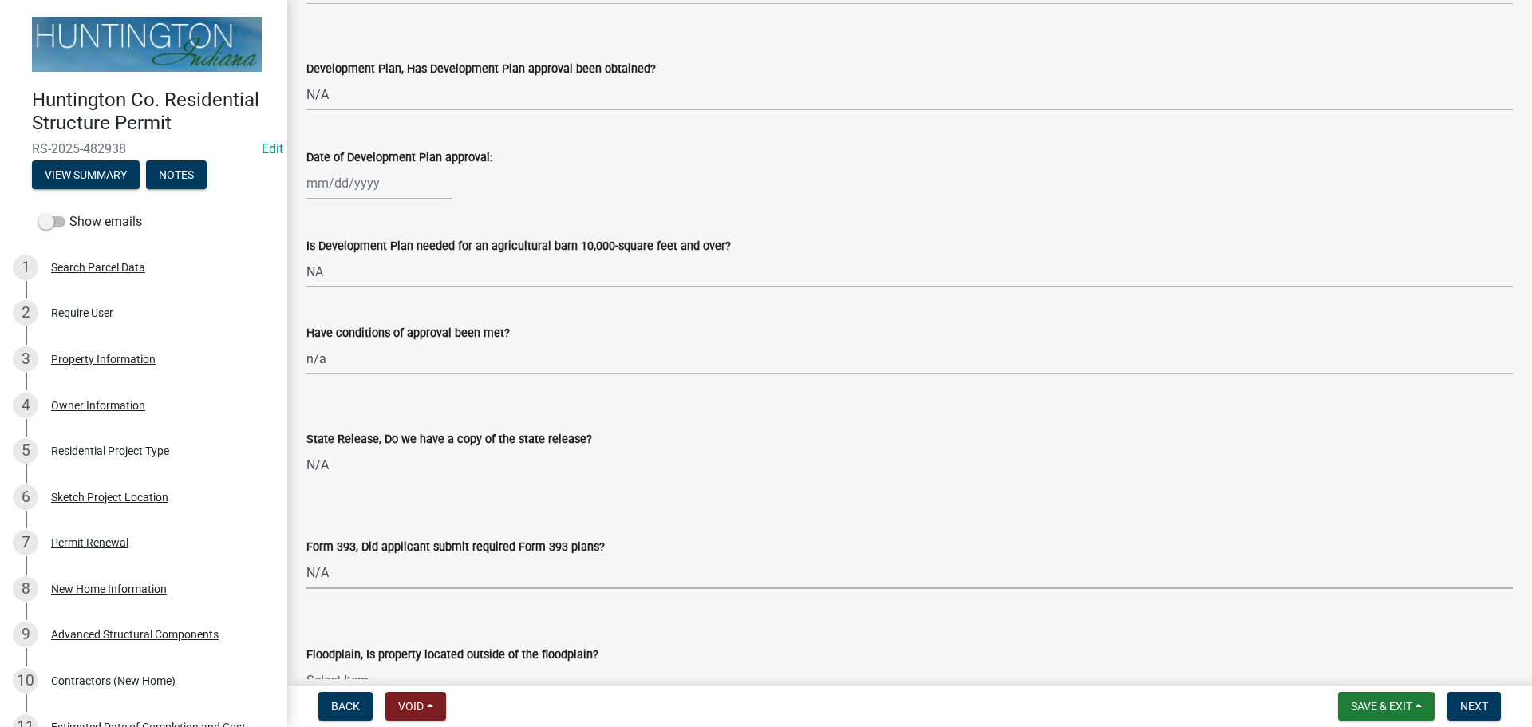
select select "220652cf-f23d-4527-9188-e71e6281c1f5"
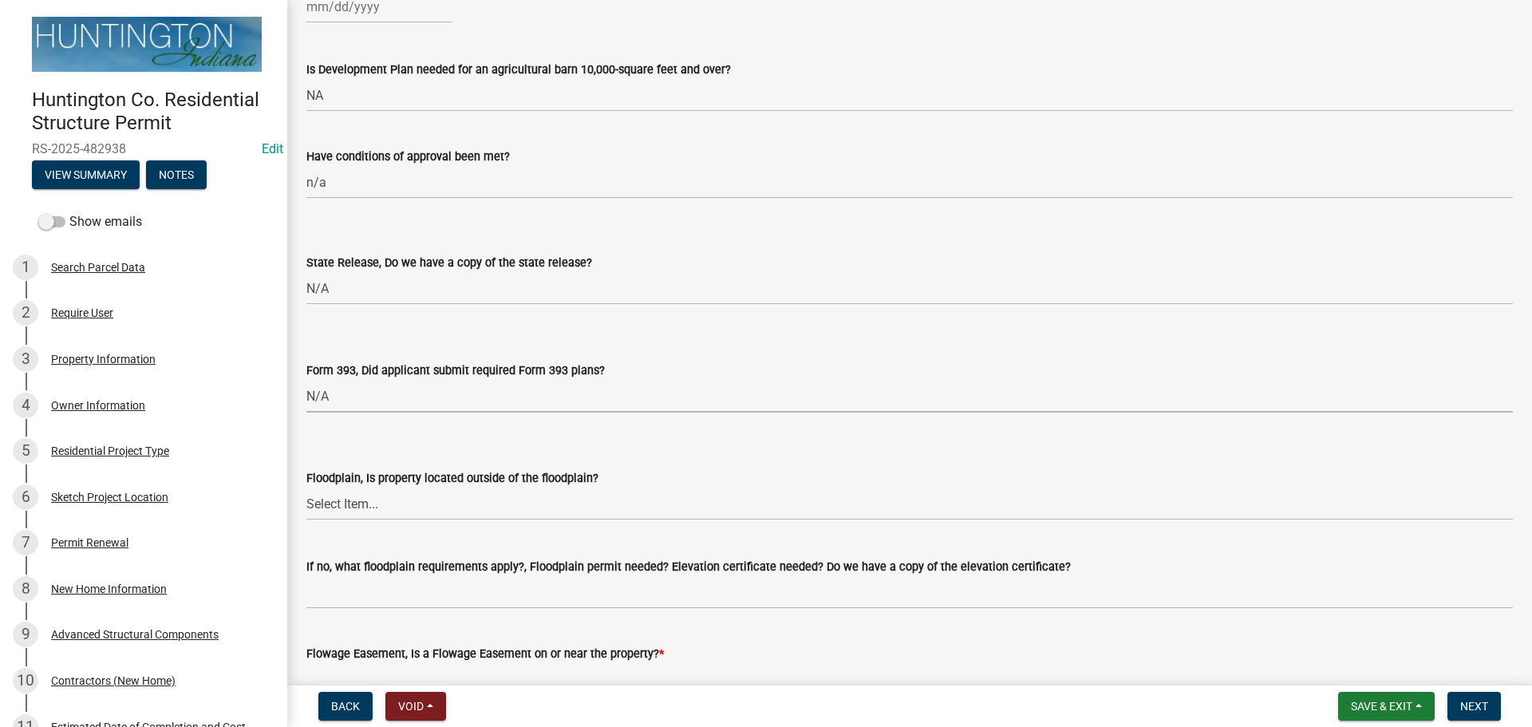
scroll to position [1516, 0]
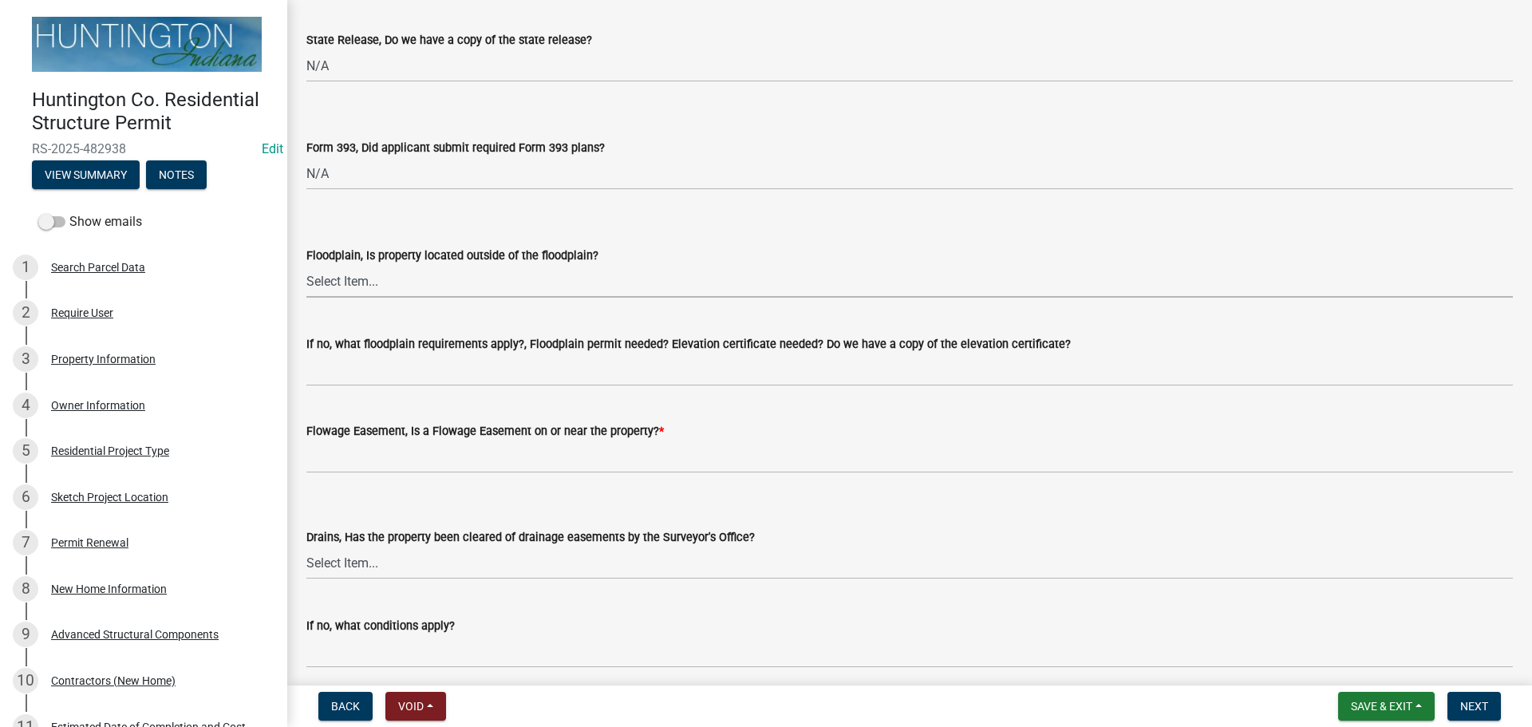
click at [354, 281] on select "Select Item... Yes No" at bounding box center [909, 281] width 1206 height 33
click at [306, 265] on select "Select Item... Yes No" at bounding box center [909, 281] width 1206 height 33
select select "5ad78b45-2880-474c-97ef-2440aa75ee84"
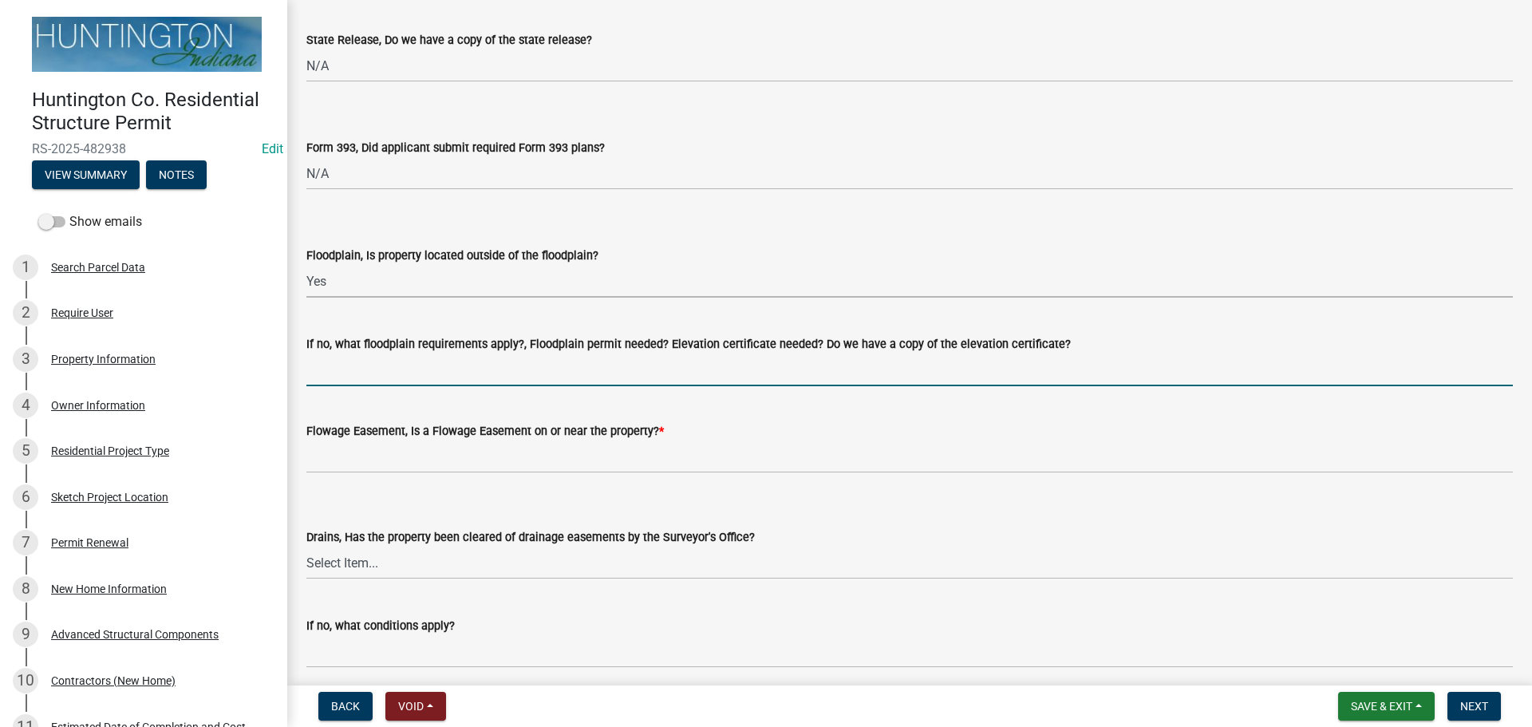
click at [365, 367] on input "If no, what floodplain requirements apply?, Floodplain permit needed? Elevation…" at bounding box center [909, 369] width 1206 height 33
type input "NA"
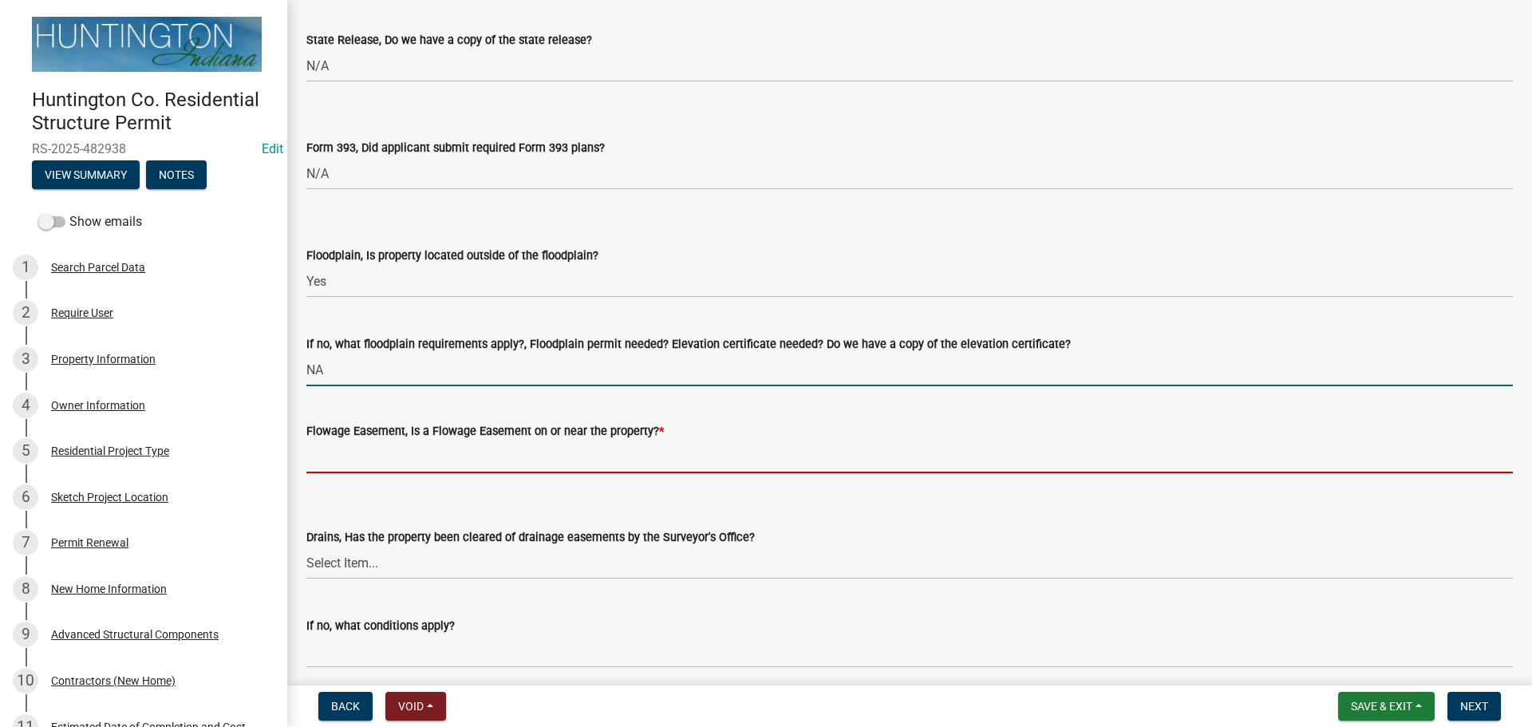
click at [323, 463] on input "Flowage Easement, Is a Flowage Easement on or near the property? *" at bounding box center [909, 456] width 1206 height 33
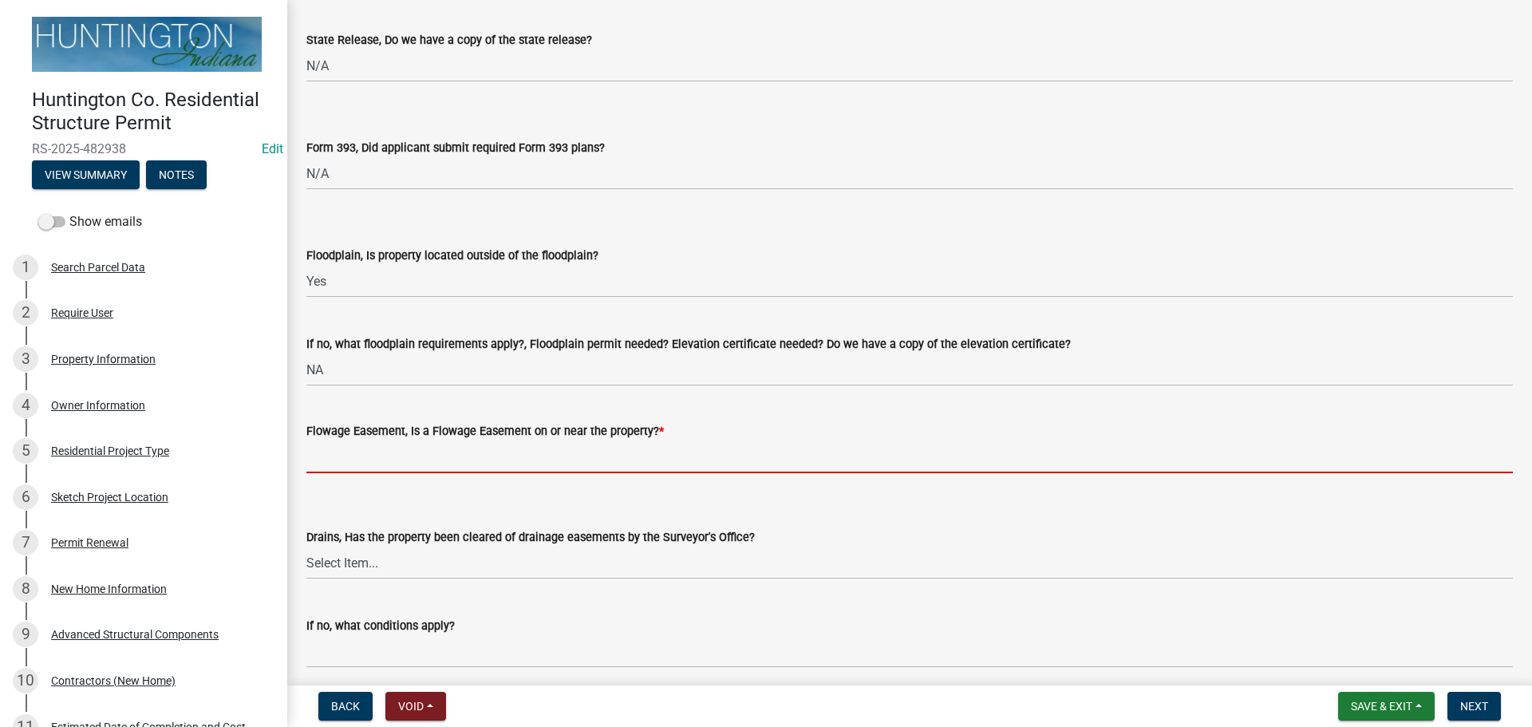
type input "No"
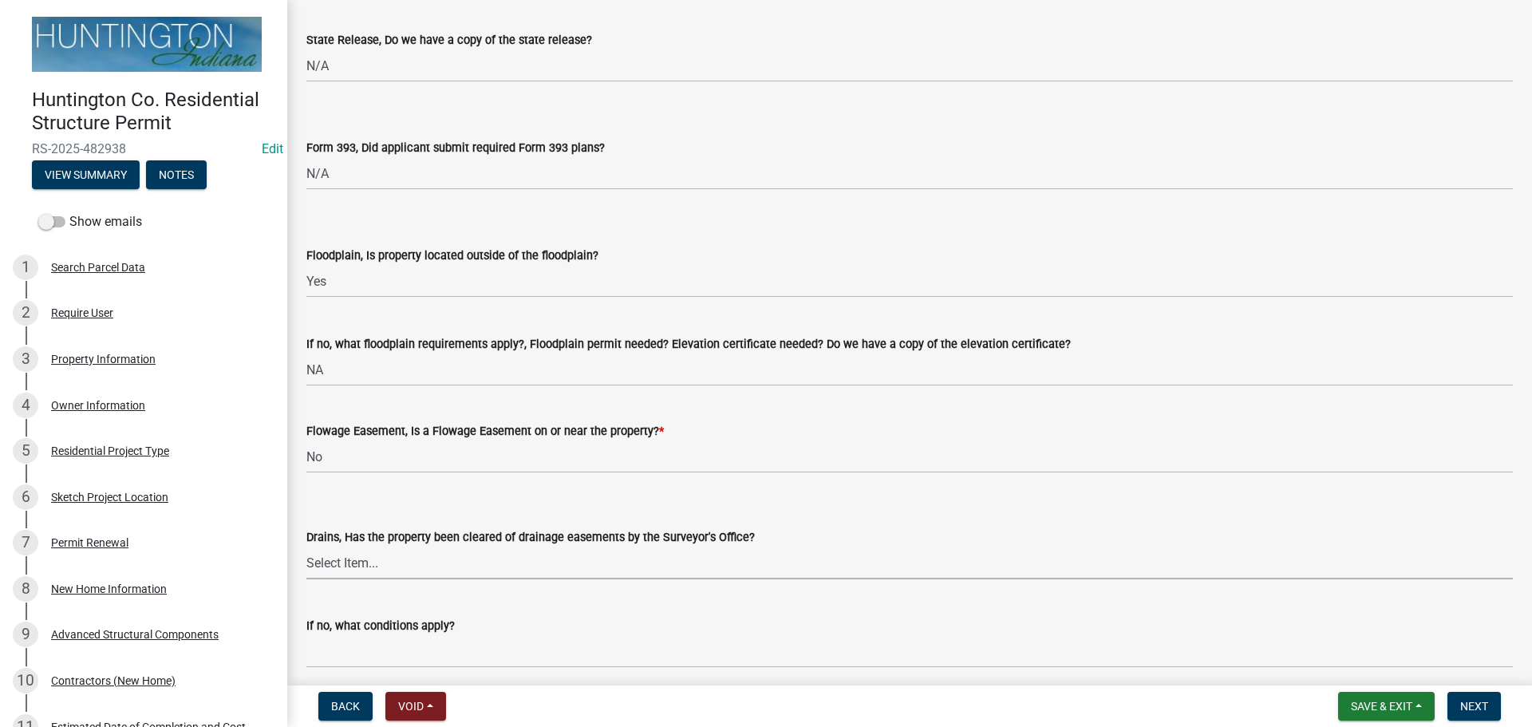
click at [366, 562] on select "Select Item... Yes No" at bounding box center [909, 562] width 1206 height 33
click at [306, 546] on select "Select Item... Yes No" at bounding box center [909, 562] width 1206 height 33
select select "aa299abd-59e4-4841-82bd-632f03f187ef"
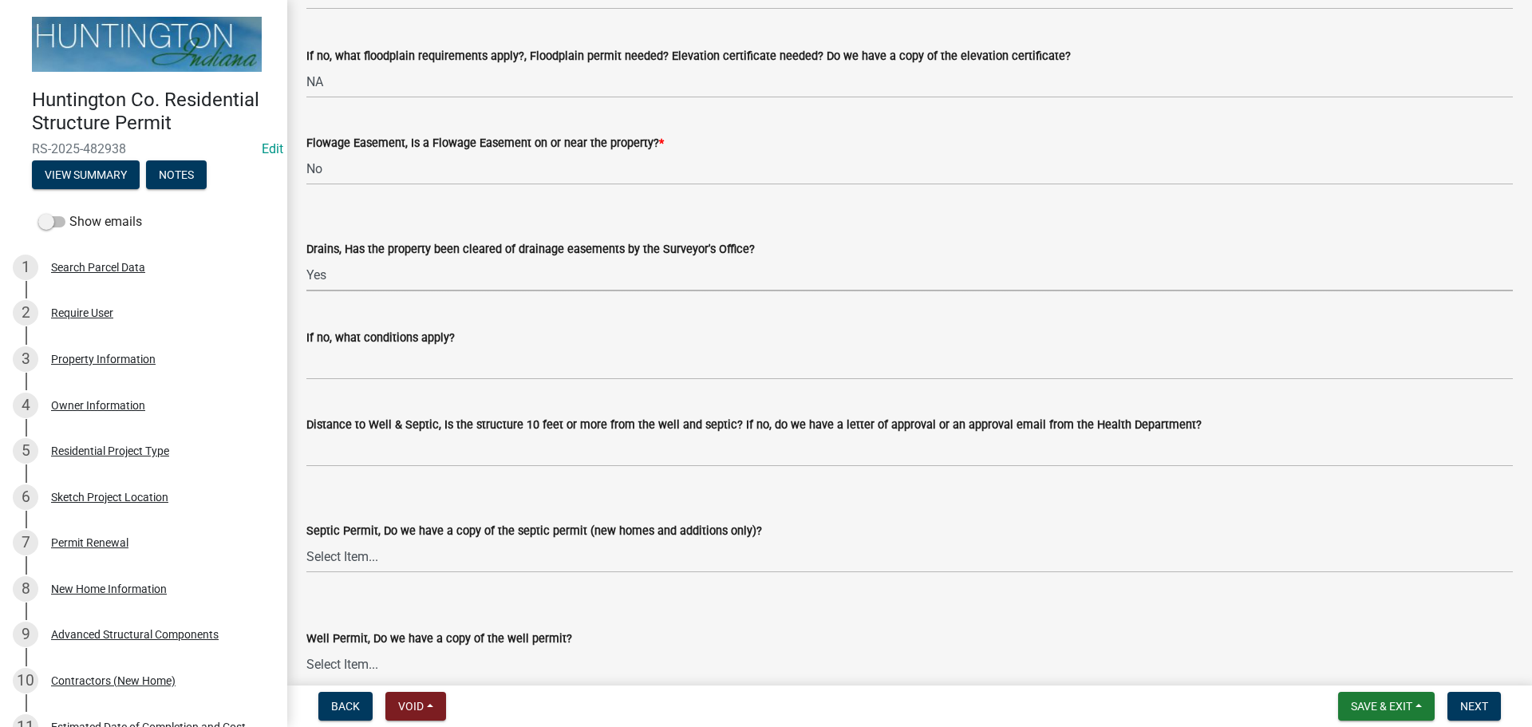
scroll to position [1835, 0]
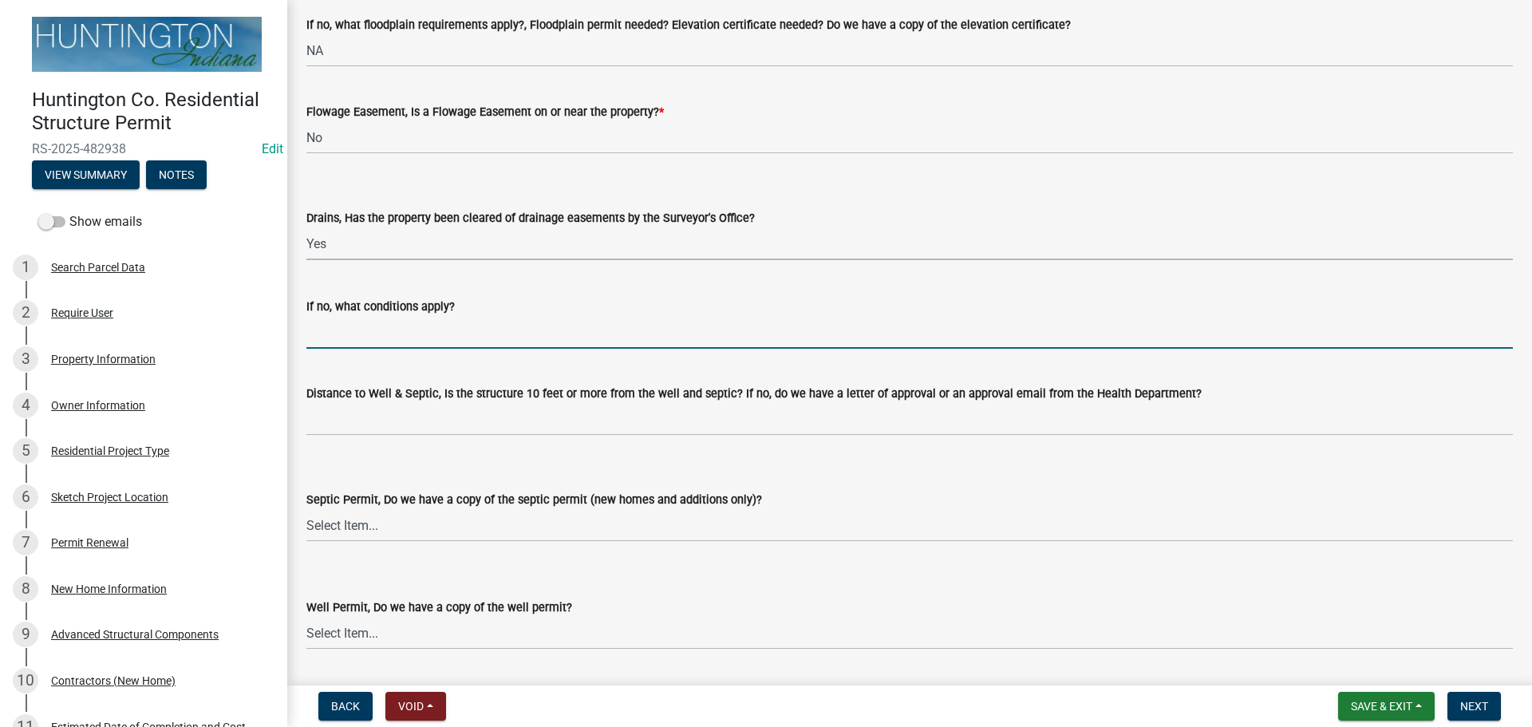
click at [336, 343] on input "If no, what conditions apply?" at bounding box center [909, 332] width 1206 height 33
type input "NA"
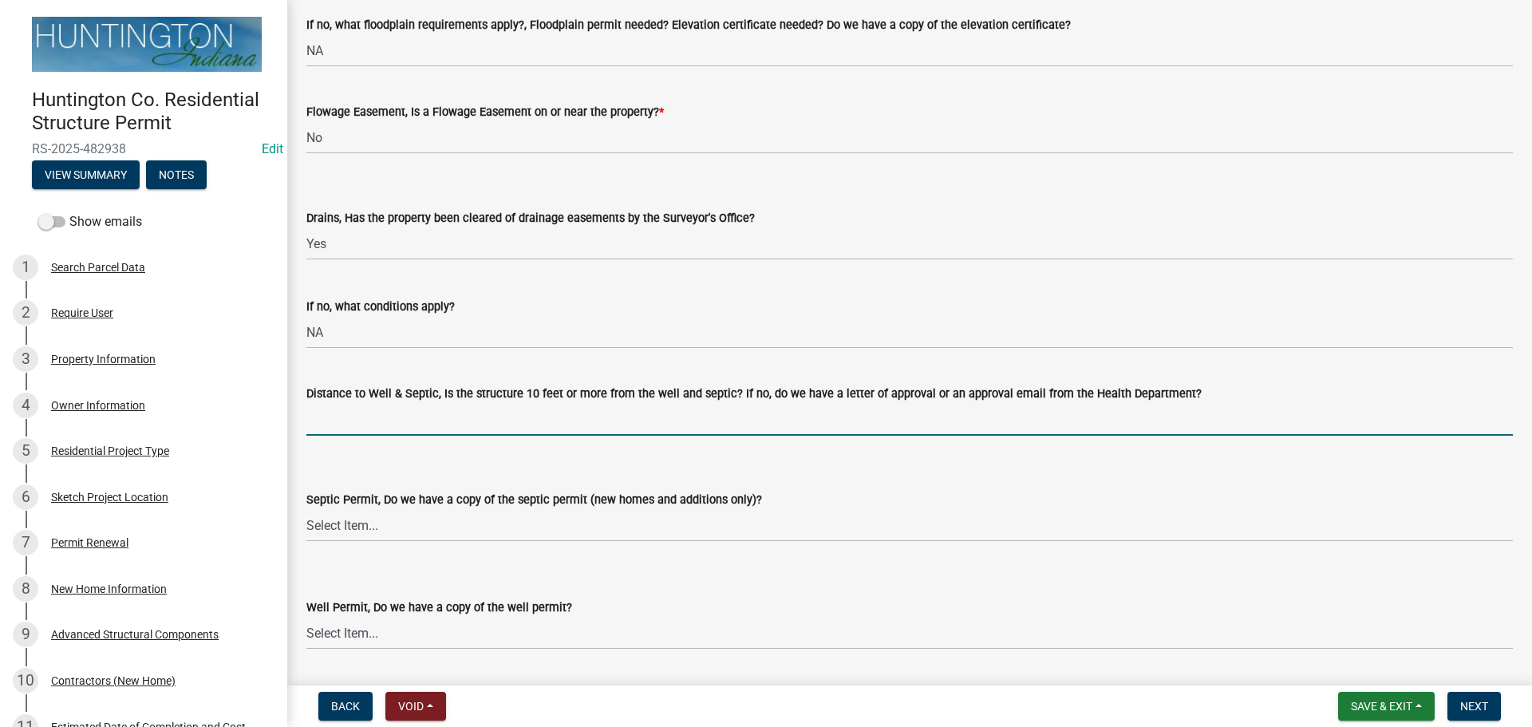
click at [331, 418] on input "Distance to Well & Septic, Is the structure 10 feet or more from the well and s…" at bounding box center [909, 419] width 1206 height 33
type input "NA"
click at [346, 525] on select "Select Item... Yes No N/A" at bounding box center [909, 525] width 1206 height 33
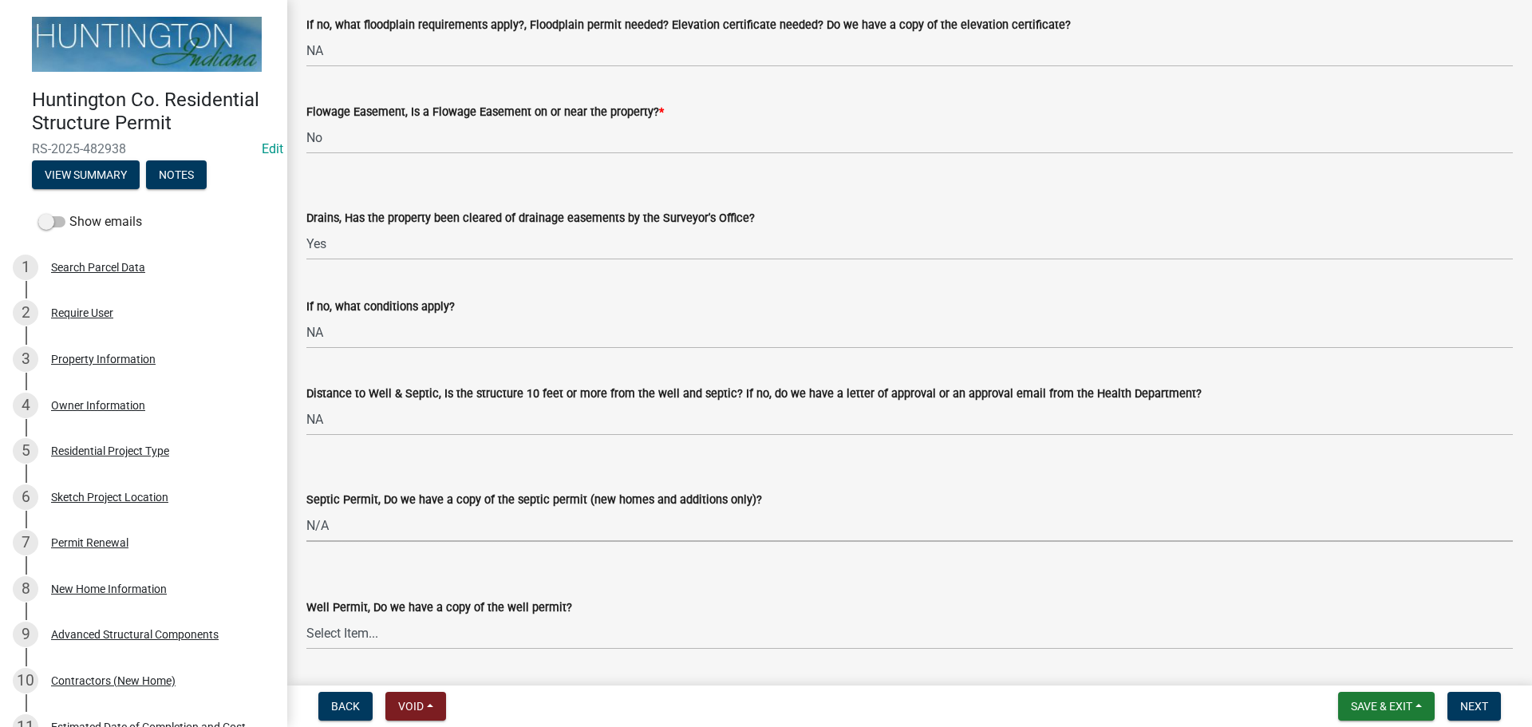
click at [306, 509] on select "Select Item... Yes No N/A" at bounding box center [909, 525] width 1206 height 33
select select "9e915027-22d8-4398-b0f5-e3cf97d893e0"
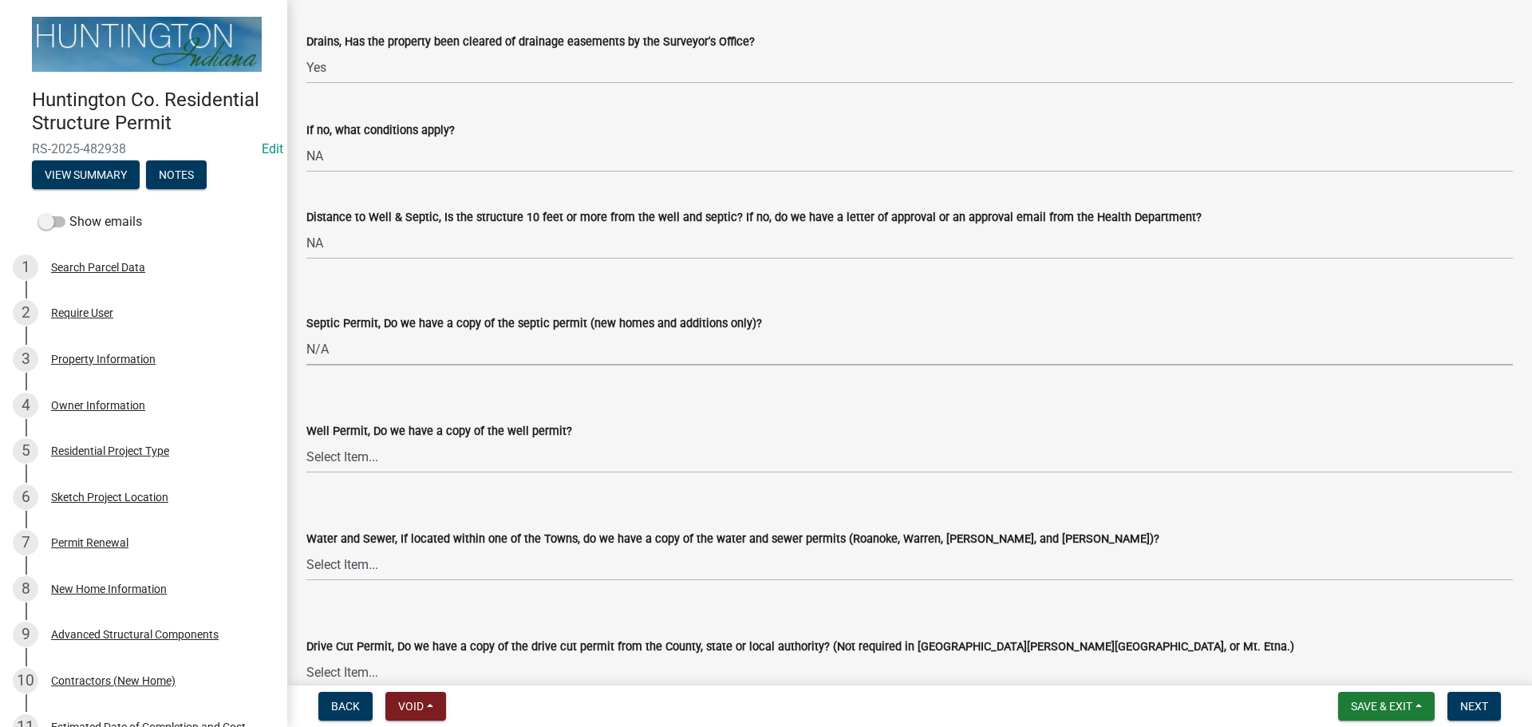
scroll to position [2074, 0]
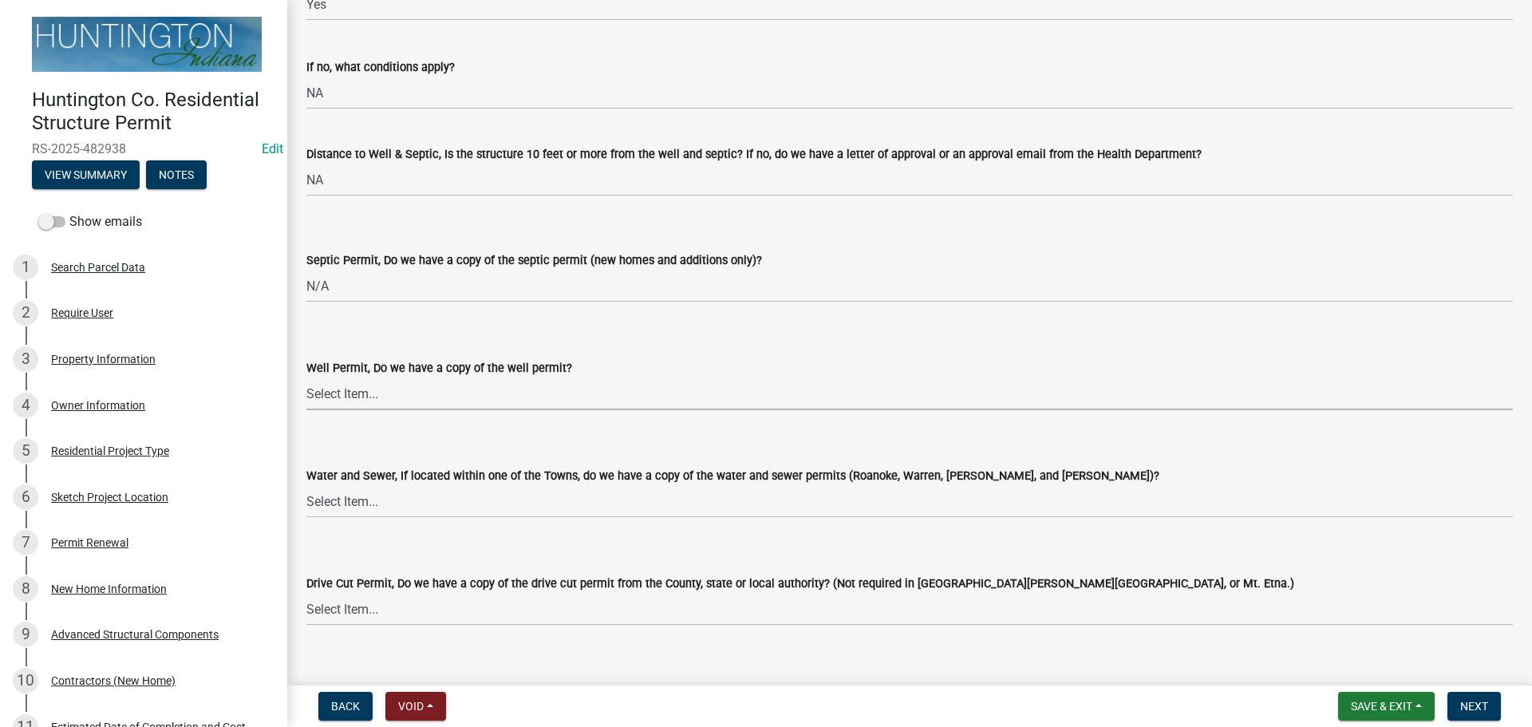
click at [331, 392] on select "Select Item... Yes No N/A" at bounding box center [909, 393] width 1206 height 33
click at [306, 377] on select "Select Item... Yes No N/A" at bounding box center [909, 393] width 1206 height 33
select select "2c91b07e-37d9-4ec5-b504-47058404e578"
click at [340, 499] on select "Select Item... Yes No N/A" at bounding box center [909, 501] width 1206 height 33
click at [306, 485] on select "Select Item... Yes No N/A" at bounding box center [909, 501] width 1206 height 33
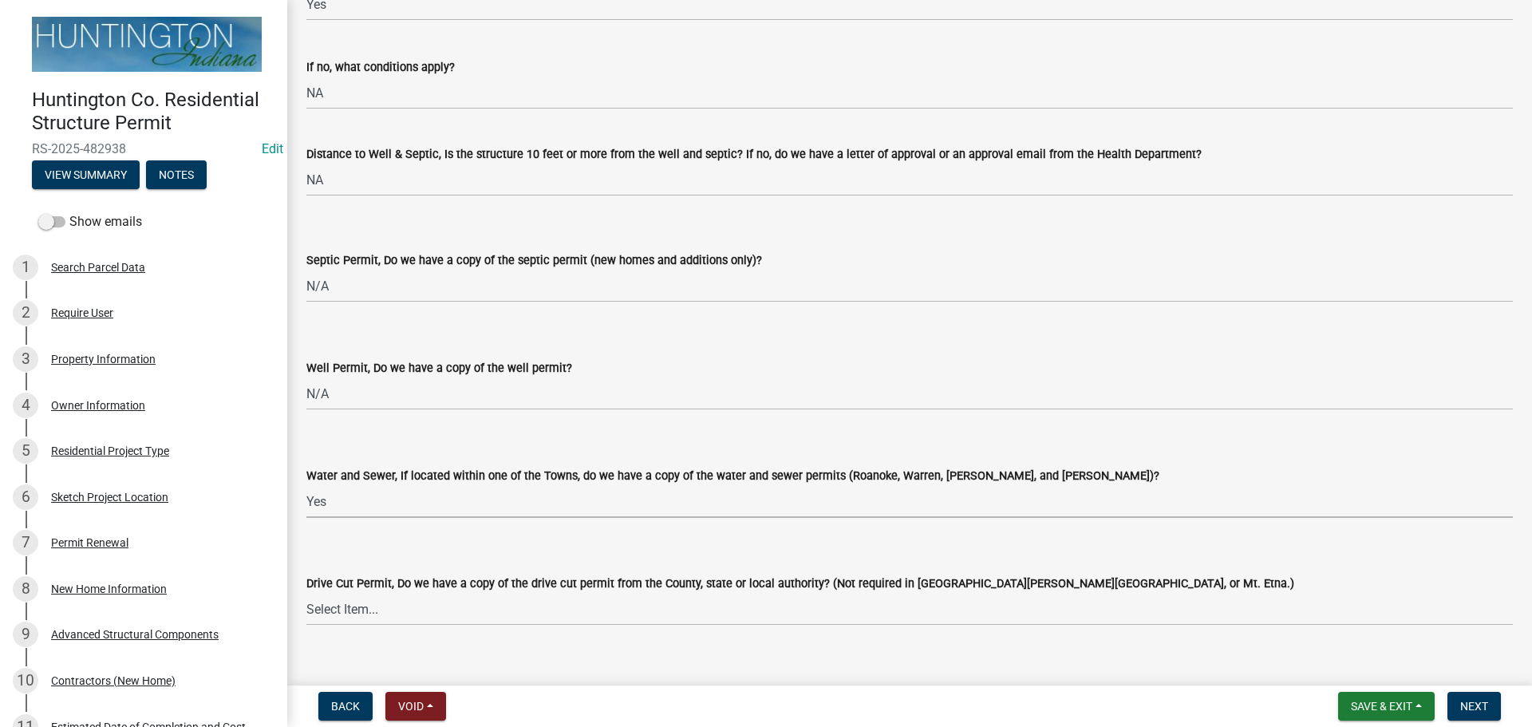
select select "2341efb4-e5fd-4b0b-bbc7-d9ad3179ad31"
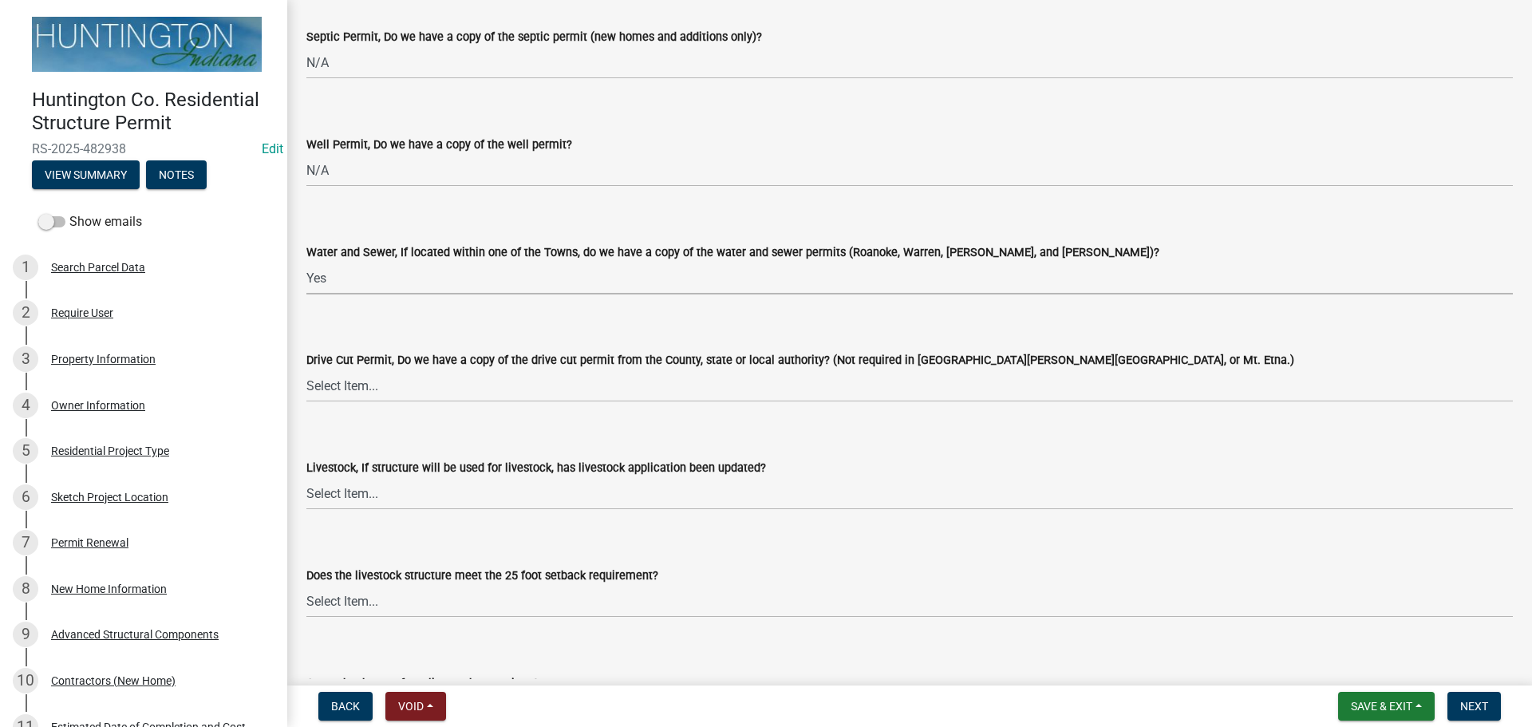
scroll to position [2313, 0]
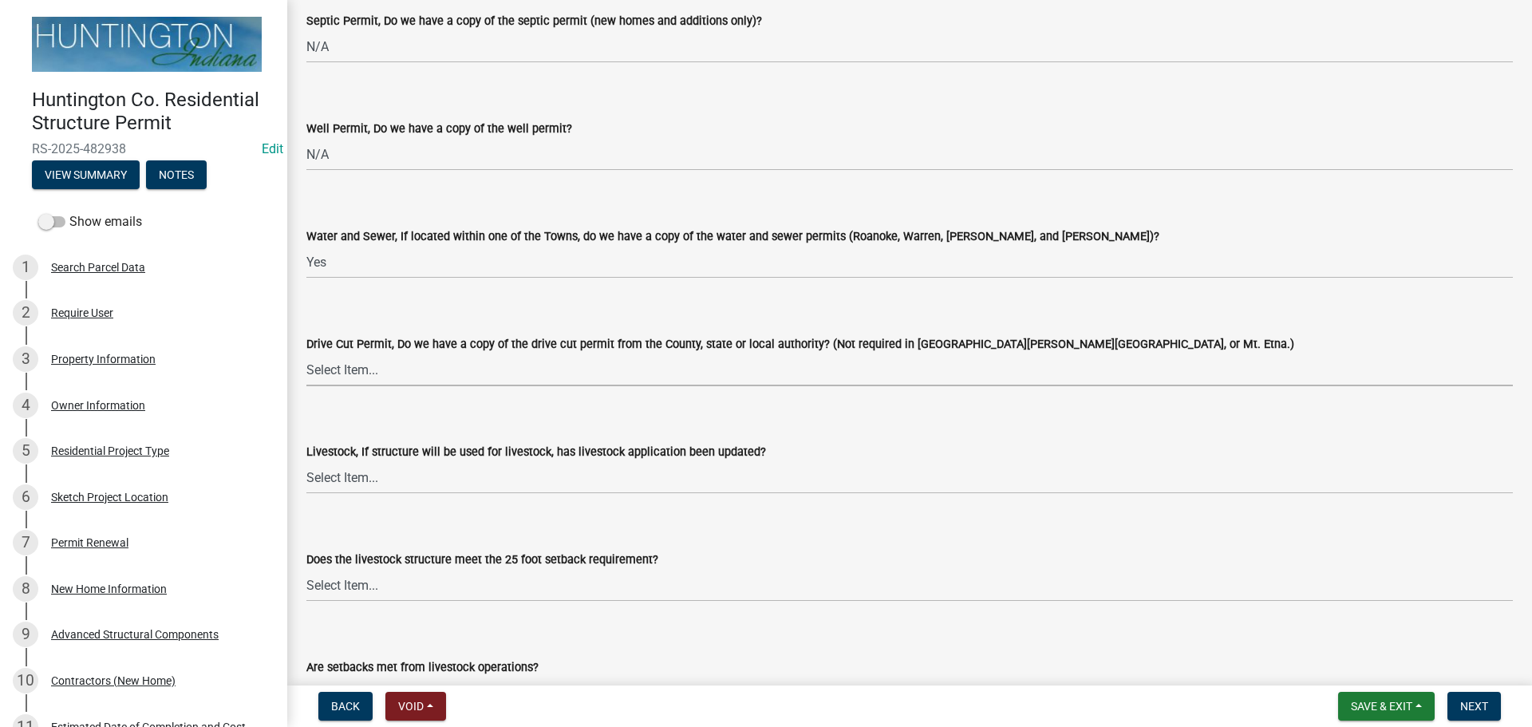
click at [353, 360] on select "Select Item... Yes No N/A" at bounding box center [909, 369] width 1206 height 33
click at [306, 353] on select "Select Item... Yes No N/A" at bounding box center [909, 369] width 1206 height 33
select select "e1967740-c41b-4de5-b294-b9bc371f9c7c"
click at [349, 476] on select "Select Item... Yes No N/A" at bounding box center [909, 477] width 1206 height 33
click at [306, 461] on select "Select Item... Yes No N/A" at bounding box center [909, 477] width 1206 height 33
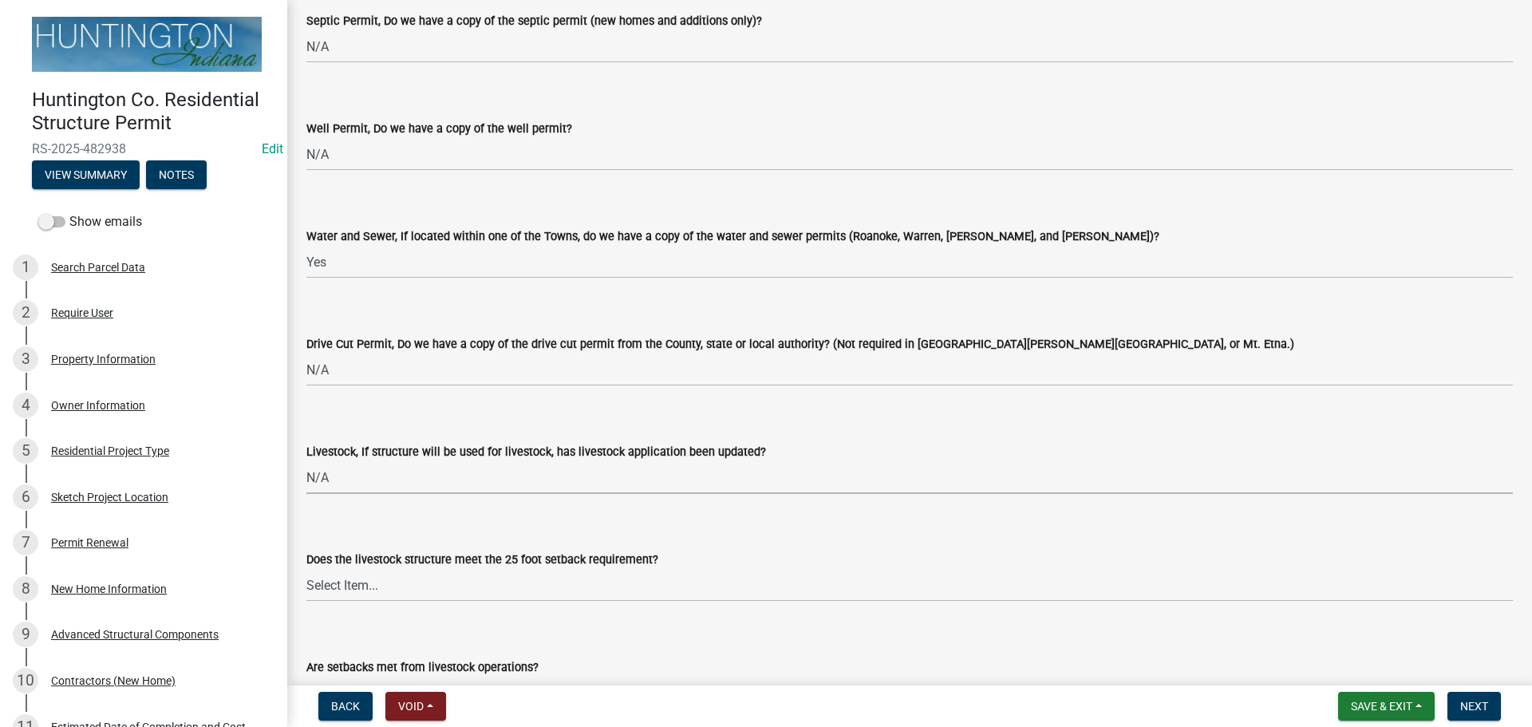
select select "4095ee07-1040-41d6-85c6-c6be8bf6c85e"
click at [340, 582] on select "Select Item... Yes No N/A" at bounding box center [909, 585] width 1206 height 33
click at [306, 569] on select "Select Item... Yes No N/A" at bounding box center [909, 585] width 1206 height 33
select select "87343147-211b-4763-93bb-8b2ee6155afc"
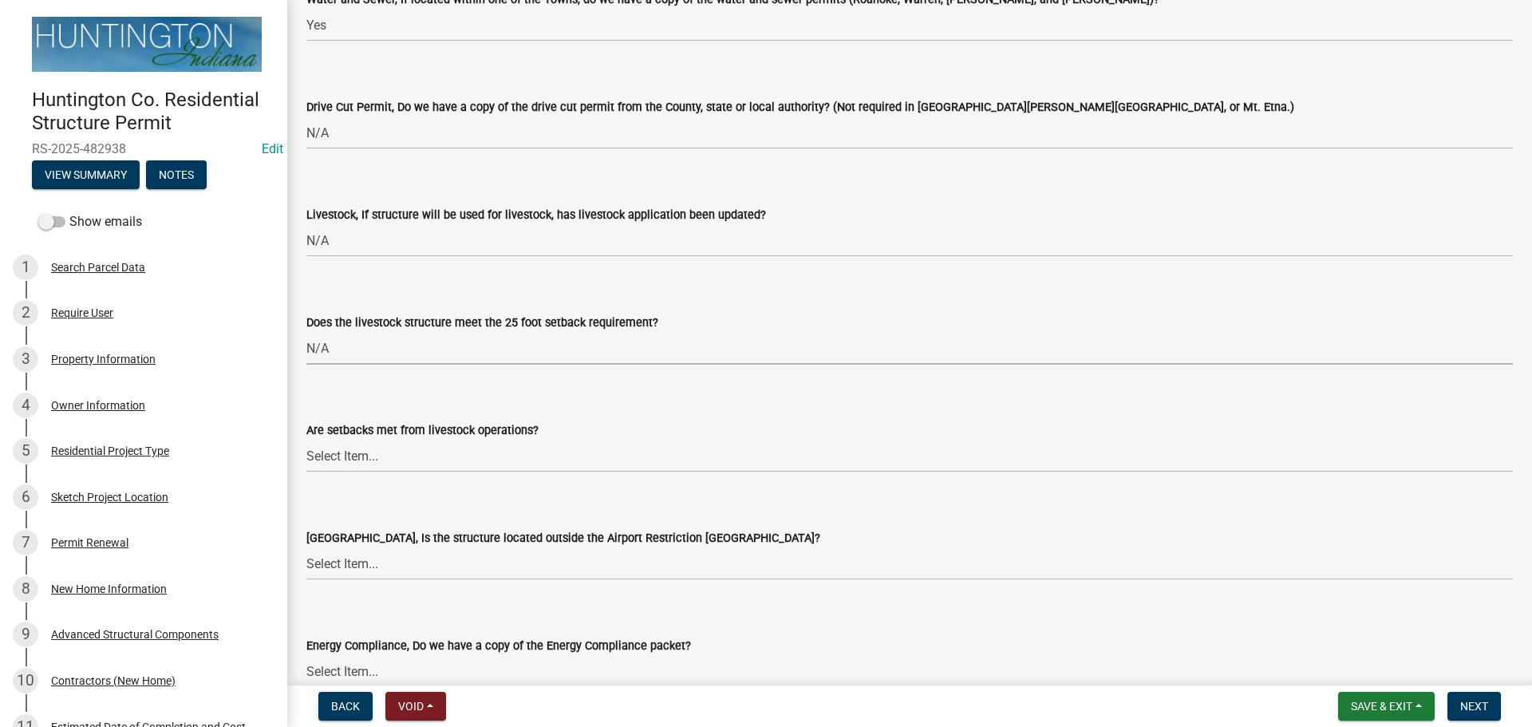
scroll to position [2632, 0]
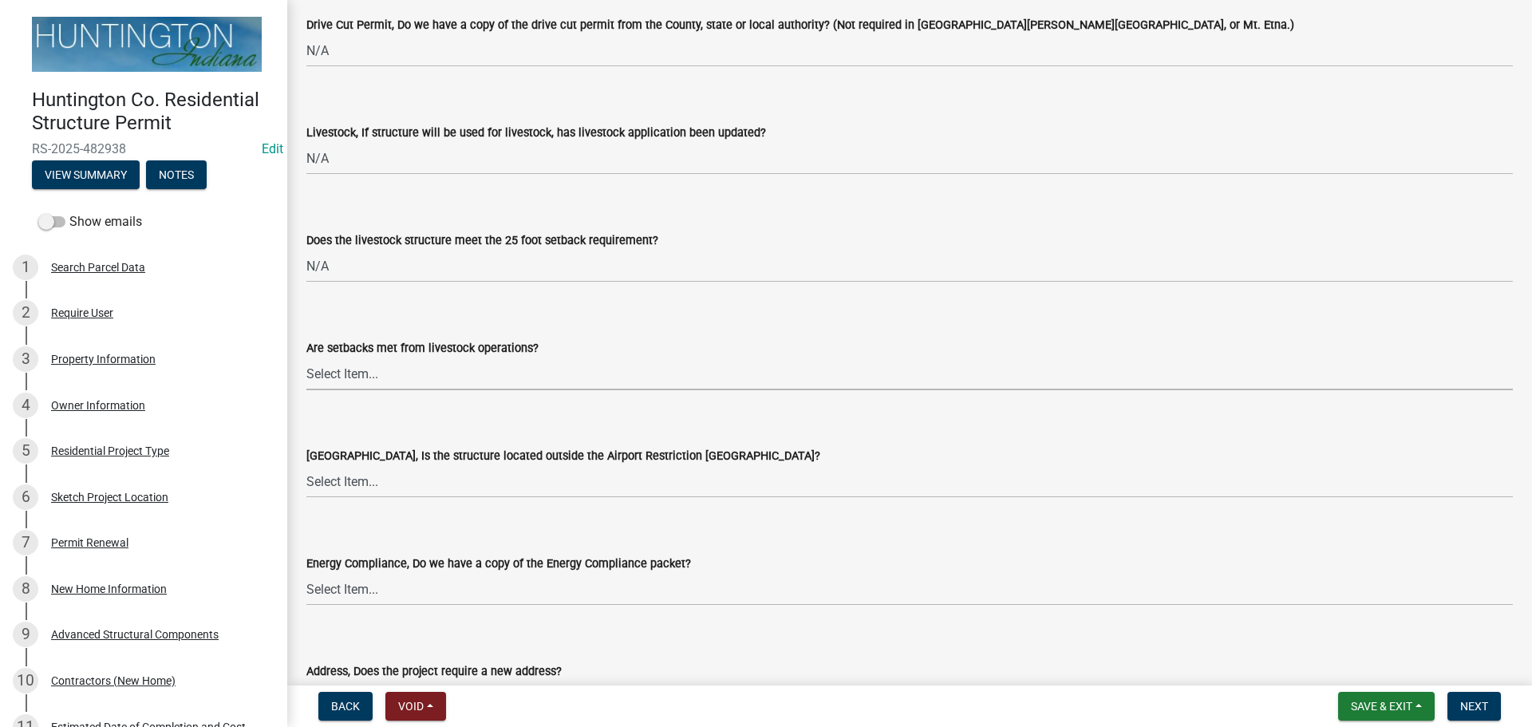
click at [331, 376] on select "Select Item... Yes No" at bounding box center [909, 373] width 1206 height 33
click at [306, 357] on select "Select Item... Yes No" at bounding box center [909, 373] width 1206 height 33
select select "a533f136-47b9-4377-857f-add42c7a7ee1"
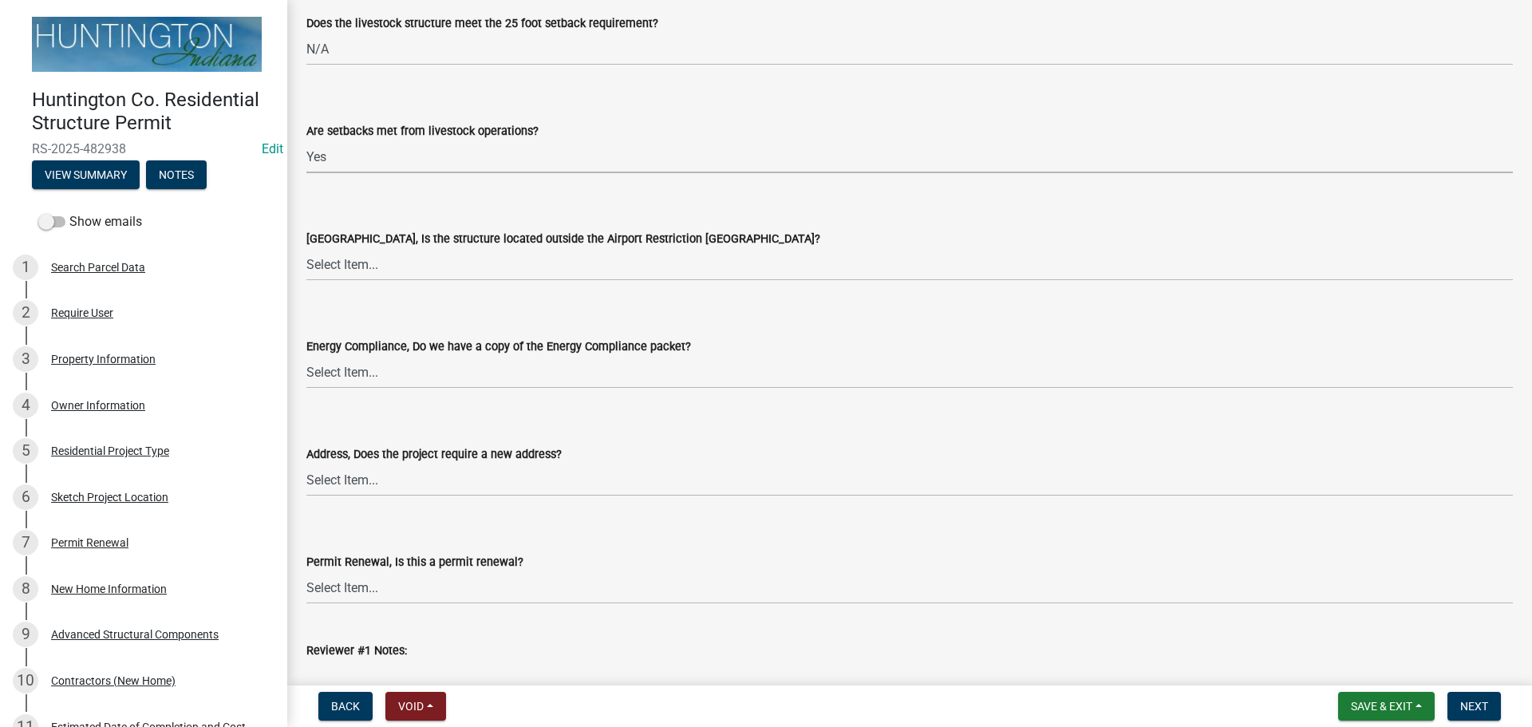
scroll to position [2872, 0]
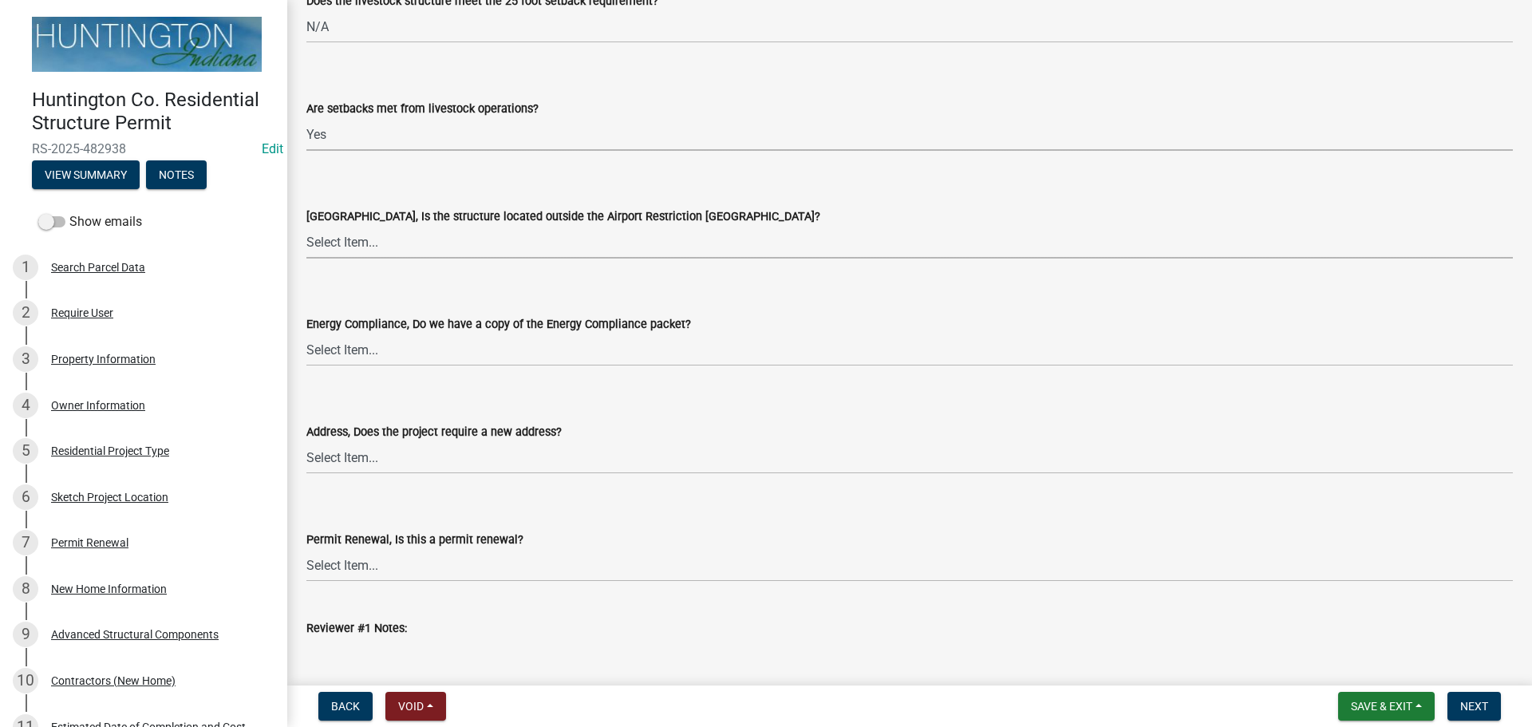
click at [327, 250] on select "Select Item... Yes No" at bounding box center [909, 242] width 1206 height 33
click at [306, 226] on select "Select Item... Yes No" at bounding box center [909, 242] width 1206 height 33
select select "3c66432b-8bb8-4124-90df-d6035d4b372c"
click at [343, 346] on select "Select Item... Yes No N/A" at bounding box center [909, 349] width 1206 height 33
click at [306, 333] on select "Select Item... Yes No N/A" at bounding box center [909, 349] width 1206 height 33
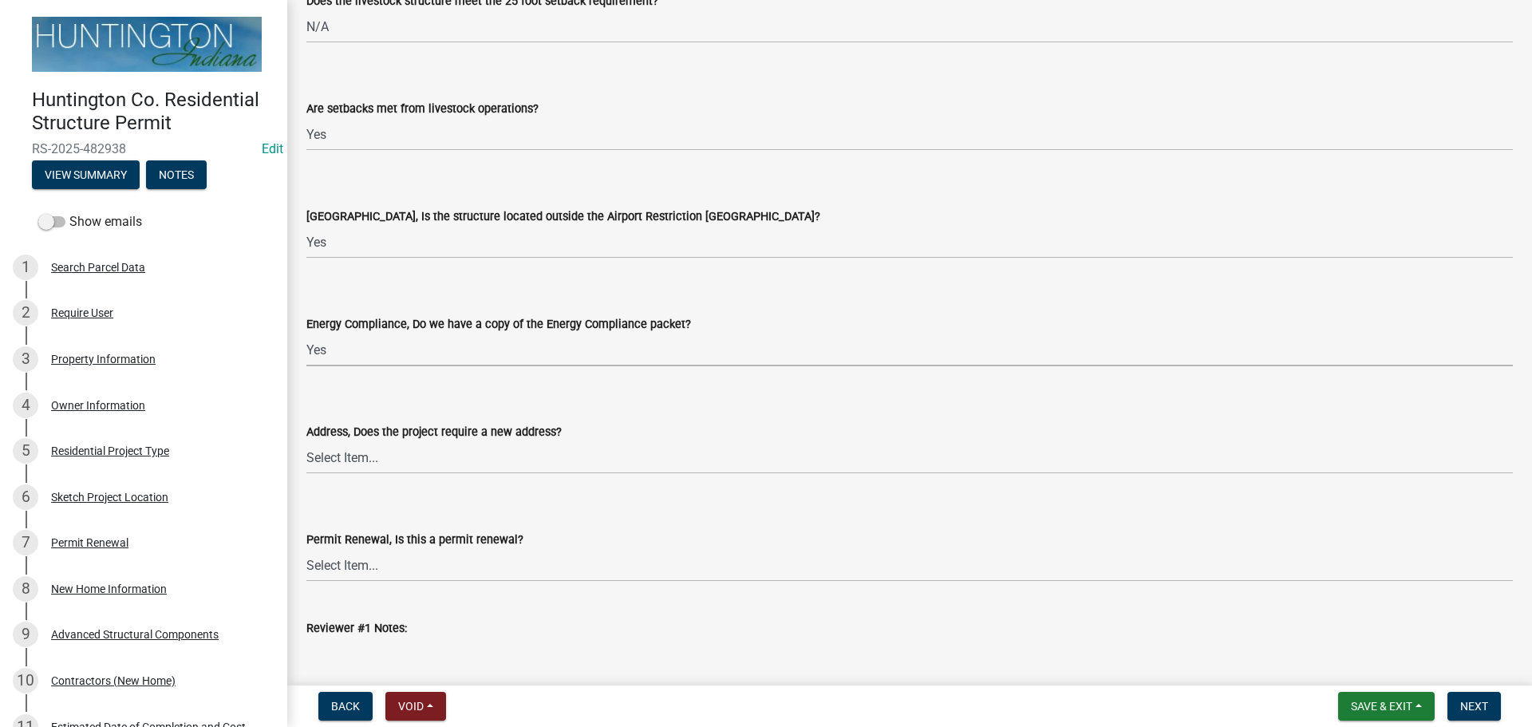
select select "87ff1e7d-2299-4b95-8987-75dfcfb00e9e"
click at [340, 464] on select "Select Item... Yes No" at bounding box center [909, 457] width 1206 height 33
click at [306, 441] on select "Select Item... Yes No" at bounding box center [909, 457] width 1206 height 33
select select "dab9127f-4f14-4b54-93cb-019292fe7c15"
click at [332, 558] on select "Select Item... Renewal" at bounding box center [909, 565] width 1206 height 33
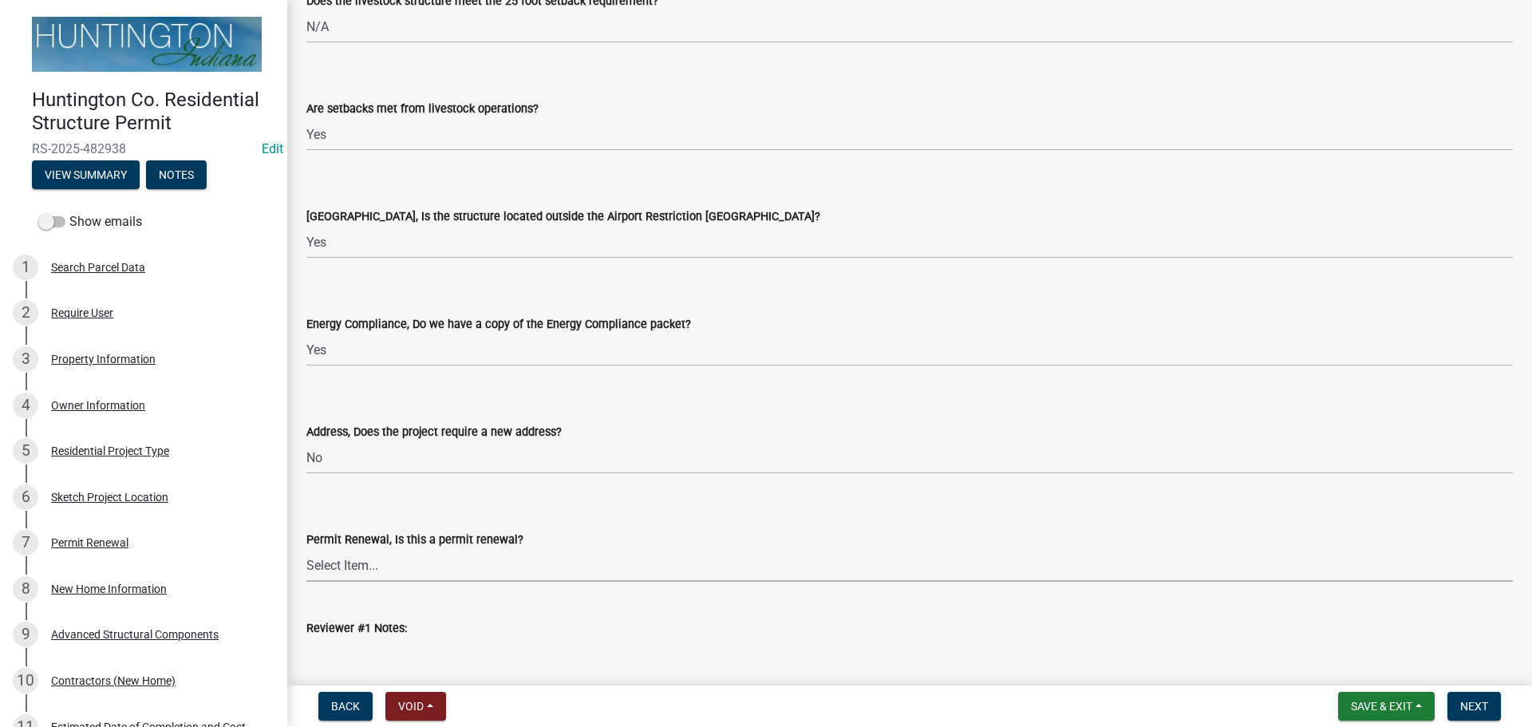
scroll to position [3031, 0]
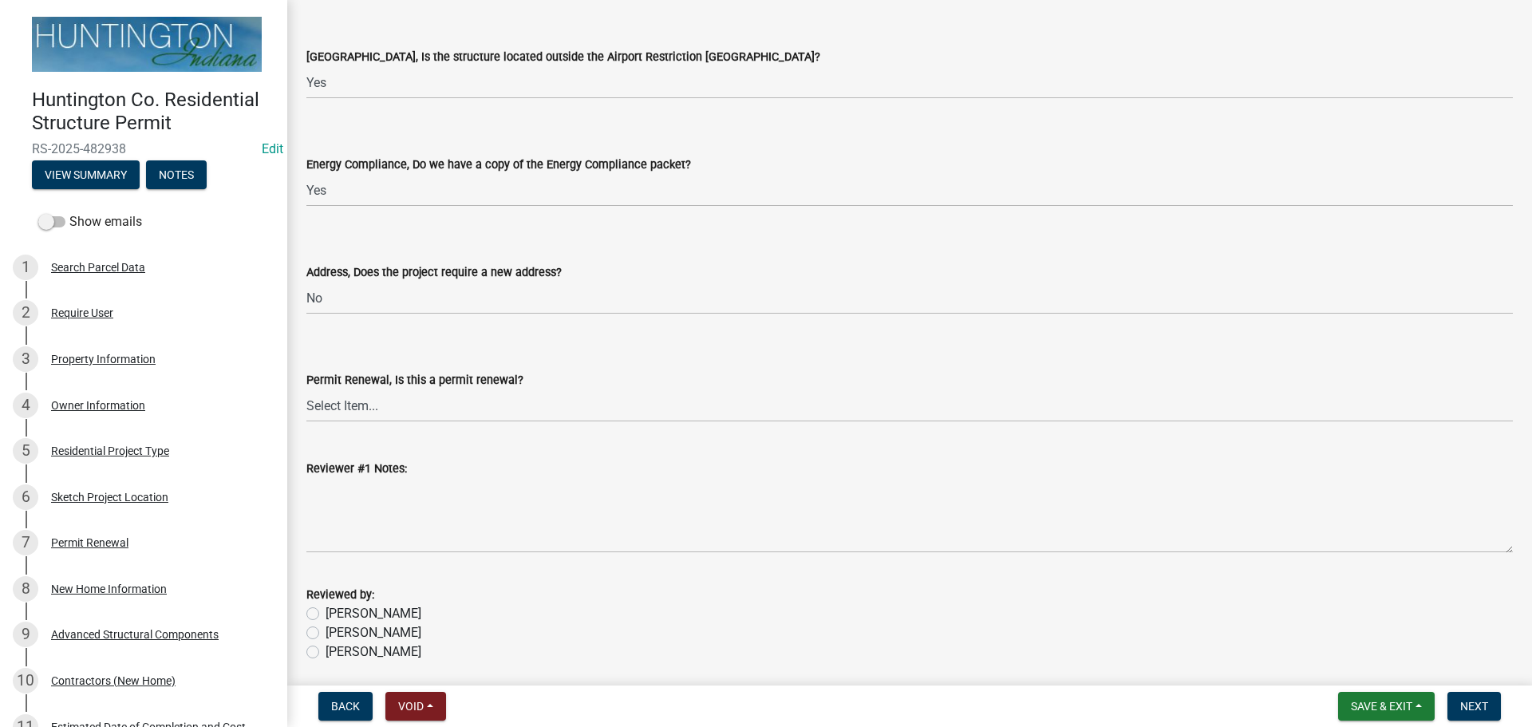
click at [325, 614] on label "Kim" at bounding box center [373, 613] width 96 height 19
click at [325, 614] on input "Kim" at bounding box center [330, 609] width 10 height 10
radio input "true"
click at [1473, 704] on span "Next" at bounding box center [1474, 706] width 28 height 13
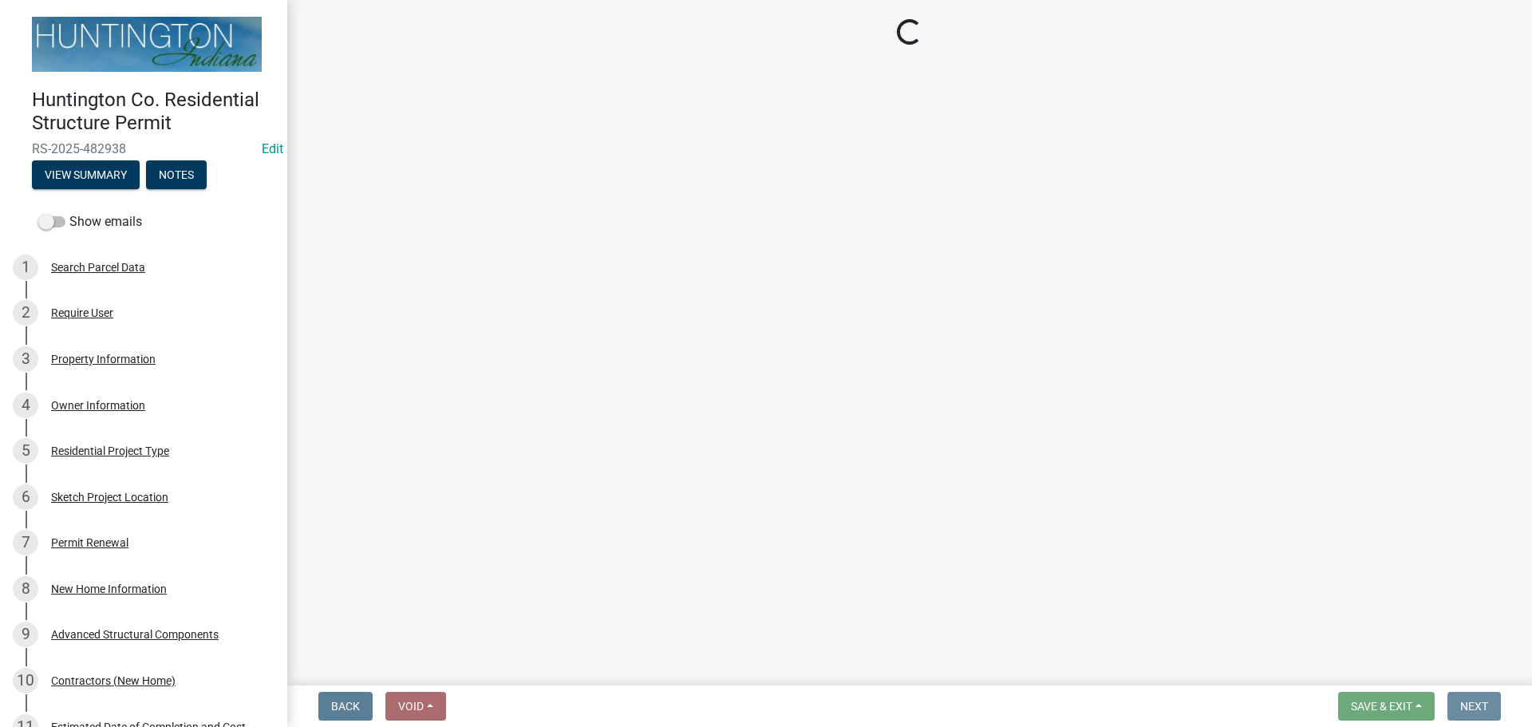
scroll to position [0, 0]
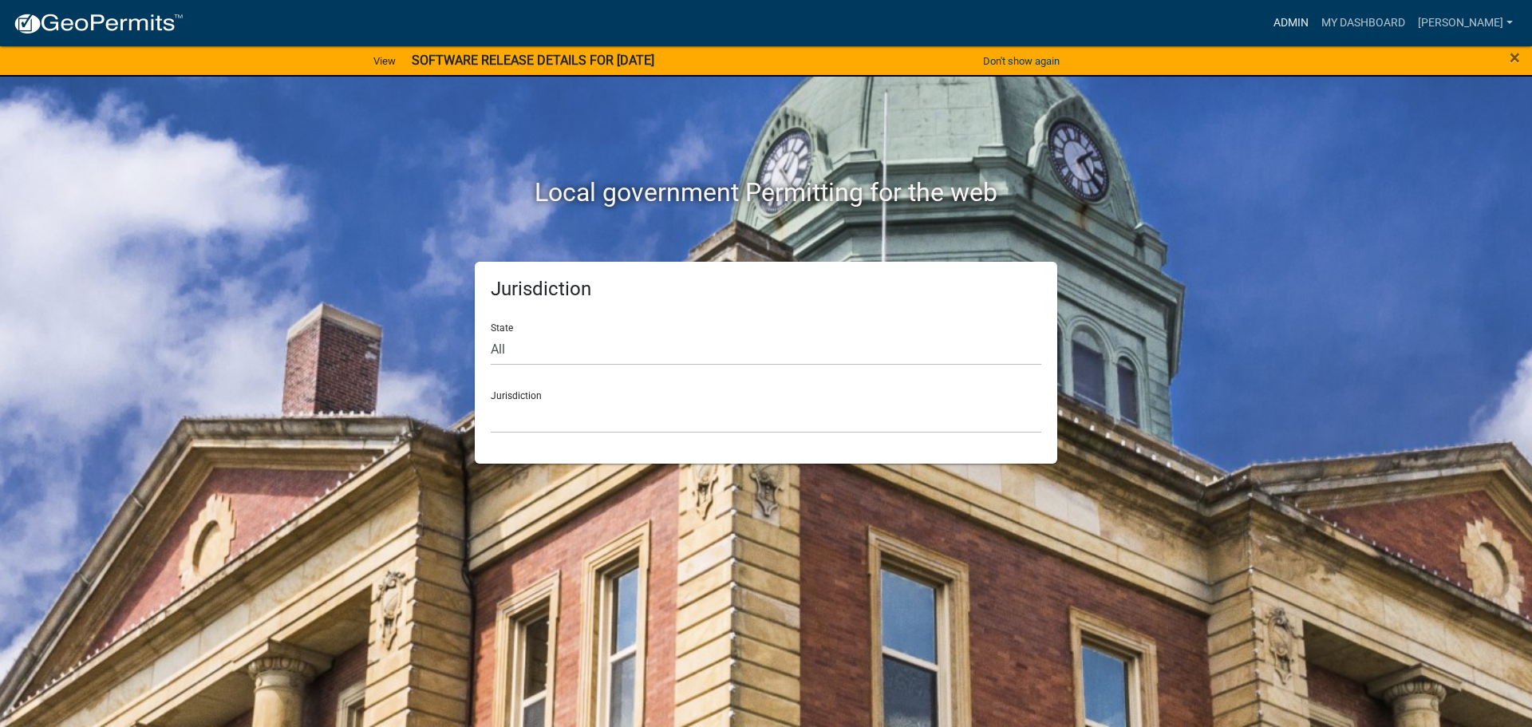
click at [1293, 25] on link "Admin" at bounding box center [1291, 23] width 48 height 30
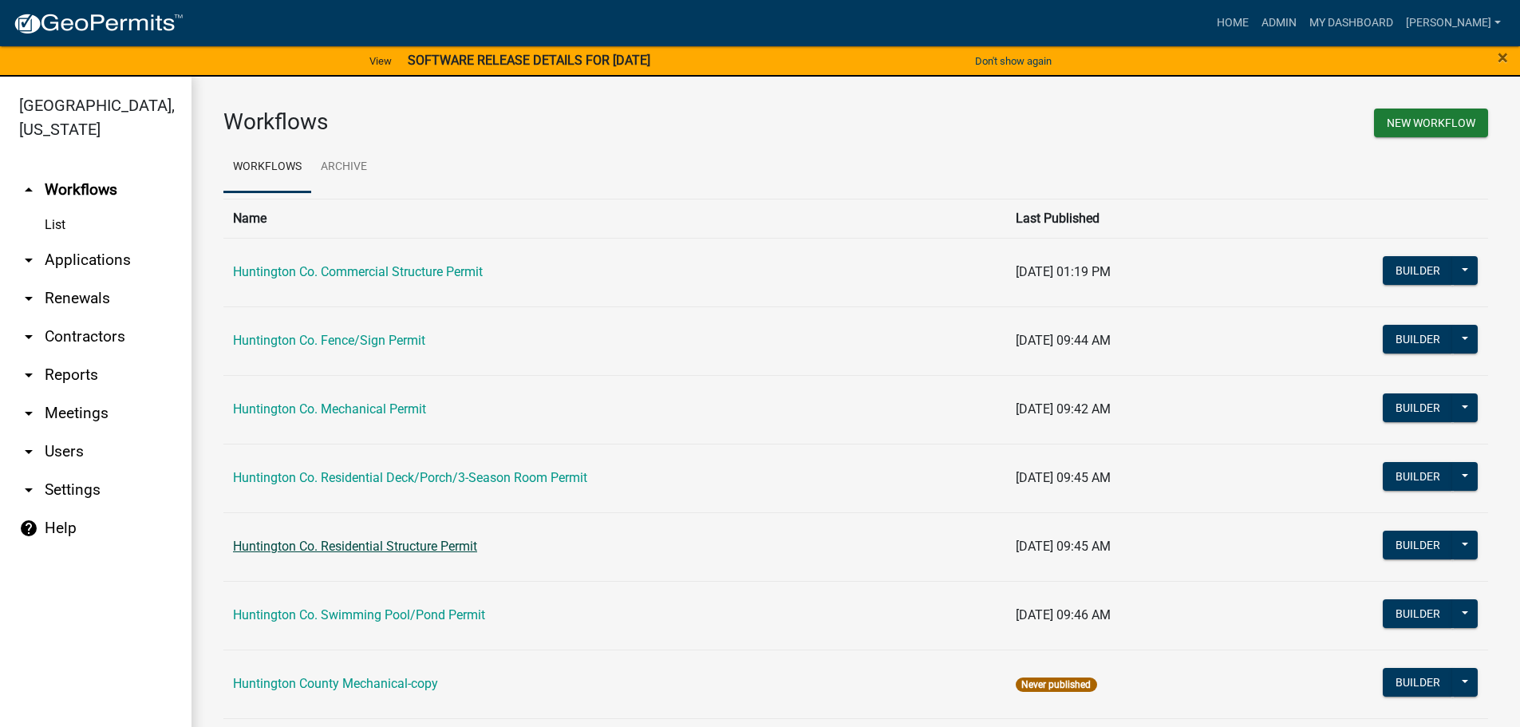
click at [434, 544] on link "Huntington Co. Residential Structure Permit" at bounding box center [355, 545] width 244 height 15
click at [377, 417] on td "Huntington Co. Mechanical Permit" at bounding box center [614, 409] width 783 height 69
click at [231, 423] on td "Huntington Co. Mechanical Permit" at bounding box center [614, 409] width 783 height 69
click at [287, 400] on td "Huntington Co. Mechanical Permit" at bounding box center [614, 409] width 783 height 69
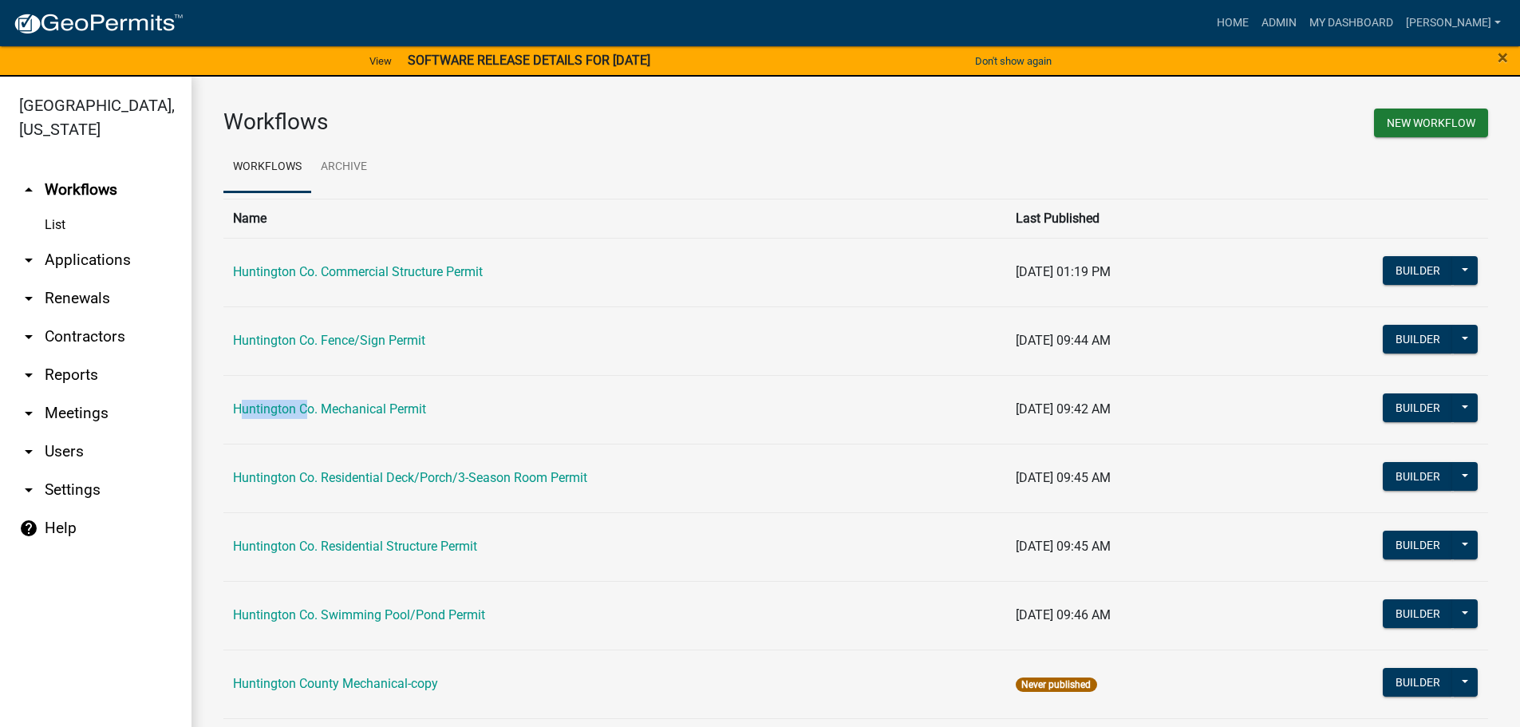
click at [287, 400] on td "Huntington Co. Mechanical Permit" at bounding box center [614, 409] width 783 height 69
click at [629, 374] on td "Huntington Co. Fence/Sign Permit" at bounding box center [614, 340] width 783 height 69
click at [355, 407] on link "Huntington Co. Mechanical Permit" at bounding box center [329, 408] width 193 height 15
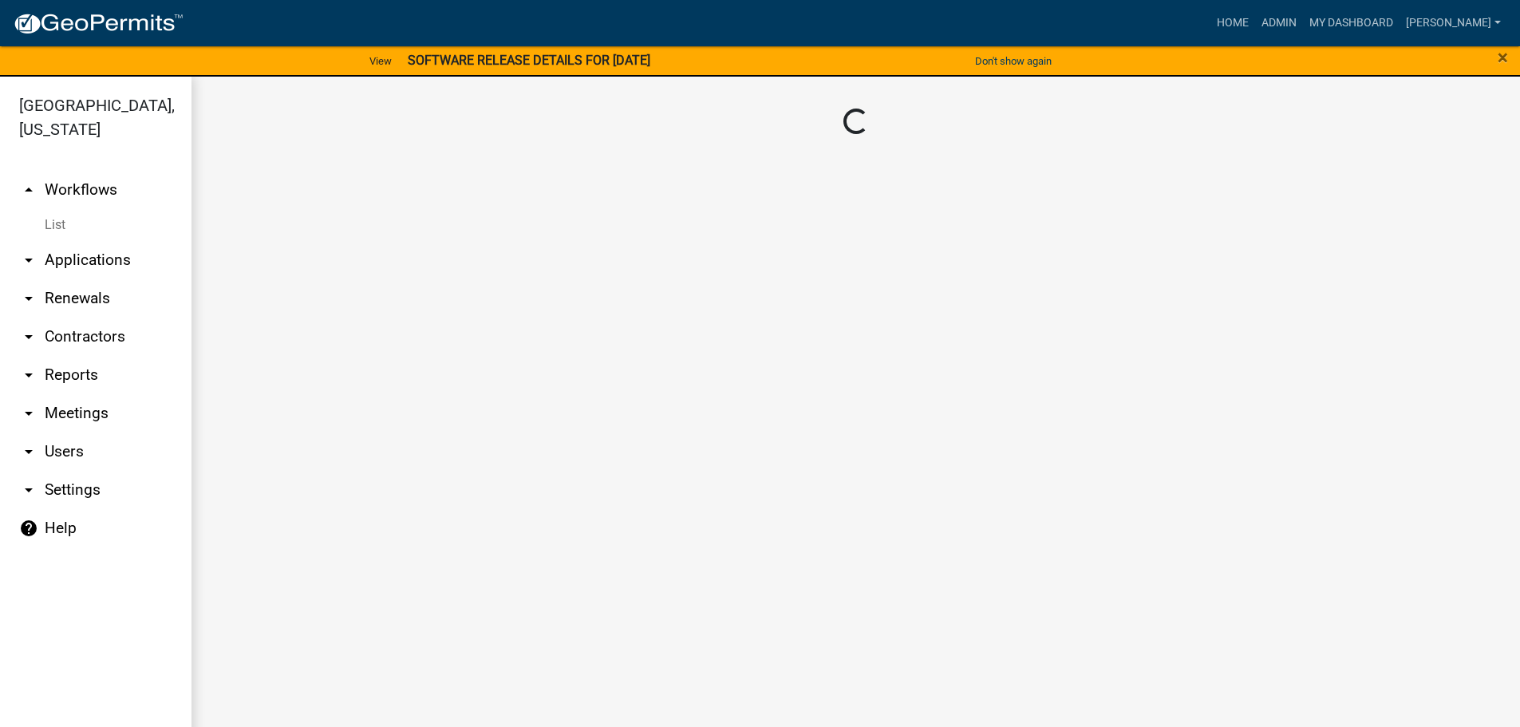
click at [355, 407] on main "Loading..." at bounding box center [855, 411] width 1328 height 669
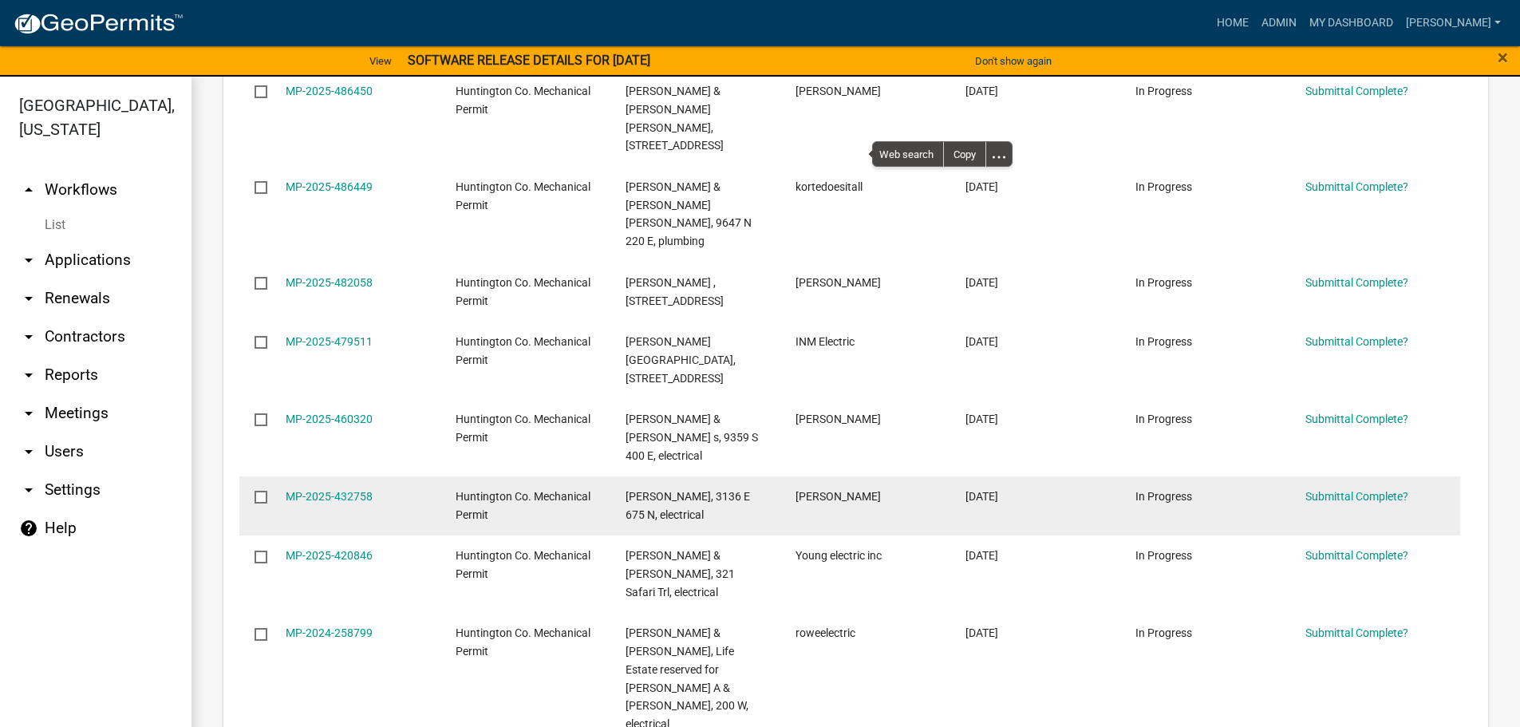
scroll to position [479, 0]
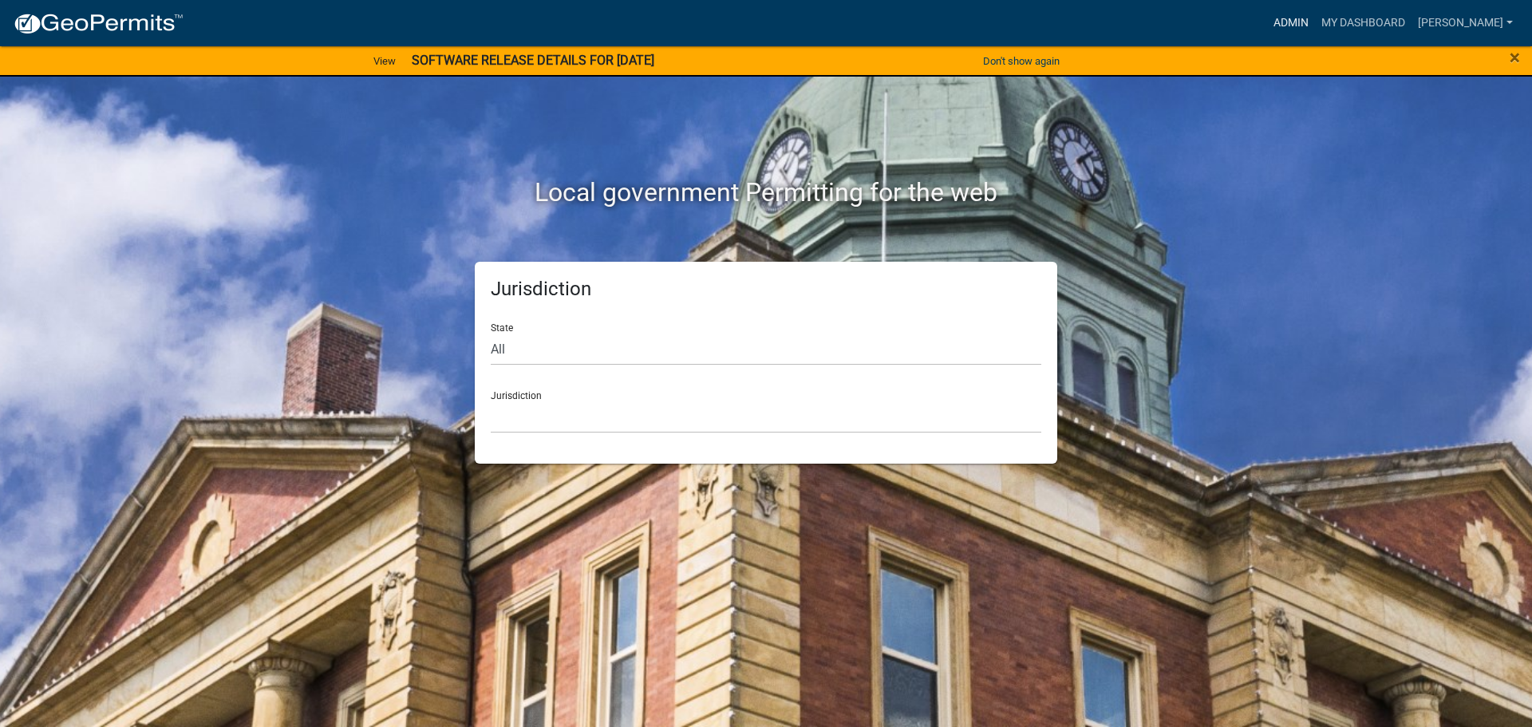
click at [1294, 21] on link "Admin" at bounding box center [1291, 23] width 48 height 30
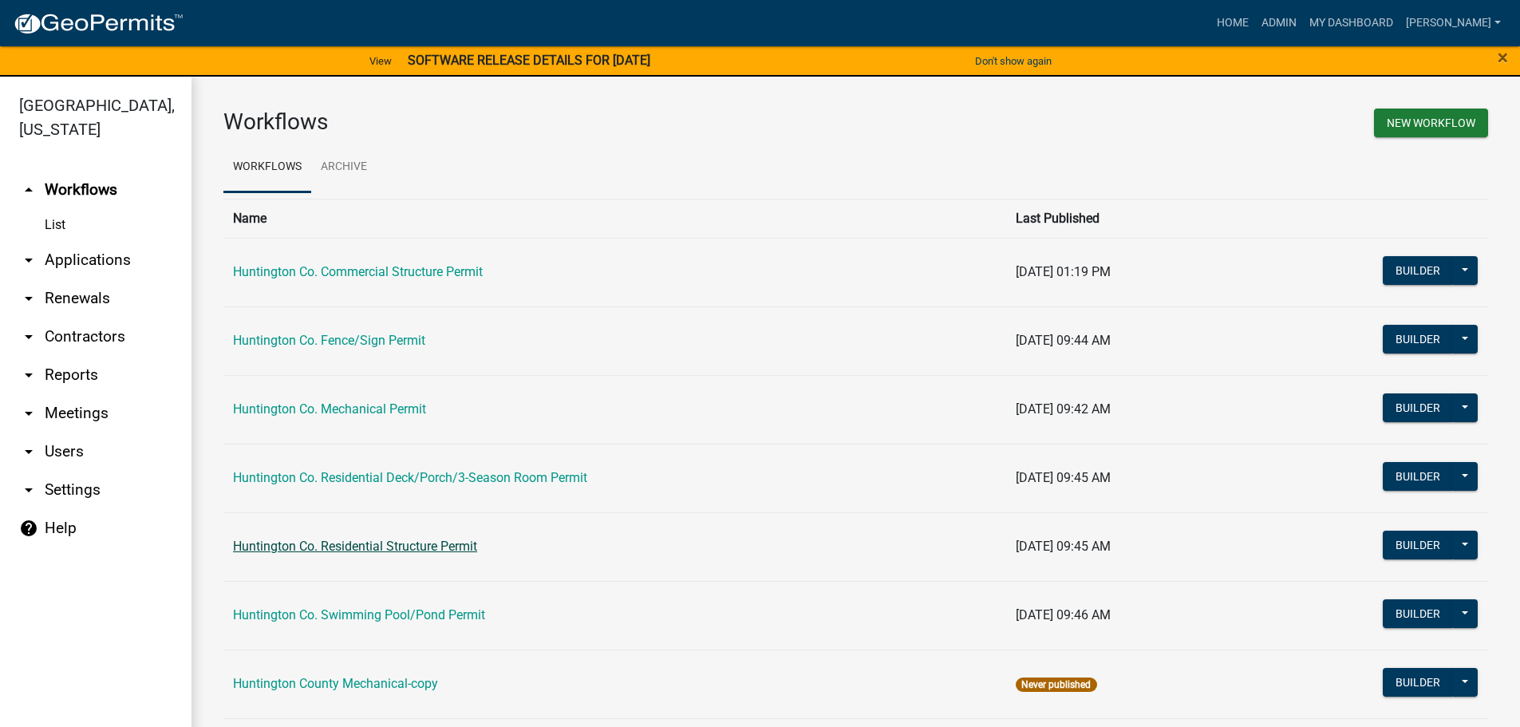
click at [346, 547] on link "Huntington Co. Residential Structure Permit" at bounding box center [355, 545] width 244 height 15
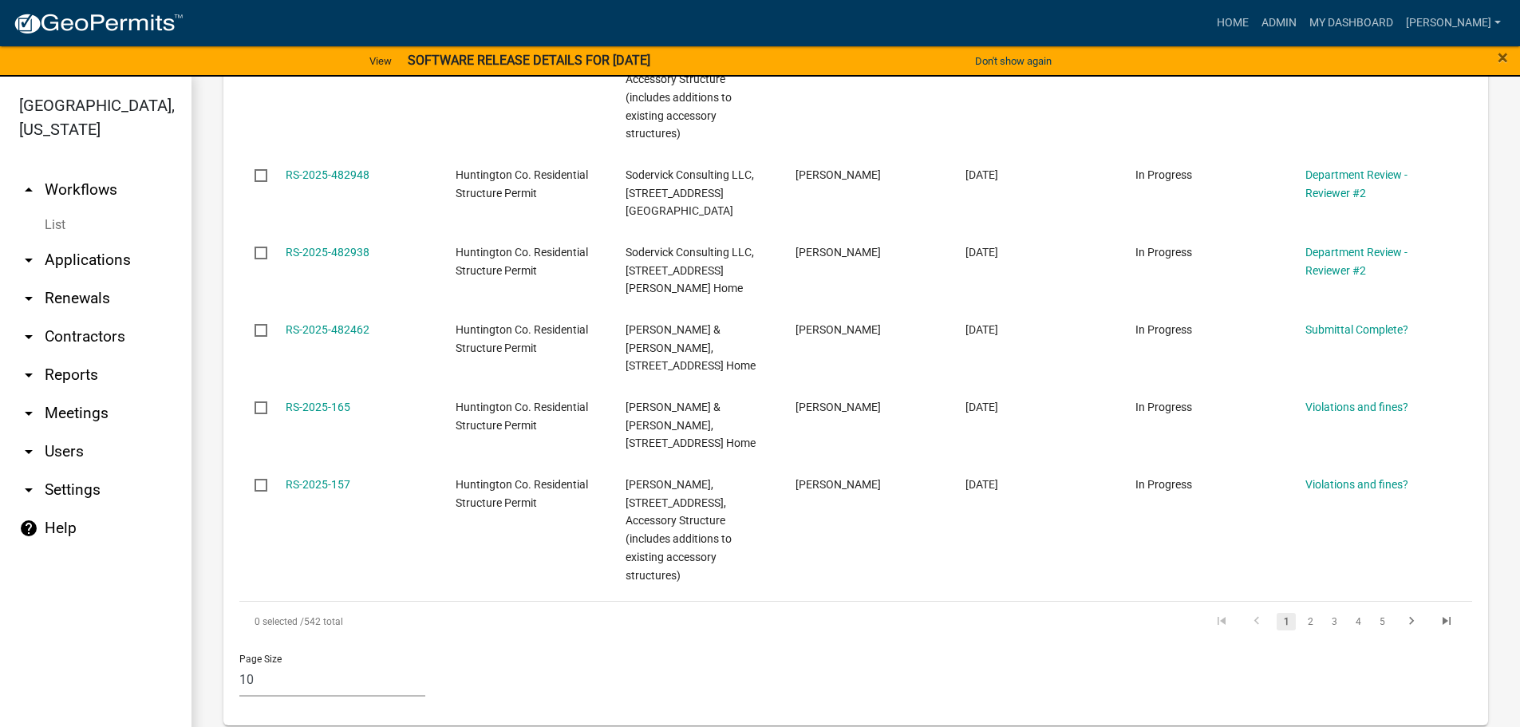
scroll to position [1117, 0]
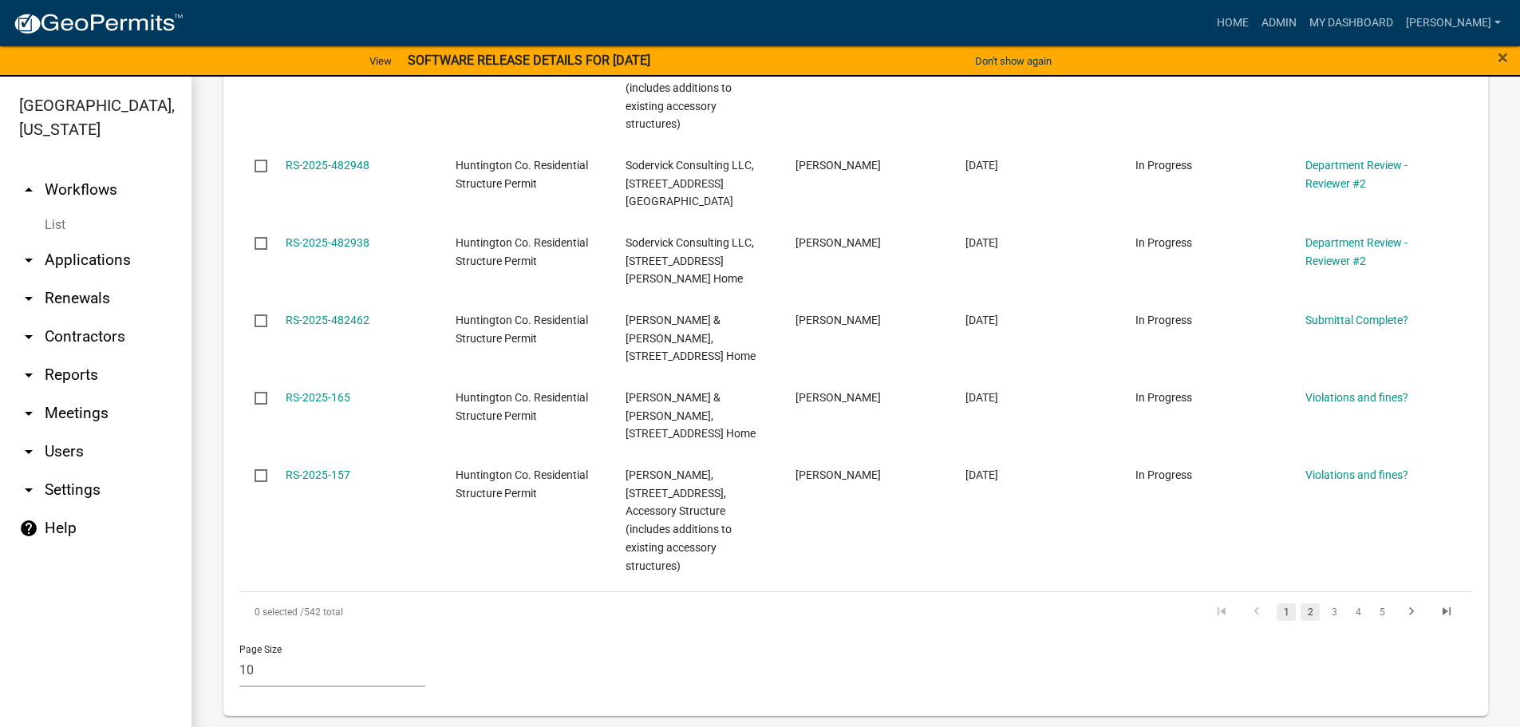
click at [1300, 603] on link "2" at bounding box center [1309, 612] width 19 height 18
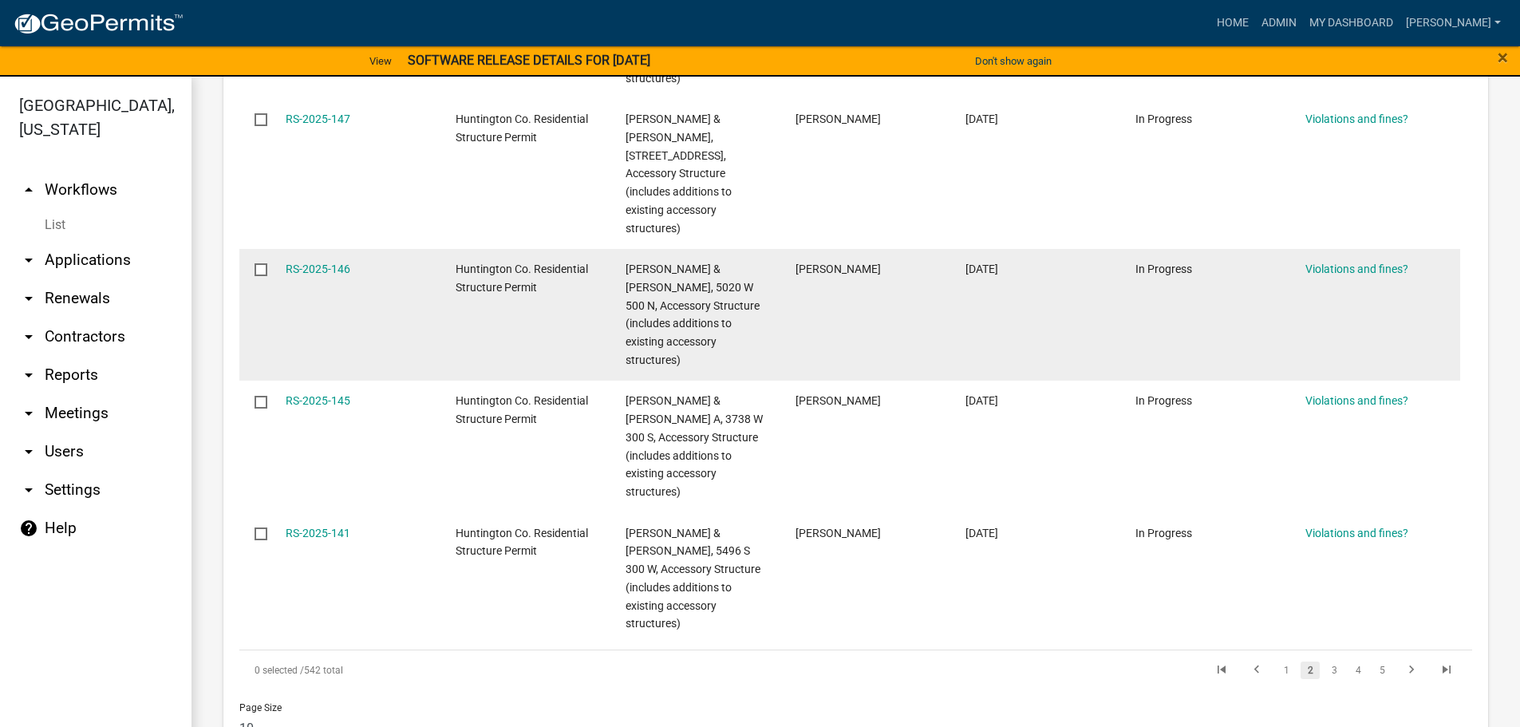
scroll to position [1193, 0]
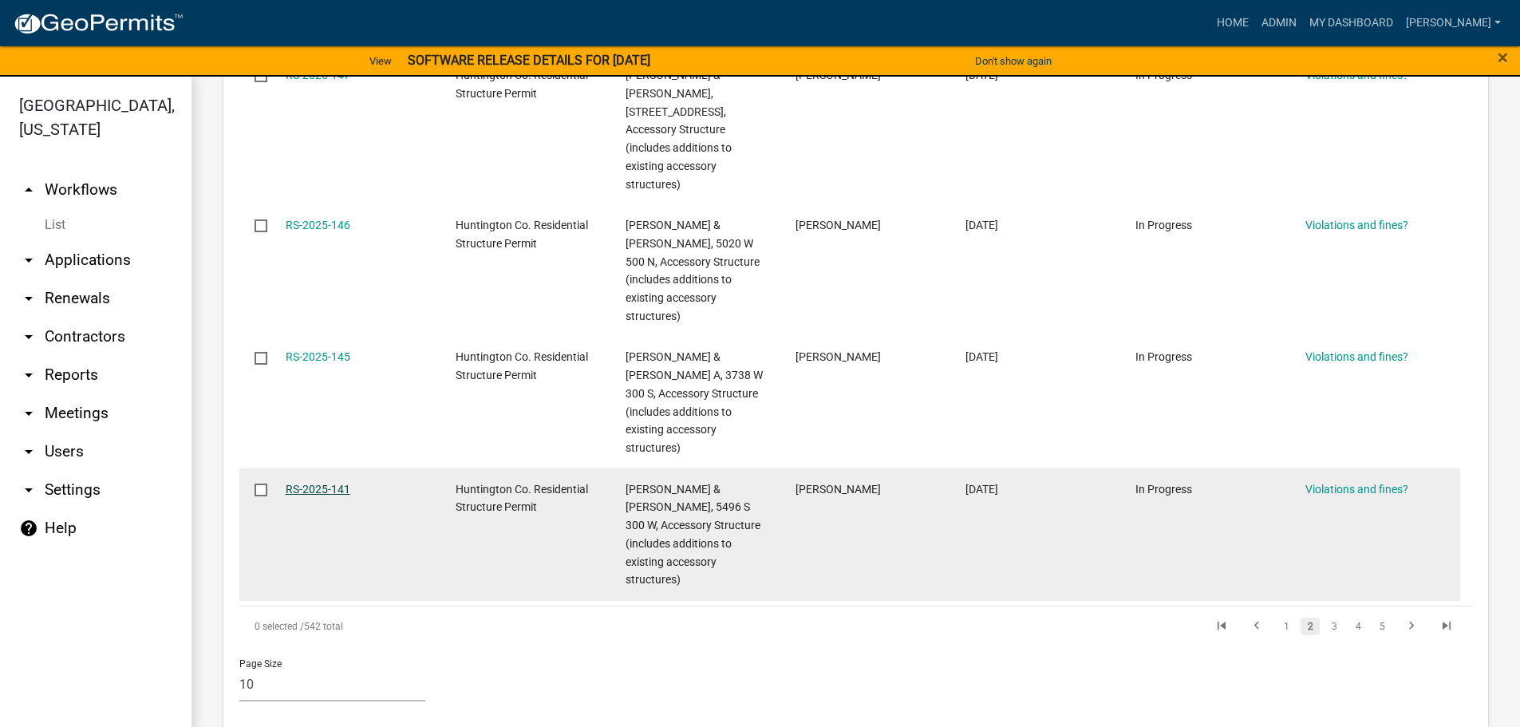
click at [323, 483] on link "RS-2025-141" at bounding box center [318, 489] width 65 height 13
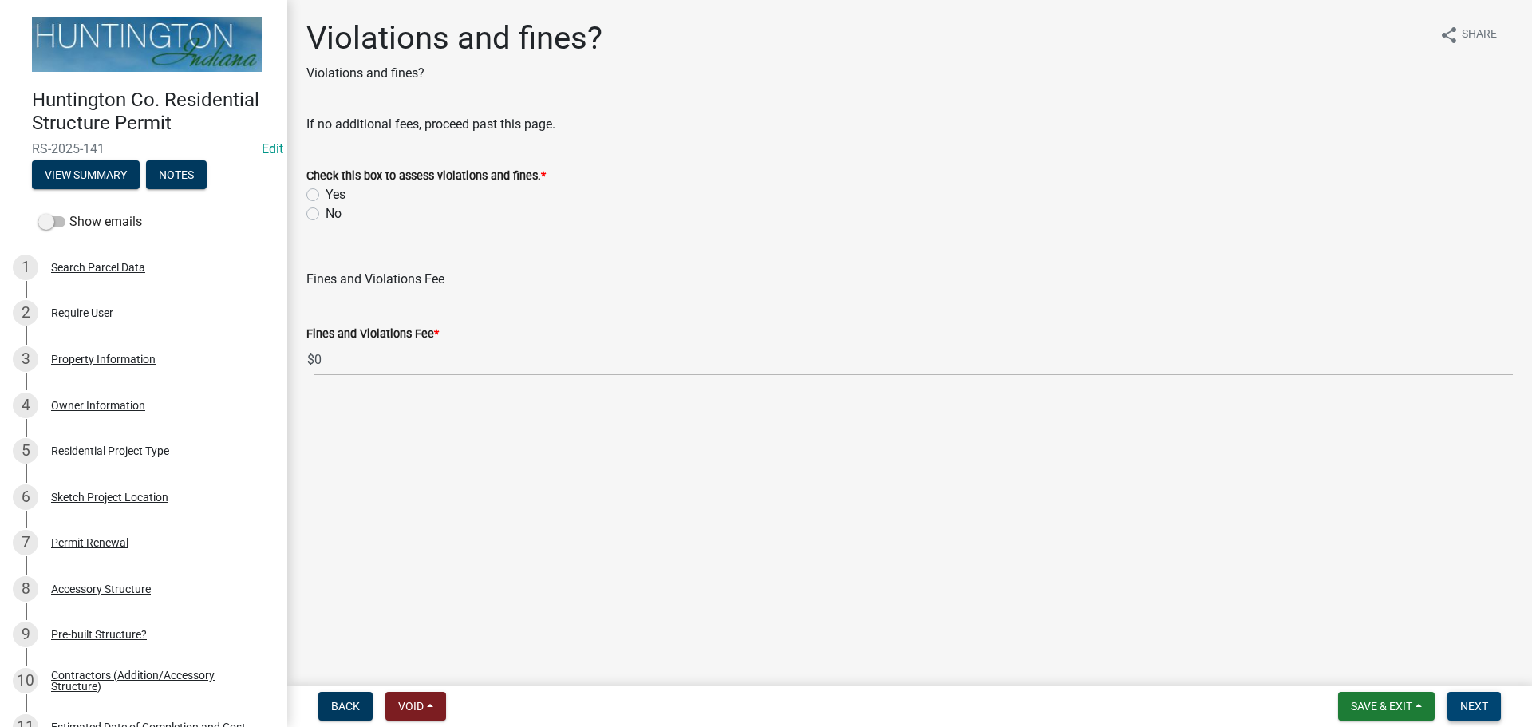
click at [1481, 704] on span "Next" at bounding box center [1474, 706] width 28 height 13
click at [325, 215] on label "No" at bounding box center [333, 213] width 16 height 19
click at [325, 215] on input "No" at bounding box center [330, 209] width 10 height 10
radio input "true"
click at [1489, 704] on button "Next" at bounding box center [1473, 706] width 53 height 29
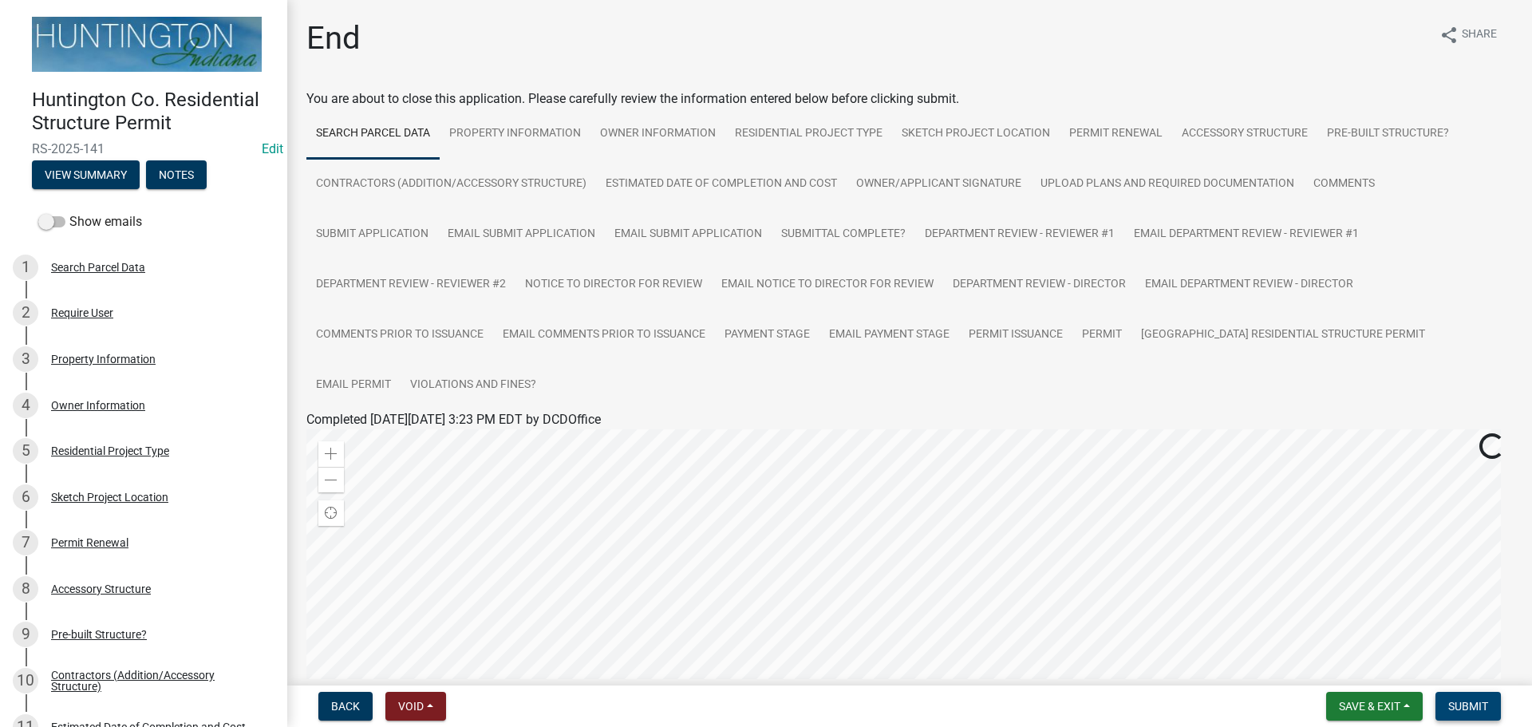
click at [1474, 704] on span "Submit" at bounding box center [1468, 706] width 40 height 13
